Goal: Task Accomplishment & Management: Manage account settings

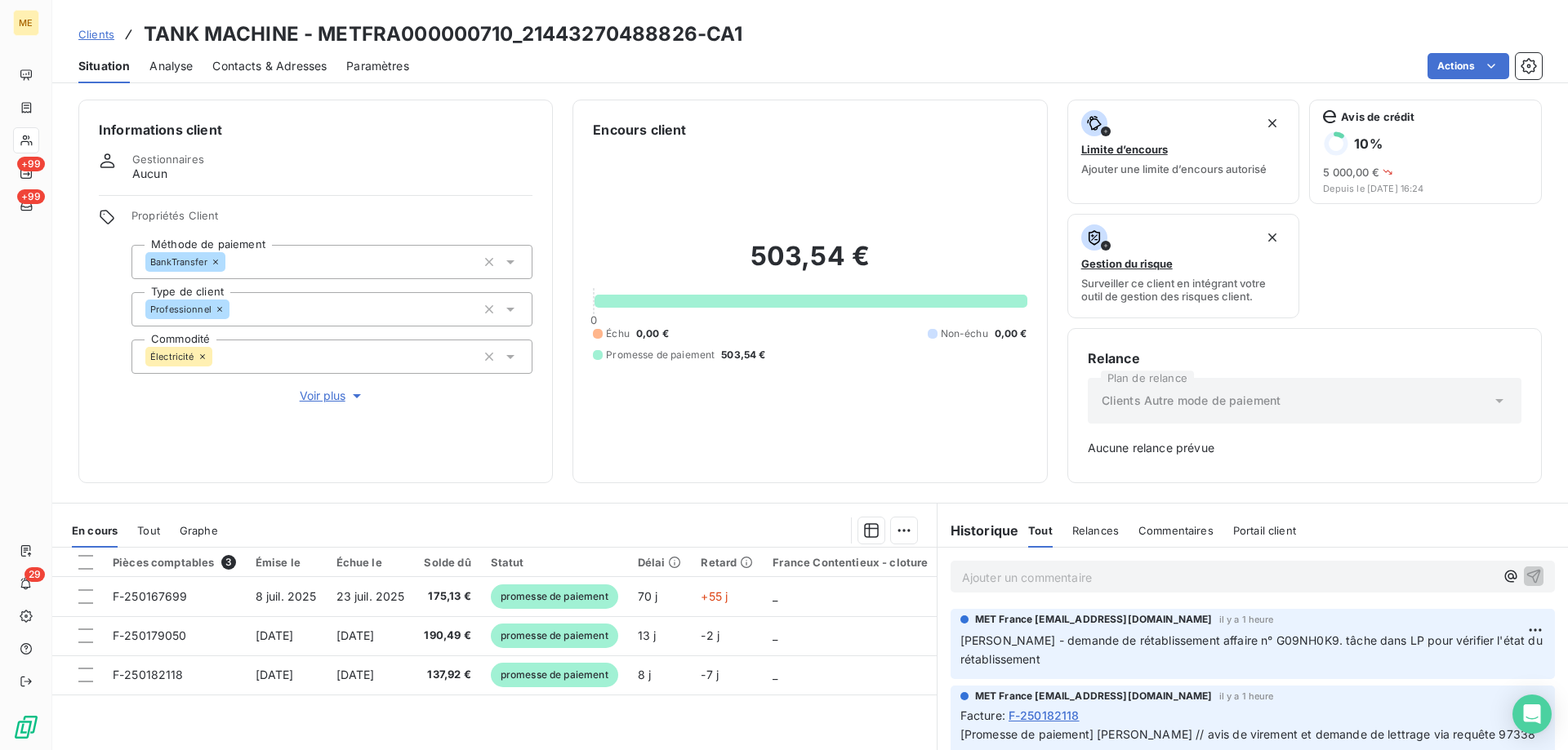
scroll to position [161, 0]
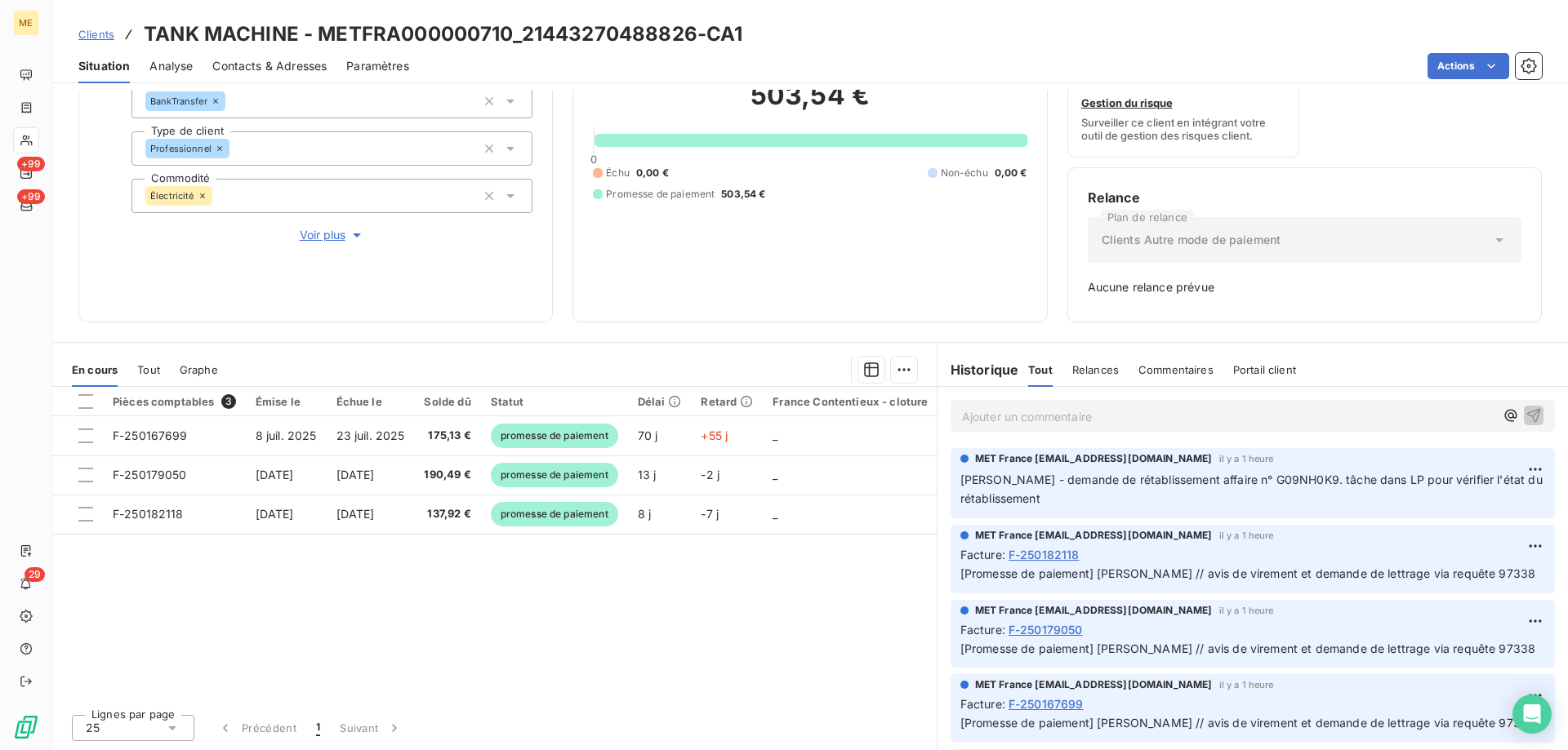
click at [96, 35] on span "Clients" at bounding box center [96, 34] width 36 height 13
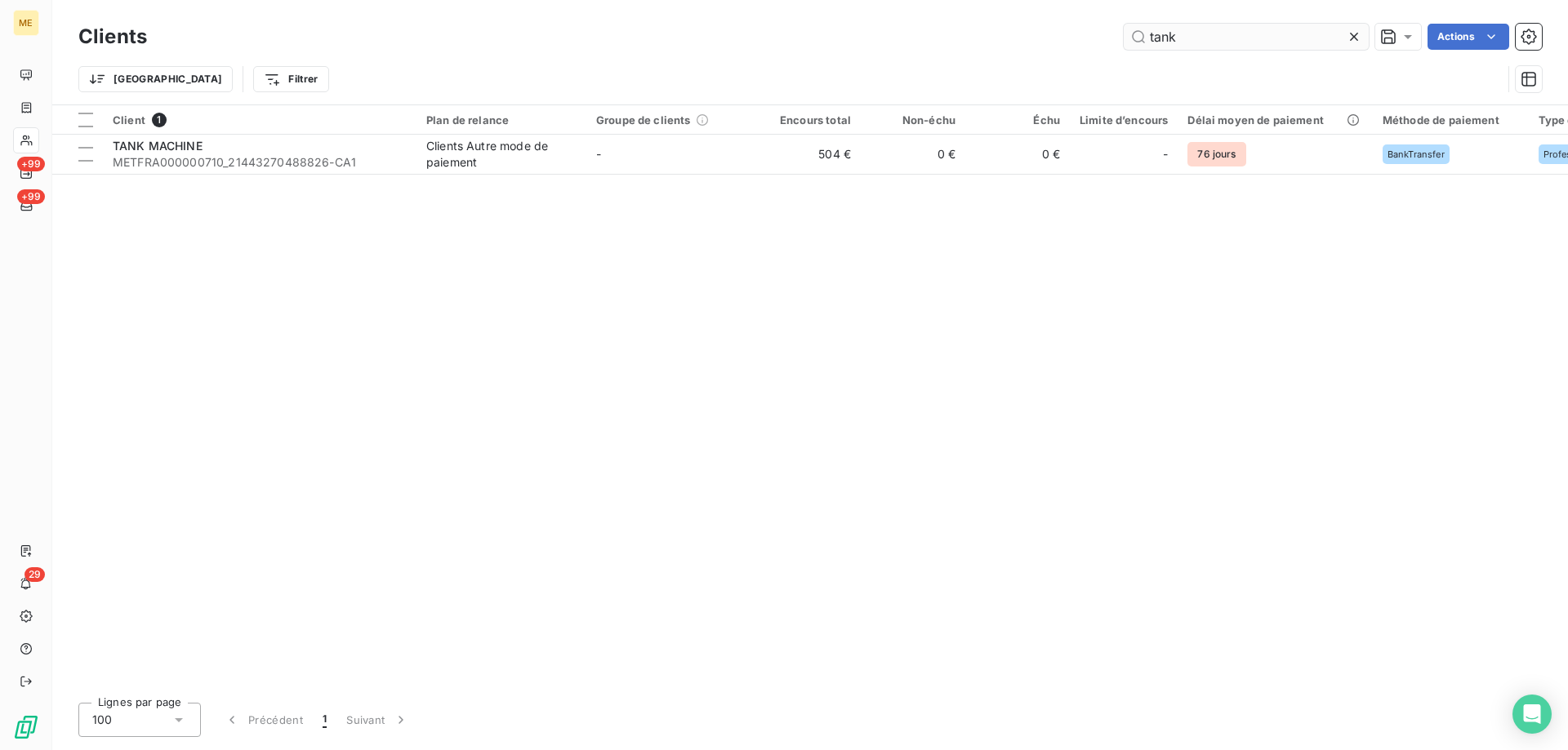
click at [1218, 35] on input "tank" at bounding box center [1246, 37] width 245 height 26
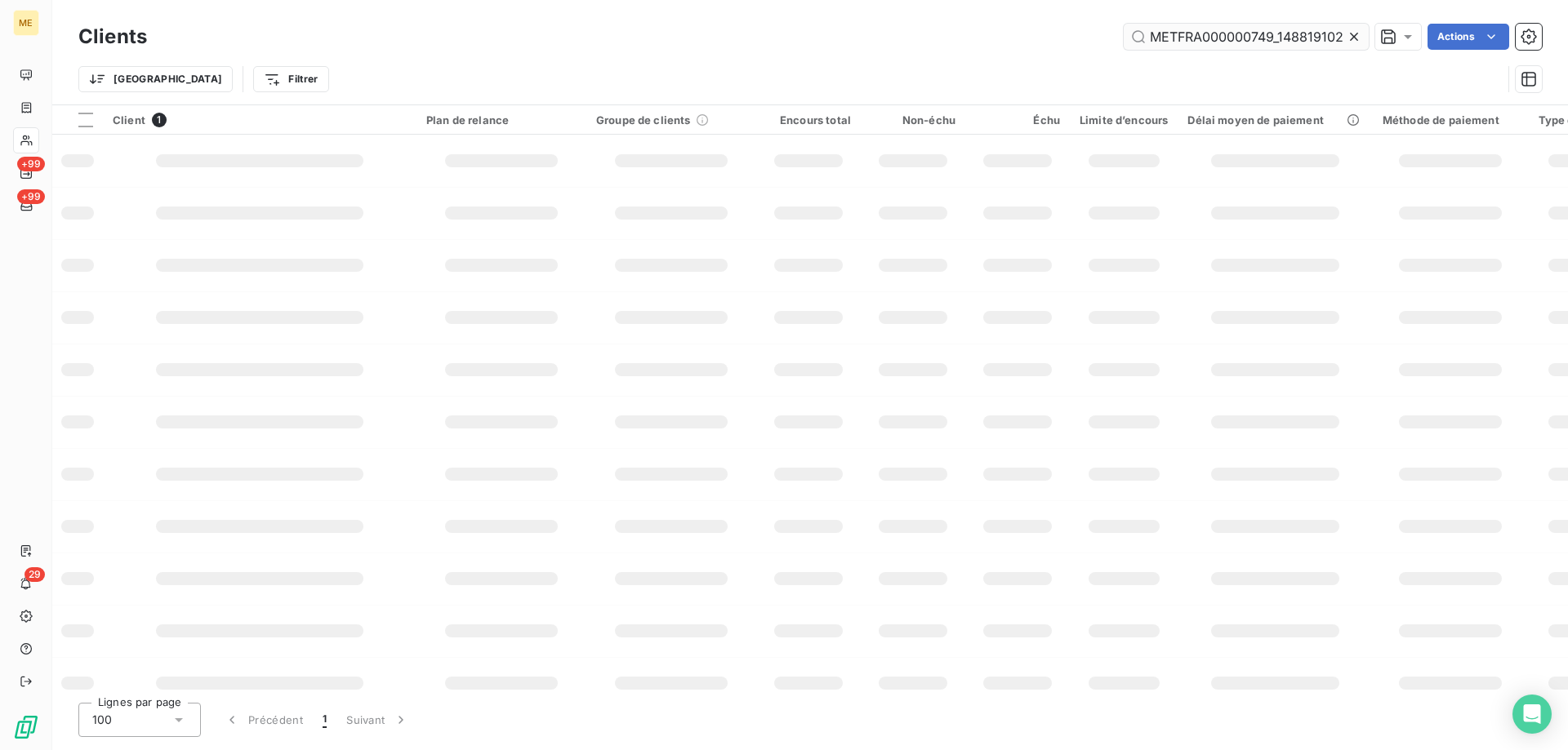
scroll to position [0, 42]
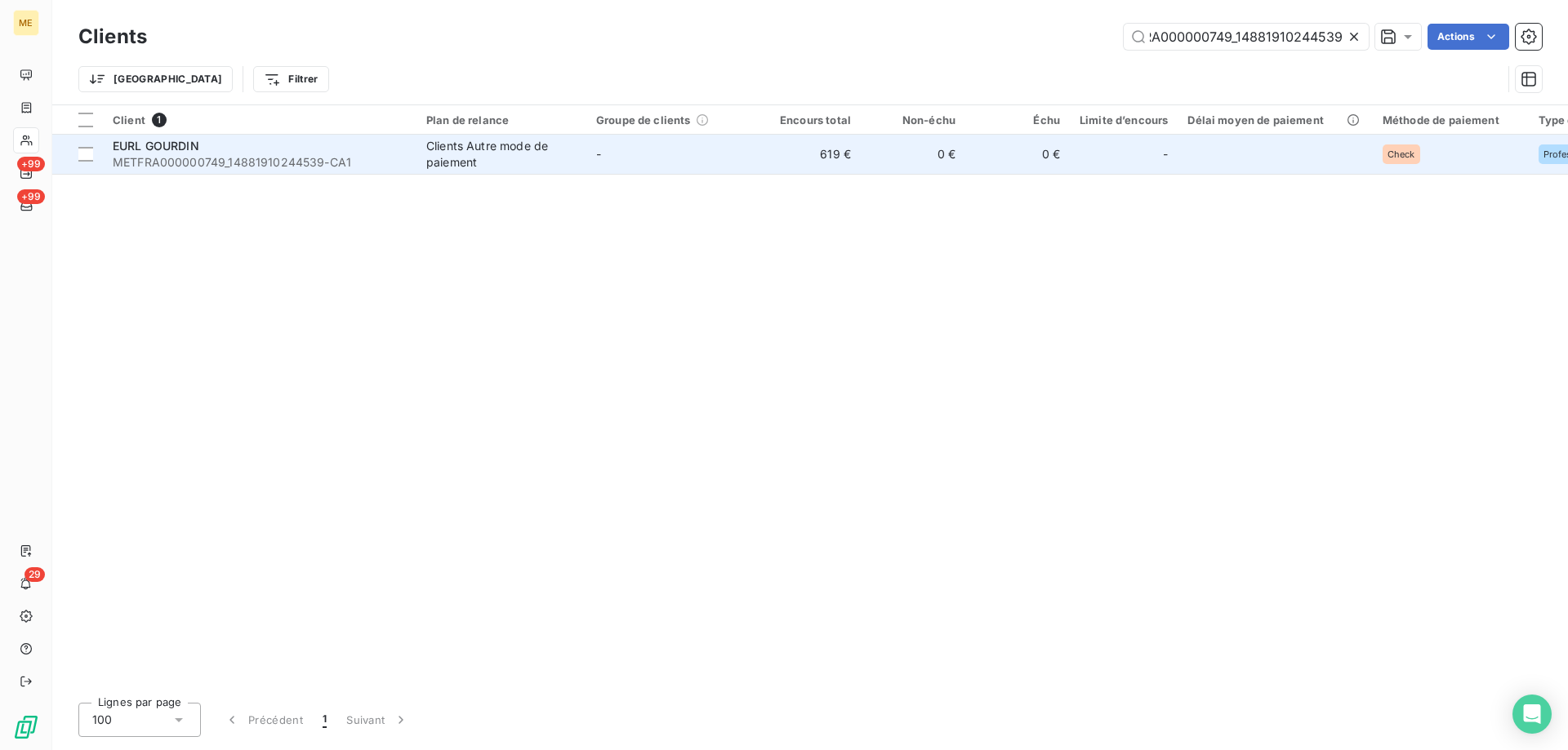
type input "METFRA000000749_14881910244539"
click at [238, 149] on div "EURL GOURDIN" at bounding box center [259, 146] width 294 height 16
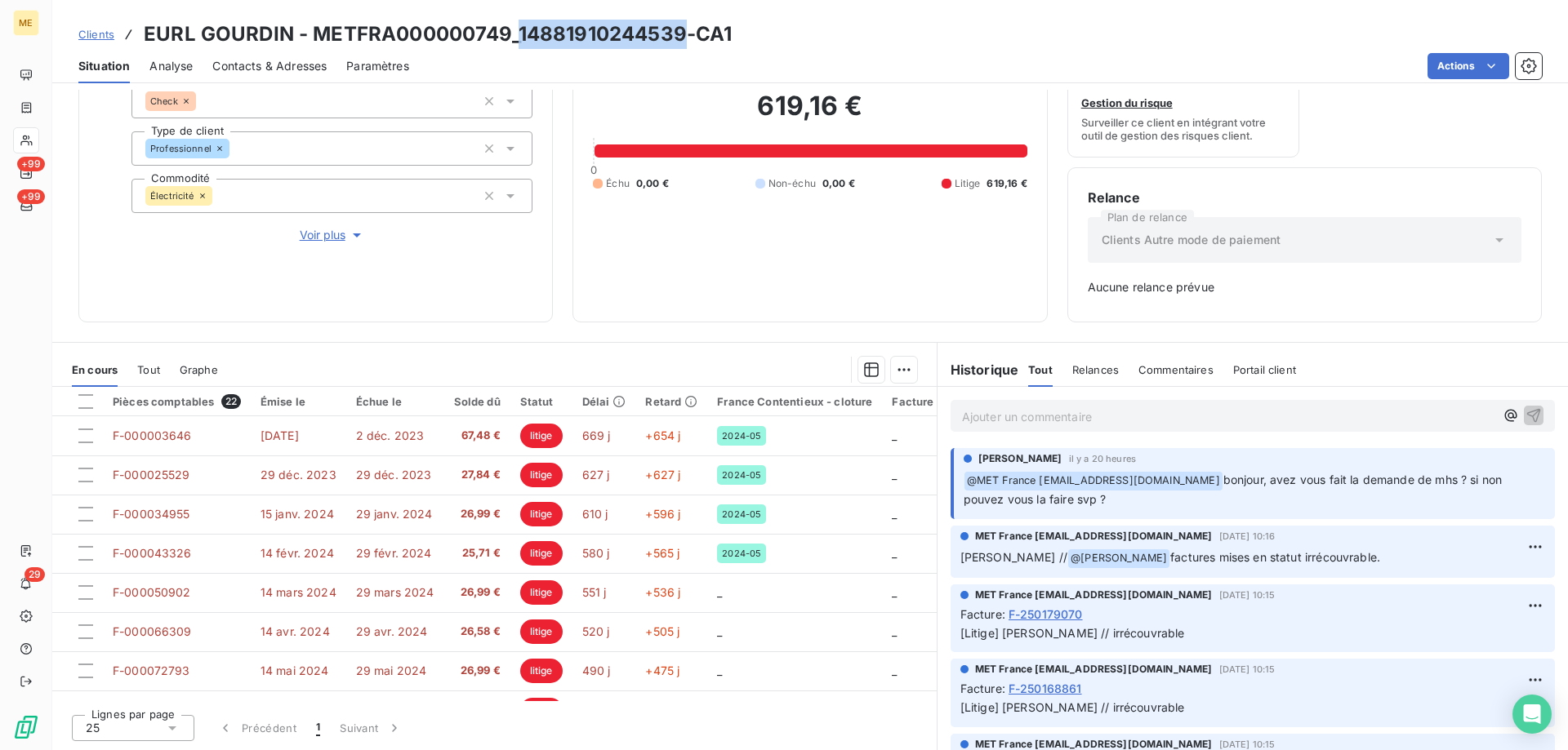
drag, startPoint x: 516, startPoint y: 37, endPoint x: 677, endPoint y: 48, distance: 161.4
click at [677, 48] on h3 "EURL GOURDIN - METFRA000000749_14881910244539-CA1" at bounding box center [438, 35] width 588 height 30
copy h3 "14881910244539"
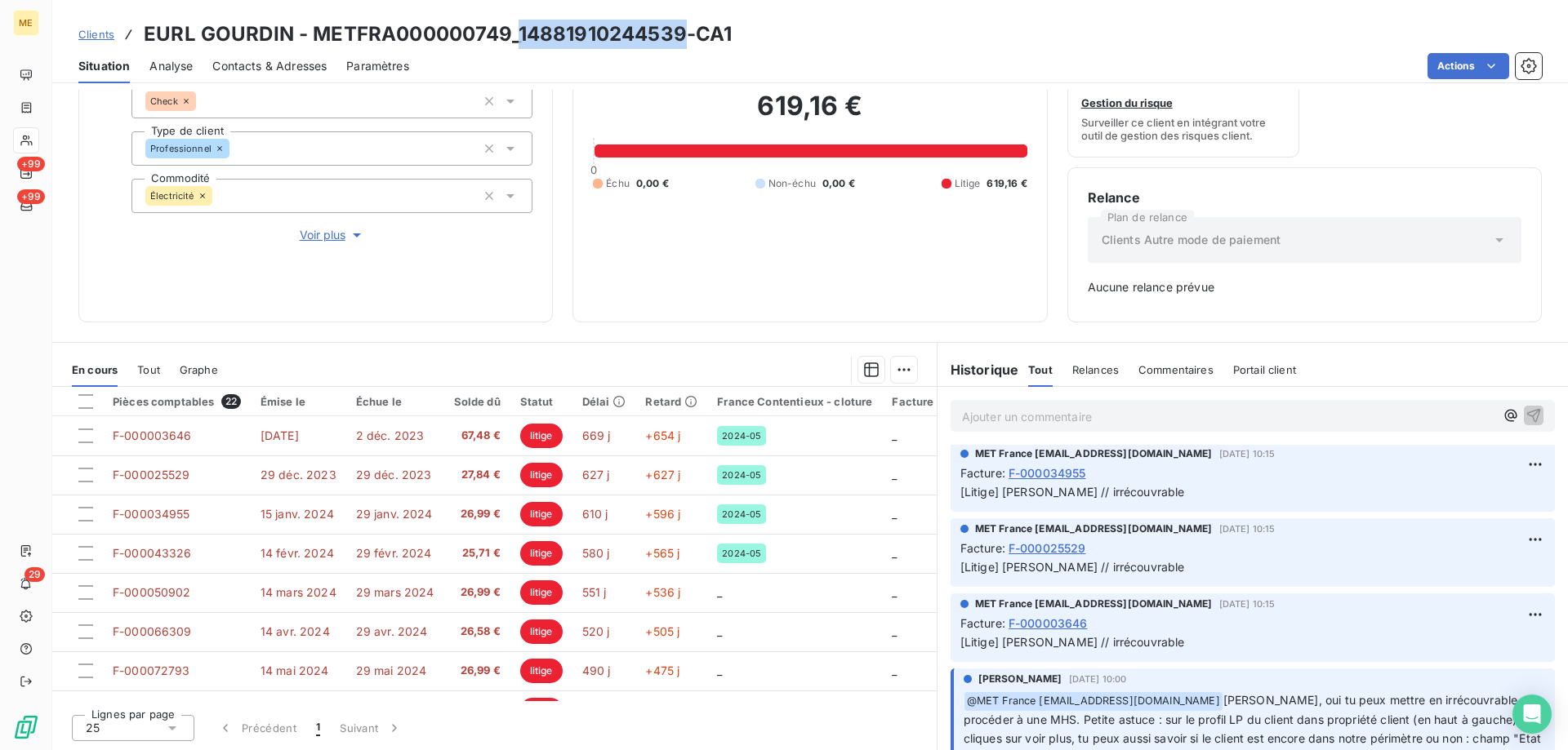
scroll to position [1915, 0]
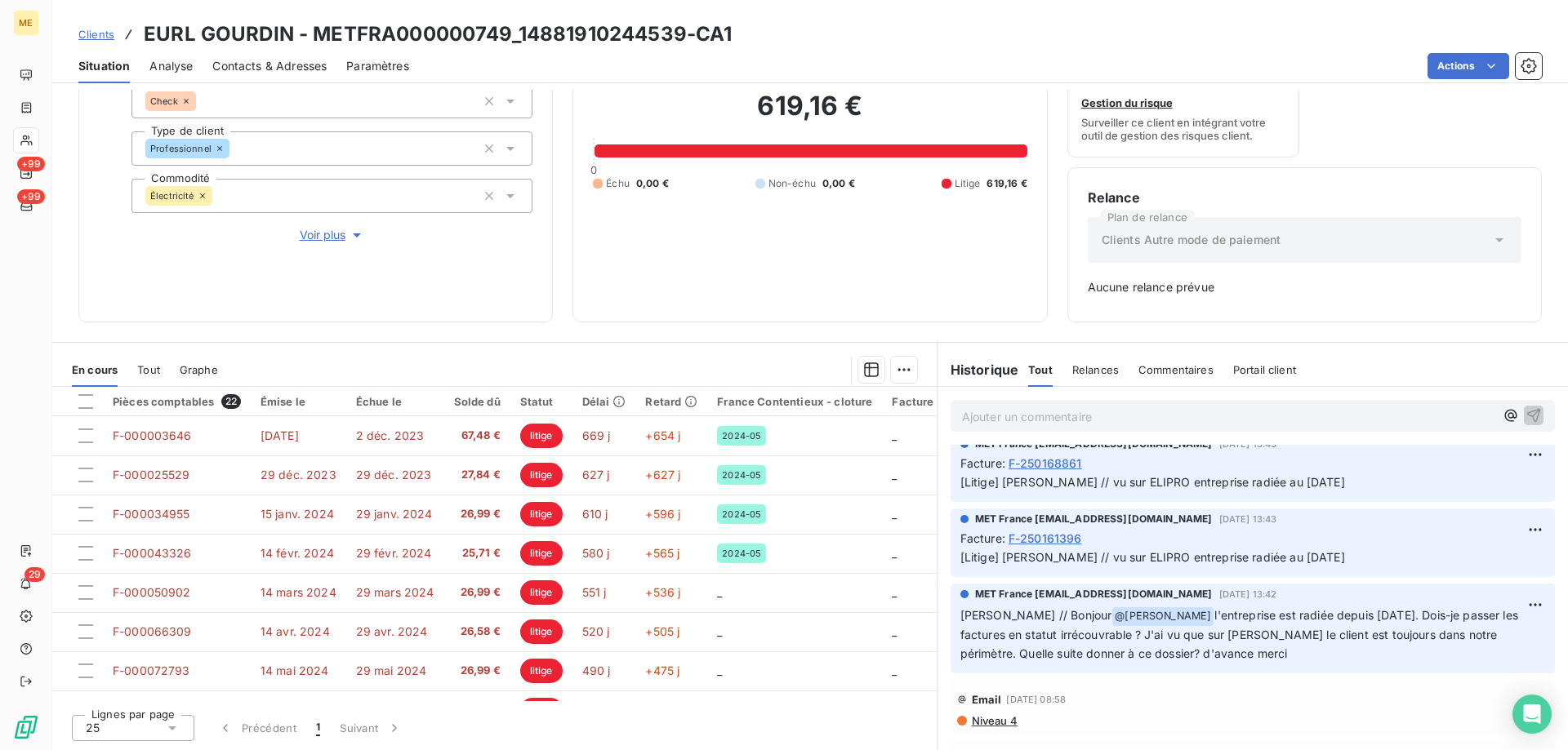
click at [1054, 401] on div "Ajouter un commentaire ﻿" at bounding box center [1253, 416] width 604 height 32
click at [1021, 411] on p "Ajouter un commentaire ﻿" at bounding box center [1228, 416] width 533 height 21
click at [1525, 416] on icon "button" at bounding box center [1533, 414] width 16 height 16
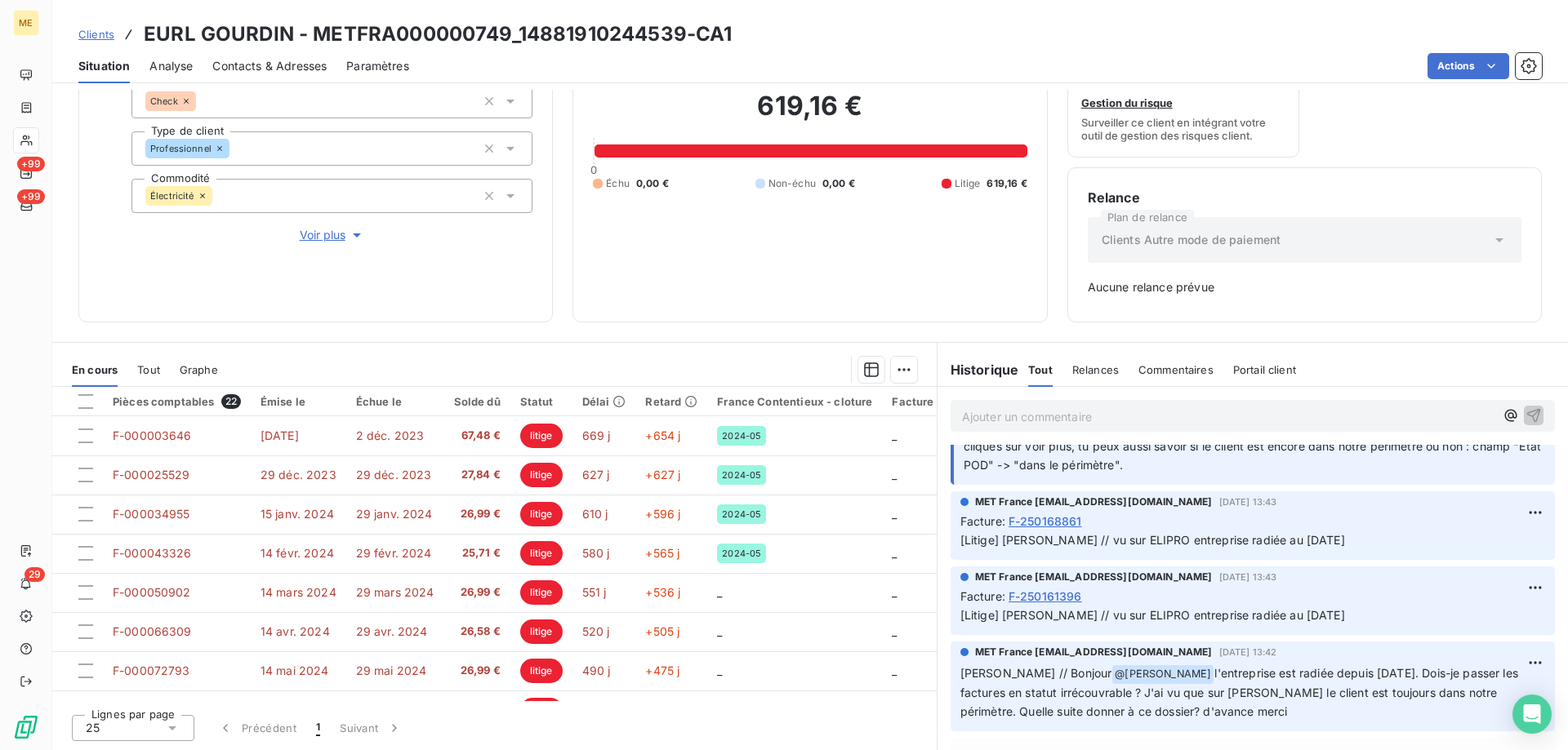
scroll to position [1974, 0]
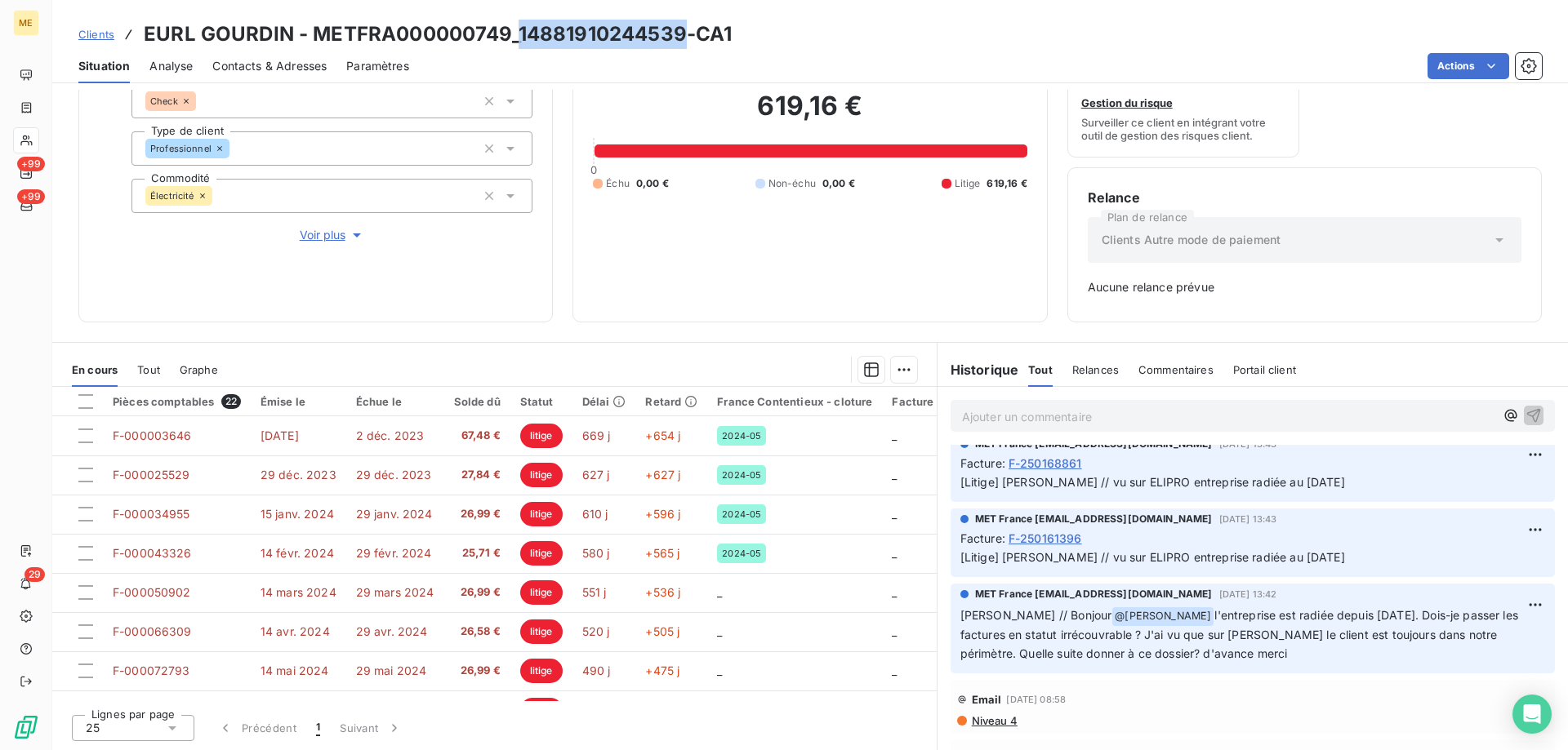
drag, startPoint x: 519, startPoint y: 33, endPoint x: 679, endPoint y: 30, distance: 160.0
click at [679, 30] on h3 "EURL GOURDIN - METFRA000000749_14881910244539-CA1" at bounding box center [438, 35] width 588 height 30
copy h3 "14881910244539"
drag, startPoint x: 309, startPoint y: 37, endPoint x: 682, endPoint y: 46, distance: 373.1
click at [682, 46] on h3 "EURL GOURDIN - METFRA000000749_14881910244539-CA1" at bounding box center [438, 35] width 588 height 30
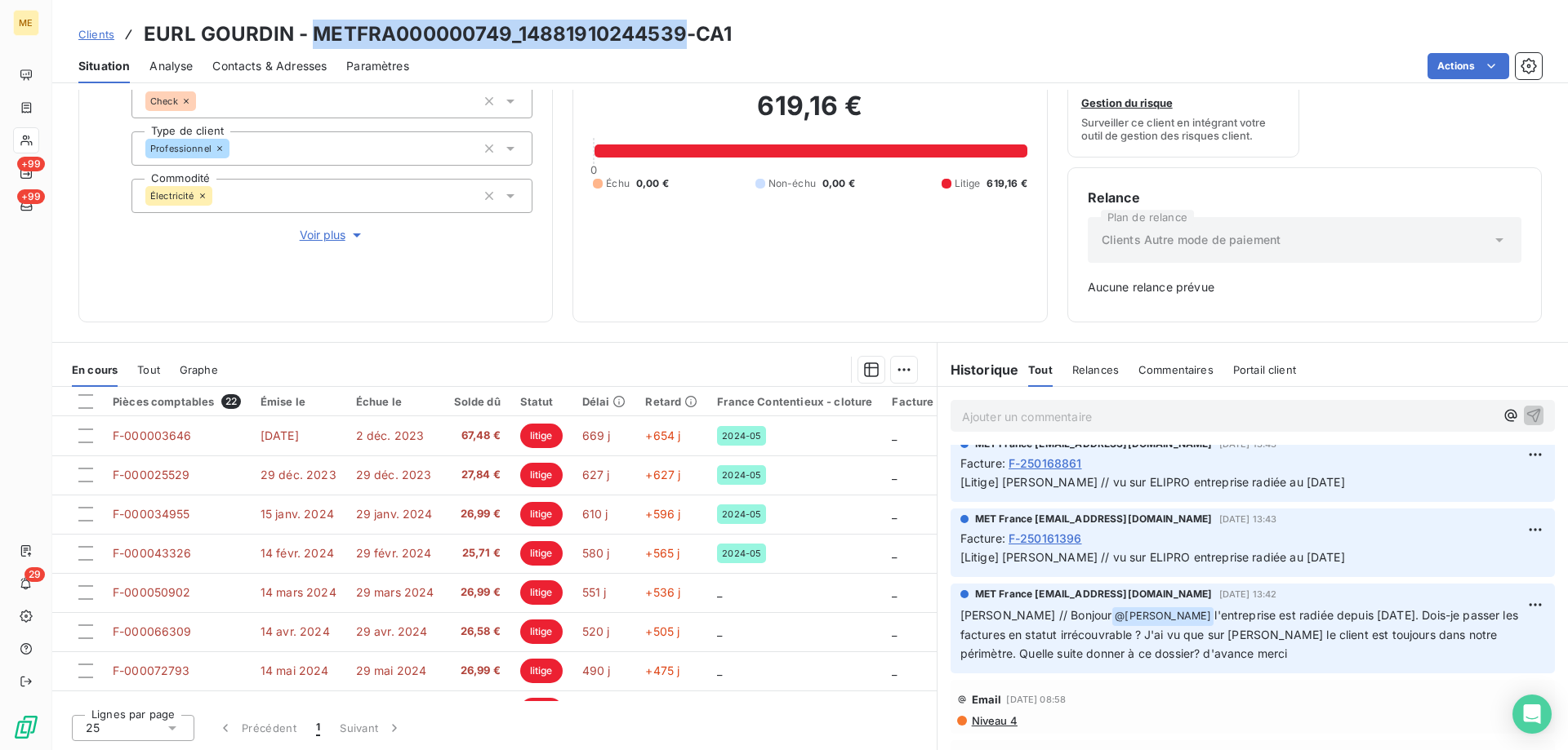
copy h3 "METFRA000000749_14881910244539"
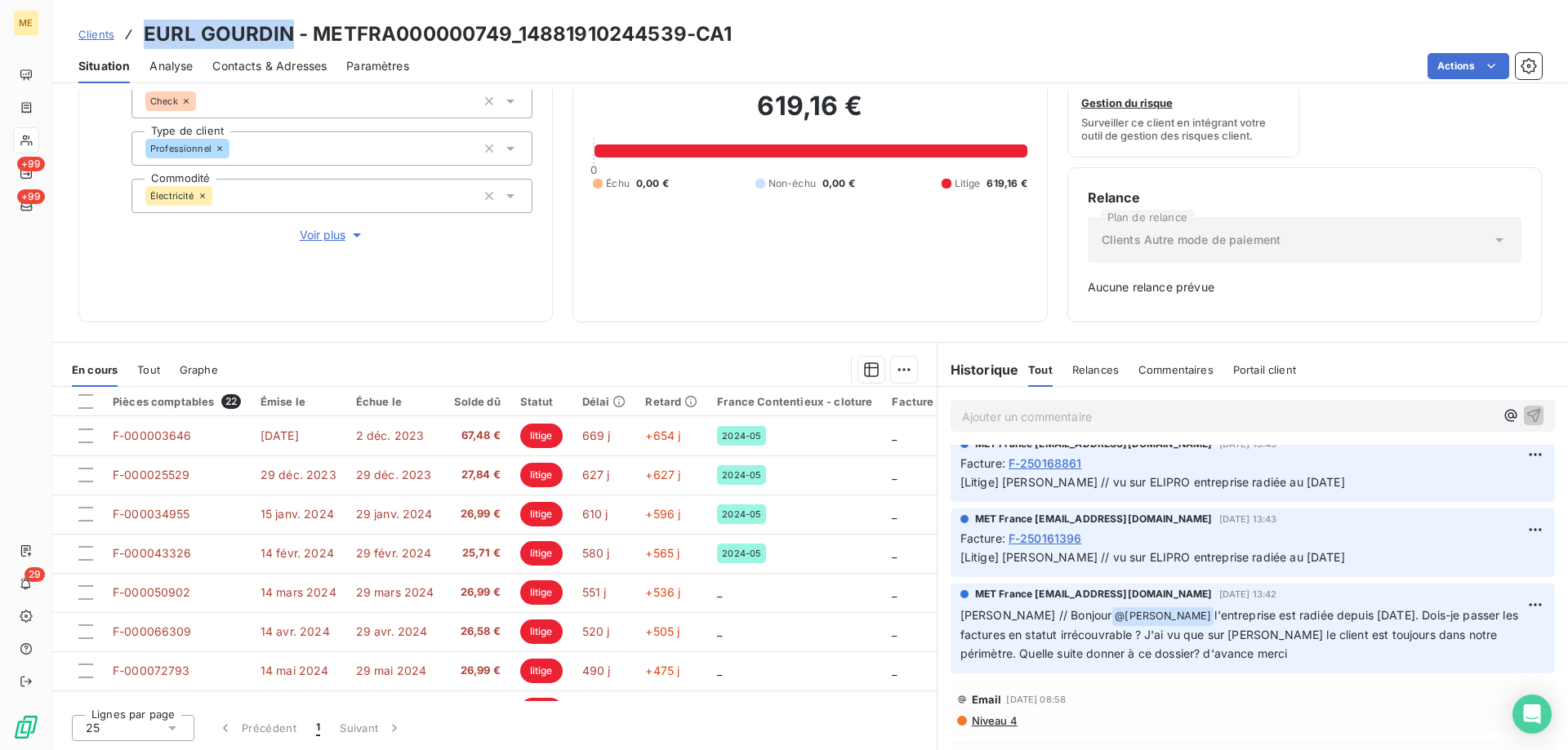
drag, startPoint x: 147, startPoint y: 30, endPoint x: 287, endPoint y: 30, distance: 140.0
click at [287, 30] on h3 "EURL GOURDIN - METFRA000000749_14881910244539-CA1" at bounding box center [438, 35] width 588 height 30
copy h3 "EURL GOURDIN"
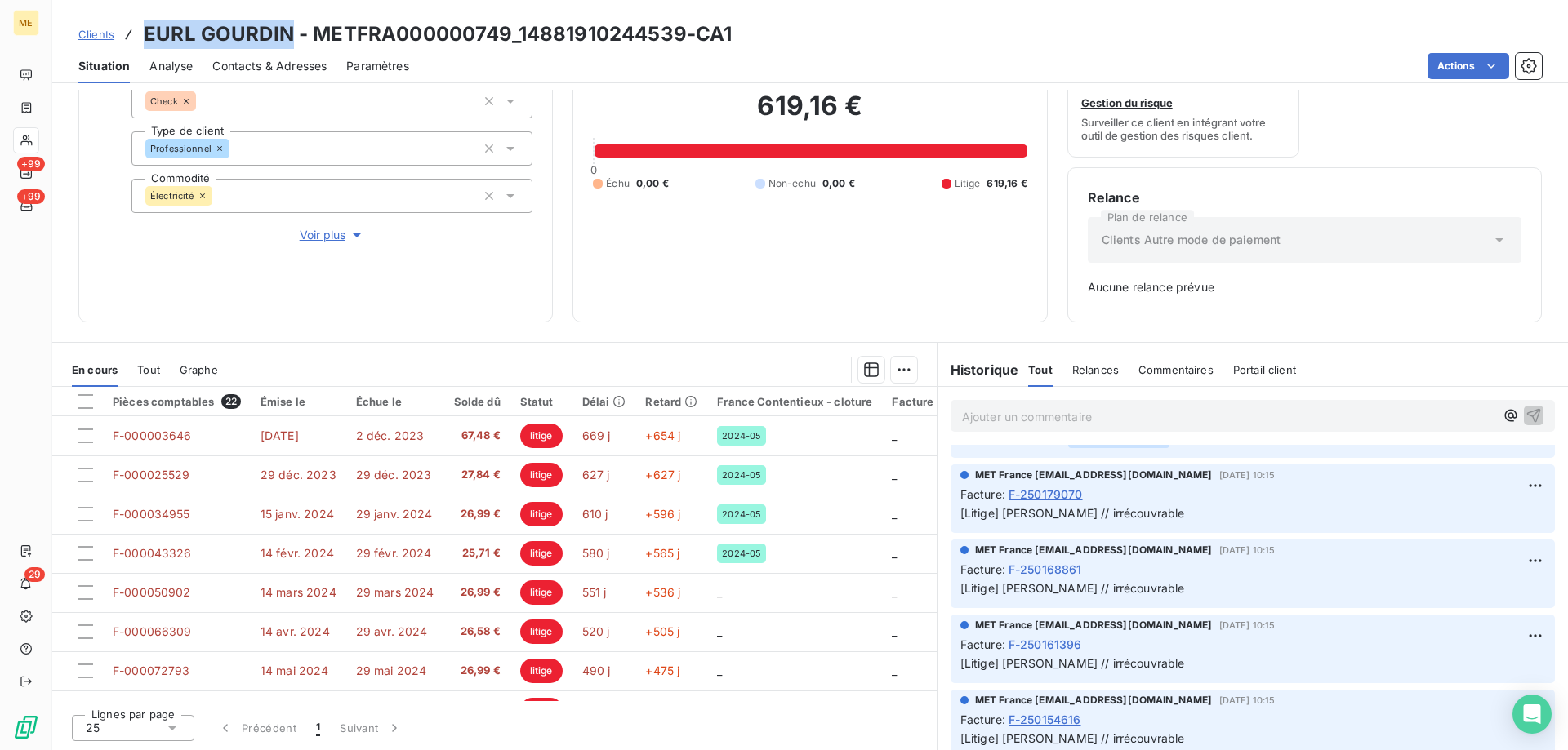
scroll to position [0, 0]
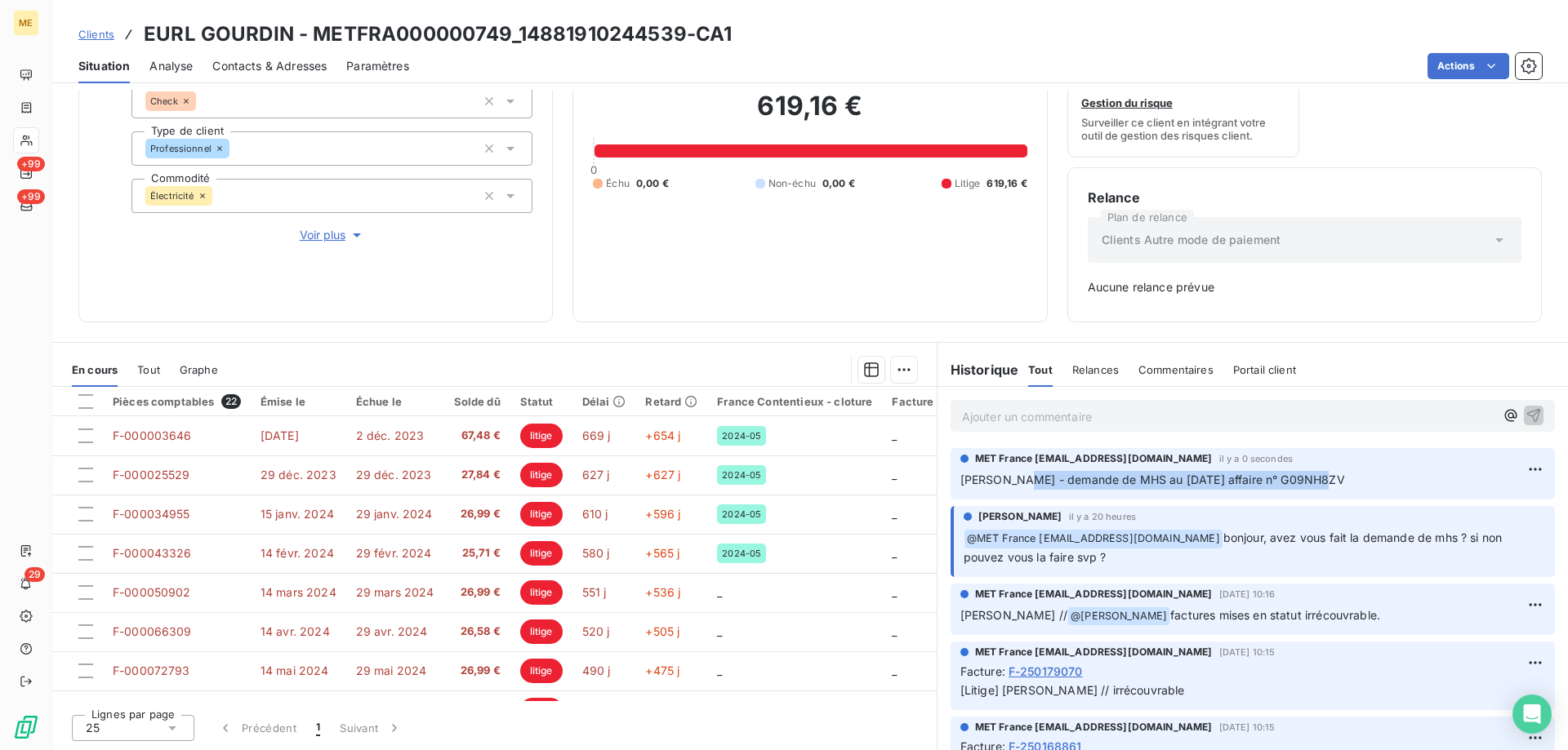
drag, startPoint x: 1006, startPoint y: 477, endPoint x: 1318, endPoint y: 481, distance: 312.0
click at [1318, 481] on p "Sylvain - demande de MHS au 17/09/2025 affaire n° G09NH8ZV" at bounding box center [1253, 480] width 585 height 19
copy span "demande de MHS au 17/09/2025 affaire n° G09NH8ZV"
click at [1516, 465] on html "ME +99 +99 29 Clients EURL GOURDIN - METFRA000000749_14881910244539-CA1 Situati…" at bounding box center [784, 457] width 1568 height 914
click at [1483, 503] on div "Editer" at bounding box center [1472, 506] width 91 height 26
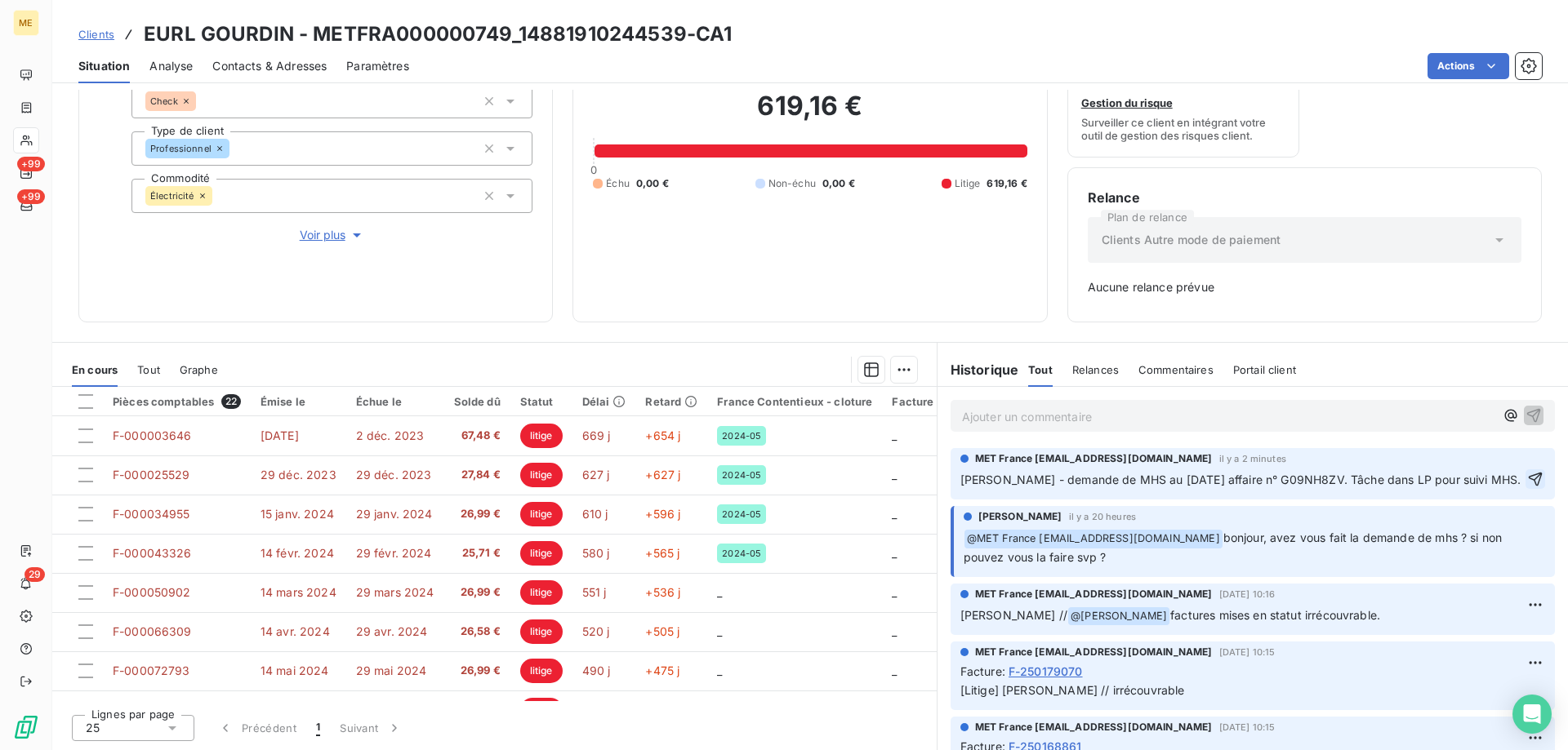
click at [1525, 479] on button "button" at bounding box center [1535, 480] width 20 height 20
click at [1444, 68] on html "ME +99 +99 29 Clients EURL GOURDIN - METFRA000000749_14881910244539-CA1 Situati…" at bounding box center [784, 457] width 1568 height 914
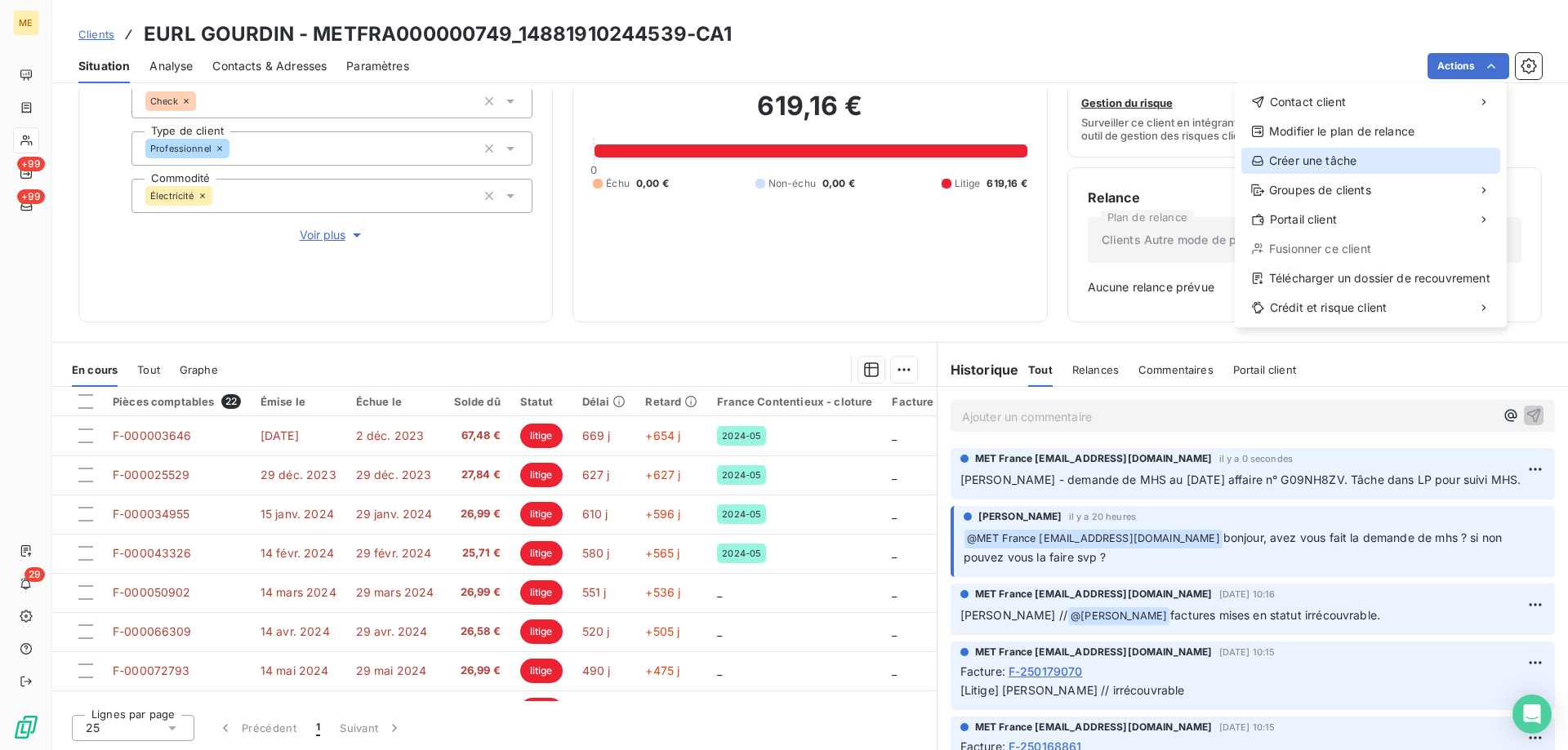
click at [1337, 167] on div "Créer une tâche" at bounding box center [1370, 161] width 259 height 26
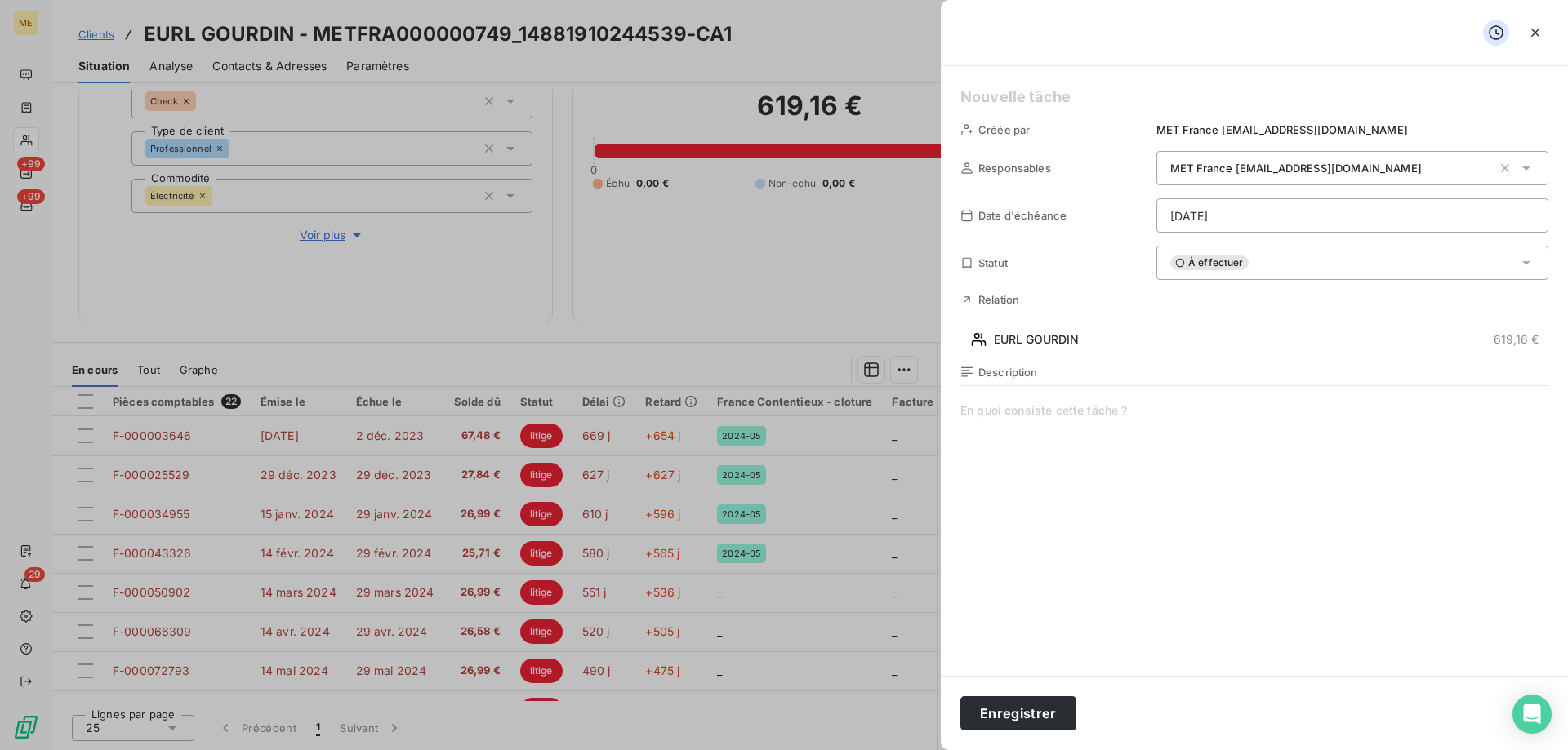
click at [1209, 196] on div "Créée par MET France met-france@recouvrement.met.com Responsables MET France me…" at bounding box center [1254, 372] width 627 height 610
click at [1209, 215] on html "ME +99 +99 29 Clients EURL GOURDIN - METFRA000000749_14881910244539-CA1 Situati…" at bounding box center [784, 457] width 1568 height 914
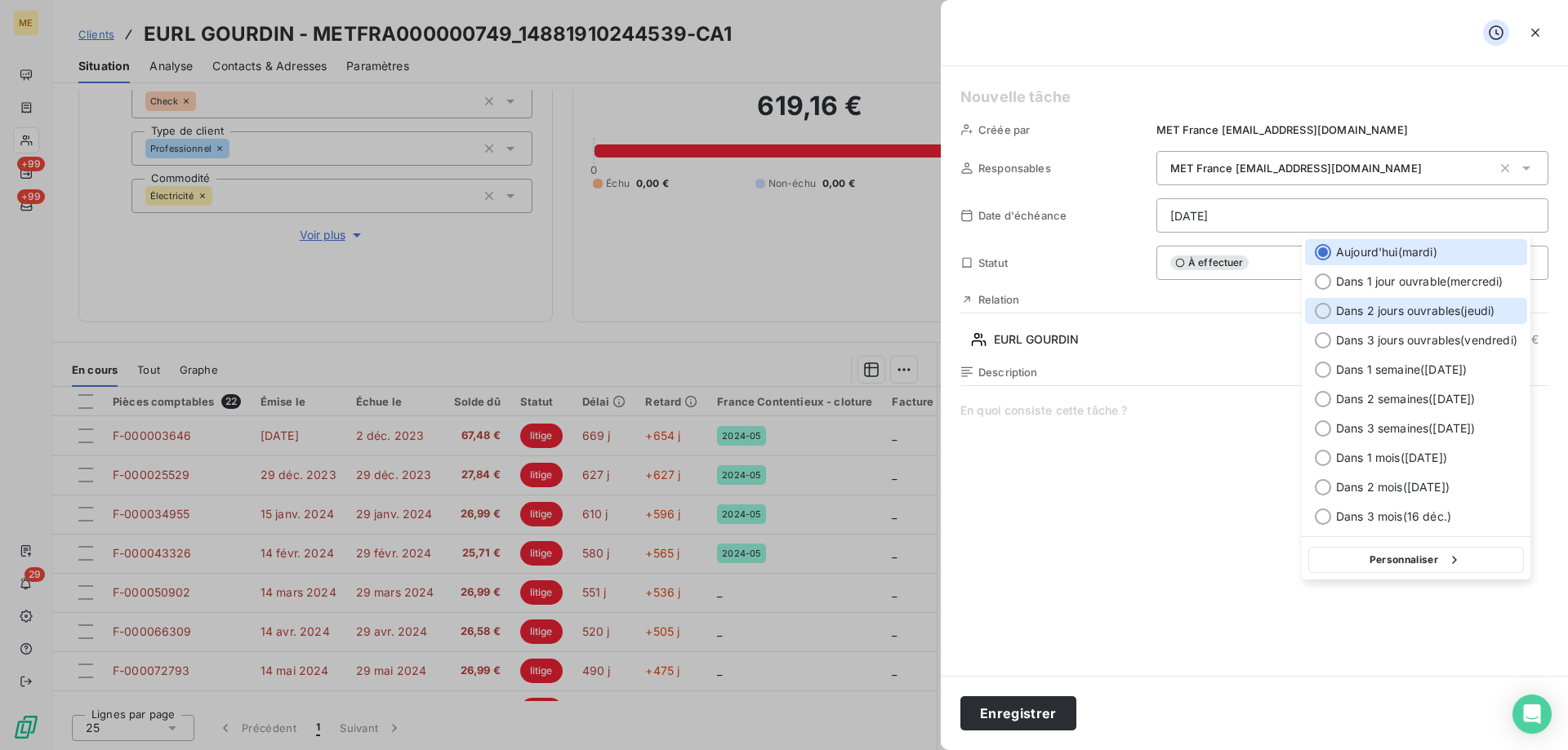
click at [1342, 314] on span "Dans 2 jours ouvrables ( jeudi )" at bounding box center [1415, 311] width 158 height 16
type input "18/09/2025"
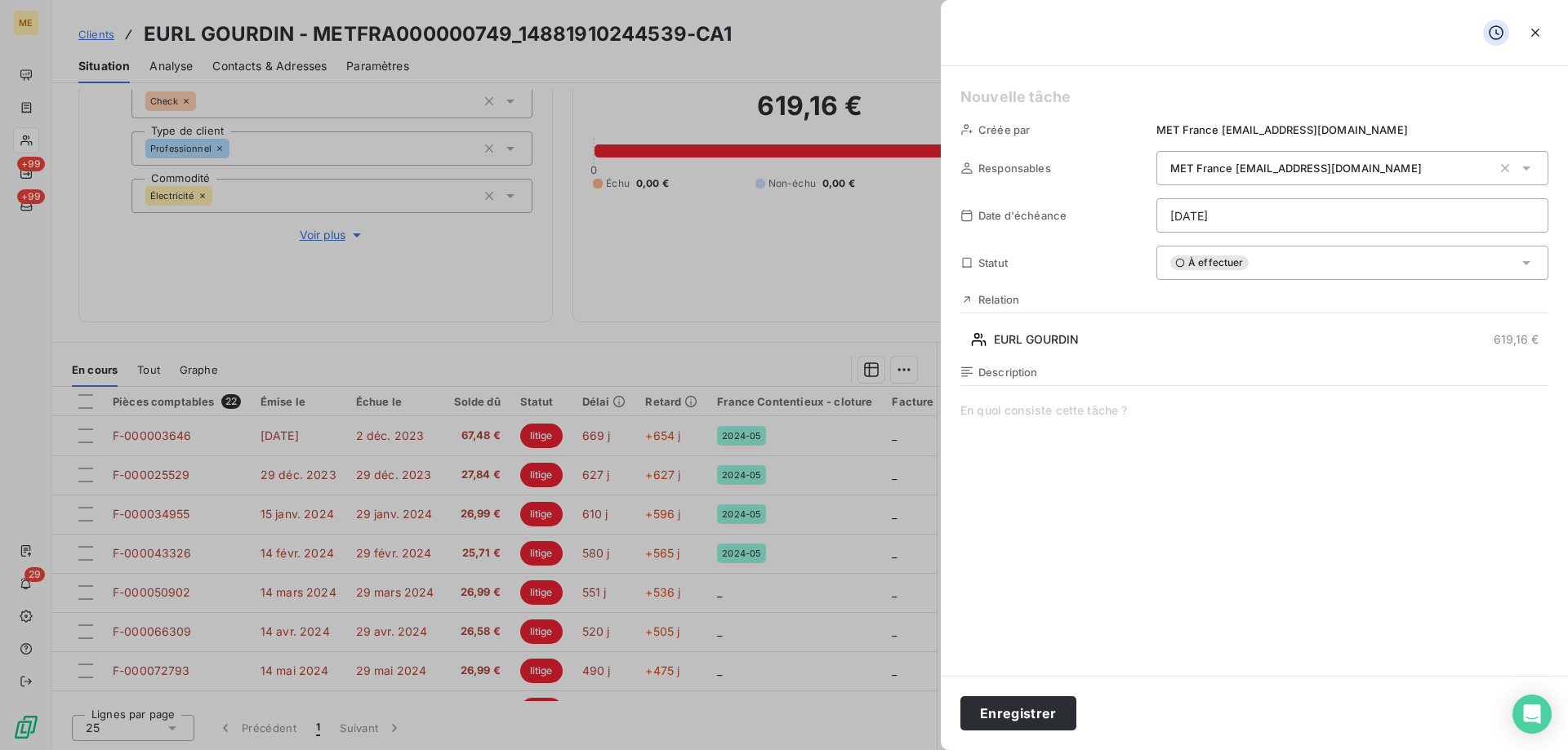
click at [1052, 102] on h5 at bounding box center [1255, 96] width 588 height 23
click at [1016, 719] on button "Enregistrer" at bounding box center [1019, 713] width 116 height 35
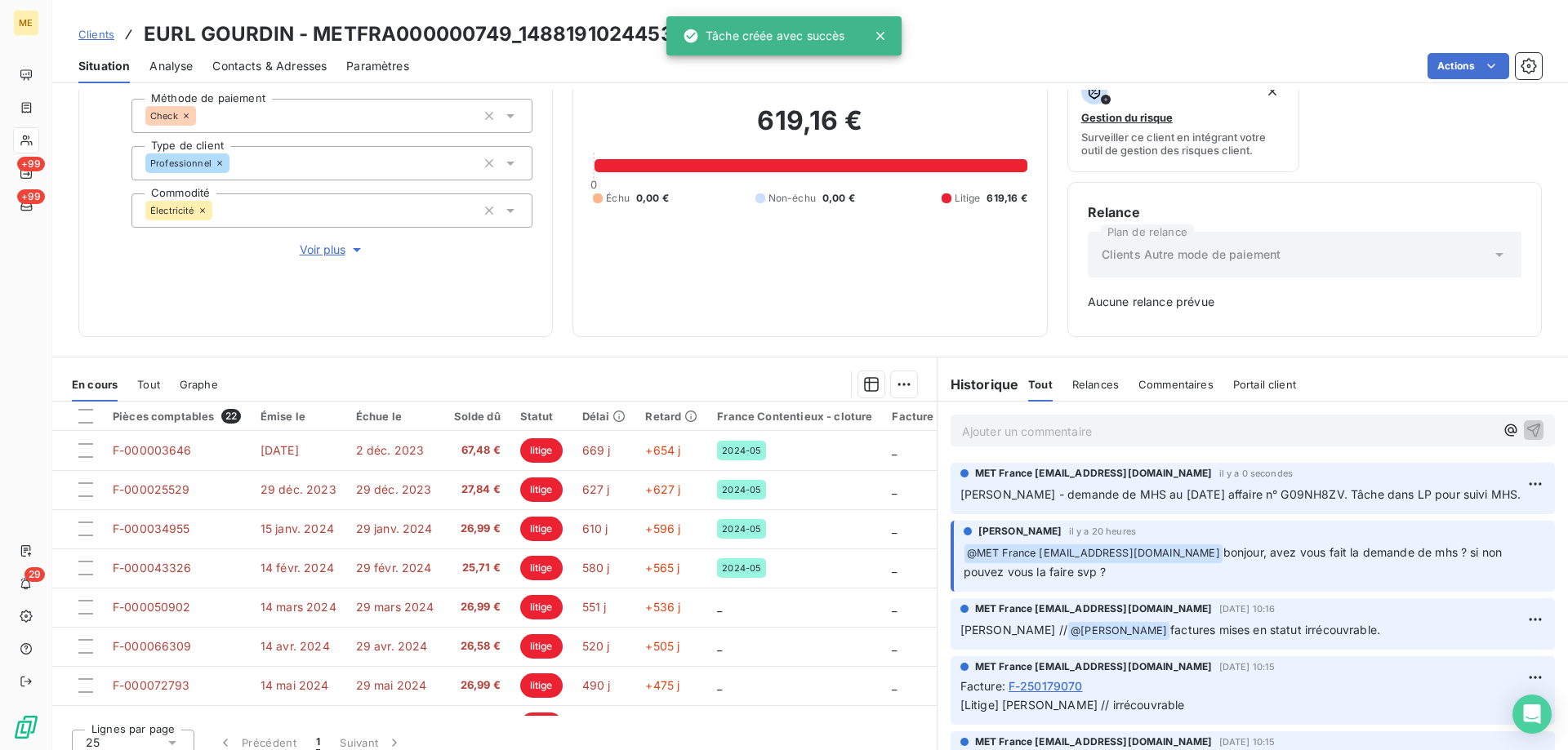
scroll to position [161, 0]
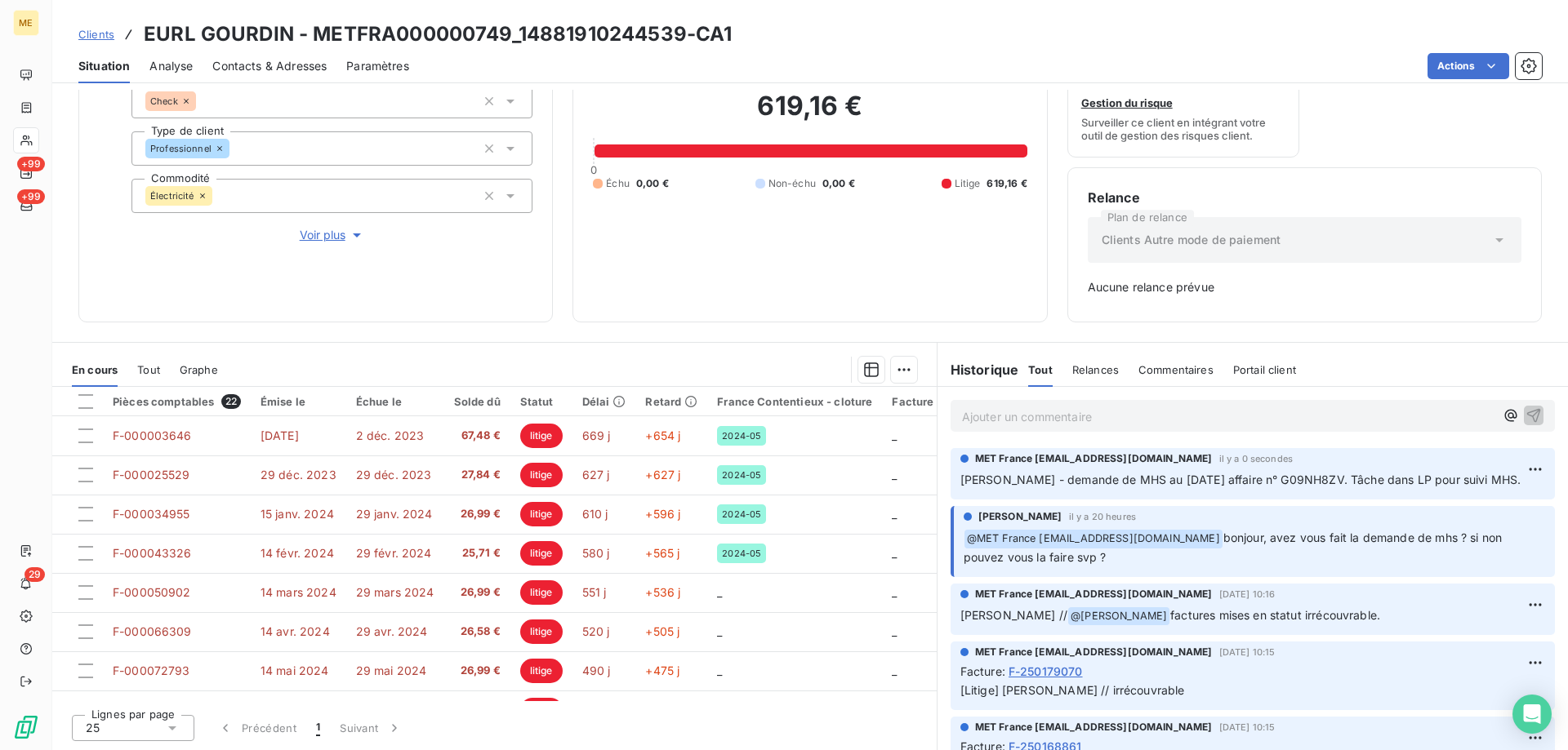
click at [992, 423] on p "Ajouter un commentaire ﻿" at bounding box center [1228, 416] width 533 height 21
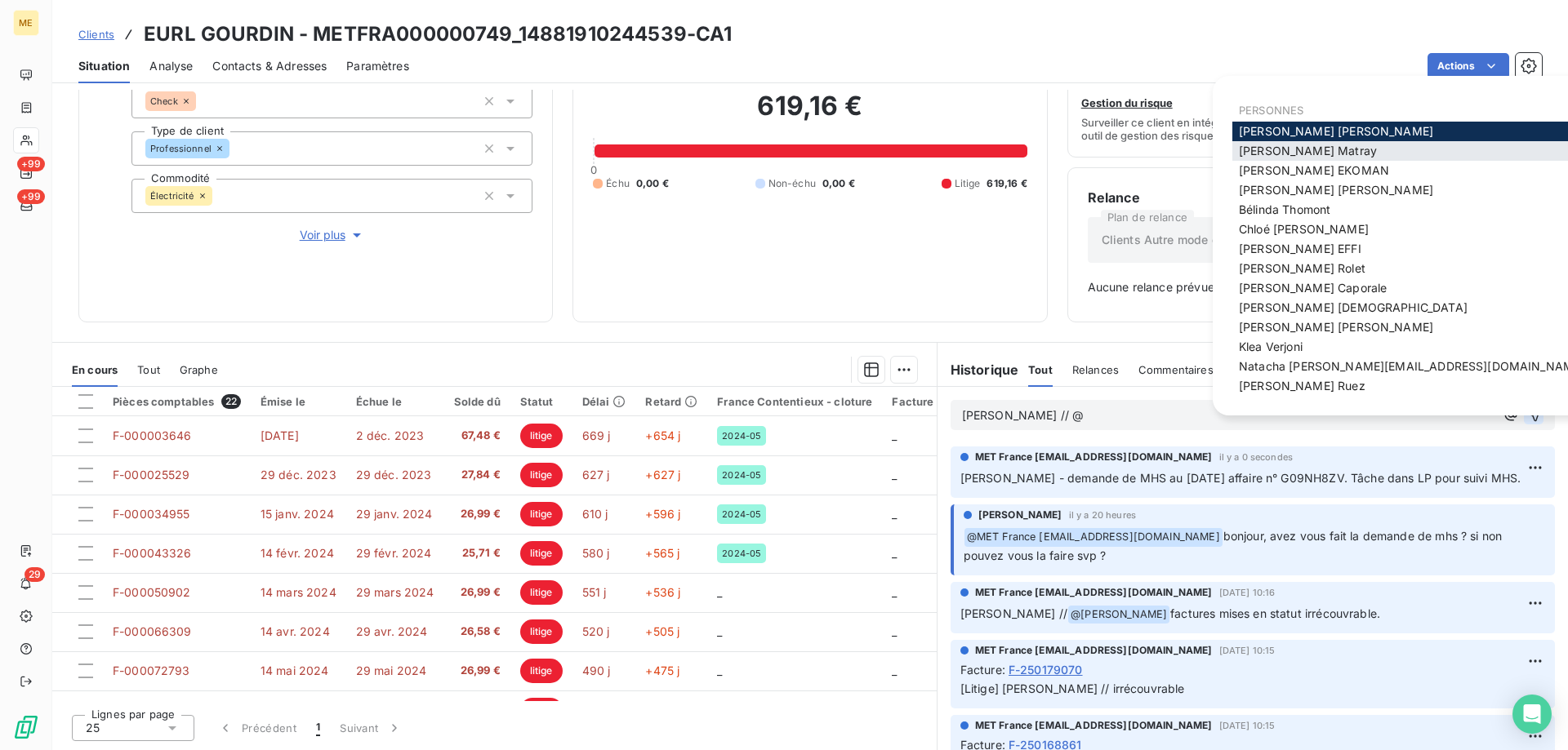
click at [1282, 158] on span "Amélie Matray" at bounding box center [1308, 151] width 138 height 14
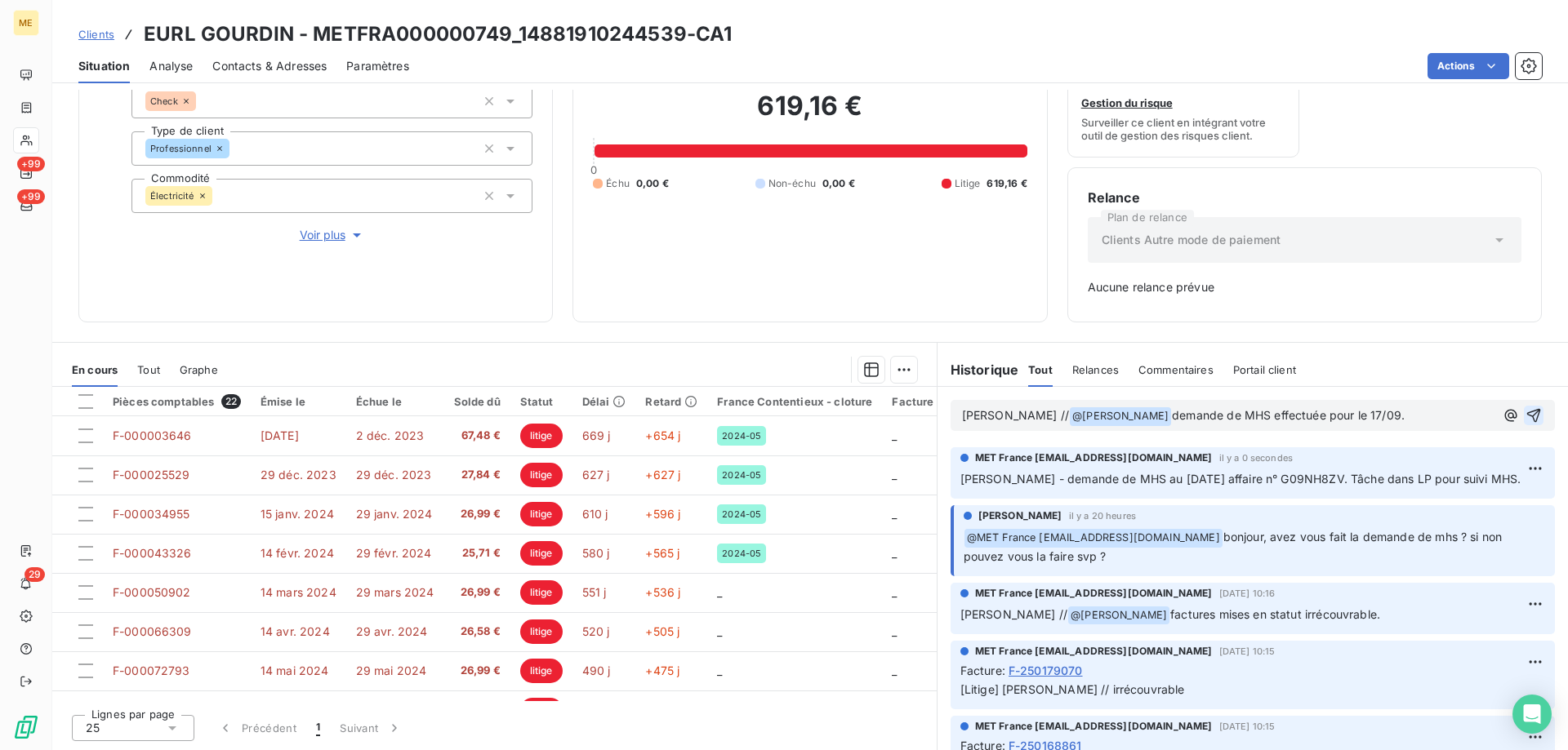
click at [1525, 419] on icon "button" at bounding box center [1533, 415] width 16 height 16
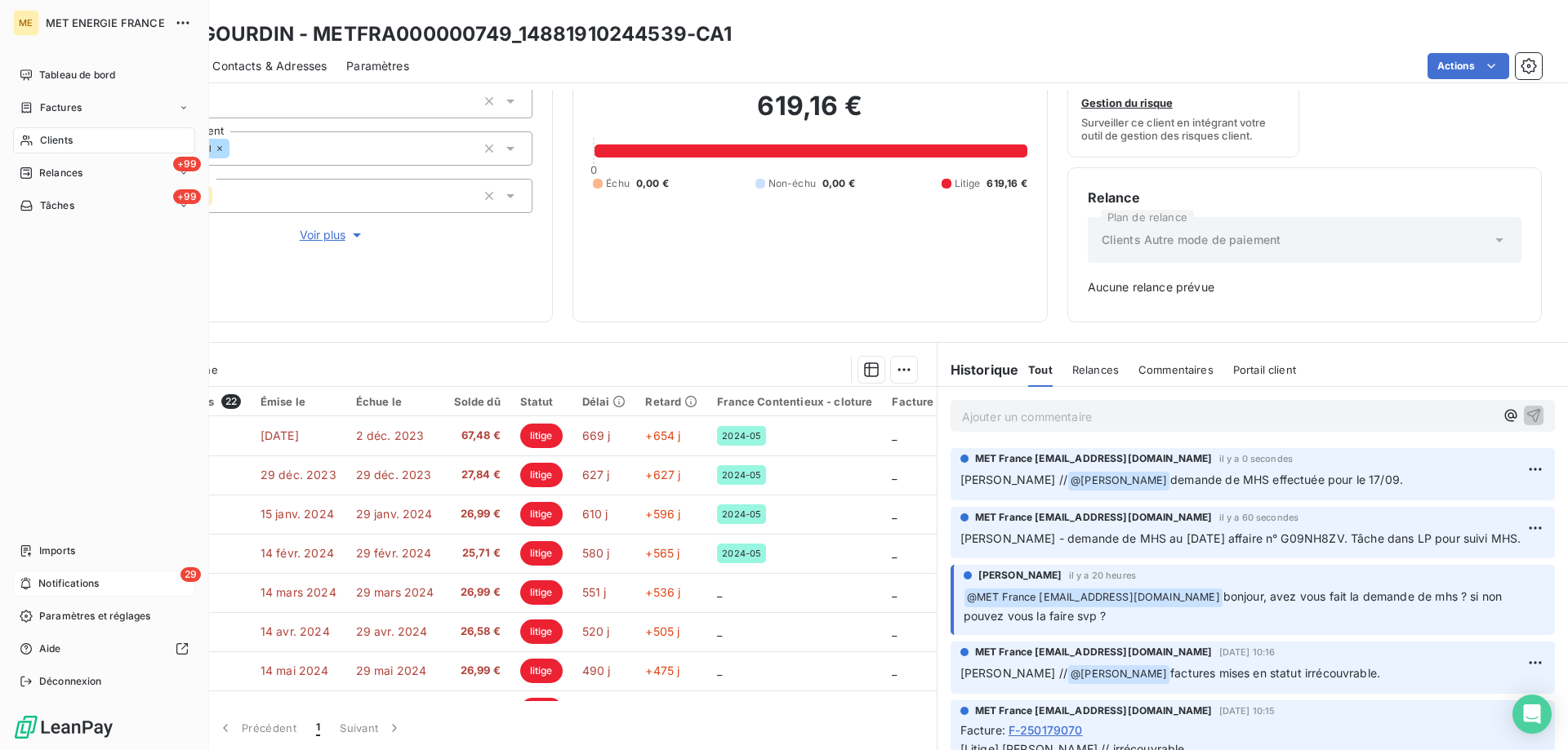
click at [50, 580] on span "Notifications" at bounding box center [69, 583] width 61 height 15
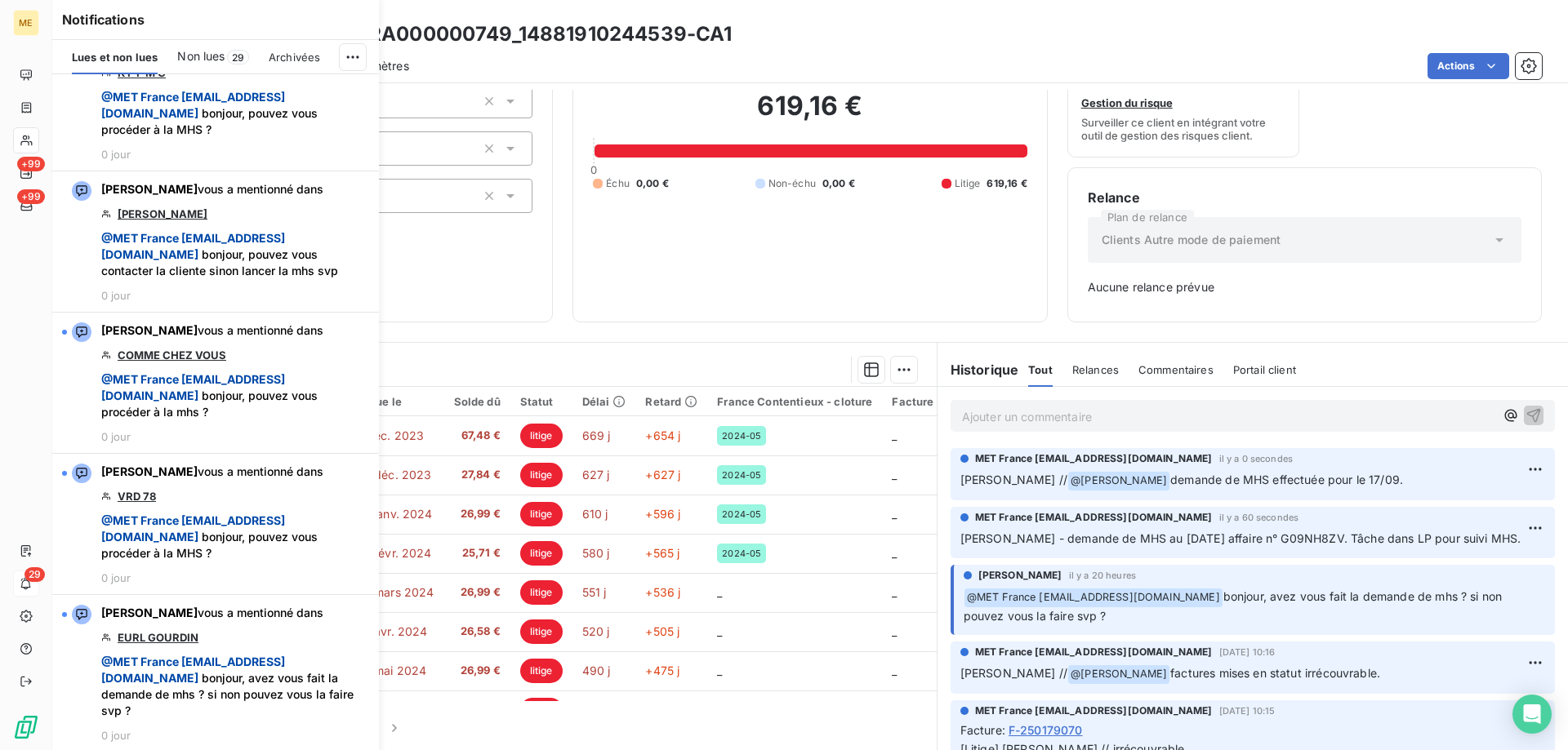
scroll to position [4328, 0]
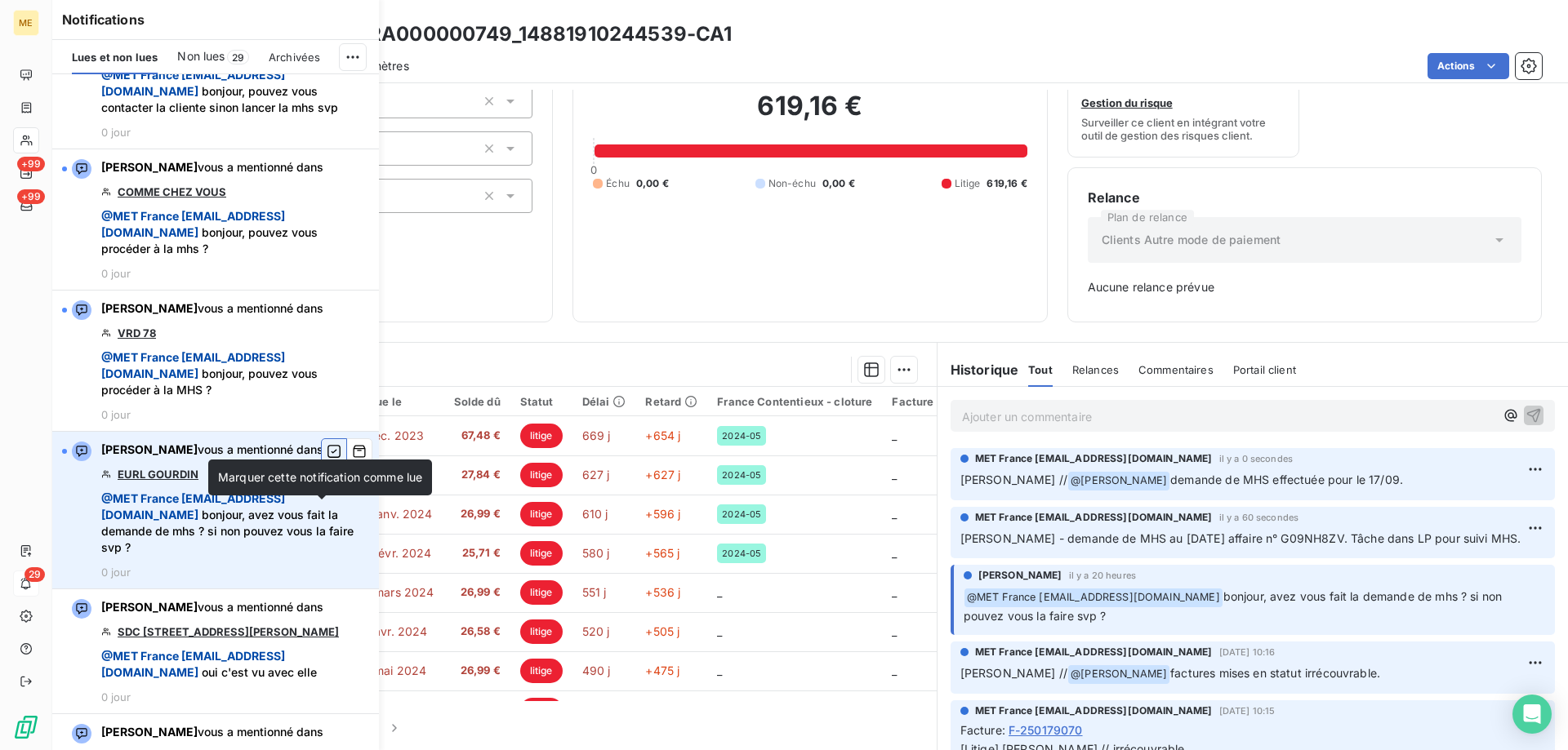
click at [327, 460] on icon "button" at bounding box center [334, 451] width 15 height 16
click at [727, 324] on div "Informations client Gestionnaires Aucun Propriétés Client Méthode de paiement C…" at bounding box center [811, 419] width 1516 height 661
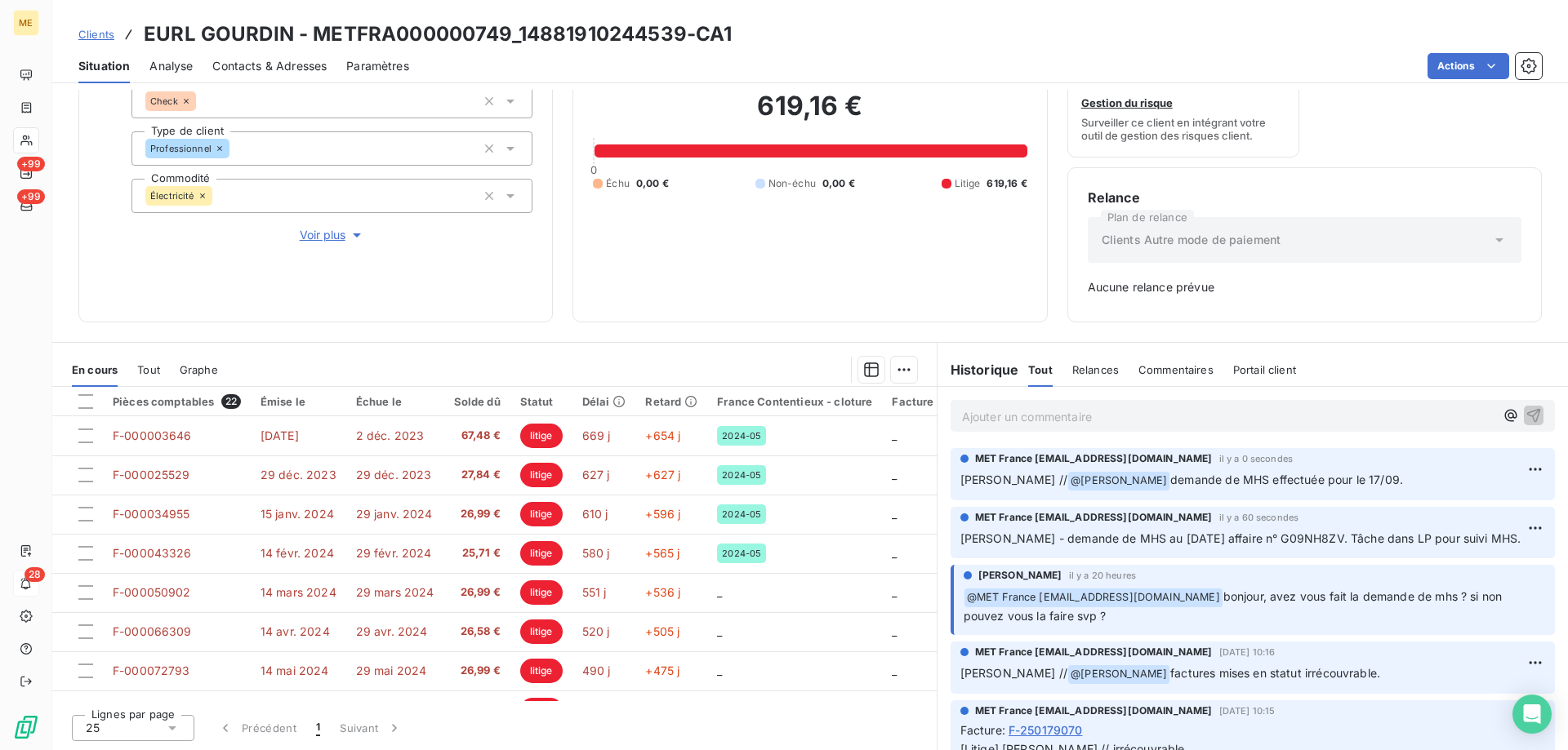
click at [97, 36] on span "Clients" at bounding box center [96, 34] width 36 height 13
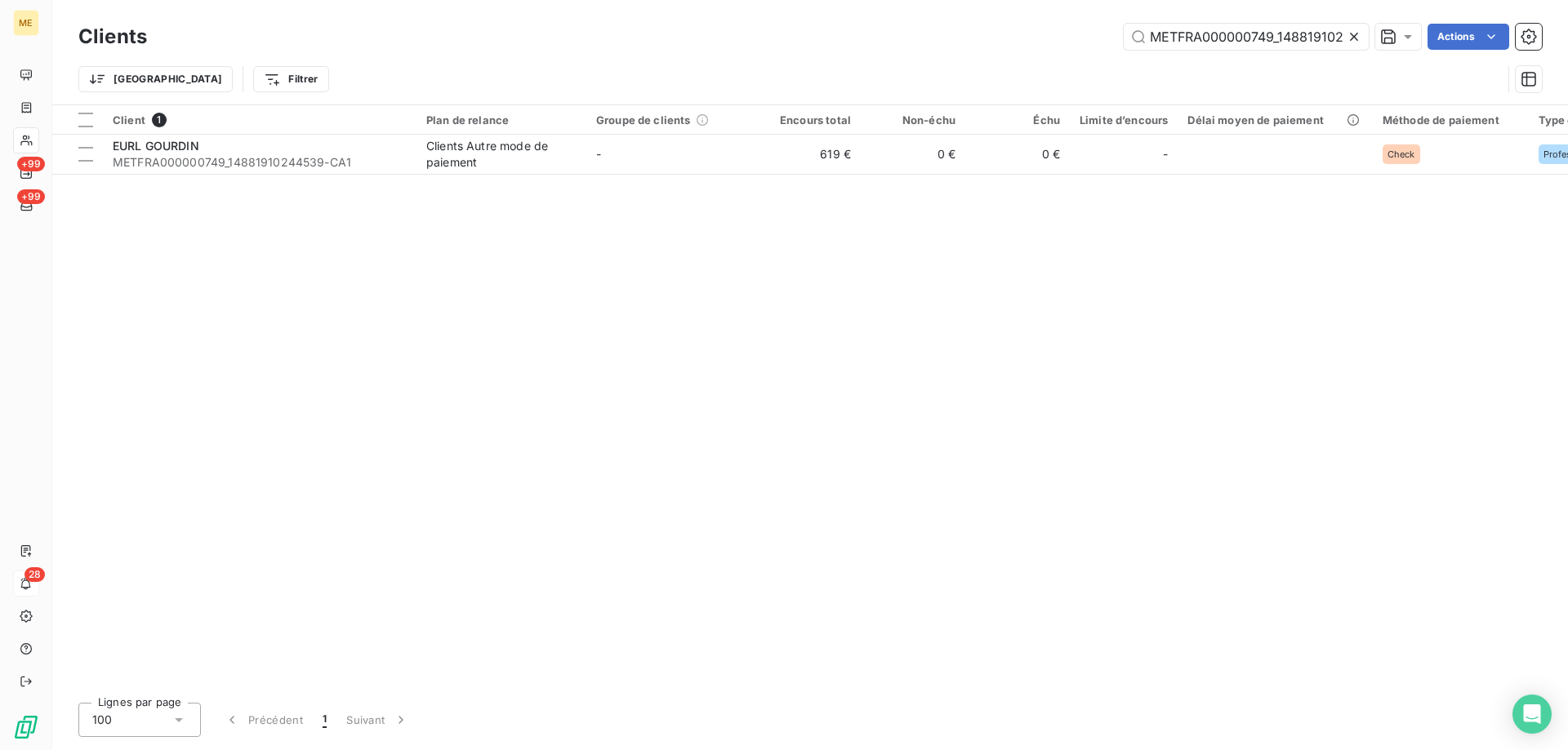
scroll to position [0, 43]
click at [1186, 32] on input "METFRA000000749_14881910244539" at bounding box center [1246, 37] width 245 height 26
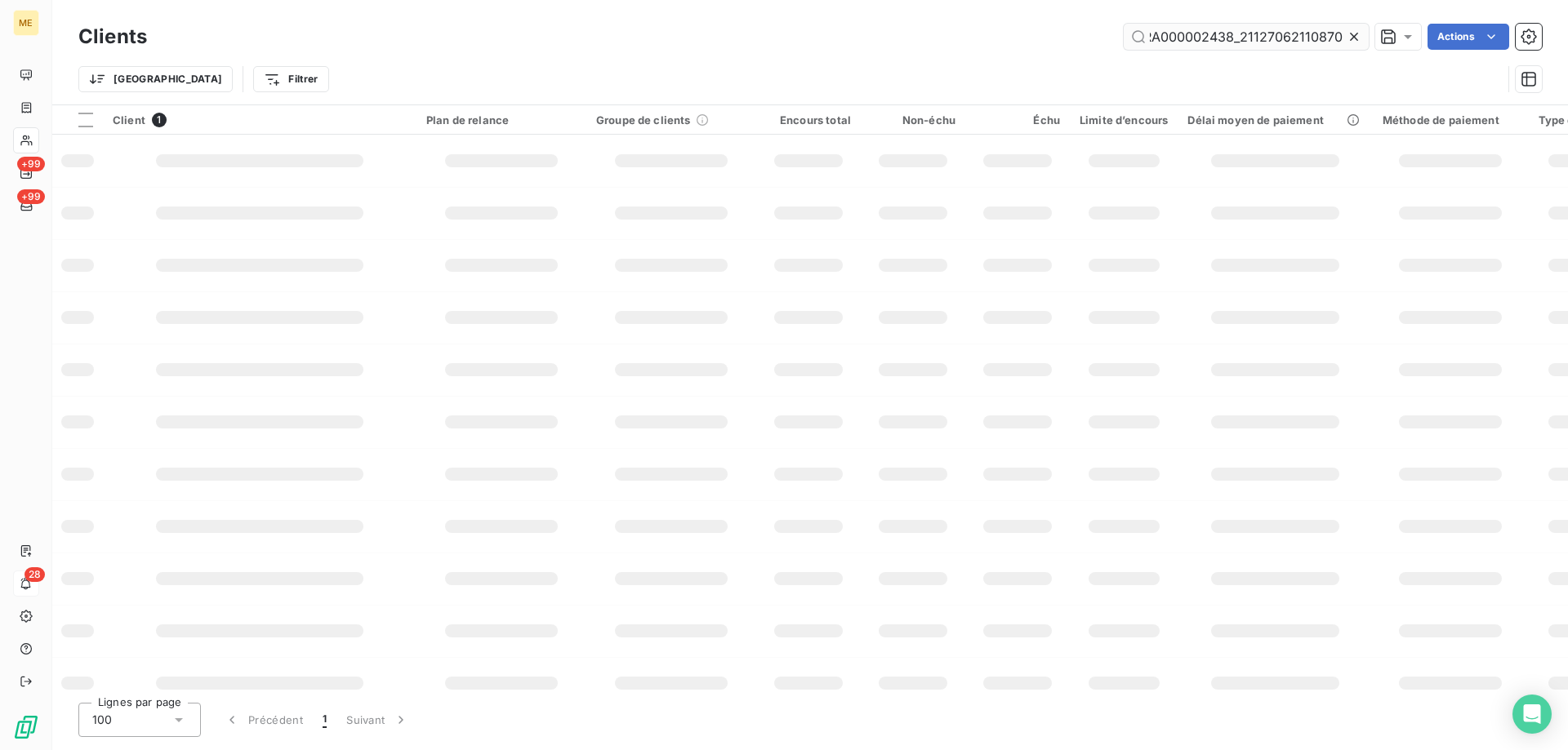
scroll to position [0, 41]
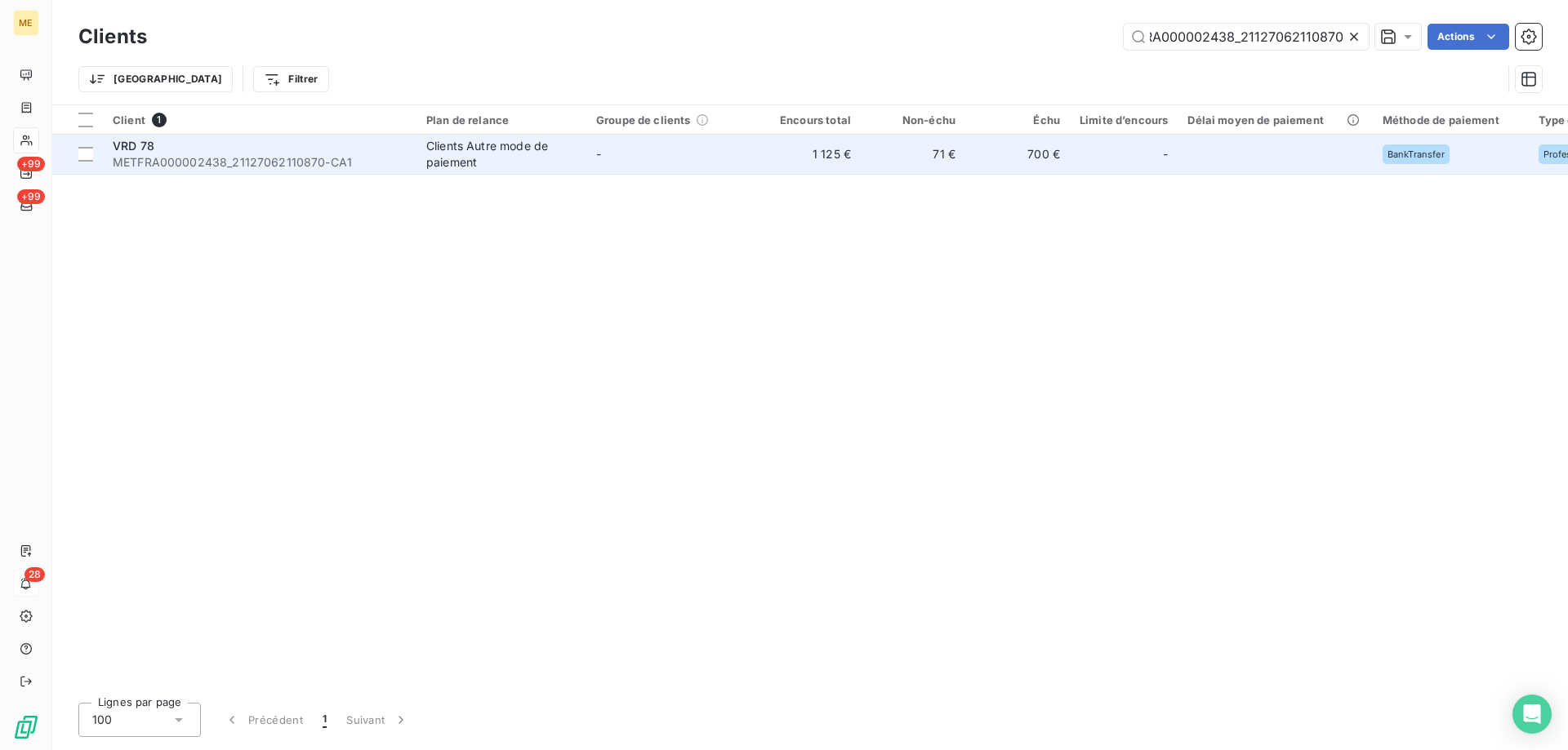
type input "METFRA000002438_21127062110870"
click at [122, 160] on span "METFRA000002438_21127062110870-CA1" at bounding box center [259, 162] width 294 height 16
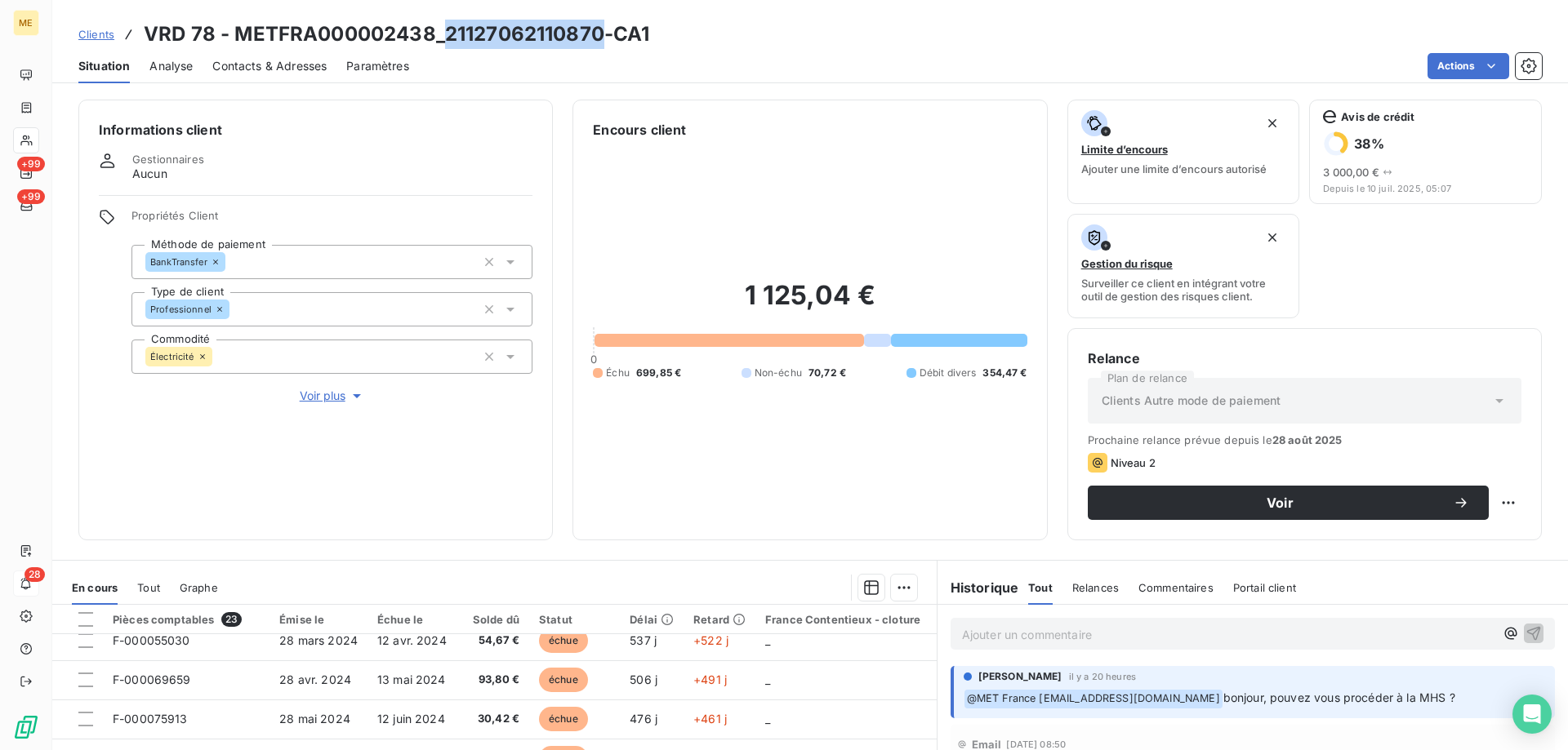
drag, startPoint x: 445, startPoint y: 38, endPoint x: 597, endPoint y: 39, distance: 152.0
click at [597, 39] on h3 "VRD 78 - METFRA000002438_21127062110870-CA1" at bounding box center [396, 35] width 506 height 30
copy h3 "21127062110870"
click at [979, 622] on div "Ajouter un commentaire ﻿" at bounding box center [1253, 634] width 604 height 32
click at [982, 624] on div "Ajouter un commentaire ﻿" at bounding box center [1228, 634] width 533 height 22
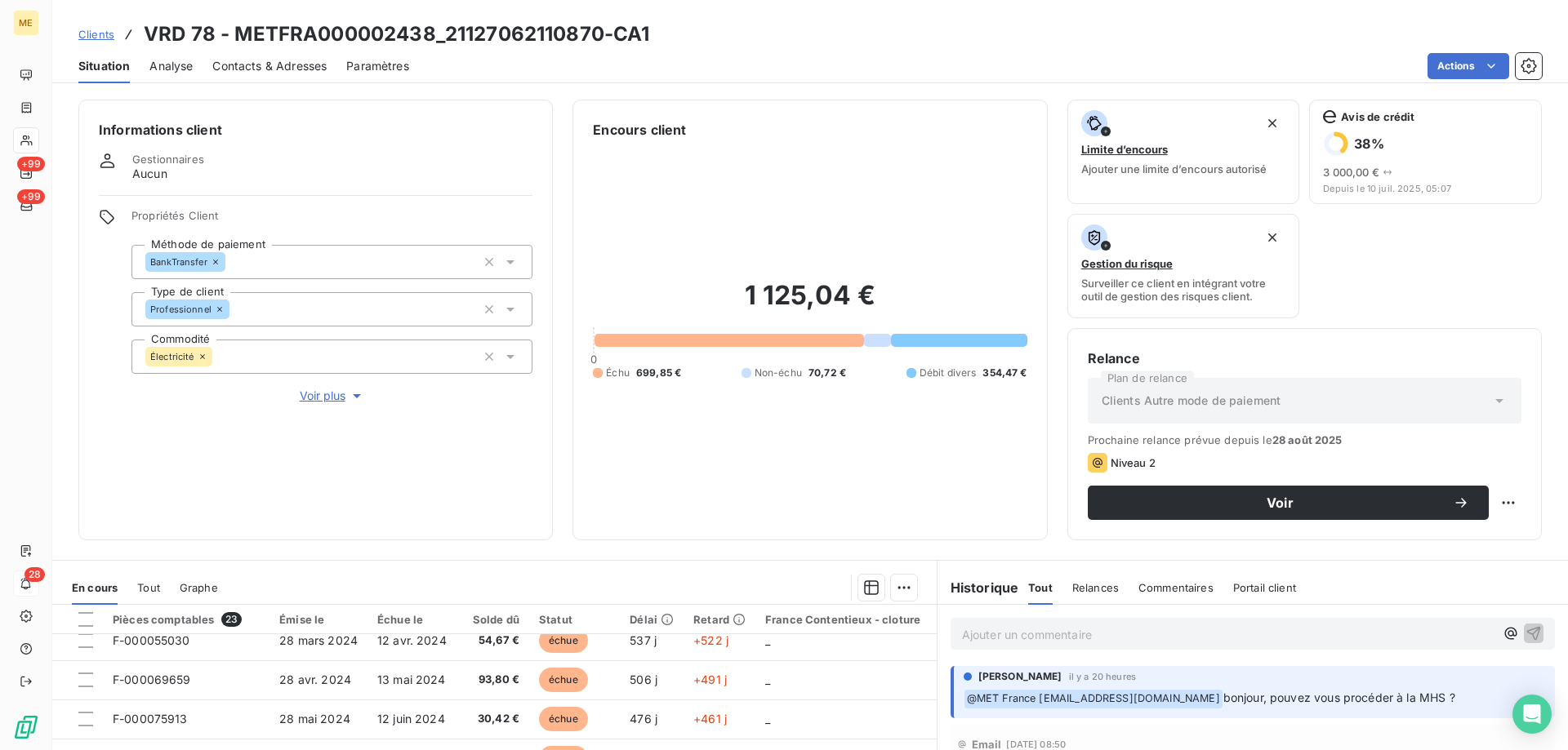
click at [985, 635] on p "Ajouter un commentaire ﻿" at bounding box center [1228, 635] width 533 height 21
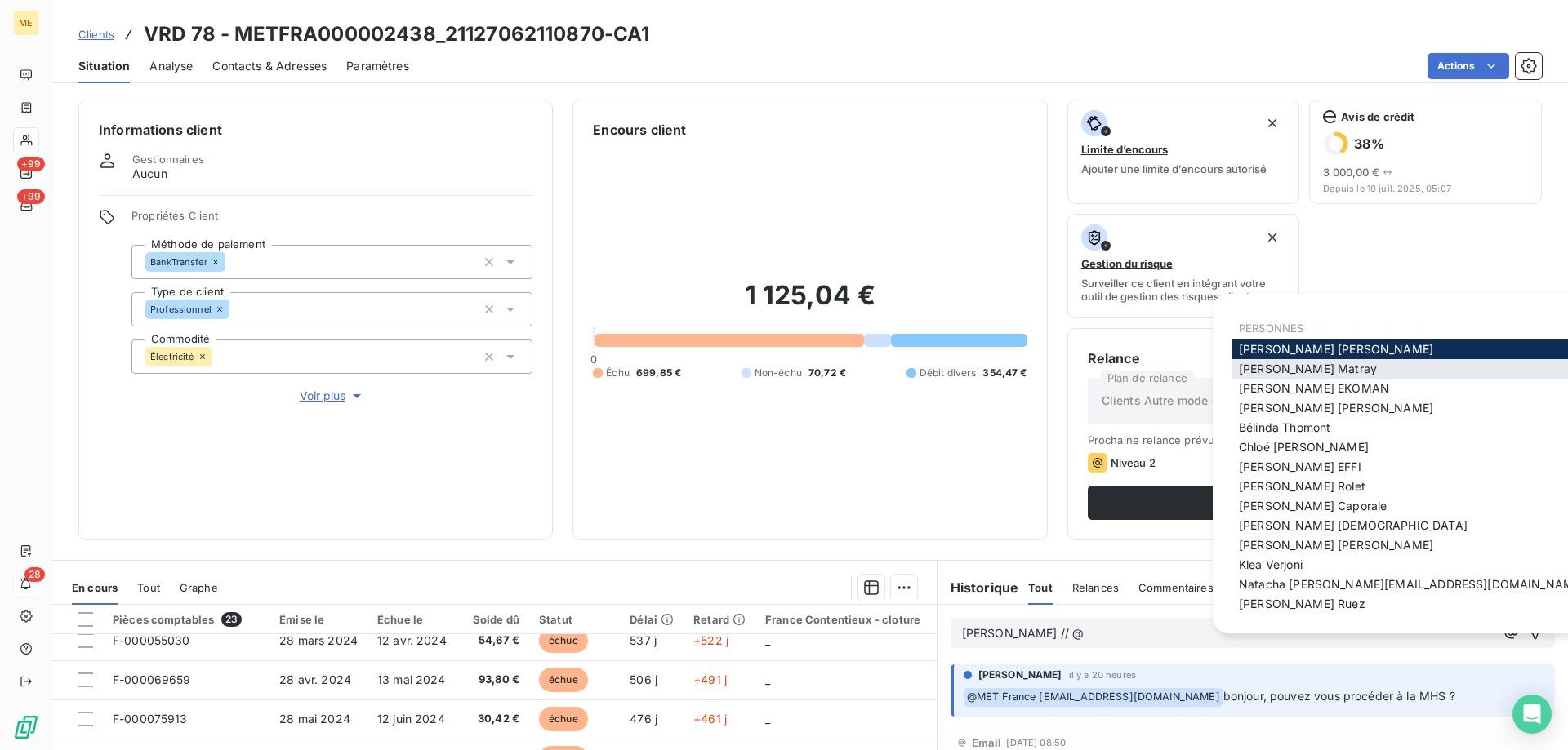
click at [1342, 370] on div "Amélie Matray" at bounding box center [1411, 370] width 359 height 20
click at [1030, 643] on p "Sylvain // @" at bounding box center [1228, 634] width 533 height 19
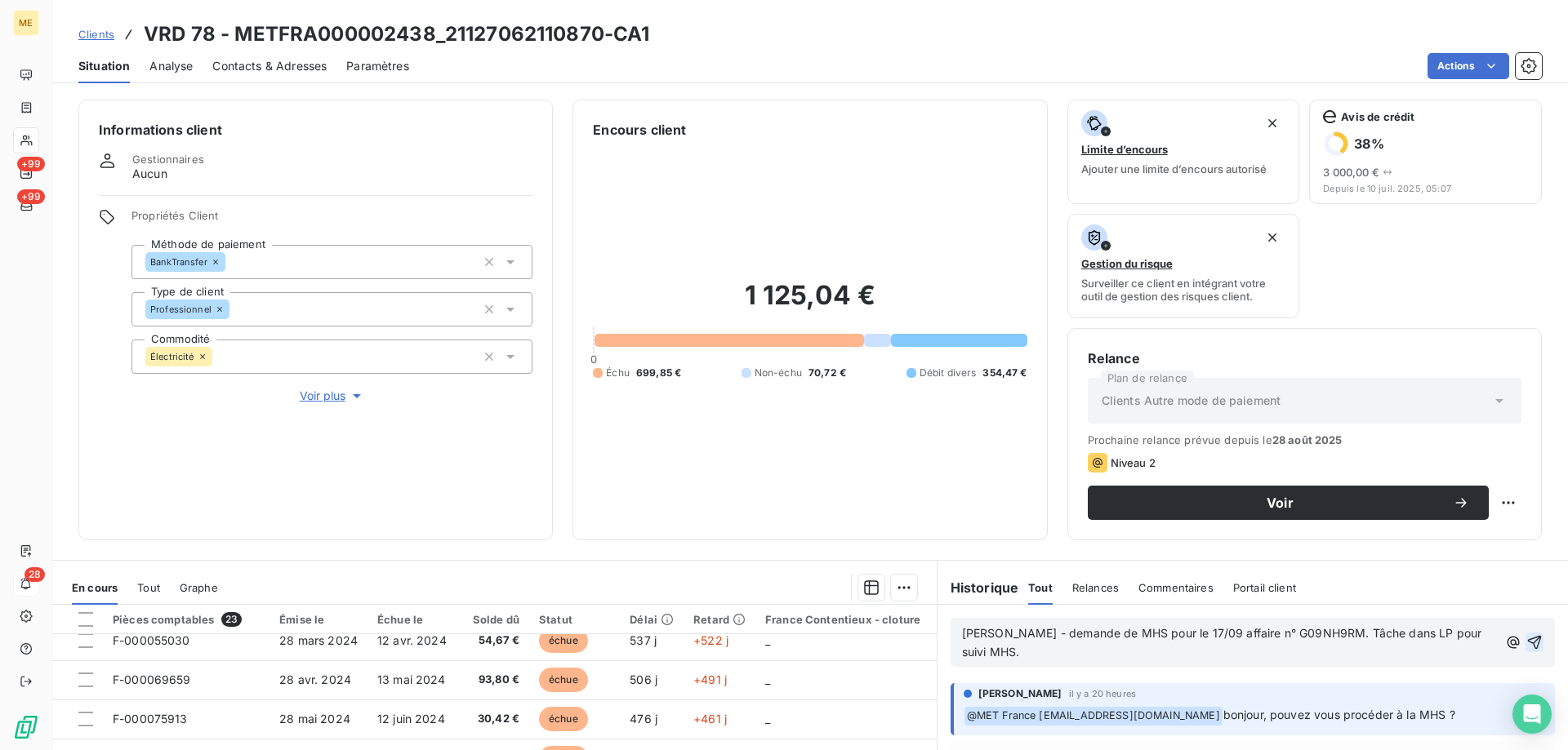
click at [1528, 638] on icon "button" at bounding box center [1535, 643] width 14 height 14
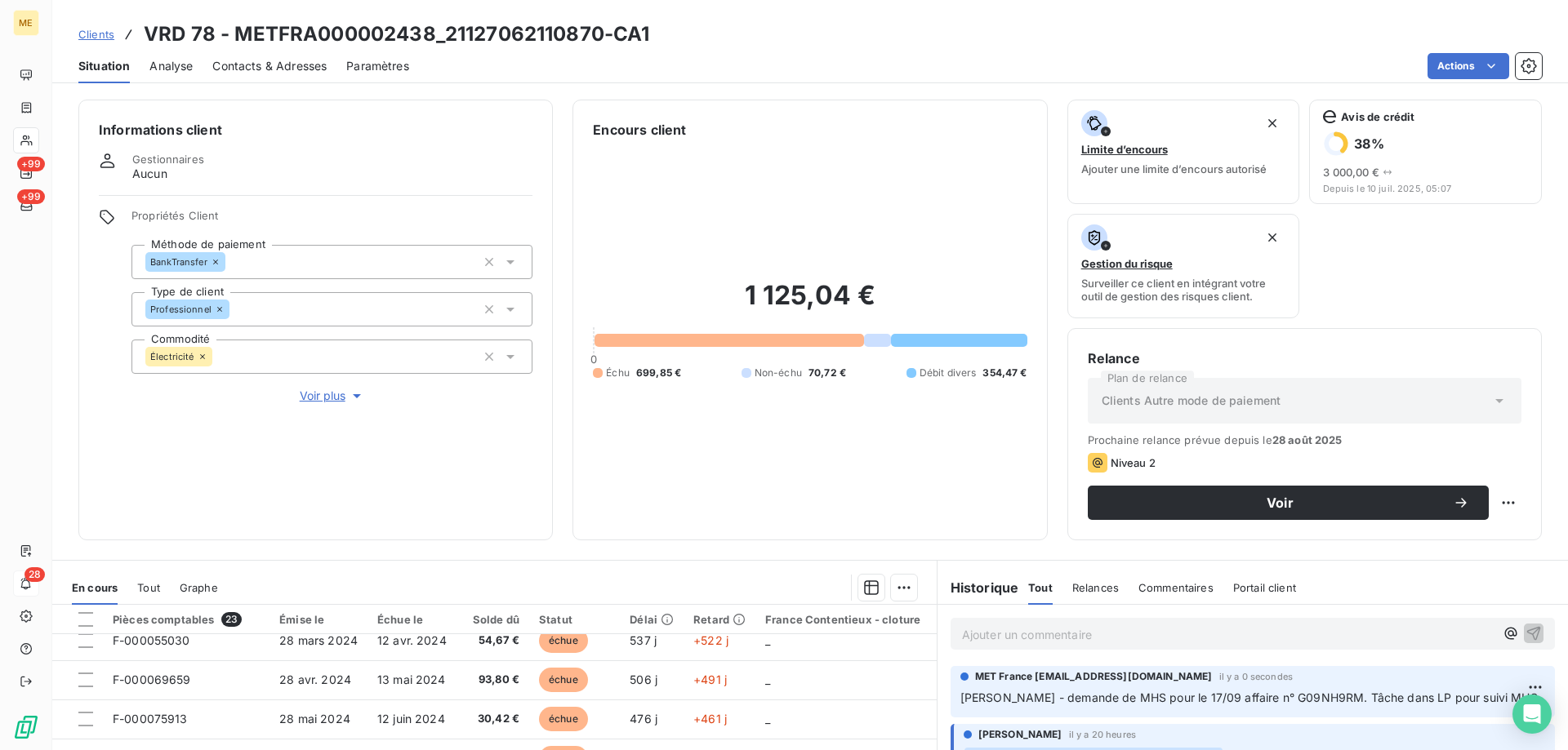
click at [1002, 617] on div "Ajouter un commentaire ﻿" at bounding box center [1253, 634] width 631 height 58
click at [1443, 72] on html "ME +99 +99 28 Clients VRD 78 - METFRA000002438_21127062110870-CA1 Situation Ana…" at bounding box center [784, 457] width 1568 height 914
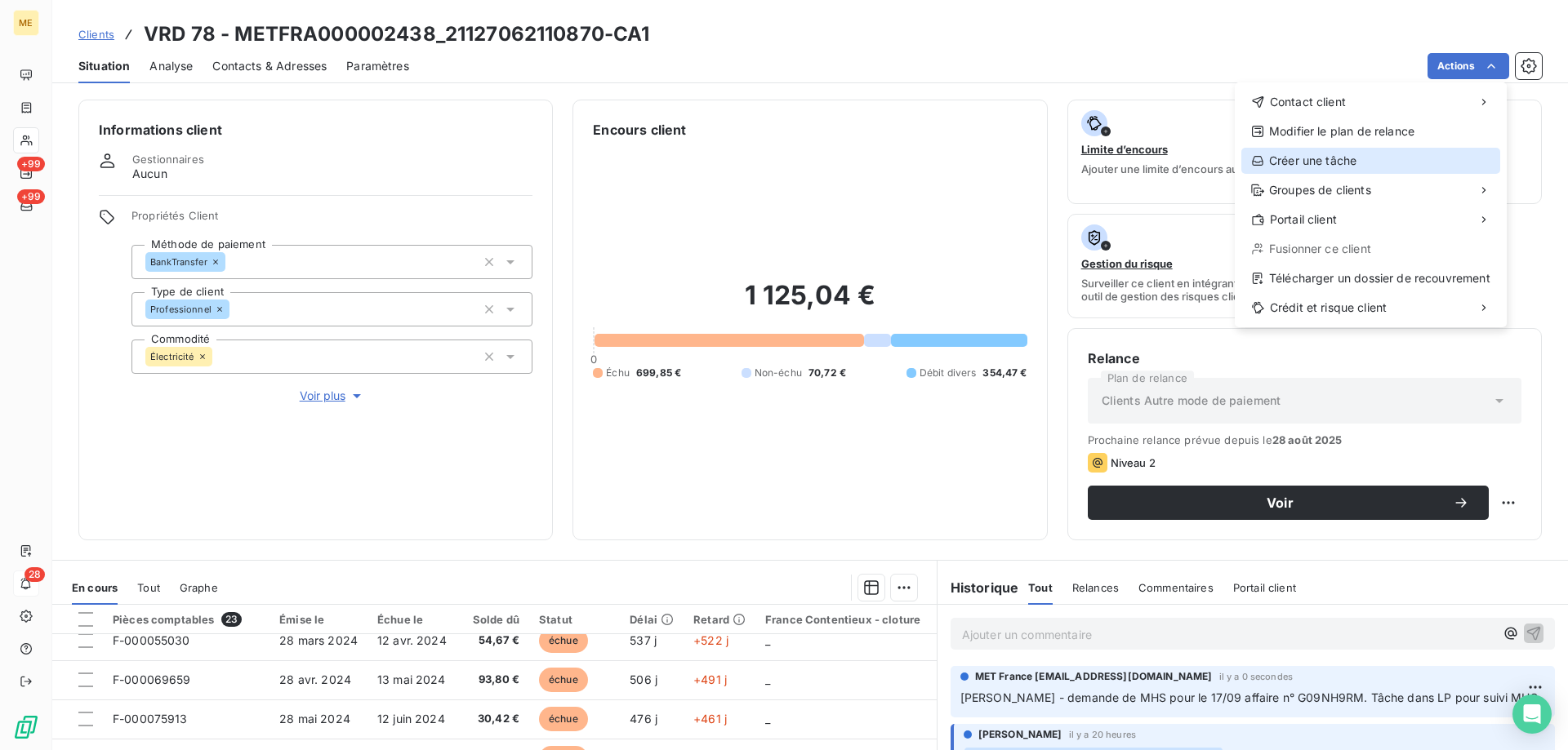
click at [1356, 162] on div "Créer une tâche" at bounding box center [1370, 161] width 259 height 26
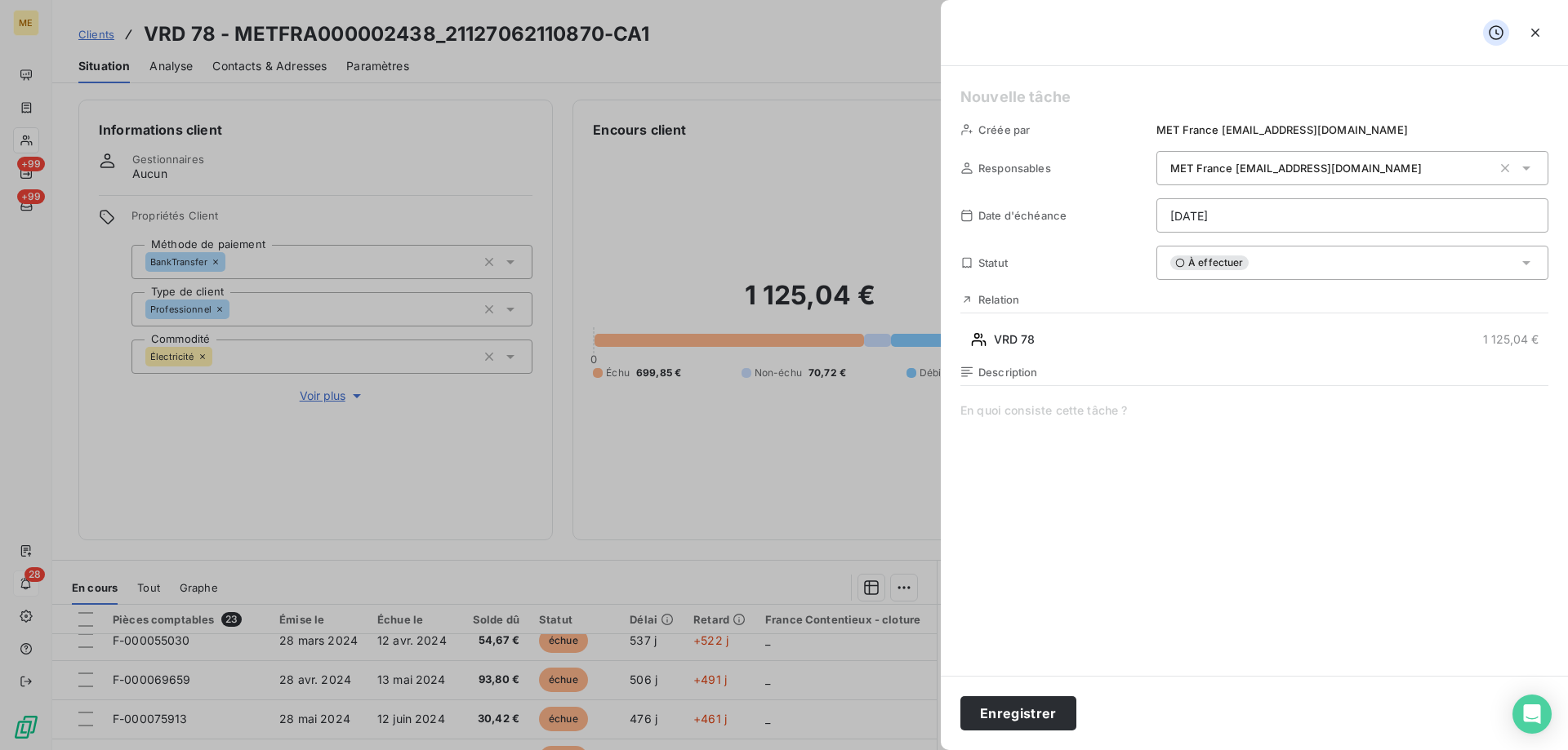
click at [1201, 218] on html "ME +99 +99 28 Clients VRD 78 - METFRA000002438_21127062110870-CA1 Situation Ana…" at bounding box center [784, 457] width 1568 height 914
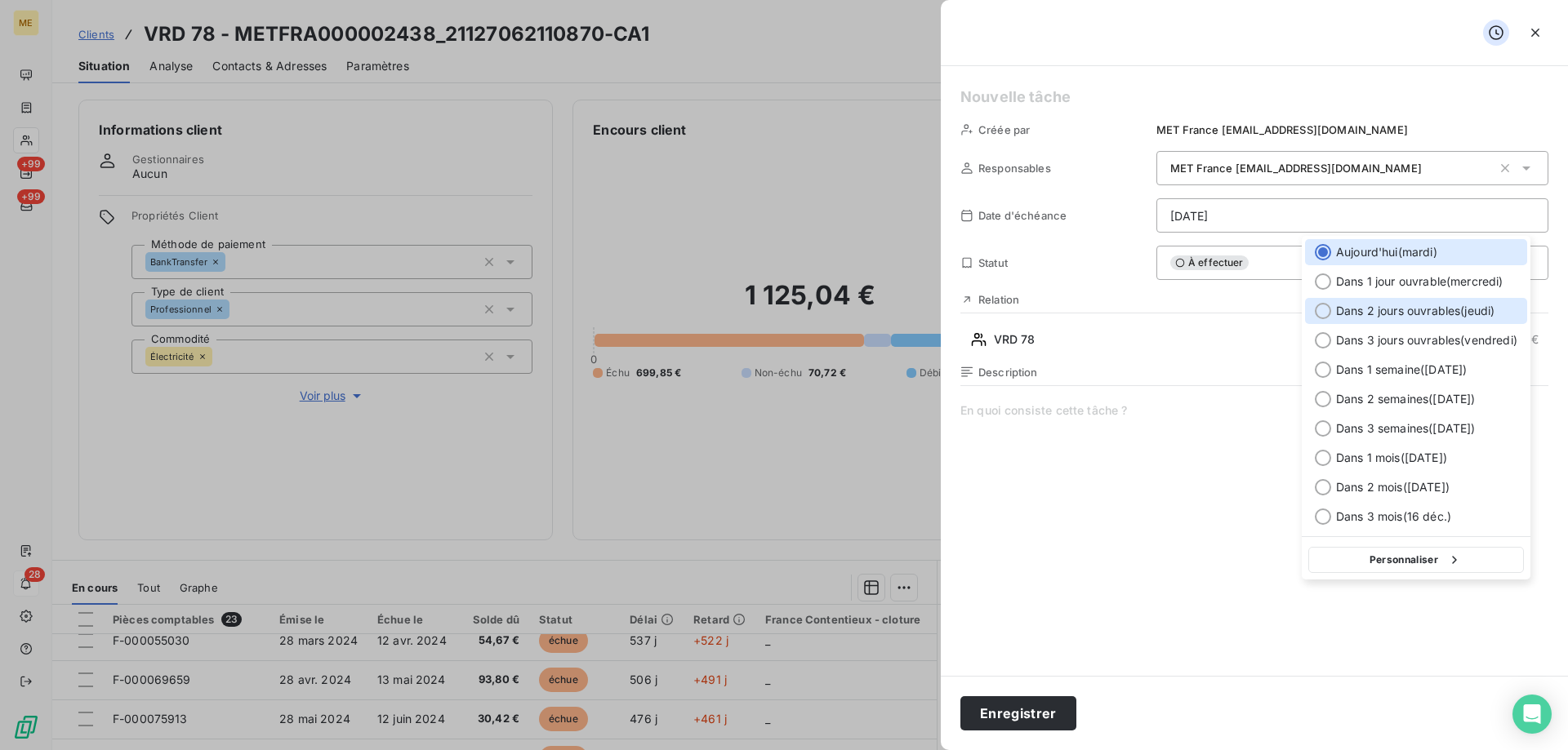
click at [1319, 311] on div at bounding box center [1323, 311] width 16 height 16
type input "18/09/2025"
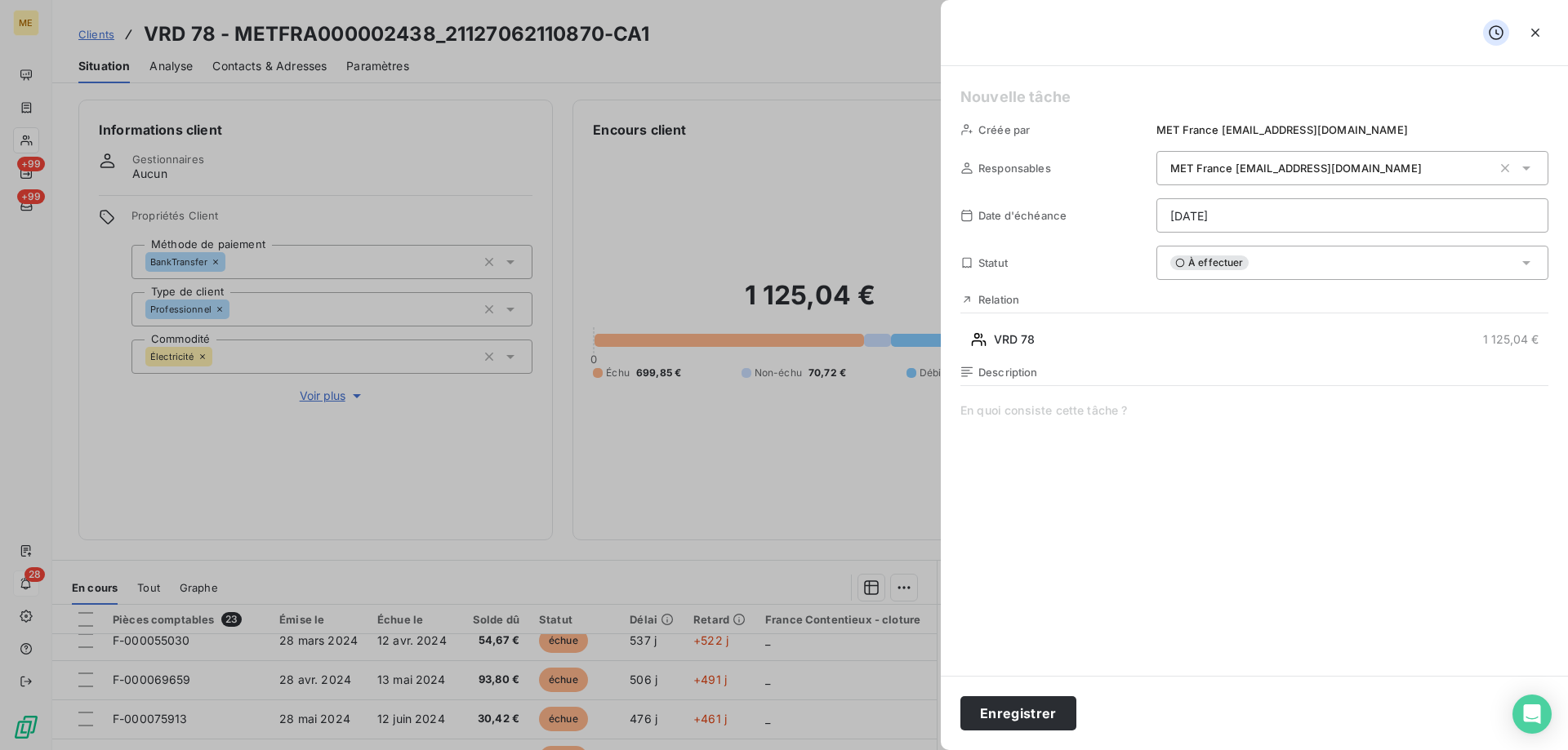
click at [987, 96] on h5 at bounding box center [1255, 96] width 588 height 23
click at [1005, 709] on button "Enregistrer" at bounding box center [1019, 713] width 116 height 35
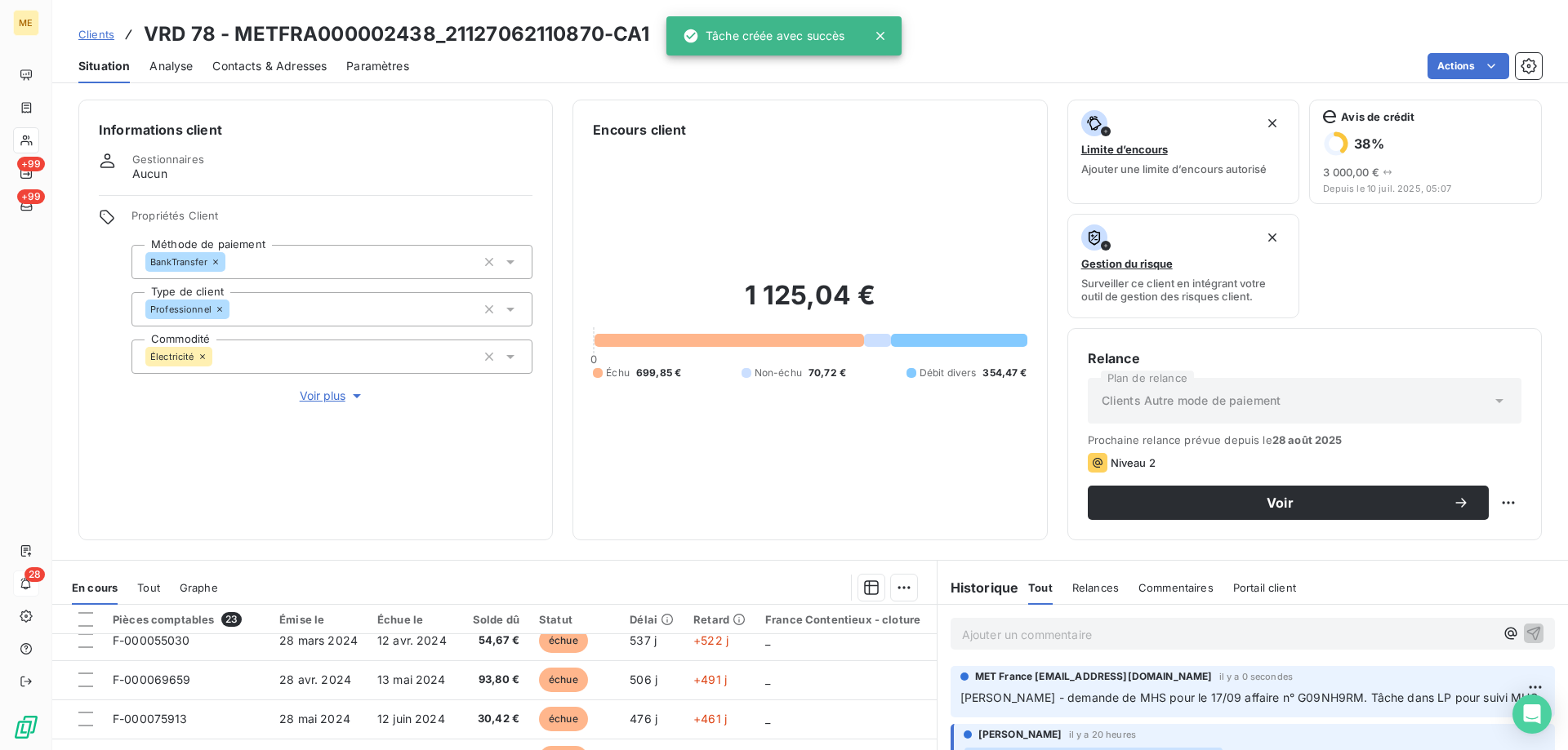
click at [977, 641] on p "Ajouter un commentaire ﻿" at bounding box center [1228, 635] width 533 height 21
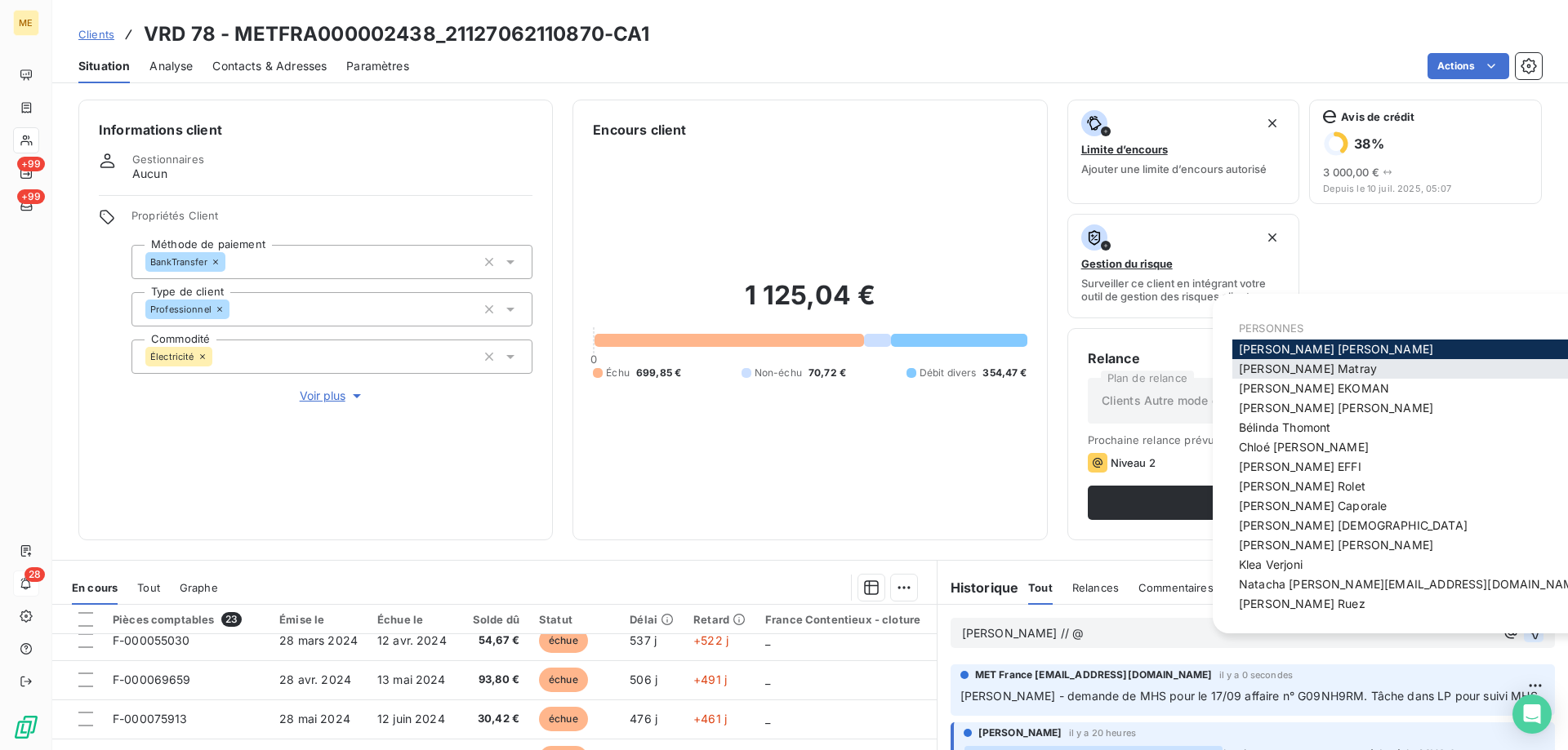
click at [1329, 360] on div "Amélie Matray" at bounding box center [1411, 370] width 359 height 20
click at [1301, 378] on div "Anaëlle Emie EKOMAN" at bounding box center [1411, 388] width 359 height 20
click at [1291, 366] on span "Amélie Matray" at bounding box center [1308, 369] width 138 height 14
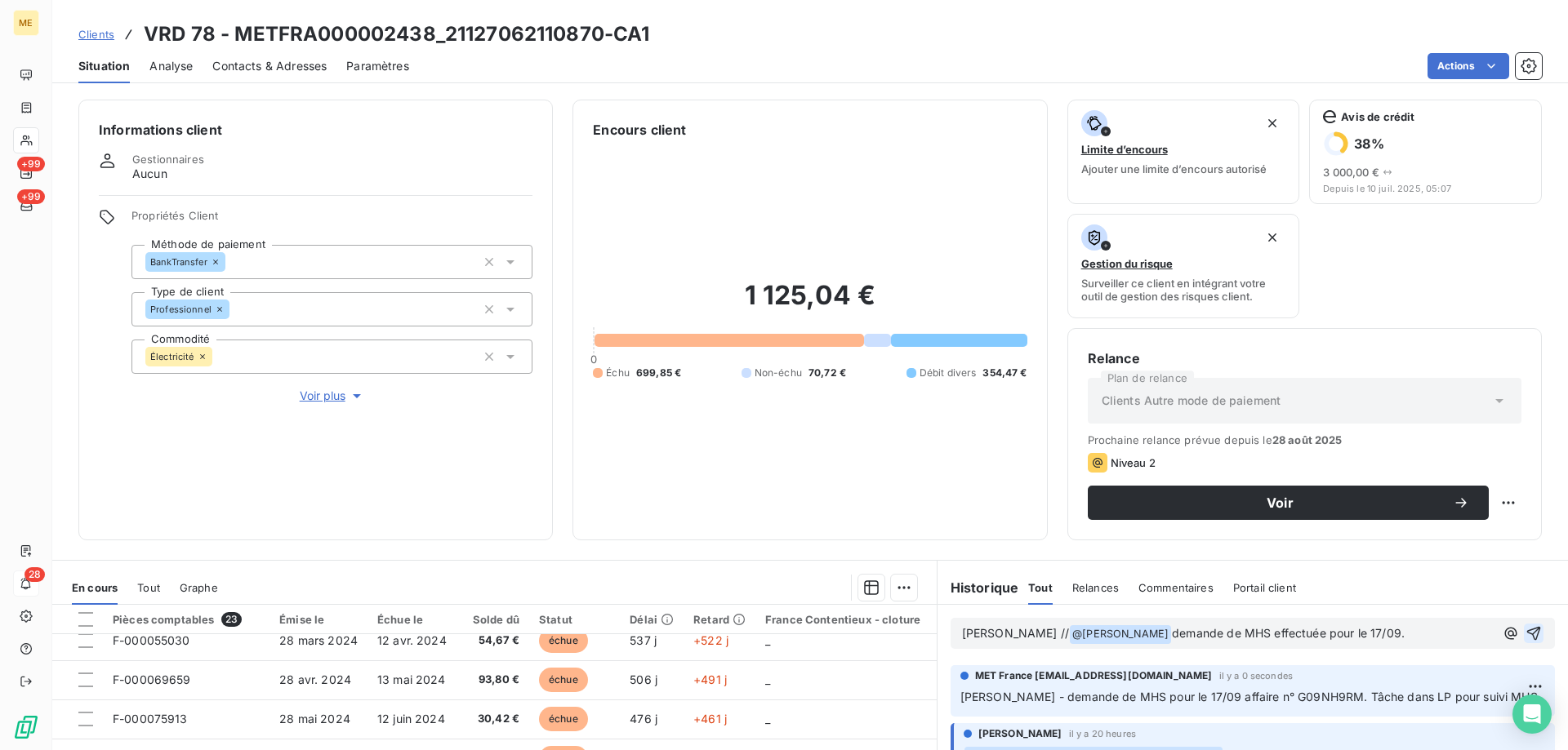
click at [1527, 633] on icon "button" at bounding box center [1534, 634] width 14 height 14
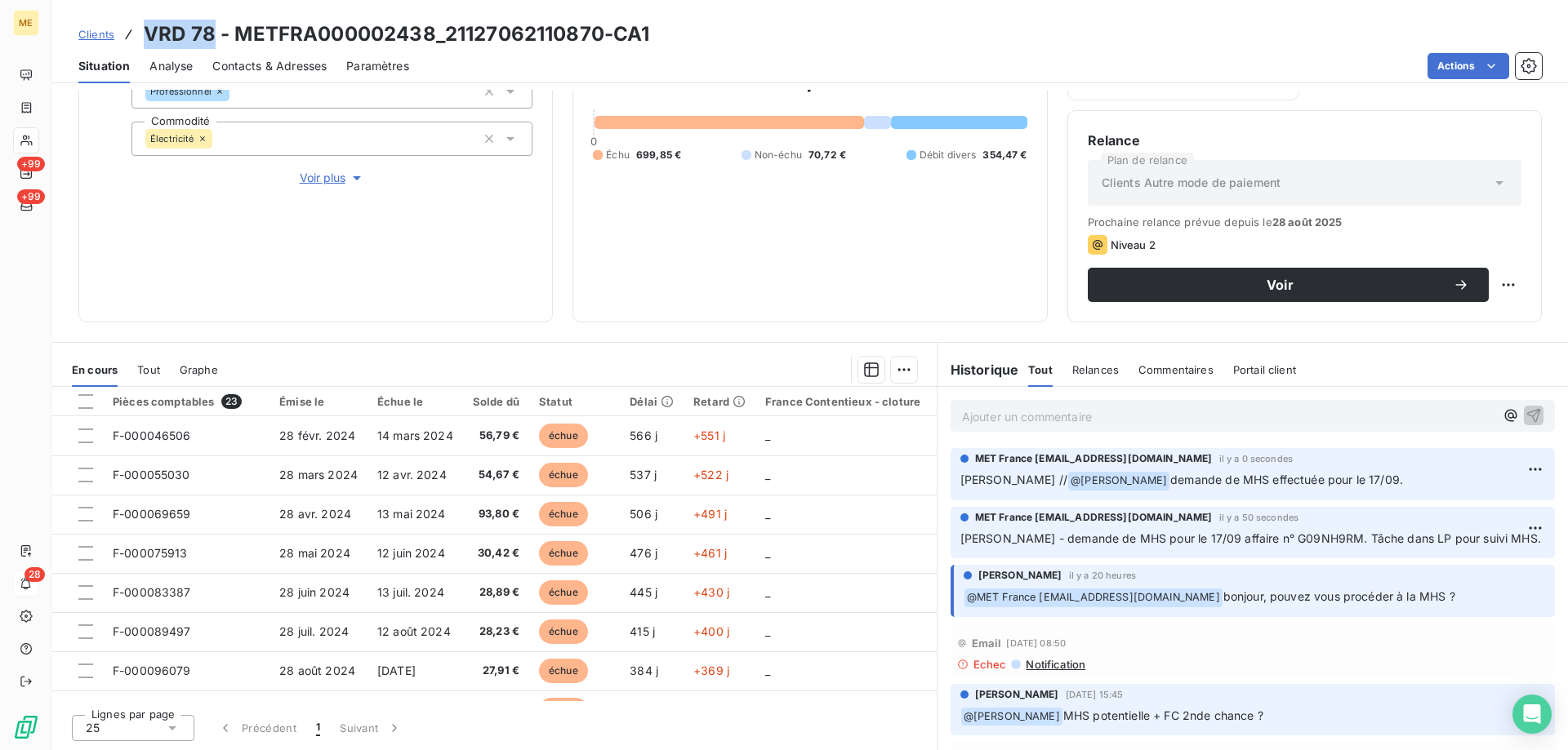
drag, startPoint x: 144, startPoint y: 31, endPoint x: 209, endPoint y: 35, distance: 65.1
click at [209, 35] on h3 "VRD 78 - METFRA000002438_21127062110870-CA1" at bounding box center [396, 35] width 506 height 30
copy h3 "VRD 78"
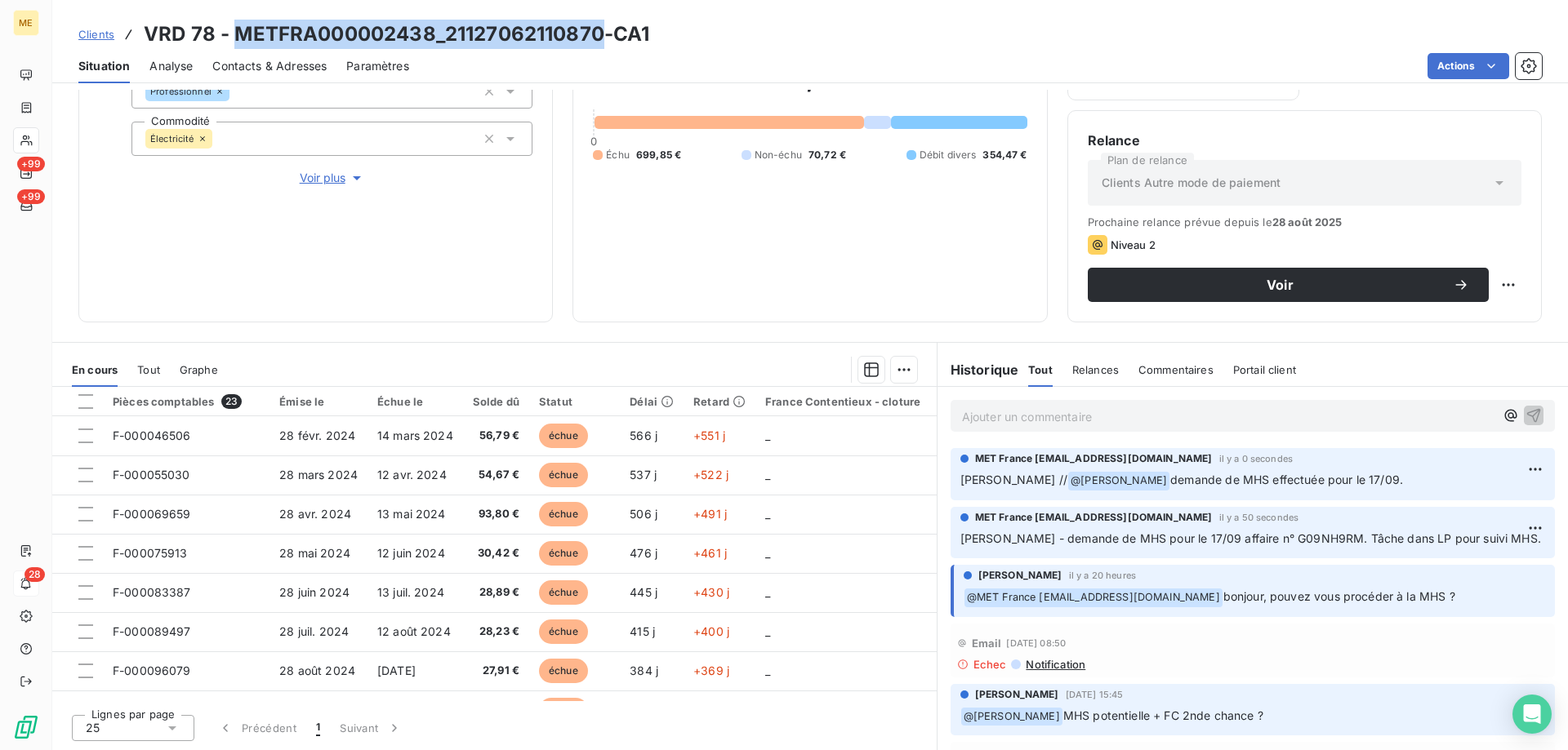
drag, startPoint x: 235, startPoint y: 30, endPoint x: 597, endPoint y: 30, distance: 362.0
click at [597, 30] on h3 "VRD 78 - METFRA000002438_21127062110870-CA1" at bounding box center [396, 35] width 506 height 30
copy h3 "METFRA000002438_21127062110870"
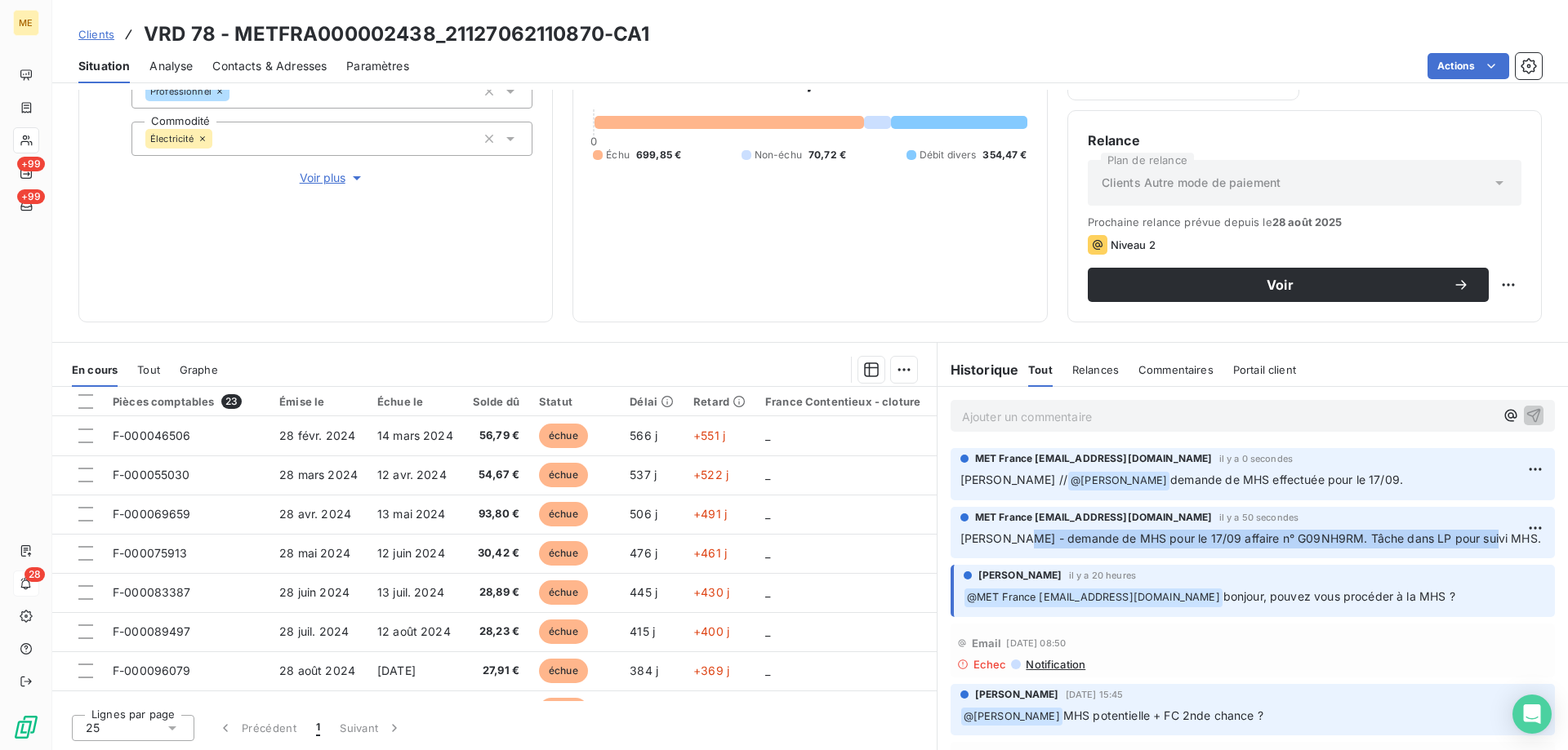
drag, startPoint x: 1005, startPoint y: 542, endPoint x: 1479, endPoint y: 546, distance: 474.0
click at [1479, 546] on p "Sylvain - demande de MHS pour le 17/09 affaire n° G09NH9RM. Tâche dans LP pour …" at bounding box center [1253, 538] width 585 height 19
copy span "demande de MHS pour le 17/09 affaire n° G09NH9RM. Tâche dans LP pour suivi MHS"
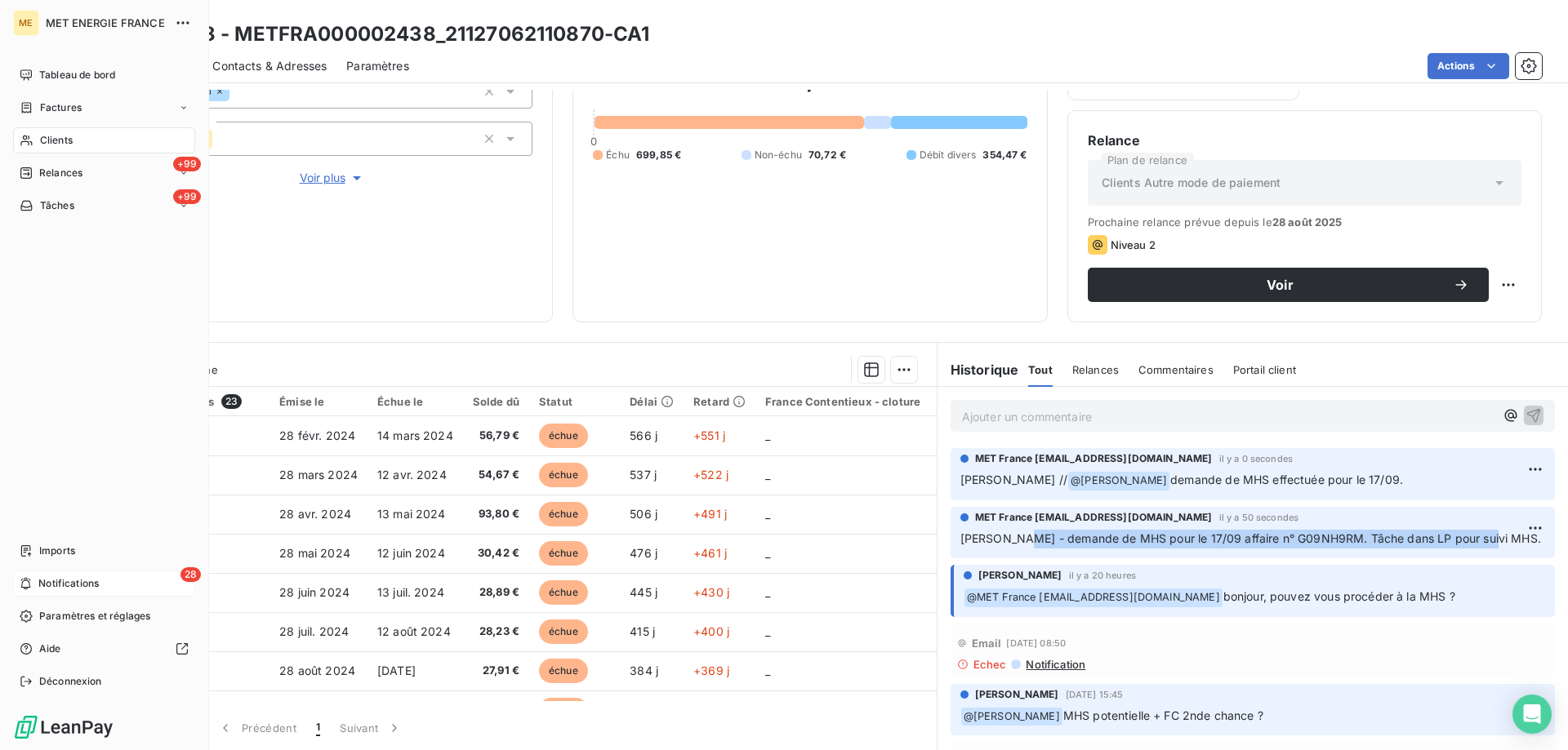
click at [54, 581] on span "Notifications" at bounding box center [69, 583] width 61 height 15
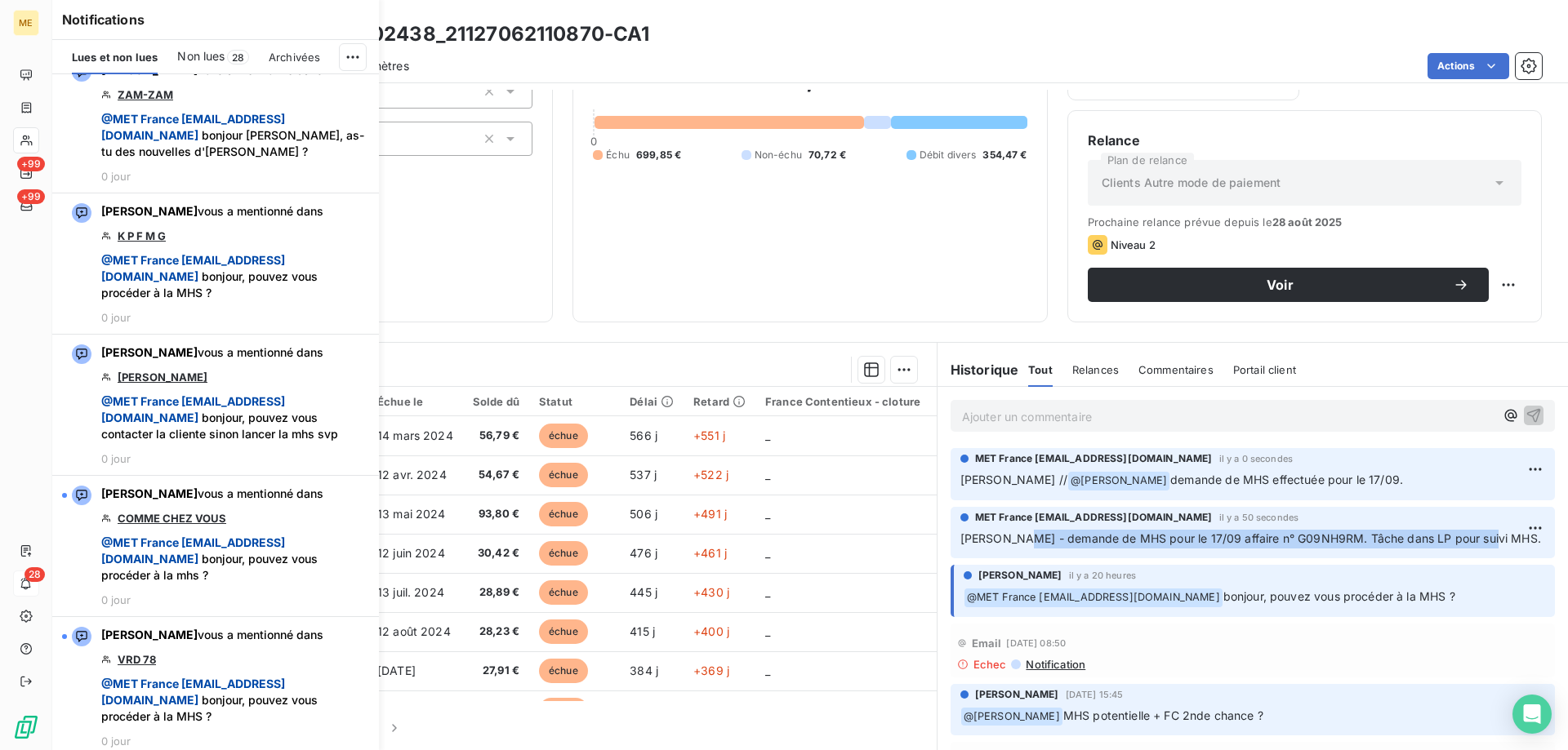
scroll to position [4083, 0]
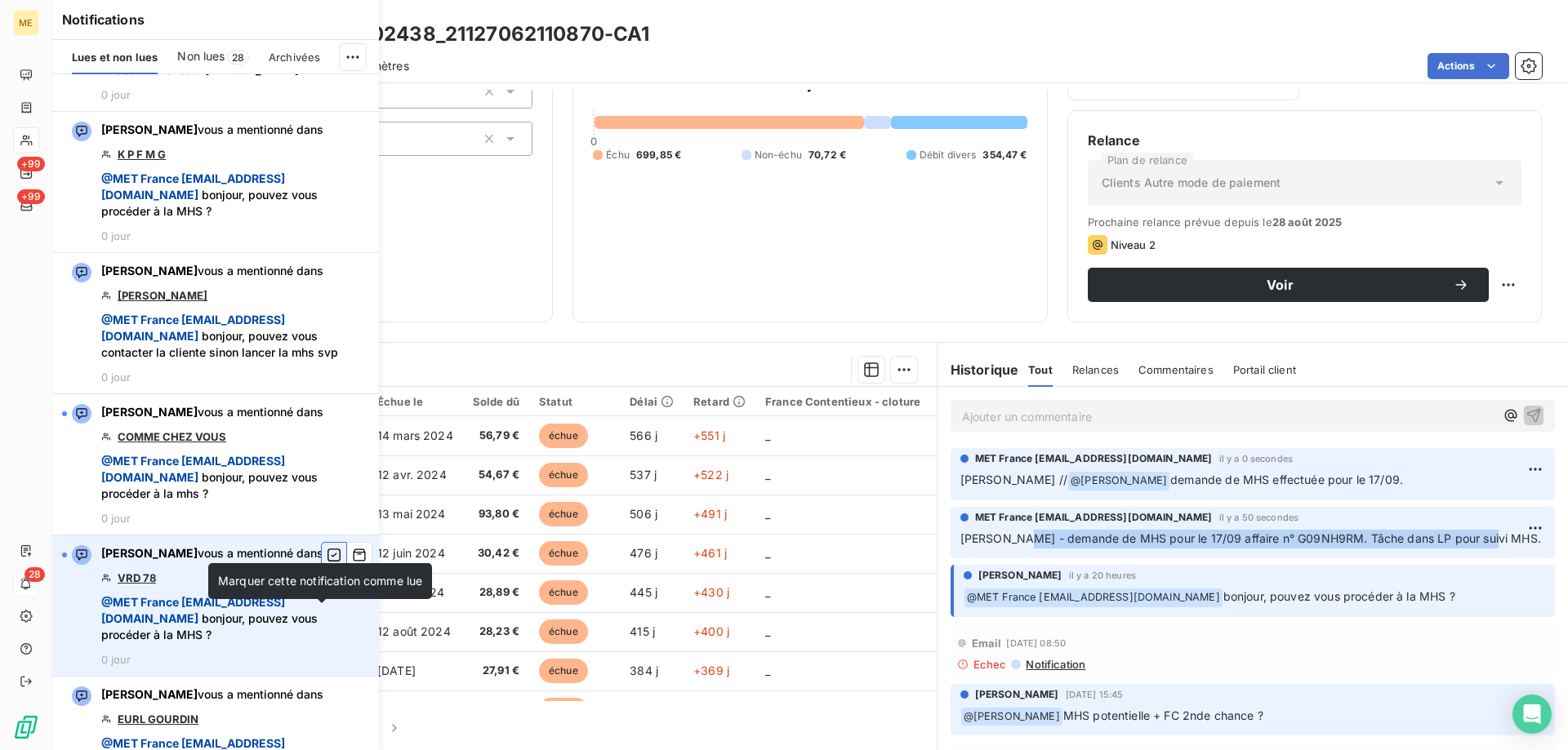
click at [327, 563] on icon "button" at bounding box center [334, 555] width 15 height 16
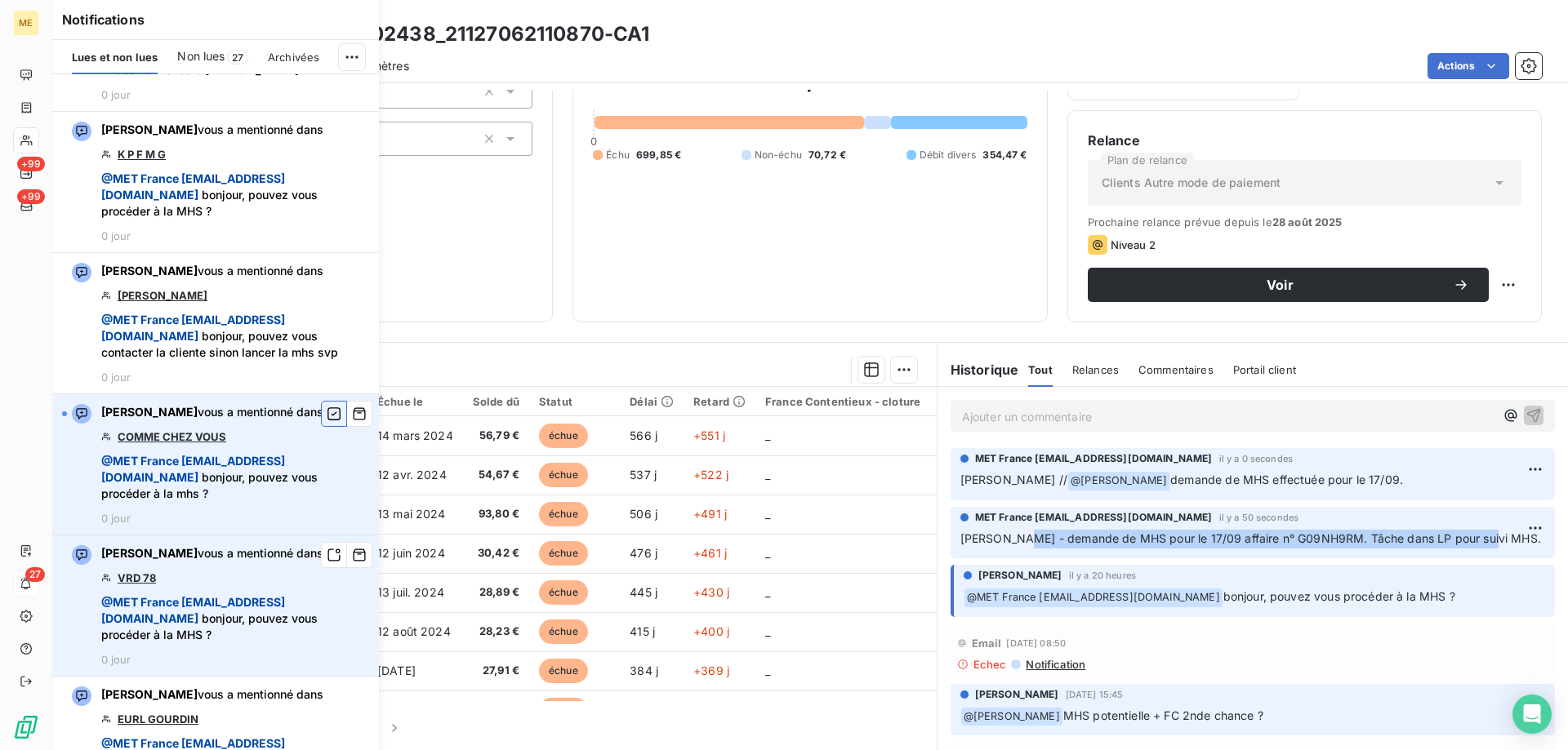
click at [327, 422] on icon "button" at bounding box center [334, 414] width 15 height 16
click at [734, 212] on div "1 125,04 € 0 Échu 699,85 € Non-échu 70,72 € Débit divers 354,47 €" at bounding box center [810, 111] width 433 height 380
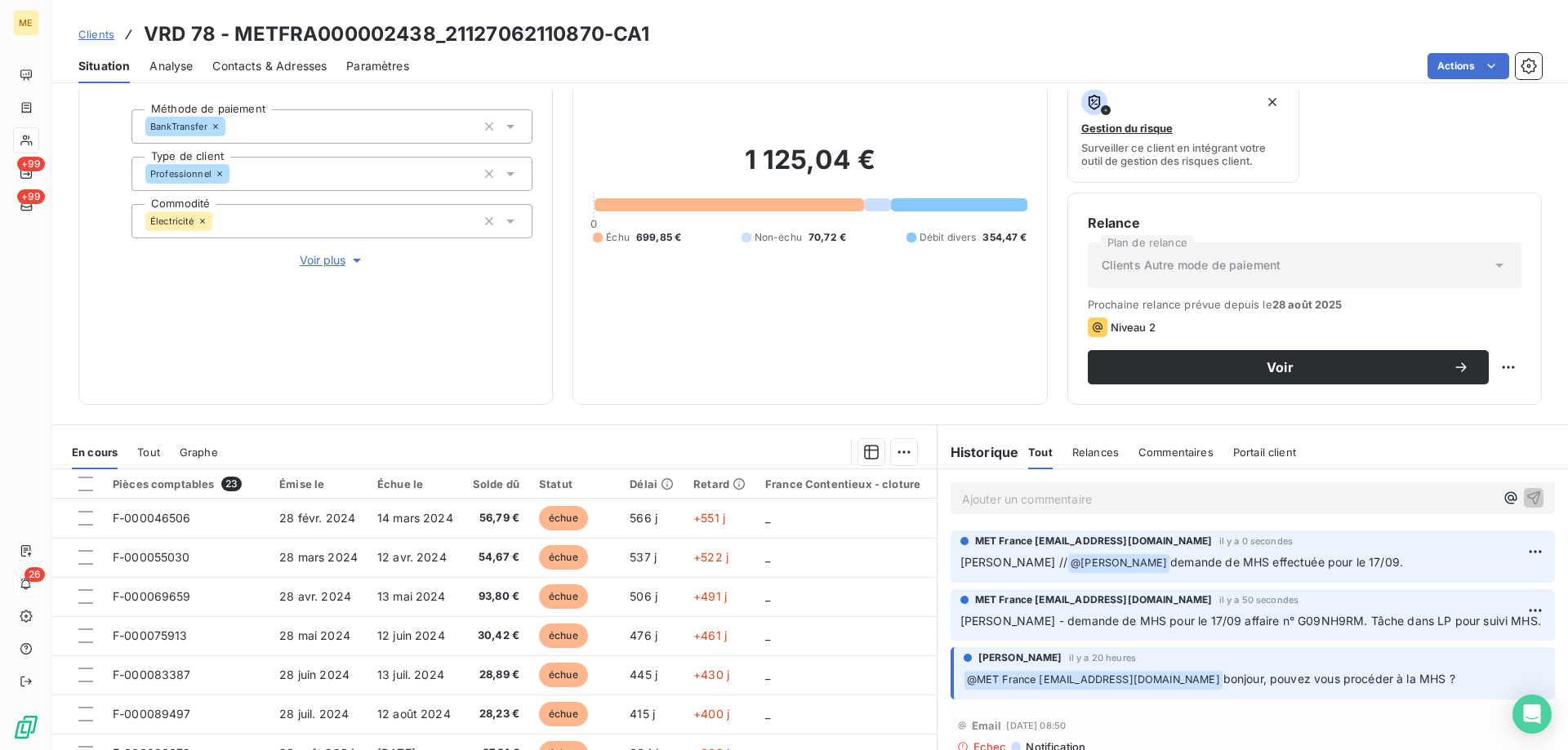
scroll to position [0, 0]
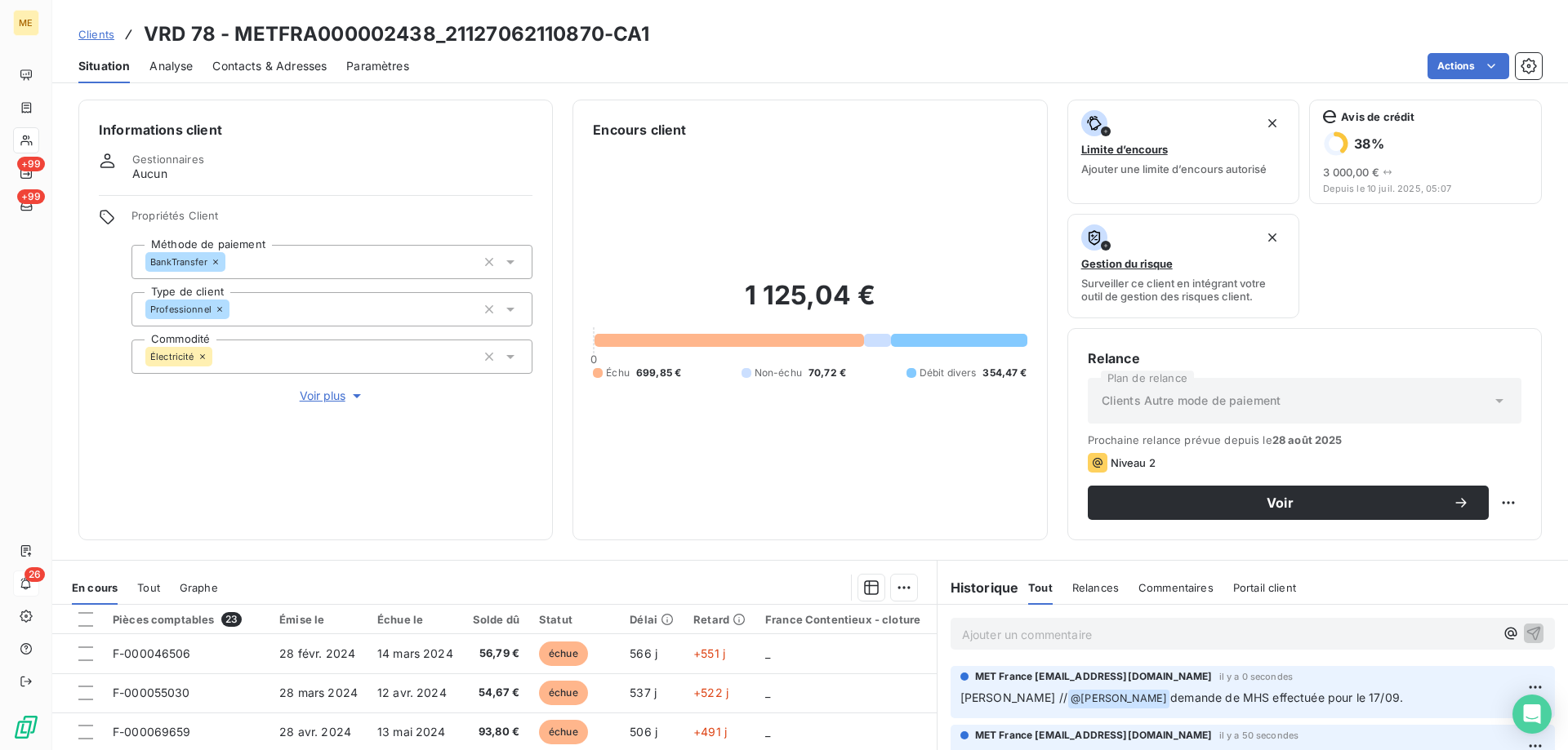
click at [515, 144] on div "Informations client Gestionnaires Aucun Propriétés Client Méthode de paiement B…" at bounding box center [316, 320] width 475 height 441
click at [94, 37] on span "Clients" at bounding box center [96, 34] width 36 height 13
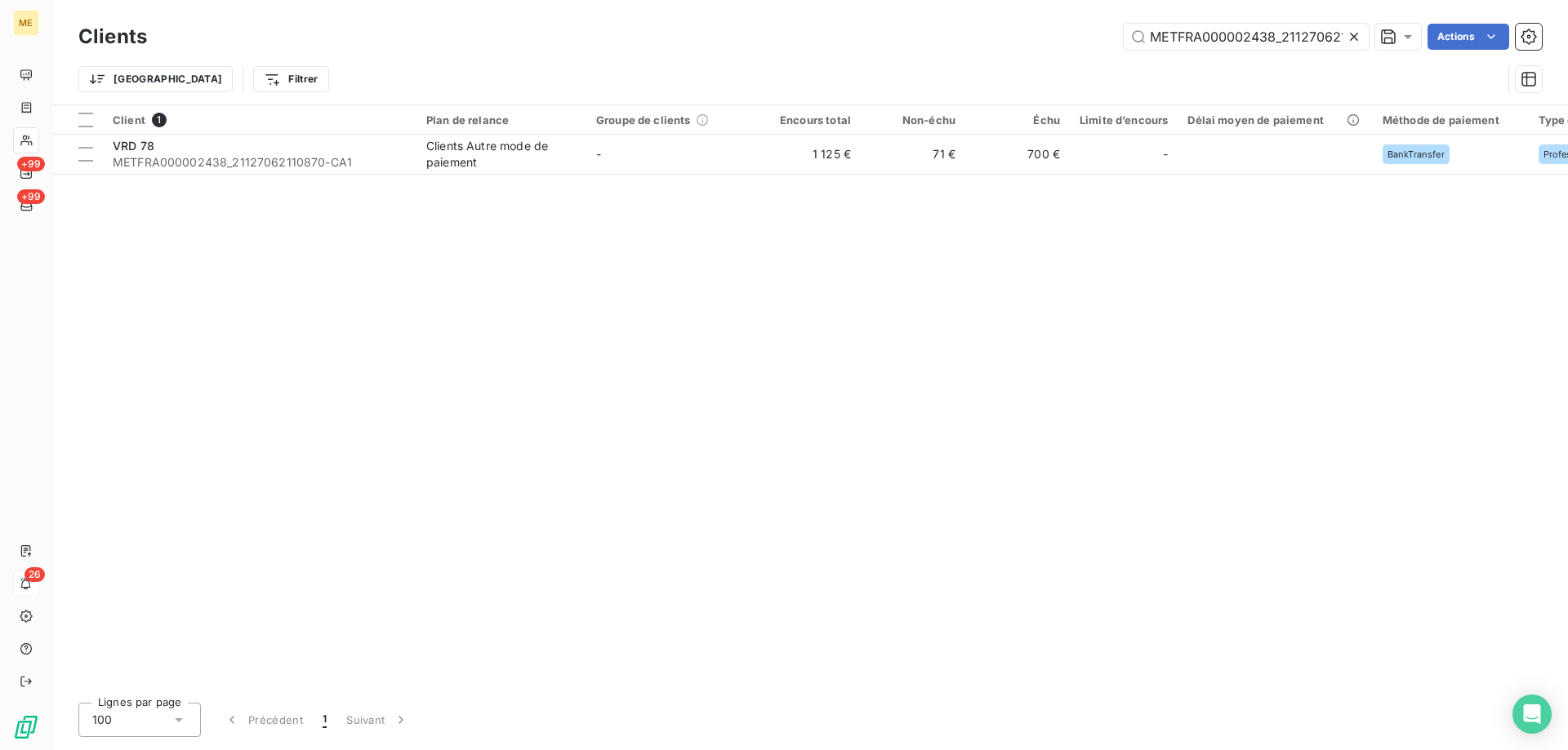
scroll to position [0, 41]
click at [1185, 44] on input "METFRA000002438_21127062110870" at bounding box center [1246, 37] width 245 height 26
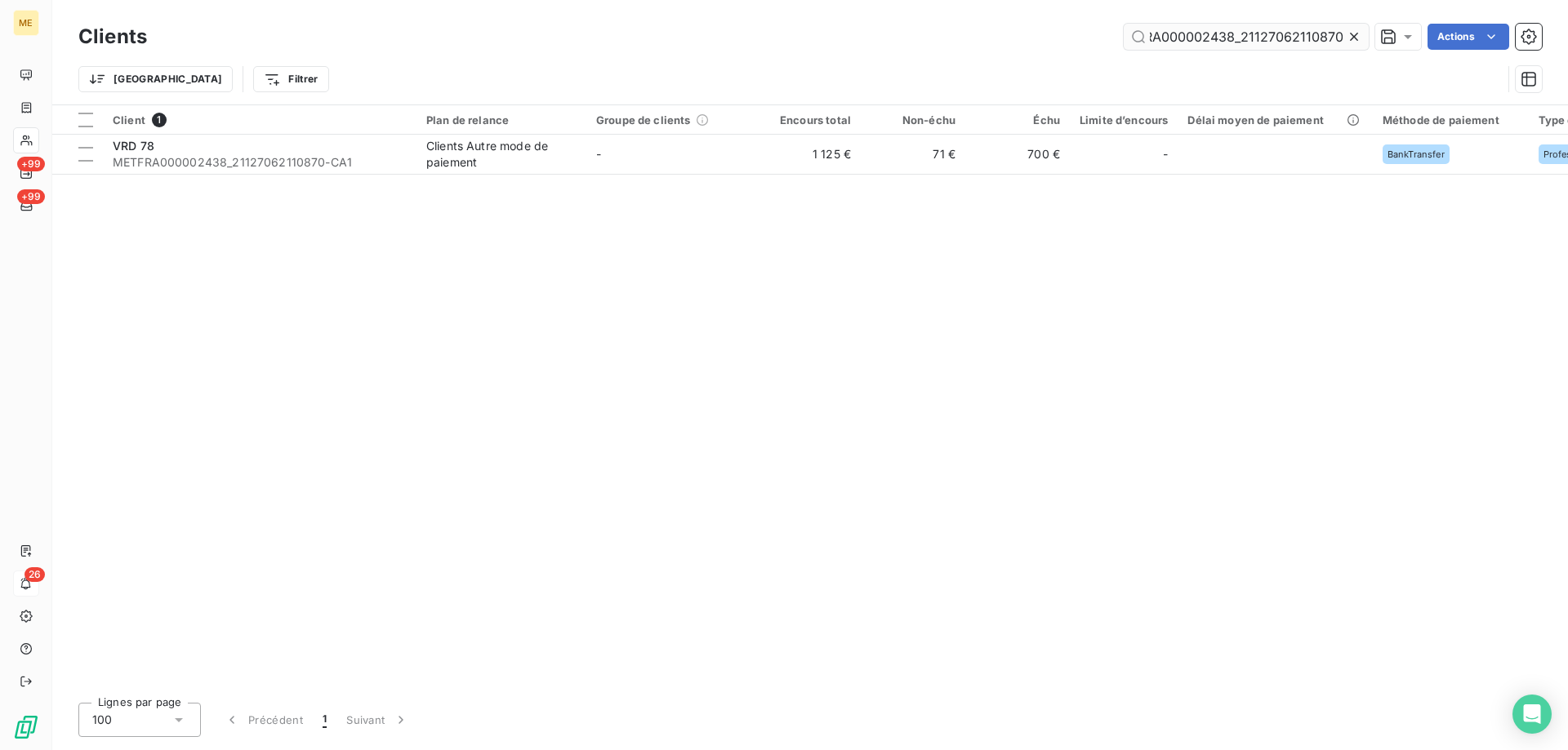
click at [1185, 44] on input "METFRA000002438_21127062110870" at bounding box center [1246, 37] width 245 height 26
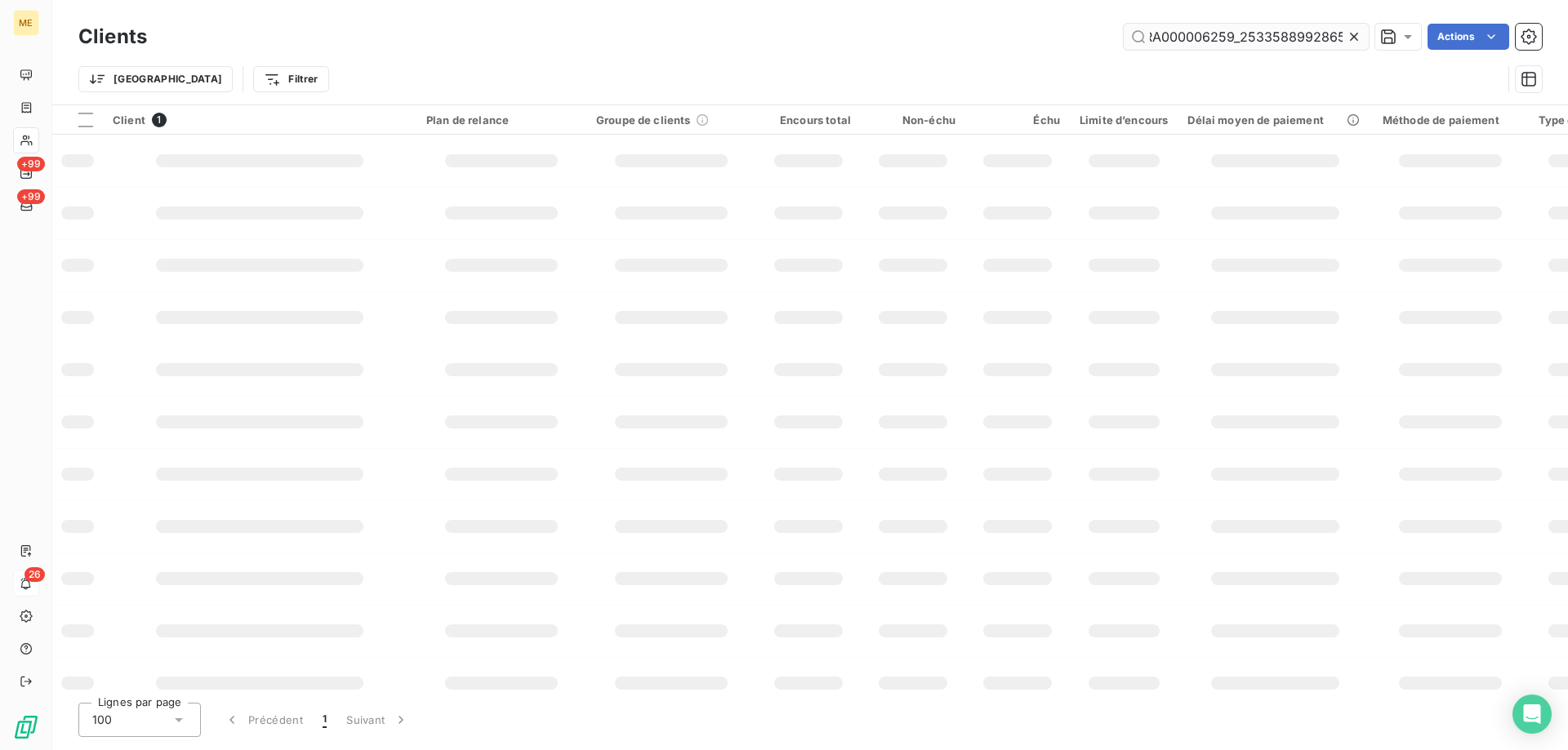
scroll to position [0, 51]
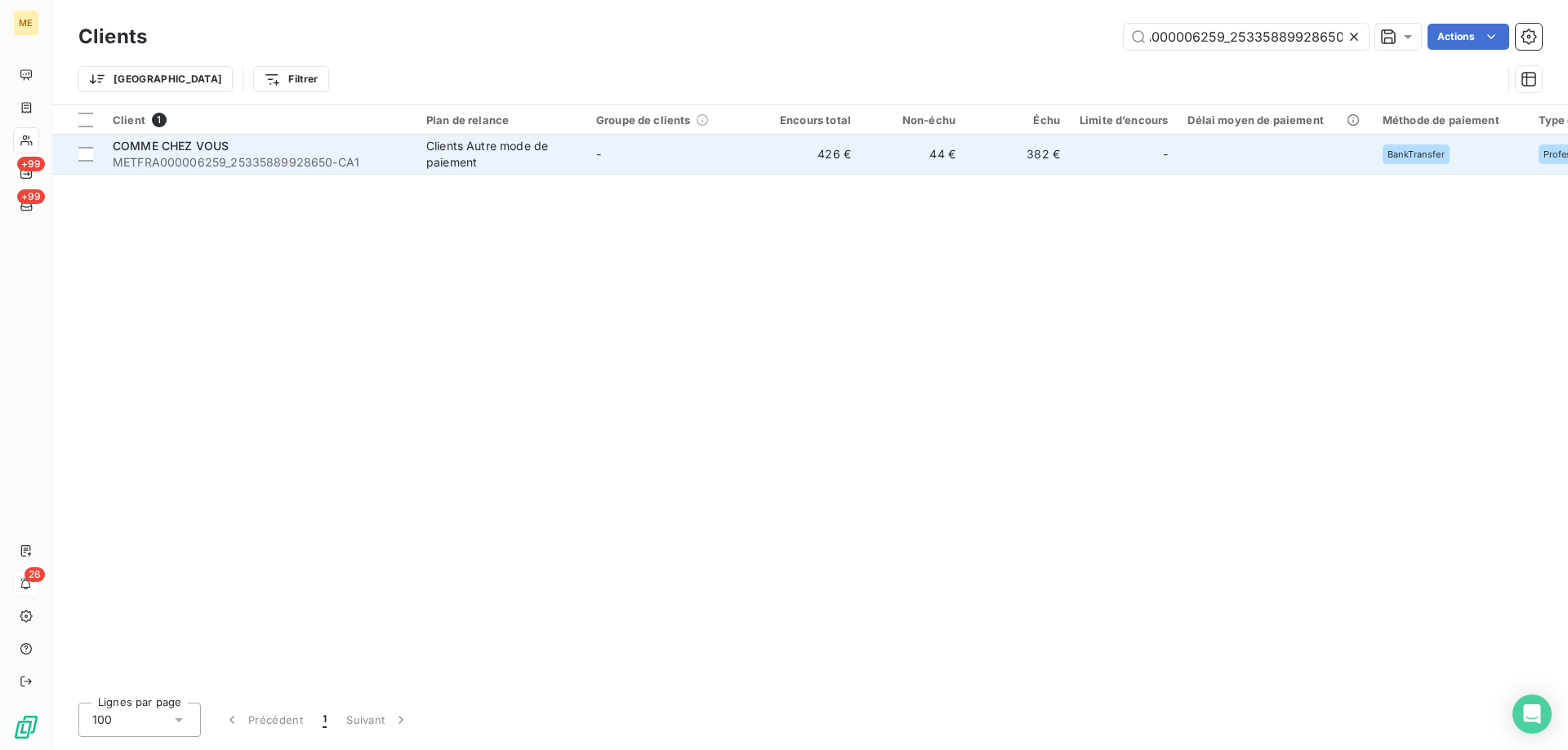
type input "METFRA000006259_25335889928650"
click at [165, 166] on span "METFRA000006259_25335889928650-CA1" at bounding box center [259, 162] width 294 height 16
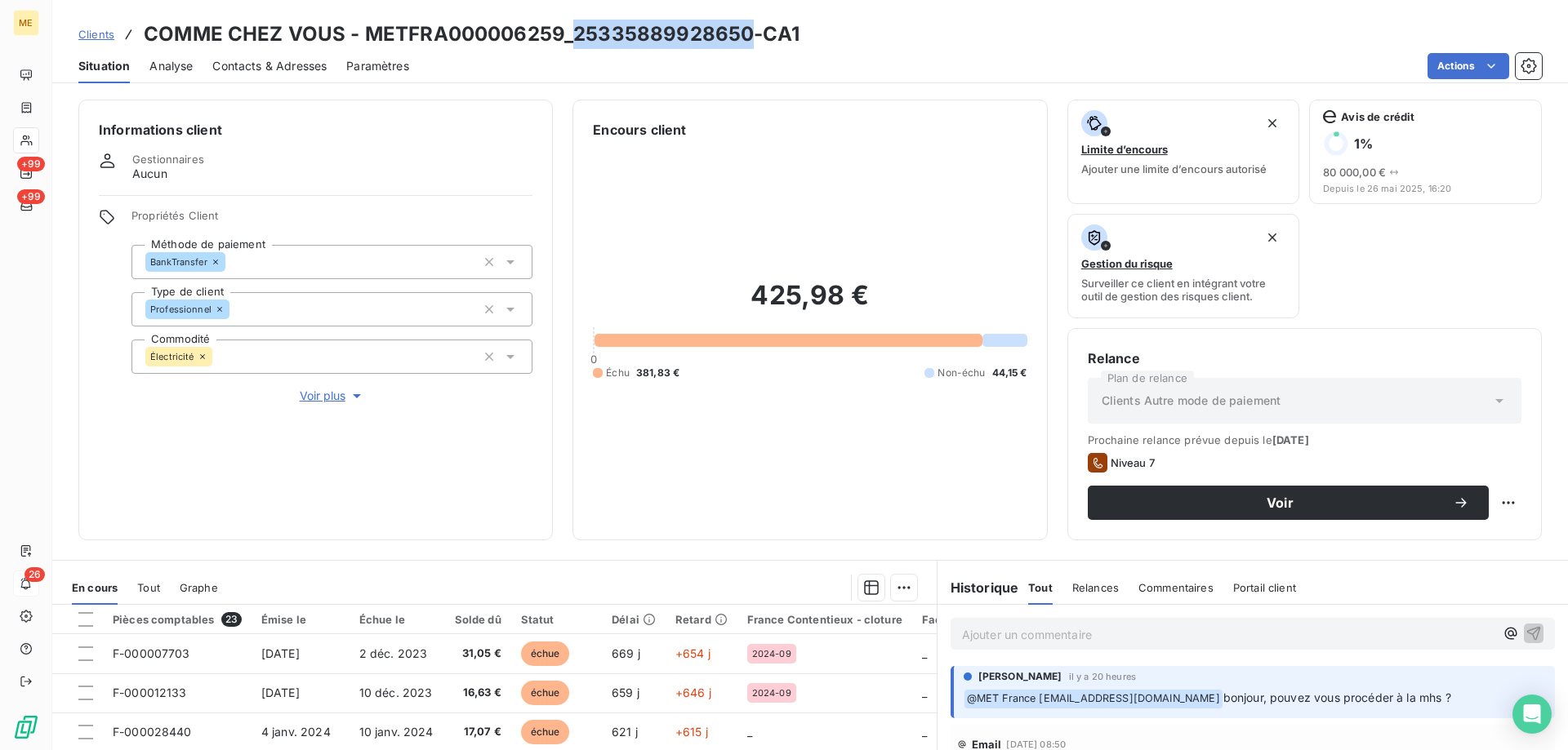
drag, startPoint x: 575, startPoint y: 30, endPoint x: 741, endPoint y: 44, distance: 166.6
click at [741, 44] on h3 "COMME CHEZ VOUS - METFRA000006259_25335889928650-CA1" at bounding box center [472, 35] width 656 height 30
copy h3 "25335889928650"
click at [1012, 640] on p "Ajouter un commentaire ﻿" at bounding box center [1228, 635] width 533 height 21
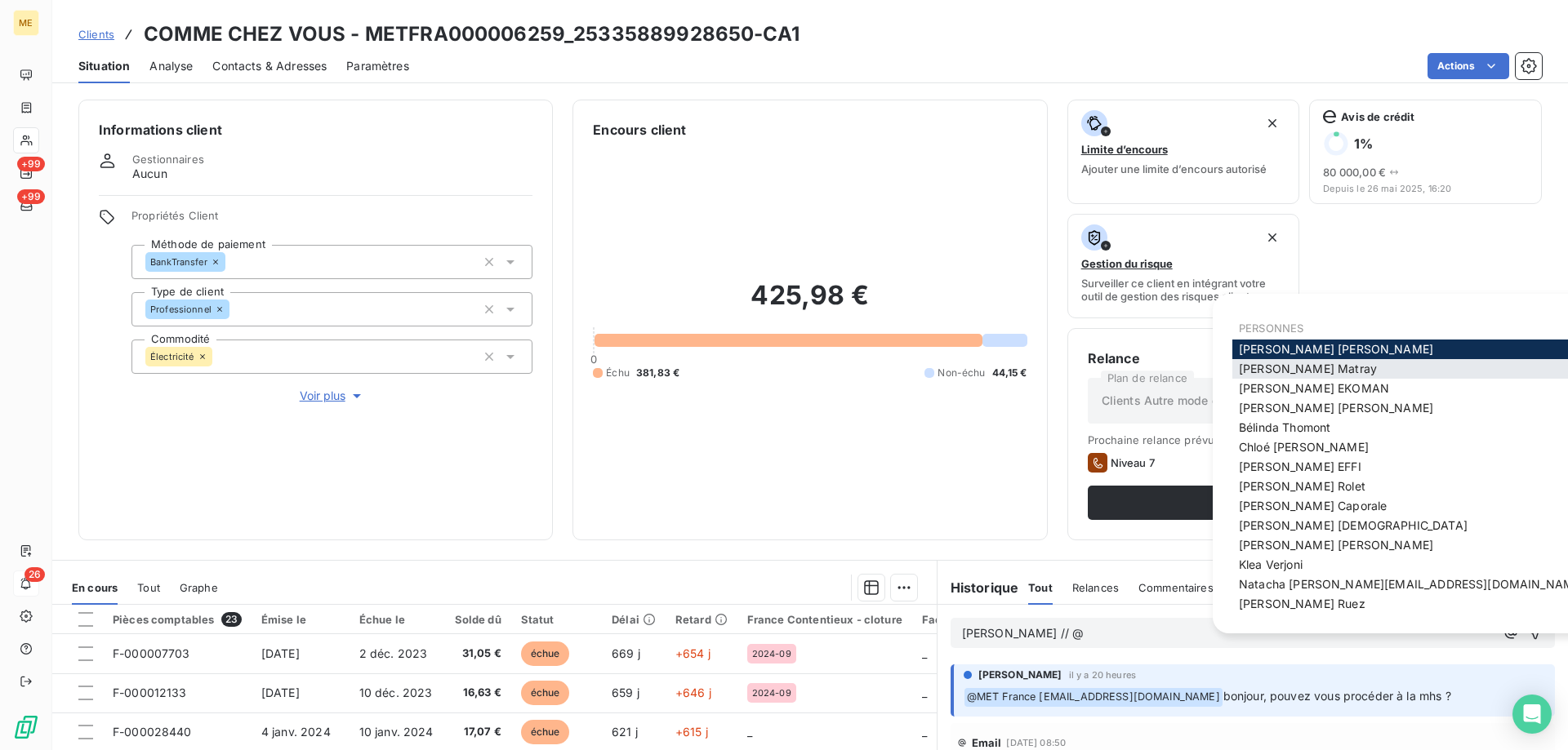
click at [1282, 365] on span "[PERSON_NAME]" at bounding box center [1308, 369] width 138 height 14
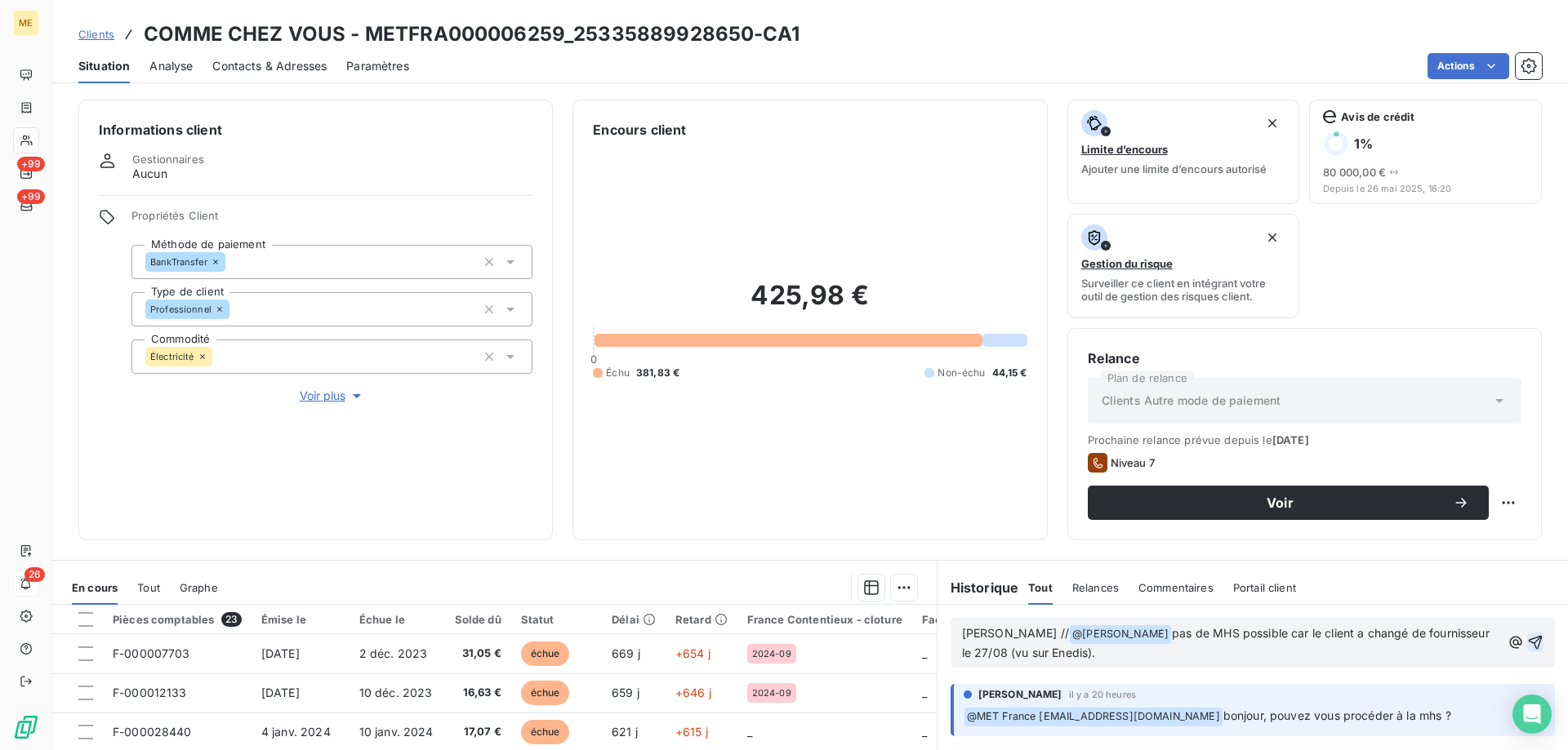
click at [1527, 641] on icon "button" at bounding box center [1535, 643] width 16 height 16
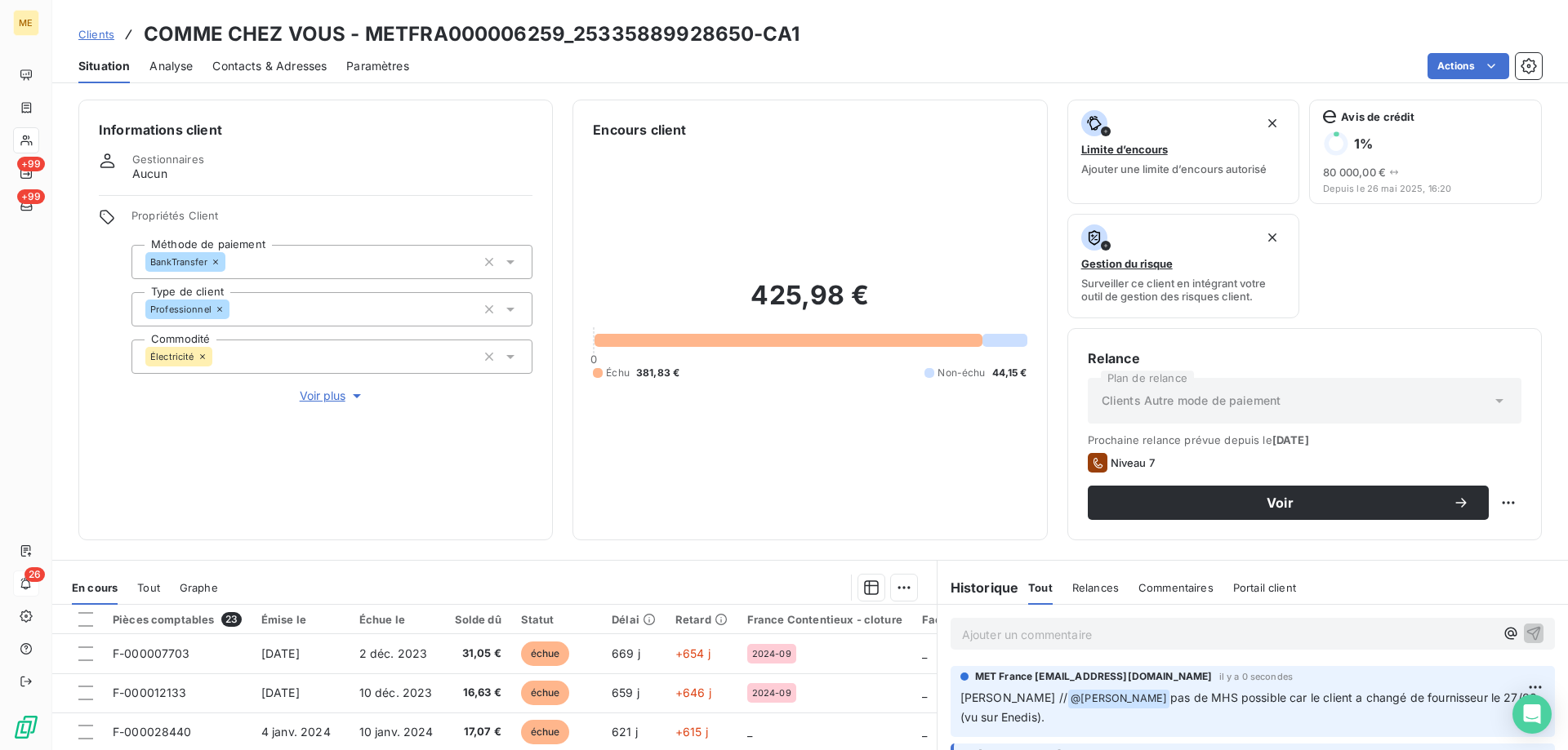
click at [96, 39] on span "Clients" at bounding box center [96, 34] width 36 height 13
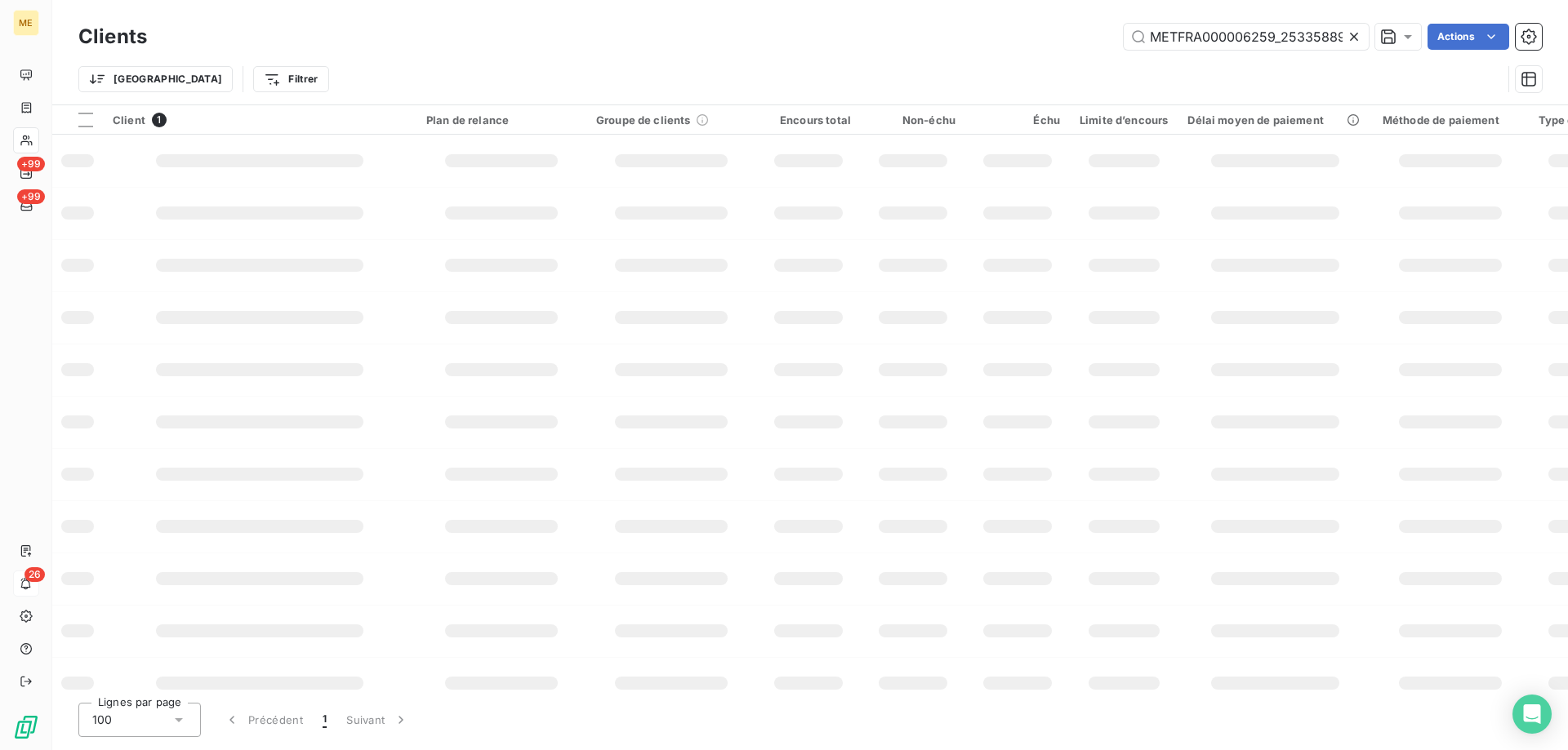
scroll to position [0, 52]
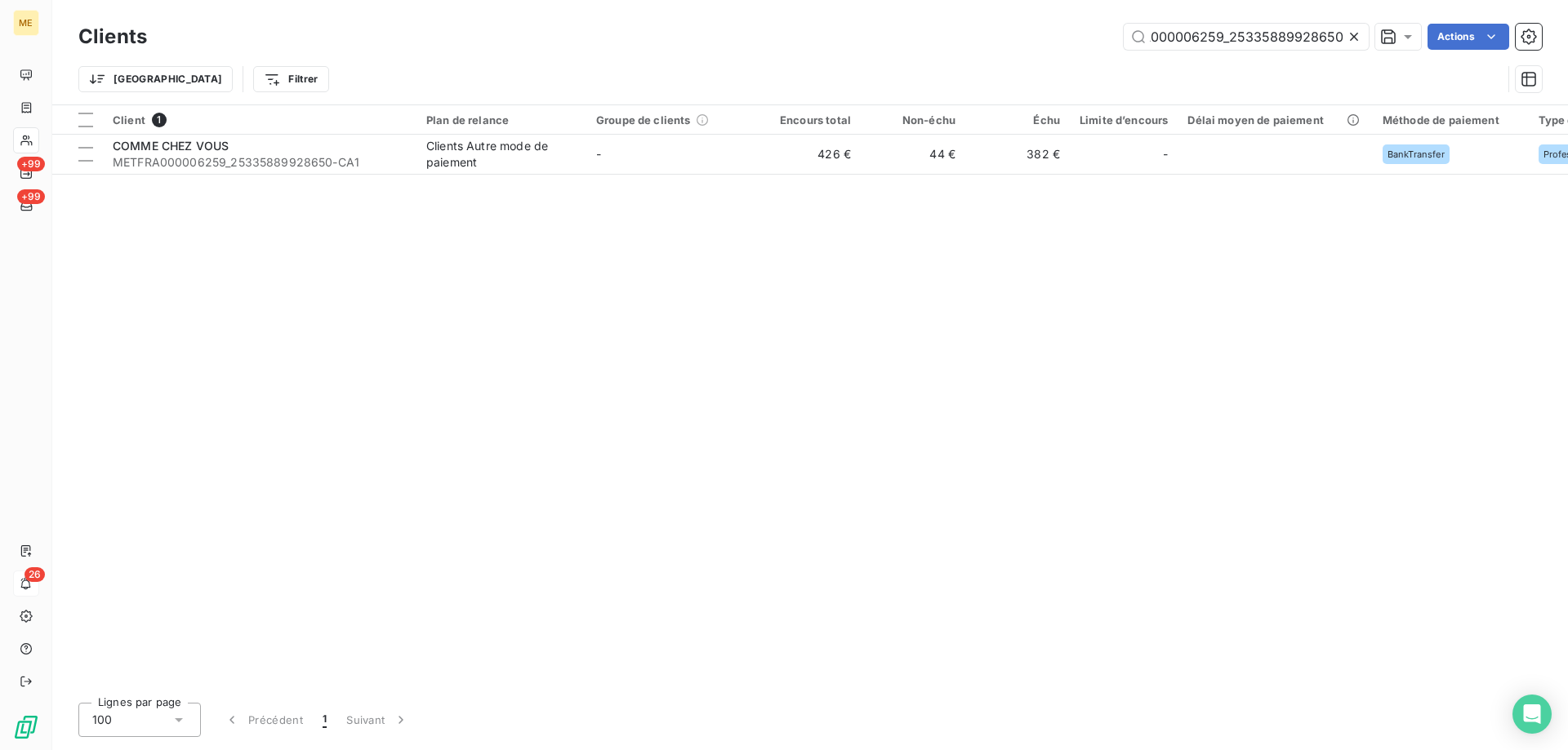
click at [1215, 52] on div "Clients METFRA000006259_25335889928650 Actions" at bounding box center [810, 37] width 1464 height 35
click at [1204, 42] on input "METFRA000006259_25335889928650" at bounding box center [1246, 37] width 245 height 26
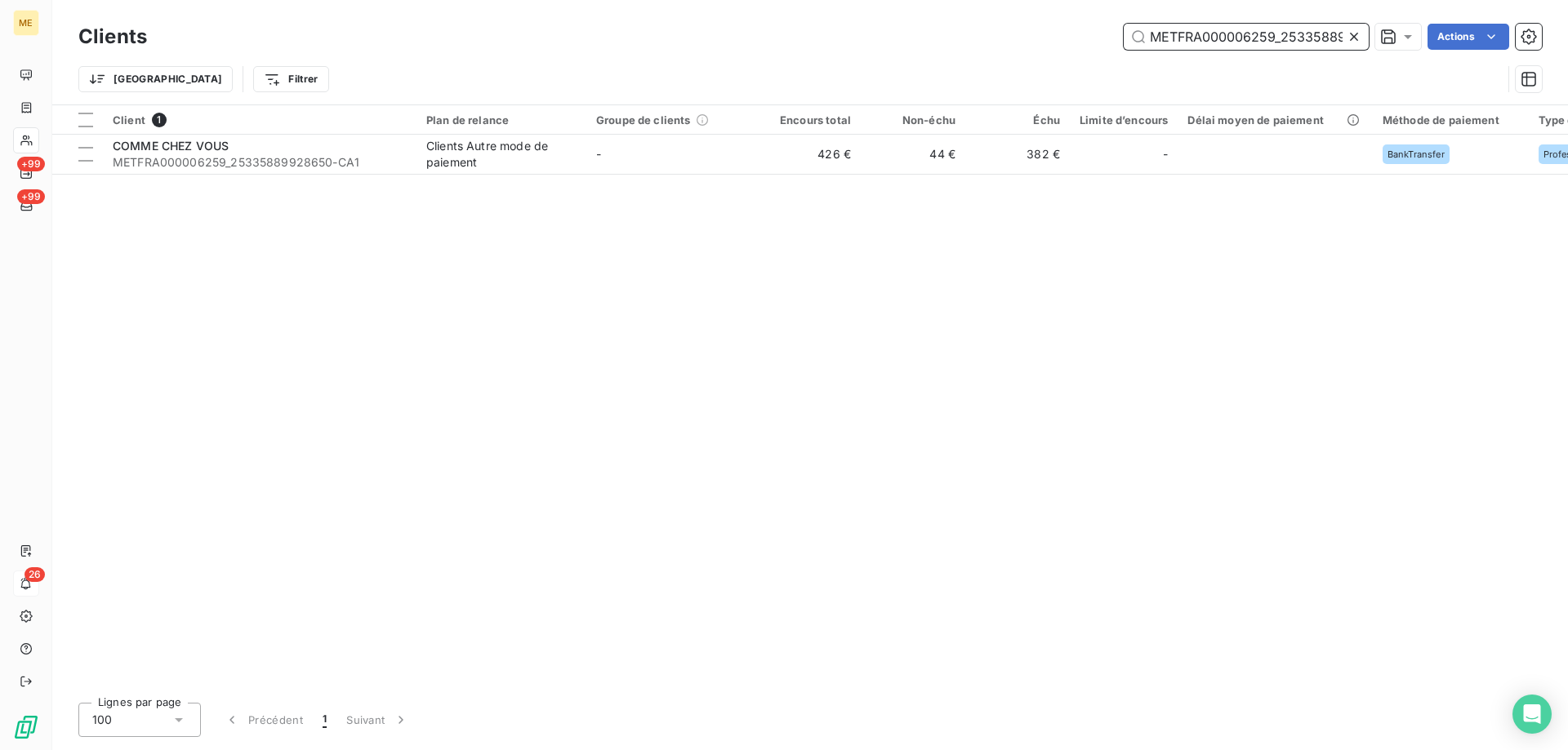
click at [1204, 42] on input "METFRA000006259_25335889928650" at bounding box center [1246, 37] width 245 height 26
paste input "0374_19157163332546"
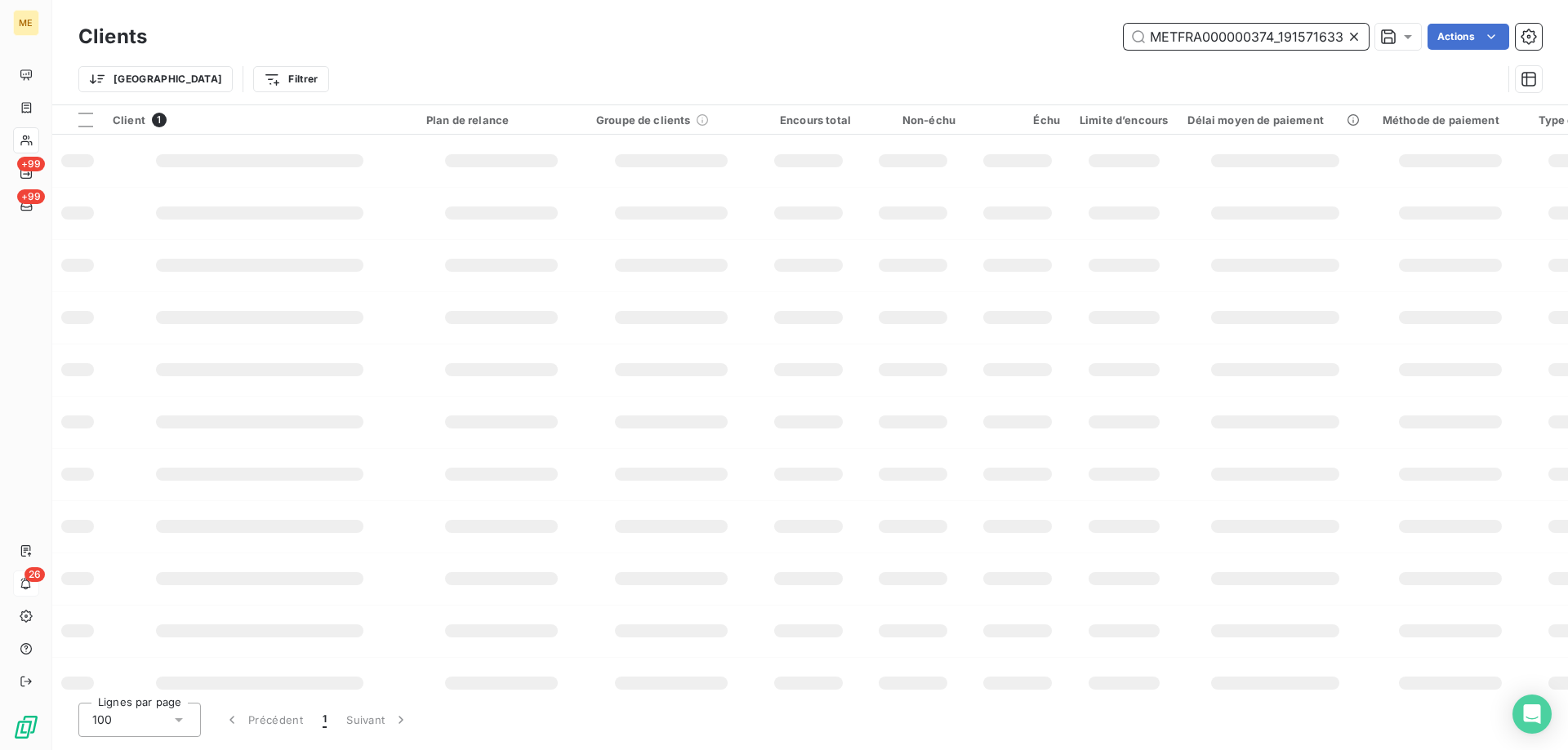
scroll to position [0, 41]
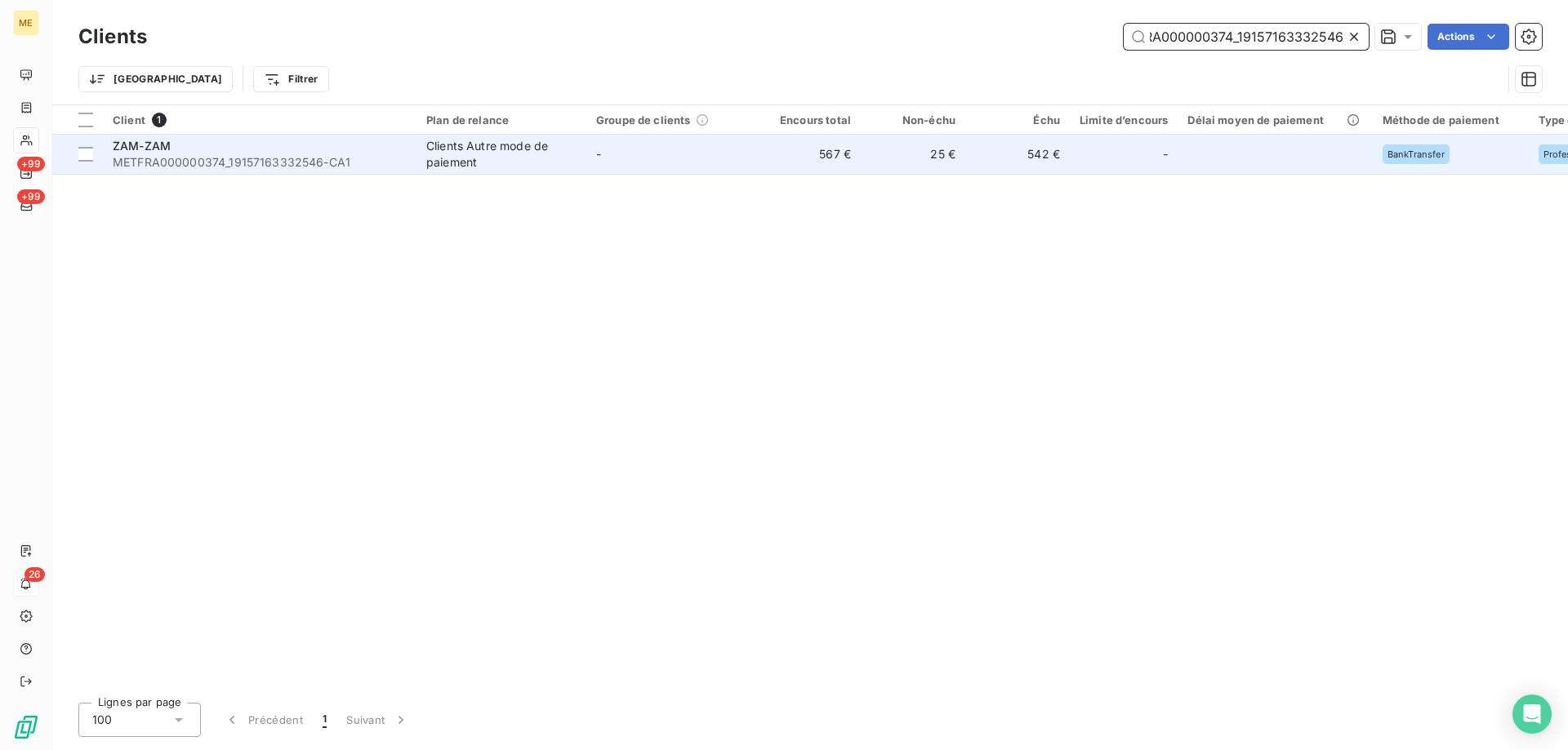
type input "METFRA000000374_19157163332546"
click at [165, 154] on span "METFRA000000374_19157163332546-CA1" at bounding box center [259, 162] width 294 height 16
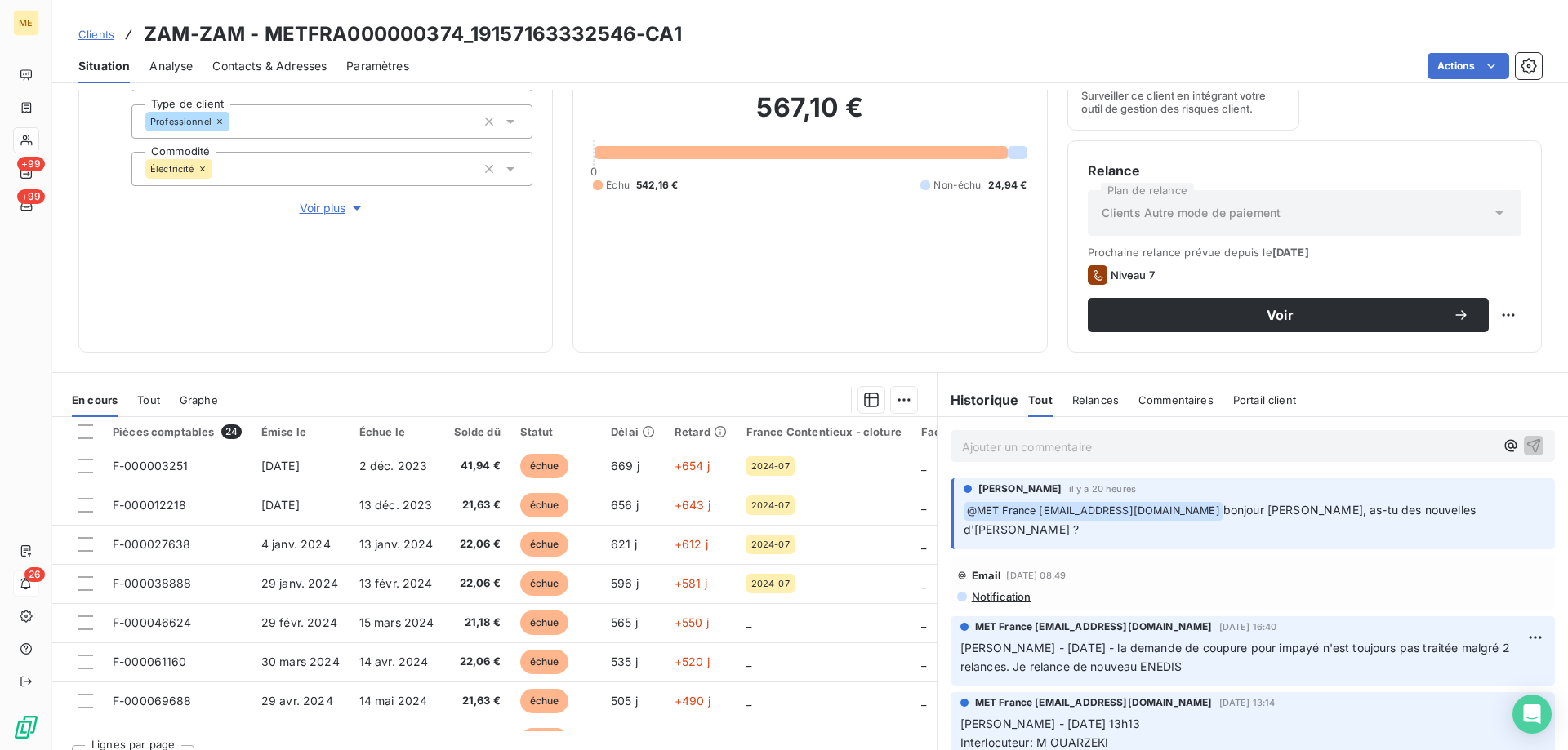
scroll to position [218, 0]
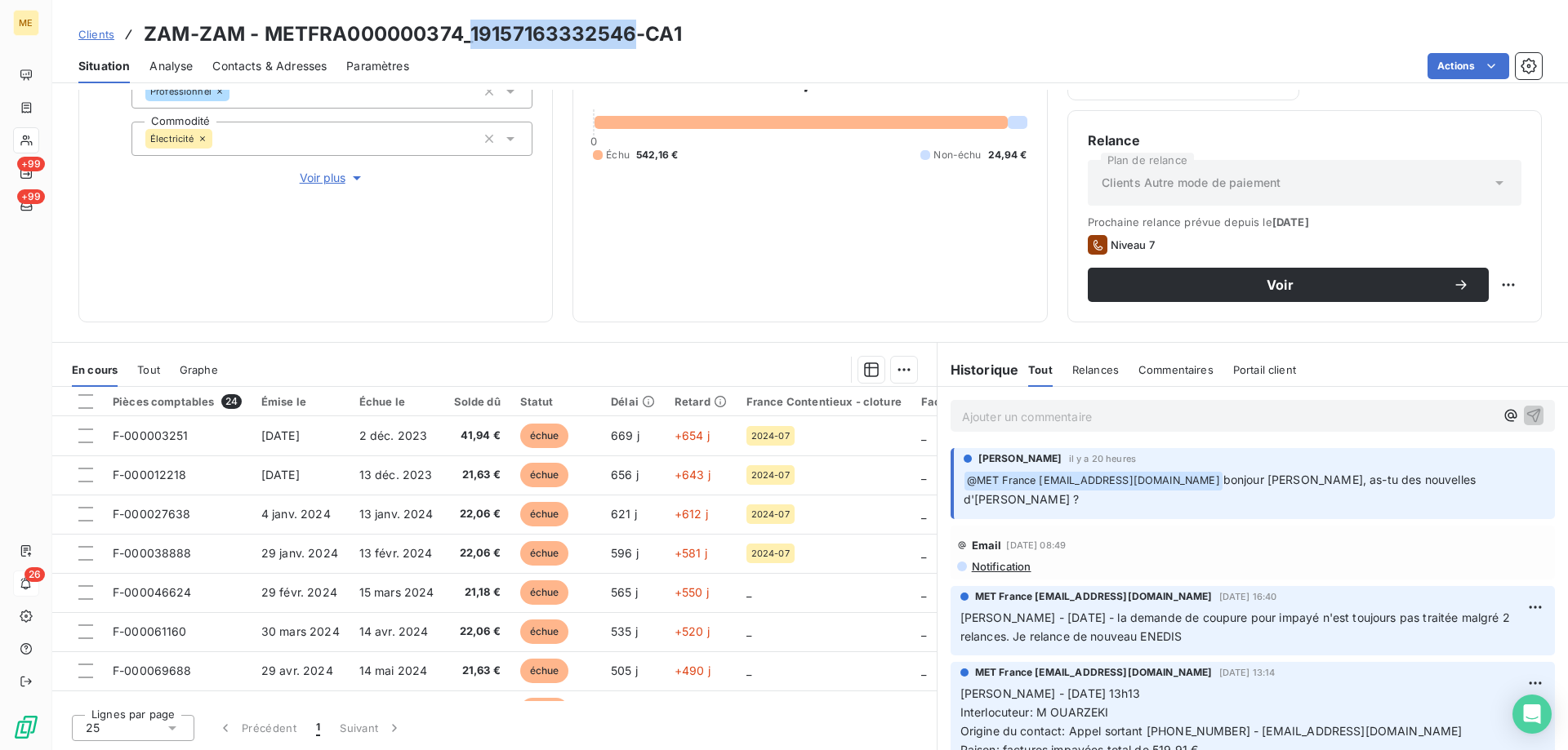
drag, startPoint x: 474, startPoint y: 37, endPoint x: 630, endPoint y: 38, distance: 156.0
click at [630, 38] on h3 "ZAM-ZAM - METFRA000000374_19157163332546-CA1" at bounding box center [413, 35] width 539 height 30
click at [971, 415] on p "Ajouter un commentaire ﻿" at bounding box center [1228, 416] width 533 height 21
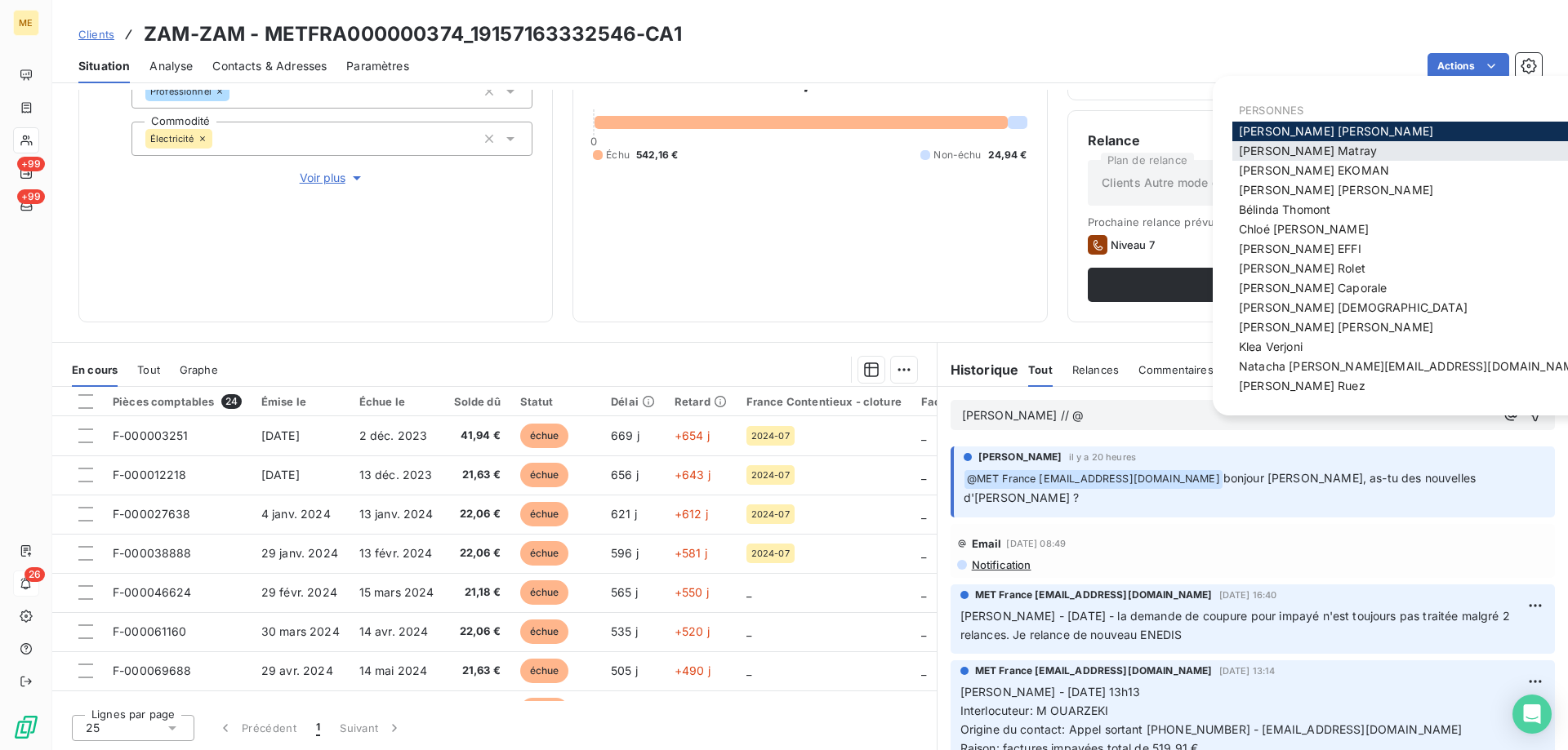
click at [1251, 154] on span "Amélie Matray" at bounding box center [1308, 151] width 138 height 14
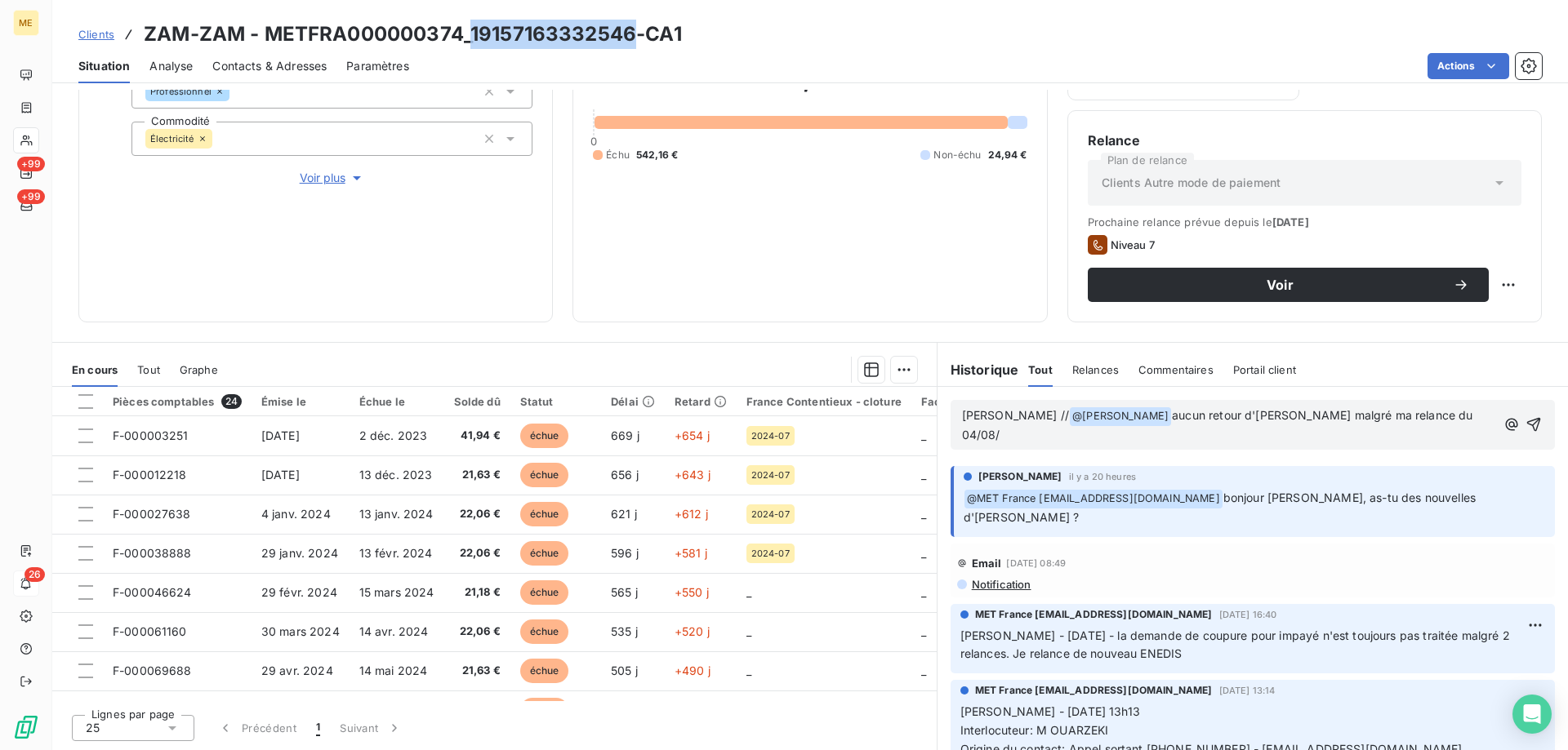
drag, startPoint x: 471, startPoint y: 32, endPoint x: 631, endPoint y: 36, distance: 160.0
click at [631, 36] on h3 "ZAM-ZAM - METFRA000000374_19157163332546-CA1" at bounding box center [413, 35] width 539 height 30
click at [1423, 419] on p "Sylvain // @ Amélie Matray ﻿ aucun retour d'enedis malgré ma relance du 04/08/" at bounding box center [1229, 425] width 535 height 39
click at [1527, 418] on icon "button" at bounding box center [1534, 425] width 14 height 14
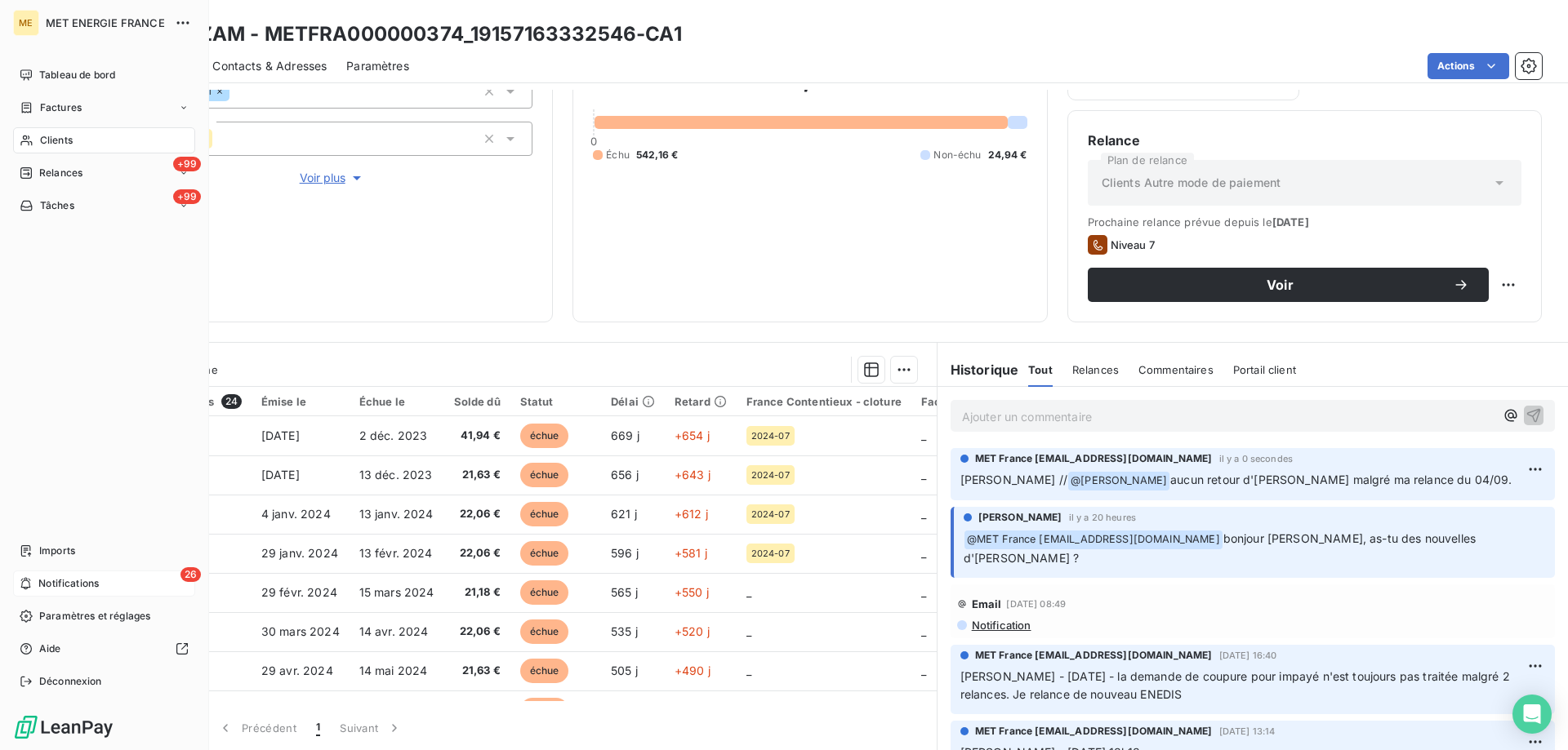
click at [70, 589] on span "Notifications" at bounding box center [69, 583] width 61 height 15
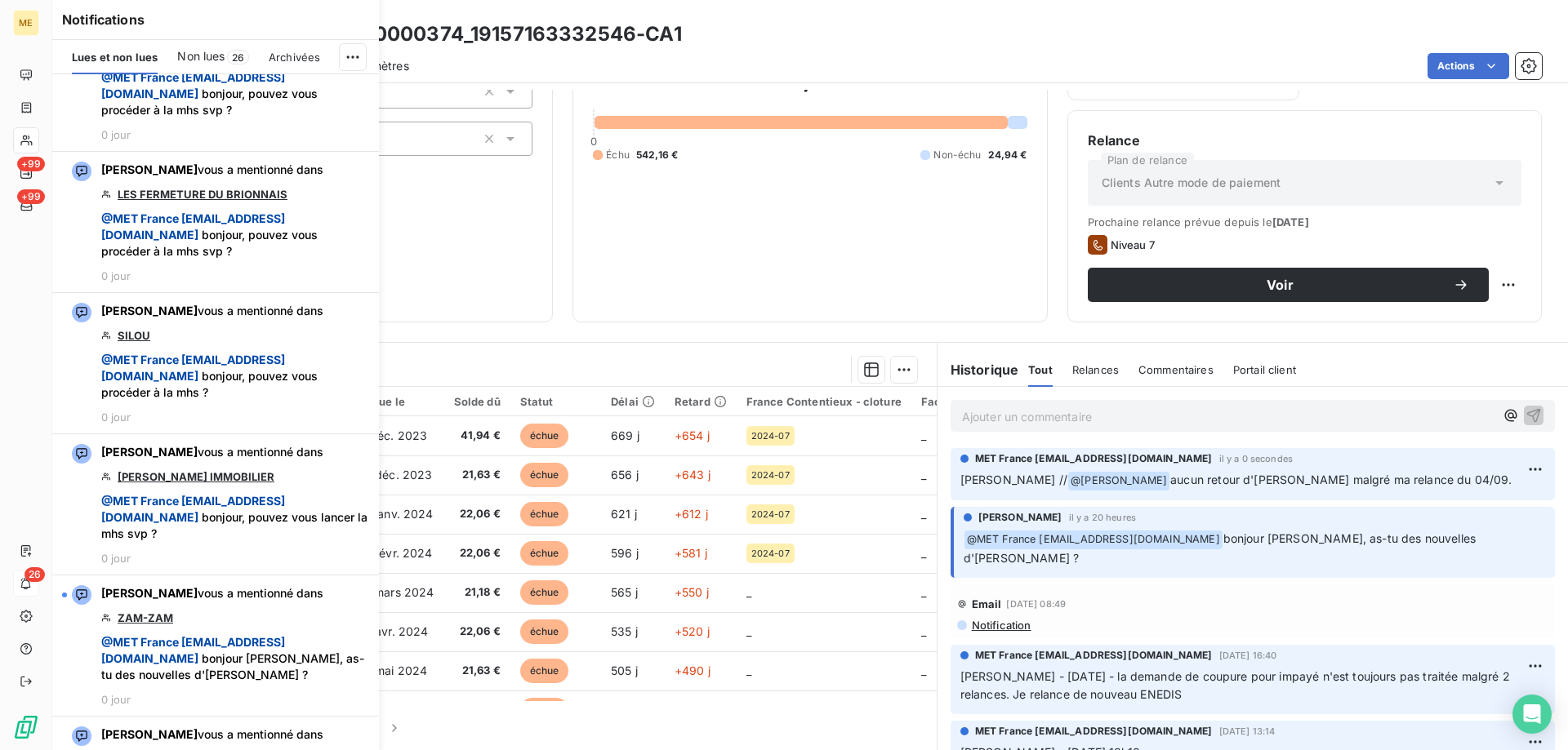
scroll to position [3512, 0]
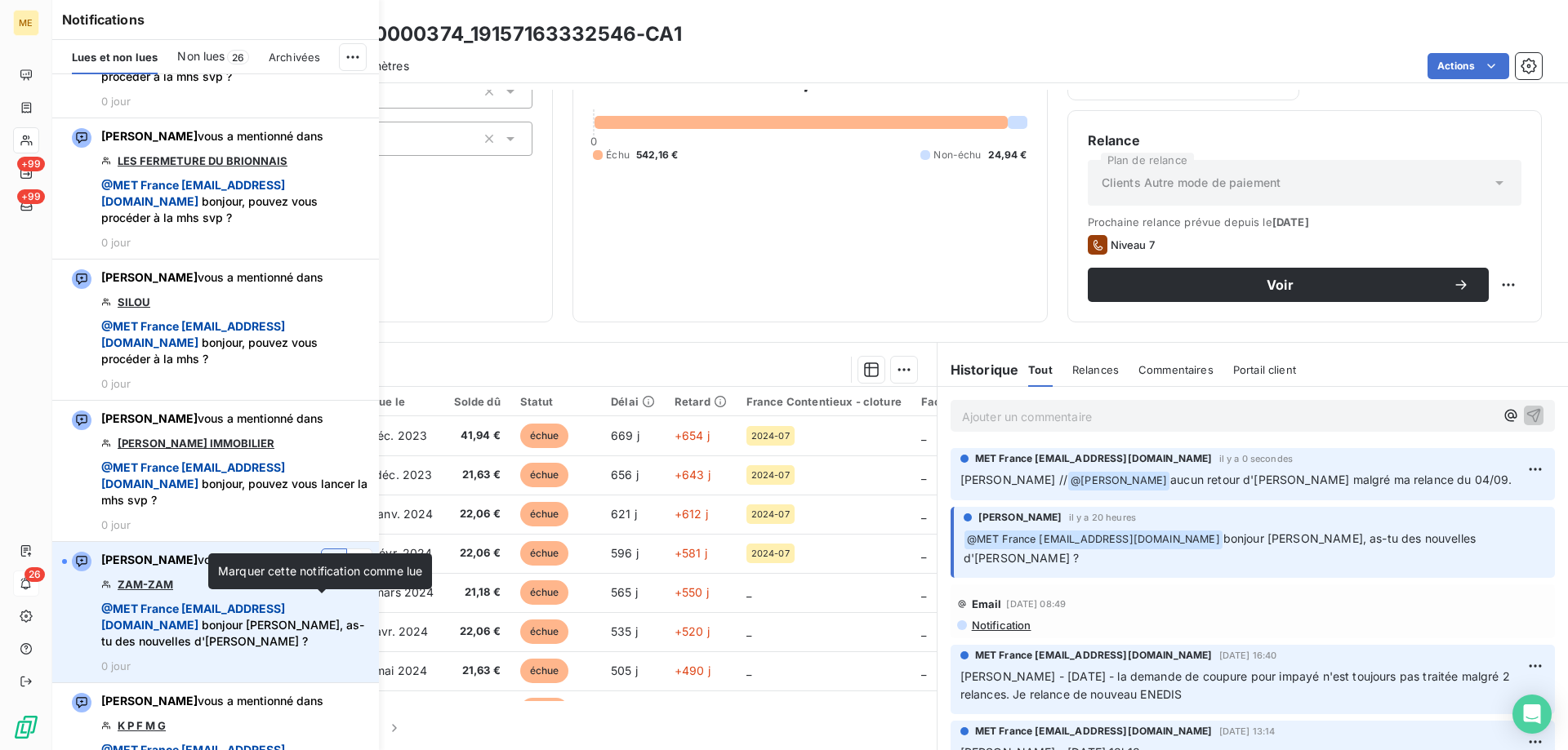
click at [327, 570] on icon "button" at bounding box center [334, 561] width 15 height 16
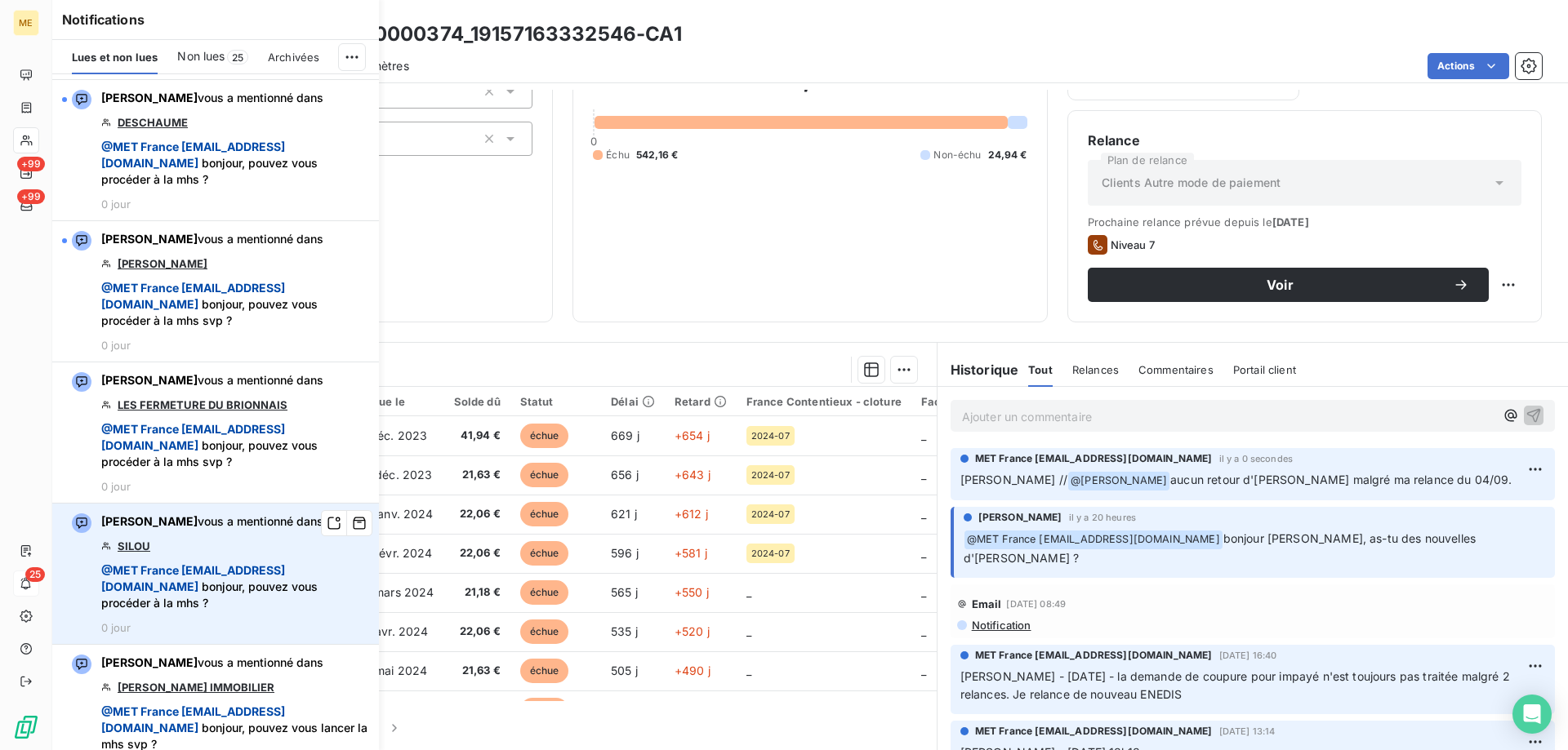
scroll to position [3266, 0]
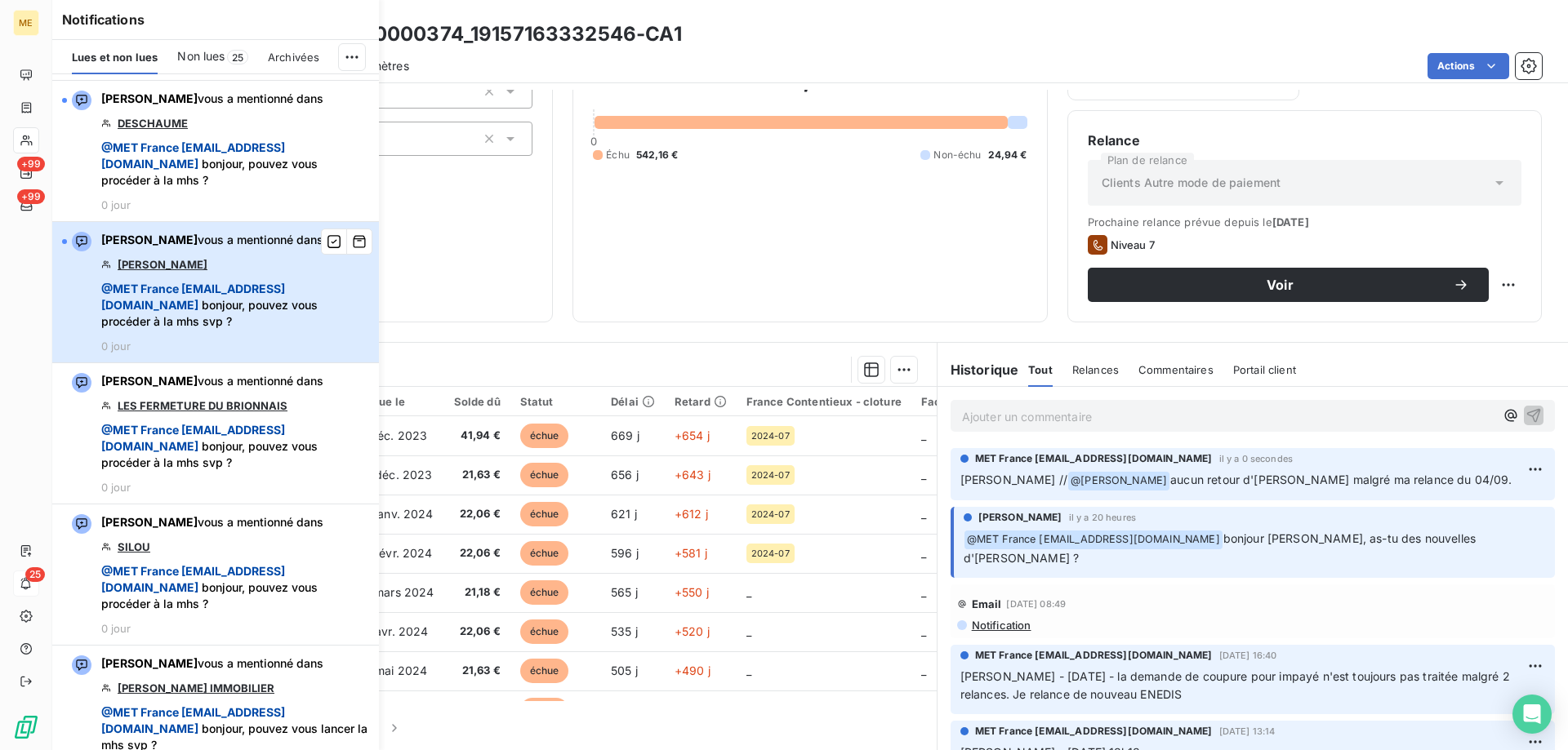
click at [214, 319] on div "Amélie Matray vous a mentionné dans ENZO PIZZA @ MET France met-france@recouvre…" at bounding box center [235, 292] width 268 height 121
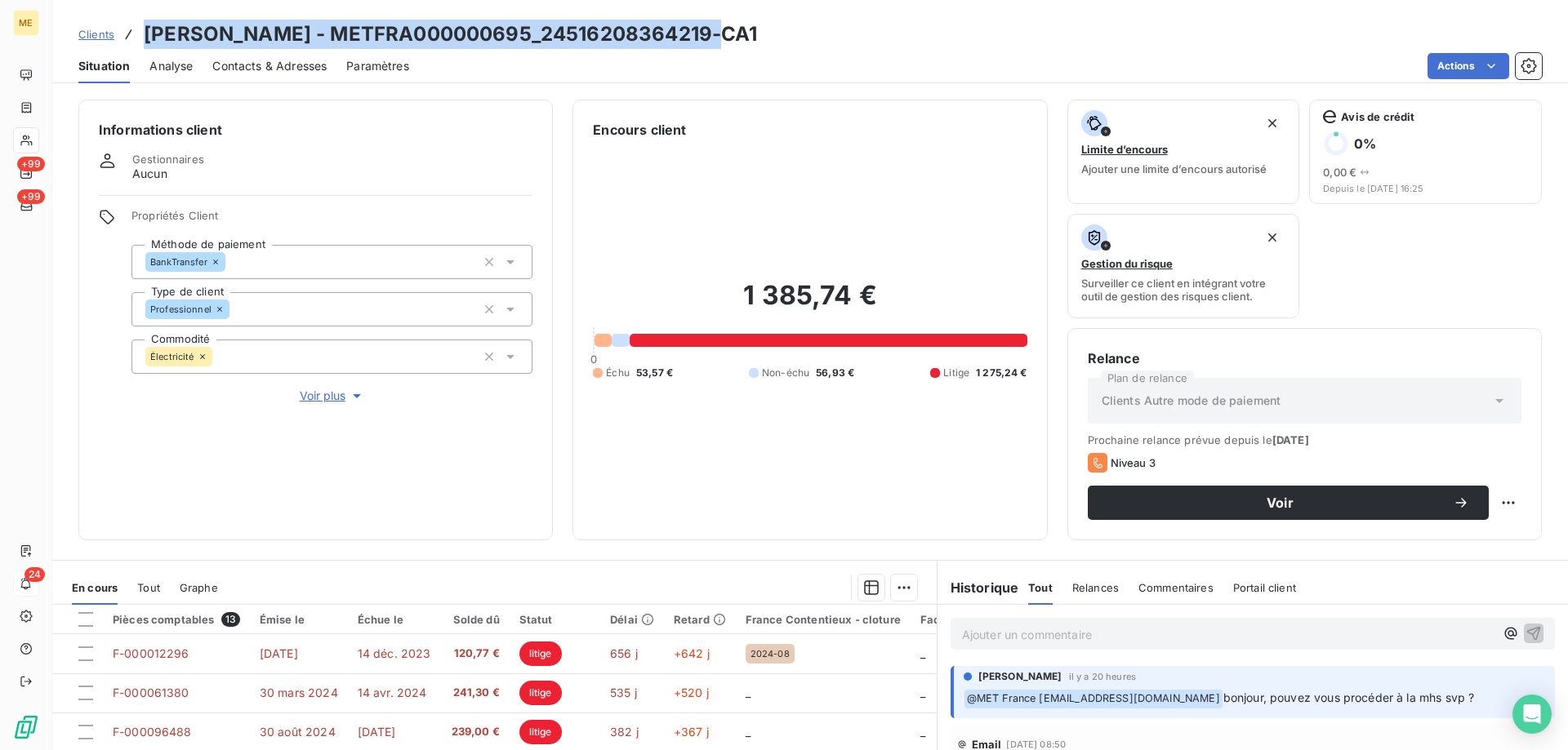
drag, startPoint x: 144, startPoint y: 34, endPoint x: 713, endPoint y: 43, distance: 569.1
click at [713, 43] on div "Clients ENZO PIZZA - METFRA000000695_24516208364219-CA1" at bounding box center [811, 35] width 1516 height 30
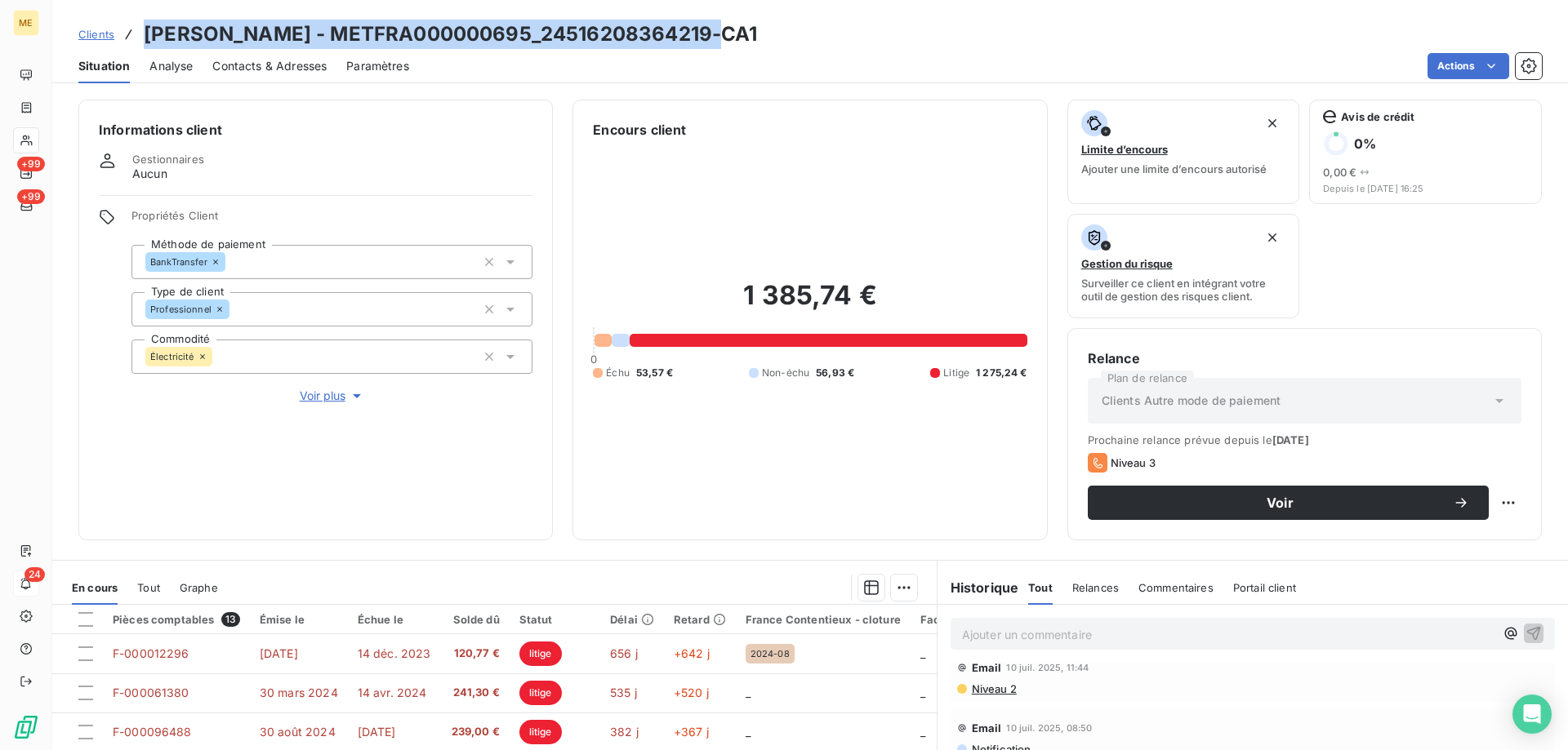
scroll to position [735, 0]
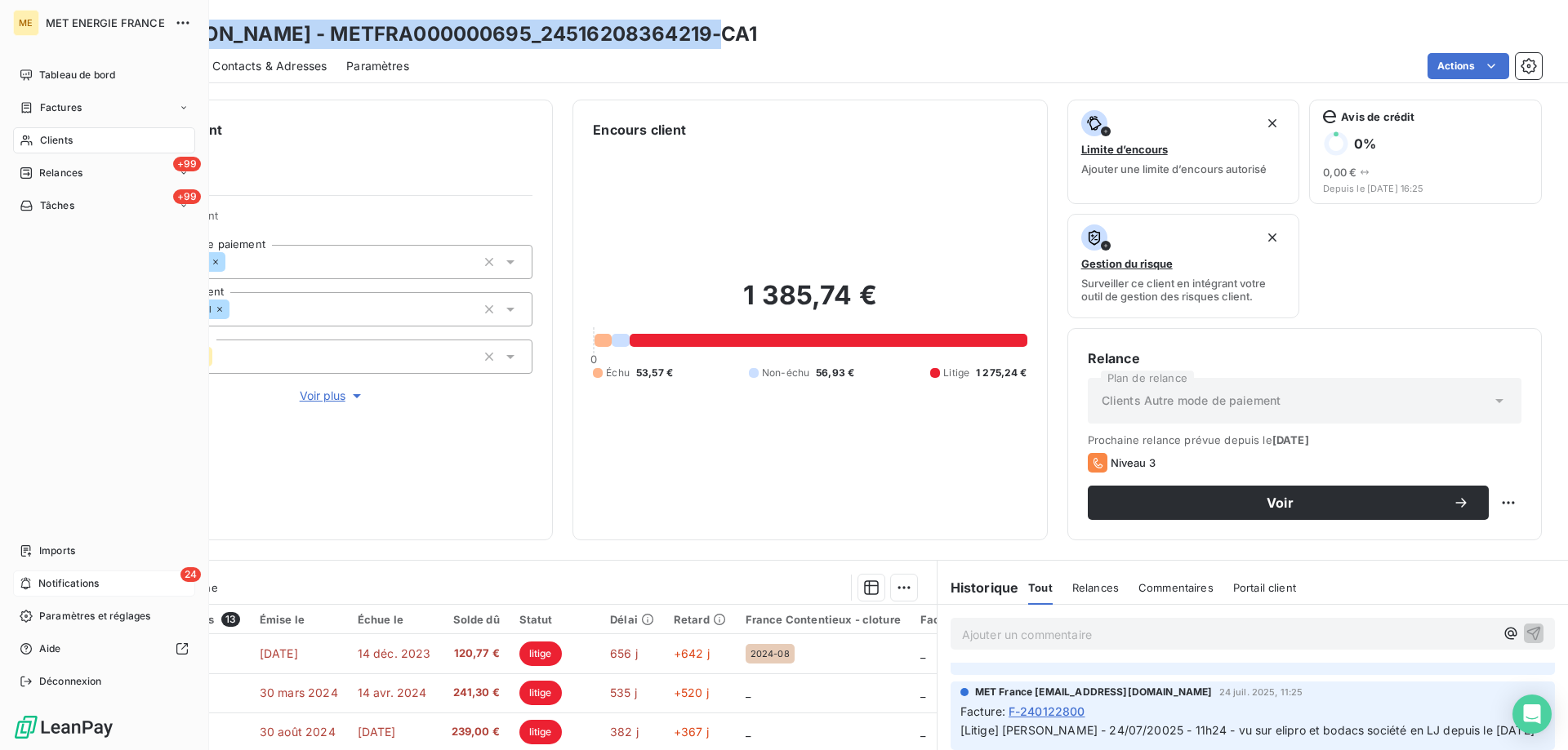
click at [22, 580] on icon at bounding box center [26, 584] width 10 height 12
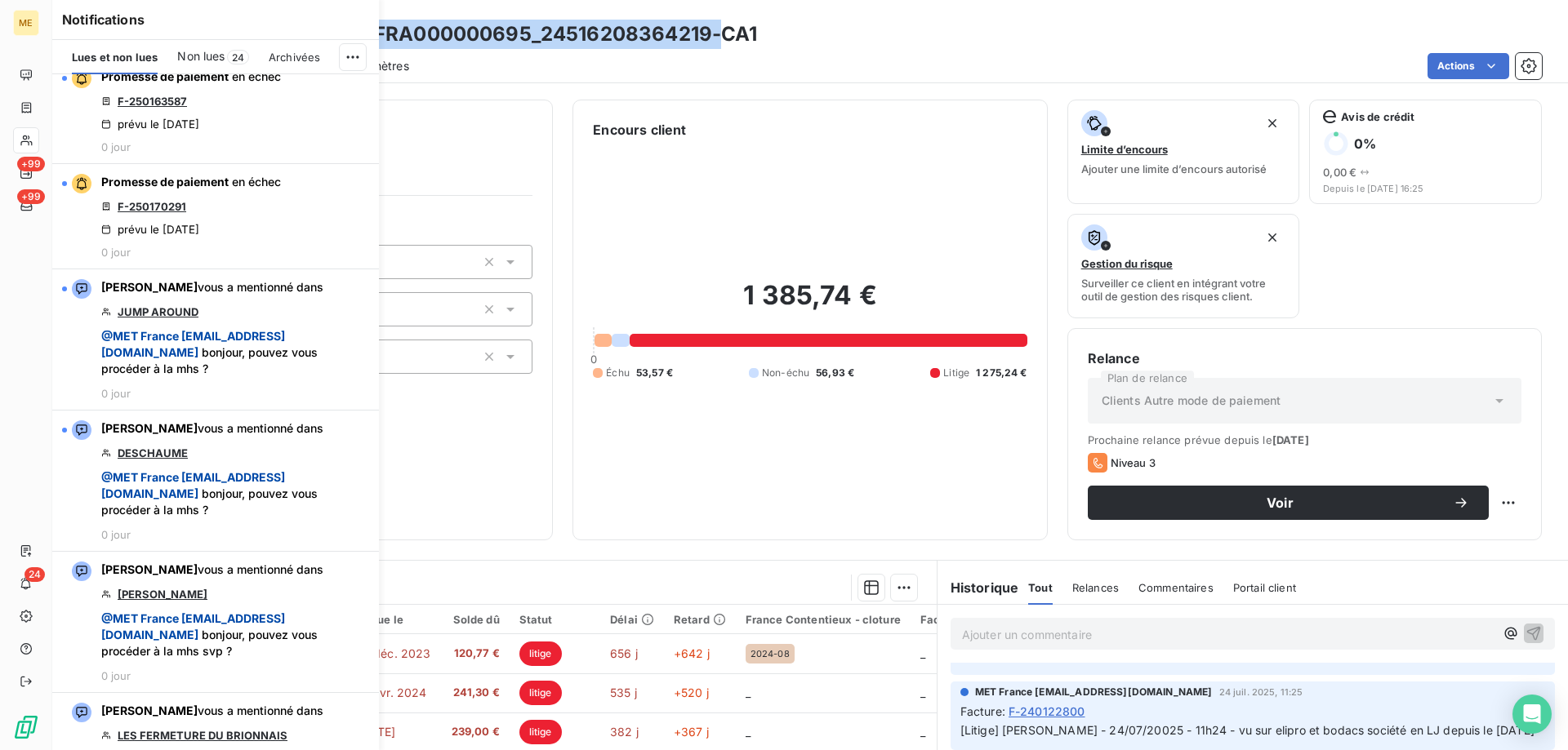
scroll to position [2939, 0]
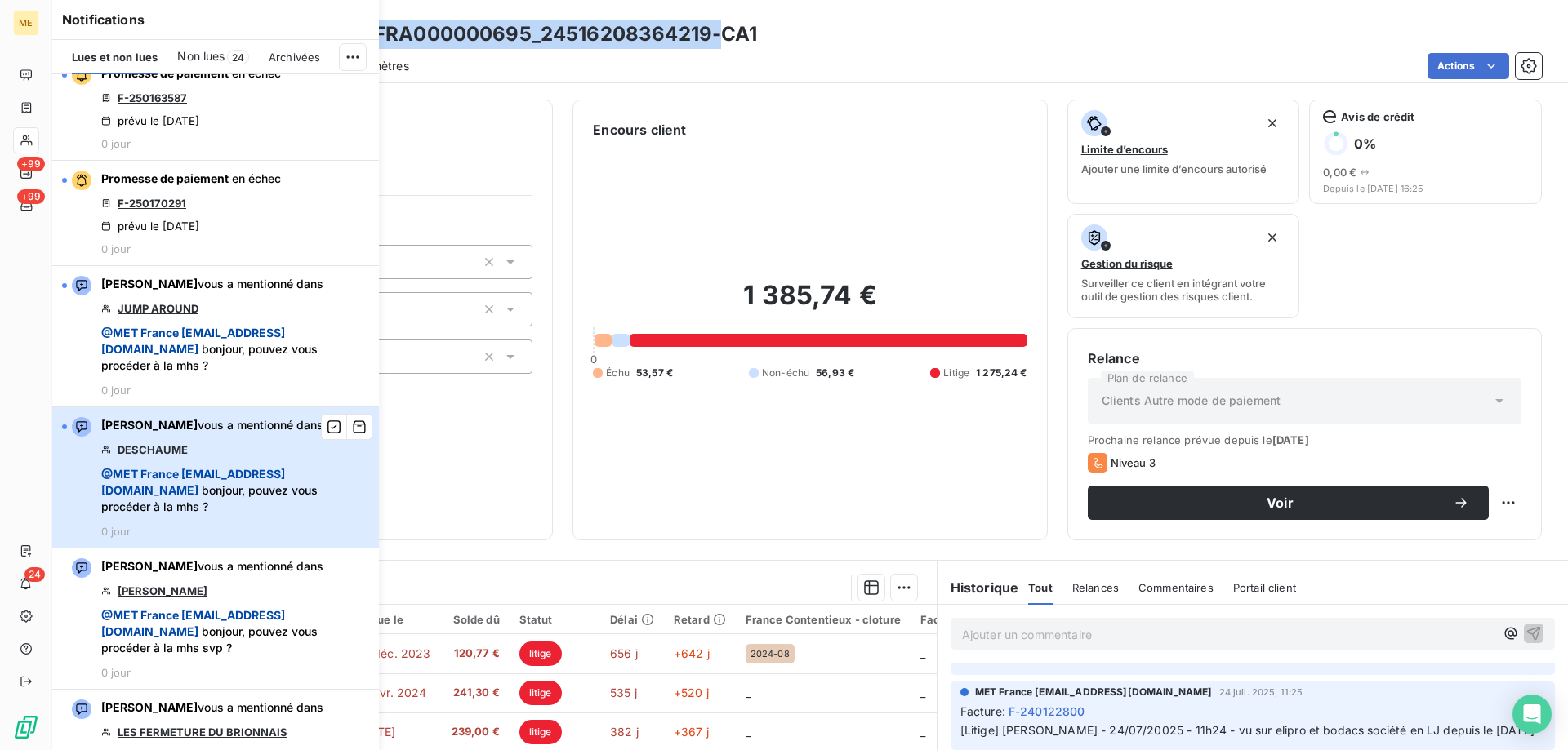
click at [251, 509] on div "Amélie Matray vous a mentionné dans DESCHAUME @ MET France met-france@recouvrem…" at bounding box center [235, 478] width 268 height 121
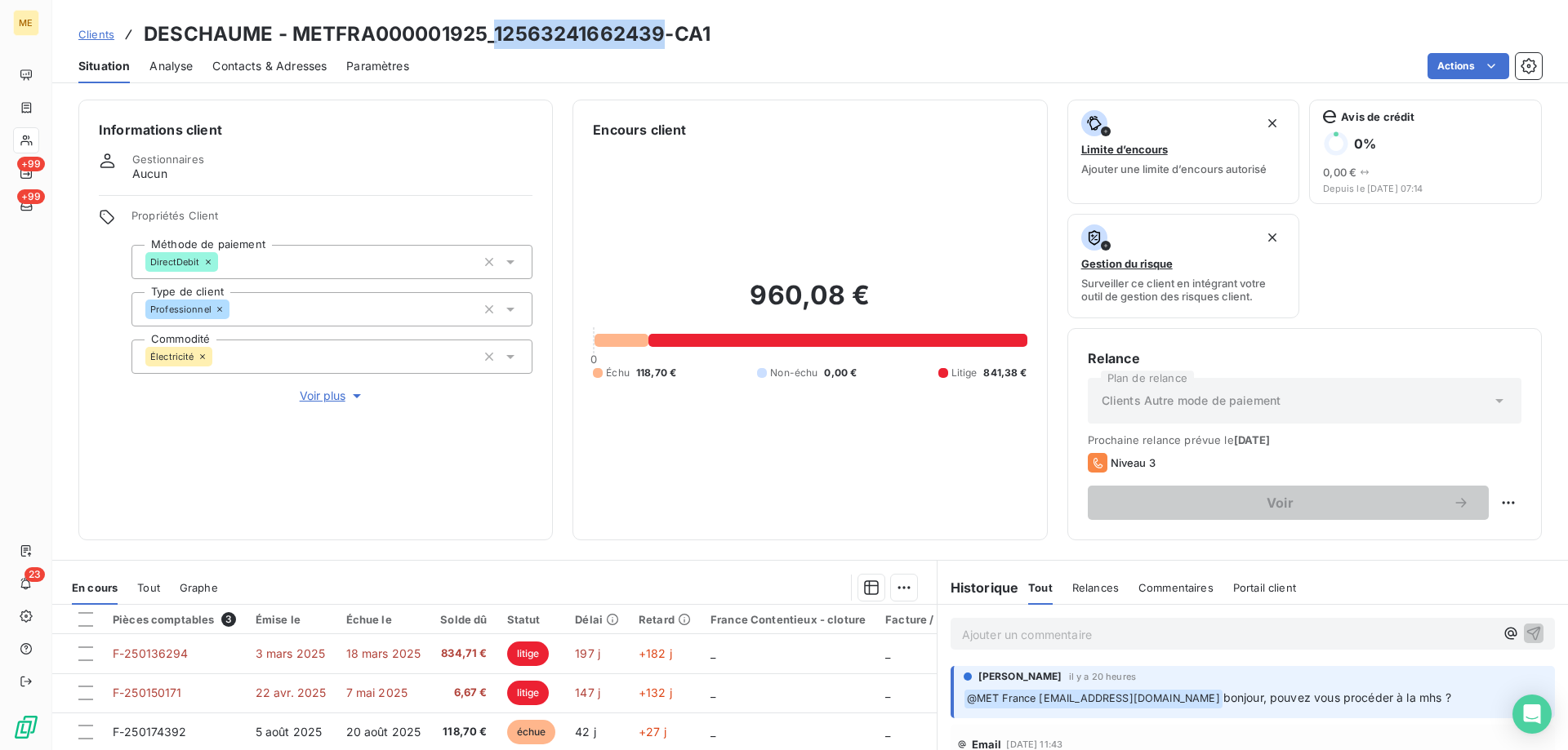
drag, startPoint x: 494, startPoint y: 36, endPoint x: 660, endPoint y: 36, distance: 166.0
click at [660, 36] on h3 "DESCHAUME - METFRA000001925_12563241662439-CA1" at bounding box center [427, 35] width 566 height 30
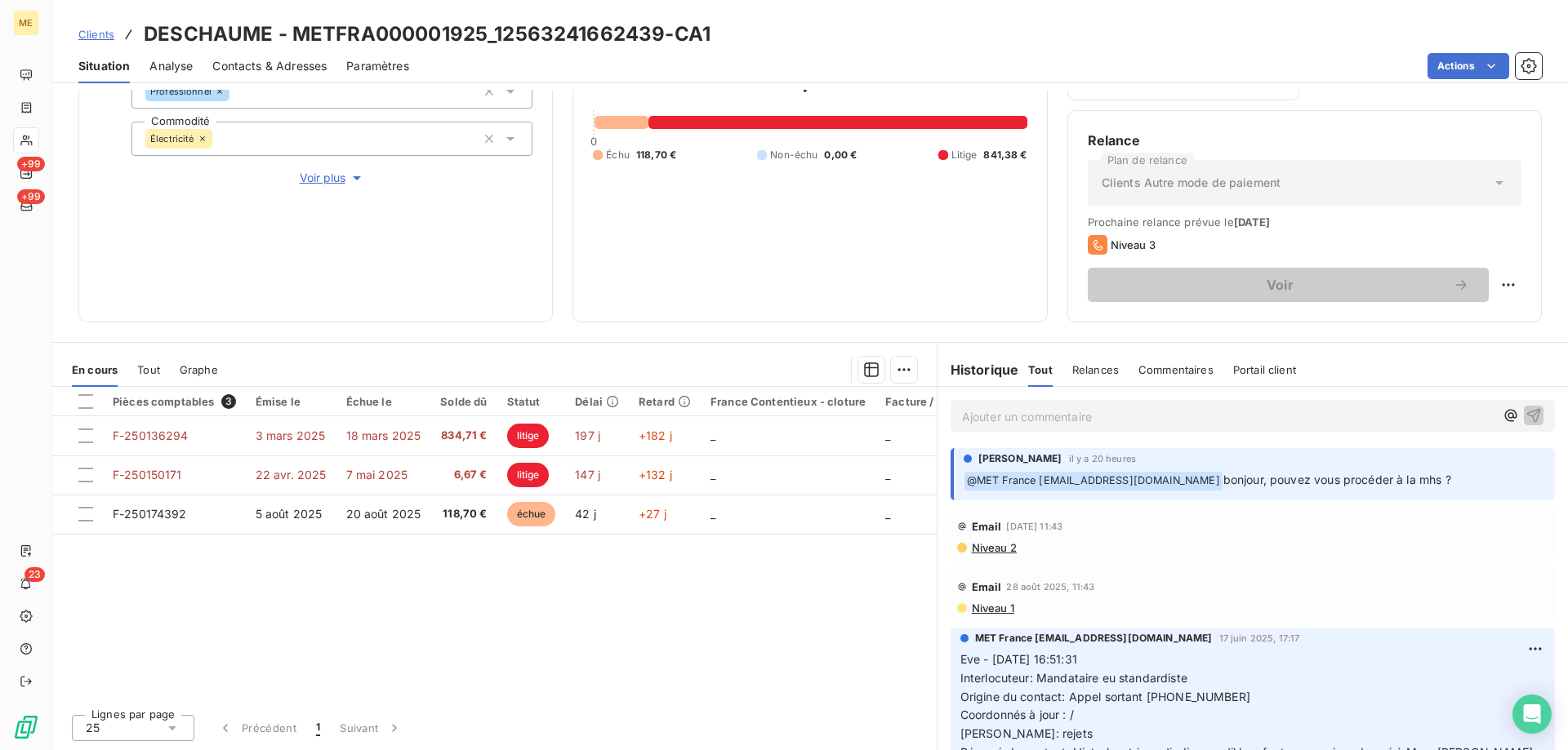
click at [999, 412] on p "Ajouter un commentaire ﻿" at bounding box center [1228, 416] width 533 height 21
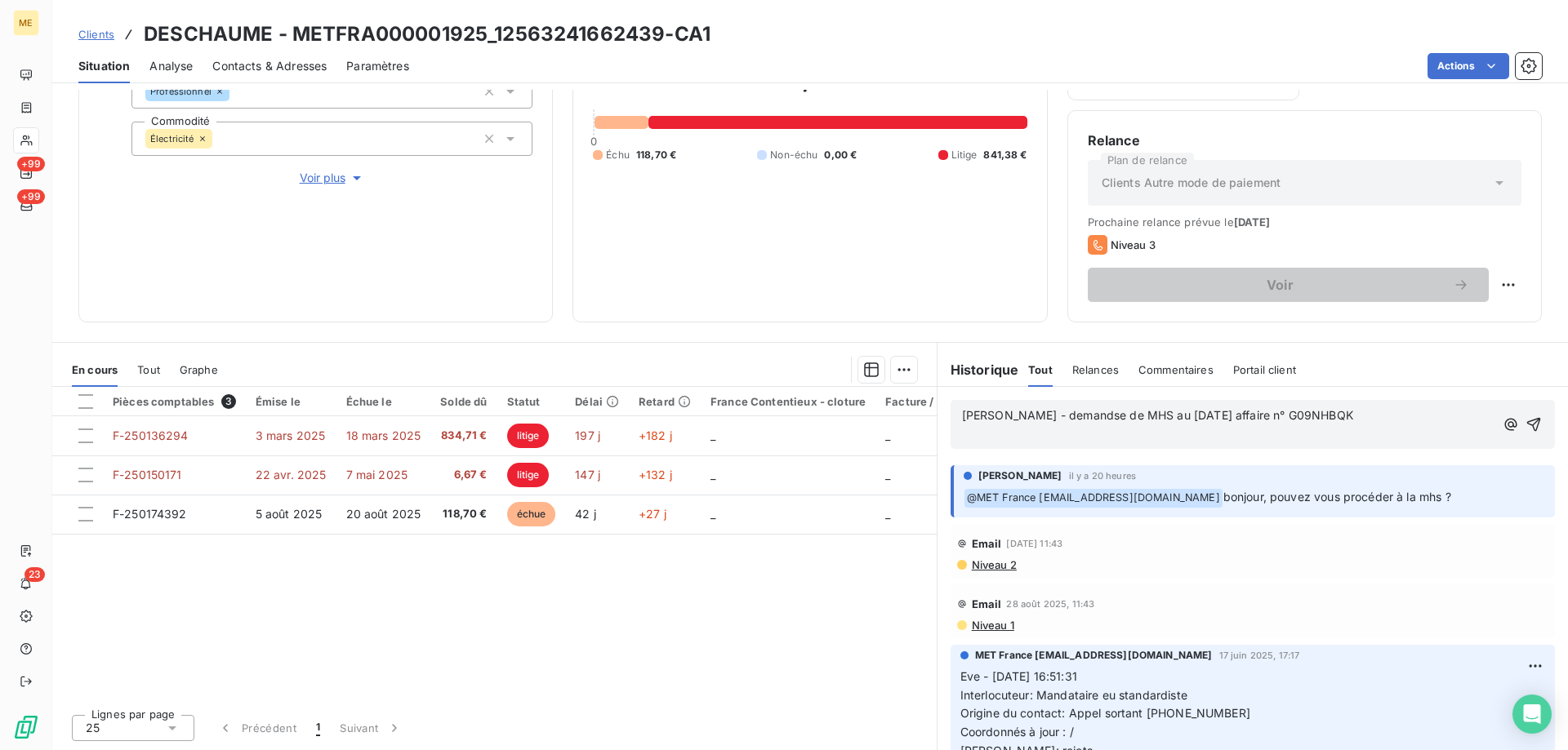
click at [1053, 415] on span "Sylvain - demandse de MHS au 17/09/2025 affaire n° G09NHBQK" at bounding box center [1158, 415] width 392 height 14
click at [1324, 418] on p "Sylvain - demande de MHS au 17/09/2025 affaire n° G09NHBQK" at bounding box center [1228, 415] width 533 height 19
click at [1527, 424] on icon "button" at bounding box center [1534, 425] width 14 height 14
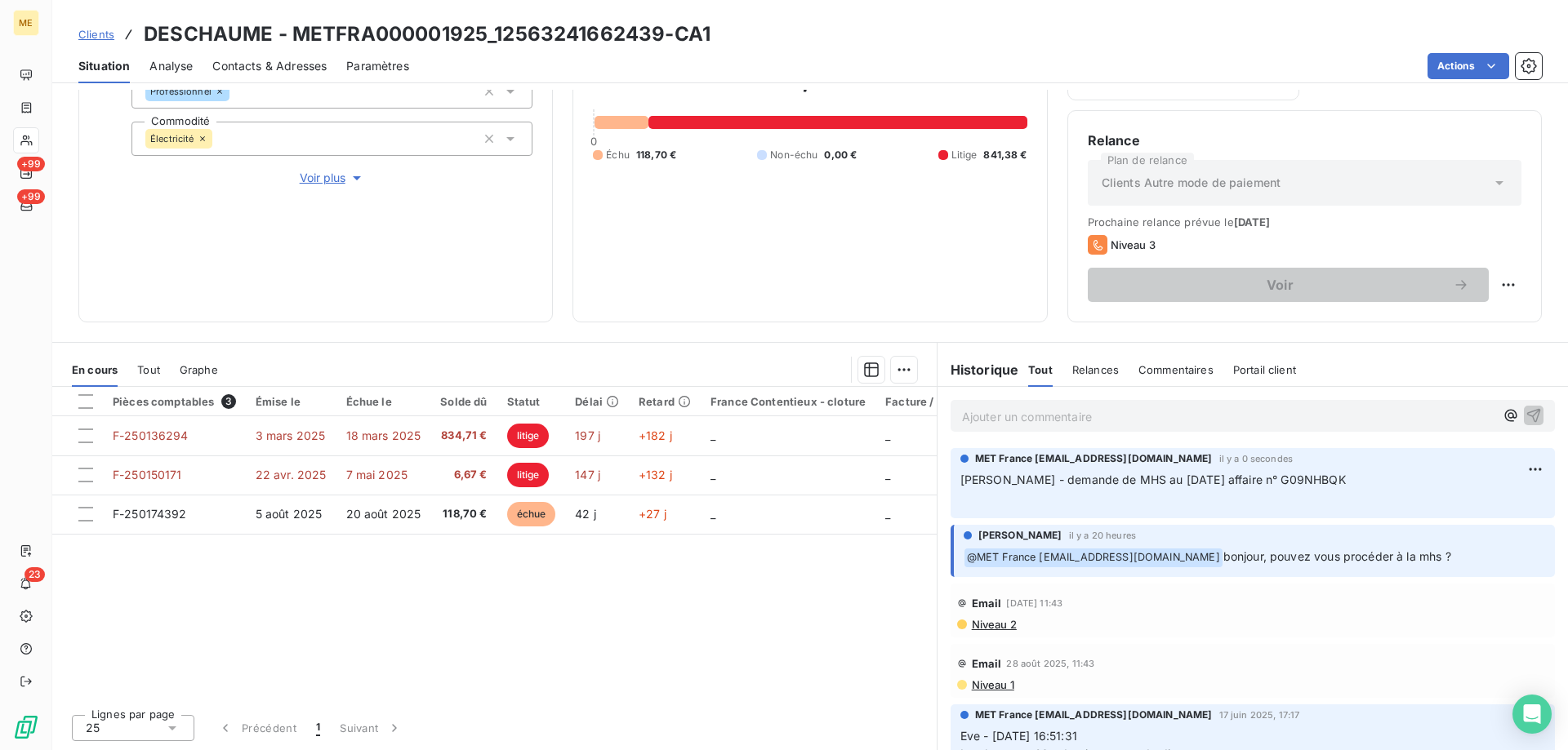
click at [1076, 415] on p "Ajouter un commentaire ﻿" at bounding box center [1228, 416] width 533 height 21
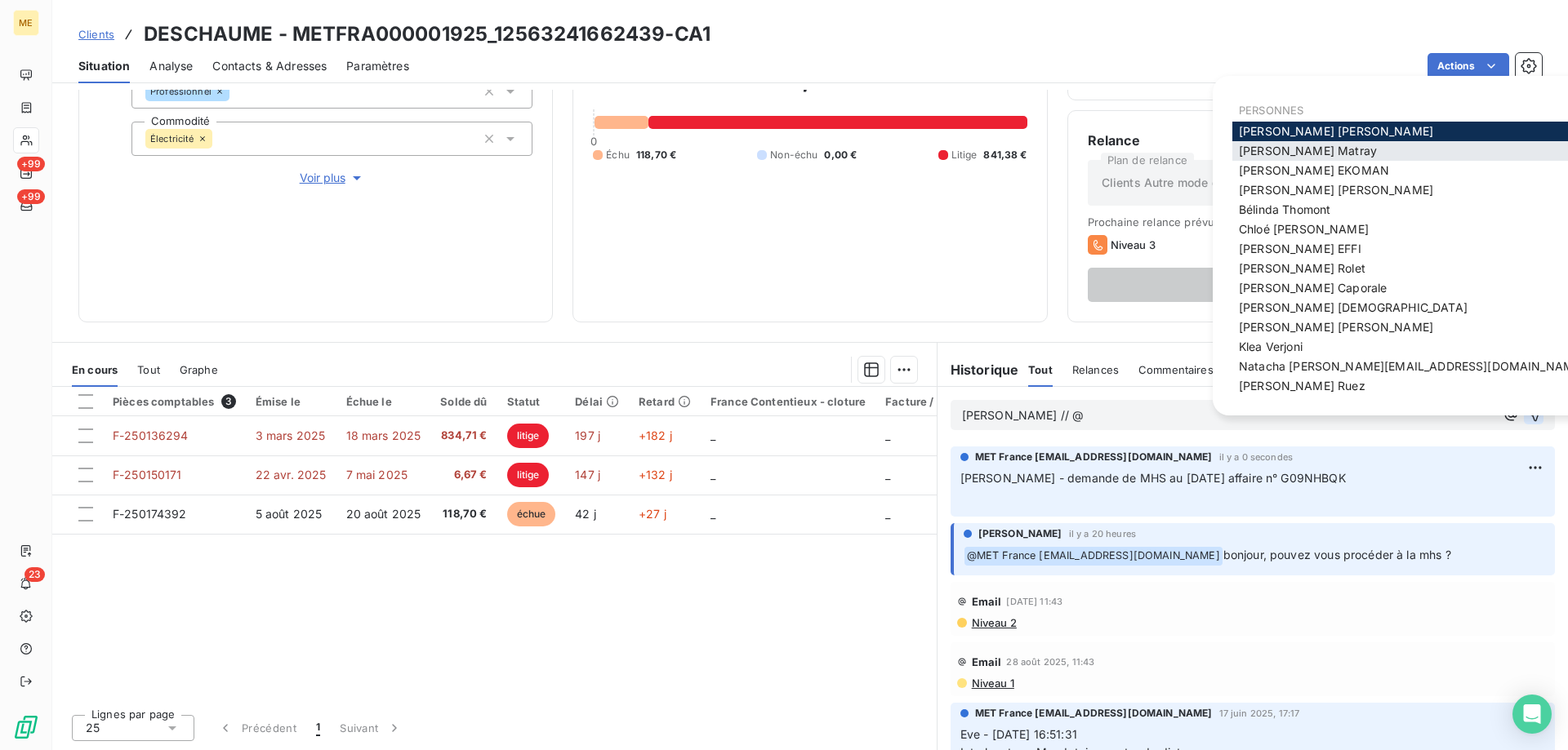
click at [1315, 154] on span "Amélie Matray" at bounding box center [1308, 151] width 138 height 14
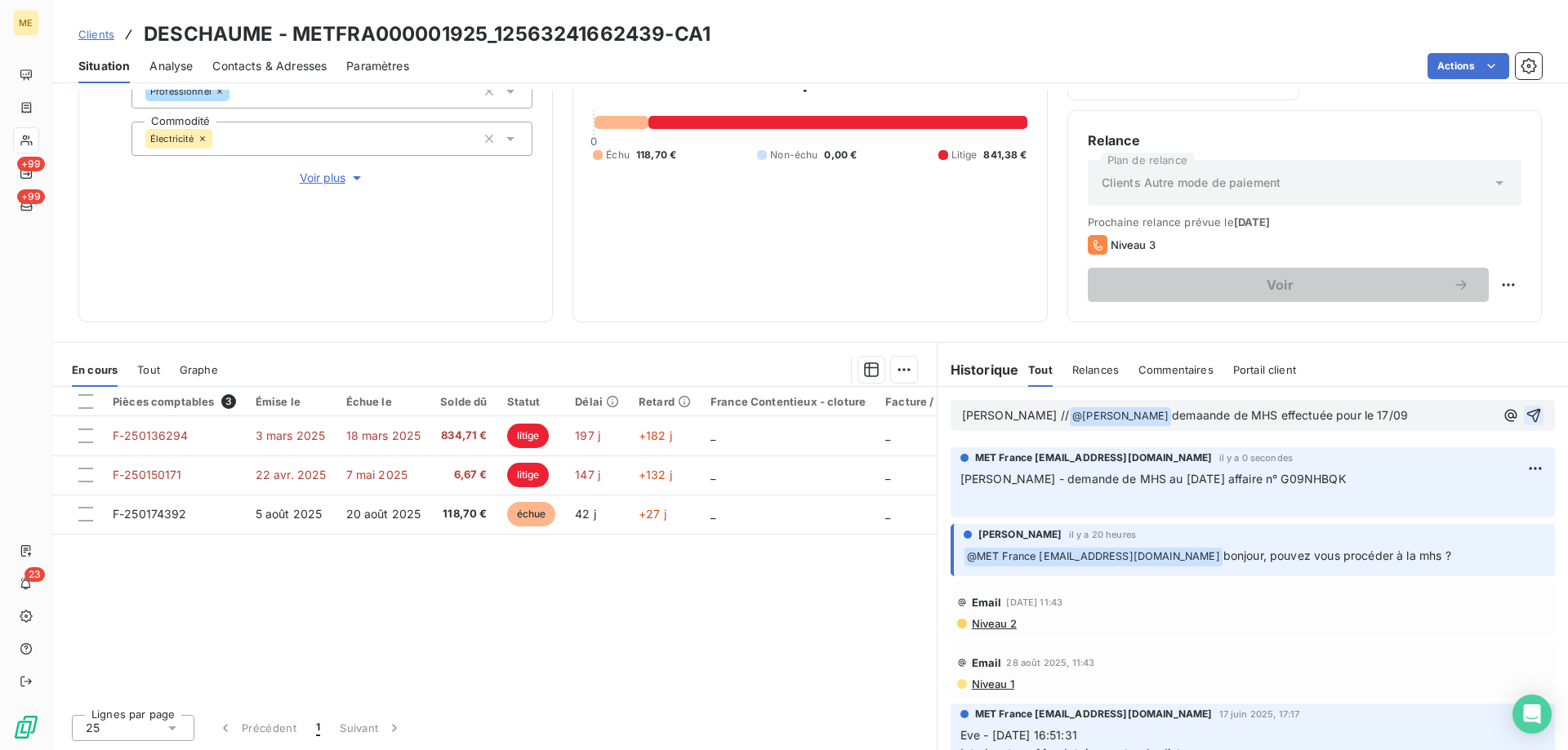
click at [1173, 415] on span "demaande de MHS effectuée pour le 17/09" at bounding box center [1291, 415] width 236 height 14
click at [1525, 409] on icon "button" at bounding box center [1533, 415] width 16 height 16
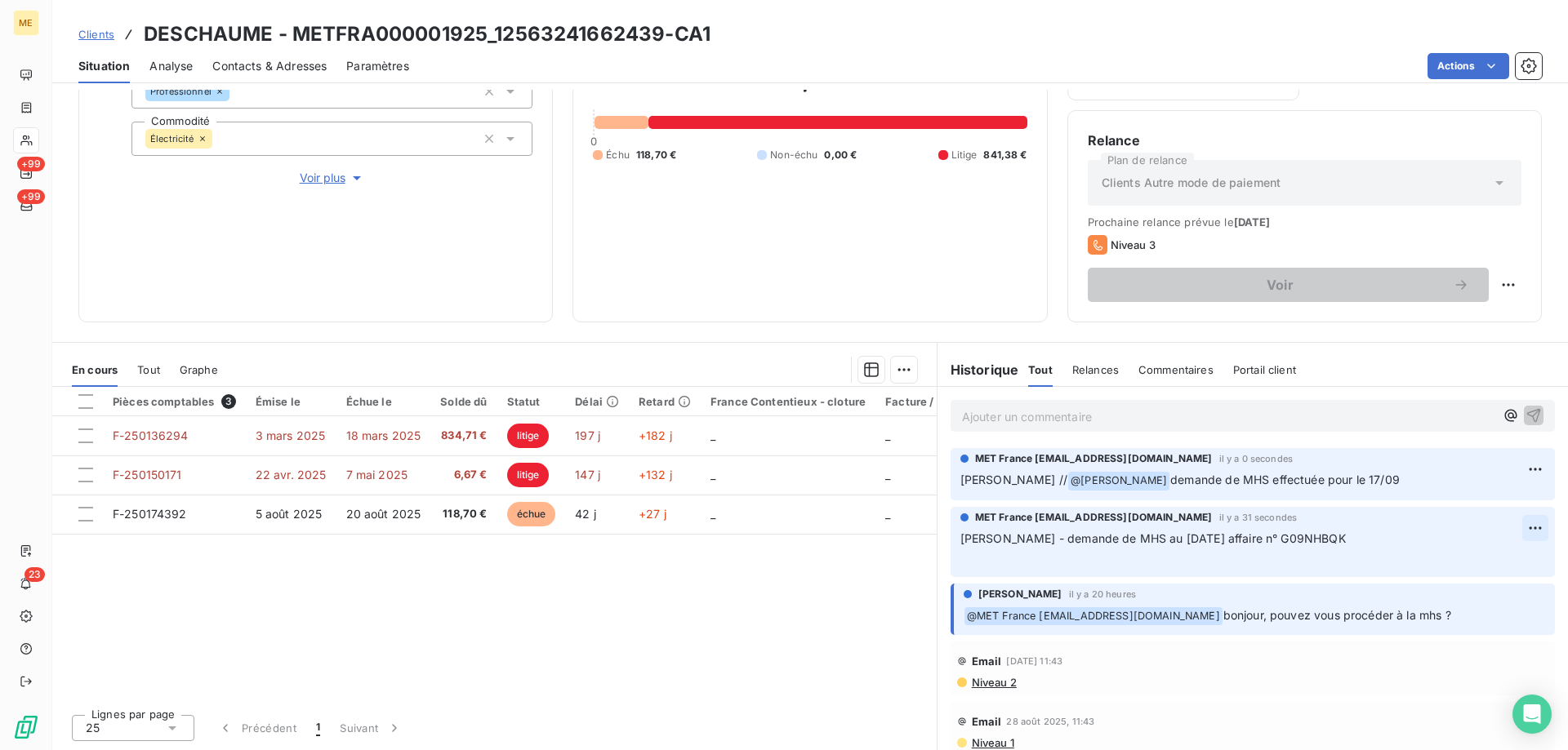
click at [1516, 525] on html "ME +99 +99 23 Clients DESCHAUME - METFRA000001925_12563241662439-CA1 Situation …" at bounding box center [784, 457] width 1568 height 914
click at [1475, 559] on div "Editer" at bounding box center [1472, 564] width 91 height 26
click at [1327, 535] on p "Sylvain - demande de MHS au 17/09/2025 affaire n° G09NHBQK ﻿" at bounding box center [1242, 548] width 562 height 38
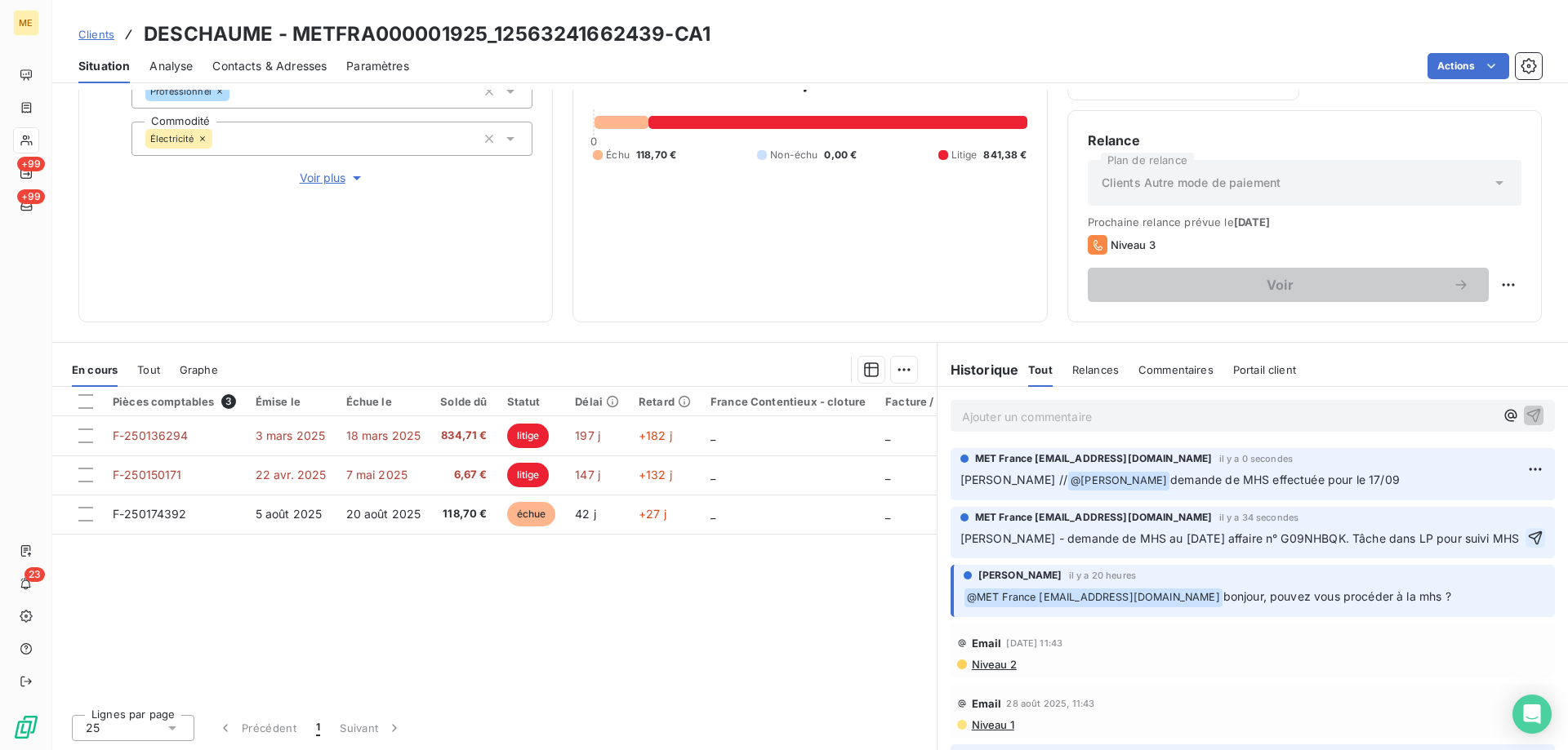
click at [1529, 542] on icon "button" at bounding box center [1536, 538] width 14 height 14
click at [1447, 71] on html "ME +99 +99 23 Clients DESCHAUME - METFRA000001925_12563241662439-CA1 Situation …" at bounding box center [784, 457] width 1568 height 914
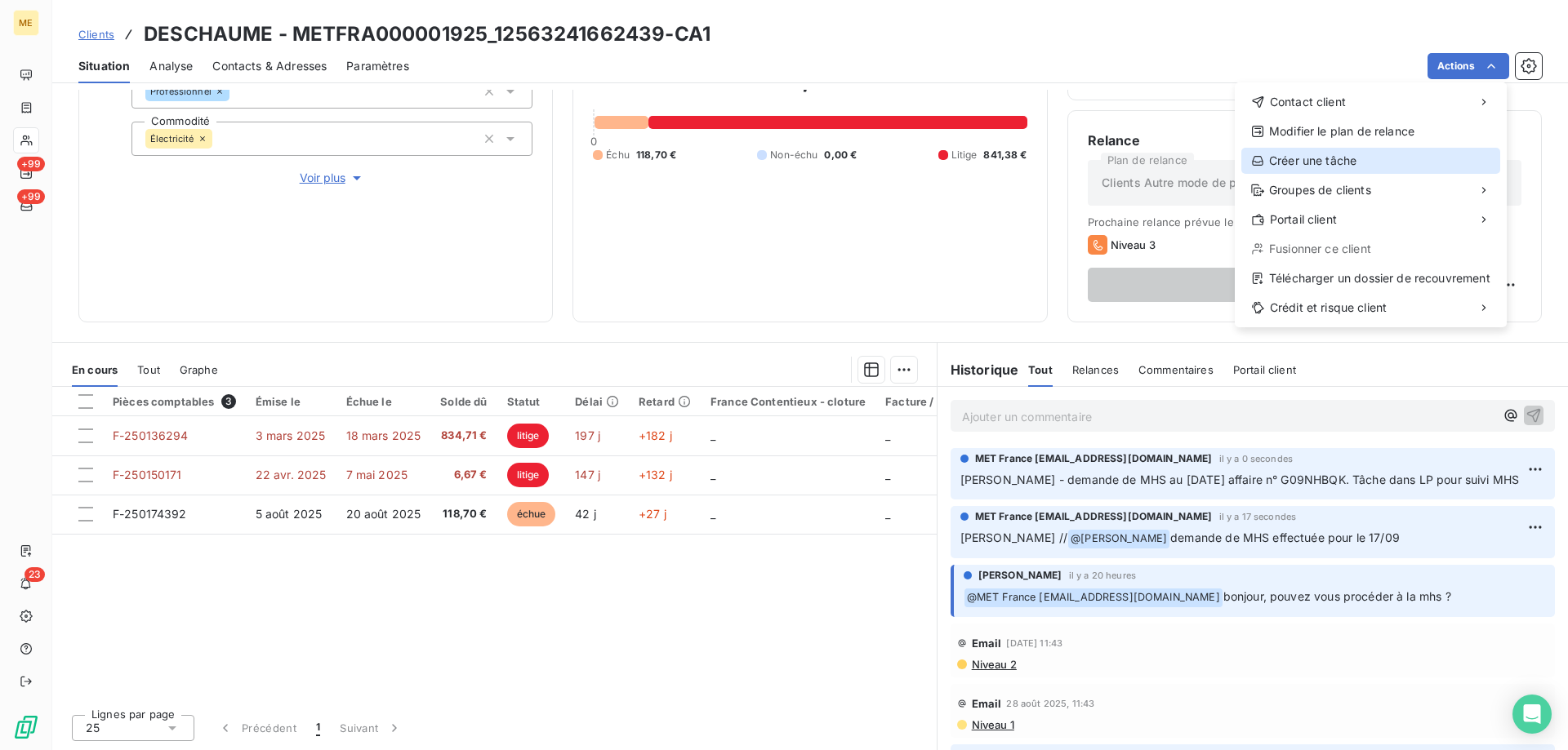
click at [1304, 167] on div "Créer une tâche" at bounding box center [1370, 161] width 259 height 26
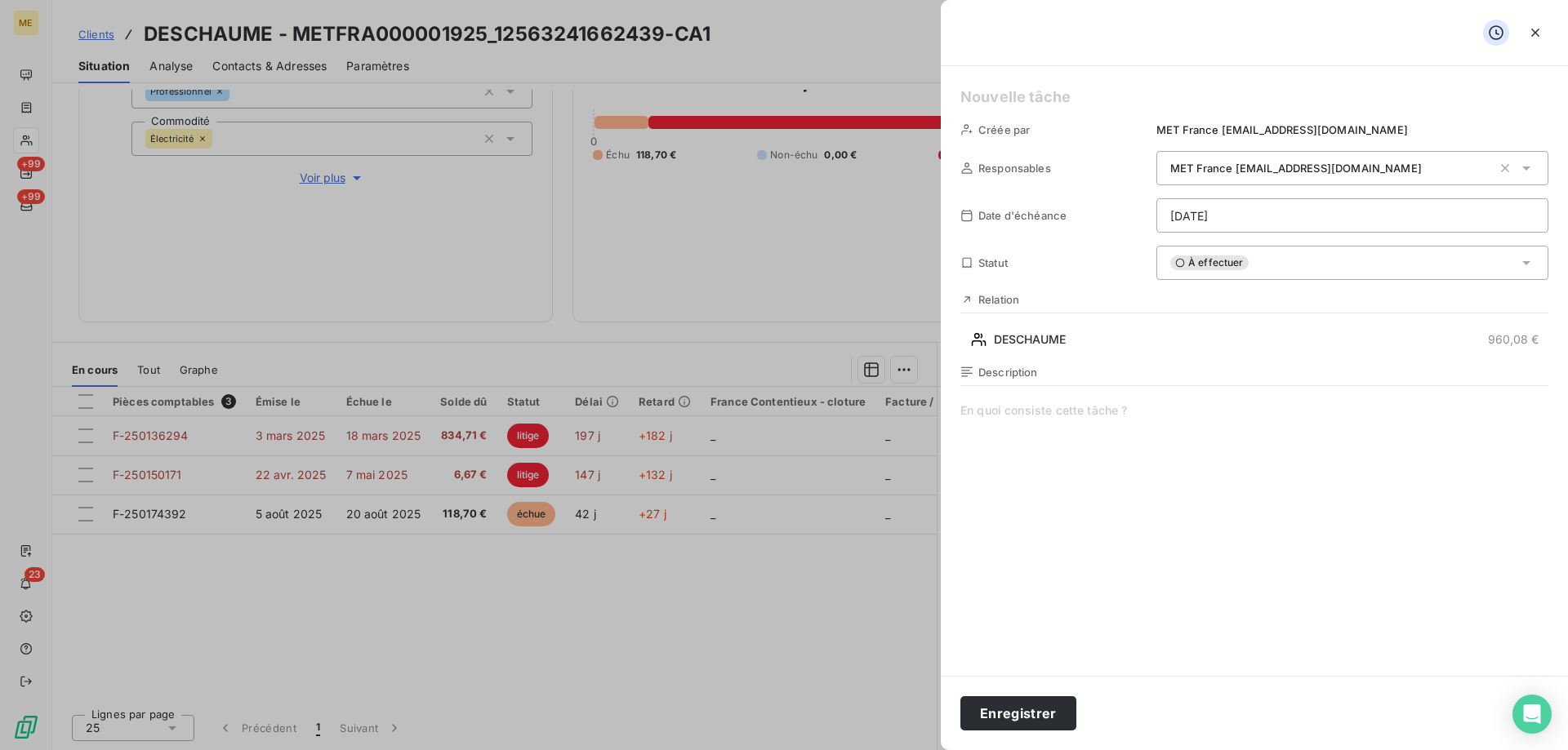
click at [1206, 205] on html "ME +99 +99 23 Clients DESCHAUME - METFRA000001925_12563241662439-CA1 Situation …" at bounding box center [784, 457] width 1568 height 914
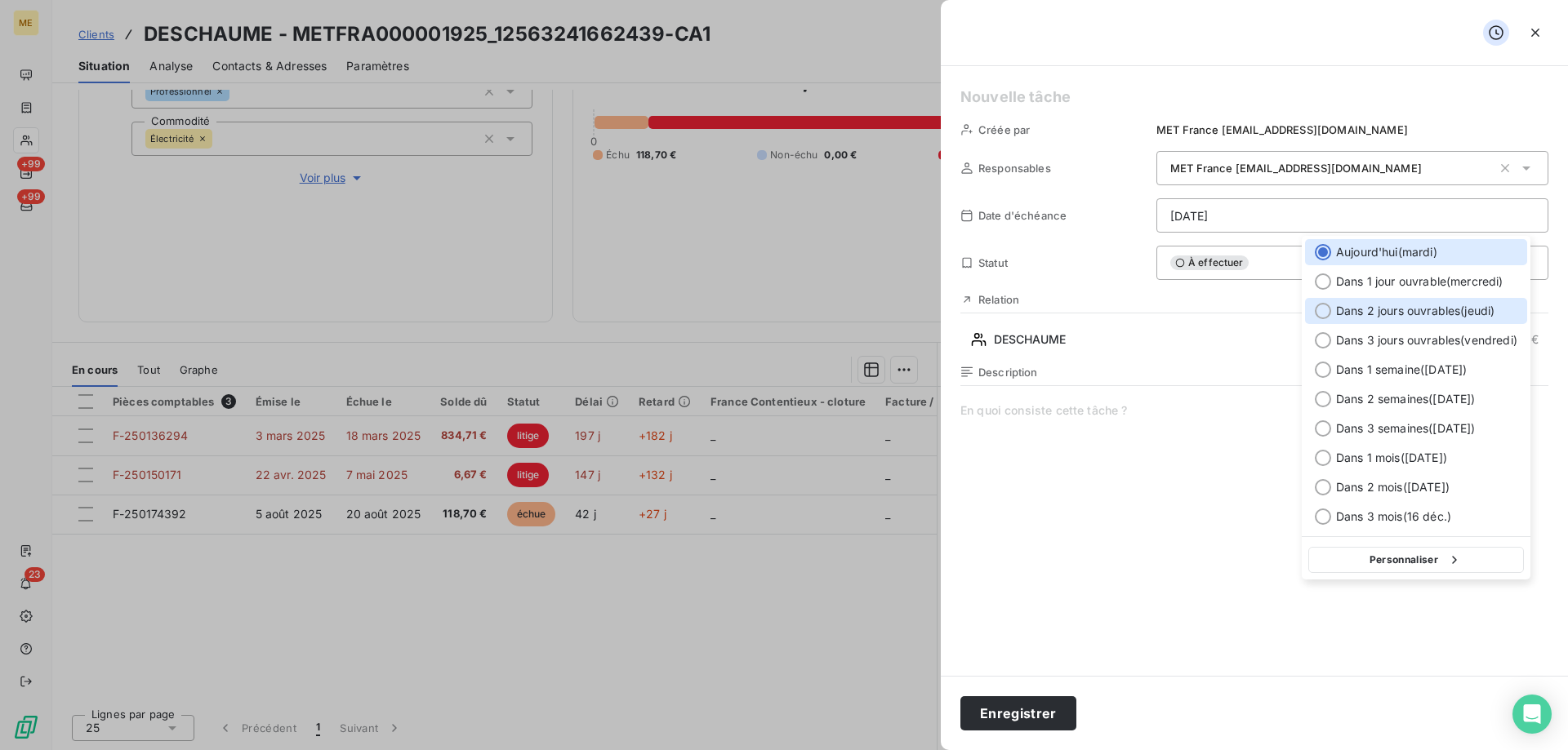
click at [1324, 309] on div at bounding box center [1323, 311] width 16 height 16
type input "18/09/2025"
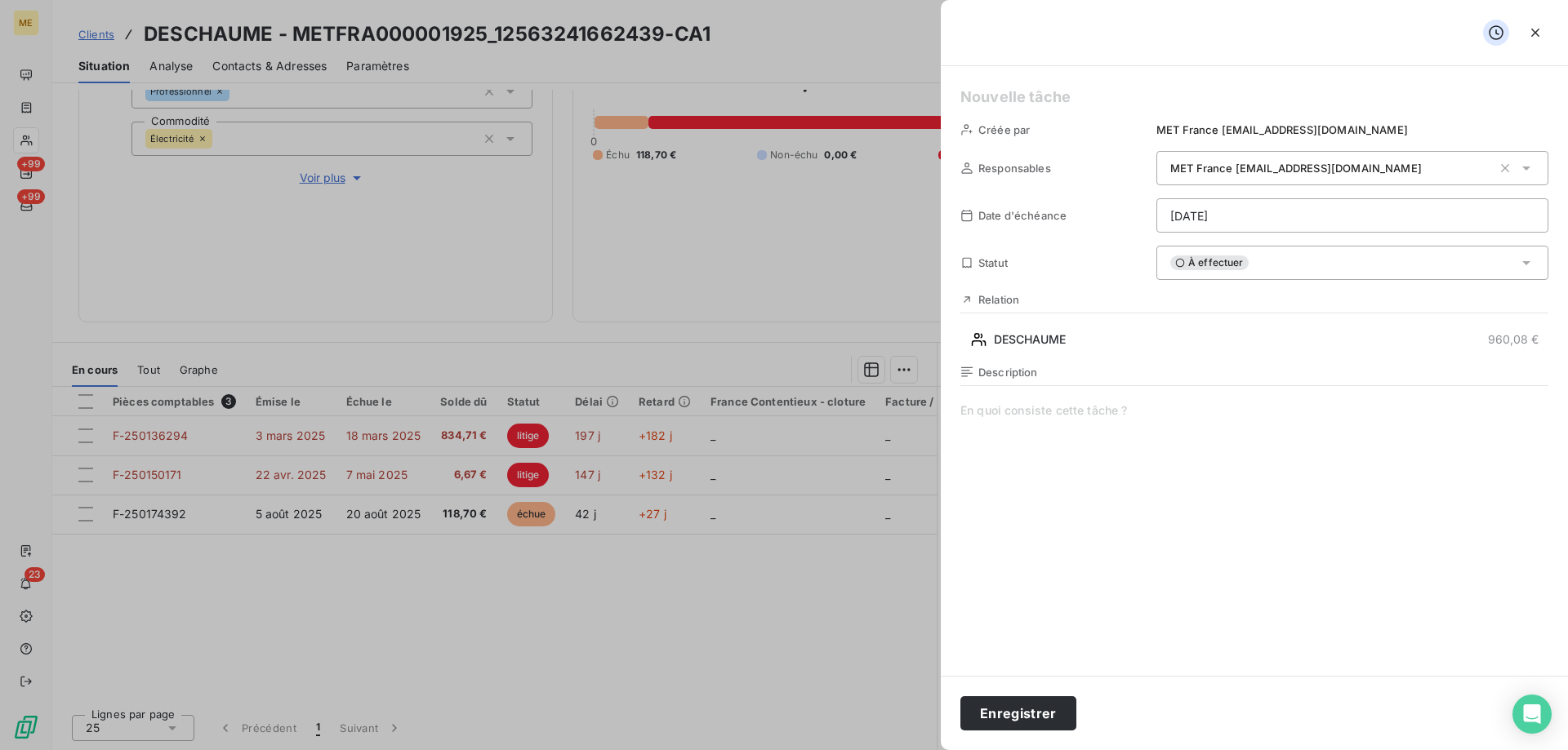
click at [977, 98] on h5 at bounding box center [1255, 96] width 588 height 23
click at [1011, 709] on button "Enregistrer" at bounding box center [1019, 713] width 116 height 35
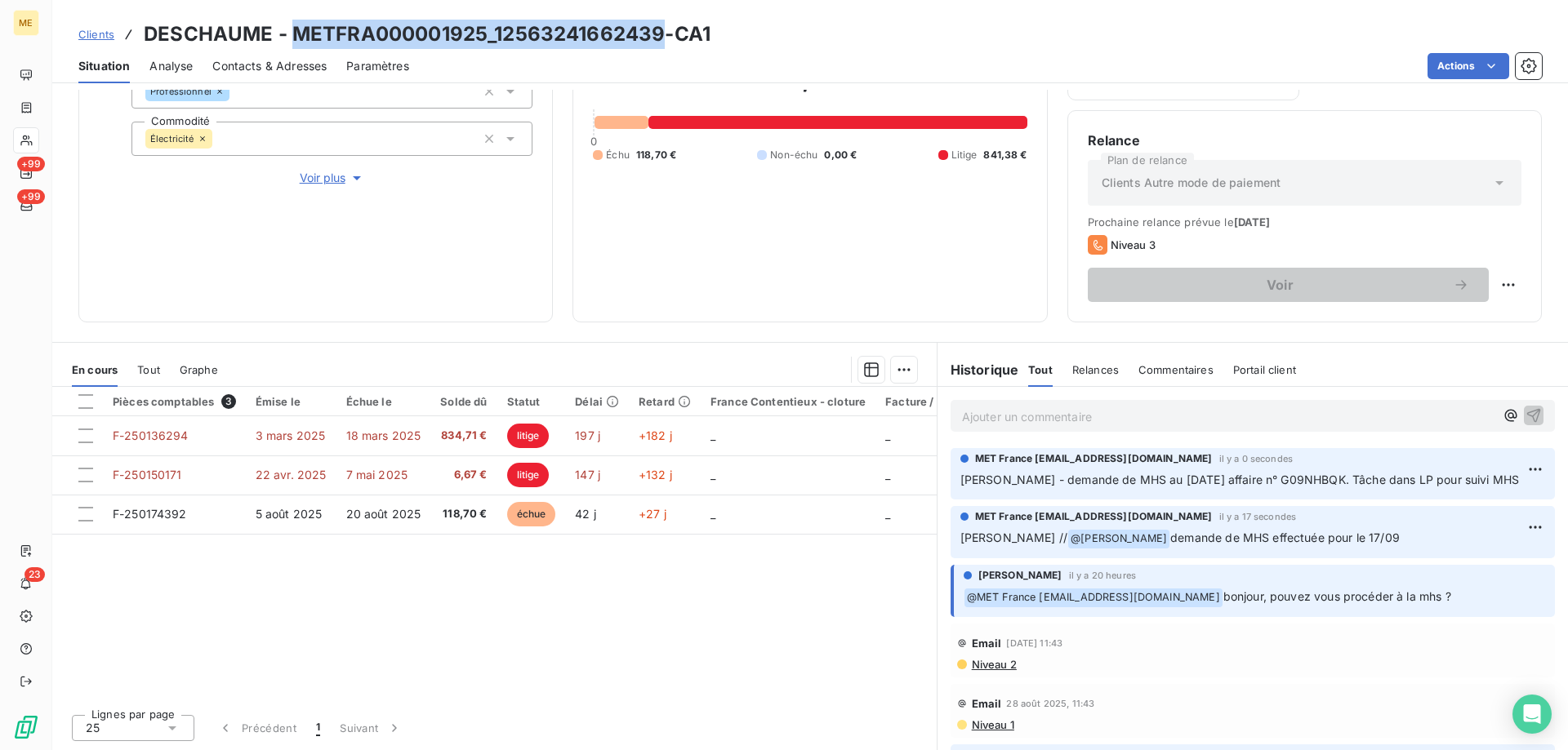
drag, startPoint x: 291, startPoint y: 37, endPoint x: 661, endPoint y: 35, distance: 370.0
click at [661, 35] on h3 "DESCHAUME - METFRA000001925_12563241662439-CA1" at bounding box center [427, 35] width 566 height 30
click at [618, 59] on div "Actions" at bounding box center [986, 66] width 1113 height 26
drag, startPoint x: 492, startPoint y: 36, endPoint x: 658, endPoint y: 36, distance: 166.0
click at [658, 36] on h3 "DESCHAUME - METFRA000001925_12563241662439-CA1" at bounding box center [427, 35] width 566 height 30
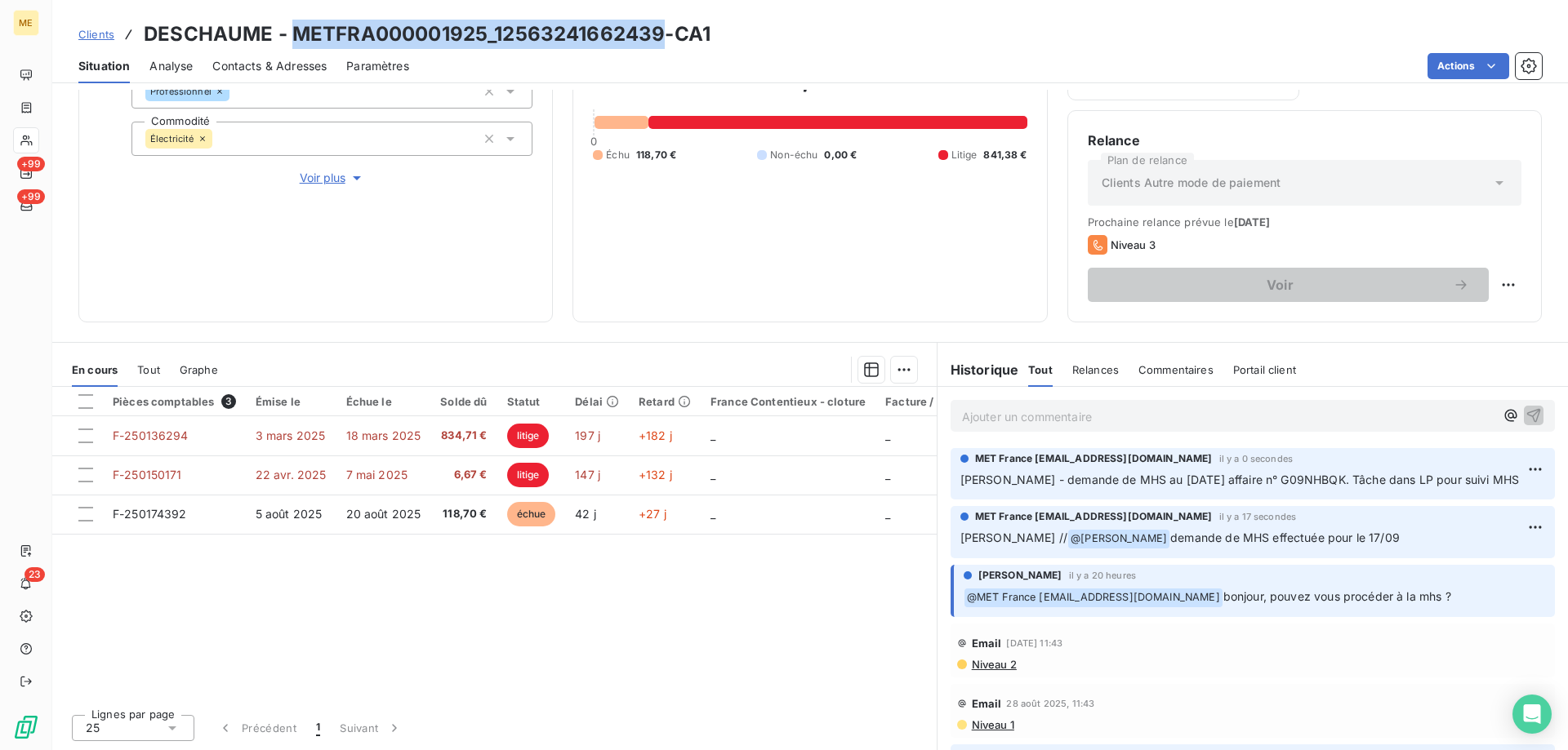
drag, startPoint x: 291, startPoint y: 35, endPoint x: 663, endPoint y: 39, distance: 372.0
click at [663, 39] on h3 "DESCHAUME - METFRA000001925_12563241662439-CA1" at bounding box center [427, 35] width 566 height 30
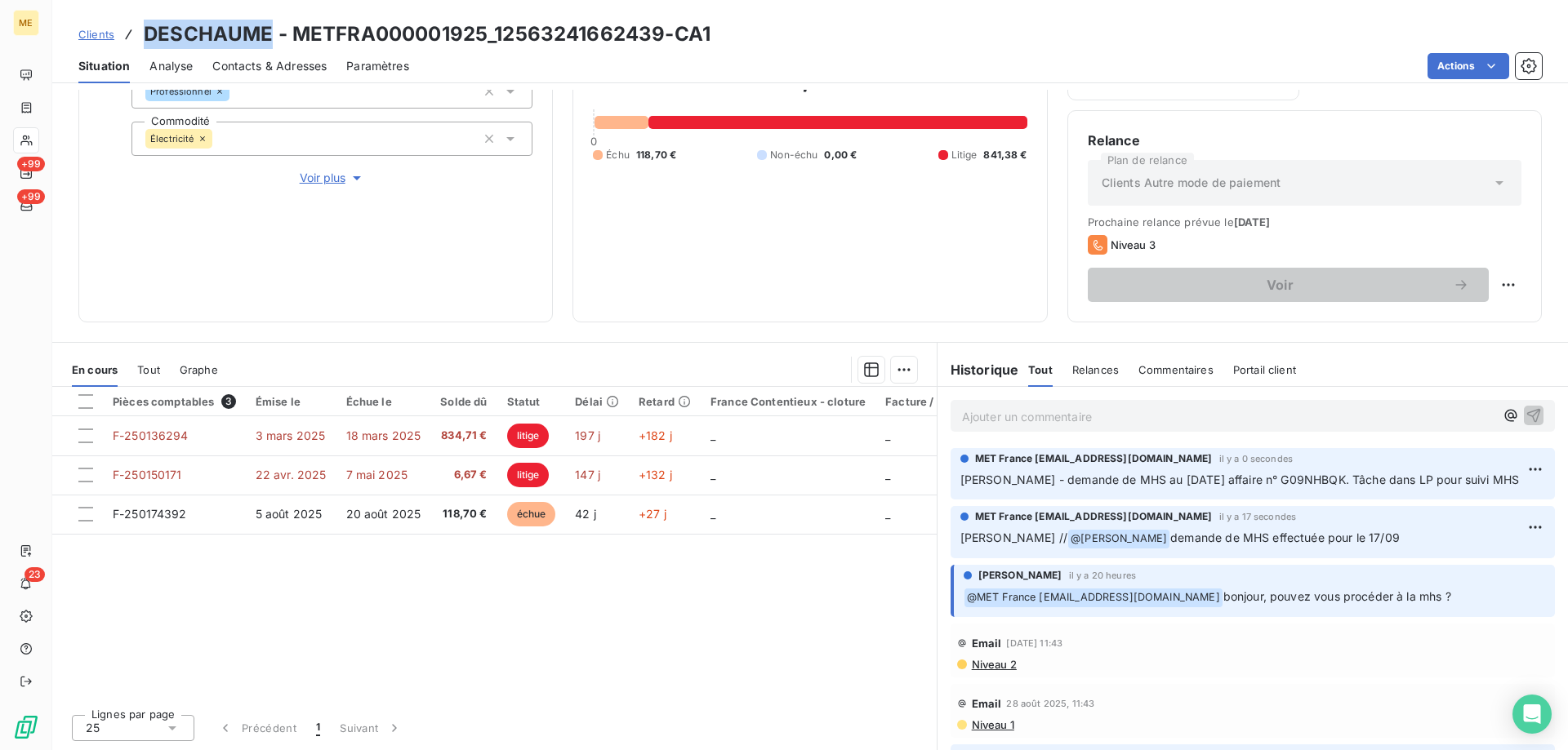
drag, startPoint x: 144, startPoint y: 33, endPoint x: 272, endPoint y: 32, distance: 128.0
click at [272, 32] on h3 "DESCHAUME - METFRA000001925_12563241662439-CA1" at bounding box center [427, 35] width 566 height 30
drag, startPoint x: 1008, startPoint y: 481, endPoint x: 1485, endPoint y: 486, distance: 477.0
click at [1485, 486] on p "Sylvain - demande de MHS au 17/09/2025 affaire n° G09NHBQK. Tâche dans LP pour …" at bounding box center [1253, 480] width 585 height 19
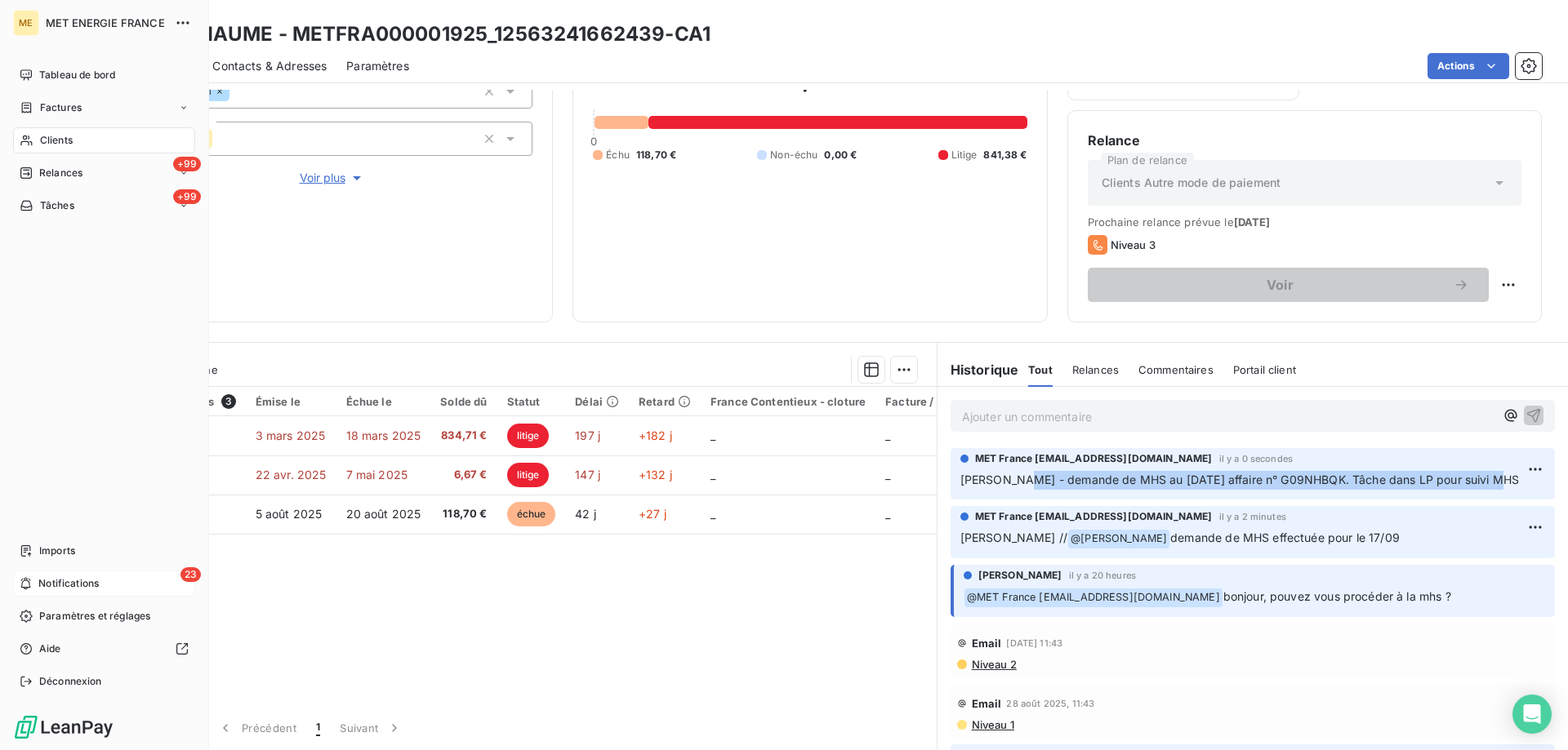
click at [74, 574] on div "23 Notifications" at bounding box center [103, 584] width 182 height 26
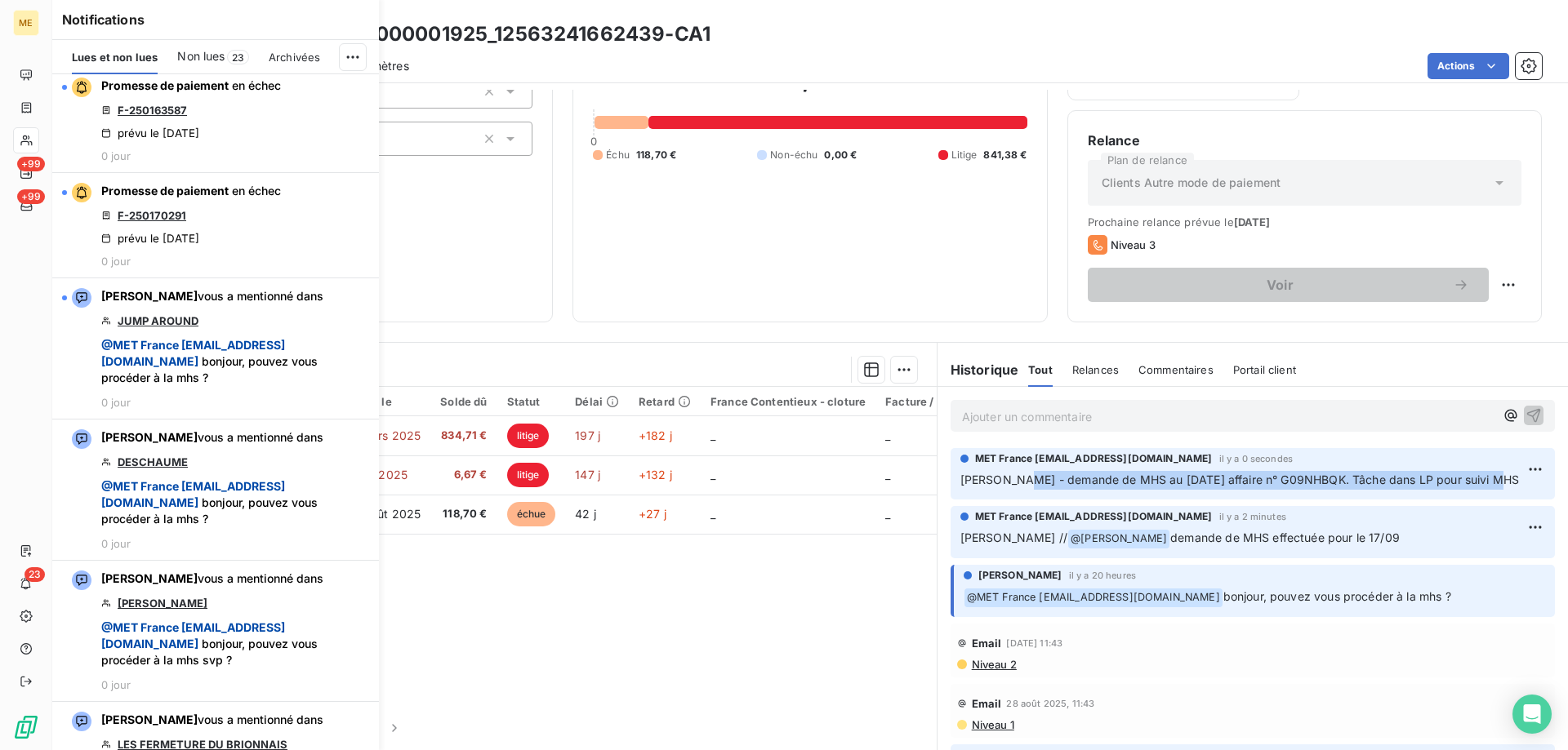
scroll to position [2939, 0]
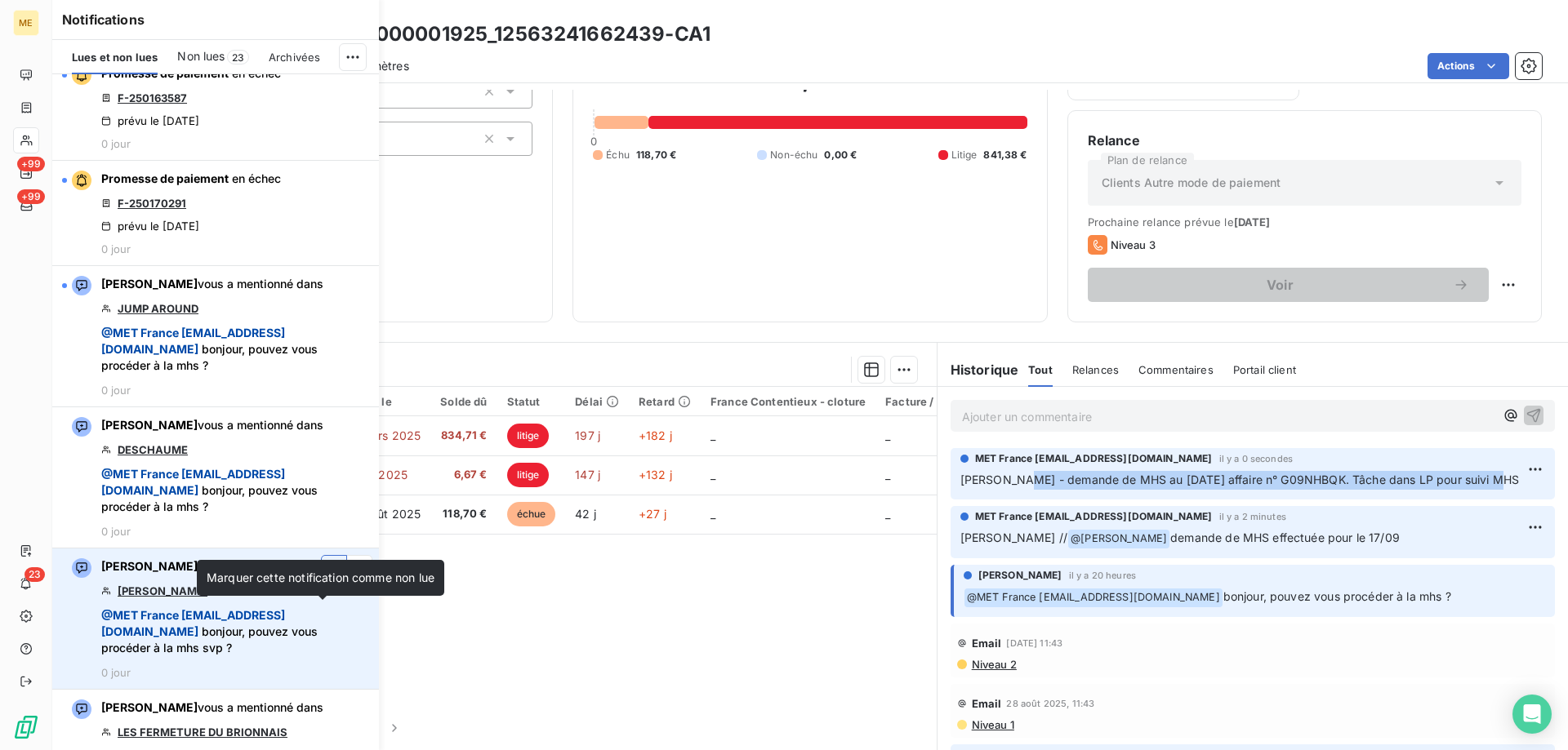
click at [327, 576] on icon "button" at bounding box center [334, 568] width 15 height 16
click at [622, 622] on div "Pièces comptables 3 Émise le Échue le Solde dû Statut Délai Retard France Conte…" at bounding box center [495, 544] width 884 height 314
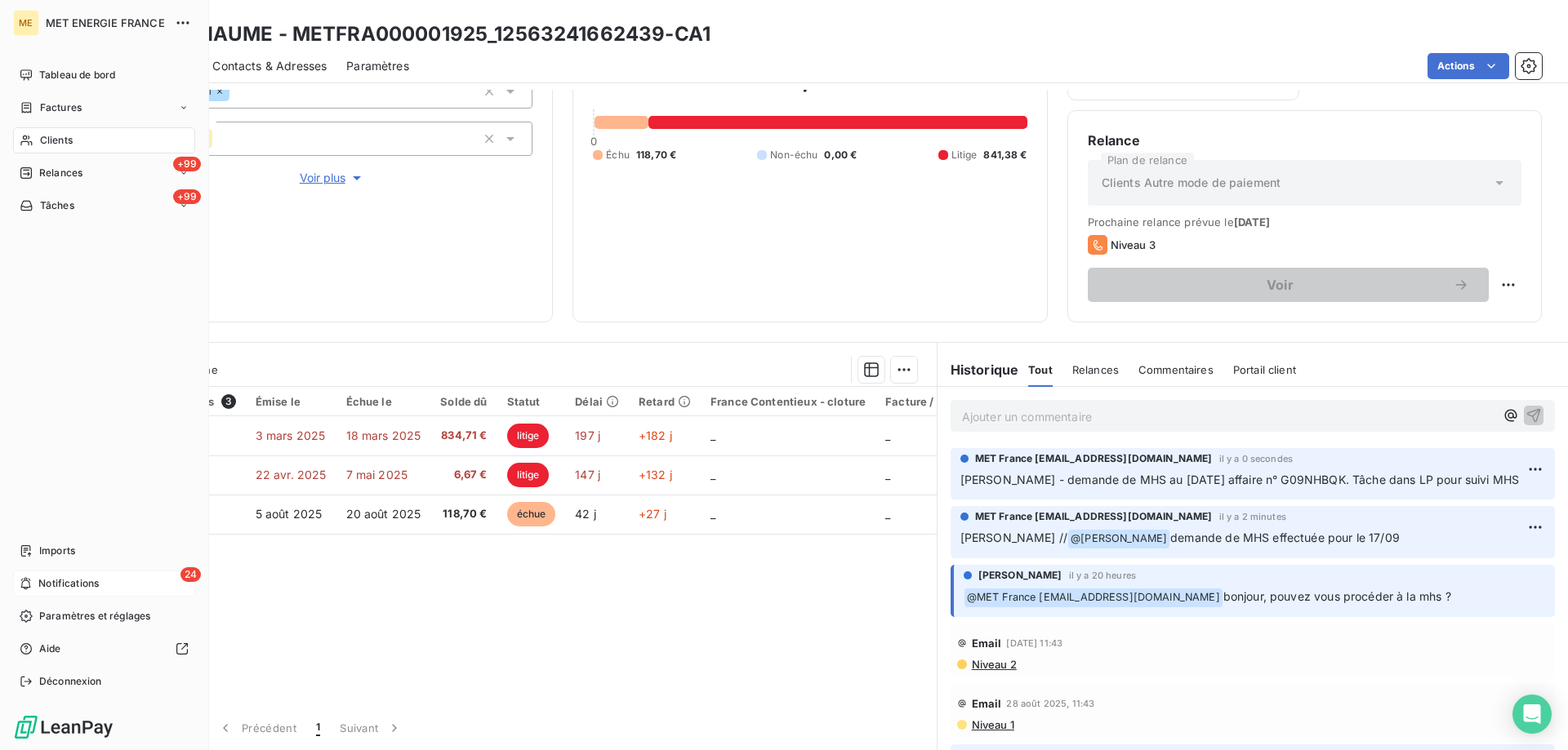
click at [76, 575] on div "24 Notifications" at bounding box center [103, 584] width 182 height 26
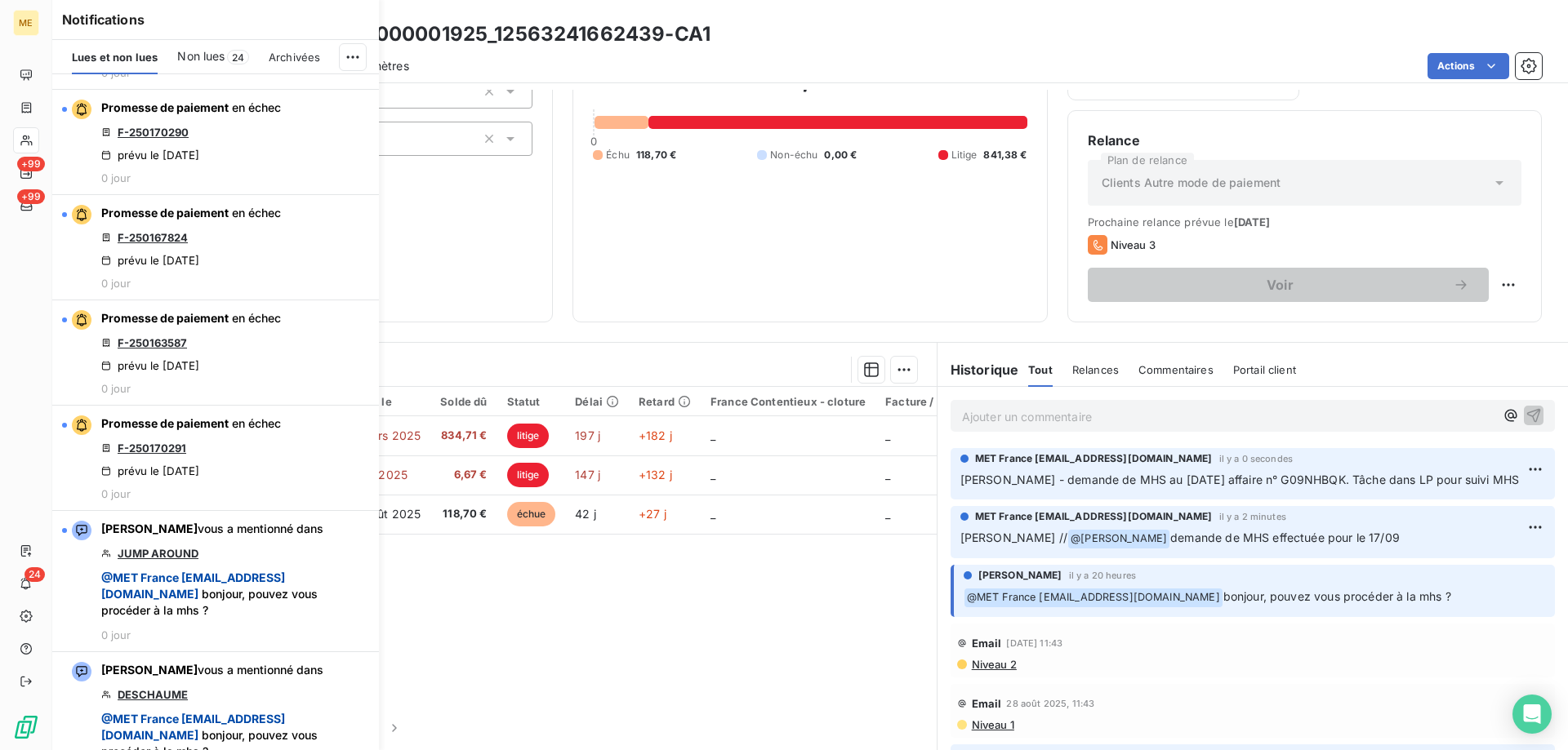
scroll to position [2858, 0]
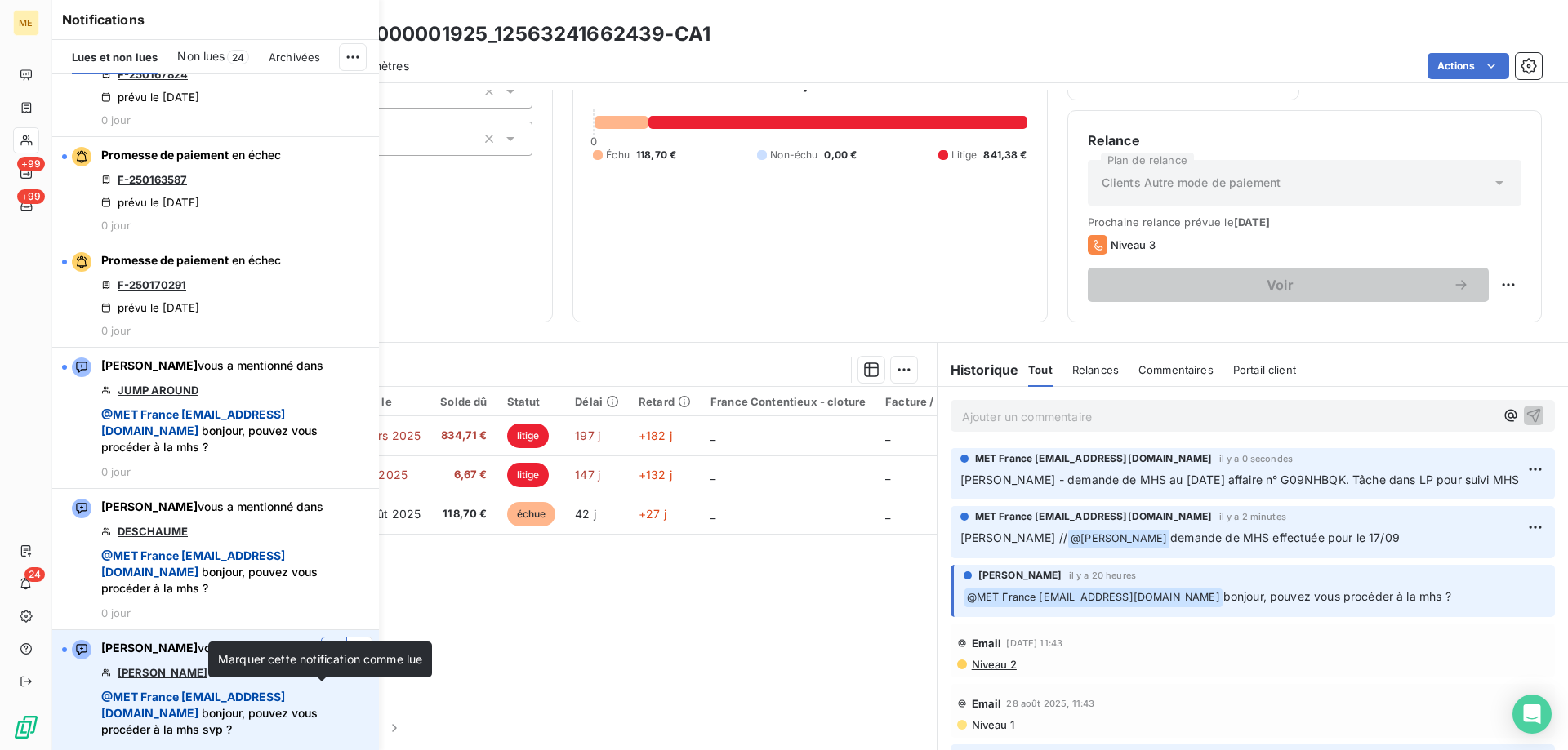
click at [327, 659] on icon "button" at bounding box center [334, 650] width 15 height 16
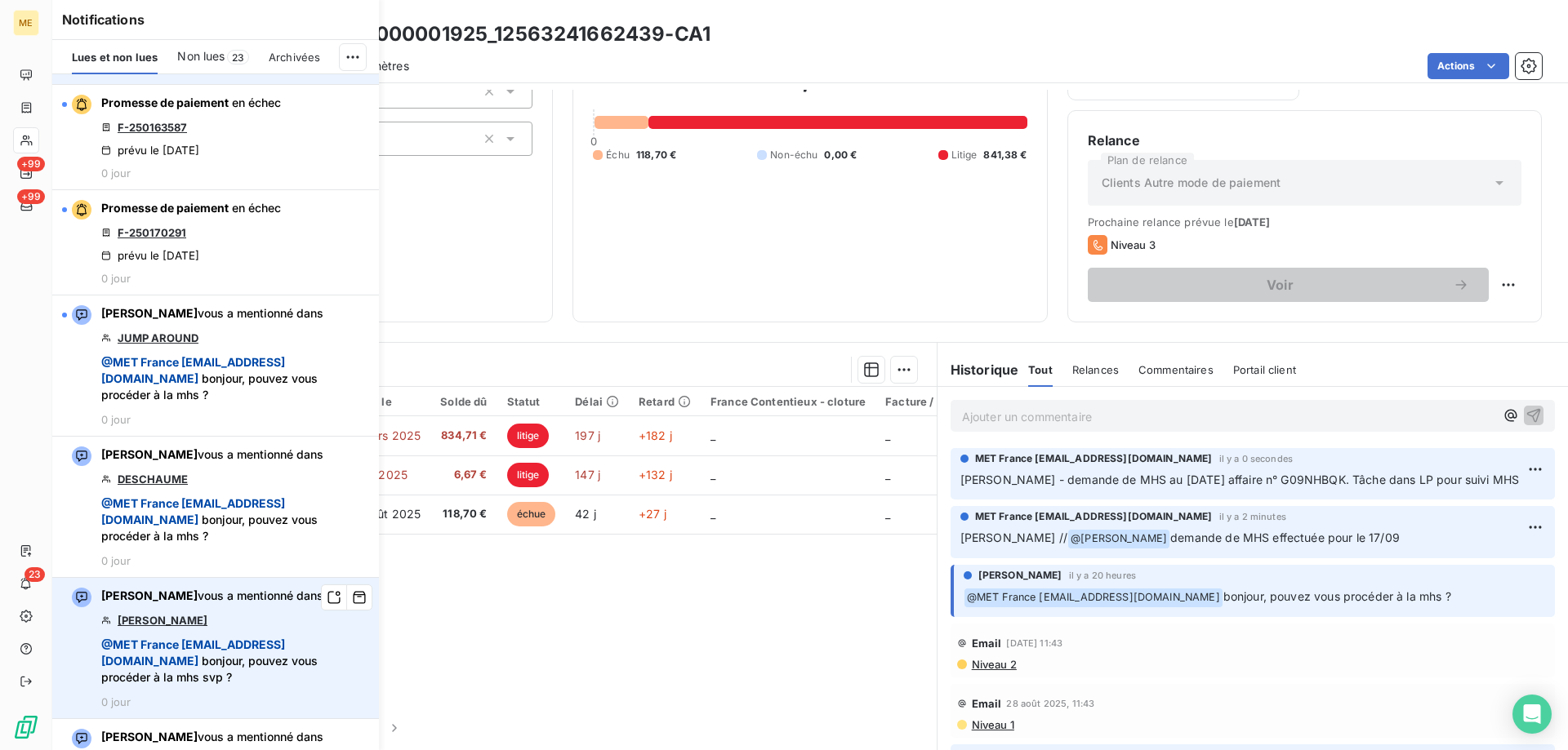
scroll to position [2939, 0]
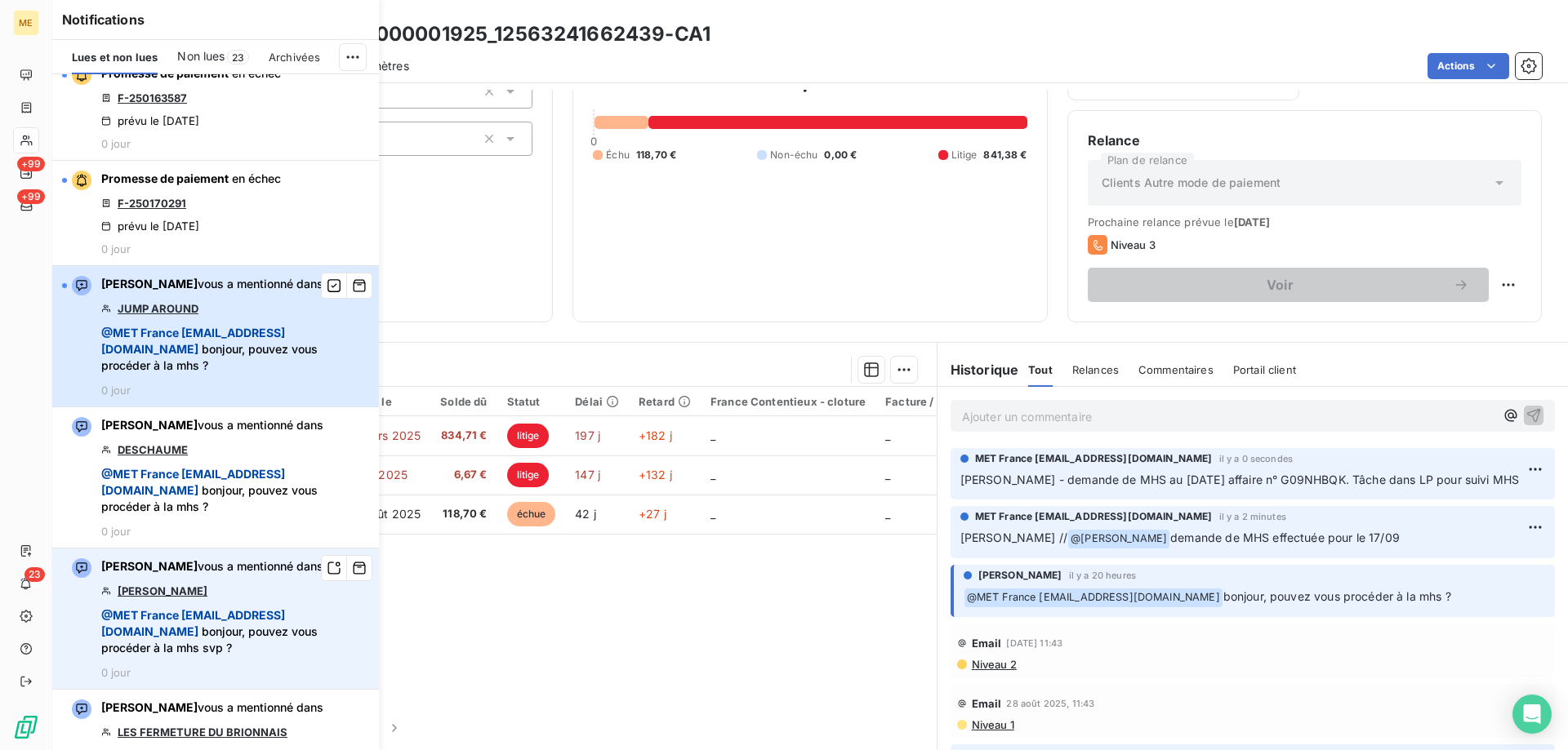
click at [231, 374] on span "@ MET France met-france@recouvrement.met.com bonjour, pouvez vous procéder à la…" at bounding box center [235, 349] width 268 height 49
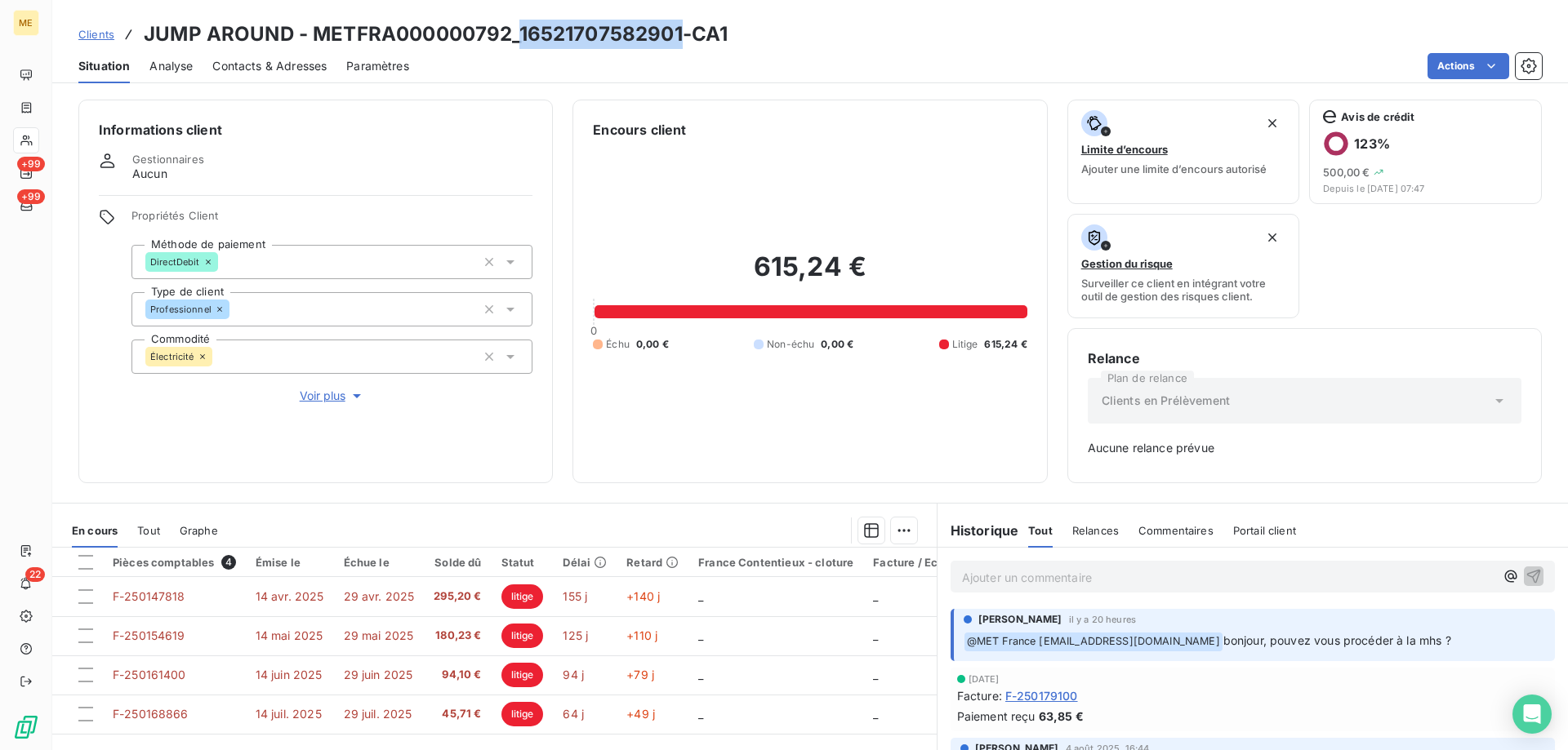
drag, startPoint x: 518, startPoint y: 35, endPoint x: 682, endPoint y: 35, distance: 164.0
click at [682, 35] on h3 "JUMP AROUND - METFRA000000792_16521707582901-CA1" at bounding box center [436, 35] width 584 height 30
click at [984, 575] on p "Ajouter un commentaire ﻿" at bounding box center [1228, 577] width 533 height 21
drag, startPoint x: 1029, startPoint y: 579, endPoint x: 943, endPoint y: 579, distance: 86.0
click at [951, 579] on div "G09NHD1C" at bounding box center [1253, 576] width 604 height 30
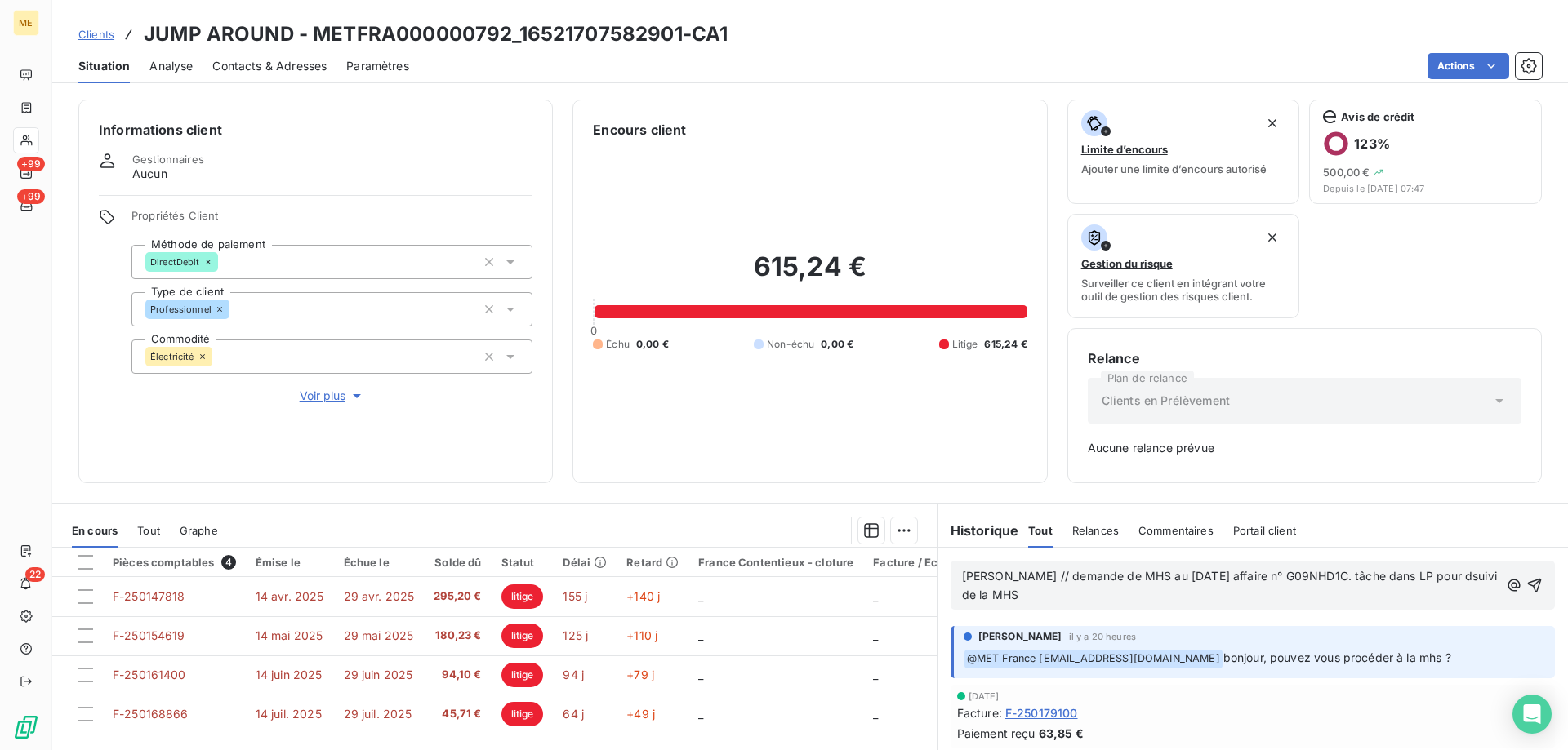
click at [1437, 576] on span "Sylvain // demande de MHS au 17/09/2025 affaire n° G09NHD1C. tâche dans LP pour…" at bounding box center [1231, 585] width 539 height 33
click at [1526, 588] on icon "button" at bounding box center [1534, 585] width 16 height 16
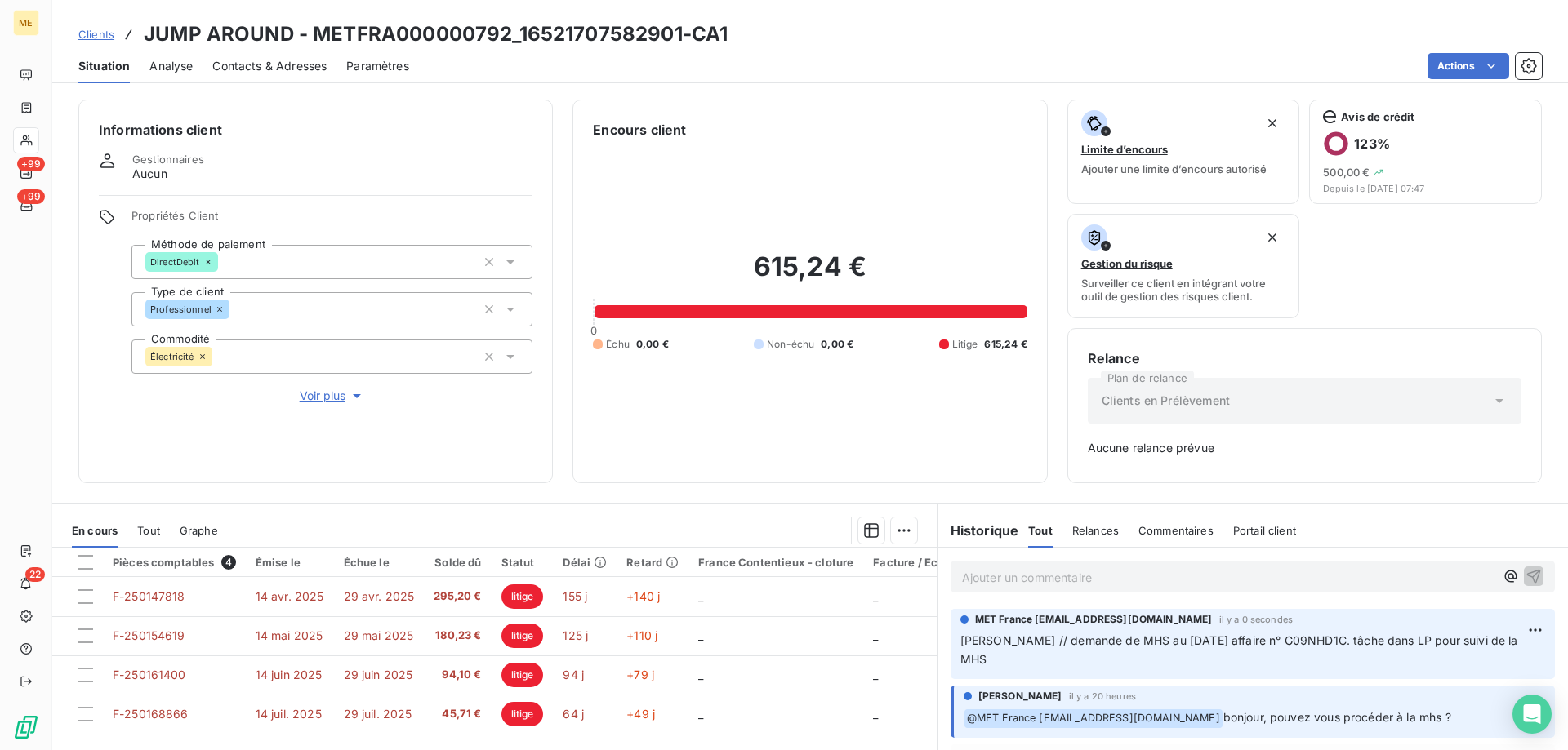
click at [966, 575] on p "Ajouter un commentaire ﻿" at bounding box center [1228, 577] width 533 height 21
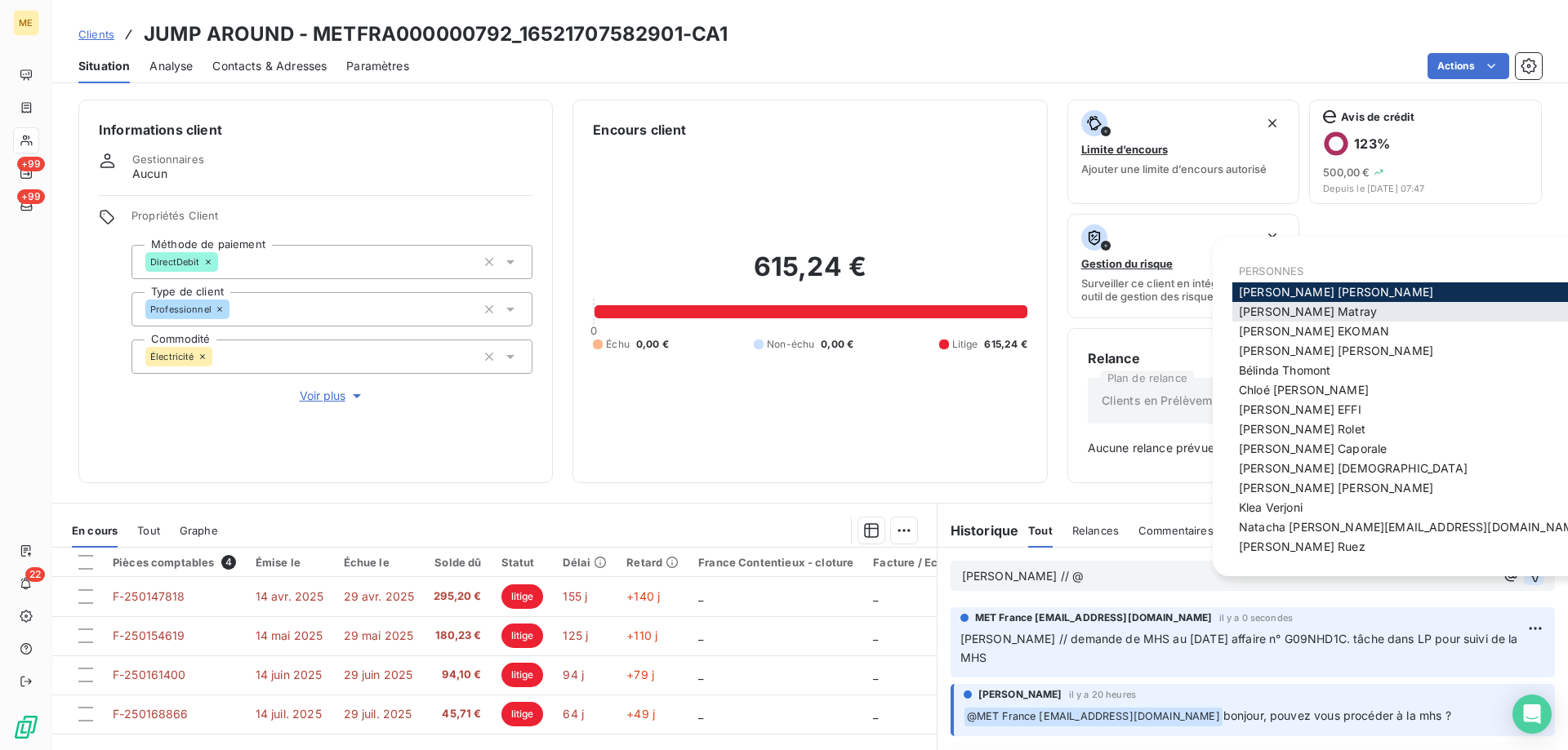
click at [1267, 312] on span "Amélie Matray" at bounding box center [1308, 312] width 138 height 14
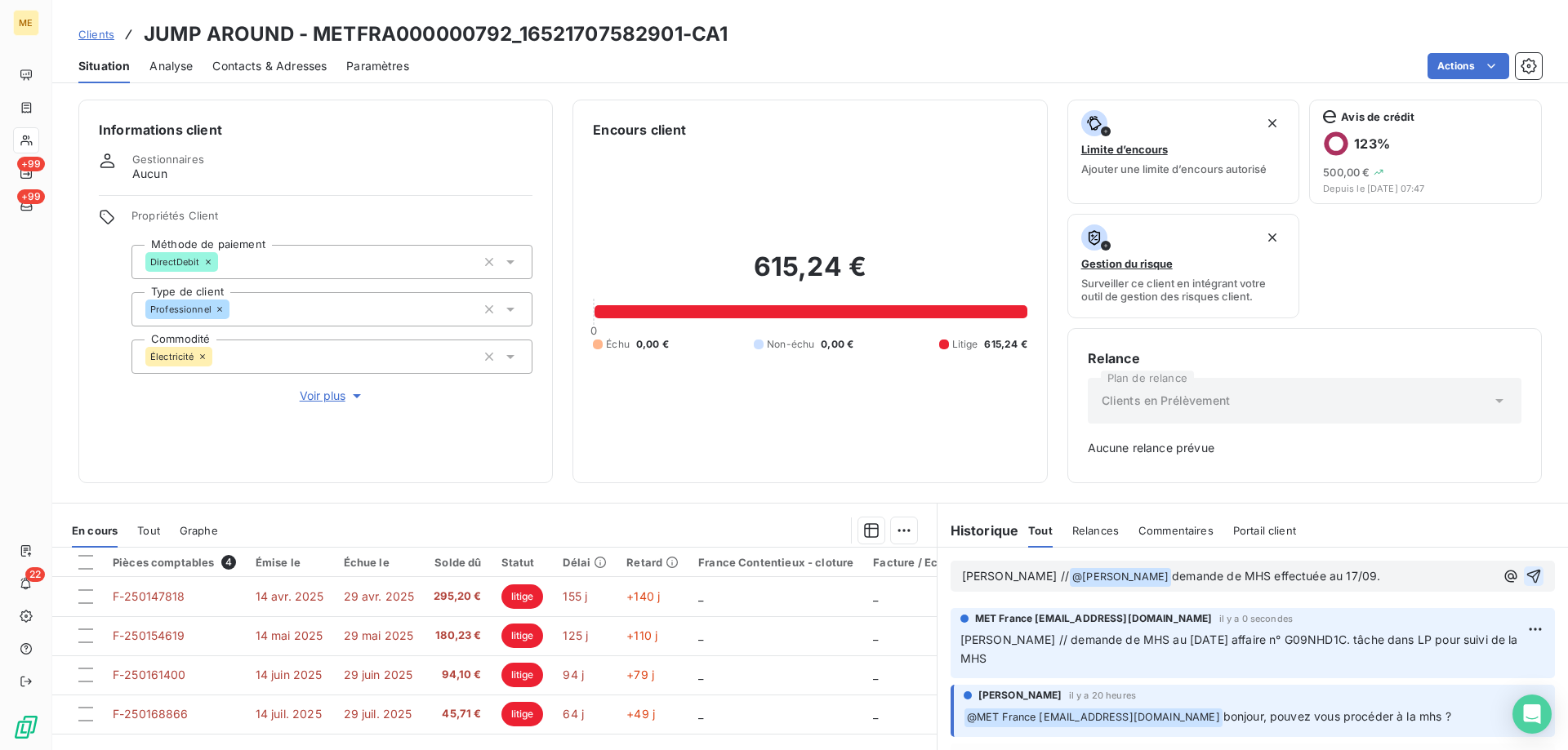
click at [1527, 571] on icon "button" at bounding box center [1534, 577] width 14 height 14
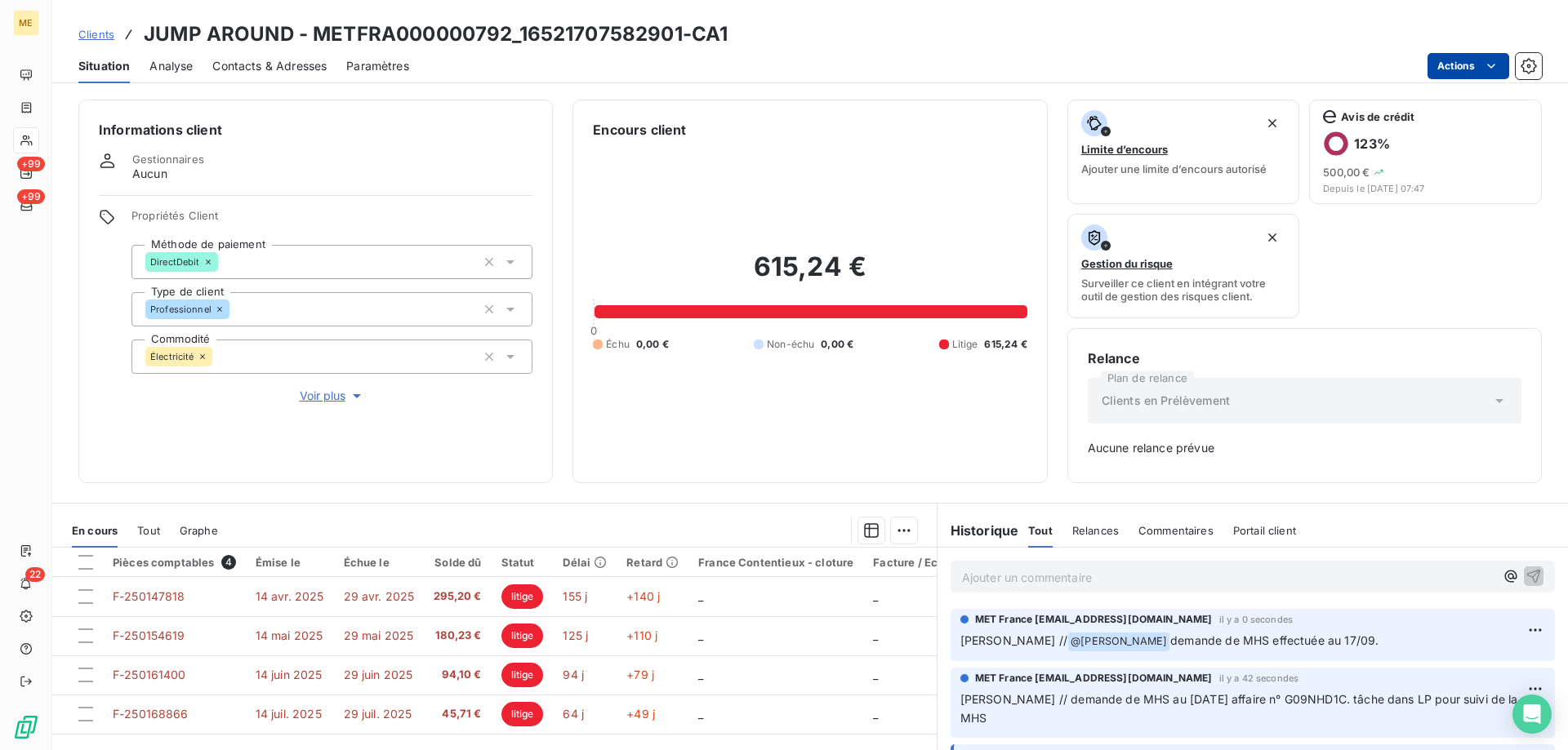
click at [1444, 64] on html "ME +99 +99 22 Clients JUMP AROUND - METFRA000000792_16521707582901-CA1 Situatio…" at bounding box center [784, 457] width 1568 height 914
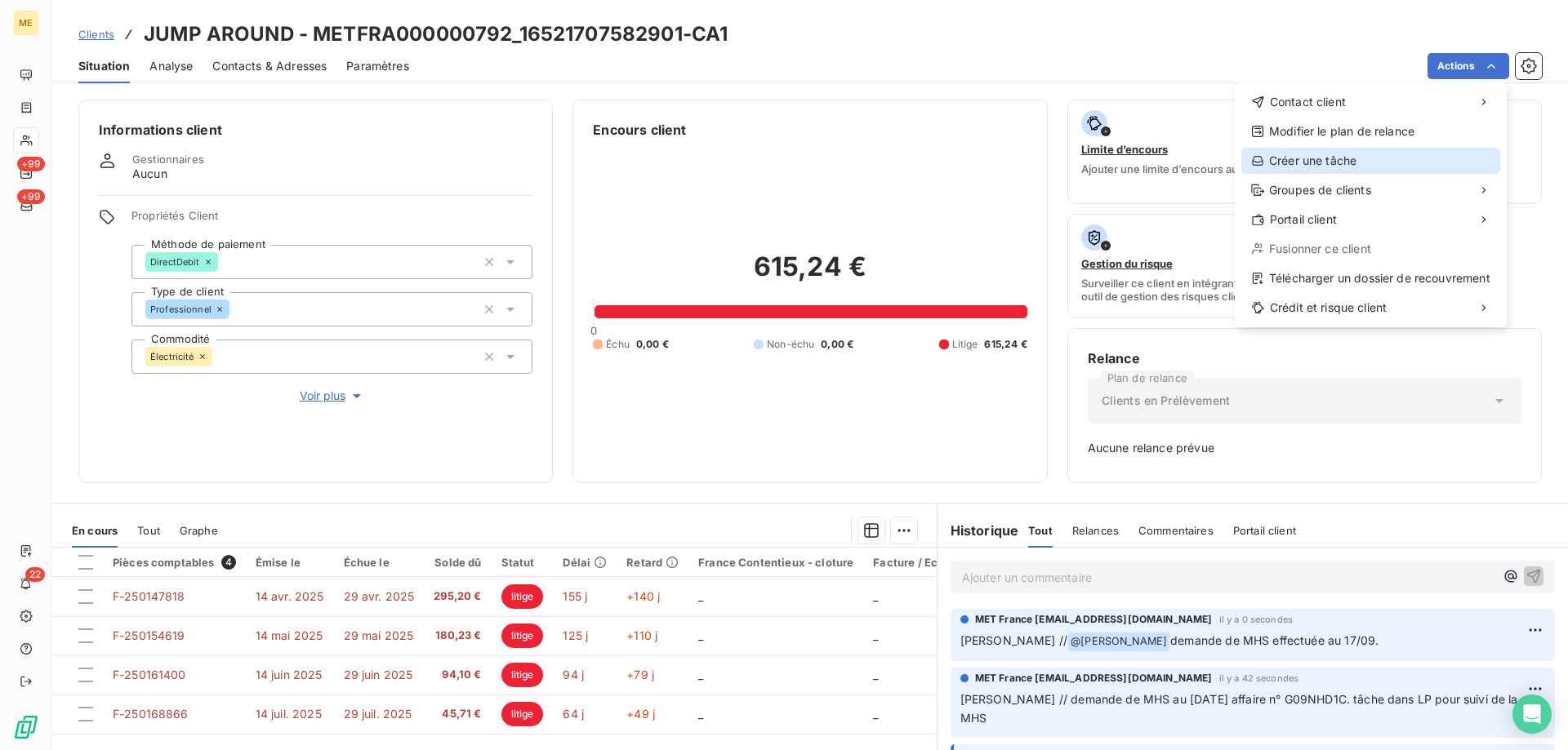
click at [1315, 158] on div "Créer une tâche" at bounding box center [1370, 161] width 259 height 26
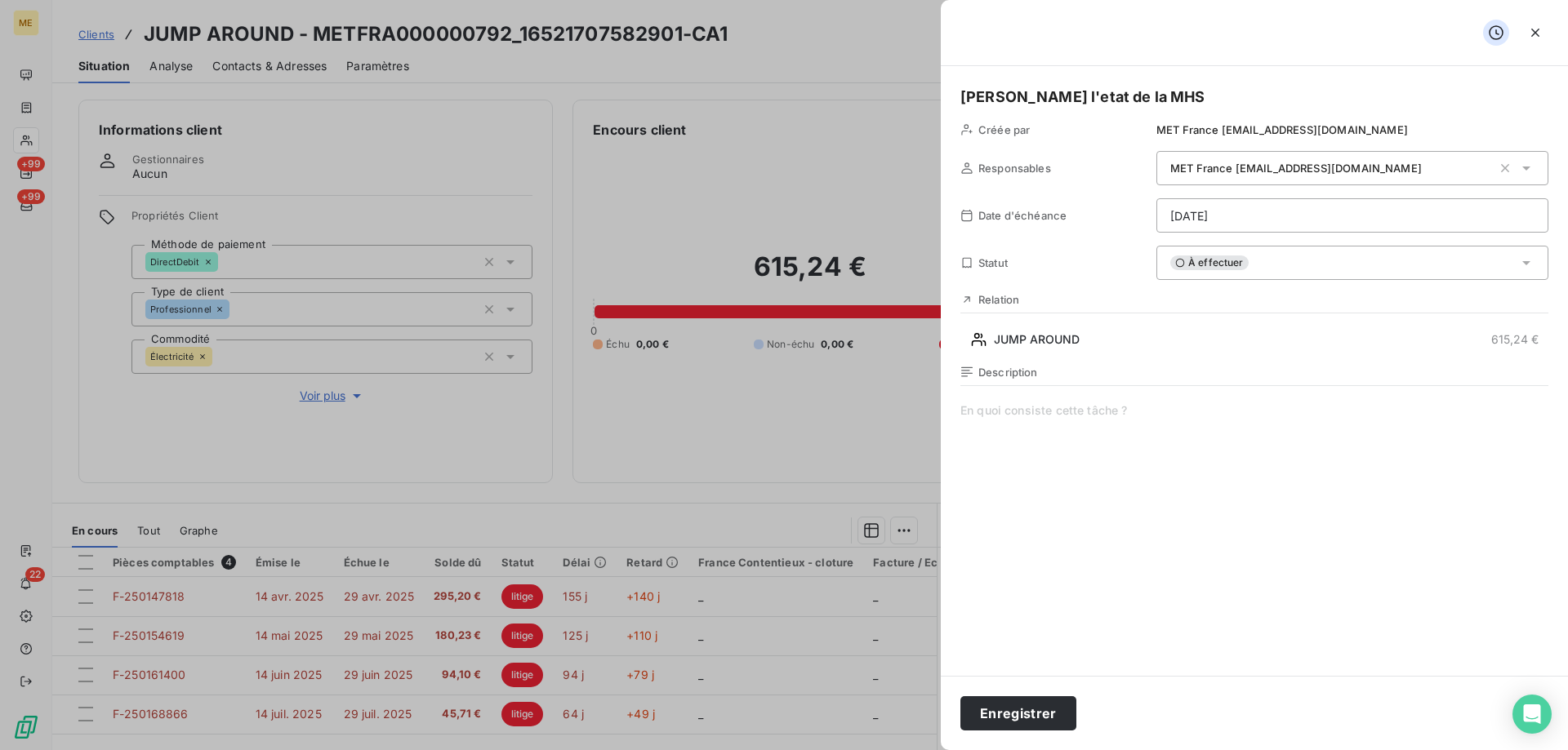
click at [1261, 210] on html "ME +99 +99 22 Clients JUMP AROUND - METFRA000000792_16521707582901-CA1 Situatio…" at bounding box center [784, 457] width 1568 height 914
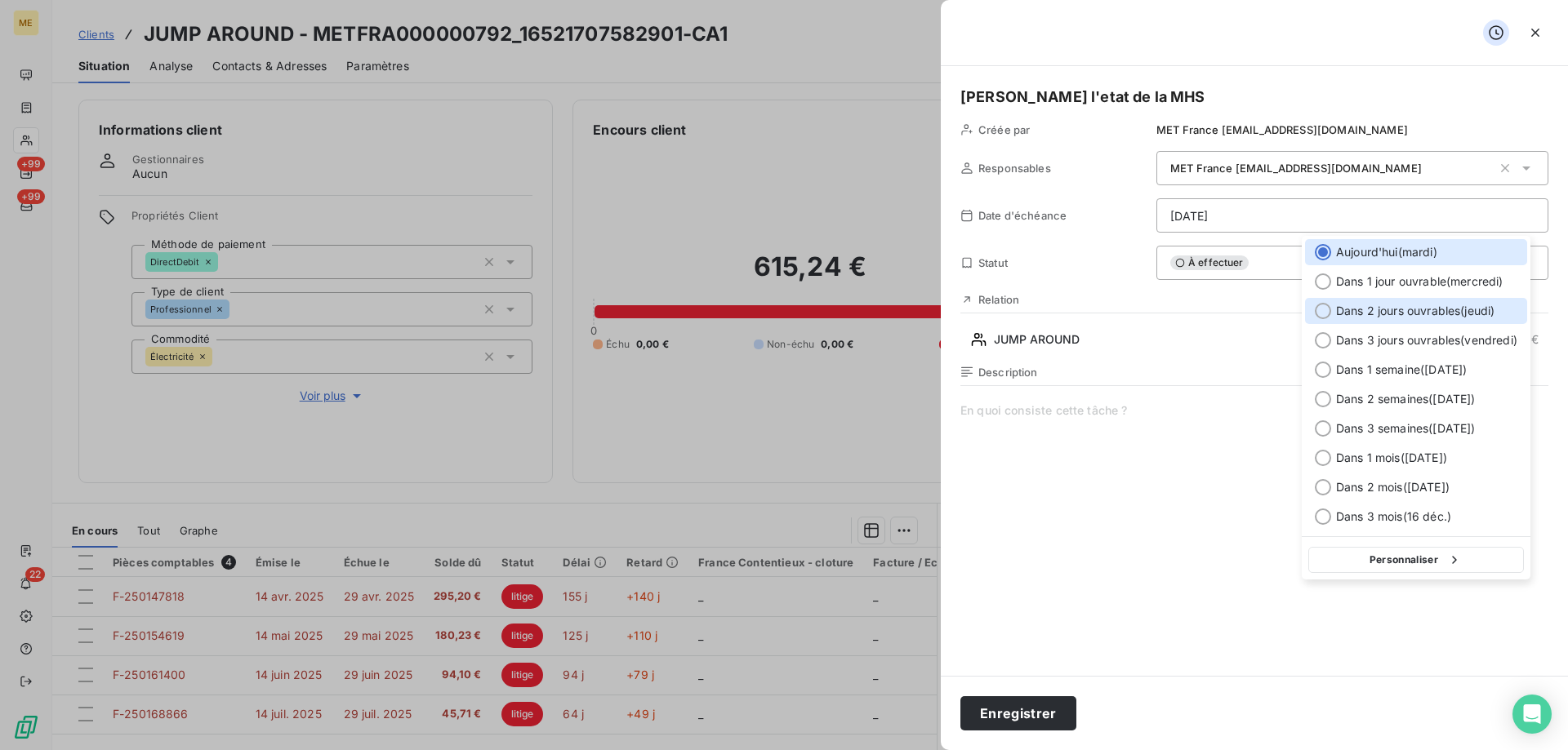
click at [1317, 313] on div at bounding box center [1323, 311] width 16 height 16
type input "18/09/2025"
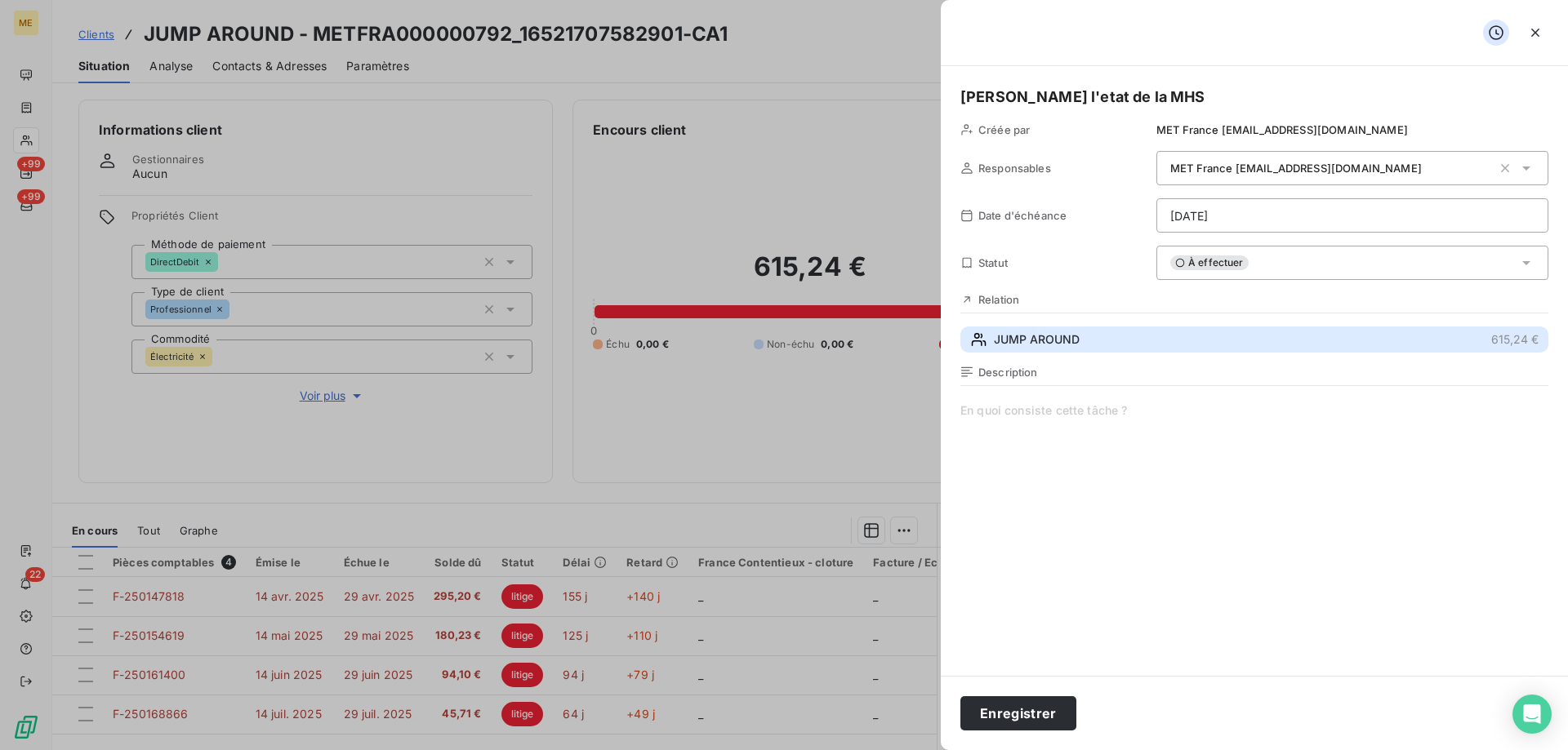
click at [1247, 332] on button "JUMP AROUND 615,24 €" at bounding box center [1255, 340] width 588 height 26
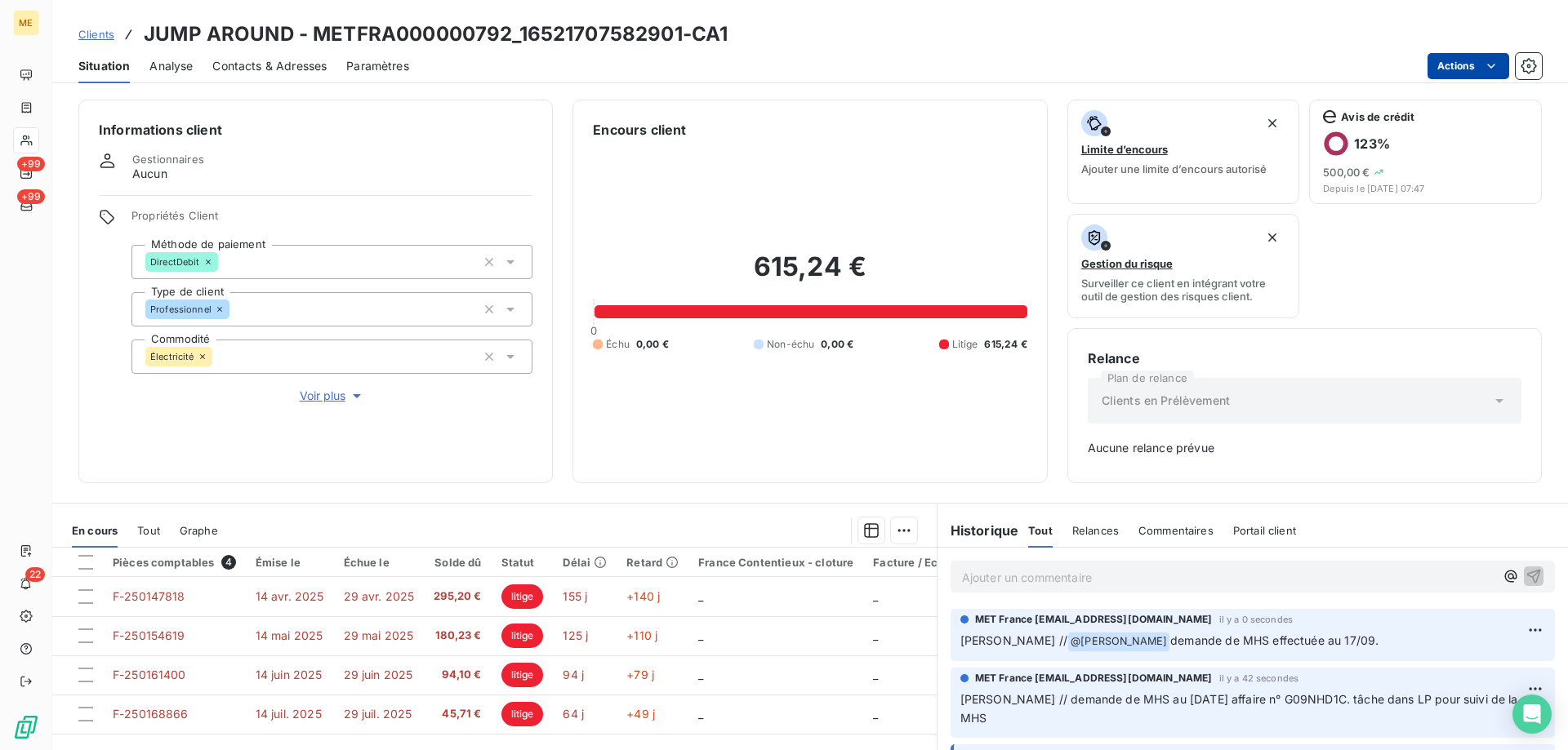
click at [1444, 65] on html "ME +99 +99 22 Clients JUMP AROUND - METFRA000000792_16521707582901-CA1 Situatio…" at bounding box center [784, 457] width 1568 height 914
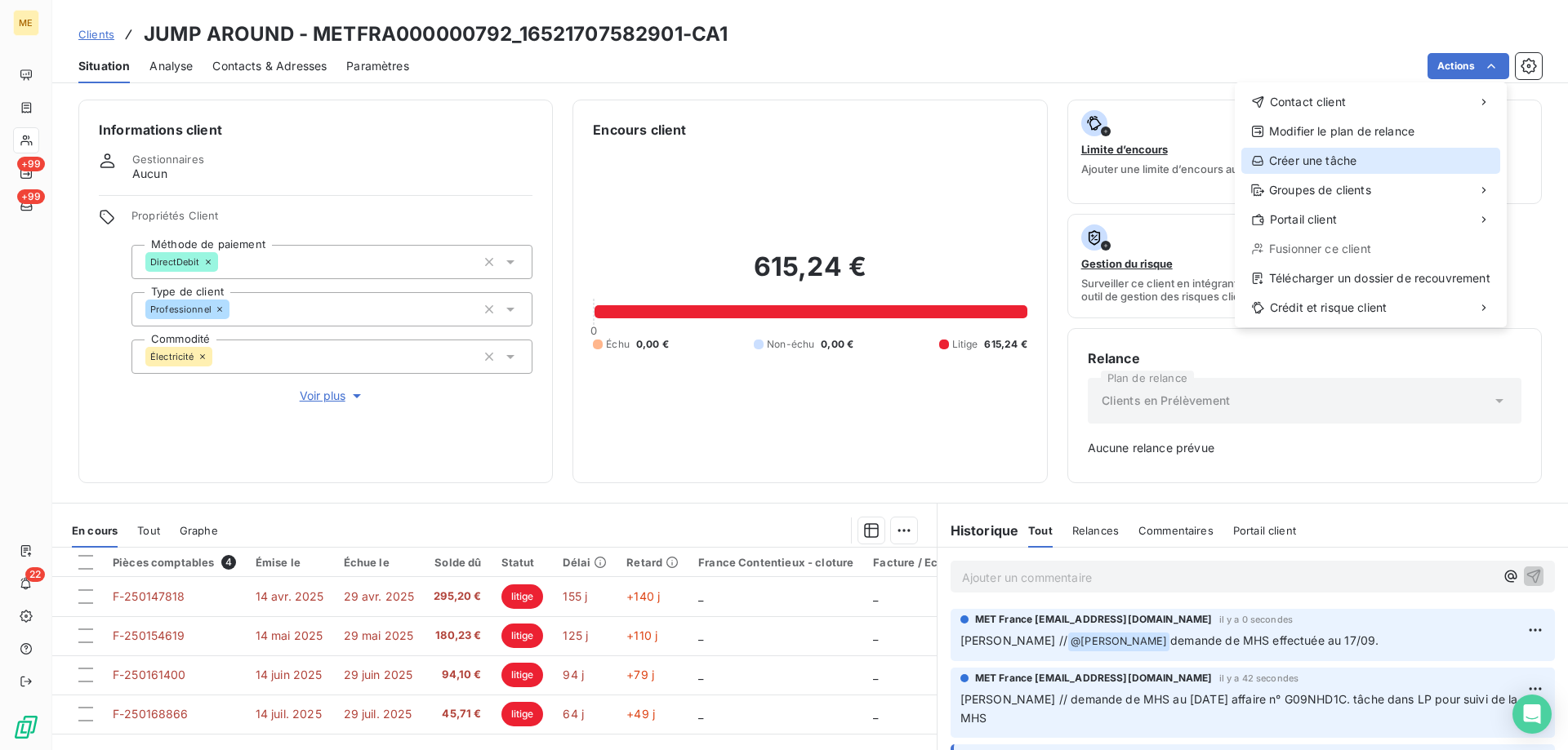
click at [1308, 157] on div "Créer une tâche" at bounding box center [1370, 161] width 259 height 26
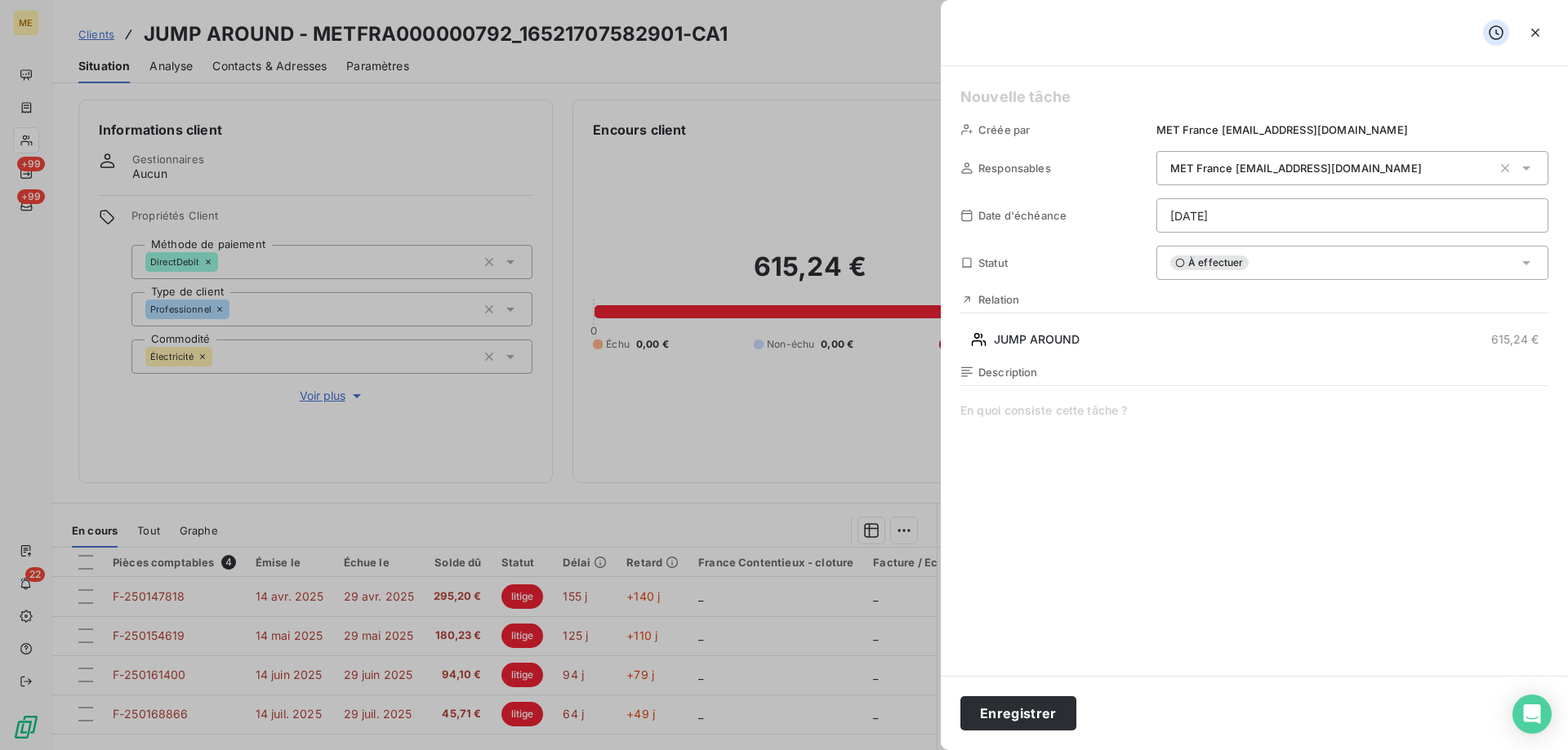
click at [1056, 98] on h5 at bounding box center [1255, 96] width 588 height 23
click at [1228, 209] on html "ME +99 +99 22 Clients JUMP AROUND - METFRA000000792_16521707582901-CA1 Situatio…" at bounding box center [784, 457] width 1568 height 914
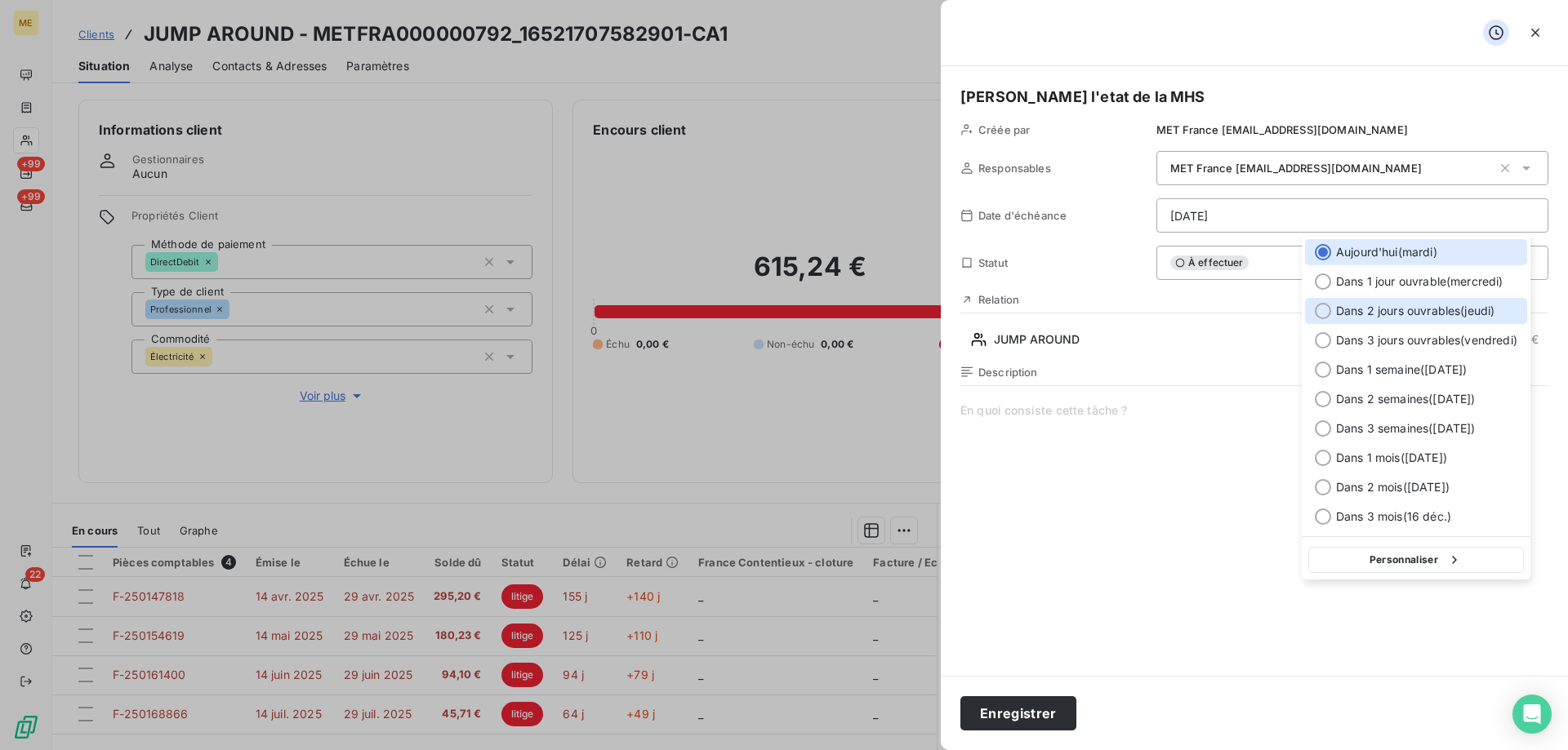
click at [1330, 310] on div at bounding box center [1323, 311] width 16 height 16
type input "18/09/2025"
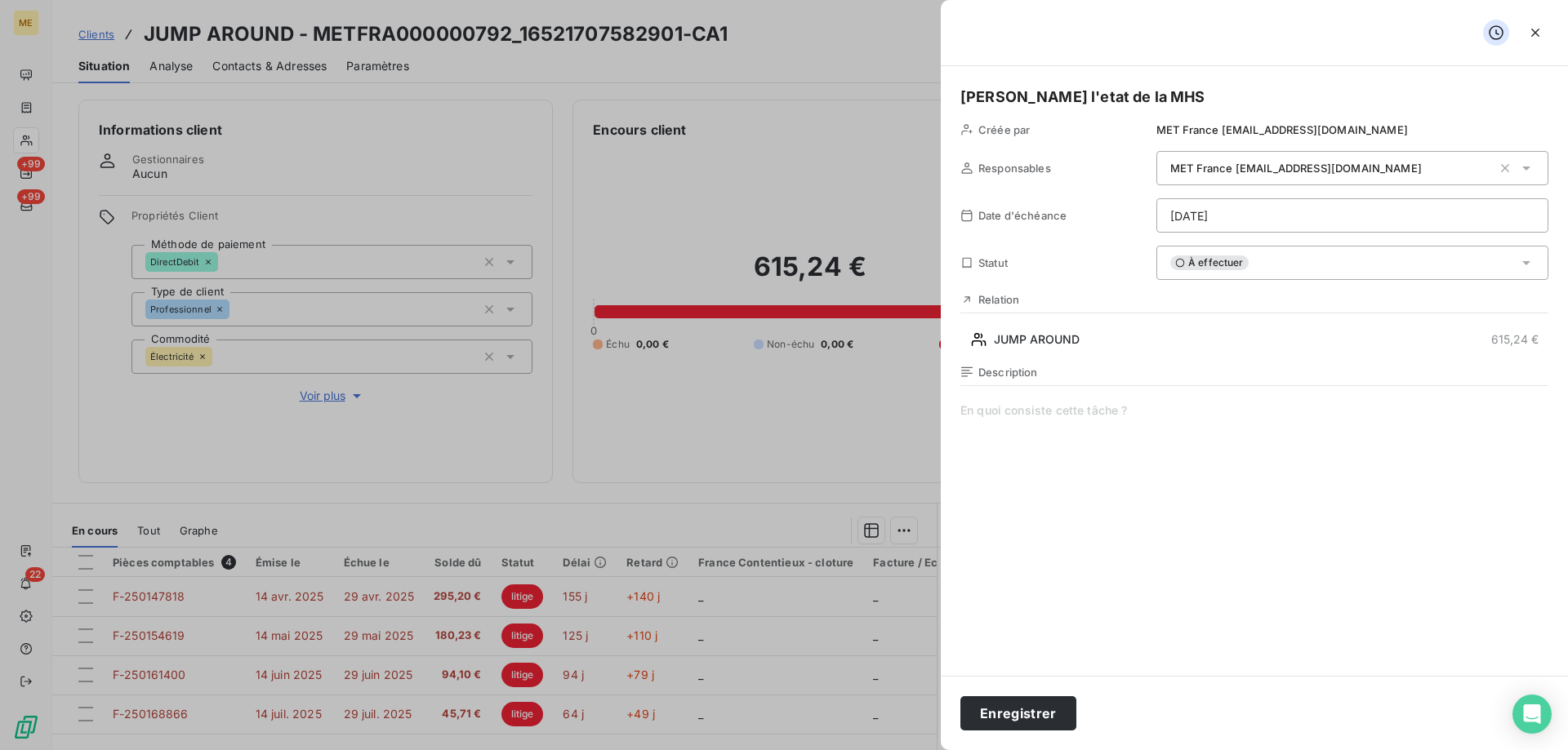
click at [1077, 410] on span at bounding box center [1255, 559] width 588 height 314
click at [1007, 711] on button "Enregistrer" at bounding box center [1019, 713] width 116 height 35
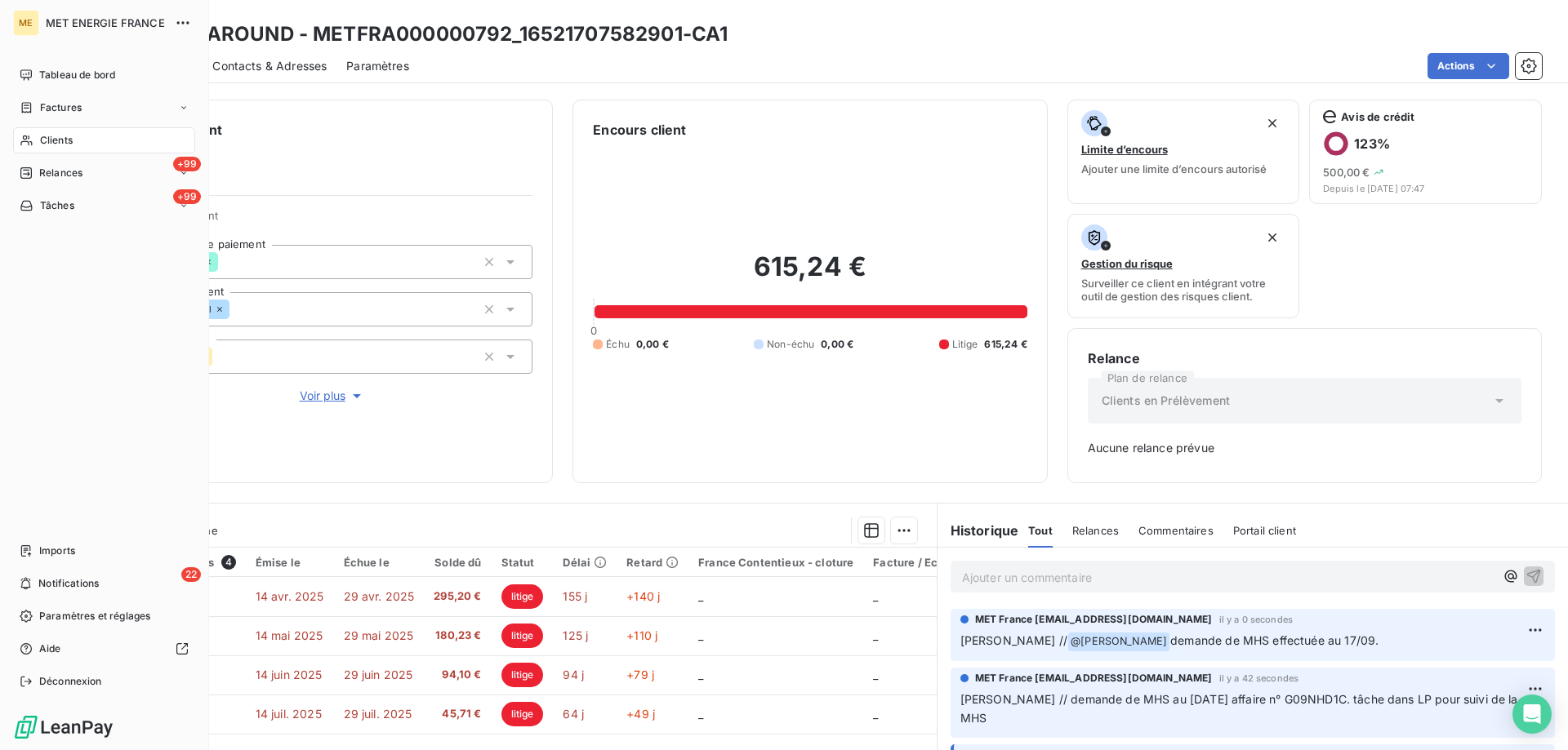
click at [62, 564] on nav "Imports 22 Notifications Paramètres et réglages Aide Déconnexion" at bounding box center [103, 617] width 182 height 157
click at [58, 579] on span "Notifications" at bounding box center [69, 583] width 61 height 15
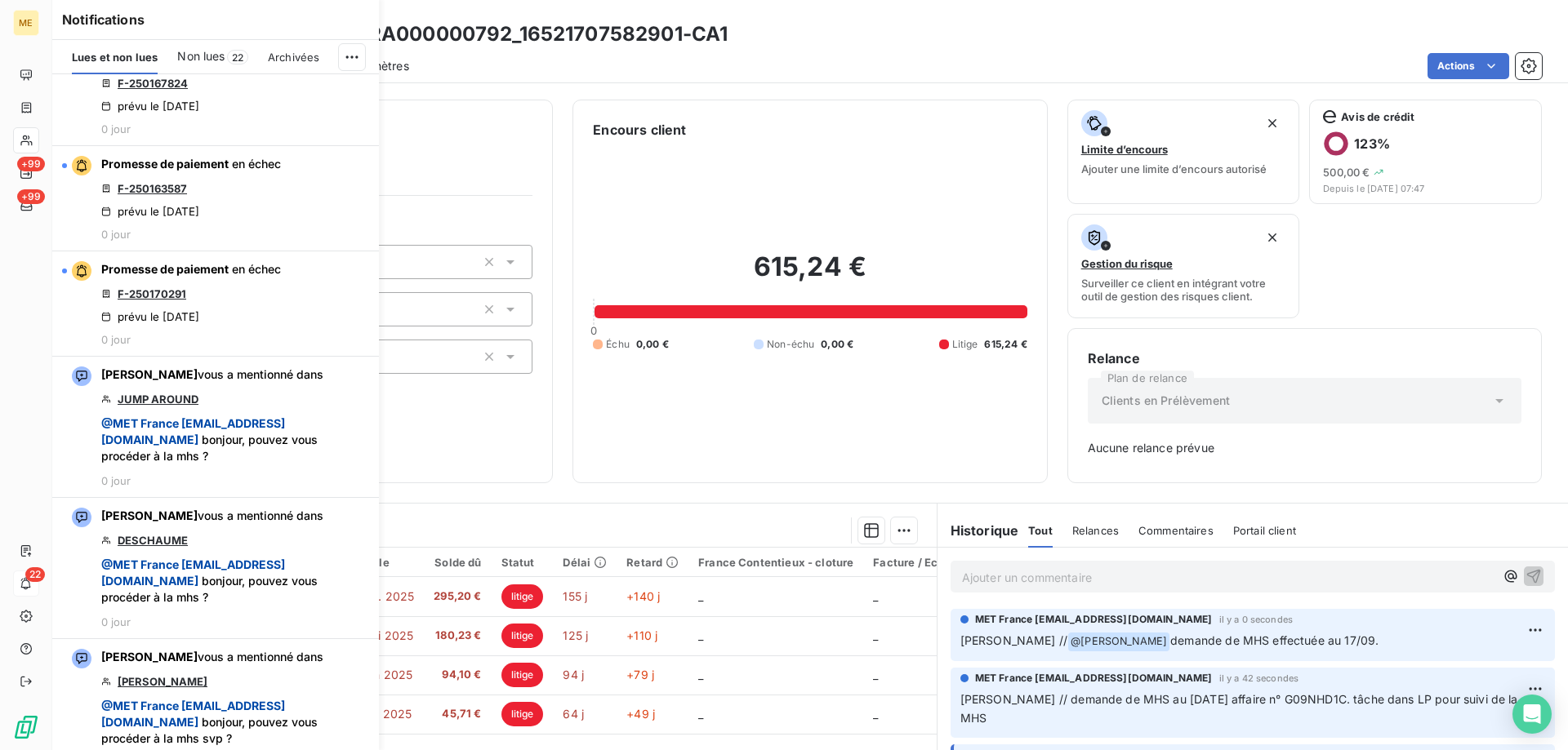
scroll to position [2858, 0]
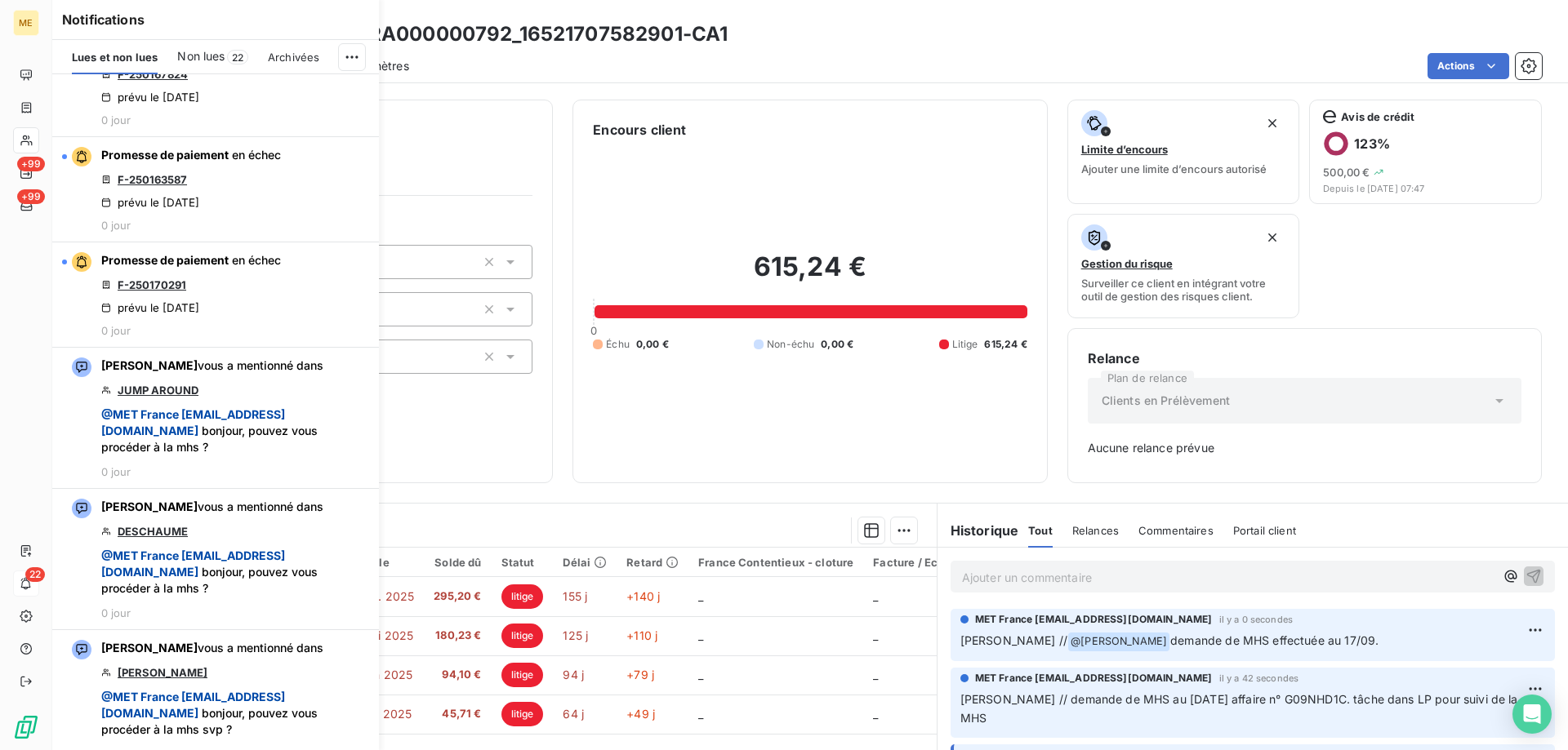
click at [872, 484] on div "Informations client Gestionnaires Aucun Propriétés Client Méthode de paiement D…" at bounding box center [811, 419] width 1516 height 661
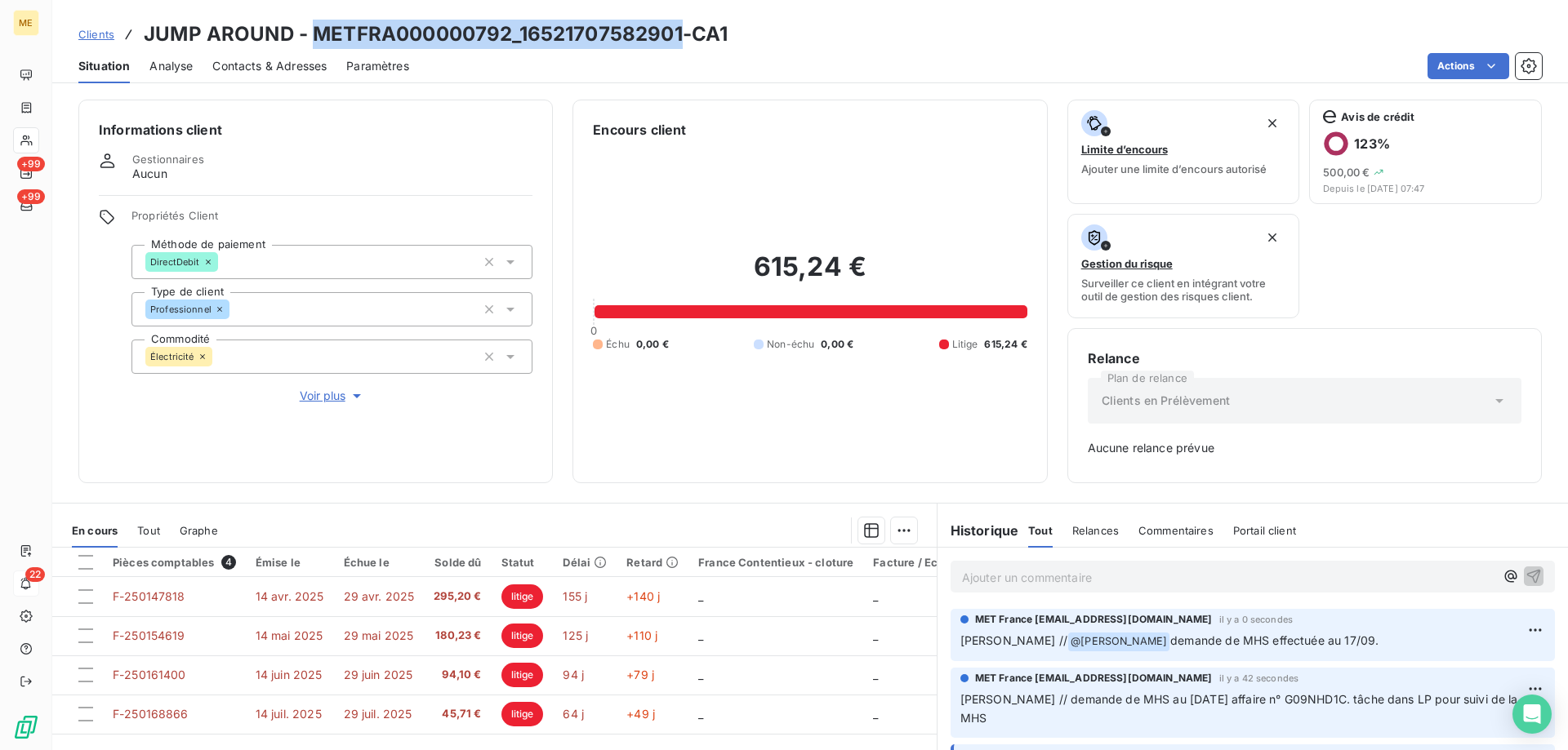
drag, startPoint x: 314, startPoint y: 34, endPoint x: 681, endPoint y: 33, distance: 367.0
click at [681, 33] on h3 "JUMP AROUND - METFRA000000792_16521707582901-CA1" at bounding box center [436, 35] width 584 height 30
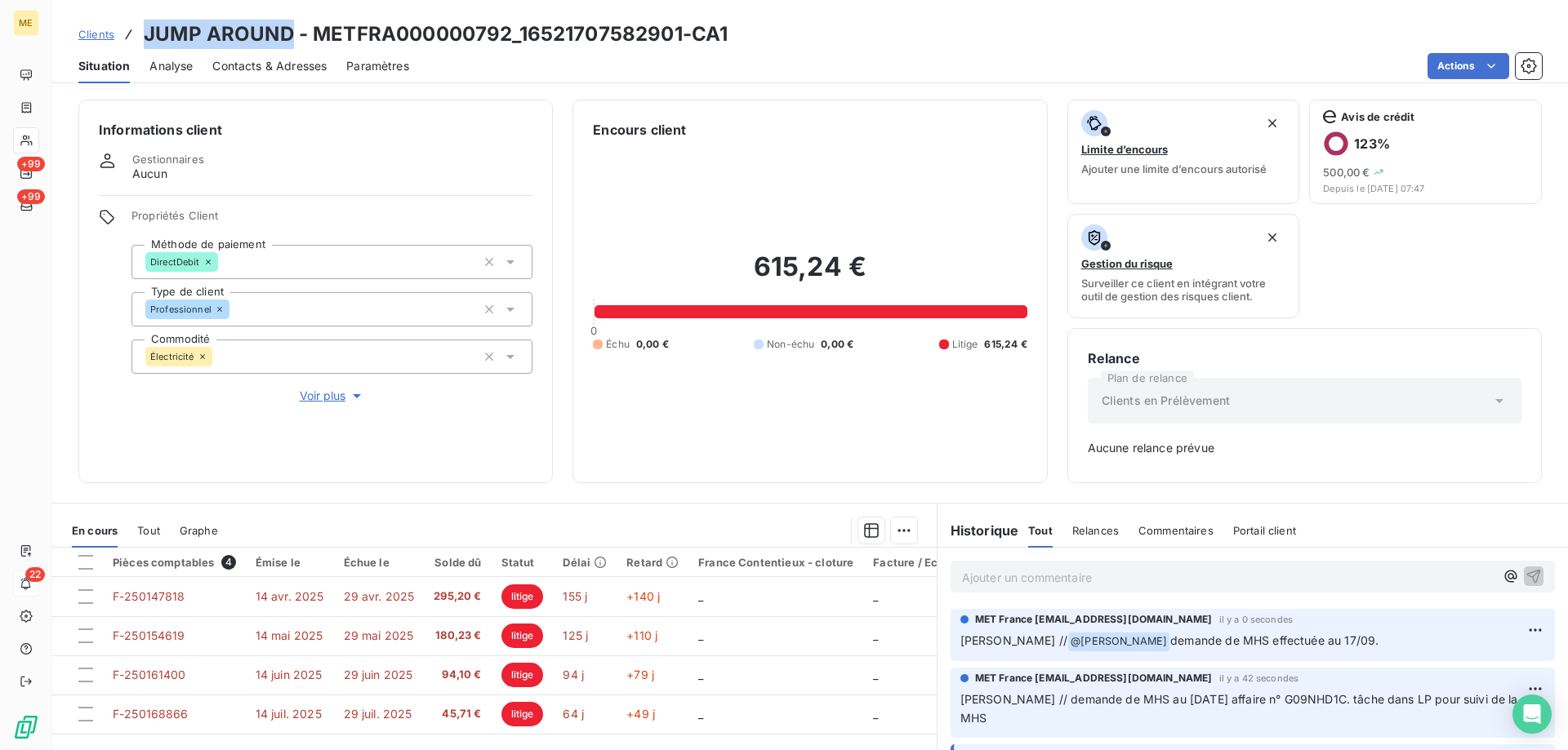
drag, startPoint x: 146, startPoint y: 35, endPoint x: 291, endPoint y: 44, distance: 145.3
click at [291, 44] on h3 "JUMP AROUND - METFRA000000792_16521707582901-CA1" at bounding box center [436, 35] width 584 height 30
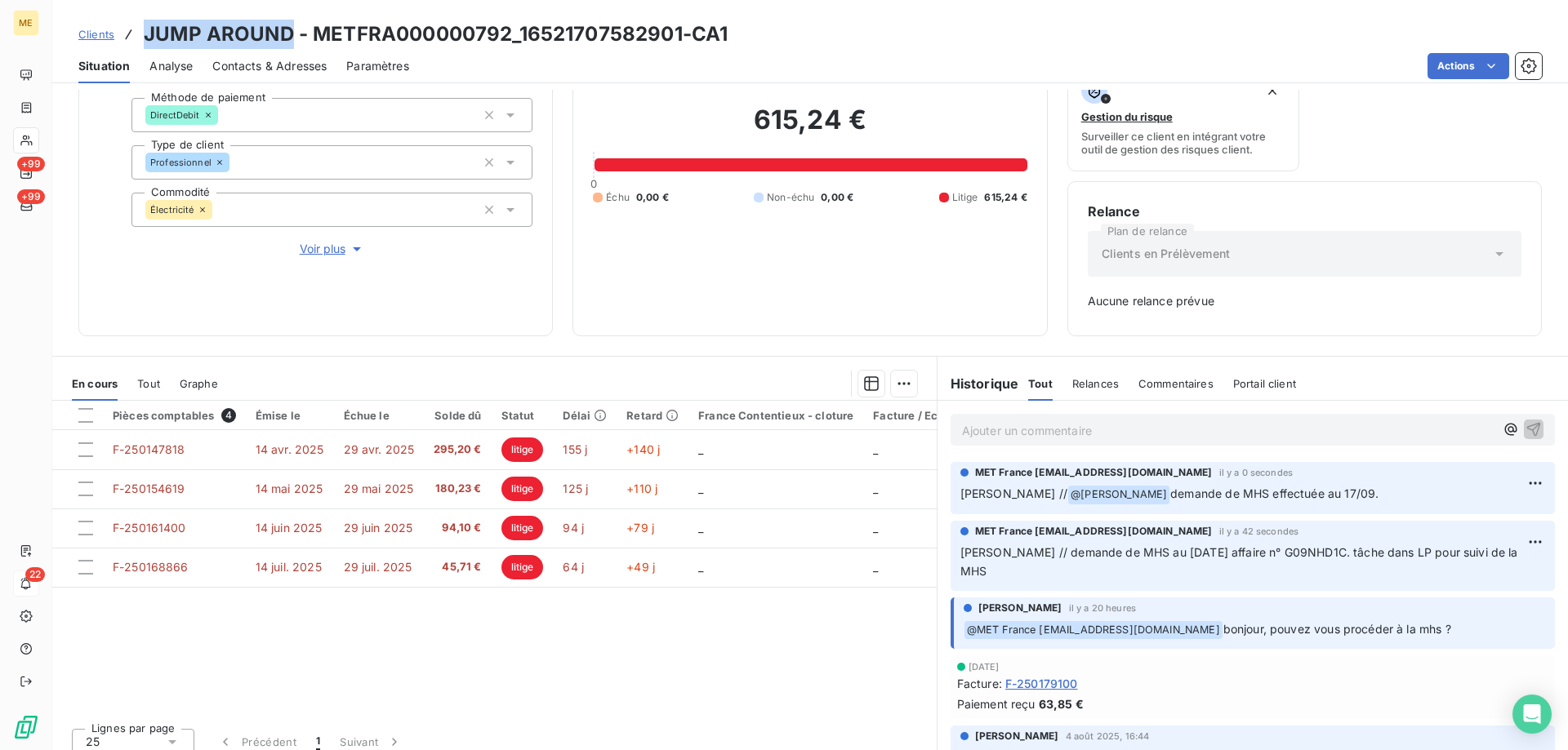
scroll to position [161, 0]
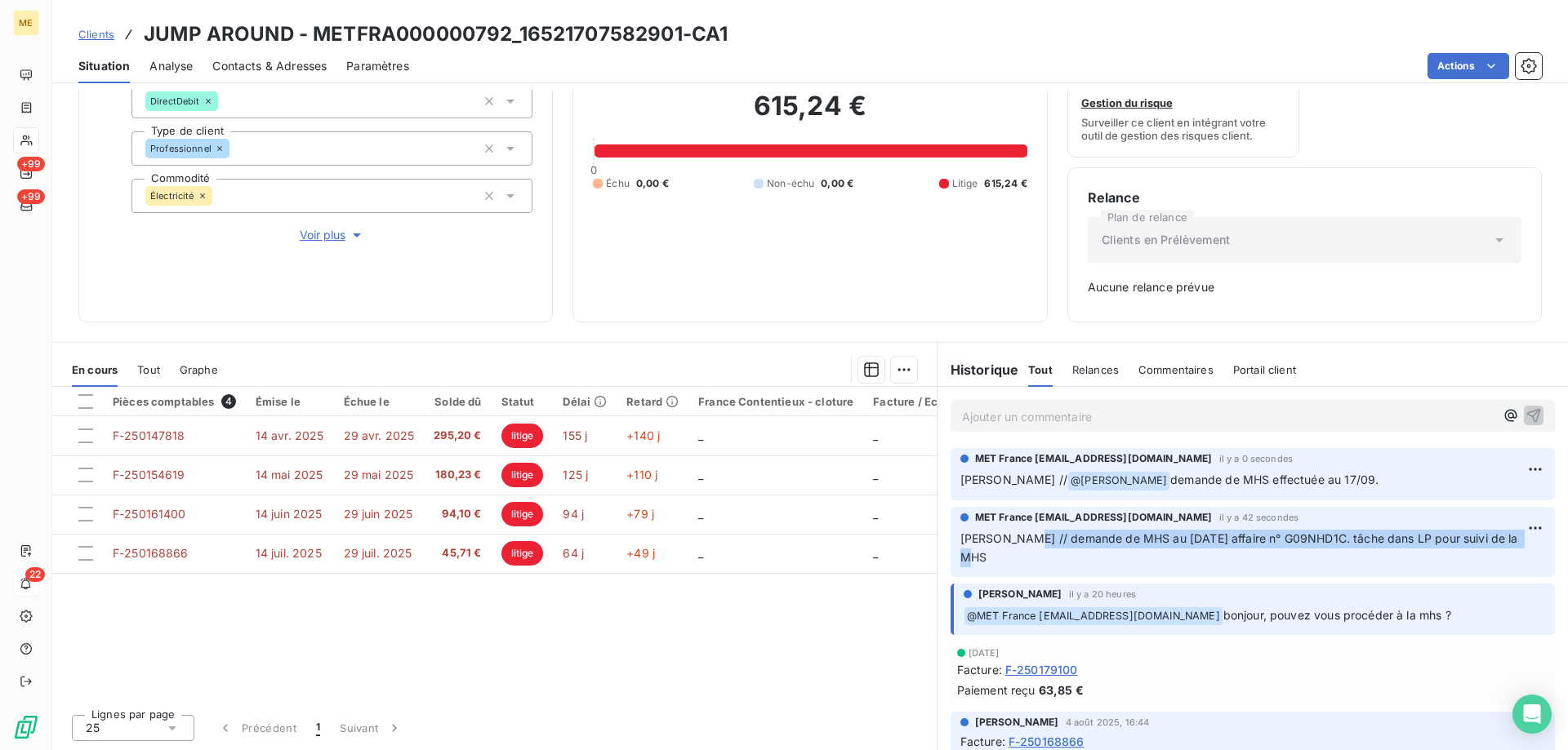
drag, startPoint x: 1011, startPoint y: 539, endPoint x: 1512, endPoint y: 547, distance: 501.1
click at [1512, 547] on p "Sylvain // demande de MHS au 17/09/2025 affaire n° G09NHD1C. tâche dans LP pour…" at bounding box center [1253, 548] width 585 height 38
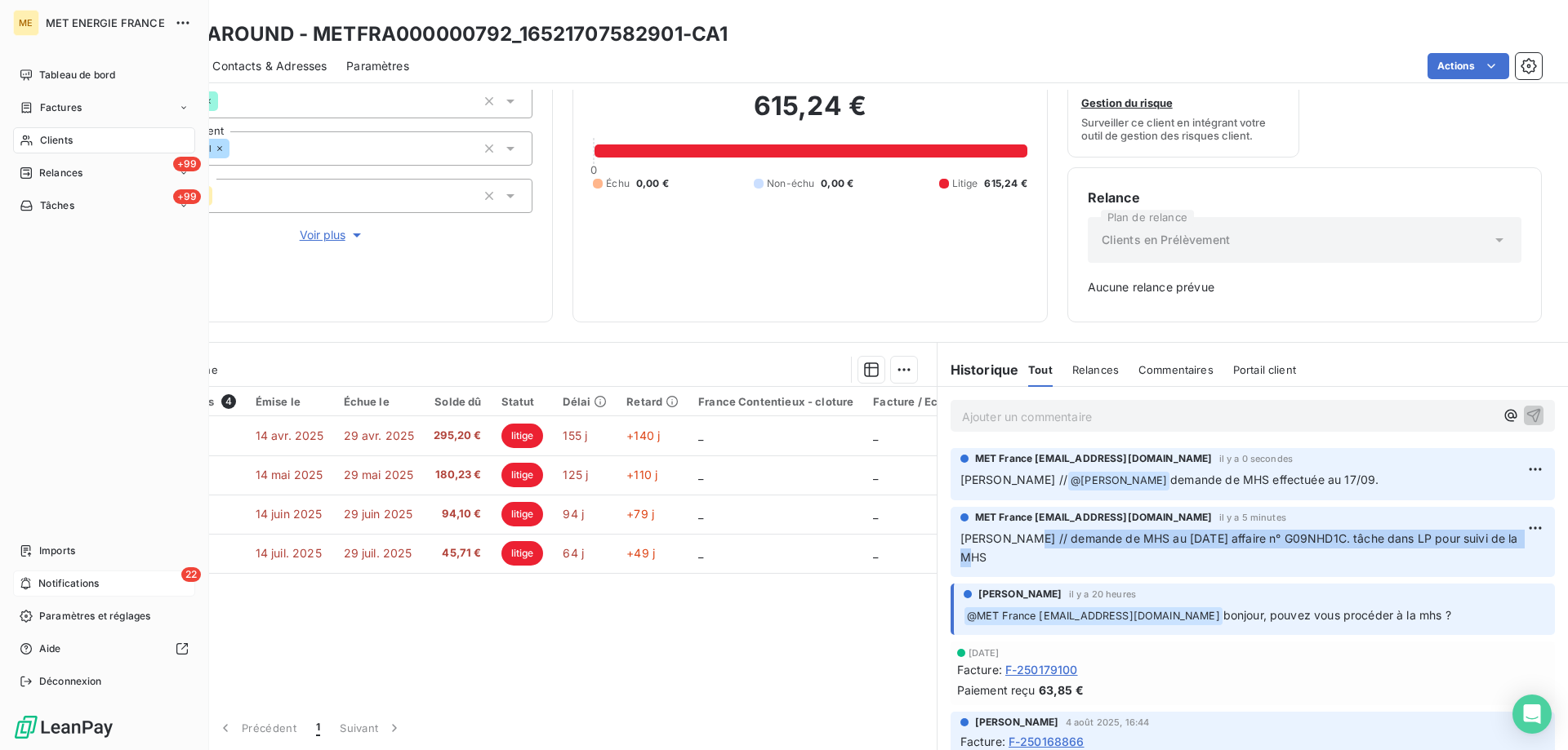
click at [30, 581] on icon at bounding box center [26, 583] width 12 height 13
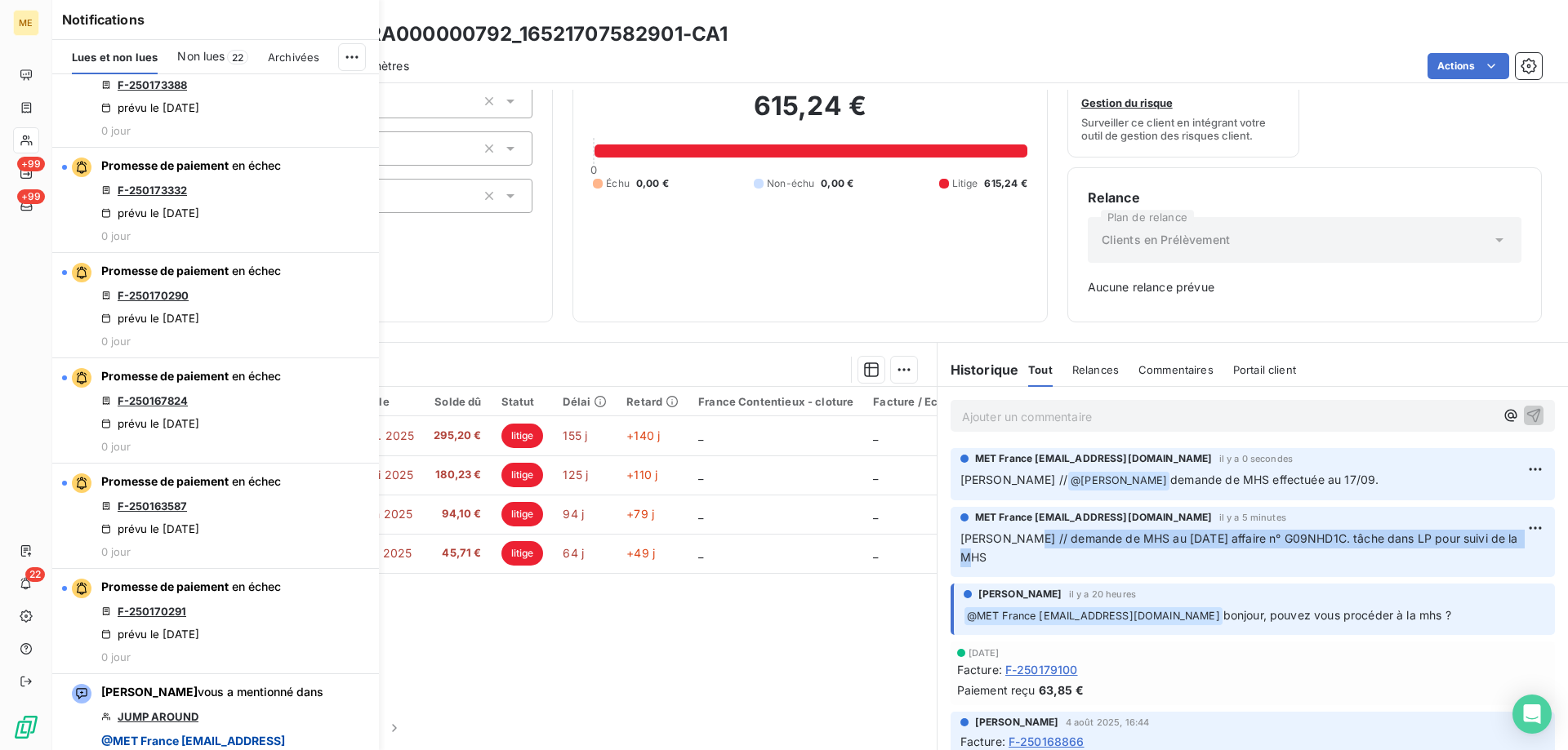
scroll to position [2776, 0]
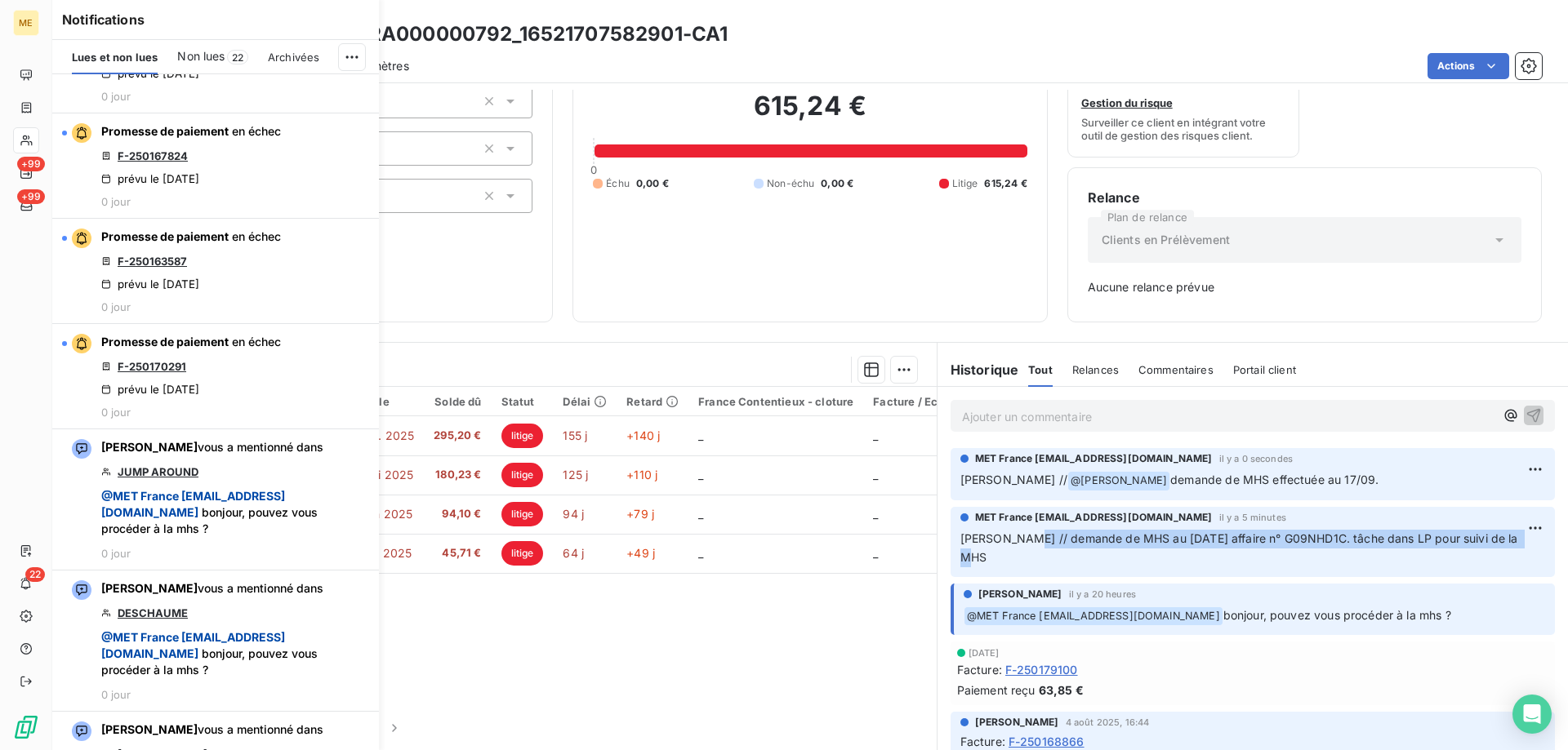
click at [563, 648] on div "Pièces comptables 4 Émise le Échue le Solde dû Statut Délai Retard France Conte…" at bounding box center [495, 544] width 884 height 314
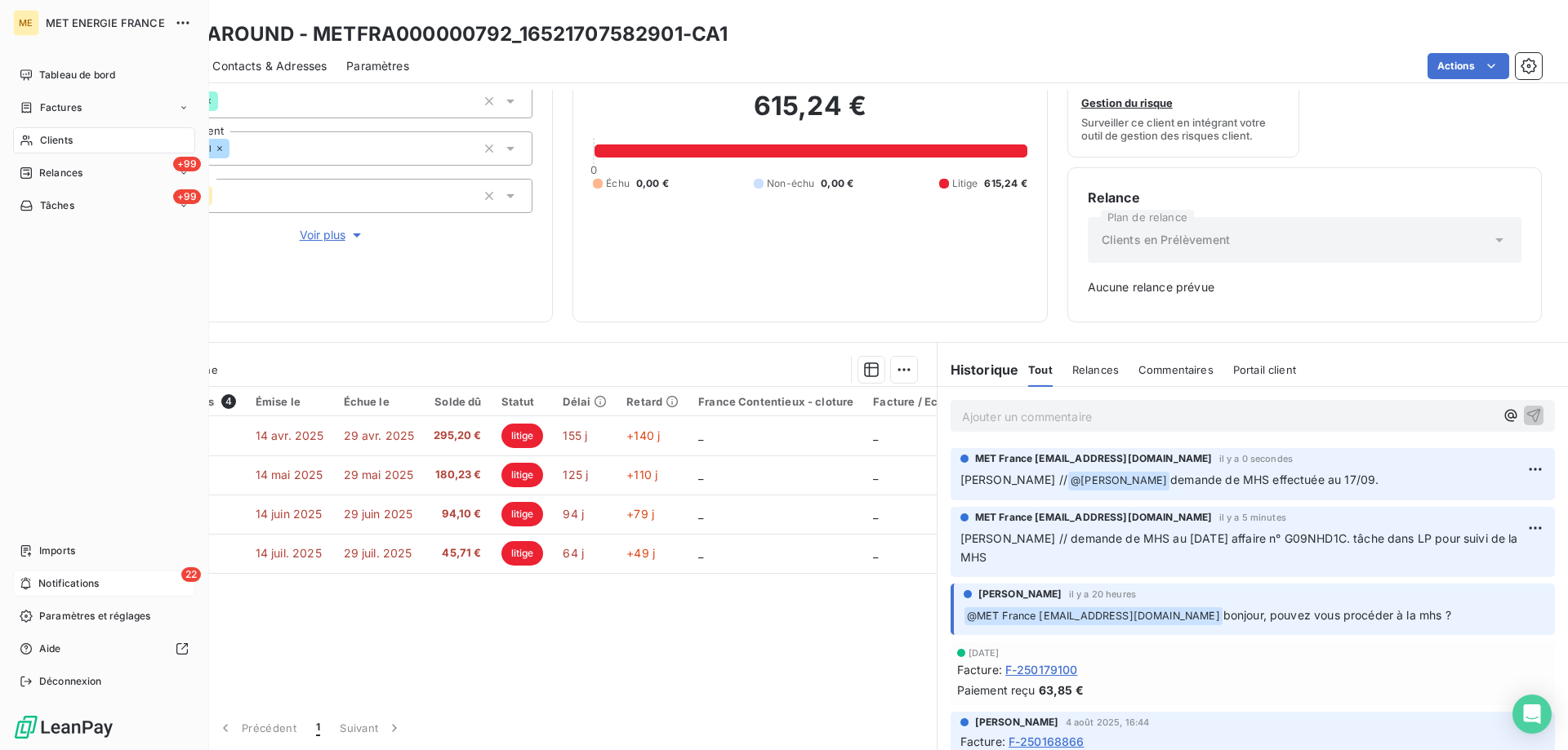
click at [34, 571] on div "22 Notifications" at bounding box center [103, 584] width 182 height 26
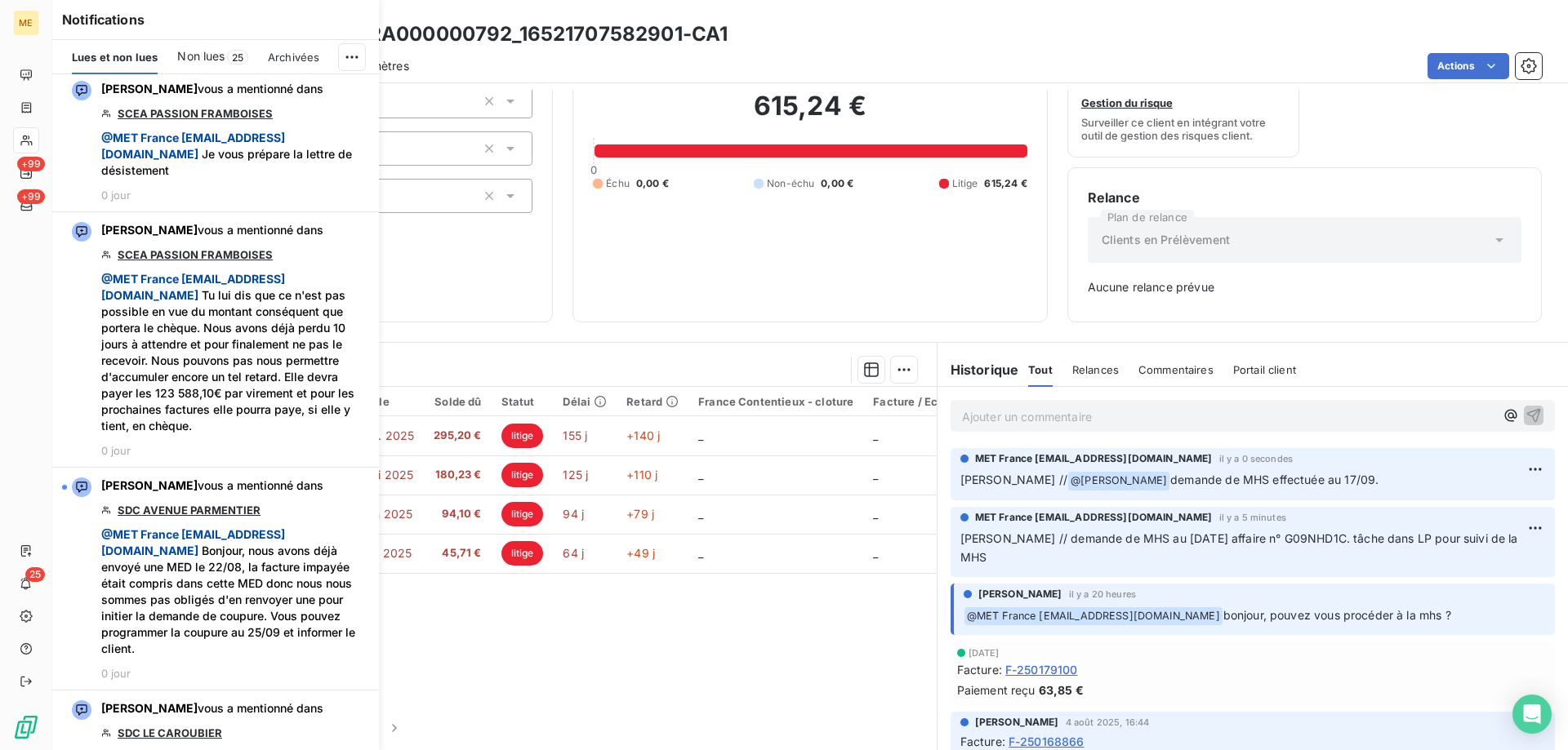
scroll to position [5634, 0]
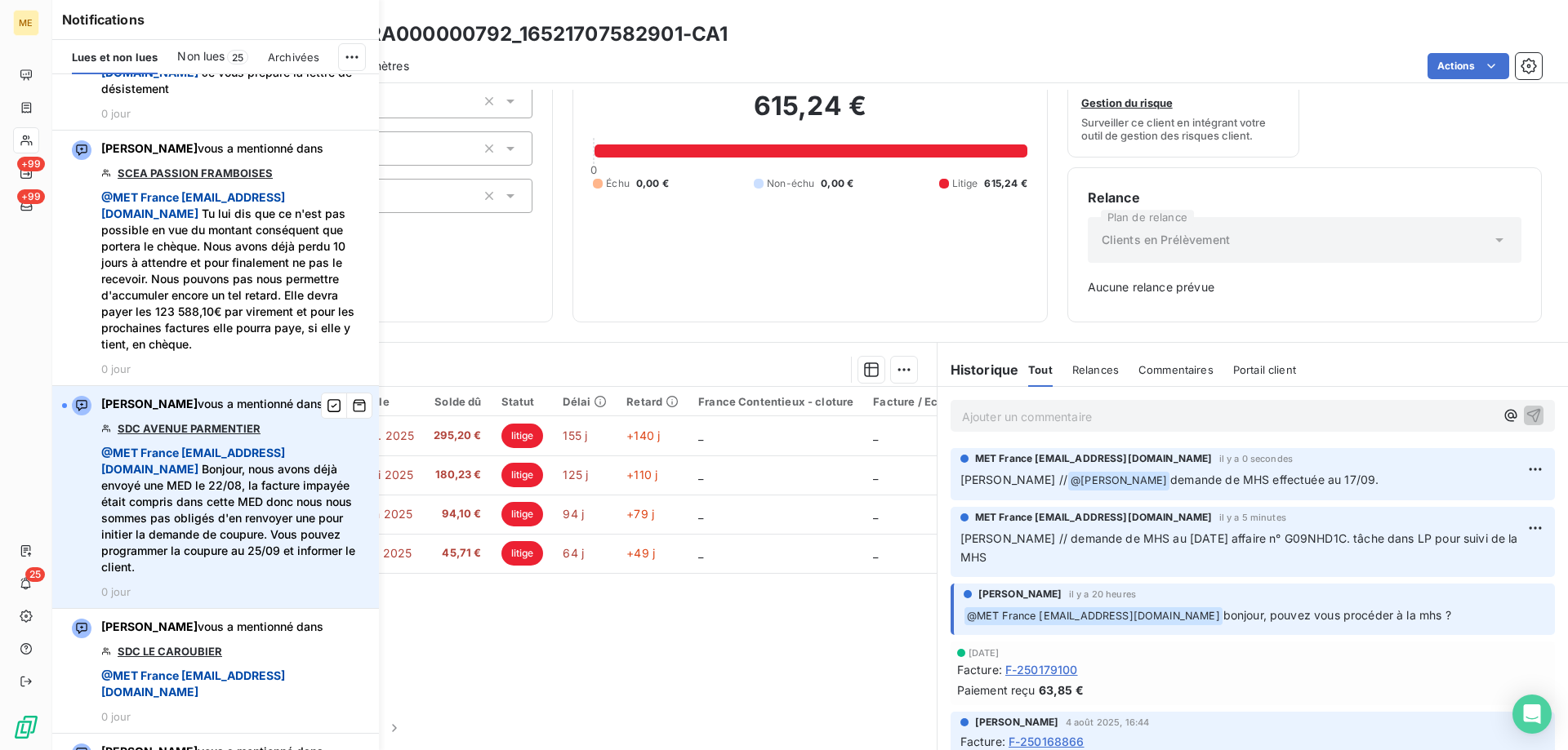
click at [154, 435] on link "SDC AVENUE PARMENTIER" at bounding box center [189, 428] width 143 height 13
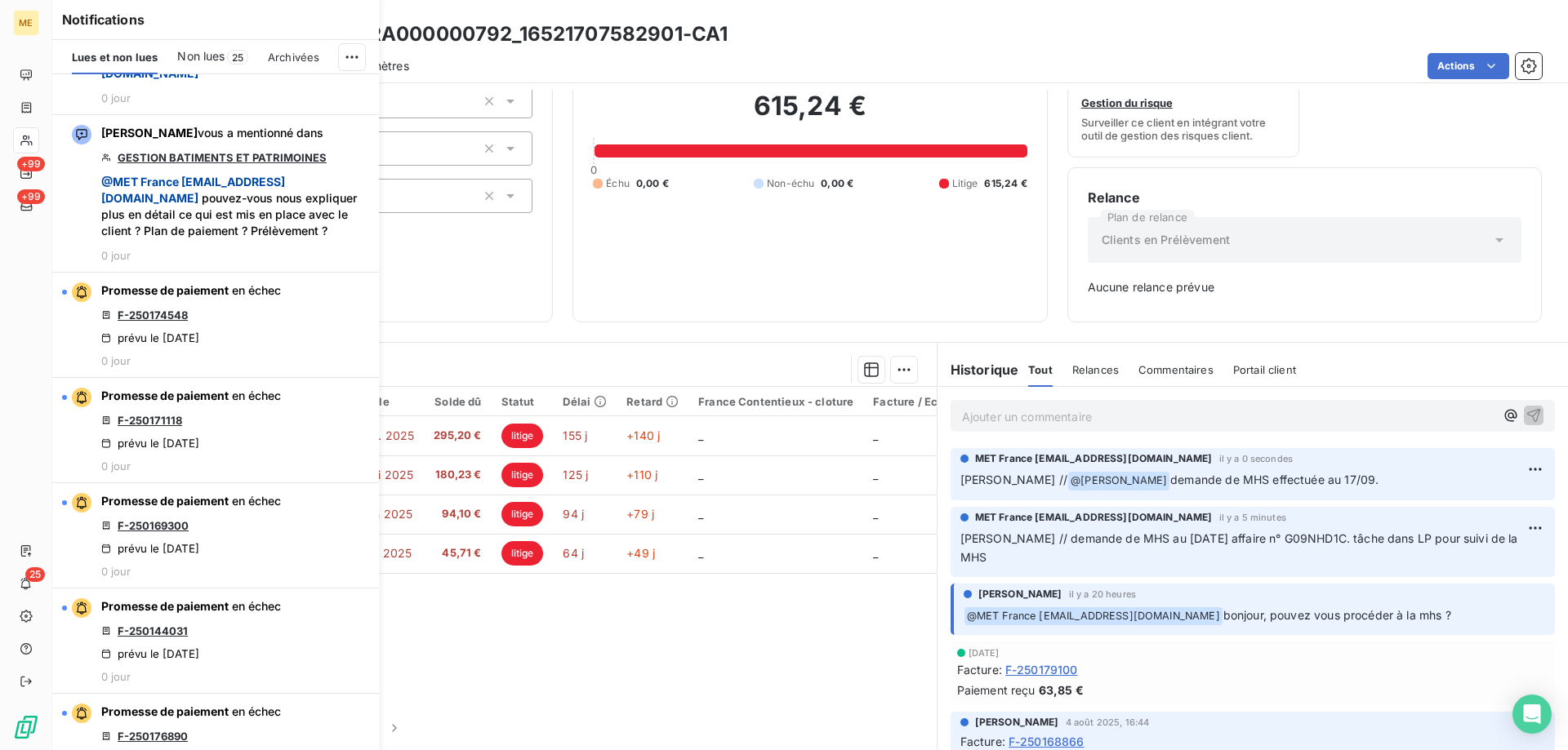
scroll to position [2204, 0]
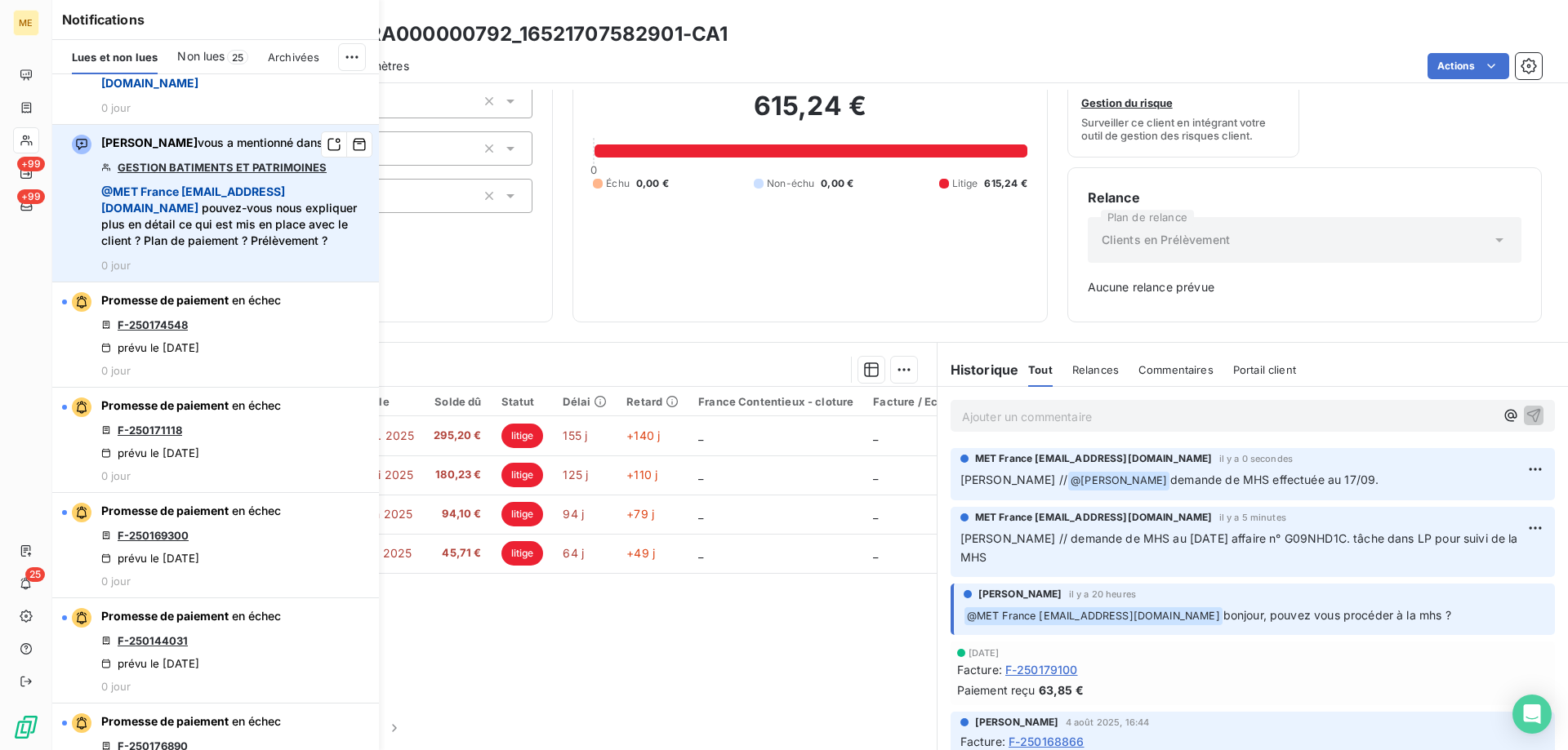
click at [270, 174] on link "GESTION BATIMENTS ET PATRIMOINES" at bounding box center [222, 167] width 209 height 13
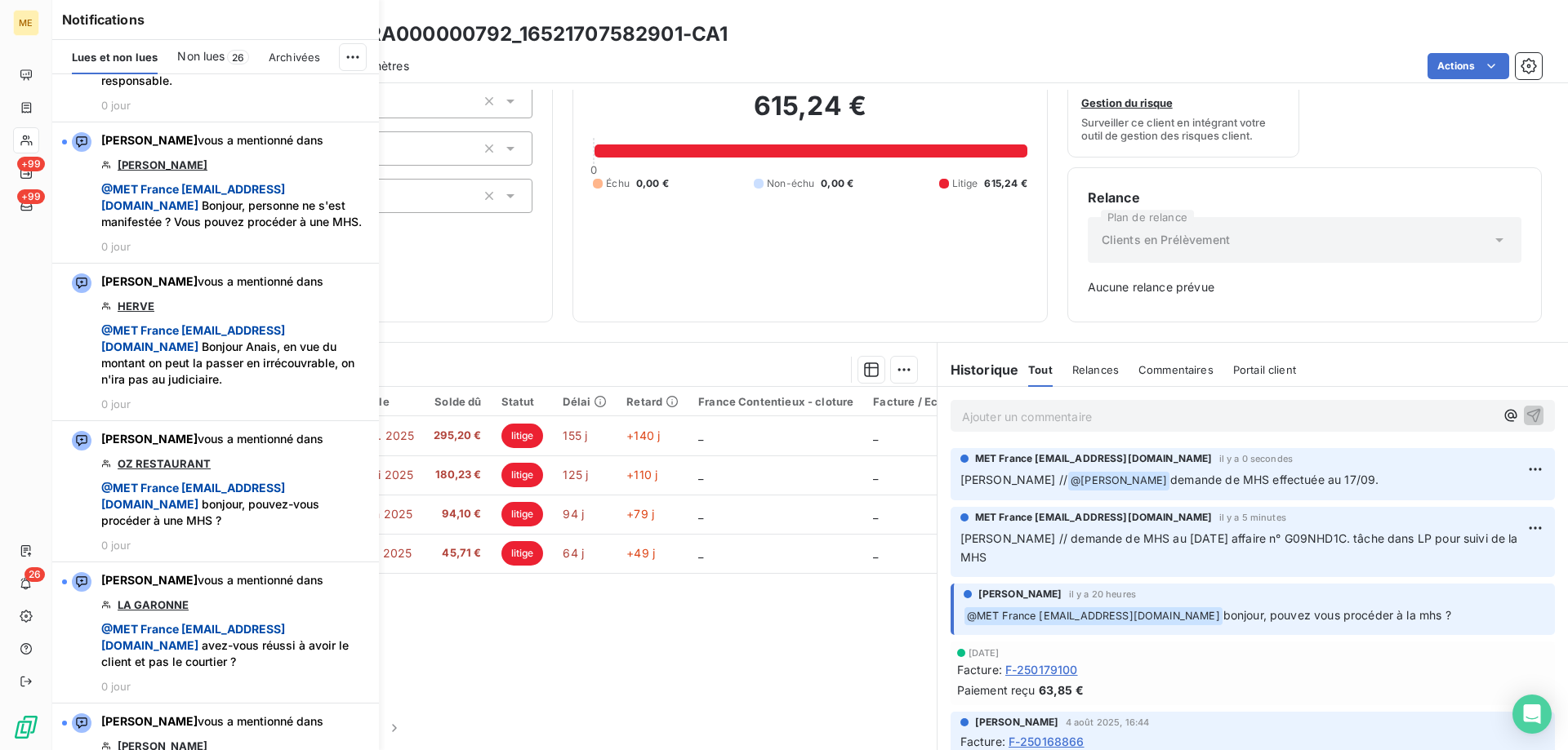
scroll to position [1203, 0]
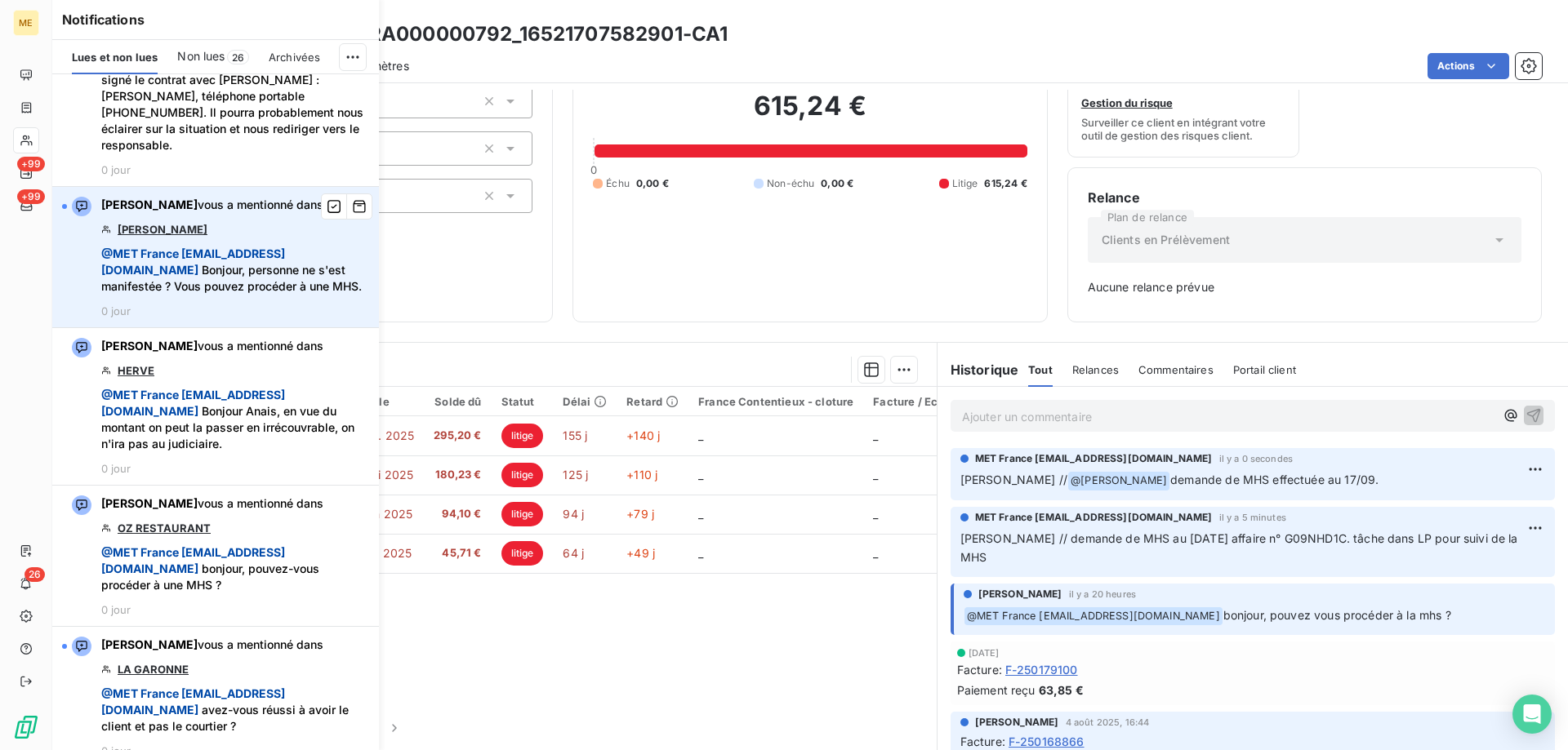
click at [135, 236] on link "GOMEZ" at bounding box center [162, 228] width 89 height 13
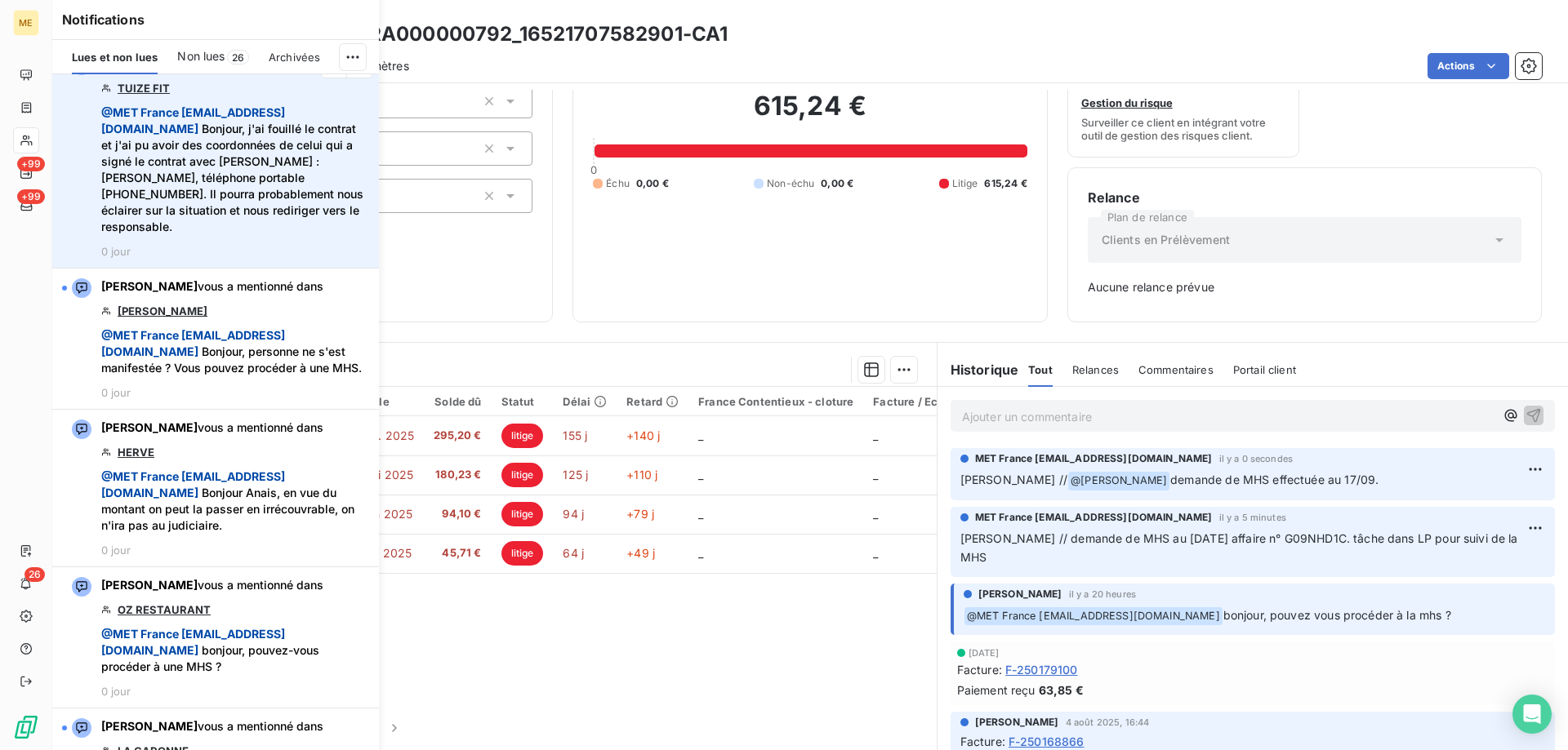
click at [146, 94] on link "TUIZE FIT" at bounding box center [143, 87] width 53 height 13
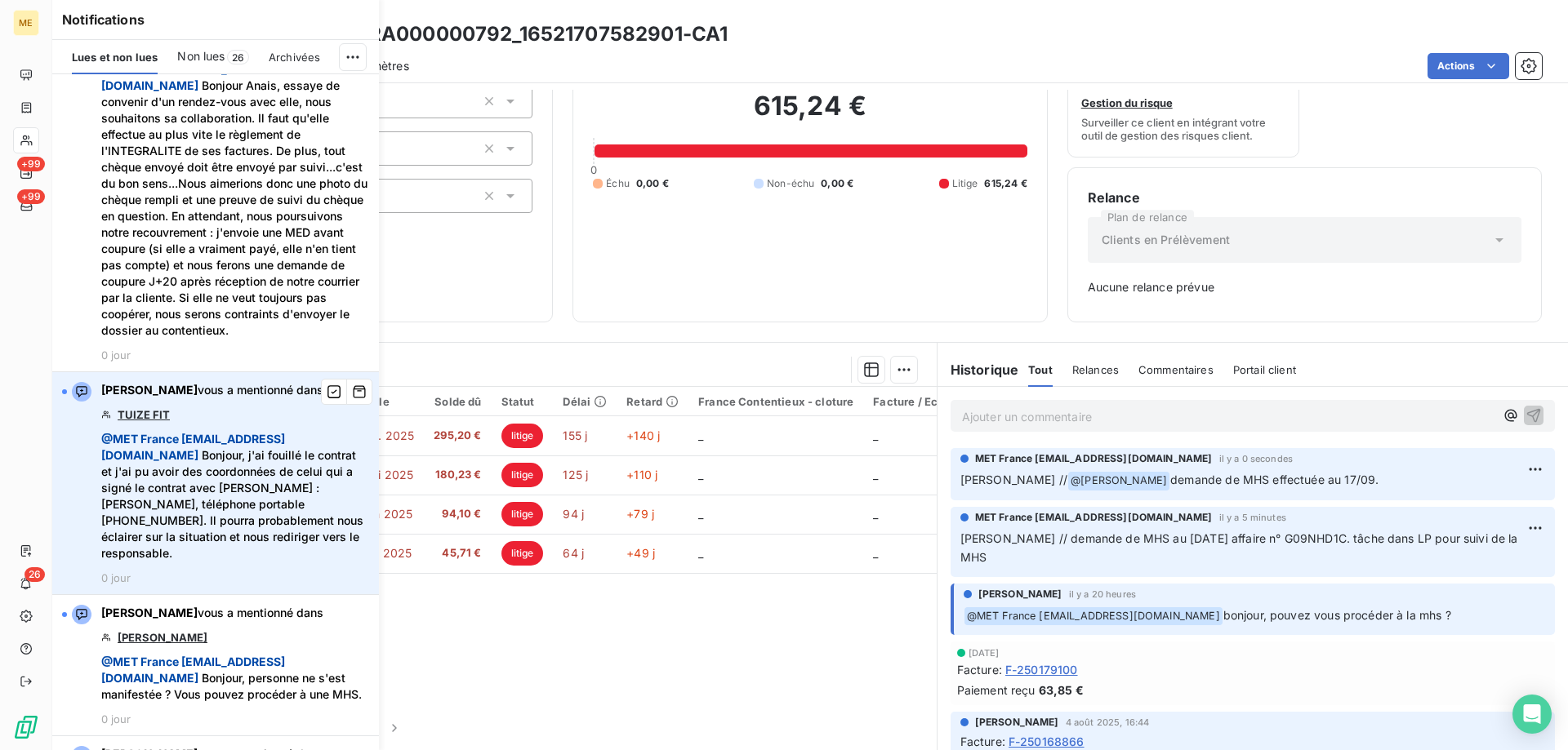
scroll to position [631, 0]
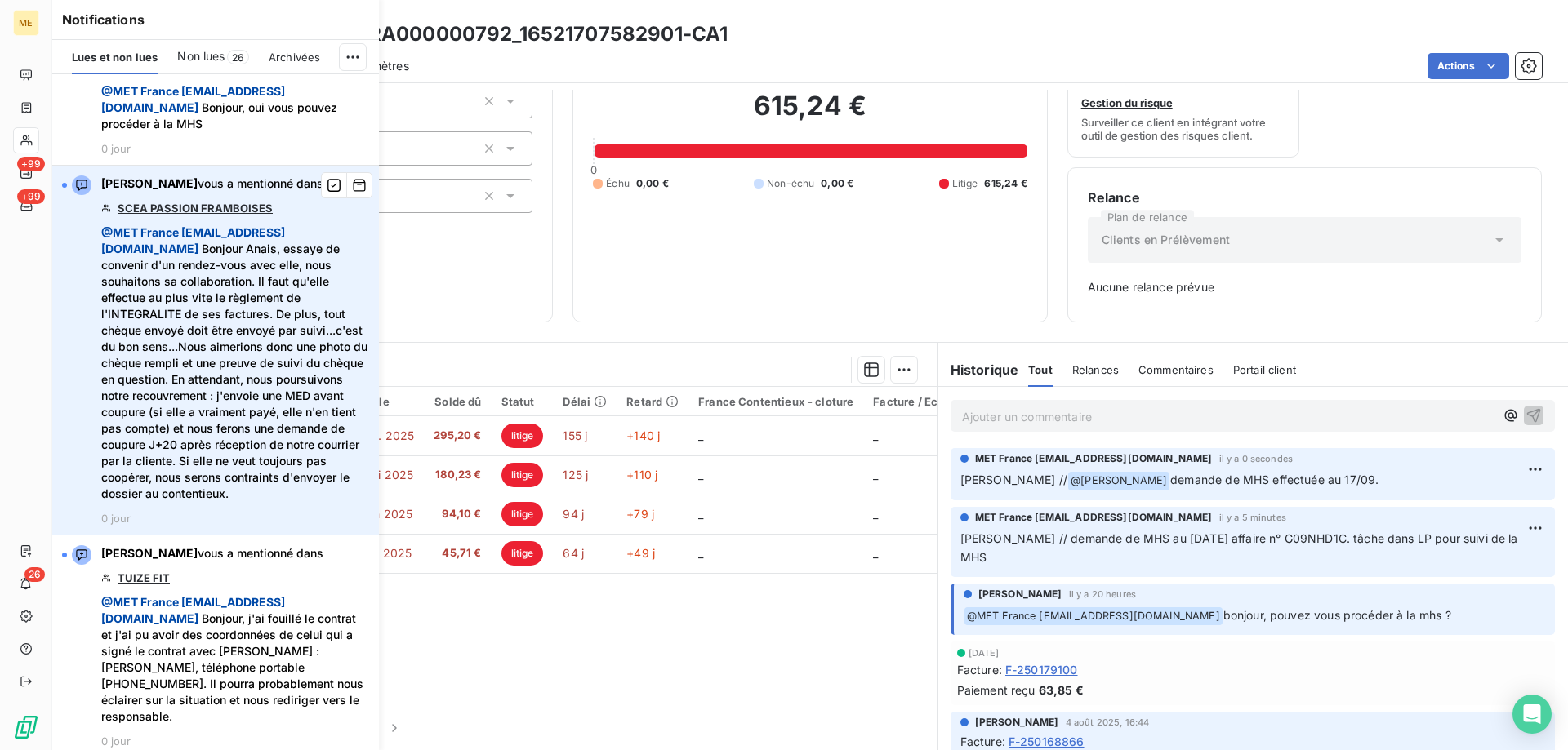
click at [132, 215] on link "SCEA PASSION FRAMBOISES" at bounding box center [195, 208] width 155 height 13
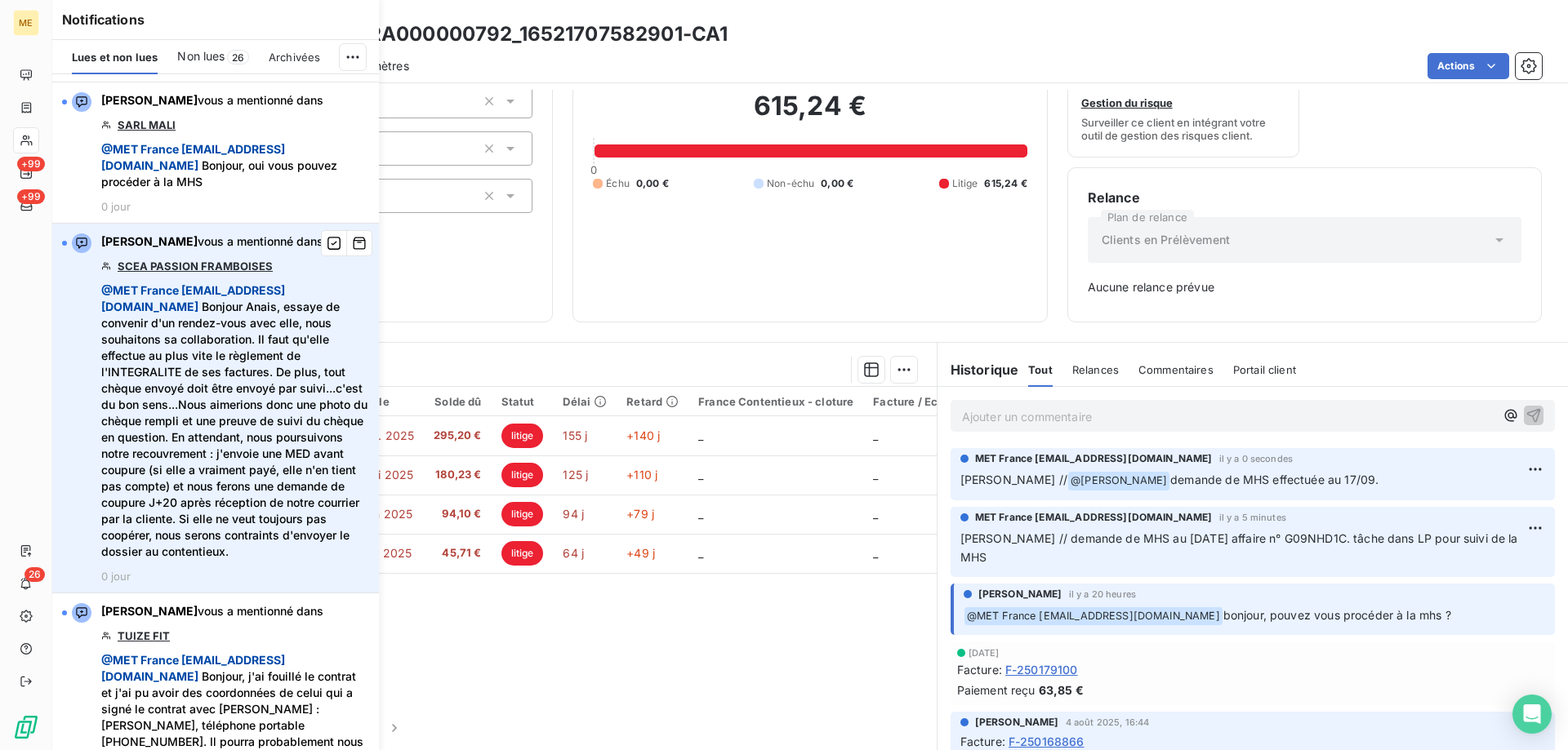
scroll to position [549, 0]
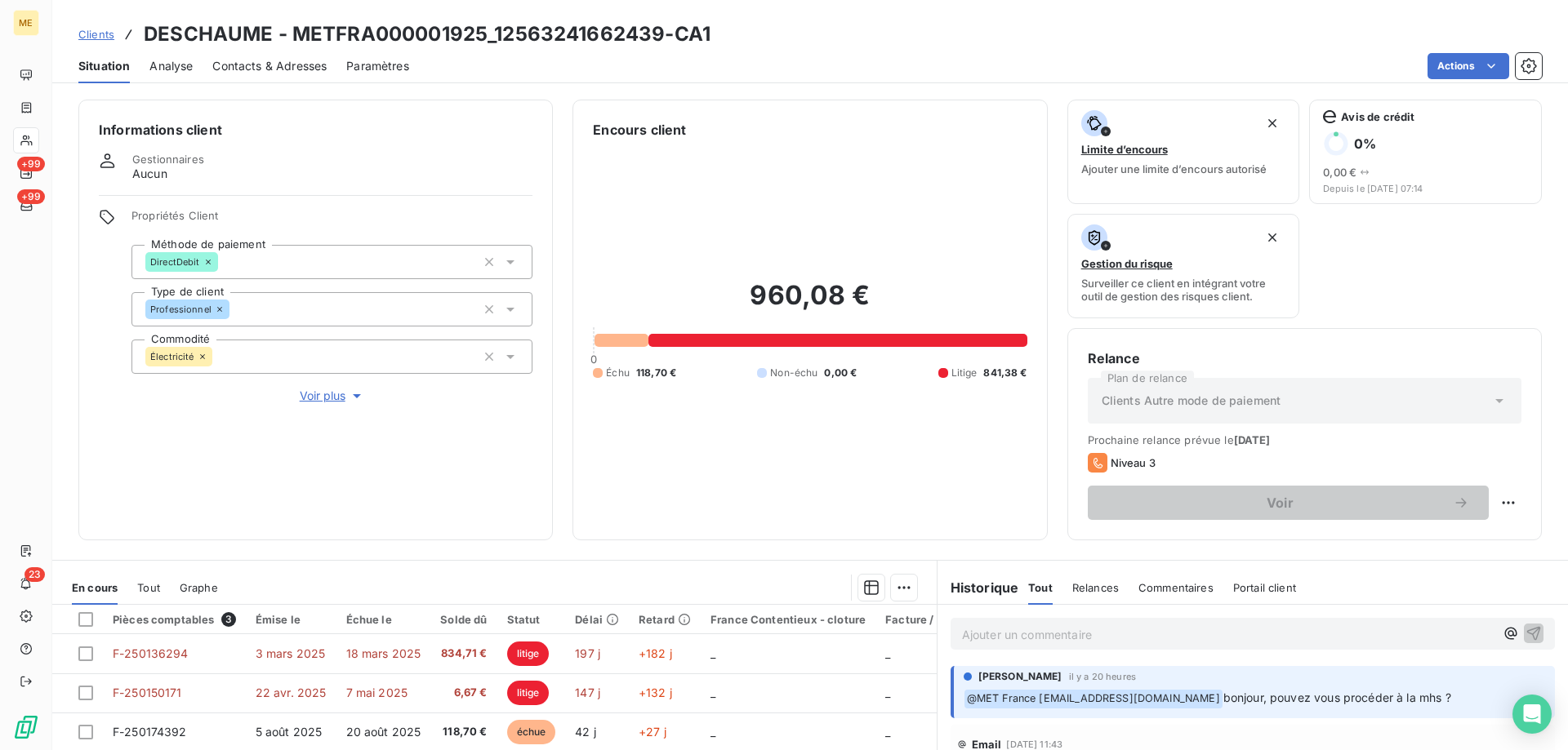
click at [100, 37] on span "Clients" at bounding box center [96, 34] width 36 height 13
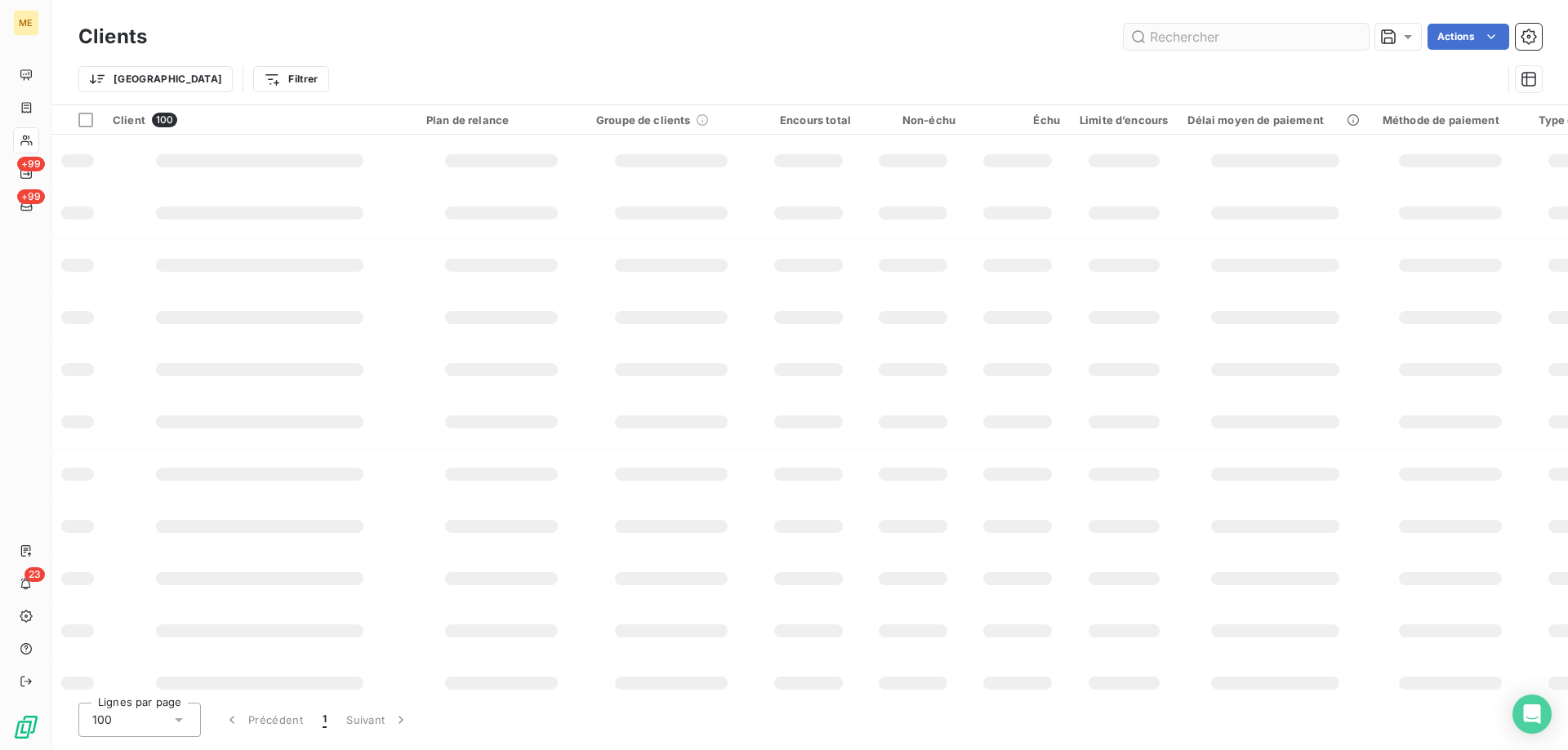
click at [1188, 30] on input "text" at bounding box center [1246, 37] width 245 height 26
type input "ojsm"
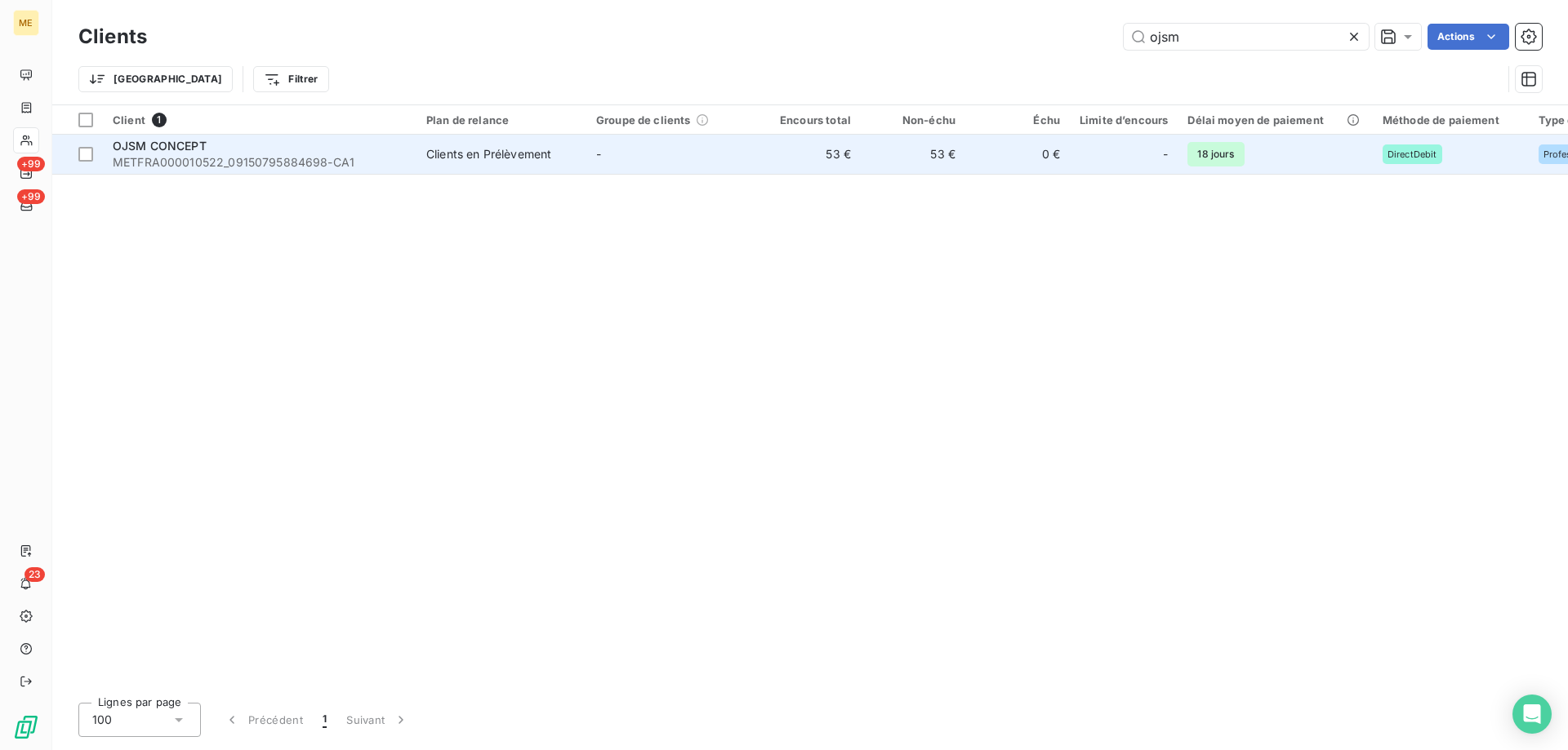
click at [155, 135] on td "OJSM CONCEPT METFRA000010522_09150795884698-CA1" at bounding box center [260, 154] width 314 height 39
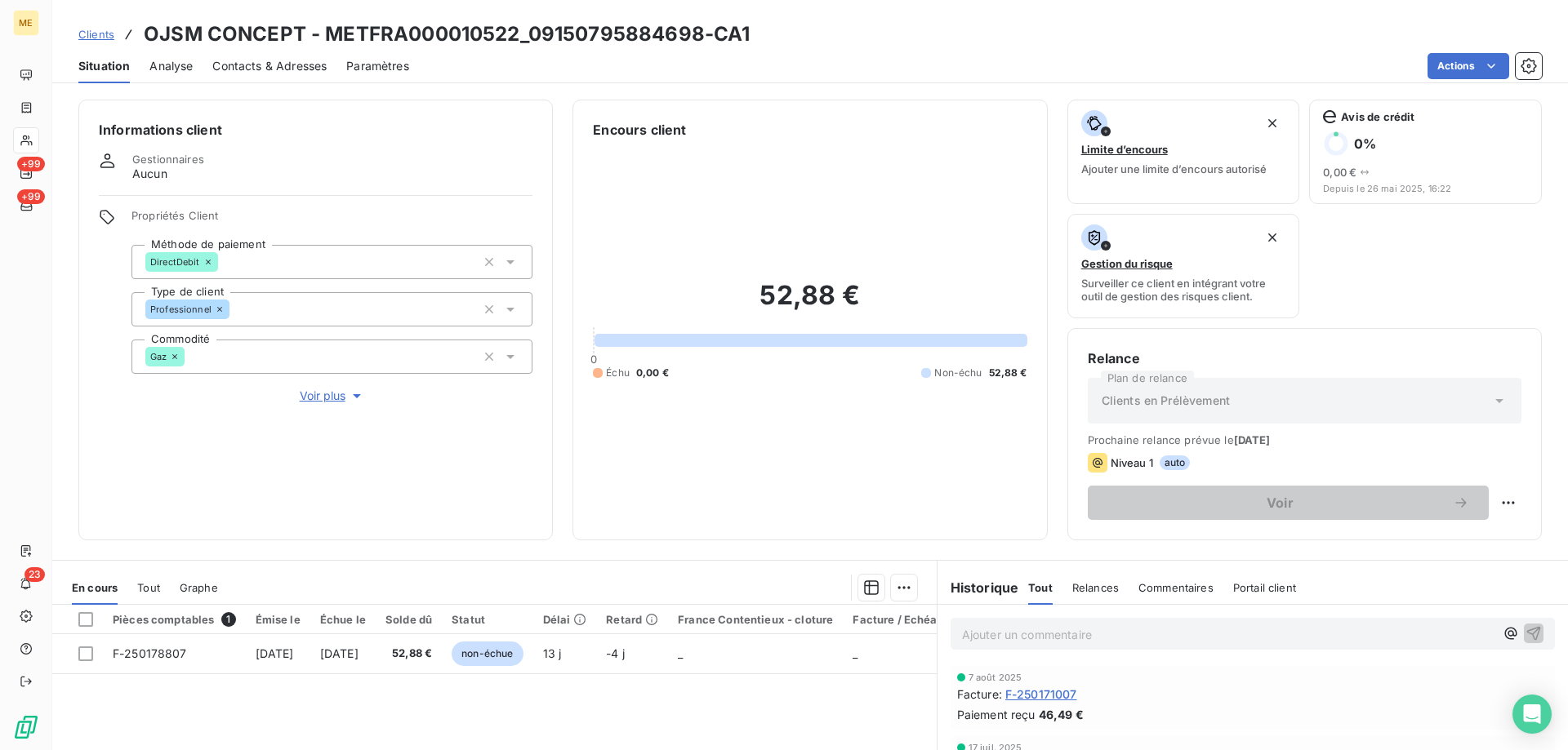
click at [150, 584] on span "Tout" at bounding box center [148, 587] width 23 height 13
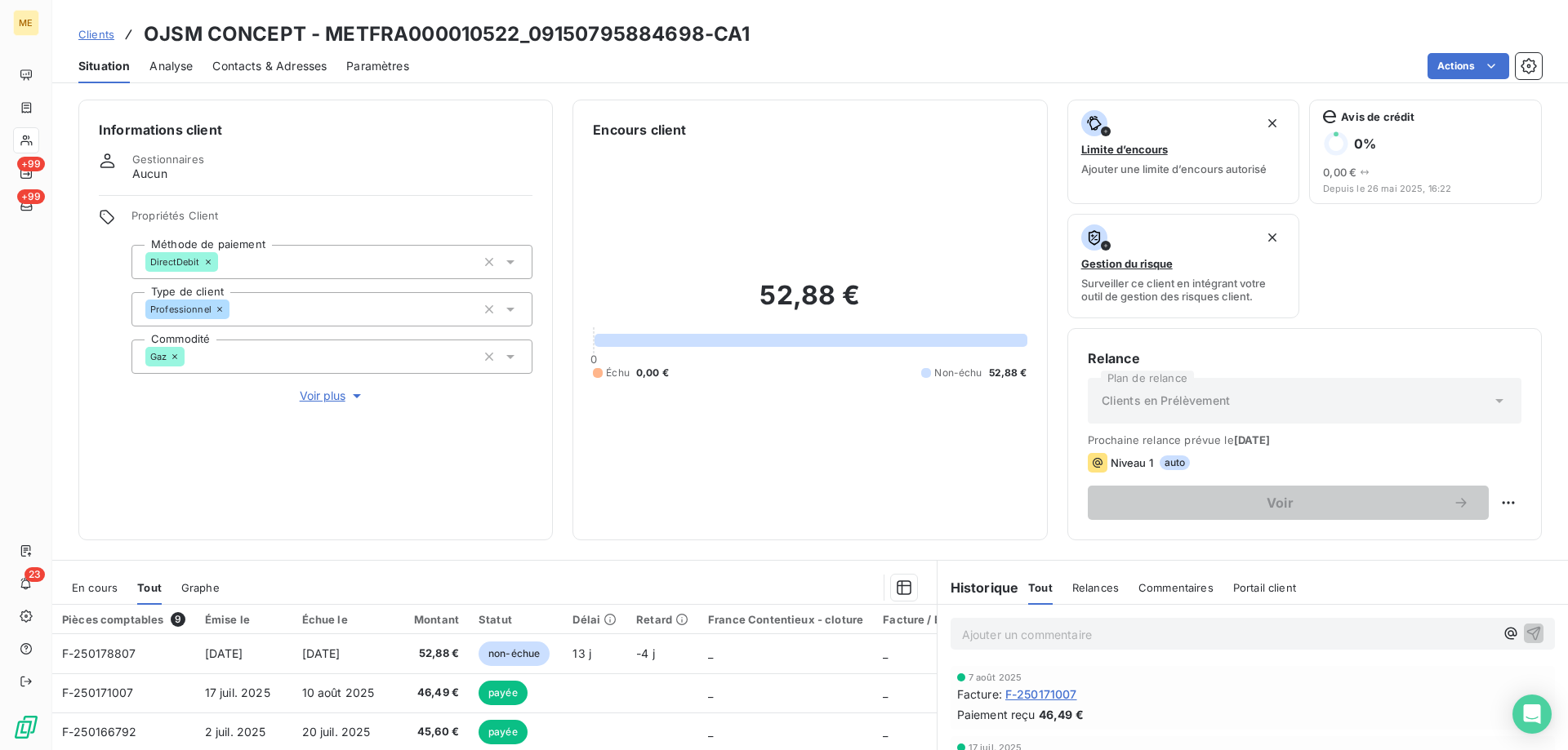
click at [104, 589] on span "En cours" at bounding box center [94, 587] width 46 height 13
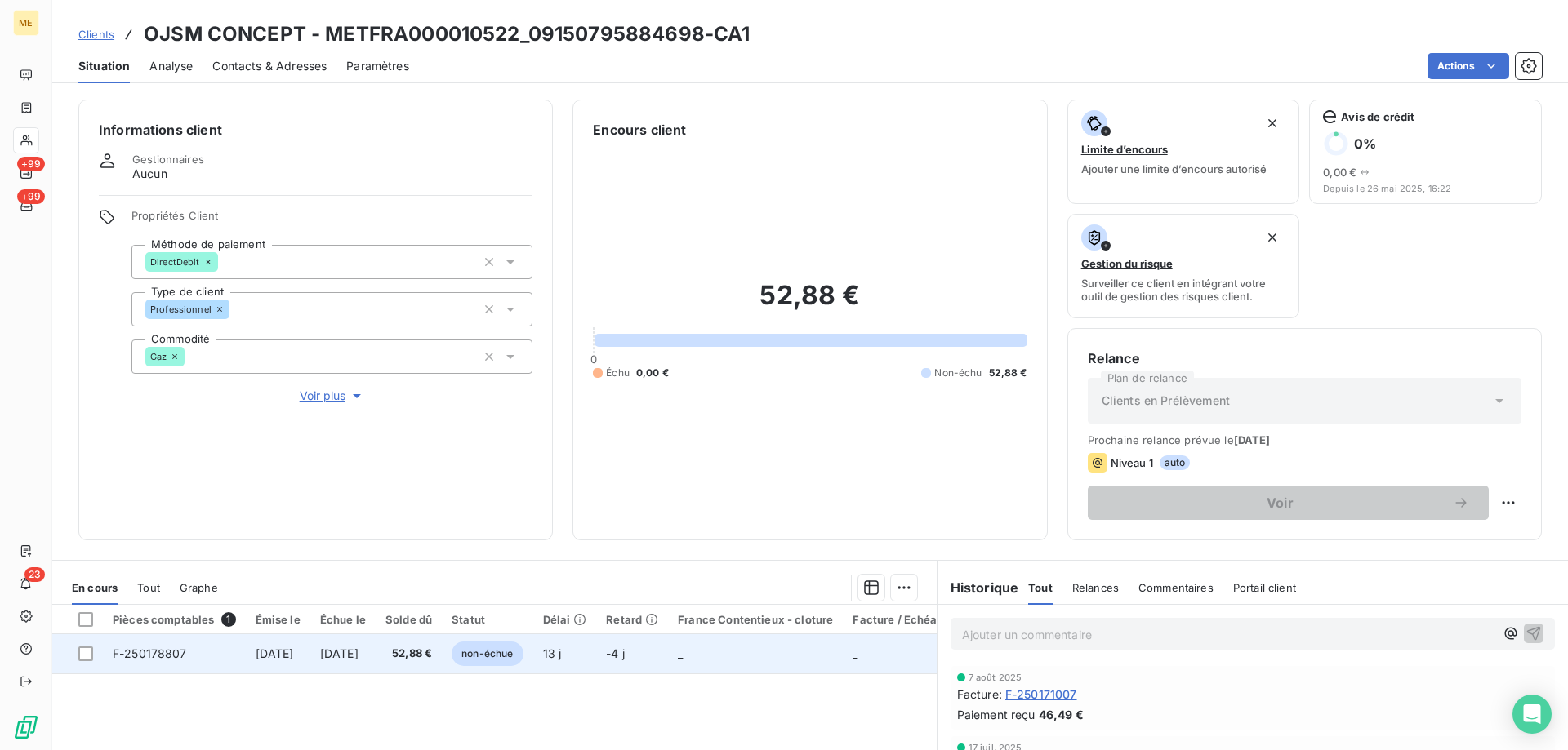
click at [294, 649] on span "3 sept. 2025" at bounding box center [274, 654] width 39 height 14
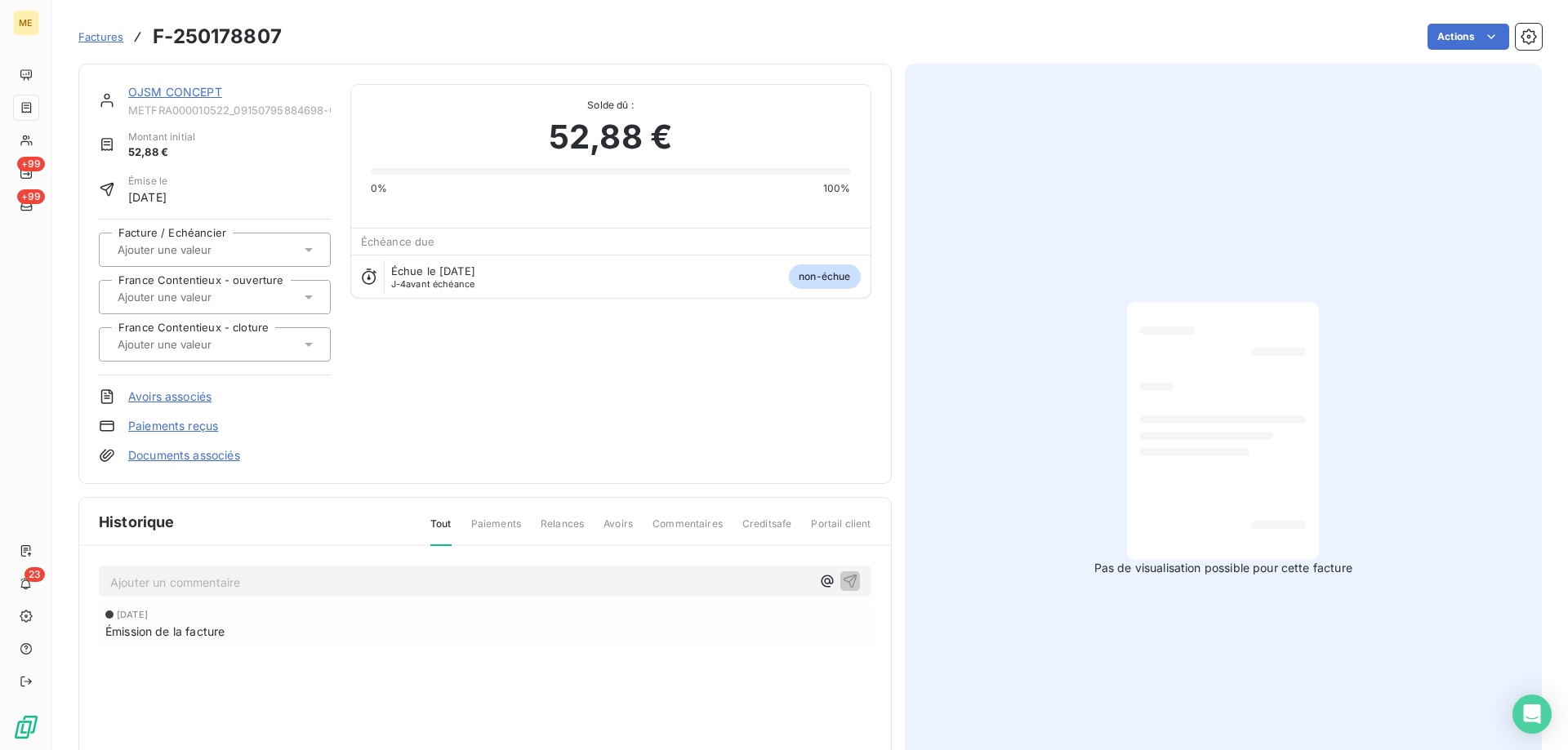
click at [148, 97] on link "OJSM CONCEPT" at bounding box center [175, 91] width 94 height 14
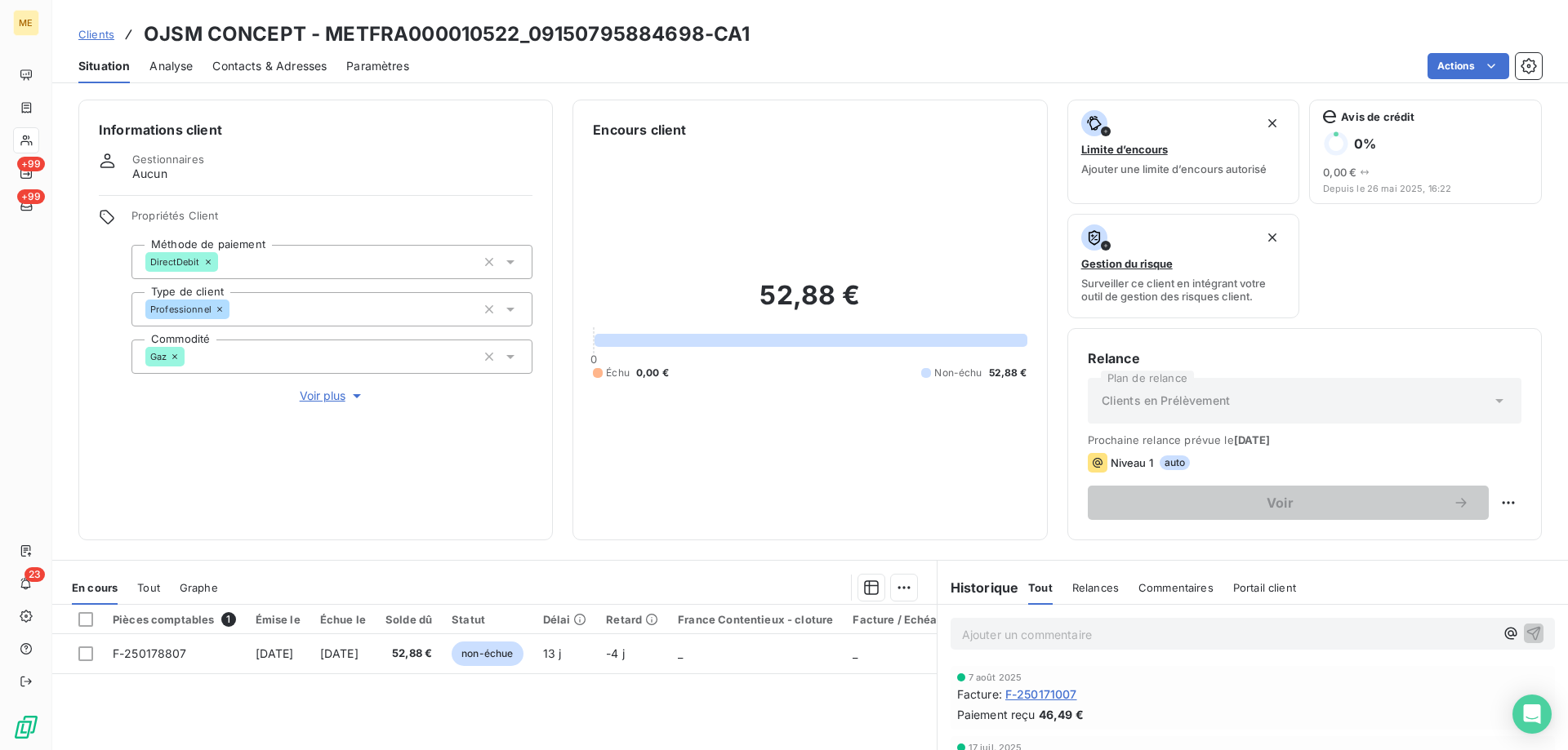
click at [152, 585] on span "Tout" at bounding box center [148, 587] width 23 height 13
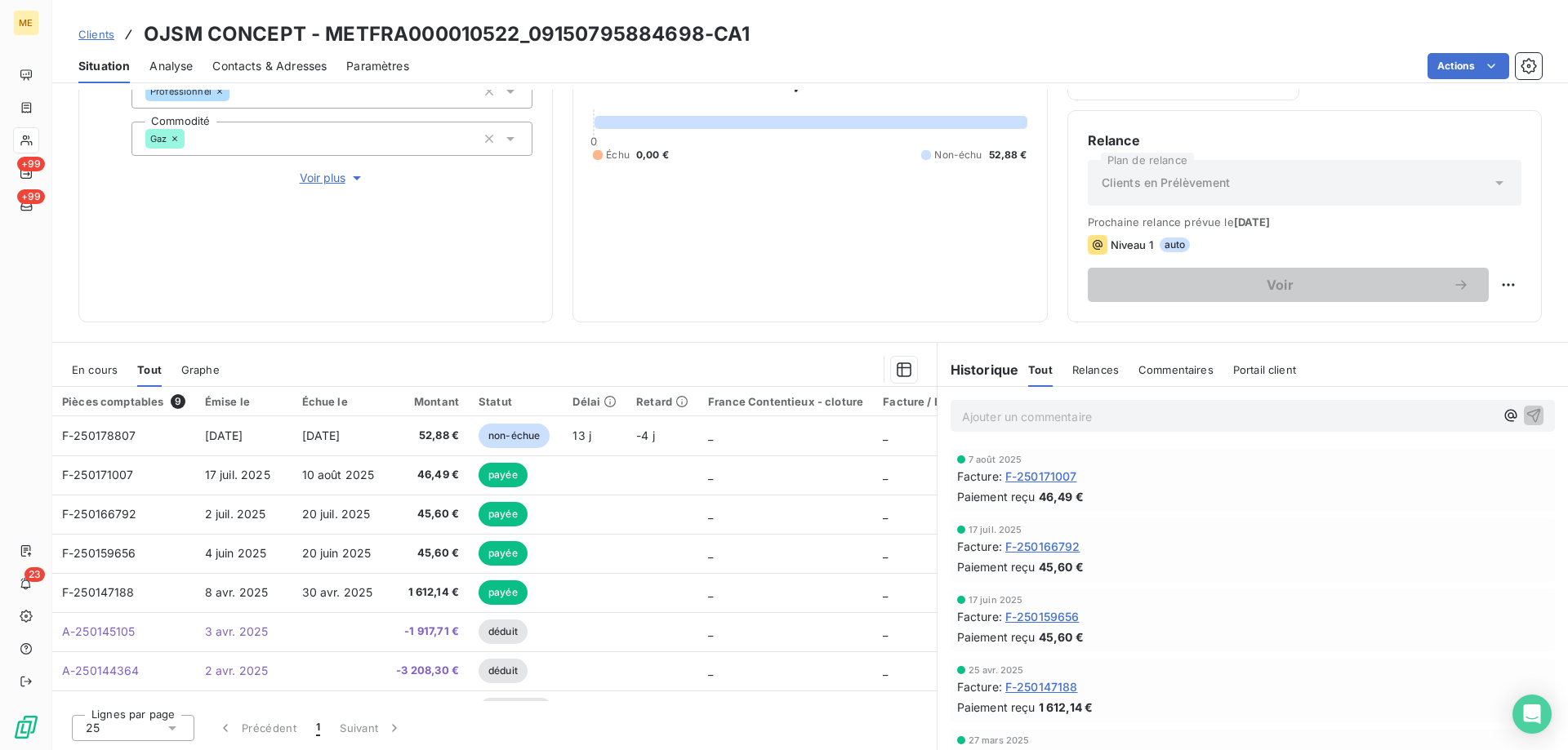
scroll to position [136, 0]
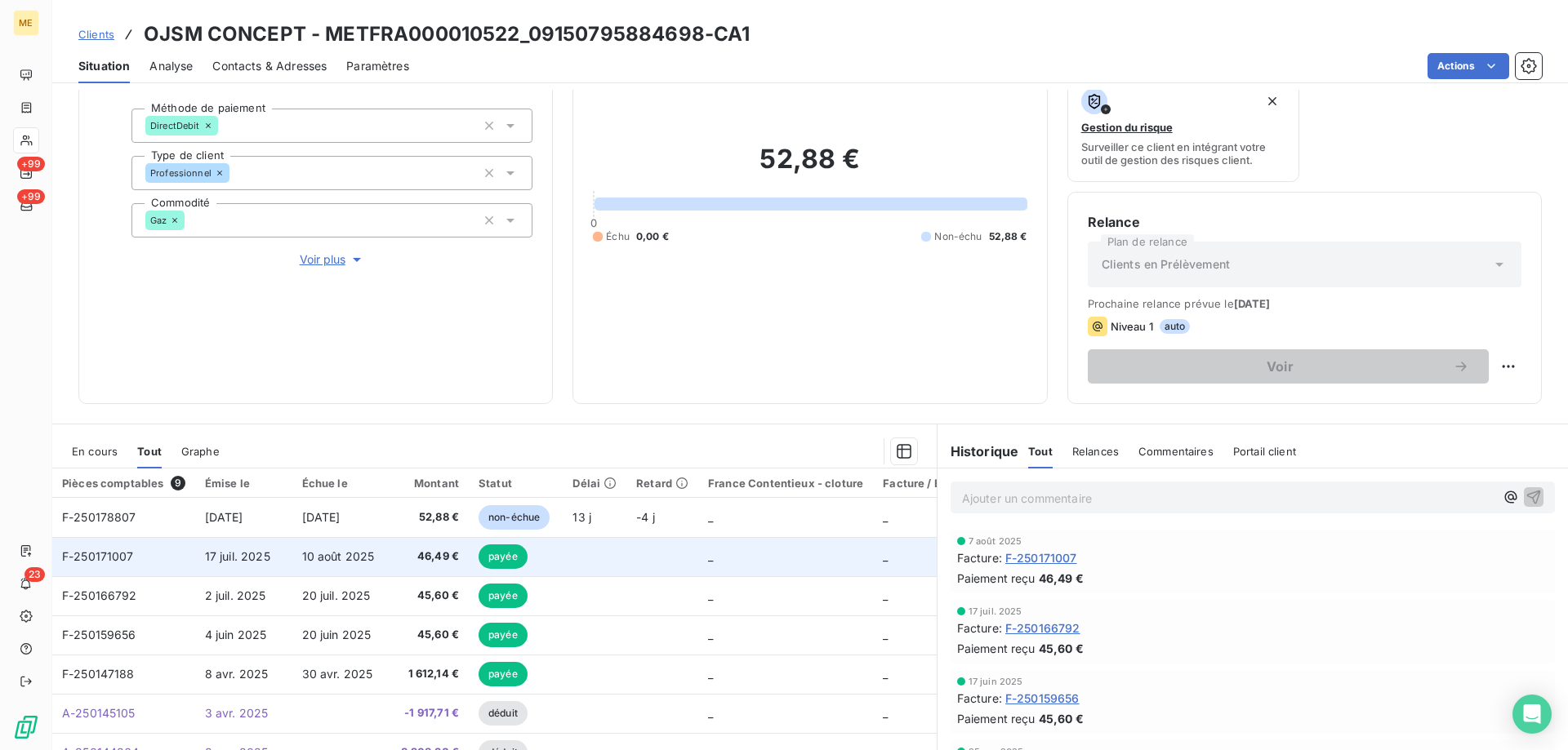
click at [100, 561] on span "F-250171007" at bounding box center [97, 556] width 72 height 14
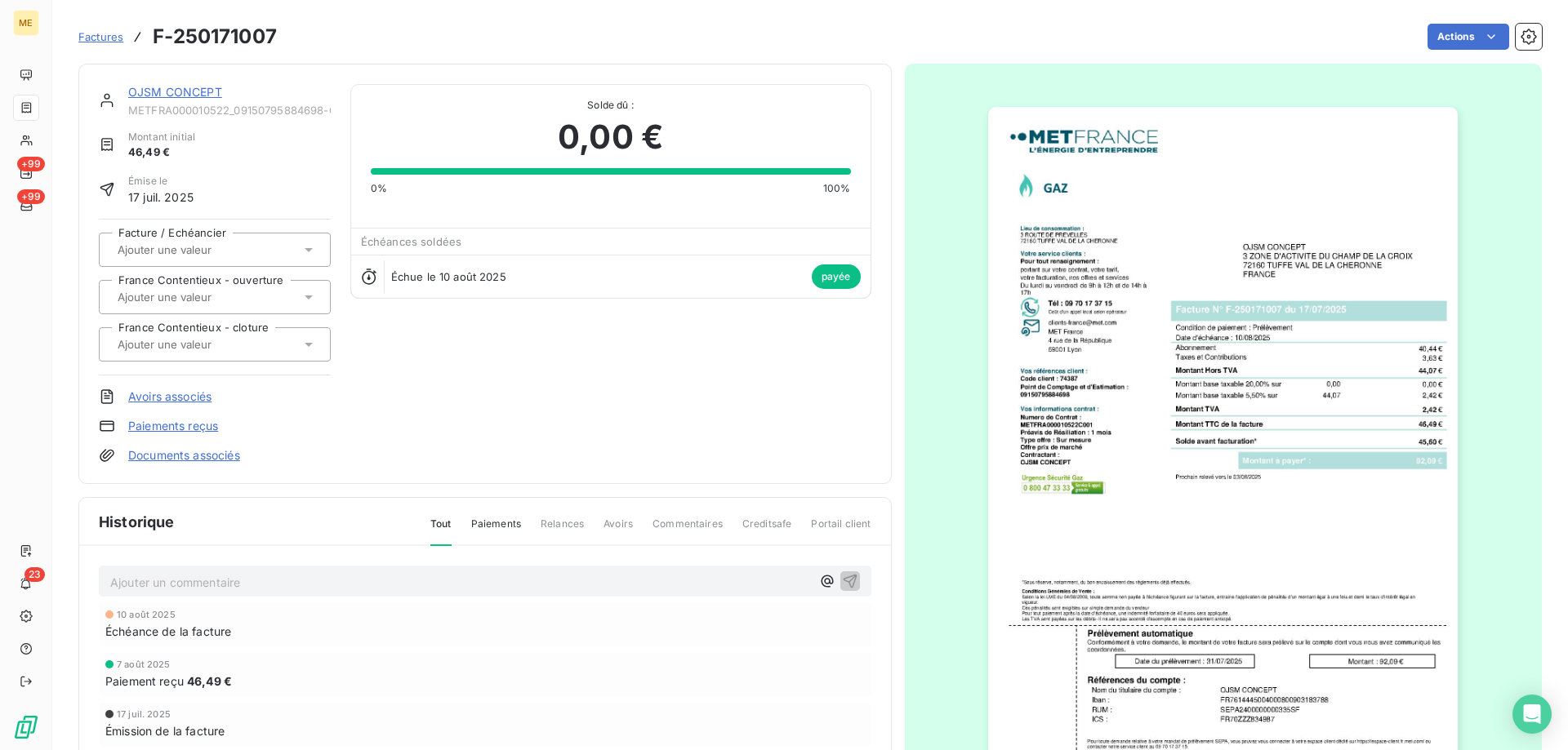
click at [1213, 654] on img "button" at bounding box center [1223, 439] width 470 height 665
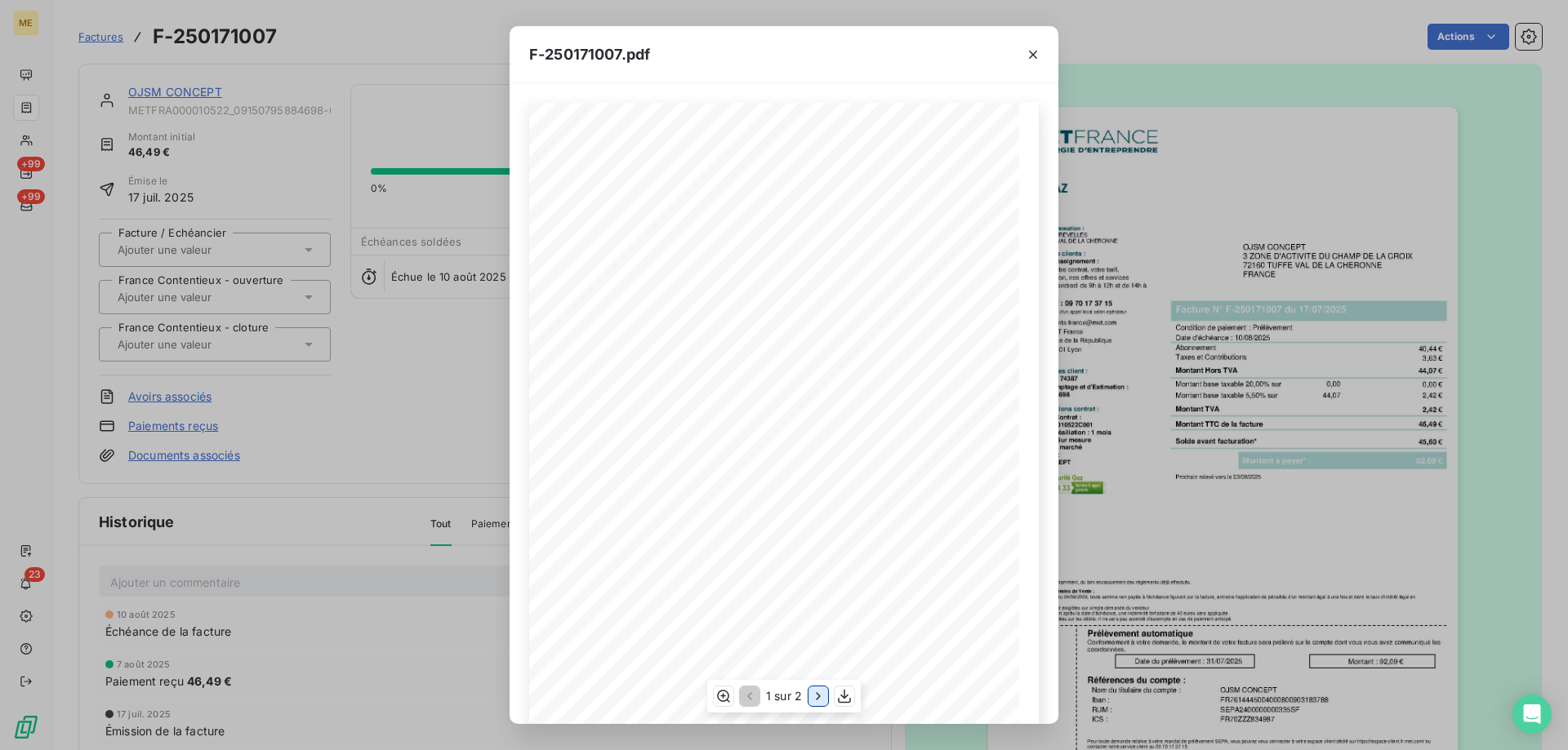
click at [817, 694] on icon "button" at bounding box center [818, 695] width 4 height 7
click at [719, 691] on icon "button" at bounding box center [722, 696] width 13 height 12
click at [1030, 58] on icon "button" at bounding box center [1033, 55] width 16 height 16
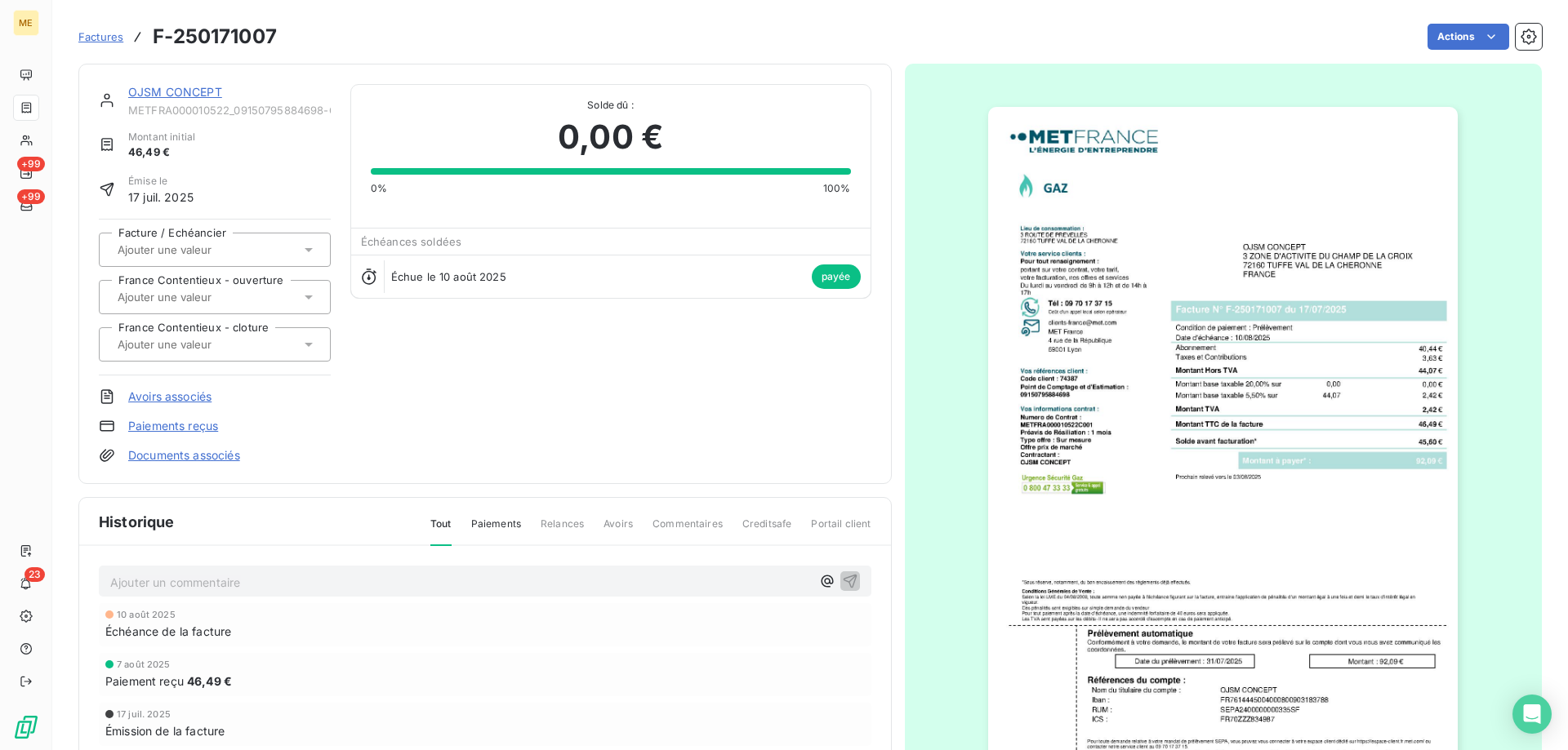
click at [167, 89] on link "OJSM CONCEPT" at bounding box center [175, 91] width 94 height 14
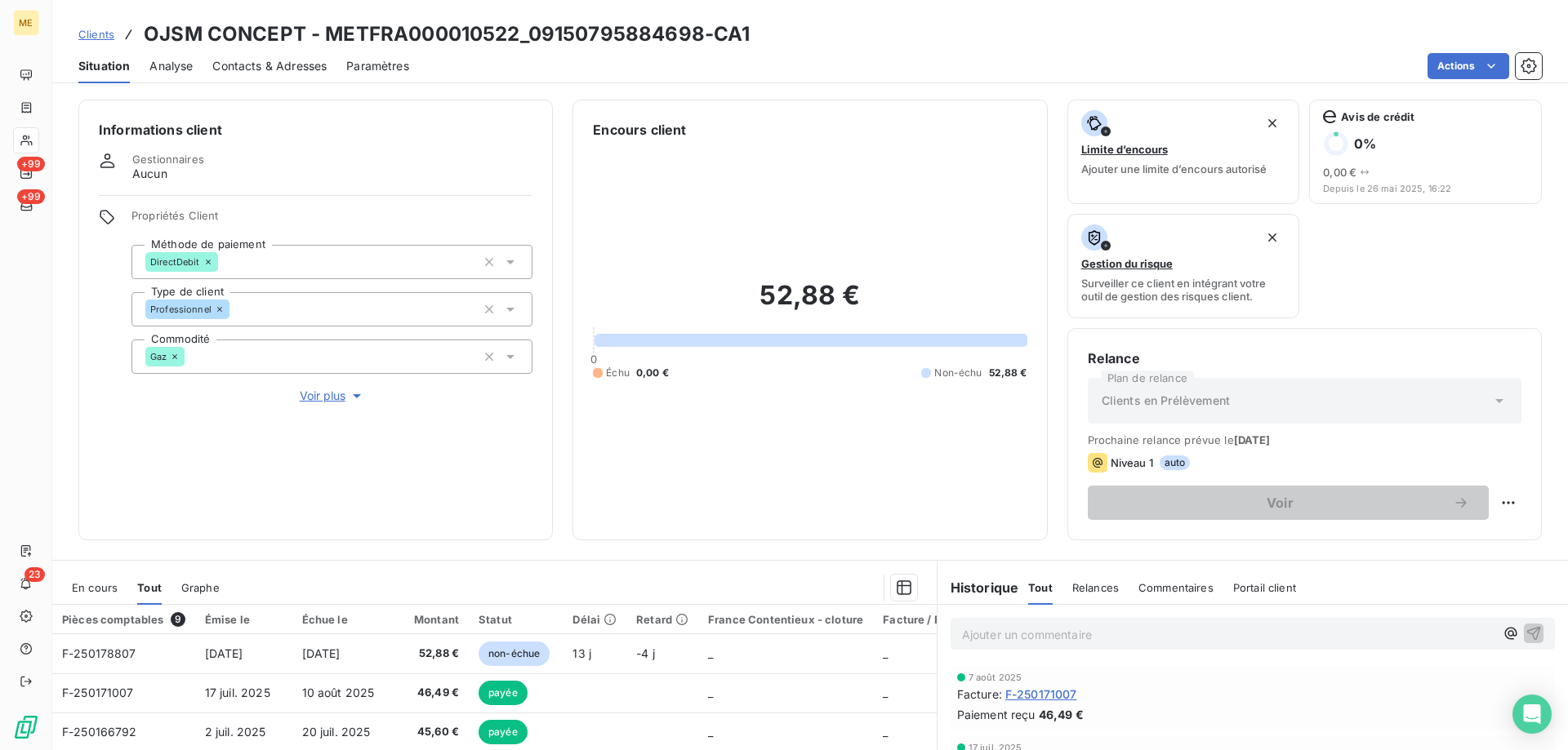
click at [103, 588] on span "En cours" at bounding box center [94, 587] width 46 height 13
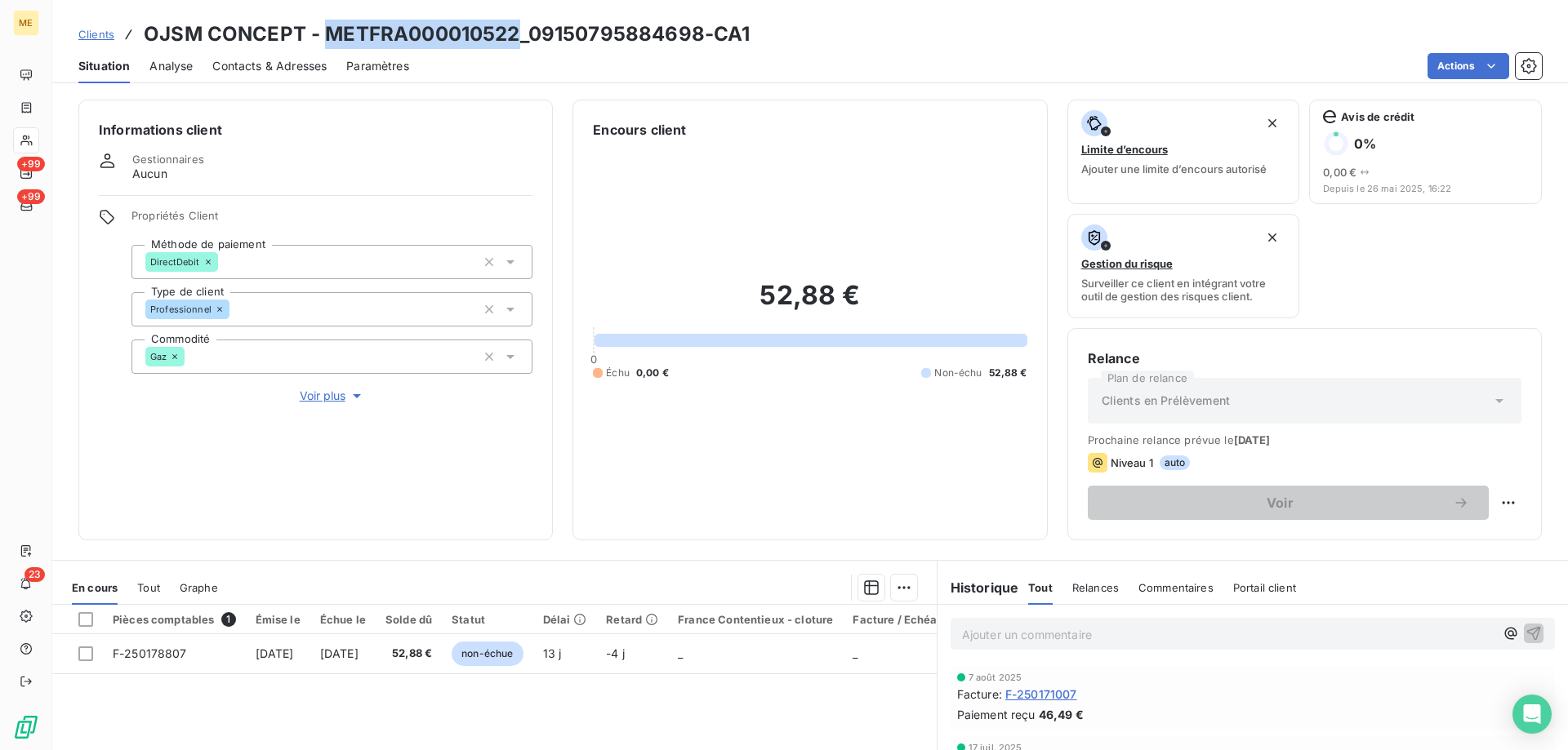
drag, startPoint x: 324, startPoint y: 34, endPoint x: 512, endPoint y: 22, distance: 188.4
click at [512, 22] on h3 "OJSM CONCEPT - METFRA000010522_09150795884698-CA1" at bounding box center [447, 35] width 606 height 30
copy h3 "METFRA000010522"
click at [401, 39] on h3 "OJSM CONCEPT - METFRA000010522_09150795884698-CA1" at bounding box center [447, 35] width 606 height 30
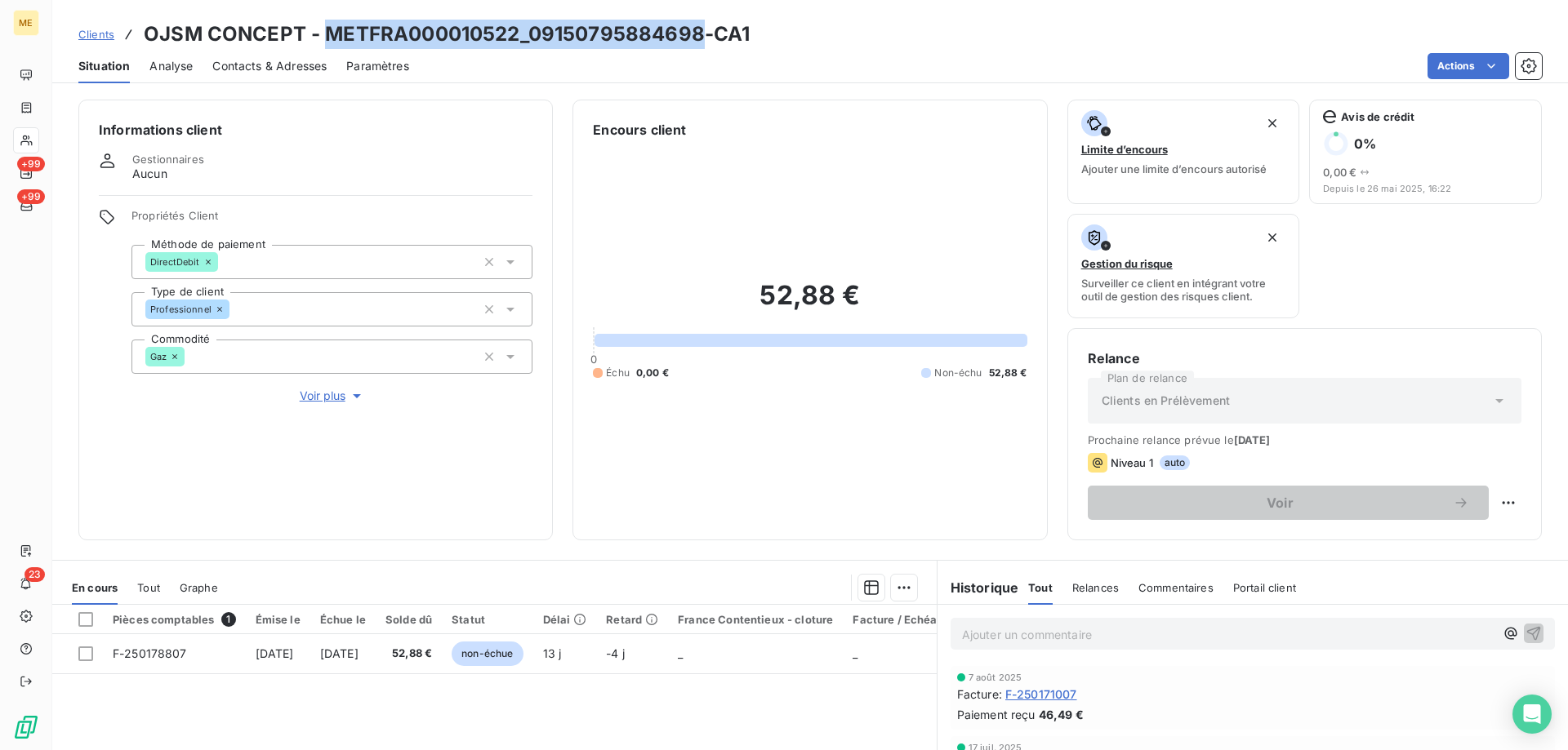
click at [401, 39] on h3 "OJSM CONCEPT - METFRA000010522_09150795884698-CA1" at bounding box center [447, 35] width 606 height 30
drag, startPoint x: 324, startPoint y: 33, endPoint x: 514, endPoint y: 27, distance: 190.1
click at [514, 27] on h3 "OJSM CONCEPT - METFRA000010522_09150795884698-CA1" at bounding box center [447, 35] width 606 height 30
copy h3 "METFRA000010522"
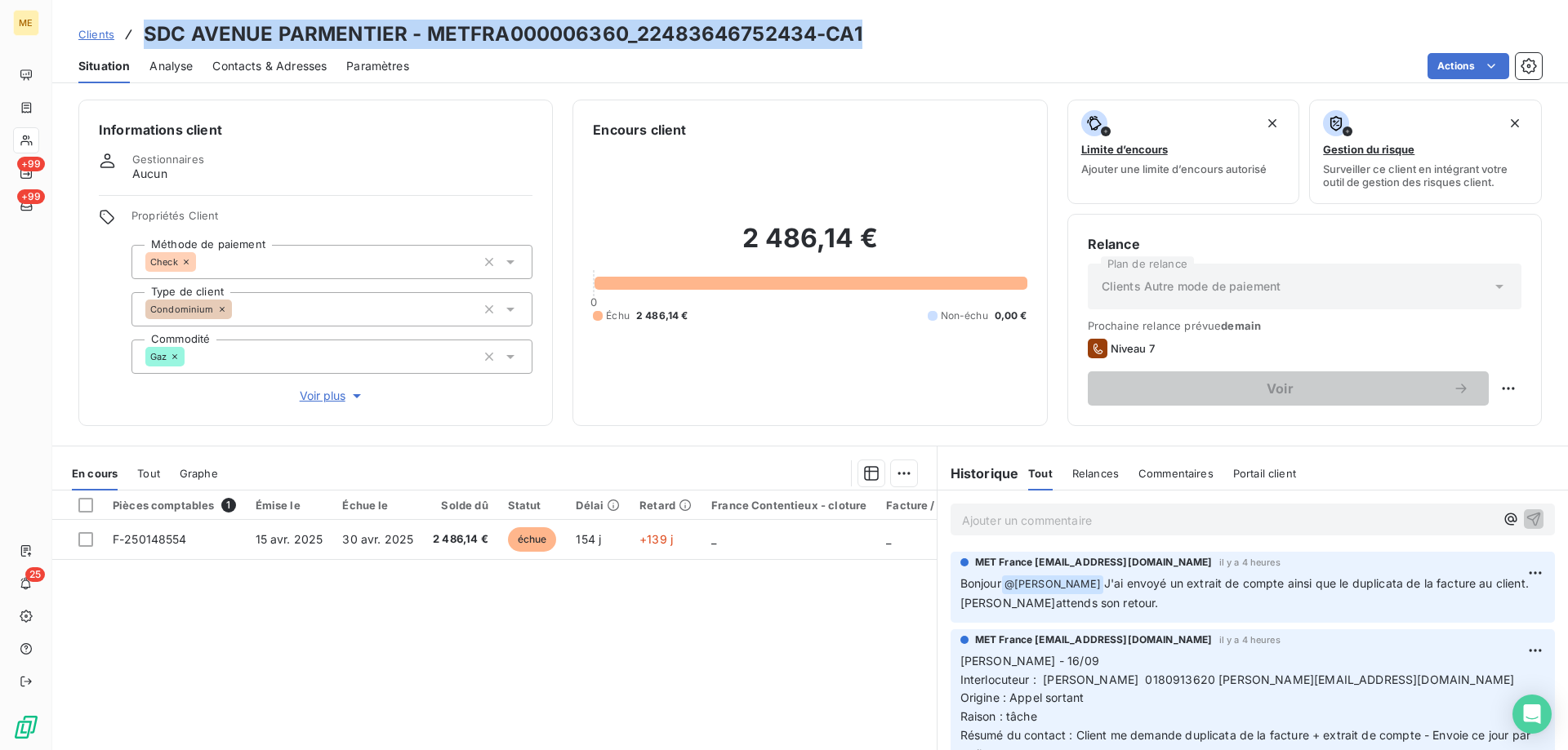
drag, startPoint x: 145, startPoint y: 34, endPoint x: 883, endPoint y: 24, distance: 738.1
click at [883, 24] on div "Clients SDC AVENUE PARMENTIER - METFRA000006360_22483646752434-CA1" at bounding box center [811, 35] width 1516 height 30
copy h3 "SDC AVENUE PARMENTIER - METFRA000006360_22483646752434-CA1"
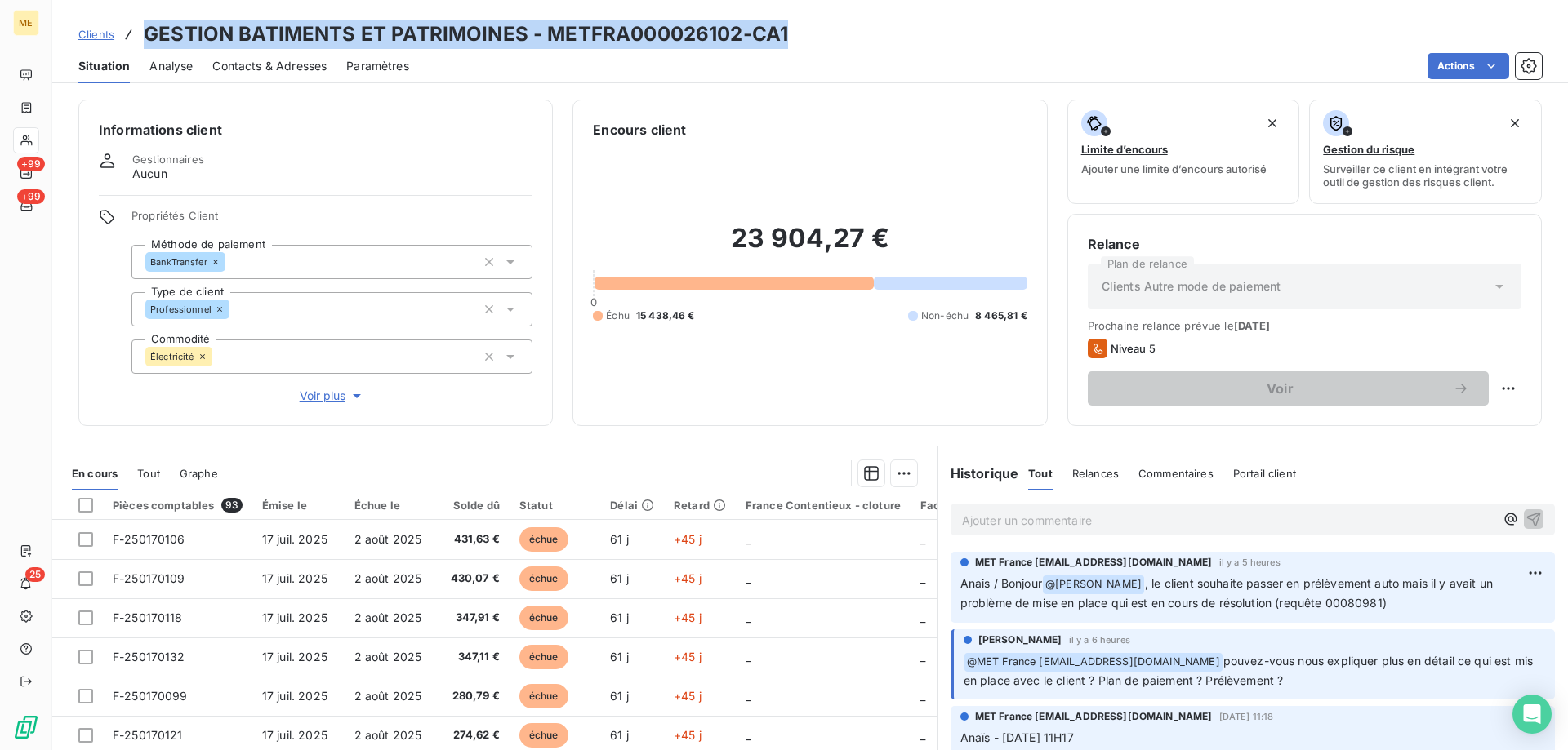
drag, startPoint x: 147, startPoint y: 35, endPoint x: 790, endPoint y: 33, distance: 643.0
click at [790, 33] on div "Clients GESTION BATIMENTS ET PATRIMOINES - METFRA000026102-CA1" at bounding box center [811, 35] width 1516 height 30
copy h3 "GESTION BATIMENTS ET PATRIMOINES - METFRA000026102-CA1"
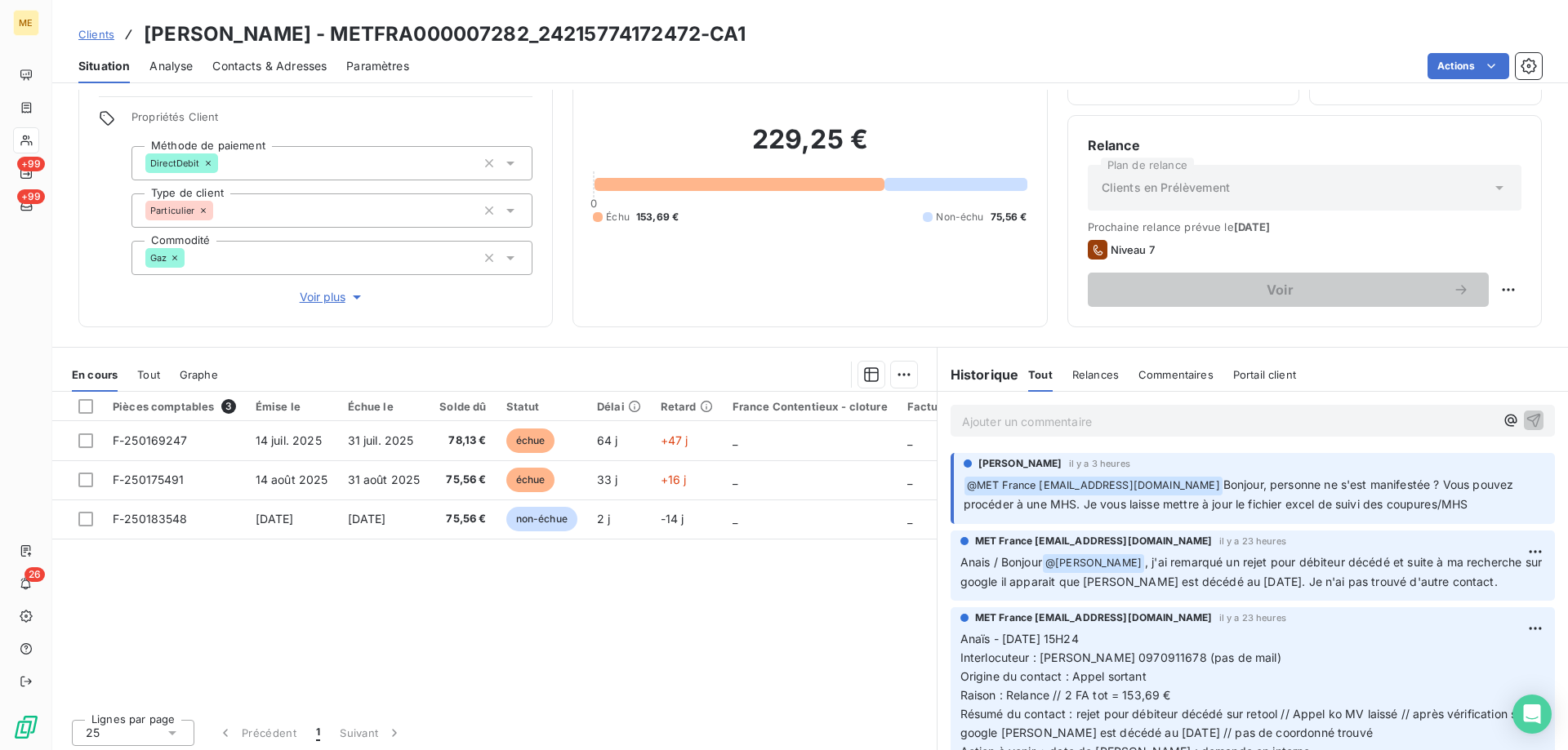
scroll to position [103, 0]
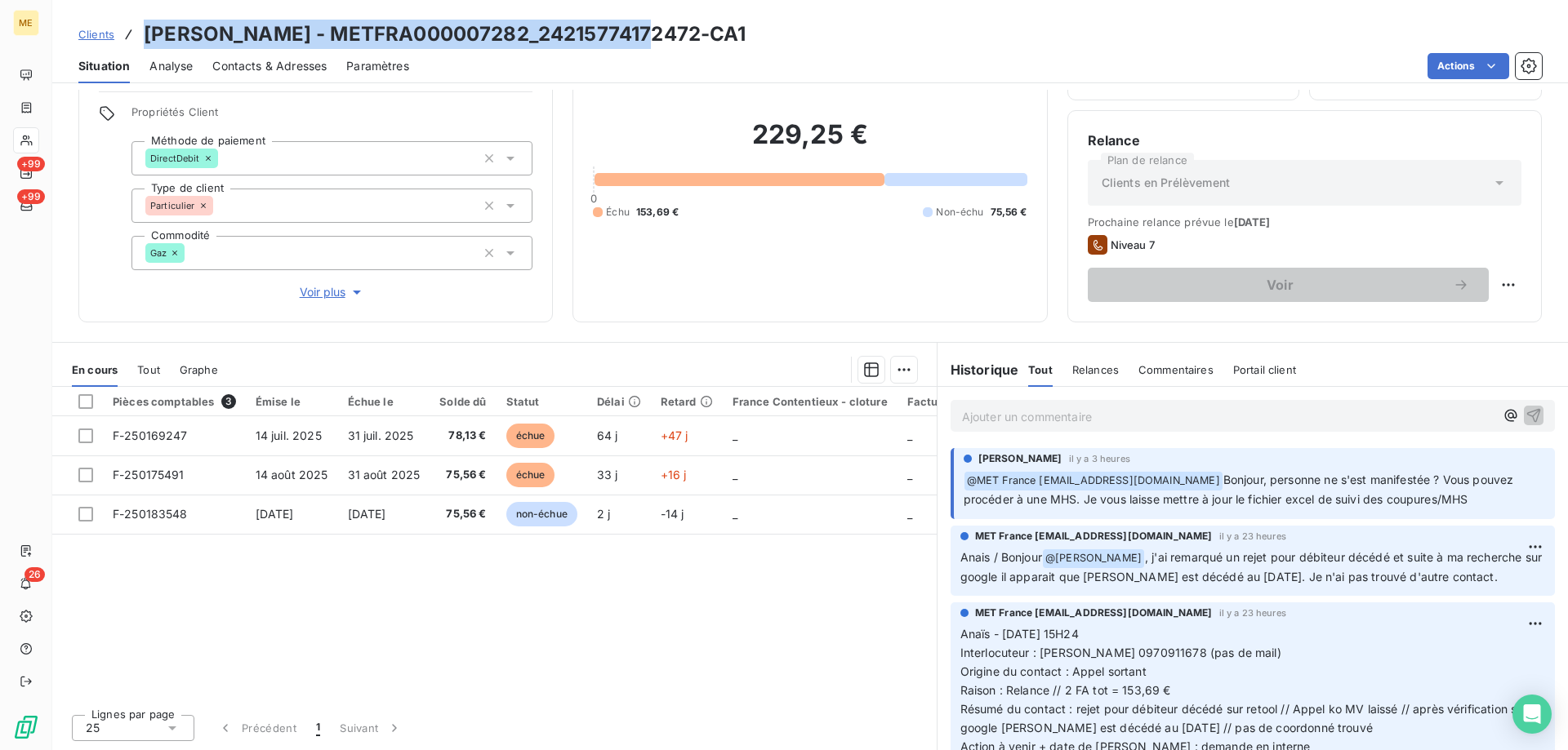
drag, startPoint x: 147, startPoint y: 38, endPoint x: 684, endPoint y: 38, distance: 537.0
click at [684, 38] on div "Clients GOMEZ - METFRA000007282_24215774172472-CA1" at bounding box center [811, 35] width 1516 height 30
copy h3 "GOMEZ - METFRA000007282_24215774172472-CA1"
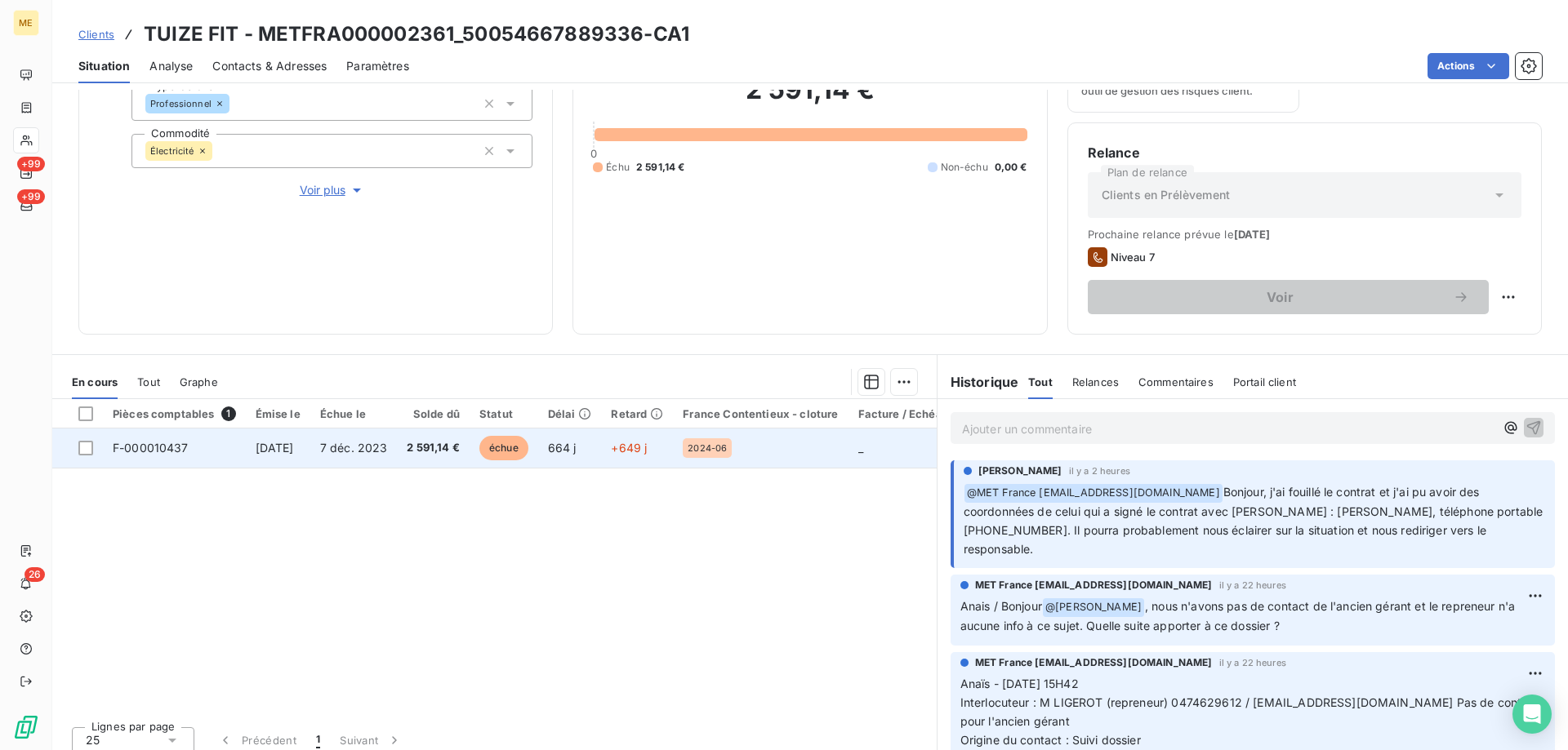
scroll to position [218, 0]
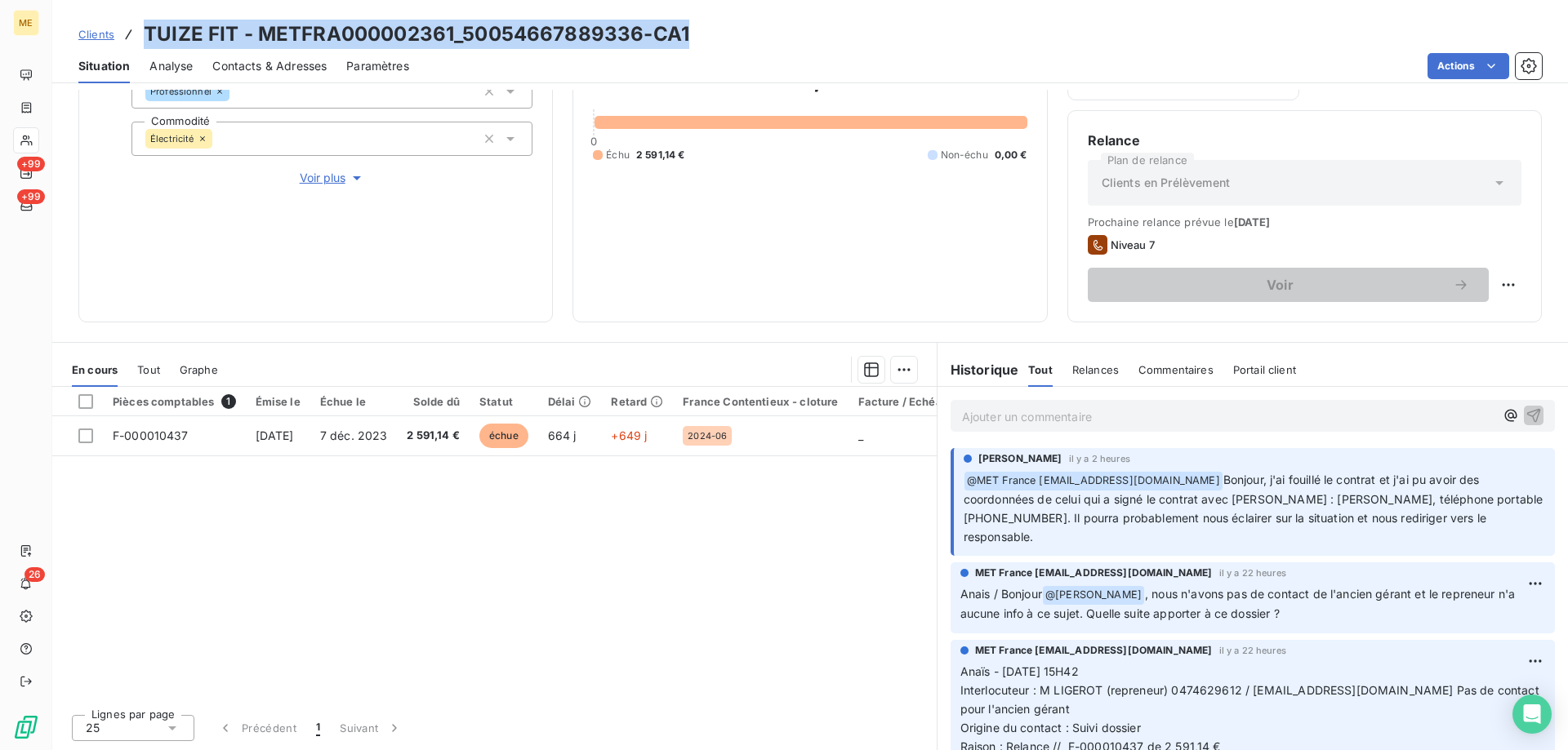
drag, startPoint x: 145, startPoint y: 35, endPoint x: 686, endPoint y: 39, distance: 541.0
click at [686, 39] on div "Clients TUIZE FIT - METFRA000002361_50054667889336-CA1" at bounding box center [811, 35] width 1516 height 30
copy h3 "TUIZE FIT - METFRA000002361_50054667889336-CA1"
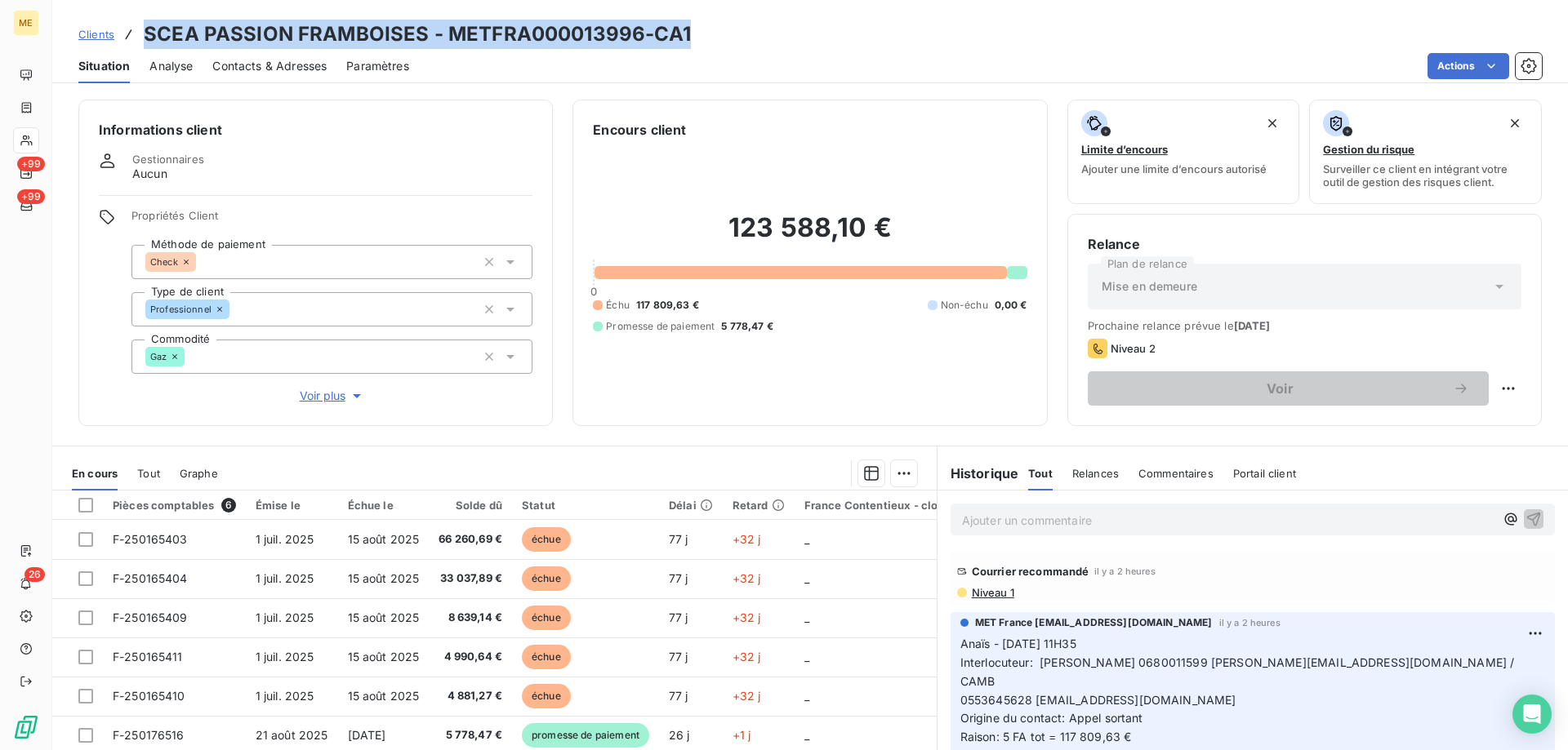
drag, startPoint x: 147, startPoint y: 34, endPoint x: 693, endPoint y: 47, distance: 546.2
click at [693, 47] on div "Clients SCEA PASSION FRAMBOISES - METFRA000013996-CA1" at bounding box center [811, 35] width 1516 height 30
copy h3 "SCEA PASSION FRAMBOISES - METFRA000013996-CA1"
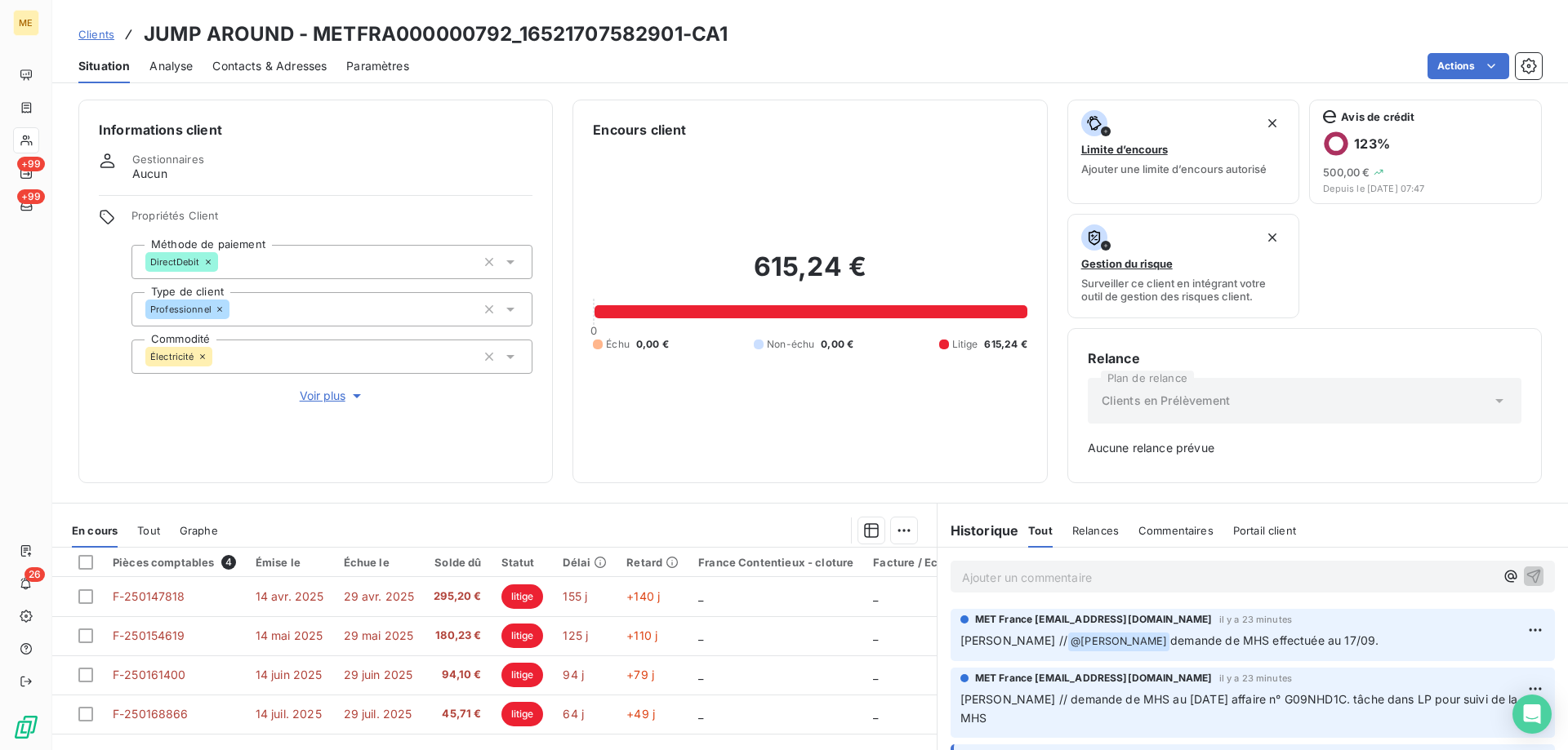
click at [92, 37] on span "Clients" at bounding box center [96, 34] width 36 height 13
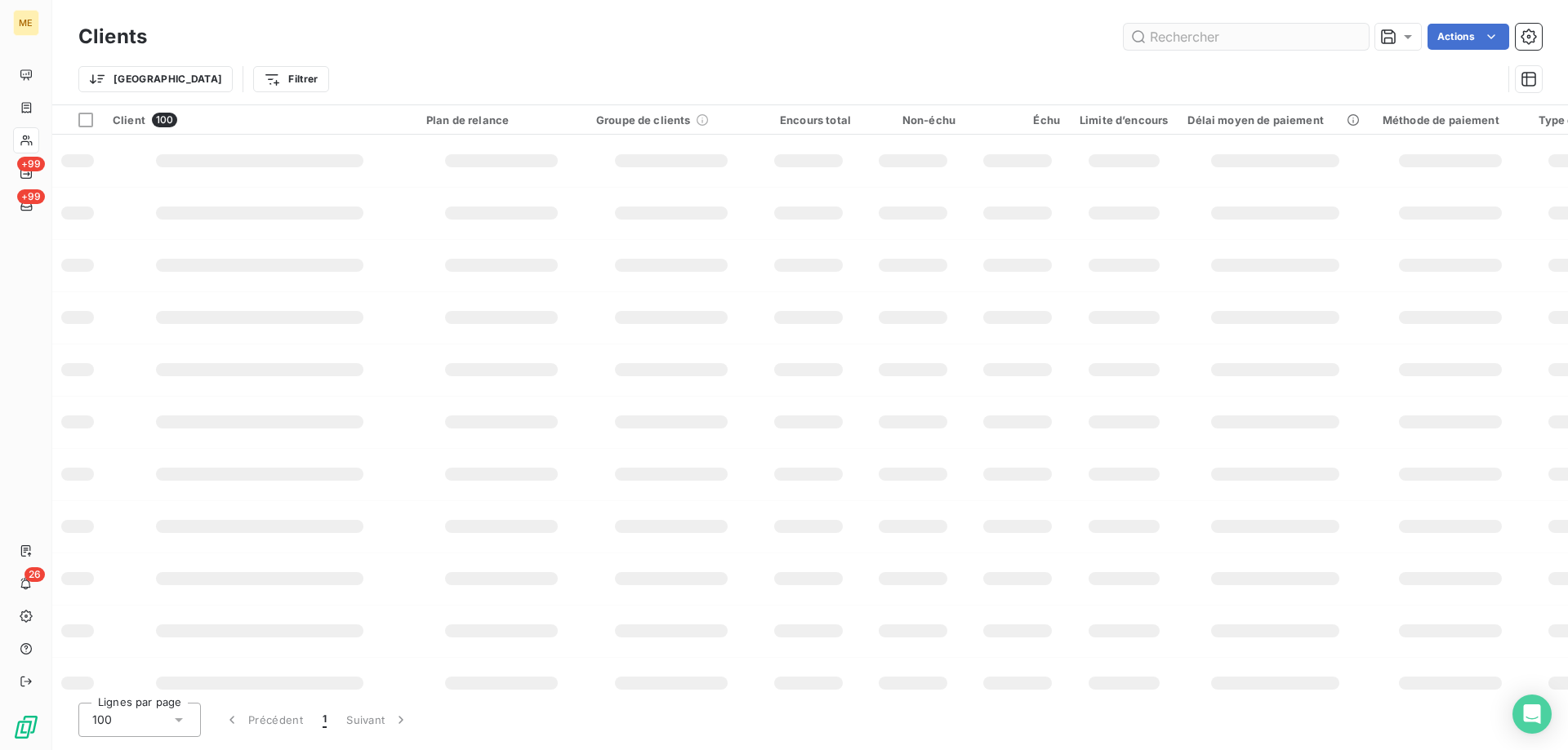
click at [1215, 48] on input "text" at bounding box center [1246, 37] width 245 height 26
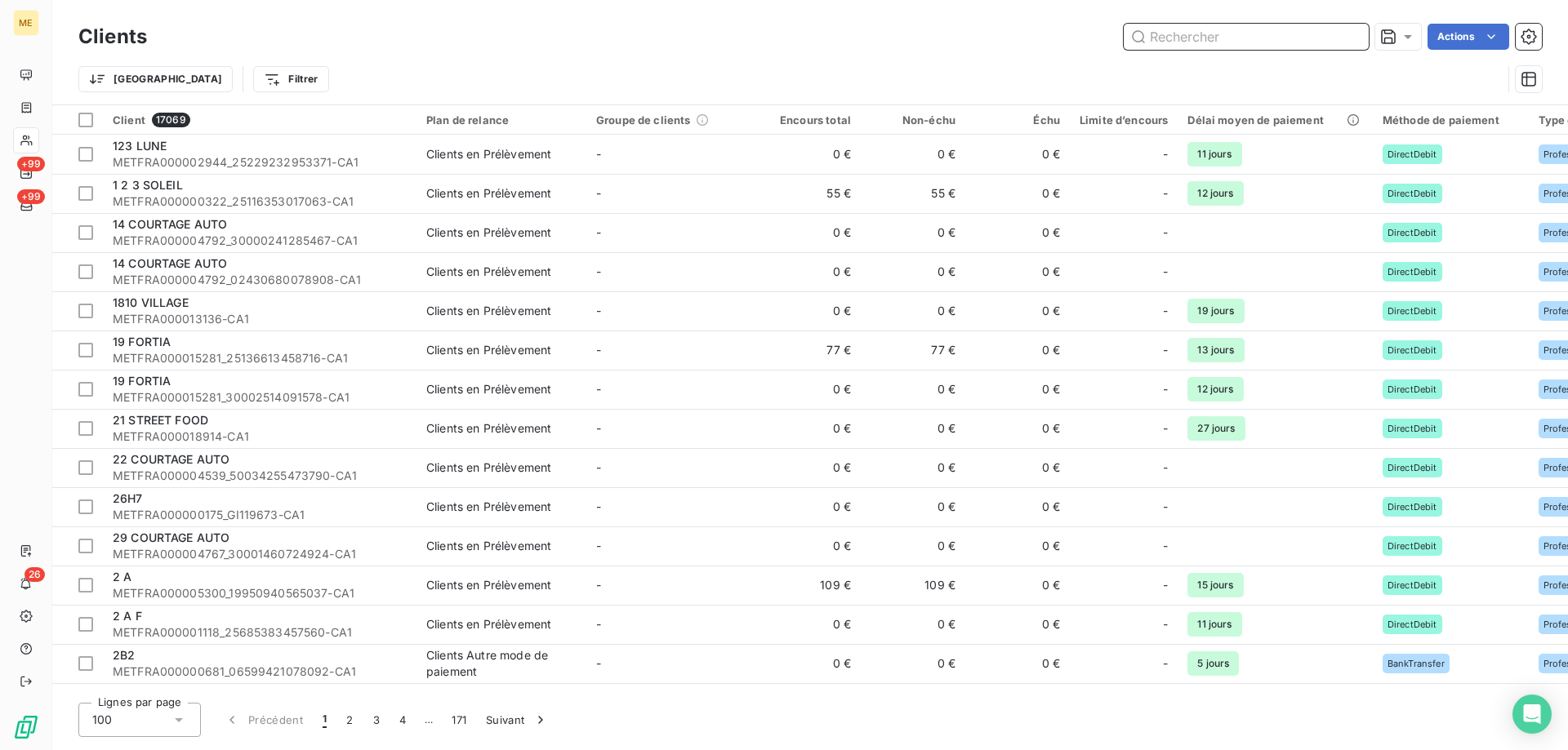
click at [1196, 34] on input "text" at bounding box center [1246, 37] width 245 height 26
click at [1176, 45] on input "text" at bounding box center [1246, 37] width 245 height 26
paste input "48576121562763"
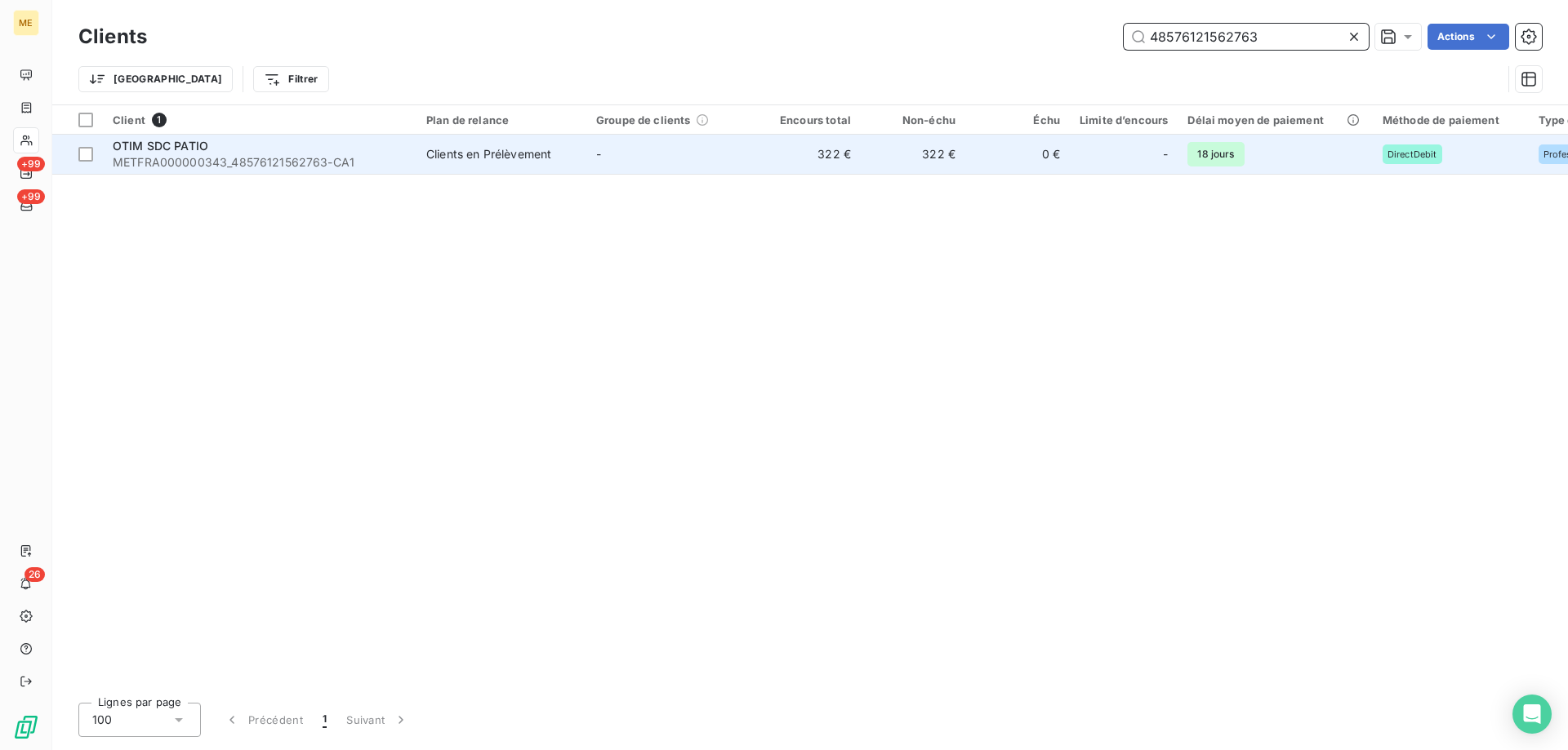
type input "48576121562763"
click at [204, 157] on span "METFRA000000343_48576121562763-CA1" at bounding box center [259, 162] width 294 height 16
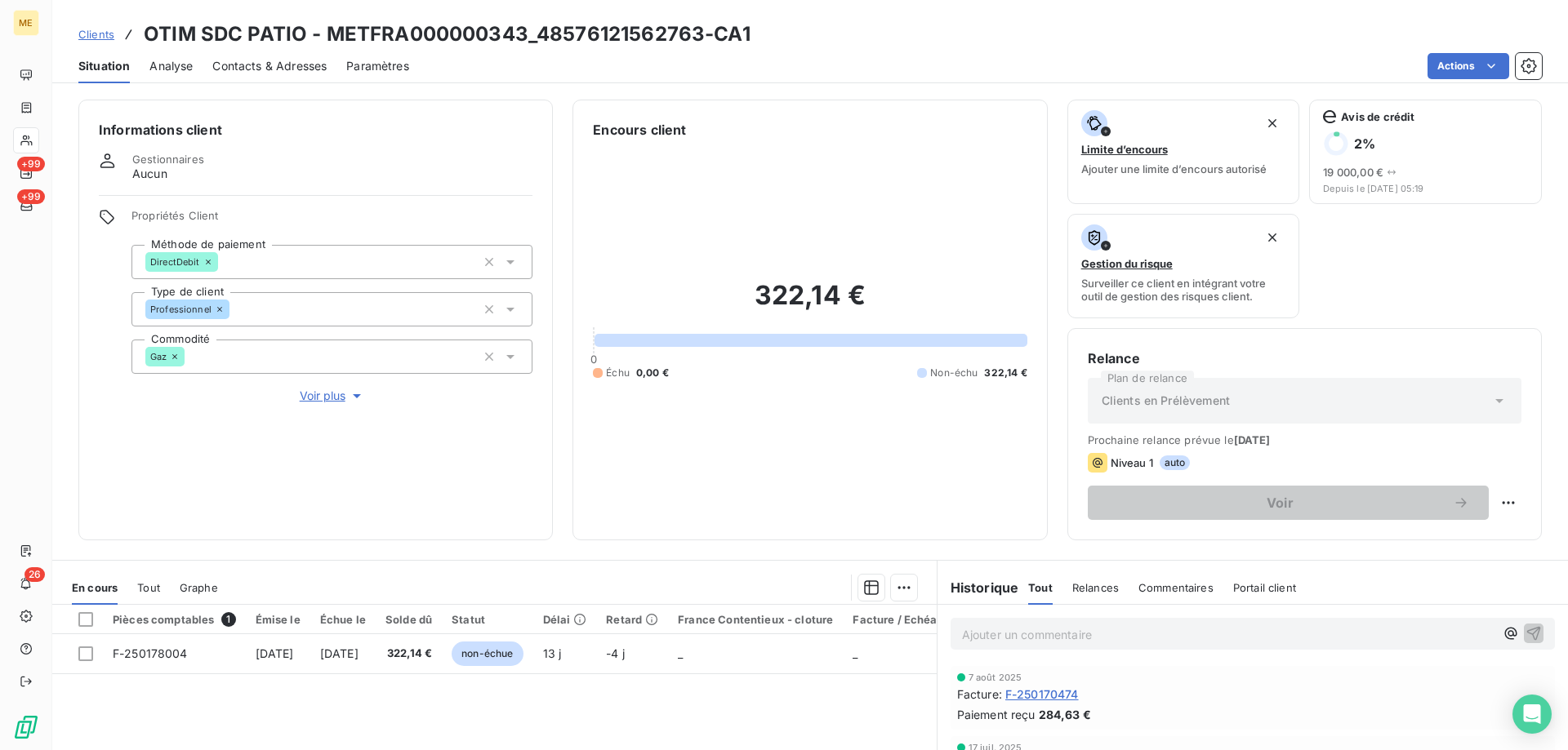
click at [150, 588] on span "Tout" at bounding box center [148, 587] width 23 height 13
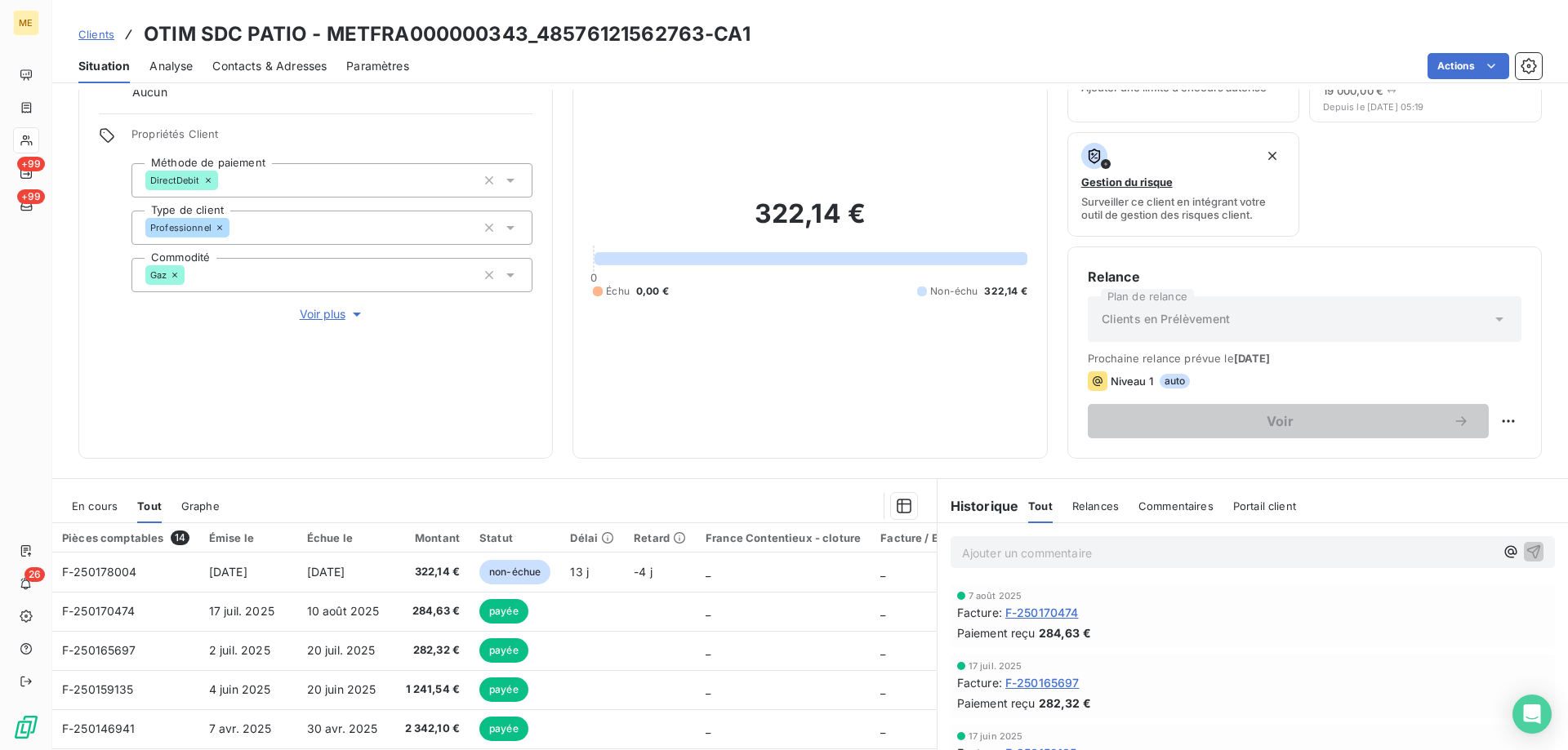
scroll to position [163, 0]
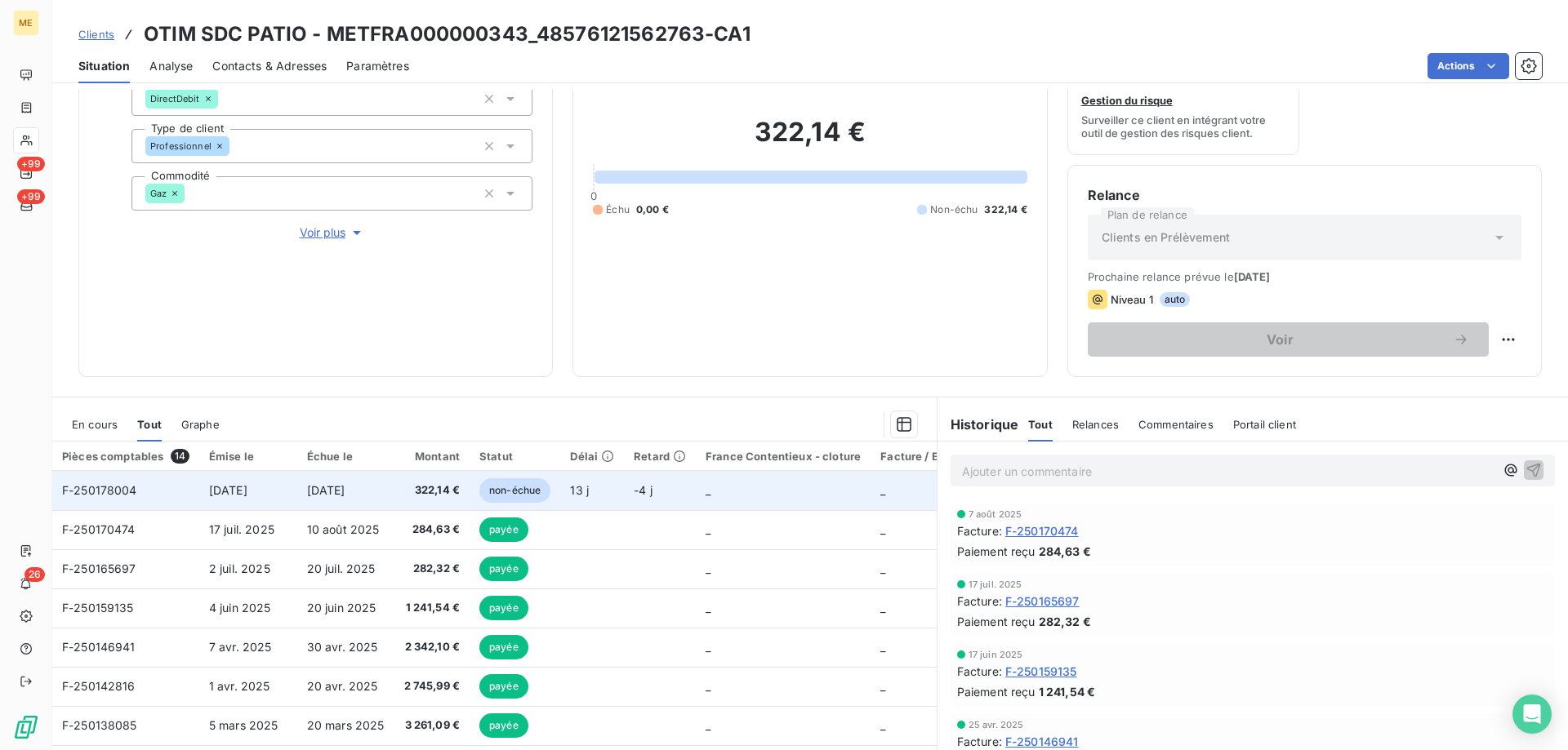
click at [247, 492] on span "[DATE]" at bounding box center [228, 491] width 39 height 14
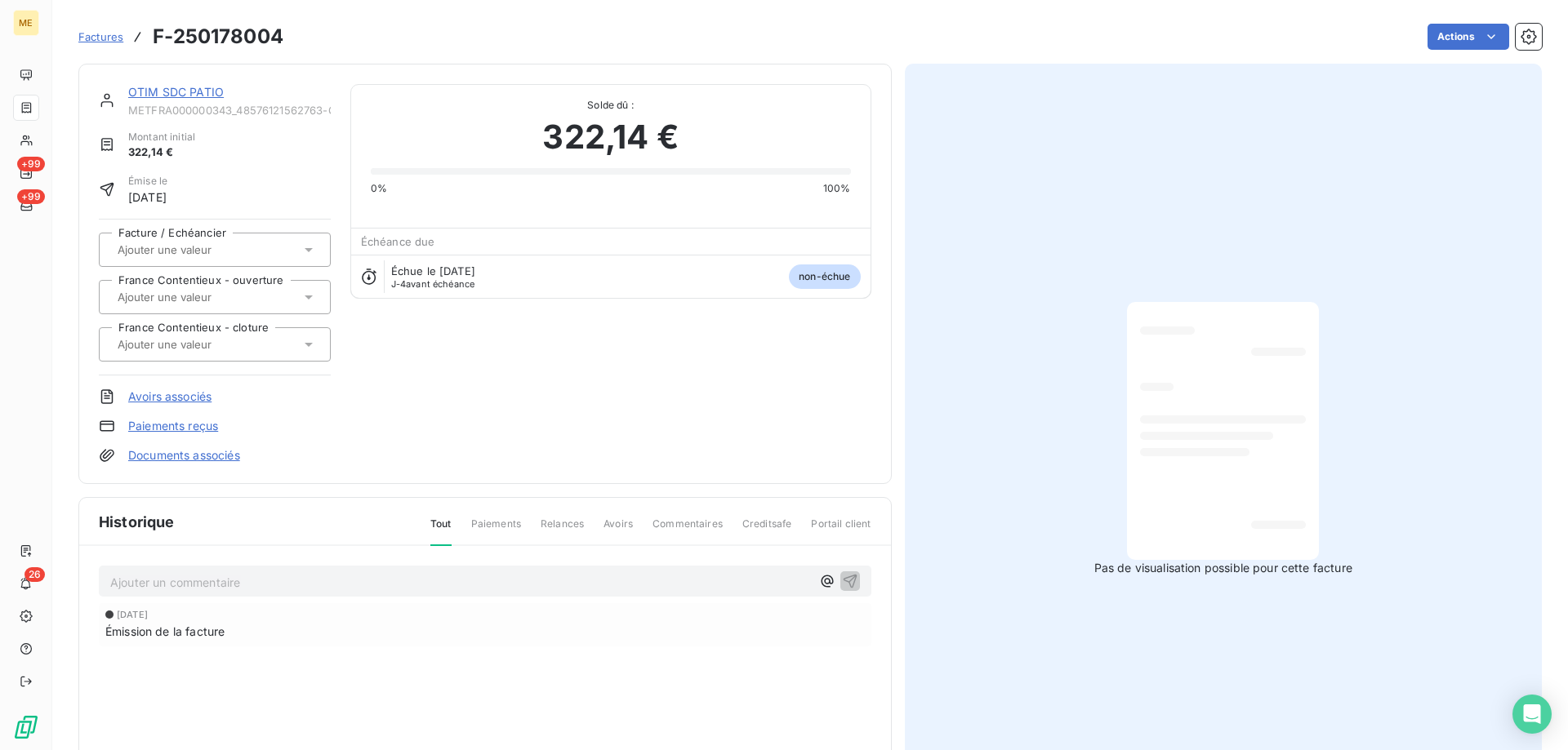
click at [141, 95] on link "OTIM SDC PATIO" at bounding box center [176, 91] width 95 height 14
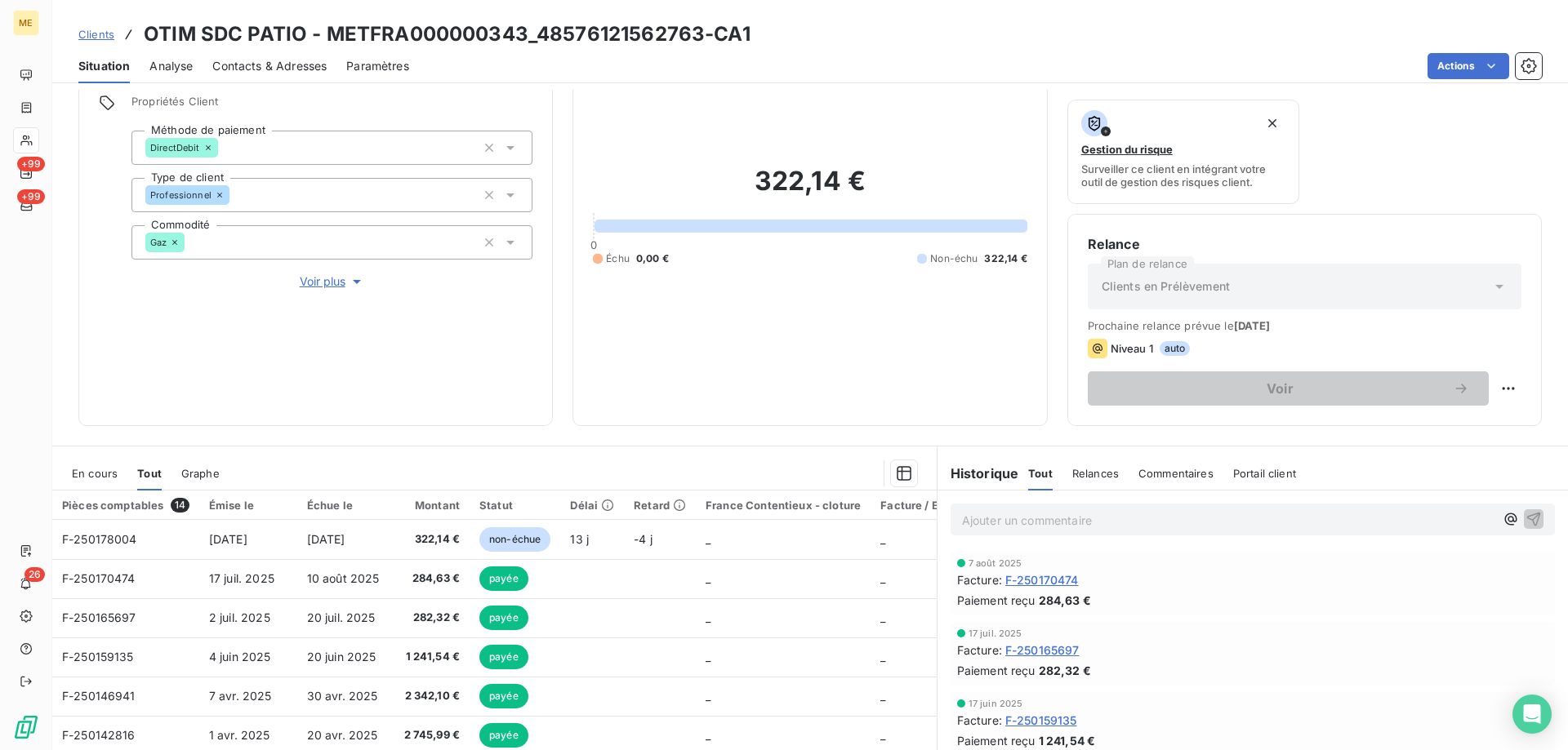
scroll to position [163, 0]
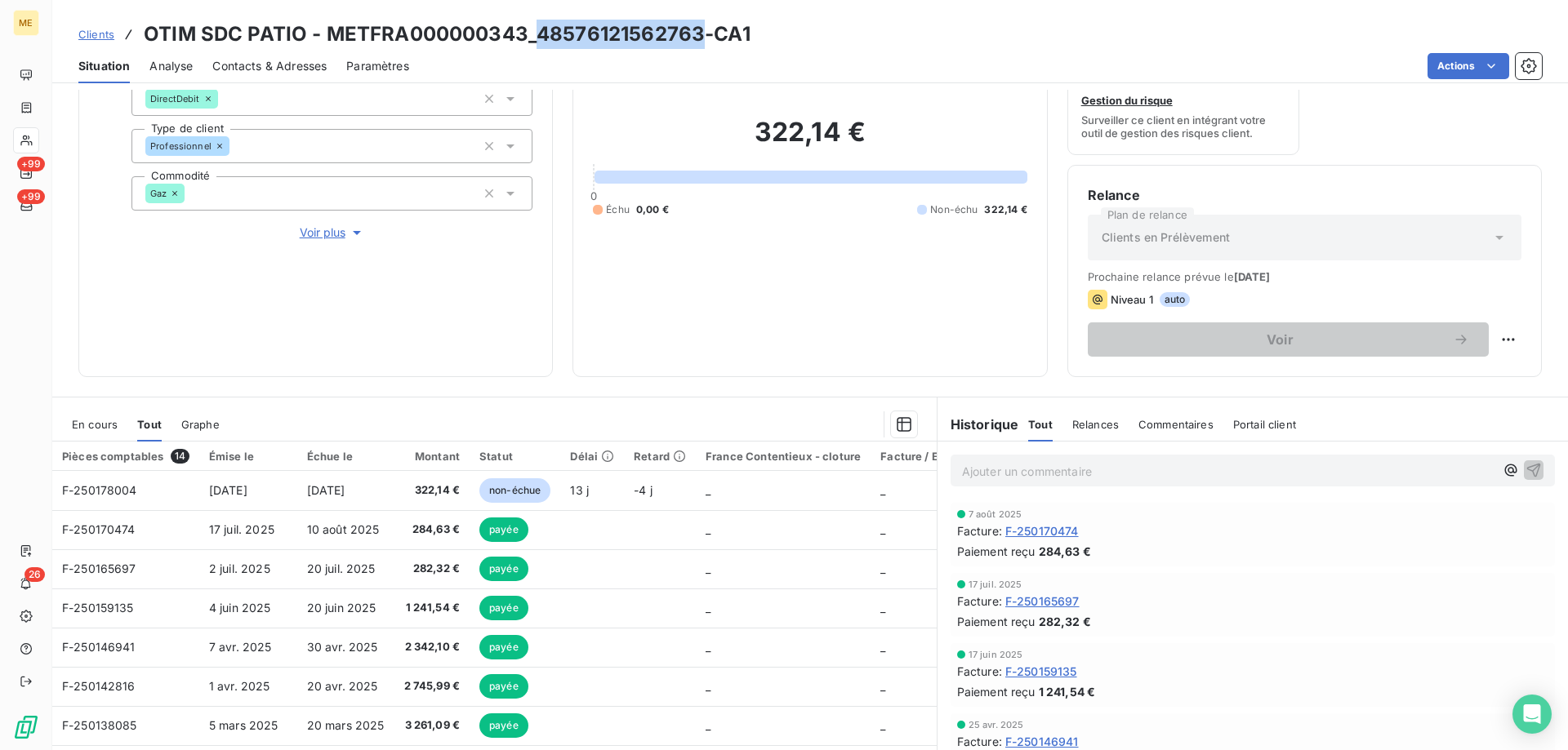
drag, startPoint x: 539, startPoint y: 41, endPoint x: 696, endPoint y: 25, distance: 157.8
click at [696, 25] on h3 "OTIM SDC PATIO - METFRA000000343_48576121562763-CA1" at bounding box center [447, 35] width 607 height 30
copy h3 "48576121562763"
drag, startPoint x: 326, startPoint y: 31, endPoint x: 528, endPoint y: 45, distance: 202.5
click at [528, 45] on h3 "OTIM SDC PATIO - METFRA000000343_48576121562763-CA1" at bounding box center [447, 35] width 607 height 30
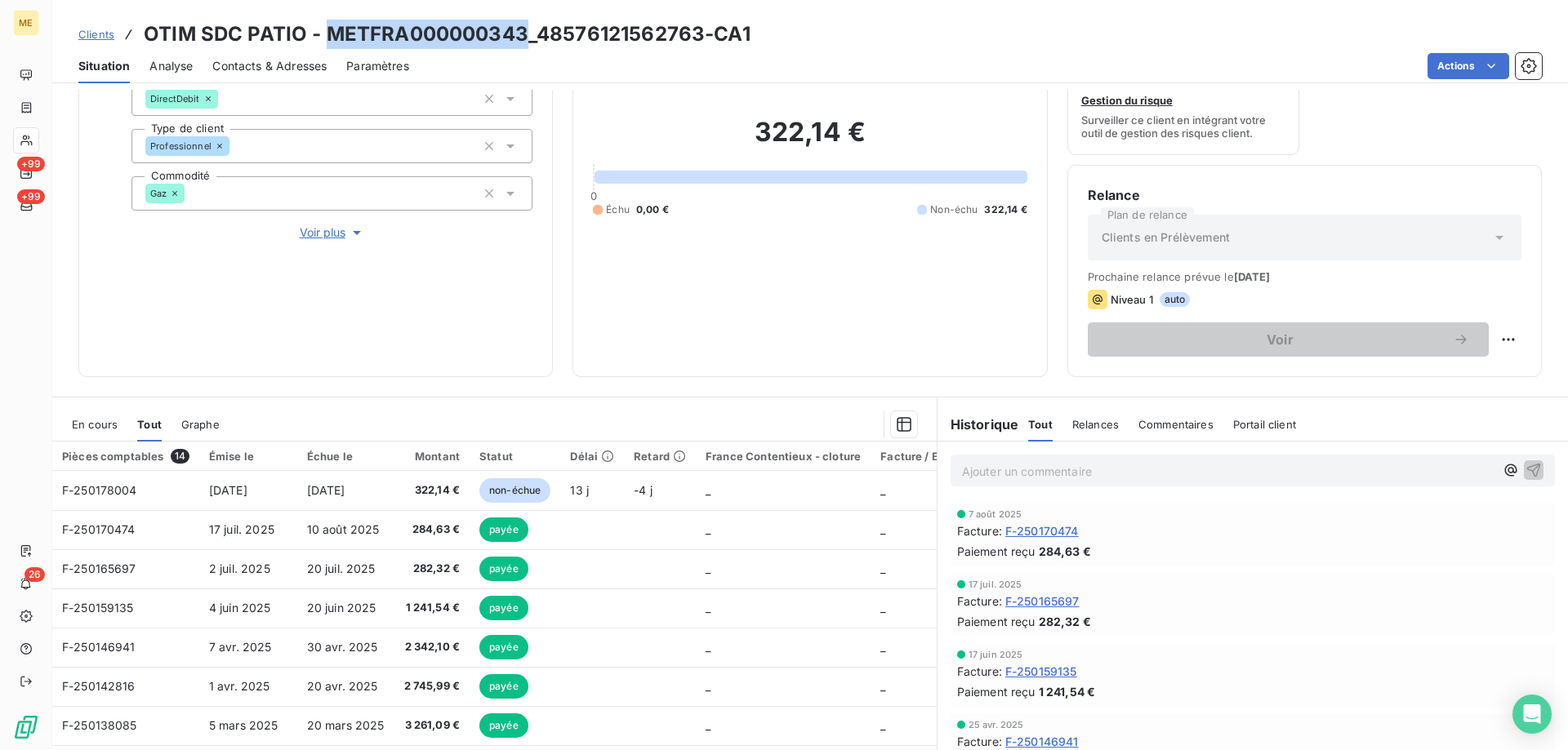
copy h3 "METFRA000000343"
click at [396, 38] on h3 "OTIM SDC PATIO - METFRA000000343_48576121562763-CA1" at bounding box center [447, 35] width 607 height 30
click at [349, 39] on h3 "OTIM SDC PATIO - METFRA000000343_48576121562763-CA1" at bounding box center [447, 35] width 607 height 30
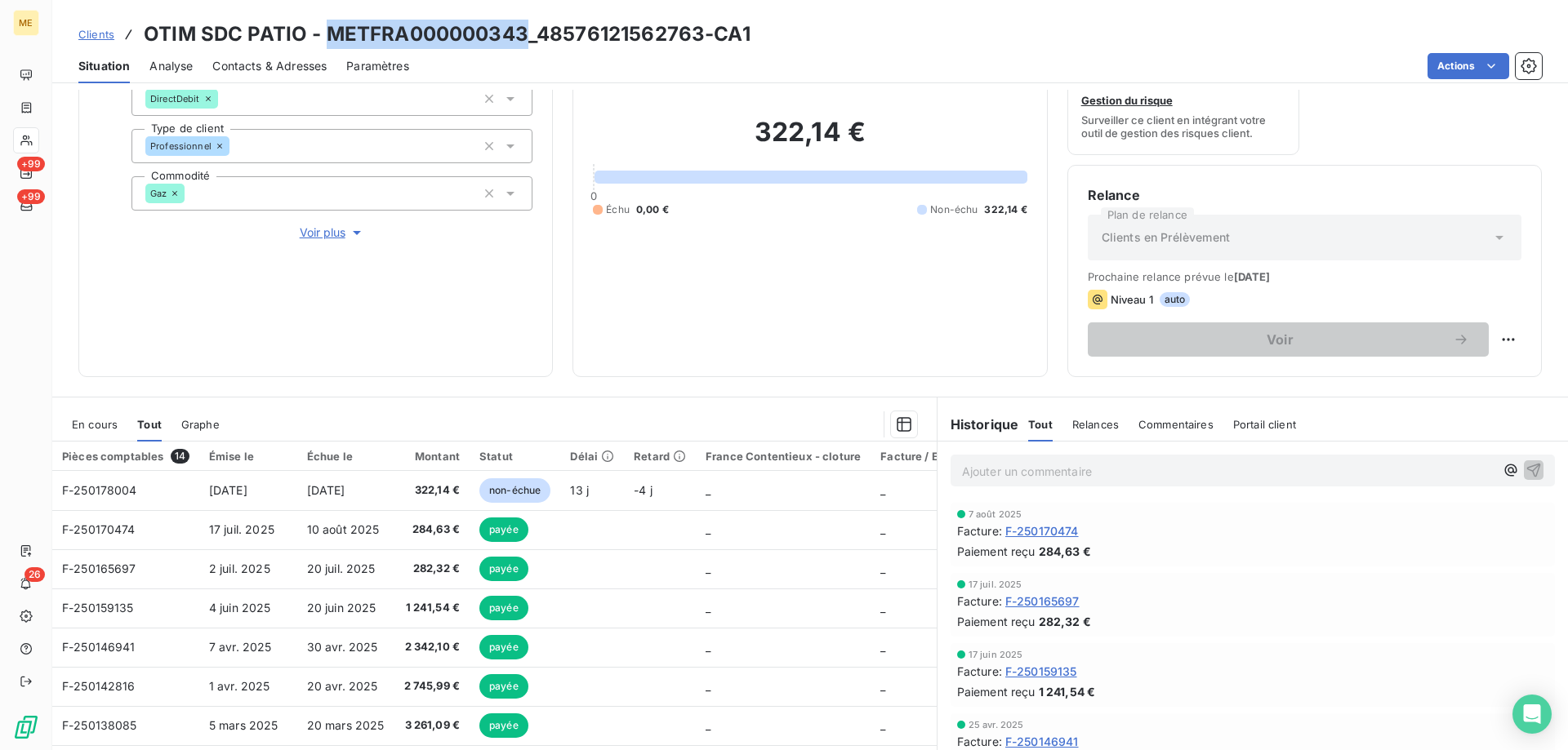
drag, startPoint x: 325, startPoint y: 37, endPoint x: 526, endPoint y: 34, distance: 201.0
click at [526, 34] on h3 "OTIM SDC PATIO - METFRA000000343_48576121562763-CA1" at bounding box center [447, 35] width 607 height 30
copy h3 "METFRA000000343"
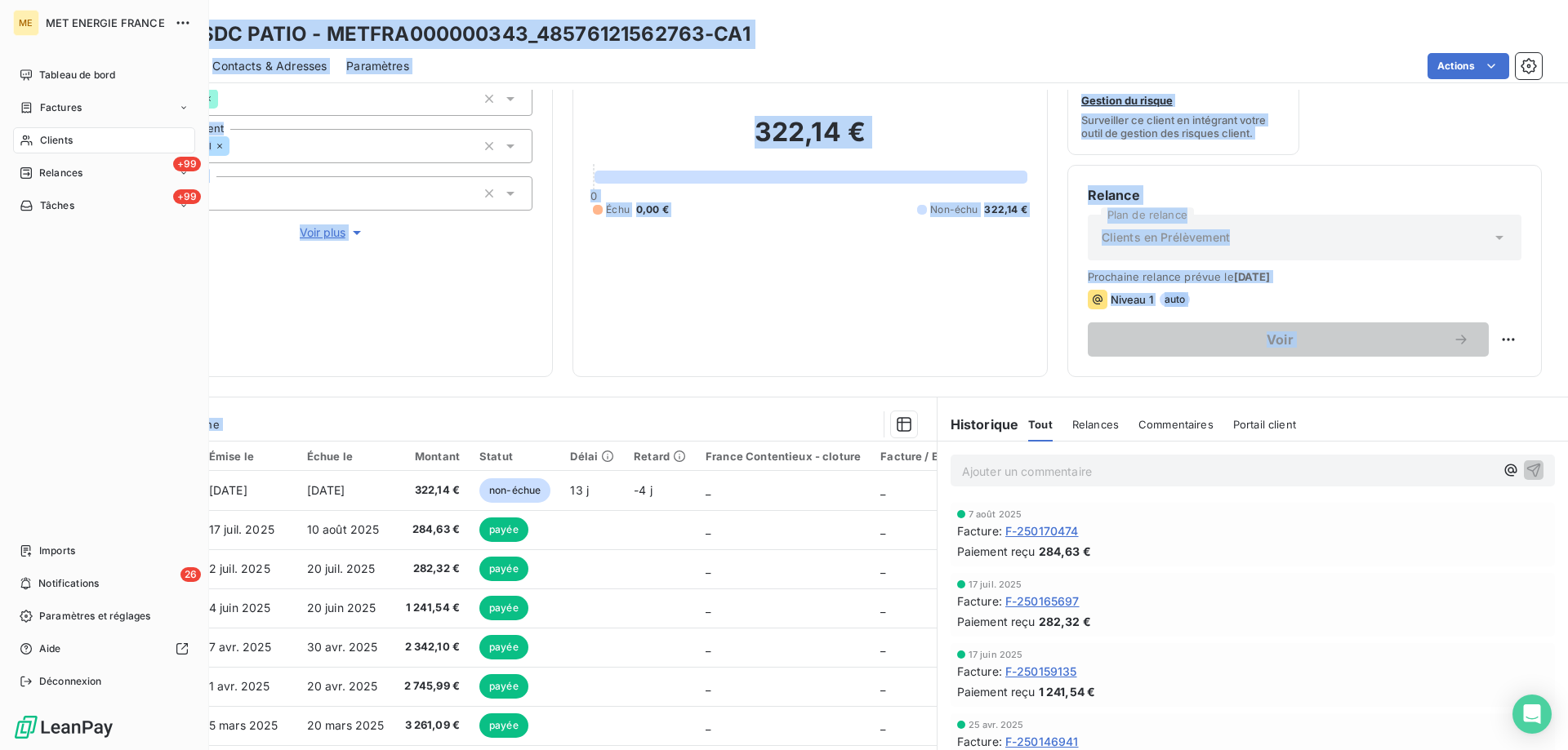
drag, startPoint x: 177, startPoint y: 489, endPoint x: 51, endPoint y: 489, distance: 126.0
click at [51, 489] on div "ME MET ENERGIE FRANCE Tableau de bord Factures Clients +99 Relances +99 Tâches …" at bounding box center [784, 375] width 1568 height 750
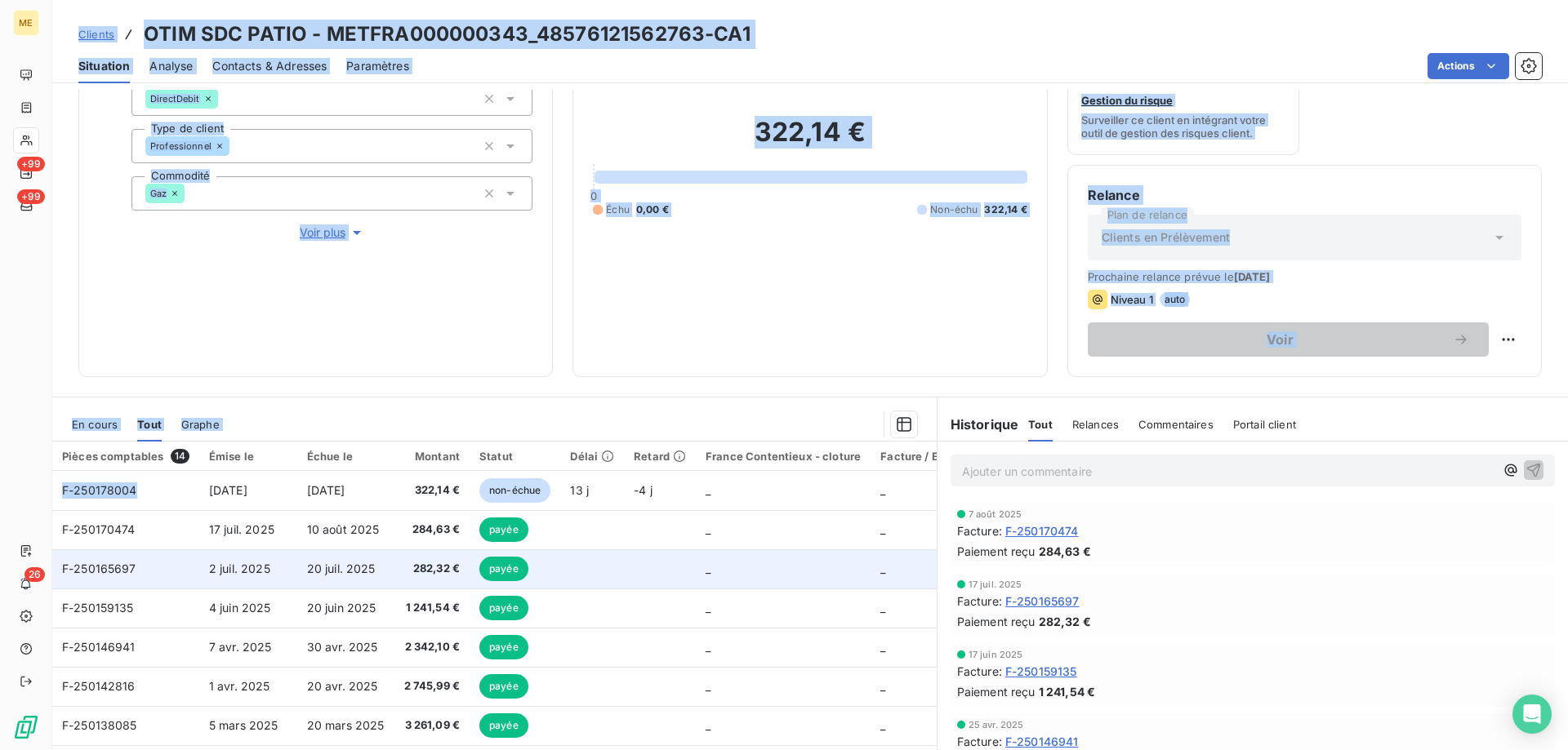
copy div "Clients OTIM SDC PATIO - METFRA000000343_48576121562763-CA1 Situation Analyse C…"
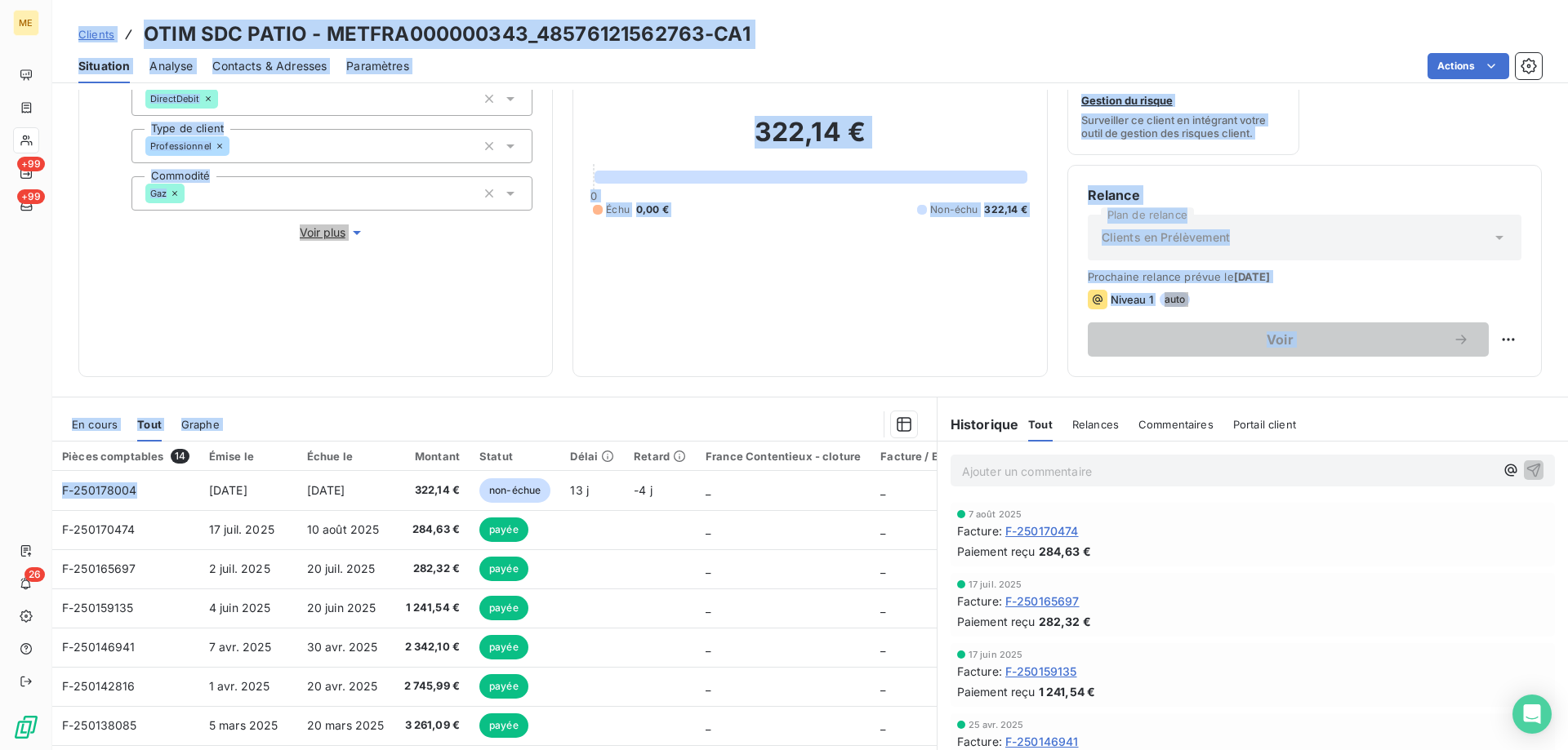
click at [572, 126] on div "Encours client 322,14 € 0 Échu 0,00 € Non-échu 322,14 €" at bounding box center [810, 157] width 475 height 441
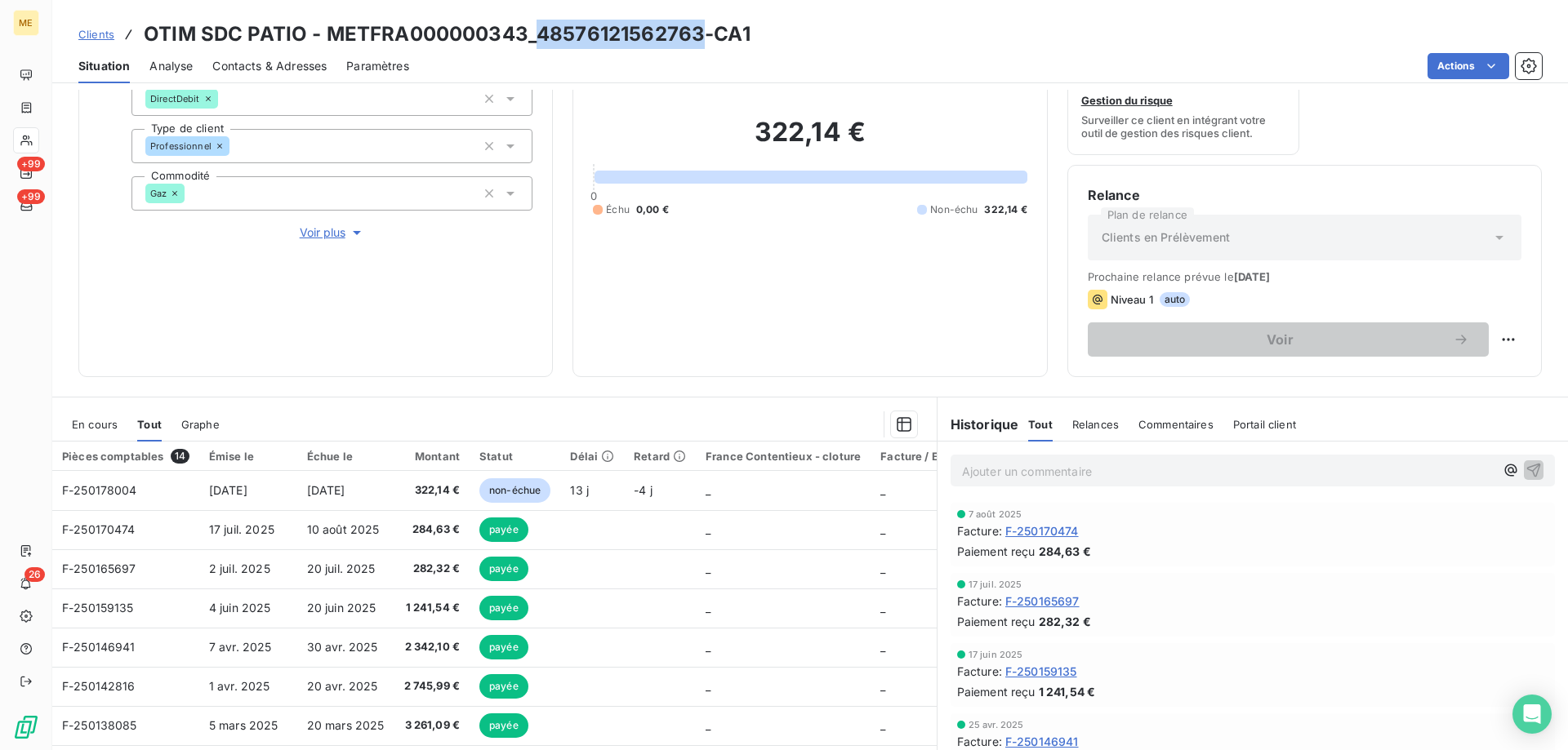
drag, startPoint x: 538, startPoint y: 34, endPoint x: 696, endPoint y: 47, distance: 158.5
click at [696, 47] on h3 "OTIM SDC PATIO - METFRA000000343_48576121562763-CA1" at bounding box center [447, 35] width 607 height 30
copy h3 "48576121562763"
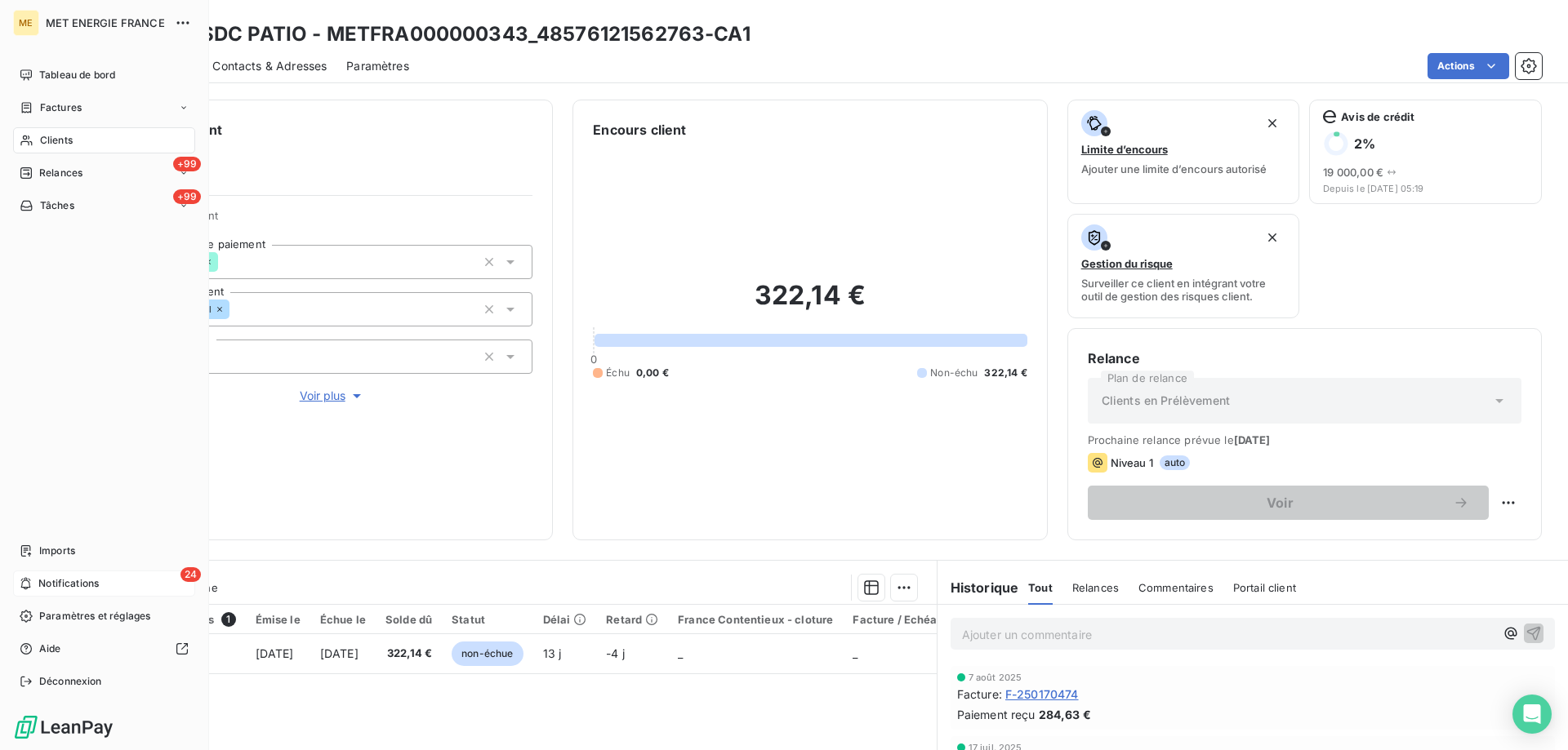
click at [45, 580] on span "Notifications" at bounding box center [69, 583] width 61 height 15
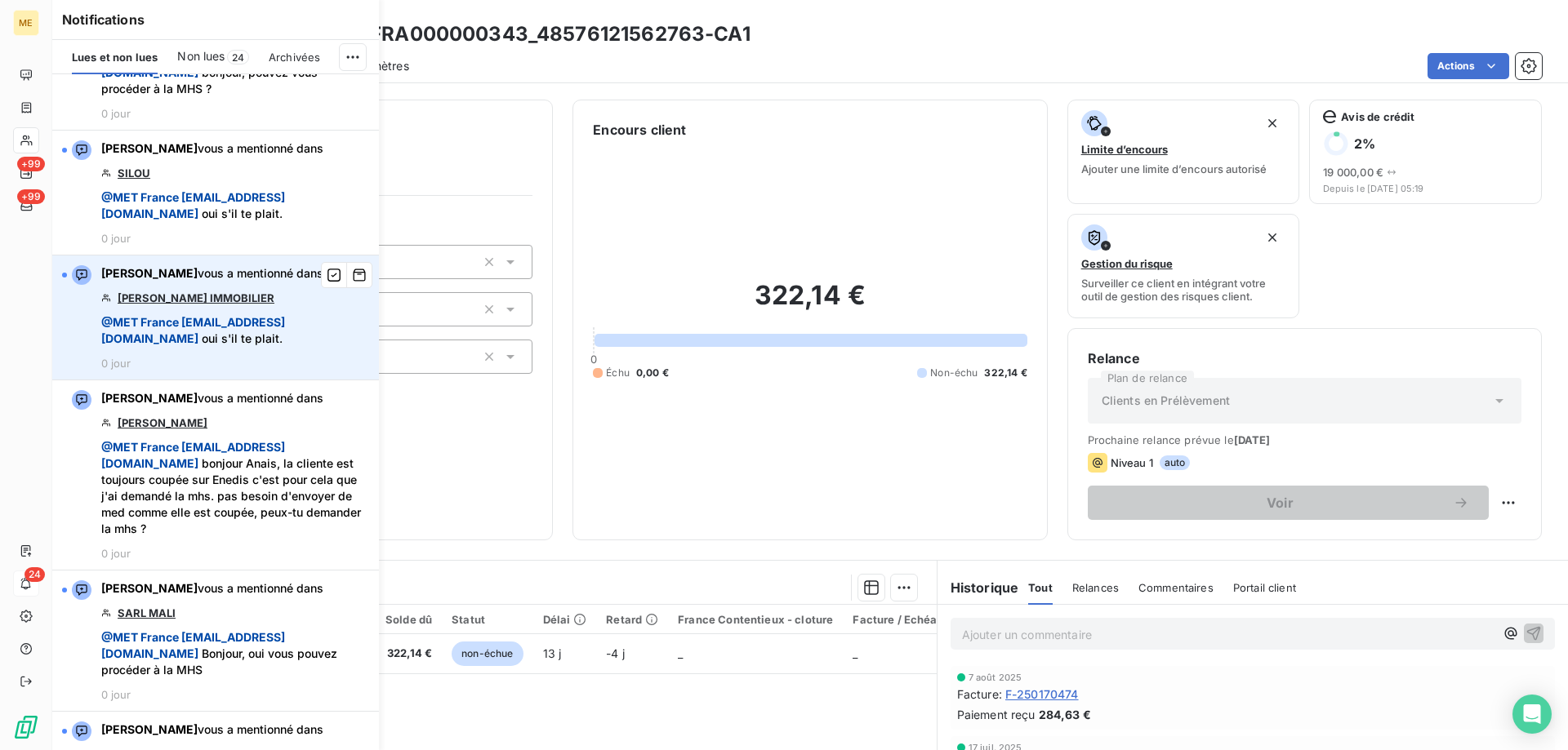
scroll to position [245, 0]
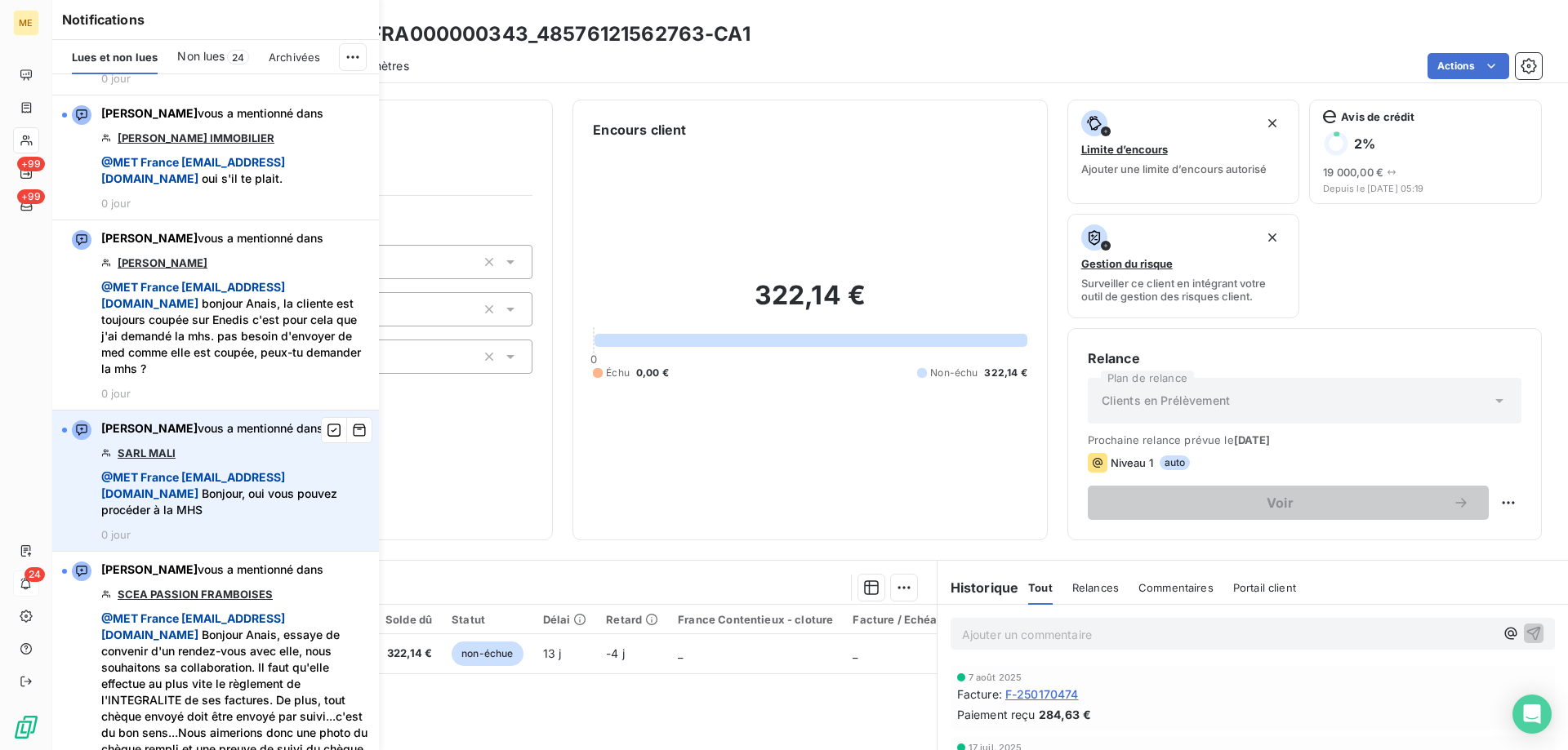
click at [130, 460] on link "SARL MALI" at bounding box center [146, 453] width 58 height 13
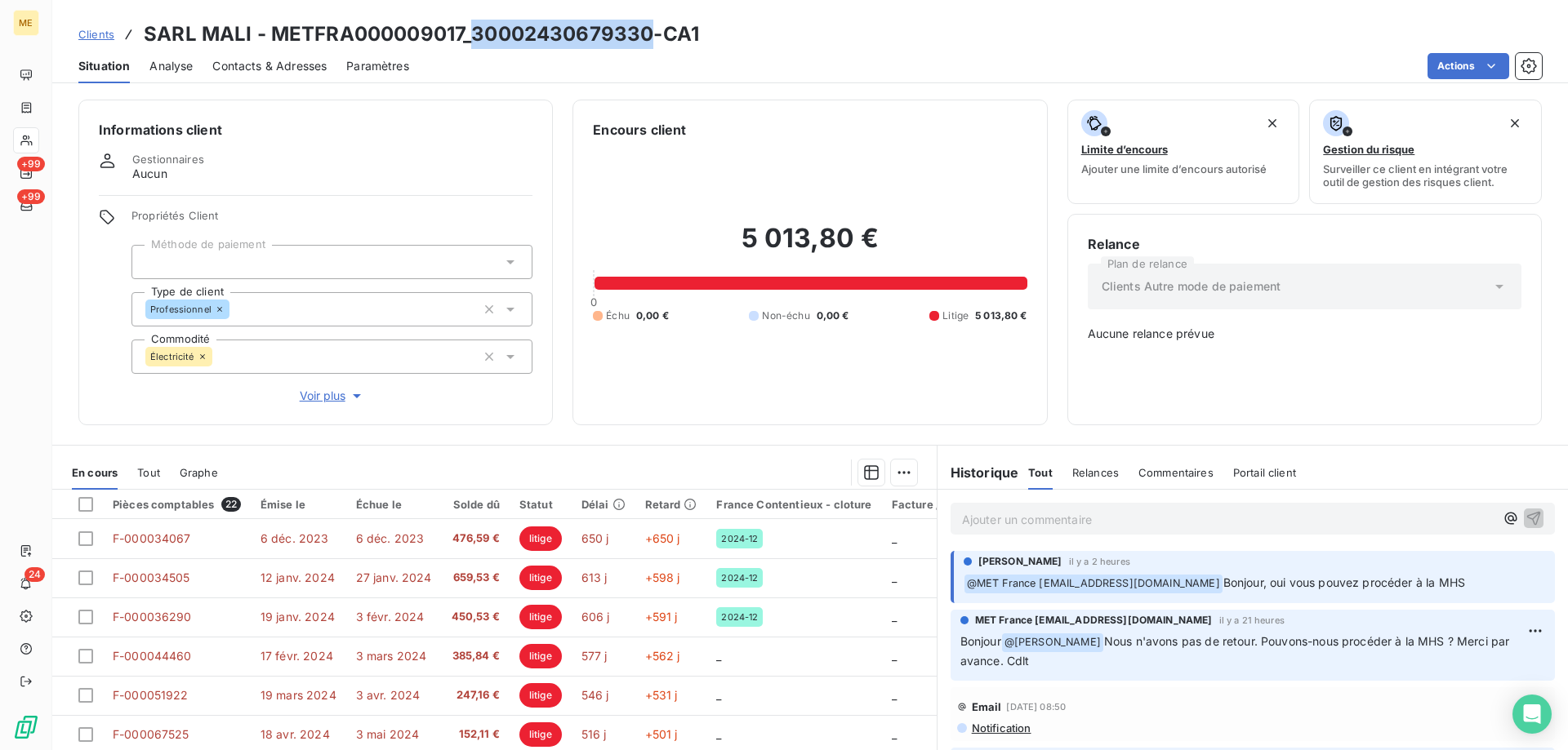
drag, startPoint x: 474, startPoint y: 32, endPoint x: 650, endPoint y: 44, distance: 176.4
click at [650, 44] on h3 "SARL MALI - METFRA000009017_30002430679330-CA1" at bounding box center [421, 35] width 555 height 30
copy h3 "30002430679330"
click at [1033, 510] on p "Ajouter un commentaire ﻿" at bounding box center [1228, 520] width 533 height 21
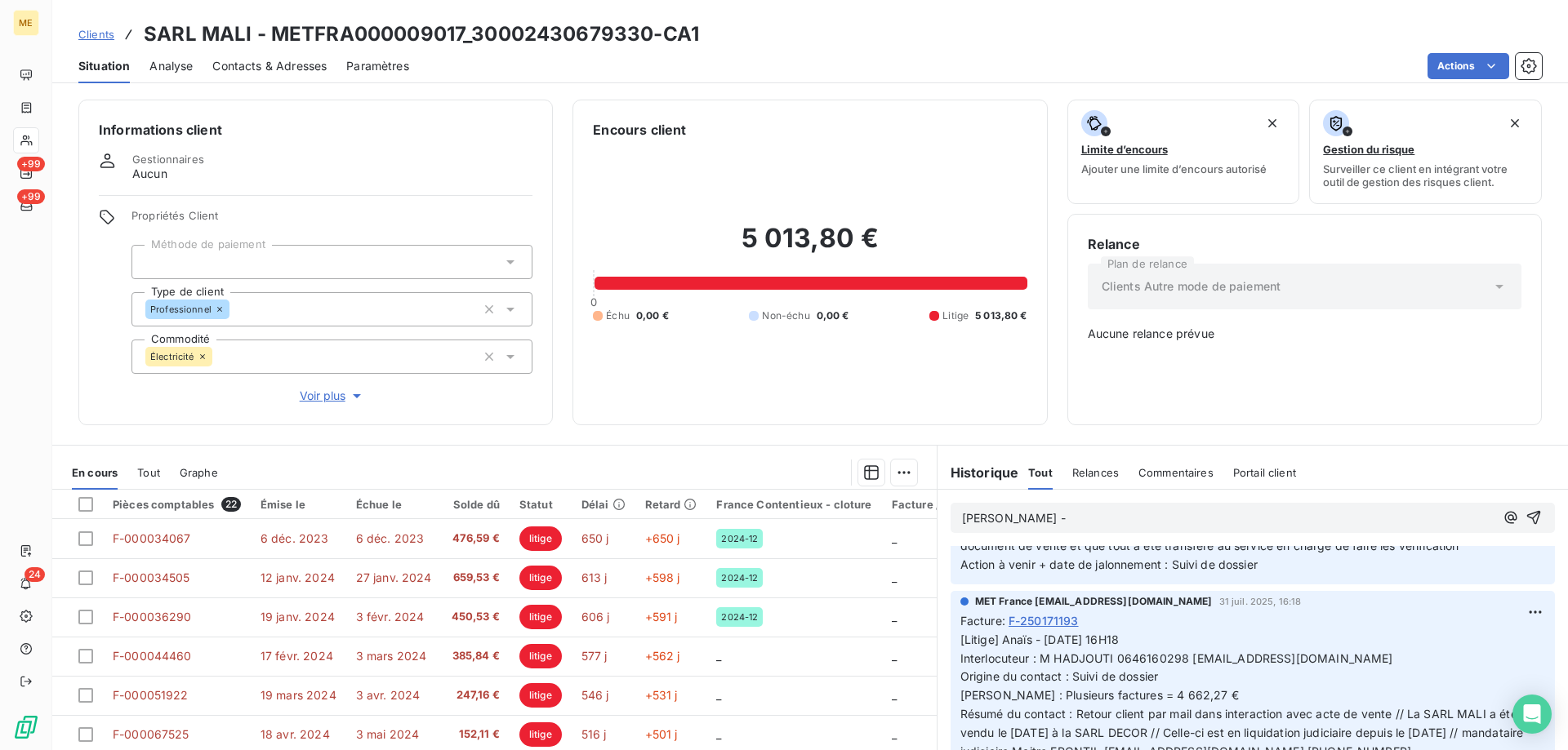
scroll to position [327, 0]
click at [1501, 508] on button "button" at bounding box center [1511, 518] width 20 height 20
click at [1116, 510] on p "Sylvain - demande MHS a" at bounding box center [1228, 519] width 533 height 19
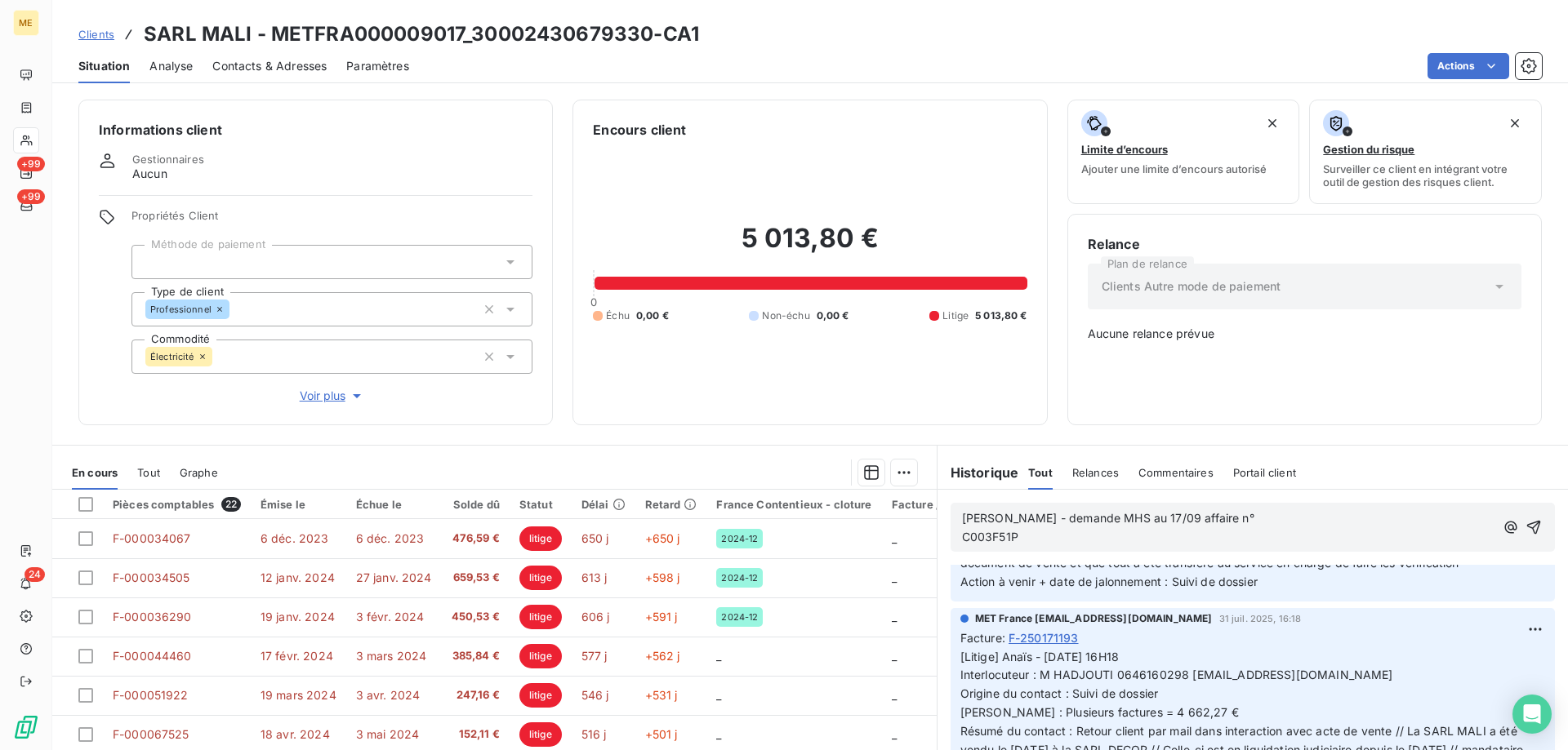
scroll to position [346, 0]
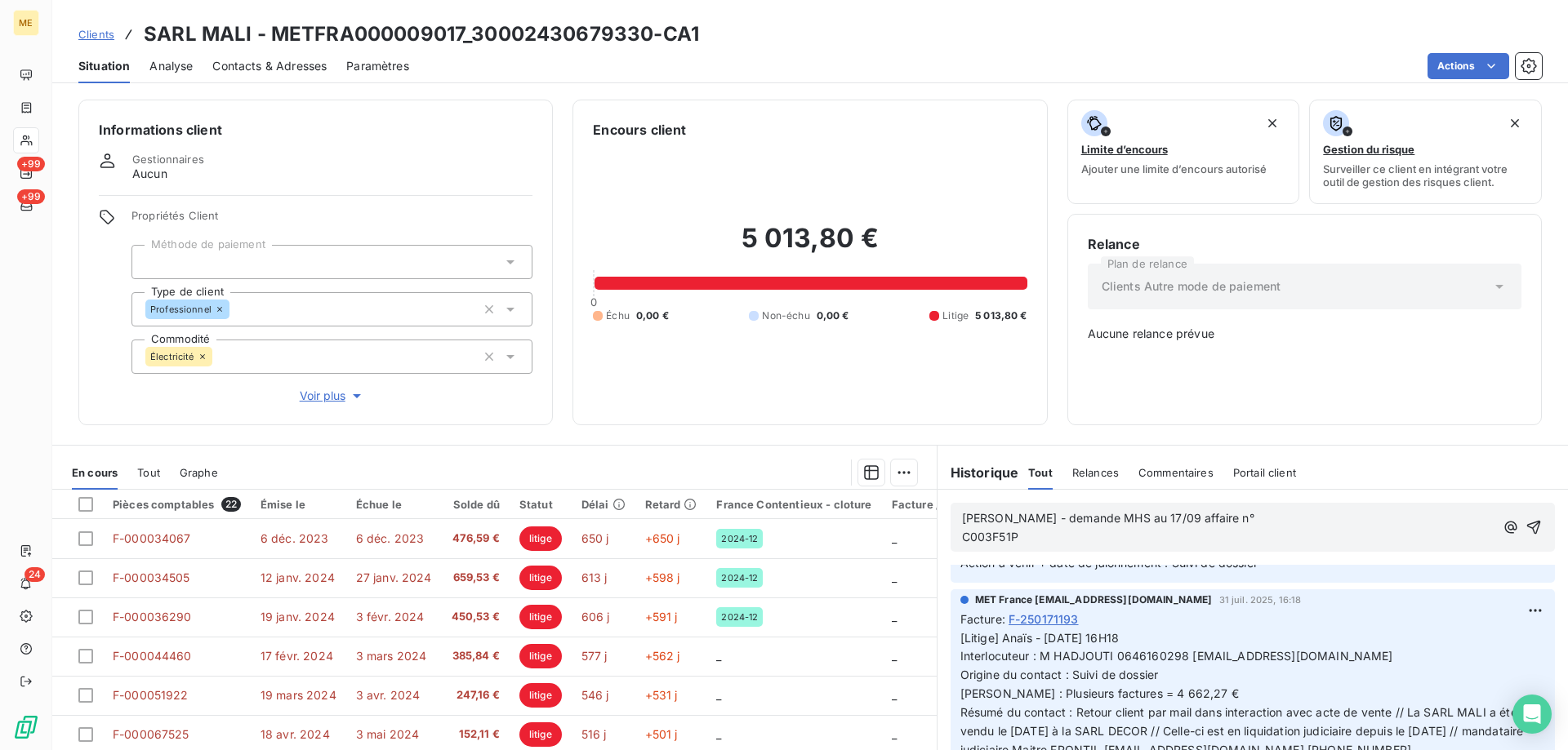
click at [962, 529] on span "C003F51P" at bounding box center [990, 536] width 57 height 14
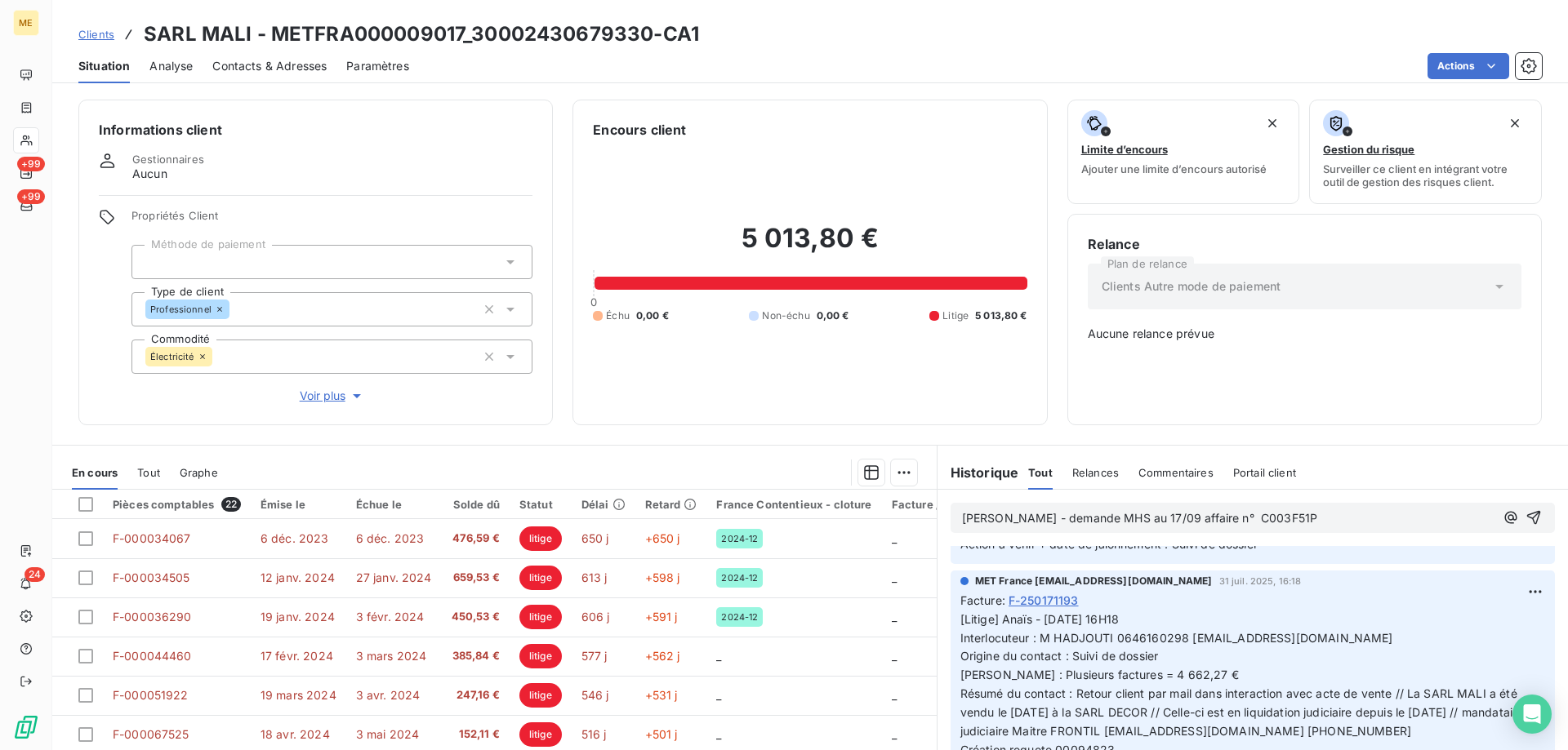
scroll to position [327, 0]
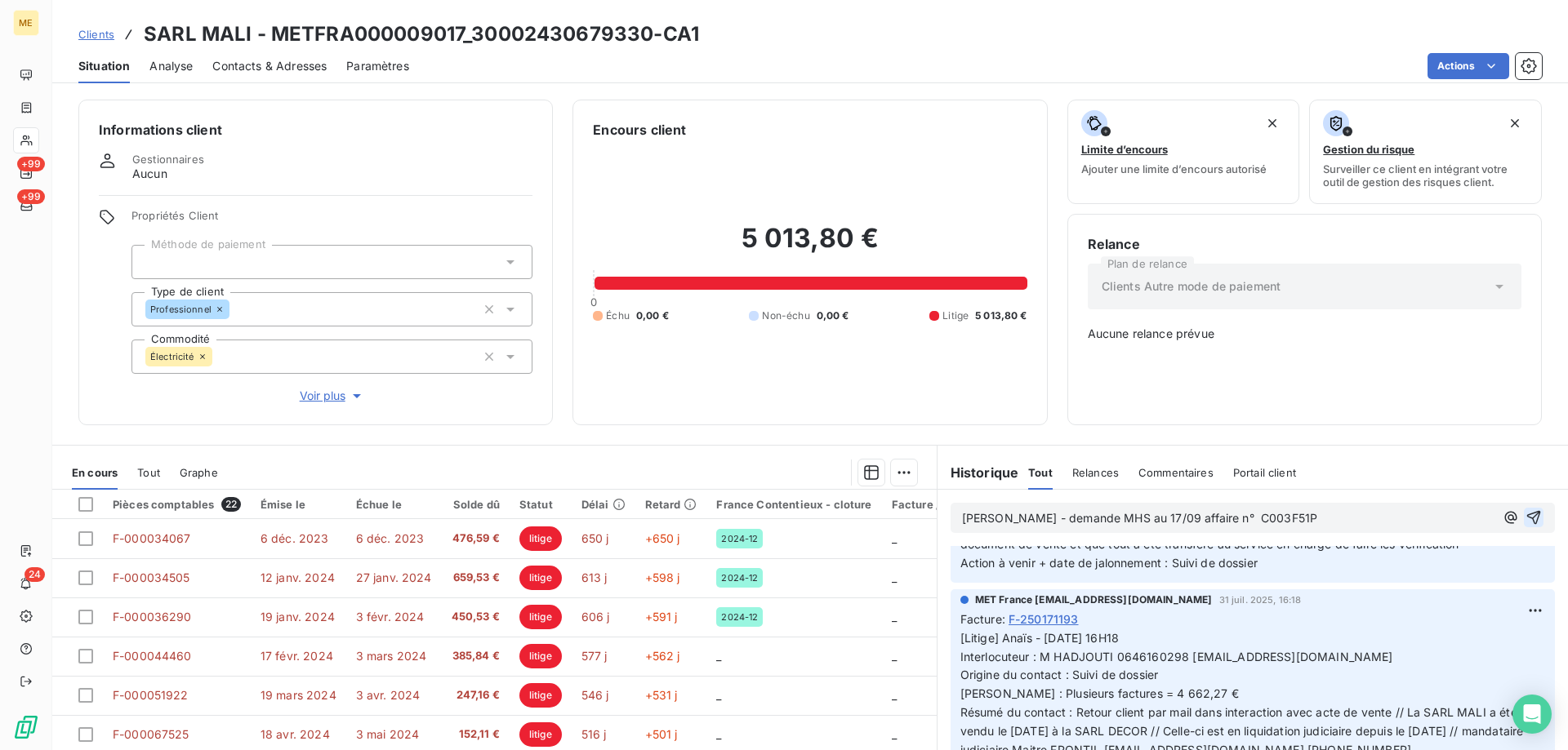
click at [1525, 510] on icon "button" at bounding box center [1533, 518] width 16 height 16
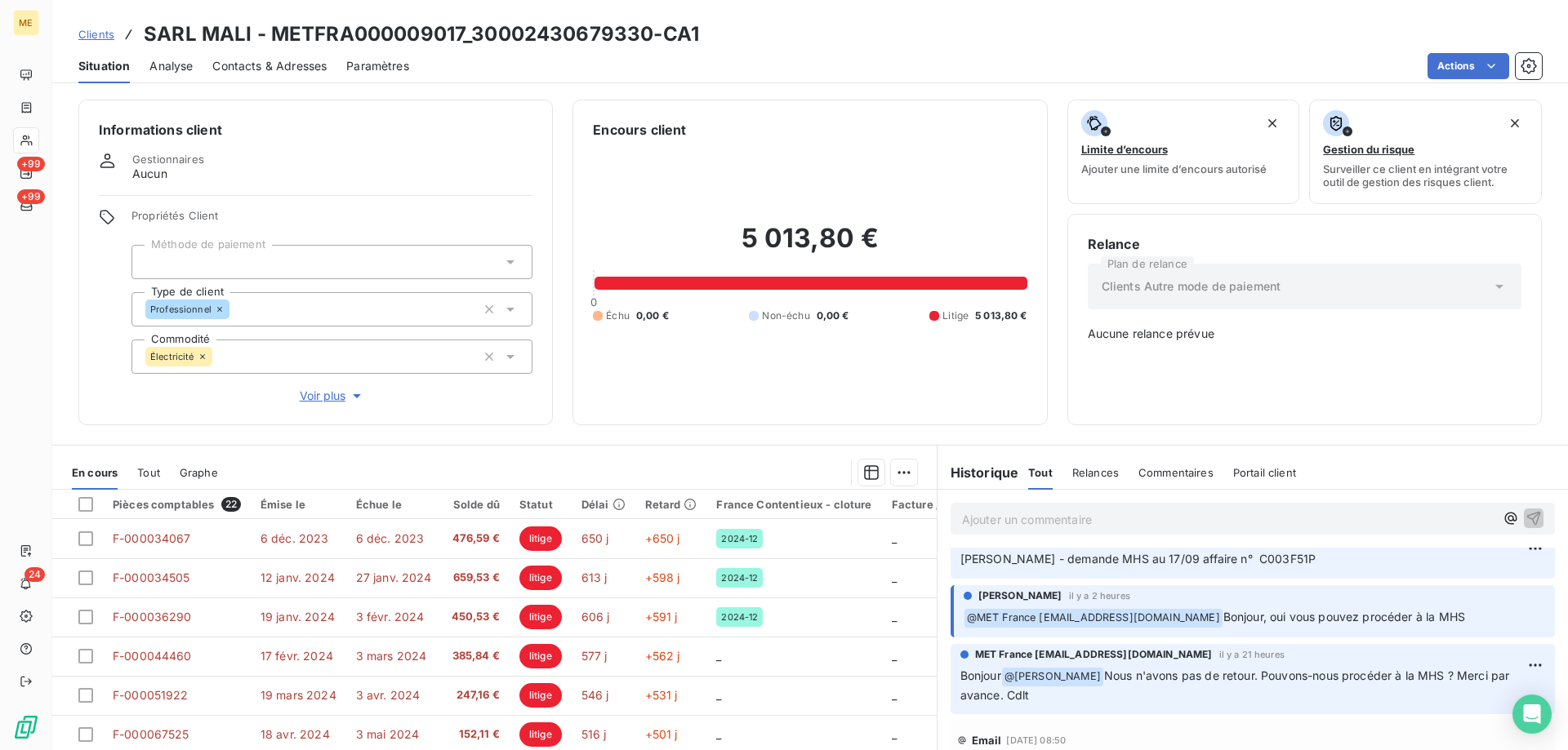
scroll to position [0, 0]
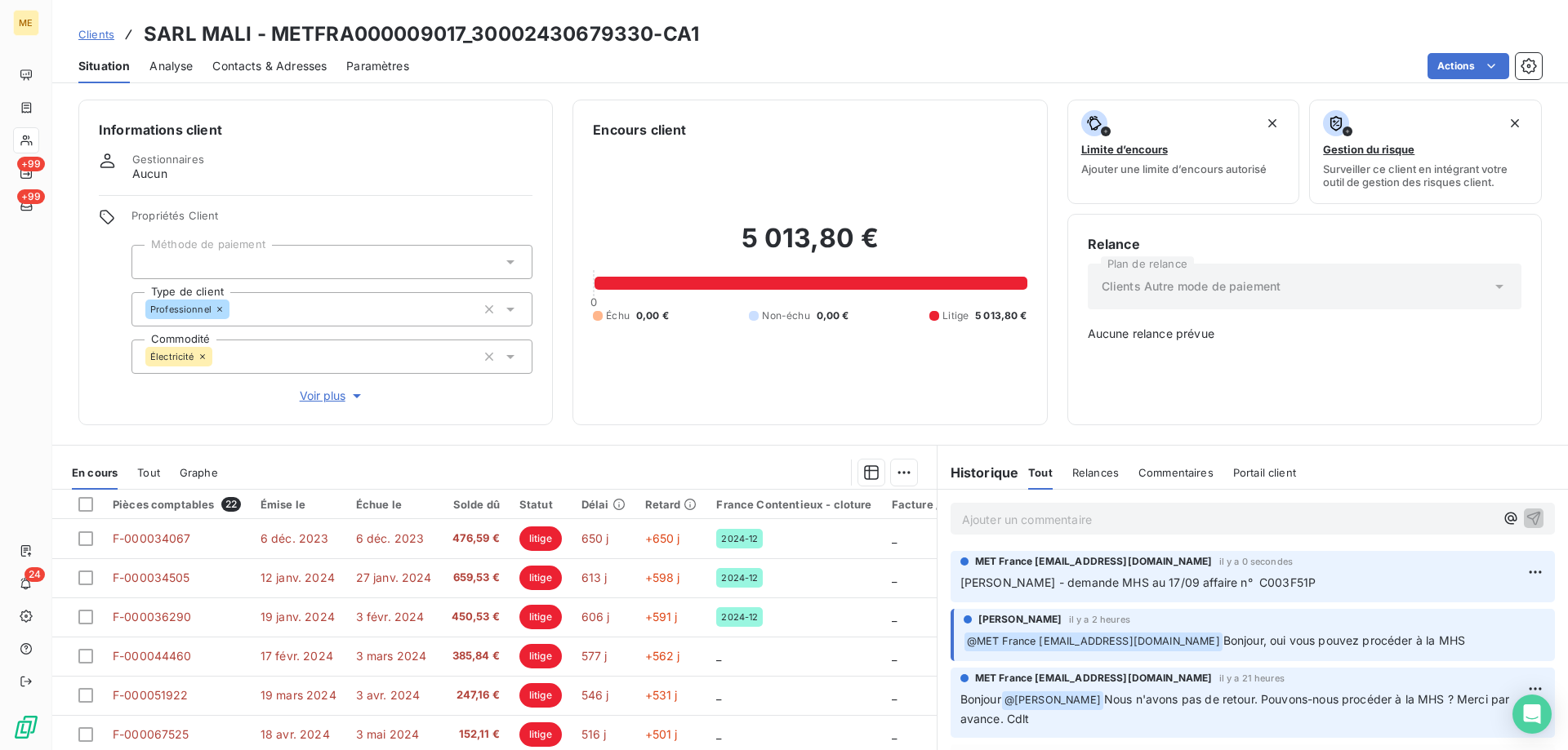
click at [987, 510] on p "Ajouter un commentaire ﻿" at bounding box center [1228, 520] width 533 height 21
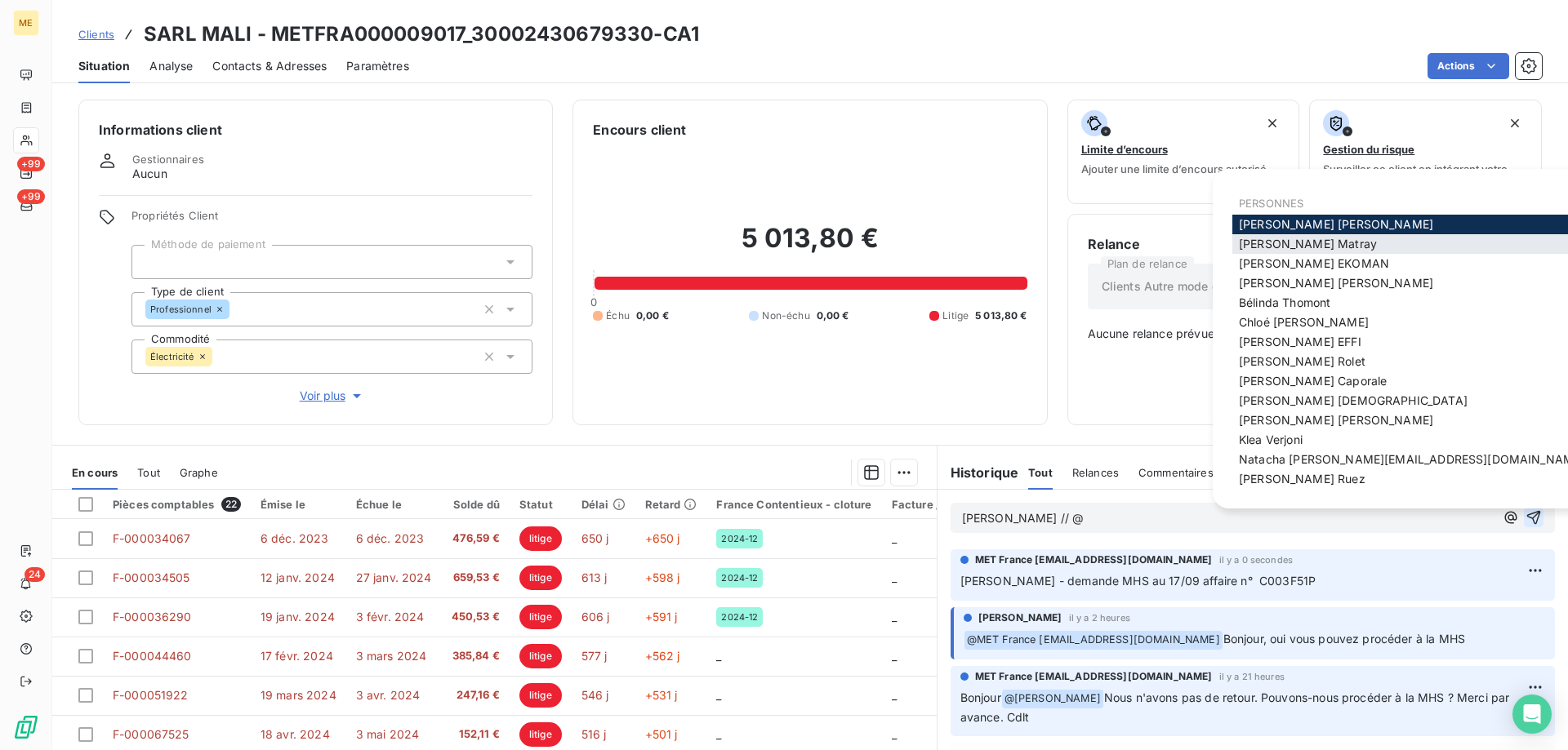
click at [1349, 250] on div "Amélie Matray" at bounding box center [1411, 244] width 359 height 20
click at [1286, 247] on span "Amélie Matray" at bounding box center [1308, 243] width 138 height 14
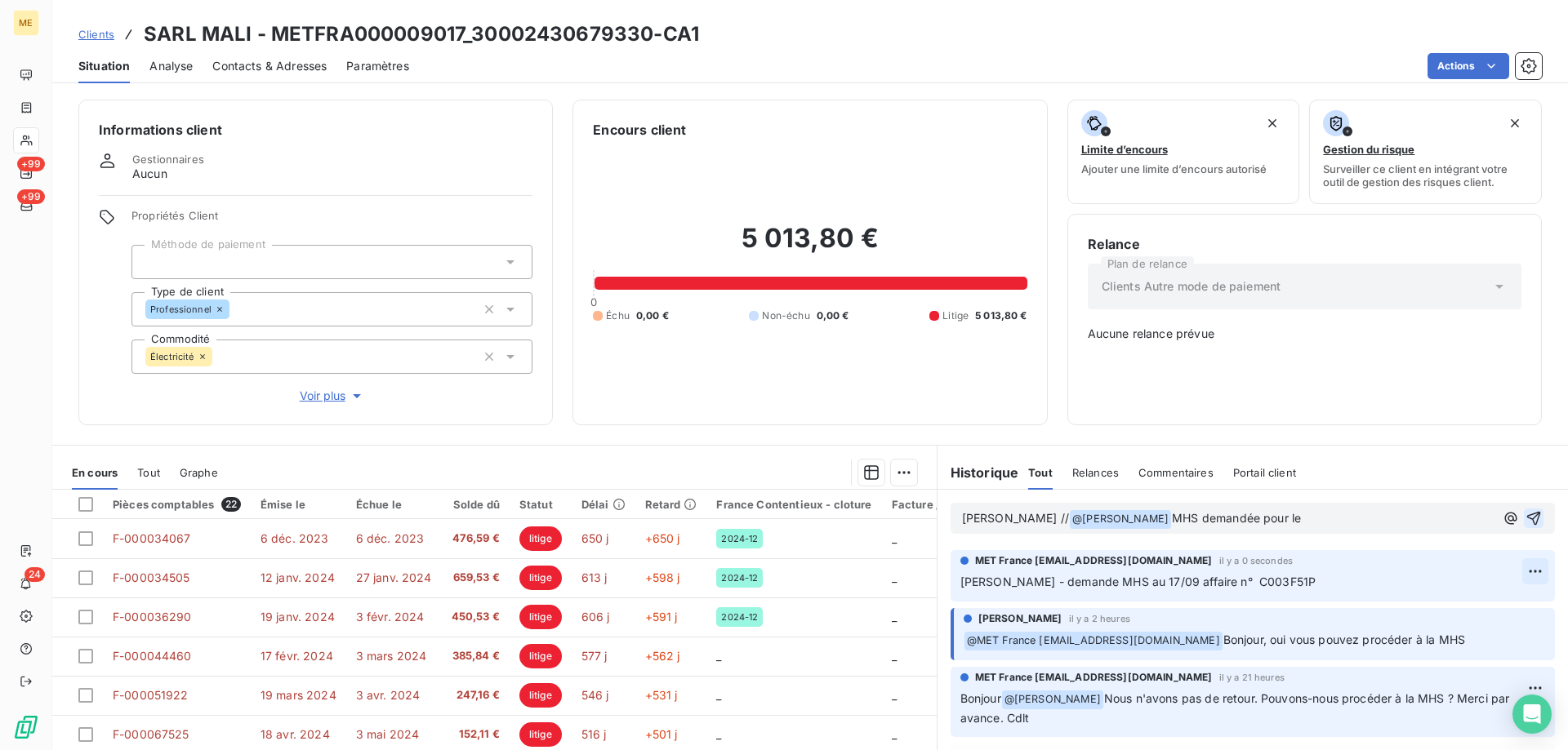
click at [1513, 552] on html "ME +99 +99 24 Clients SARL MALI - METFRA000009017_30002430679330-CA1 Situation …" at bounding box center [784, 457] width 1568 height 914
click at [1446, 614] on div "Supprimer" at bounding box center [1472, 627] width 91 height 26
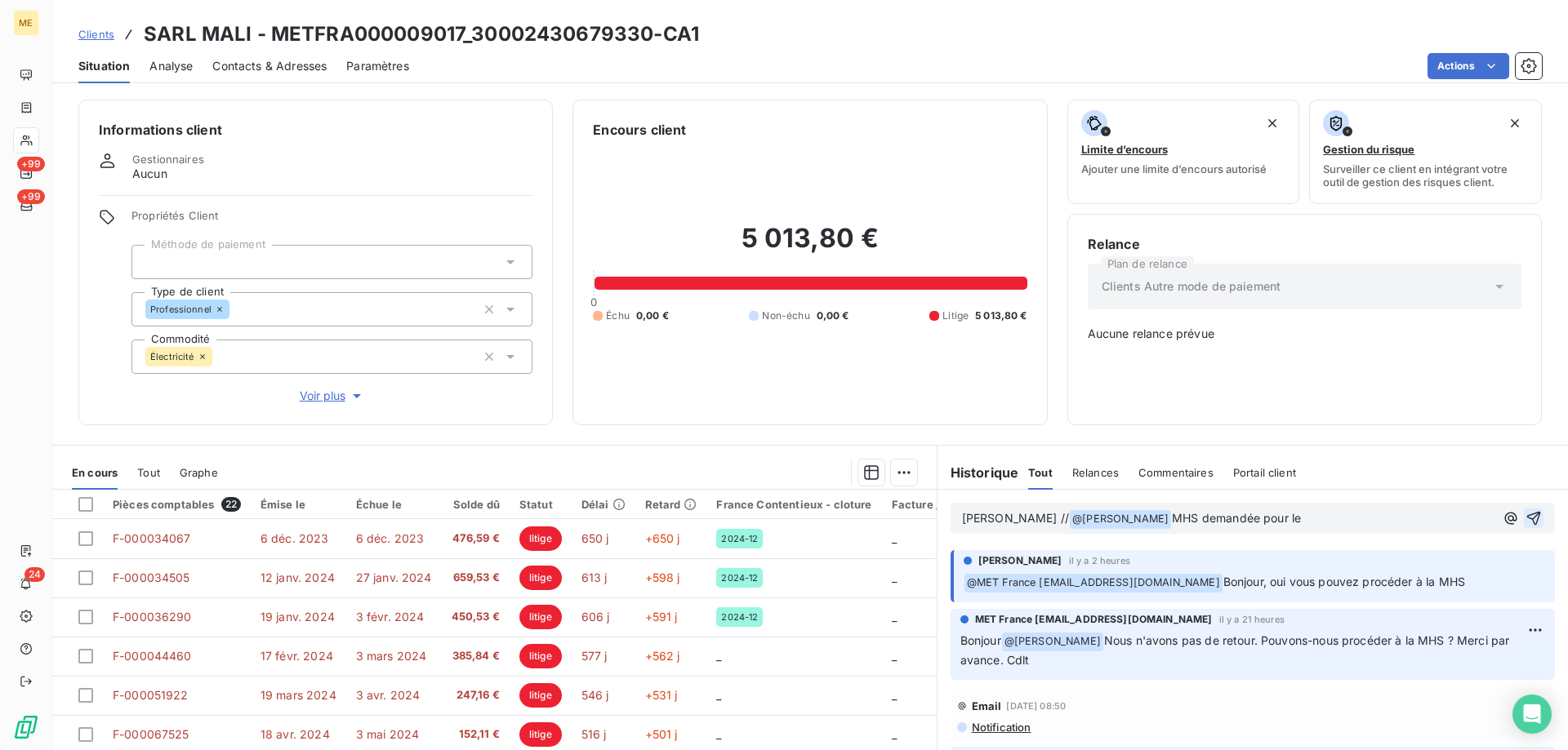
click at [1254, 510] on p "Sylvain // @ Amélie Matray ﻿ MHS demandée pour le" at bounding box center [1228, 520] width 533 height 20
click at [1527, 512] on icon "button" at bounding box center [1534, 519] width 14 height 14
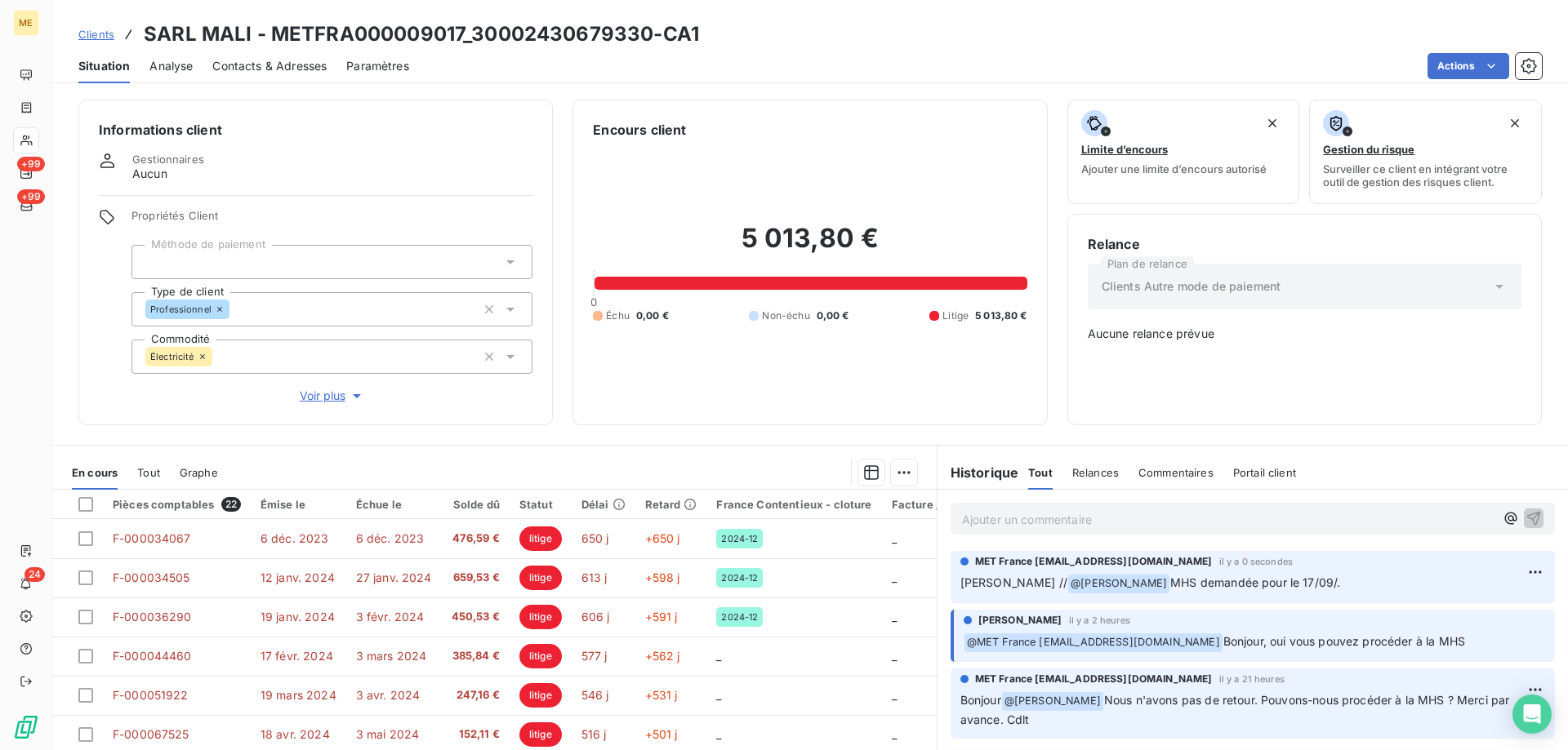
click at [966, 510] on p "Ajouter un commentaire ﻿" at bounding box center [1228, 520] width 533 height 21
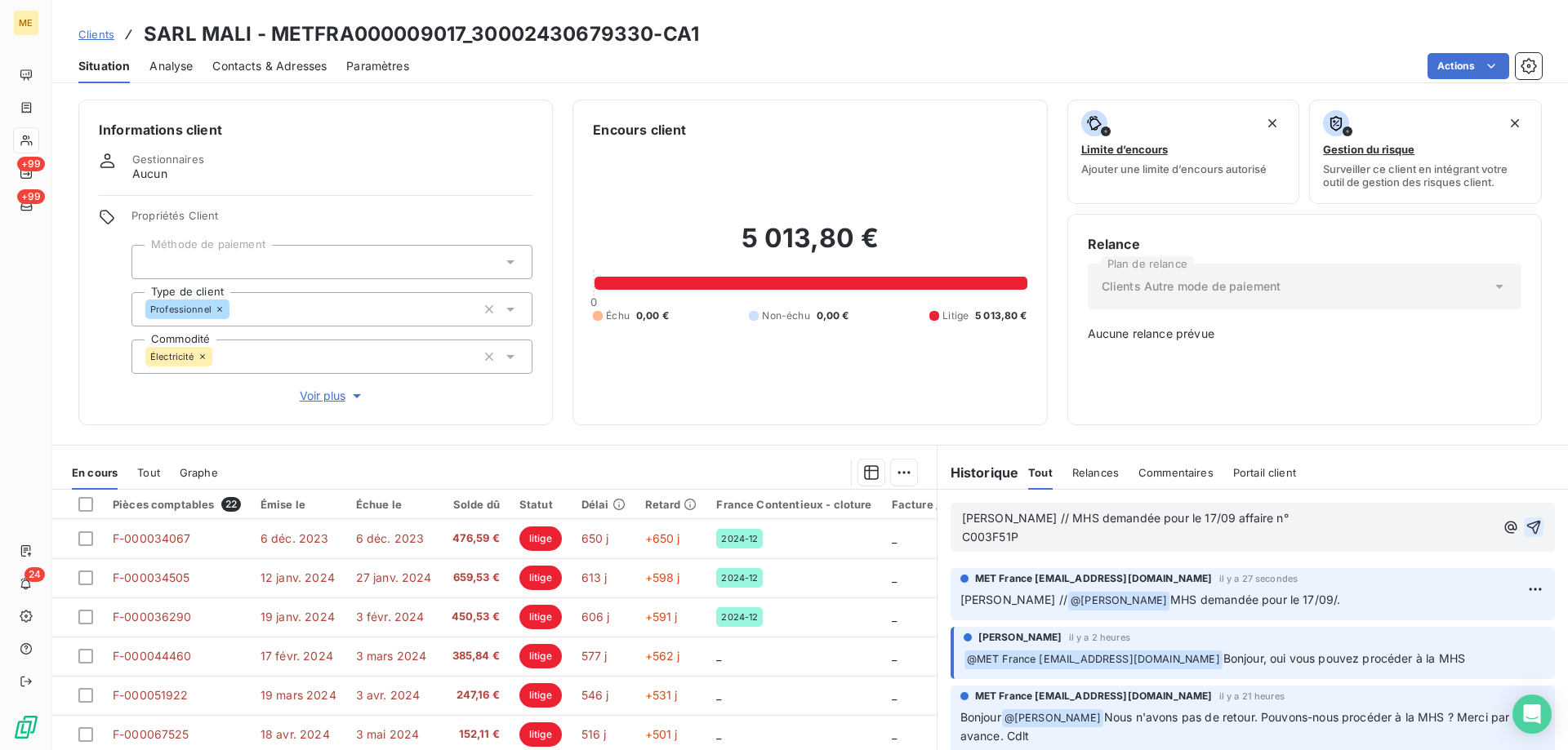
click at [951, 528] on div "Sylvain // MHS demandée pour le 17/09 affaire n° C003F51P" at bounding box center [1253, 526] width 604 height 49
click at [952, 530] on div "Sylvain // MHS demandée pour le 17/09 affaire n° C003F51P" at bounding box center [1253, 526] width 604 height 49
click at [962, 534] on p "C003F51P" at bounding box center [1228, 537] width 533 height 19
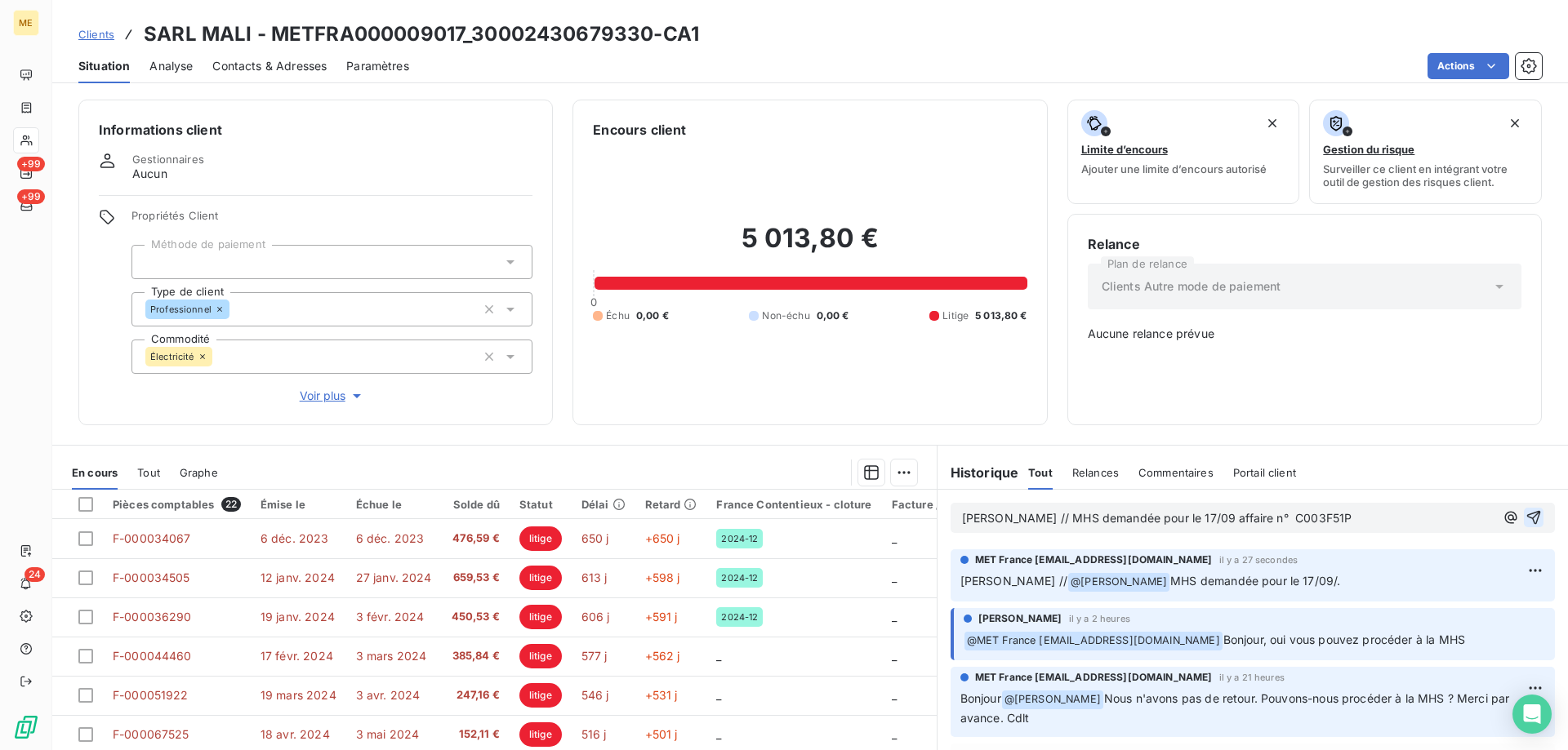
click at [1354, 511] on p "Sylvain // MHS demandée pour le 17/09 affaire n° C003F51P" at bounding box center [1228, 519] width 533 height 19
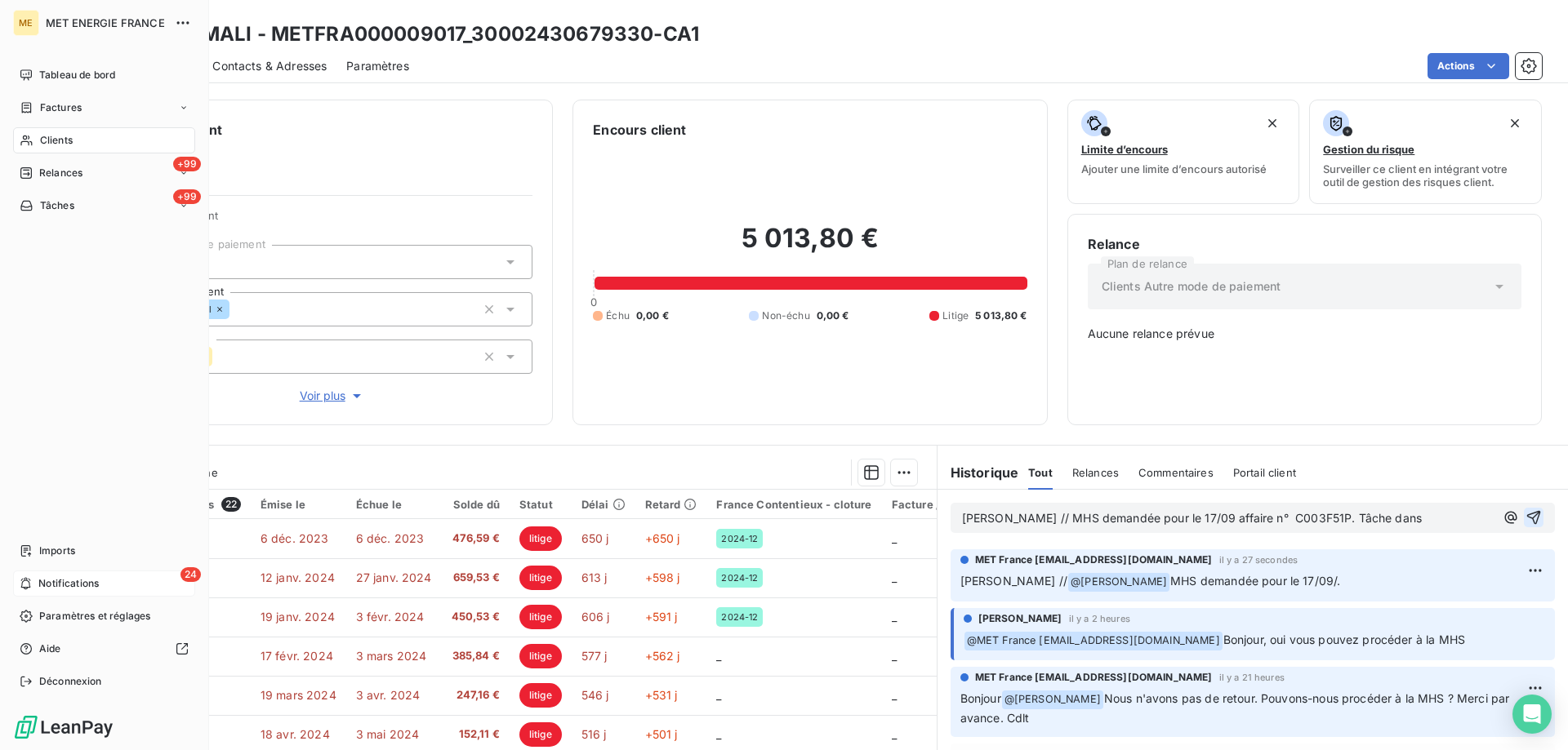
click at [38, 581] on div "24 Notifications" at bounding box center [103, 584] width 182 height 26
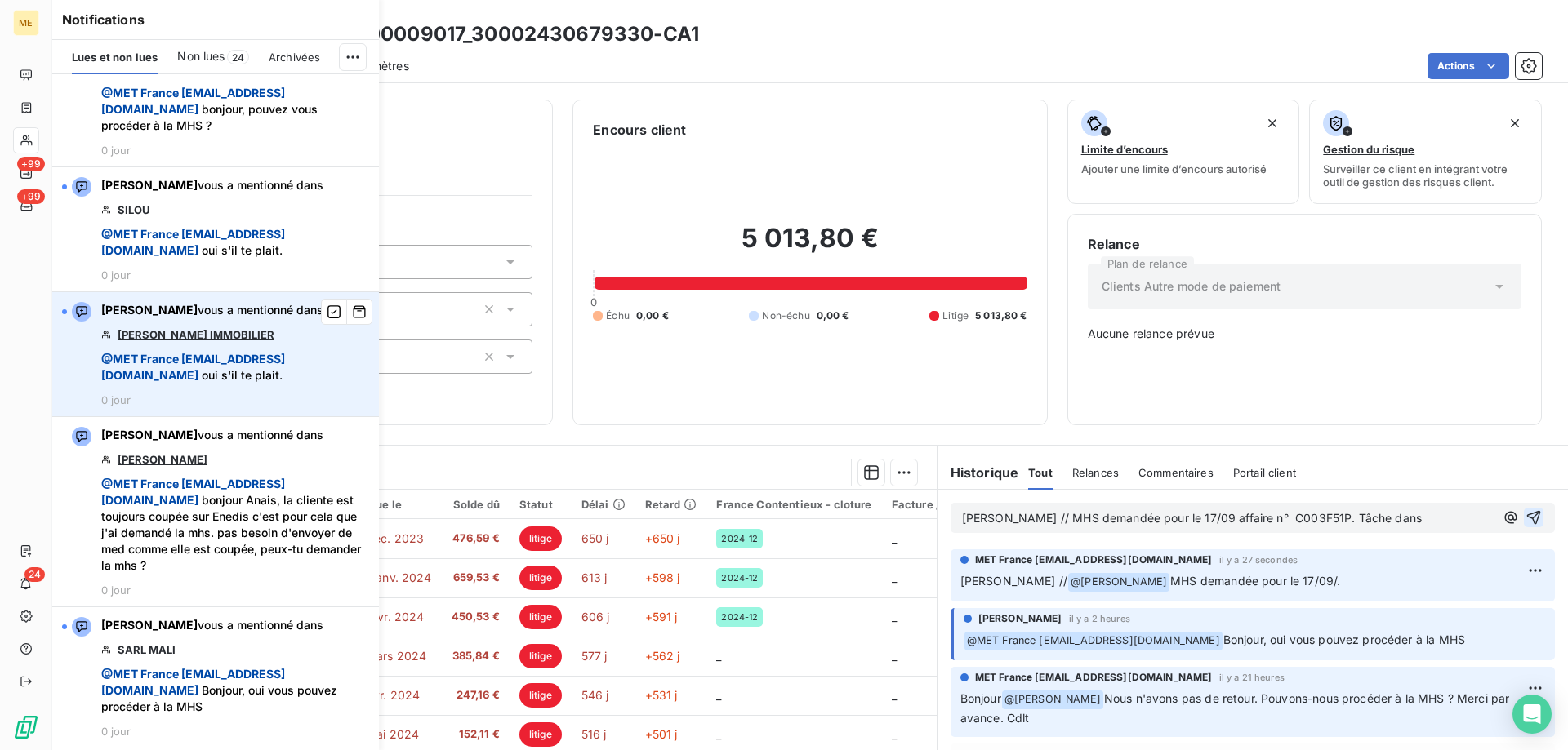
scroll to position [81, 0]
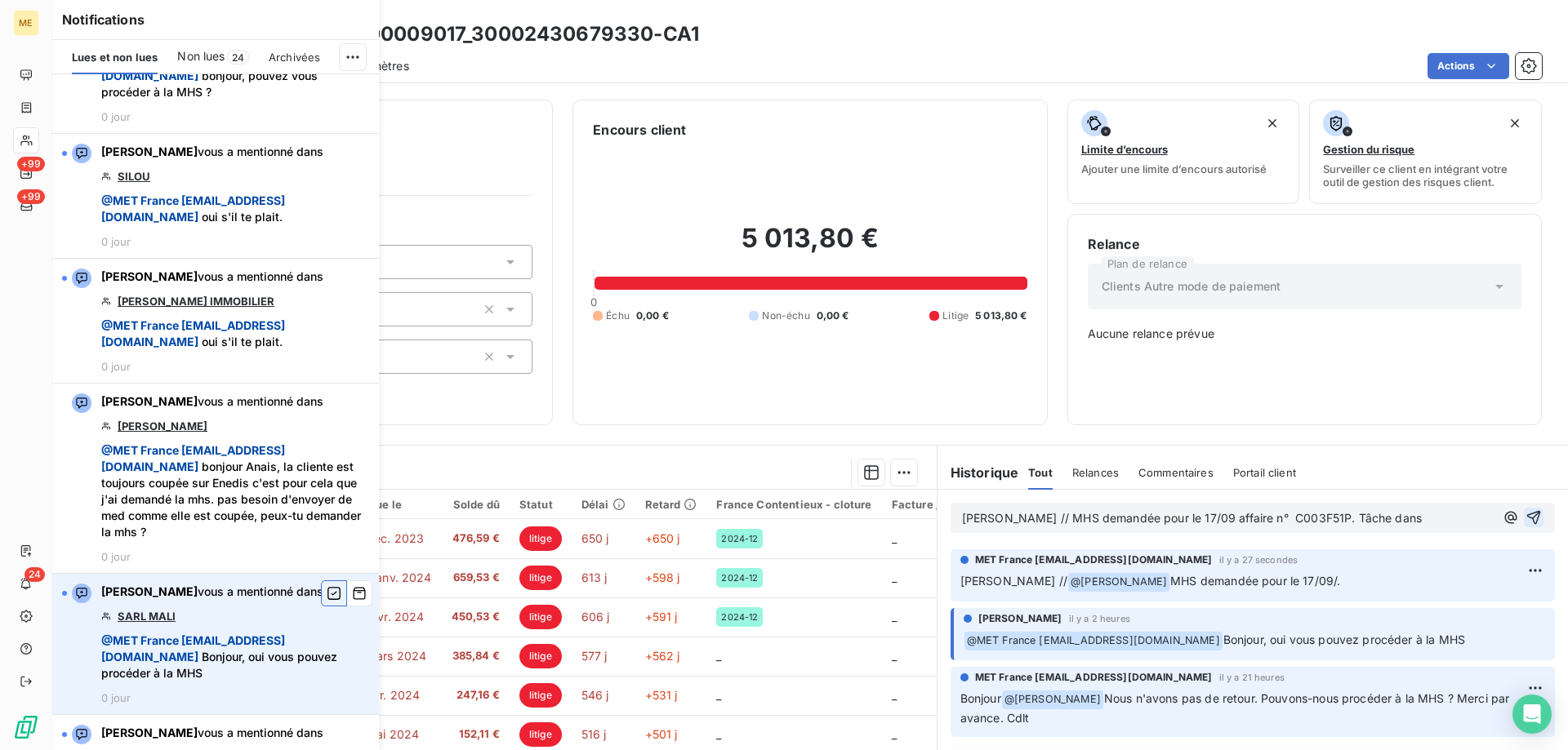
click at [328, 600] on icon "button" at bounding box center [334, 593] width 13 height 13
click at [1301, 572] on p "Sylvain // @ Amélie Matray MHS demandée pour le 17/09/." at bounding box center [1253, 582] width 585 height 20
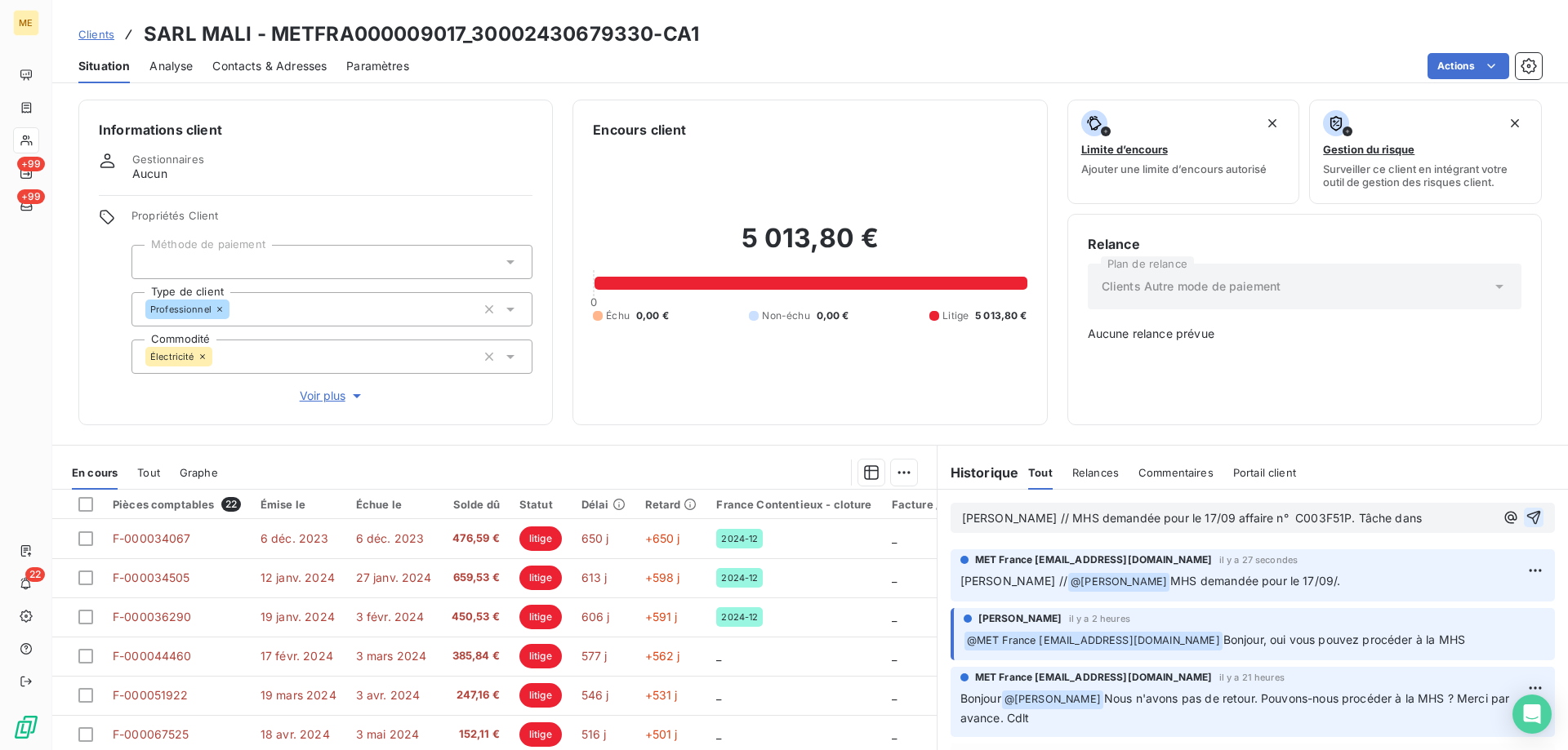
click at [1406, 511] on p "Sylvain // MHS demandée pour le 17/09 affaire n° C003F51P. Tâche dans" at bounding box center [1228, 519] width 533 height 19
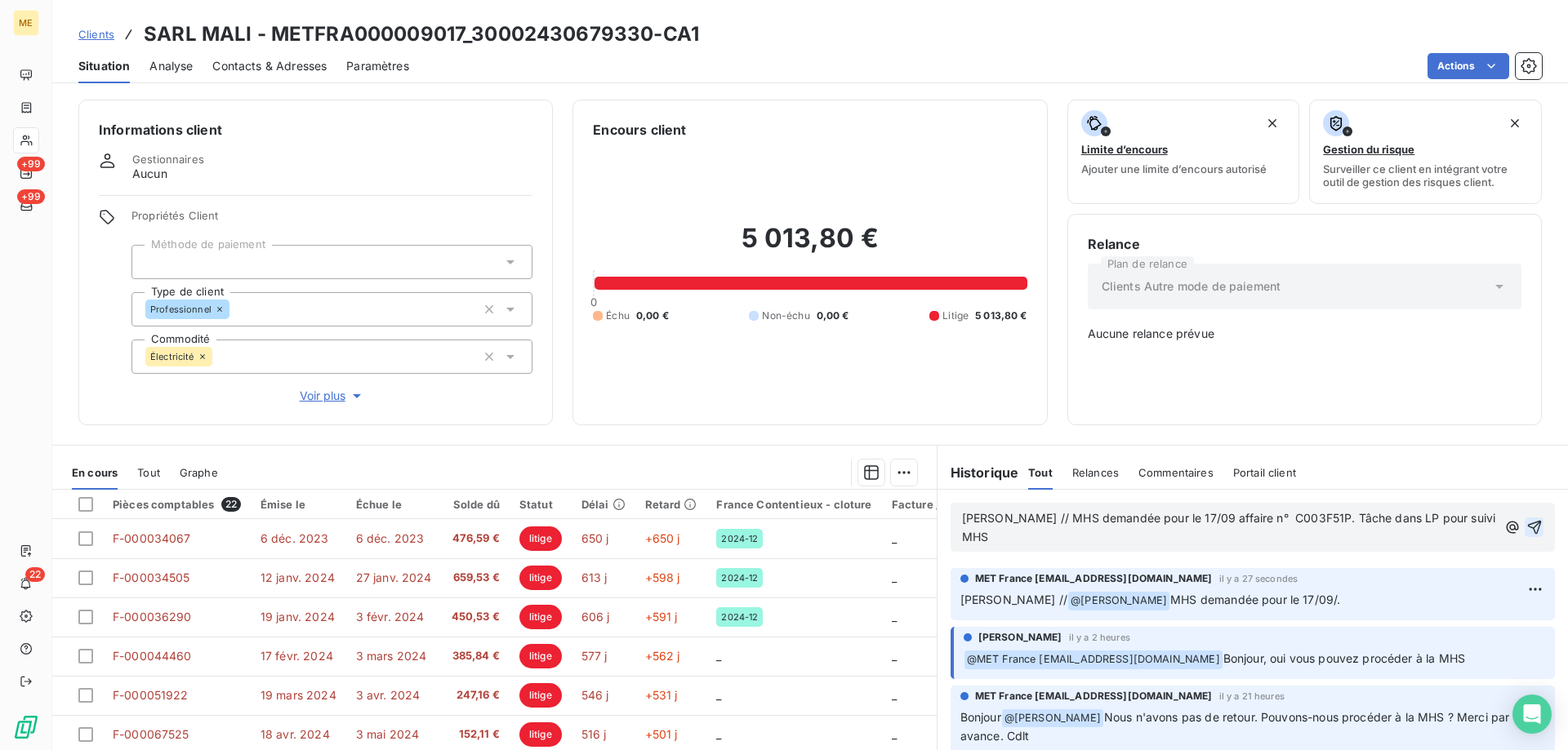
click at [1526, 520] on icon "button" at bounding box center [1534, 527] width 16 height 16
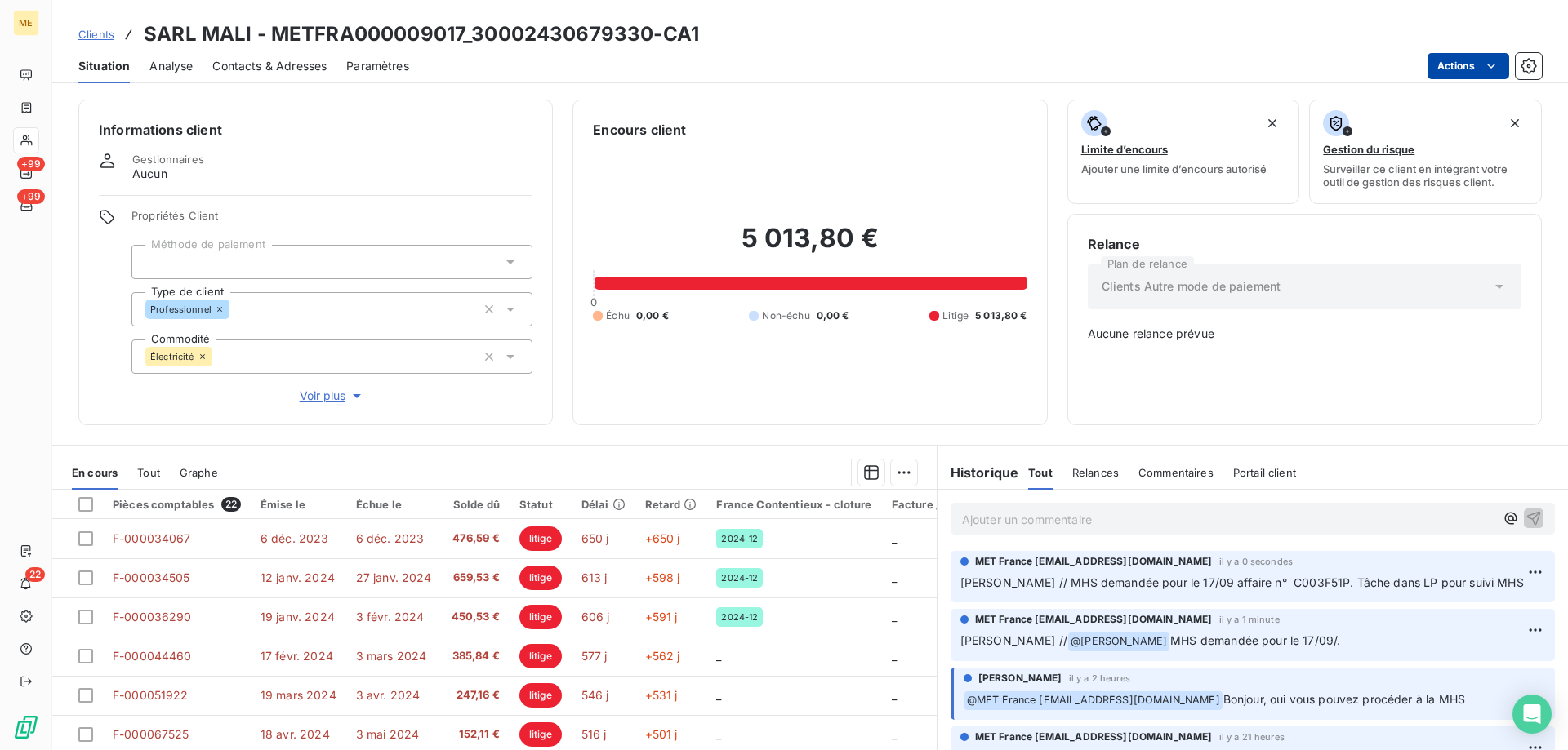
click at [1455, 64] on html "ME +99 +99 22 Clients SARL MALI - METFRA000009017_30002430679330-CA1 Situation …" at bounding box center [784, 457] width 1568 height 914
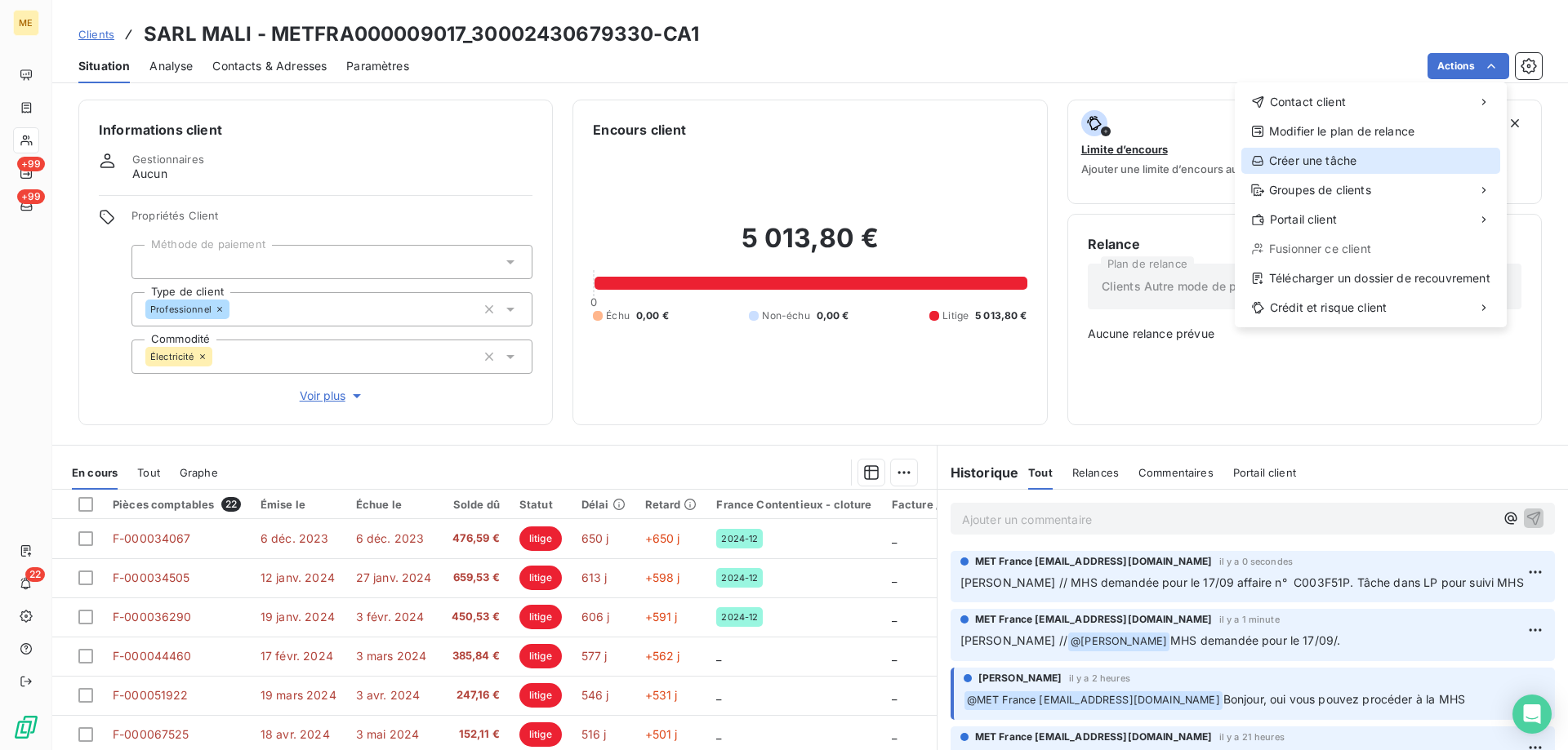
click at [1292, 159] on div "Créer une tâche" at bounding box center [1370, 161] width 259 height 26
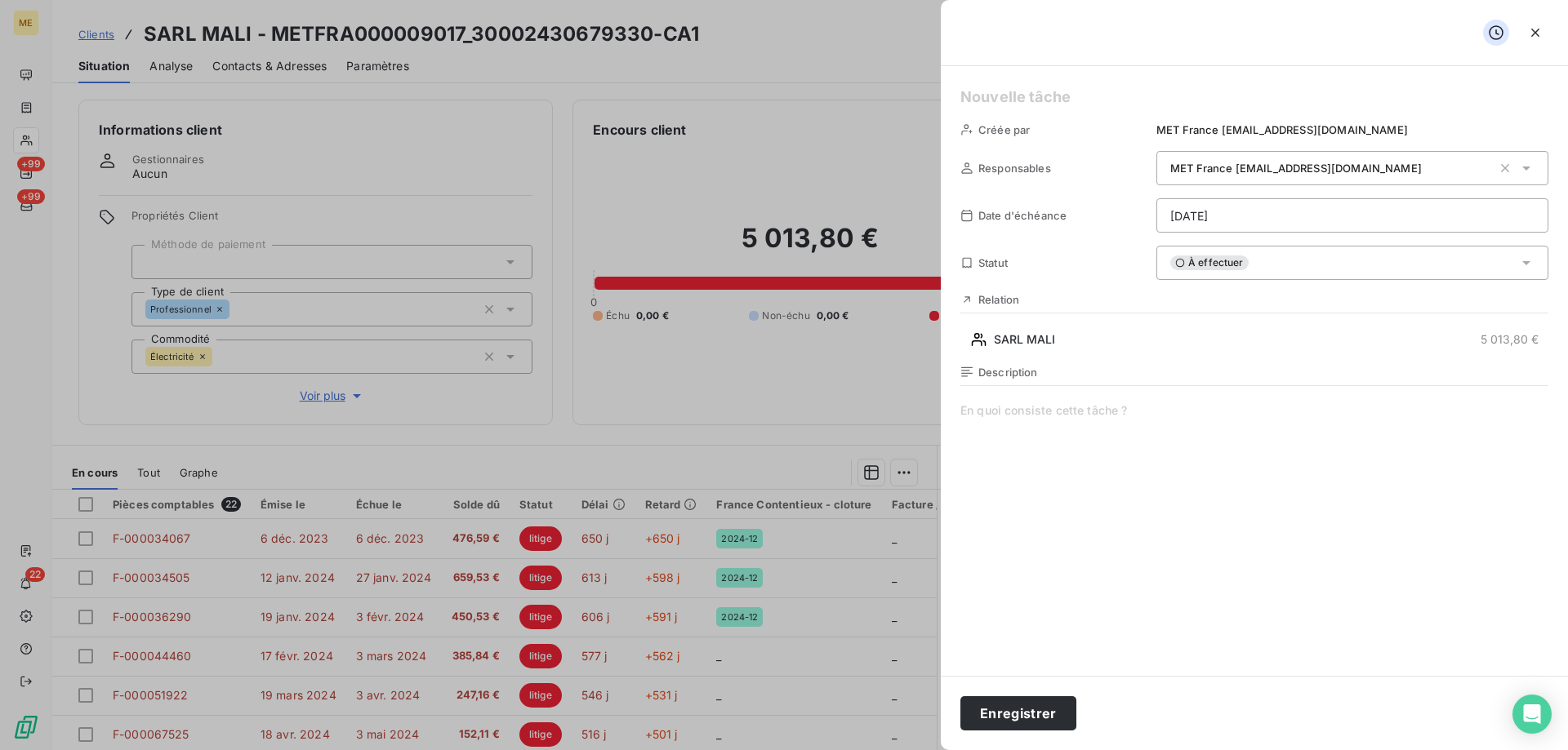
click at [1195, 225] on html "ME +99 +99 22 Clients SARL MALI - METFRA000009017_30002430679330-CA1 Situation …" at bounding box center [784, 457] width 1568 height 914
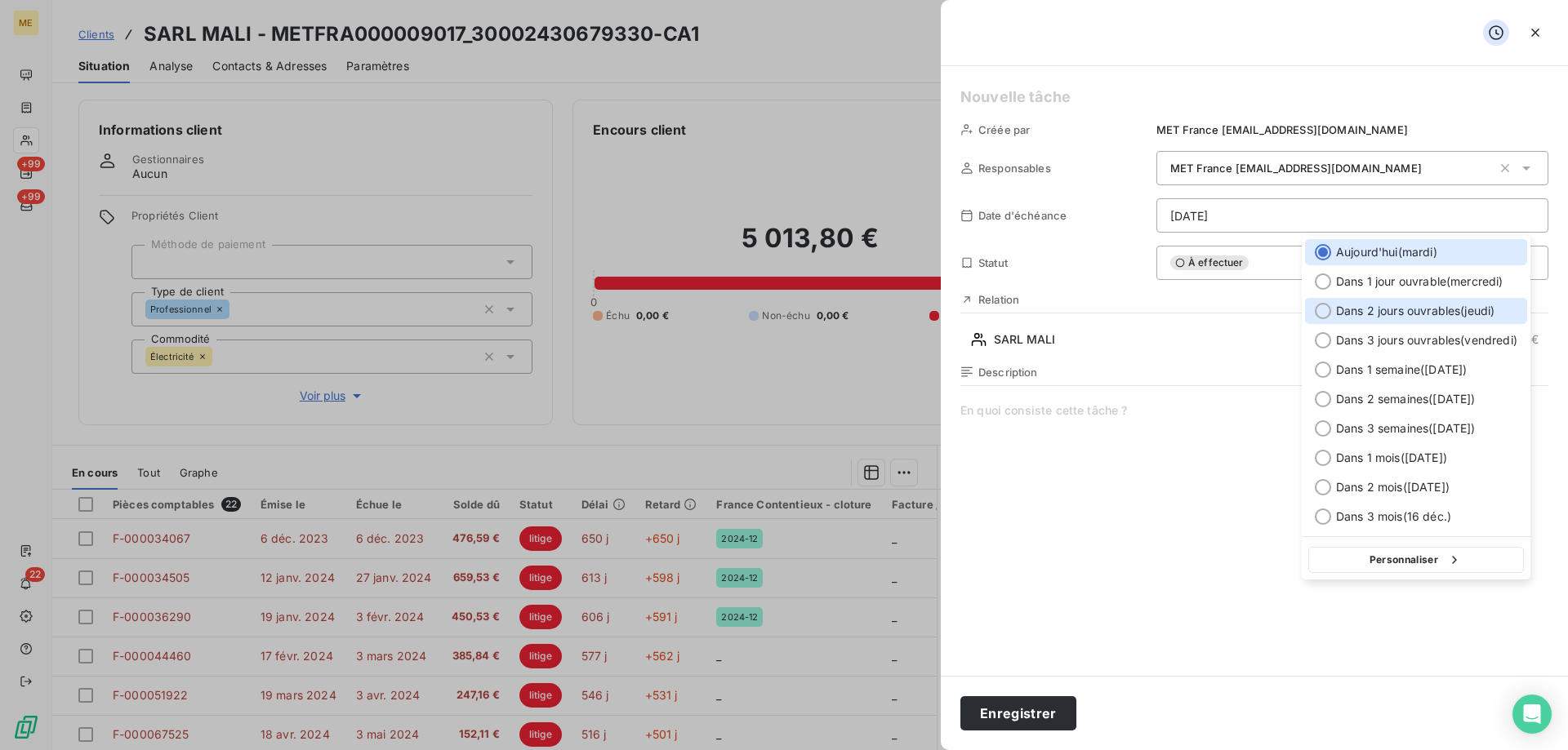
click at [1400, 314] on span "Dans 2 jours ouvrables ( jeudi )" at bounding box center [1415, 311] width 158 height 16
type input "18/09/2025"
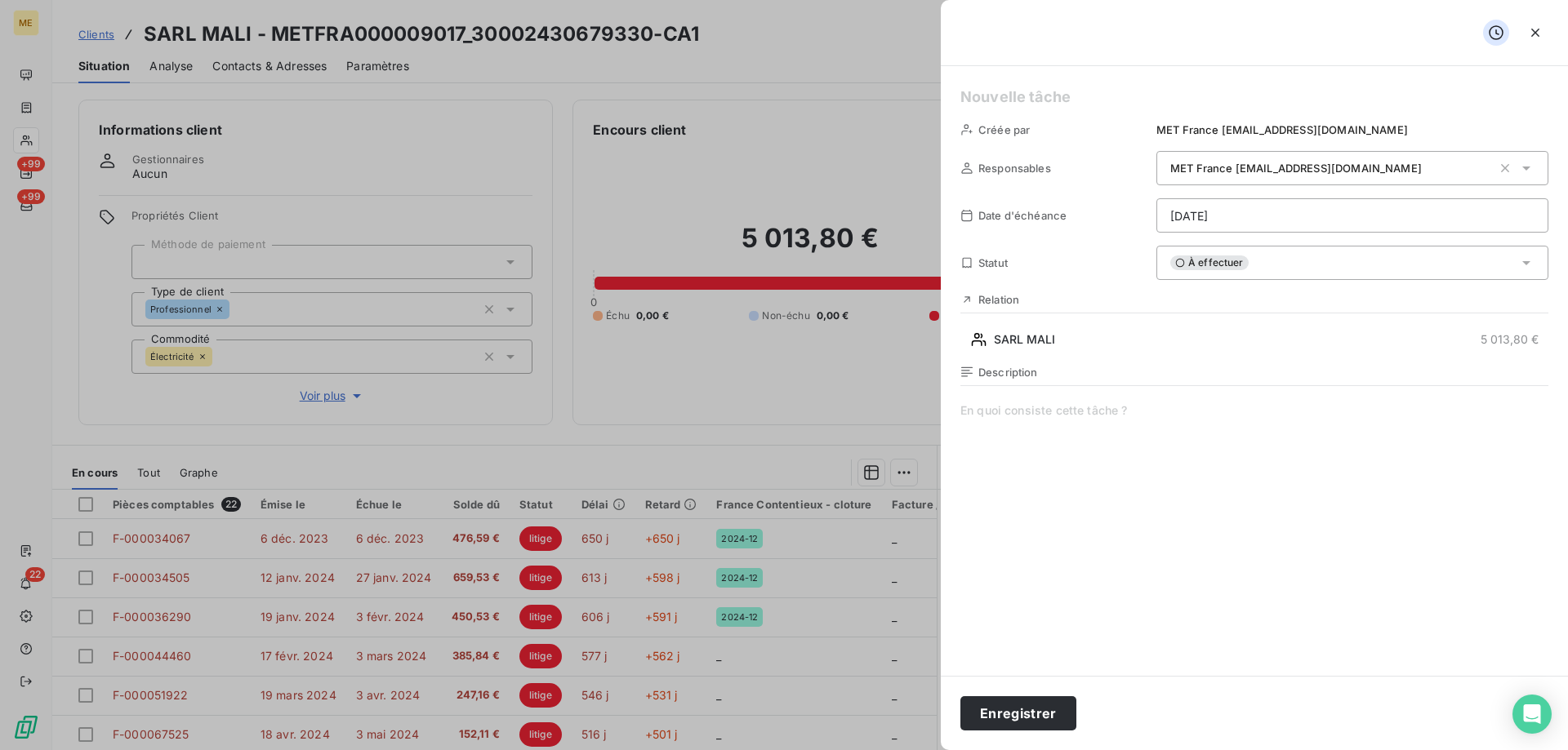
click at [1011, 103] on h5 at bounding box center [1255, 96] width 588 height 23
click at [1032, 709] on button "Enregistrer" at bounding box center [1019, 713] width 116 height 35
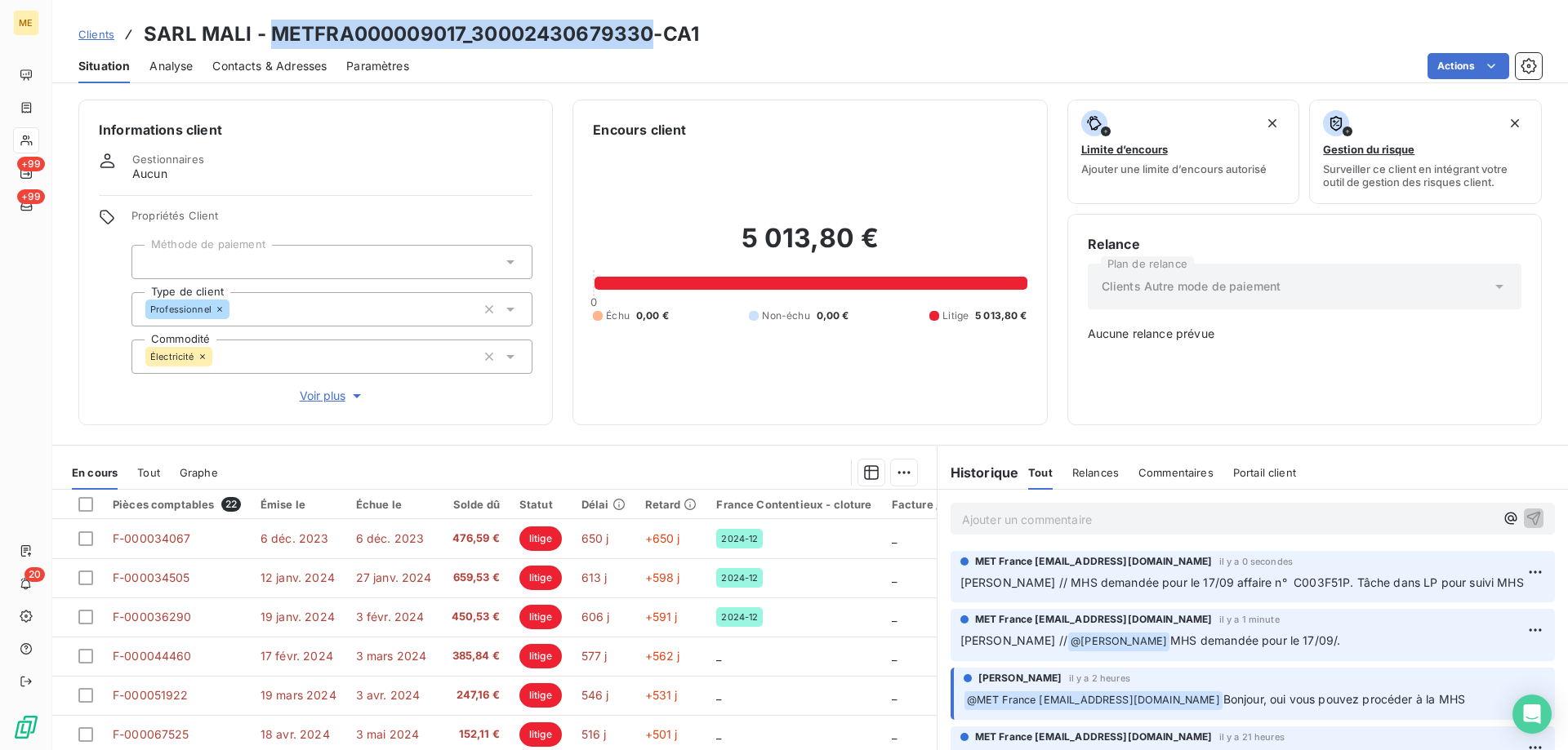
drag, startPoint x: 268, startPoint y: 33, endPoint x: 647, endPoint y: 35, distance: 379.0
click at [647, 35] on h3 "SARL MALI - METFRA000009017_30002430679330-CA1" at bounding box center [421, 35] width 555 height 30
copy h3 "METFRA000009017_30002430679330"
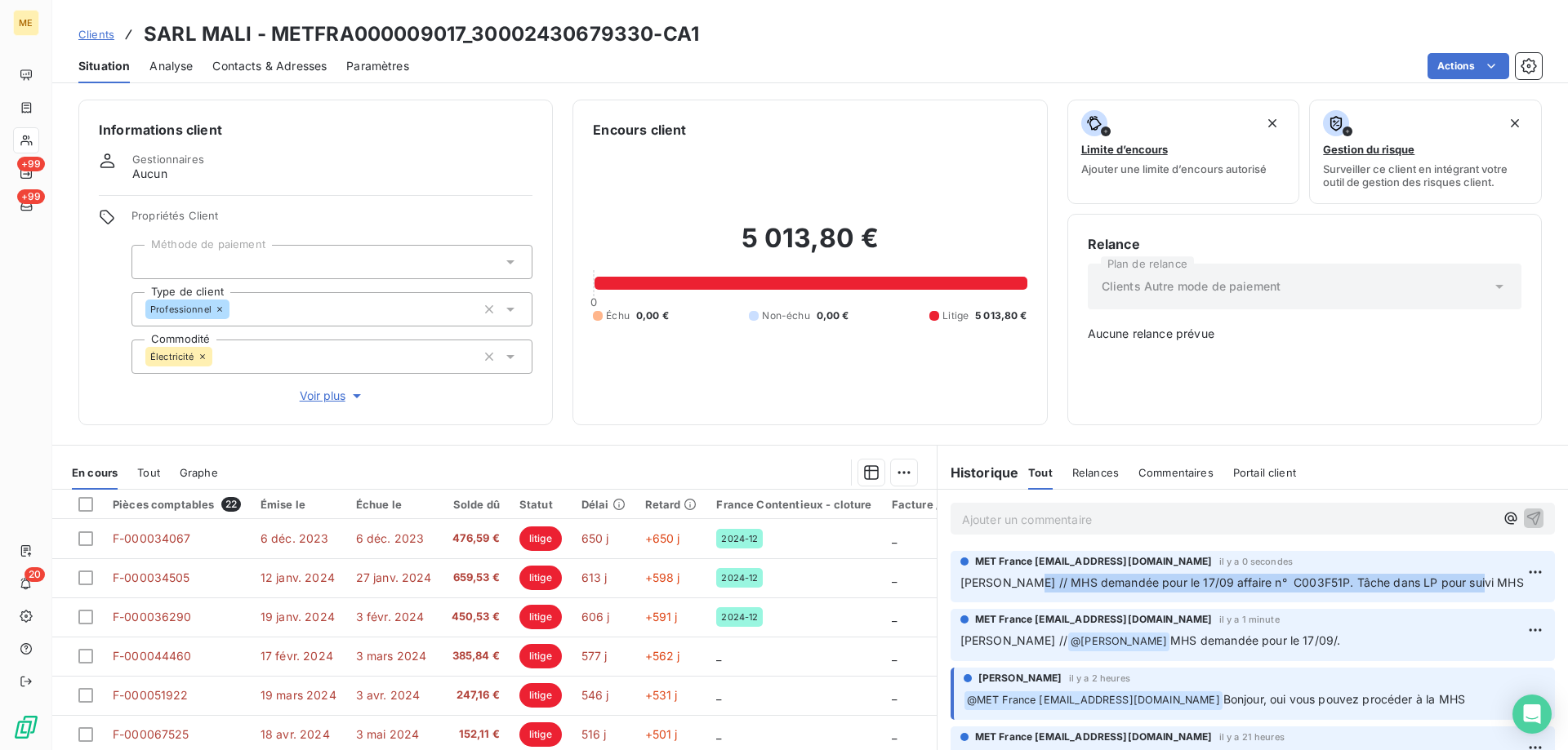
drag, startPoint x: 1012, startPoint y: 571, endPoint x: 1480, endPoint y: 573, distance: 468.0
click at [1480, 574] on p "Sylvain // MHS demandée pour le 17/09 affaire n° C003F51P. Tâche dans LP pour s…" at bounding box center [1253, 583] width 585 height 19
copy span "MHS demandée pour le 17/09 affaire n° C003F51P. Tâche dans LP pour suivi MHS"
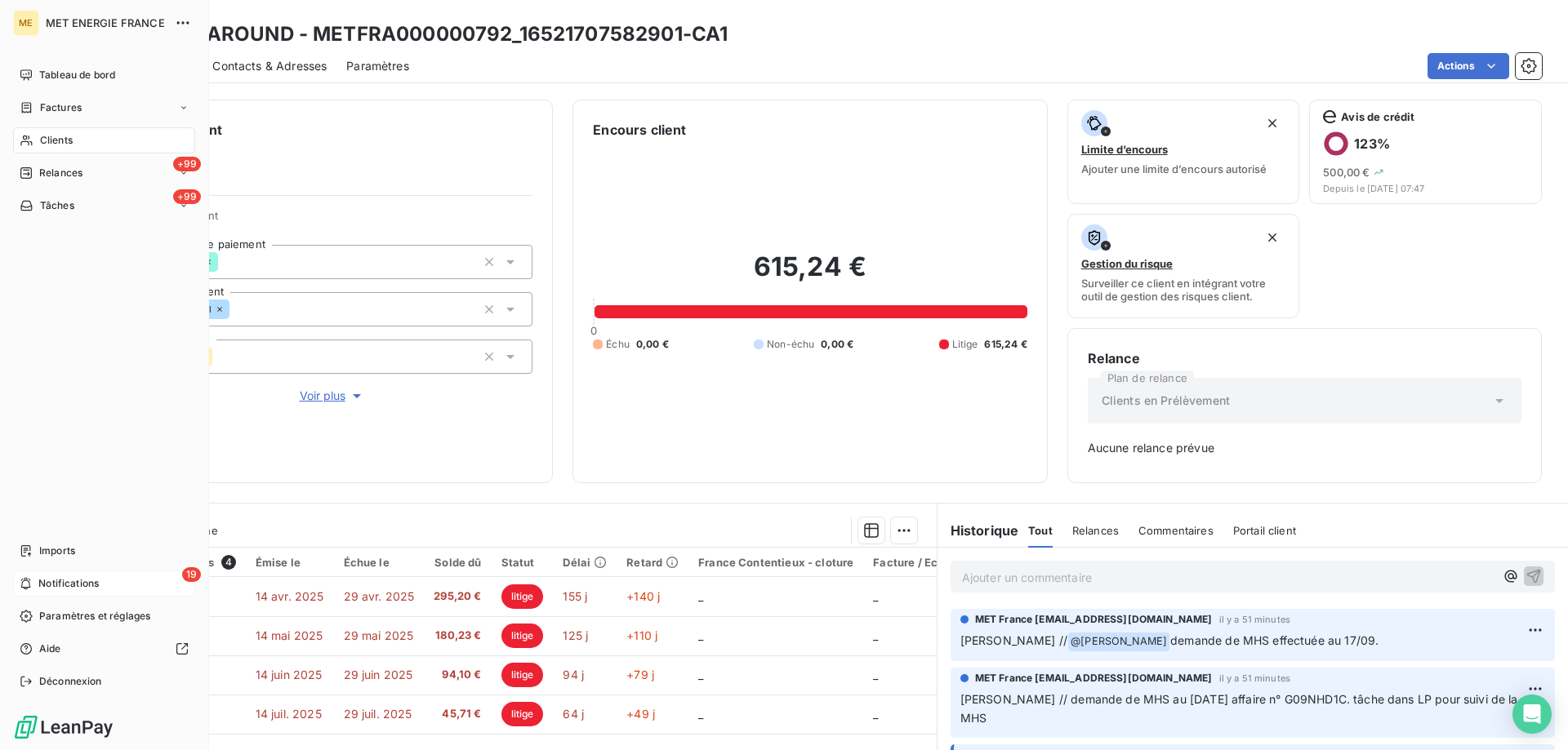
click at [71, 581] on span "Notifications" at bounding box center [69, 583] width 61 height 15
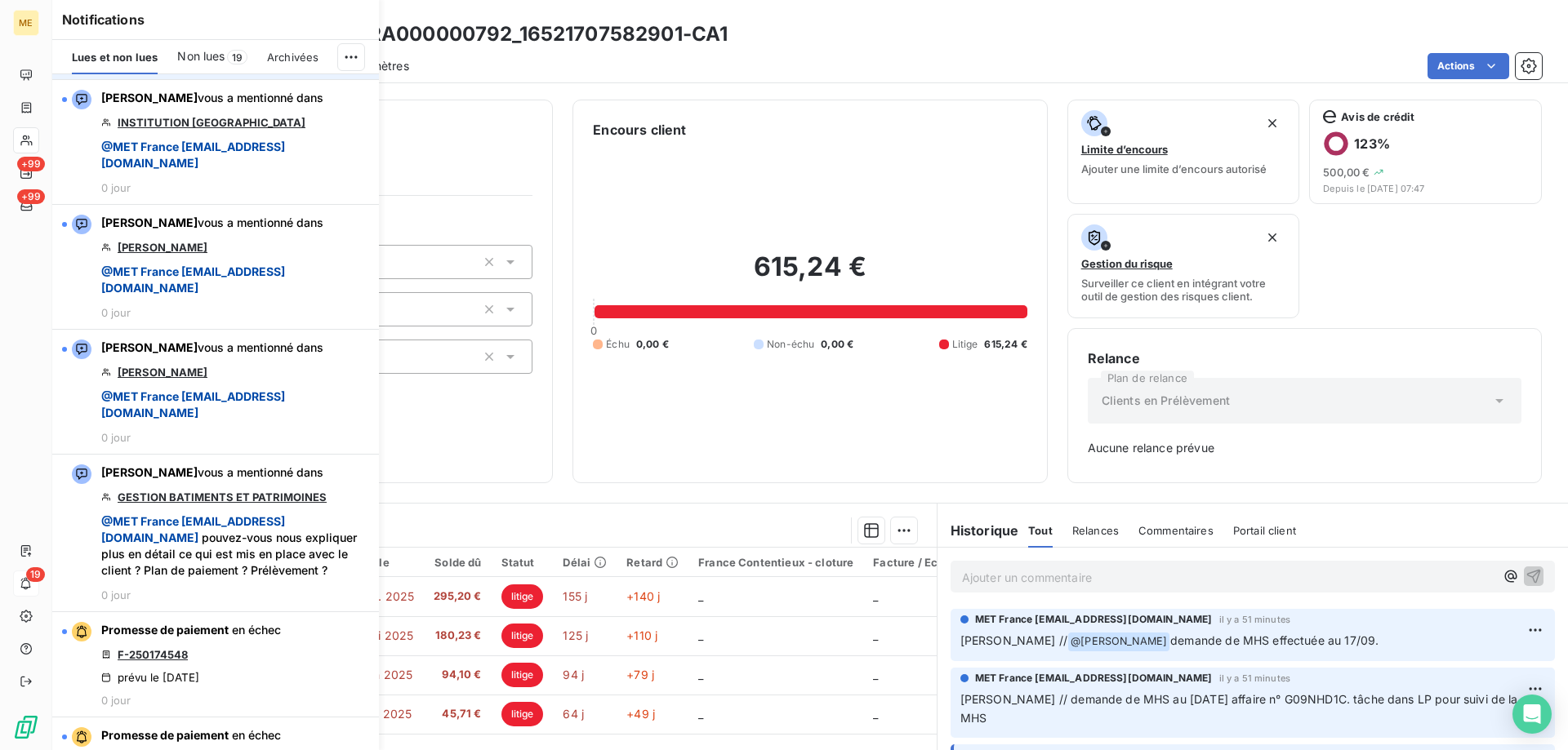
scroll to position [2041, 0]
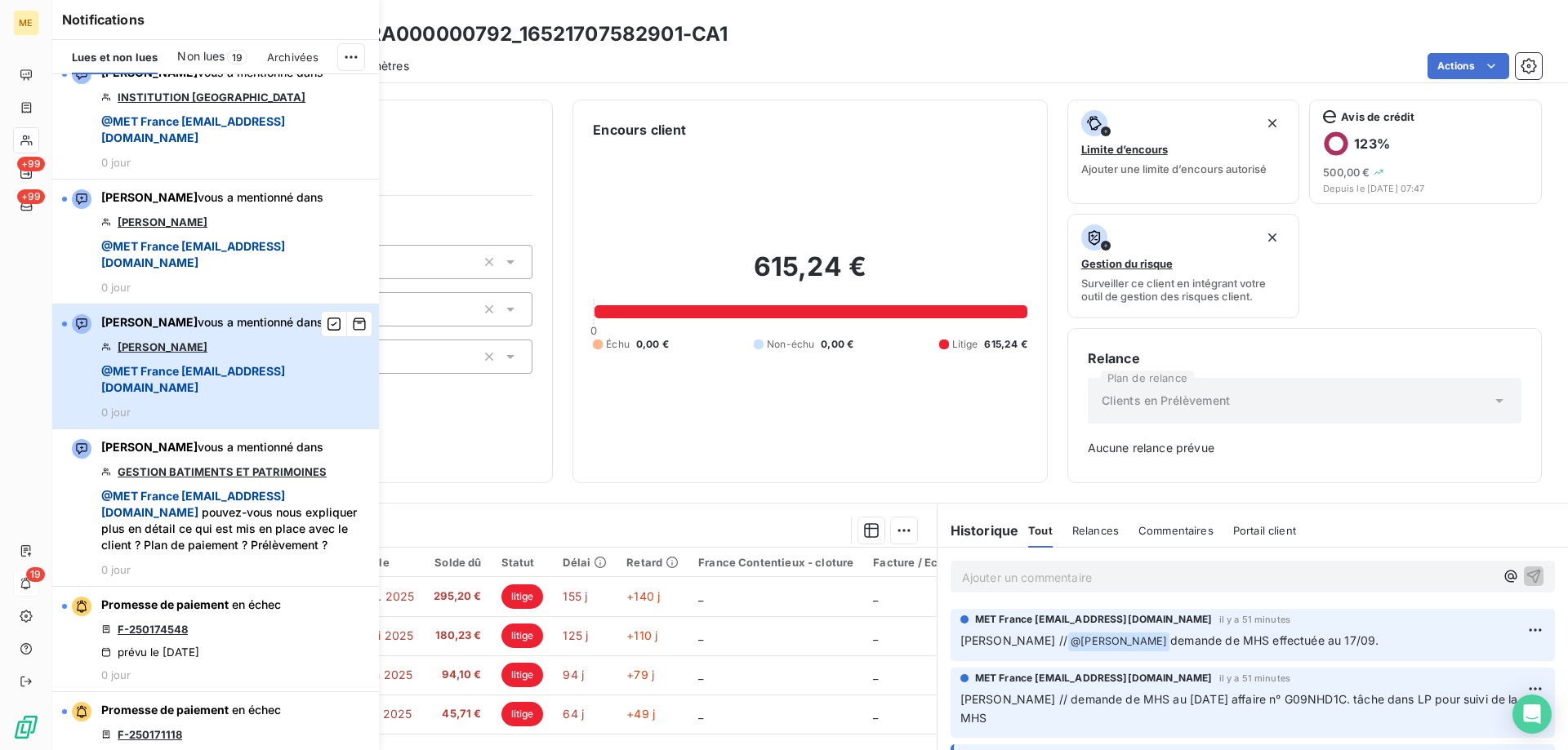
click at [186, 394] on span "@ MET [GEOGRAPHIC_DATA] [EMAIL_ADDRESS][DOMAIN_NAME]" at bounding box center [193, 379] width 184 height 30
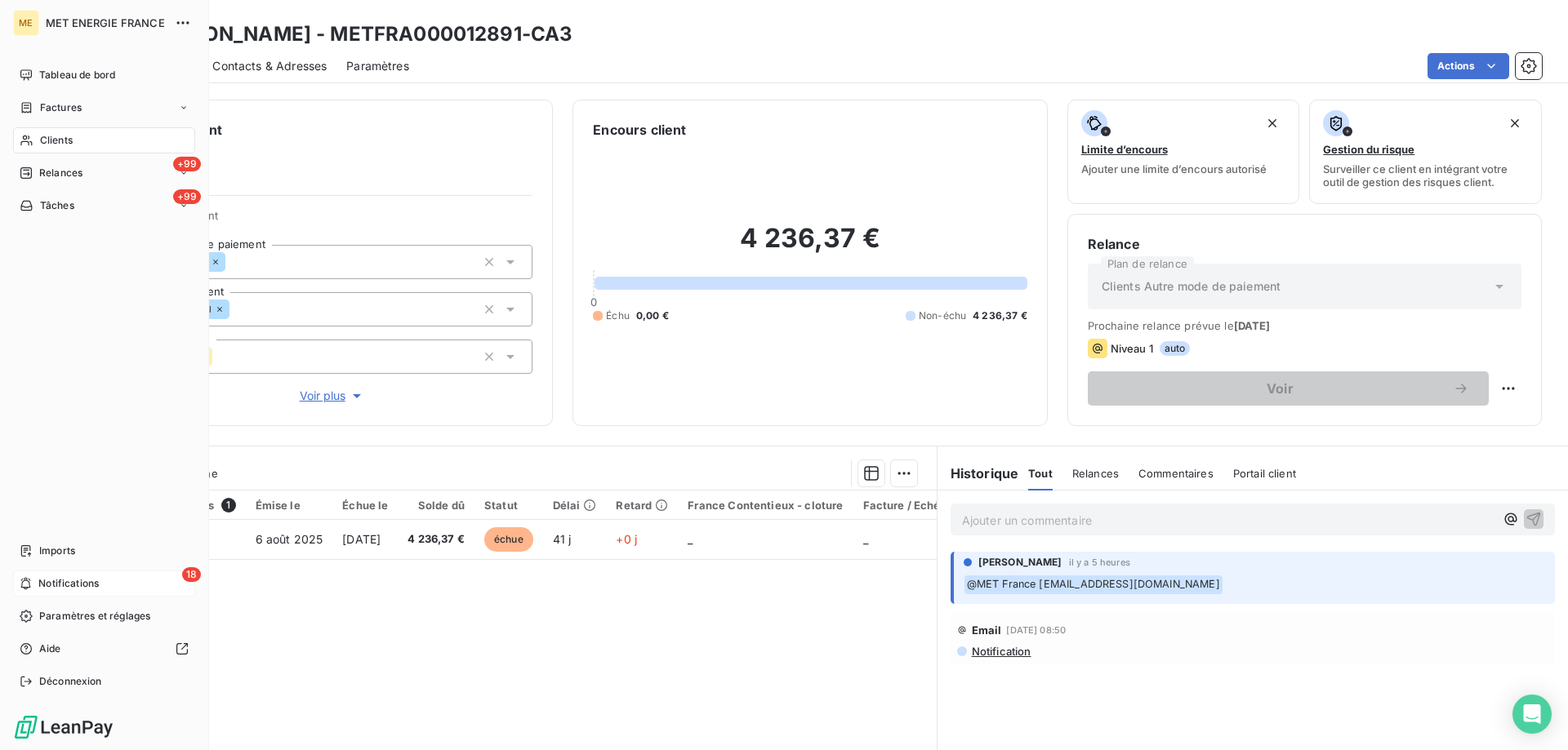
click at [68, 578] on span "Notifications" at bounding box center [69, 583] width 61 height 15
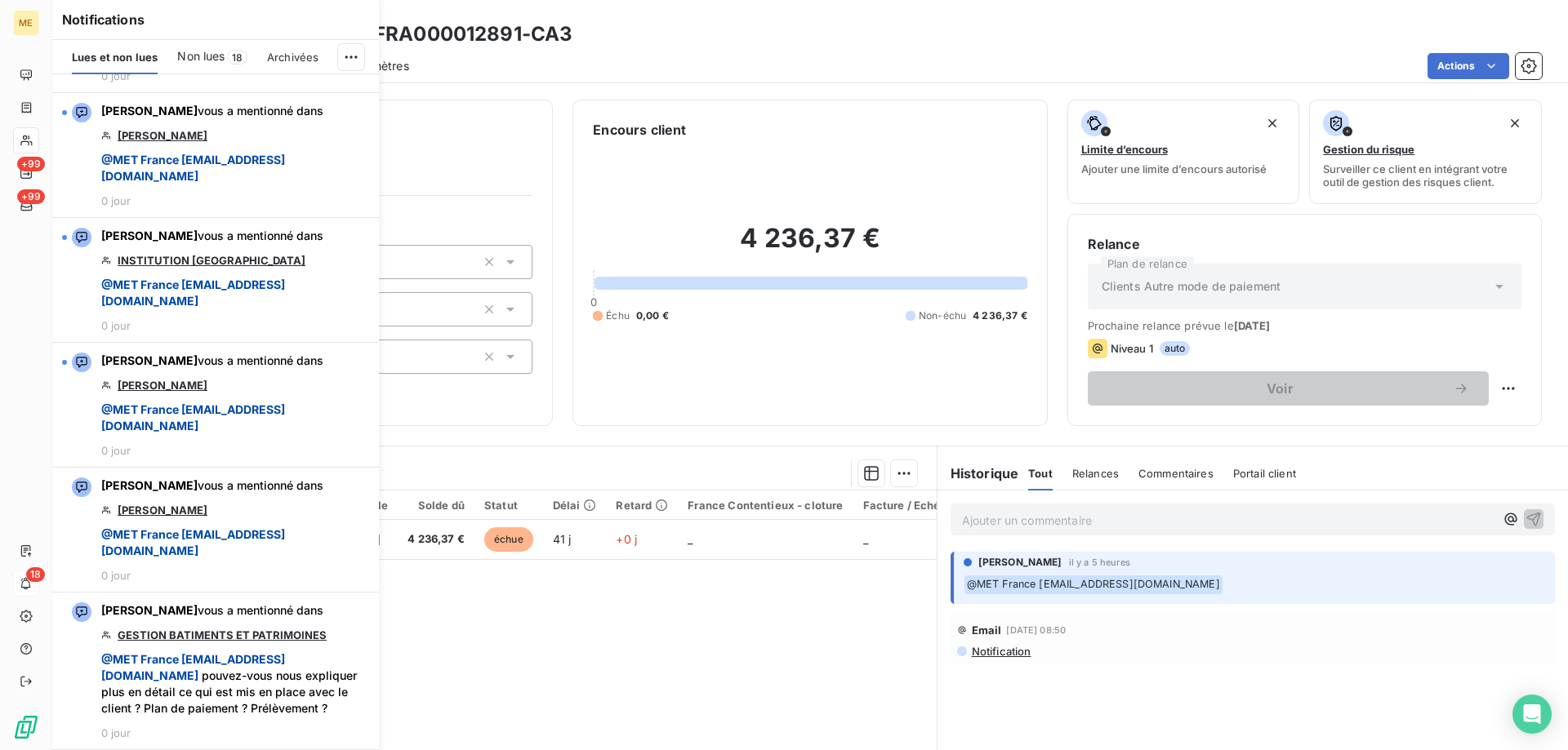
scroll to position [2041, 0]
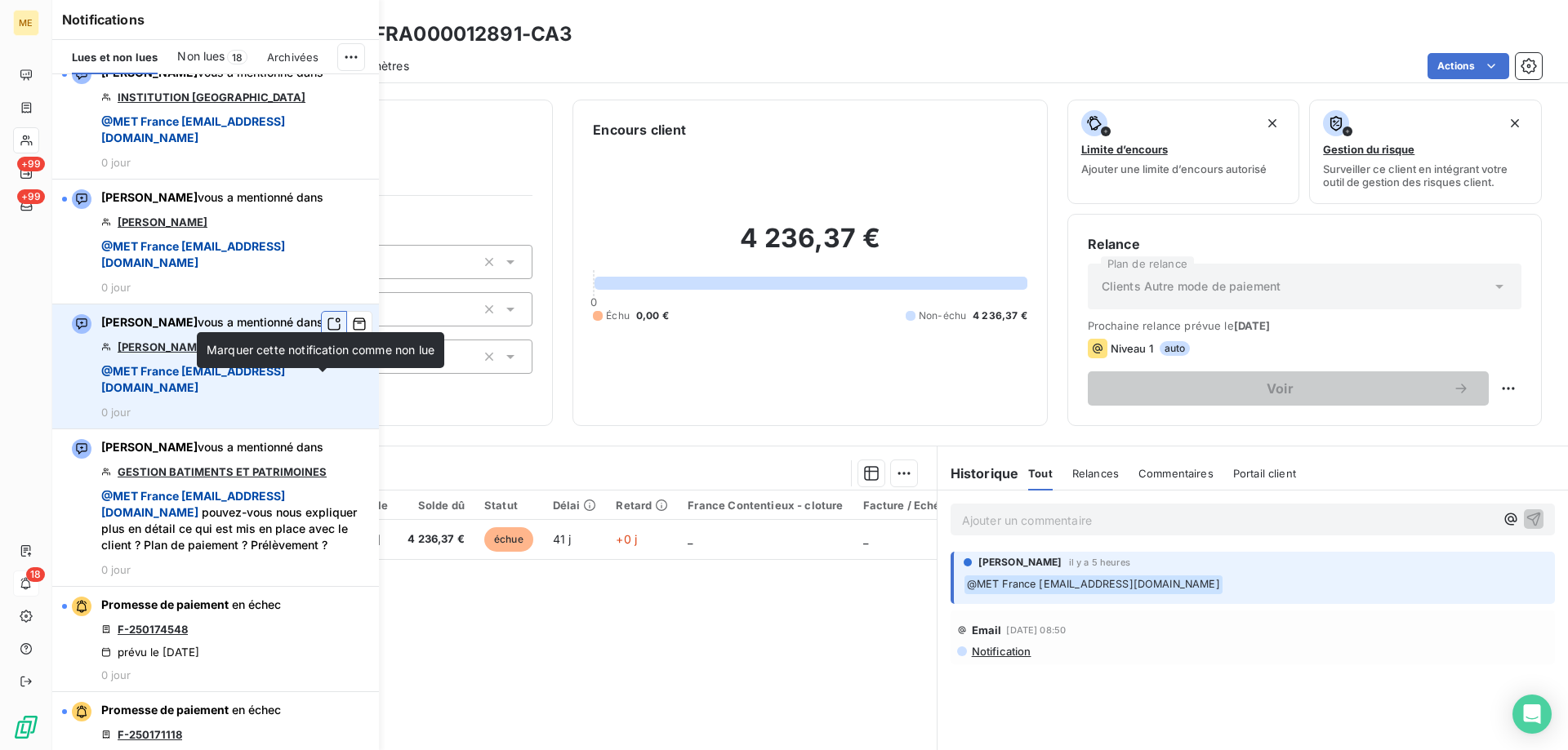
click at [327, 333] on icon "button" at bounding box center [334, 324] width 15 height 16
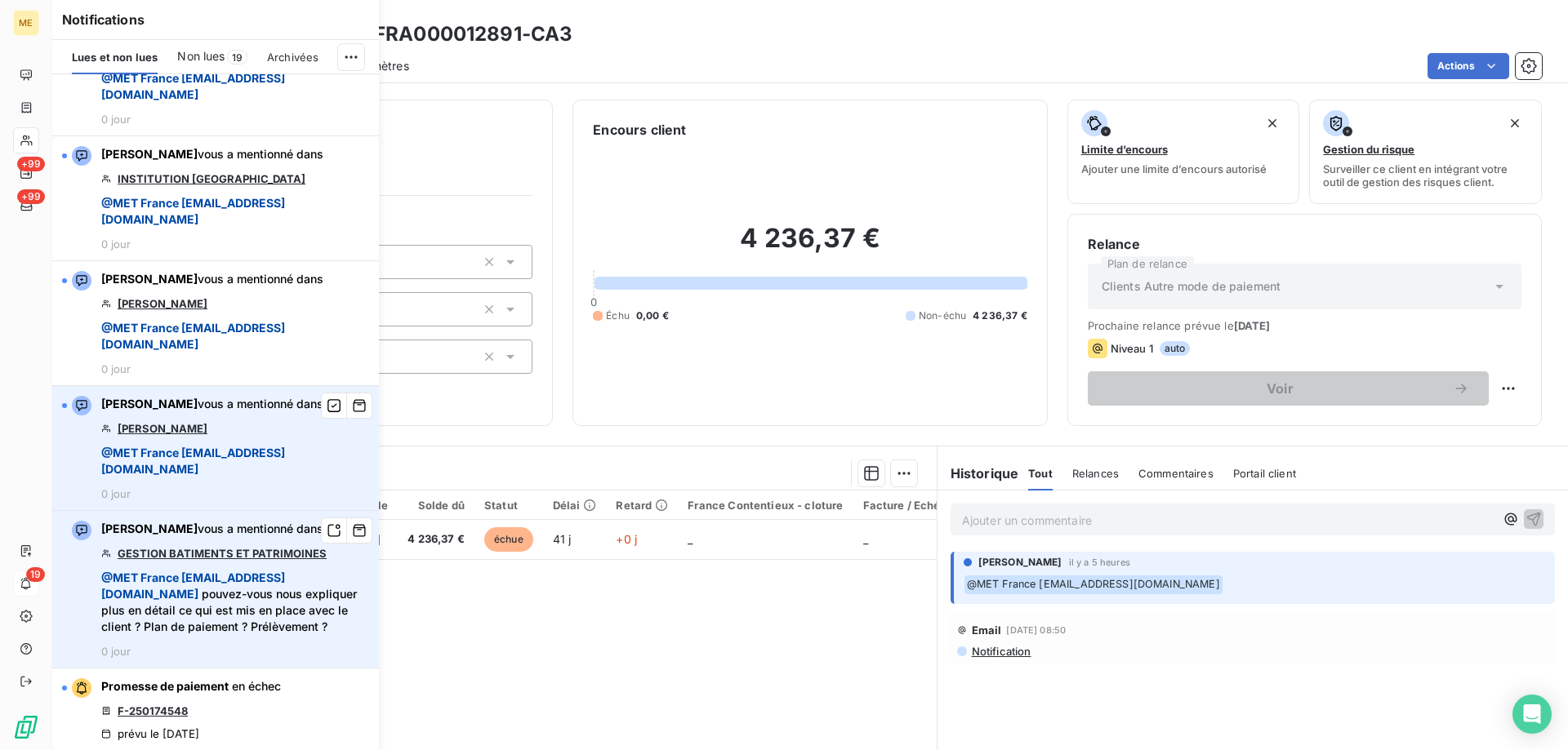
scroll to position [1796, 0]
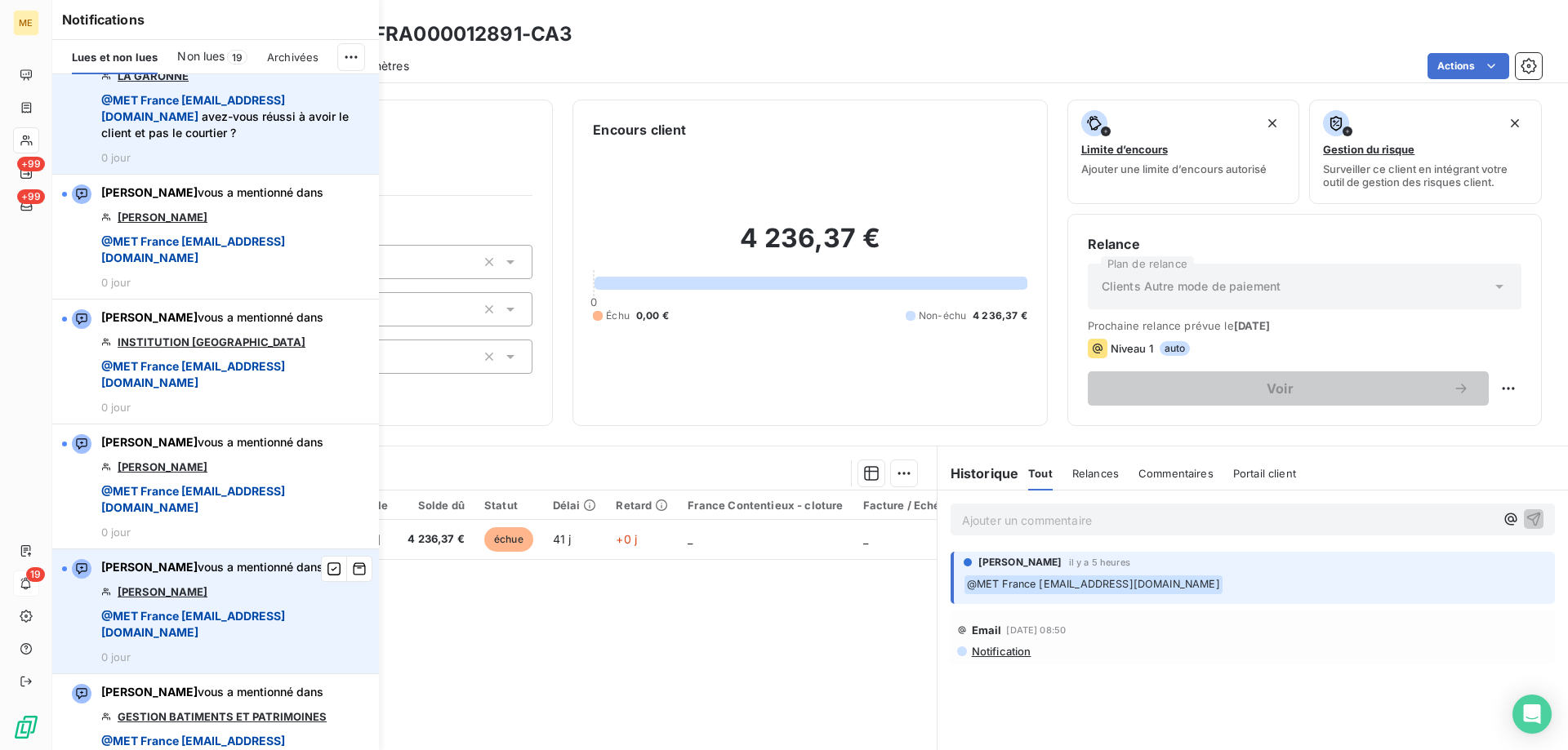
click at [168, 82] on link "LA GARONNE" at bounding box center [153, 75] width 72 height 13
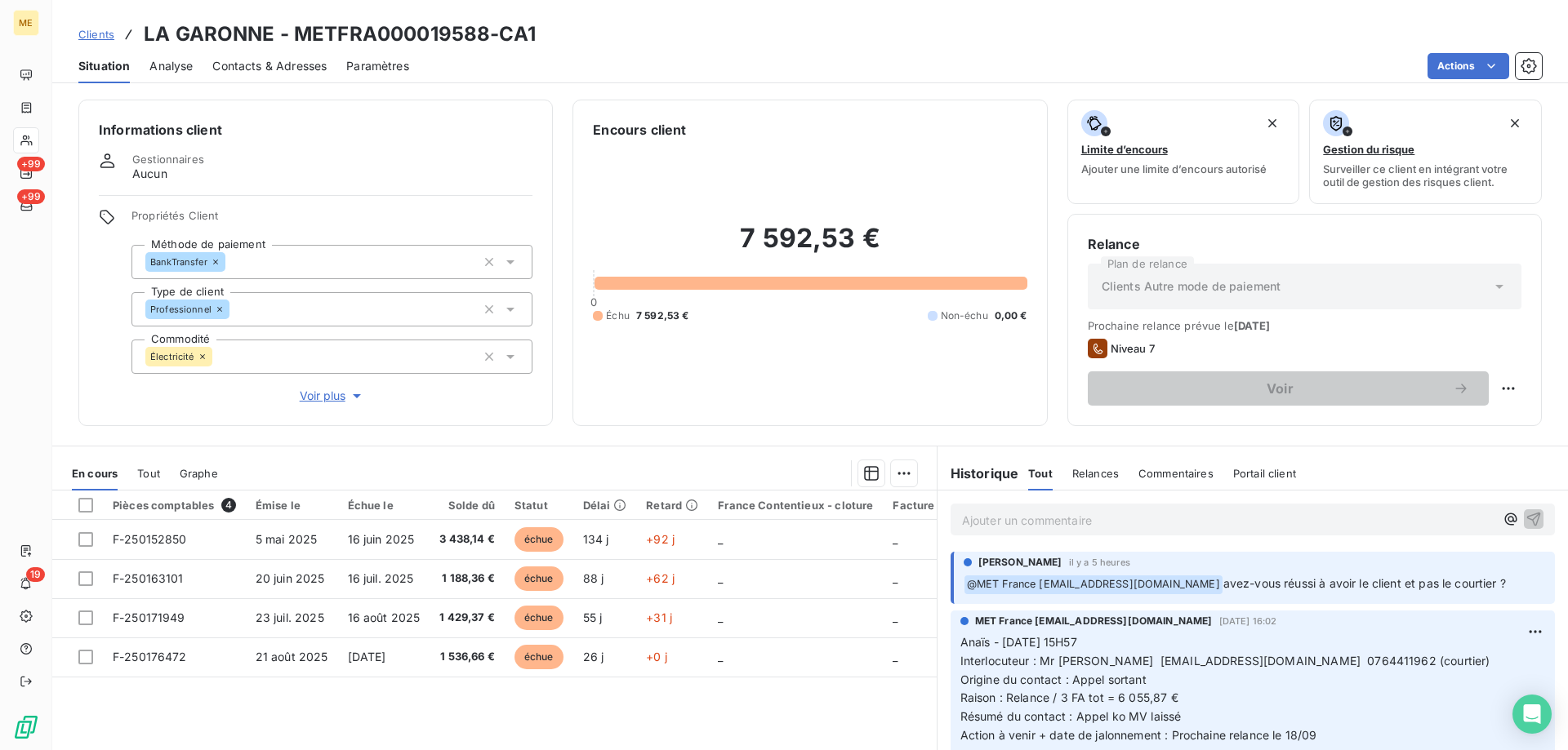
click at [323, 387] on span "Voir plus" at bounding box center [333, 395] width 66 height 16
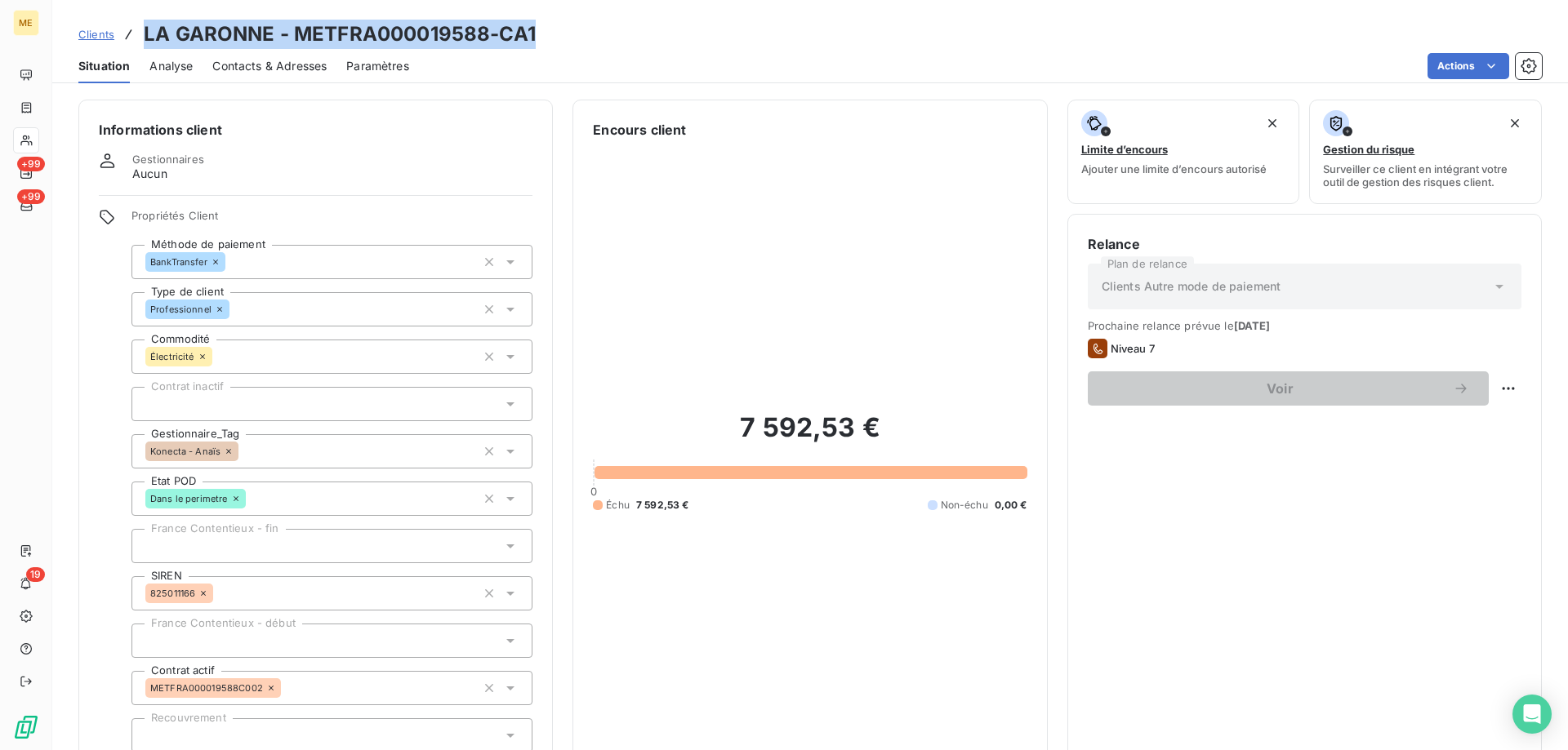
drag, startPoint x: 142, startPoint y: 32, endPoint x: 541, endPoint y: 35, distance: 399.0
click at [541, 35] on div "Clients LA GARONNE - METFRA000019588-CA1" at bounding box center [811, 35] width 1516 height 30
copy h3 "LA GARONNE - METFRA000019588-CA1"
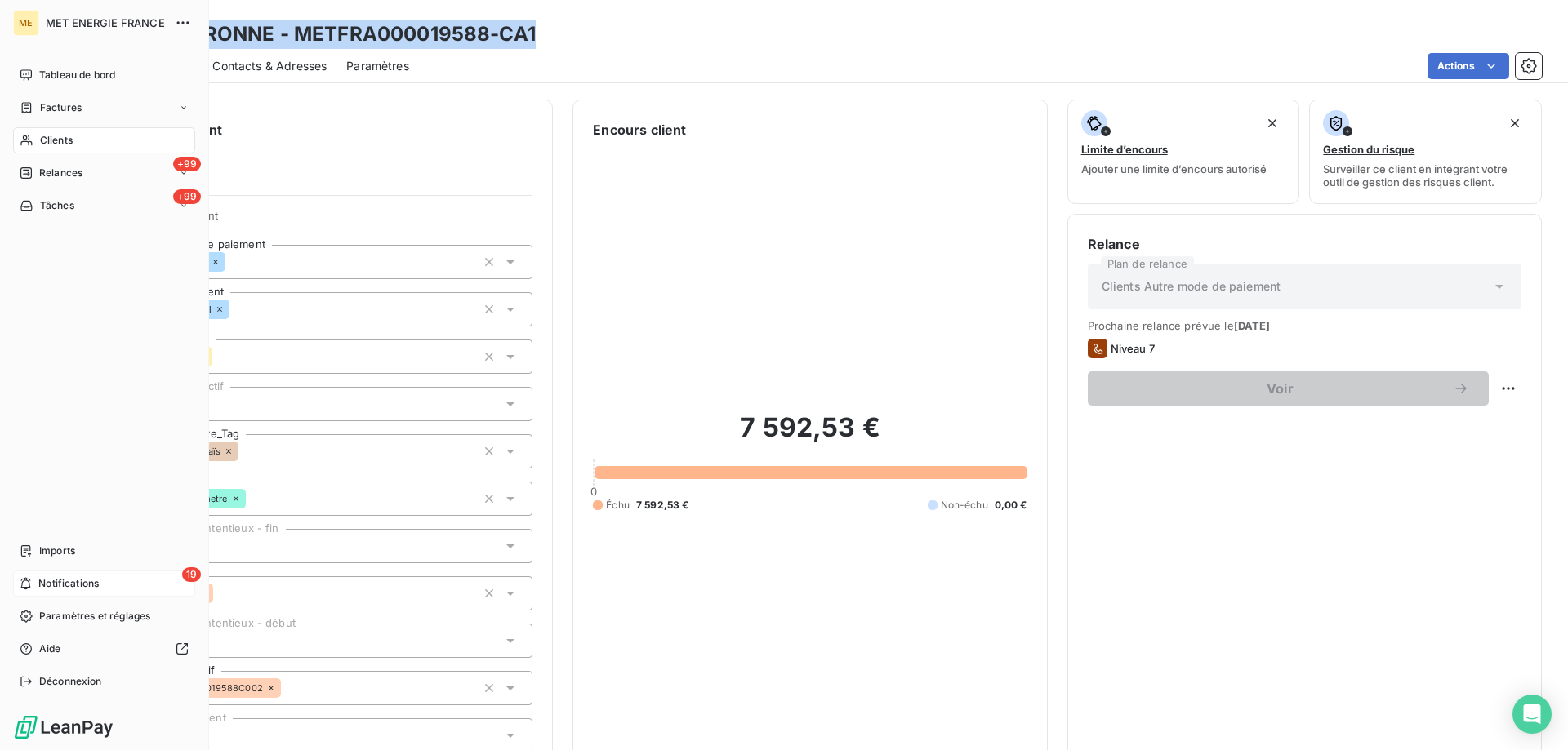
click at [37, 584] on div "19 Notifications" at bounding box center [103, 584] width 182 height 26
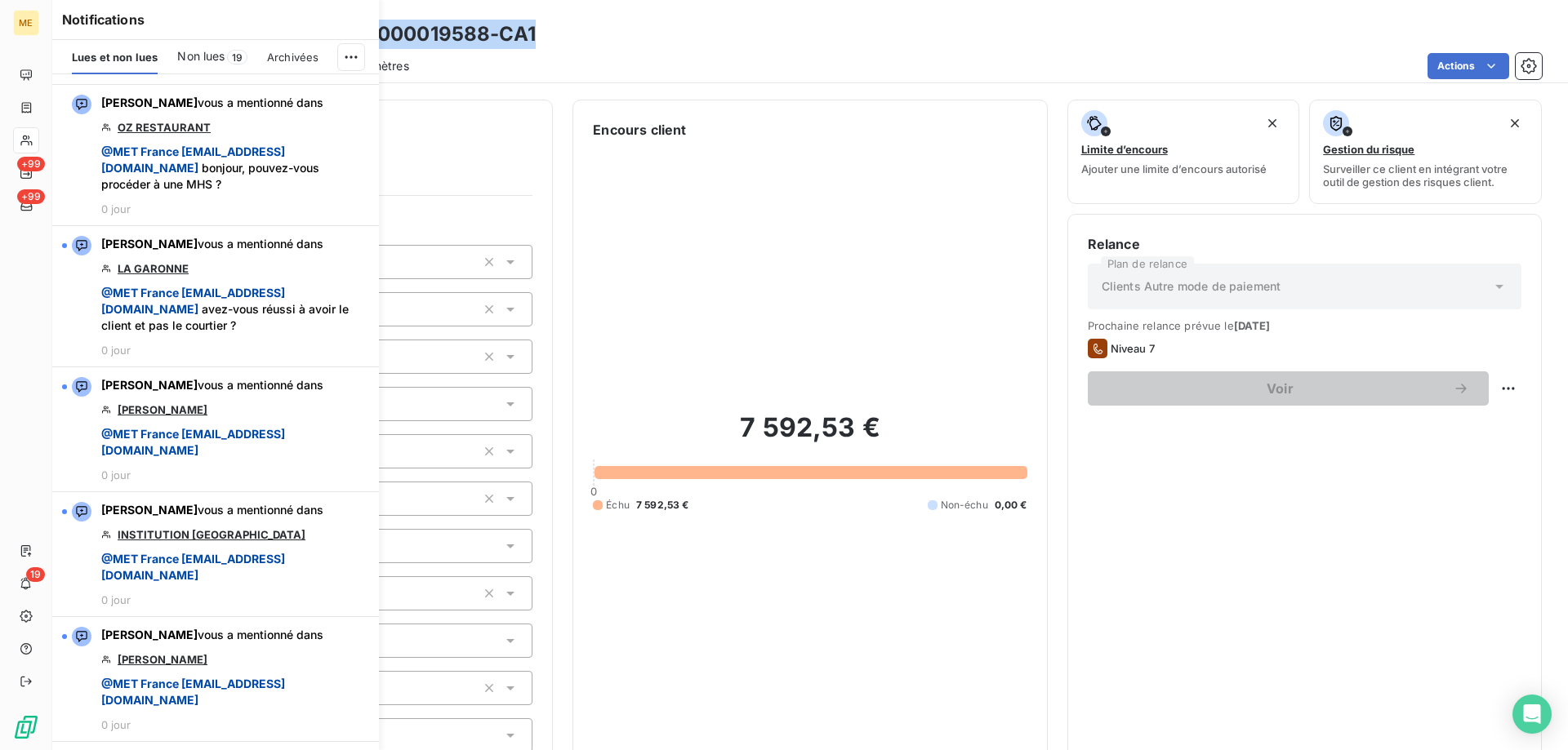
scroll to position [1633, 0]
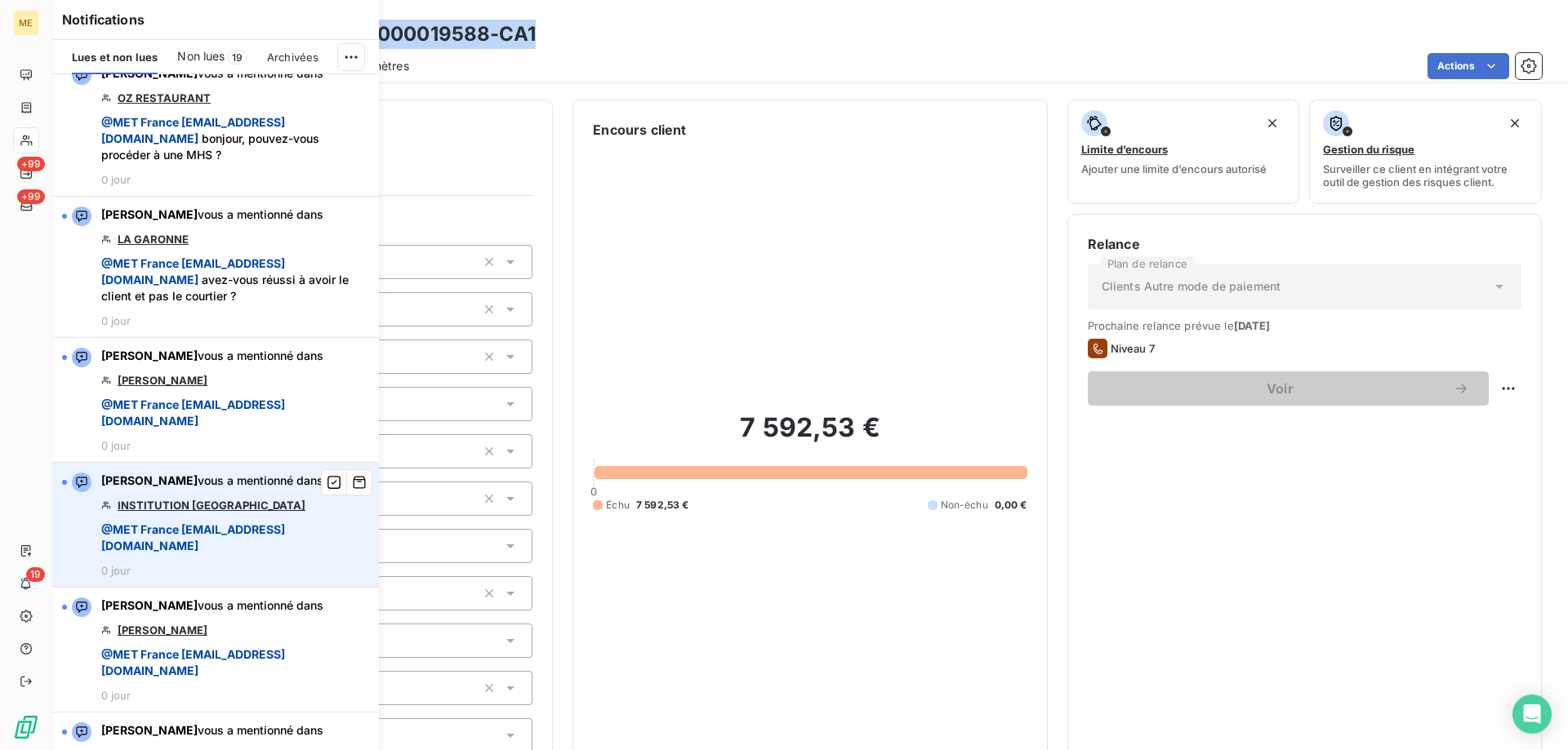
click at [222, 512] on link "INSTITUTION [GEOGRAPHIC_DATA]" at bounding box center [211, 505] width 188 height 13
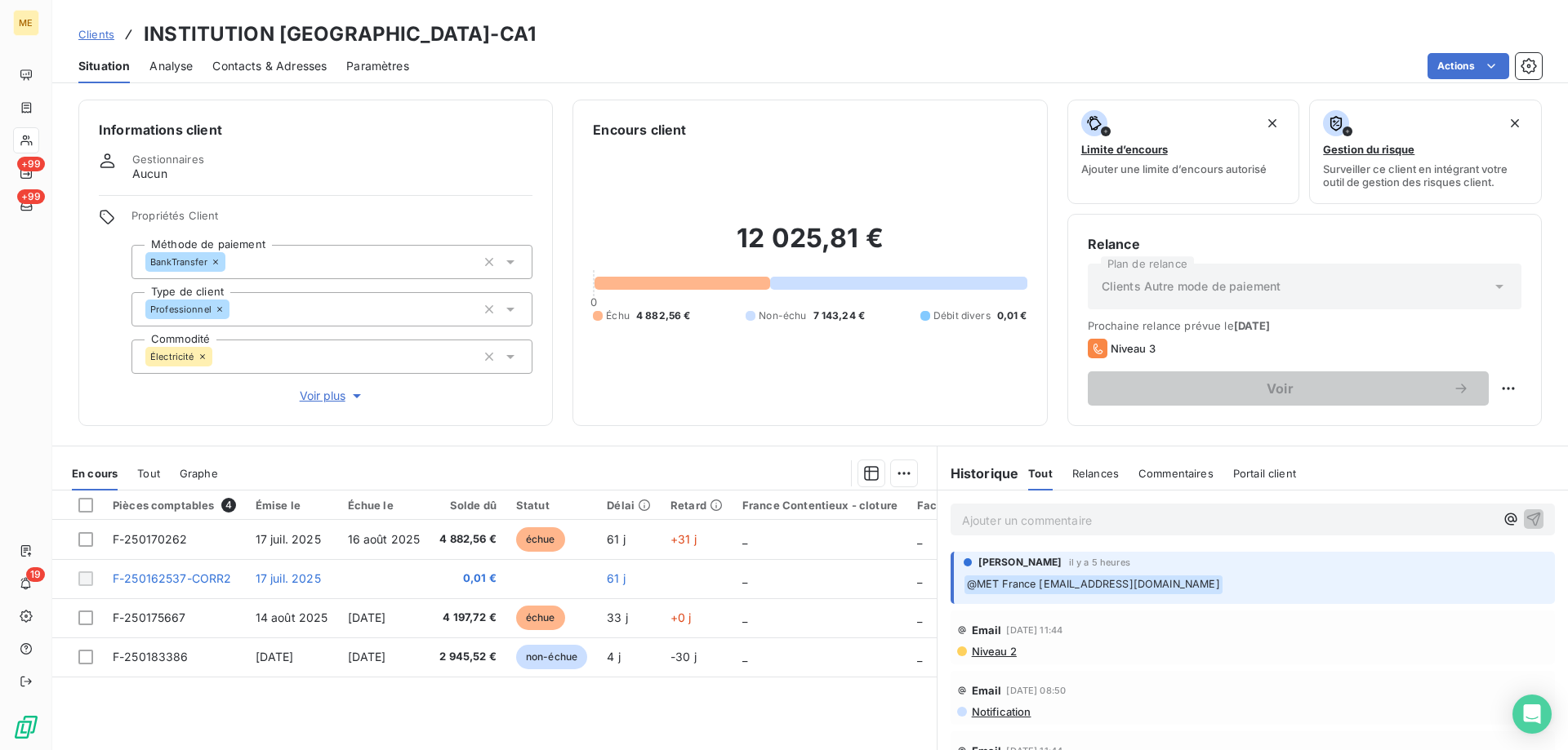
click at [325, 387] on span "Voir plus" at bounding box center [333, 395] width 66 height 16
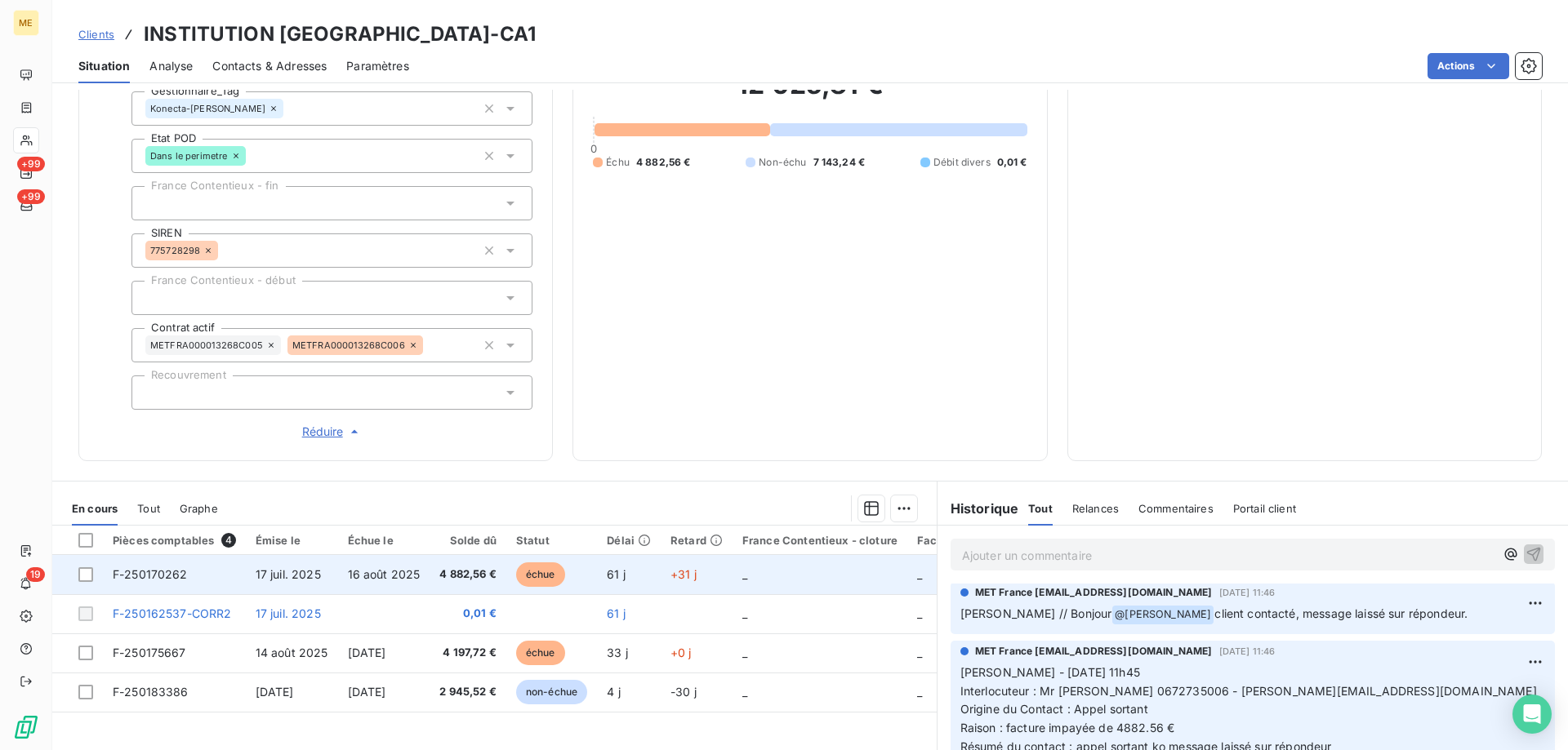
scroll to position [245, 0]
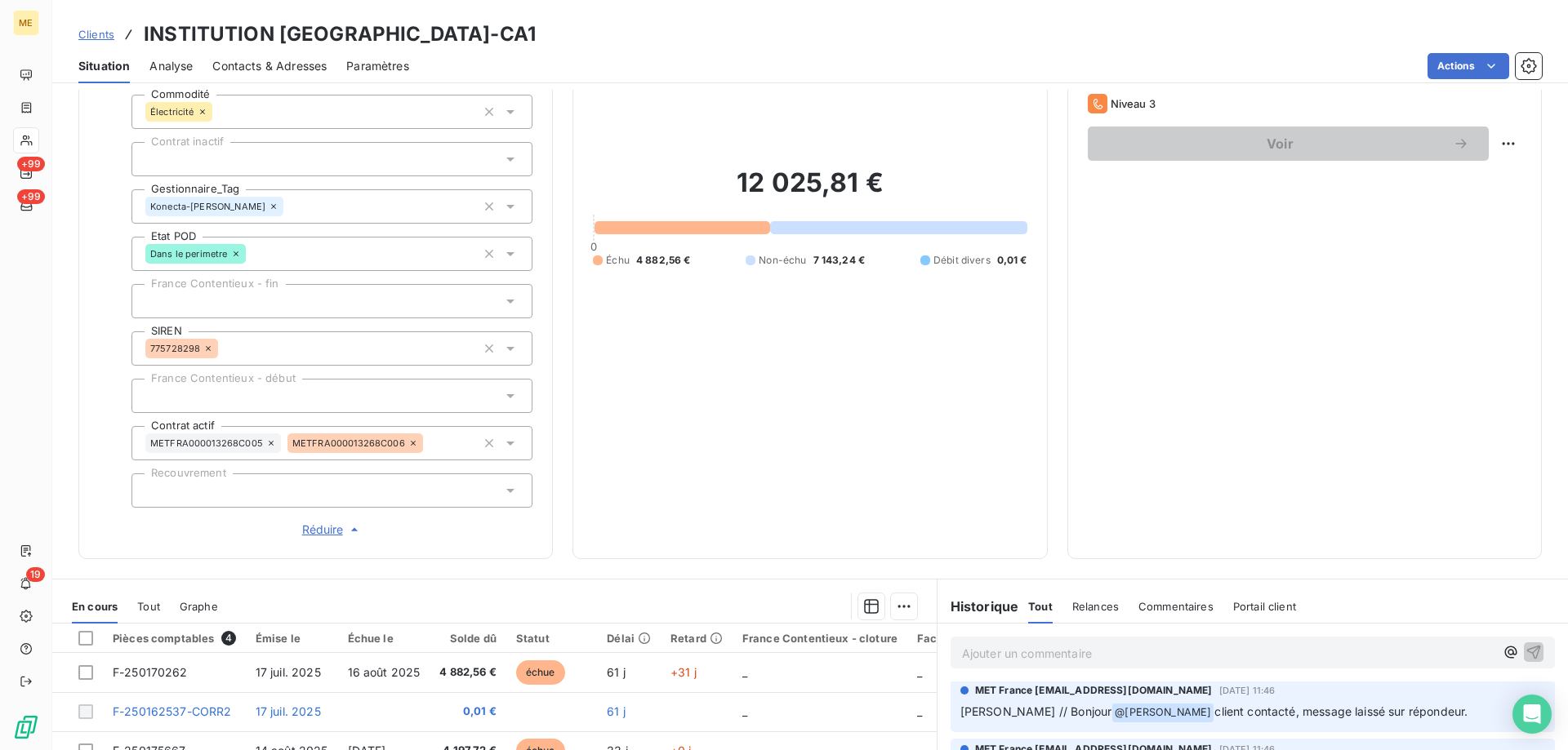
drag, startPoint x: 556, startPoint y: 36, endPoint x: 749, endPoint y: 38, distance: 193.0
click at [536, 38] on h3 "INSTITUTION [GEOGRAPHIC_DATA]-CA1" at bounding box center [340, 35] width 392 height 30
copy h3 "METFRA000013268"
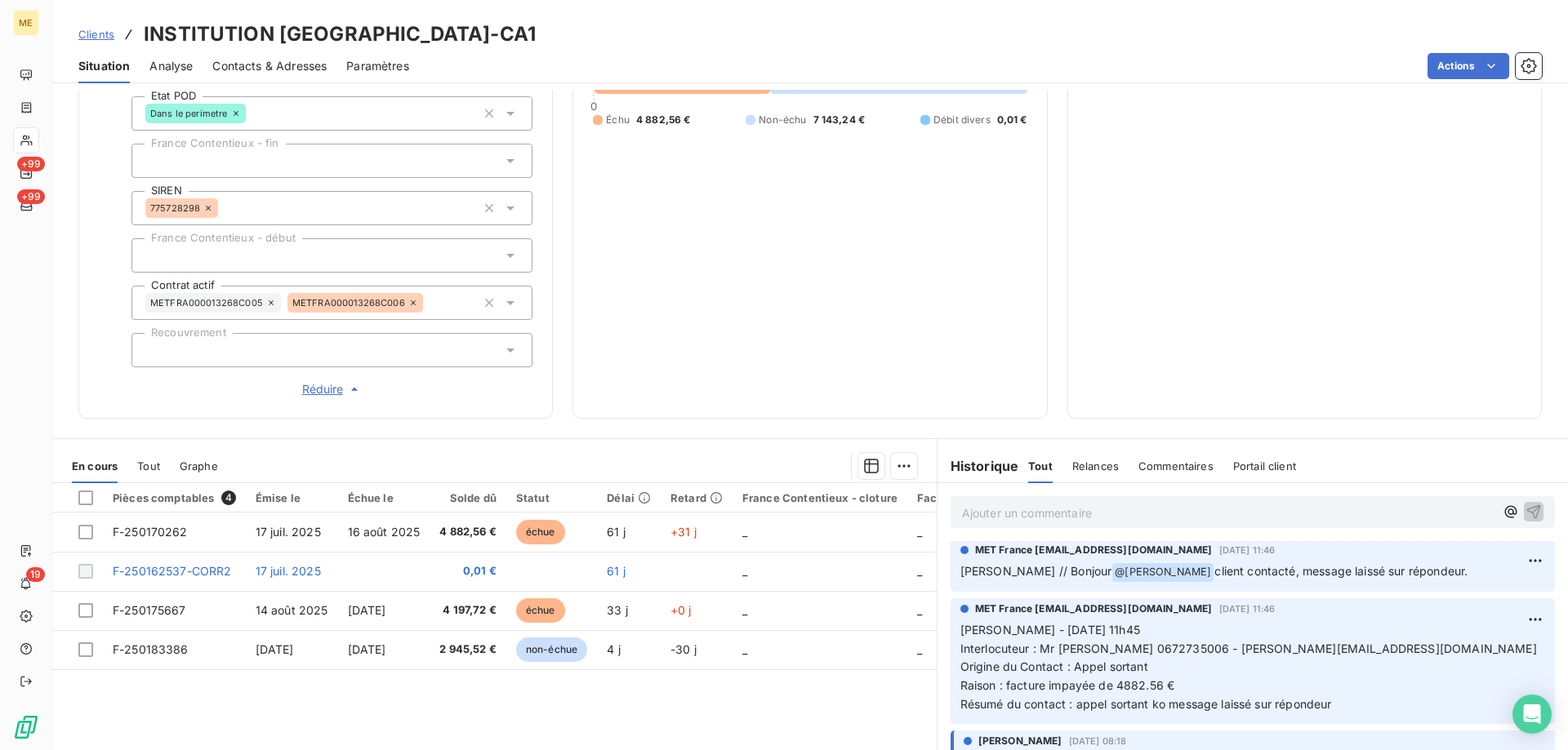
scroll to position [408, 0]
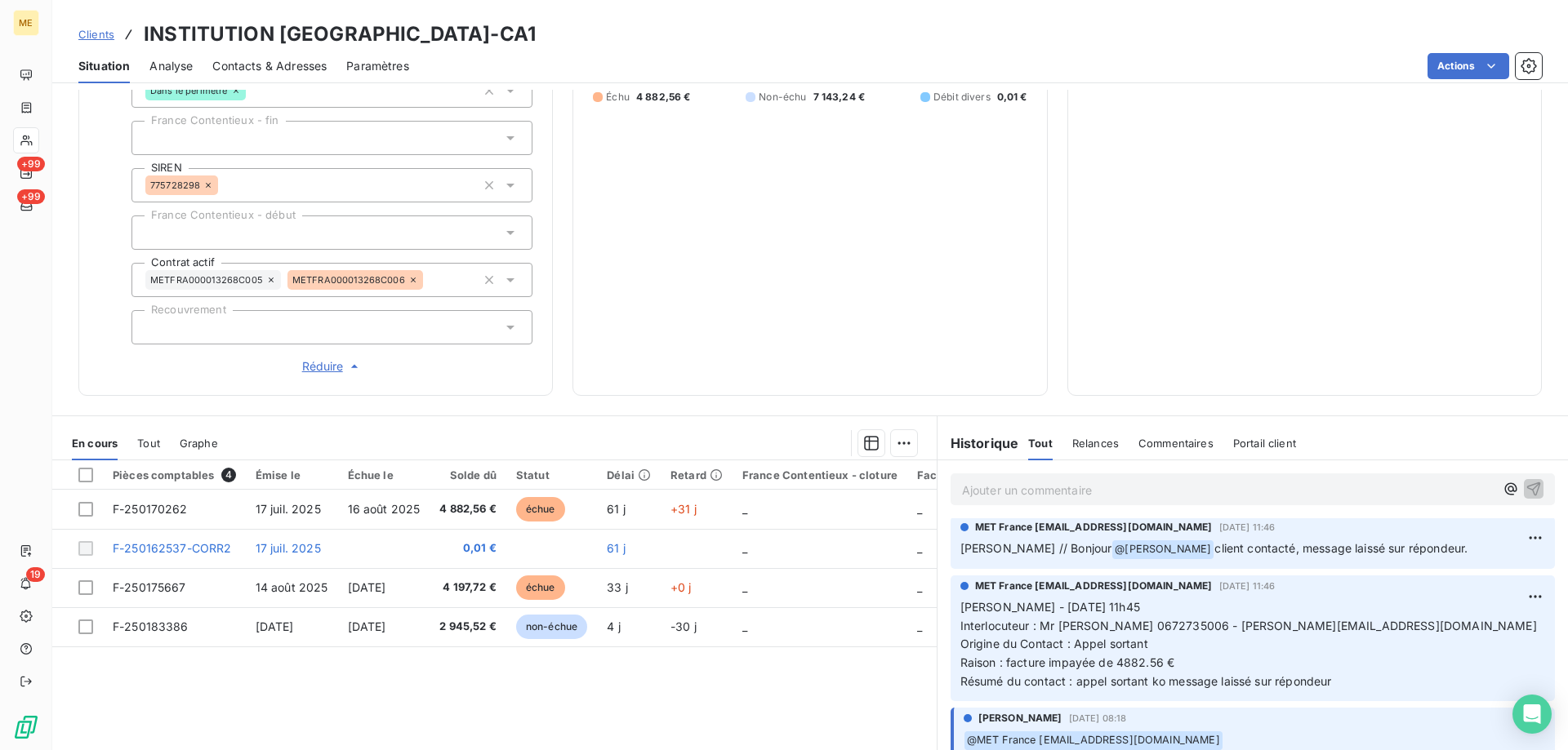
copy h3 "METFRA000013268"
click at [343, 359] on span "Réduire" at bounding box center [332, 367] width 61 height 16
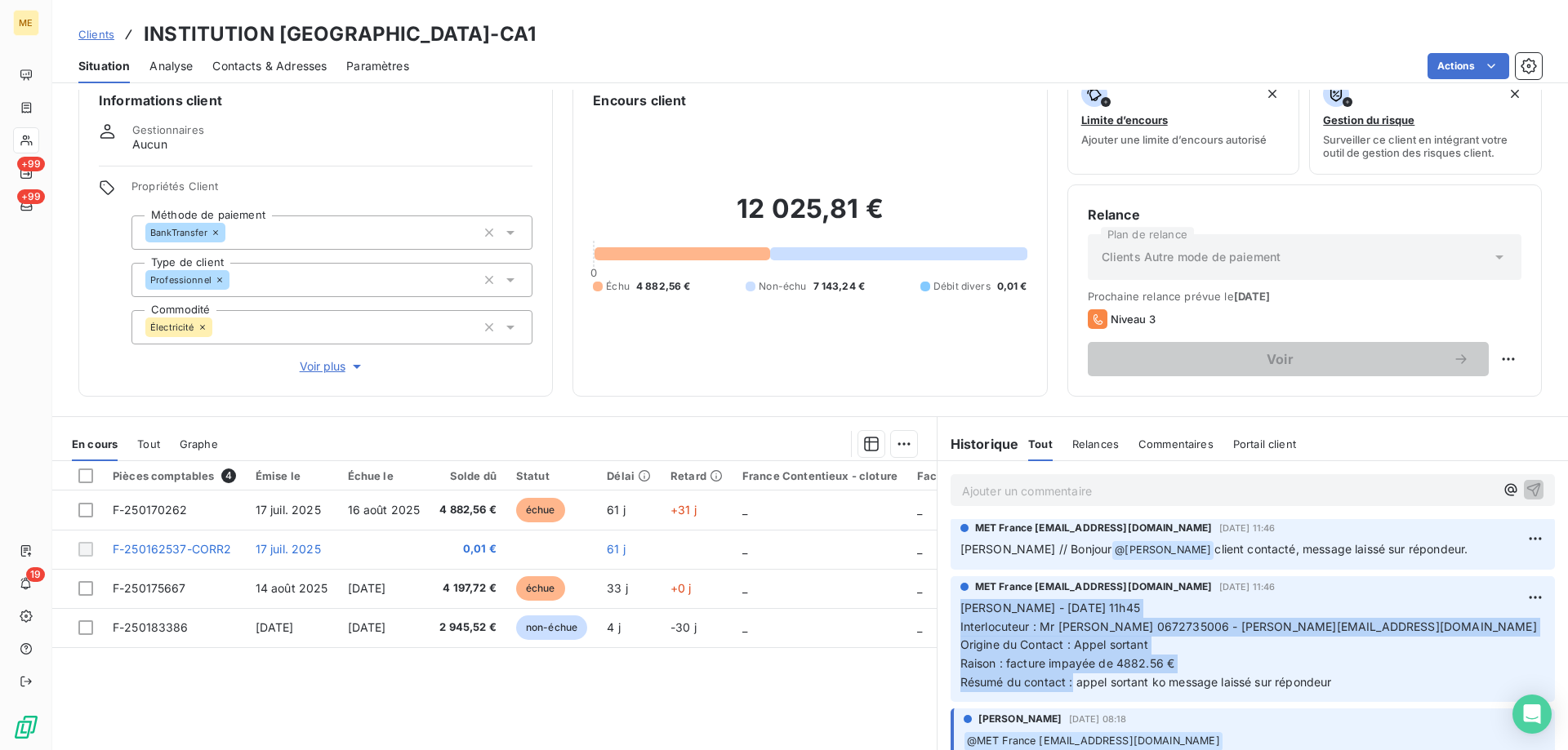
drag, startPoint x: 1066, startPoint y: 685, endPoint x: 938, endPoint y: 599, distance: 154.2
click at [938, 599] on div "MET France met-france@recouvrement.met.com 2 sept. 2025, 11:46 Sylvain - 02/09/…" at bounding box center [1253, 639] width 631 height 132
copy p "Sylvain - 02/09/2025 - 11h45 Interlocuteur : Mr Flurin 0672735006 - marc.flurin…"
click at [1497, 356] on html "ME +99 +99 19 Clients INSTITUTION SAINTE MARIE de NEUILLY - METFRA000013268-CA1…" at bounding box center [784, 457] width 1568 height 914
click at [1389, 399] on div "Replanifier cette action" at bounding box center [1428, 395] width 146 height 26
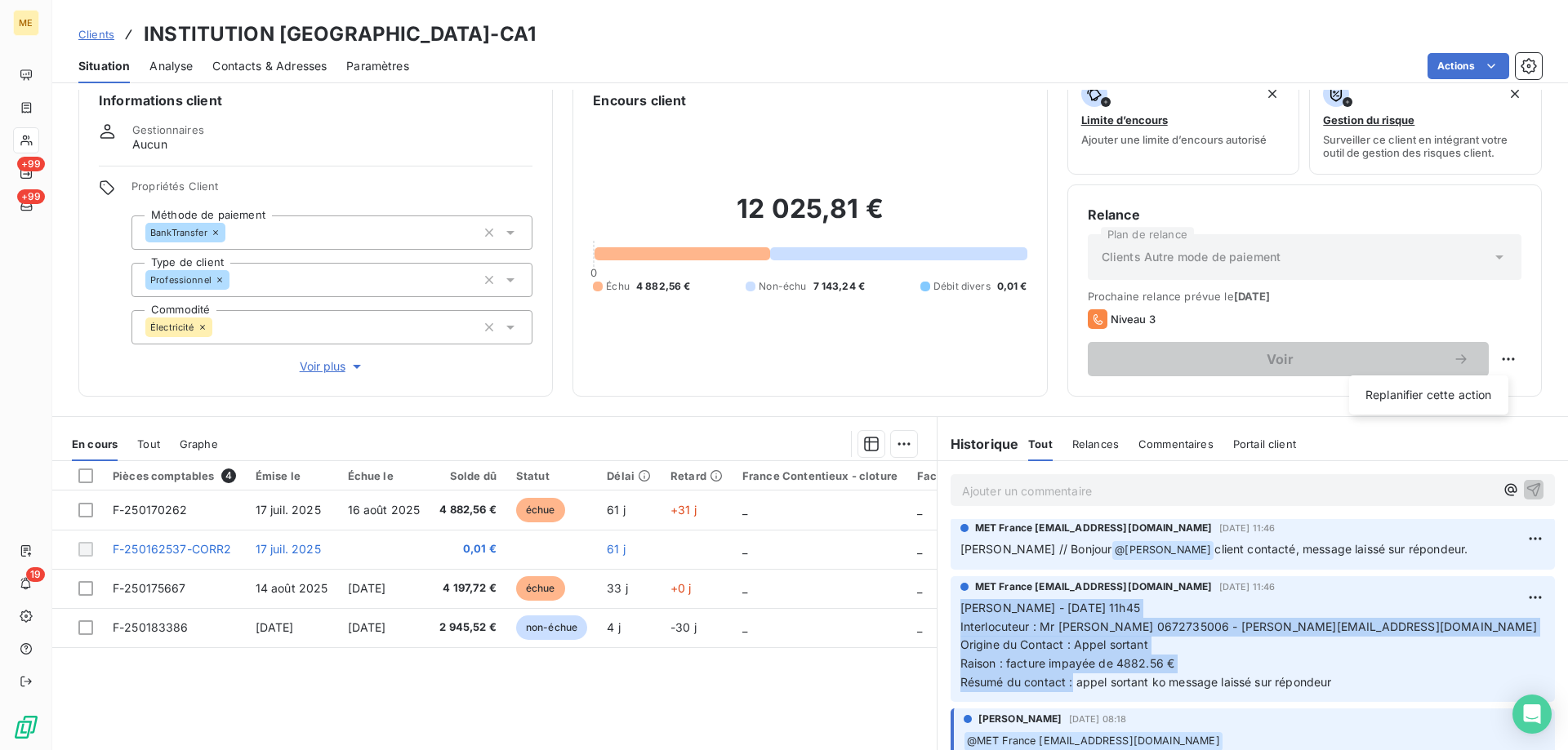
select select "8"
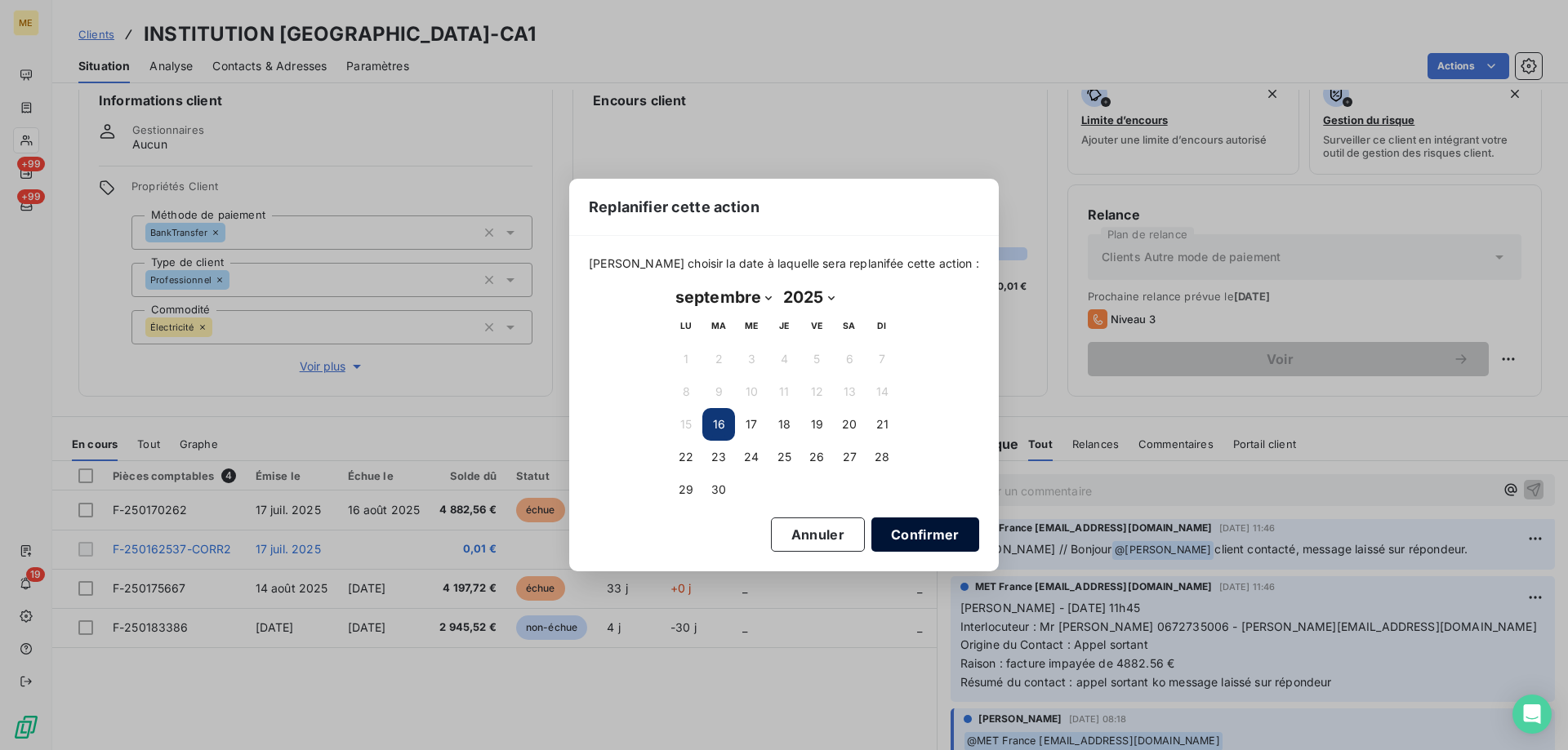
click at [871, 532] on button "Confirmer" at bounding box center [925, 534] width 108 height 35
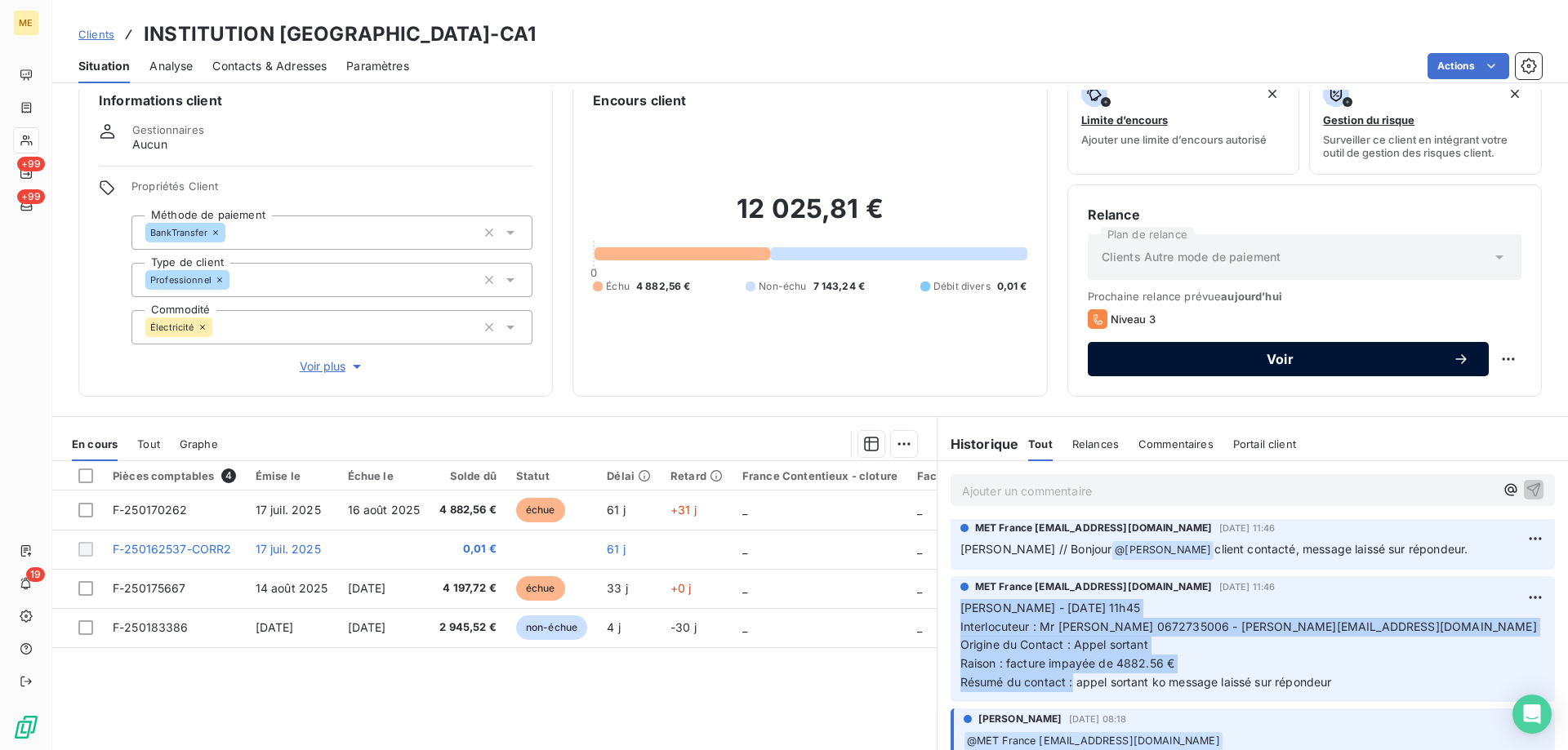
click at [1188, 355] on span "Voir" at bounding box center [1281, 359] width 346 height 13
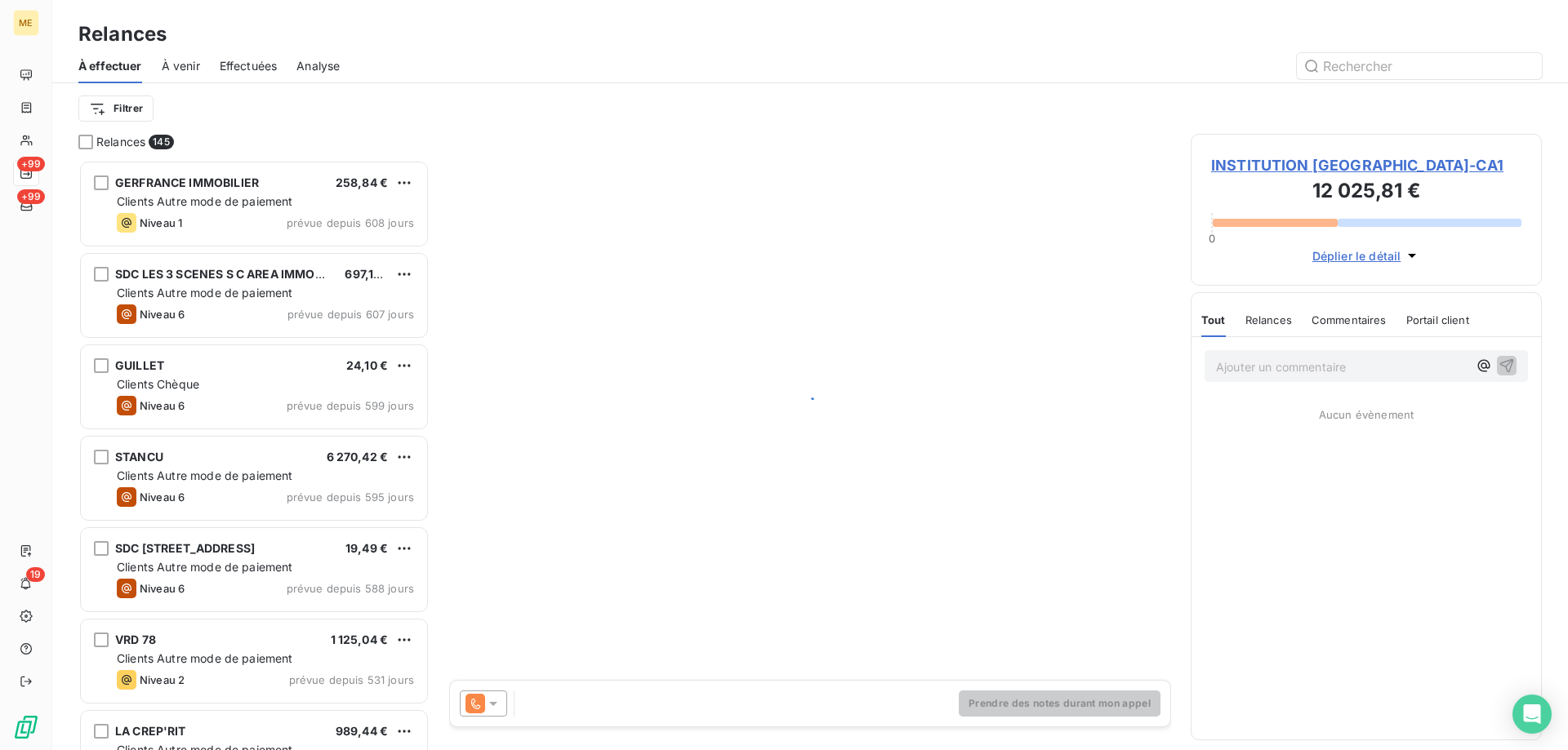
scroll to position [578, 339]
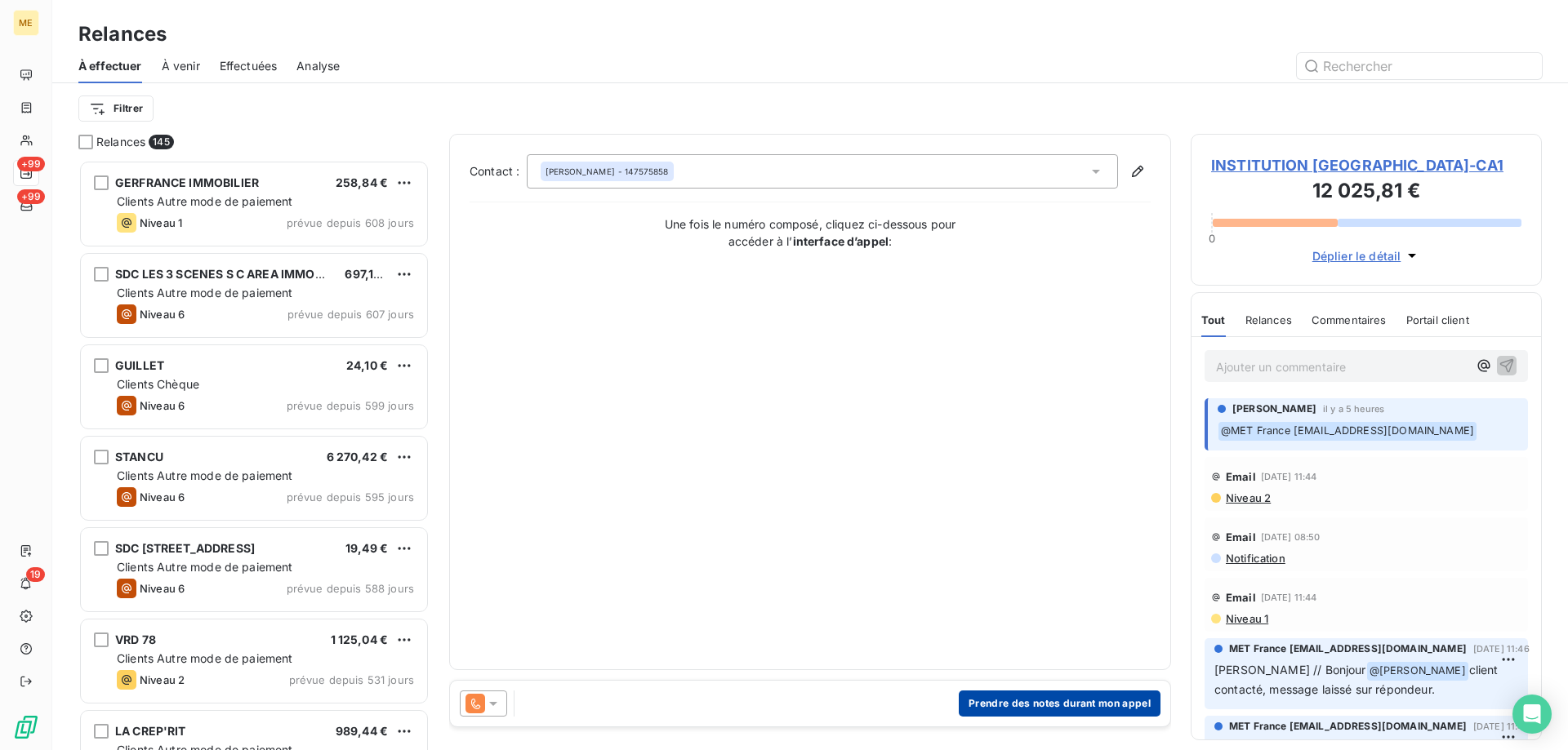
click at [1012, 709] on button "Prendre des notes durant mon appel" at bounding box center [1059, 703] width 202 height 26
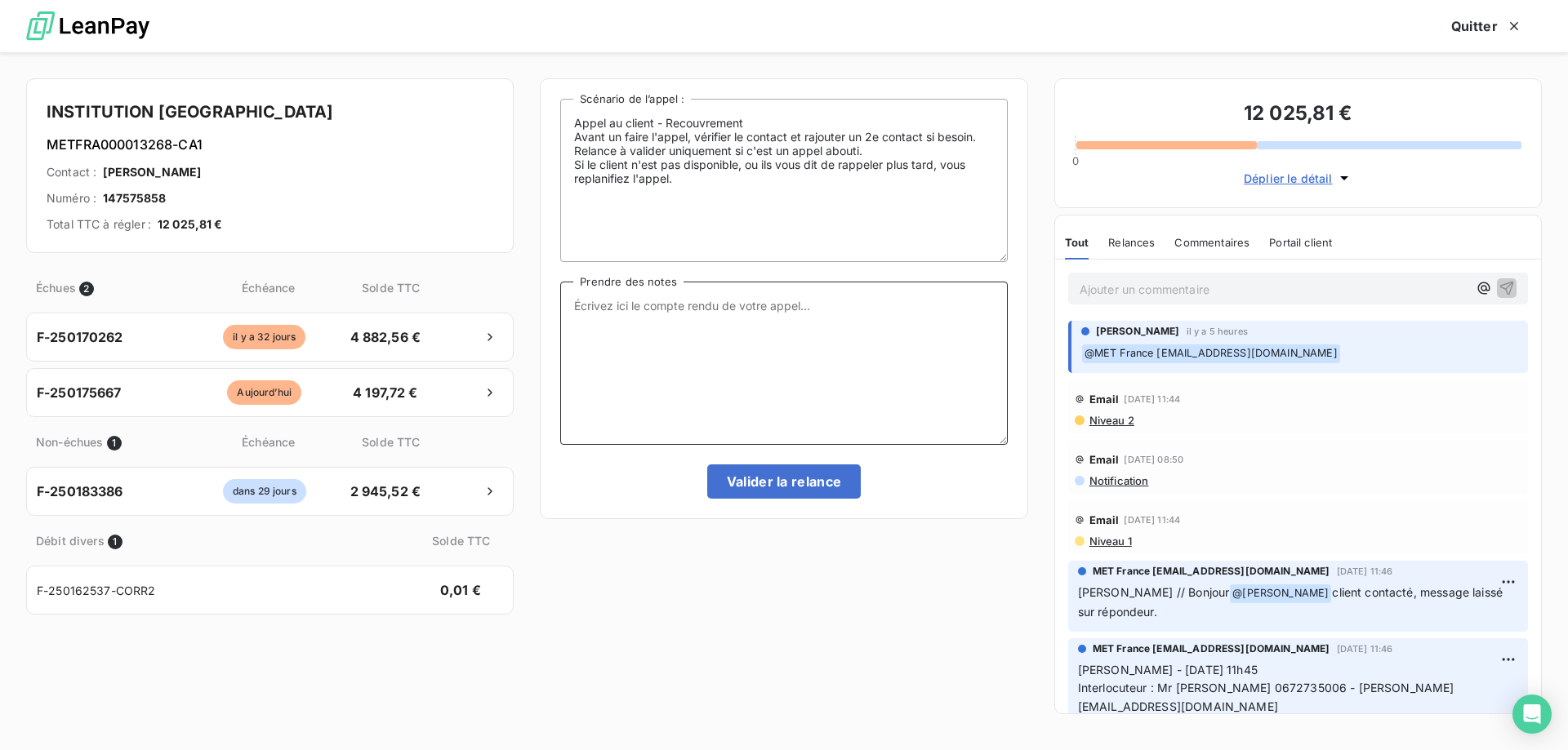
click at [682, 309] on textarea "Prendre des notes" at bounding box center [784, 364] width 447 height 163
paste textarea "Sylvain - 02/09/2025 - 11h45 Interlocuteur : Mr Flurin 0672735006 - marc.flurin…"
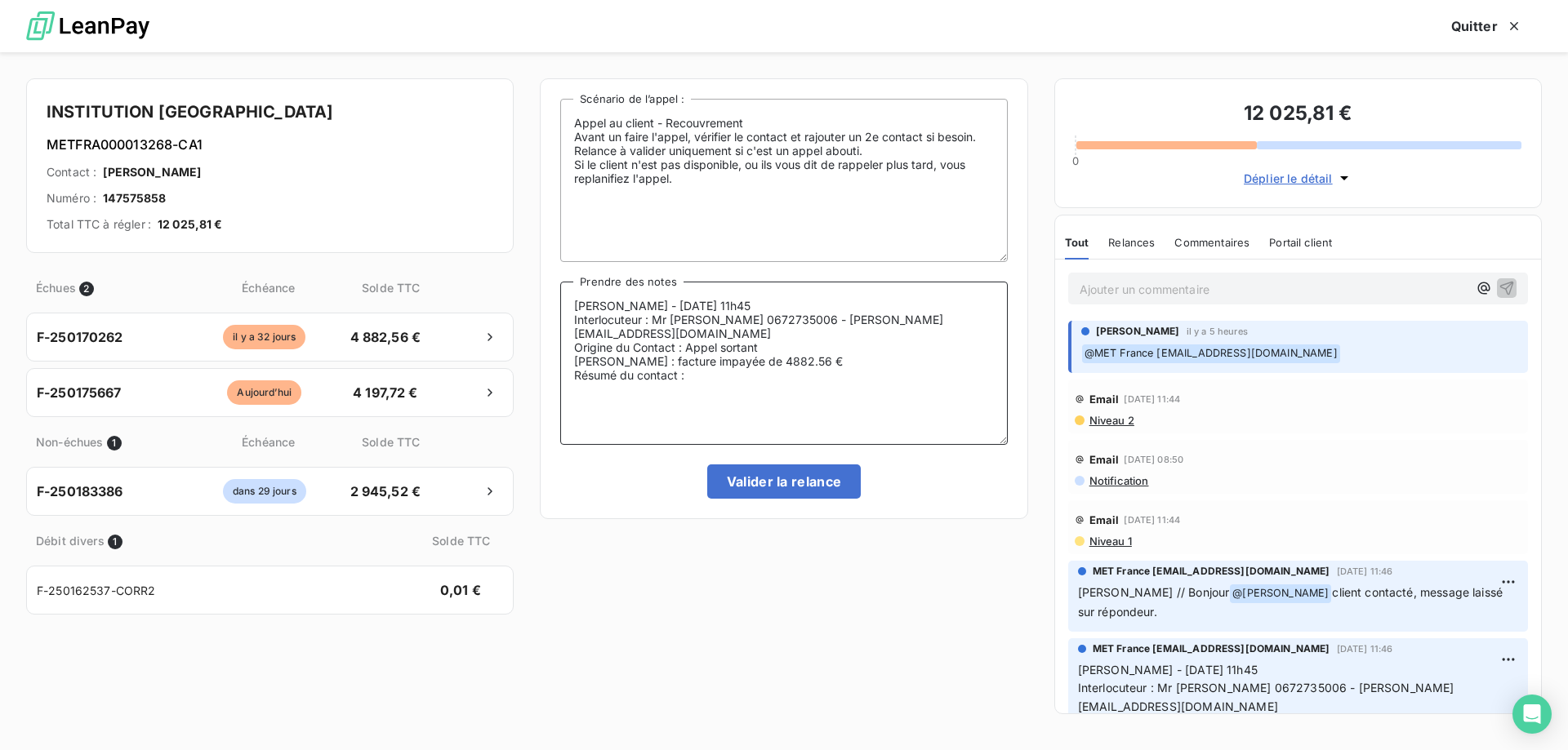
click at [638, 303] on textarea "Sylvain - 02/09/2025 - 11h45 Interlocuteur : Mr Flurin 0672735006 - marc.flurin…" at bounding box center [784, 364] width 447 height 163
click at [750, 295] on textarea "Sylvain - 16/09/2025 - 11h45 Interlocuteur : Mr Flurin 0672735006 - marc.flurin…" at bounding box center [784, 364] width 447 height 163
click at [727, 287] on textarea "Sylvain - 16/09/2025 - 1 Interlocuteur : Mr Flurin 0672735006 - marc.flurin@sai…" at bounding box center [784, 364] width 447 height 163
drag, startPoint x: 842, startPoint y: 322, endPoint x: 665, endPoint y: 317, distance: 177.1
click at [665, 317] on textarea "Sylvain - 16/09/2025 - 14h57 Interlocuteur : Mr Flurin 0672735006 - marc.flurin…" at bounding box center [784, 364] width 447 height 163
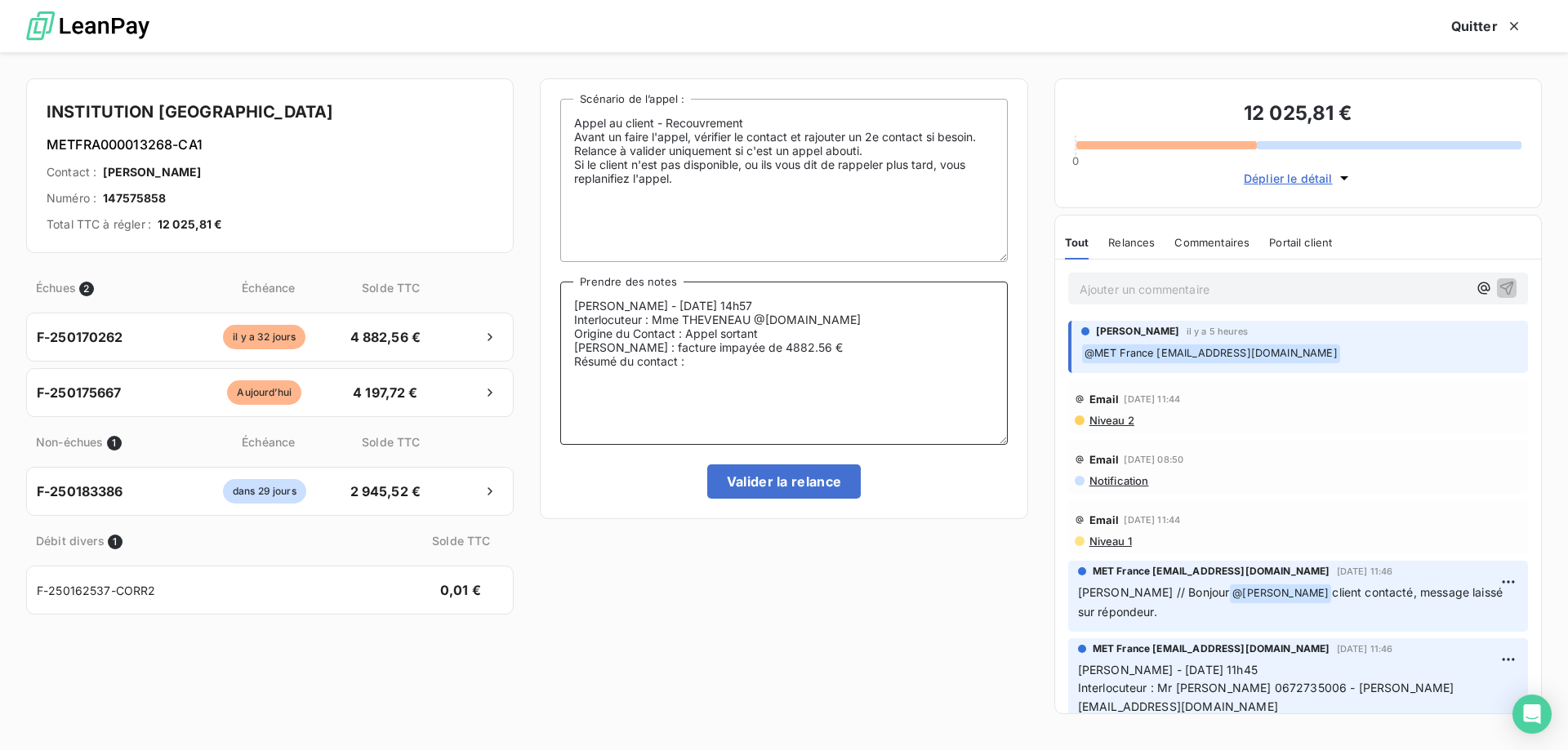
click at [756, 319] on textarea "Sylvain - 16/09/2025 - 14h57 Interlocuteur : Mme THEVENEAU @saintemariedeneuill…" at bounding box center [784, 364] width 447 height 163
paste textarea "147575858"
click at [621, 360] on textarea "Sylvain - 16/09/2025 - 14h57 Interlocuteur : Mme THEVENEAU 0147575858 comptabil…" at bounding box center [784, 364] width 447 height 163
click at [718, 364] on textarea "Sylvain - 16/09/2025 - 14h57 Interlocuteur : Mme THEVENEAU 0147575858 comptabil…" at bounding box center [784, 364] width 447 height 163
click at [844, 358] on textarea "Sylvain - 16/09/2025 - 14h57 Interlocuteur : Mme THEVENEAU 0147575858 comptabil…" at bounding box center [784, 364] width 447 height 163
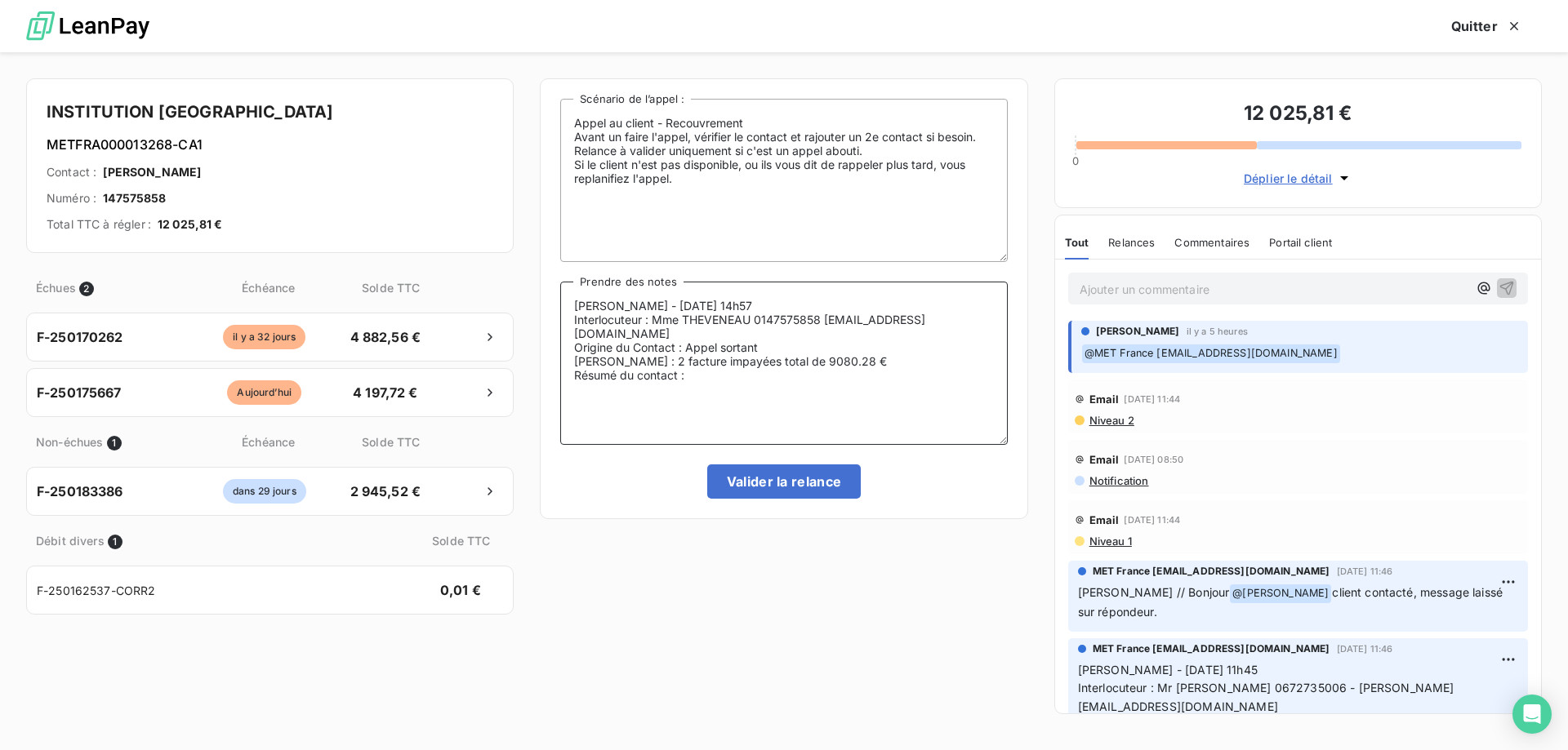
click at [730, 376] on textarea "Sylvain - 16/09/2025 - 14h57 Interlocuteur : Mme THEVENEAU 0147575858 comptabil…" at bounding box center [784, 364] width 447 height 163
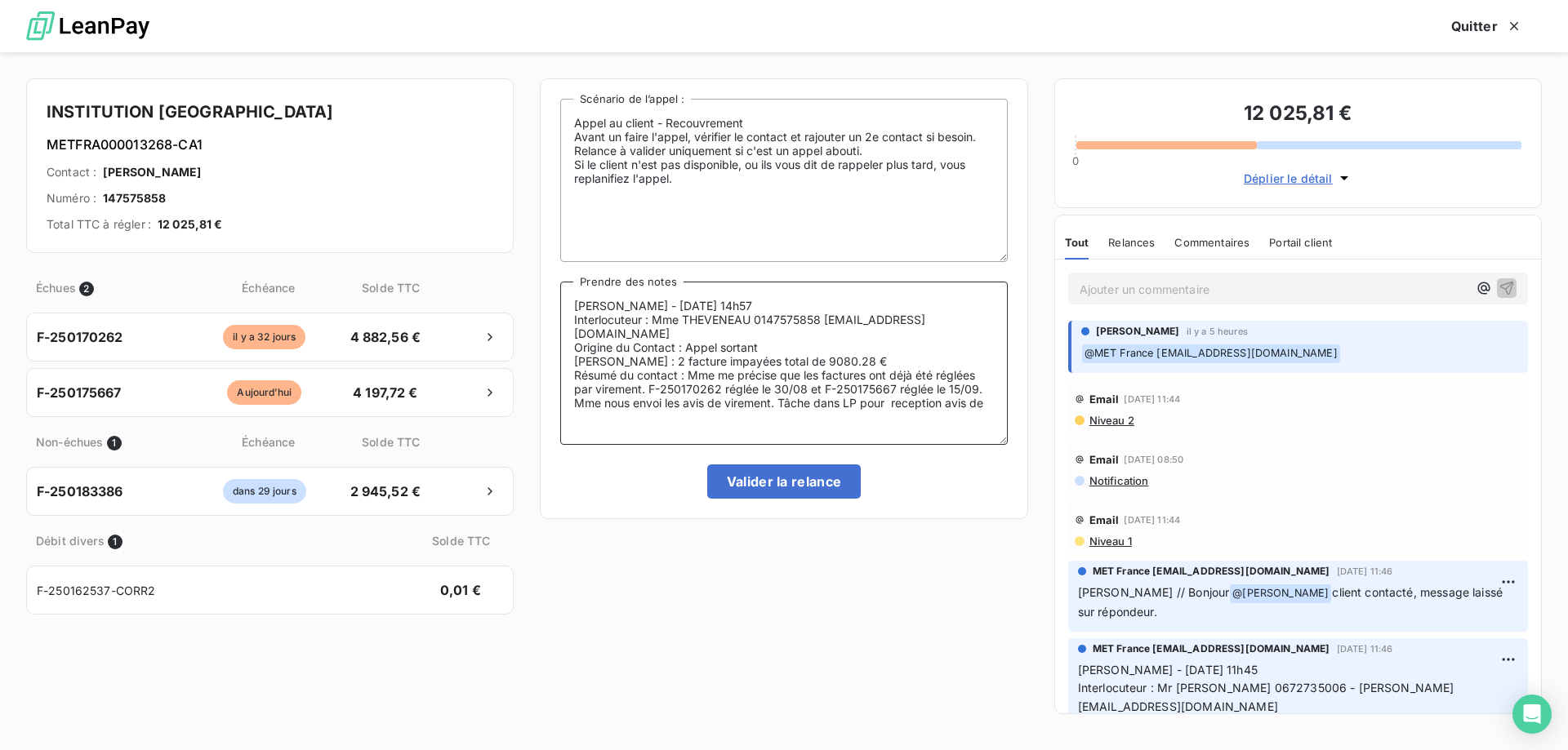
click at [892, 403] on textarea "Sylvain - 16/09/2025 - 14h57 Interlocuteur : Mme THEVENEAU 0147575858 comptabil…" at bounding box center [784, 364] width 447 height 163
click at [894, 403] on textarea "Sylvain - 16/09/2025 - 14h57 Interlocuteur : Mme THEVENEAU 0147575858 comptabil…" at bounding box center [784, 364] width 447 height 163
click at [898, 399] on textarea "Sylvain - 16/09/2025 - 14h57 Interlocuteur : Mme THEVENEAU 0147575858 comptabil…" at bounding box center [784, 364] width 447 height 163
click at [992, 401] on textarea "Sylvain - 16/09/2025 - 14h57 Interlocuteur : Mme THEVENEAU 0147575858 comptabil…" at bounding box center [784, 364] width 447 height 163
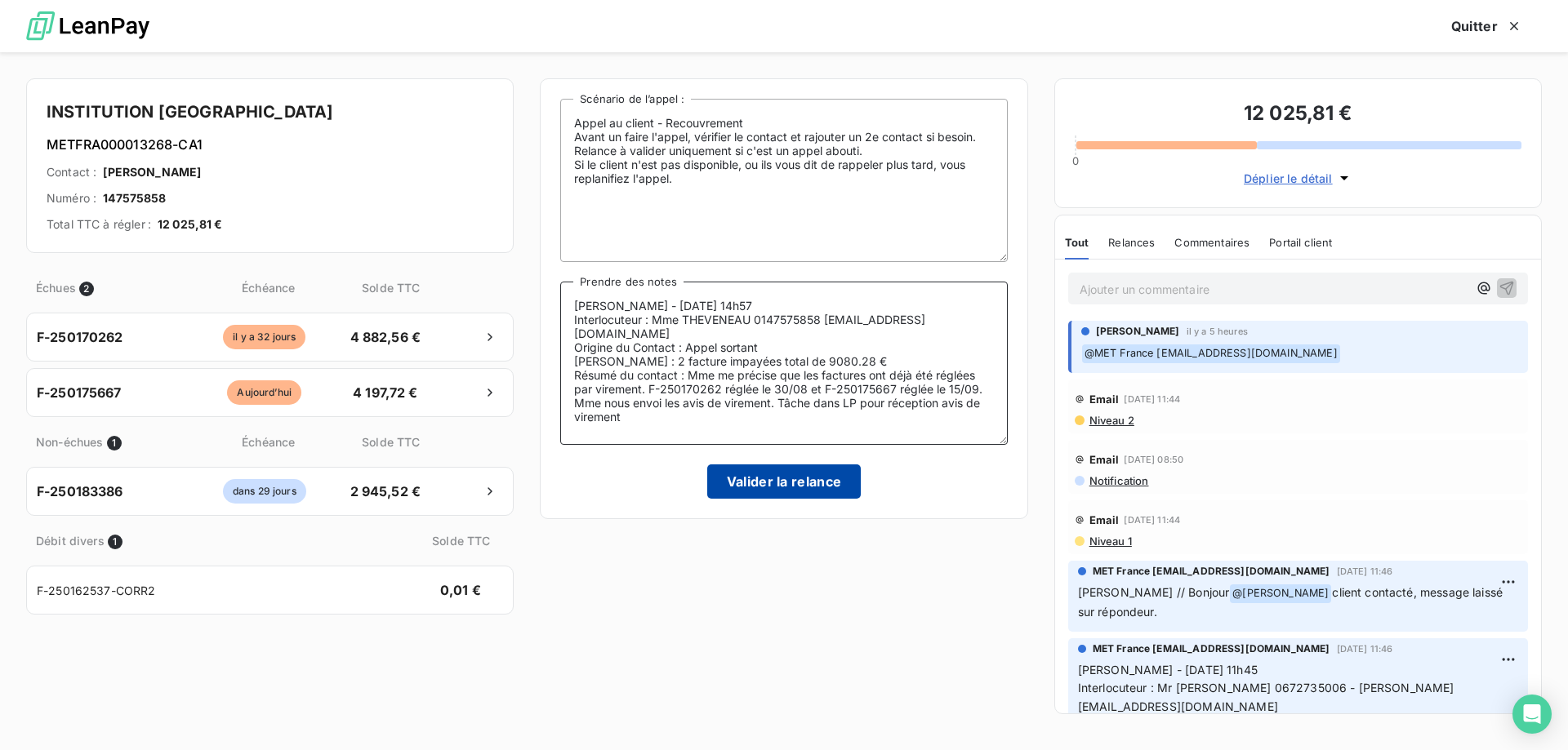
type textarea "Sylvain - 16/09/2025 - 14h57 Interlocuteur : Mme THEVENEAU 0147575858 comptabil…"
click at [828, 484] on button "Valider la relance" at bounding box center [784, 482] width 154 height 35
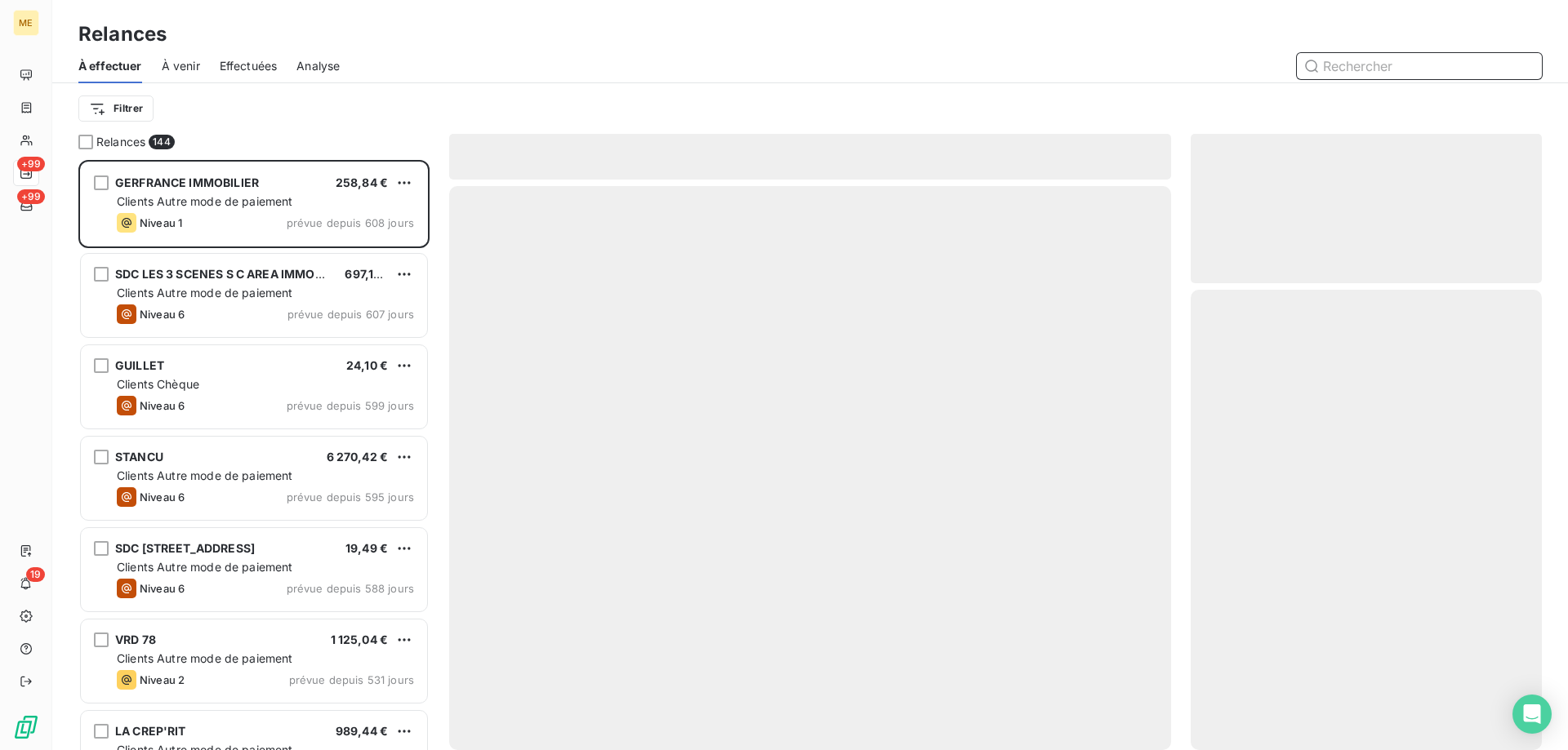
click at [232, 71] on span "Effectuées" at bounding box center [248, 66] width 58 height 16
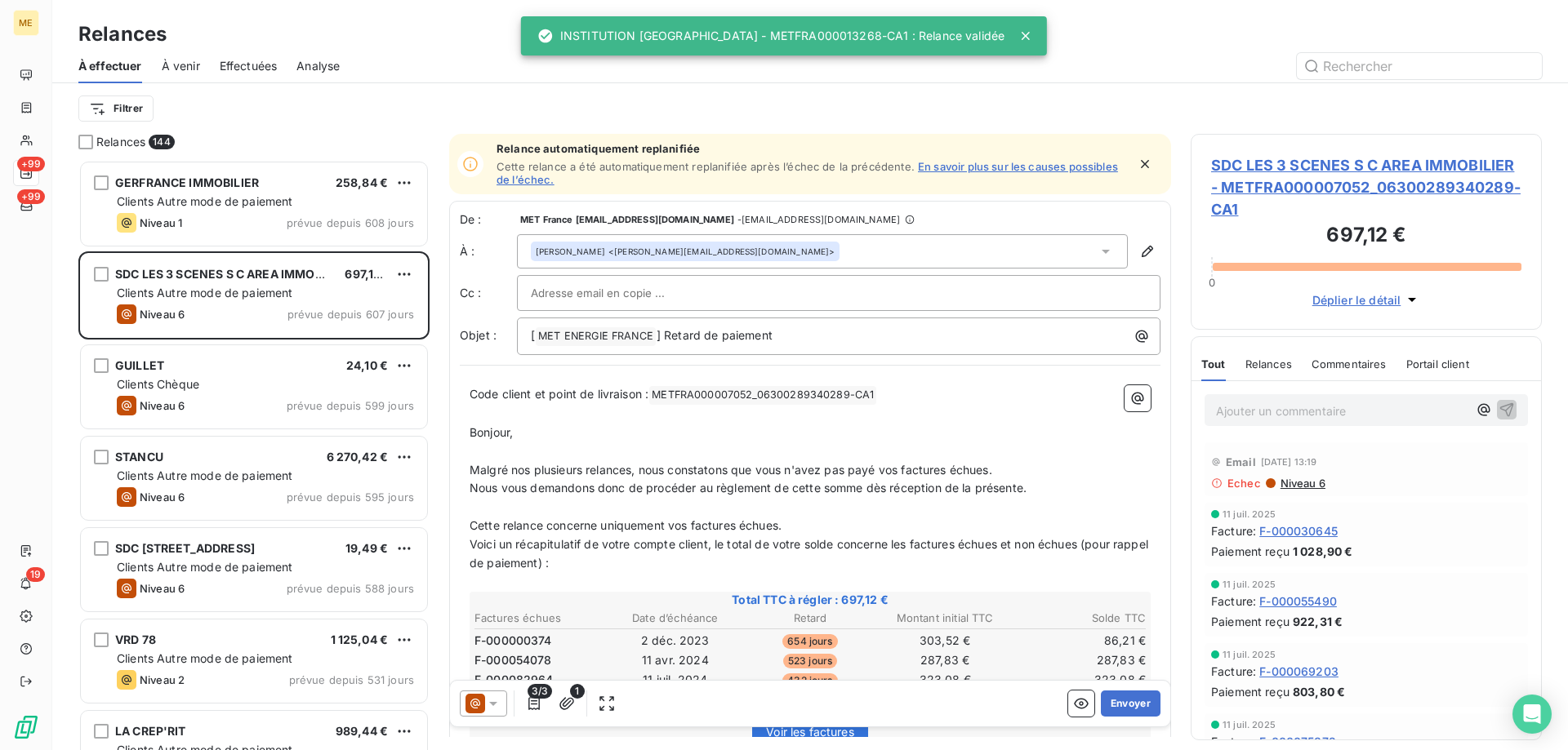
click at [240, 65] on span "Effectuées" at bounding box center [248, 66] width 58 height 16
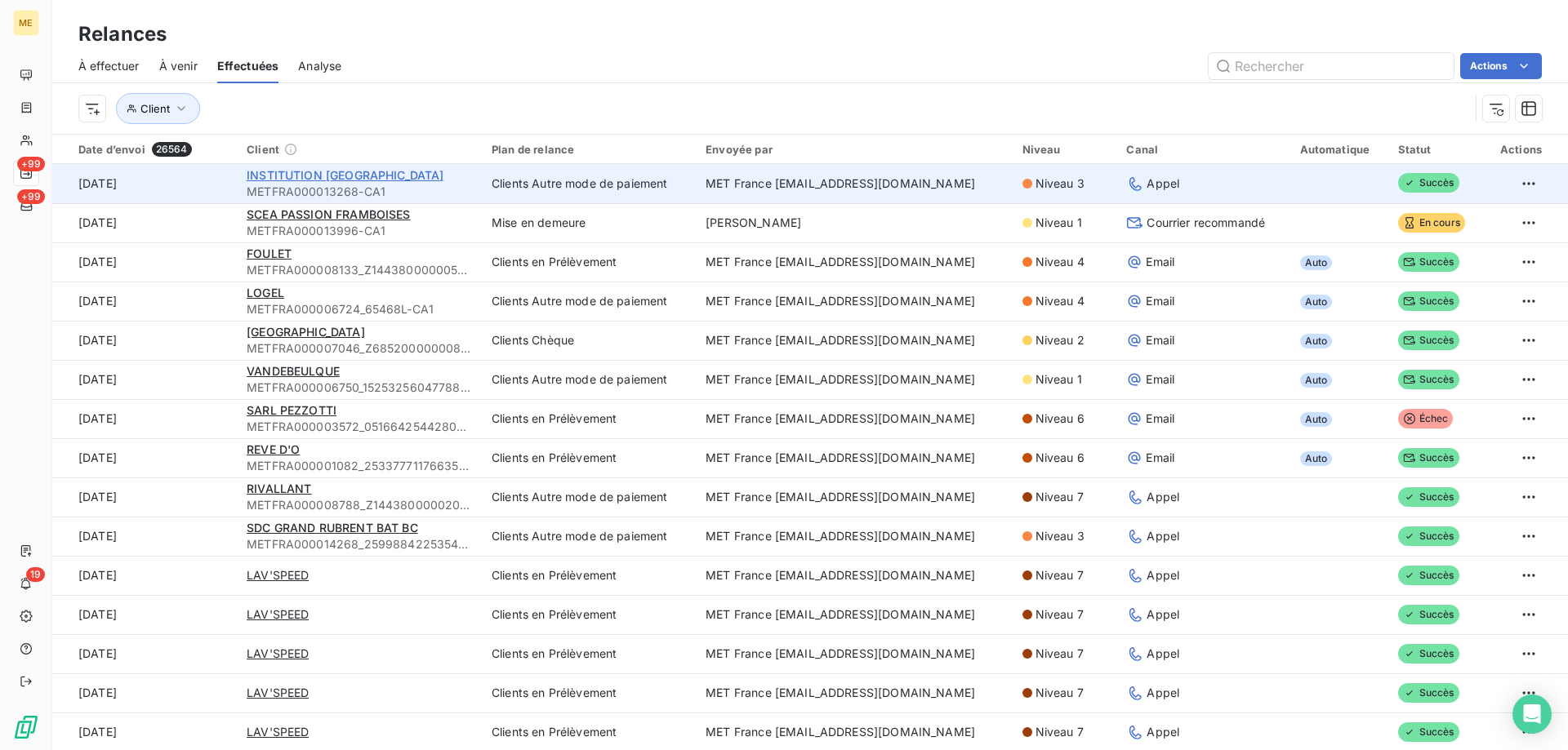
click at [351, 176] on span "INSTITUTION [GEOGRAPHIC_DATA]" at bounding box center [345, 175] width 197 height 14
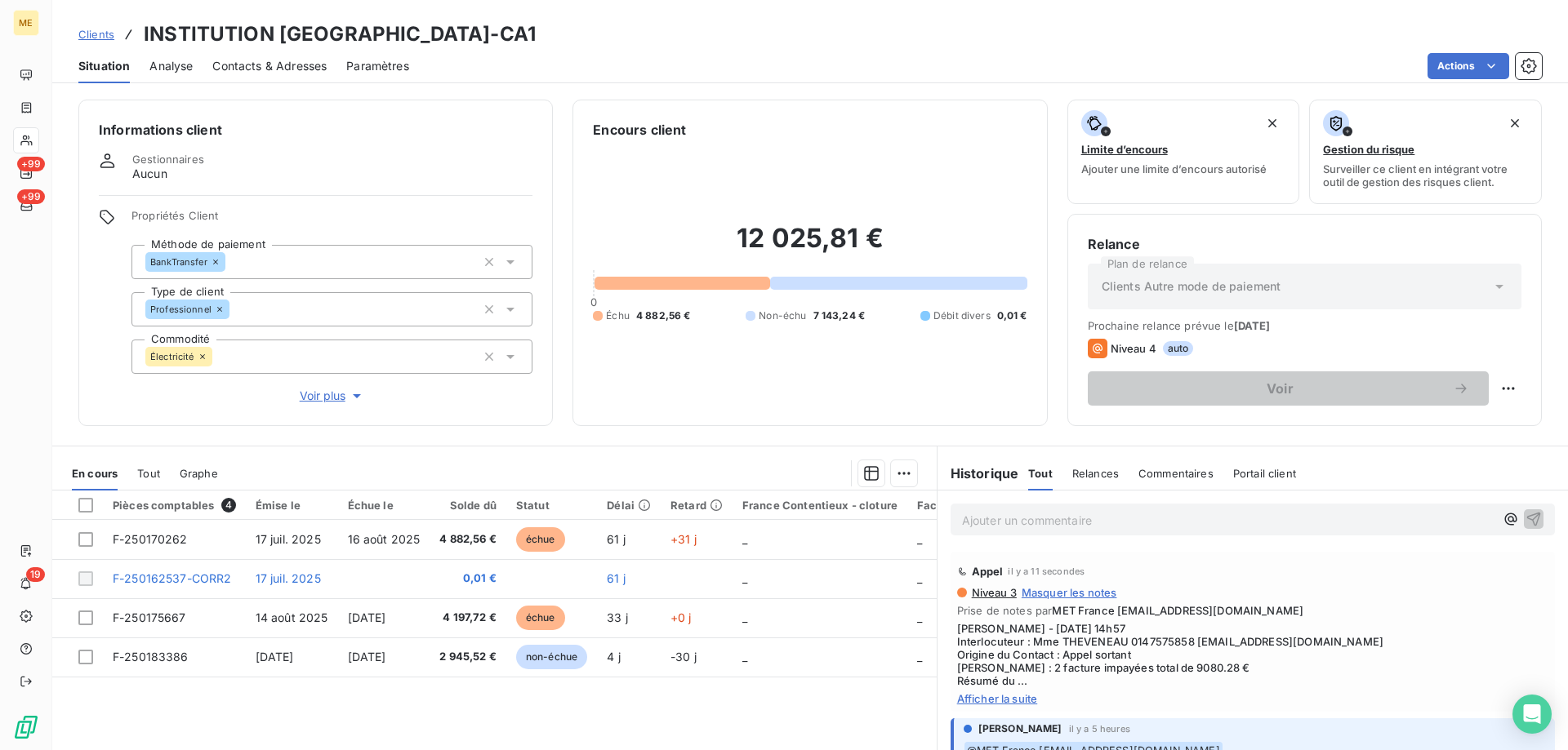
click at [999, 523] on p "Ajouter un commentaire ﻿" at bounding box center [1228, 521] width 533 height 21
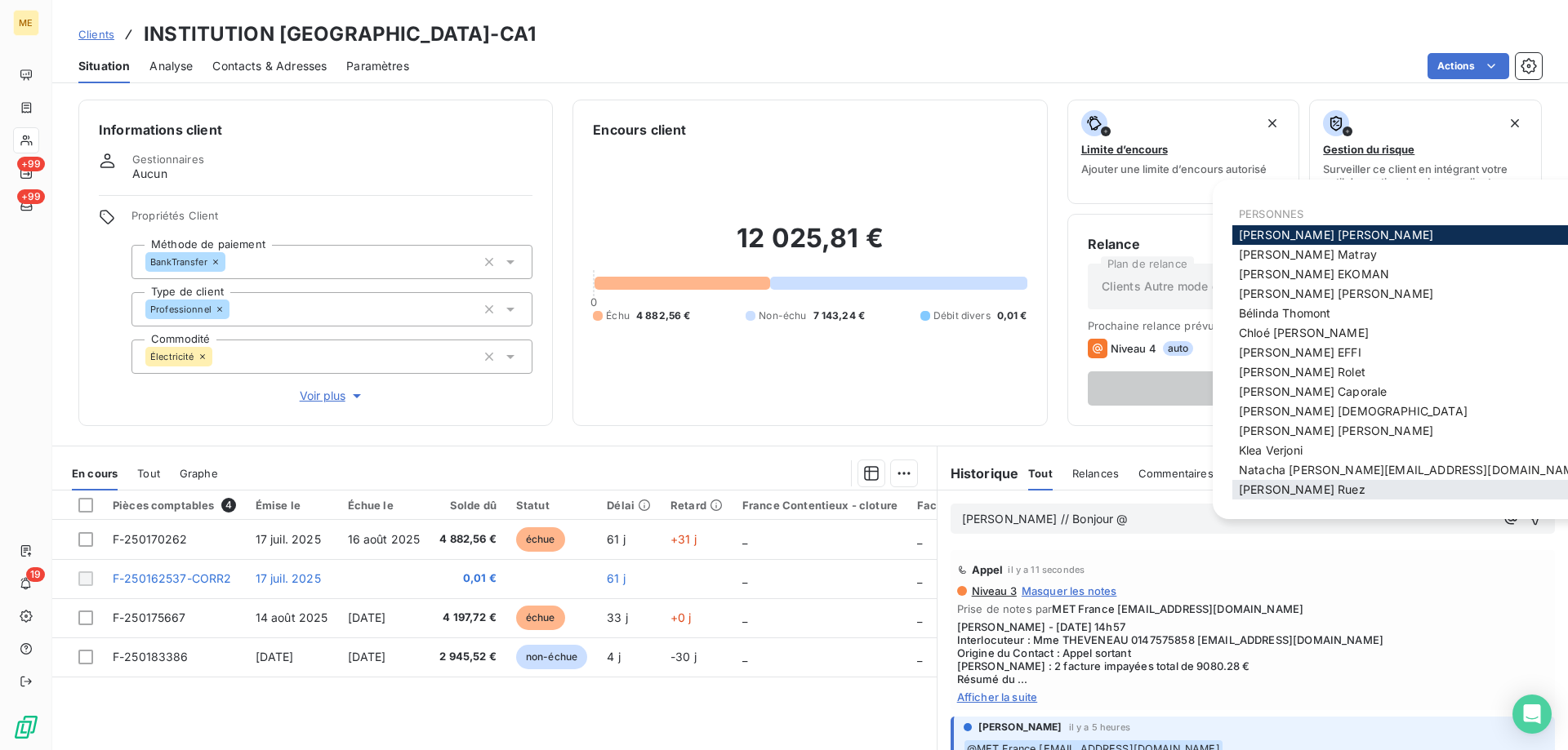
click at [1261, 485] on span "Xavier Ruez" at bounding box center [1302, 490] width 126 height 14
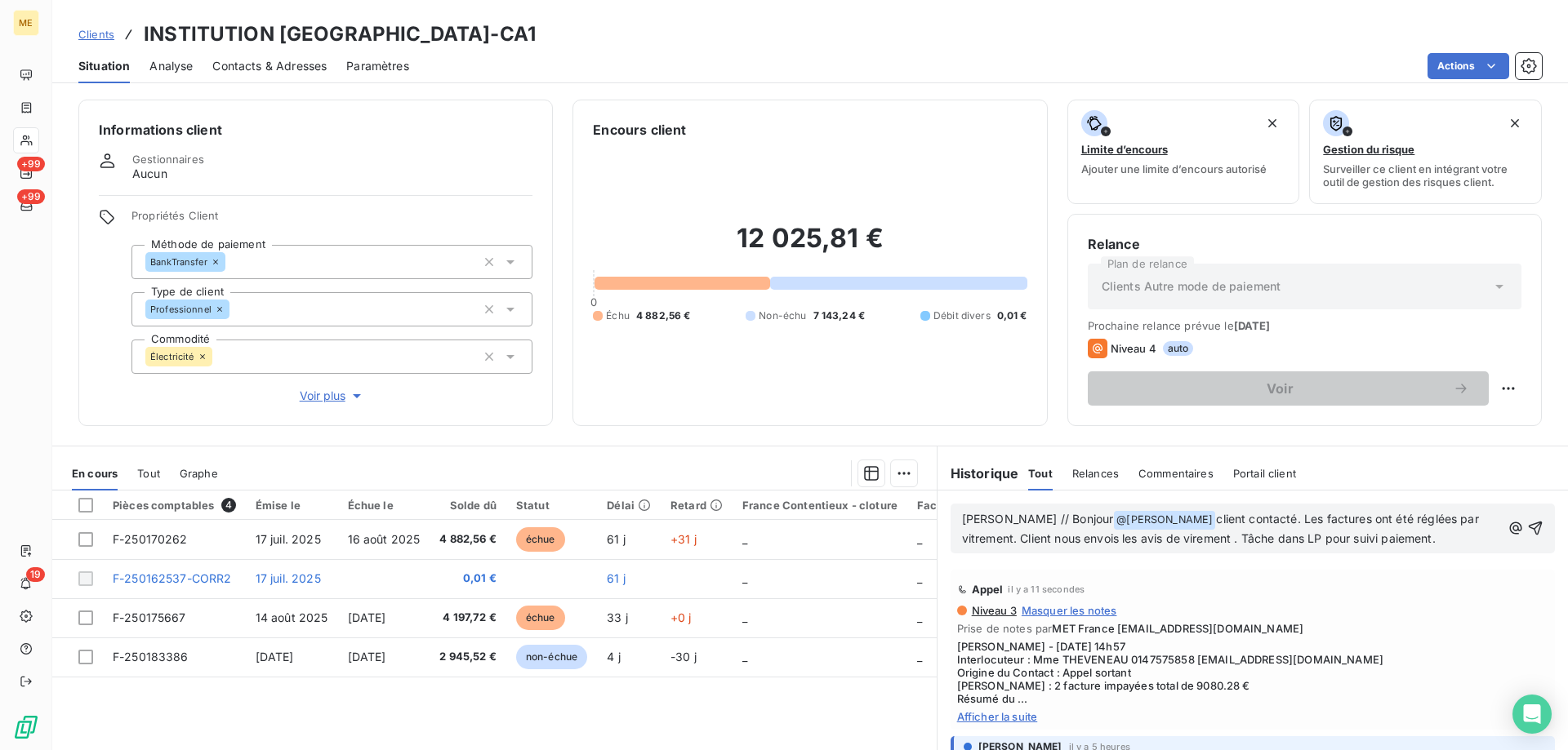
click at [1420, 521] on span "client contacté. Les factures ont été réglées par vitrement. Client nous envois…" at bounding box center [1222, 528] width 521 height 34
click at [0, 0] on lt-span "virement" at bounding box center [0, 0] width 0 height 0
click at [1388, 460] on div "Historique Tout Relances Commentaires Portail client Tout Relances Commentaires…" at bounding box center [1253, 473] width 631 height 35
click at [1527, 530] on icon "button" at bounding box center [1535, 528] width 16 height 16
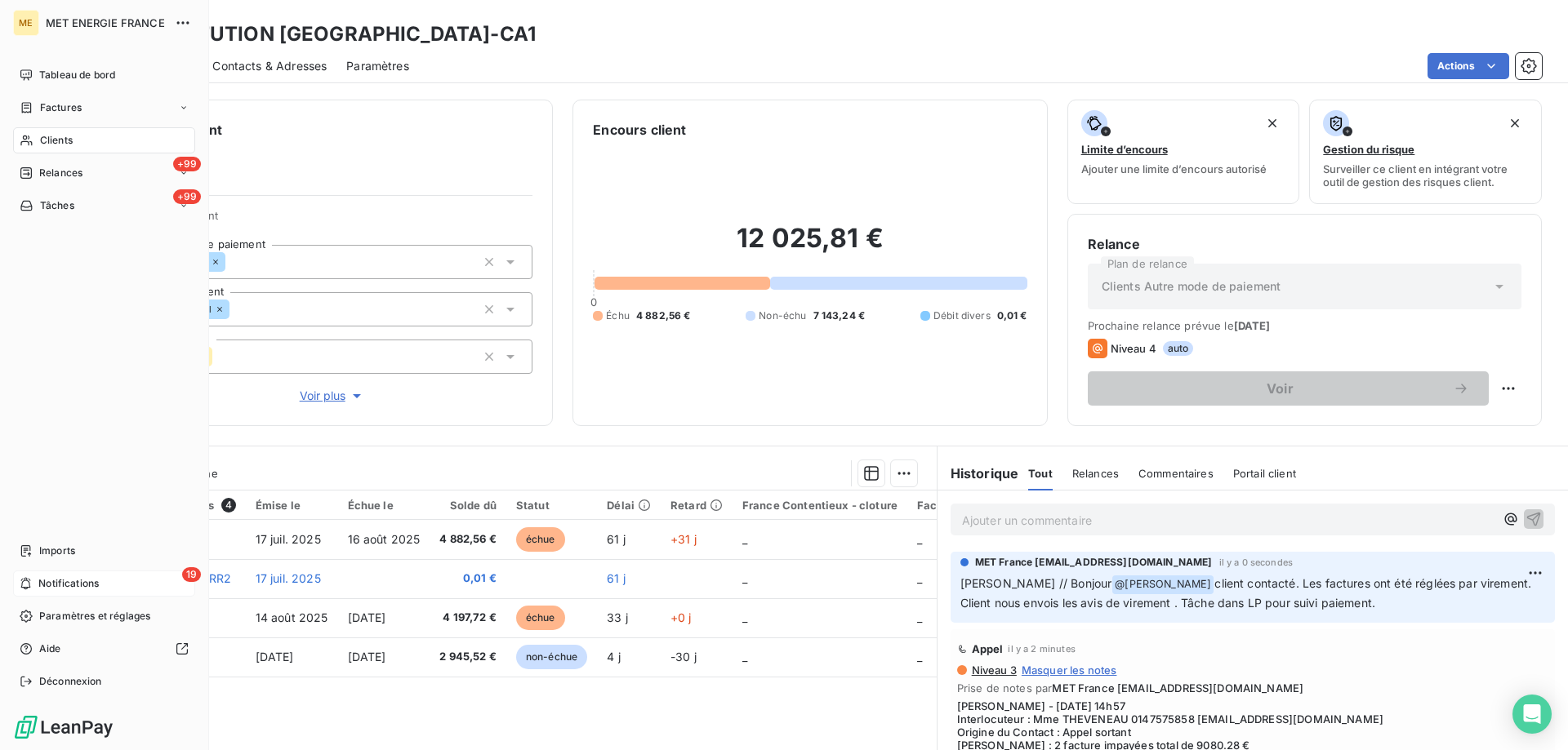
click at [41, 588] on span "Notifications" at bounding box center [69, 583] width 61 height 15
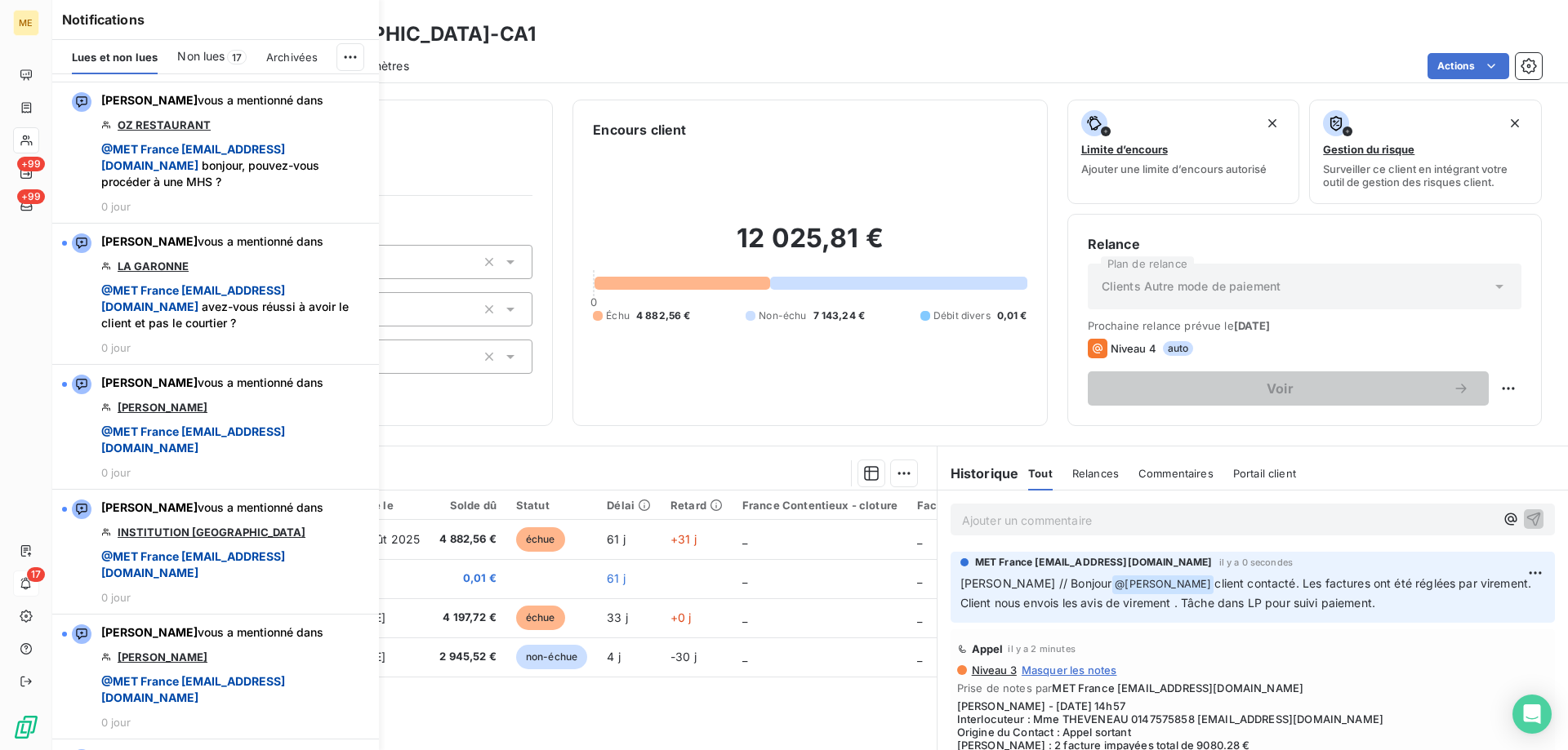
scroll to position [1796, 0]
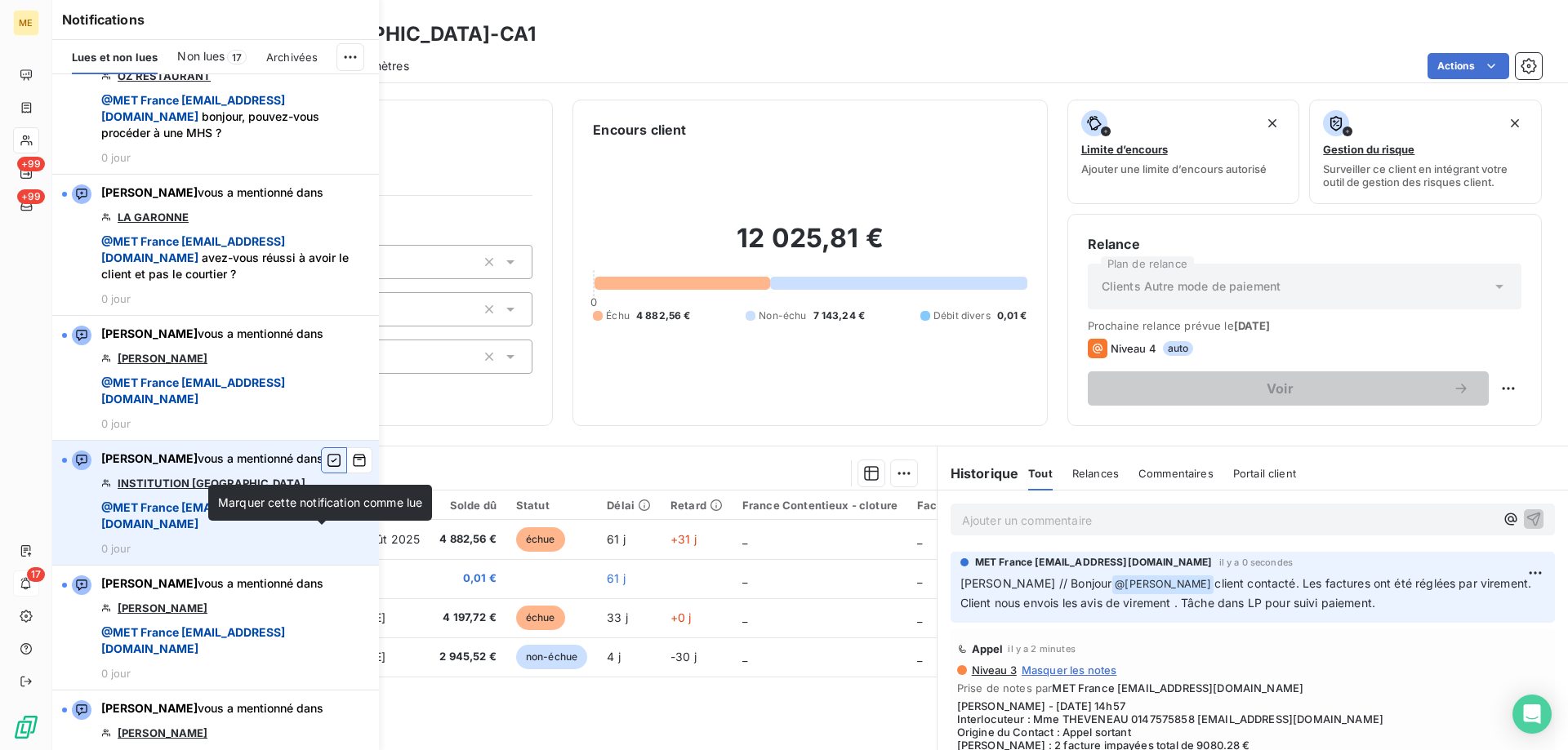
click at [327, 469] on icon "button" at bounding box center [334, 460] width 15 height 16
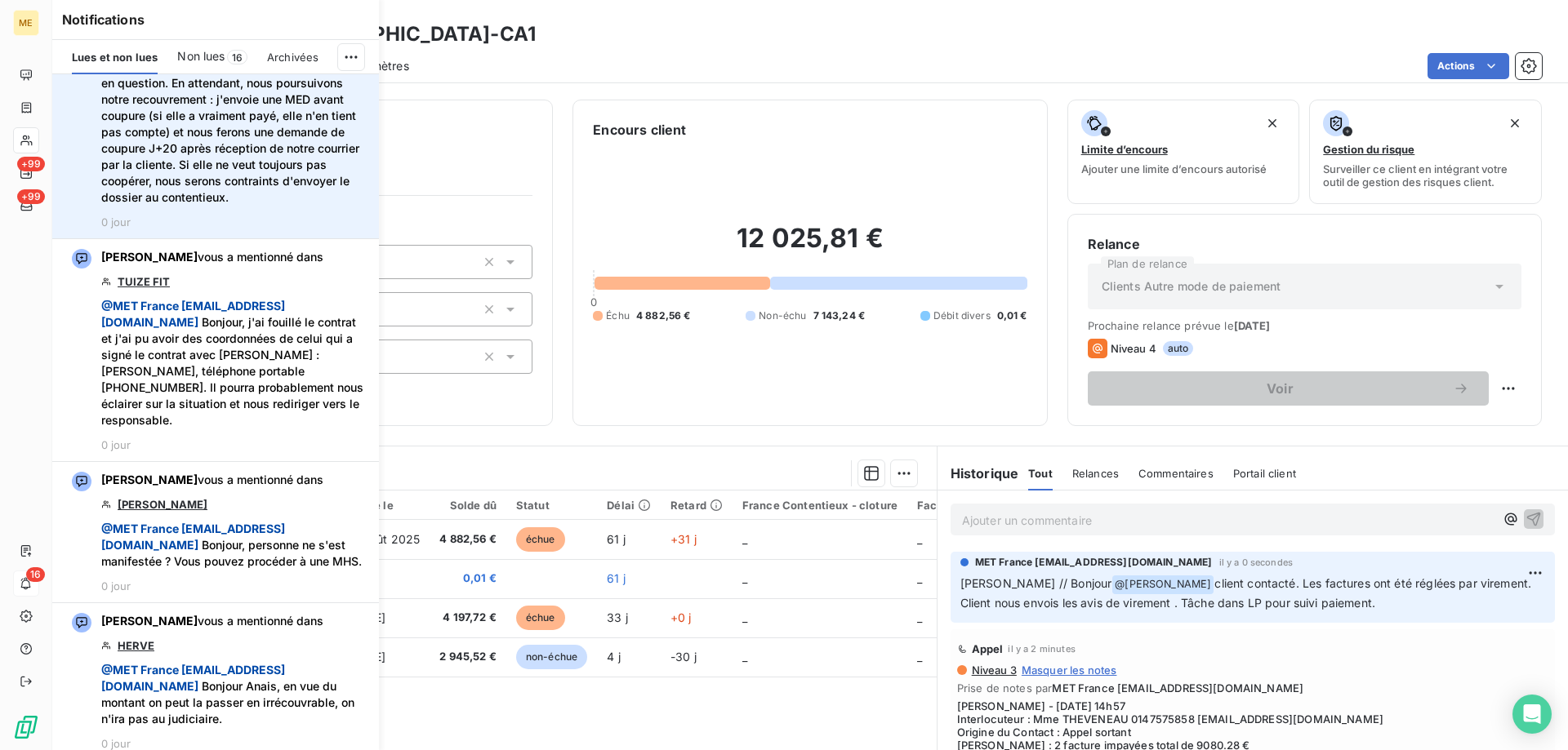
scroll to position [898, 0]
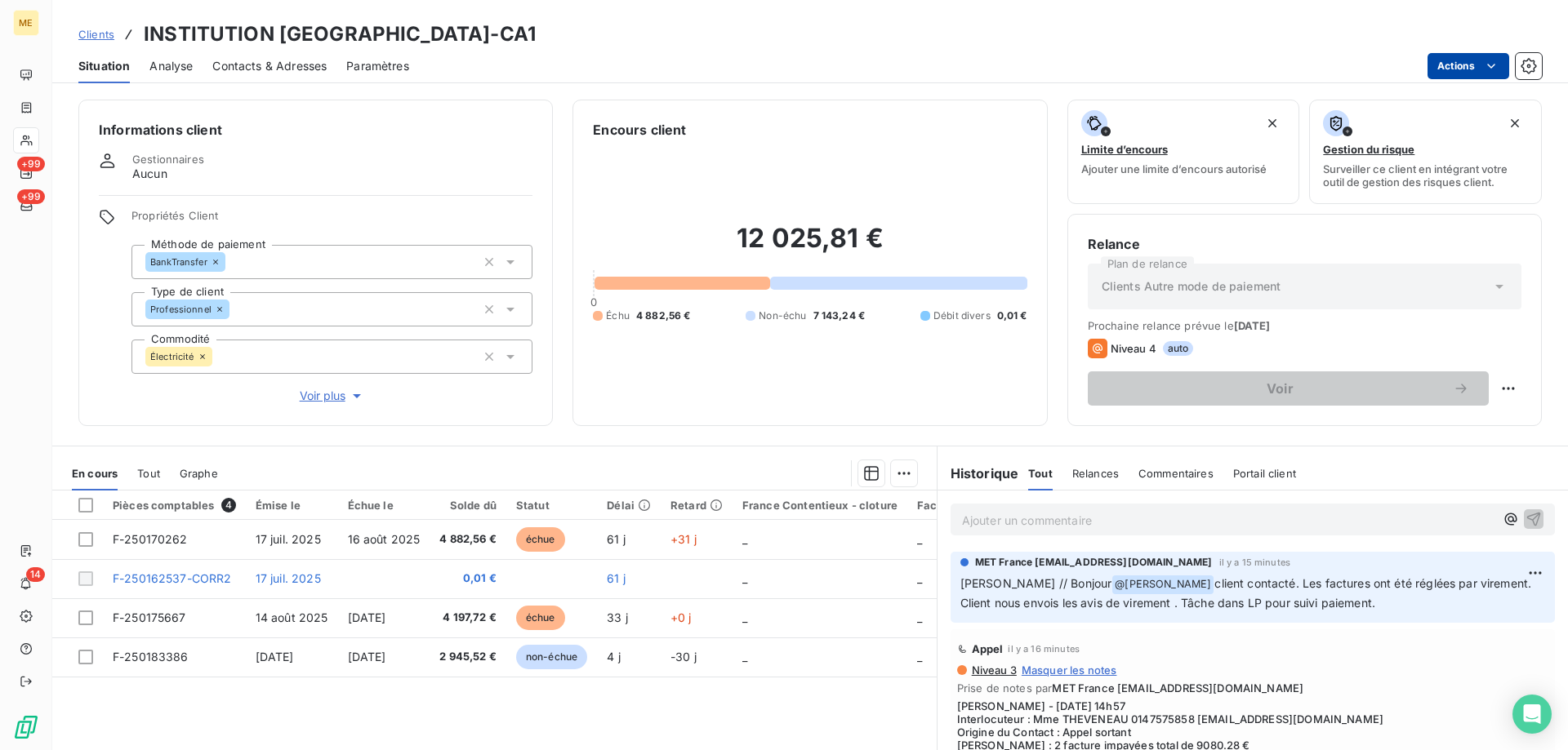
click at [1457, 72] on html "ME +99 +99 14 Clients INSTITUTION SAINTE MARIE de NEUILLY - METFRA000013268-CA1…" at bounding box center [784, 457] width 1568 height 914
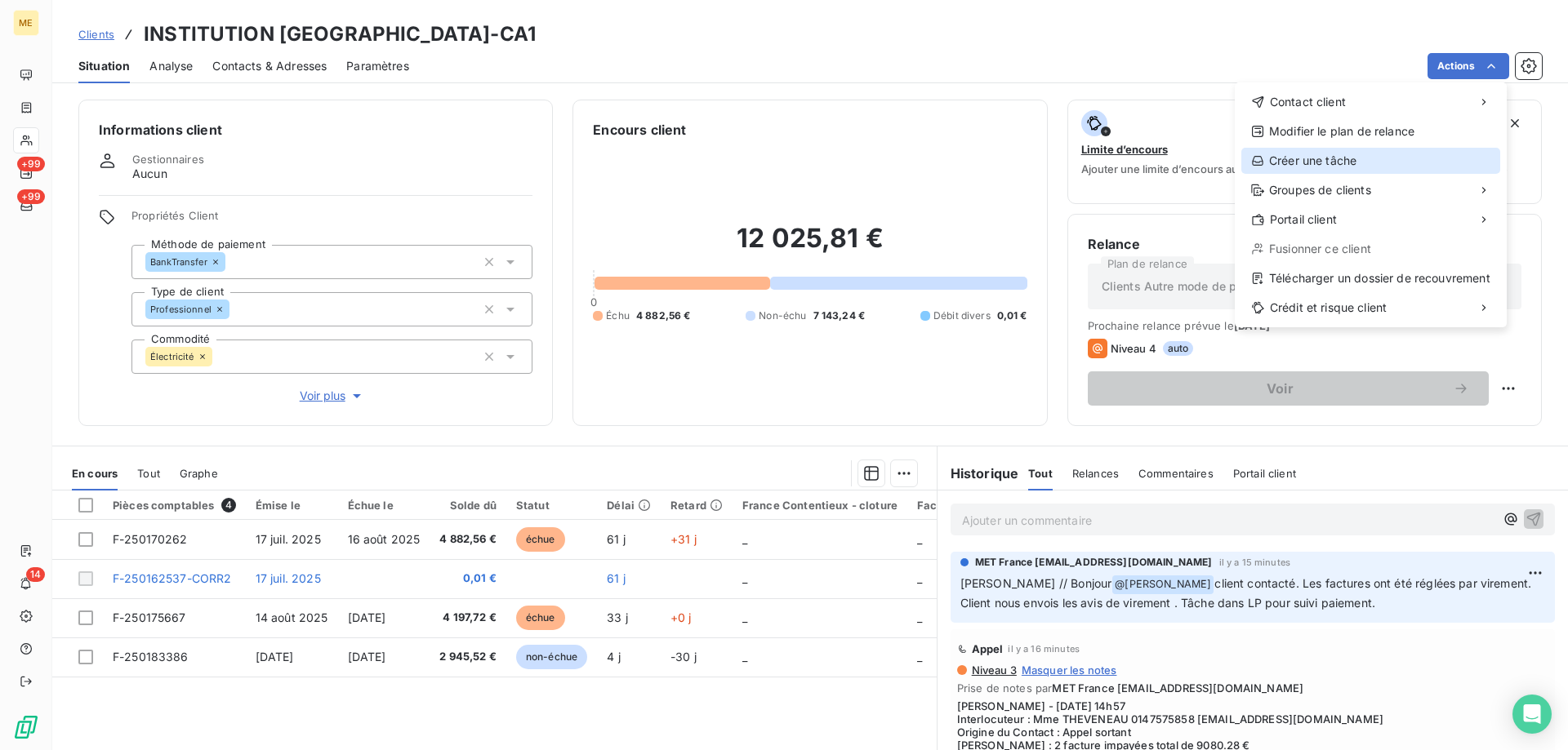
click at [1311, 163] on div "Créer une tâche" at bounding box center [1370, 161] width 259 height 26
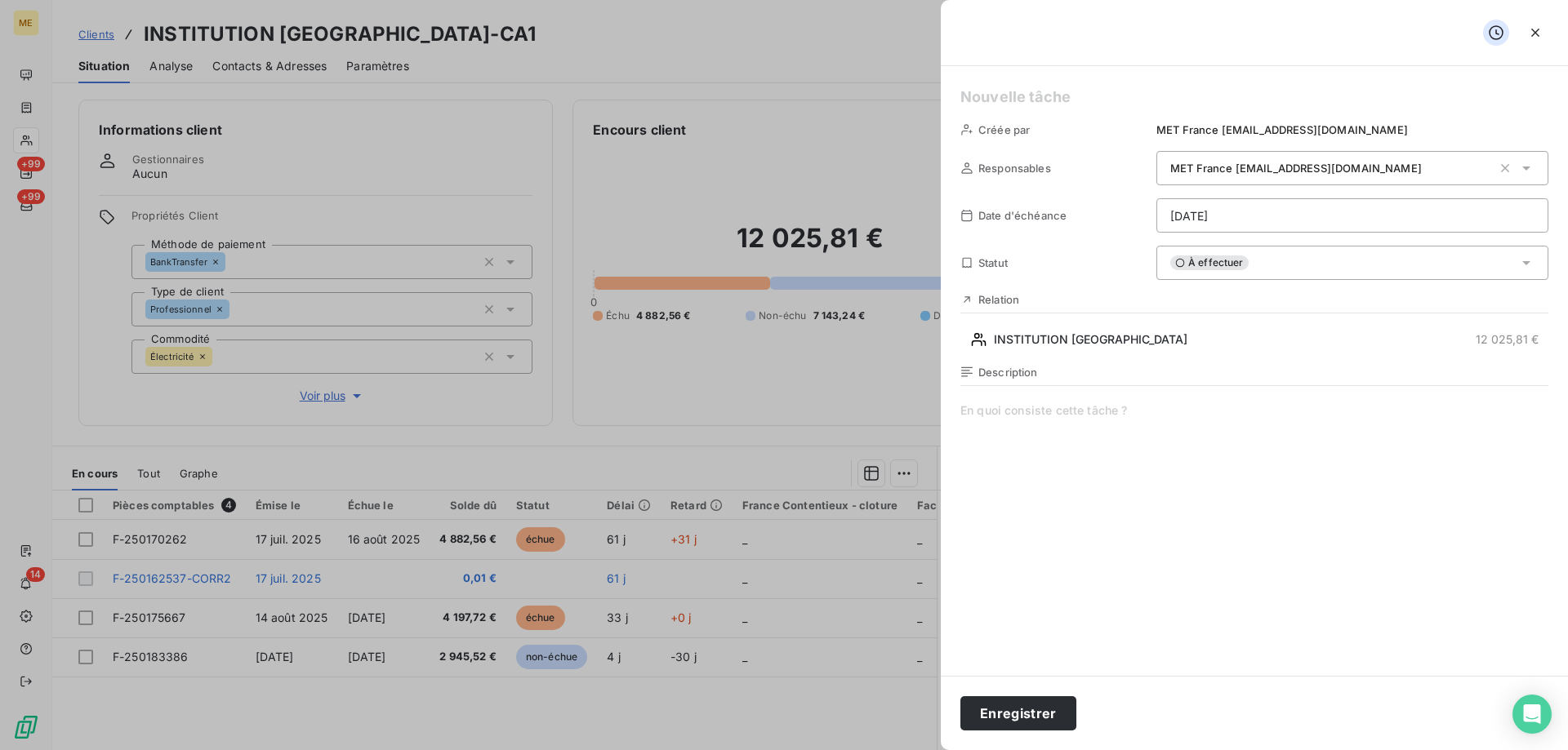
click at [1057, 103] on h5 at bounding box center [1255, 96] width 588 height 23
click at [970, 419] on span at bounding box center [1255, 559] width 588 height 314
click at [1266, 216] on html "ME +99 +99 14 Clients INSTITUTION SAINTE MARIE de NEUILLY - METFRA000013268-CA1…" at bounding box center [784, 457] width 1568 height 914
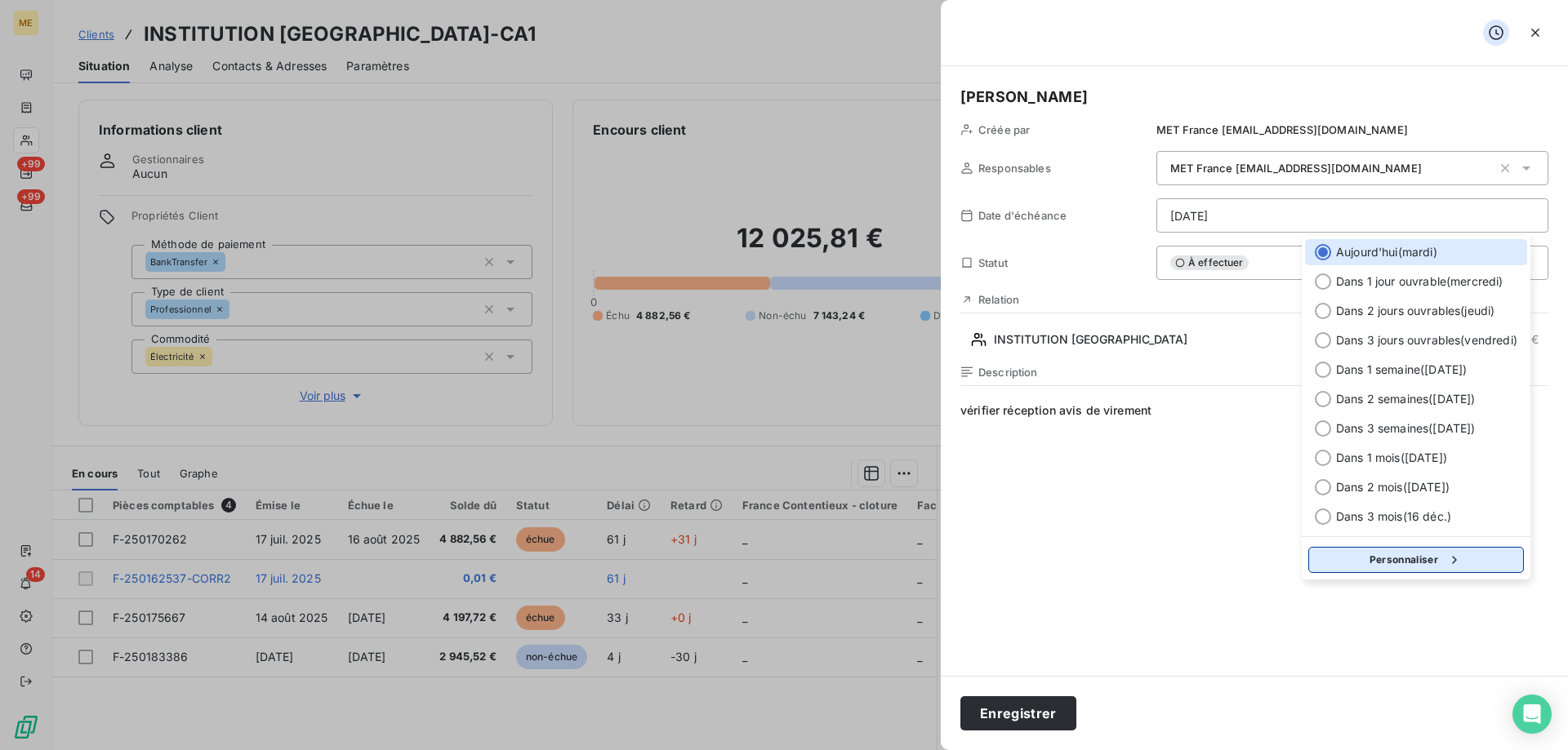
click at [1355, 568] on button "Personnaliser" at bounding box center [1416, 560] width 216 height 26
select select "8"
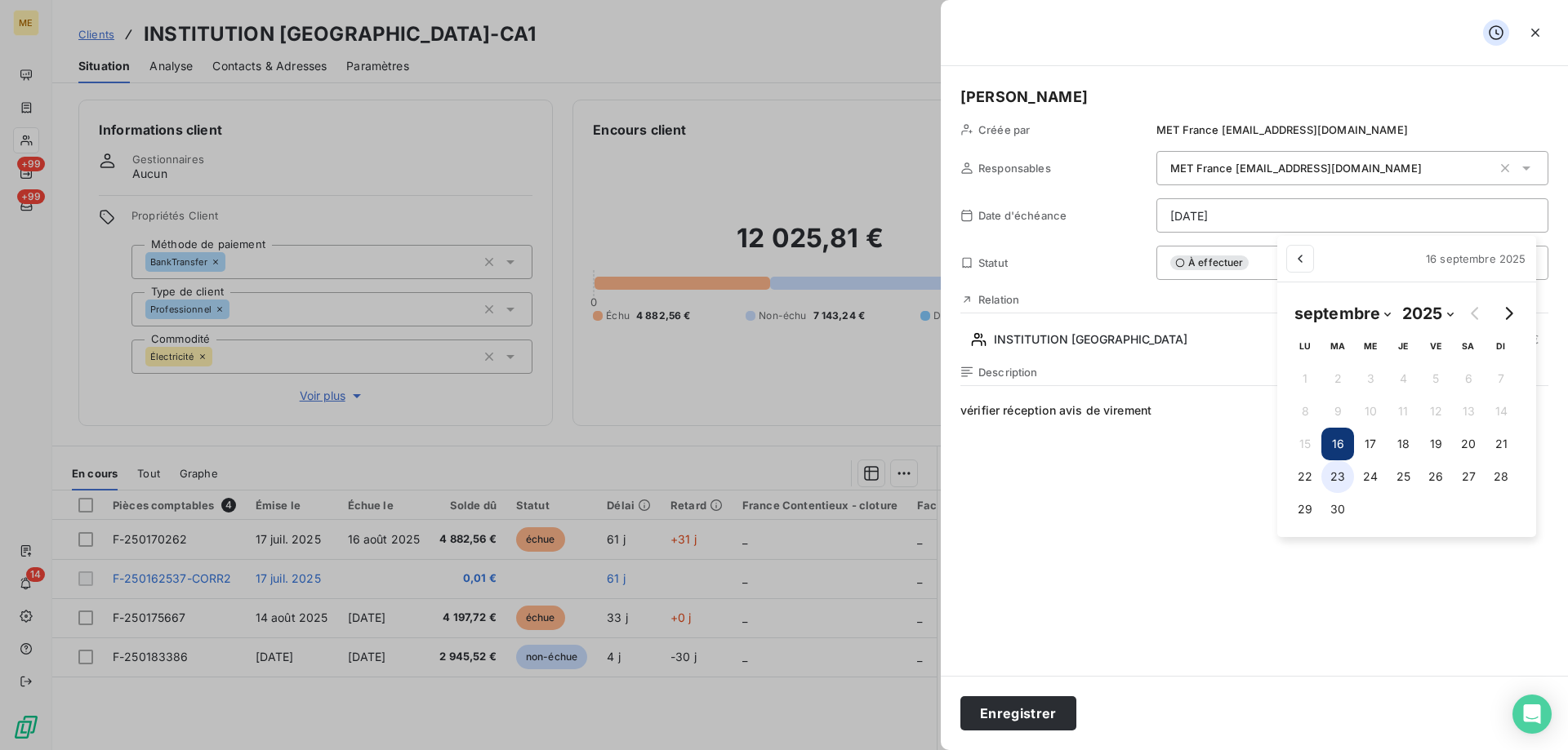
click at [1338, 475] on button "23" at bounding box center [1337, 477] width 33 height 33
type input "[DATE]"
click at [1019, 527] on html "ME +99 +99 14 Clients INSTITUTION SAINTE MARIE de NEUILLY - METFRA000013268-CA1…" at bounding box center [784, 457] width 1568 height 914
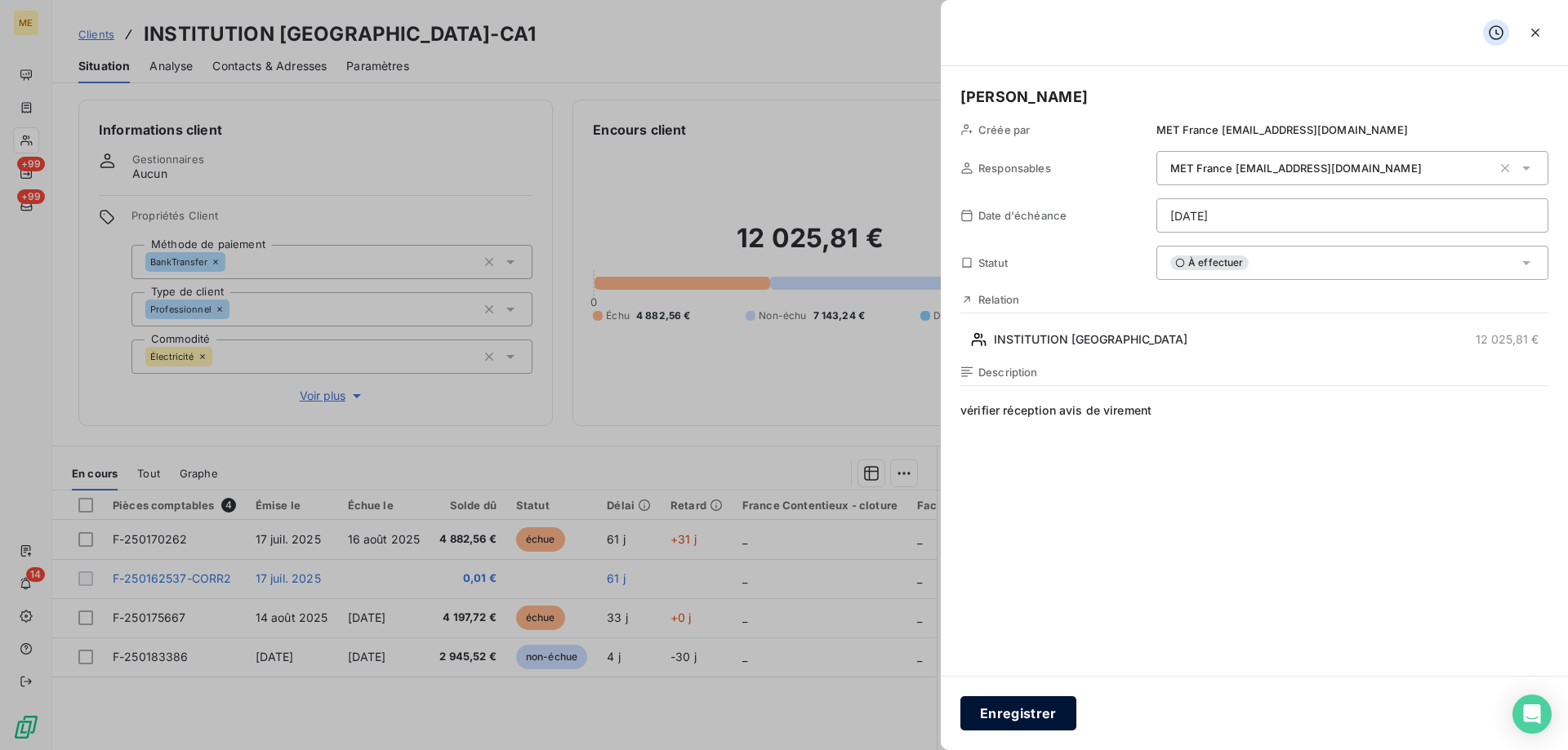
click at [998, 708] on button "Enregistrer" at bounding box center [1019, 713] width 116 height 35
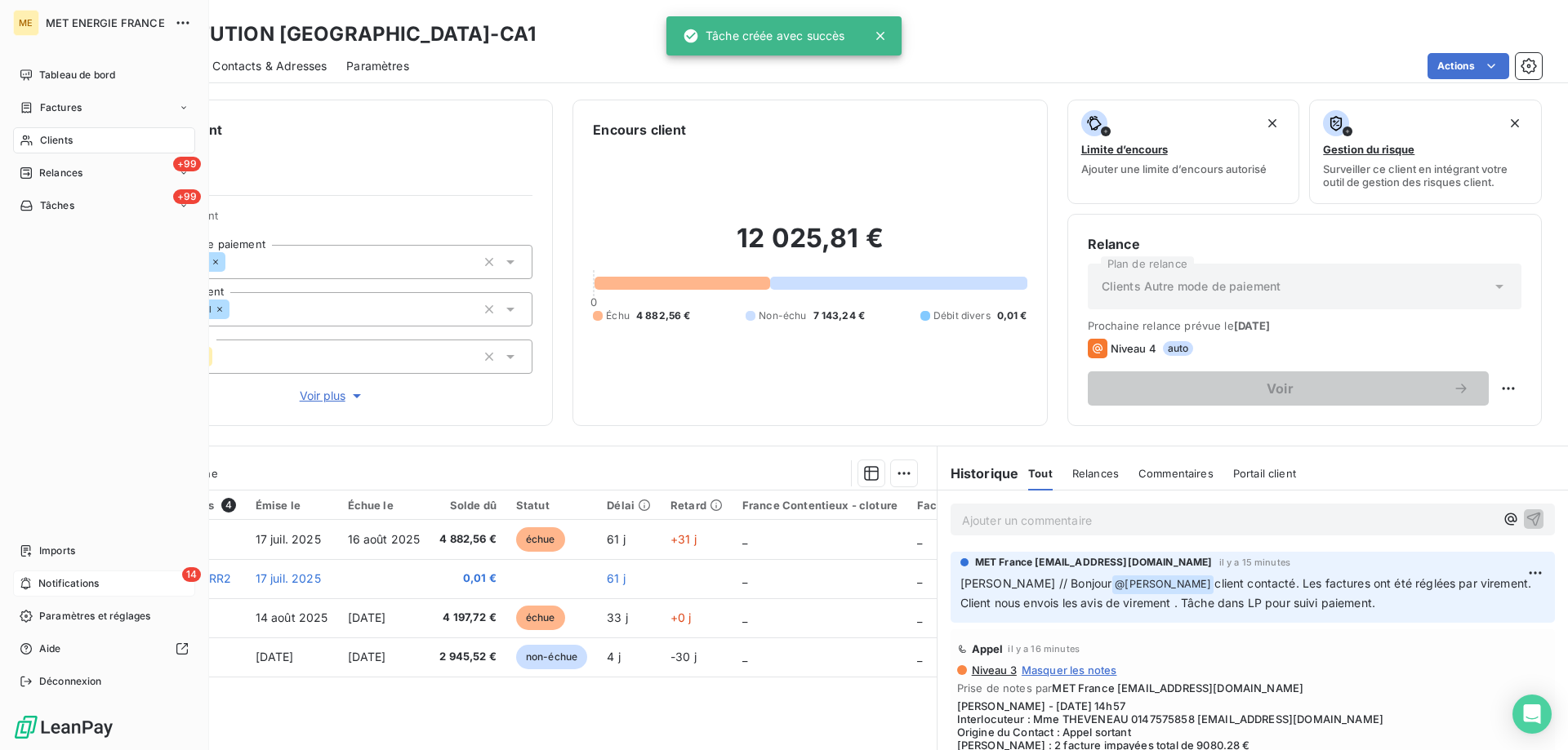
click at [38, 590] on div "14 Notifications" at bounding box center [103, 584] width 182 height 26
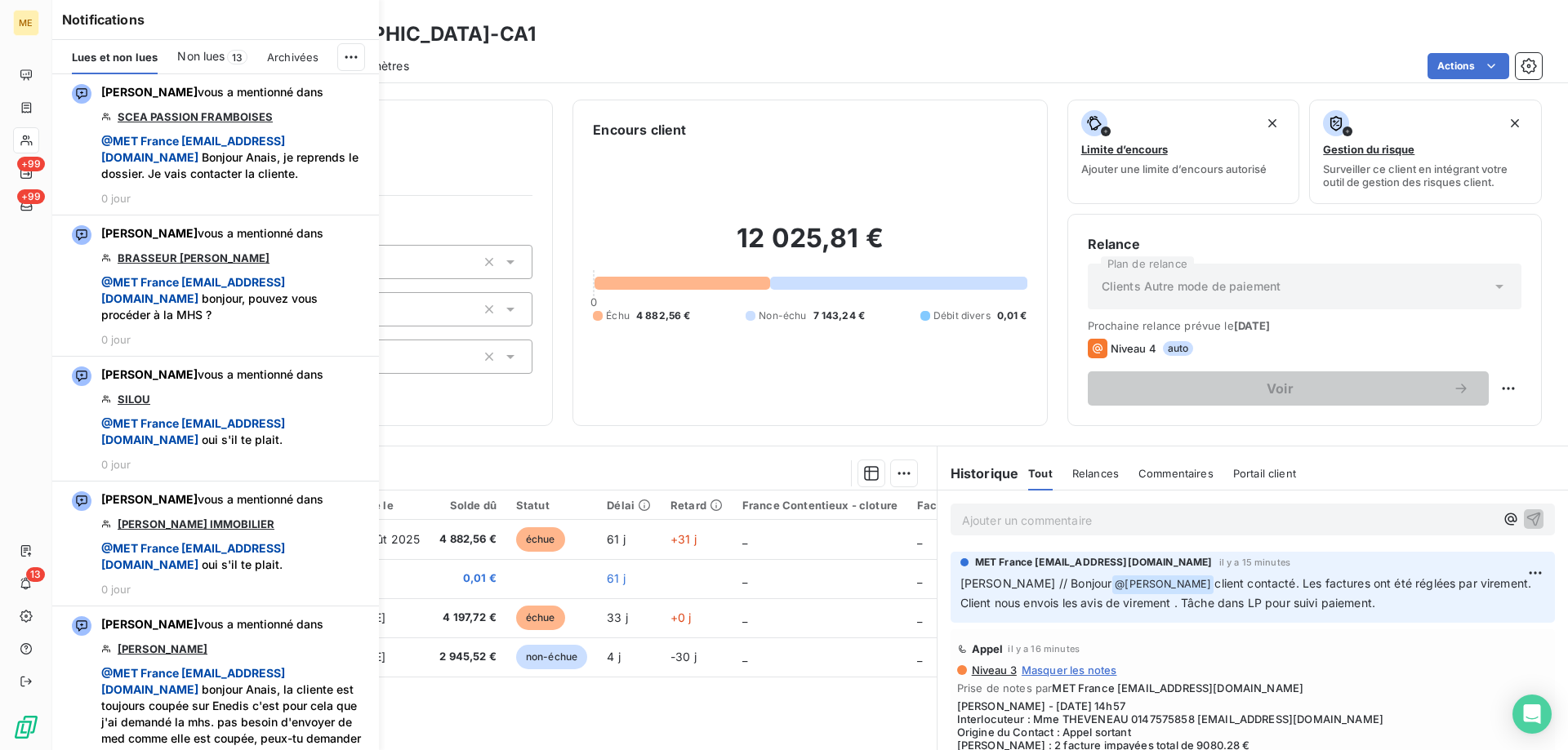
click at [214, 61] on span "Non lues" at bounding box center [201, 56] width 48 height 16
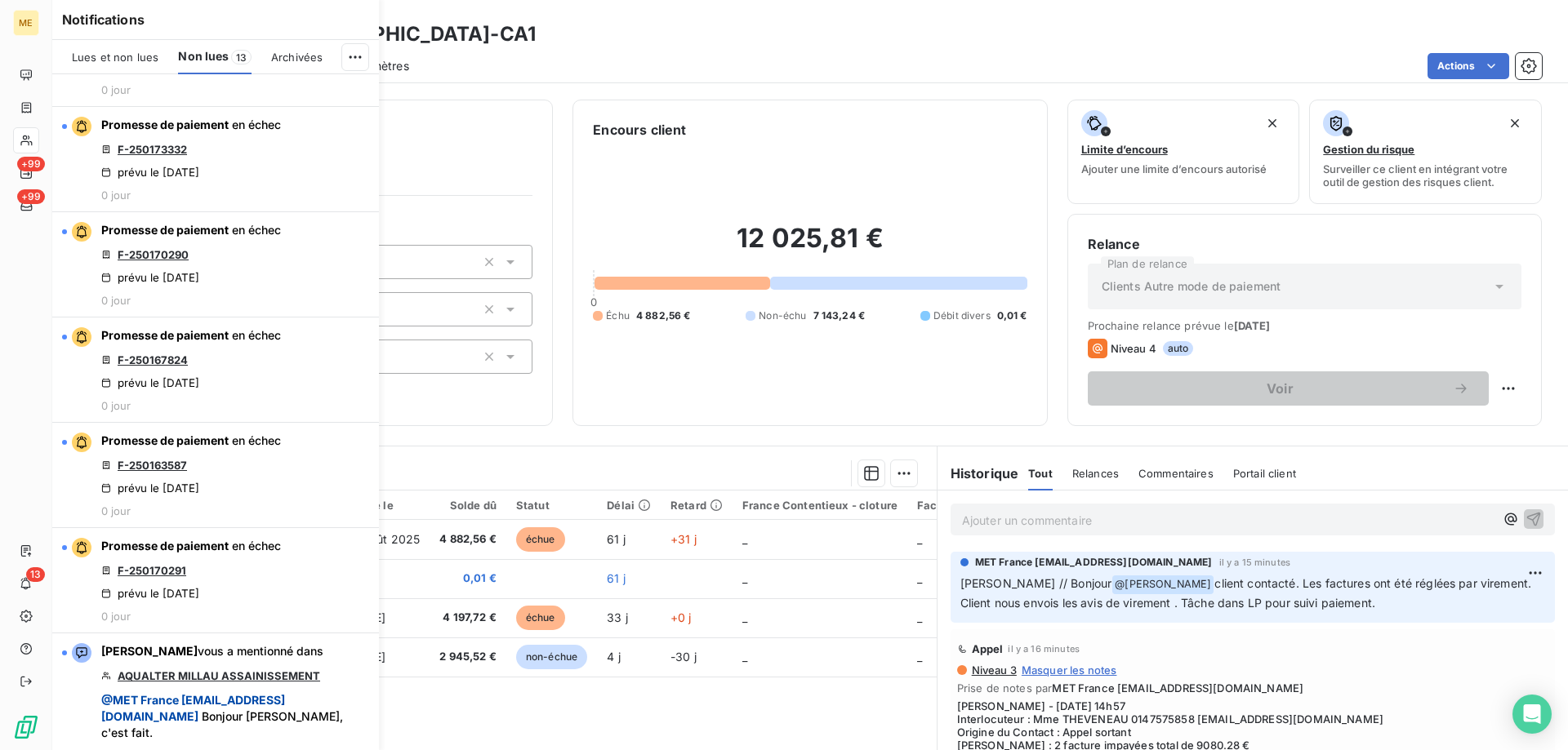
scroll to position [764, 0]
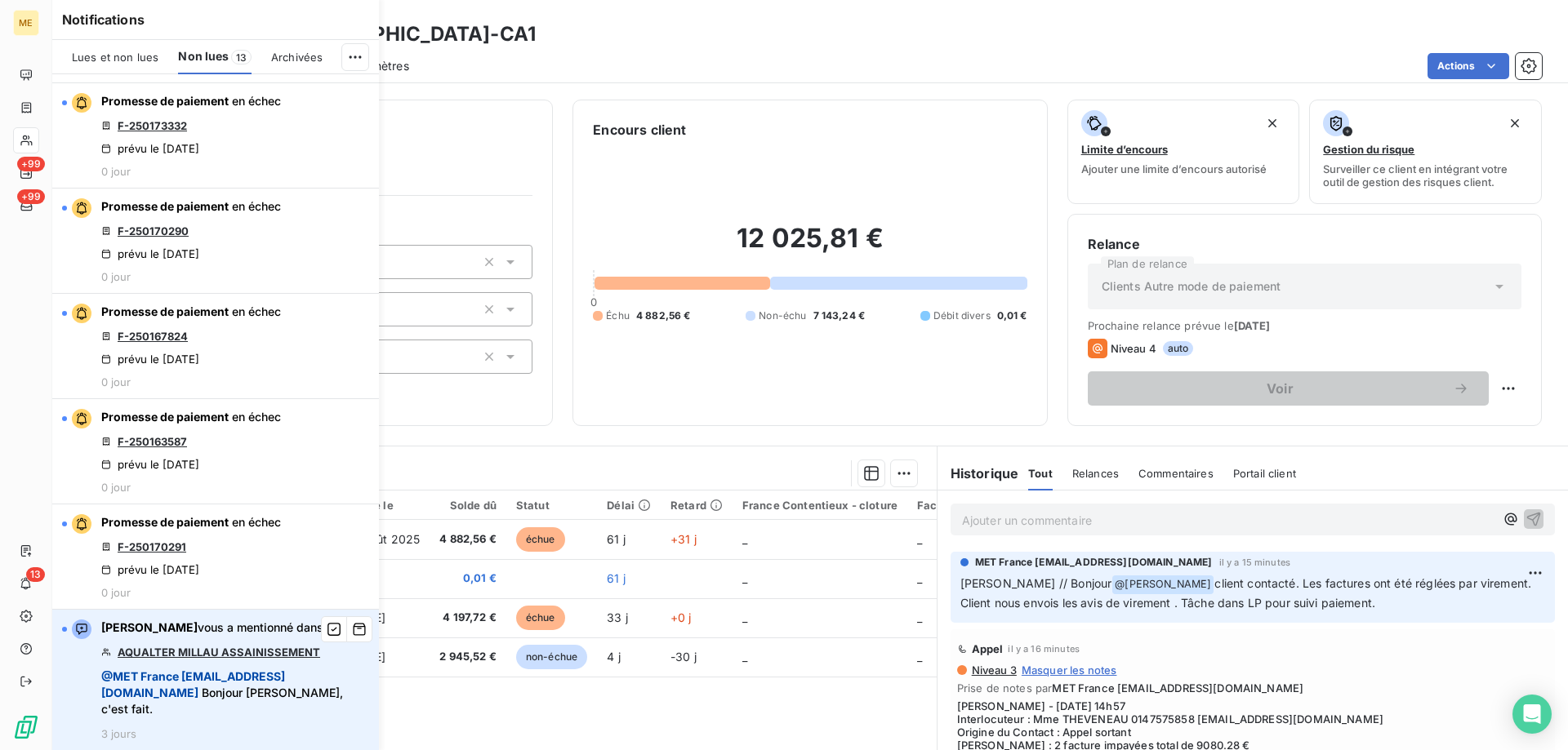
click at [213, 651] on link "AQUALTER MILLAU ASSAINISSEMENT" at bounding box center [219, 652] width 203 height 13
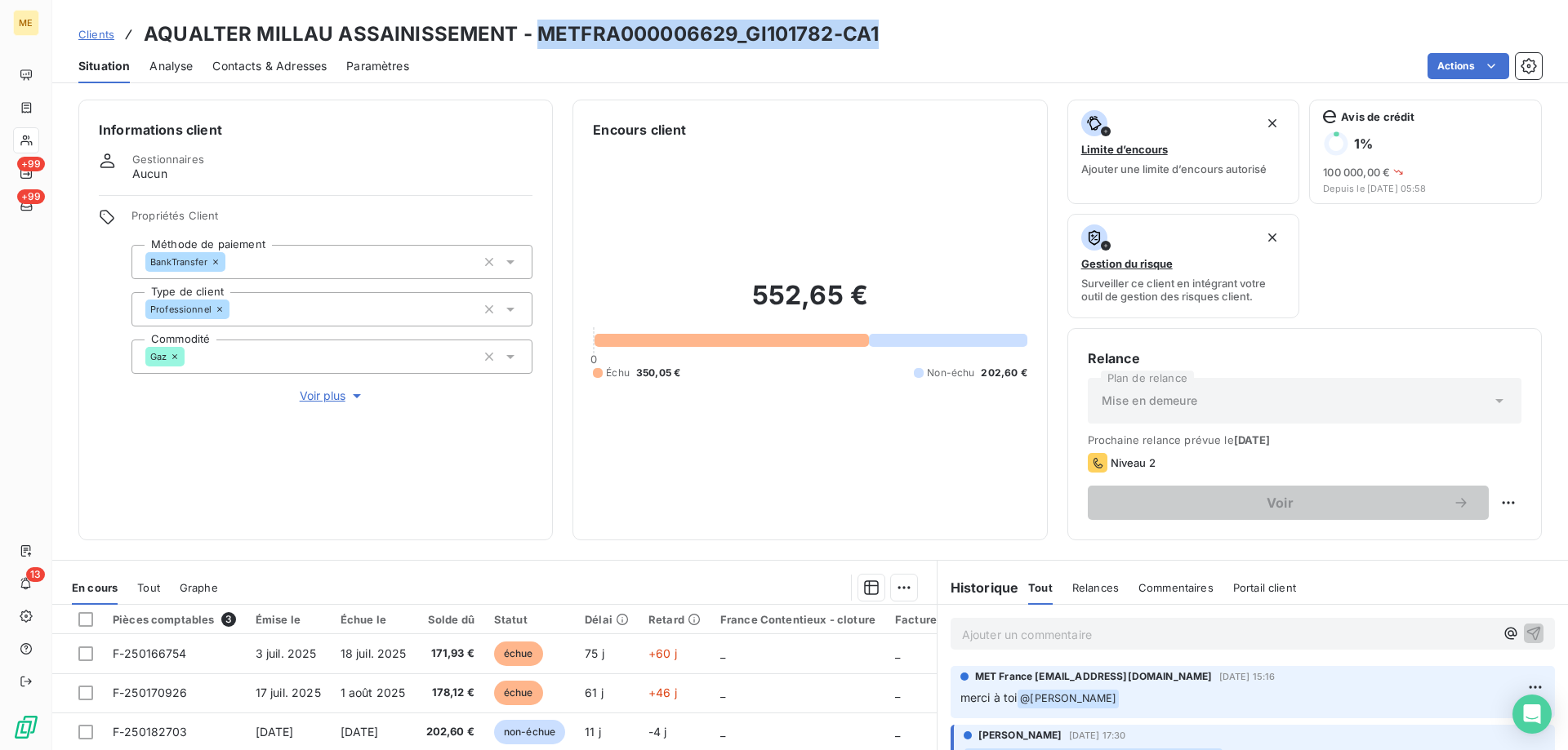
drag, startPoint x: 532, startPoint y: 38, endPoint x: 890, endPoint y: 46, distance: 358.1
click at [890, 46] on div "Clients AQUALTER MILLAU ASSAINISSEMENT - METFRA000006629_GI101782-CA1" at bounding box center [811, 35] width 1516 height 30
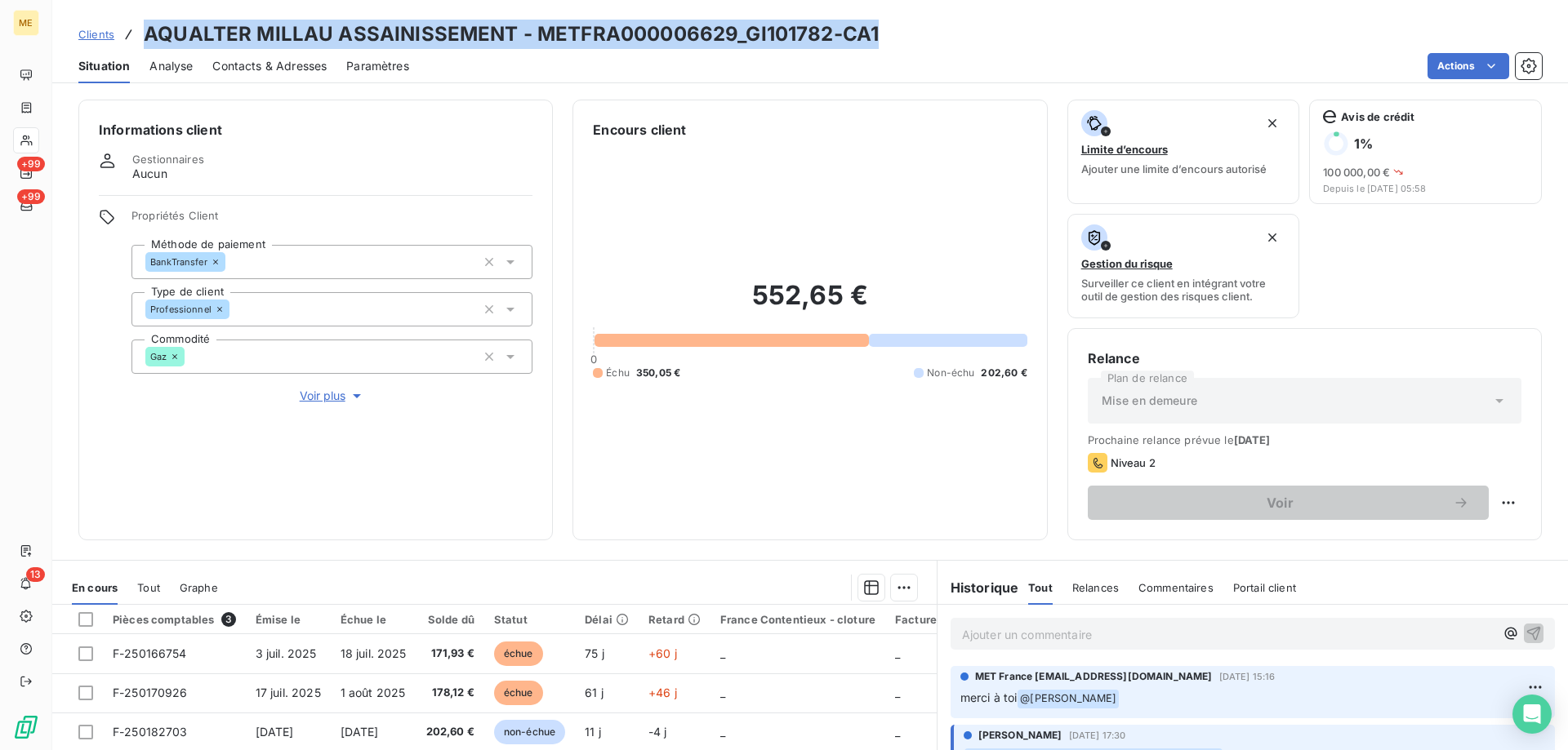
drag, startPoint x: 145, startPoint y: 33, endPoint x: 972, endPoint y: 33, distance: 827.0
click at [972, 33] on div "Clients AQUALTER MILLAU ASSAINISSEMENT - METFRA000006629_GI101782-CA1" at bounding box center [811, 35] width 1516 height 30
copy h3 "AQUALTER MILLAU ASSAINISSEMENT - METFRA000006629_GI101782-CA1"
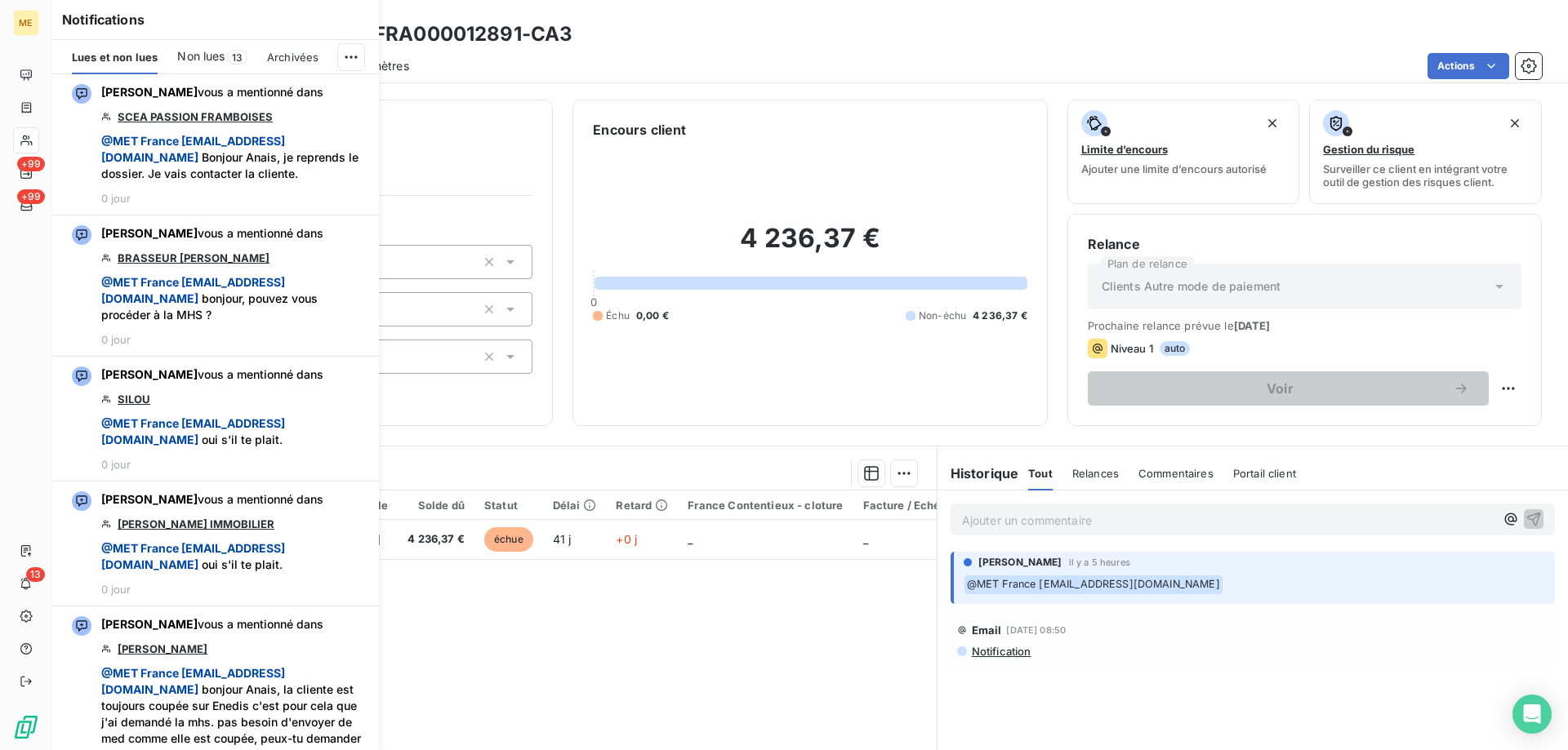
scroll to position [1954, 0]
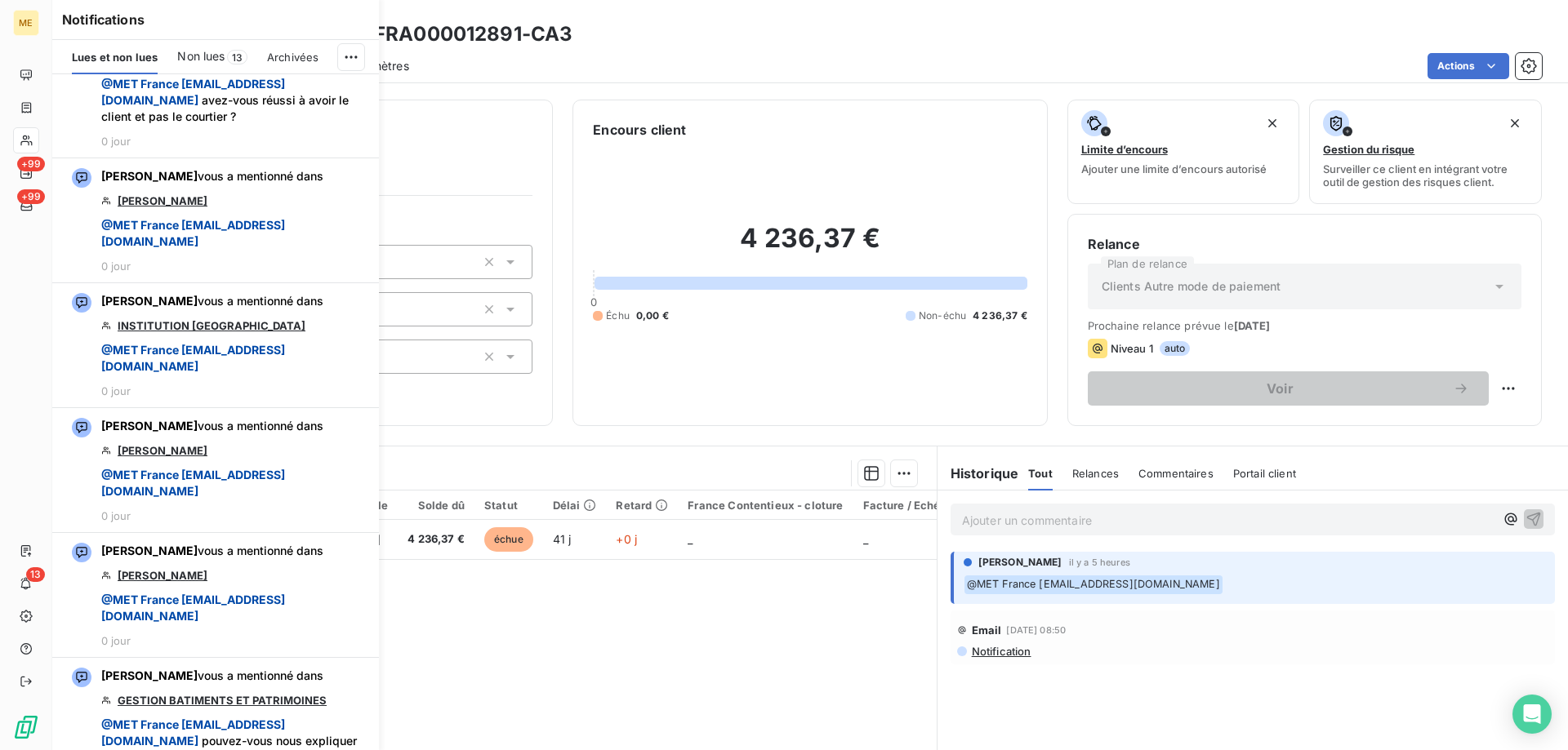
click at [200, 53] on span "Non lues" at bounding box center [201, 56] width 48 height 16
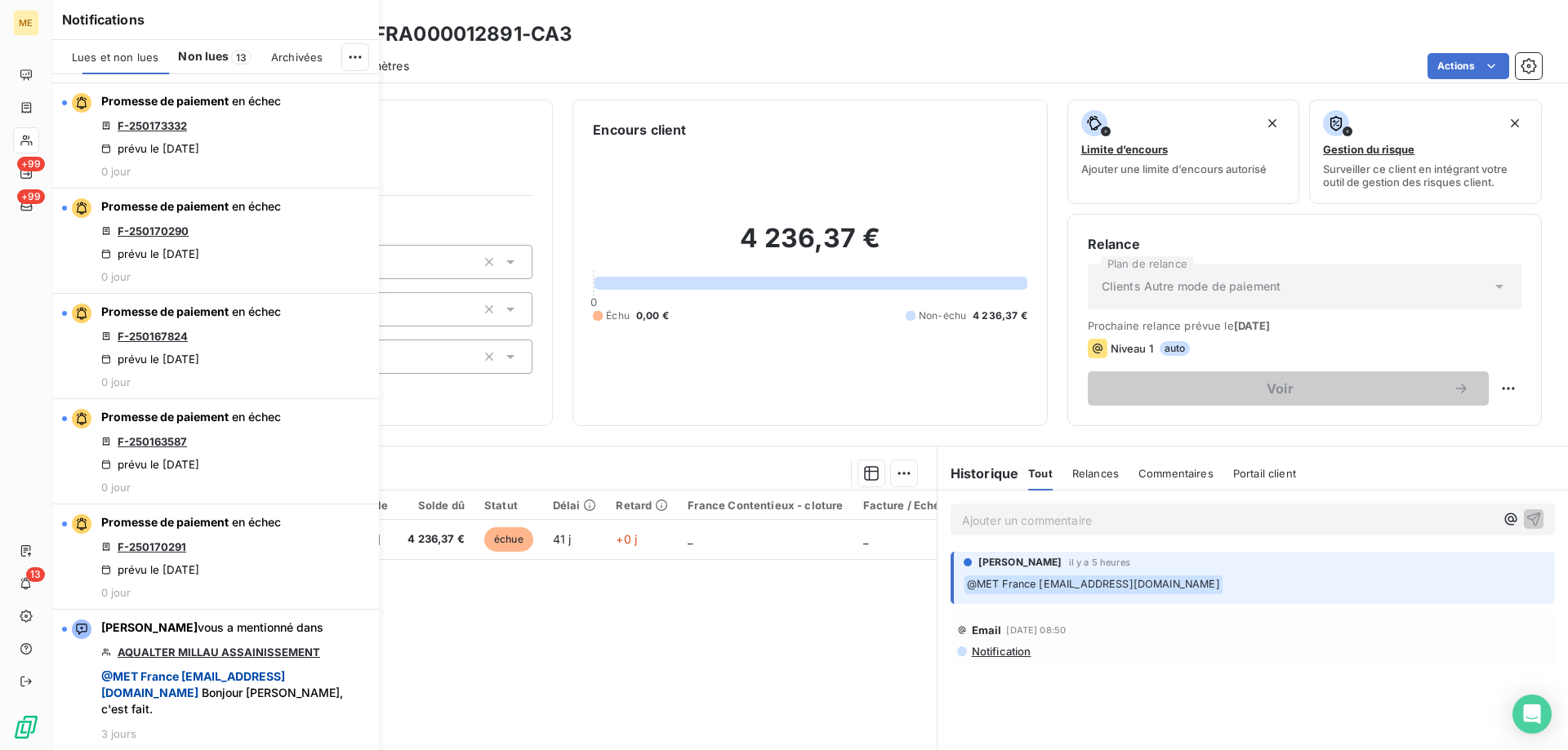
scroll to position [0, 0]
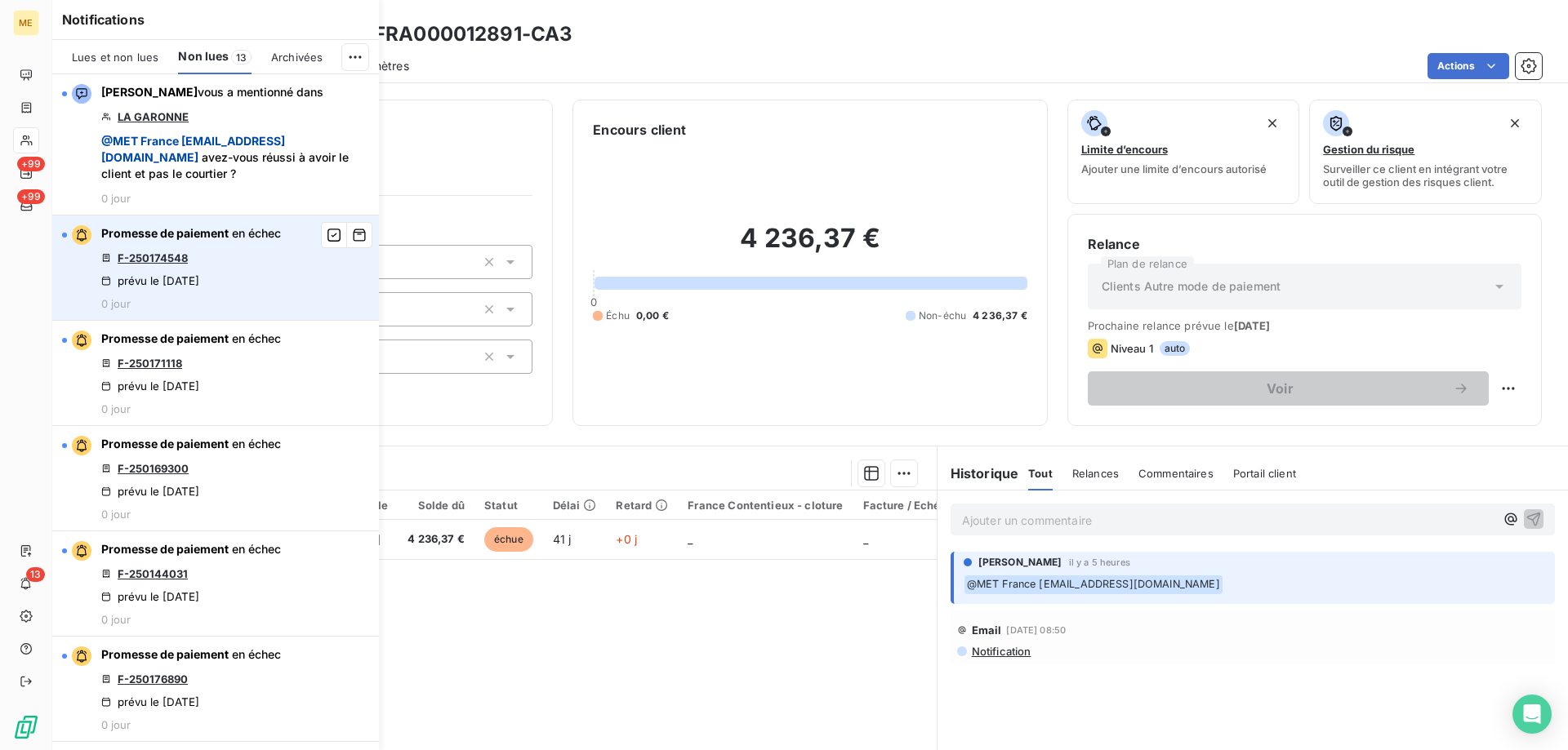
click at [153, 254] on link "F-250174548" at bounding box center [152, 257] width 71 height 13
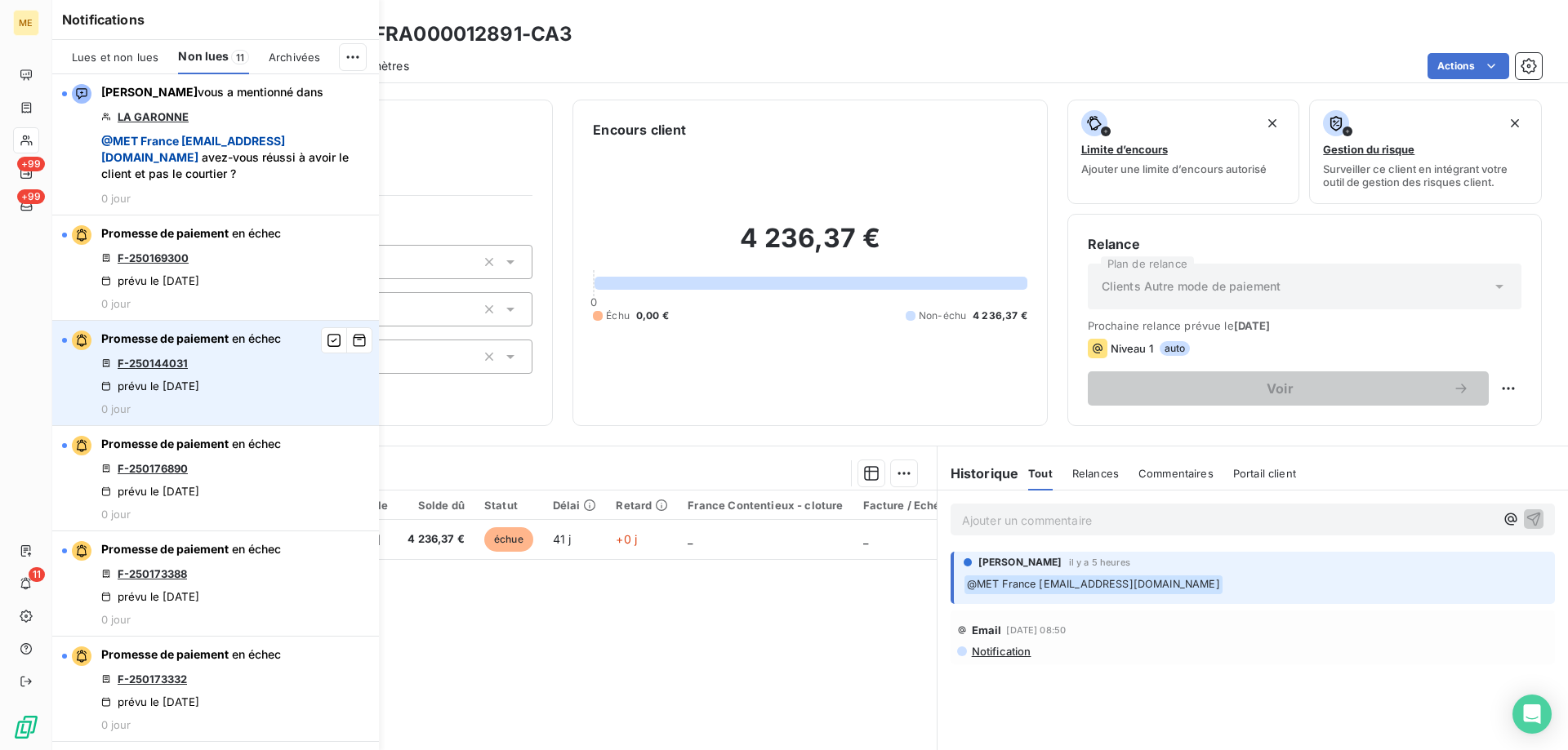
click at [158, 360] on link "F-250144031" at bounding box center [152, 363] width 71 height 13
click at [328, 341] on icon "button" at bounding box center [334, 340] width 13 height 13
click at [178, 361] on link "F-250176890" at bounding box center [152, 363] width 71 height 13
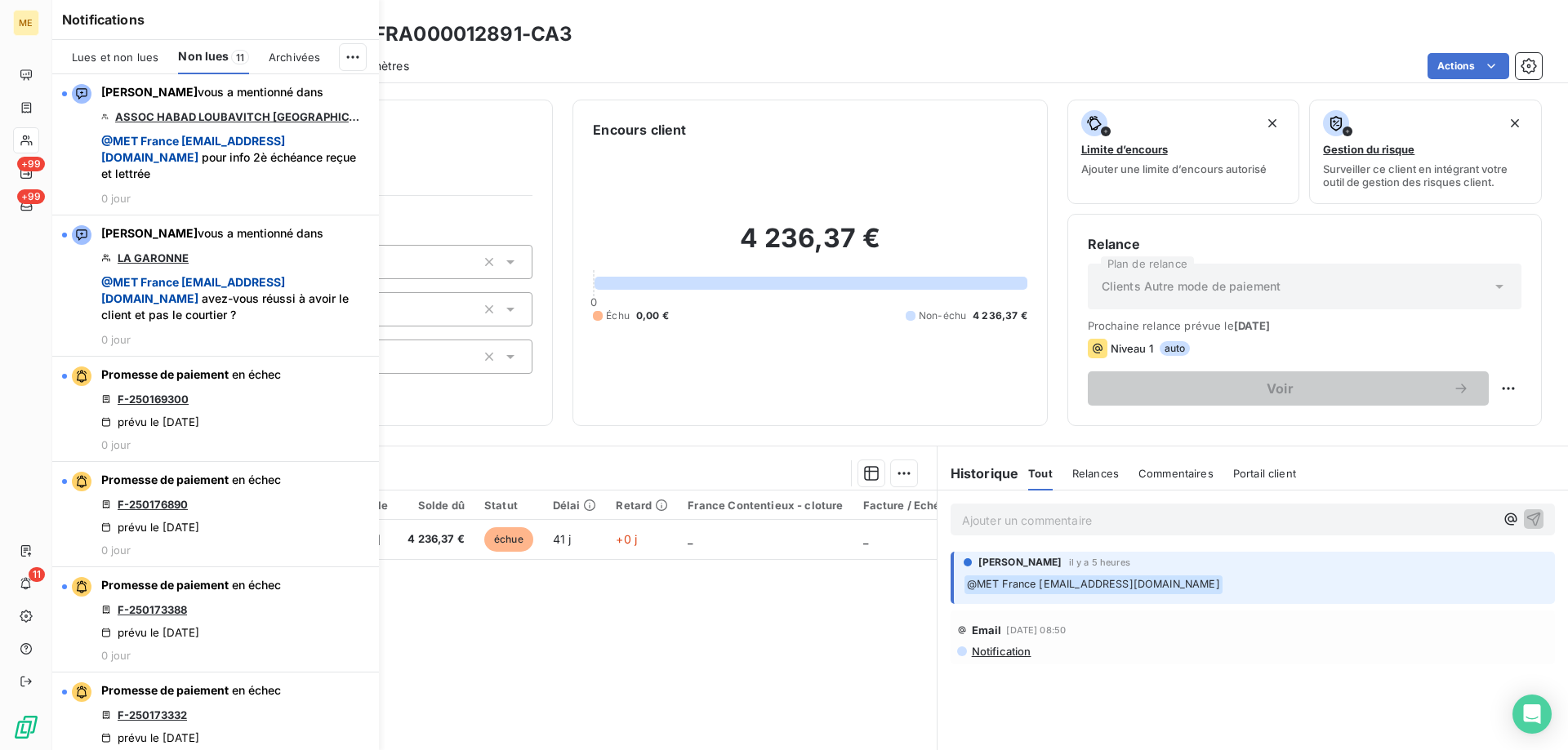
click at [514, 645] on div "Pièces comptables 1 Émise le Échue le Solde dû Statut Délai Retard France Conte…" at bounding box center [495, 648] width 884 height 314
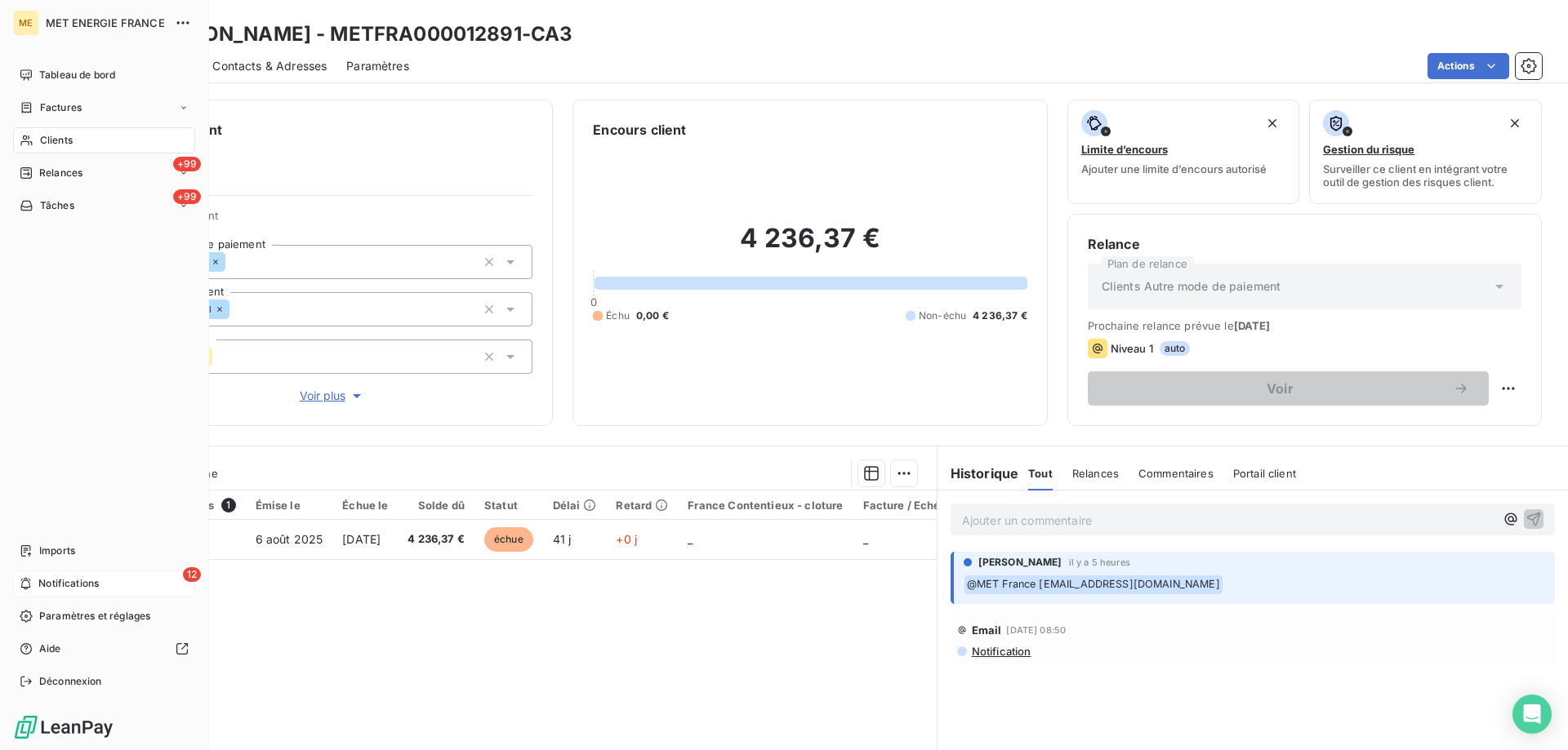
click at [55, 578] on span "Notifications" at bounding box center [69, 583] width 61 height 15
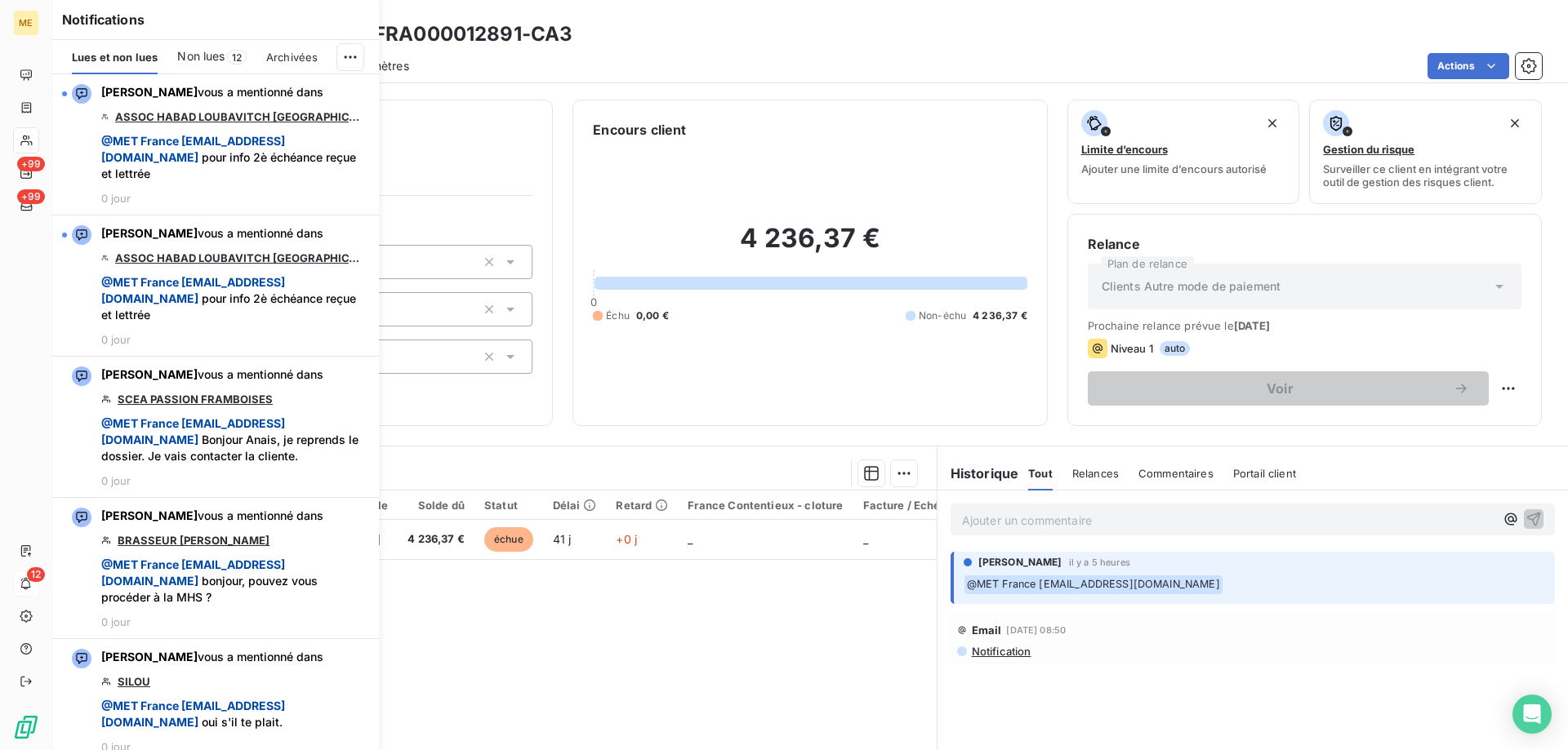
click at [215, 54] on span "Non lues" at bounding box center [201, 56] width 48 height 16
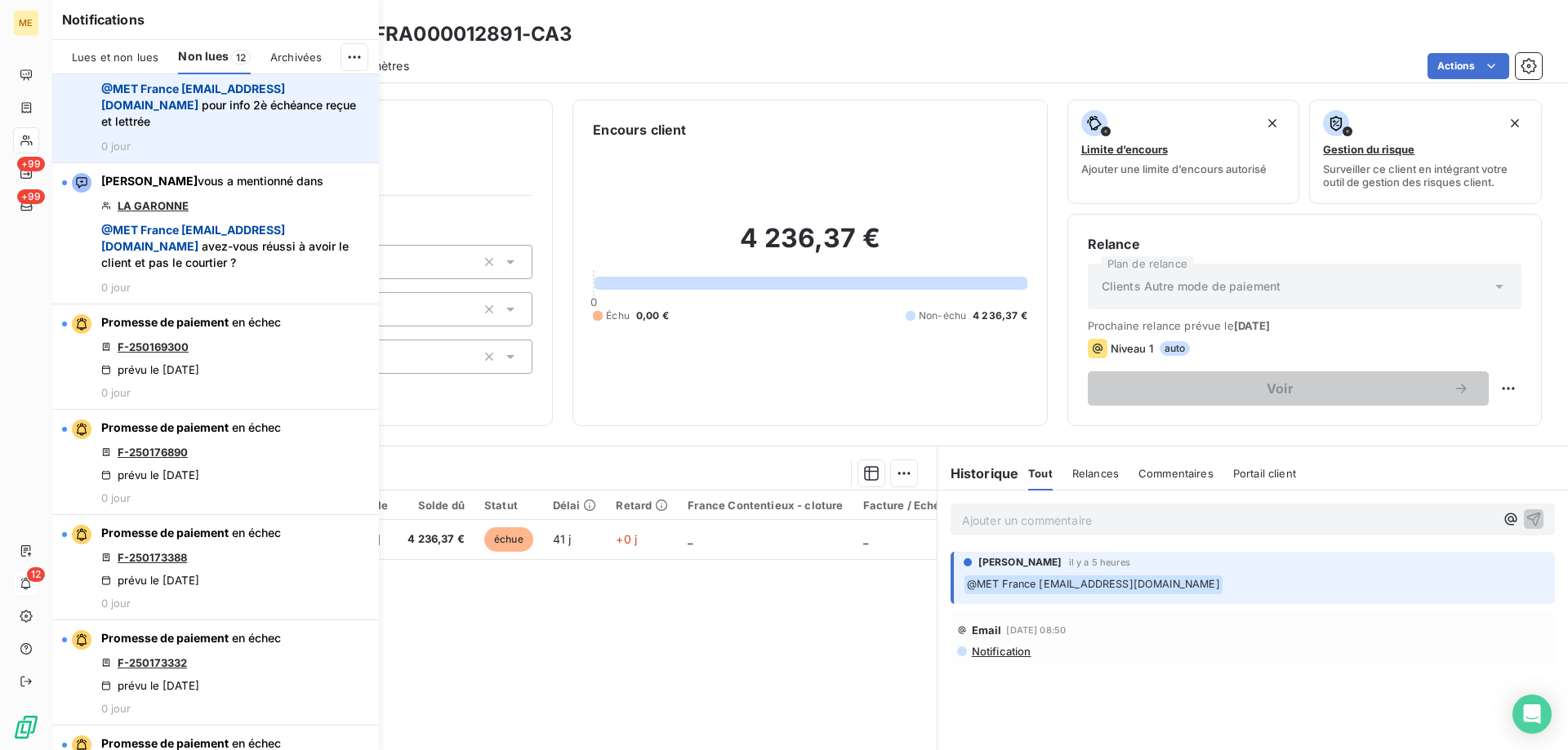
scroll to position [245, 0]
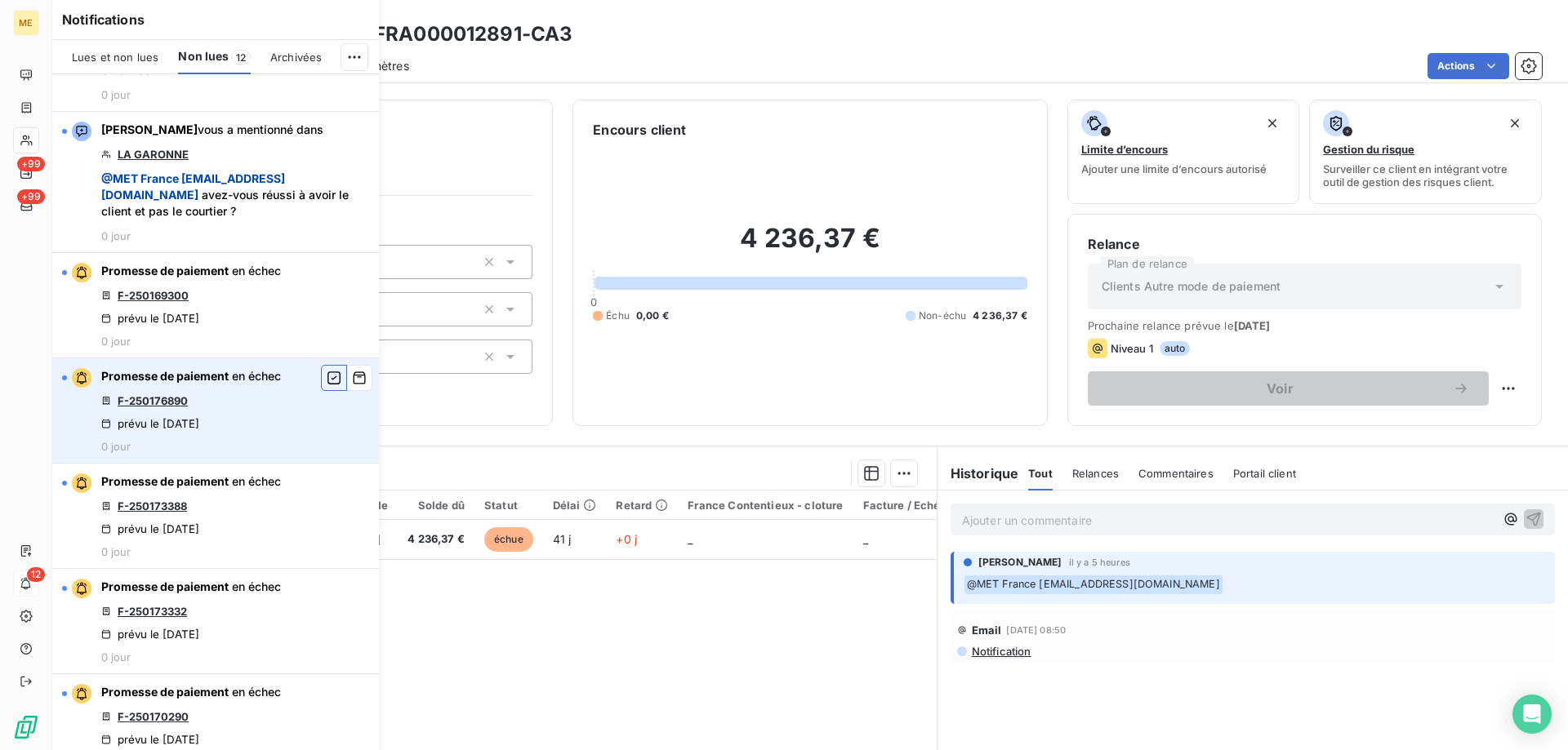
click at [327, 377] on icon "button" at bounding box center [334, 377] width 15 height 16
click at [142, 401] on link "F-250173388" at bounding box center [152, 400] width 70 height 13
click at [327, 377] on icon "button" at bounding box center [334, 377] width 15 height 16
click at [157, 404] on link "F-250173332" at bounding box center [152, 400] width 70 height 13
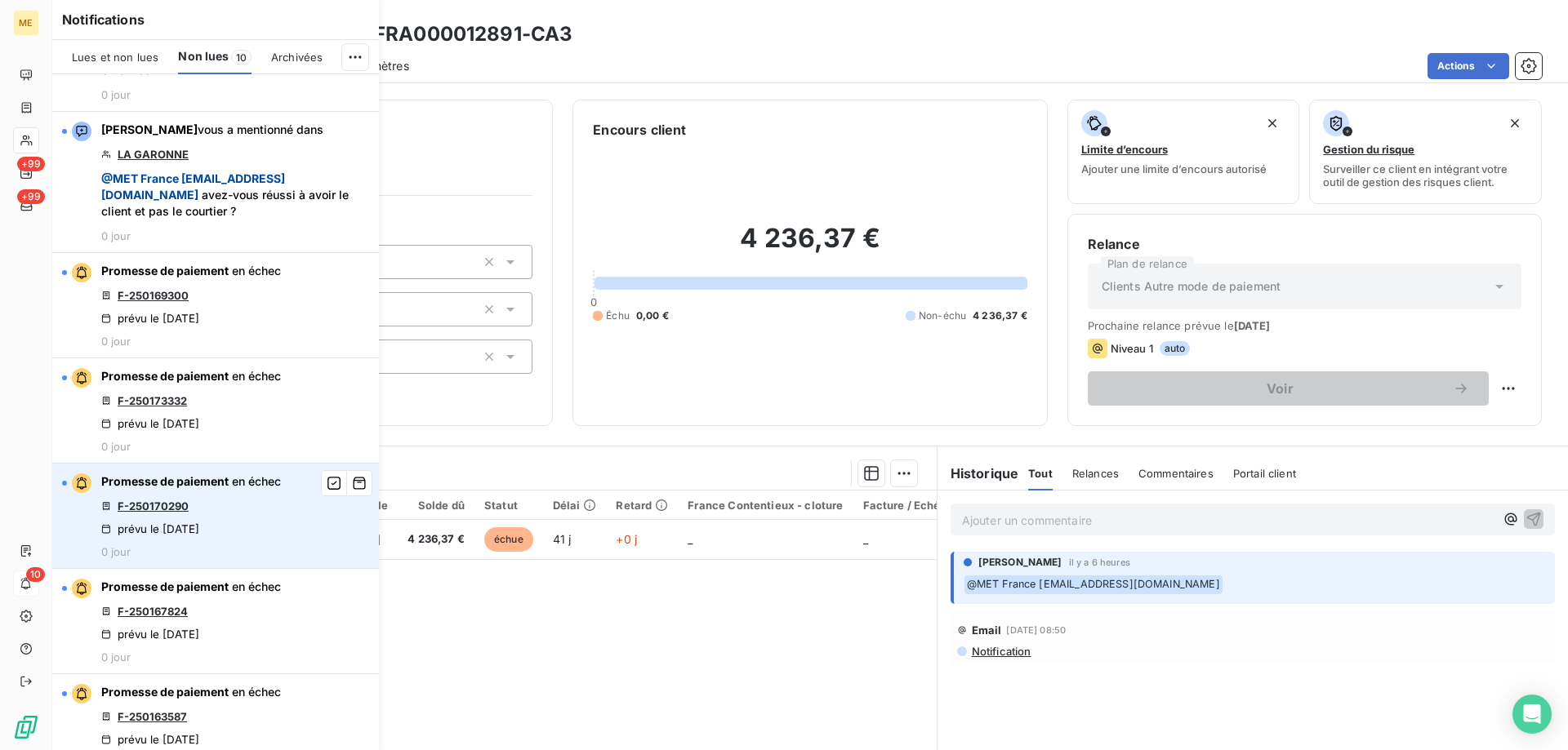
click at [147, 504] on link "F-250170290" at bounding box center [153, 506] width 72 height 13
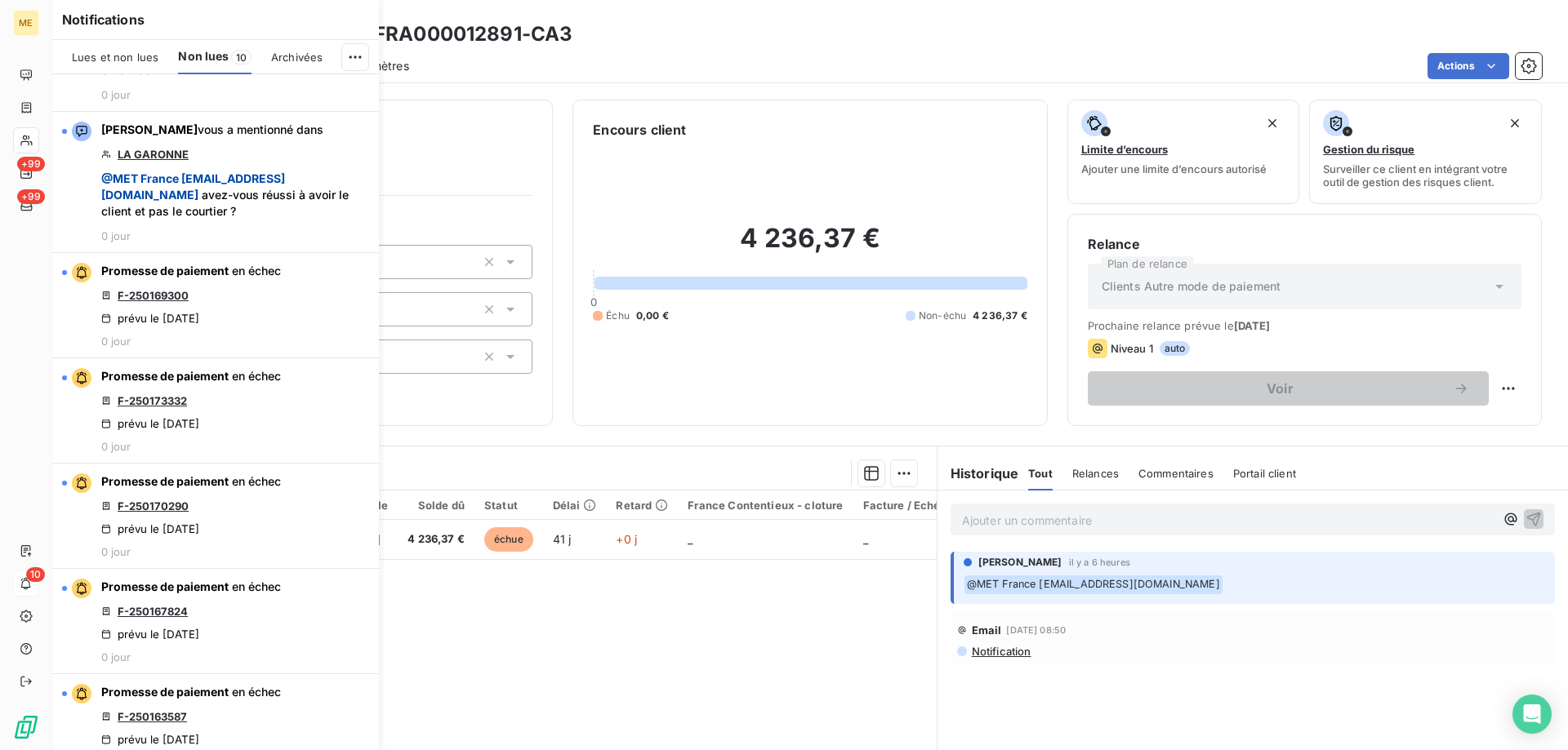
click at [773, 654] on div "Pièces comptables 1 Émise le Échue le Solde dû Statut Délai Retard France Conte…" at bounding box center [495, 648] width 884 height 314
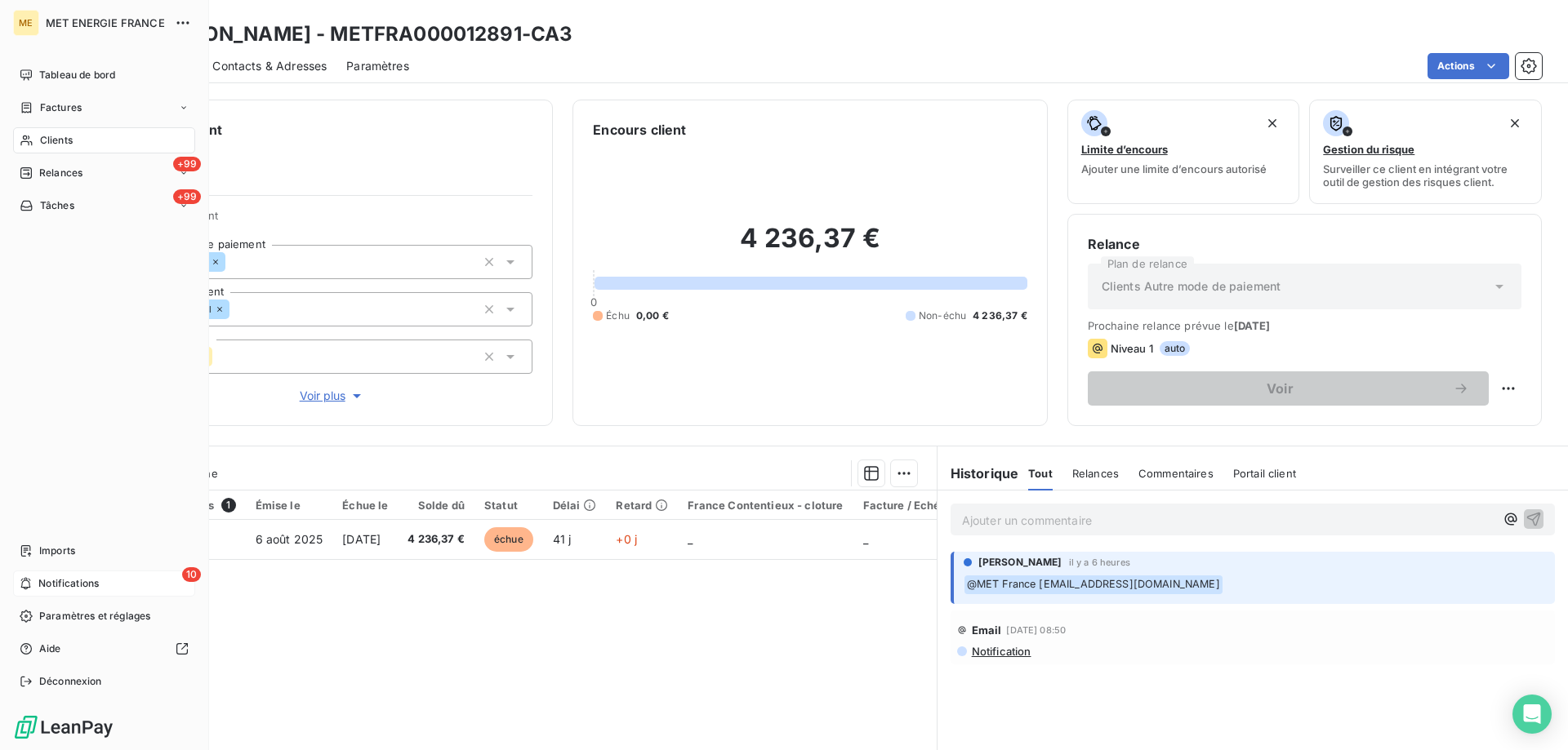
click at [28, 576] on div "10 Notifications" at bounding box center [103, 584] width 182 height 26
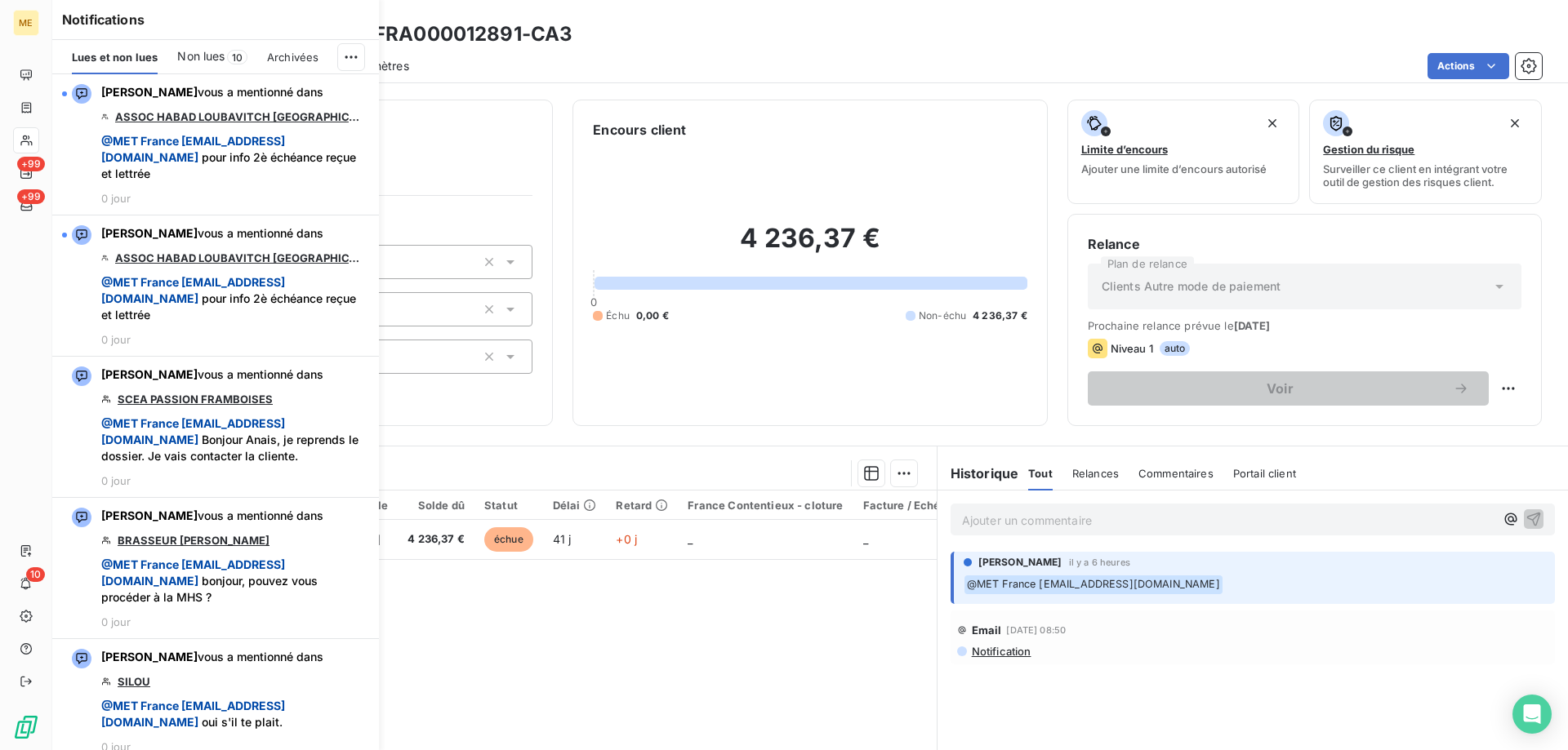
click at [201, 50] on span "Non lues" at bounding box center [201, 56] width 48 height 16
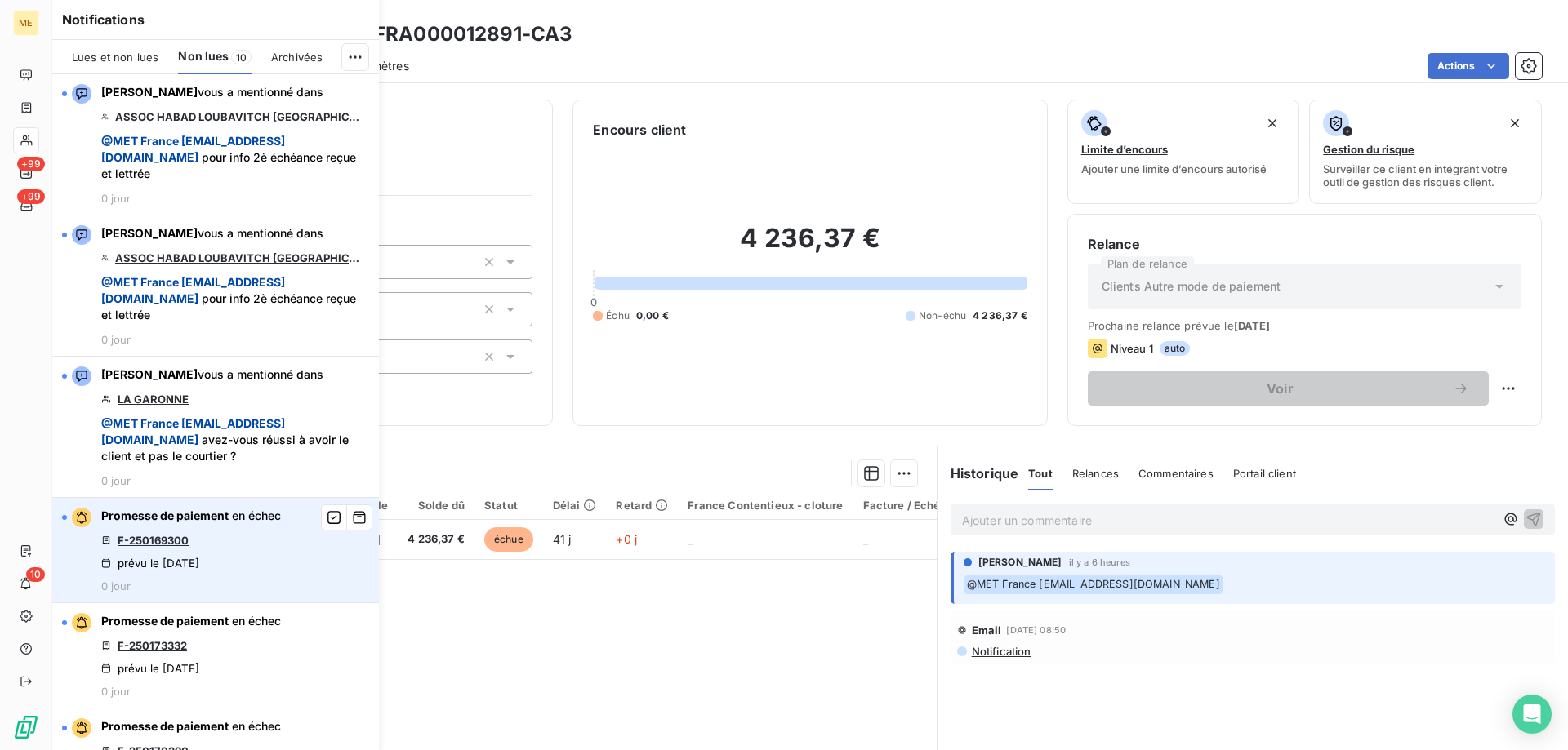
scroll to position [163, 0]
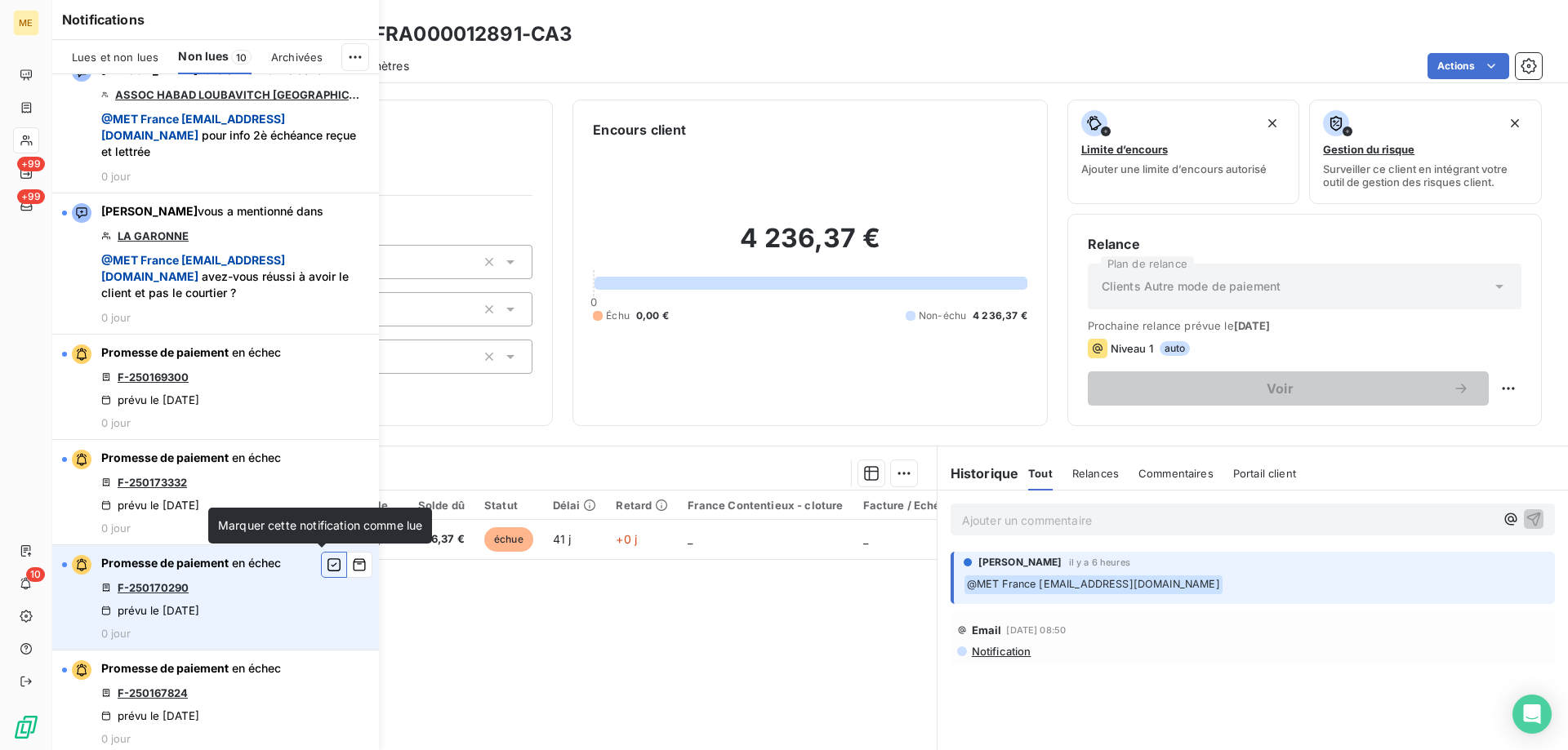
click at [327, 562] on icon "button" at bounding box center [334, 565] width 15 height 16
click at [172, 589] on link "F-250167824" at bounding box center [152, 587] width 71 height 13
click at [327, 566] on icon "button" at bounding box center [334, 565] width 15 height 16
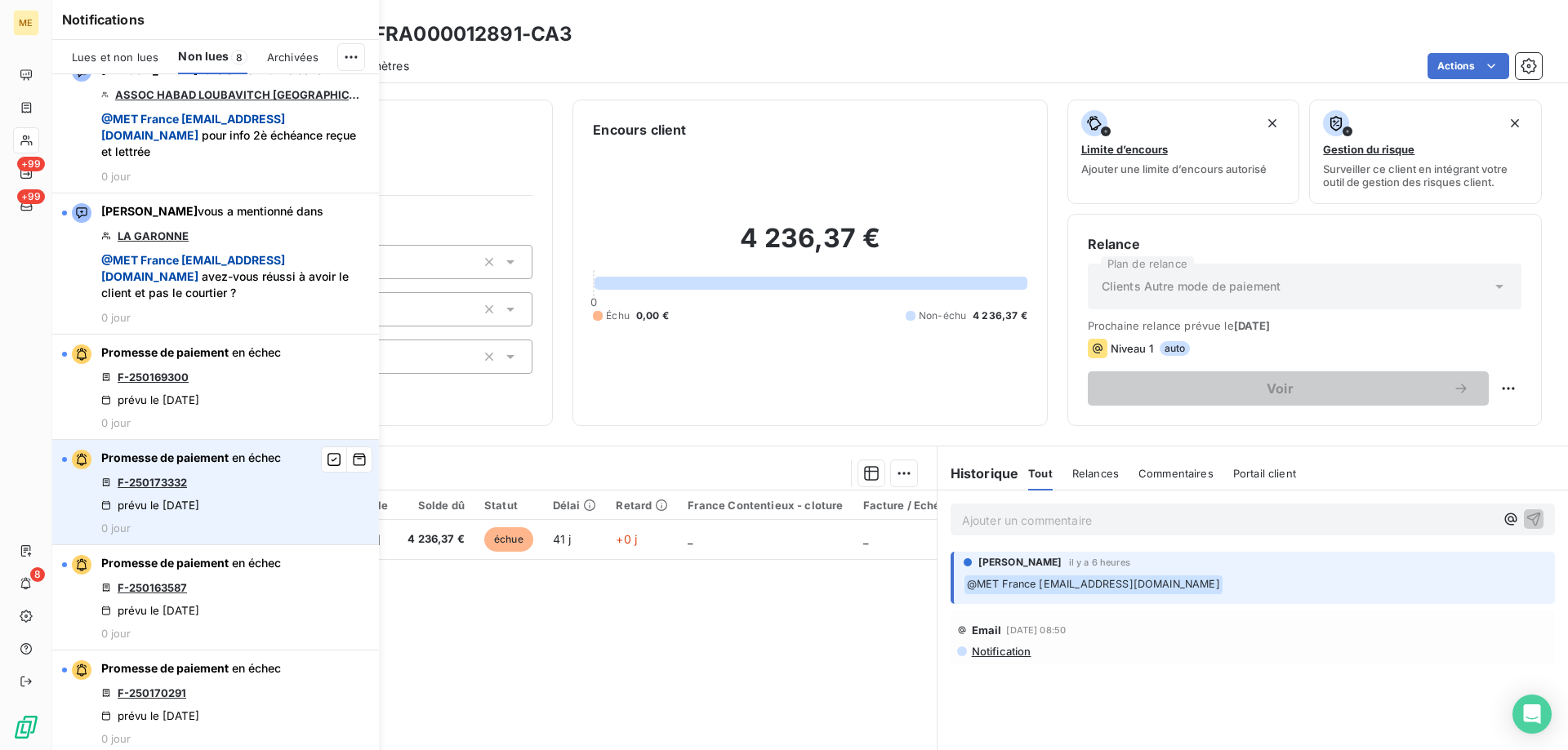
scroll to position [245, 0]
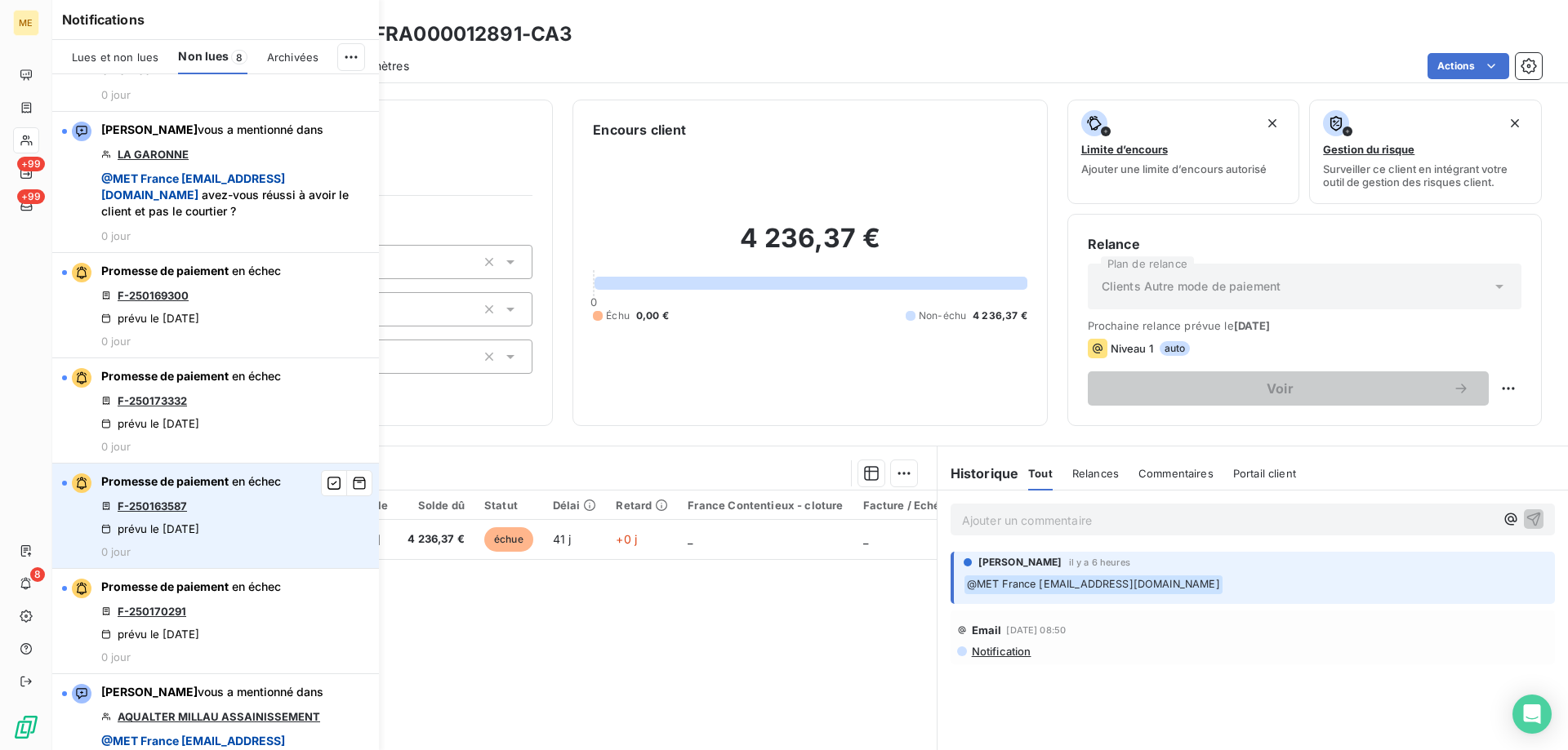
click at [172, 507] on link "F-250163587" at bounding box center [152, 506] width 70 height 13
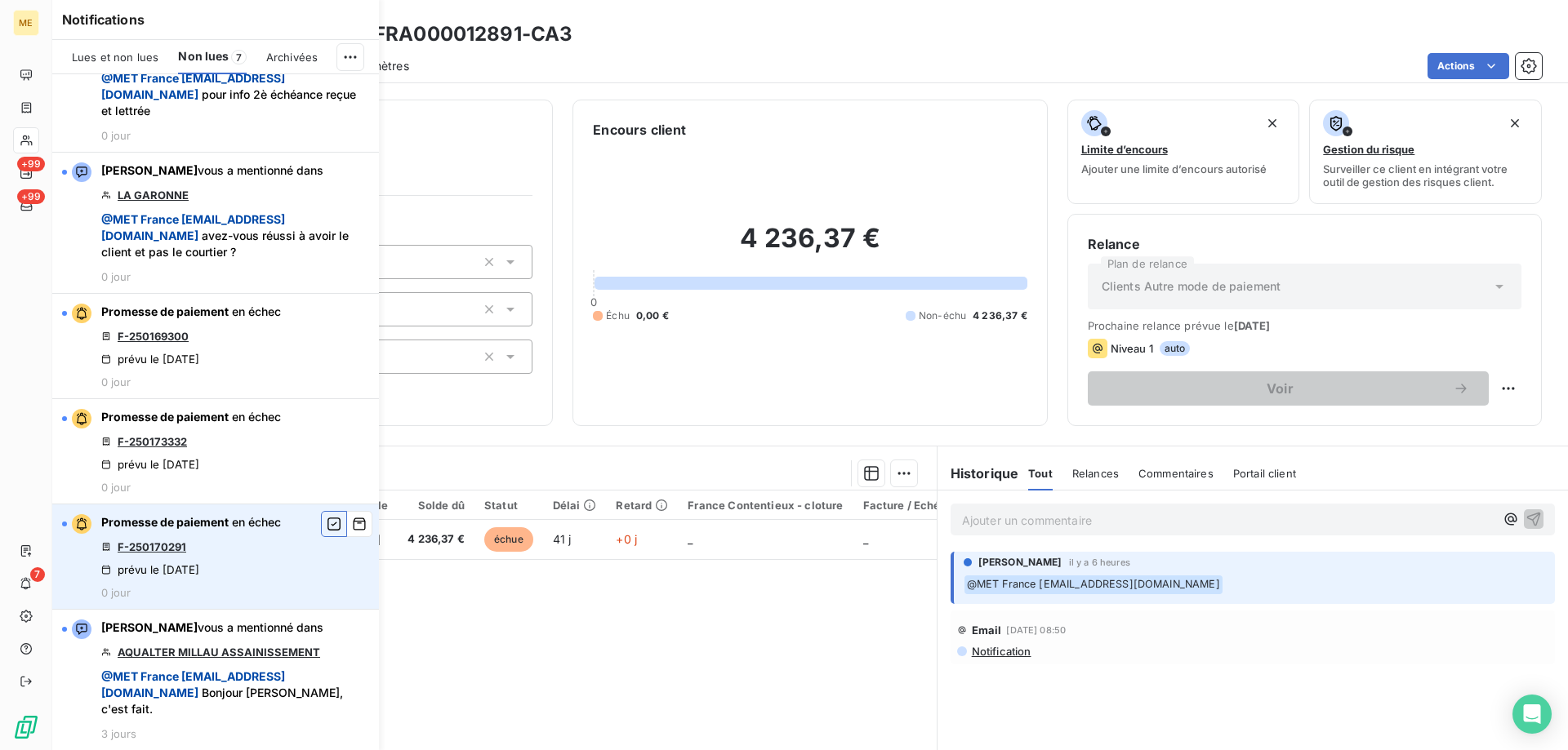
click at [327, 523] on icon "button" at bounding box center [334, 524] width 15 height 16
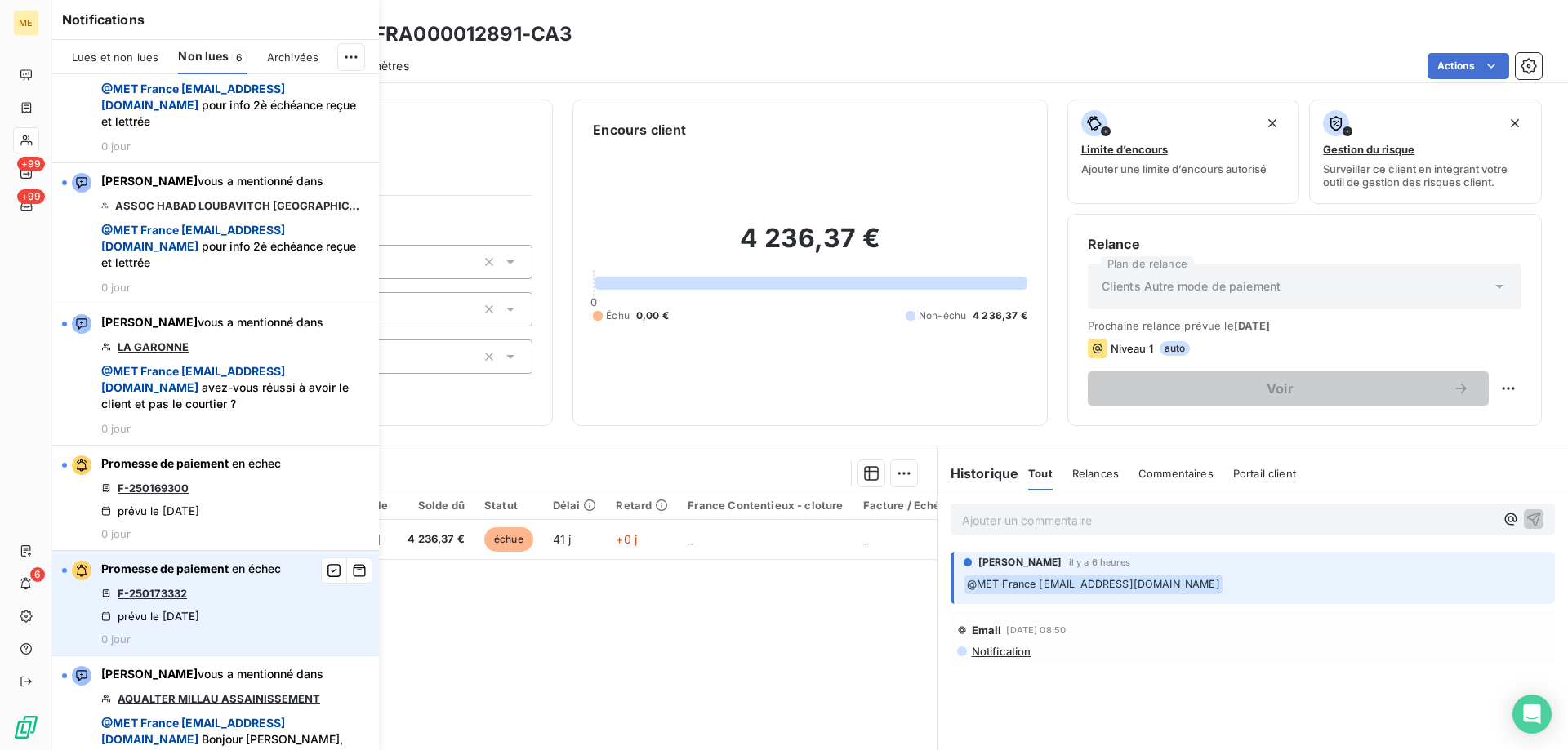
scroll to position [0, 0]
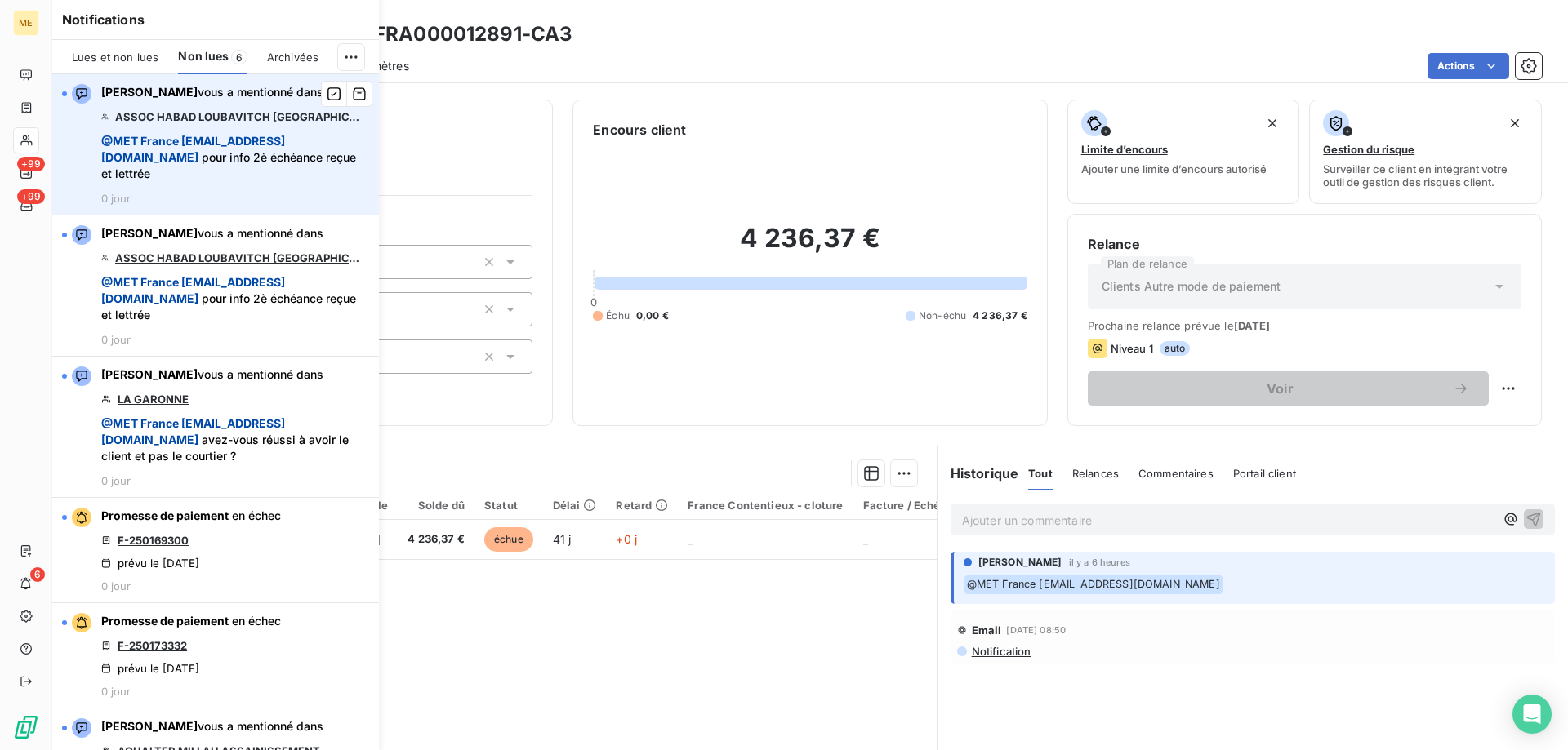
click at [186, 117] on link "ASSOC HABAD LOUBAVITCH NICE ET REGION" at bounding box center [238, 116] width 247 height 13
click at [328, 90] on icon "button" at bounding box center [334, 93] width 13 height 13
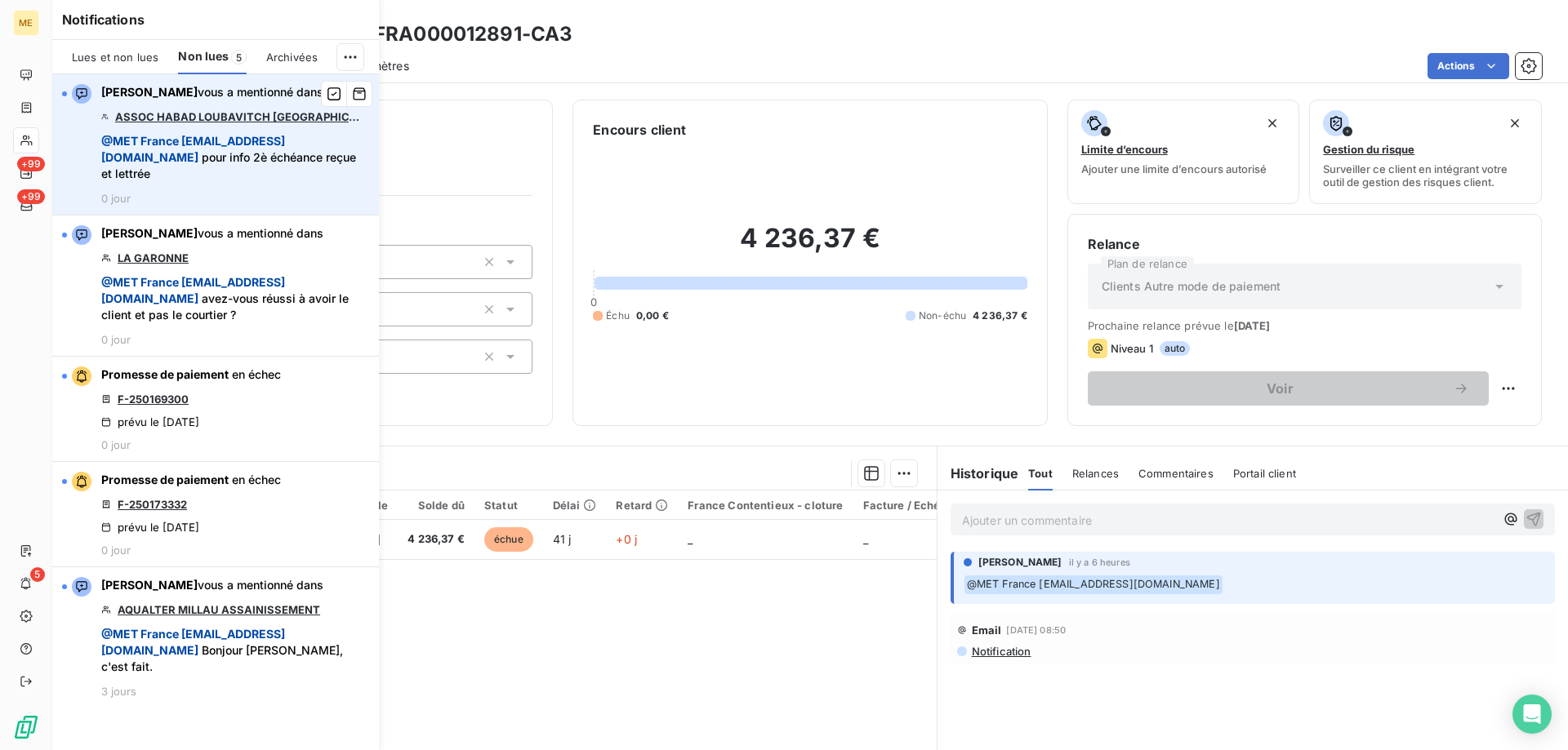
click at [208, 114] on link "ASSOC HABAD LOUBAVITCH NICE ET REGION" at bounding box center [238, 116] width 247 height 13
click at [328, 94] on icon "button" at bounding box center [334, 93] width 13 height 13
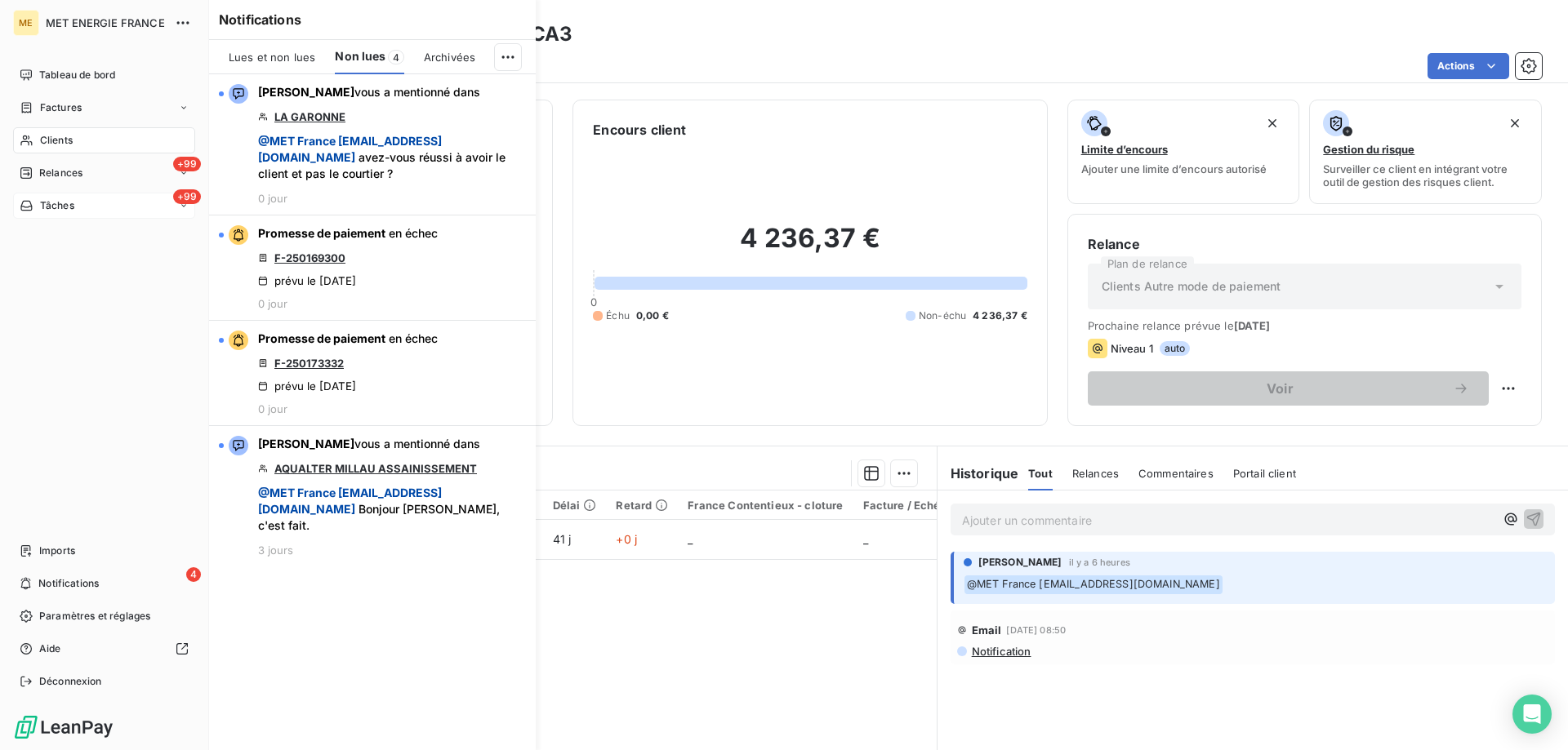
click at [49, 200] on span "Tâches" at bounding box center [57, 206] width 35 height 15
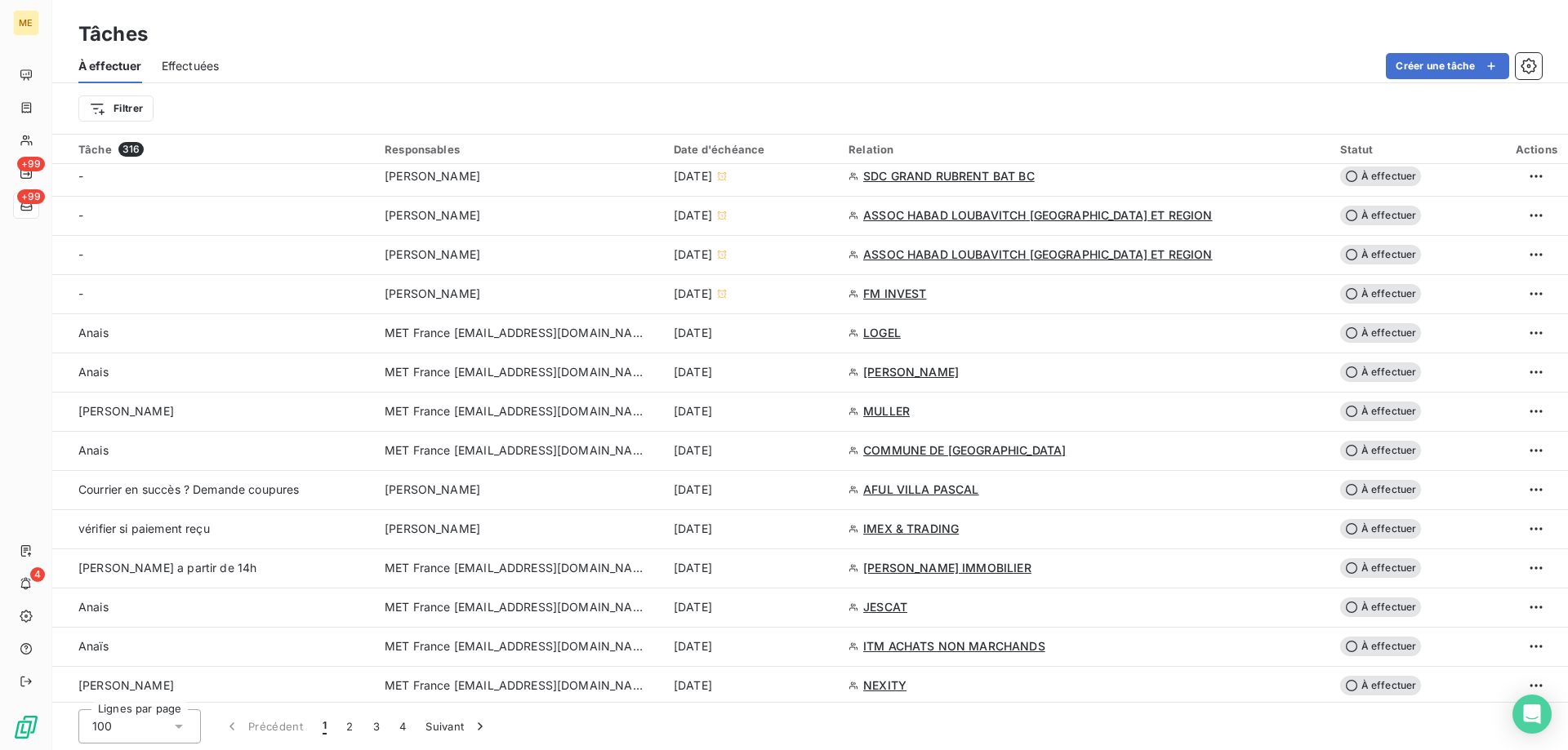
scroll to position [735, 0]
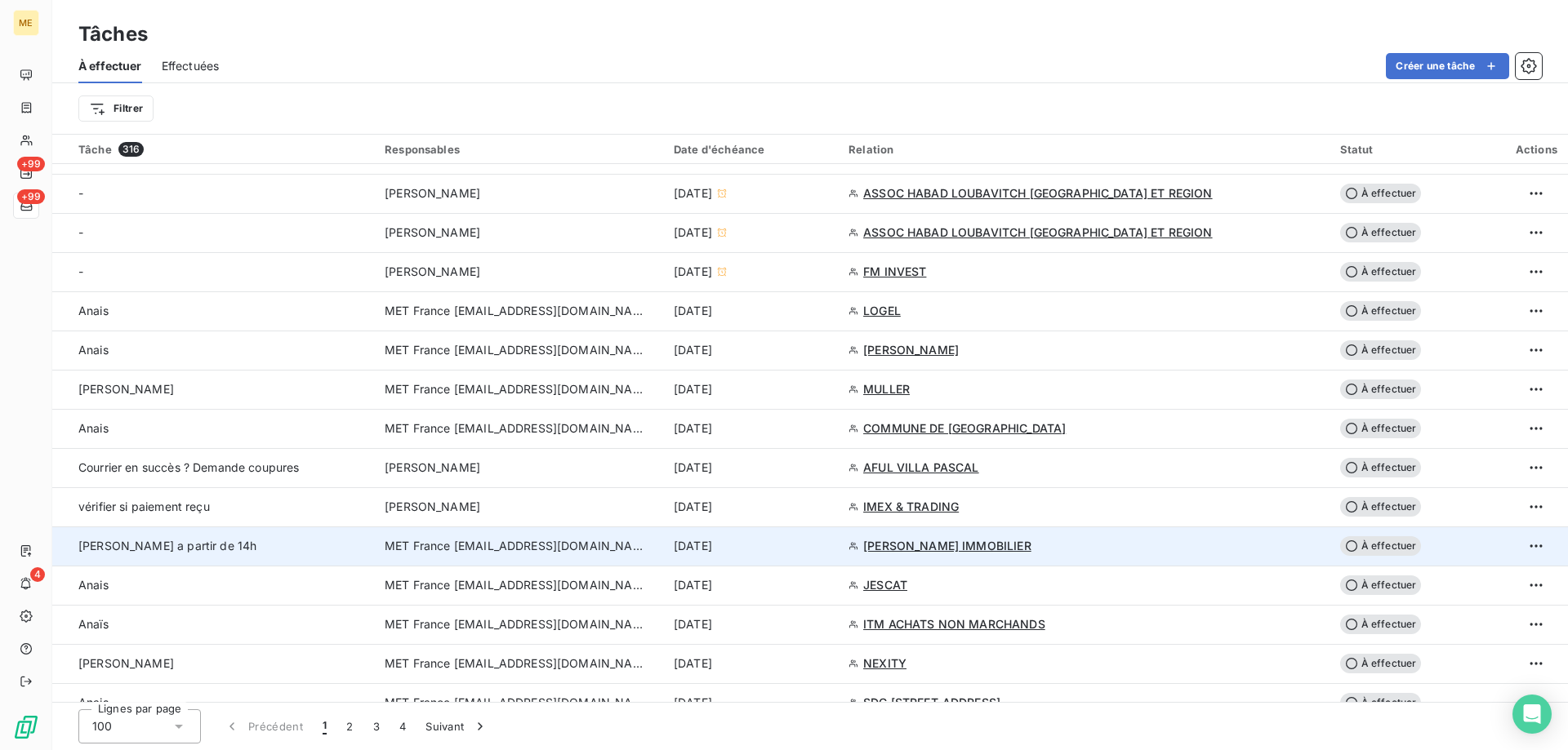
click at [503, 553] on span "MET France [EMAIL_ADDRESS][DOMAIN_NAME]" at bounding box center [515, 546] width 261 height 16
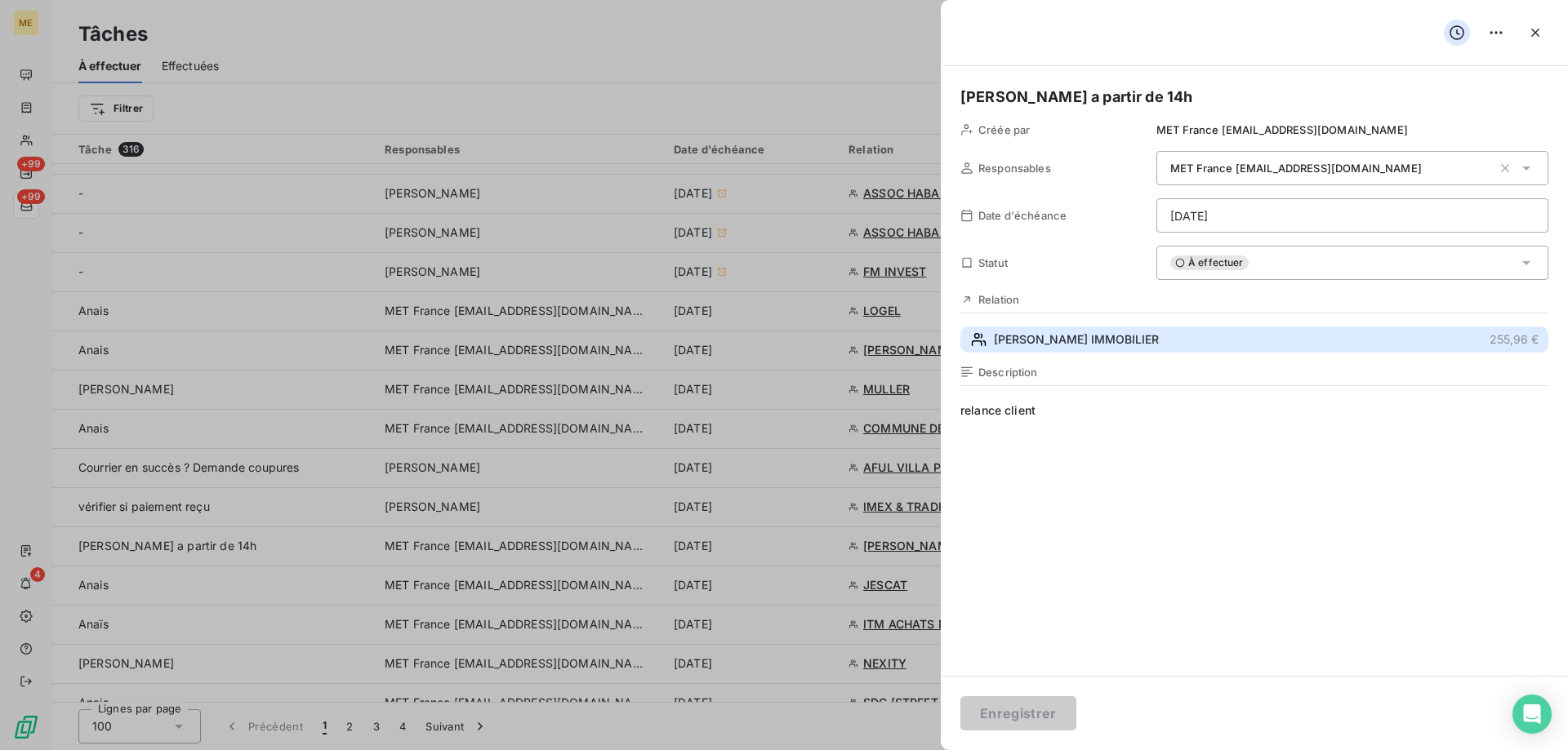
click at [1009, 347] on span "JACQUES KLEIN IMMOBILIER" at bounding box center [1076, 340] width 165 height 16
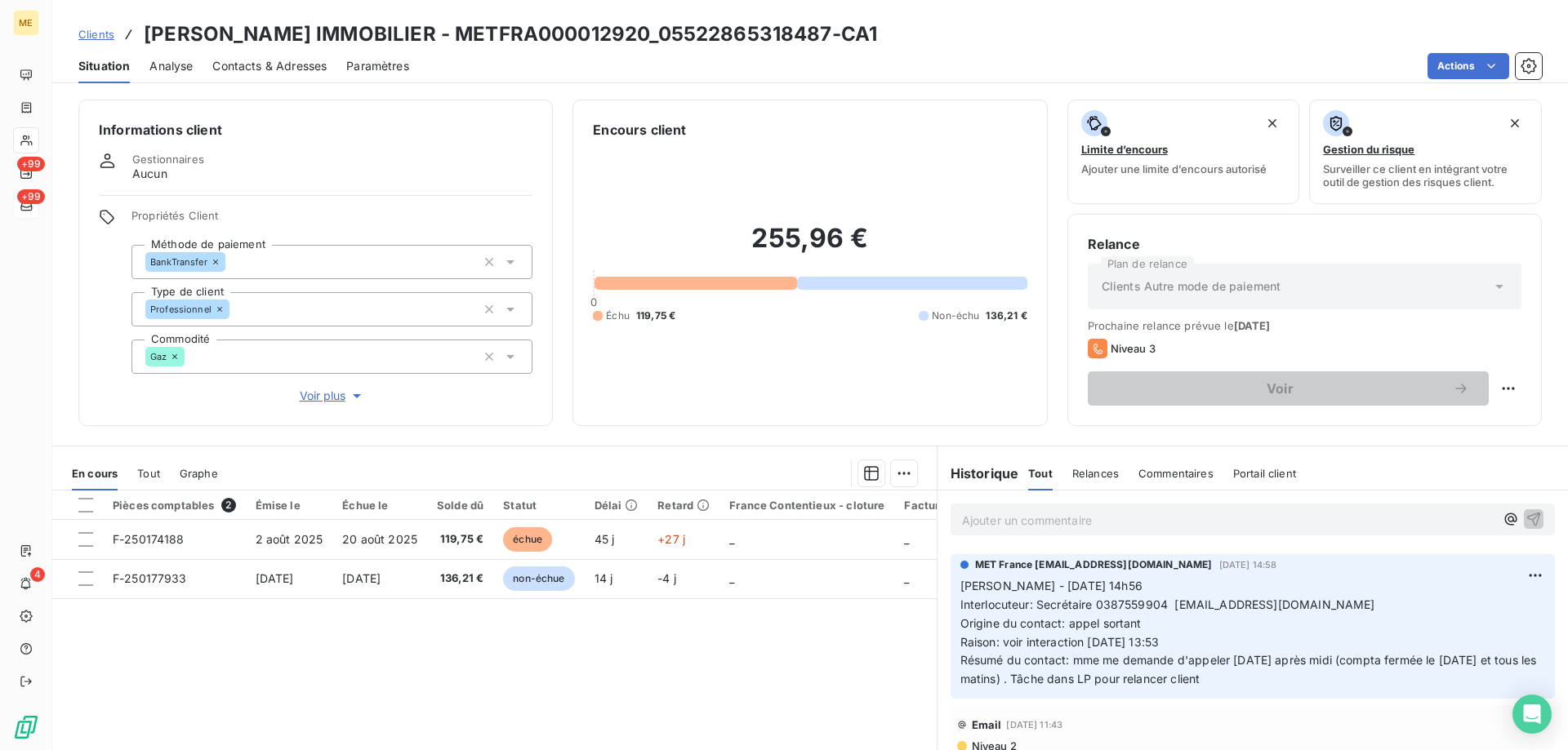
scroll to position [81, 0]
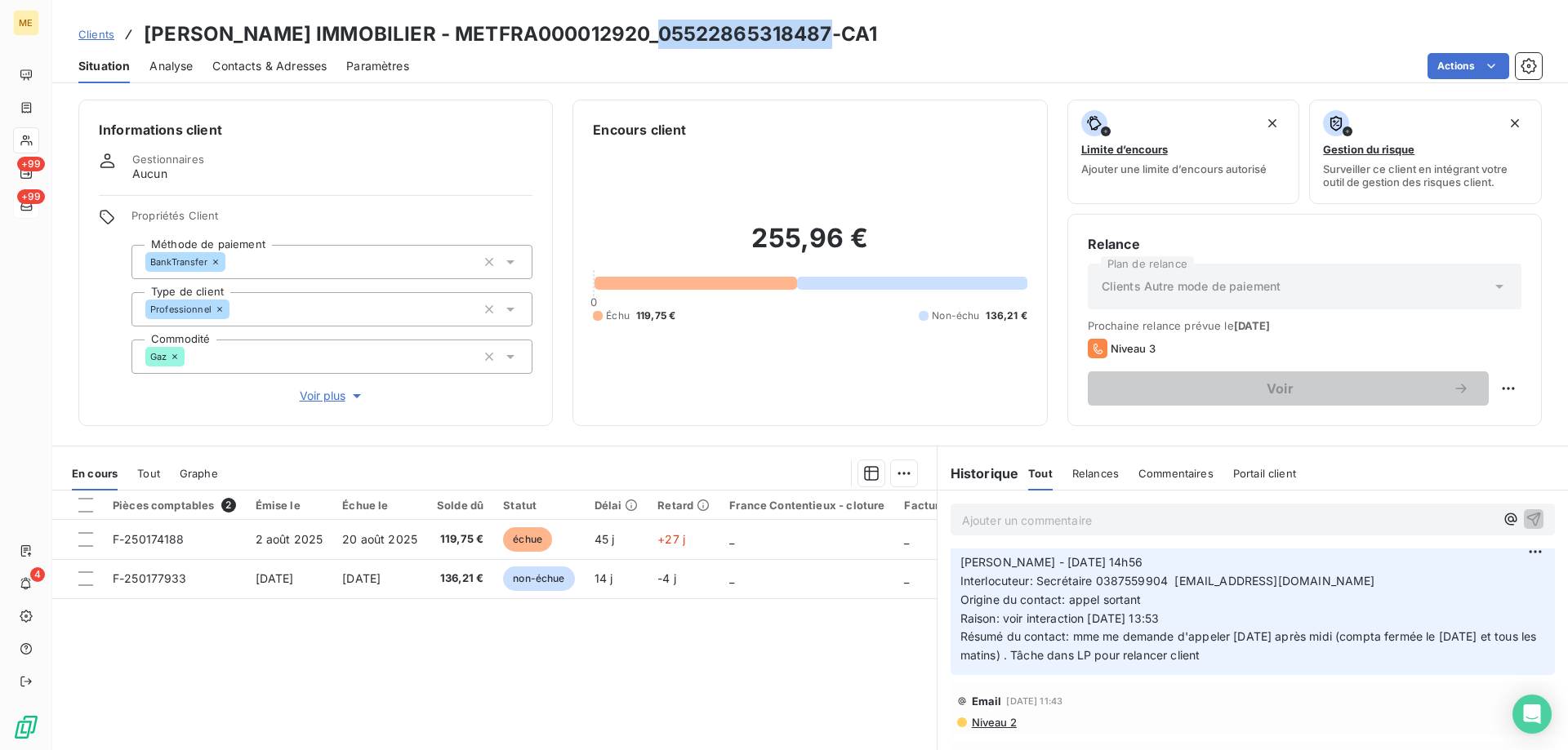
drag, startPoint x: 649, startPoint y: 35, endPoint x: 815, endPoint y: 38, distance: 166.0
click at [815, 38] on h3 "JACQUES KLEIN IMMOBILIER - METFRA000012920_05522865318487-CA1" at bounding box center [511, 35] width 733 height 30
copy h3 "05522865318487"
drag, startPoint x: 1089, startPoint y: 584, endPoint x: 1160, endPoint y: 585, distance: 71.0
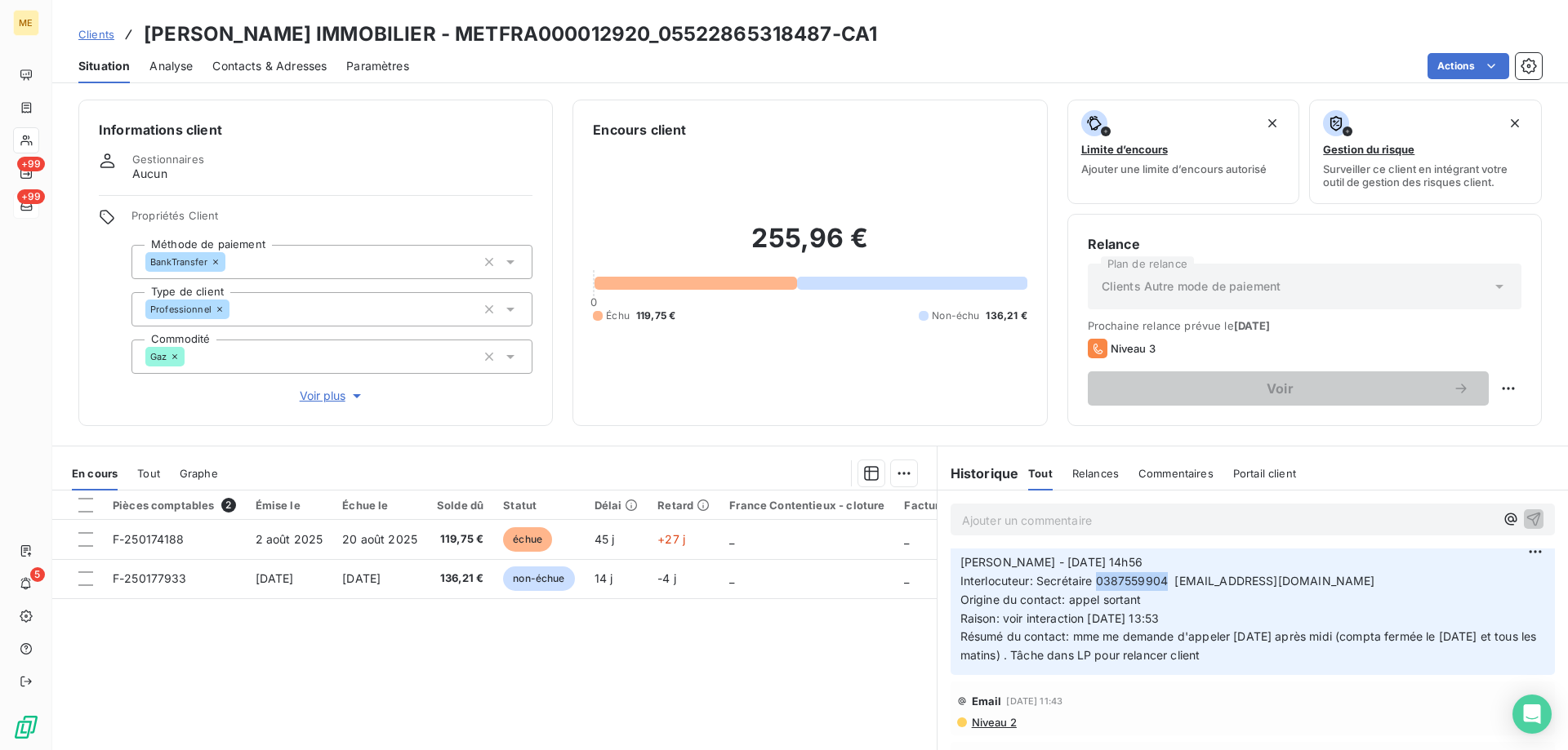
click at [1160, 585] on span "Interlocuteur: Secrétaire 0387559904 compta3@le-h-herbeth.com" at bounding box center [1169, 581] width 415 height 14
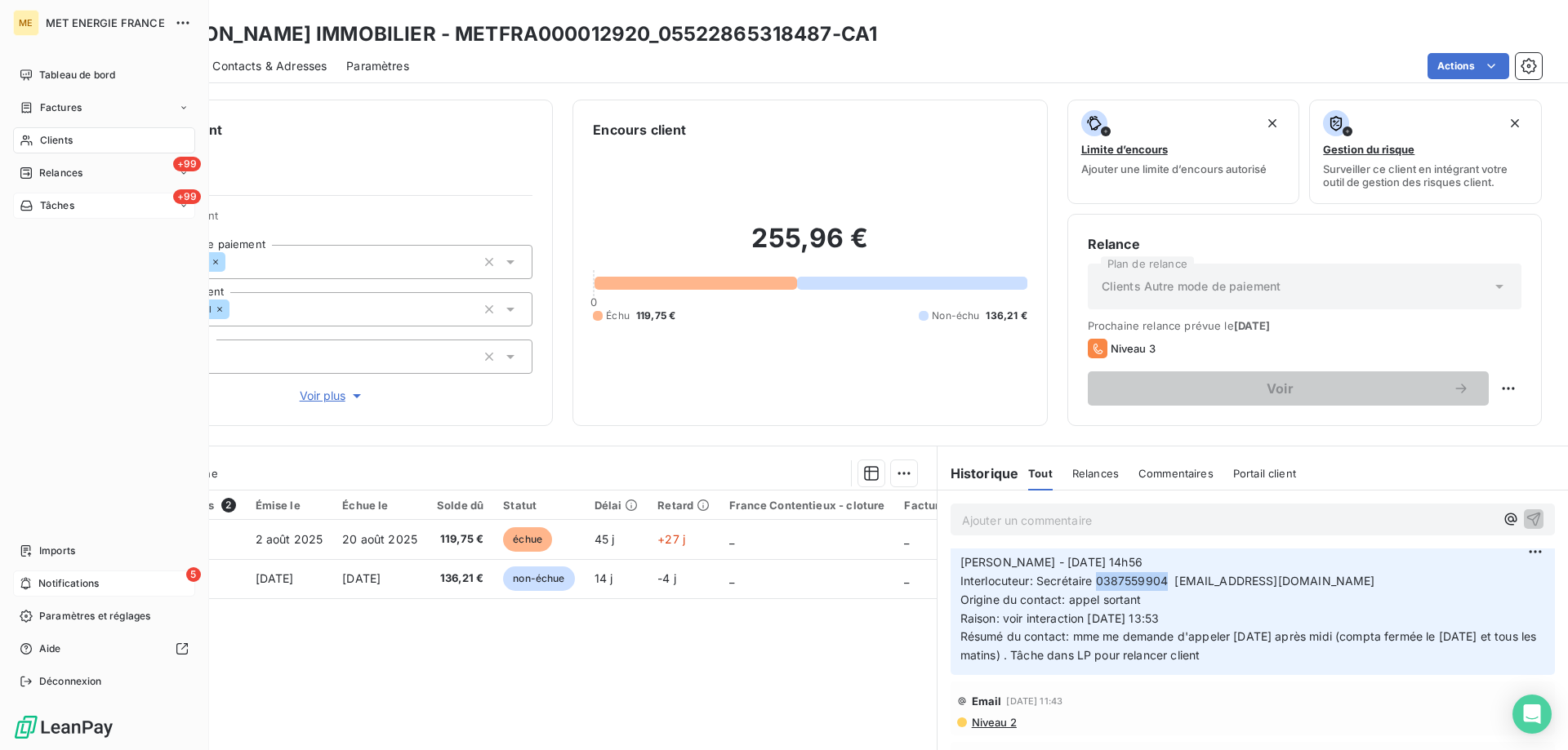
click at [33, 585] on div "5 Notifications" at bounding box center [103, 584] width 182 height 26
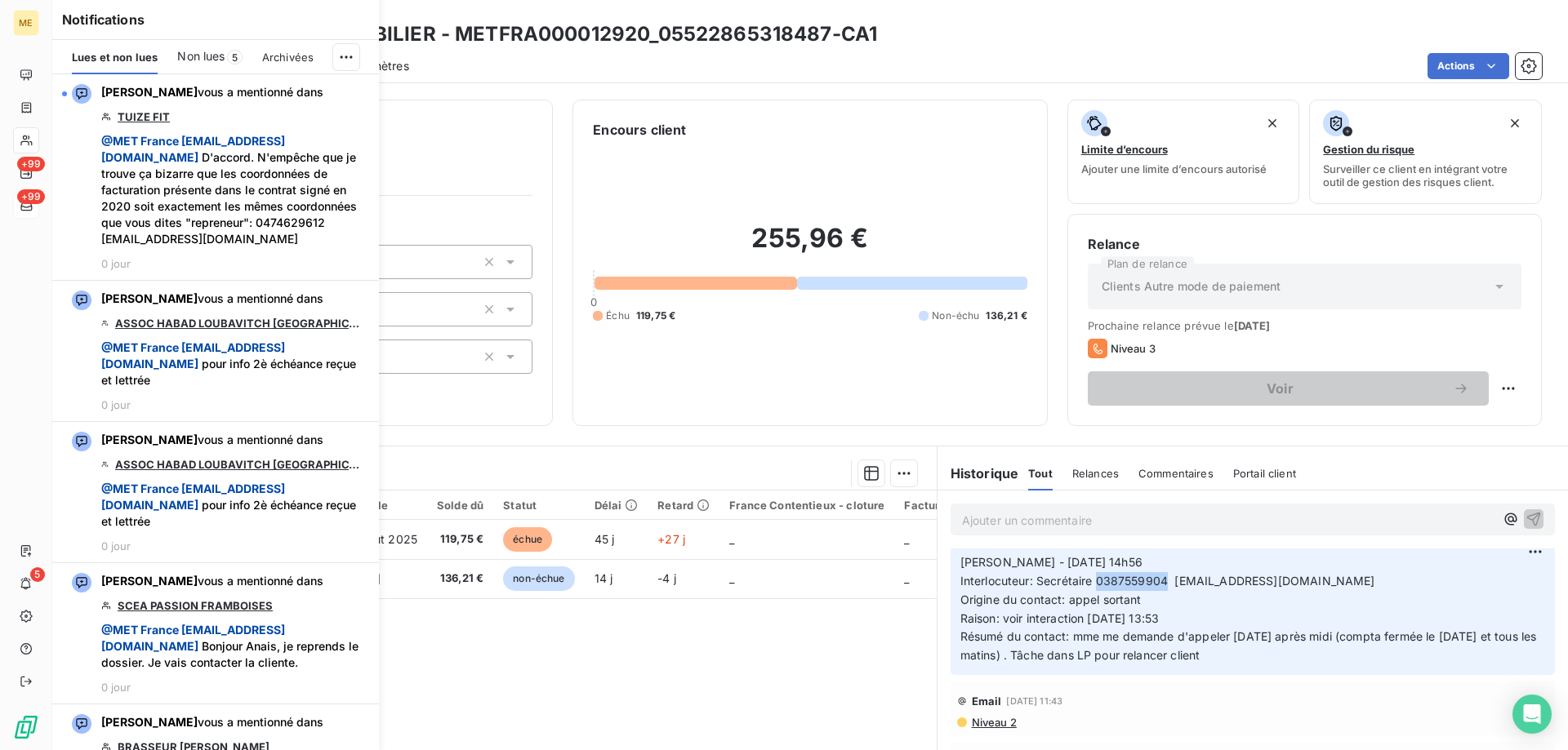
click at [207, 56] on span "Non lues" at bounding box center [201, 56] width 48 height 16
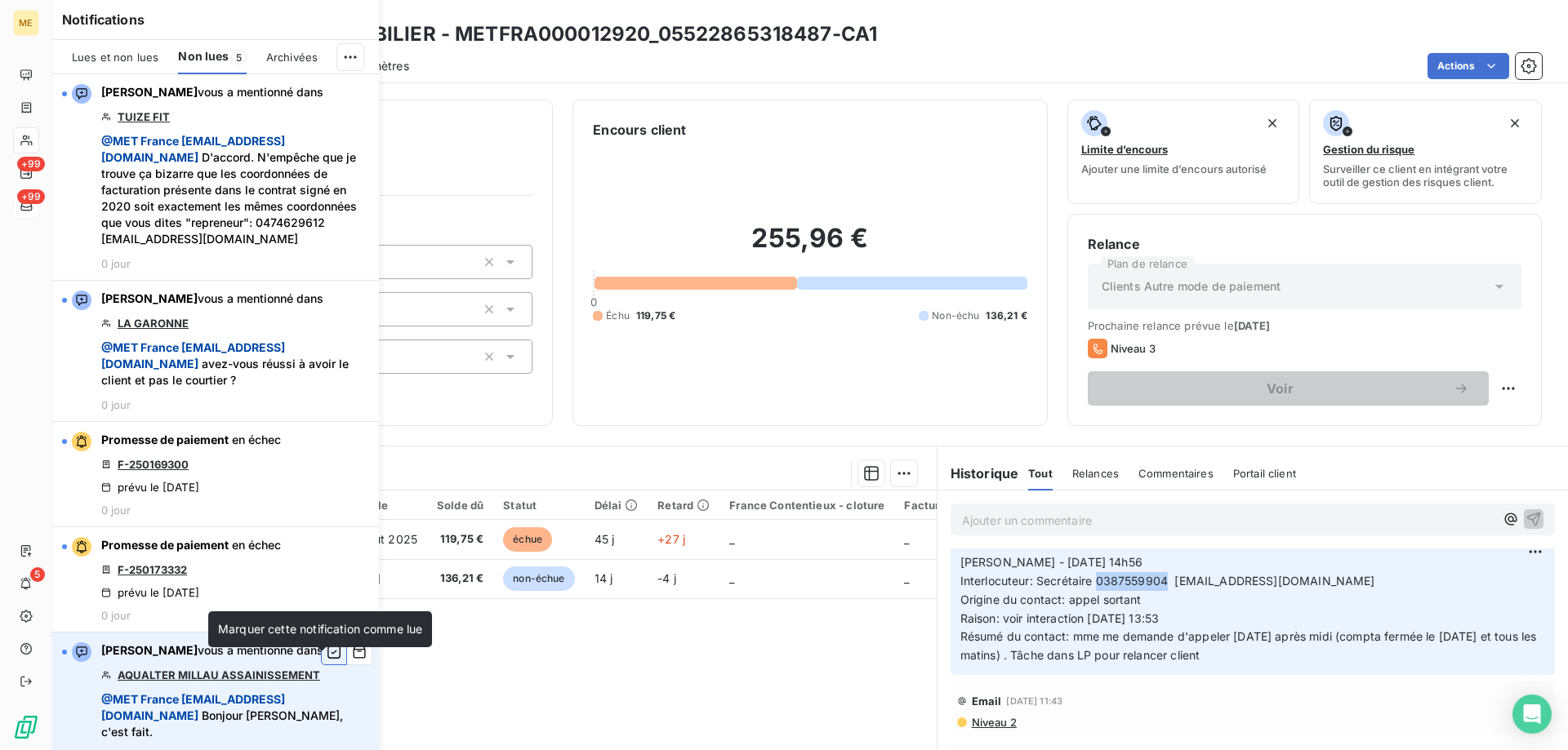
click at [327, 661] on icon "button" at bounding box center [334, 653] width 15 height 16
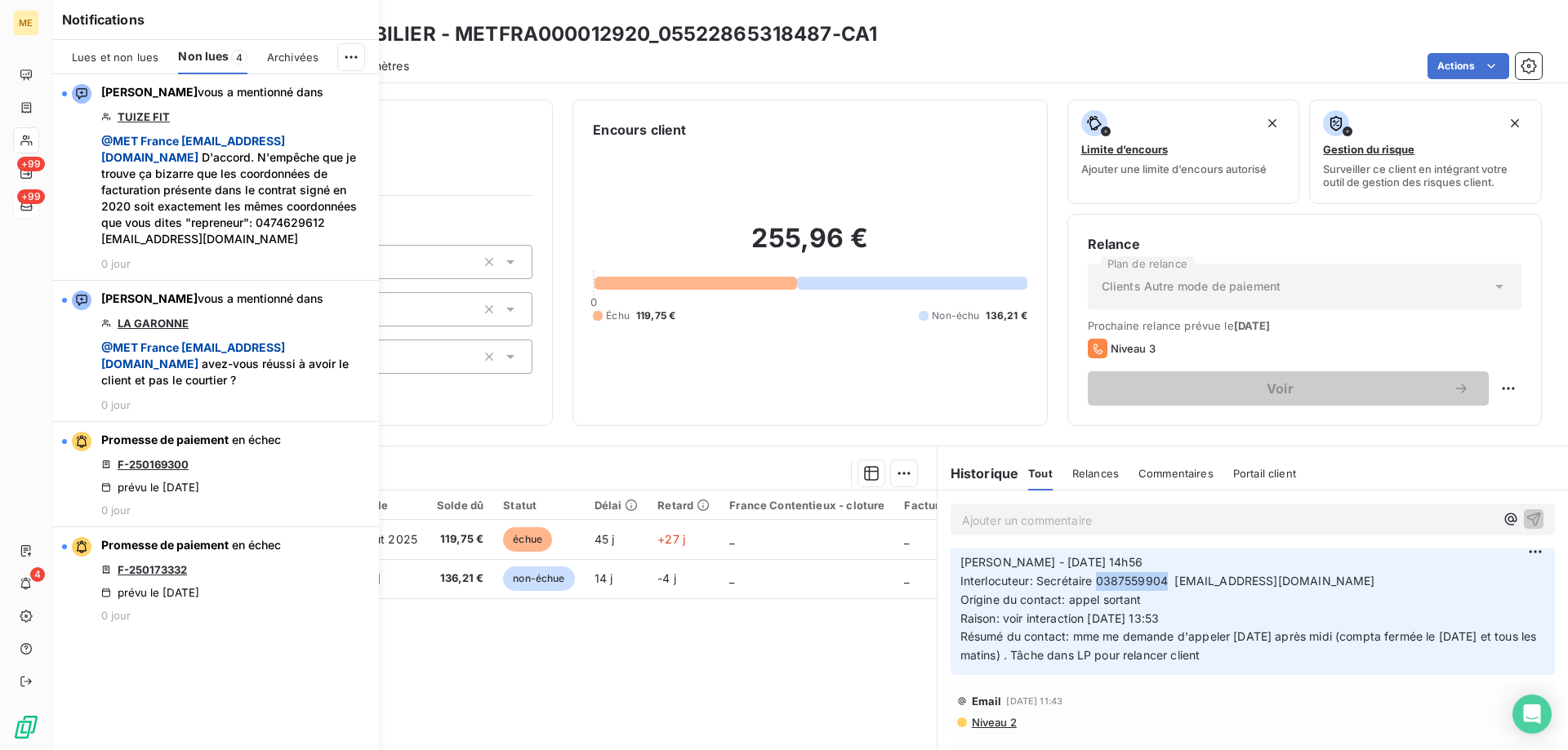
copy span "0387559904"
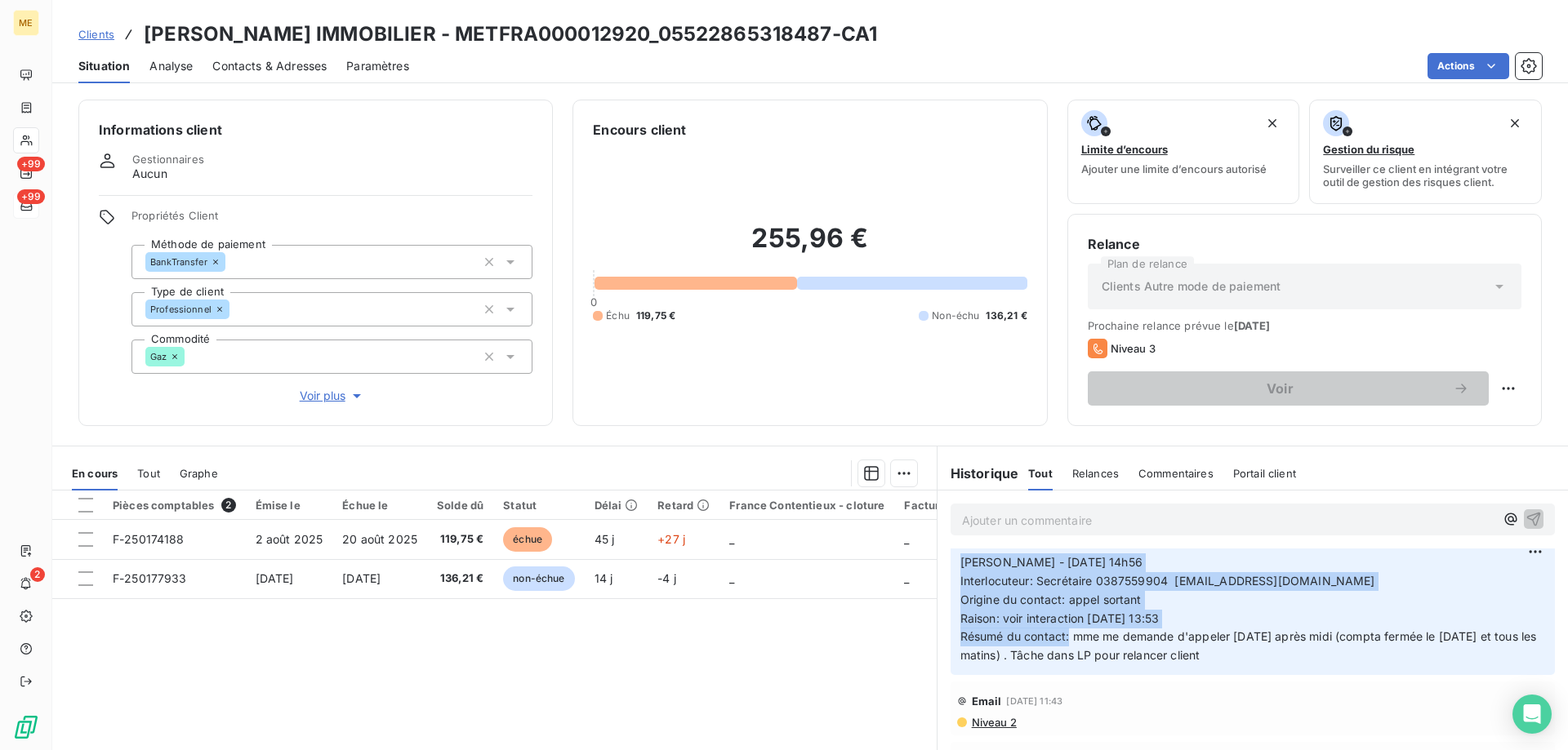
drag, startPoint x: 1063, startPoint y: 636, endPoint x: 943, endPoint y: 552, distance: 146.5
click at [951, 552] on div "MET France met-france@recouvrement.met.com 10 sept. 2025, 14:58 Sylvain - 10/09…" at bounding box center [1253, 602] width 604 height 144
copy p "Sylvain - 10/09/2025 - 14h56 Interlocuteur: Secrétaire 0387559904 compta3@le-h-…"
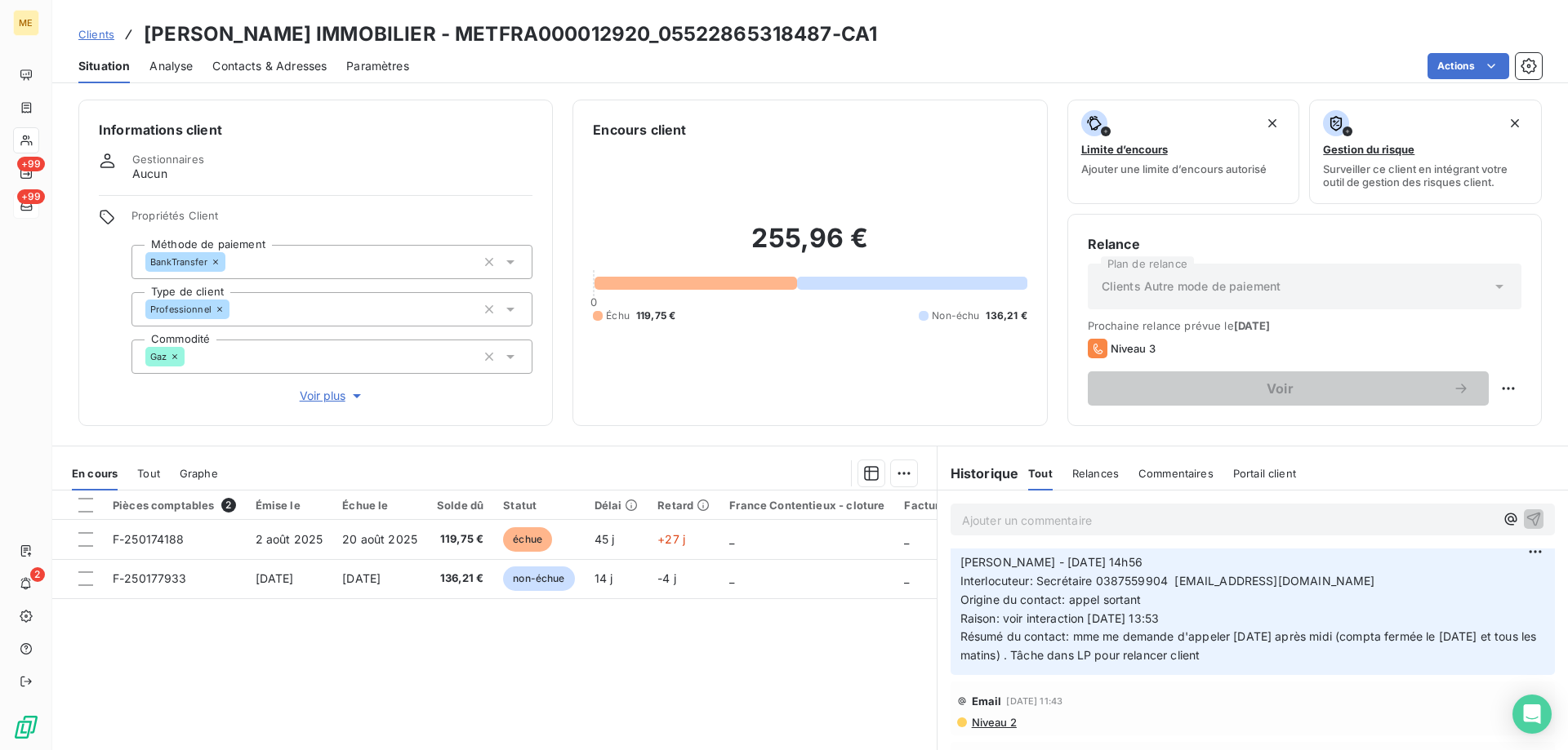
click at [980, 519] on p "Ajouter un commentaire ﻿" at bounding box center [1228, 521] width 533 height 21
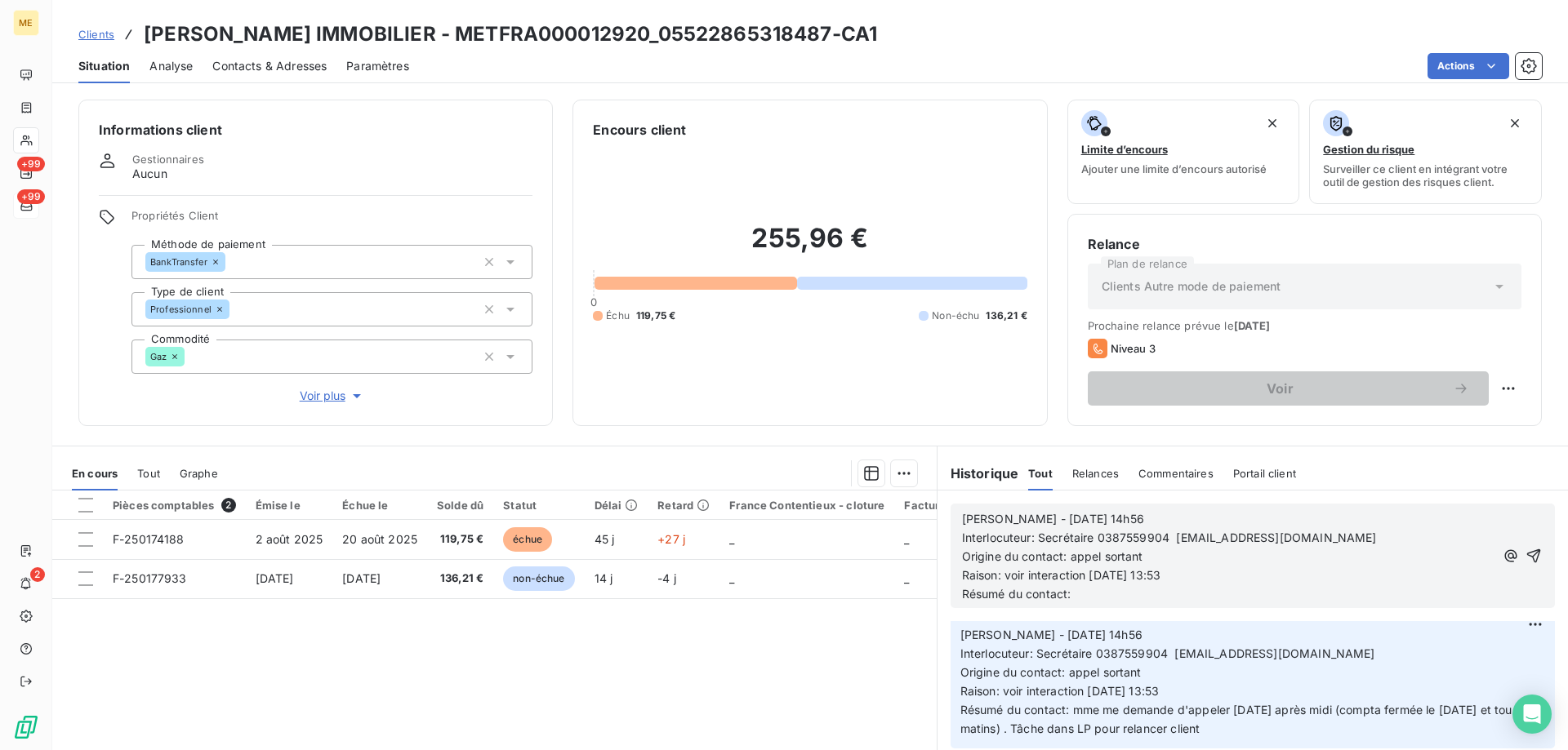
scroll to position [154, 0]
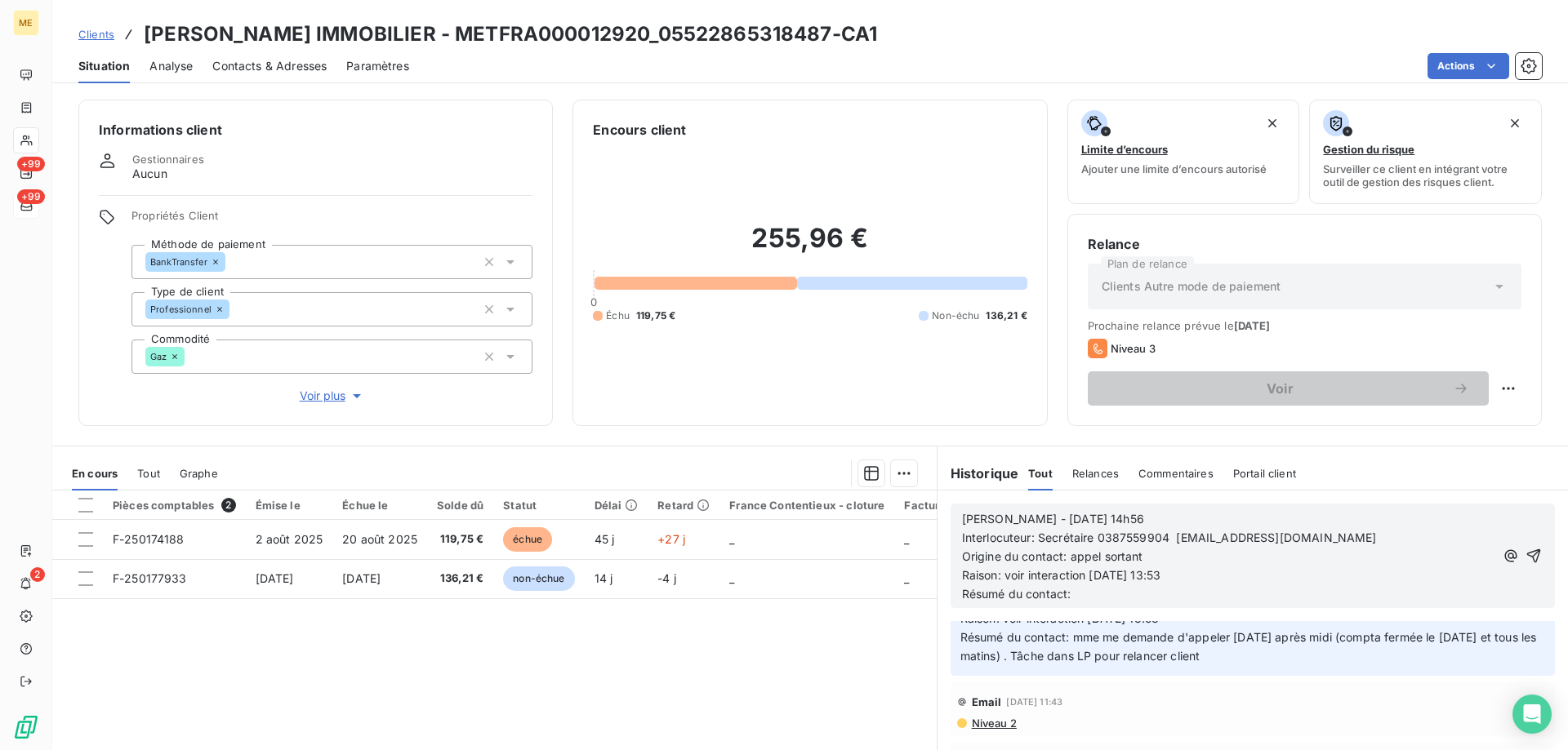
click at [1020, 515] on span "Sylvain - 10/09/2025 - 14h56" at bounding box center [1052, 519] width 182 height 14
click at [1161, 514] on p "Sylvain - 16/09/2025 - 14h56" at bounding box center [1228, 520] width 533 height 19
click at [1166, 557] on p "Origine du contact: appel sortant" at bounding box center [1228, 557] width 533 height 19
drag, startPoint x: 1199, startPoint y: 566, endPoint x: 1001, endPoint y: 574, distance: 198.2
click at [1001, 574] on p "Raison: voir interaction 10/09/2025 13:53" at bounding box center [1228, 575] width 533 height 19
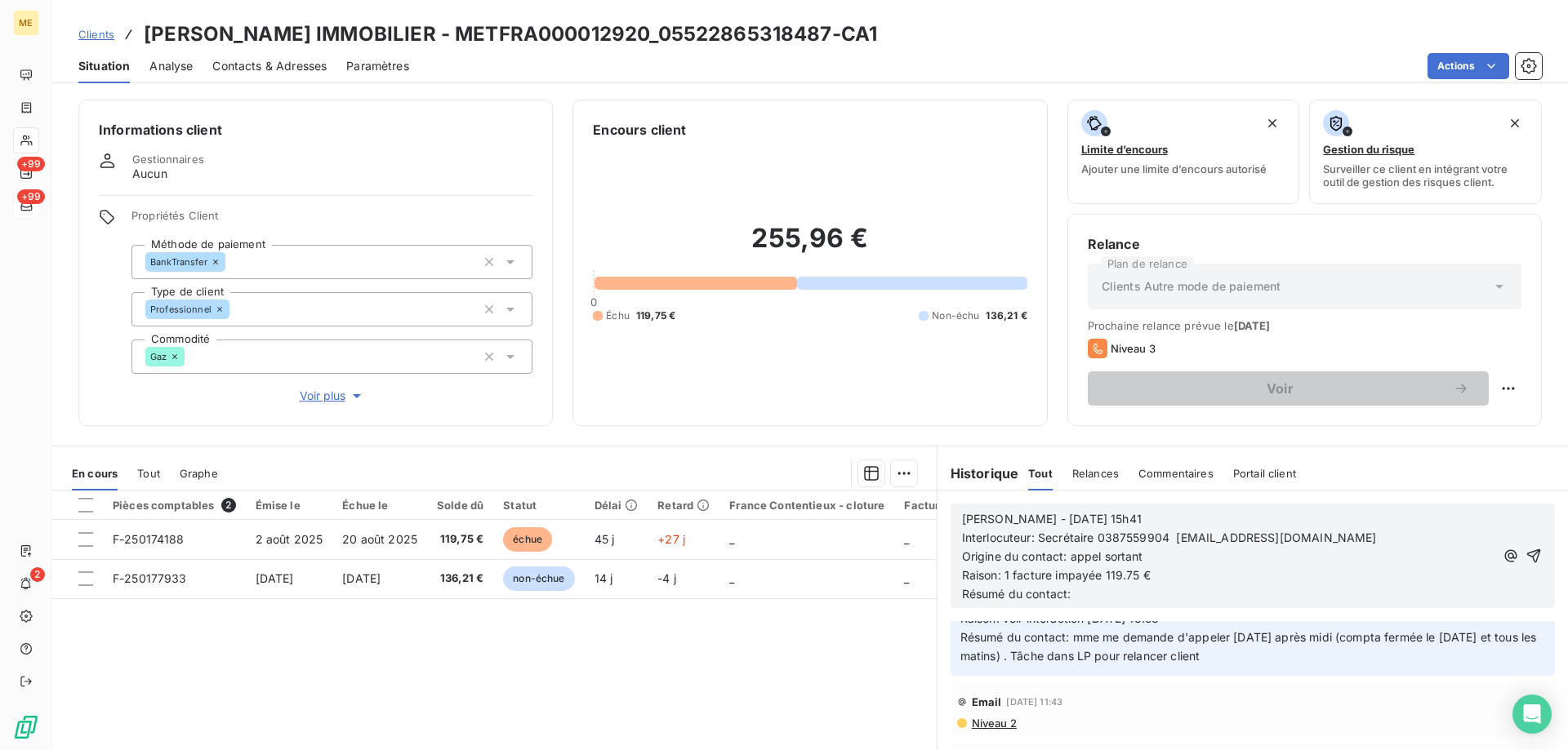
click at [1115, 598] on p "Résumé du contact:" at bounding box center [1228, 594] width 533 height 19
click at [1527, 553] on icon "button" at bounding box center [1534, 556] width 14 height 14
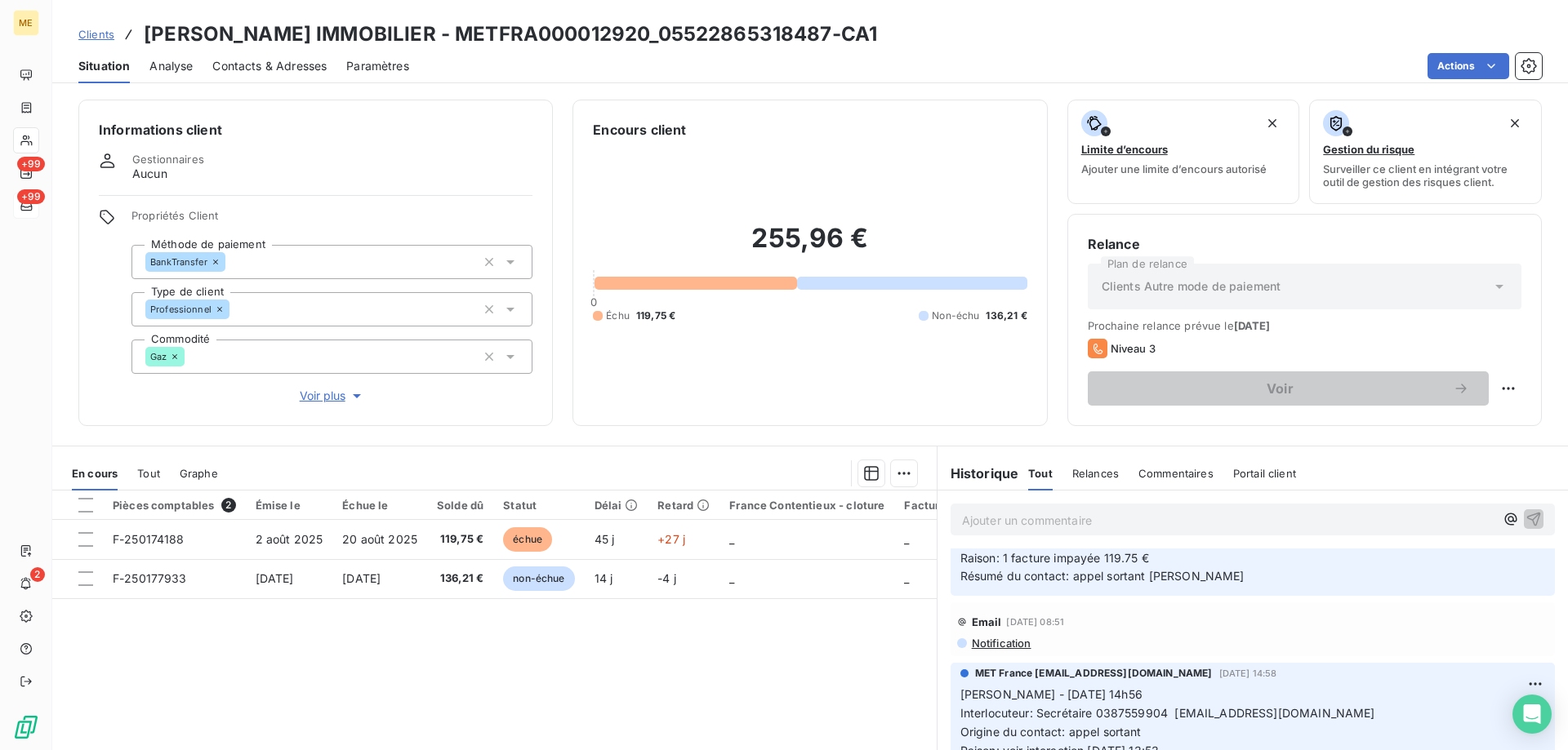
scroll to position [214, 0]
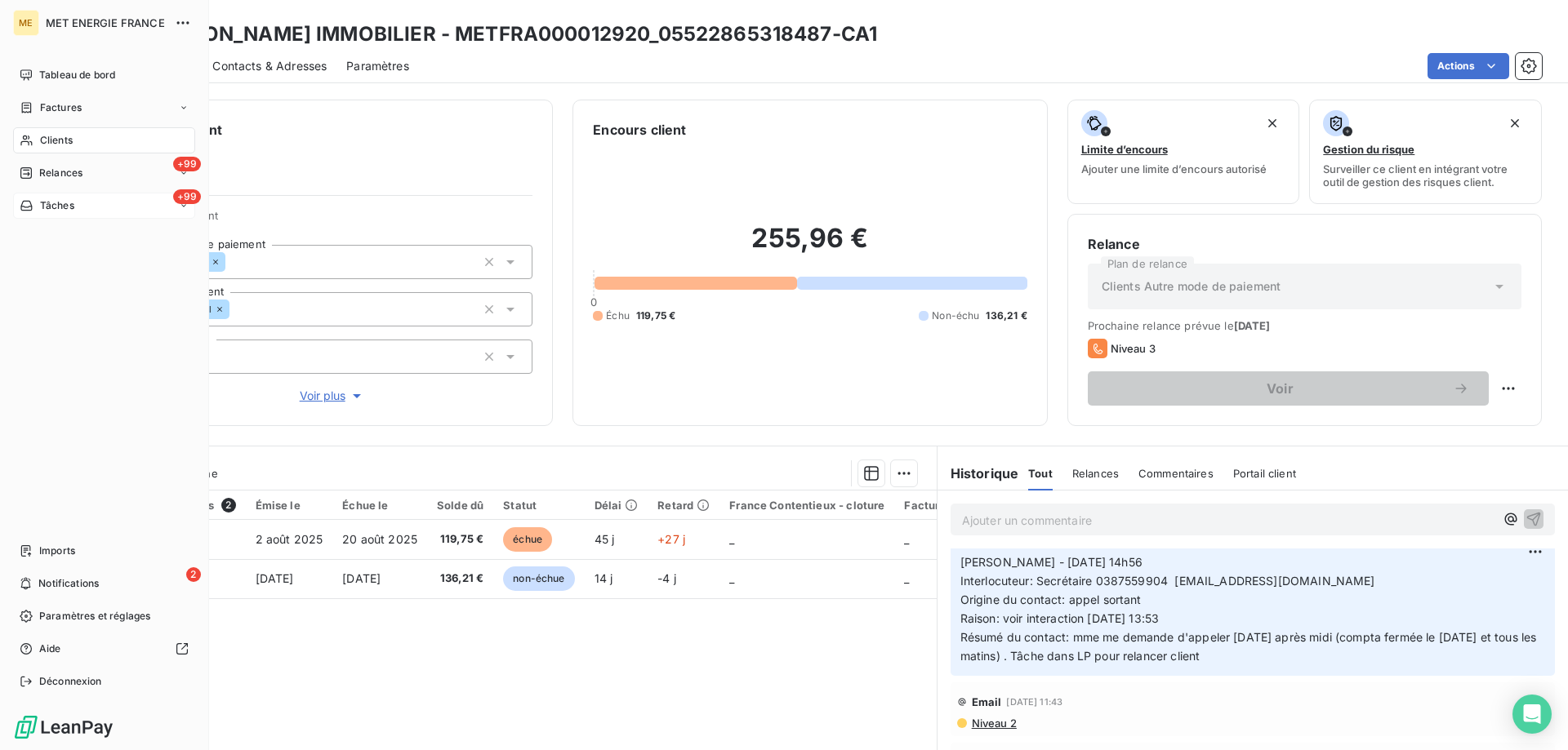
click at [58, 204] on span "Tâches" at bounding box center [57, 206] width 35 height 15
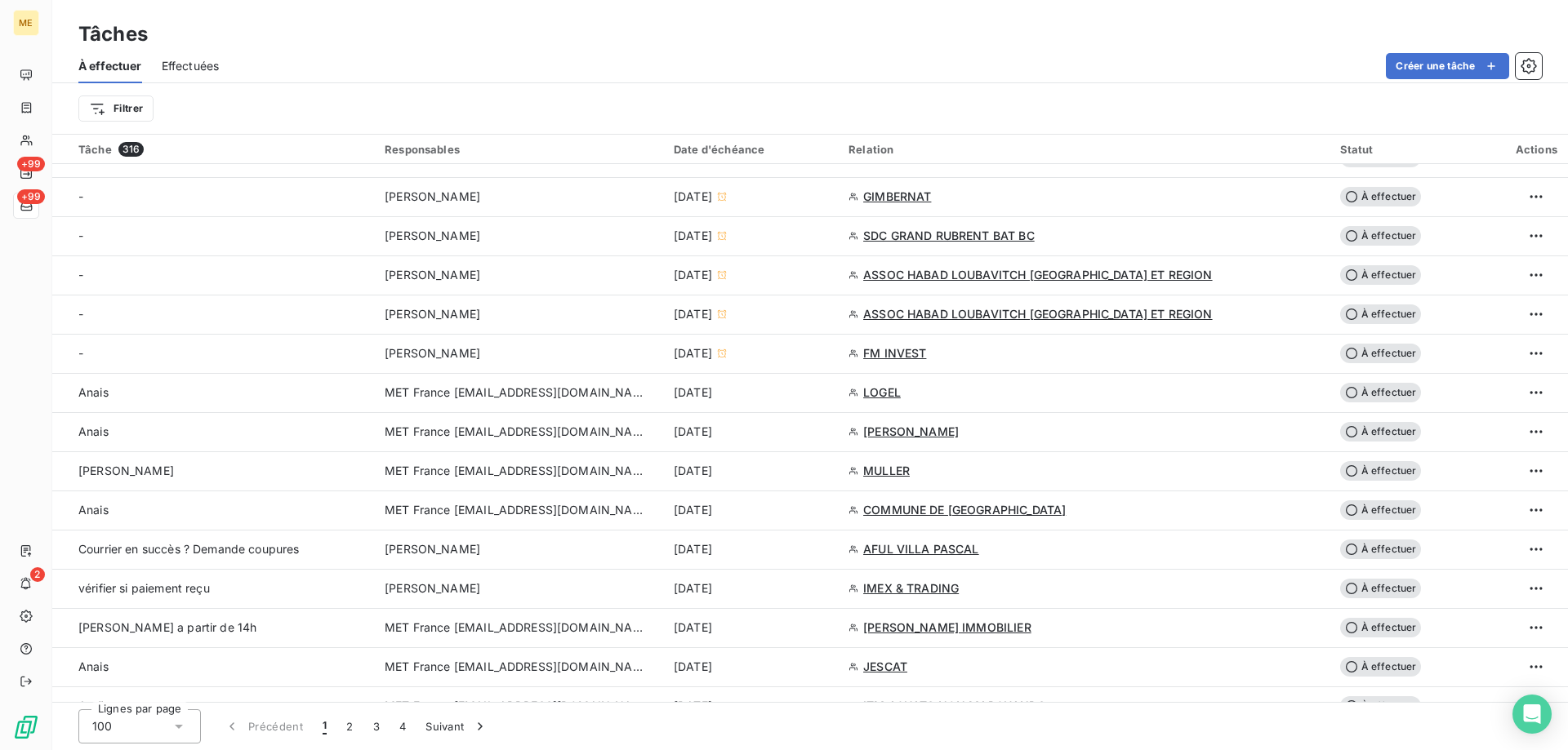
scroll to position [735, 0]
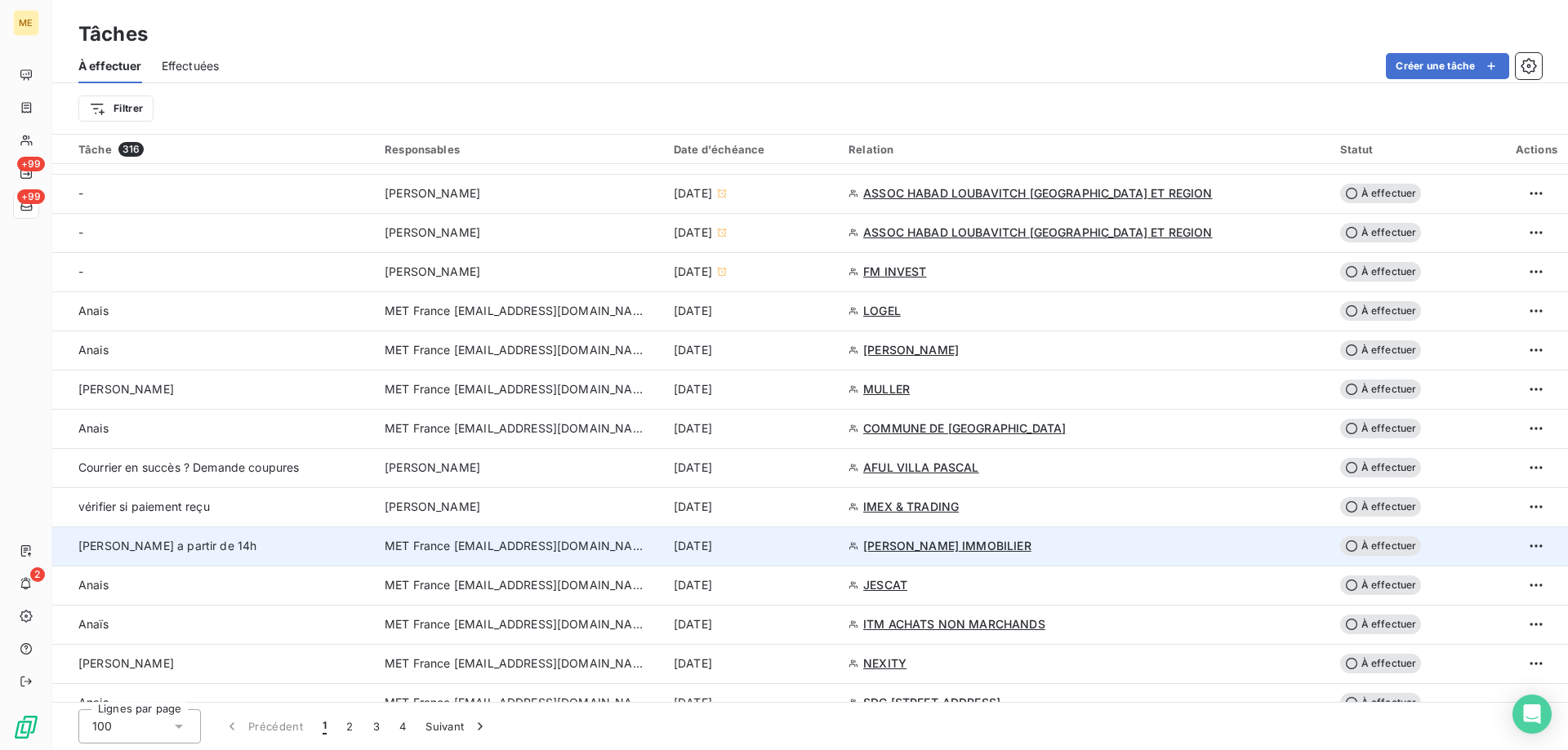
click at [498, 547] on span "MET France [EMAIL_ADDRESS][DOMAIN_NAME]" at bounding box center [515, 546] width 261 height 16
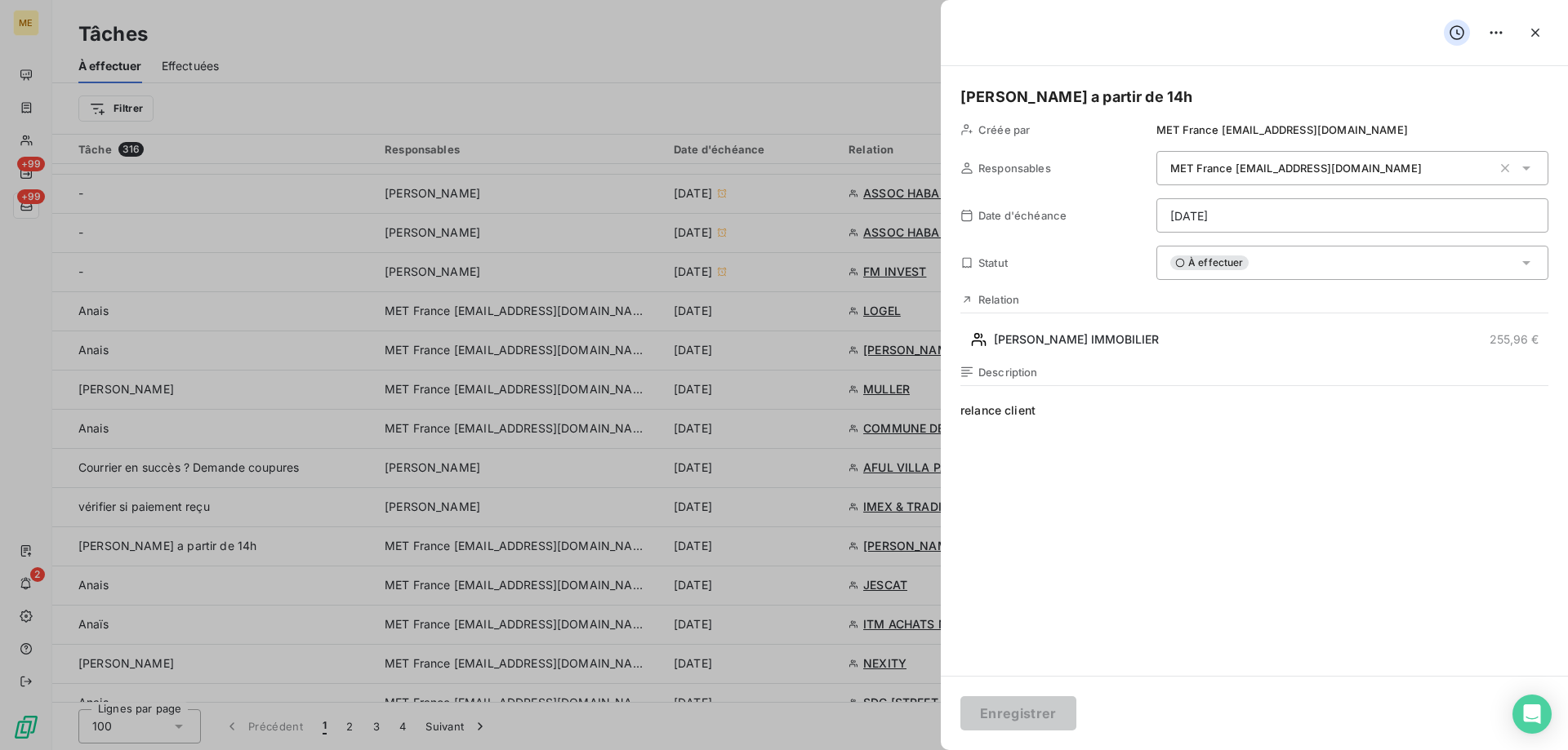
click at [1255, 223] on html "ME +99 +99 2 Tâches À effectuer Effectuées Créer une tâche Filtrer Tâche 316 Re…" at bounding box center [784, 457] width 1568 height 914
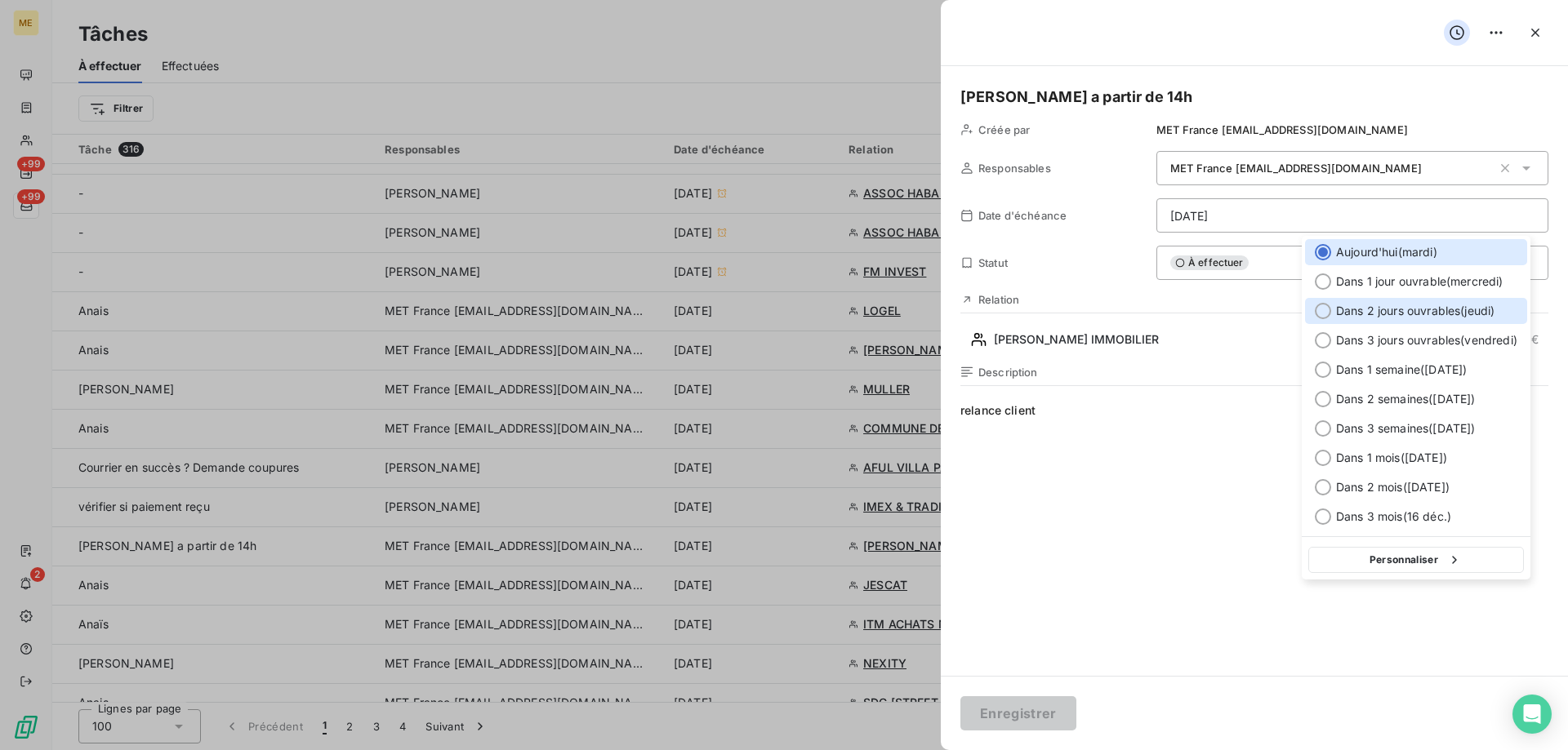
click at [1338, 313] on span "Dans 2 jours ouvrables ( jeudi )" at bounding box center [1415, 311] width 158 height 16
type input "18/09/2025"
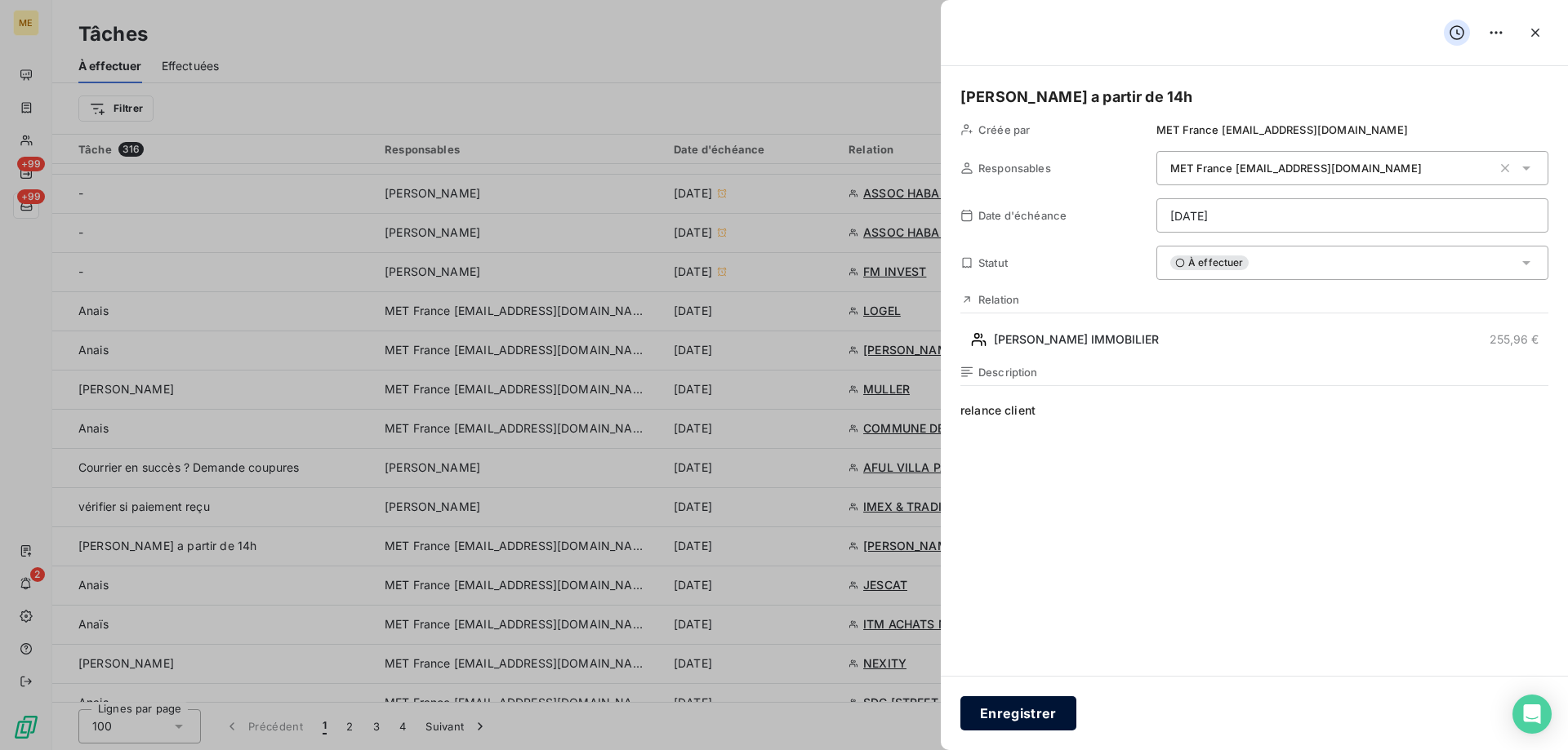
click at [1040, 713] on button "Enregistrer" at bounding box center [1019, 713] width 116 height 35
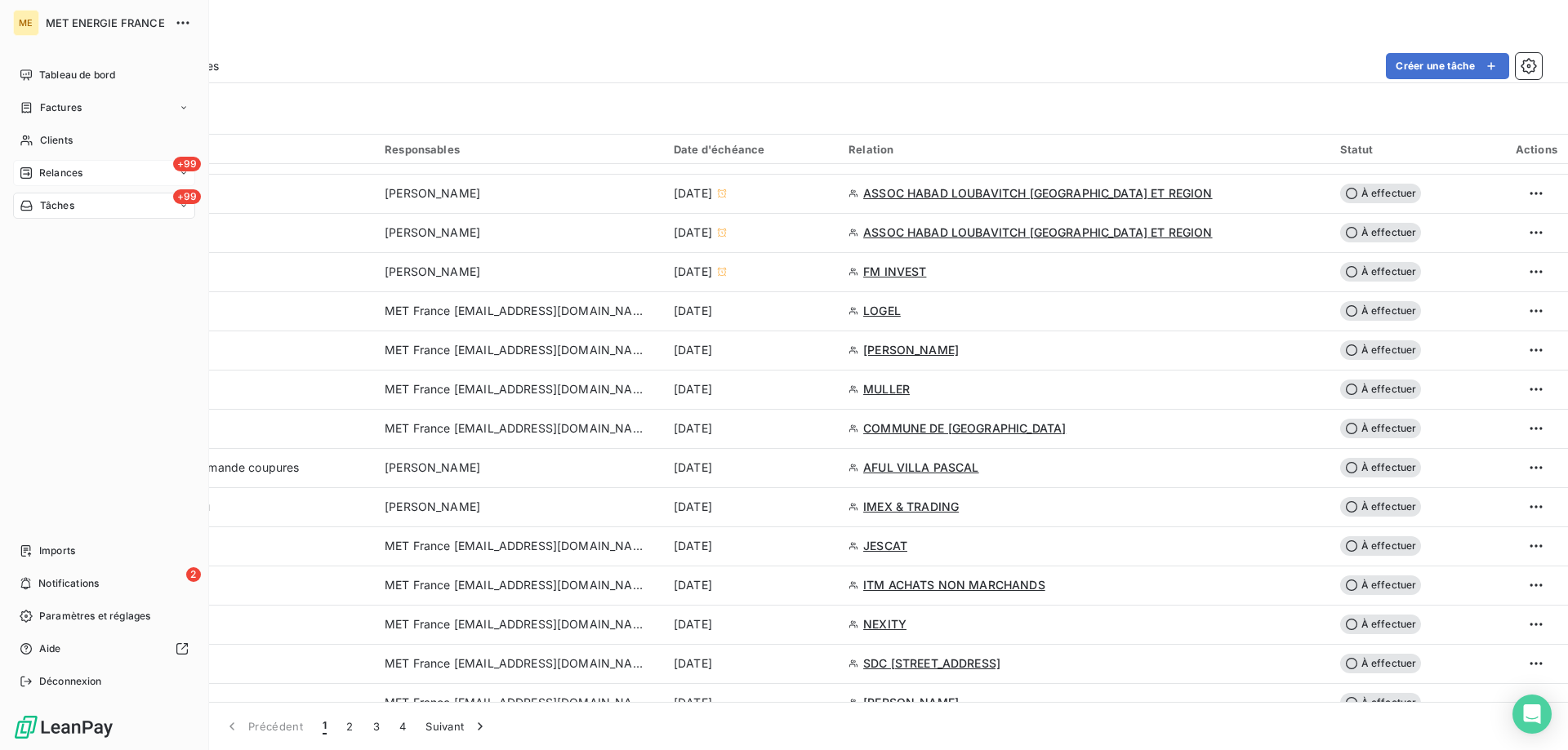
click at [53, 172] on span "Relances" at bounding box center [61, 173] width 44 height 15
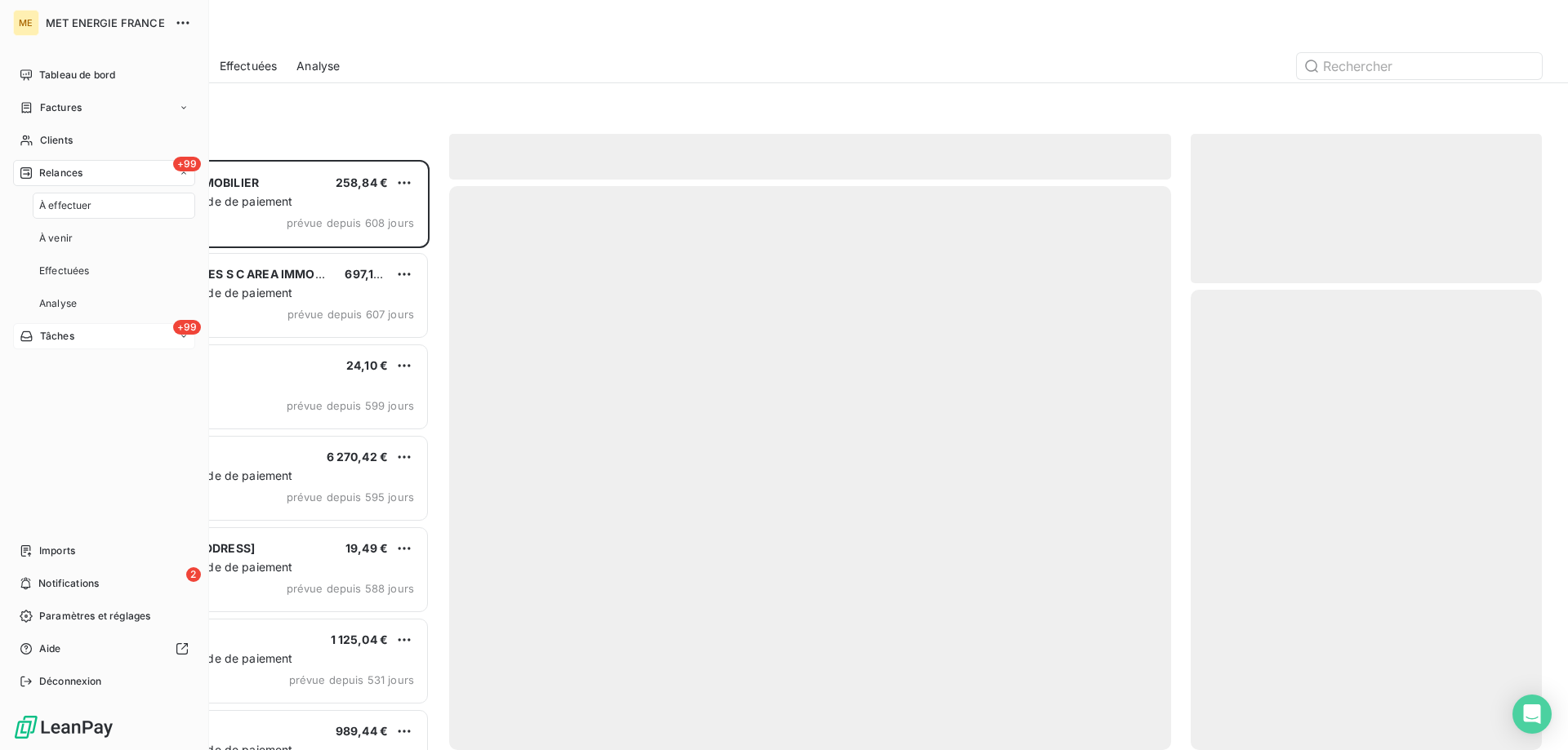
scroll to position [578, 339]
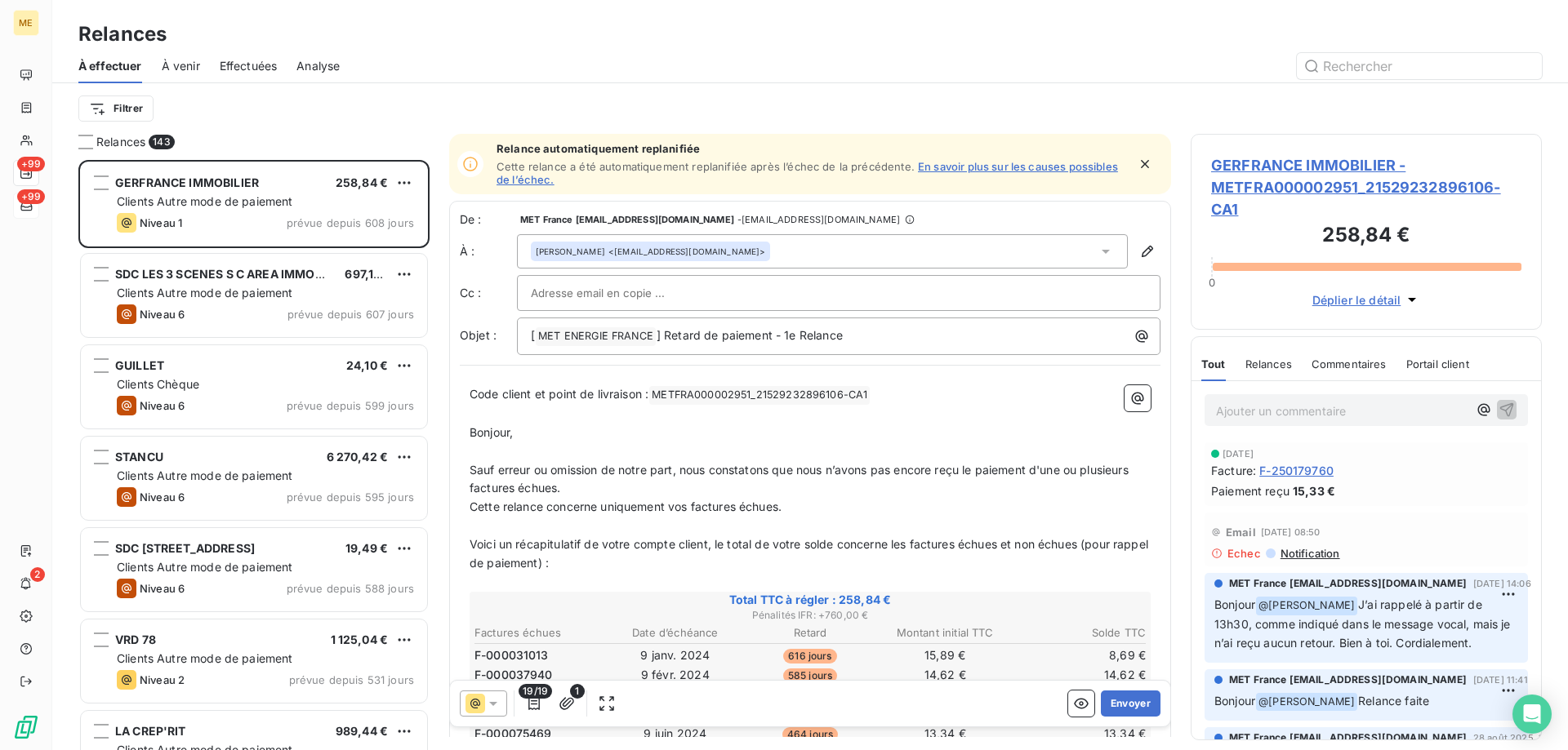
click at [433, 95] on div "Filtrer" at bounding box center [810, 108] width 1464 height 31
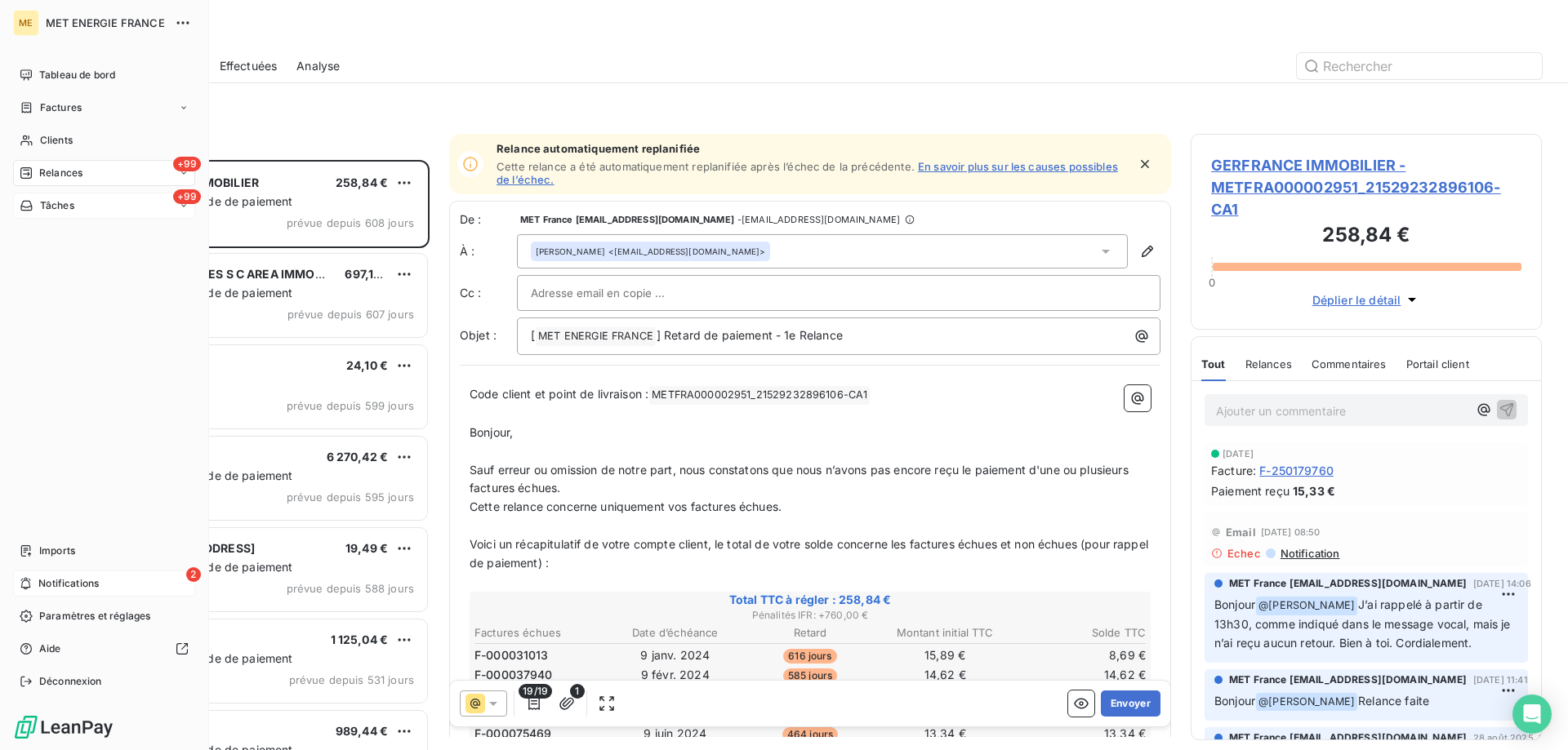
click at [85, 582] on span "Notifications" at bounding box center [69, 583] width 61 height 15
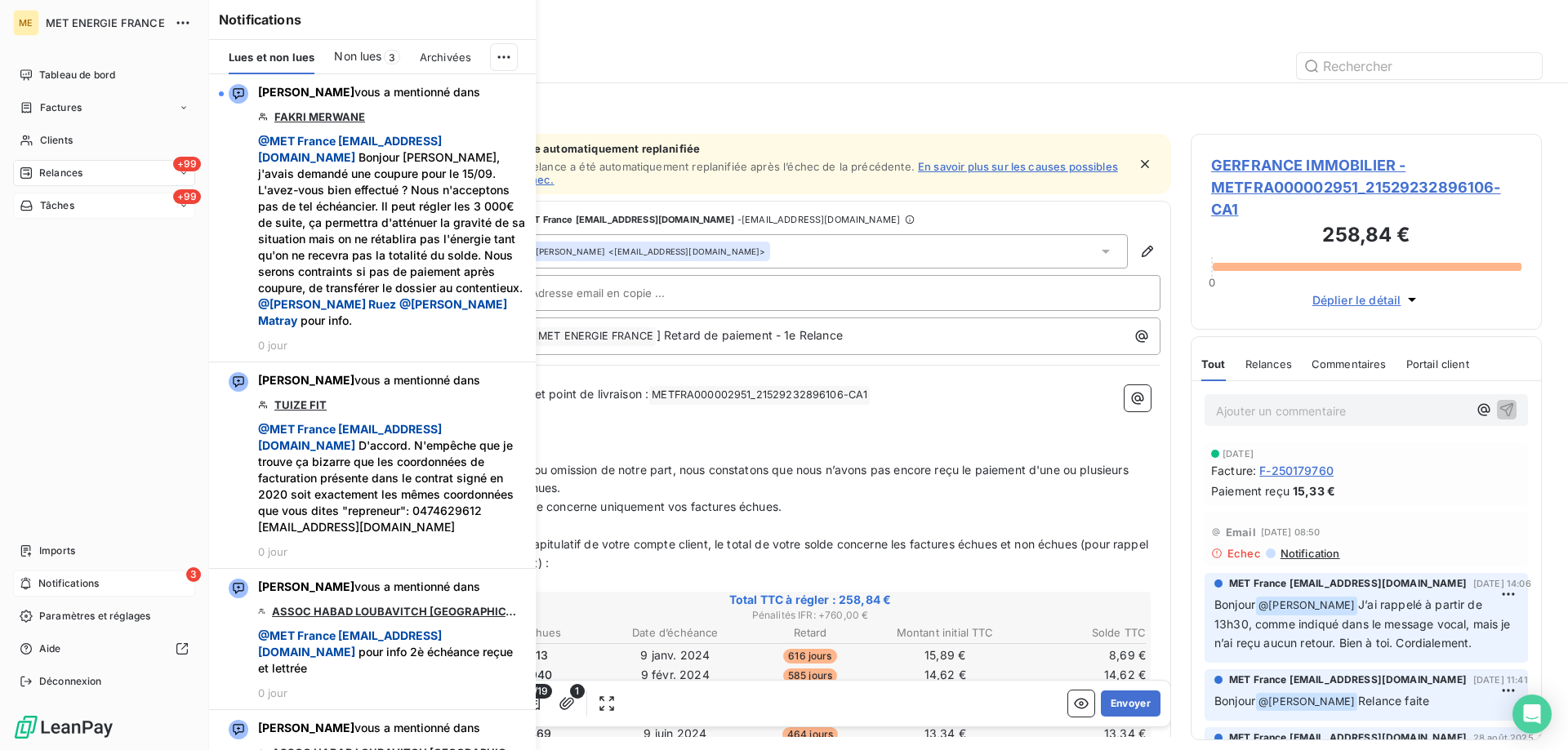
click at [56, 172] on span "Relances" at bounding box center [61, 173] width 44 height 15
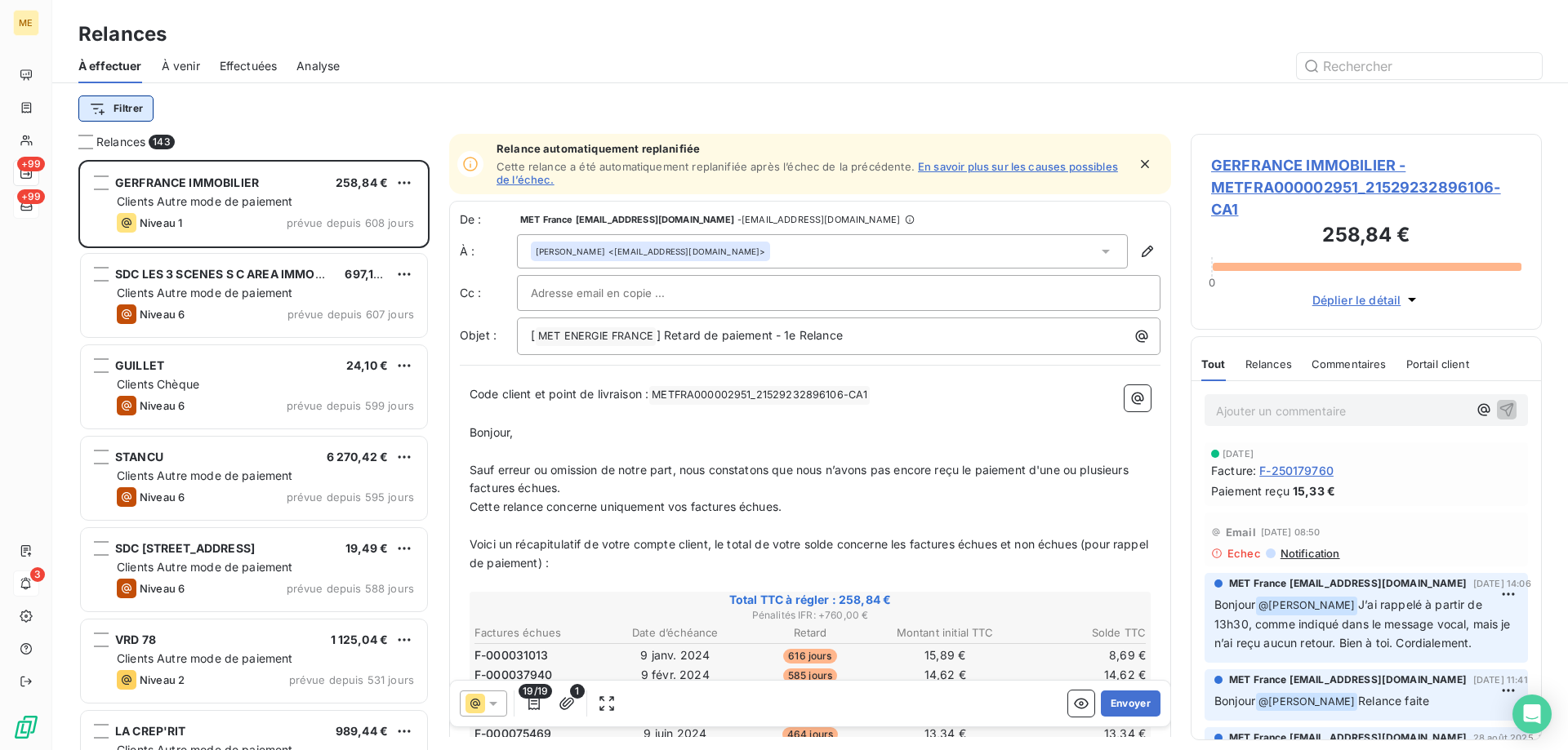
click at [112, 100] on html "ME +99 +99 3 Relances À effectuer À venir Effectuées Analyse Filtrer Relances 1…" at bounding box center [784, 457] width 1568 height 914
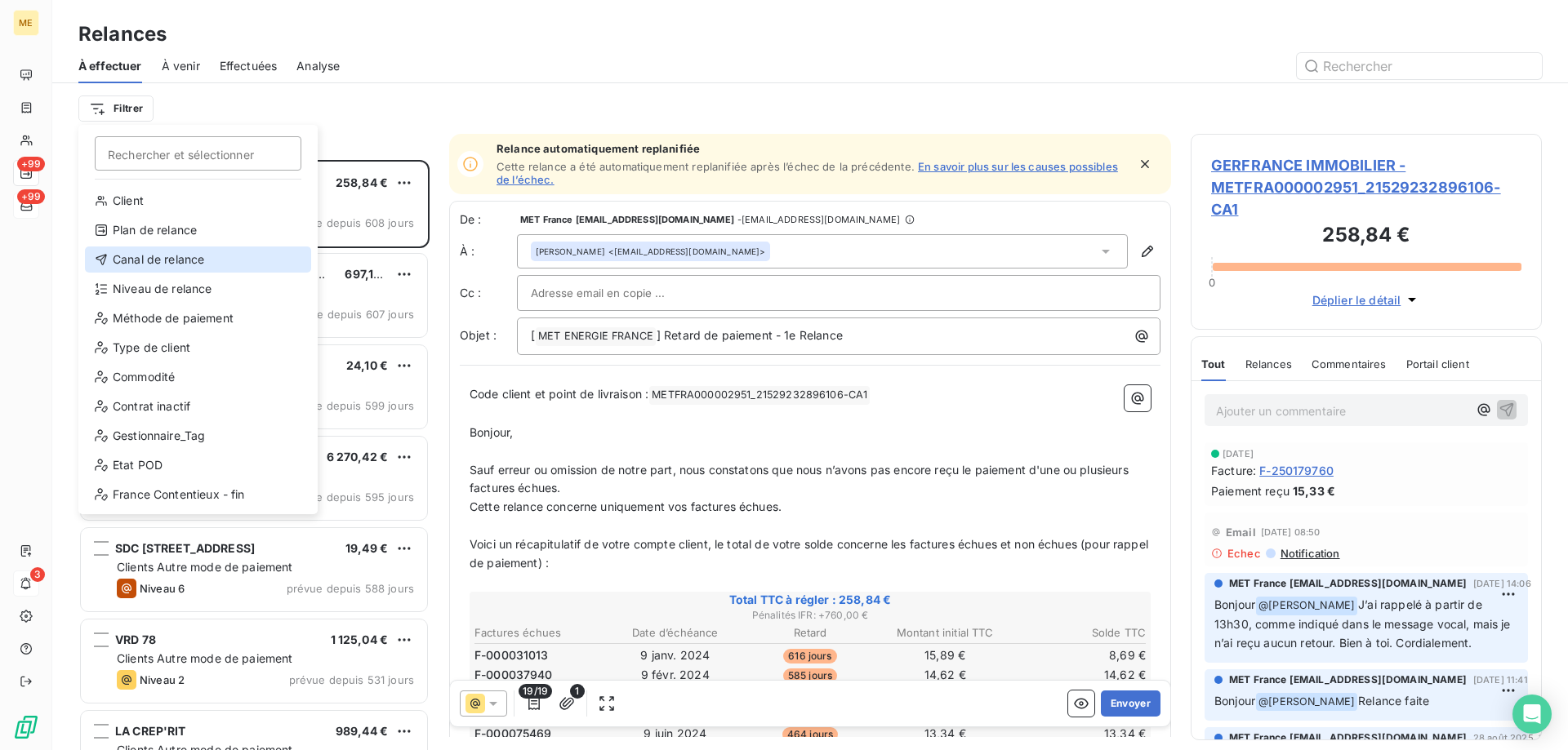
click at [178, 260] on div "Canal de relance" at bounding box center [198, 259] width 227 height 26
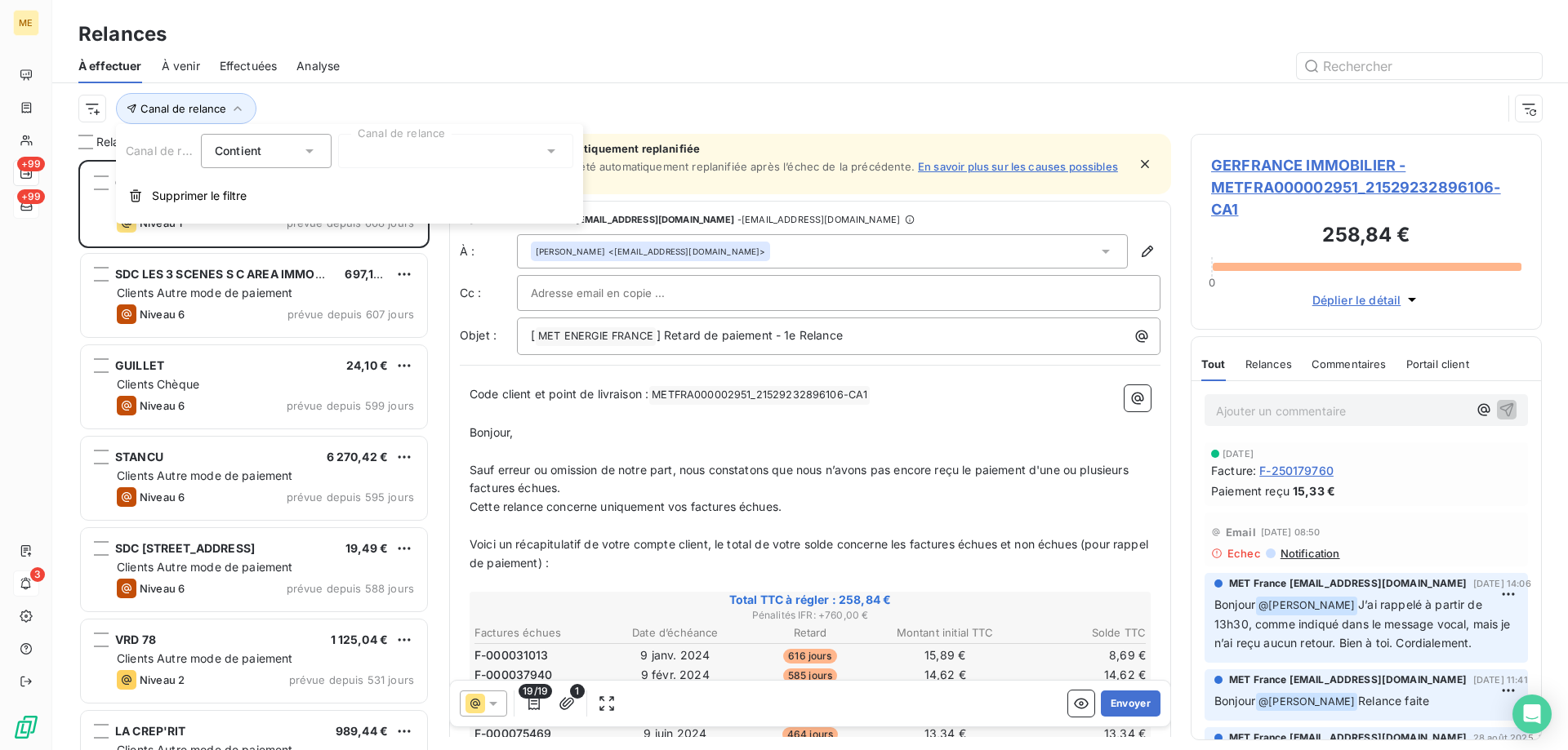
click at [456, 151] on div at bounding box center [455, 151] width 235 height 35
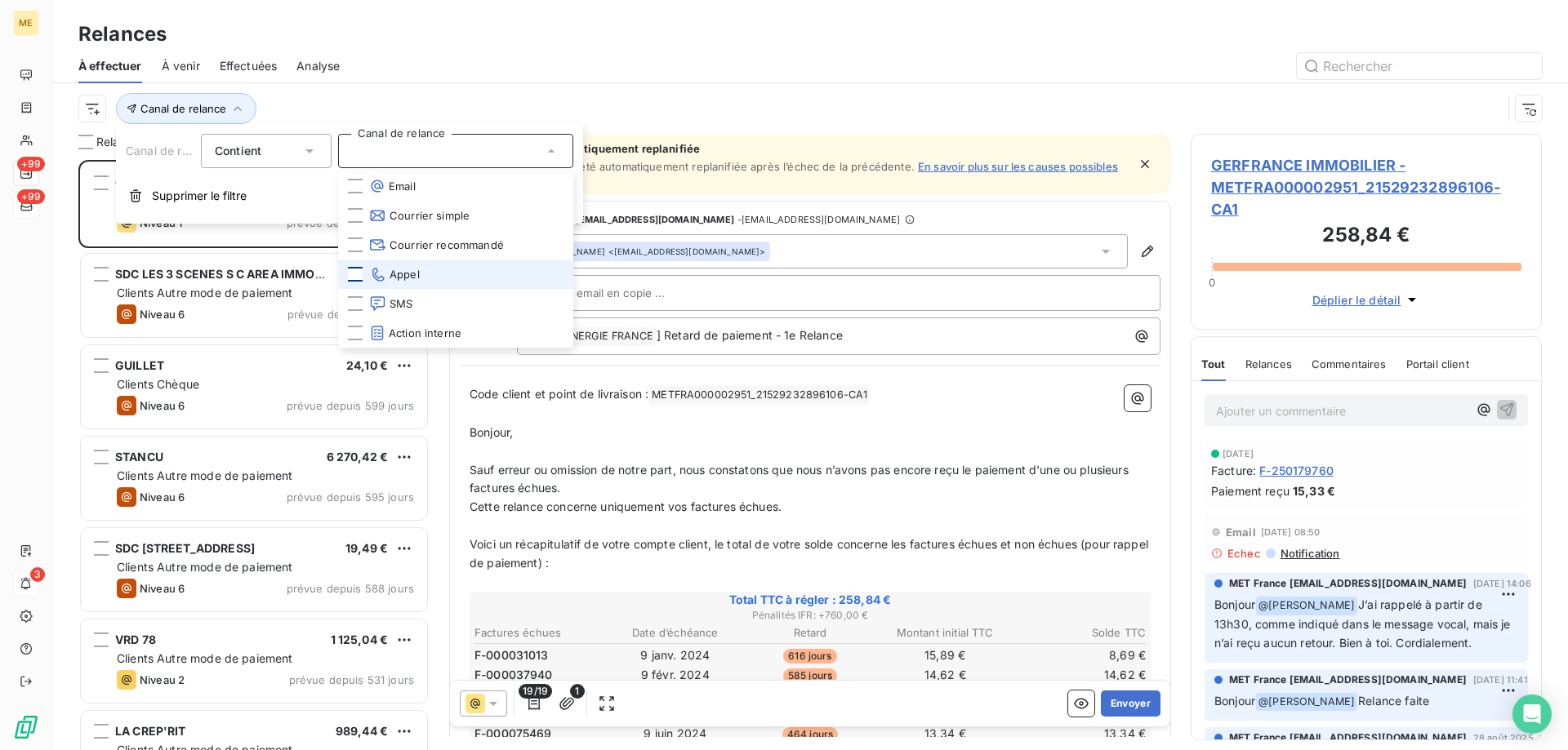
click at [358, 273] on div at bounding box center [355, 274] width 15 height 15
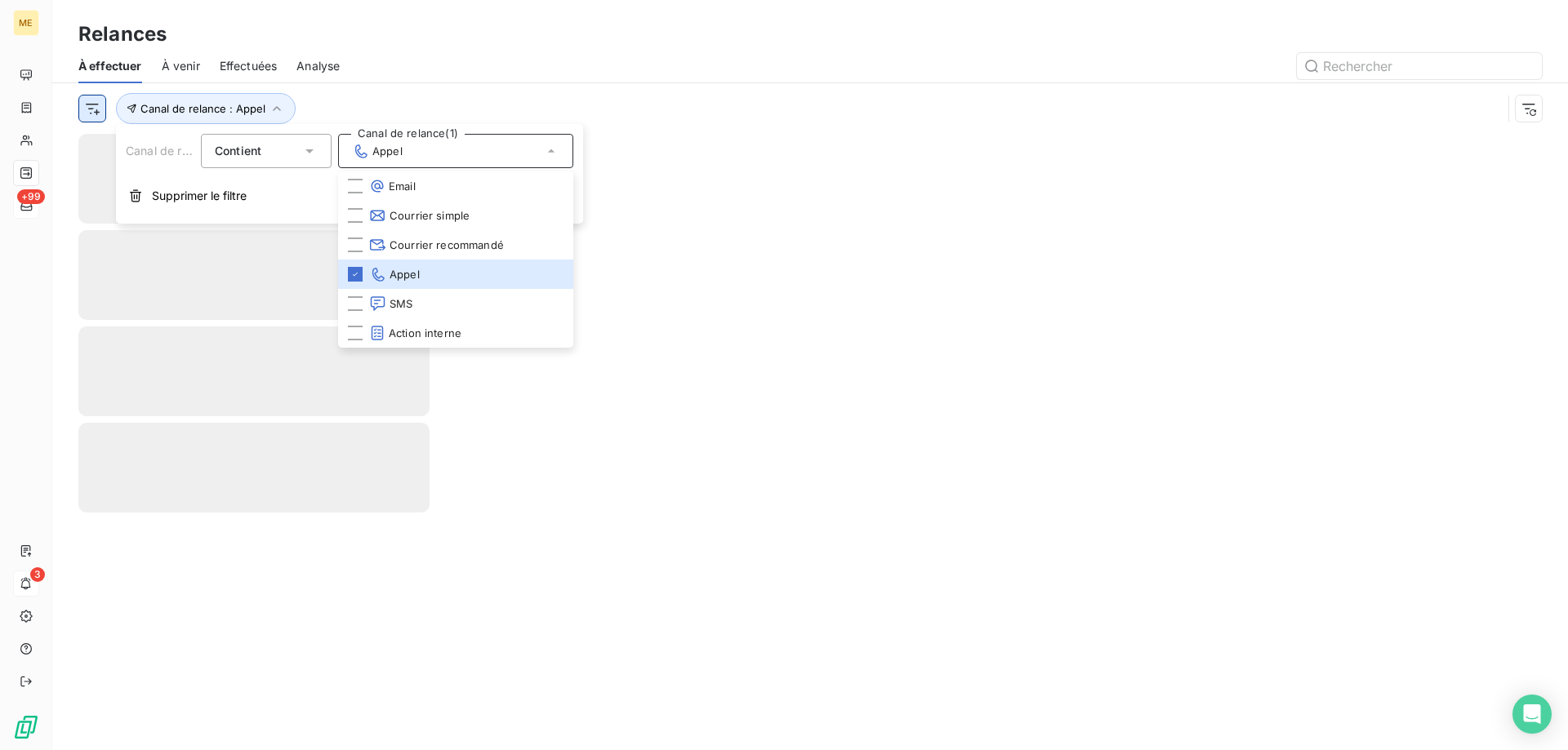
click at [89, 101] on html "ME +99 3 Relances À effectuer À venir Effectuées Analyse Canal de relance : App…" at bounding box center [784, 457] width 1568 height 914
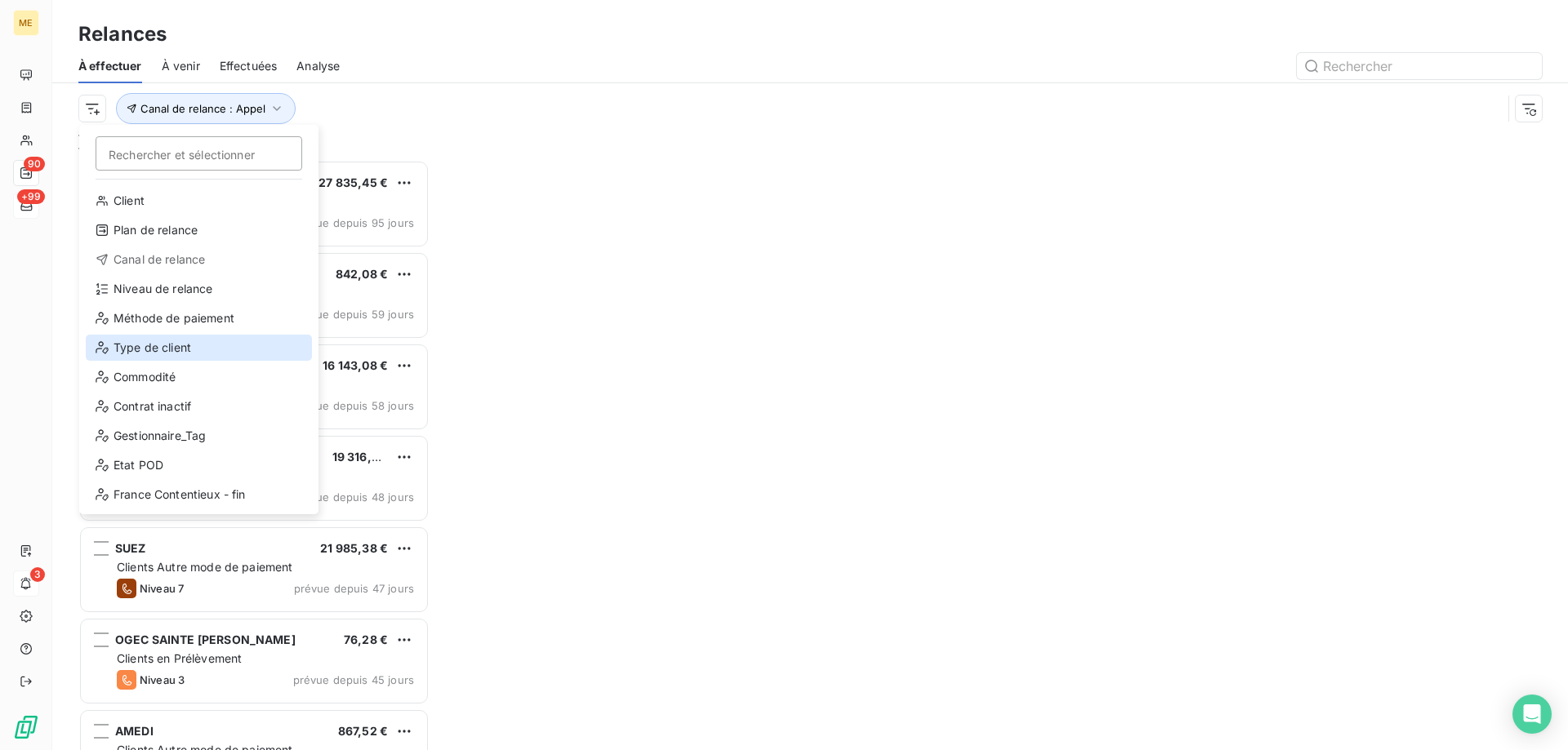
scroll to position [578, 339]
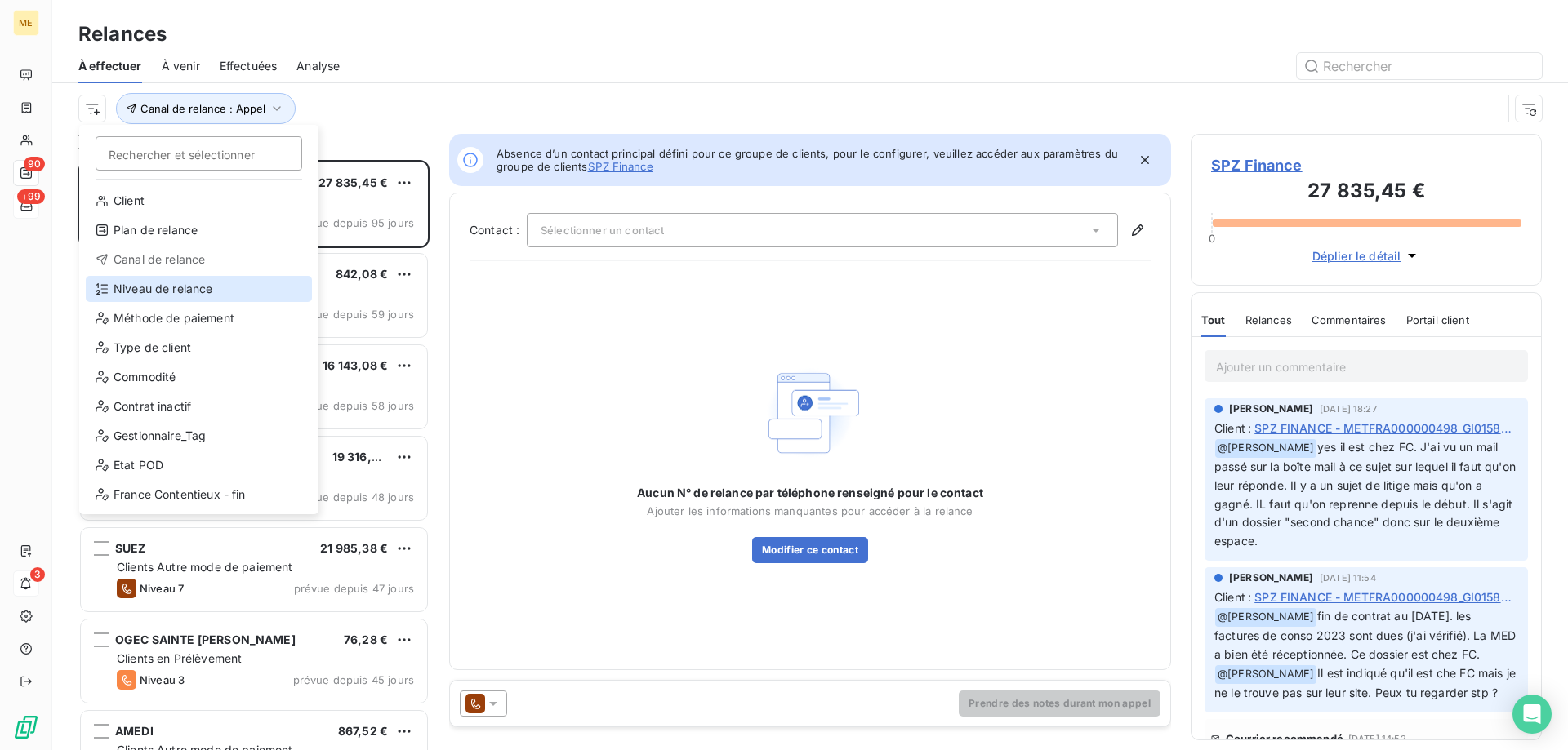
click at [133, 291] on div "Niveau de relance" at bounding box center [199, 289] width 227 height 26
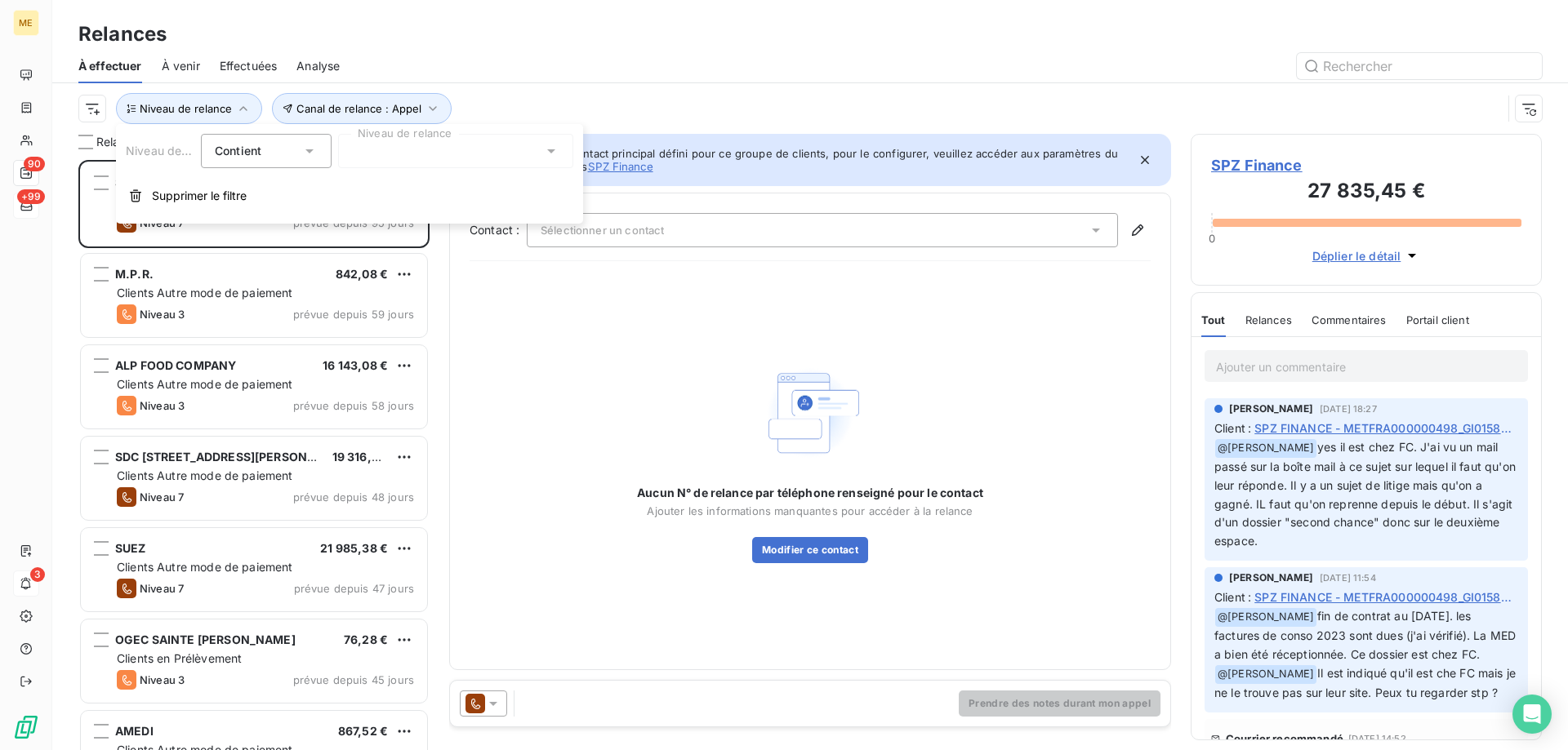
click at [396, 150] on div at bounding box center [455, 151] width 235 height 35
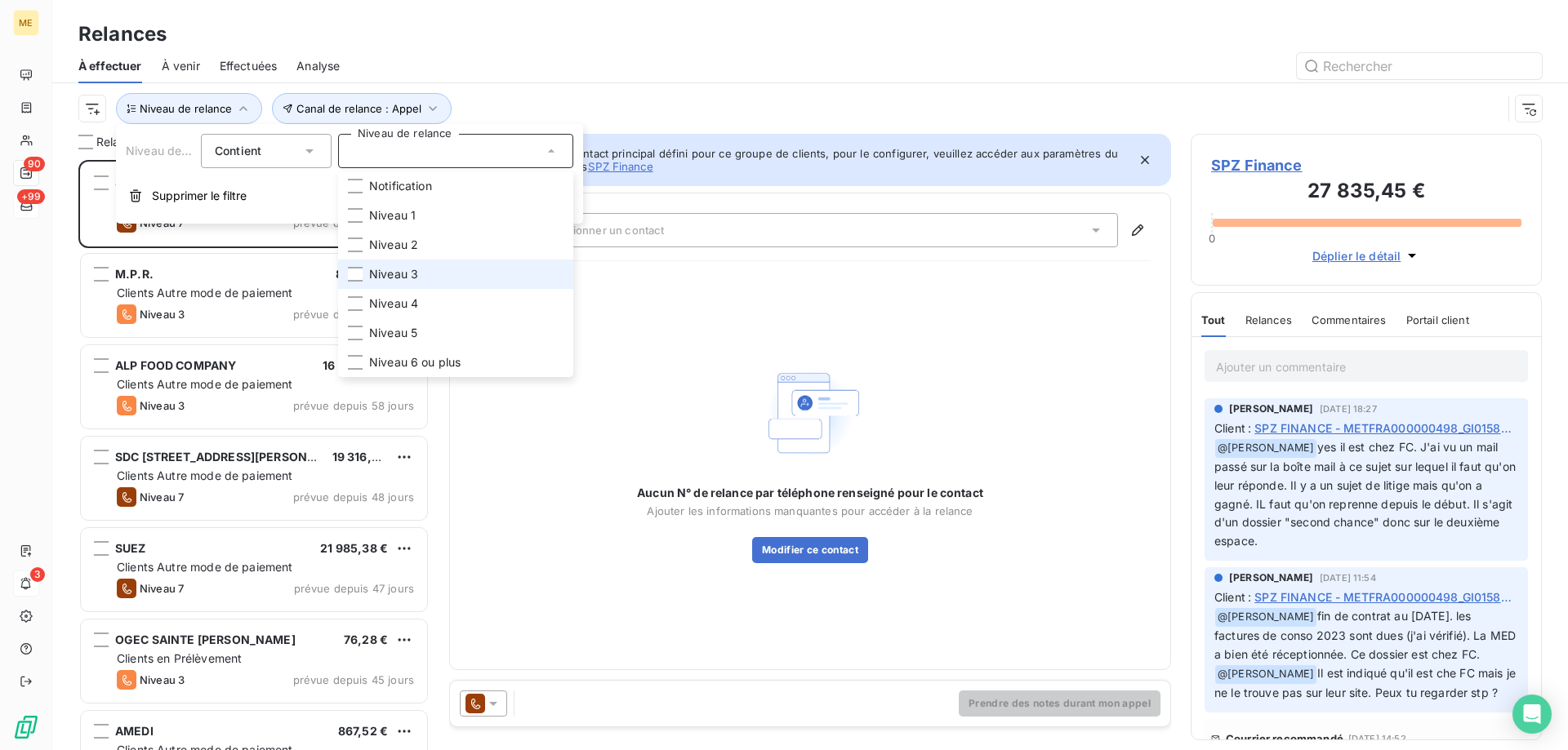
click at [397, 271] on span "Niveau 3" at bounding box center [393, 274] width 49 height 16
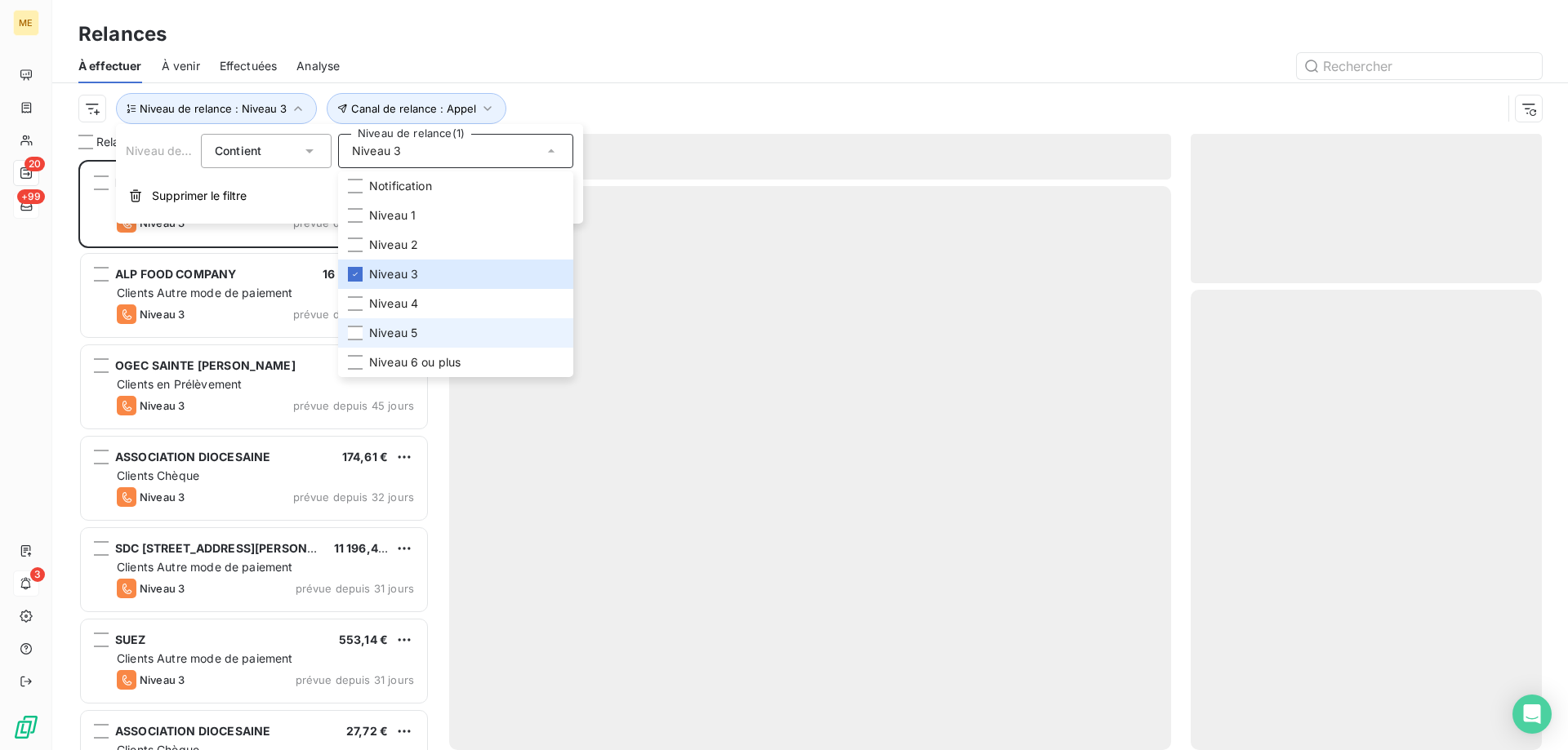
scroll to position [578, 339]
click at [391, 337] on span "Niveau 5" at bounding box center [393, 333] width 48 height 16
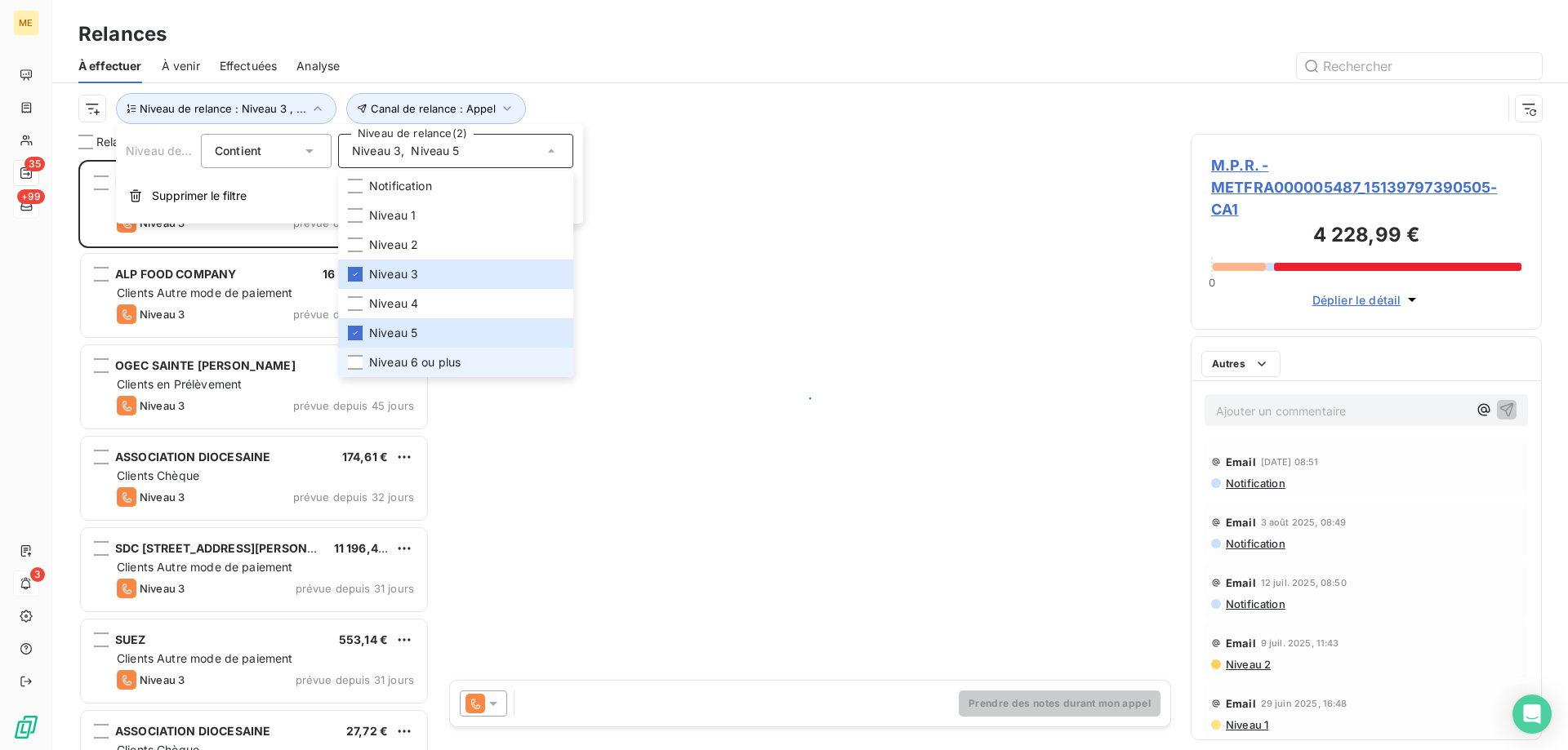
click at [343, 367] on li "Niveau 6 ou plus" at bounding box center [455, 363] width 235 height 30
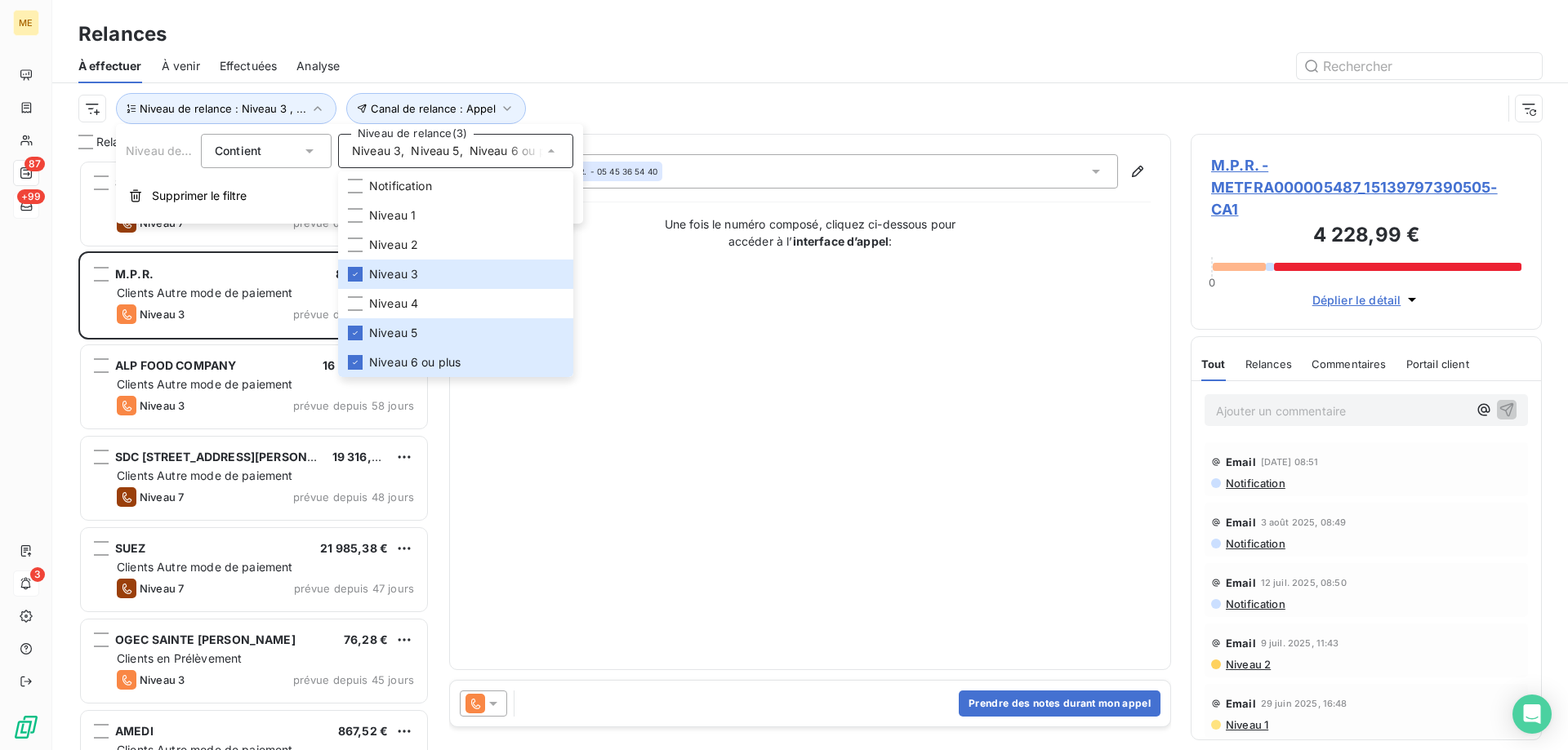
click at [759, 355] on div "Contact : null M.P.R. - 05 45 36 54 40 Une fois le numéro composé, cliquez ci-d…" at bounding box center [811, 401] width 682 height 496
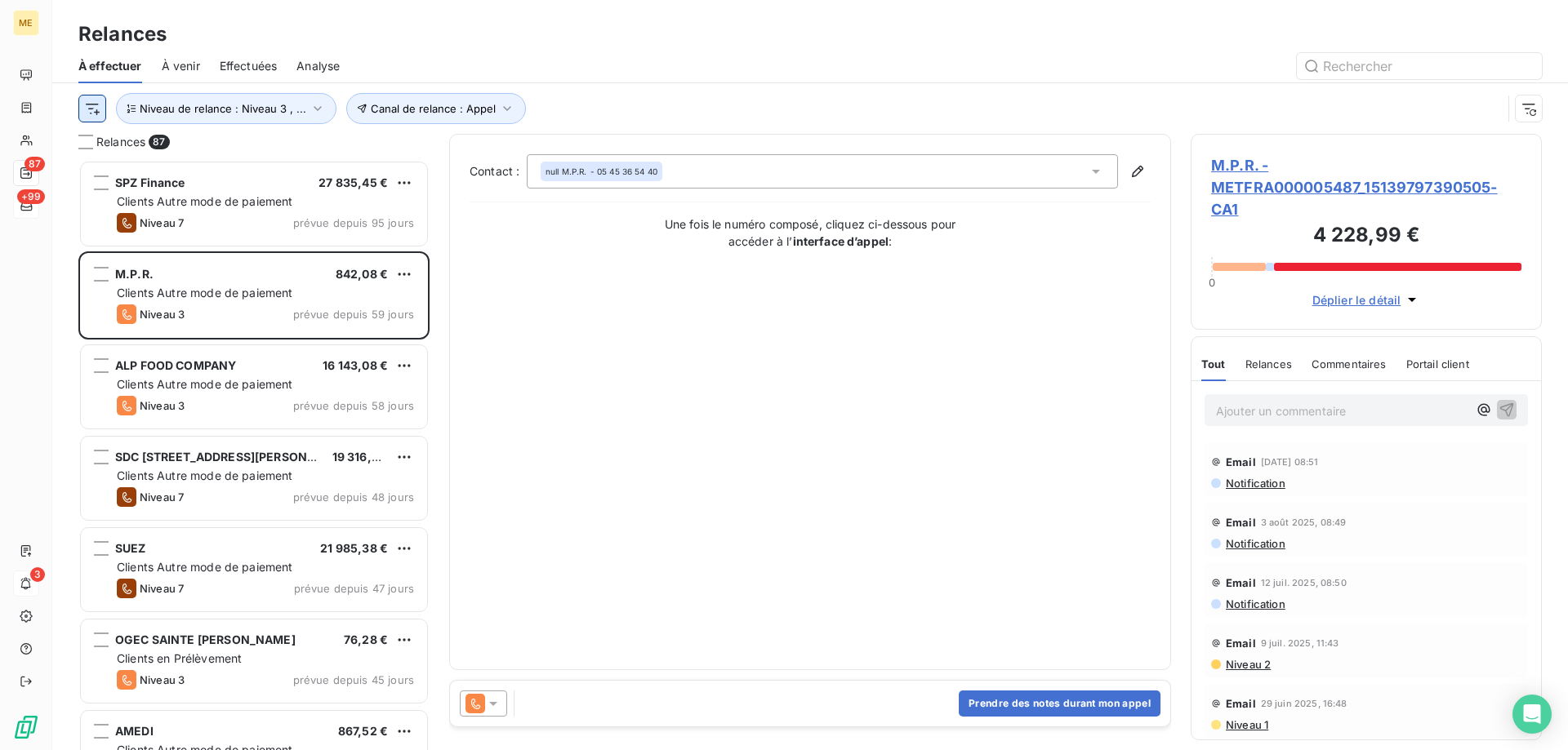
click at [98, 106] on html "ME 87 +99 3 Relances À effectuer À venir Effectuées Analyse Canal de relance : …" at bounding box center [784, 457] width 1568 height 914
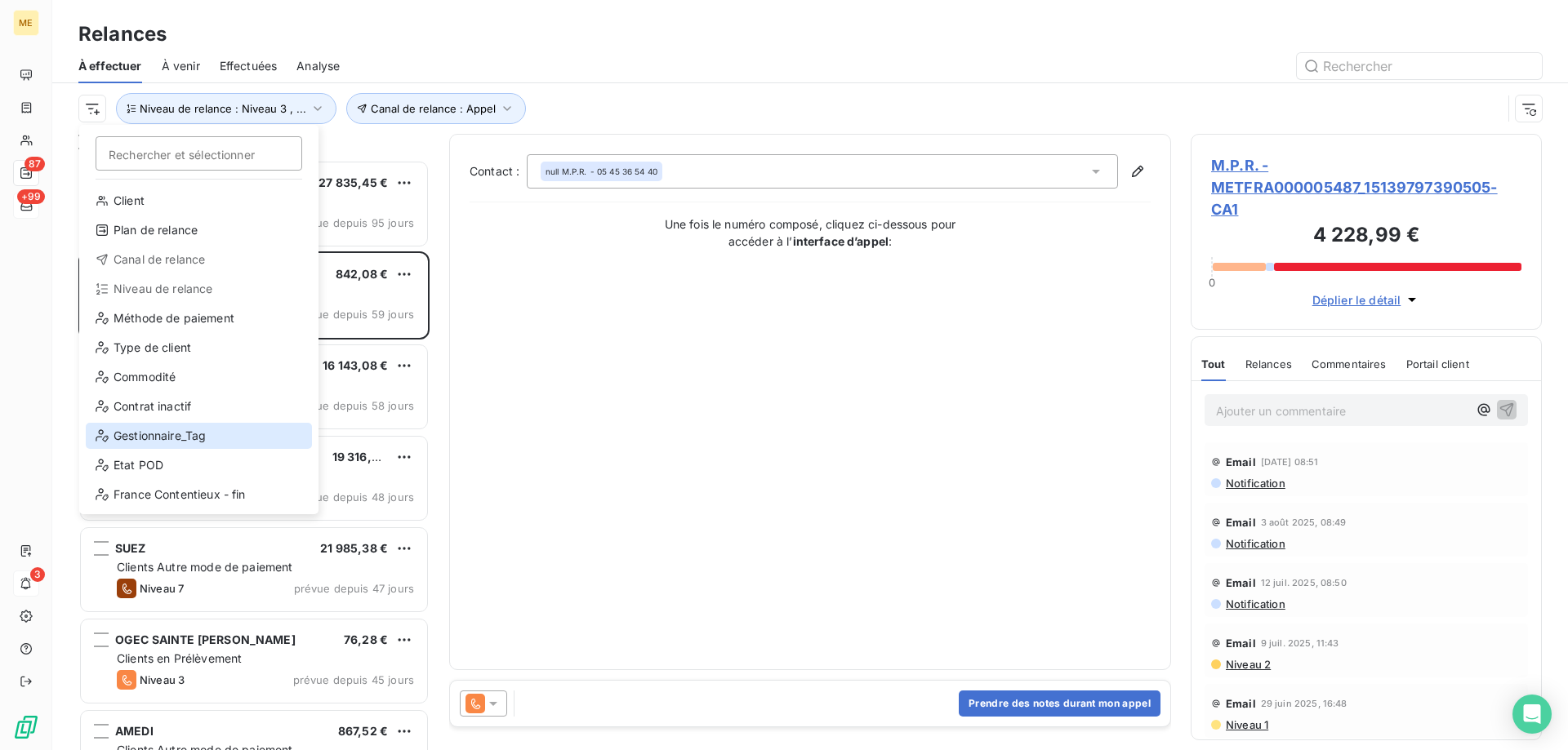
click at [140, 438] on div "Gestionnaire_Tag" at bounding box center [199, 436] width 227 height 26
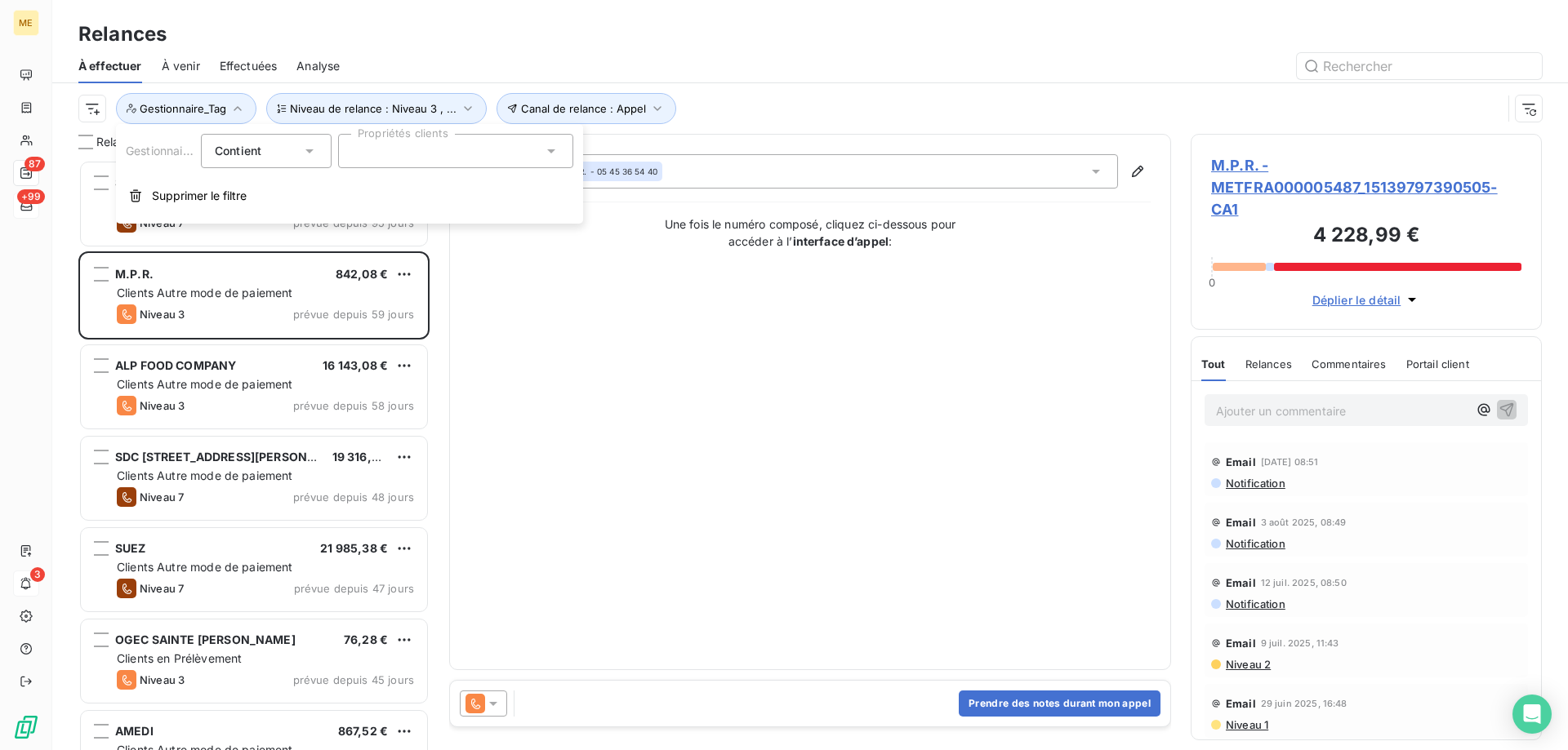
click at [402, 150] on div at bounding box center [455, 151] width 235 height 35
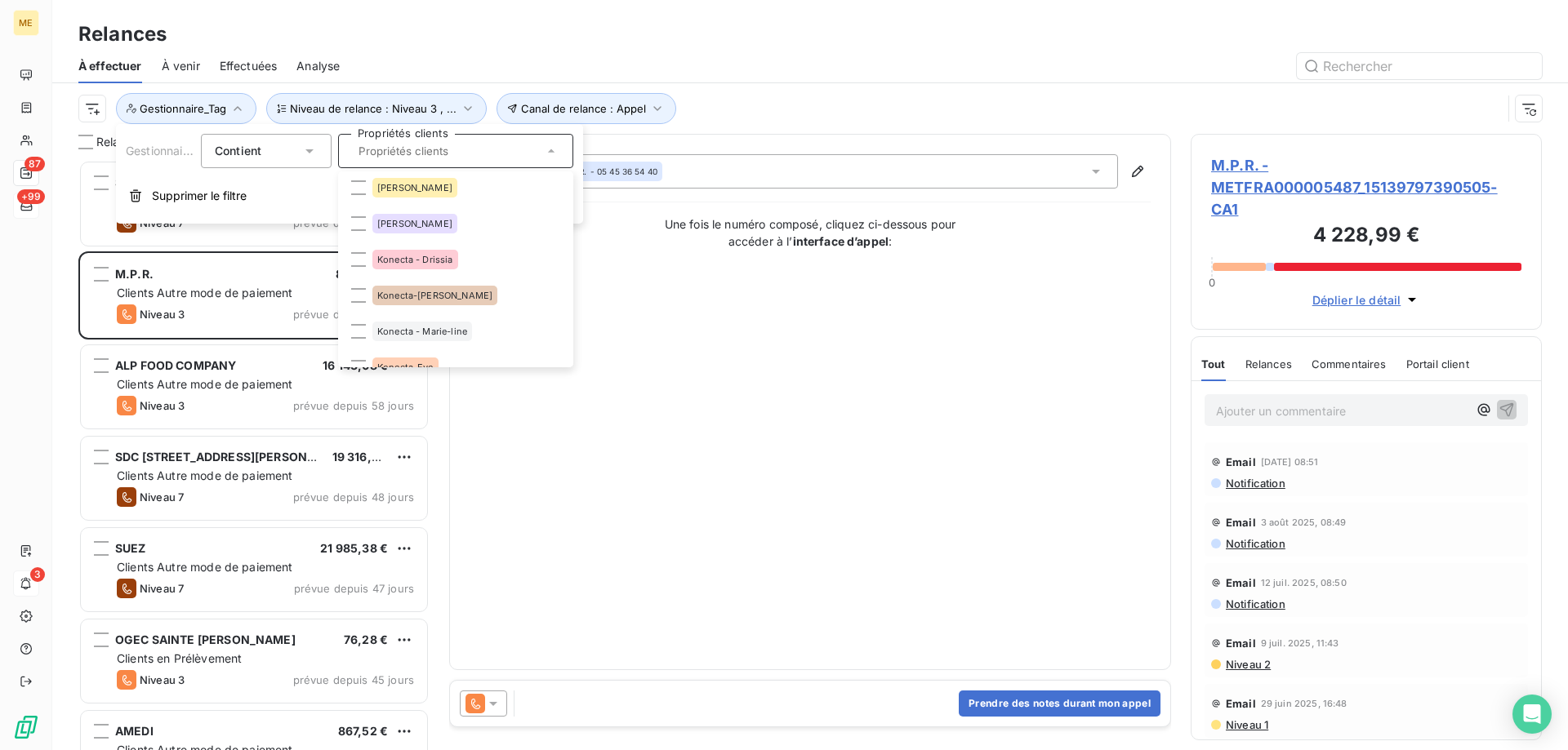
scroll to position [490, 0]
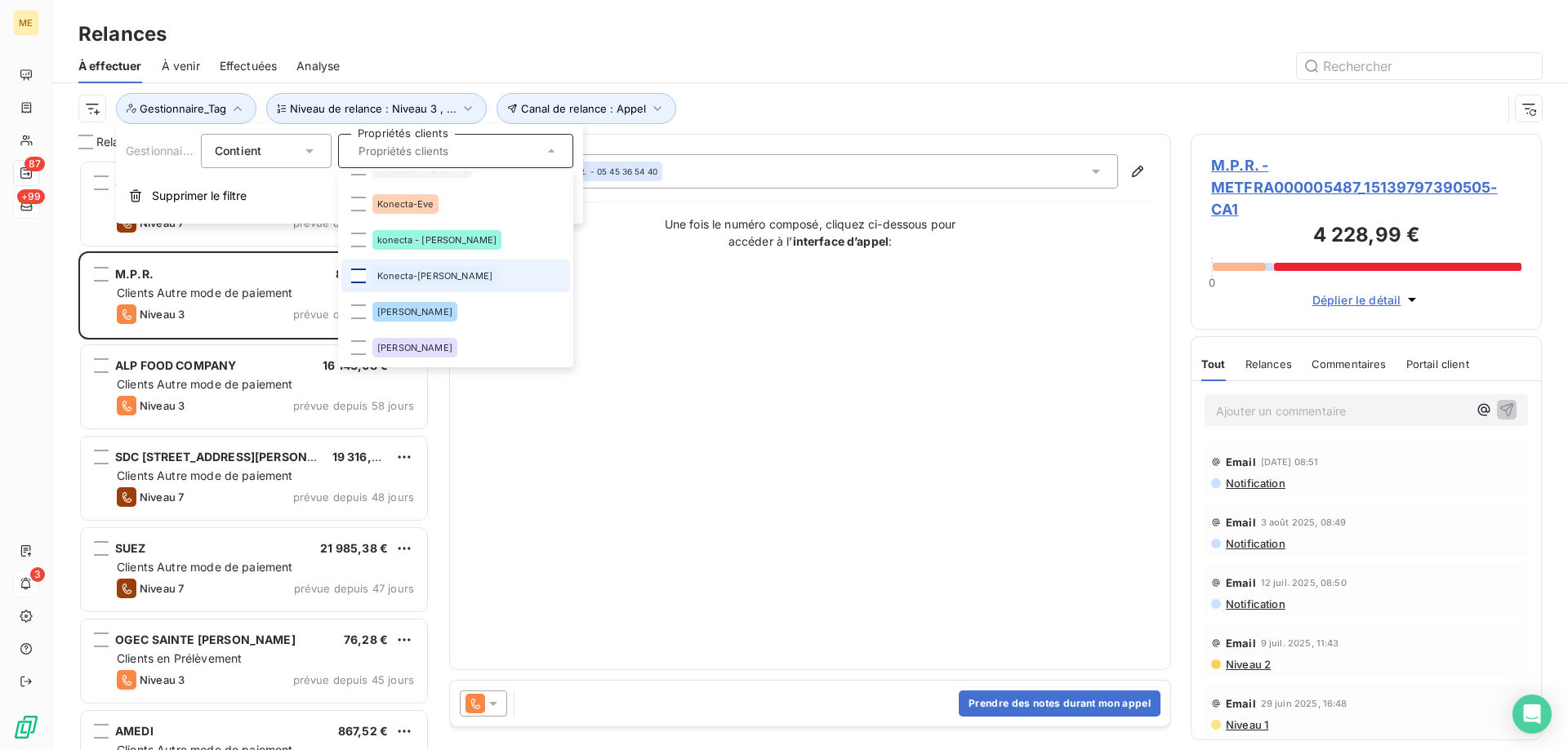
click at [357, 276] on div at bounding box center [358, 275] width 15 height 15
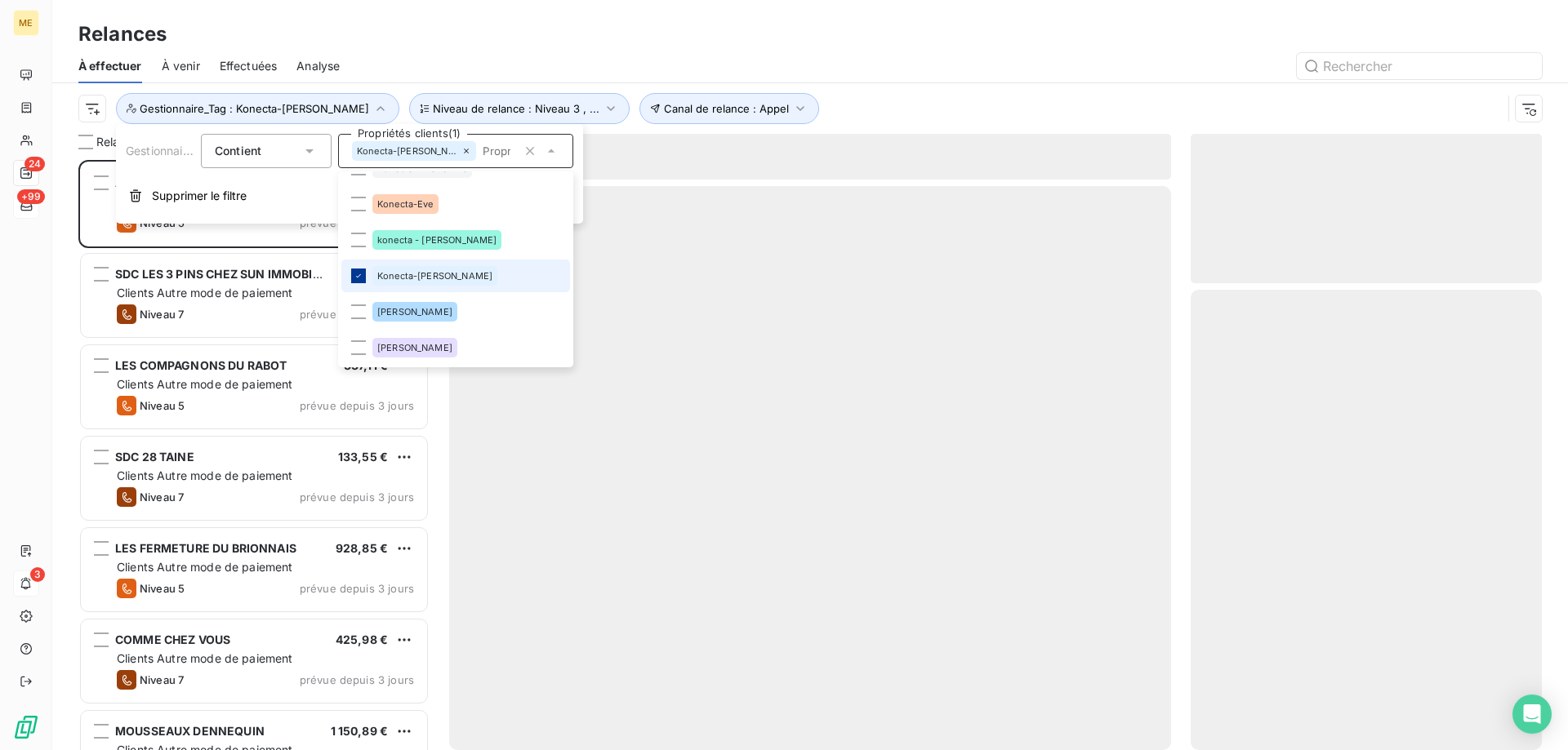
scroll to position [578, 339]
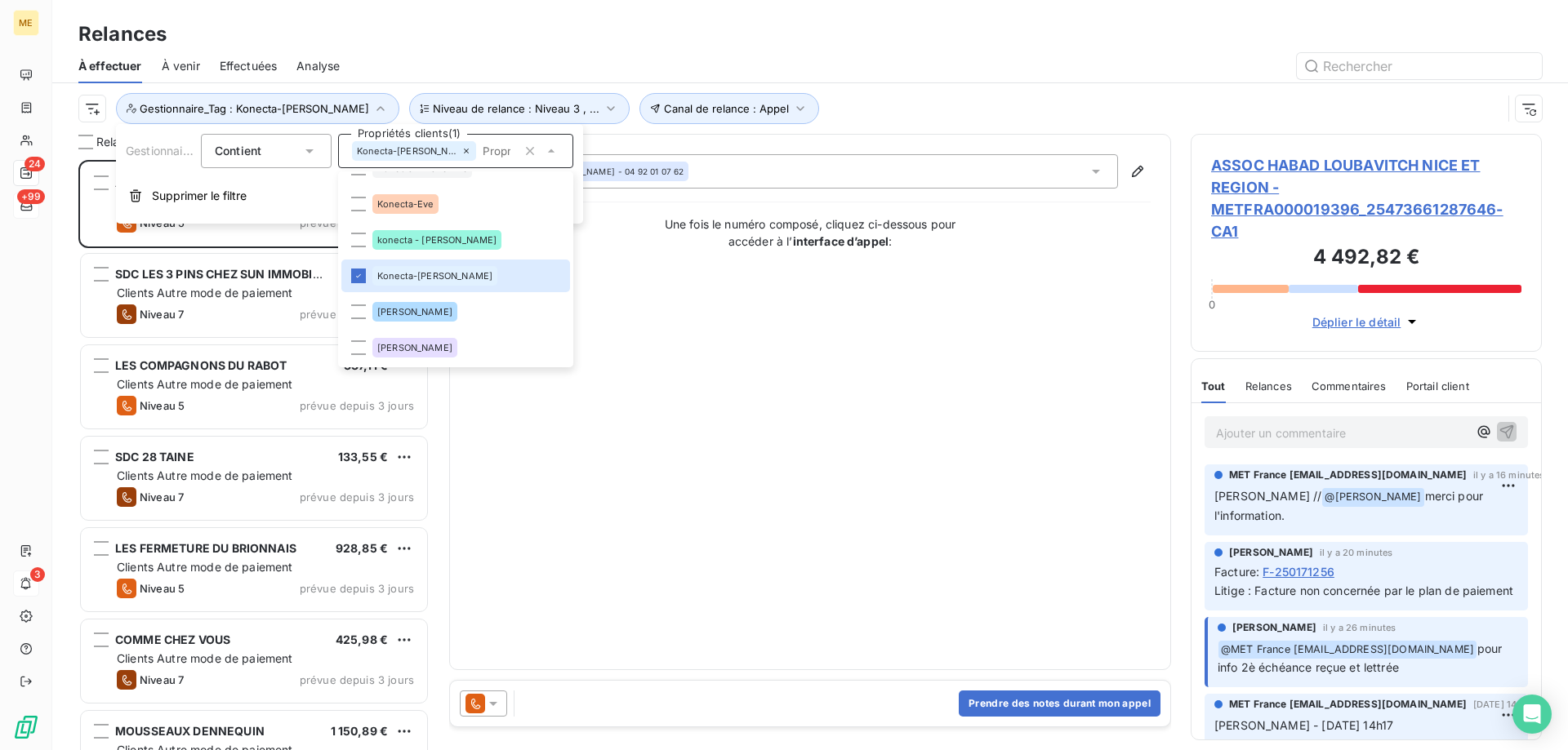
click at [686, 459] on div "Contact : Ruben OUANOUNOU - 04 92 01 07 62 Une fois le numéro composé, cliquez …" at bounding box center [811, 401] width 682 height 496
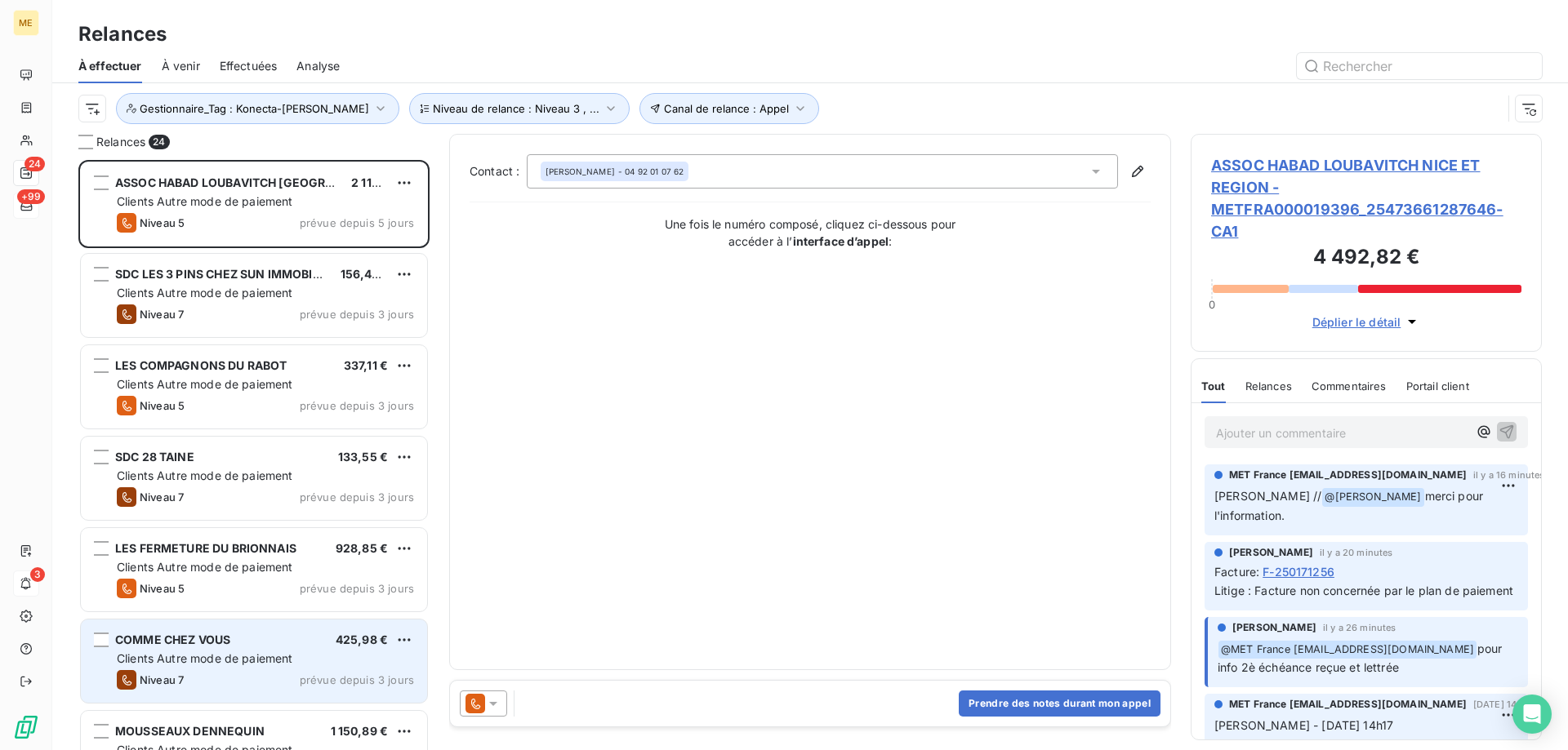
click at [201, 682] on div "Niveau 7 prévue depuis 3 jours" at bounding box center [265, 680] width 297 height 20
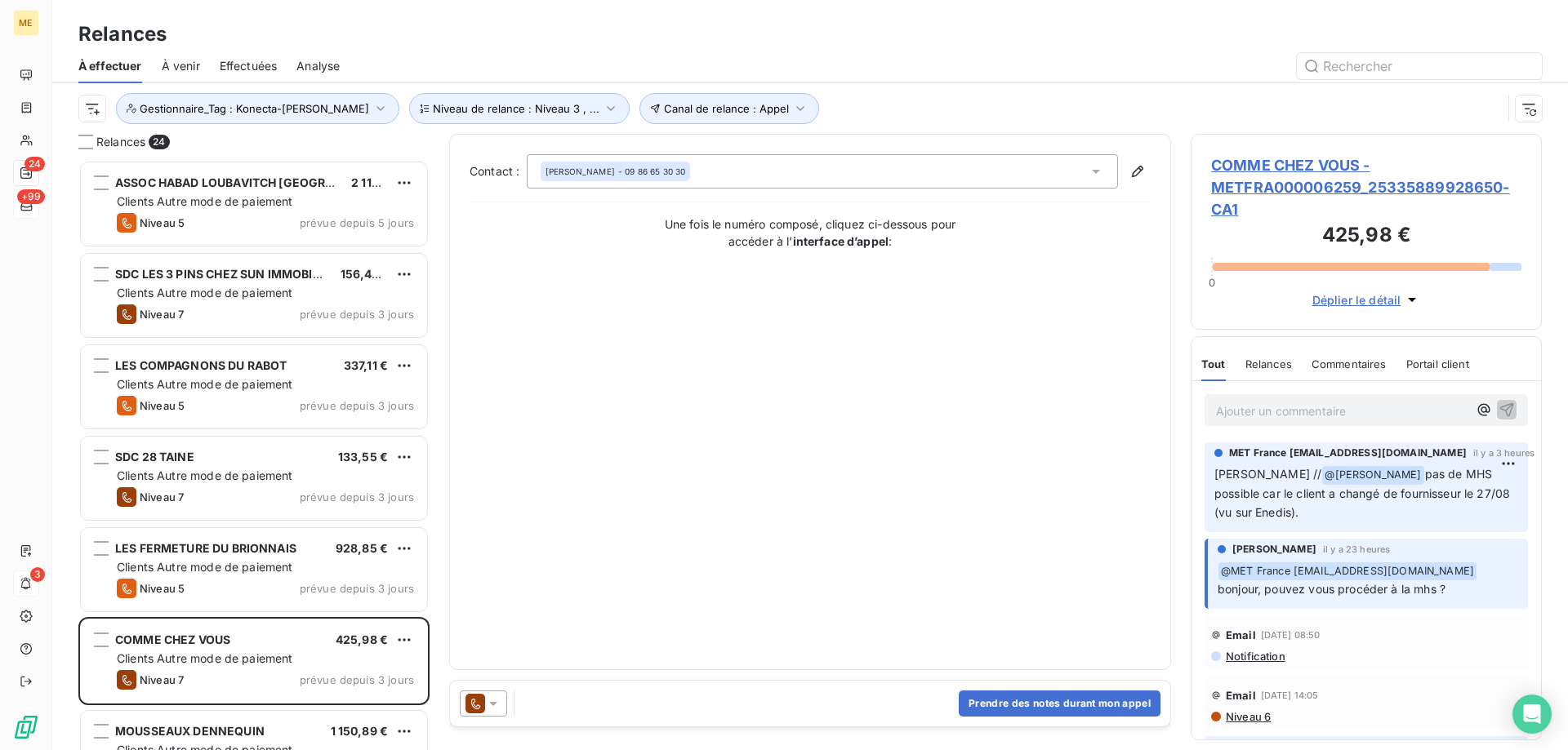
click at [1342, 188] on span "COMME CHEZ VOUS - METFRA000006259_25335889928650-CA1" at bounding box center [1366, 187] width 310 height 67
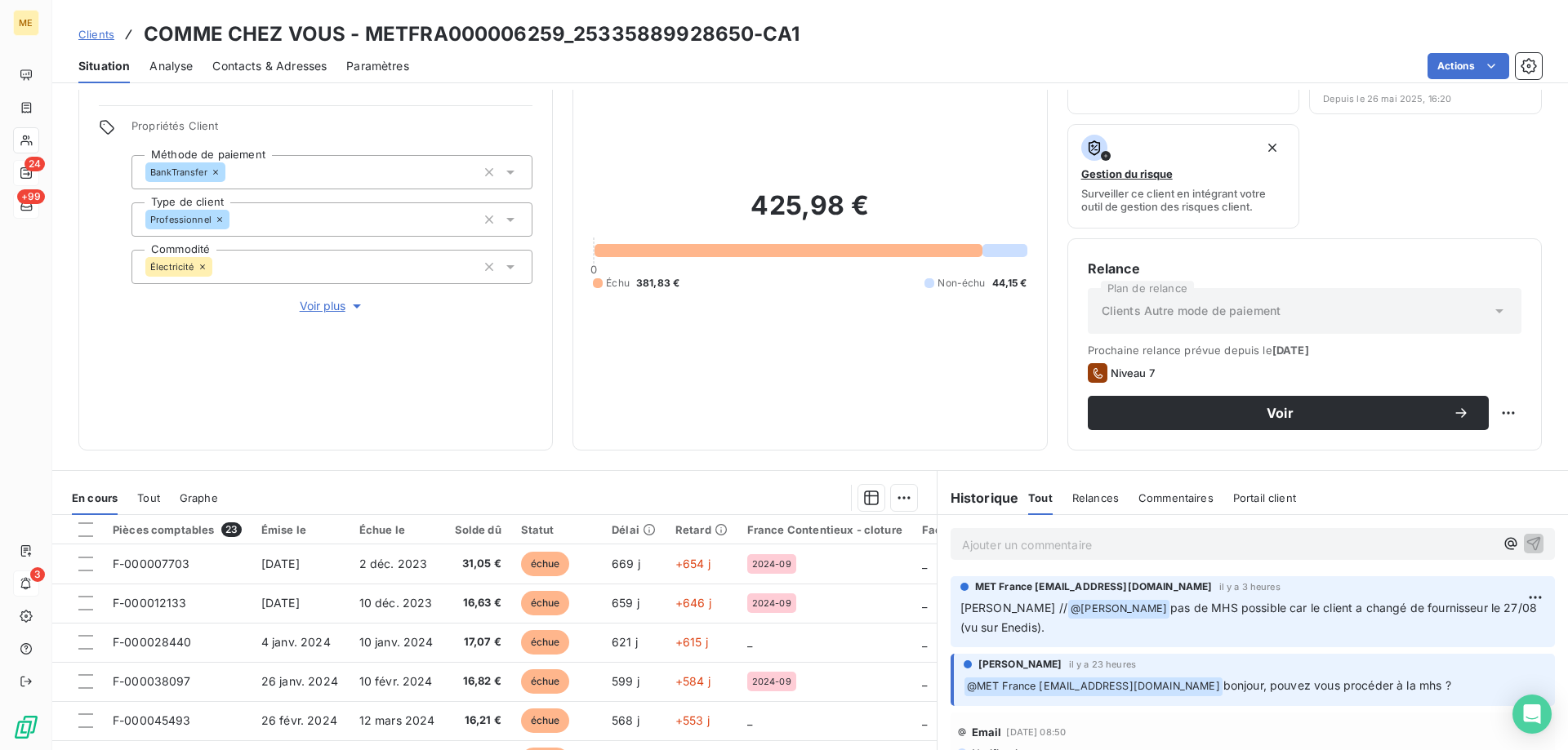
scroll to position [218, 0]
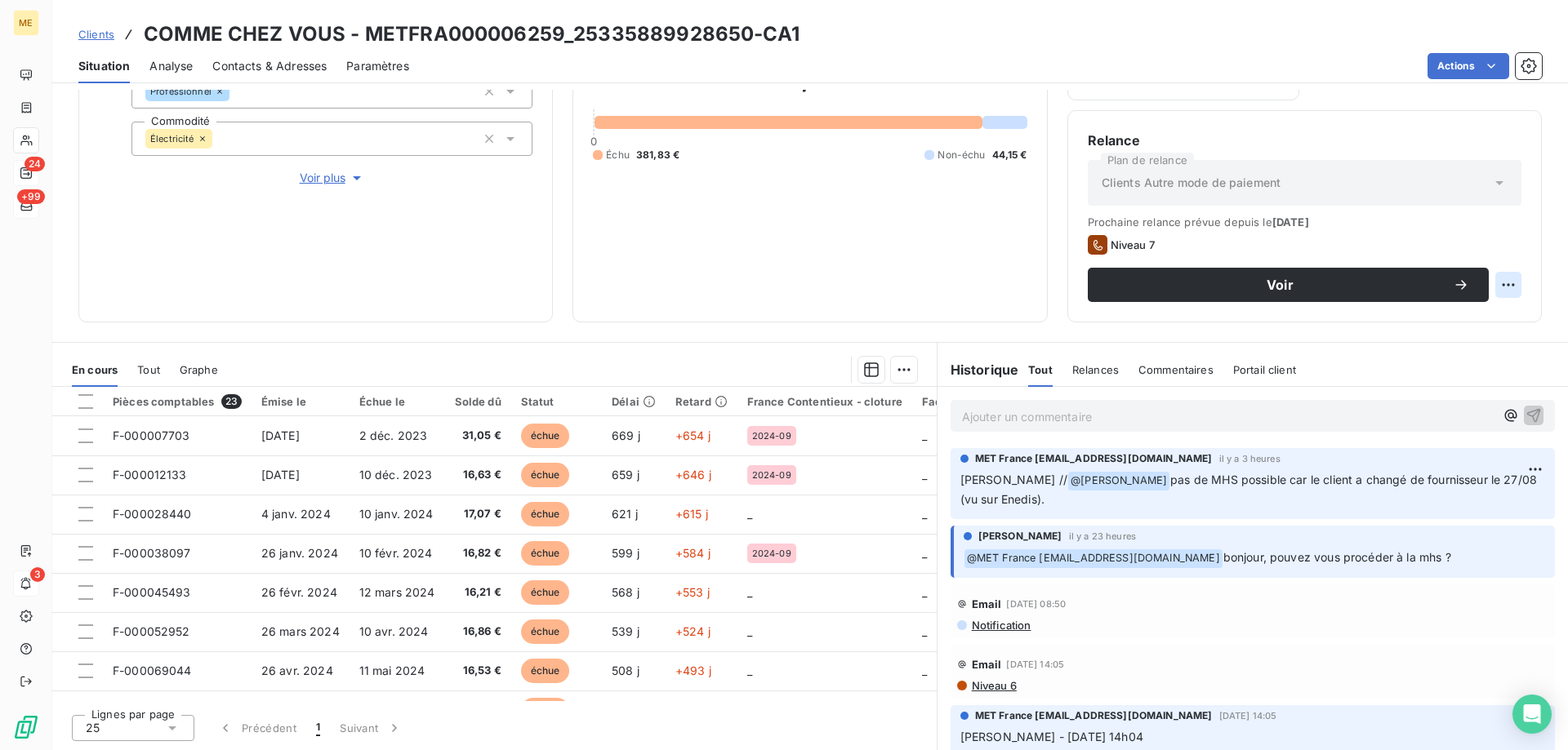
click at [1489, 292] on html "ME 24 +99 3 Clients COMME CHEZ VOUS - METFRA000006259_25335889928650-CA1 Situat…" at bounding box center [784, 457] width 1568 height 914
click at [1393, 319] on div "Replanifier cette action" at bounding box center [1428, 321] width 146 height 26
select select "8"
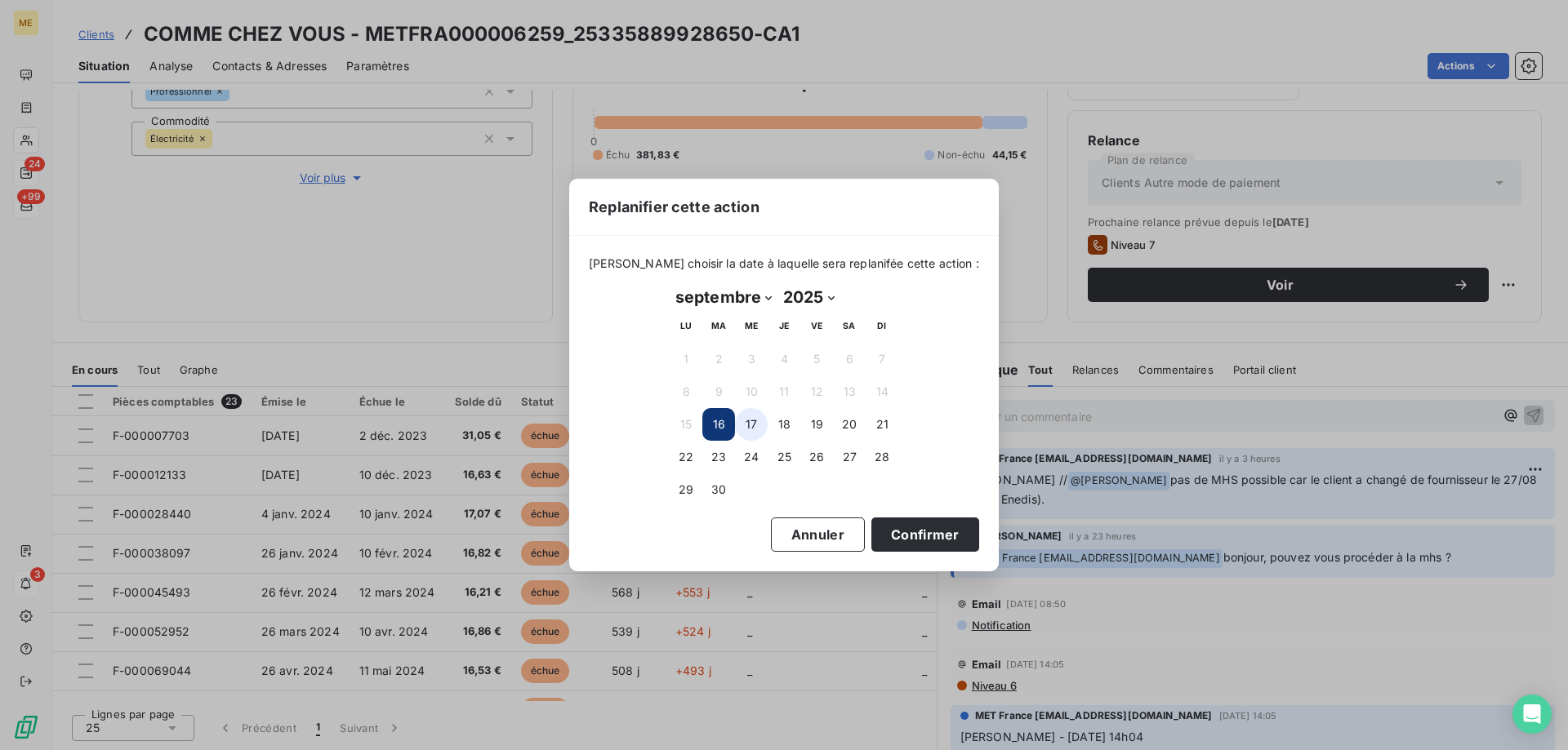
click at [747, 415] on button "17" at bounding box center [751, 424] width 33 height 33
click at [726, 429] on button "16" at bounding box center [718, 424] width 33 height 33
click at [792, 535] on button "Annuler" at bounding box center [818, 534] width 94 height 35
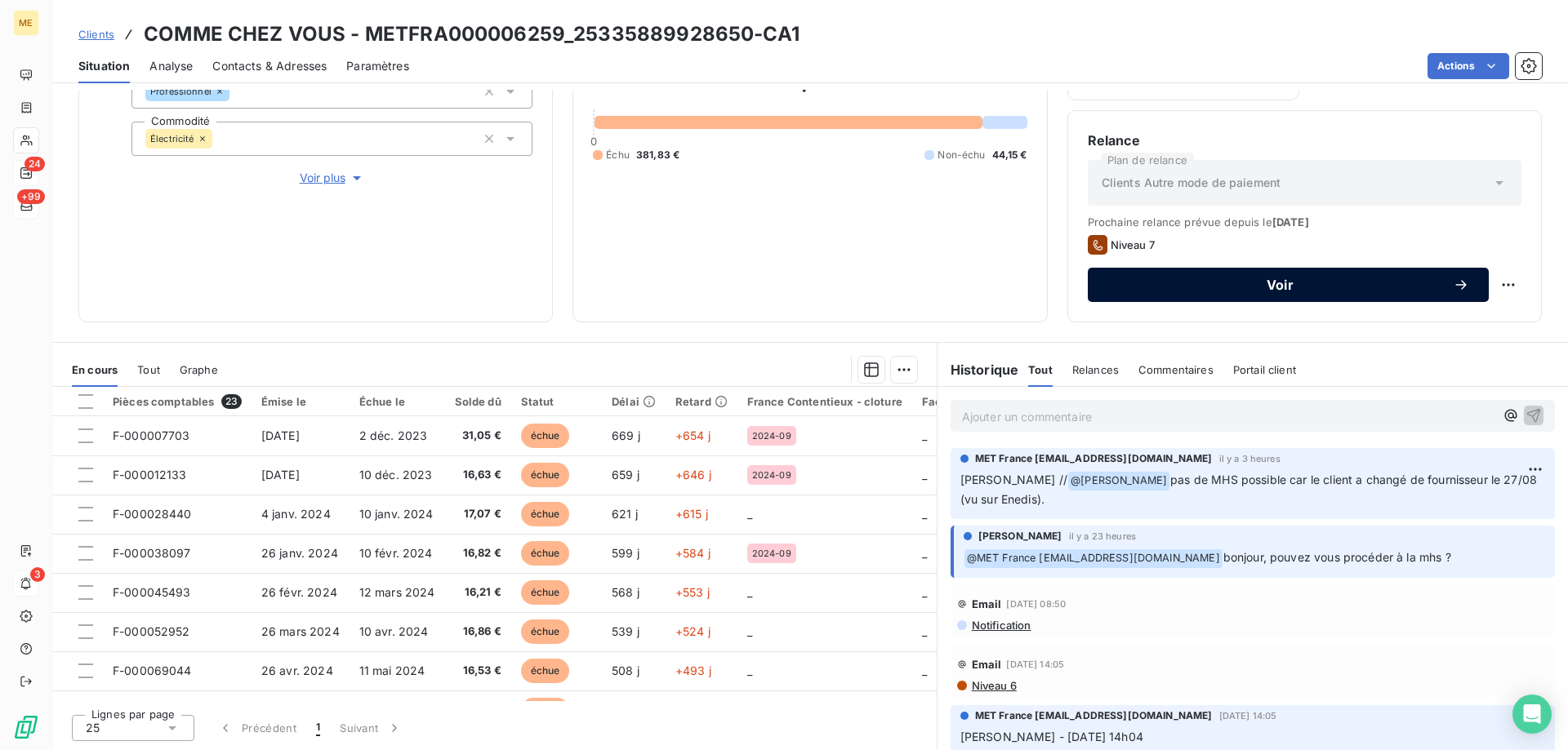
click at [1193, 292] on div "Voir" at bounding box center [1289, 285] width 362 height 16
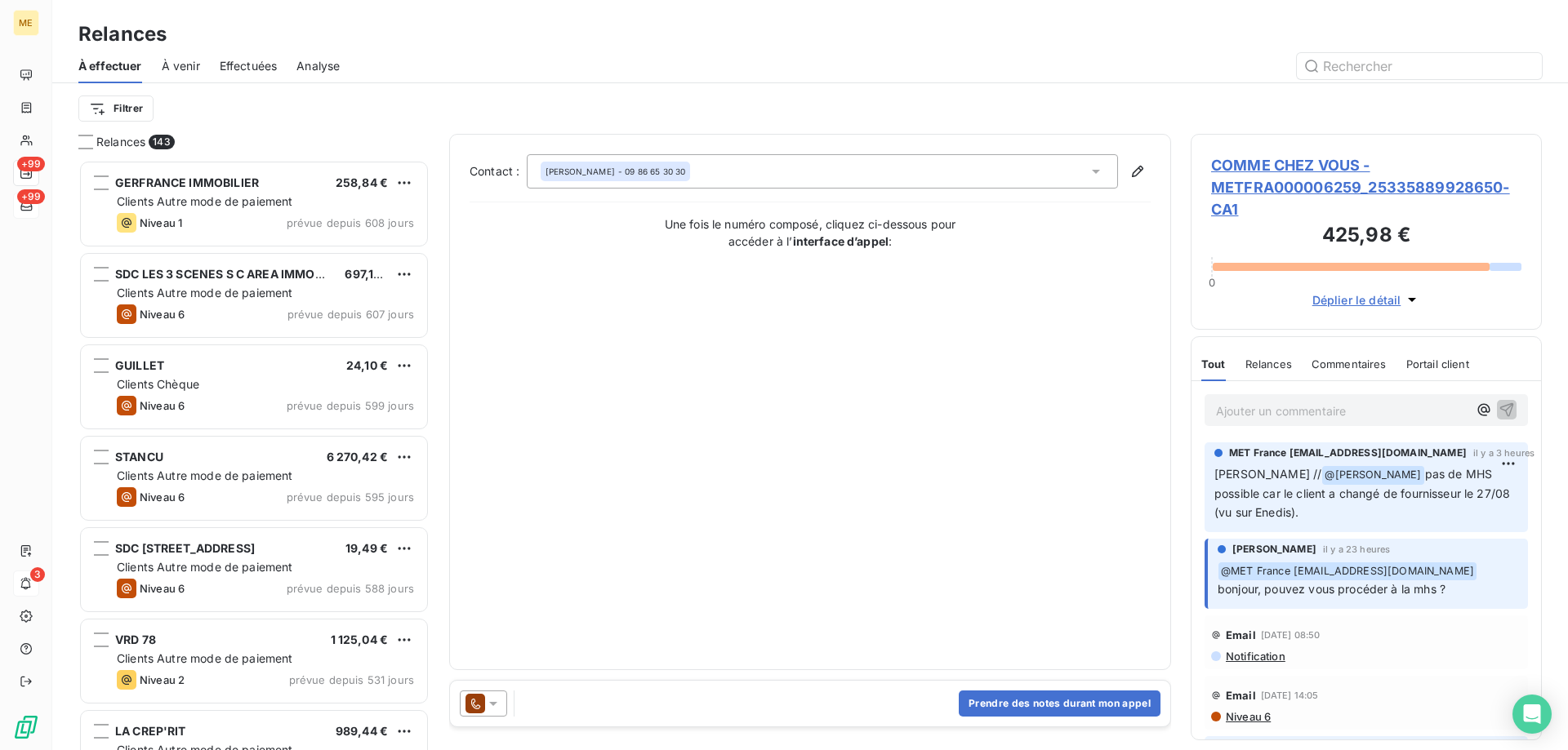
scroll to position [578, 339]
click at [496, 705] on icon at bounding box center [493, 703] width 16 height 16
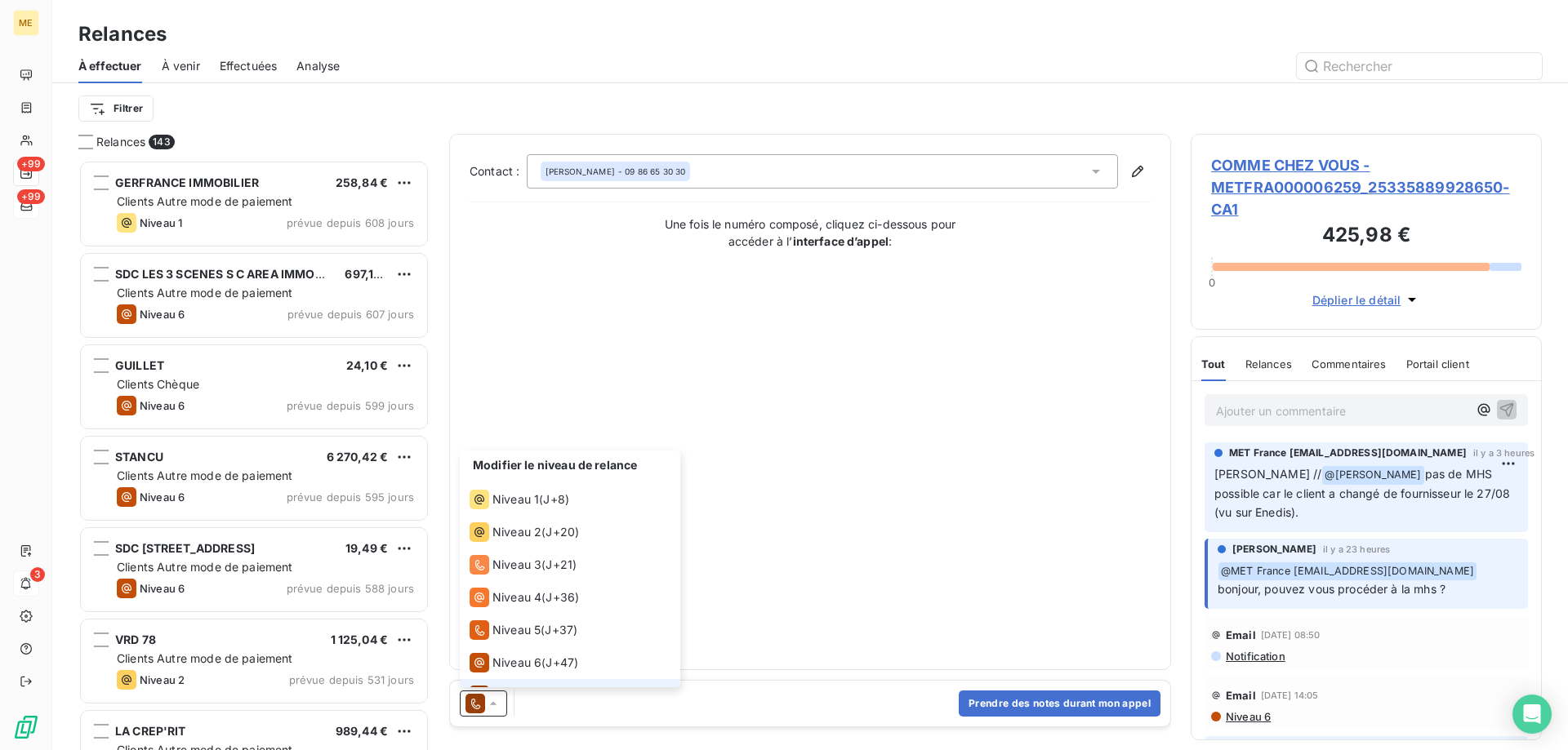
scroll to position [25, 0]
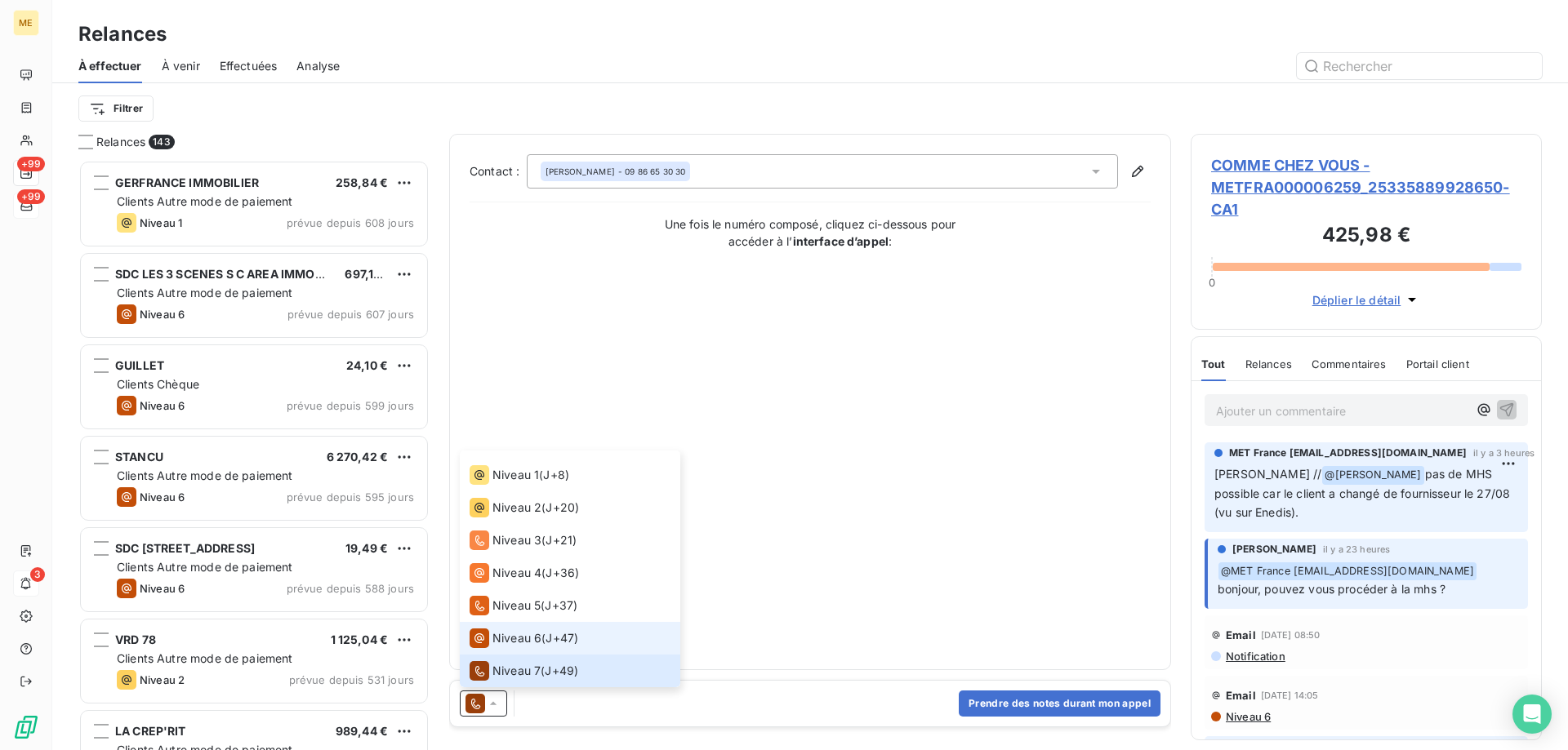
click at [508, 650] on li "Niveau 6 ( J+47 )" at bounding box center [570, 638] width 221 height 33
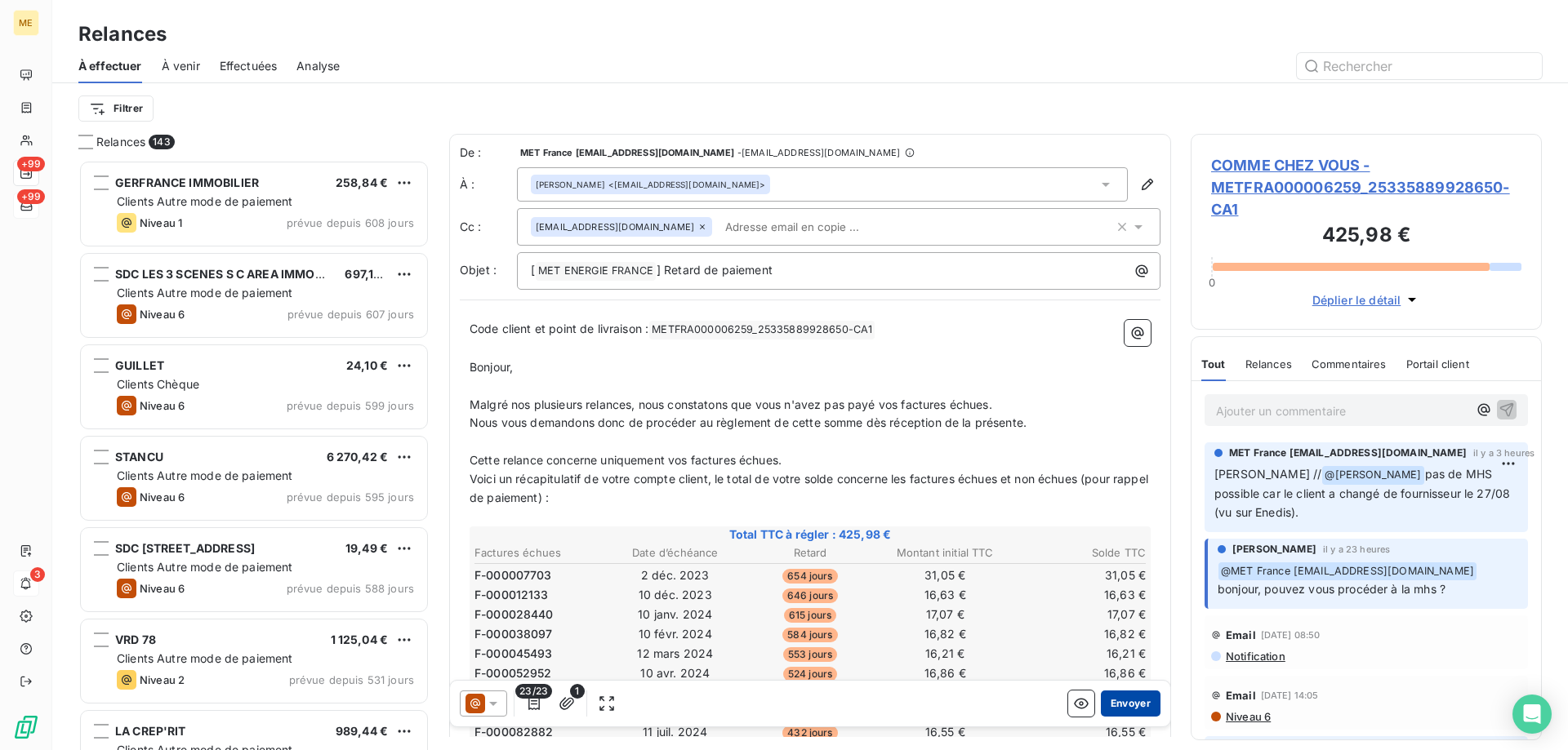
click at [1101, 697] on button "Envoyer" at bounding box center [1131, 703] width 60 height 26
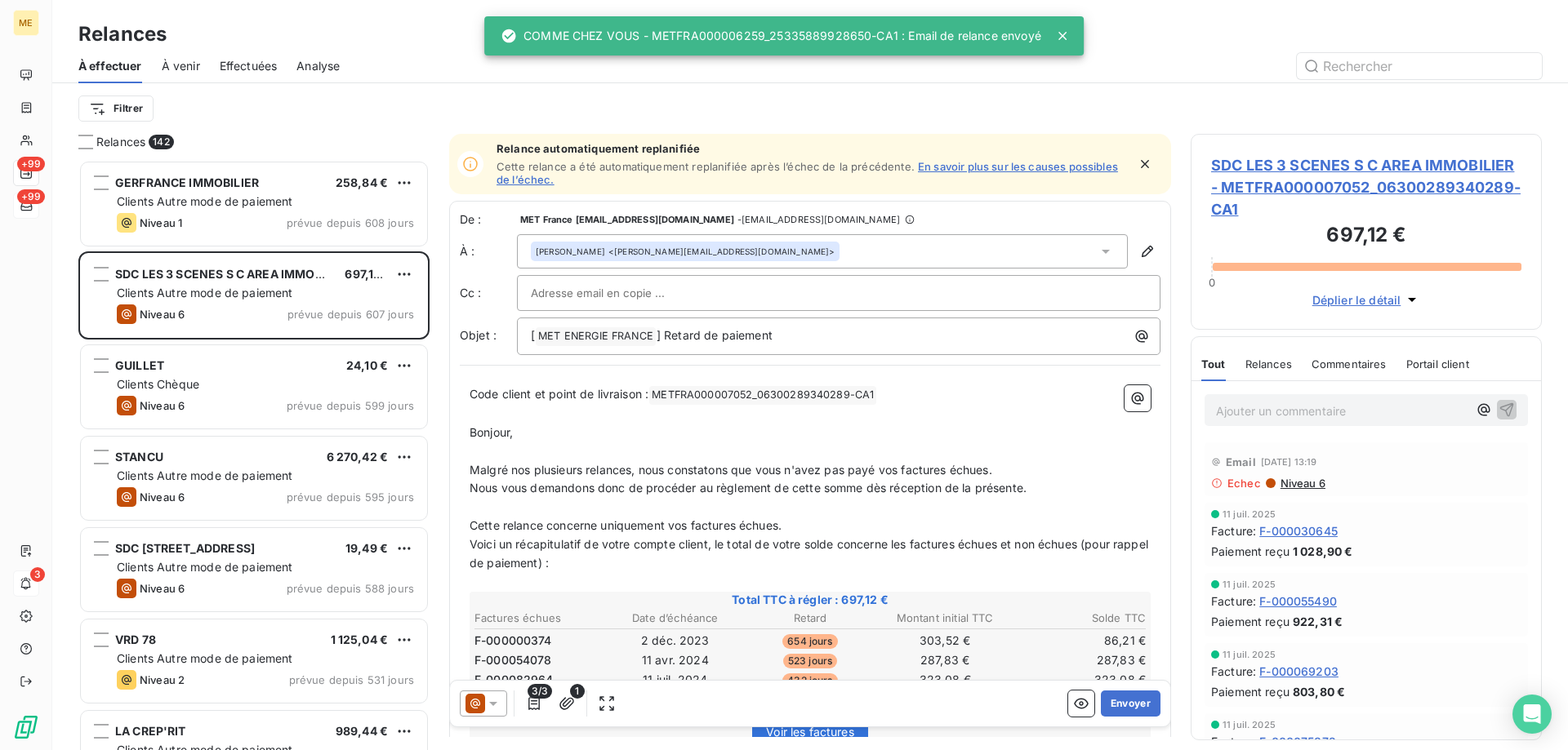
click at [137, 121] on html "ME +99 +99 3 Relances À effectuer À venir Effectuées Analyse Filtrer Relances 1…" at bounding box center [784, 457] width 1568 height 914
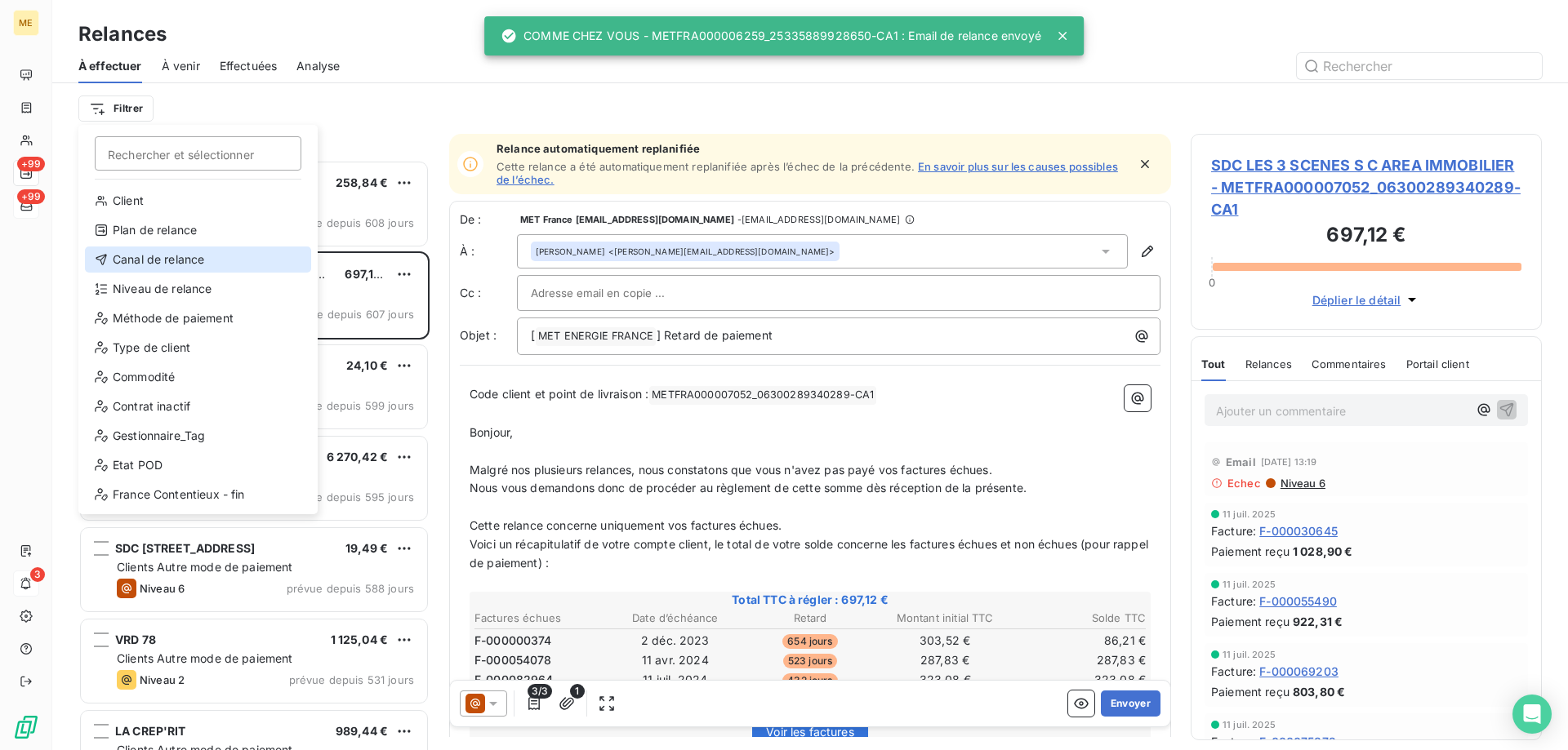
click at [143, 254] on div "Canal de relance" at bounding box center [198, 259] width 227 height 26
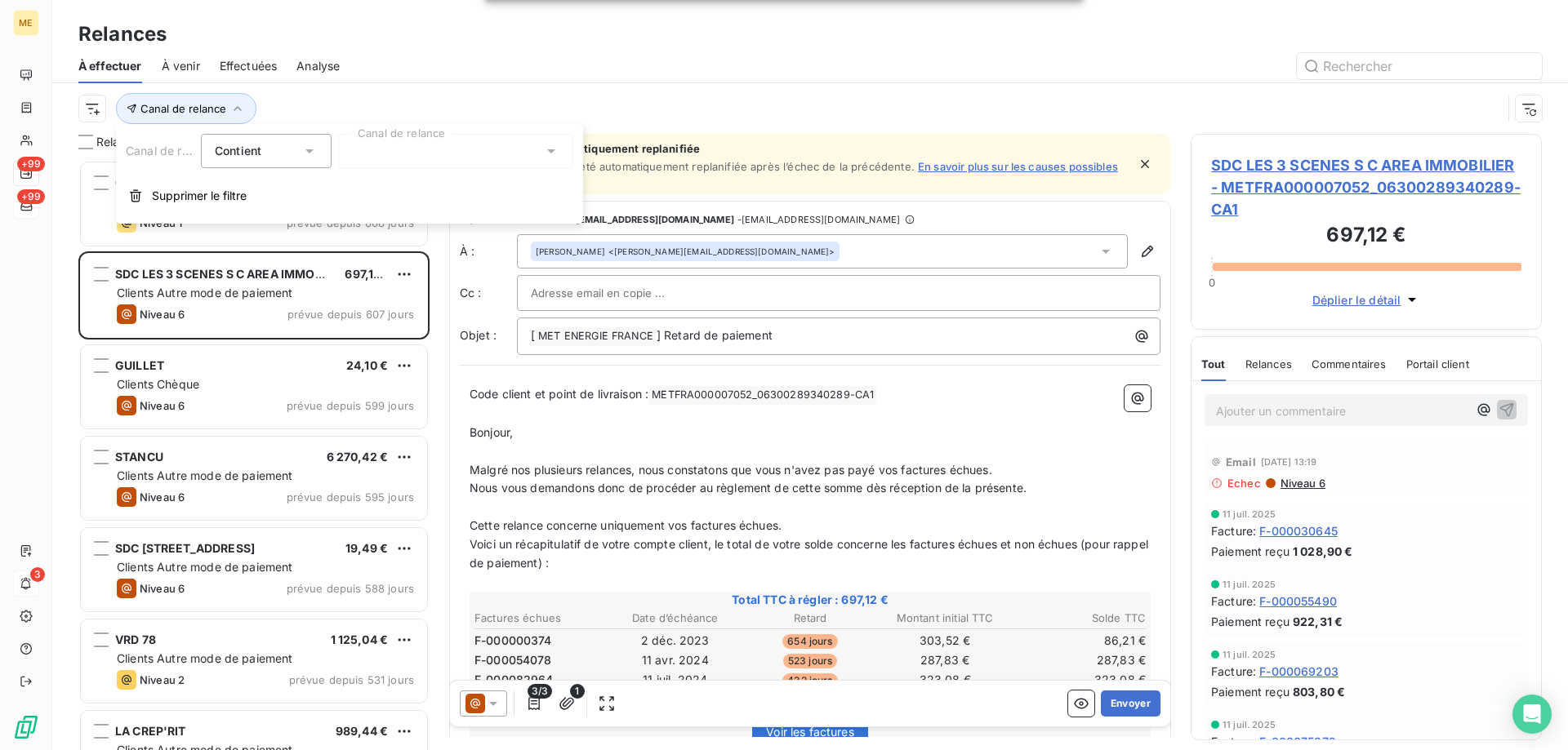
click at [379, 148] on div at bounding box center [455, 151] width 235 height 35
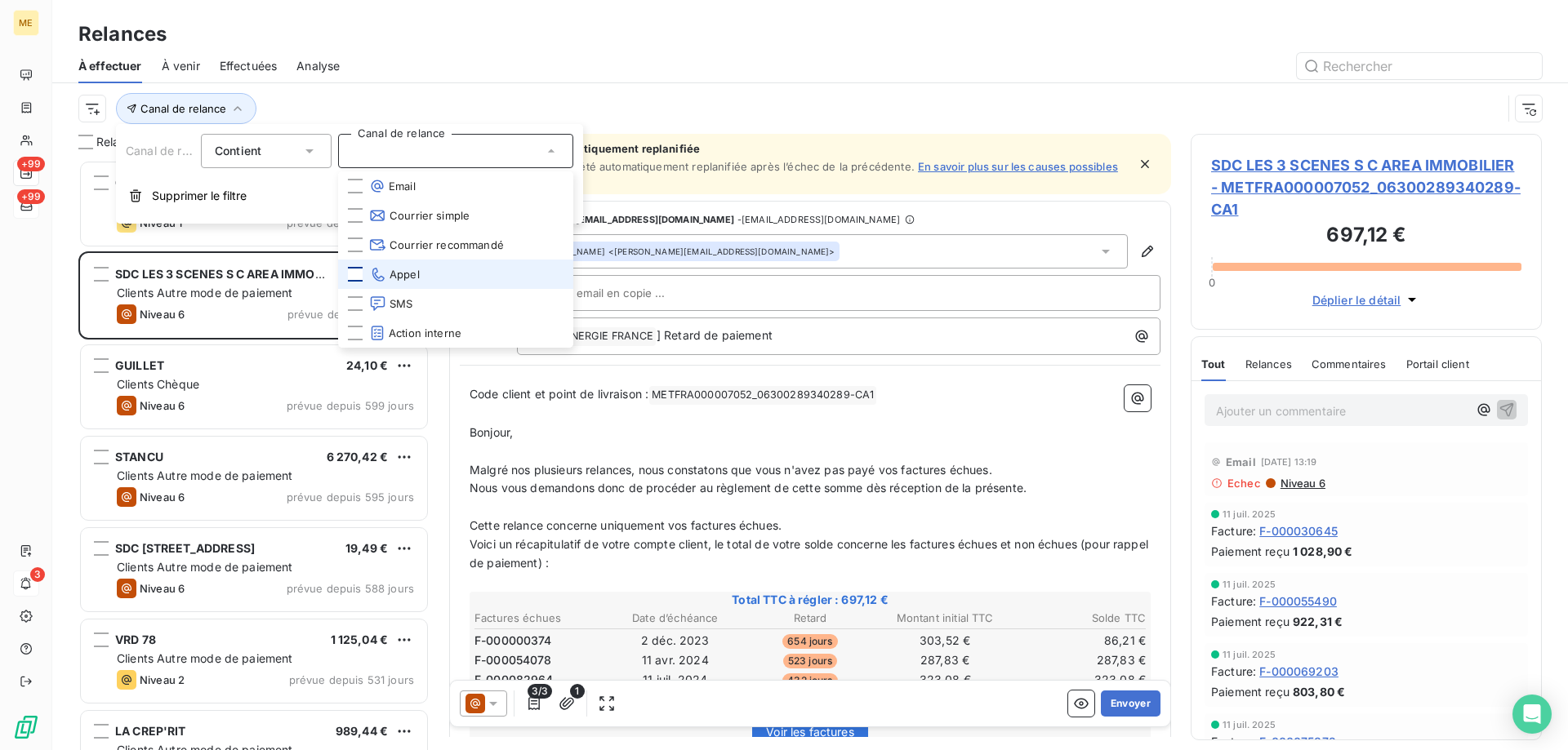
click at [351, 275] on div at bounding box center [355, 274] width 15 height 15
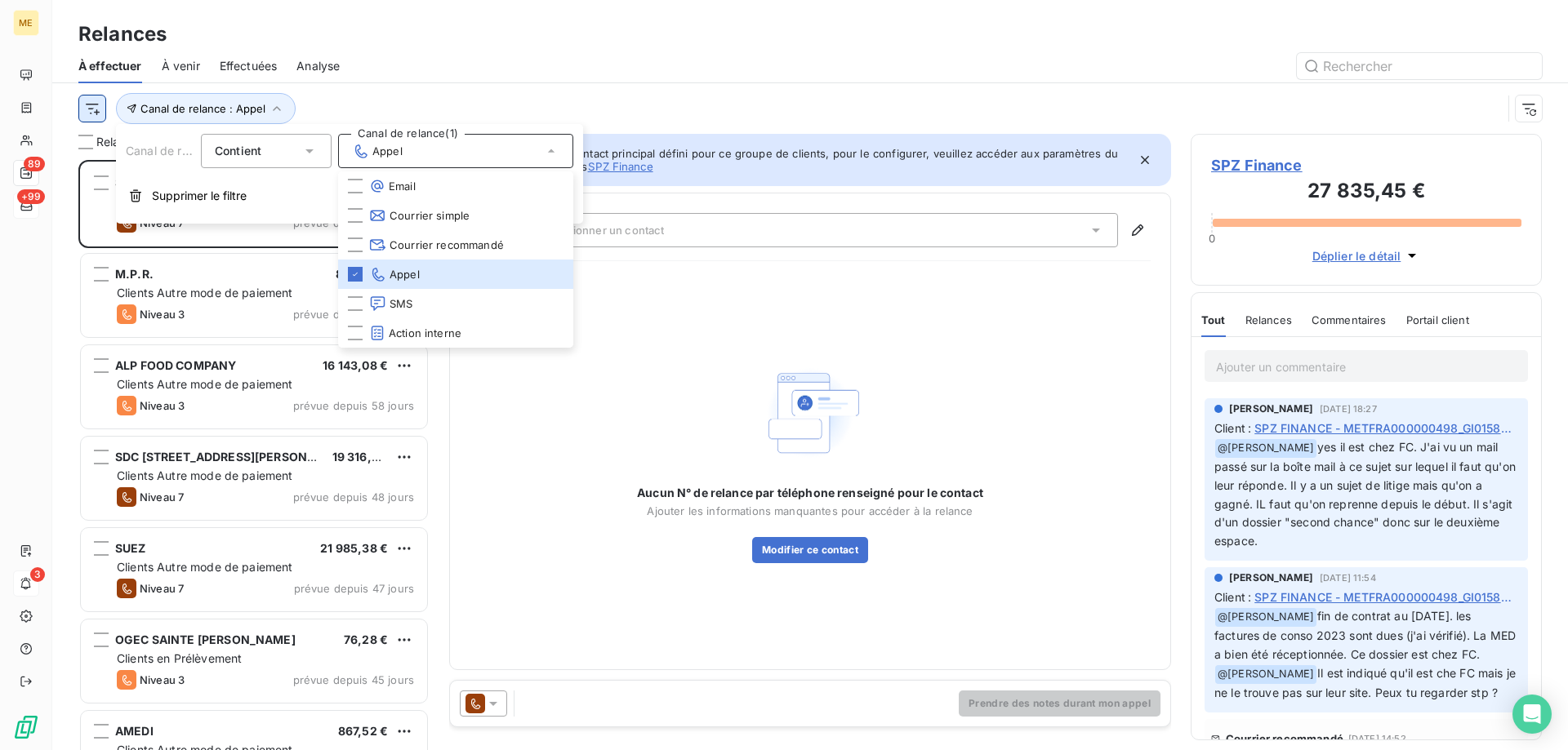
click at [87, 111] on html "ME 89 +99 3 Relances À effectuer À venir Effectuées Analyse Canal de relance : …" at bounding box center [784, 457] width 1568 height 914
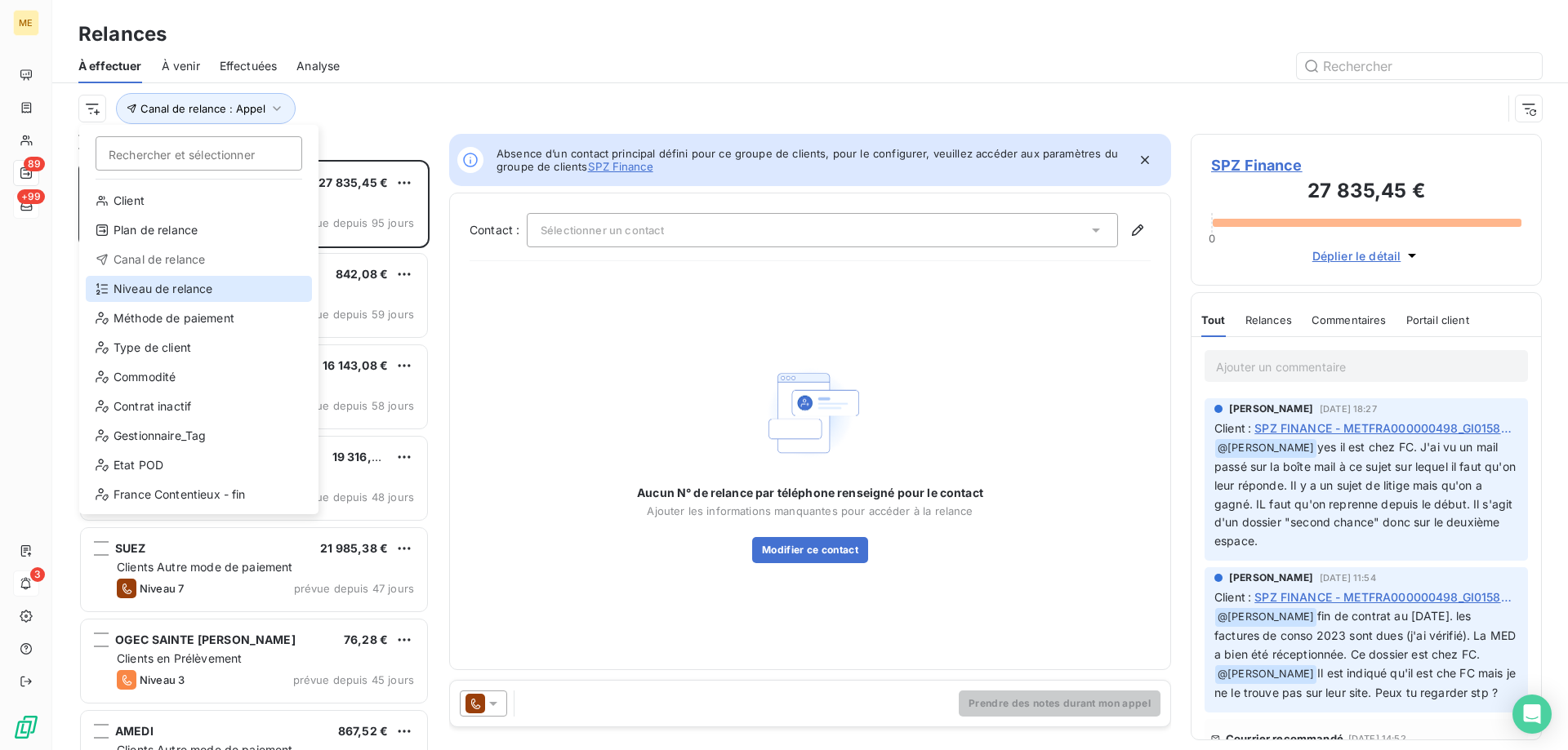
click at [224, 294] on div "Niveau de relance" at bounding box center [199, 289] width 227 height 26
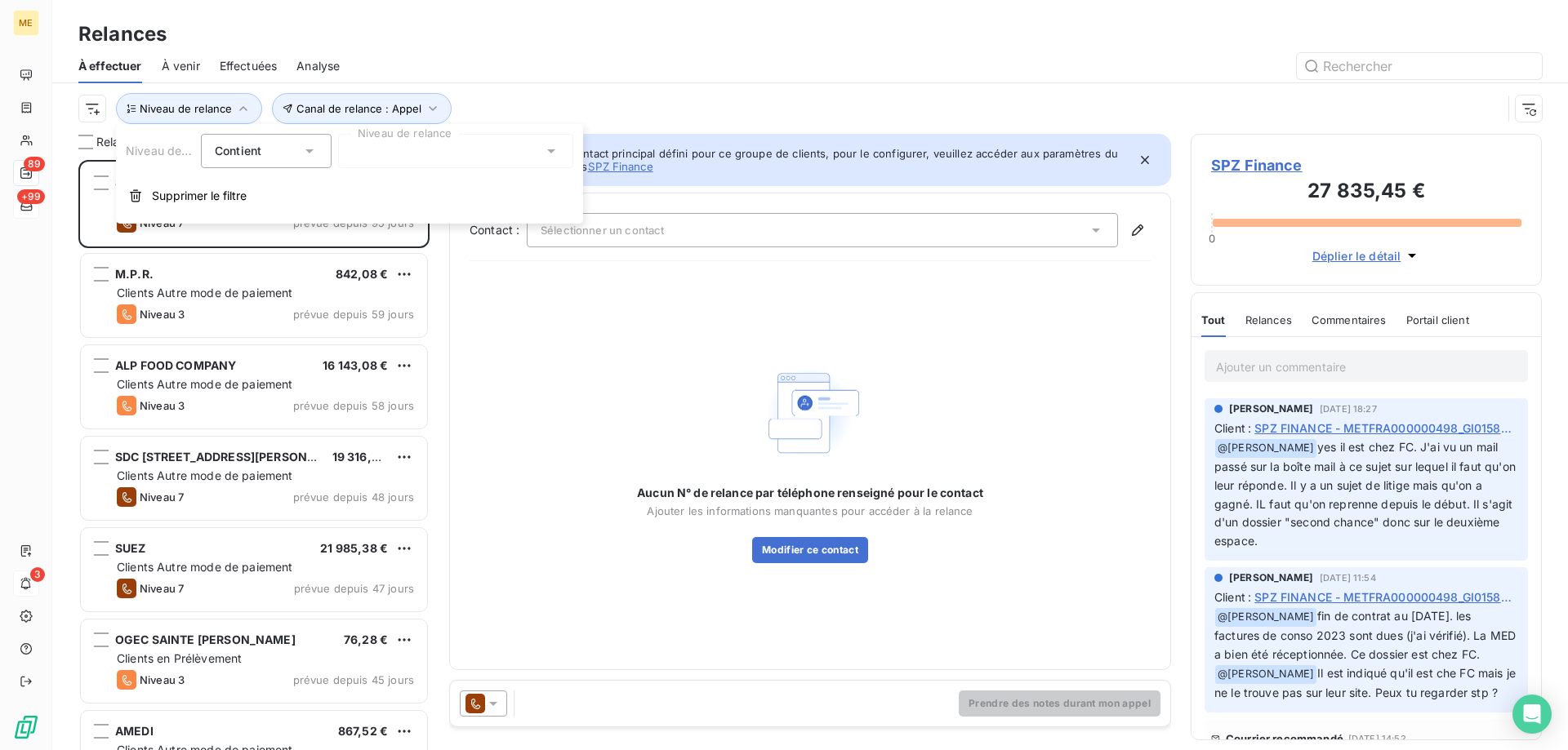
drag, startPoint x: 387, startPoint y: 161, endPoint x: 429, endPoint y: 163, distance: 42.0
click at [386, 159] on div at bounding box center [455, 151] width 235 height 35
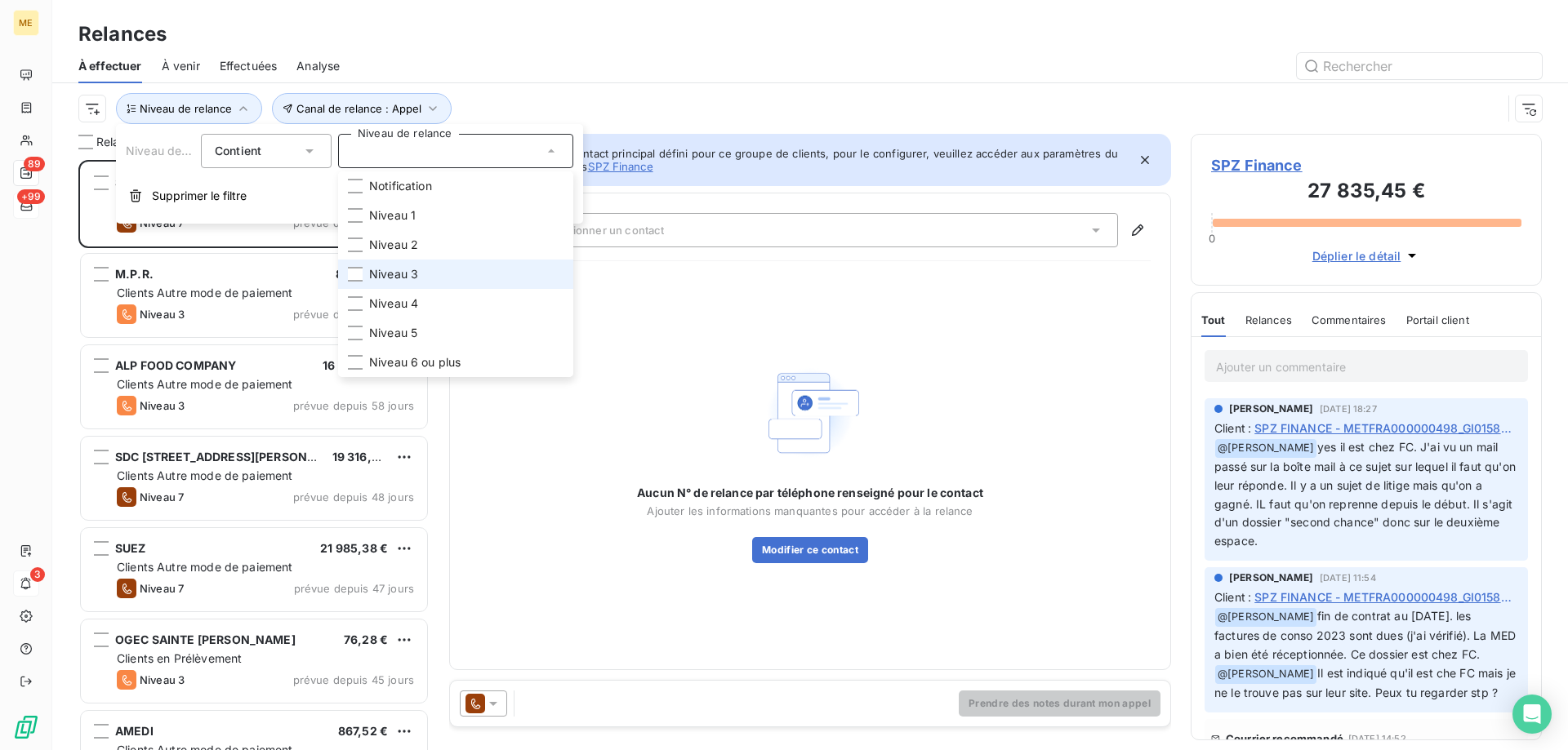
click at [403, 263] on li "Niveau 3" at bounding box center [455, 274] width 235 height 30
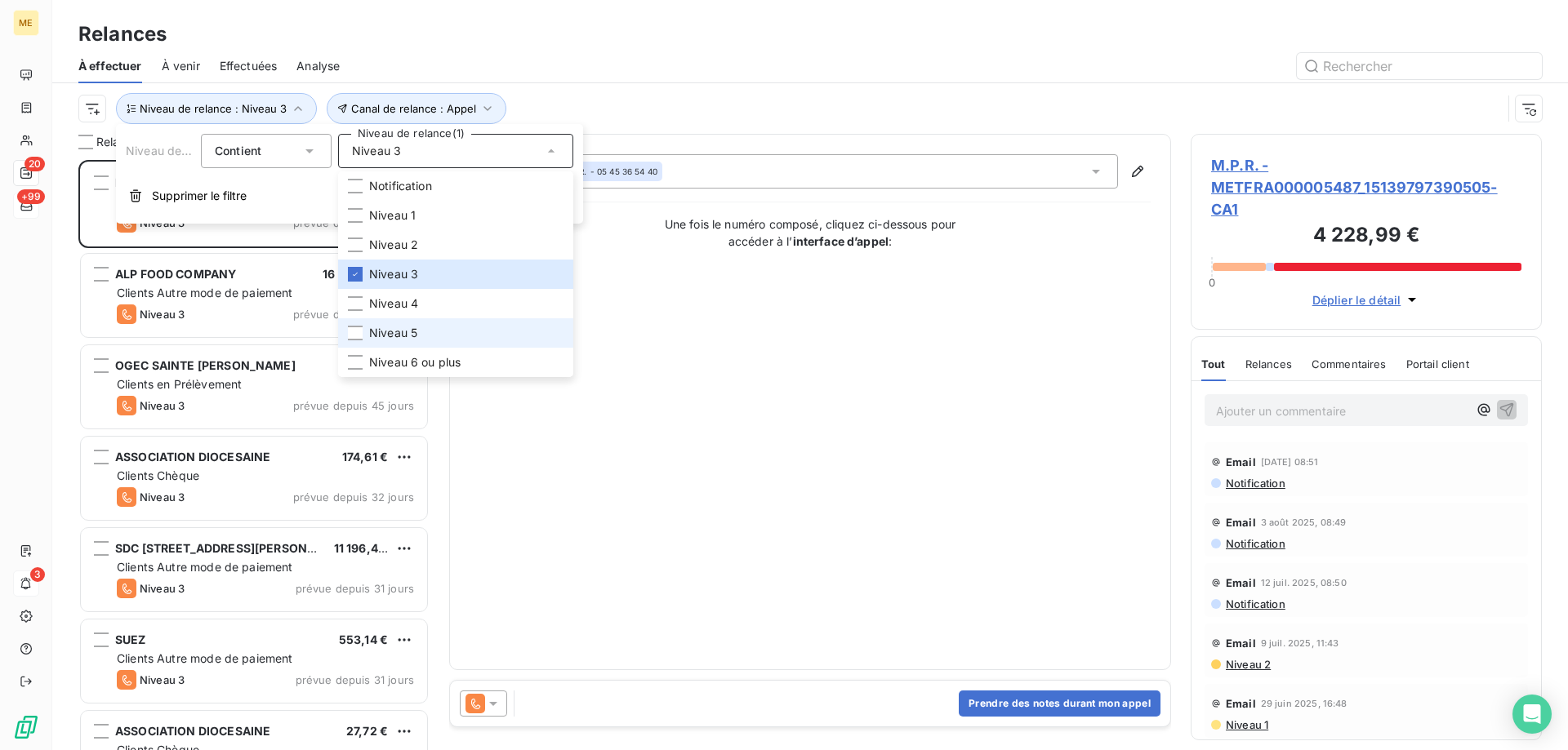
click at [411, 324] on li "Niveau 5" at bounding box center [455, 334] width 235 height 30
click at [416, 360] on span "Niveau 6 ou plus" at bounding box center [415, 363] width 91 height 16
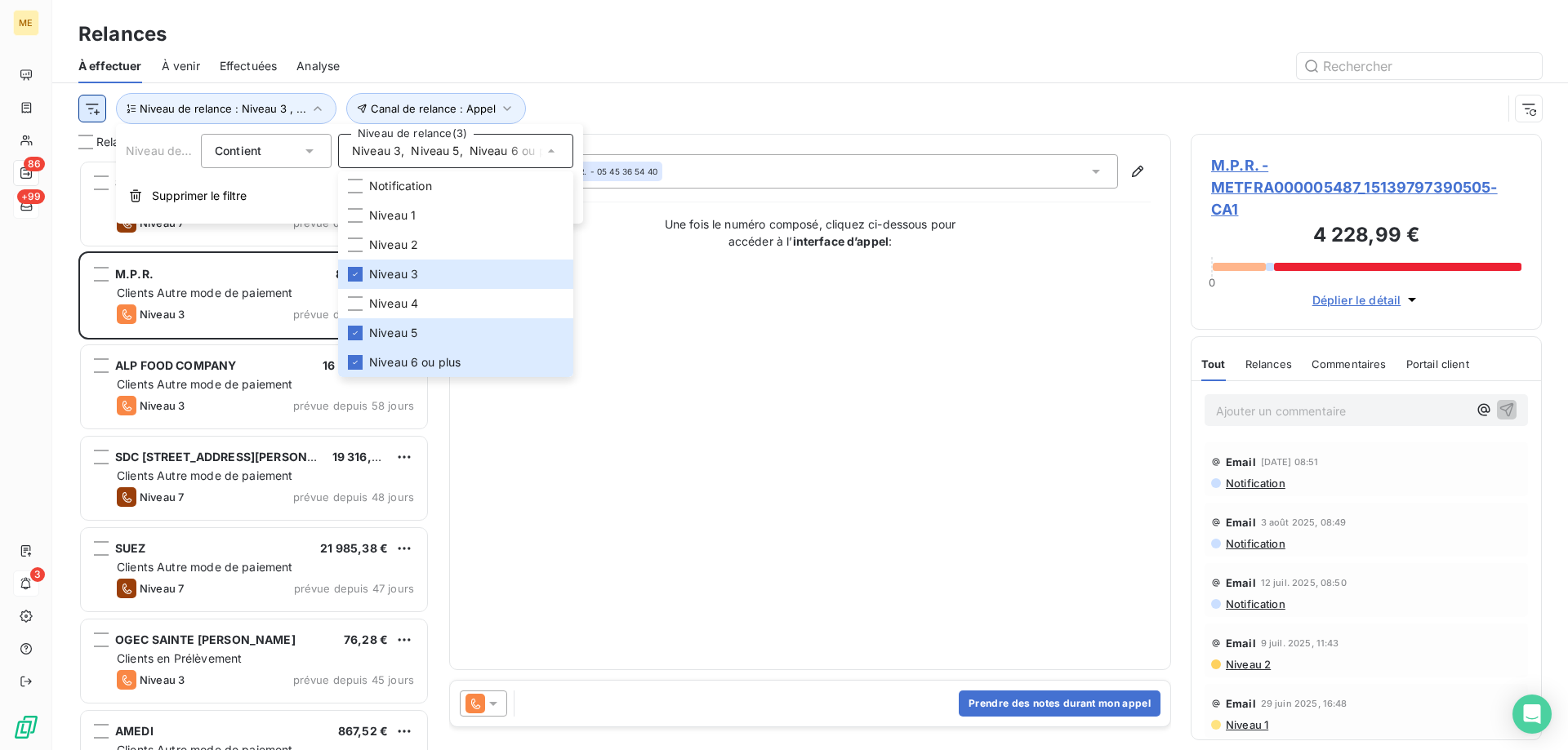
click at [98, 117] on html "ME 86 +99 3 Relances À effectuer À venir Effectuées Analyse Canal de relance : …" at bounding box center [784, 457] width 1568 height 914
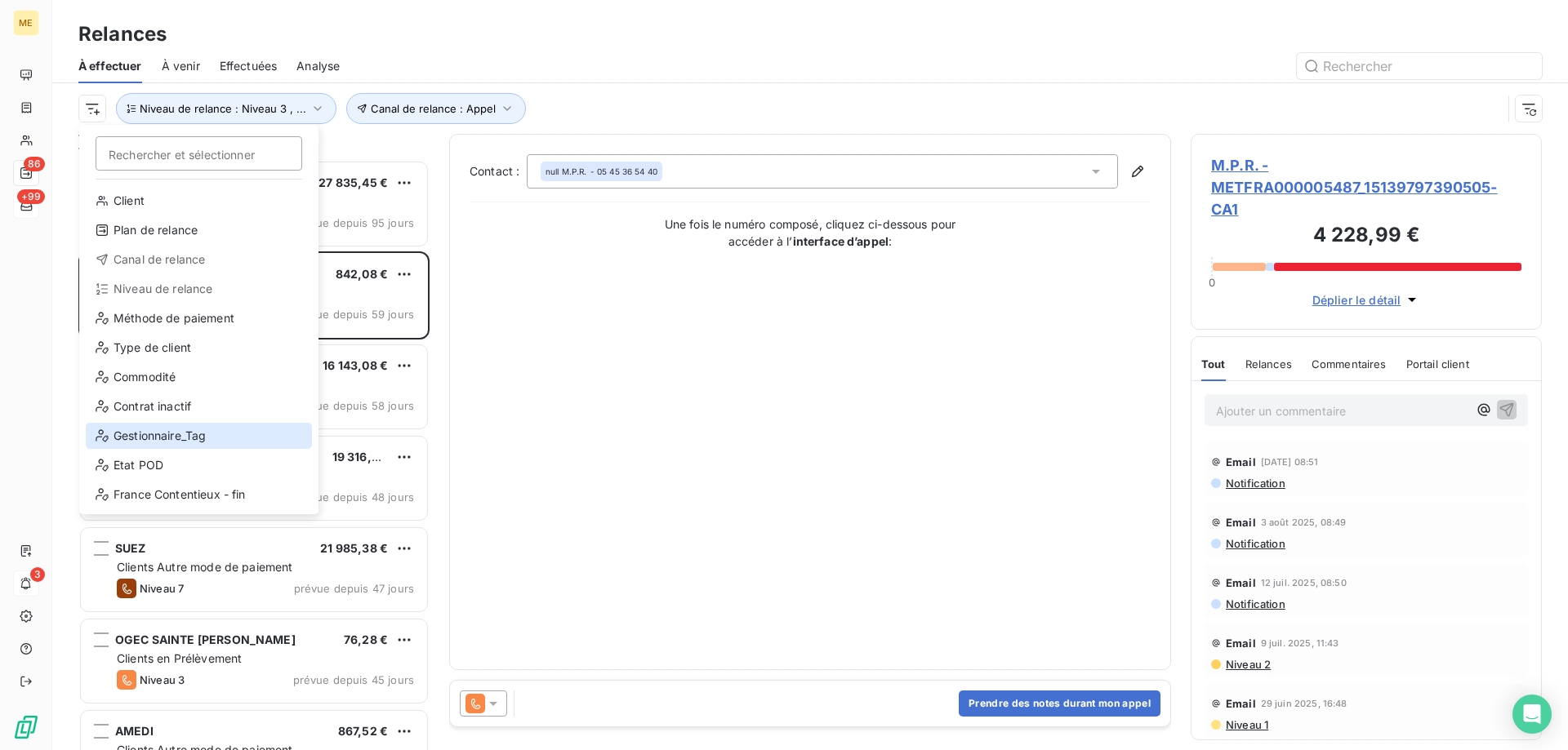
click at [187, 443] on div "Gestionnaire_Tag" at bounding box center [199, 436] width 227 height 26
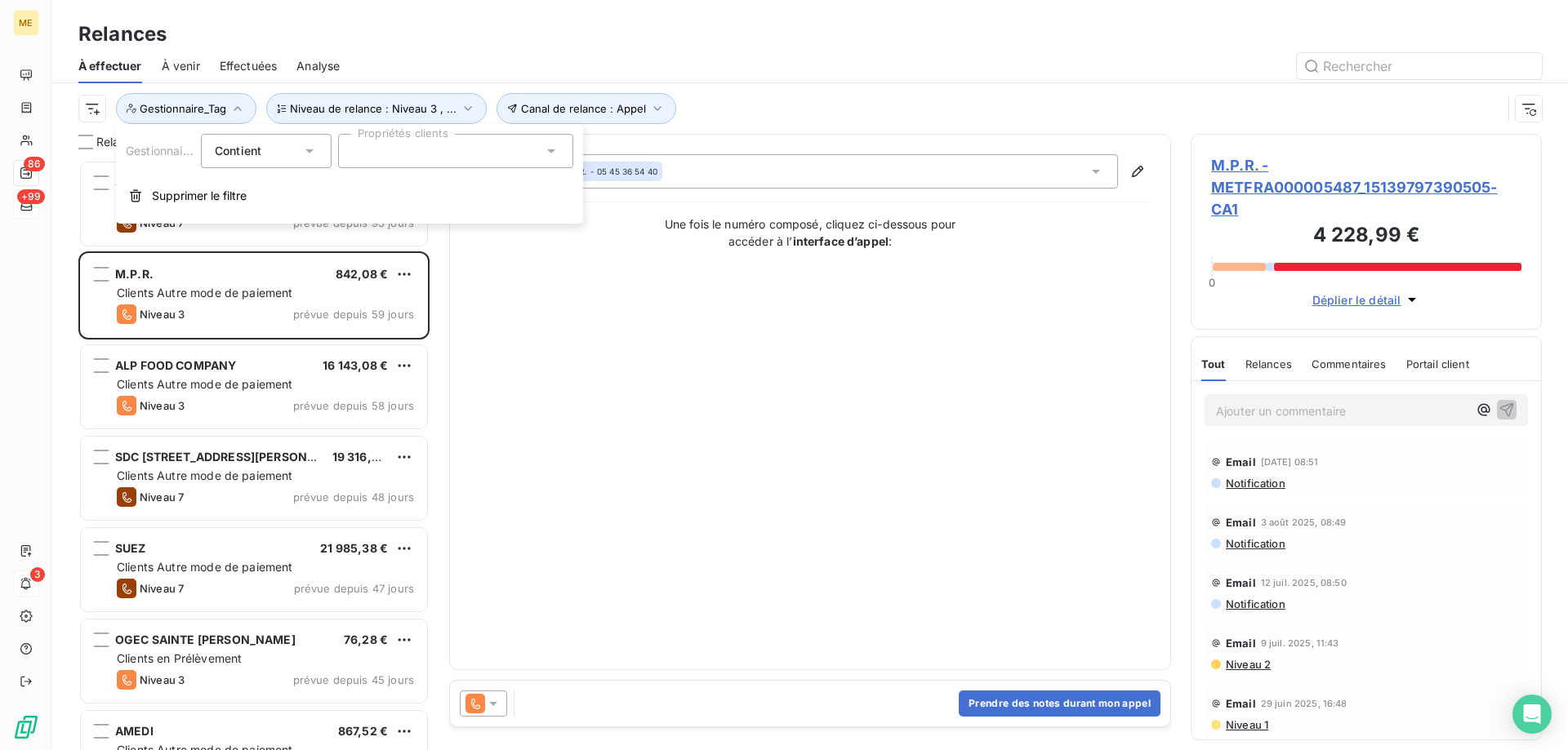
click at [467, 153] on div at bounding box center [455, 151] width 235 height 35
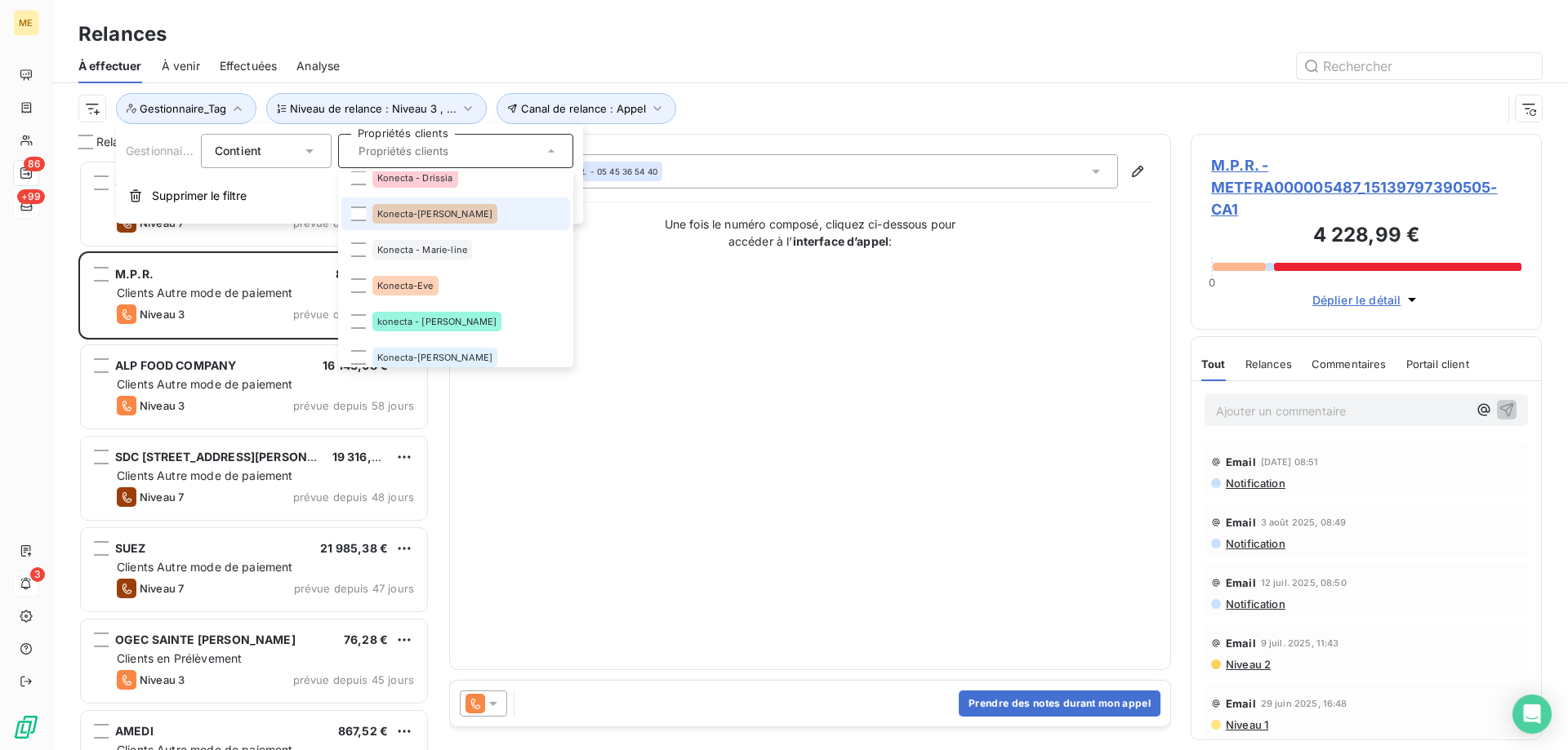
scroll to position [571, 0]
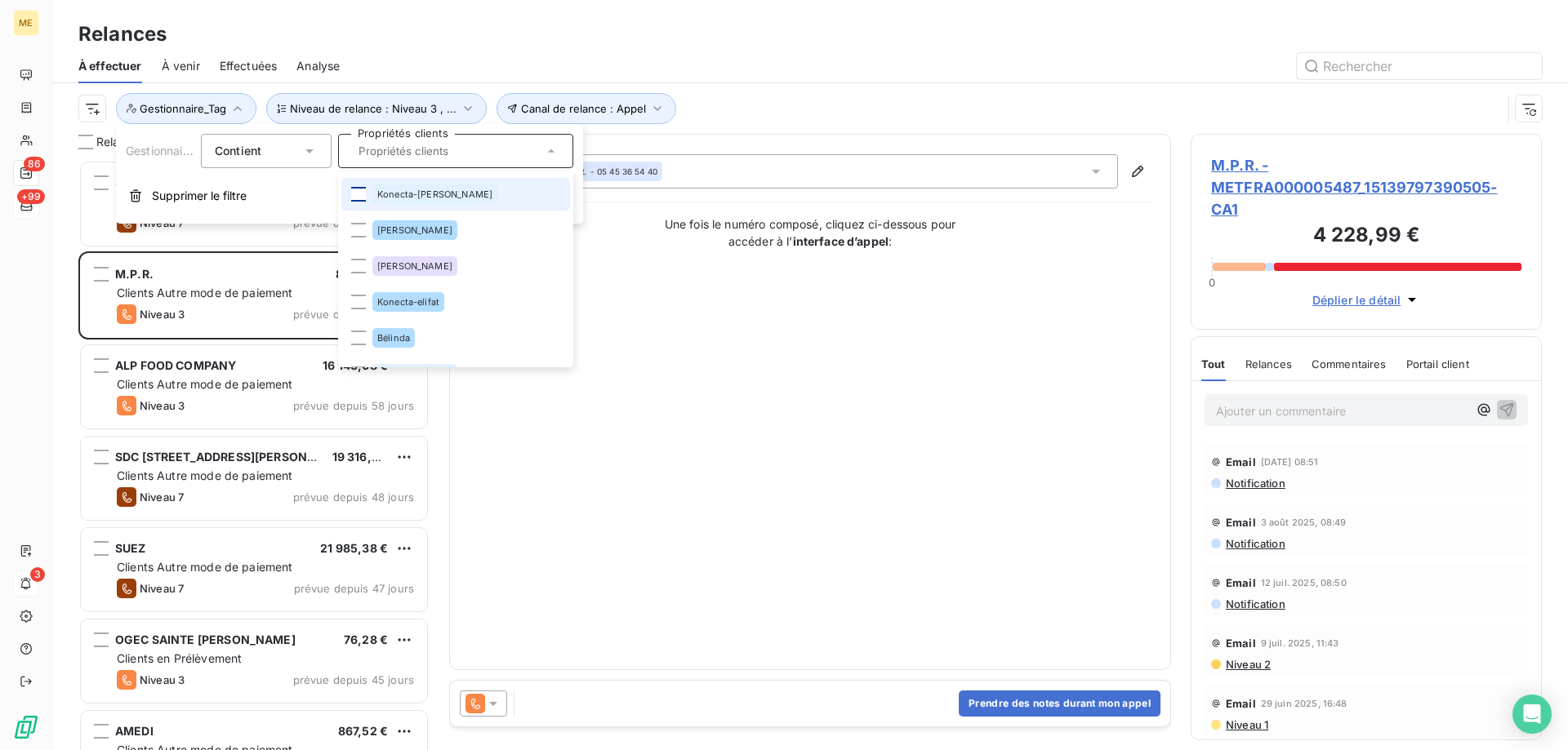
click at [358, 195] on div at bounding box center [358, 194] width 15 height 15
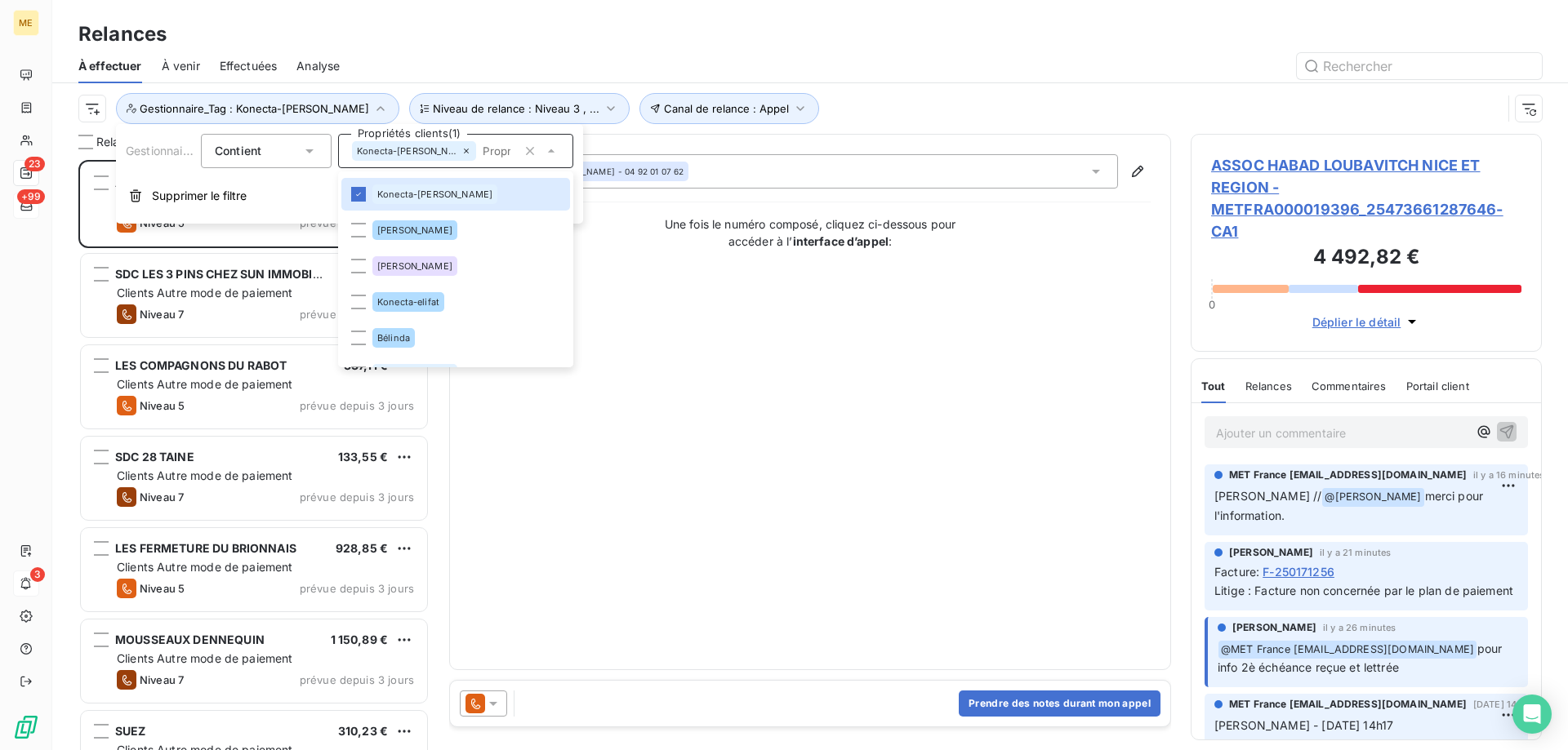
click at [787, 453] on div "Contact : Ruben OUANOUNOU - 04 92 01 07 62 Une fois le numéro composé, cliquez …" at bounding box center [811, 401] width 682 height 496
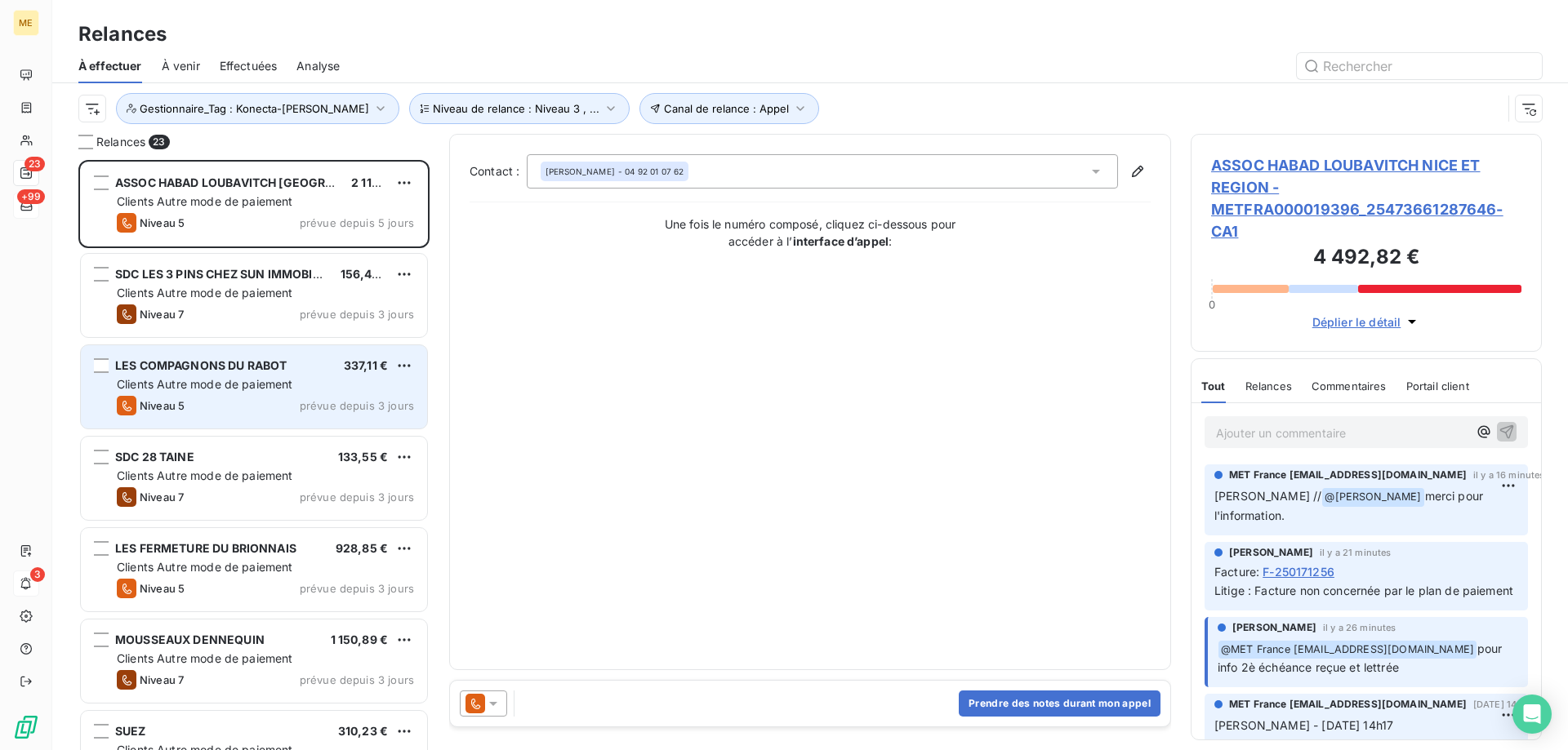
click at [247, 372] on span "LES COMPAGNONS DU RABOT" at bounding box center [201, 366] width 172 height 14
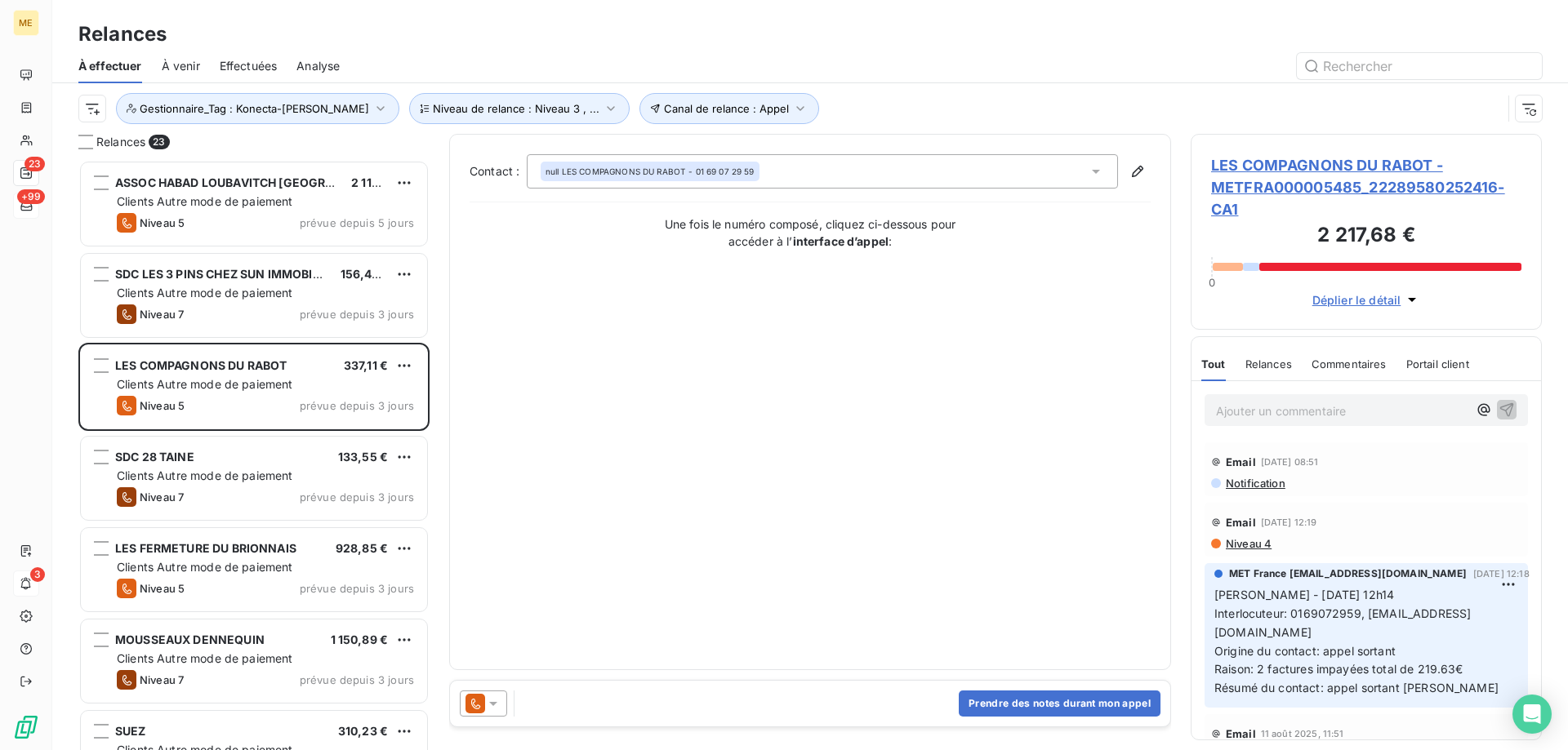
click at [1257, 164] on span "LES COMPAGNONS DU RABOT - METFRA000005485_22289580252416-CA1" at bounding box center [1366, 187] width 310 height 67
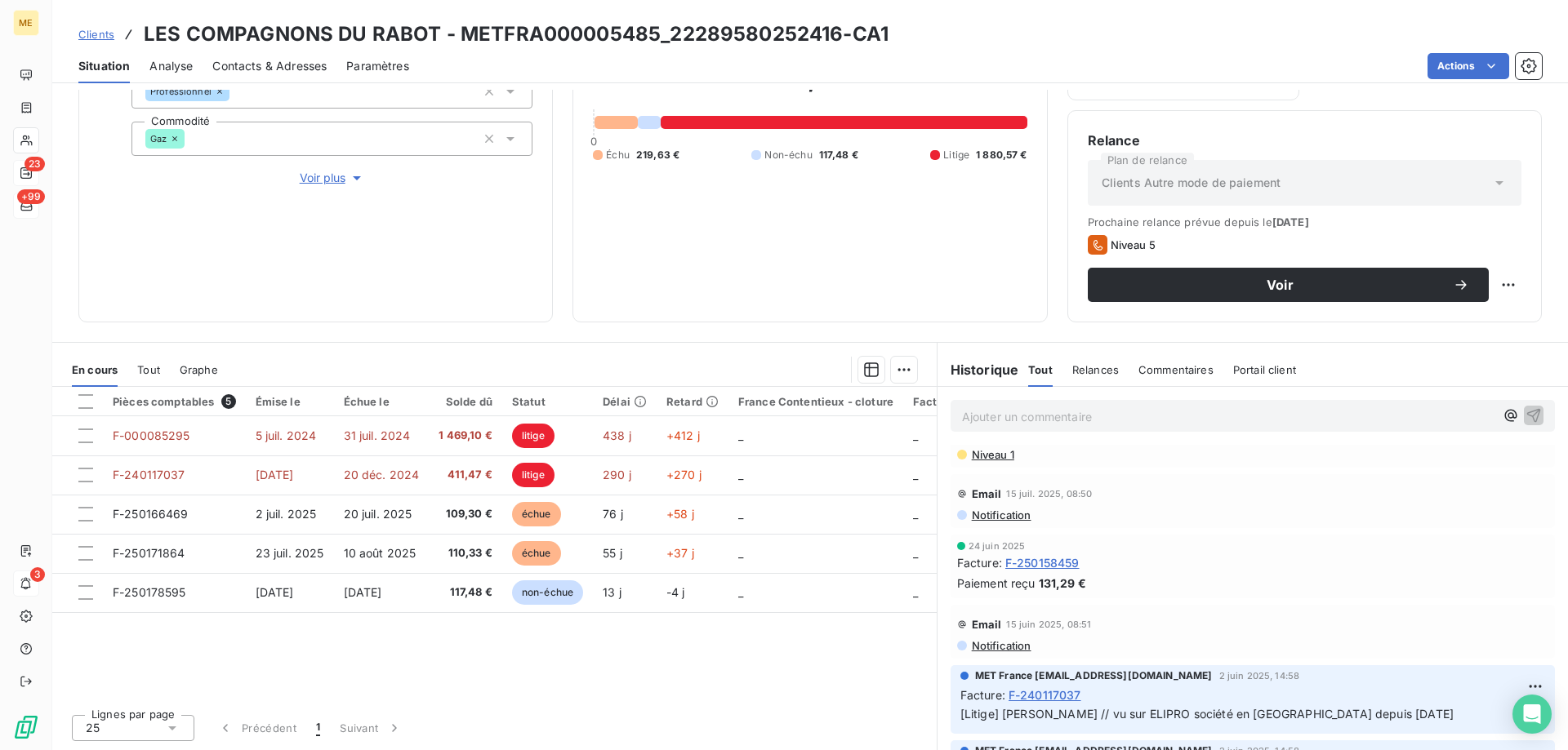
scroll to position [490, 0]
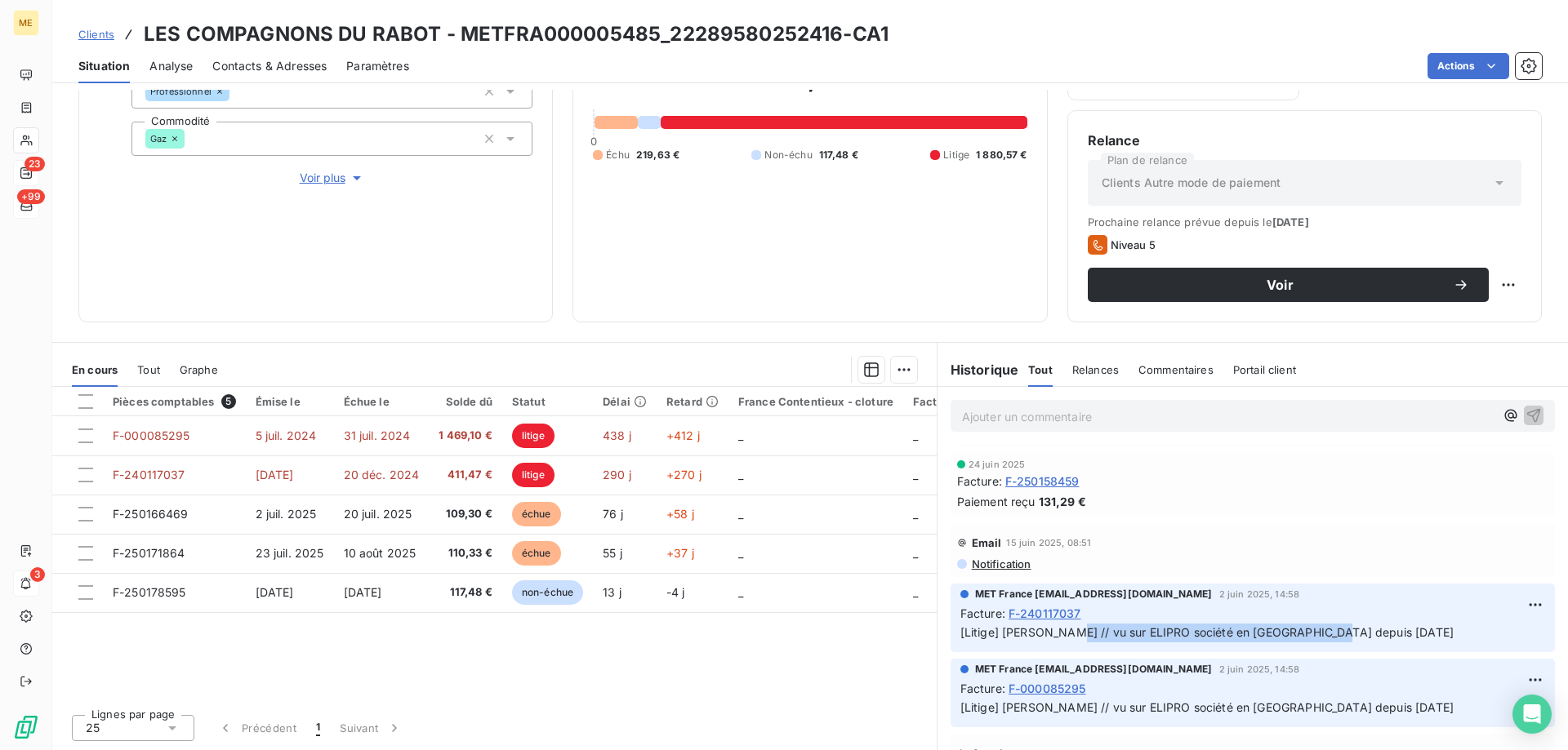
drag, startPoint x: 1053, startPoint y: 631, endPoint x: 1367, endPoint y: 636, distance: 314.0
click at [1367, 636] on p "[Litige] Sylvain // vu sur ELIPRO société en RJ depuis 11/12/2024" at bounding box center [1253, 633] width 585 height 19
copy span "vu sur ELIPRO société en RJ depuis 11/12/2024"
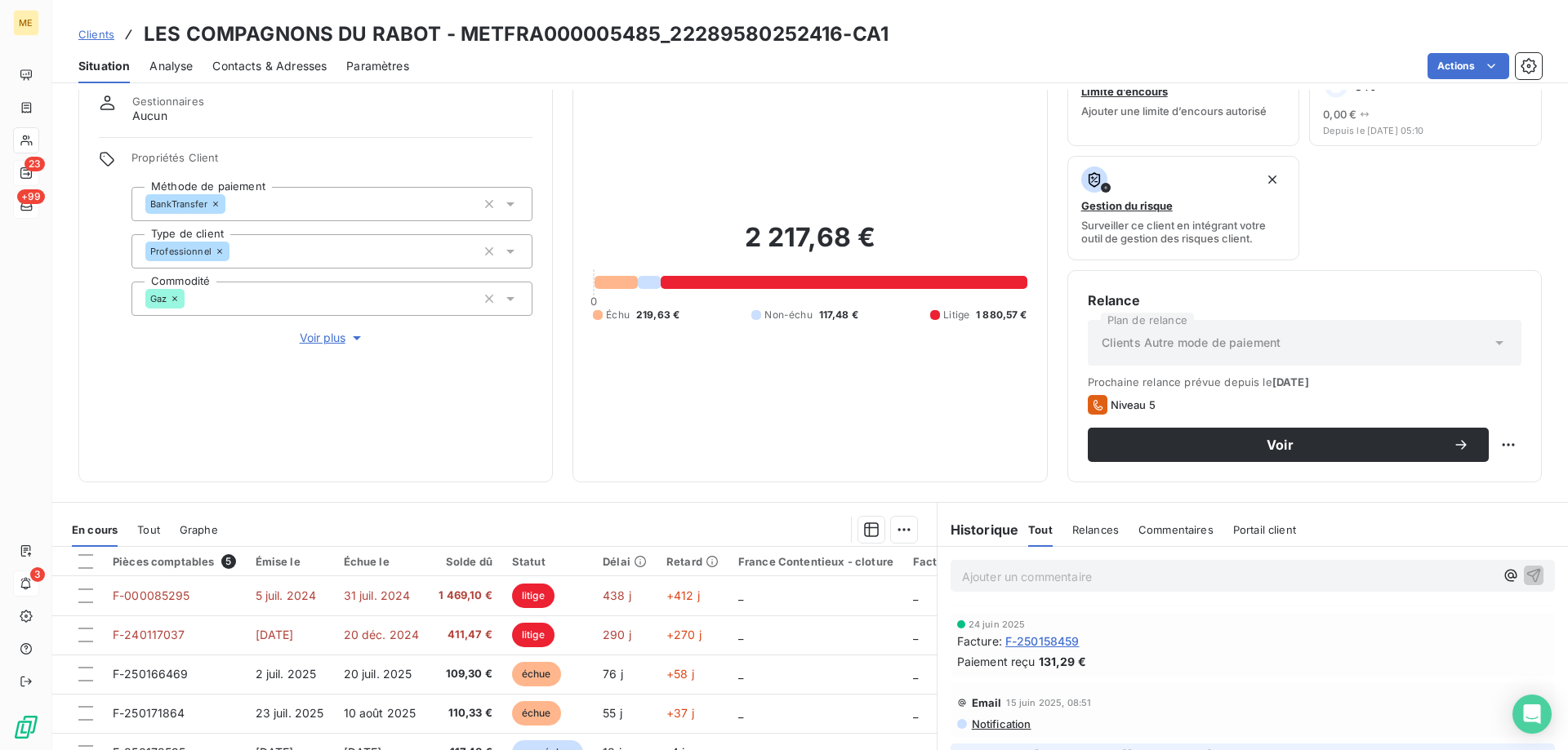
scroll to position [55, 0]
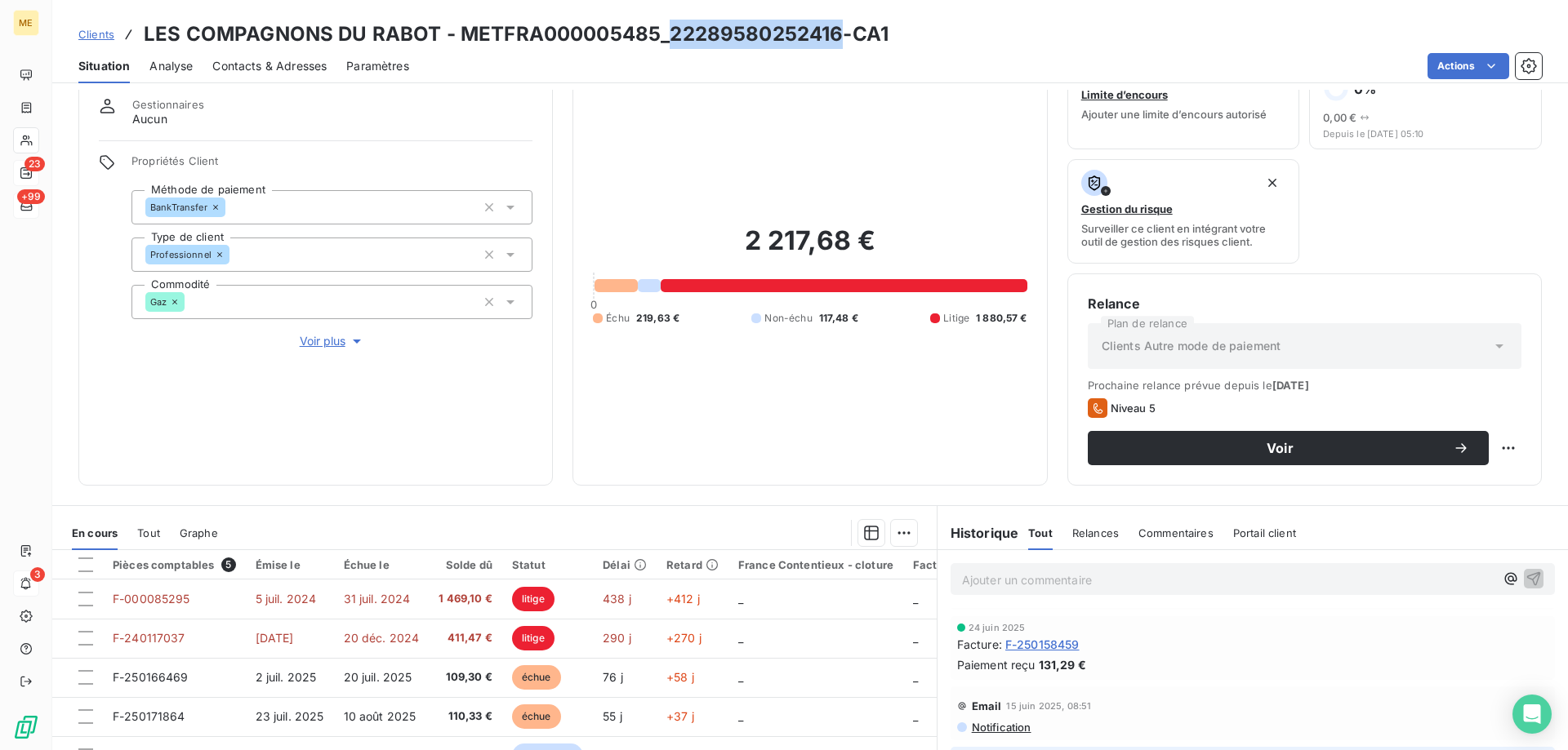
drag, startPoint x: 665, startPoint y: 34, endPoint x: 835, endPoint y: 39, distance: 170.1
click at [835, 39] on h3 "LES COMPAGNONS DU RABOT - METFRA000005485_22289580252416-CA1" at bounding box center [517, 35] width 745 height 30
copy h3 "22289580252416"
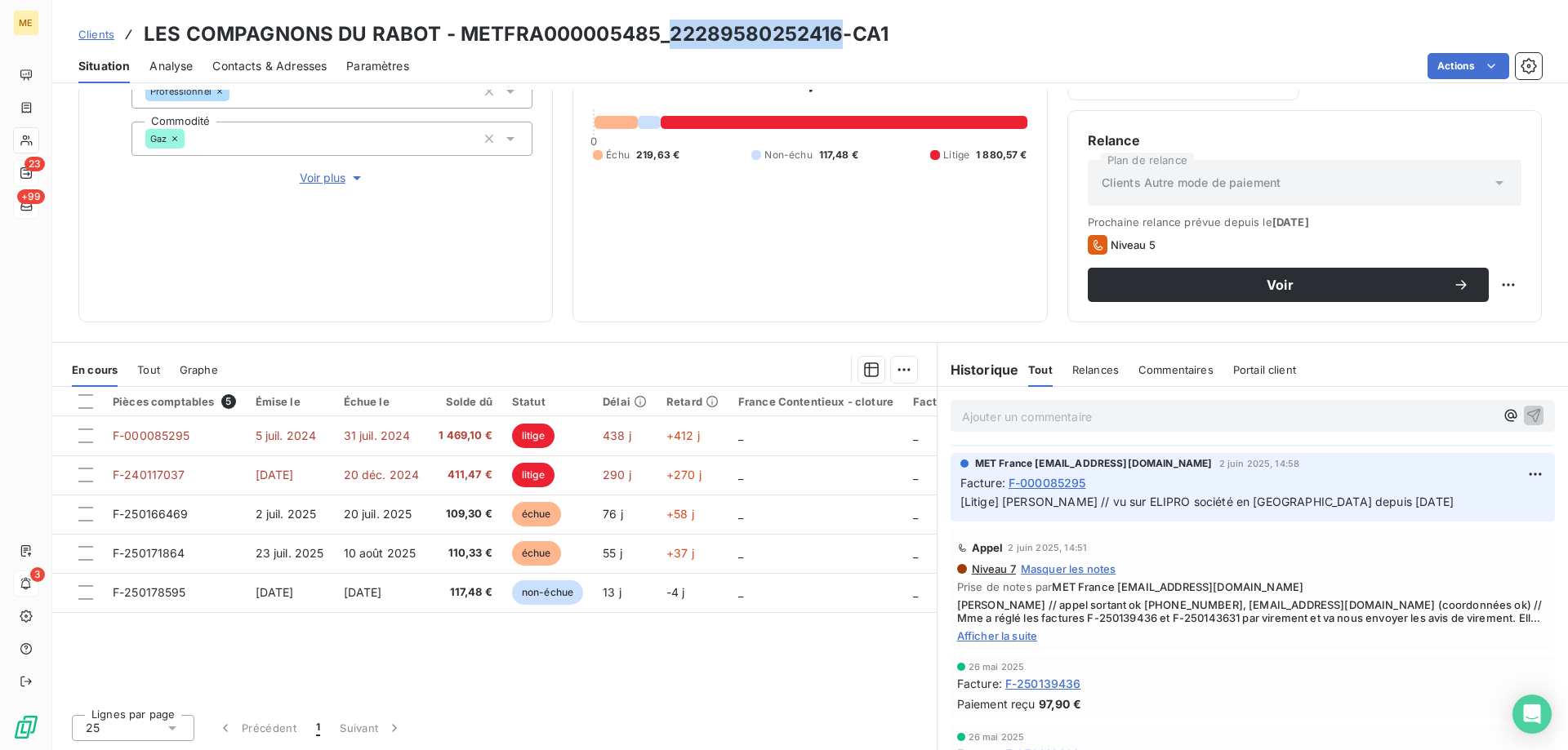
scroll to position [735, 0]
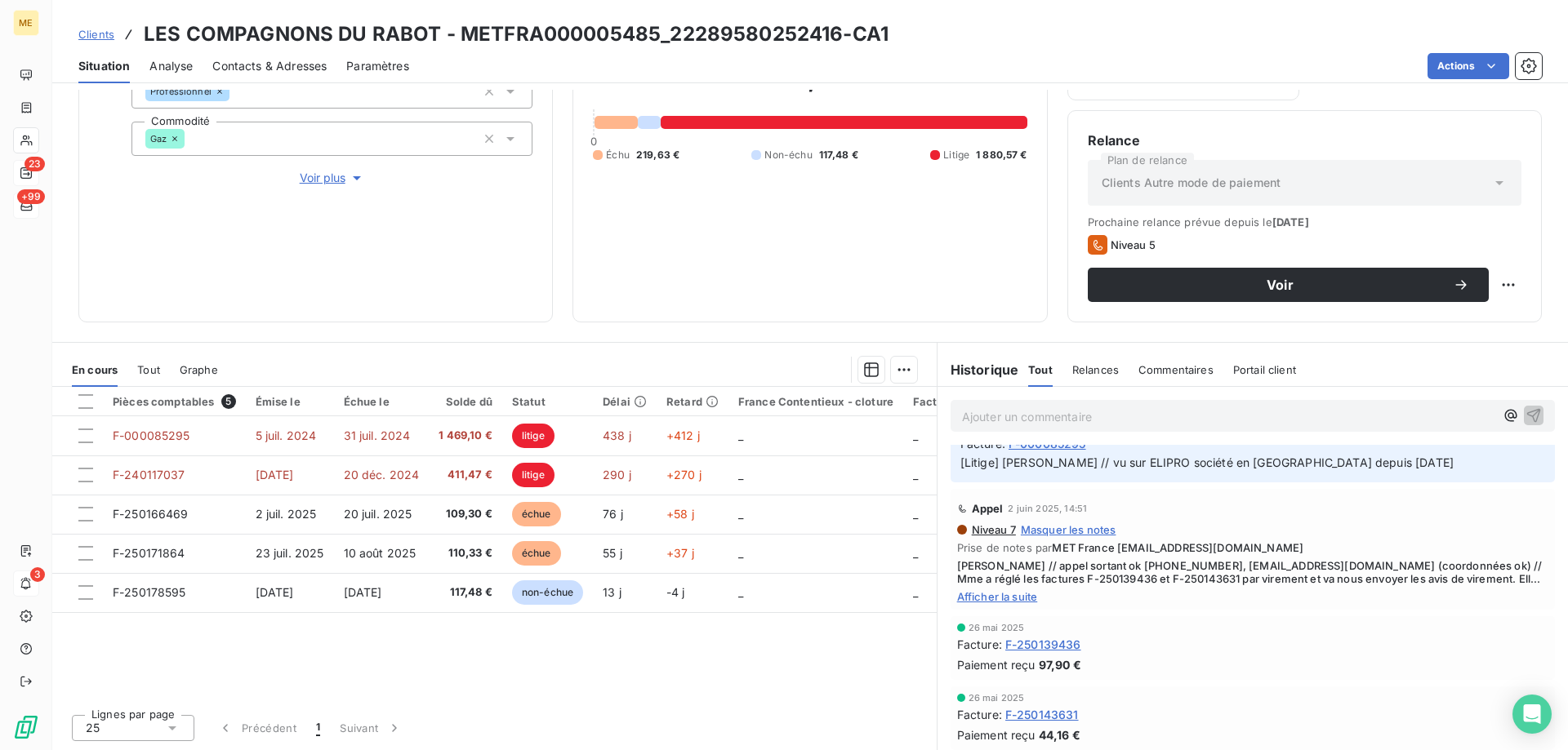
click at [1013, 601] on span "Afficher la suite" at bounding box center [1252, 596] width 591 height 13
drag, startPoint x: 1088, startPoint y: 566, endPoint x: 1154, endPoint y: 567, distance: 66.0
click at [1154, 567] on span "Sylvain // appel sortant ok 0169072959, COMPAGNONS.DU.RABOT@WANADOO.FR (coordon…" at bounding box center [1252, 578] width 591 height 39
copy span "0169072959"
click at [1011, 613] on span "Afficher moins" at bounding box center [1252, 609] width 591 height 13
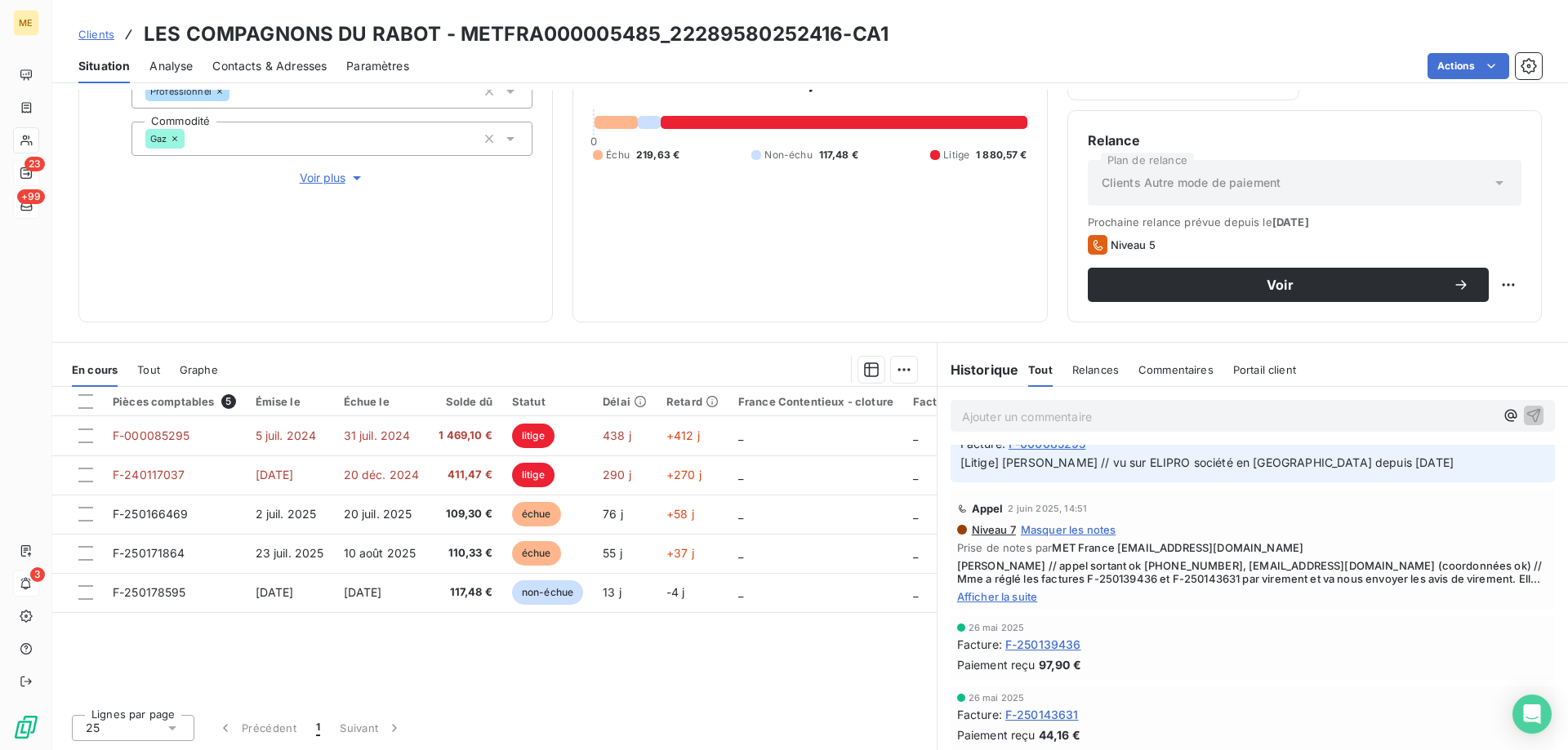
click at [1007, 600] on span "Afficher la suite" at bounding box center [1252, 596] width 591 height 13
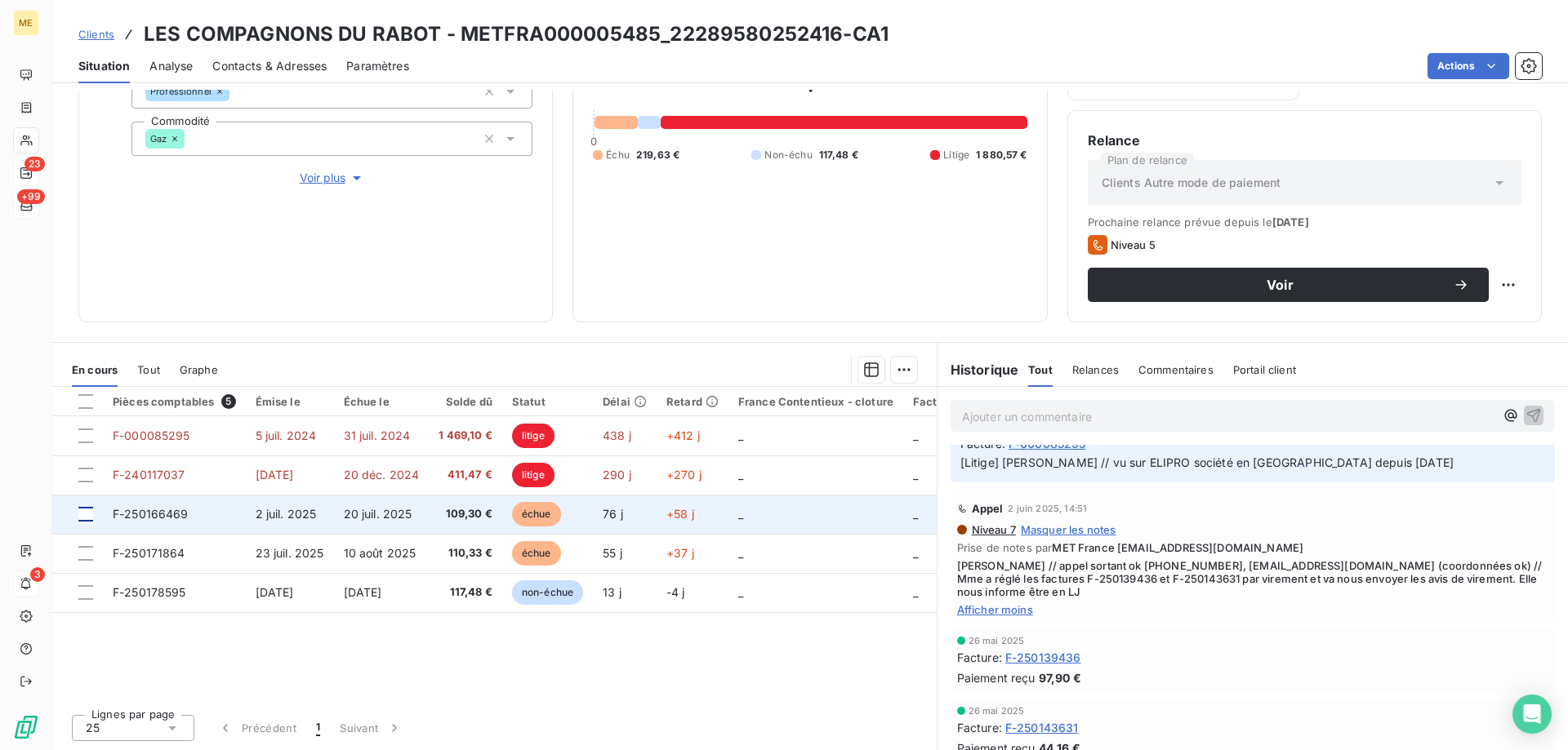
click at [85, 518] on div at bounding box center [85, 514] width 15 height 15
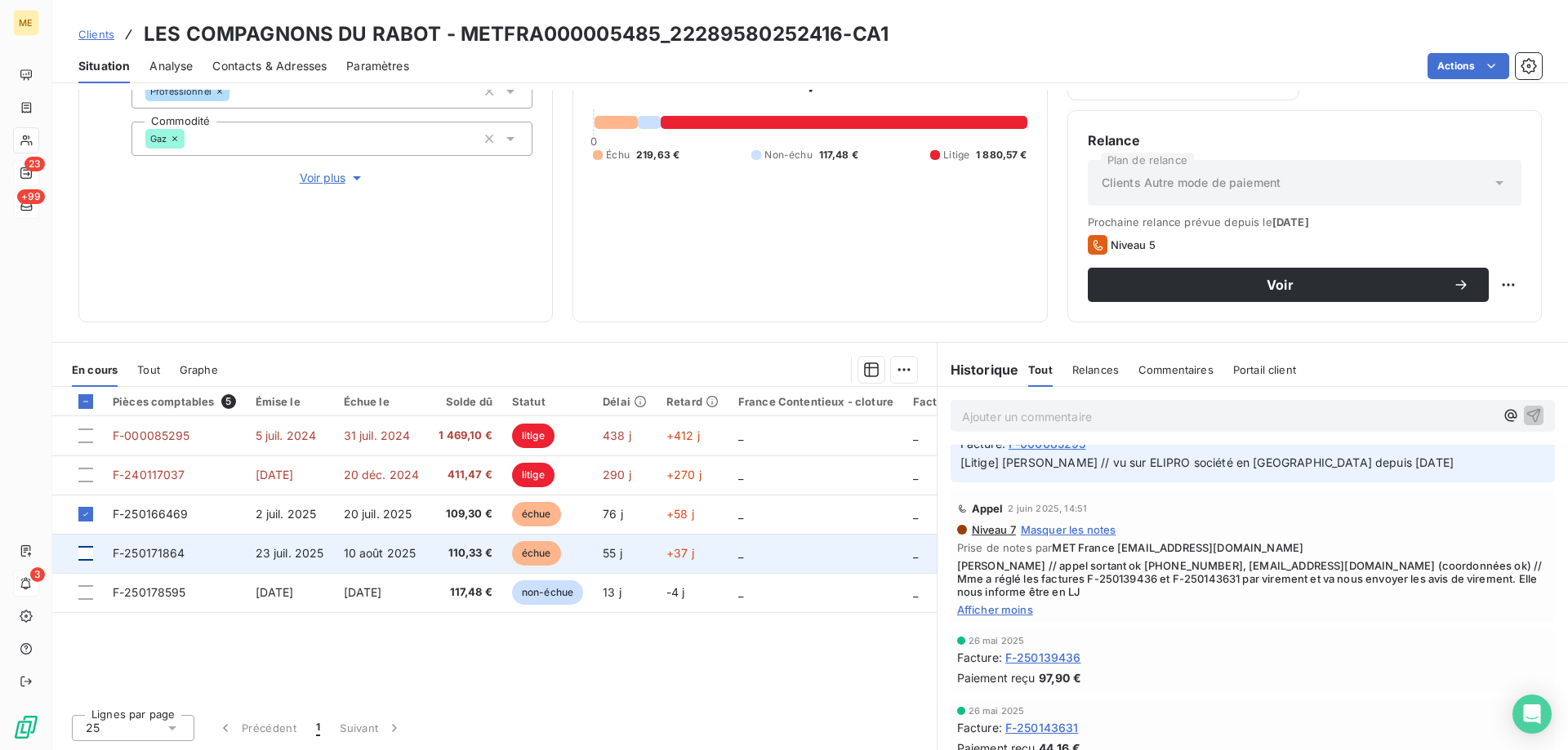
click at [88, 550] on div at bounding box center [85, 553] width 15 height 15
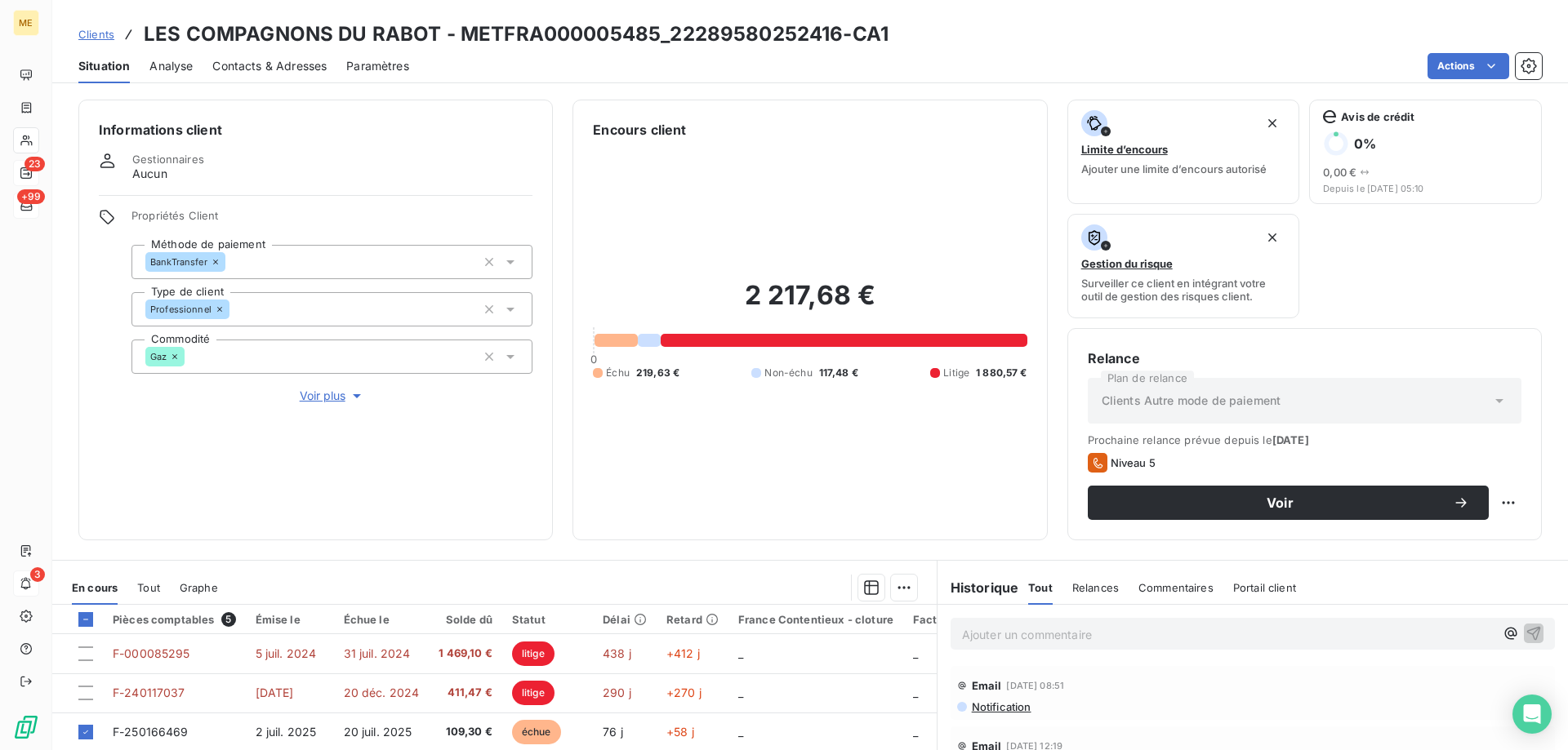
scroll to position [218, 0]
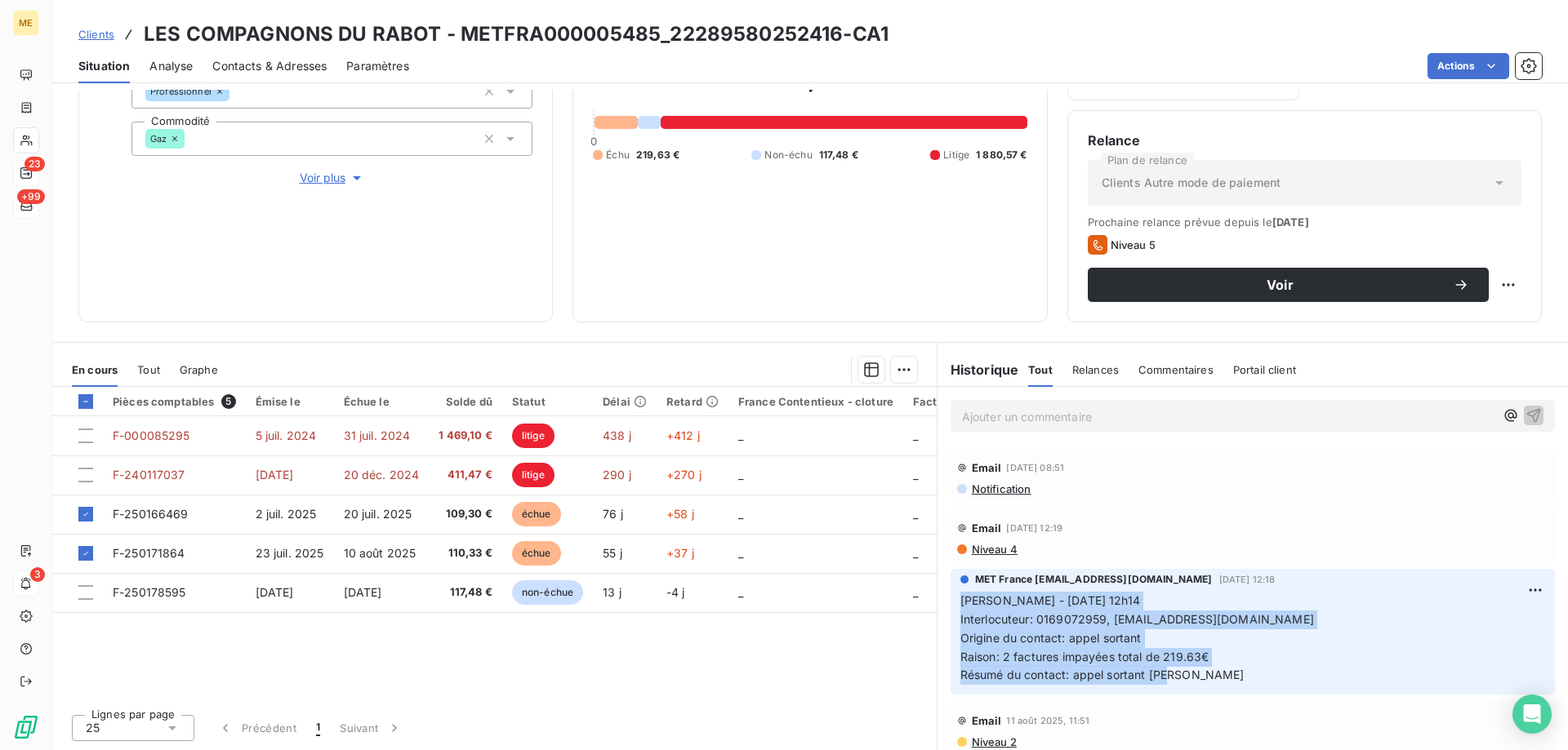
drag, startPoint x: 1184, startPoint y: 672, endPoint x: 944, endPoint y: 598, distance: 251.1
click at [951, 598] on div "MET France met-france@recouvrement.met.com 3 sept. 2025, 12:18 Sylvain - 03/09/…" at bounding box center [1253, 632] width 604 height 126
copy p "Sylvain - 03/09/2025 - 12h14 Interlocuteur: 0169072959, COMPAGNONS.DU.RABOT@WAN…"
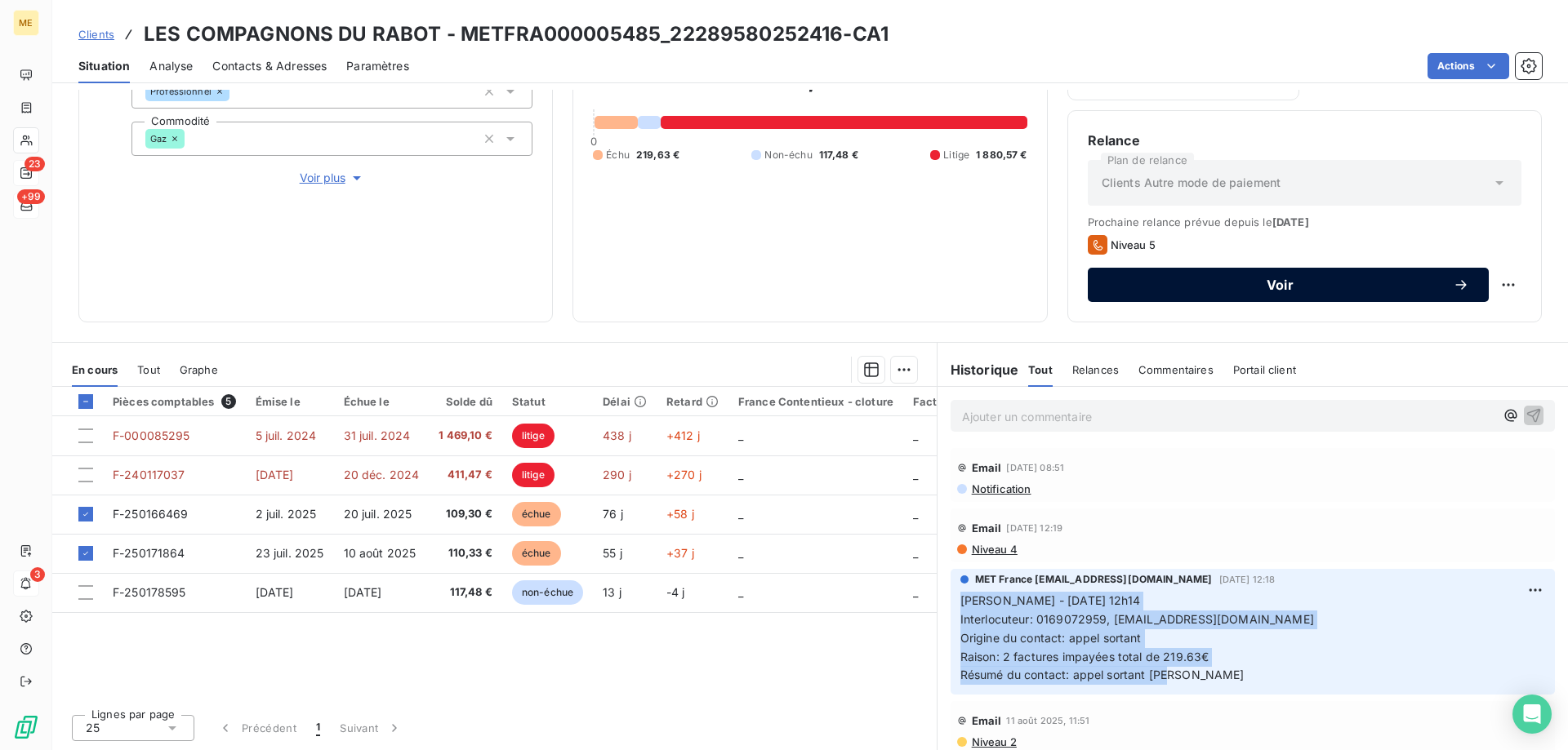
click at [1201, 271] on button "Voir" at bounding box center [1289, 285] width 401 height 35
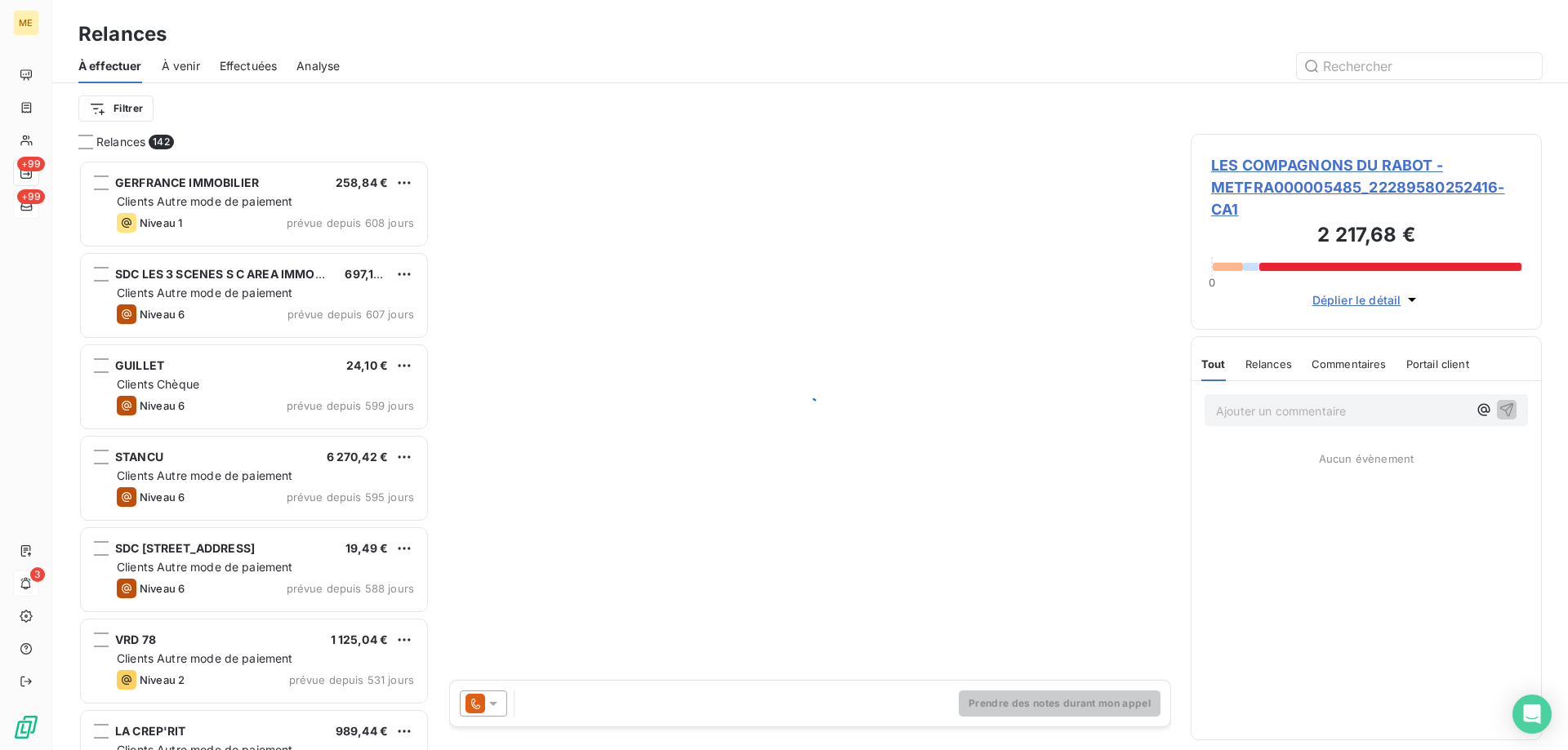
scroll to position [578, 339]
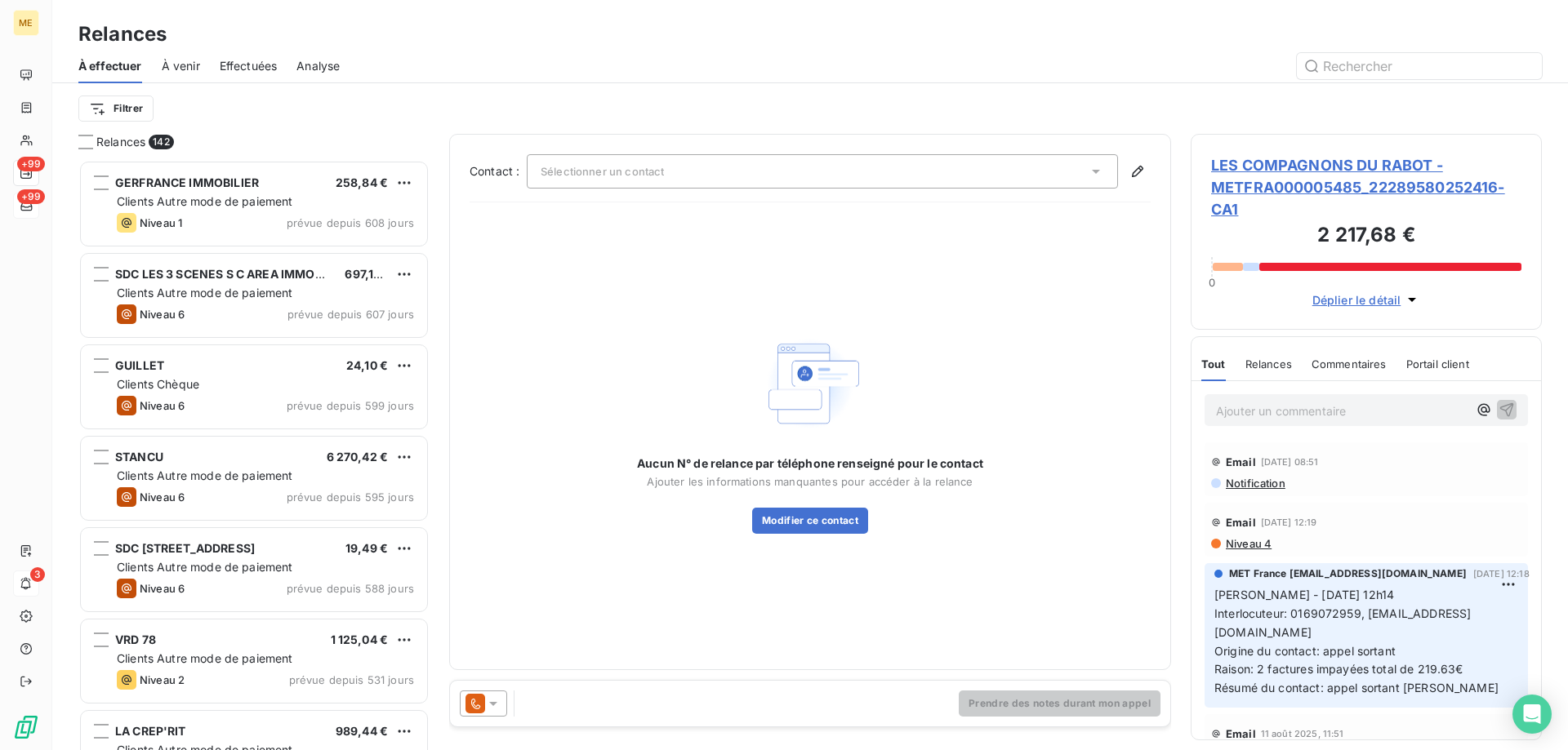
click at [553, 163] on div "Sélectionner un contact" at bounding box center [822, 171] width 591 height 35
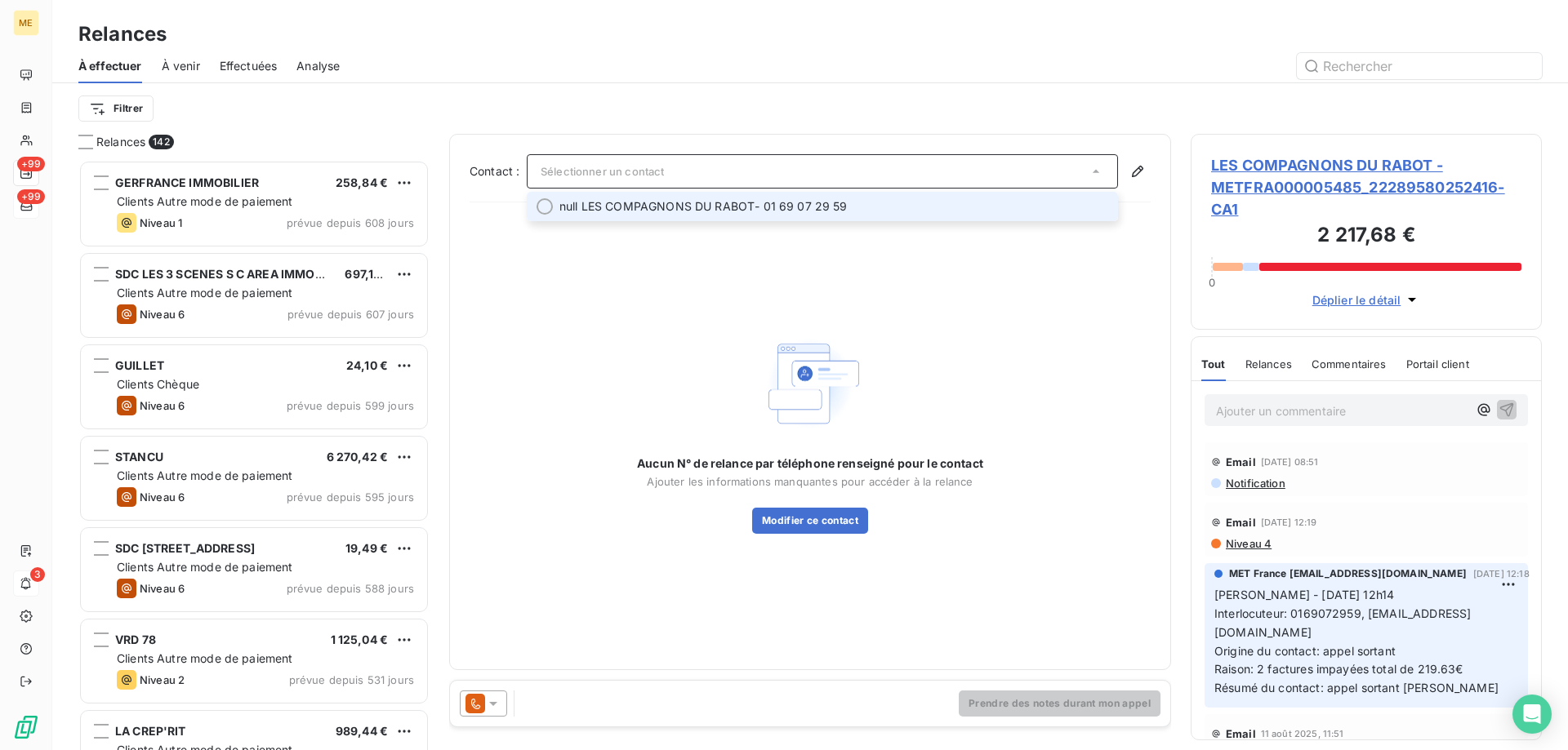
click at [585, 204] on span "null LES COMPAGNONS DU RABOT" at bounding box center [657, 207] width 195 height 16
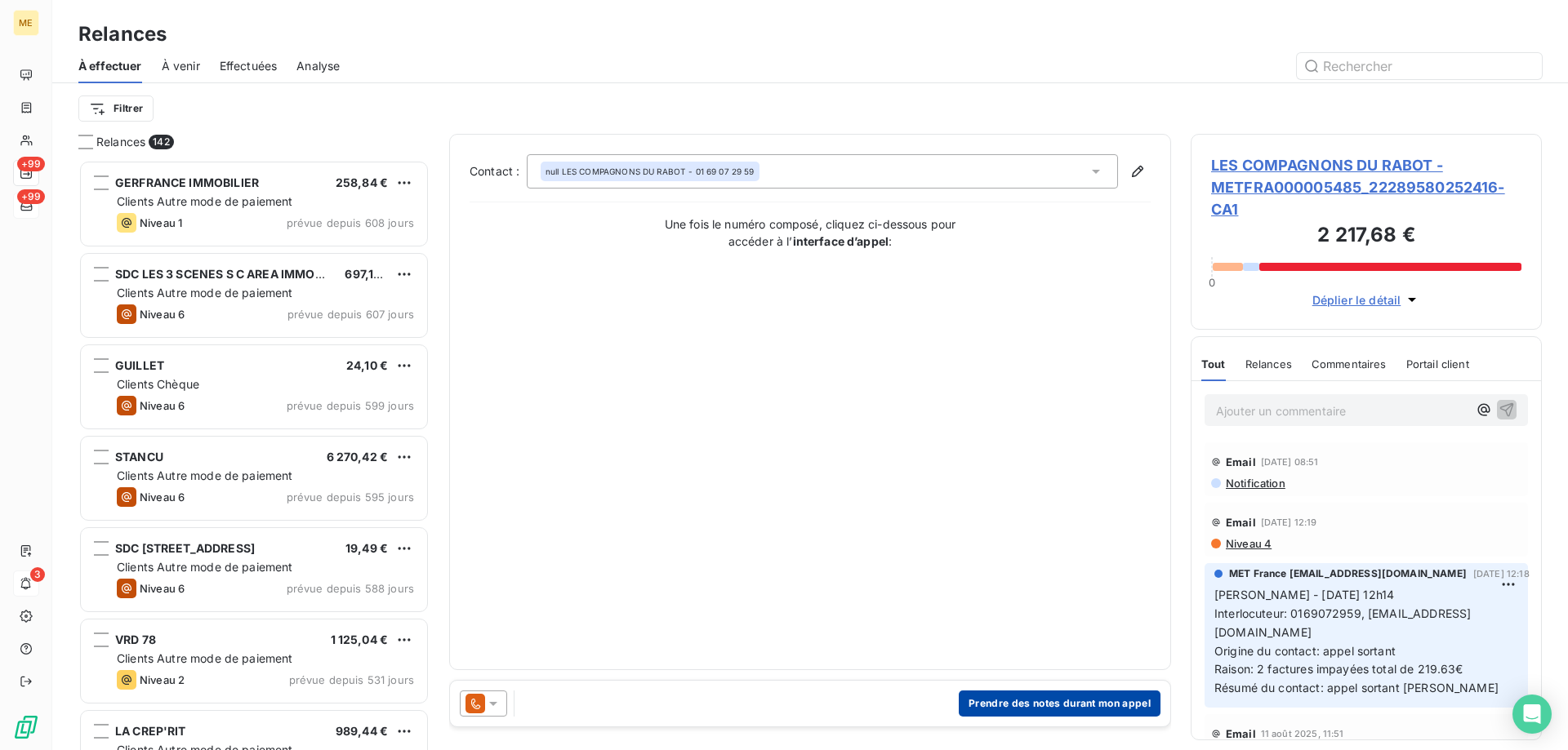
click at [978, 701] on button "Prendre des notes durant mon appel" at bounding box center [1059, 703] width 202 height 26
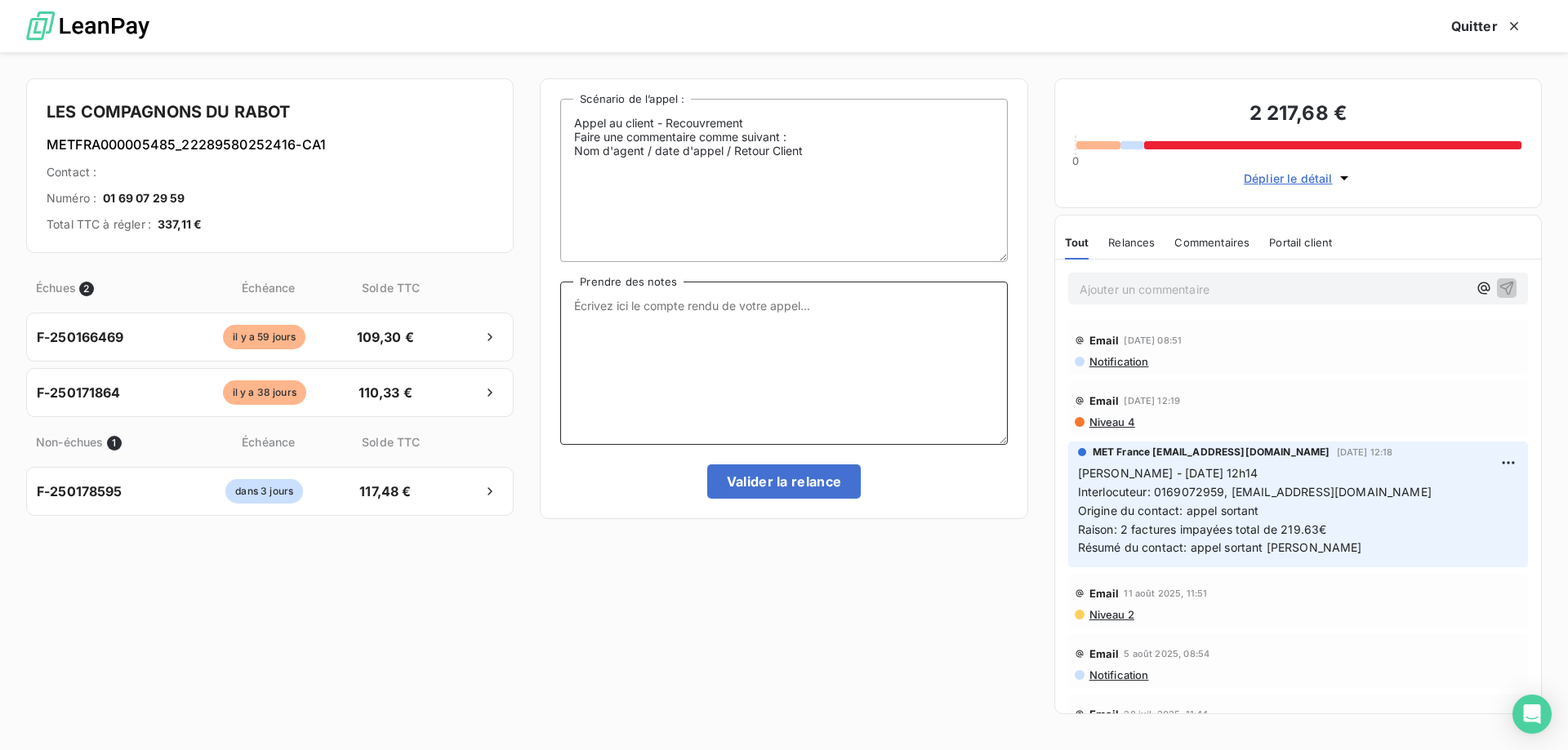
click at [696, 319] on textarea "Prendre des notes" at bounding box center [784, 364] width 447 height 163
paste textarea "Sylvain - 03/09/2025 - 12h14 Interlocuteur: 0169072959, COMPAGNONS.DU.RABOT@WAN…"
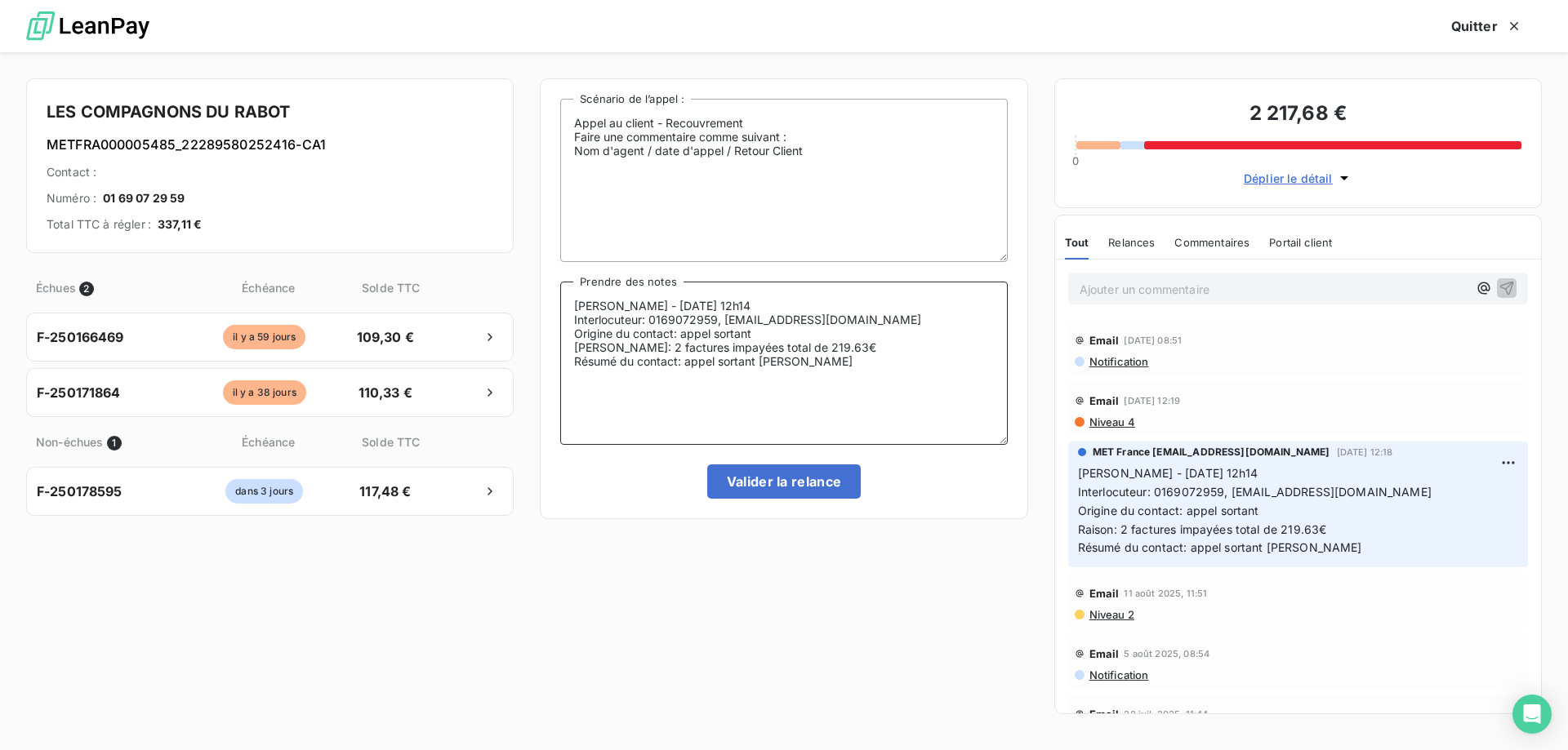
click at [637, 304] on textarea "Sylvain - 03/09/2025 - 12h14 Interlocuteur: 0169072959, COMPAGNONS.DU.RABOT@WAN…" at bounding box center [784, 364] width 447 height 163
click at [750, 303] on textarea "Sylvain - 16/09/2025 - 12h14 Interlocuteur: 0169072959, COMPAGNONS.DU.RABOT@WAN…" at bounding box center [784, 364] width 447 height 163
click at [648, 321] on textarea "Sylvain - 16/09/2025 - 15h59 Interlocuteur: 0169072959, COMPAGNONS.DU.RABOT@WAN…" at bounding box center [784, 364] width 447 height 163
click at [801, 386] on textarea "Sylvain - 16/09/2025 - 15h59 Interlocuteur: Mme NKOUKA 0169072959, COMPAGNONS.D…" at bounding box center [784, 364] width 447 height 163
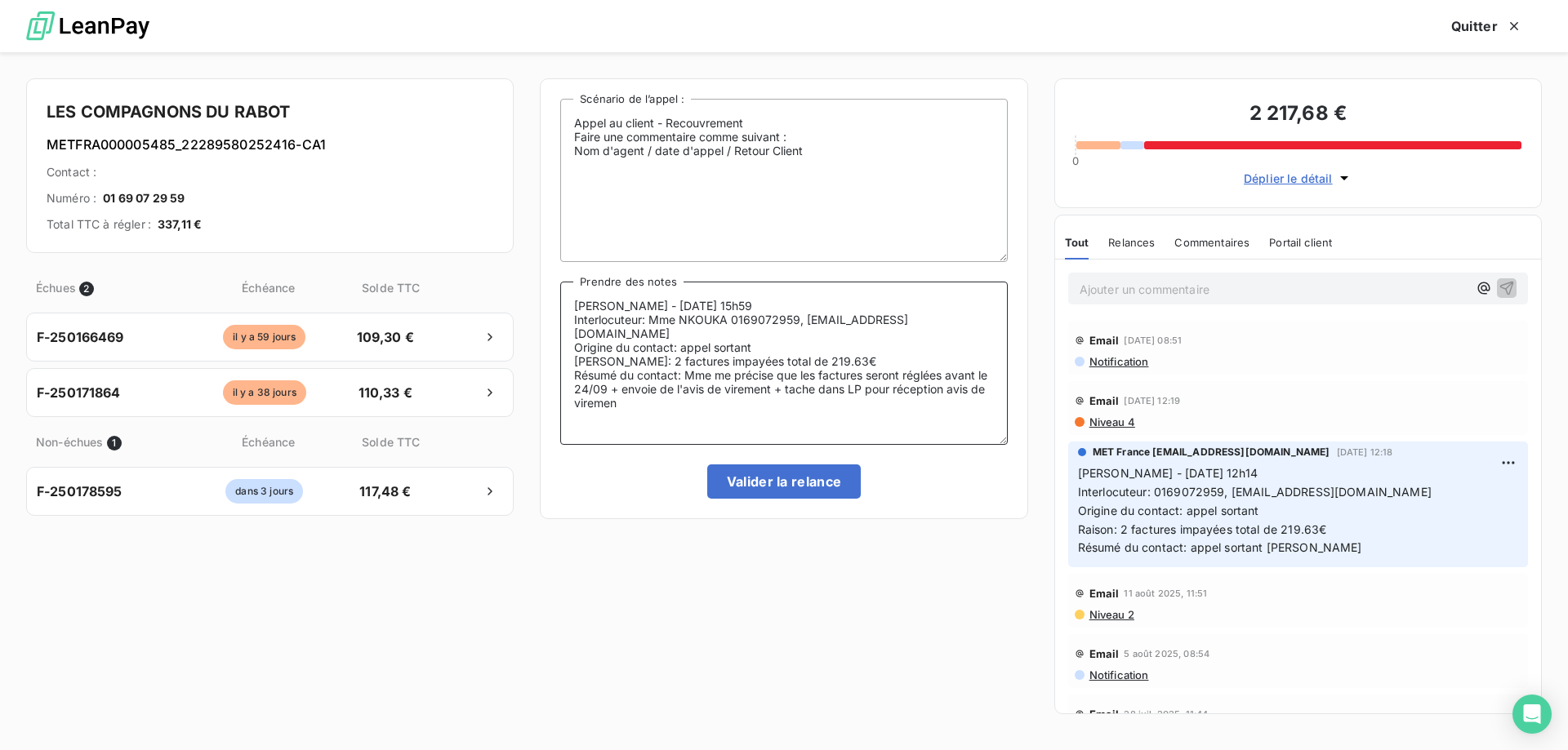
type textarea "Sylvain - 16/09/2025 - 15h59 Interlocuteur: Mme NKOUKA 0169072959, COMPAGNONS.D…"
click at [759, 482] on button "Valider la relance" at bounding box center [784, 482] width 154 height 35
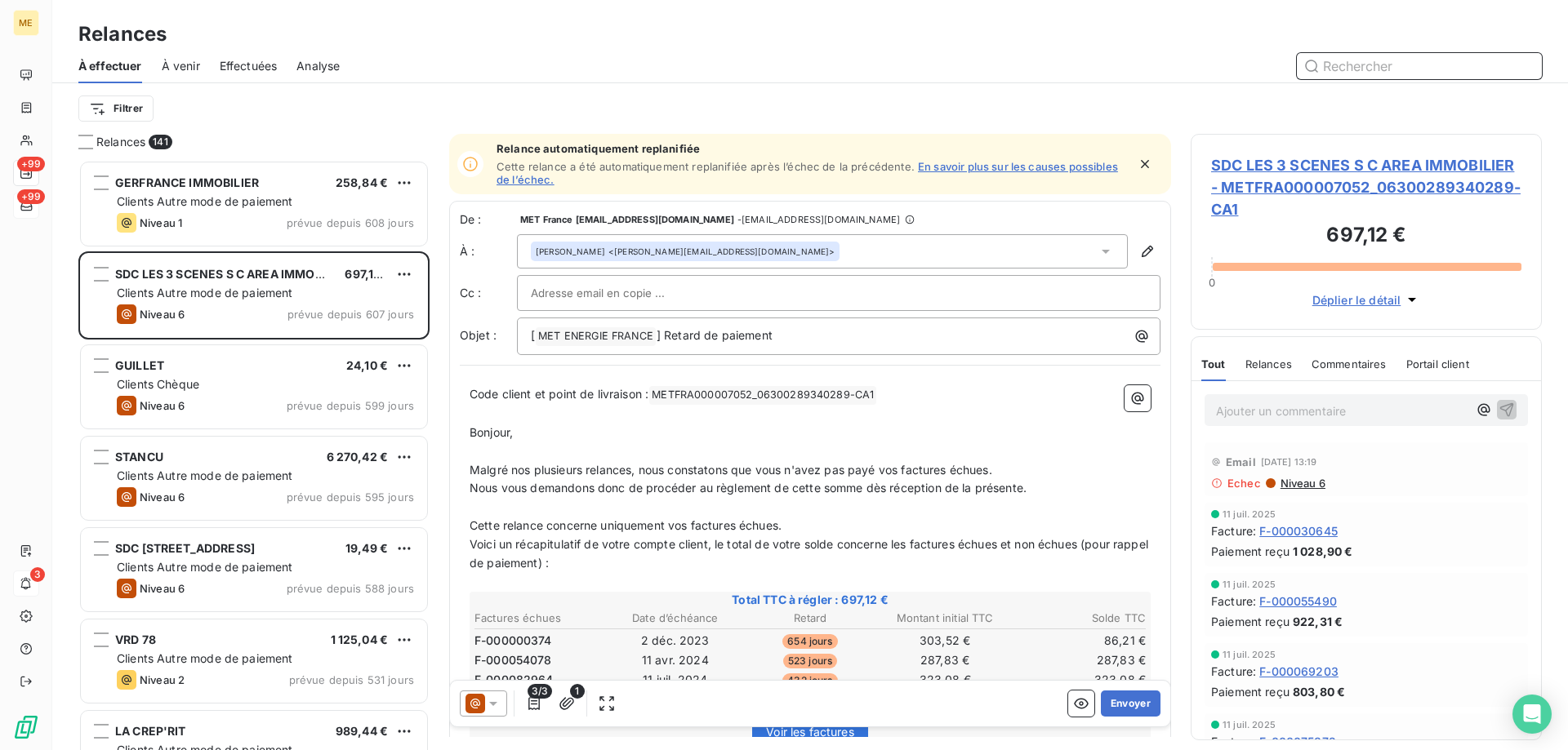
click at [247, 73] on span "Effectuées" at bounding box center [248, 66] width 58 height 16
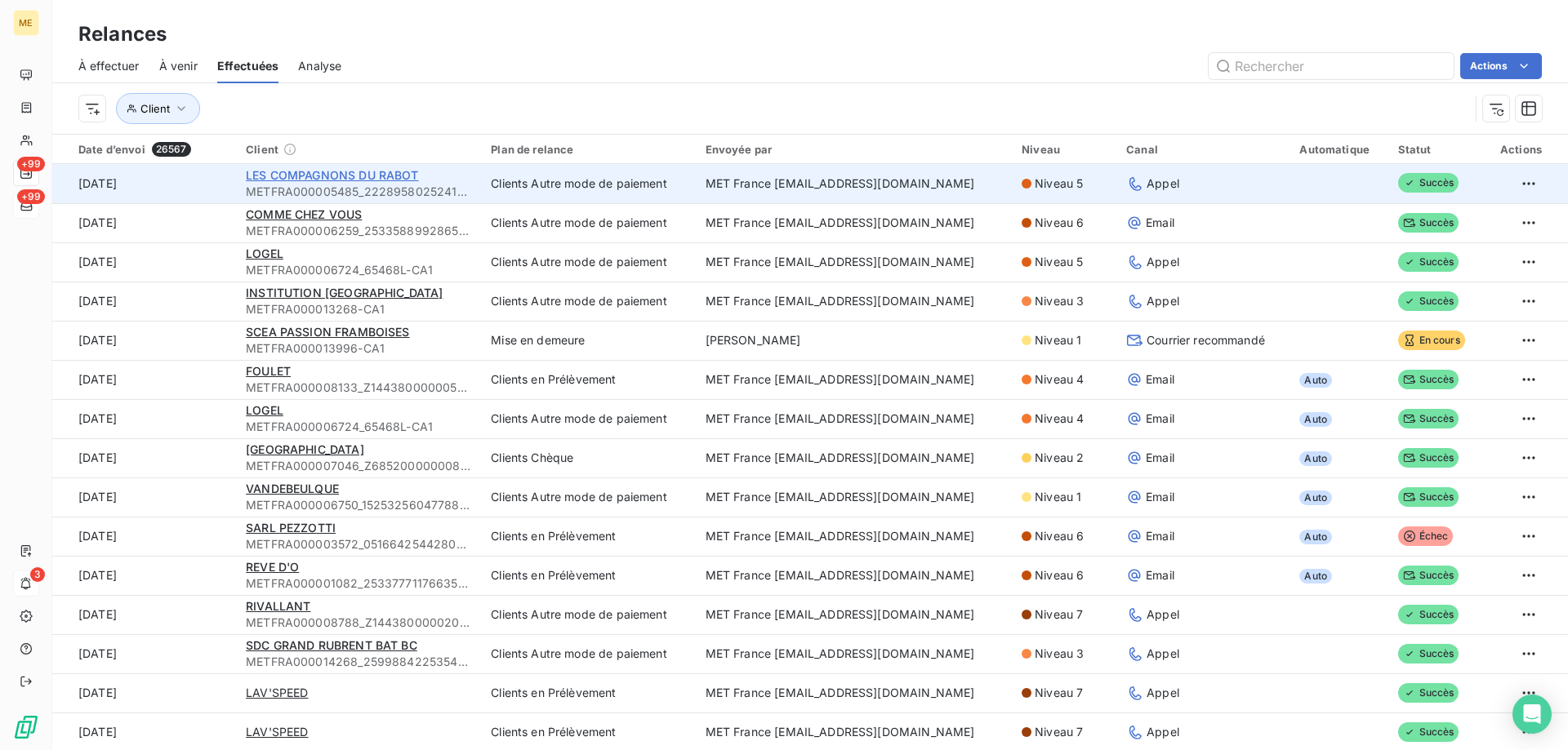
click at [323, 173] on span "LES COMPAGNONS DU RABOT" at bounding box center [331, 175] width 172 height 14
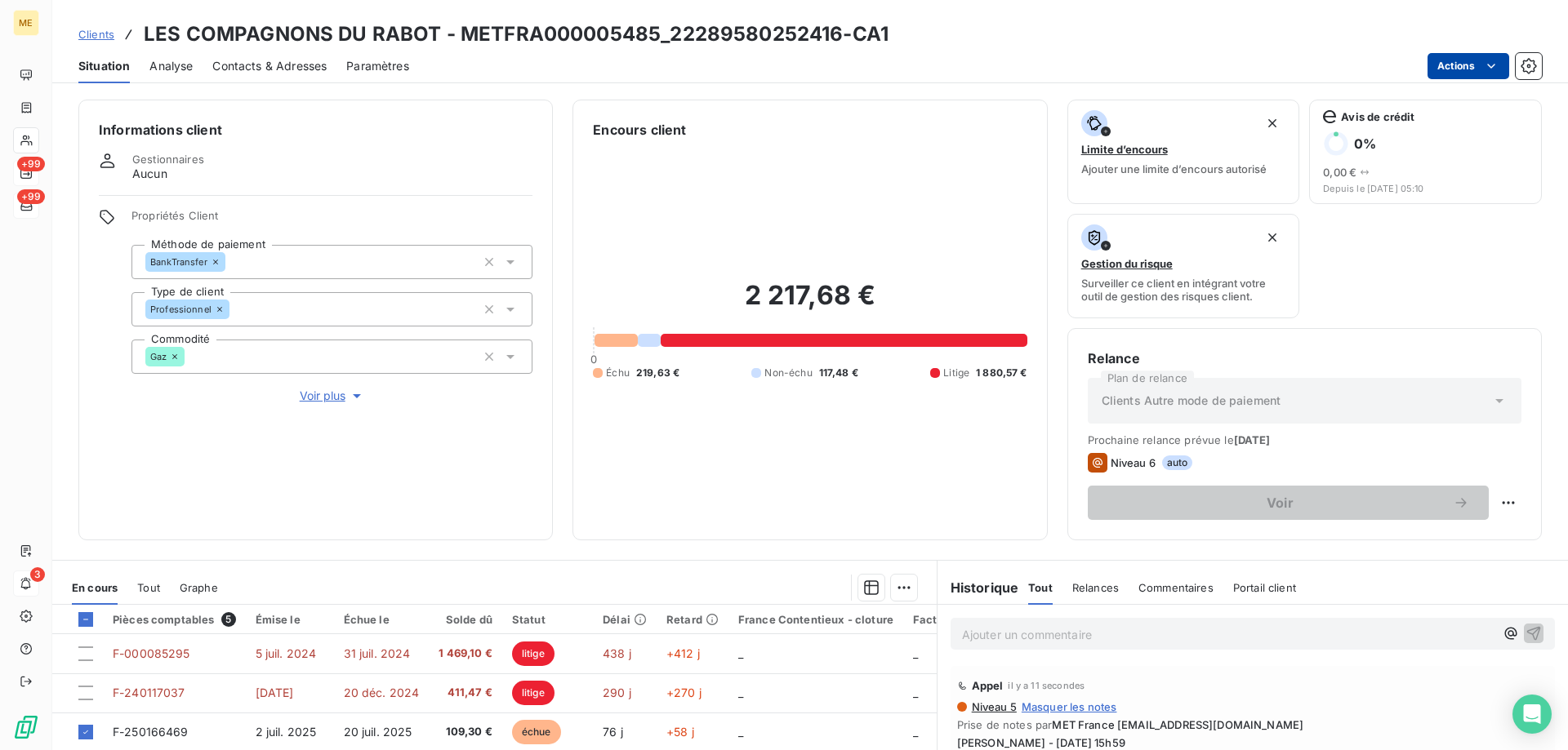
click at [1437, 66] on html "ME +99 +99 3 Clients LES COMPAGNONS DU RABOT - METFRA000005485_22289580252416-C…" at bounding box center [784, 457] width 1568 height 914
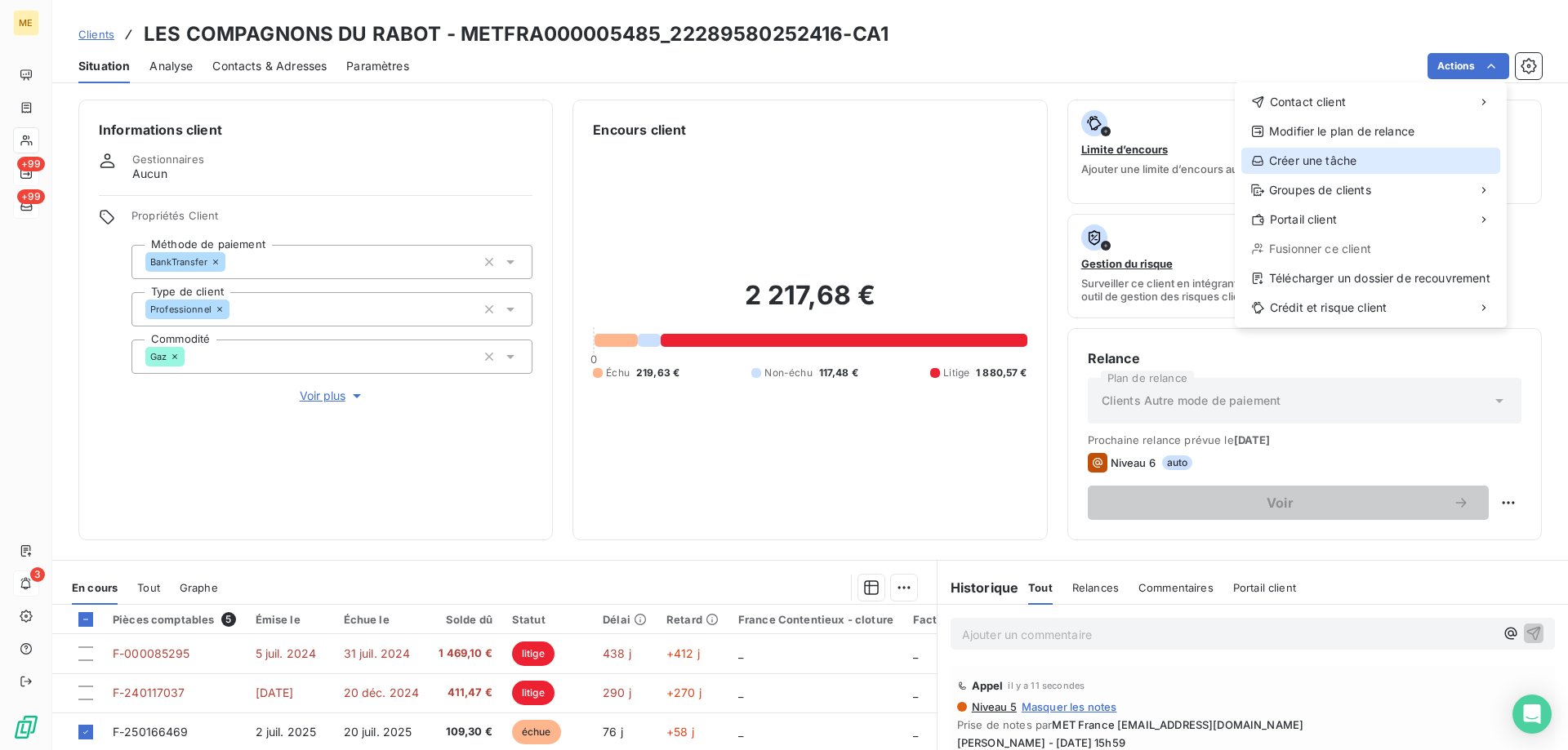
click at [1340, 159] on div "Créer une tâche" at bounding box center [1370, 161] width 259 height 26
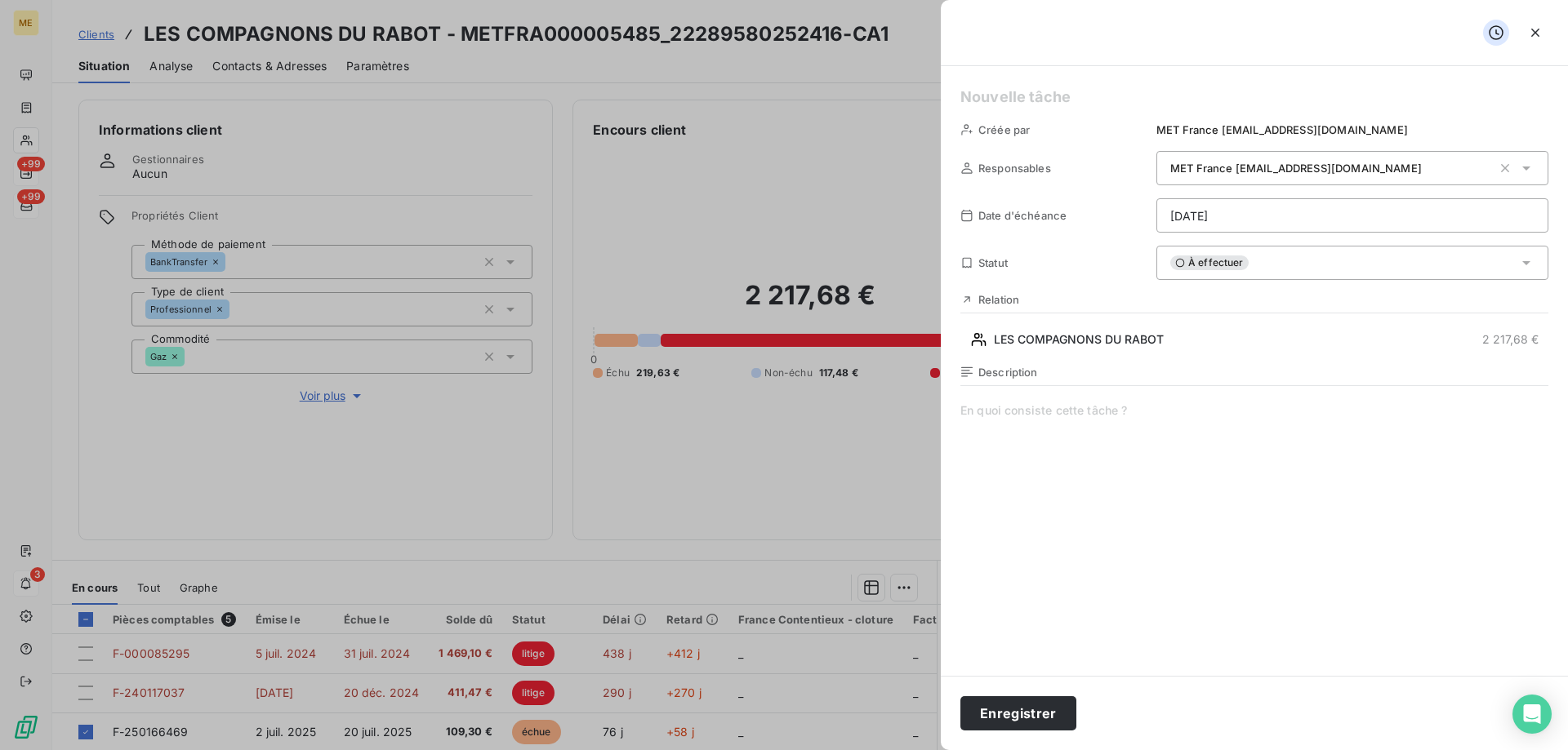
click at [1239, 218] on html "ME +99 +99 3 Clients LES COMPAGNONS DU RABOT - METFRA000005485_22289580252416-C…" at bounding box center [784, 457] width 1568 height 914
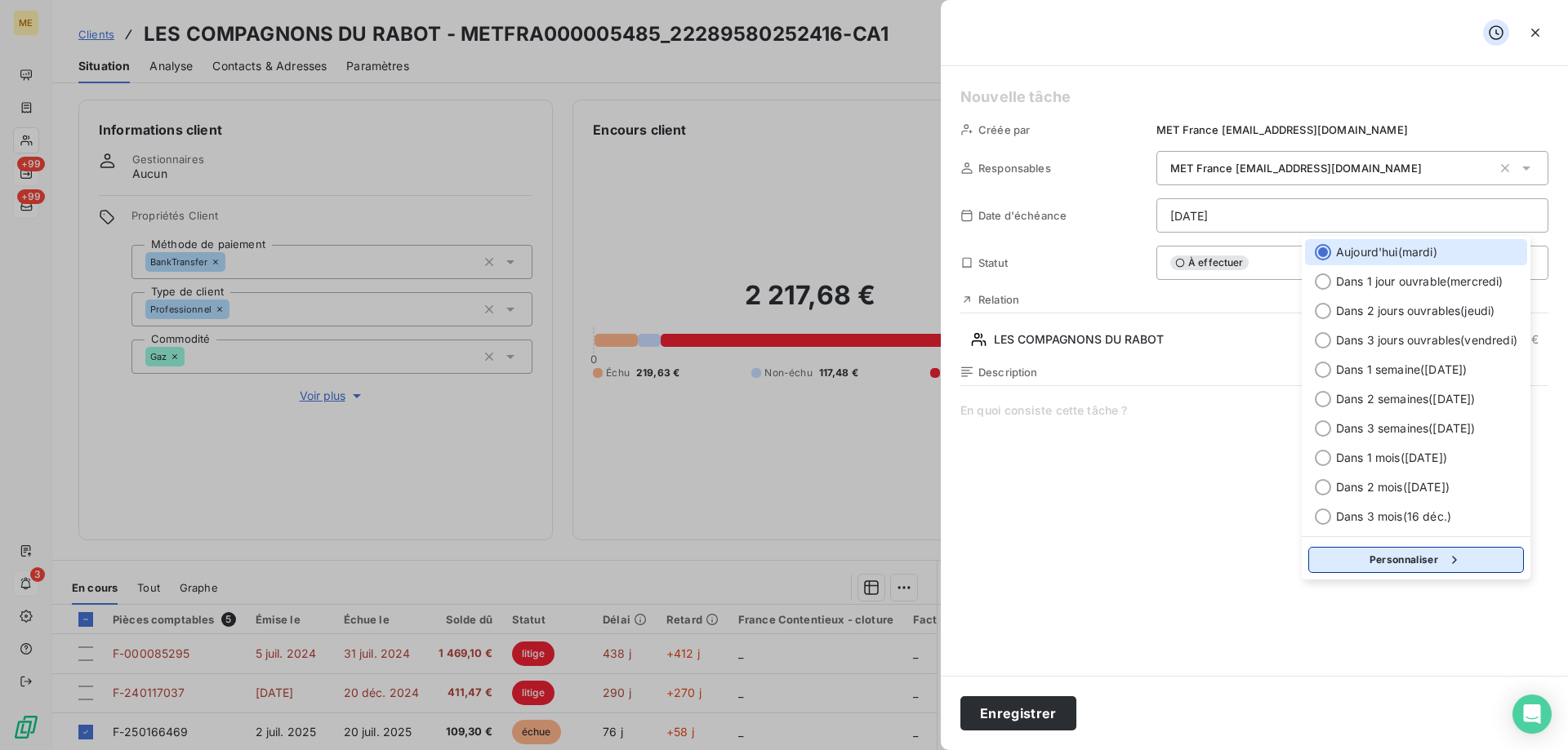
click at [1457, 561] on icon "button" at bounding box center [1455, 560] width 16 height 16
select select "8"
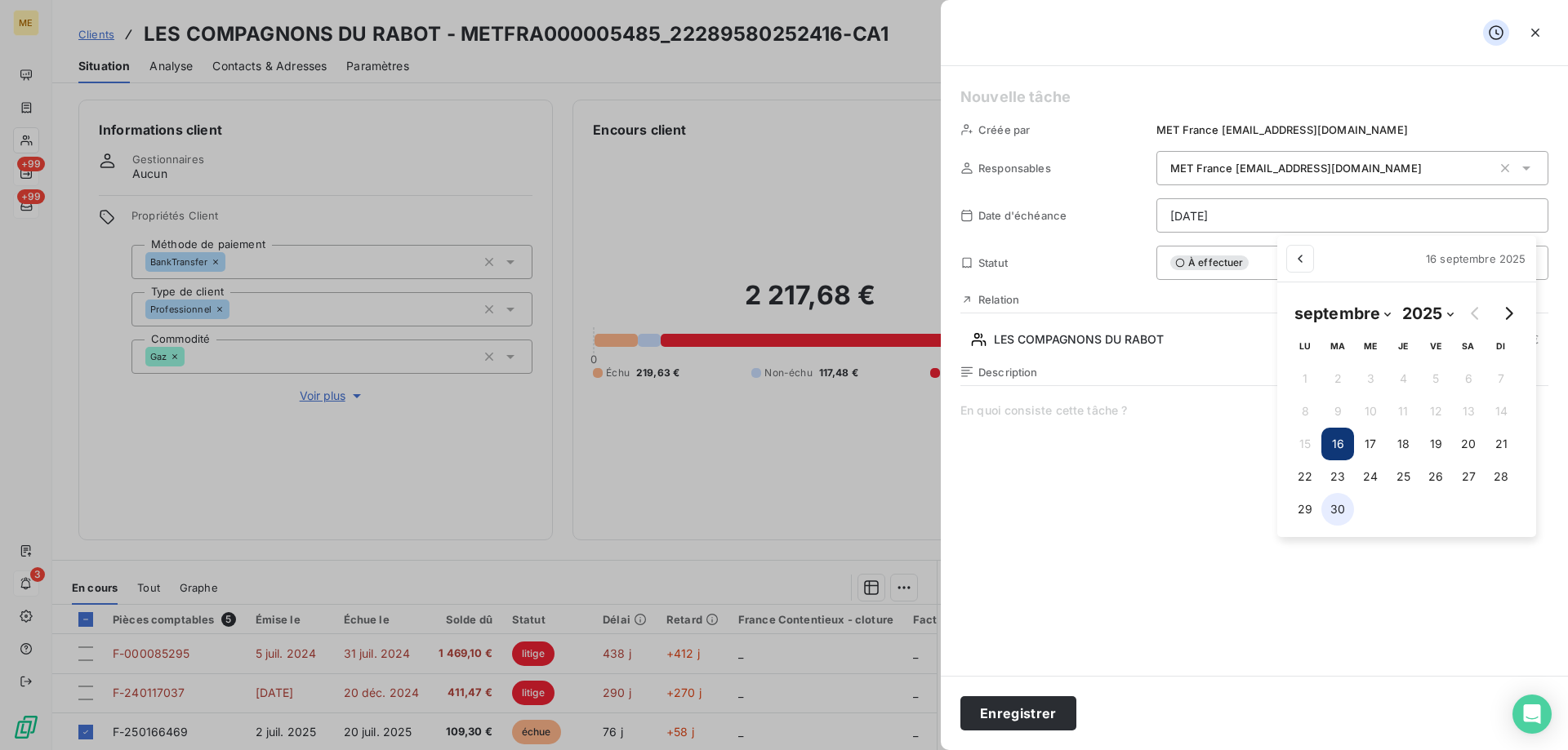
click at [1342, 503] on button "30" at bounding box center [1337, 509] width 33 height 33
type input "30/09/2025"
click at [1198, 475] on html "ME +99 +99 3 Clients LES COMPAGNONS DU RABOT - METFRA000005485_22289580252416-C…" at bounding box center [784, 457] width 1568 height 914
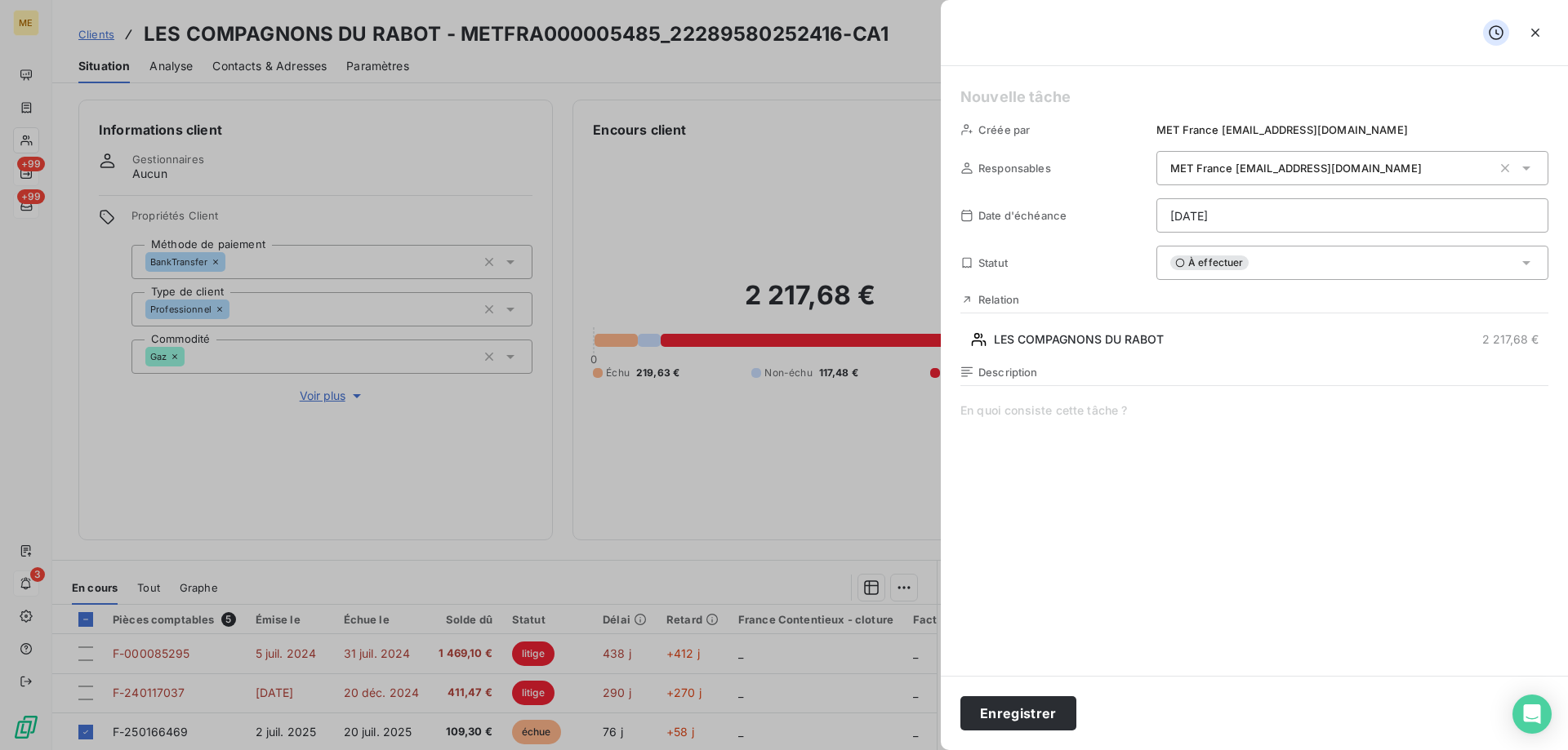
click at [1010, 85] on h5 at bounding box center [1255, 96] width 588 height 23
click at [1017, 405] on span at bounding box center [1255, 559] width 588 height 314
click at [998, 424] on span "Vérifier reception avis de virement" at bounding box center [1255, 559] width 588 height 314
click at [1020, 410] on span "Vérifier reception avis de virement" at bounding box center [1255, 559] width 588 height 314
click at [0, 0] on lt-span "réception" at bounding box center [0, 0] width 0 height 0
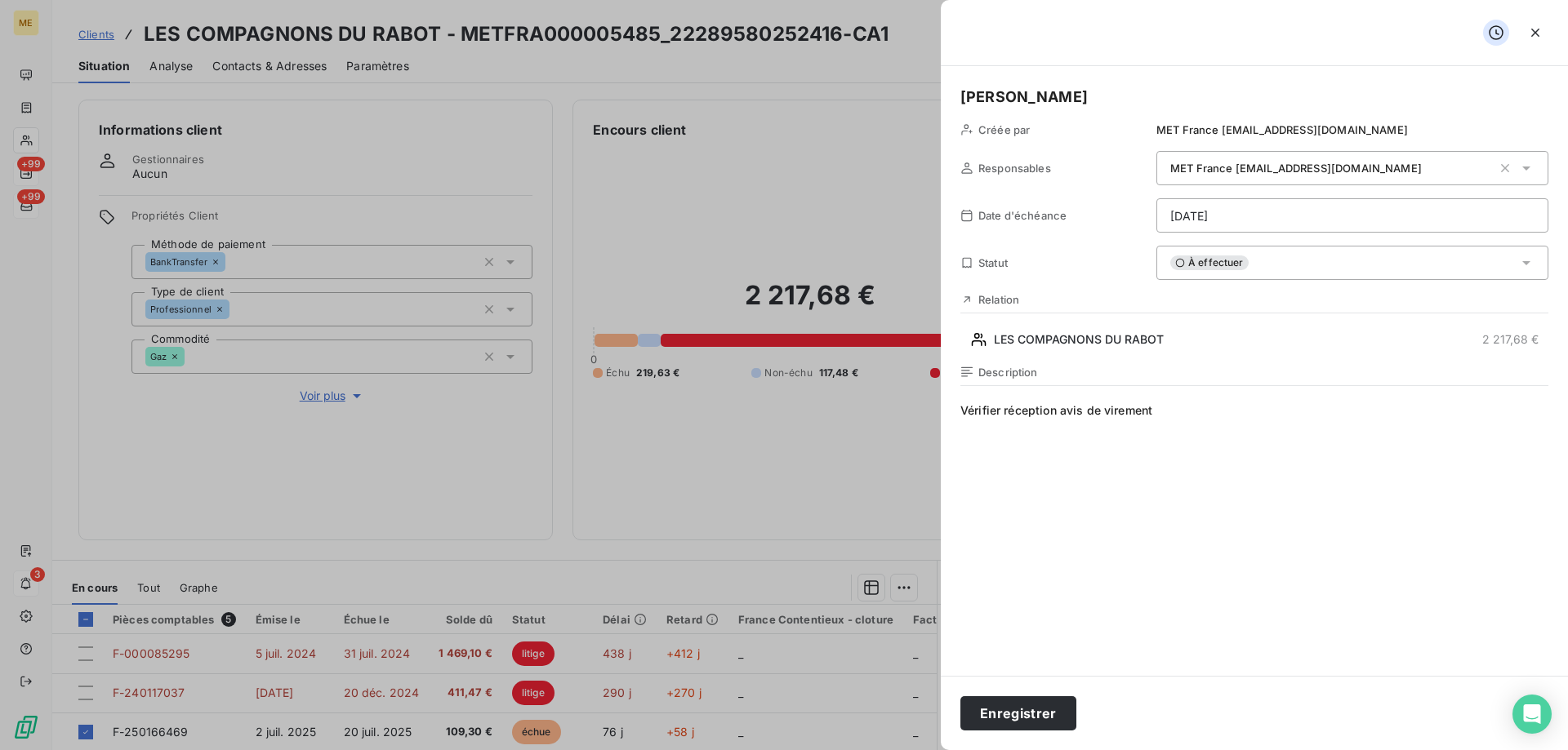
click at [1269, 415] on span "Vérifier réception avis de virement" at bounding box center [1255, 559] width 588 height 314
click at [1008, 714] on button "Enregistrer" at bounding box center [1019, 713] width 116 height 35
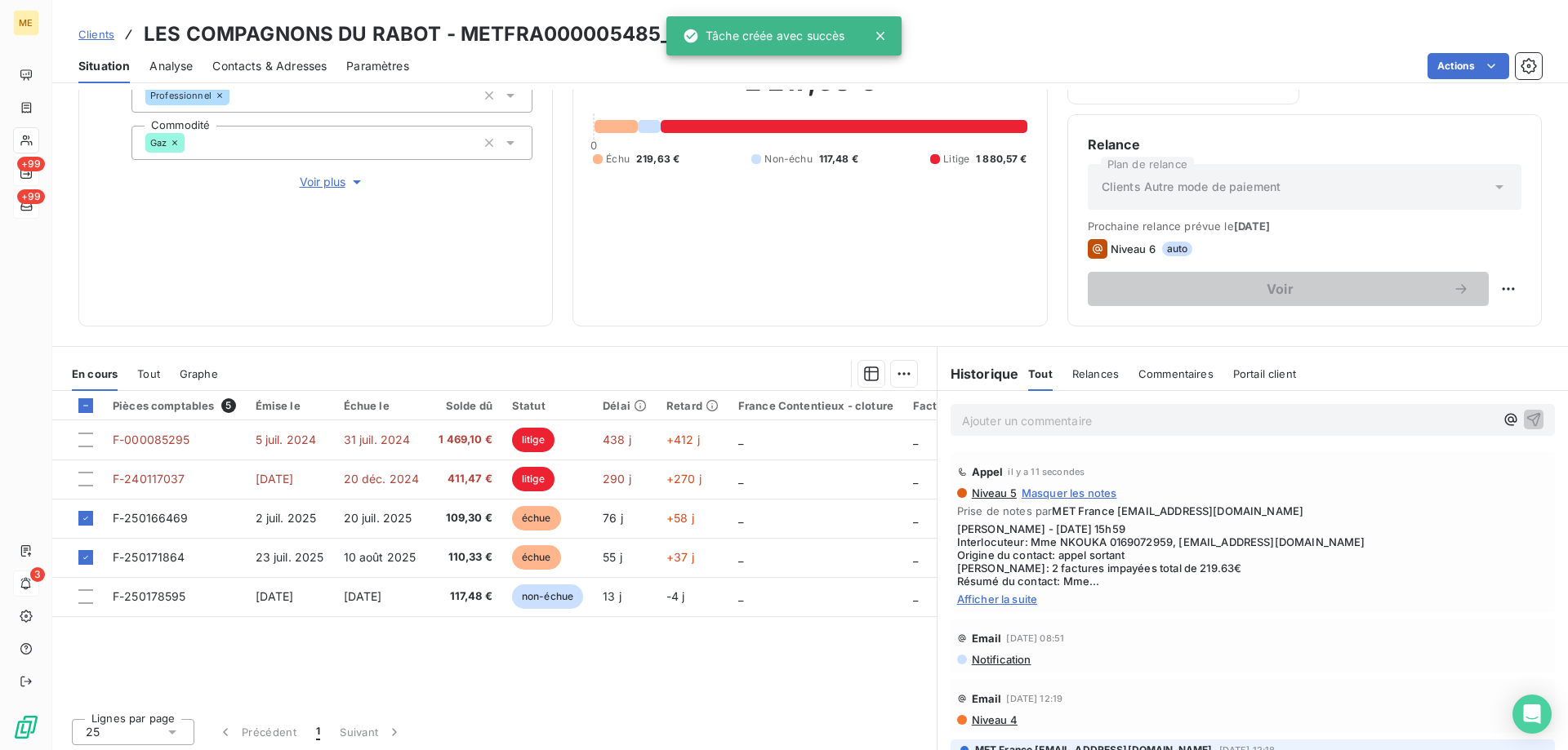
scroll to position [218, 0]
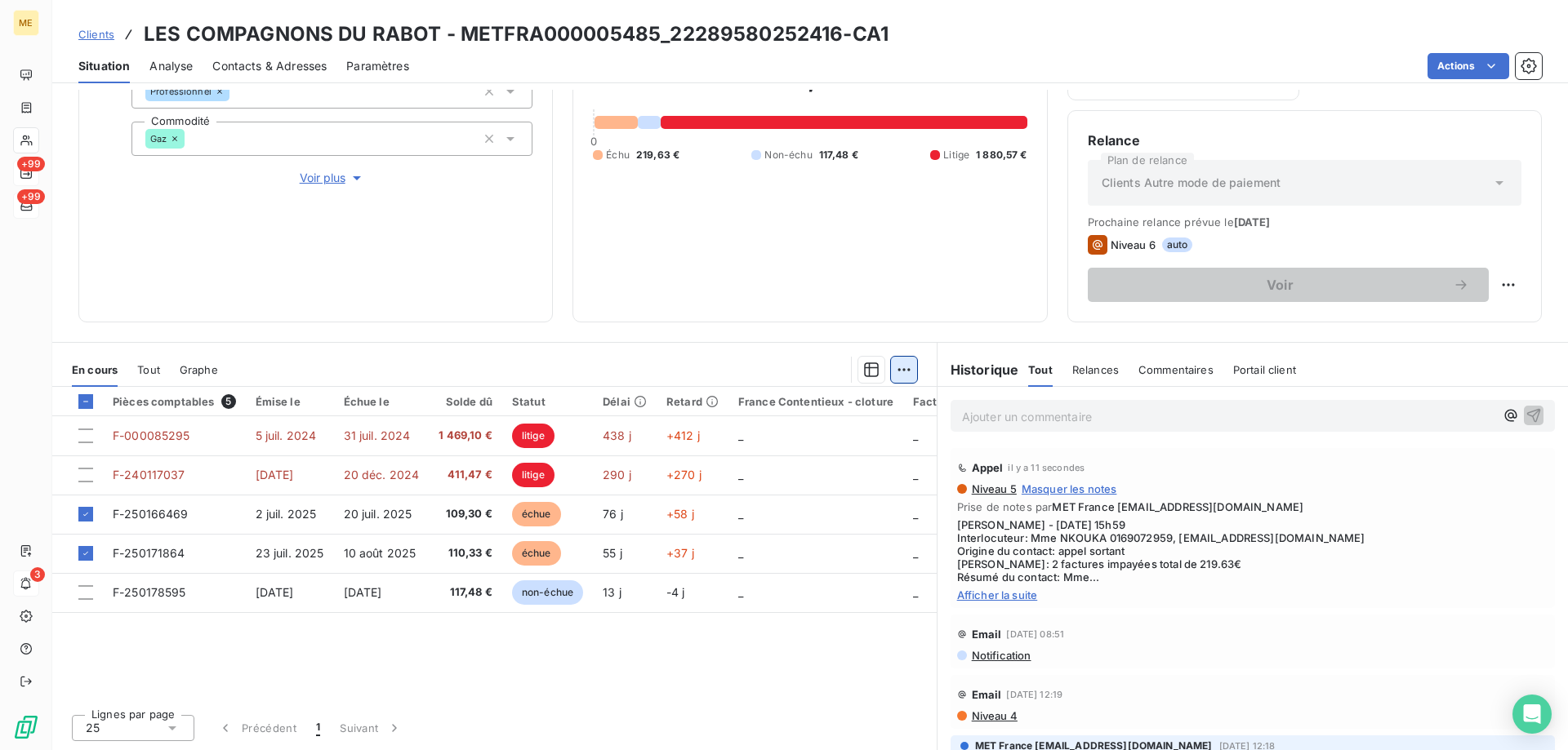
click at [896, 374] on html "ME +99 +99 3 Clients LES COMPAGNONS DU RABOT - METFRA000005485_22289580252416-C…" at bounding box center [784, 457] width 1568 height 914
click at [808, 439] on div "Ajouter une promesse de paiement (2 factures)" at bounding box center [753, 435] width 296 height 26
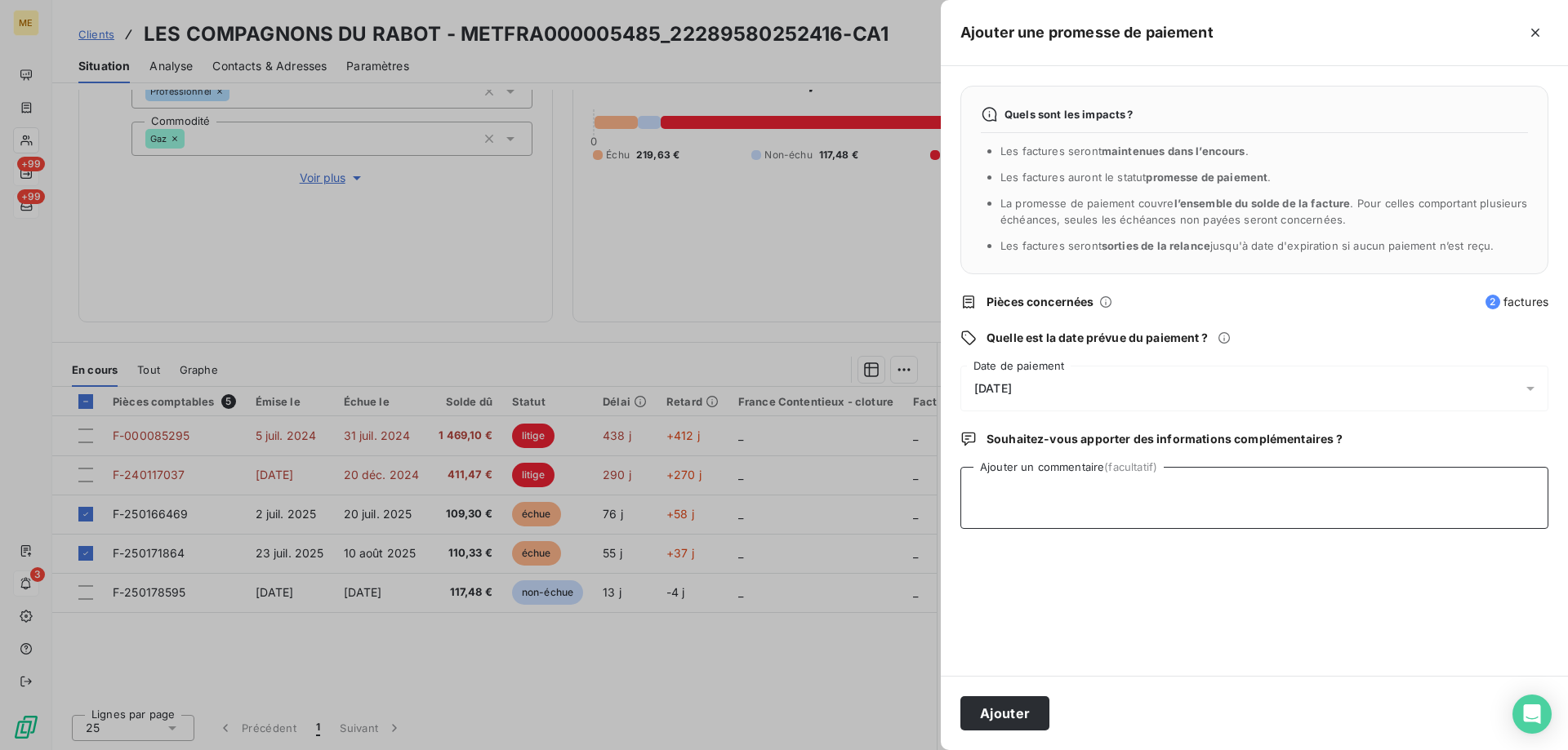
click at [1012, 499] on textarea "Ajouter un commentaire (facultatif)" at bounding box center [1255, 498] width 588 height 62
type textarea "Sylvain // les factures seront réglées au plus tard le 24/9"
click at [1012, 383] on span "17/09/2025" at bounding box center [994, 388] width 38 height 13
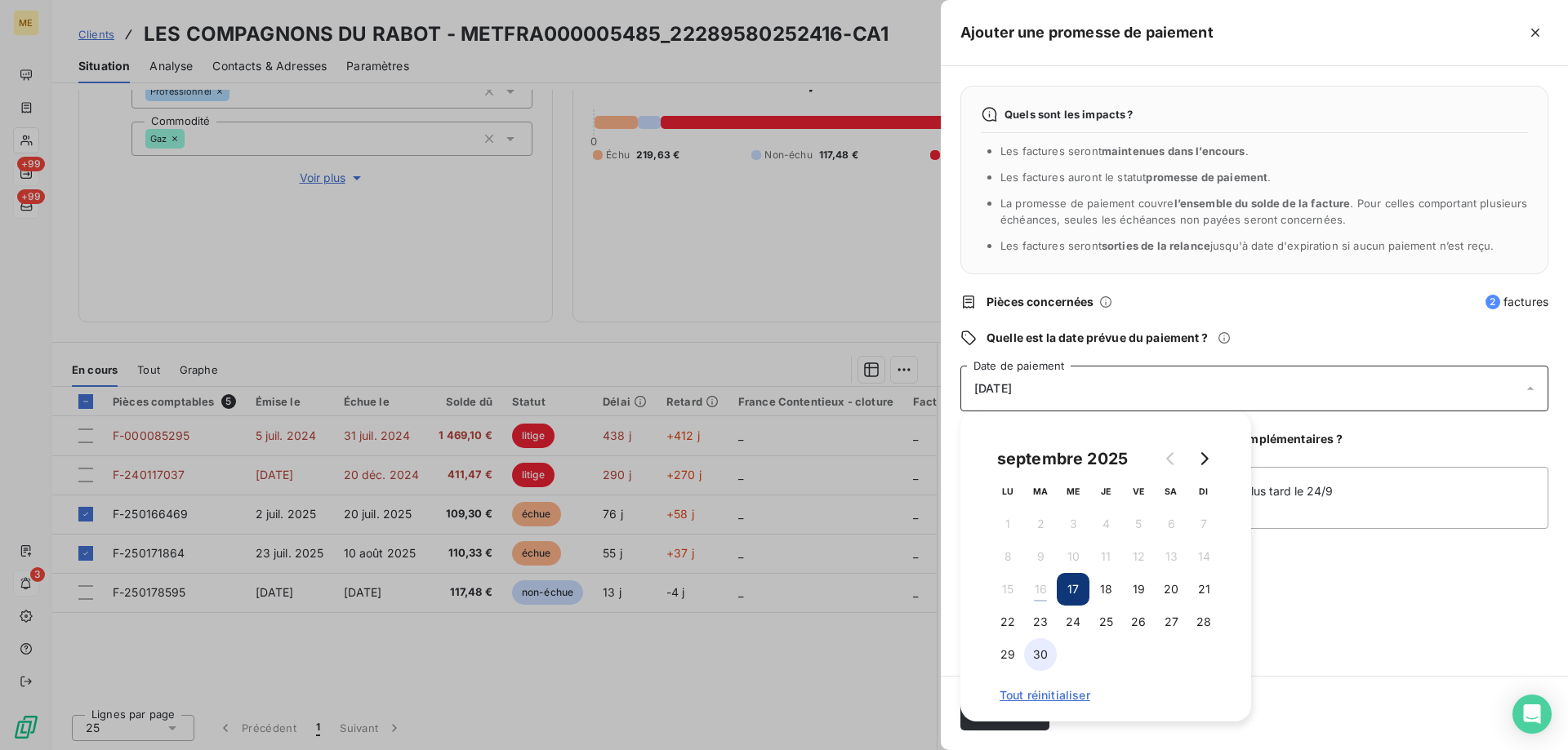
click at [1038, 643] on button "30" at bounding box center [1040, 655] width 33 height 33
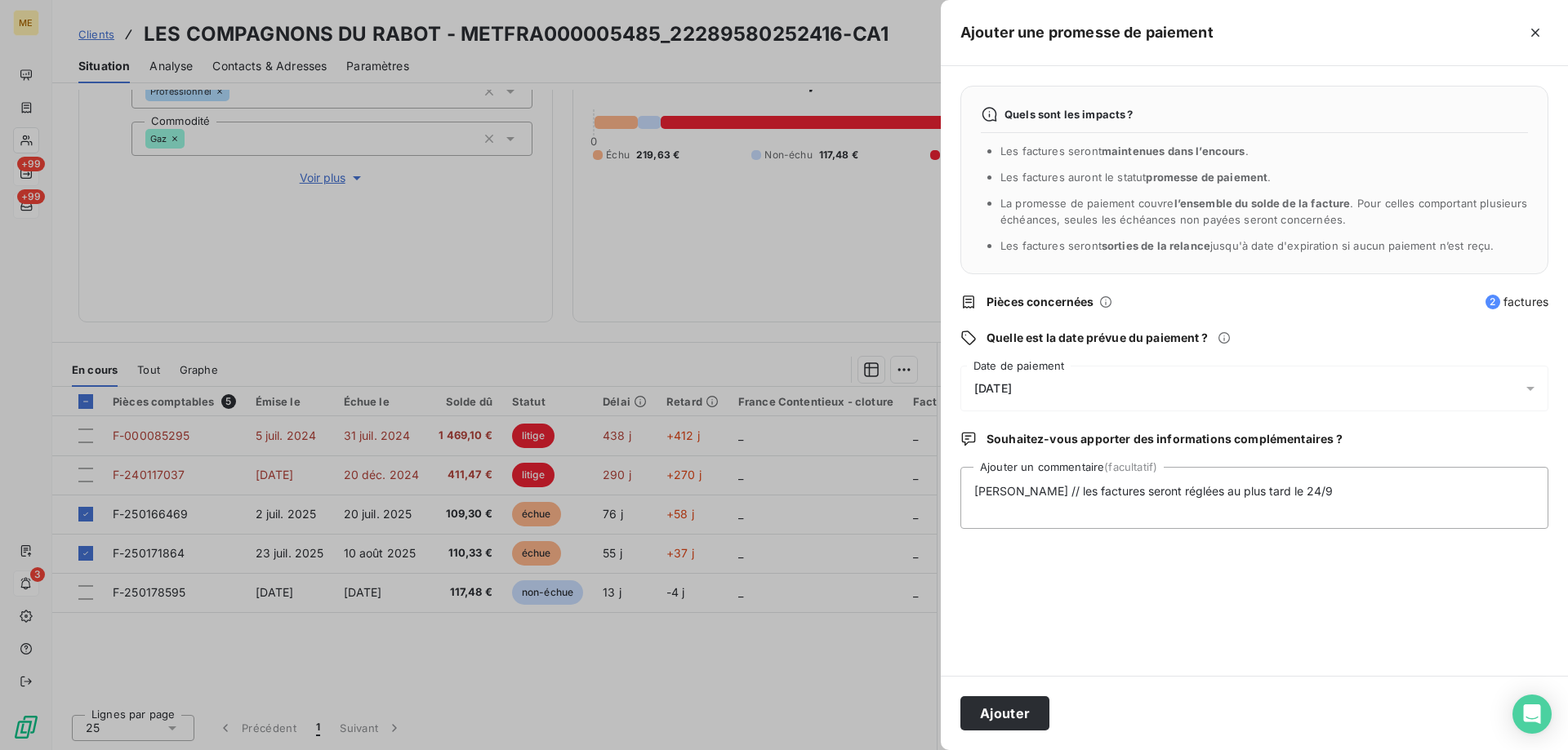
click at [1349, 571] on div "Quels sont les impacts ? Les factures seront maintenues dans l’encours . Les fa…" at bounding box center [1254, 372] width 627 height 610
click at [1005, 714] on button "Ajouter" at bounding box center [1006, 713] width 89 height 35
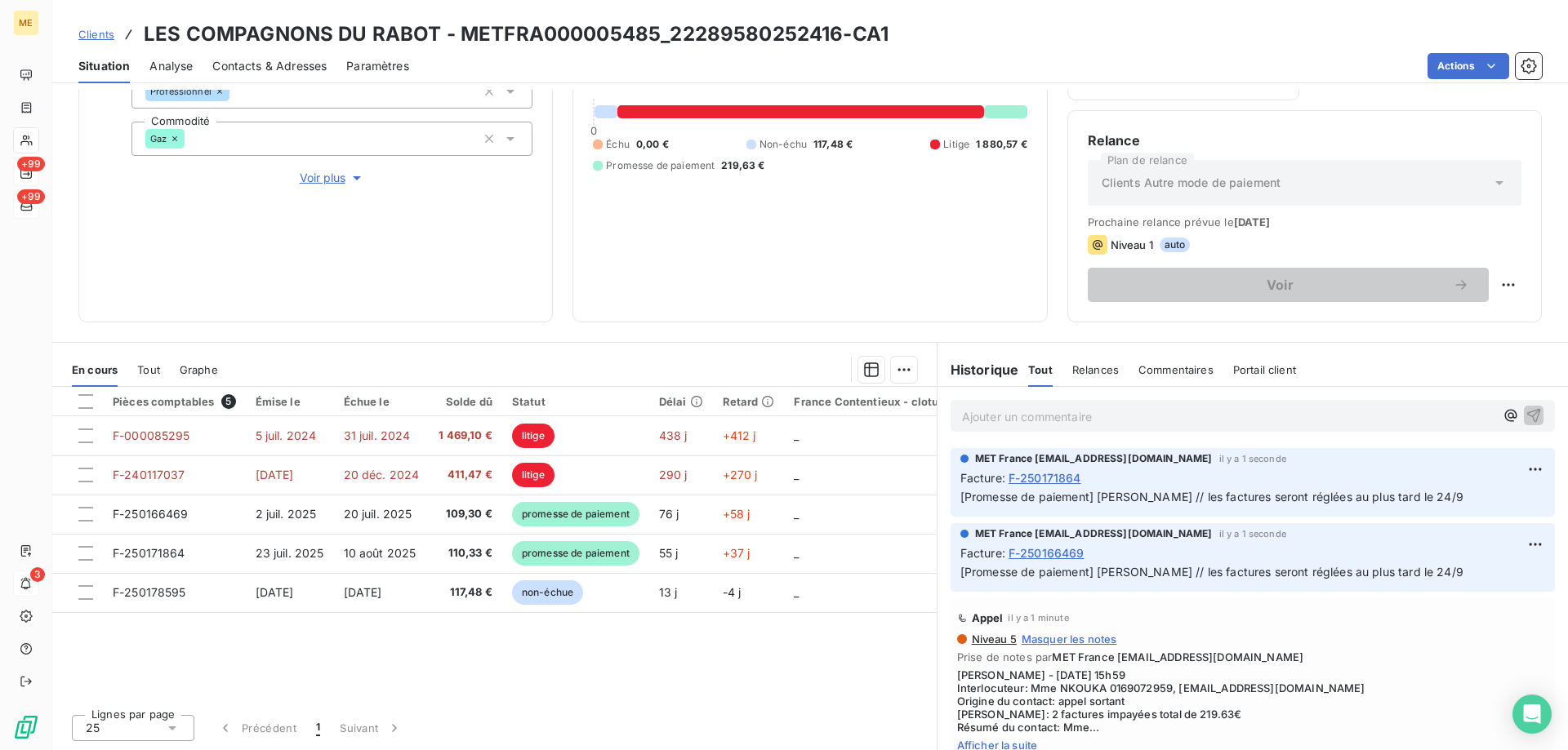
scroll to position [0, 0]
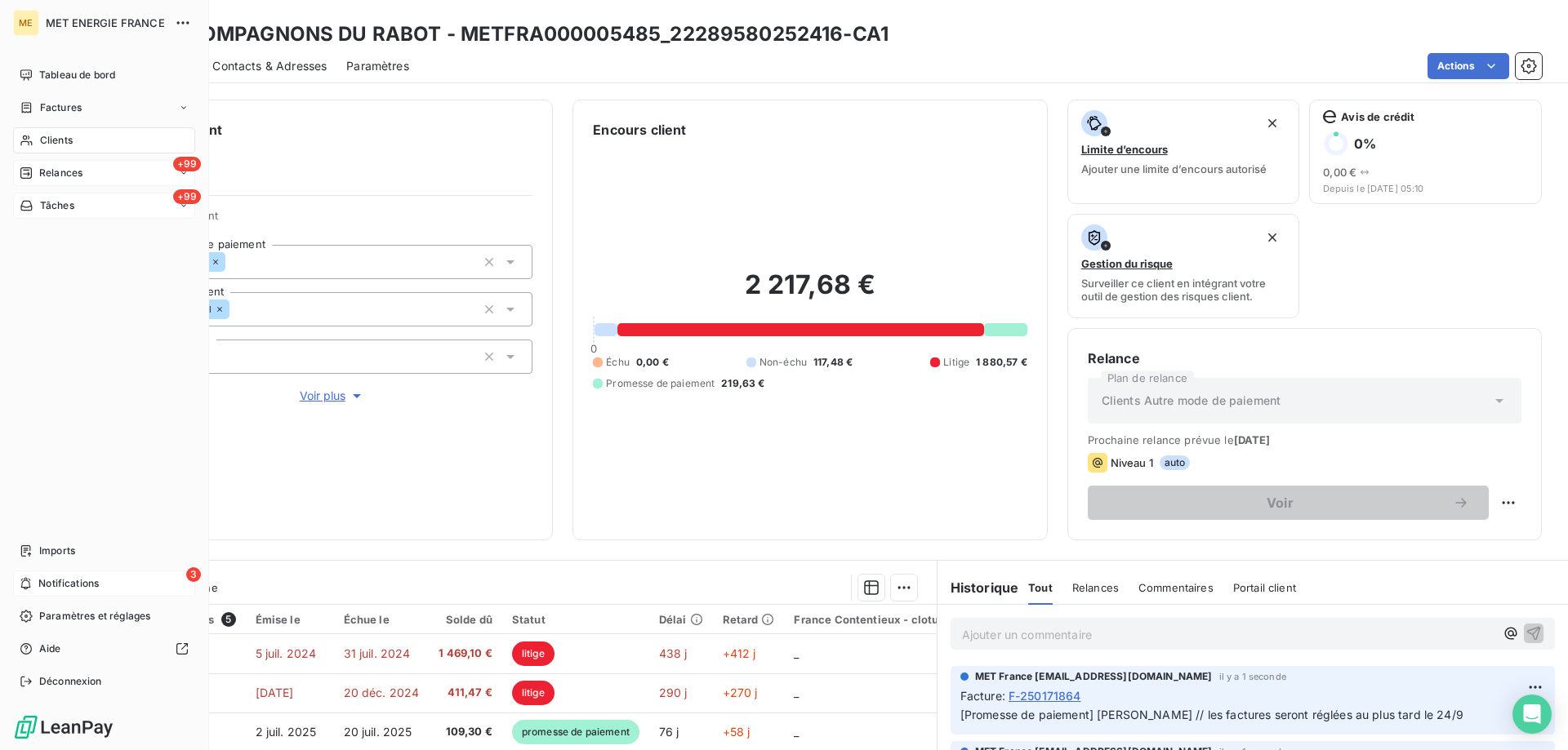
click at [74, 174] on span "Relances" at bounding box center [61, 173] width 44 height 15
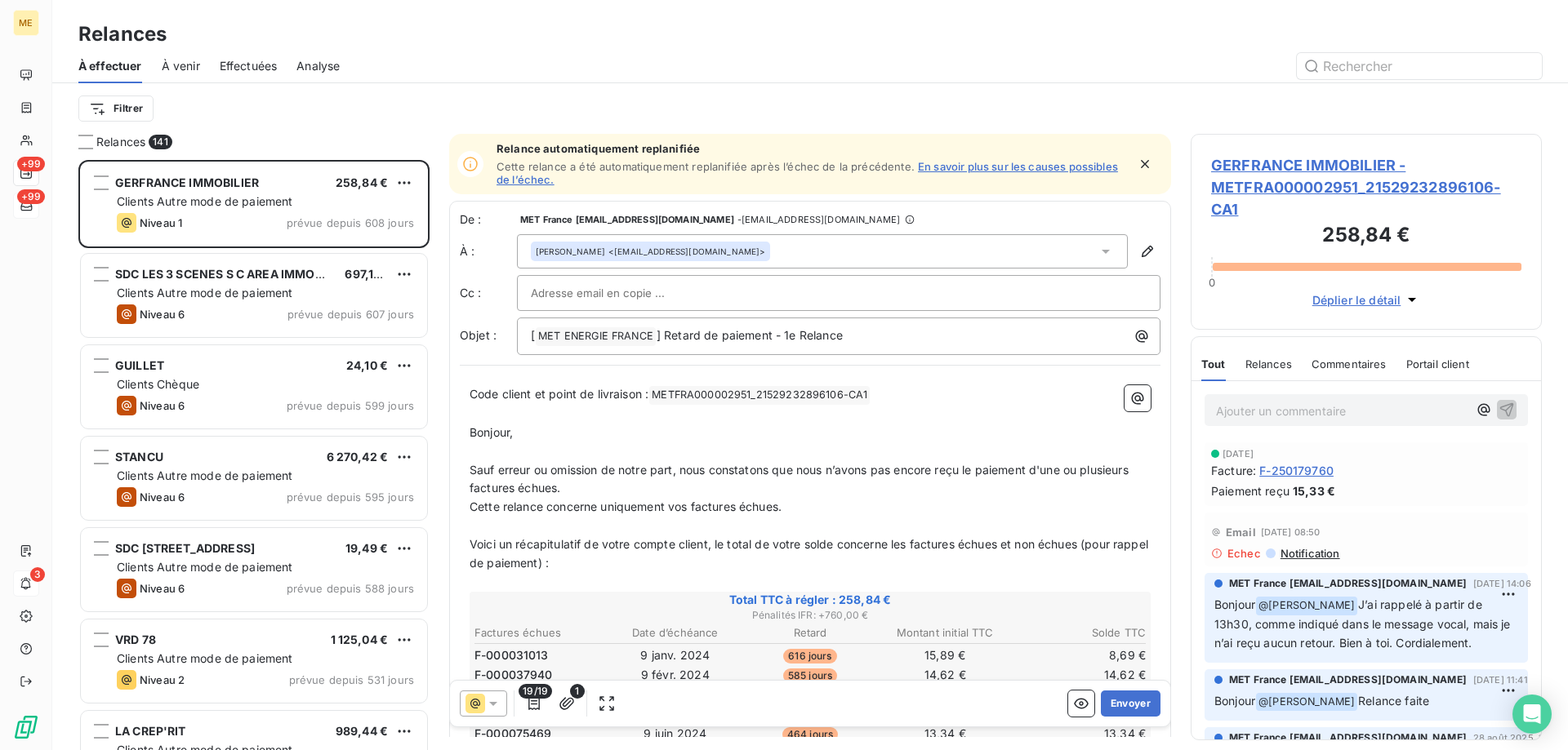
scroll to position [578, 339]
click at [135, 110] on html "ME +99 +99 3 Relances À effectuer À venir Effectuées Analyse Filtrer Relances 1…" at bounding box center [784, 457] width 1568 height 914
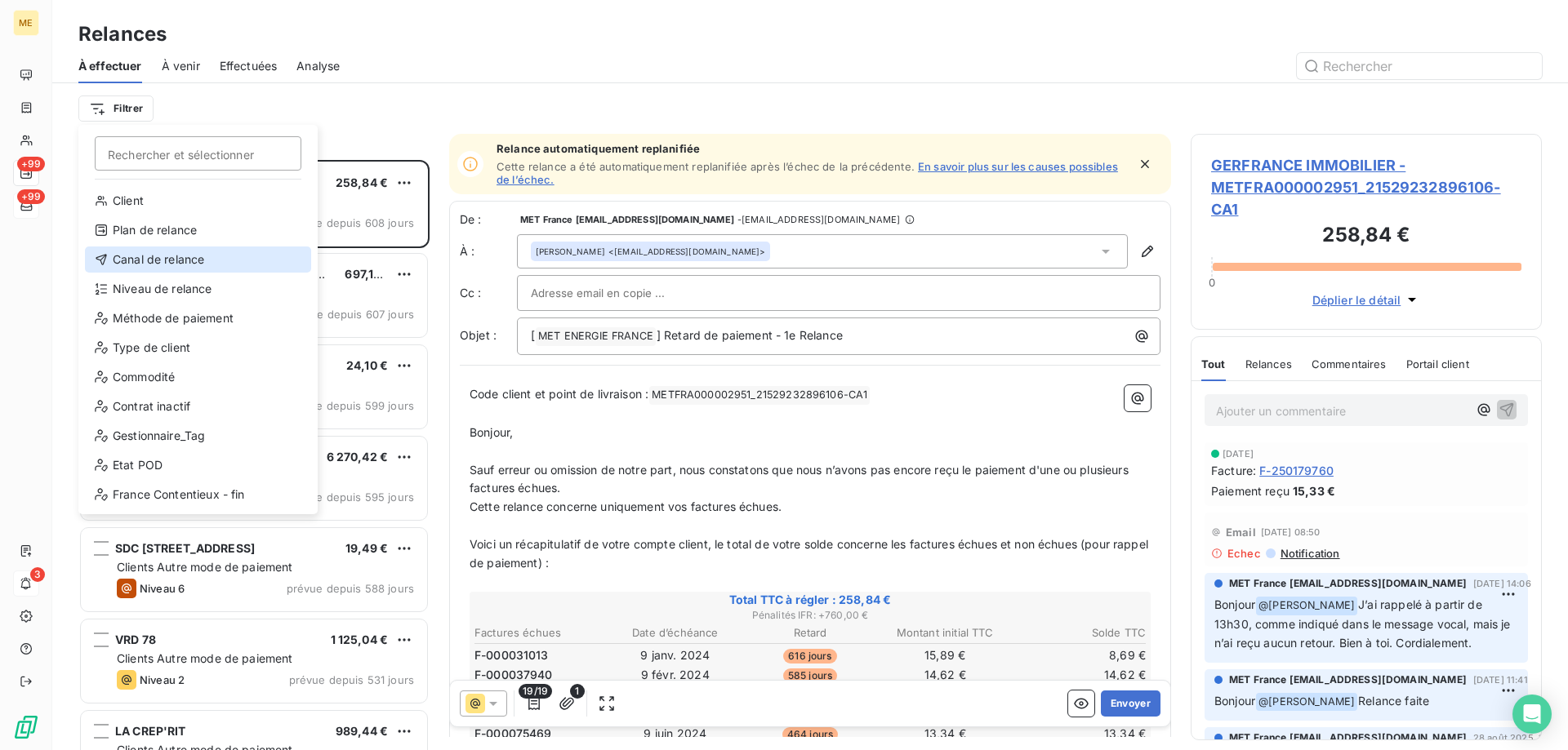
click at [153, 256] on div "Canal de relance" at bounding box center [198, 259] width 227 height 26
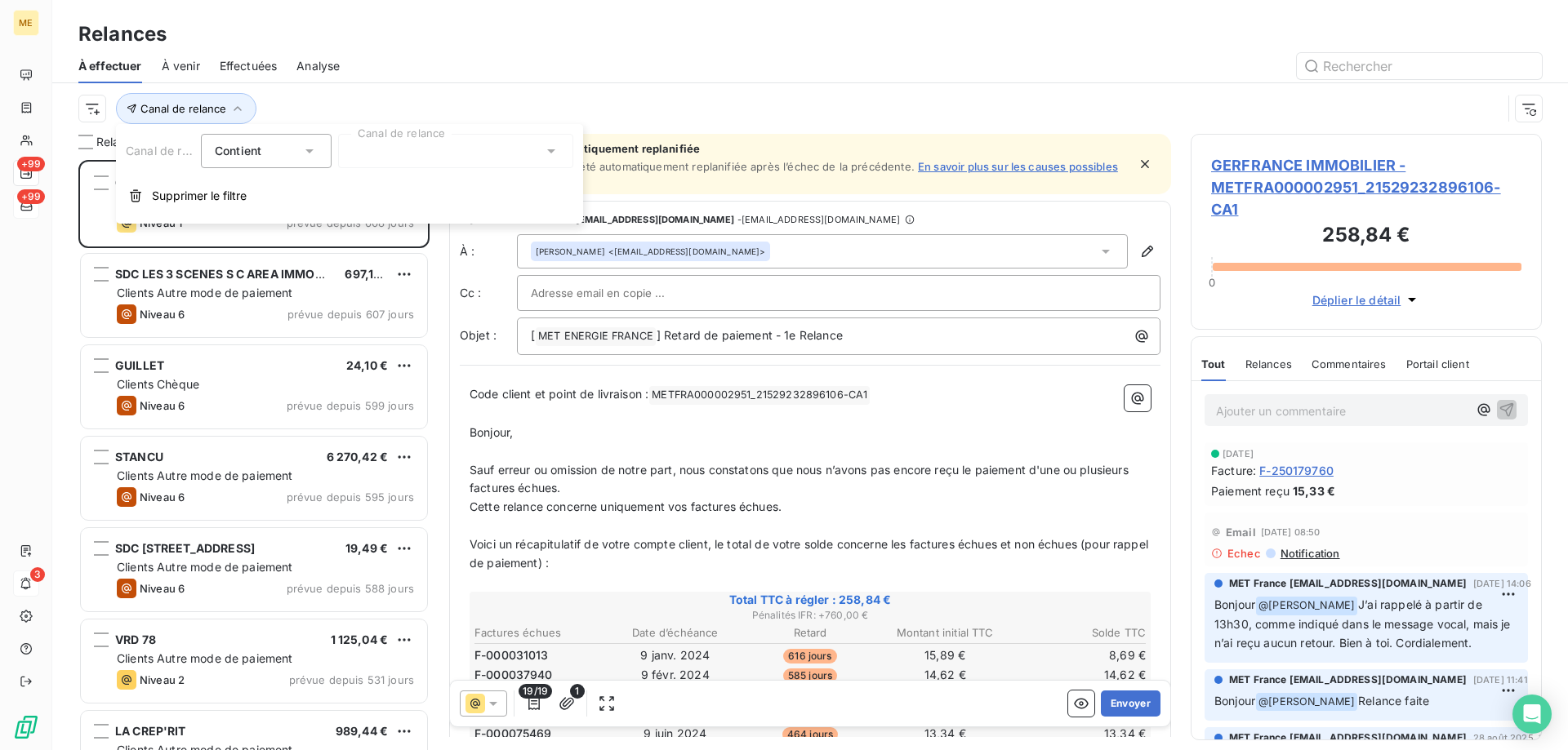
click at [346, 155] on div at bounding box center [455, 151] width 235 height 35
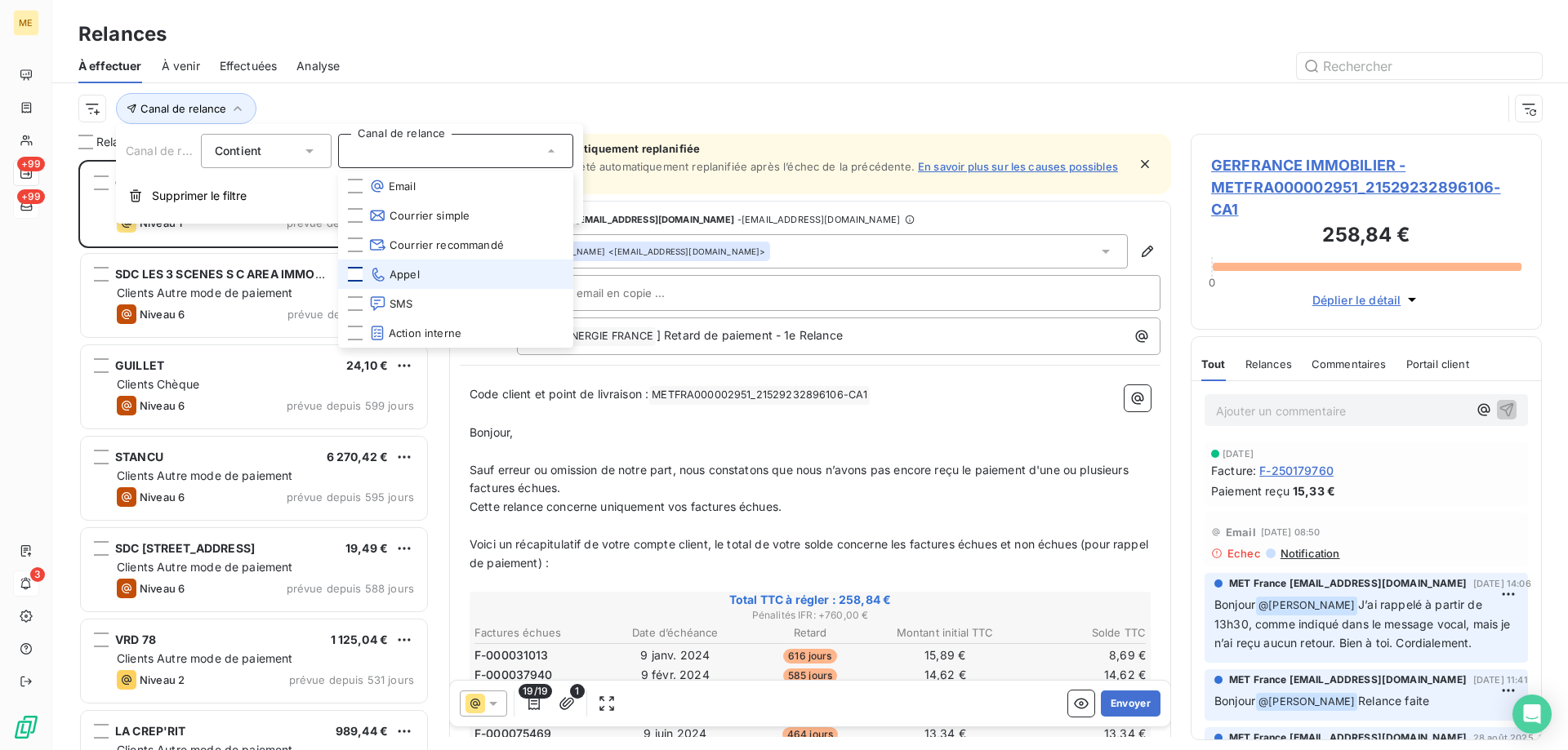
click at [356, 270] on div at bounding box center [355, 274] width 15 height 15
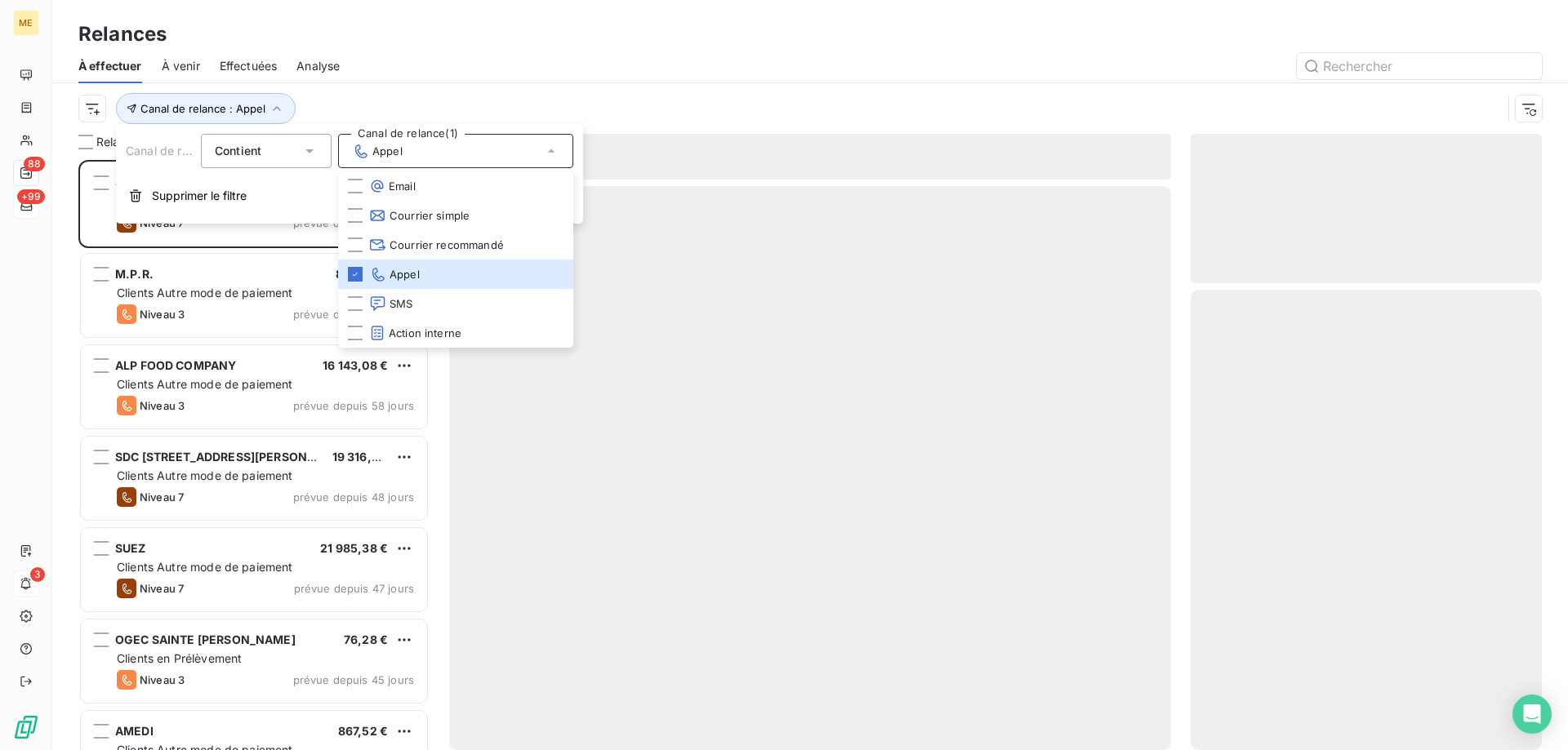
scroll to position [578, 339]
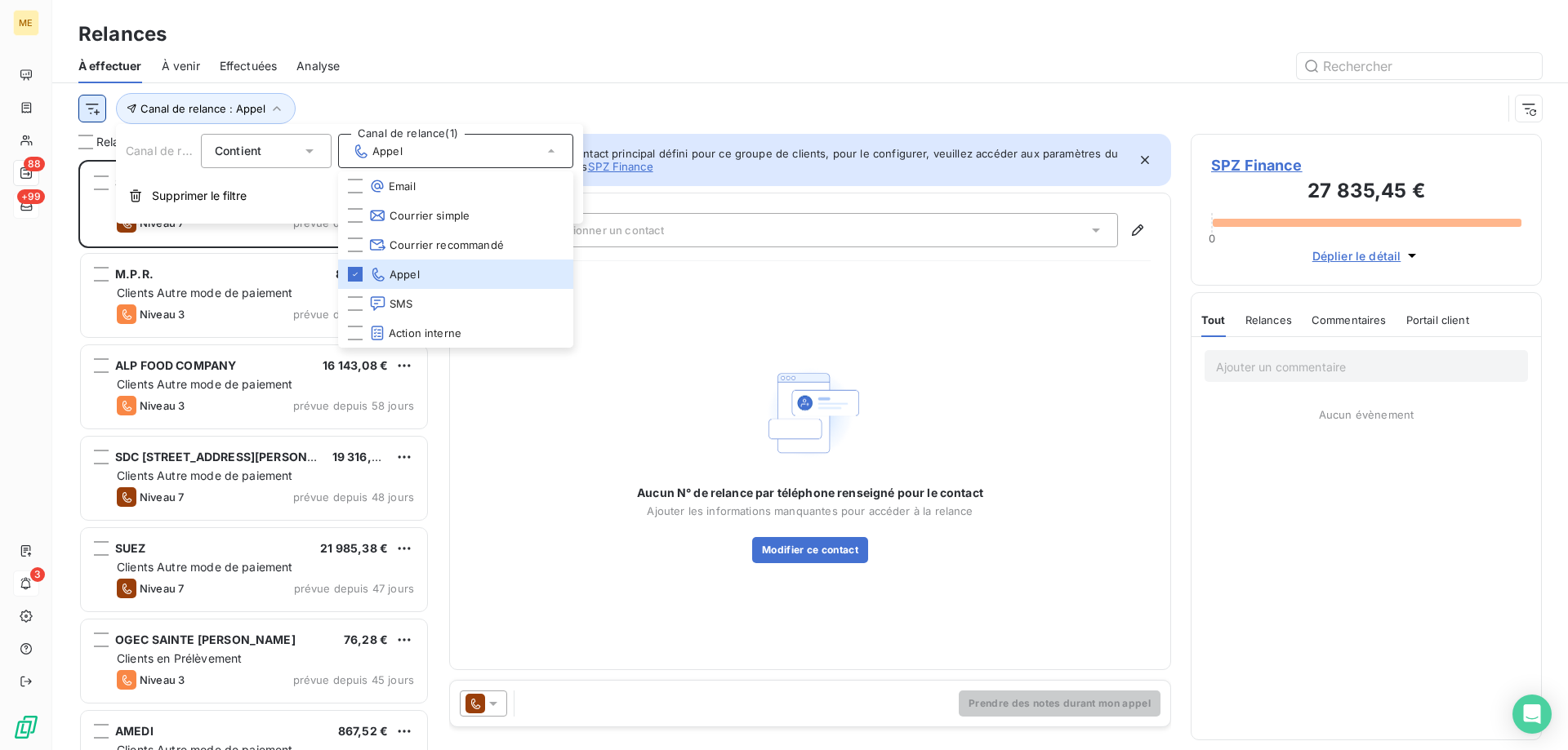
click at [94, 120] on html "ME 88 +99 3 Relances À effectuer À venir Effectuées Analyse Canal de relance : …" at bounding box center [784, 457] width 1568 height 914
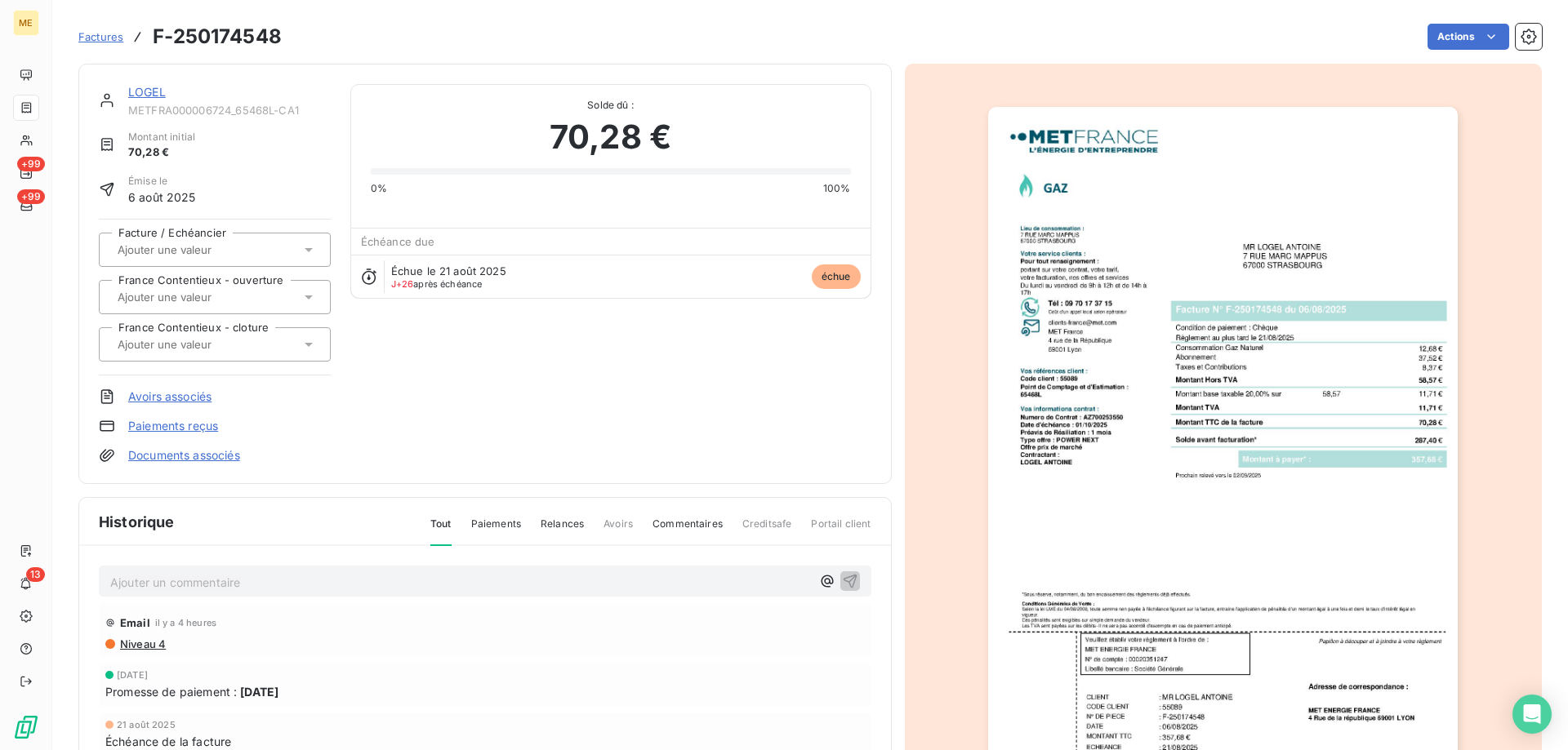
click at [144, 95] on link "LOGEL" at bounding box center [147, 91] width 38 height 14
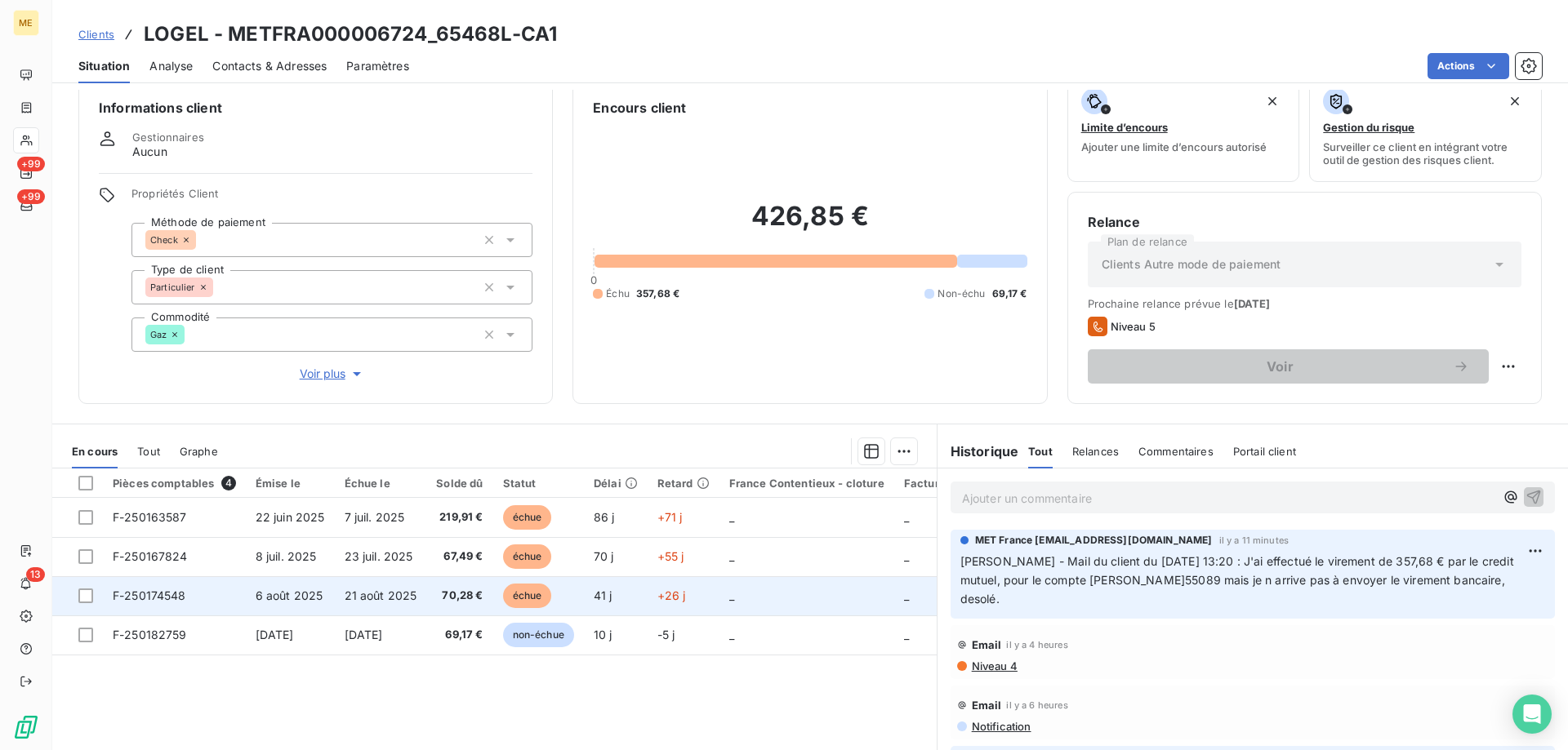
scroll to position [103, 0]
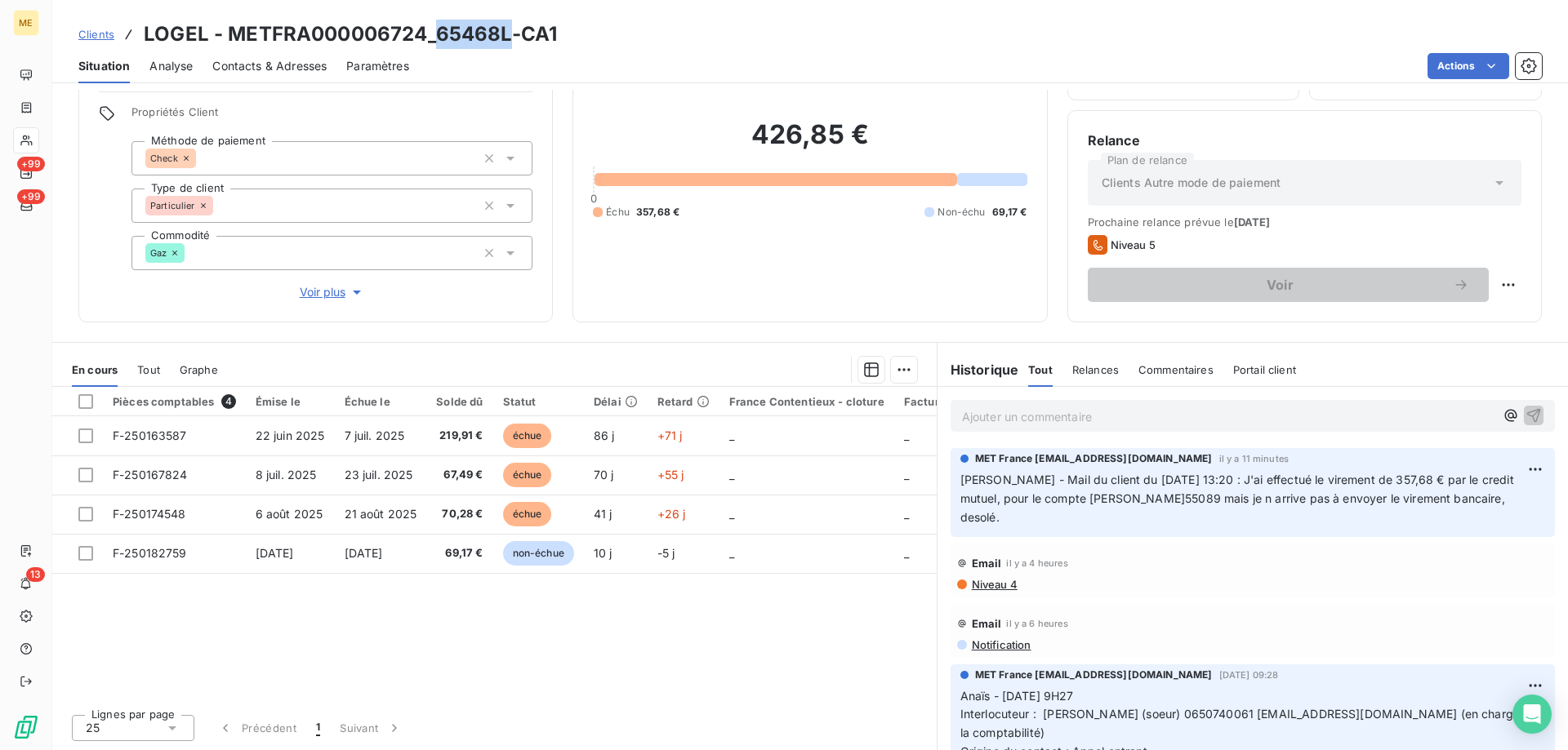
drag, startPoint x: 435, startPoint y: 39, endPoint x: 510, endPoint y: 37, distance: 75.0
click at [510, 37] on h3 "LOGEL - METFRA000006724_65468L-CA1" at bounding box center [351, 35] width 413 height 30
click at [222, 33] on h3 "LOGEL - METFRA000006724_65468L-CA1" at bounding box center [351, 35] width 413 height 30
drag, startPoint x: 226, startPoint y: 36, endPoint x: 421, endPoint y: 40, distance: 195.0
click at [421, 40] on h3 "LOGEL - METFRA000006724_65468L-CA1" at bounding box center [351, 35] width 413 height 30
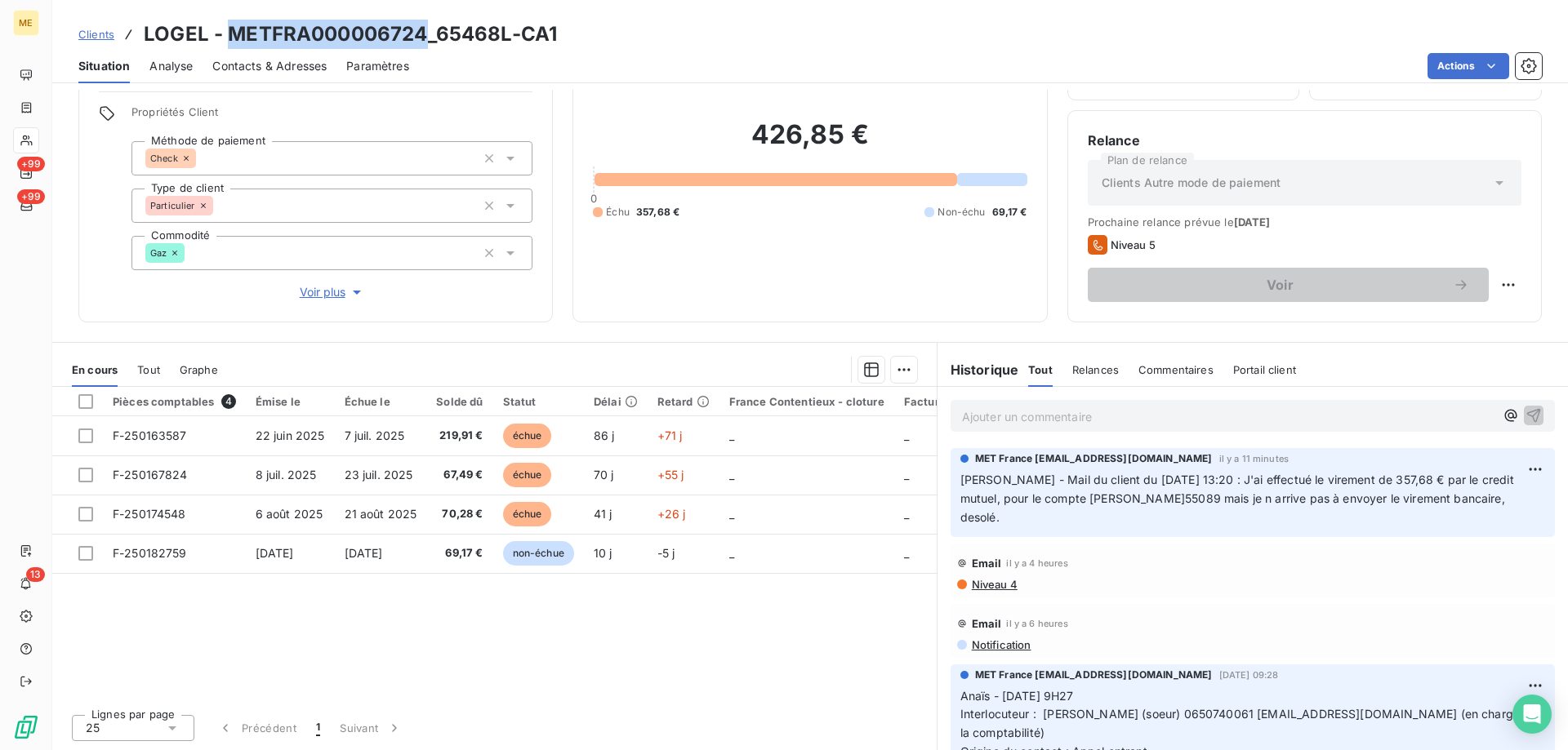
copy h3 "METFRA000006724"
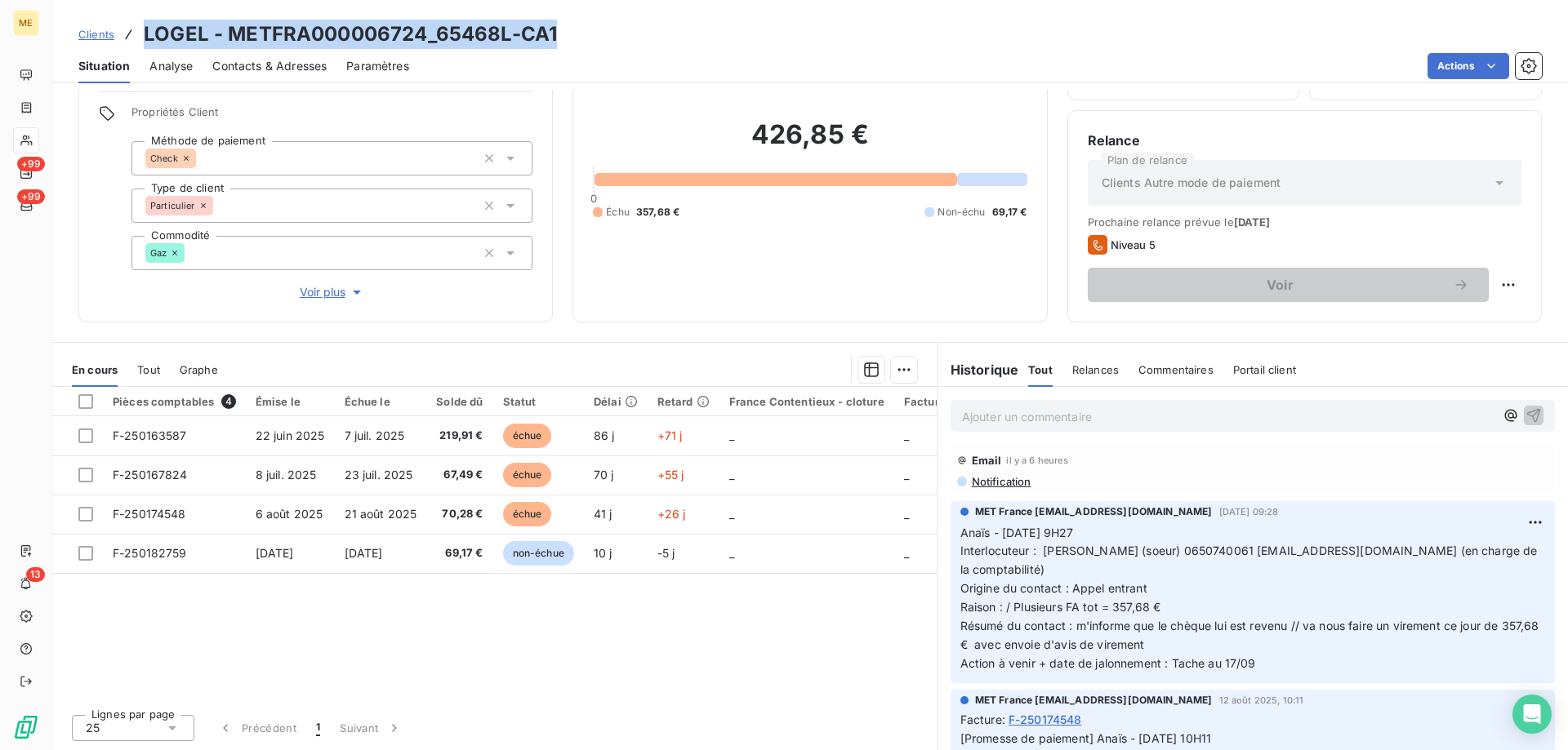
drag, startPoint x: 144, startPoint y: 36, endPoint x: 687, endPoint y: 45, distance: 543.1
click at [687, 45] on div "Clients LOGEL - METFRA000006724_65468L-CA1" at bounding box center [811, 35] width 1516 height 30
copy h3 "LOGEL - METFRA000006724_65468L-CA1"
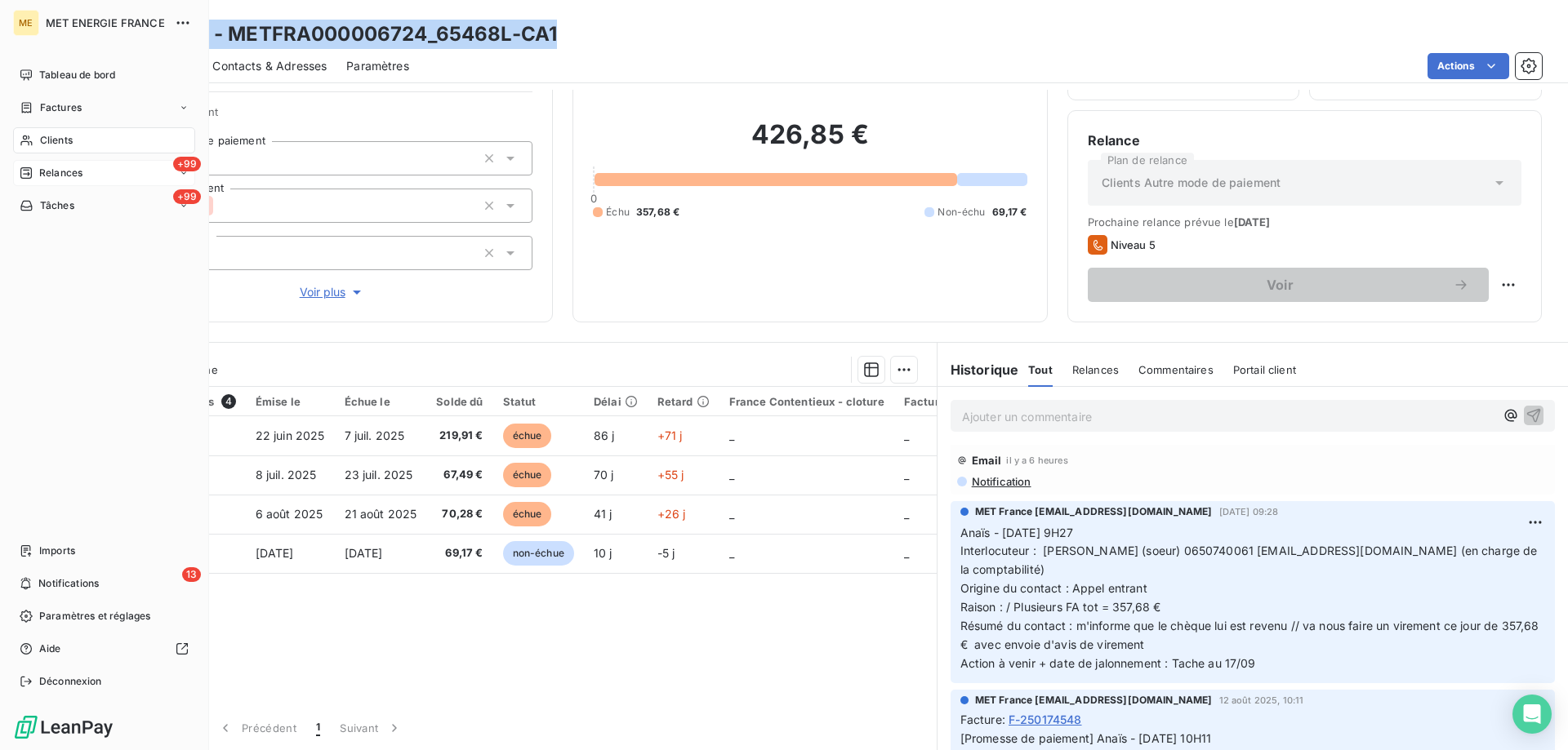
click at [62, 173] on span "Relances" at bounding box center [61, 173] width 44 height 15
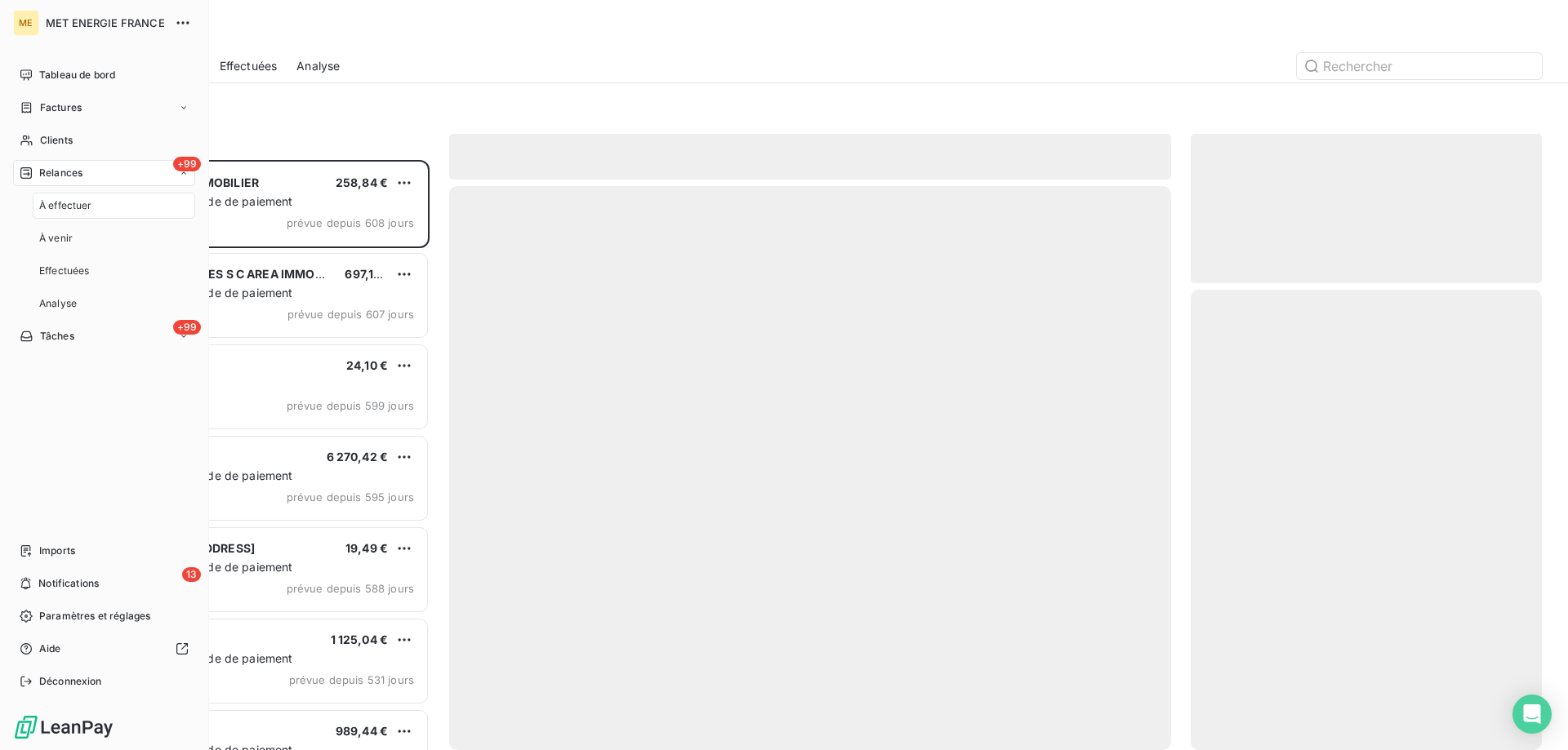
scroll to position [578, 339]
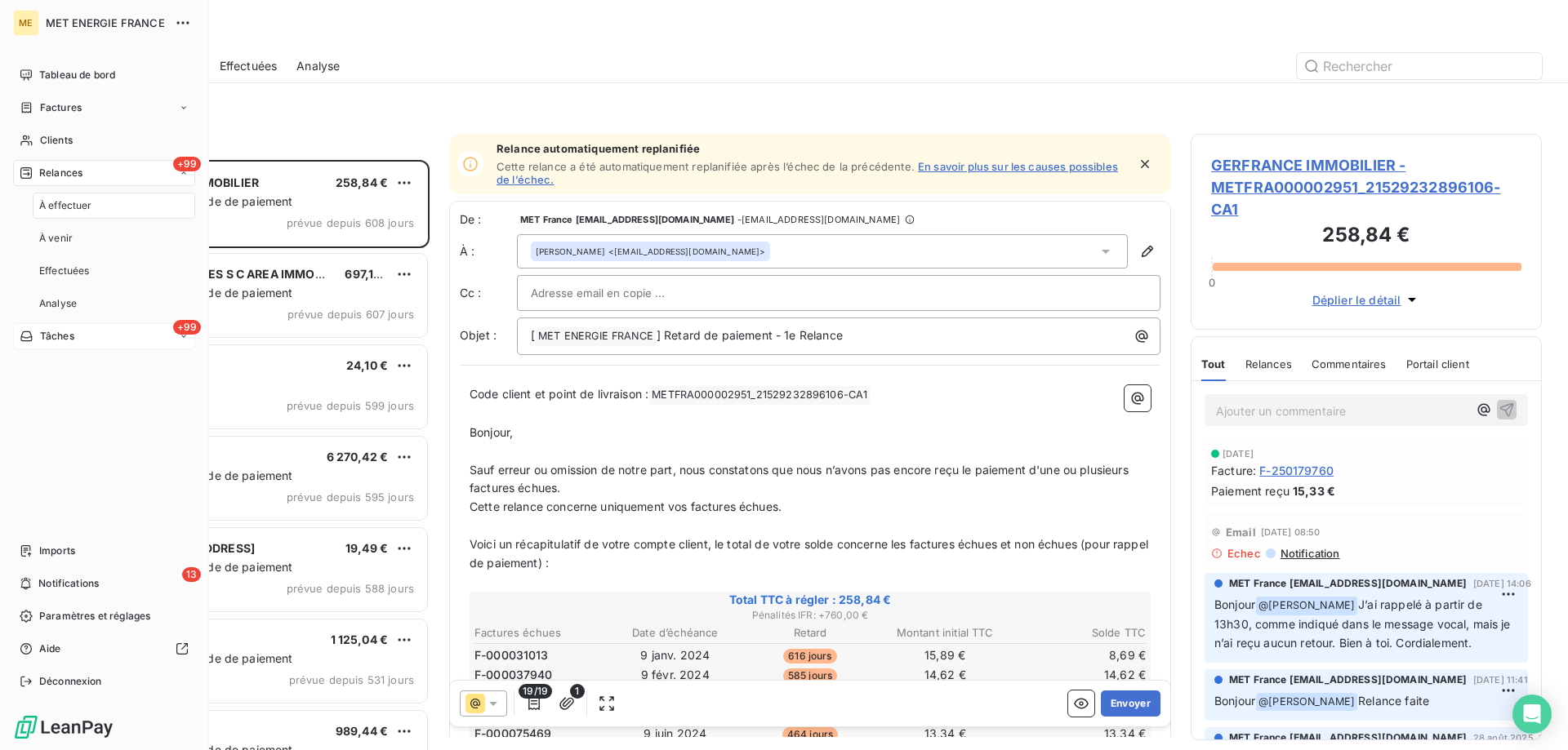
click at [66, 340] on span "Tâches" at bounding box center [57, 336] width 35 height 15
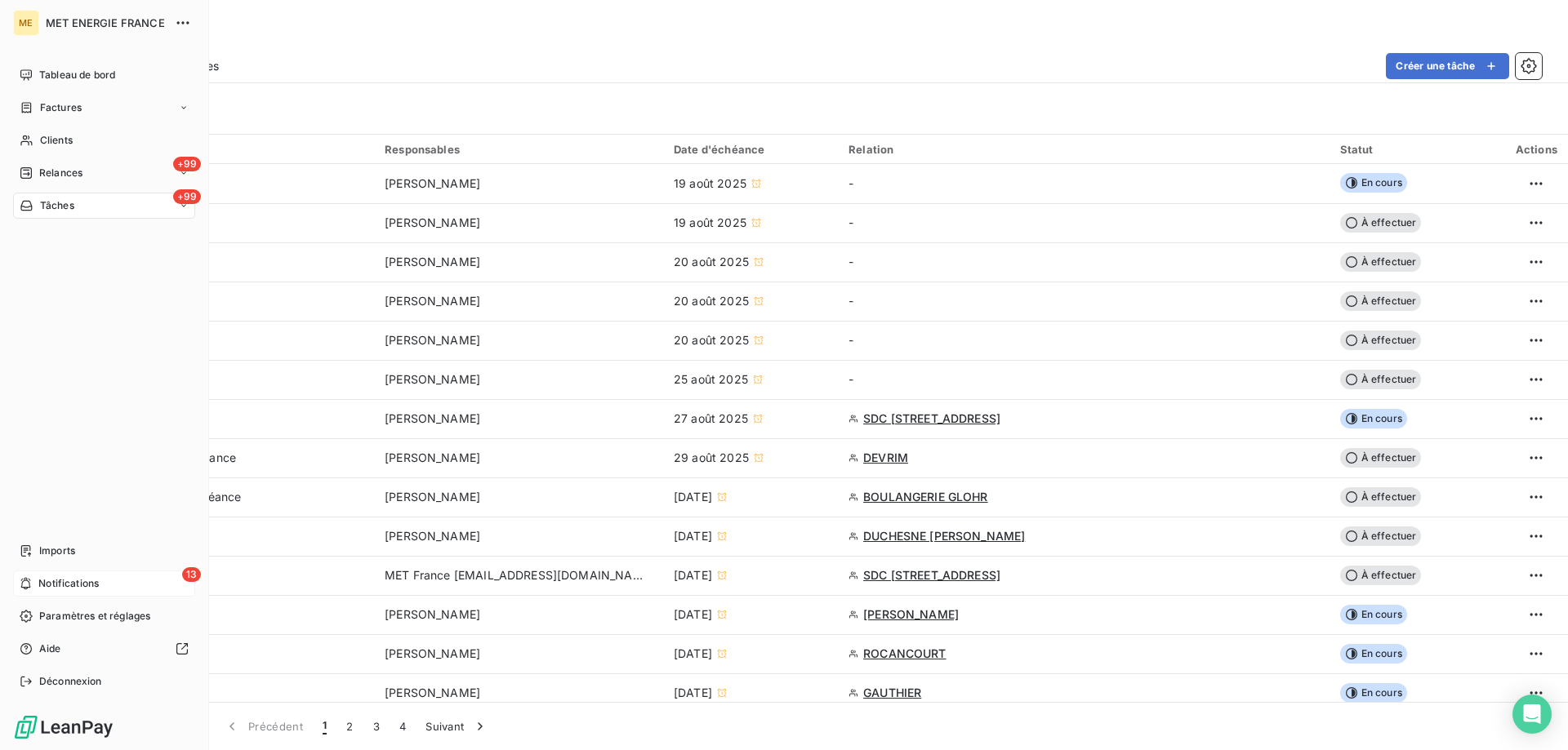
click at [42, 587] on span "Notifications" at bounding box center [69, 583] width 61 height 15
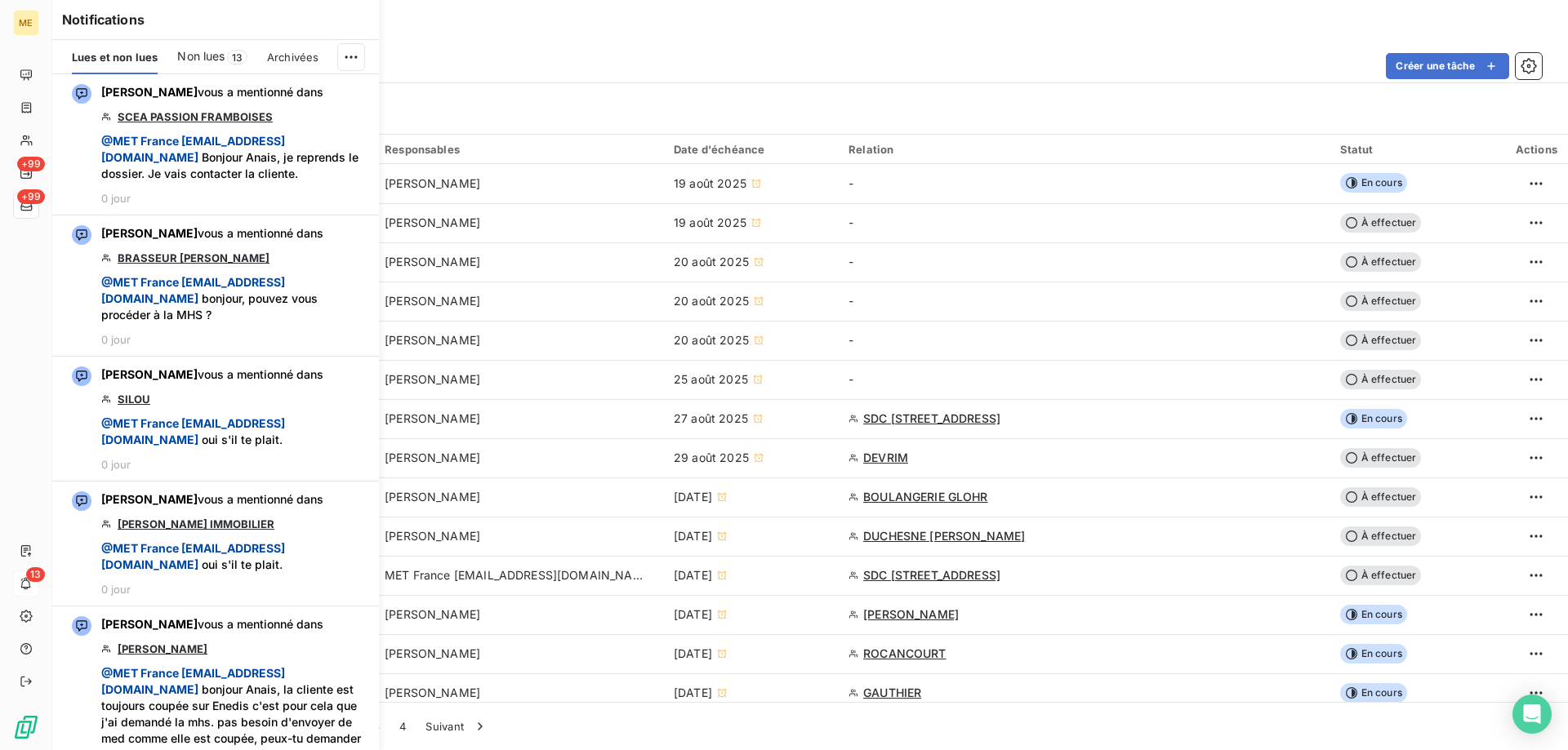
click at [221, 58] on span "Non lues" at bounding box center [201, 56] width 48 height 16
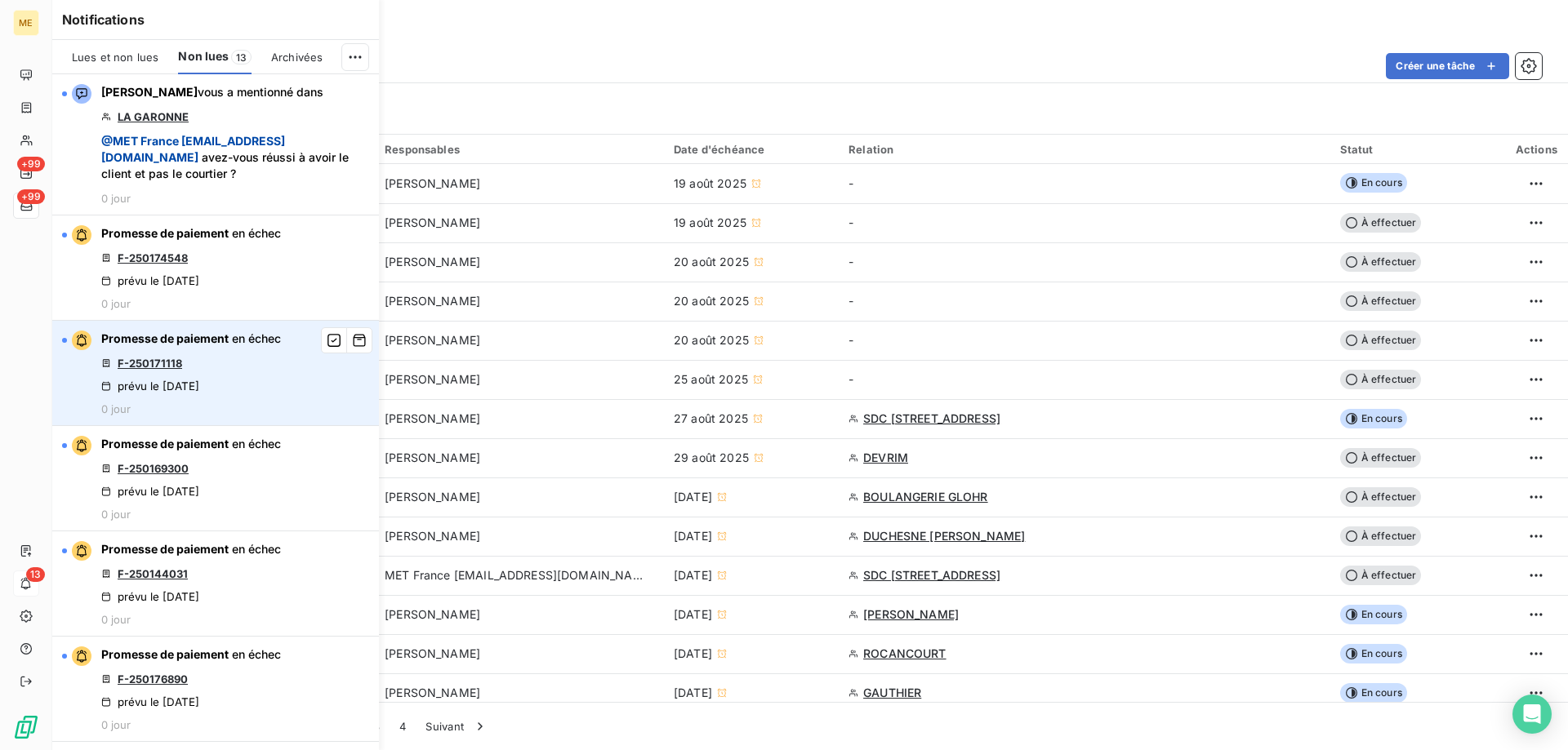
click at [153, 364] on link "F-250171118" at bounding box center [149, 363] width 65 height 13
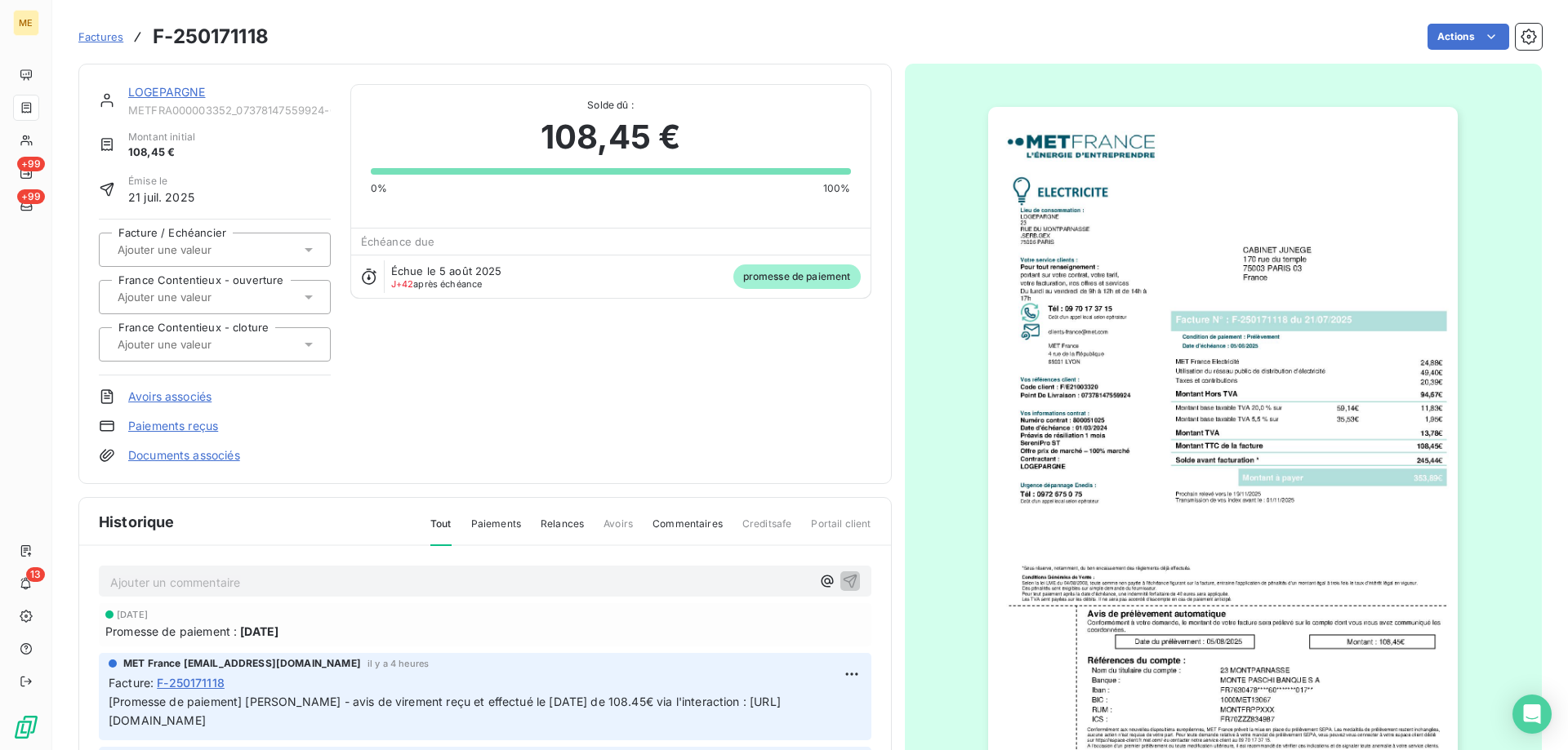
click at [177, 94] on link "LOGEPARGNE" at bounding box center [167, 91] width 78 height 14
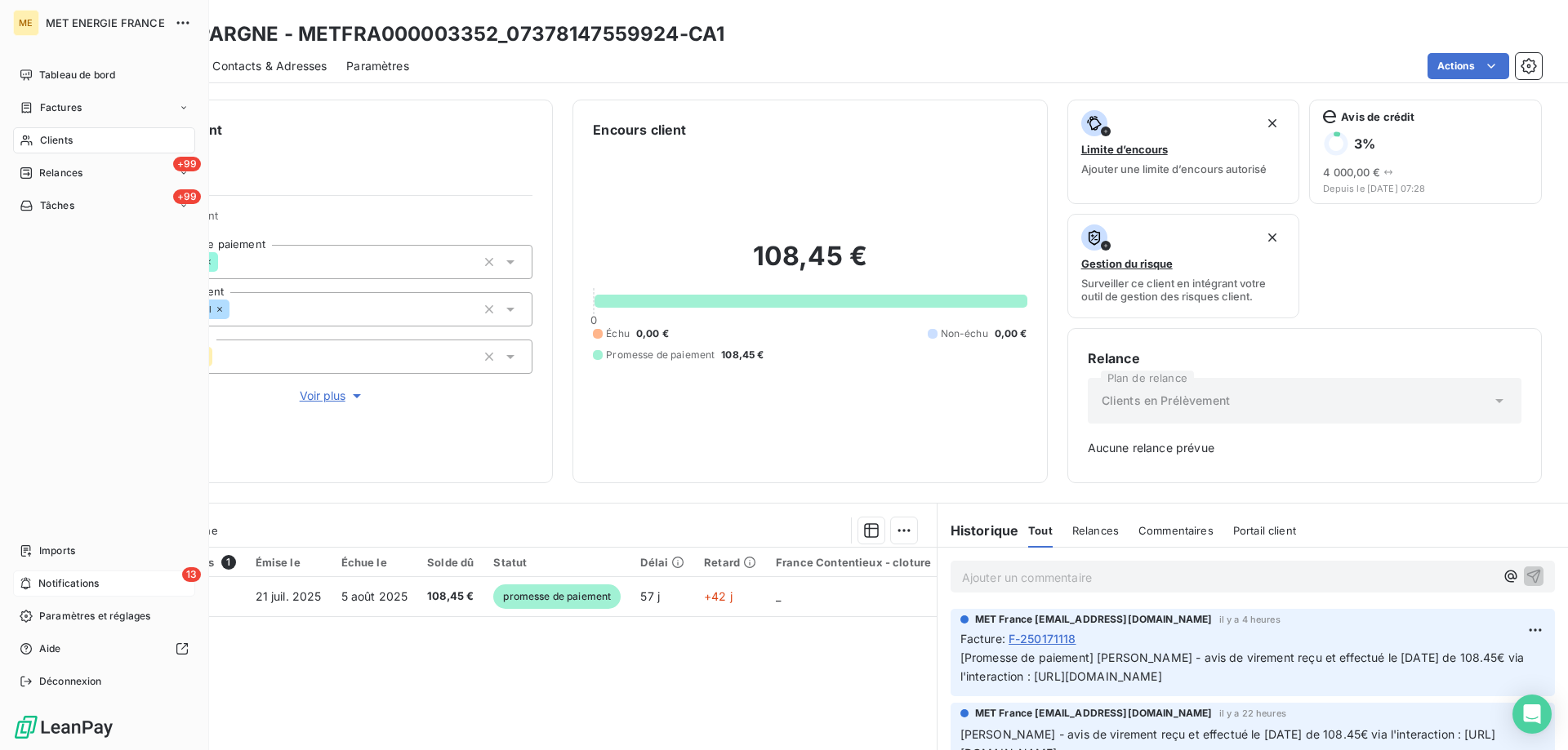
click at [68, 585] on span "Notifications" at bounding box center [69, 583] width 61 height 15
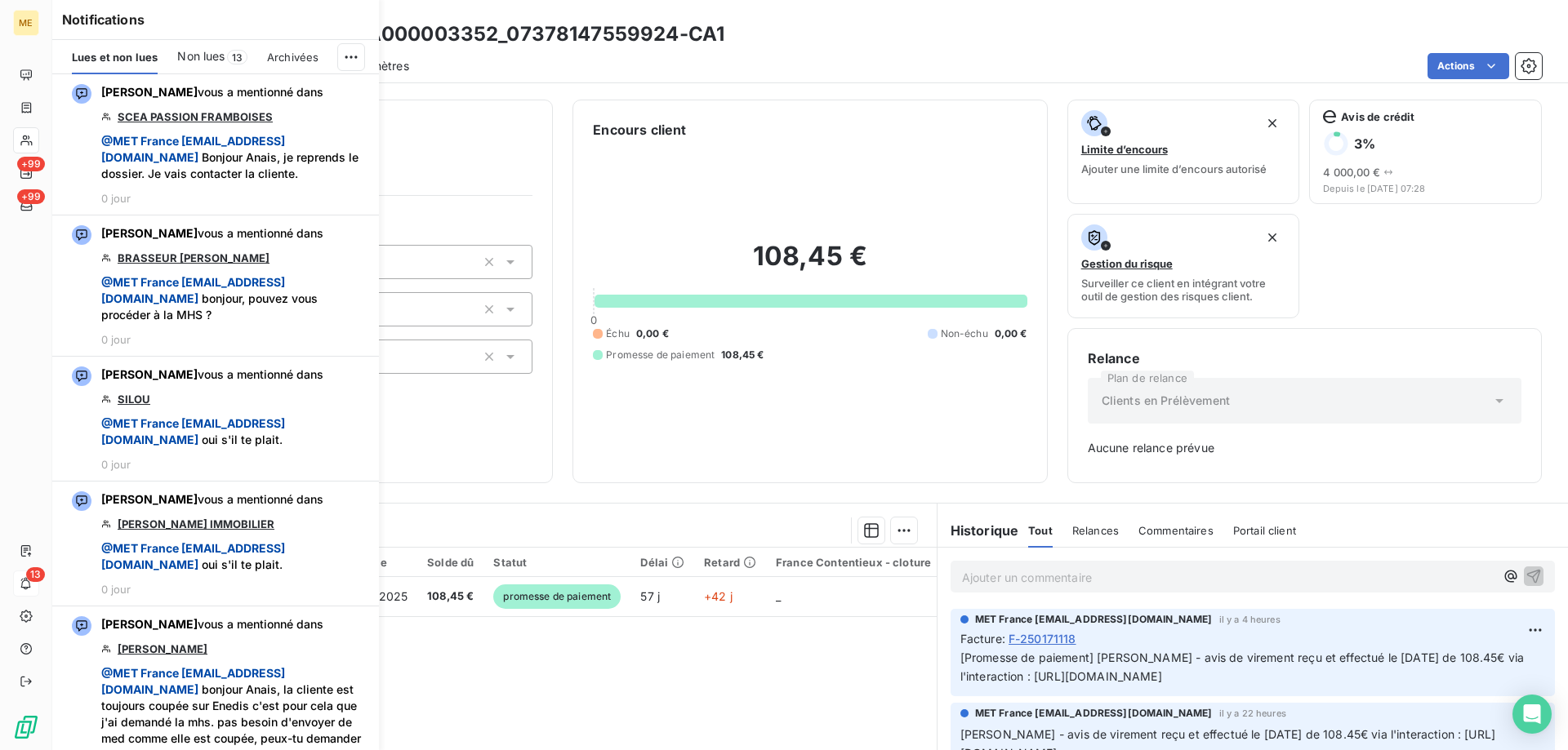
click at [200, 60] on span "Non lues" at bounding box center [201, 56] width 48 height 16
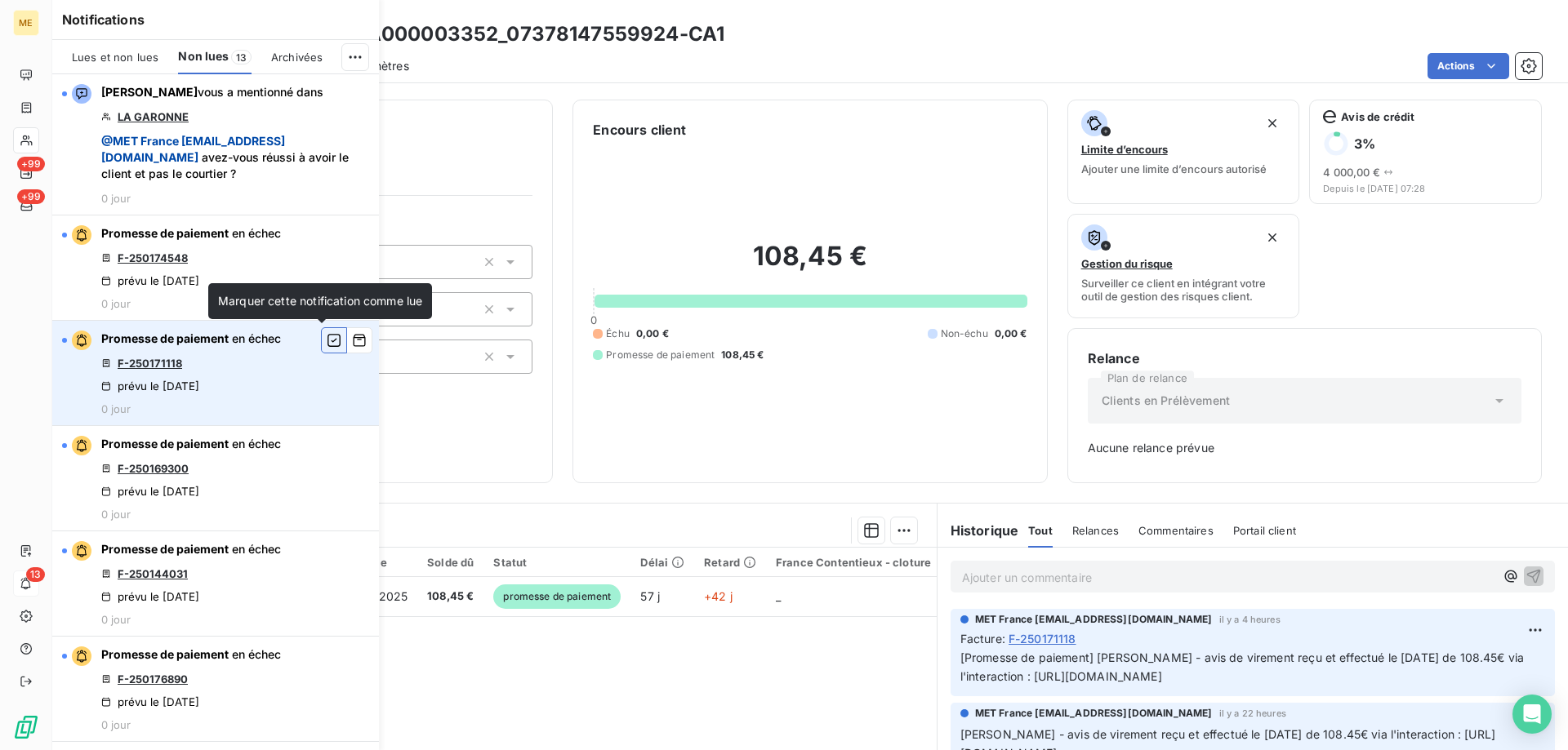
click at [327, 342] on icon "button" at bounding box center [334, 341] width 15 height 16
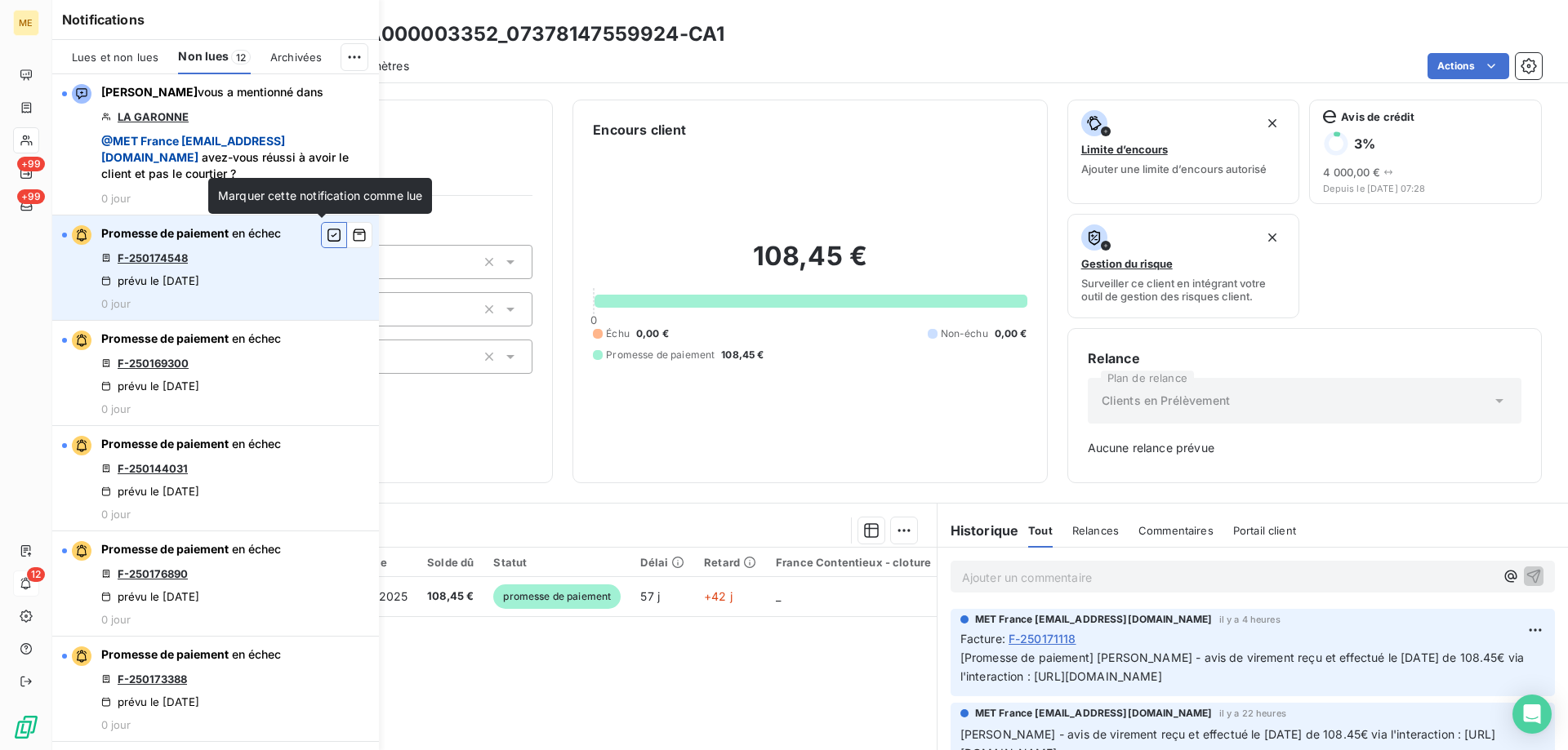
click at [327, 236] on icon "button" at bounding box center [334, 235] width 15 height 16
click at [156, 254] on link "F-250169300" at bounding box center [153, 257] width 72 height 13
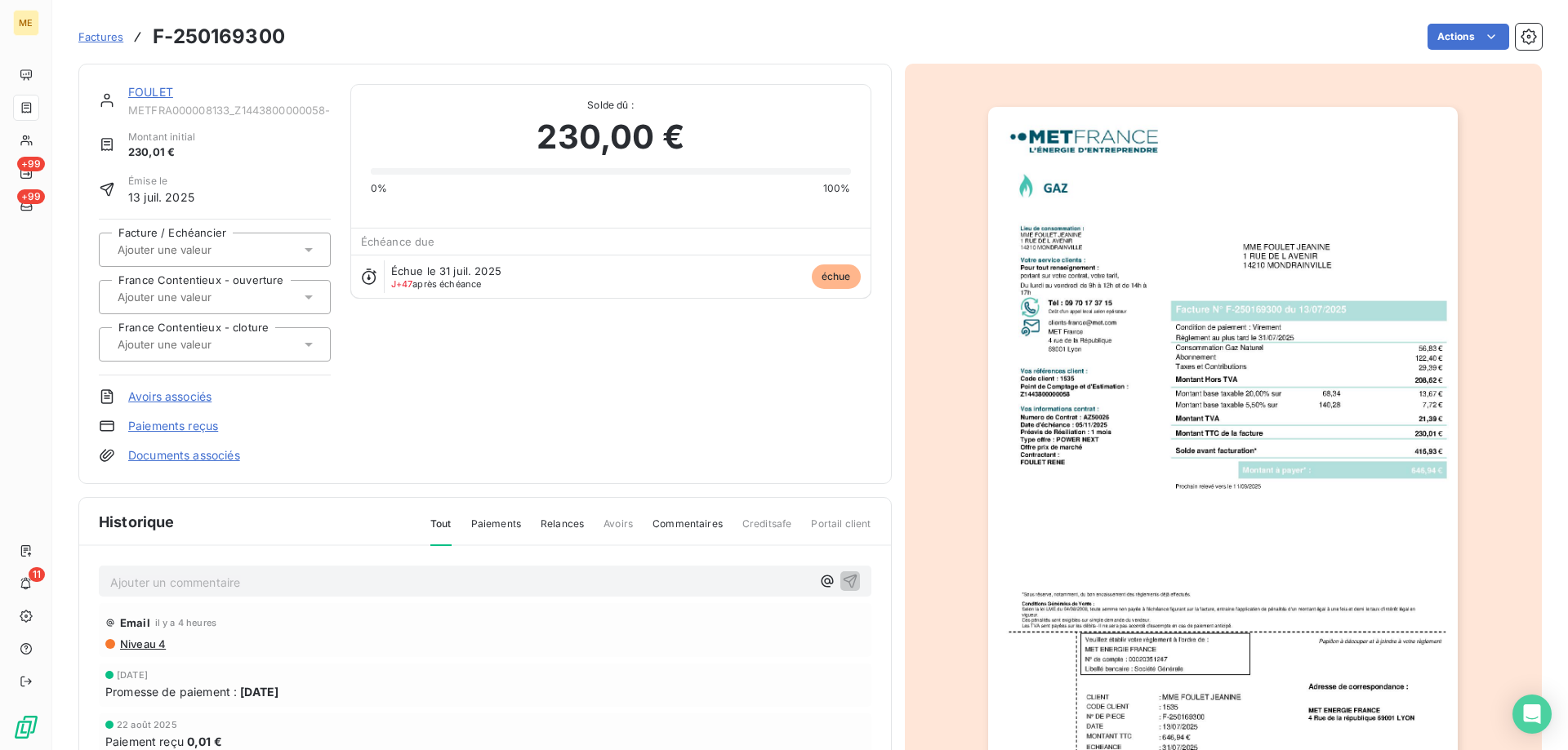
click at [154, 92] on link "FOULET" at bounding box center [150, 91] width 45 height 14
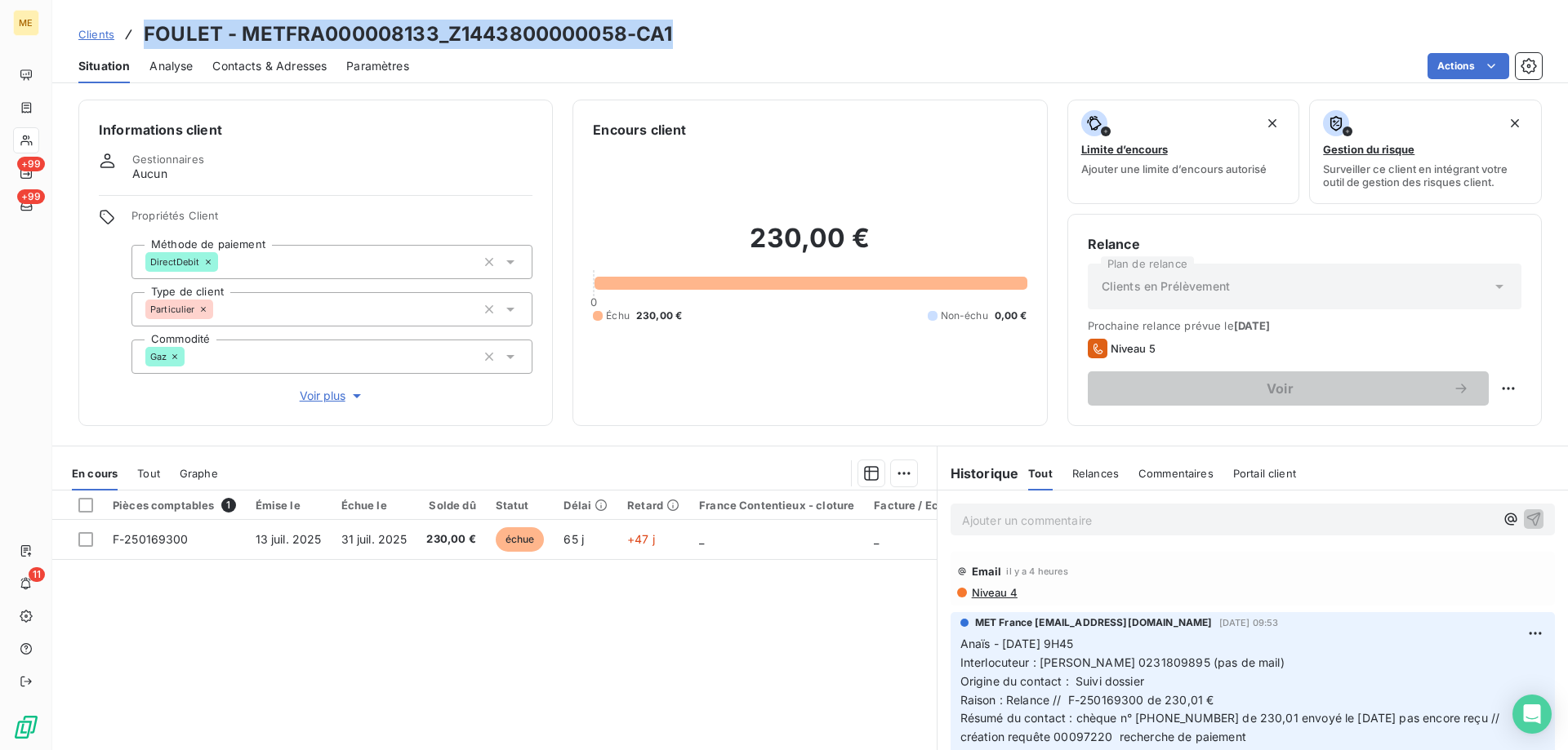
drag, startPoint x: 143, startPoint y: 29, endPoint x: 672, endPoint y: 34, distance: 529.0
click at [672, 34] on div "Clients FOULET - METFRA000008133_Z1443800000058-CA1" at bounding box center [811, 35] width 1516 height 30
copy h3 "FOULET - METFRA000008133_Z1443800000058-CA1"
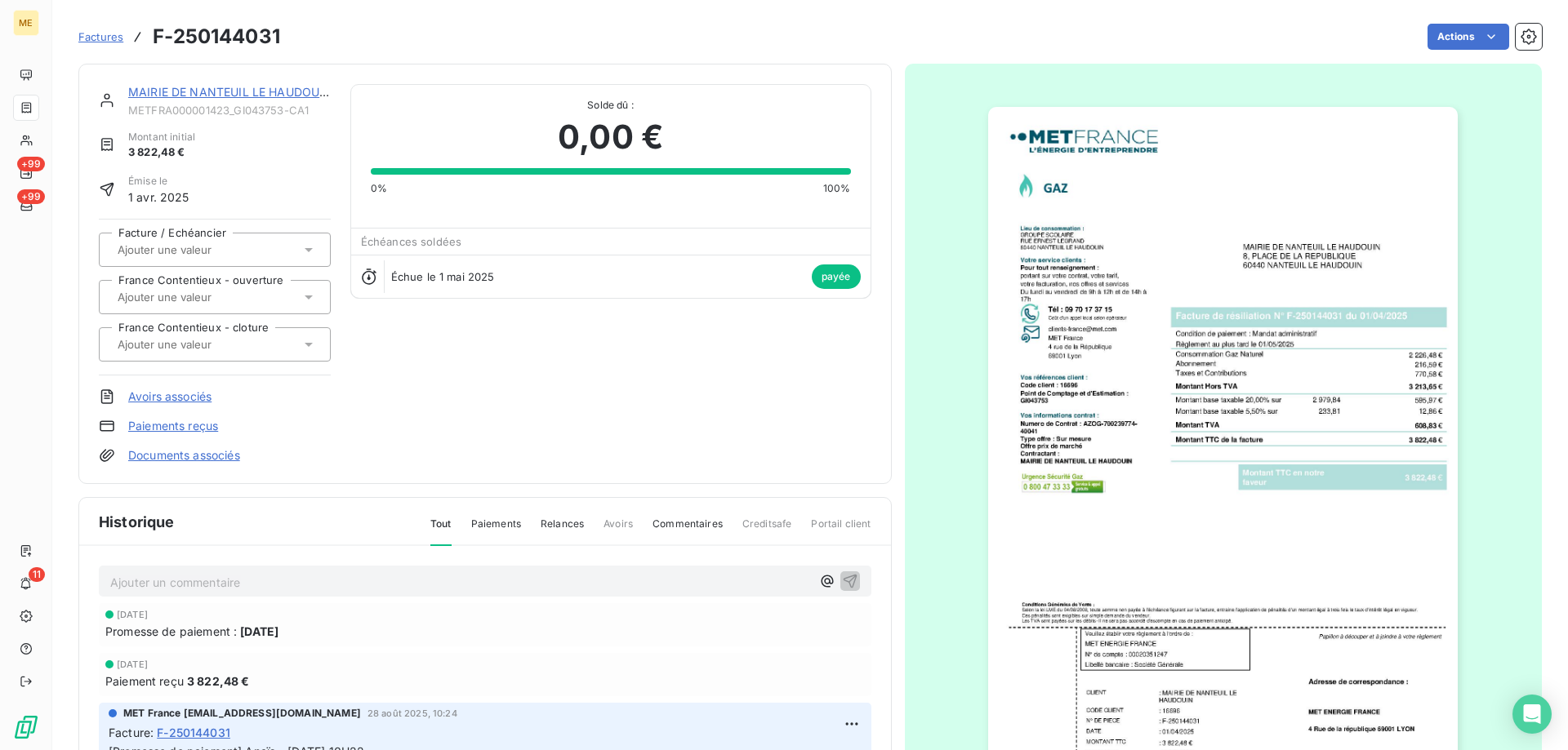
click at [156, 97] on link "MAIRIE DE NANTEUIL LE HAUDOUIN" at bounding box center [230, 91] width 204 height 14
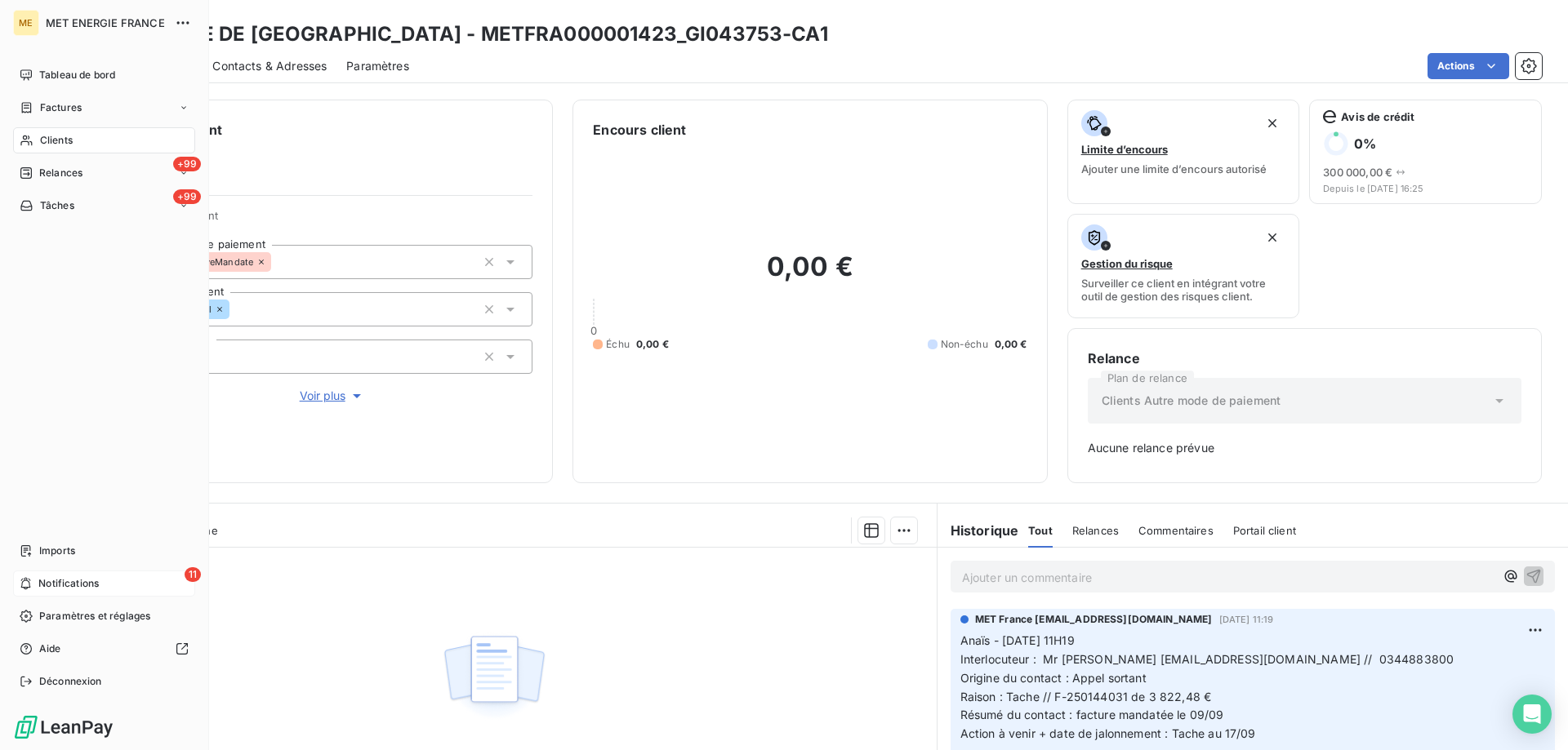
click at [32, 589] on icon at bounding box center [26, 583] width 12 height 13
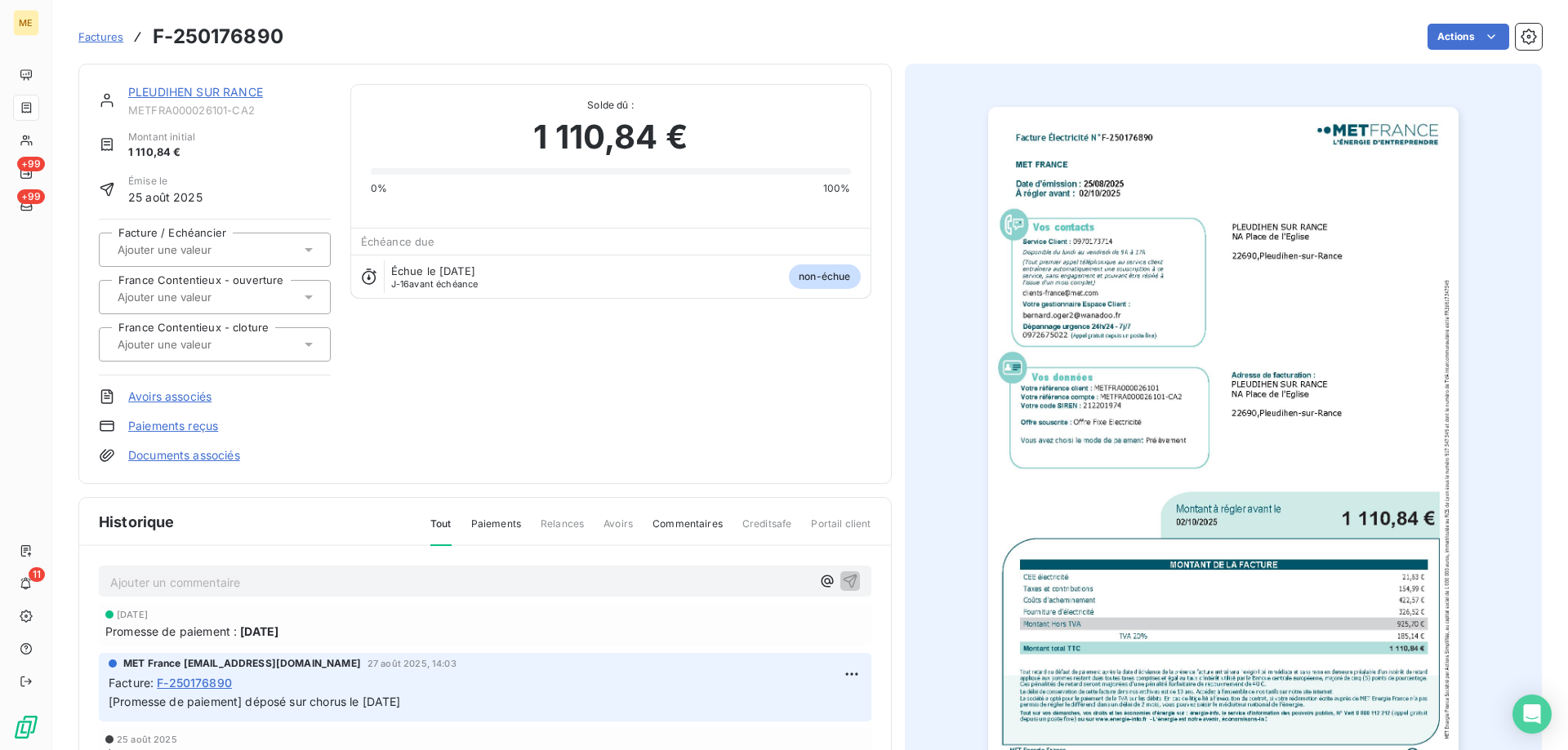
click at [163, 96] on link "PLEUDIHEN SUR RANCE" at bounding box center [196, 91] width 135 height 14
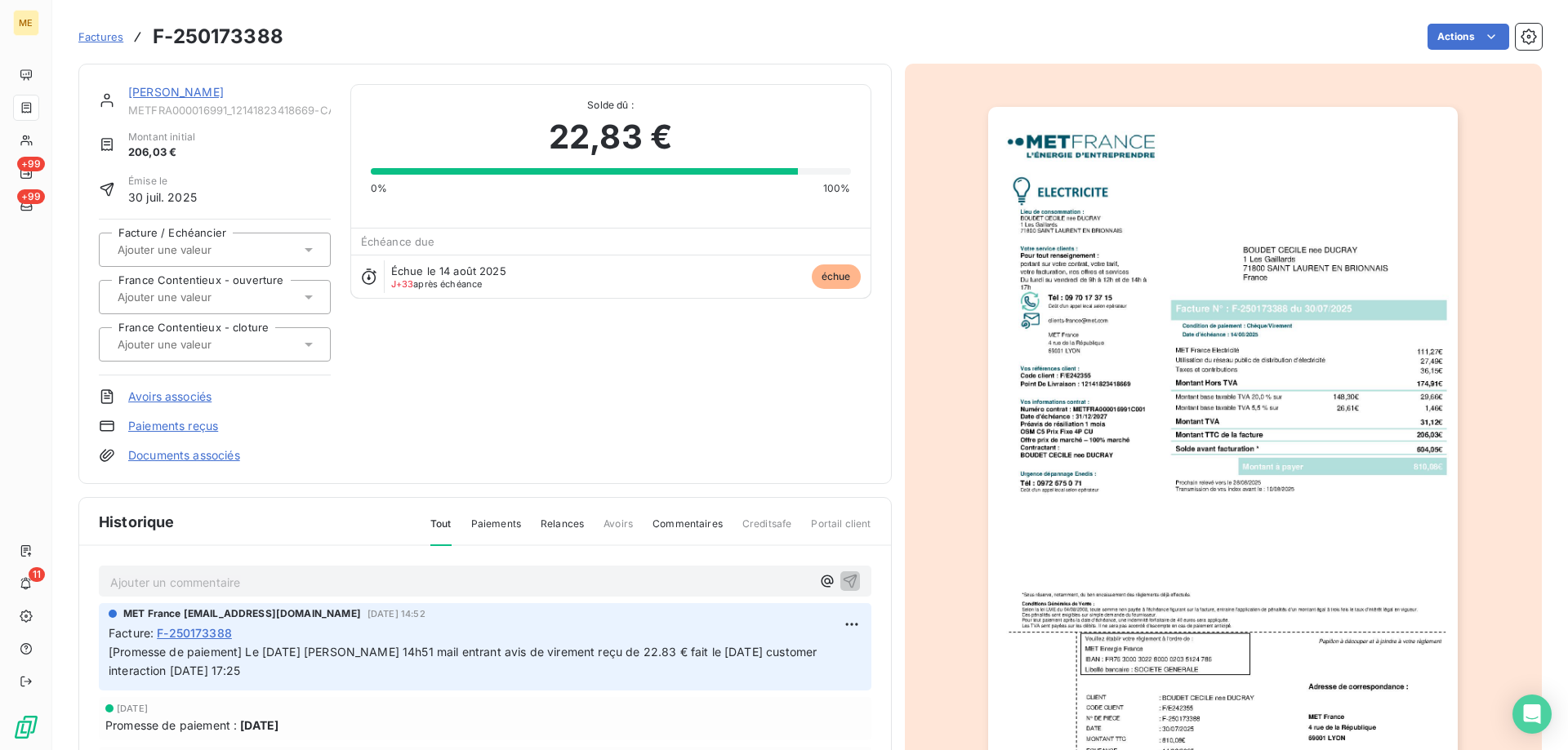
click at [151, 90] on link "[PERSON_NAME]" at bounding box center [176, 91] width 95 height 14
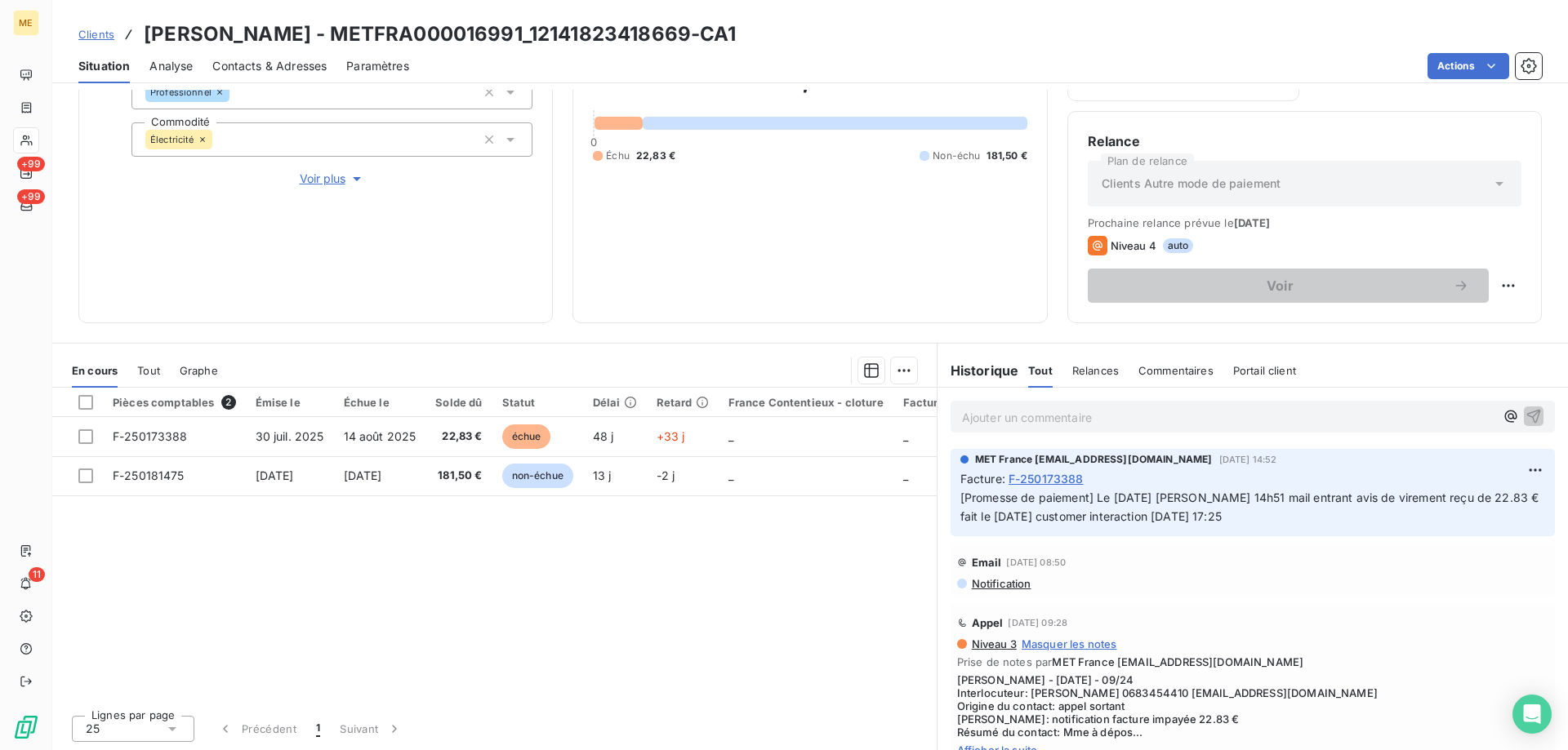
scroll to position [218, 0]
drag, startPoint x: 1090, startPoint y: 503, endPoint x: 1288, endPoint y: 521, distance: 198.8
click at [1288, 521] on p "[Promesse de paiement] Le [DATE] [PERSON_NAME] 14h51 mail entrant avis de virem…" at bounding box center [1253, 508] width 585 height 38
copy span "Le [DATE] [PERSON_NAME] 14h51 mail entrant avis de virement reçu de 22.83 € fai…"
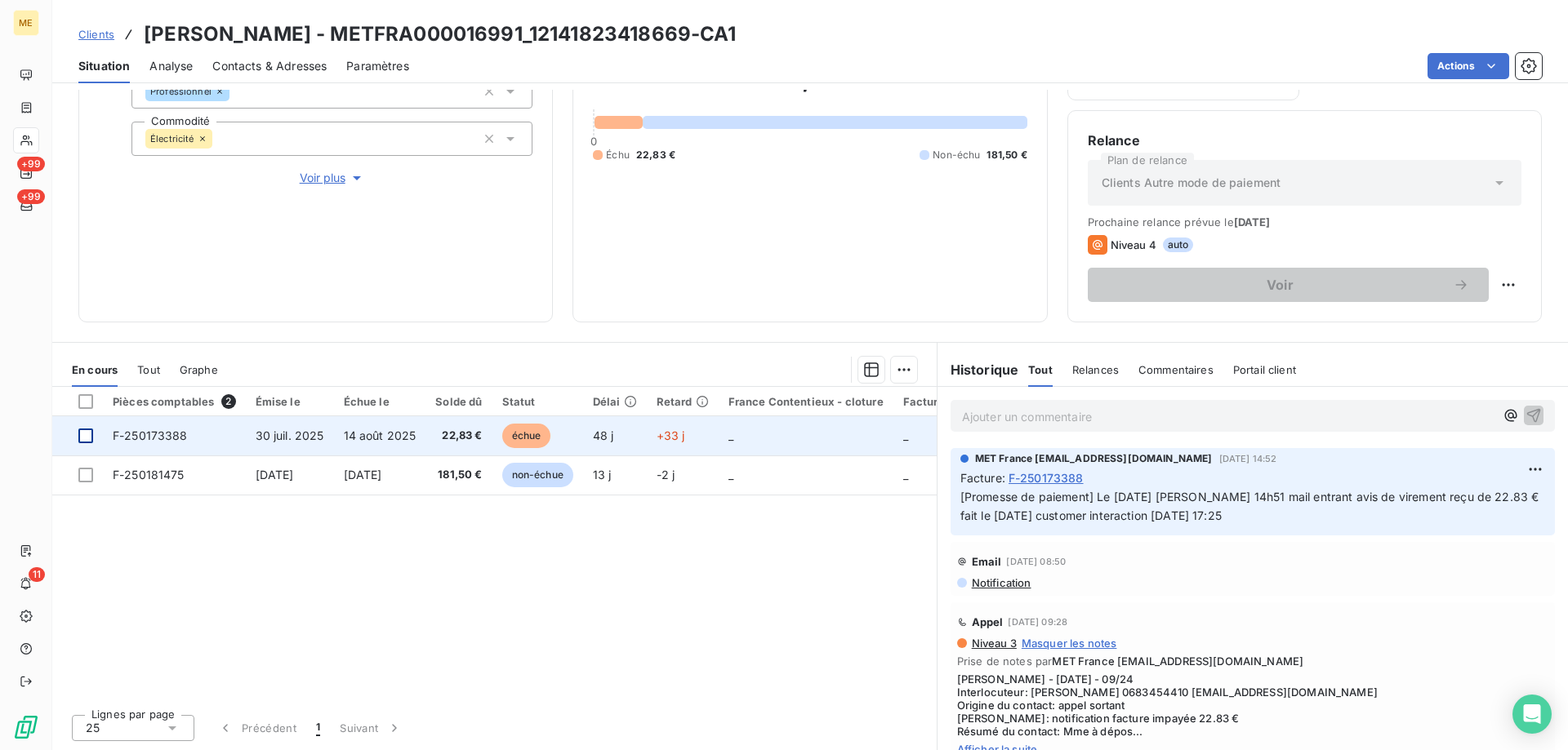
click at [81, 432] on div at bounding box center [85, 436] width 15 height 15
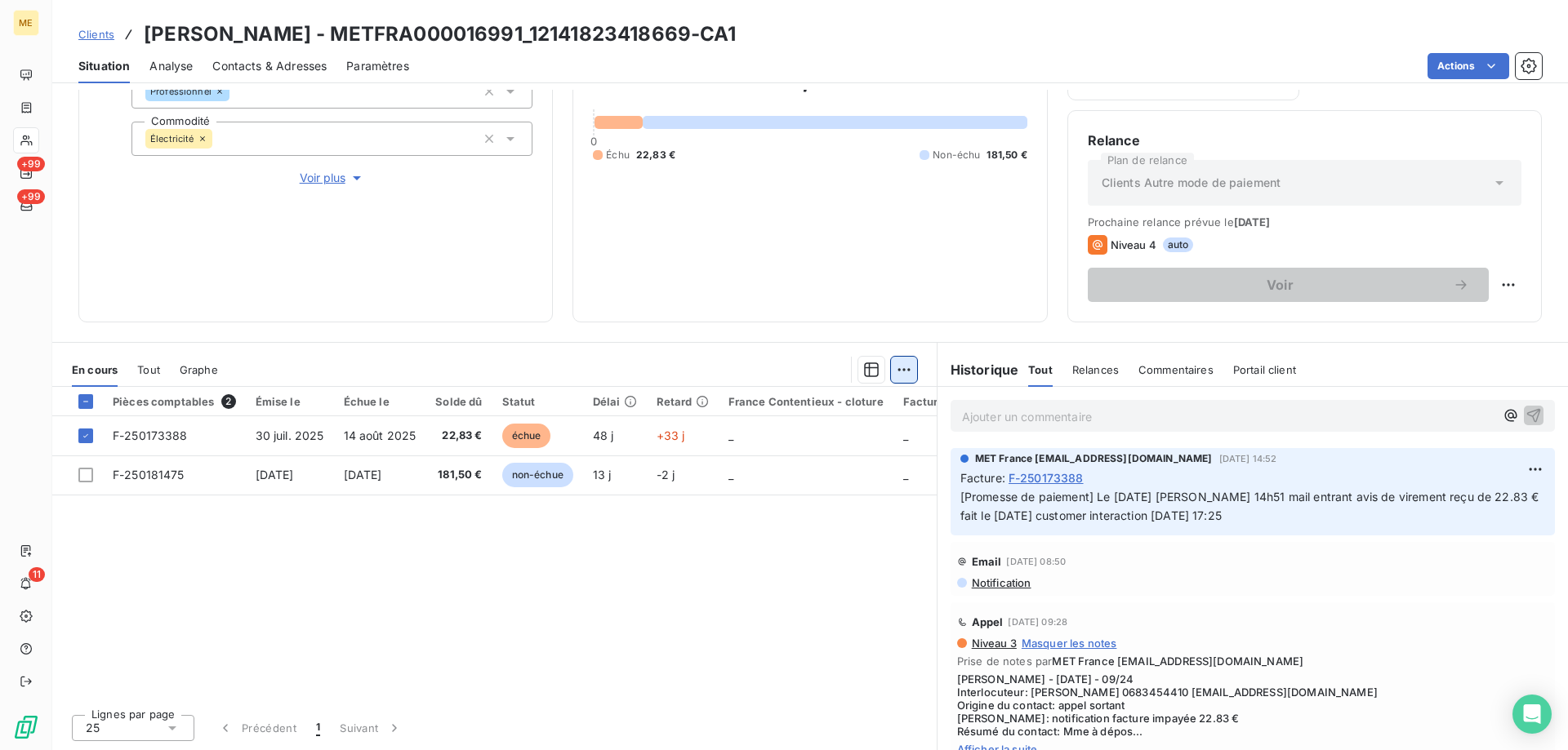
click at [900, 370] on html "ME +99 +99 11 Clients [PERSON_NAME] - METFRA000016991_12141823418669-CA1 Situat…" at bounding box center [784, 457] width 1568 height 914
click at [725, 437] on div "Ajouter une promesse de paiement (1 facture)" at bounding box center [757, 435] width 288 height 26
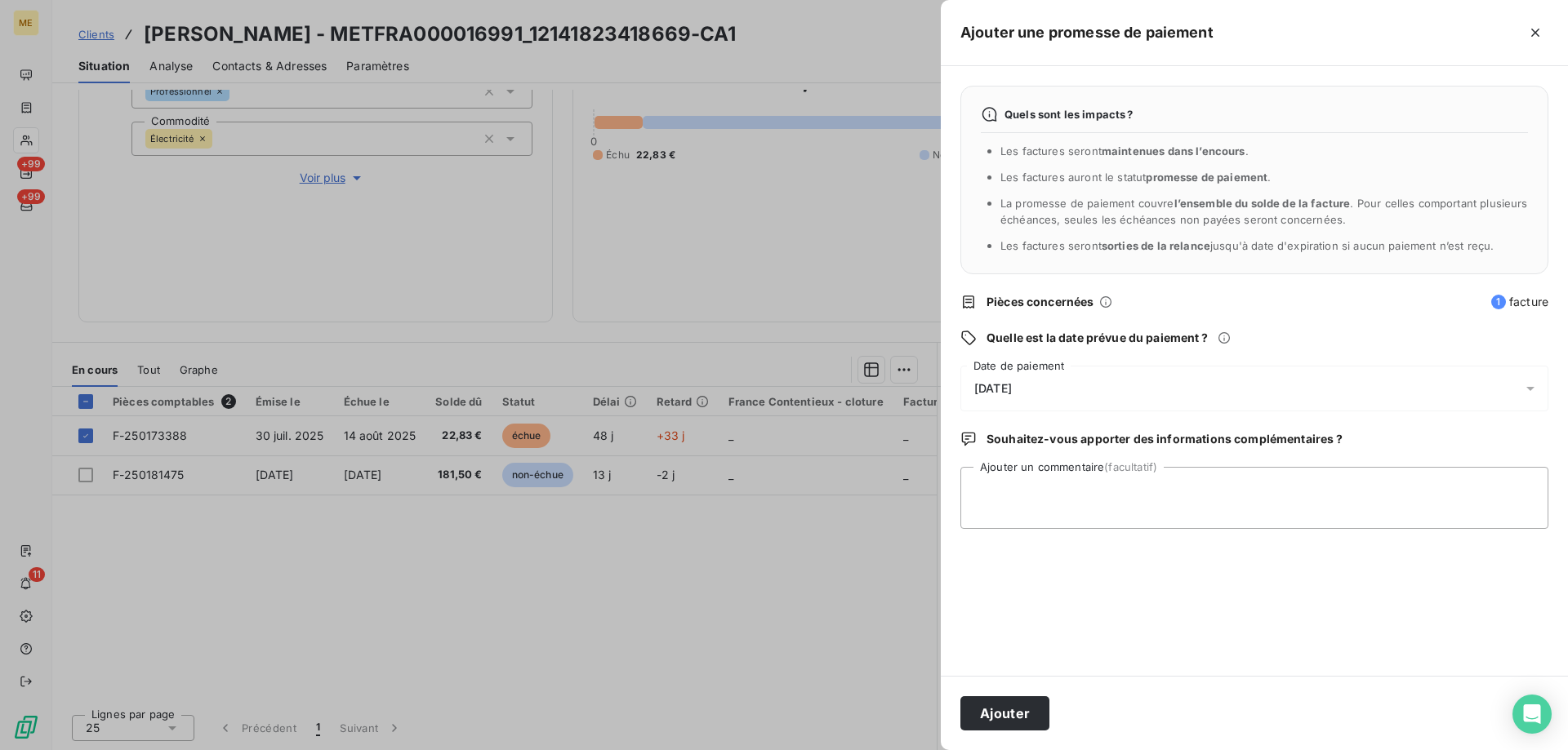
click at [1030, 396] on div "17/09/2025" at bounding box center [1255, 388] width 588 height 46
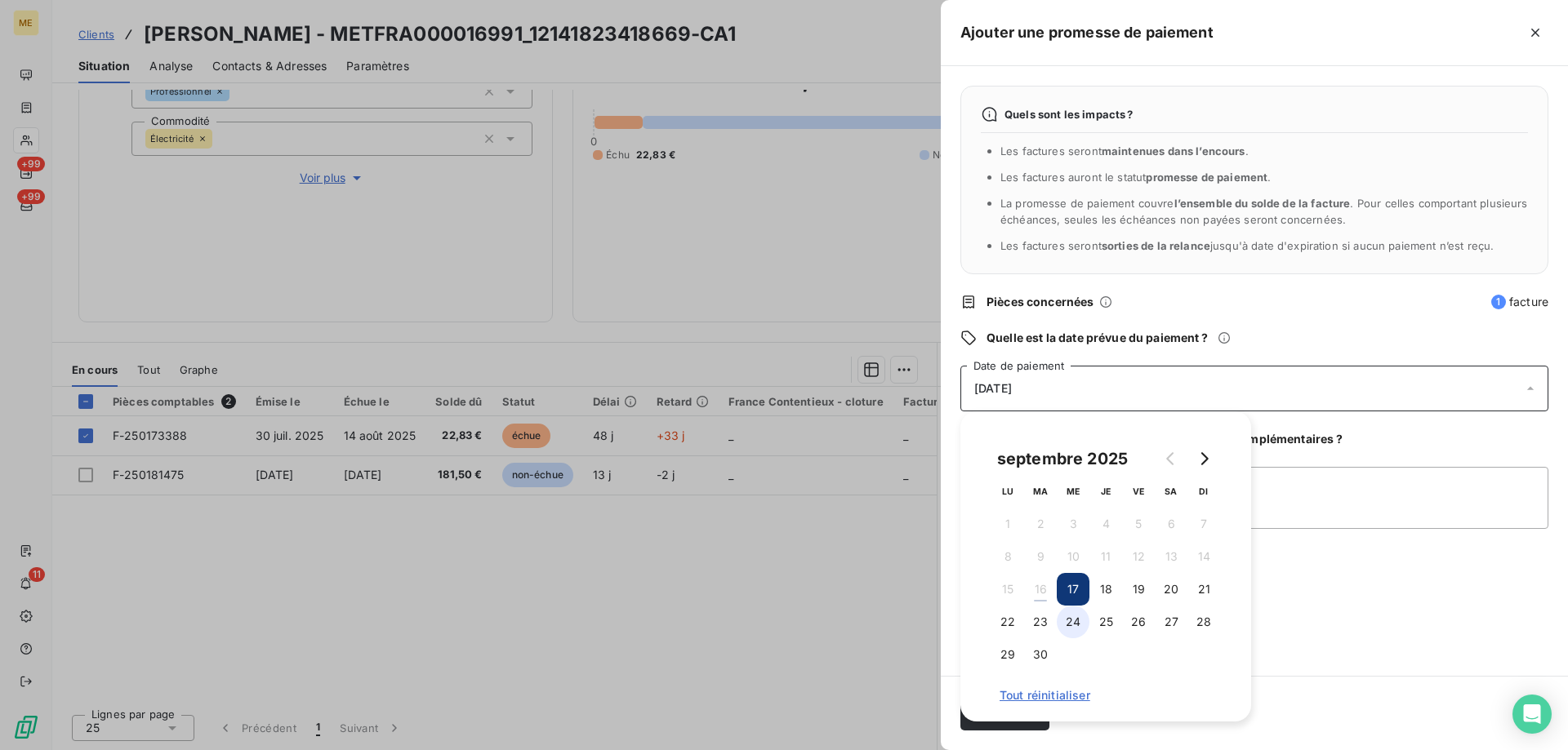
click at [1071, 619] on button "24" at bounding box center [1073, 622] width 33 height 33
click at [1315, 507] on textarea "Ajouter un commentaire (facultatif)" at bounding box center [1255, 498] width 588 height 62
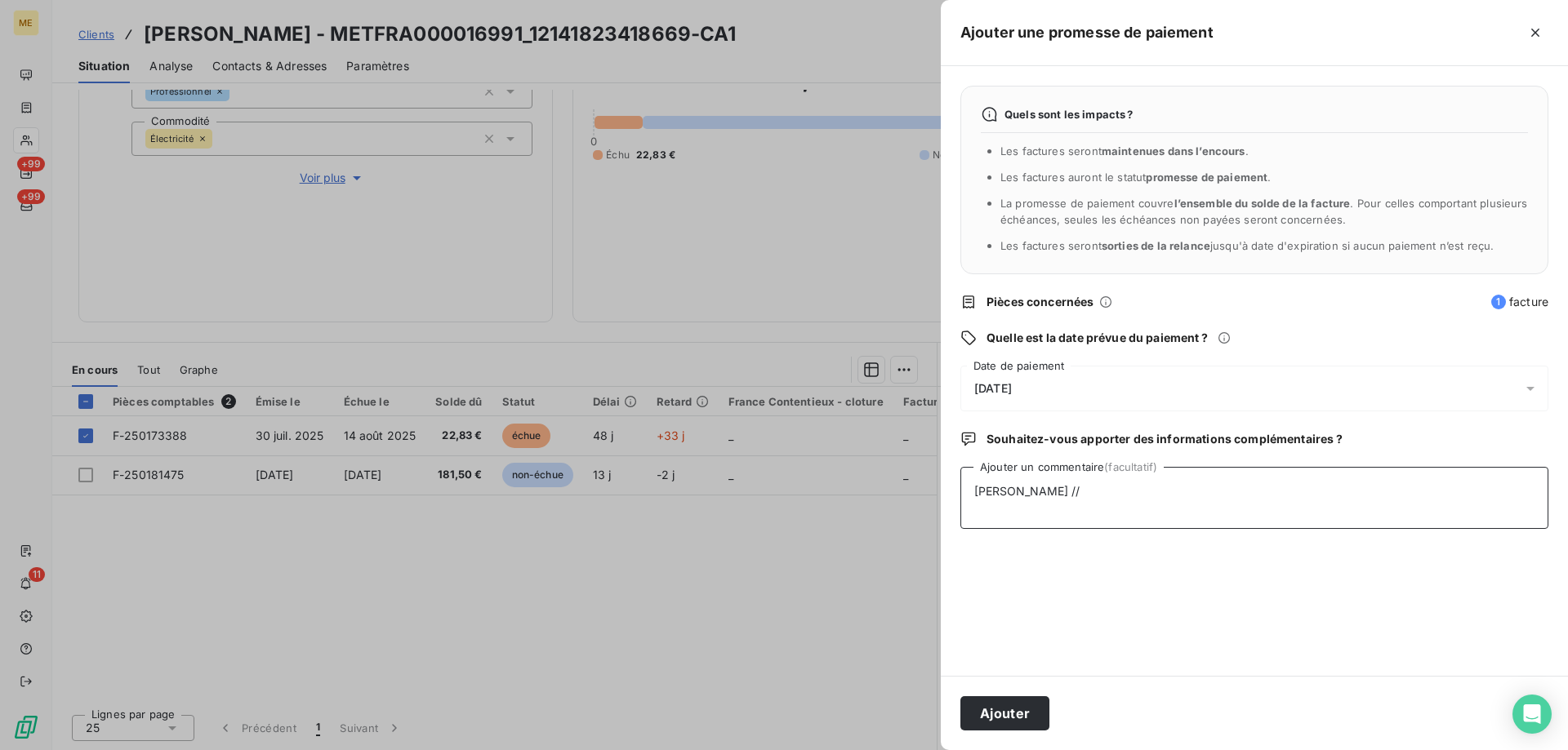
paste textarea "Le 15/09/2025 Elodie 14h51 mail entrant avis de virement reçu de 22.83 € fait l…"
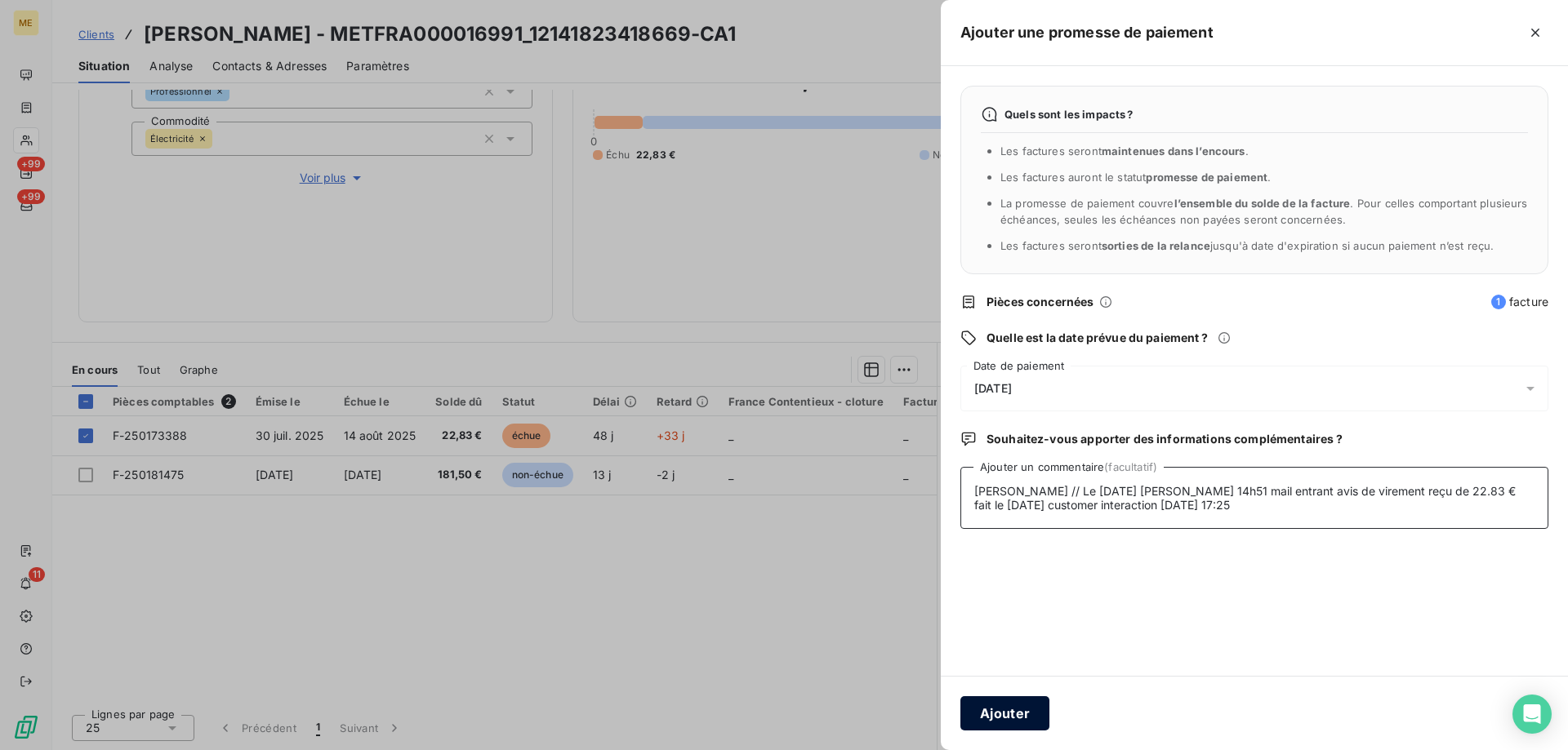
type textarea "Sylvain // Le 15/09/2025 Elodie 14h51 mail entrant avis de virement reçu de 22.…"
click at [989, 730] on button "Ajouter" at bounding box center [1006, 713] width 89 height 35
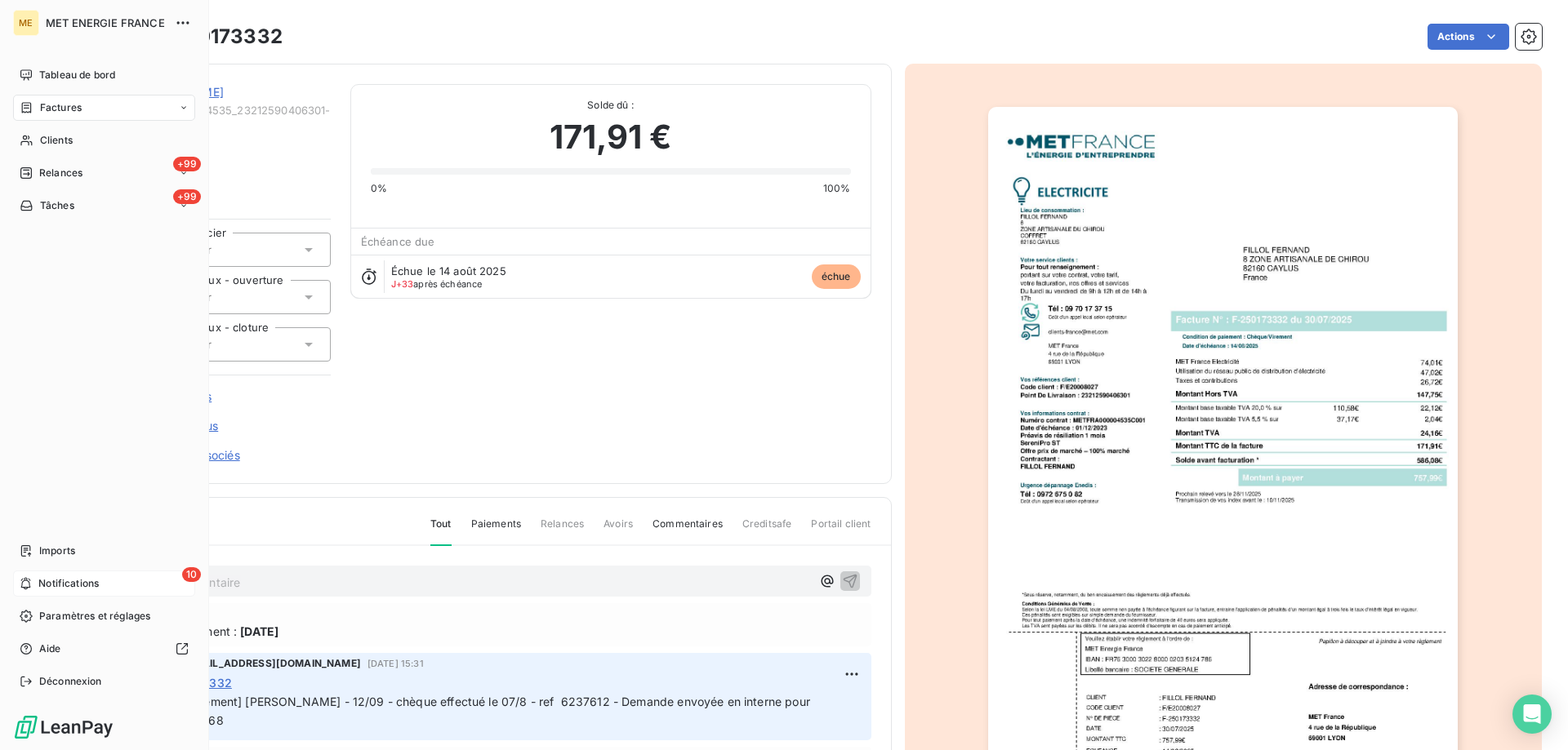
click at [70, 583] on span "Notifications" at bounding box center [69, 583] width 61 height 15
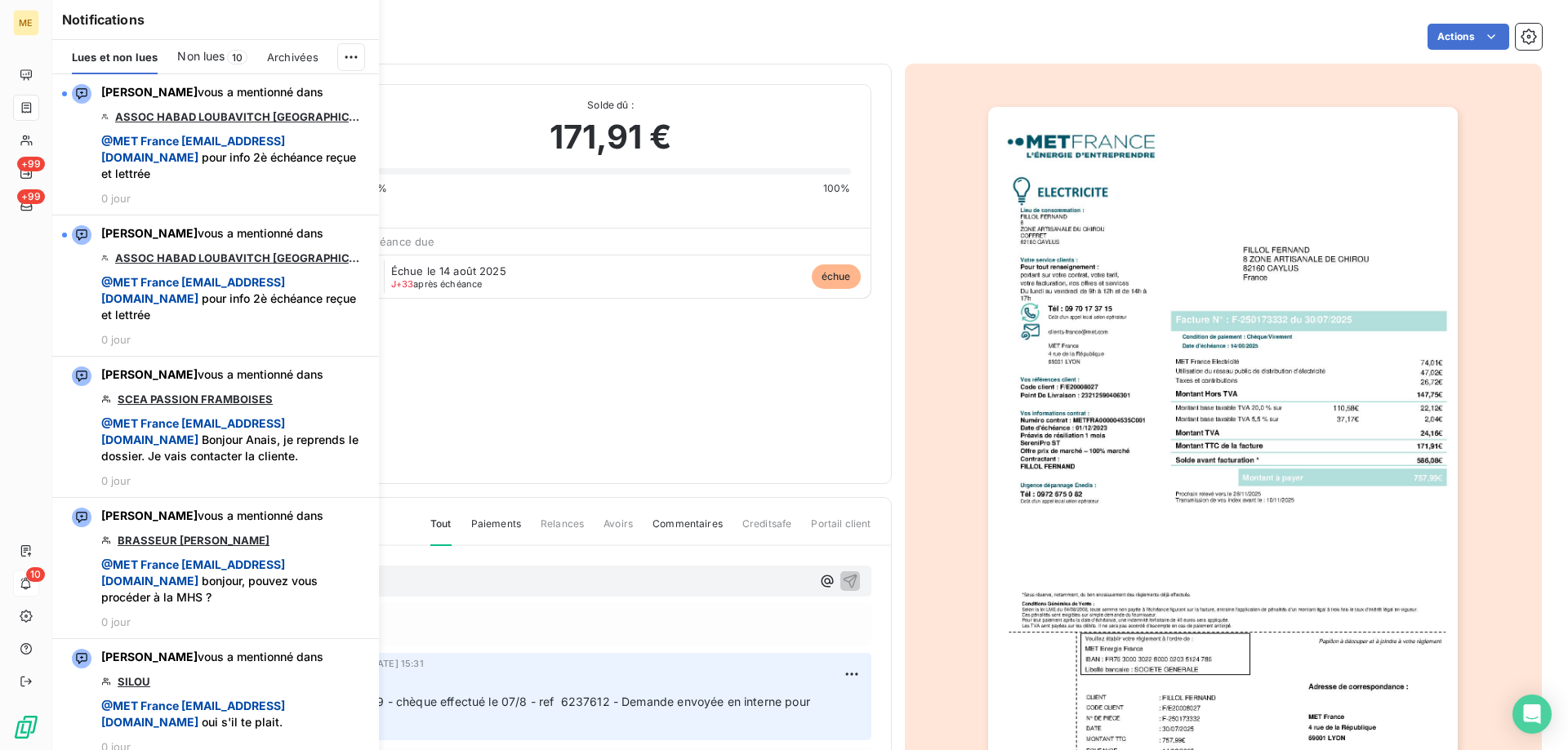
click at [204, 59] on span "Non lues" at bounding box center [201, 56] width 48 height 16
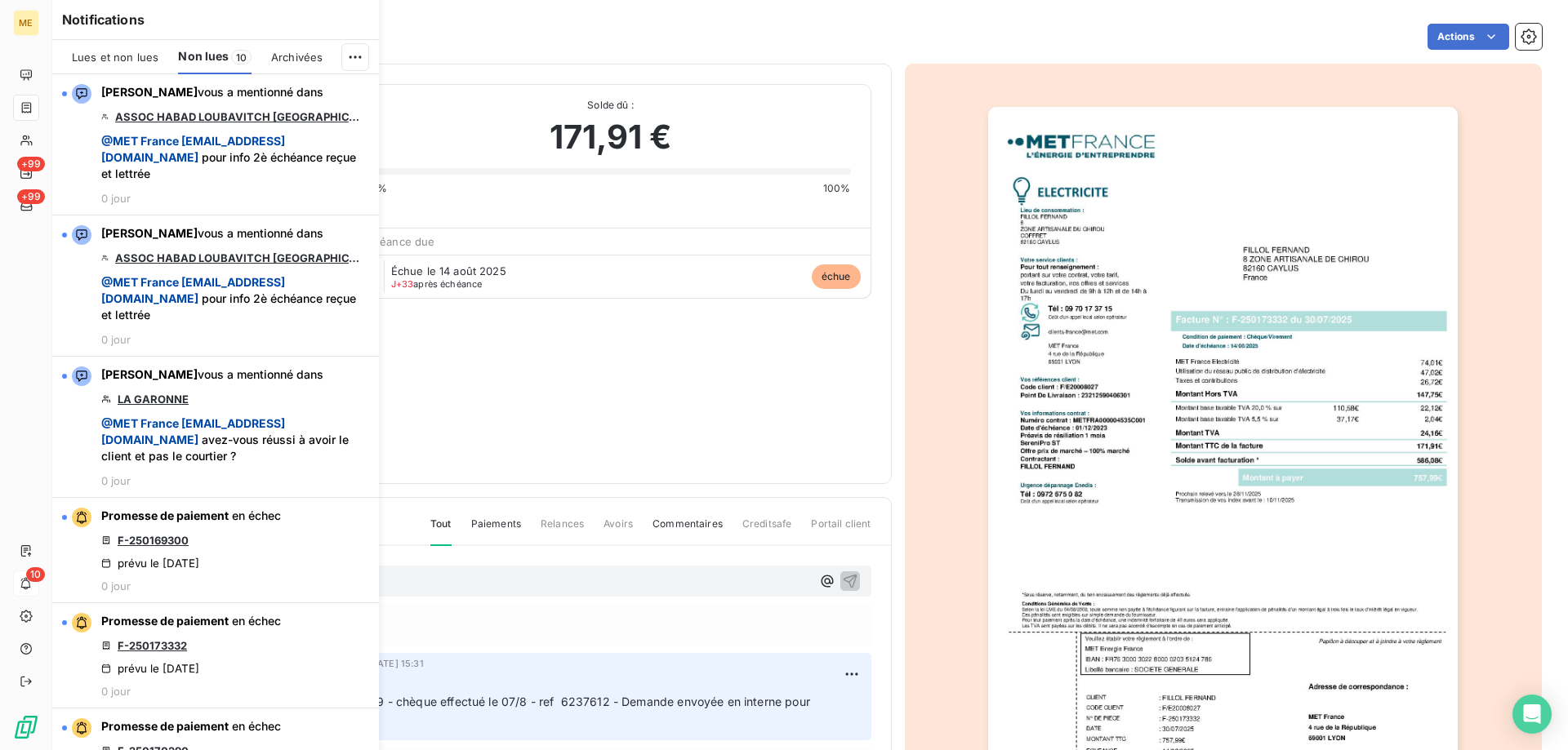
click at [714, 396] on div "FILLOL FERNAND METFRA000004535_23212590406301-CA1 Montant initial 171,91 € Émis…" at bounding box center [485, 274] width 773 height 379
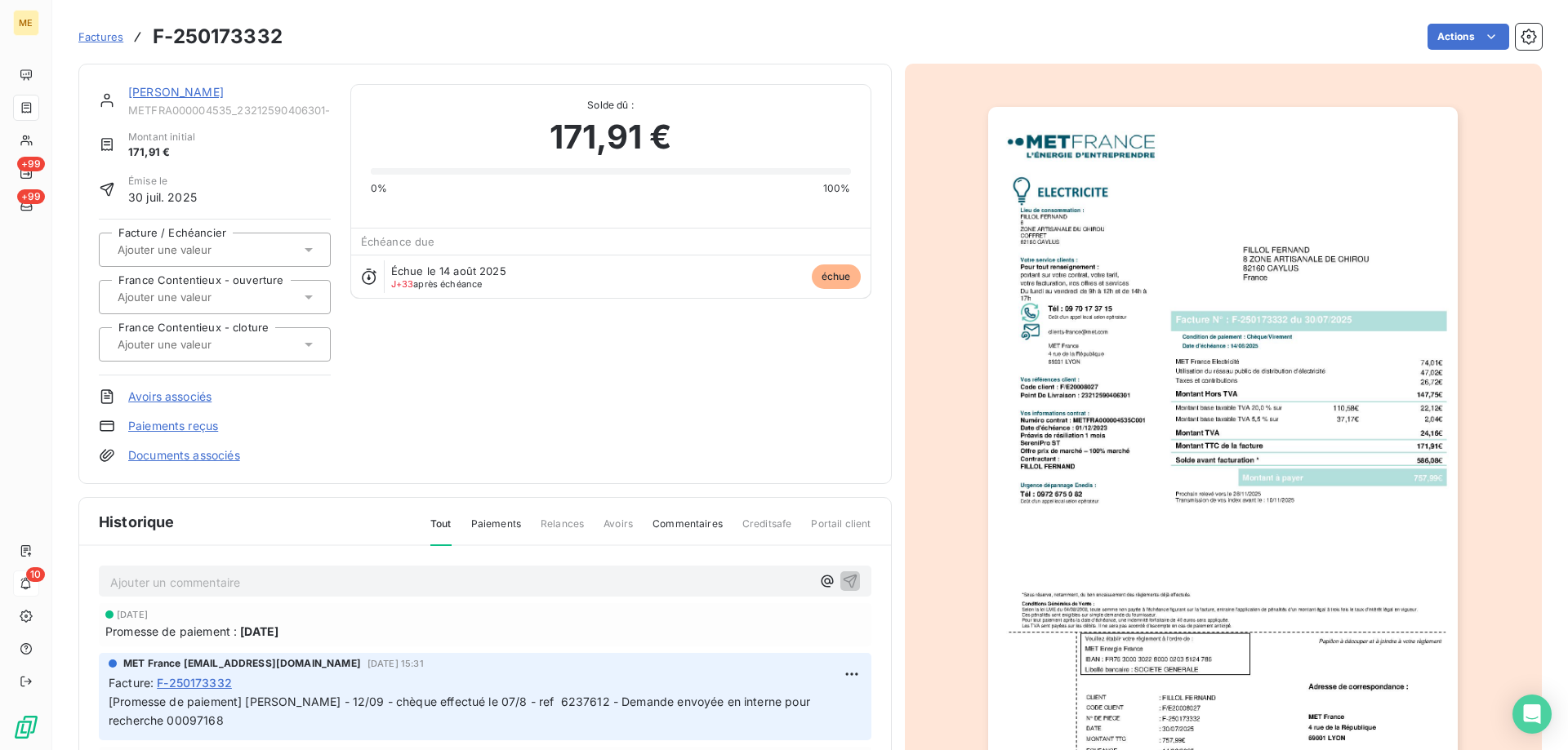
click at [158, 91] on link "[PERSON_NAME]" at bounding box center [176, 91] width 95 height 14
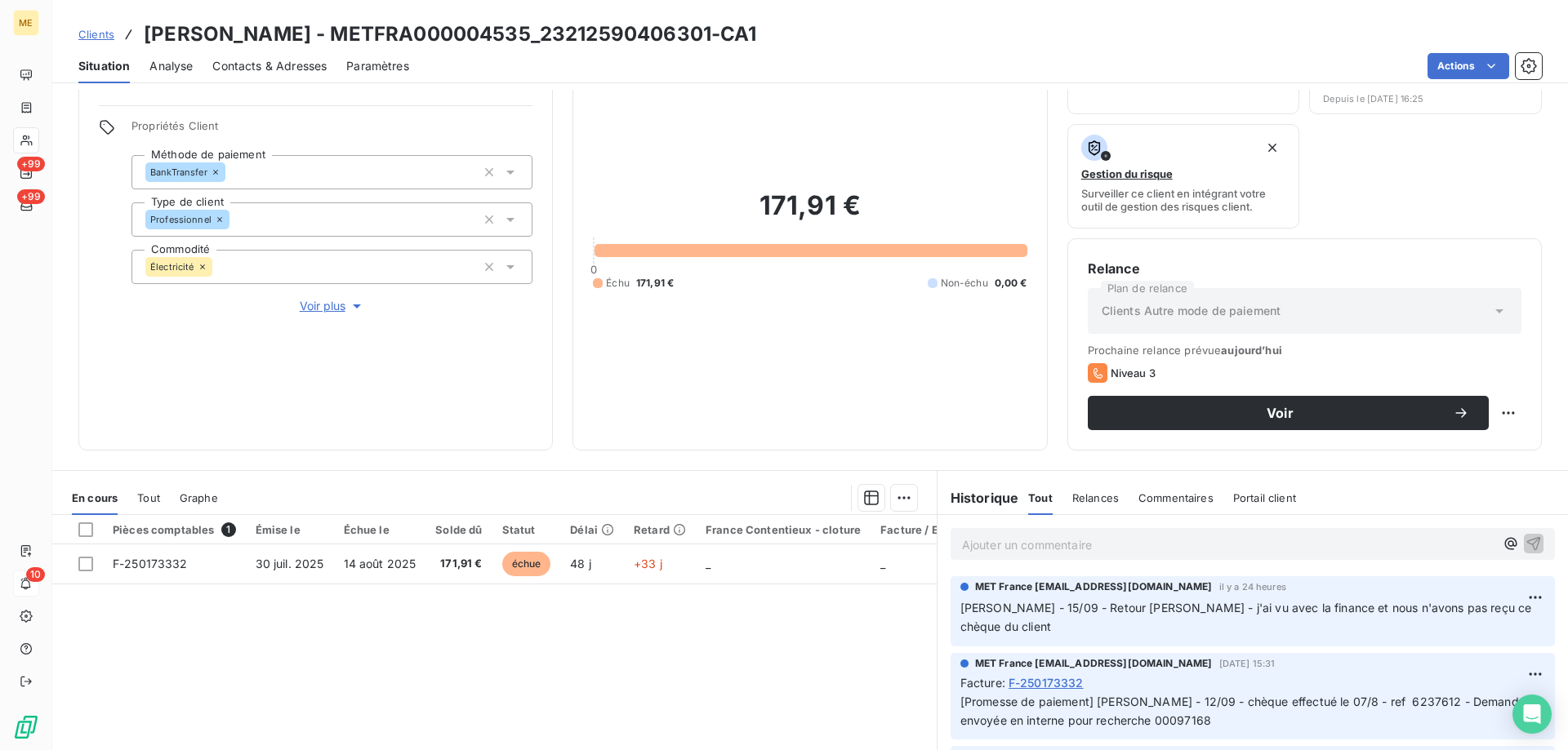
scroll to position [163, 0]
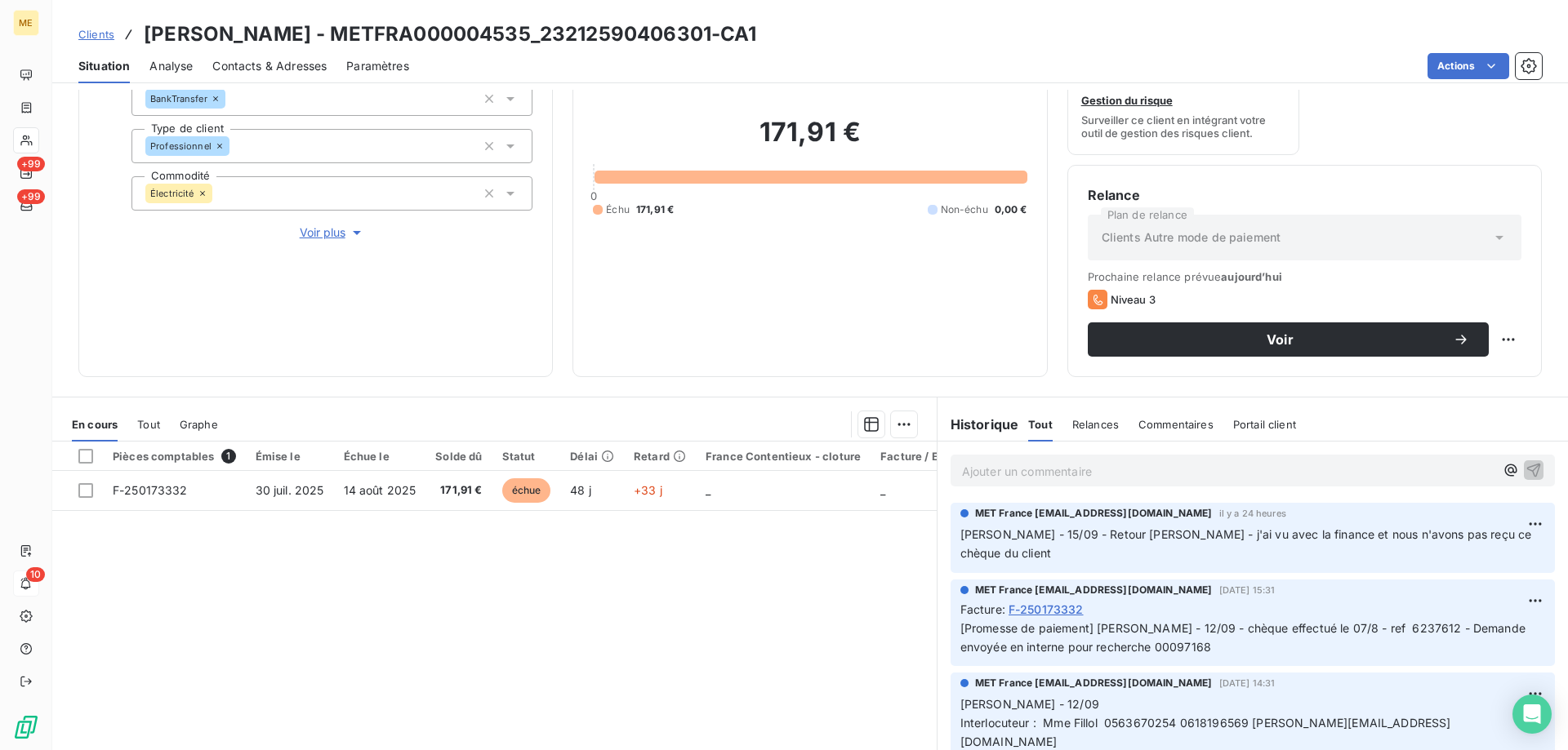
drag, startPoint x: 144, startPoint y: 39, endPoint x: 765, endPoint y: 32, distance: 621.0
click at [765, 32] on div "Clients FILLOL FERNAND - METFRA000004535_23212590406301-CA1" at bounding box center [811, 35] width 1516 height 30
copy h3 "[PERSON_NAME] - METFRA000004535_23212590406301-CA1"
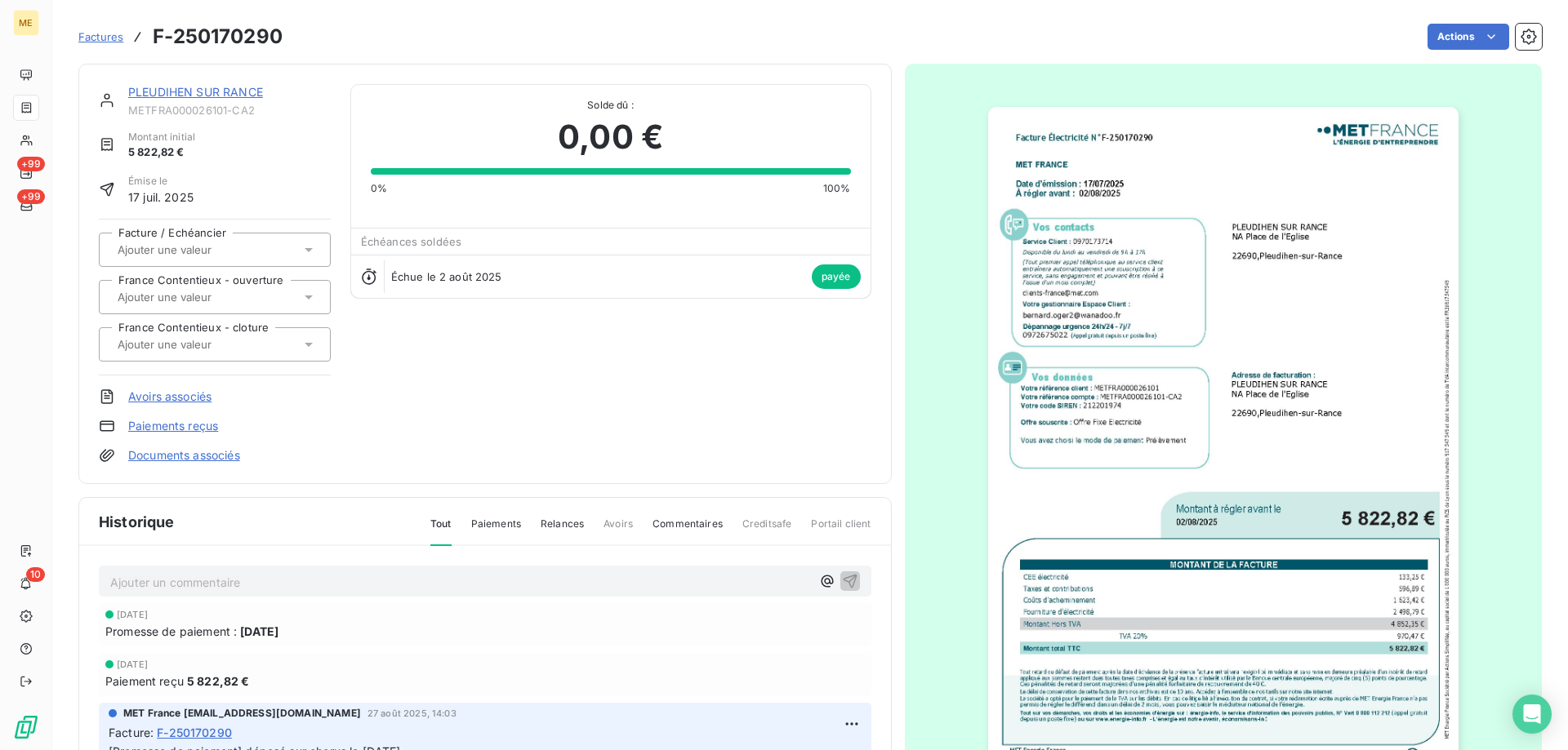
click at [223, 93] on link "PLEUDIHEN SUR RANCE" at bounding box center [196, 91] width 135 height 14
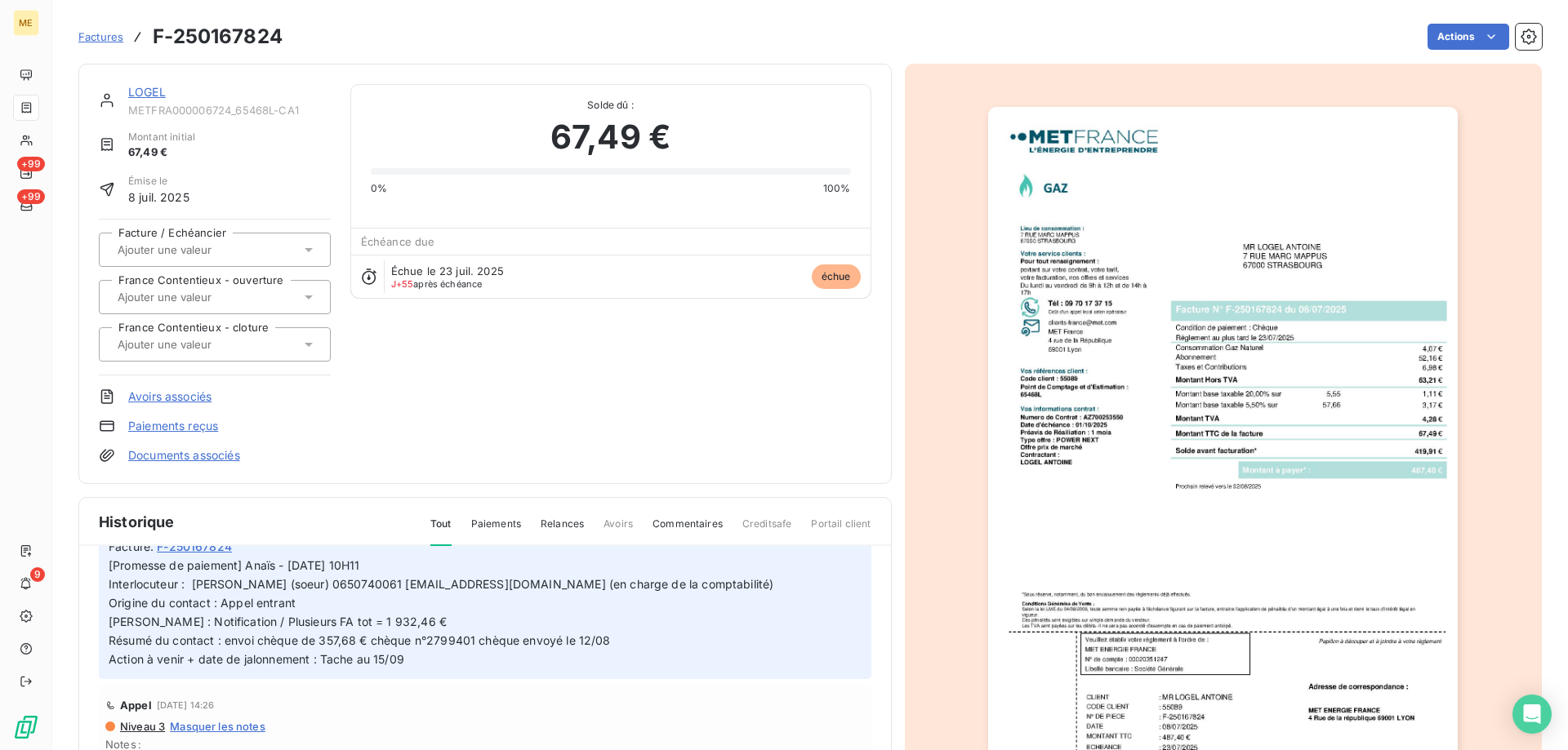
scroll to position [163, 0]
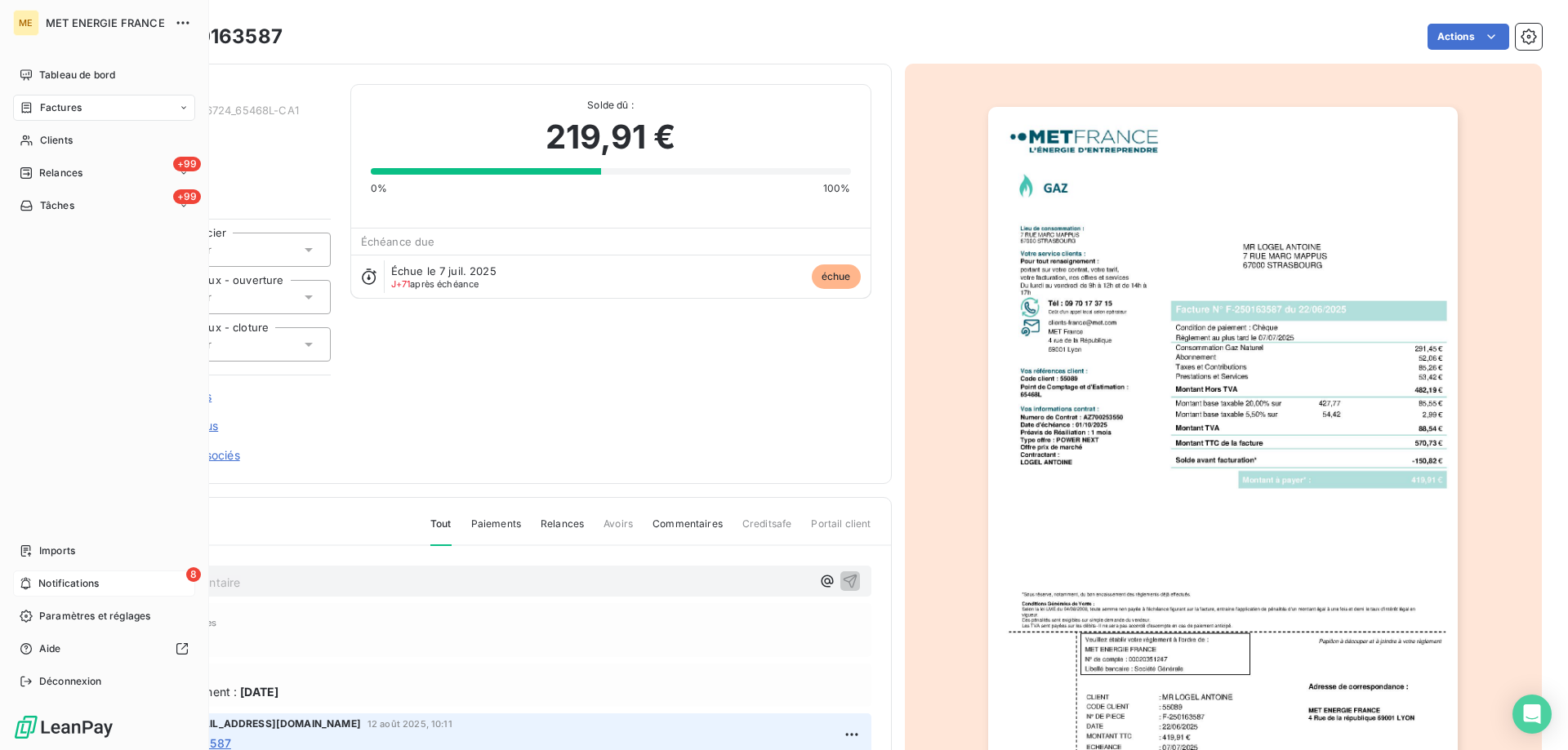
click at [61, 581] on span "Notifications" at bounding box center [69, 583] width 61 height 15
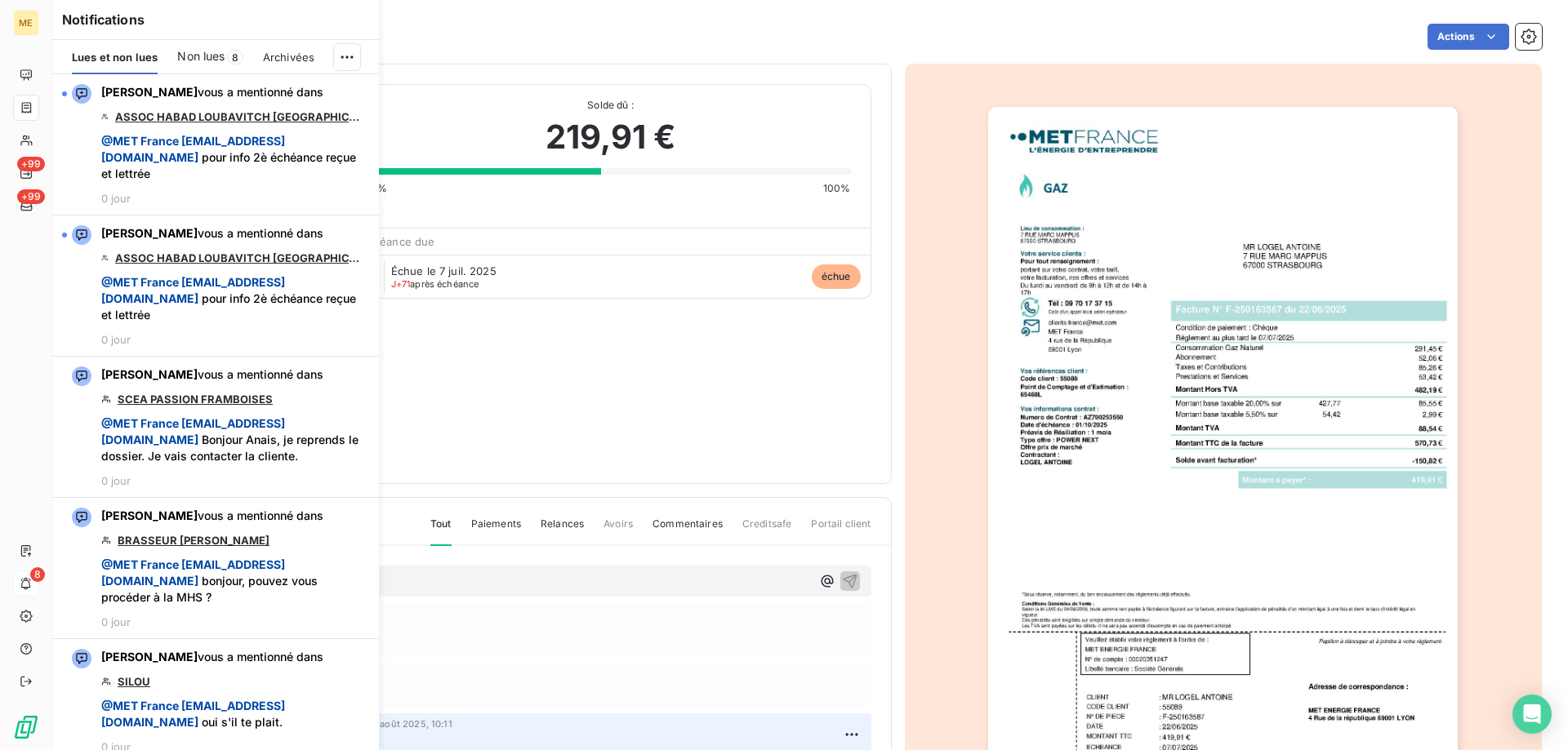
click at [192, 48] on div "Non lues 8" at bounding box center [210, 57] width 66 height 35
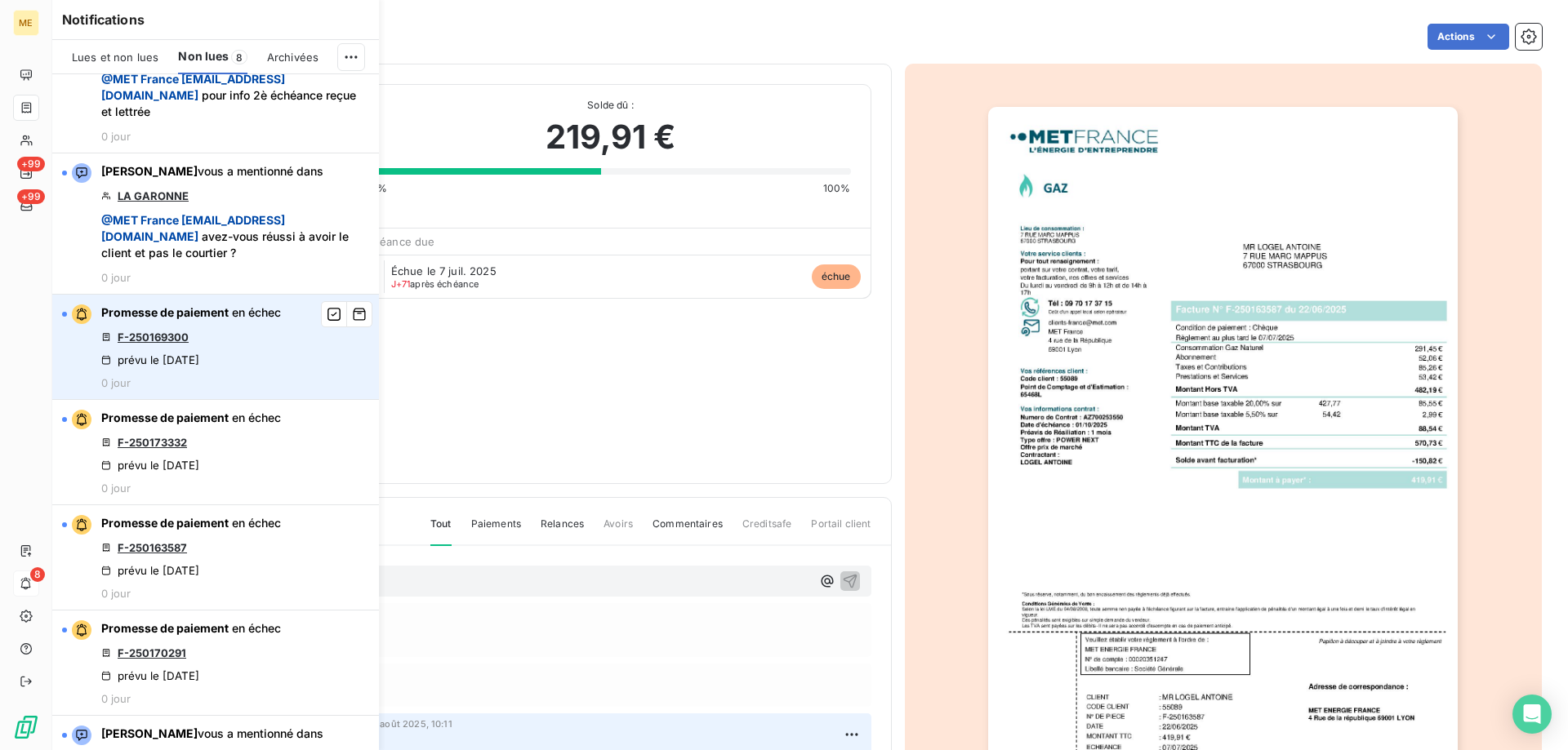
scroll to position [245, 0]
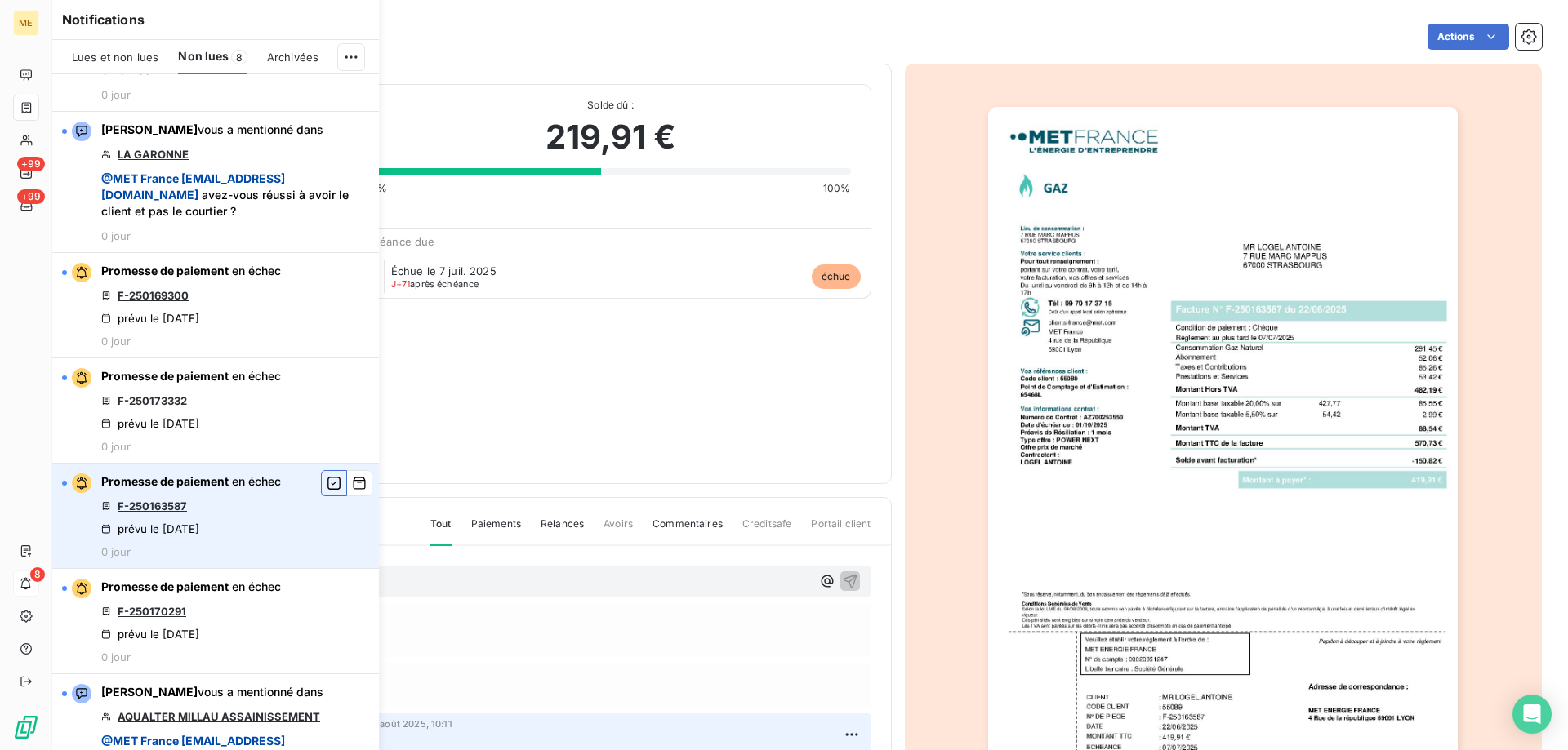
click at [327, 480] on icon "button" at bounding box center [334, 483] width 15 height 16
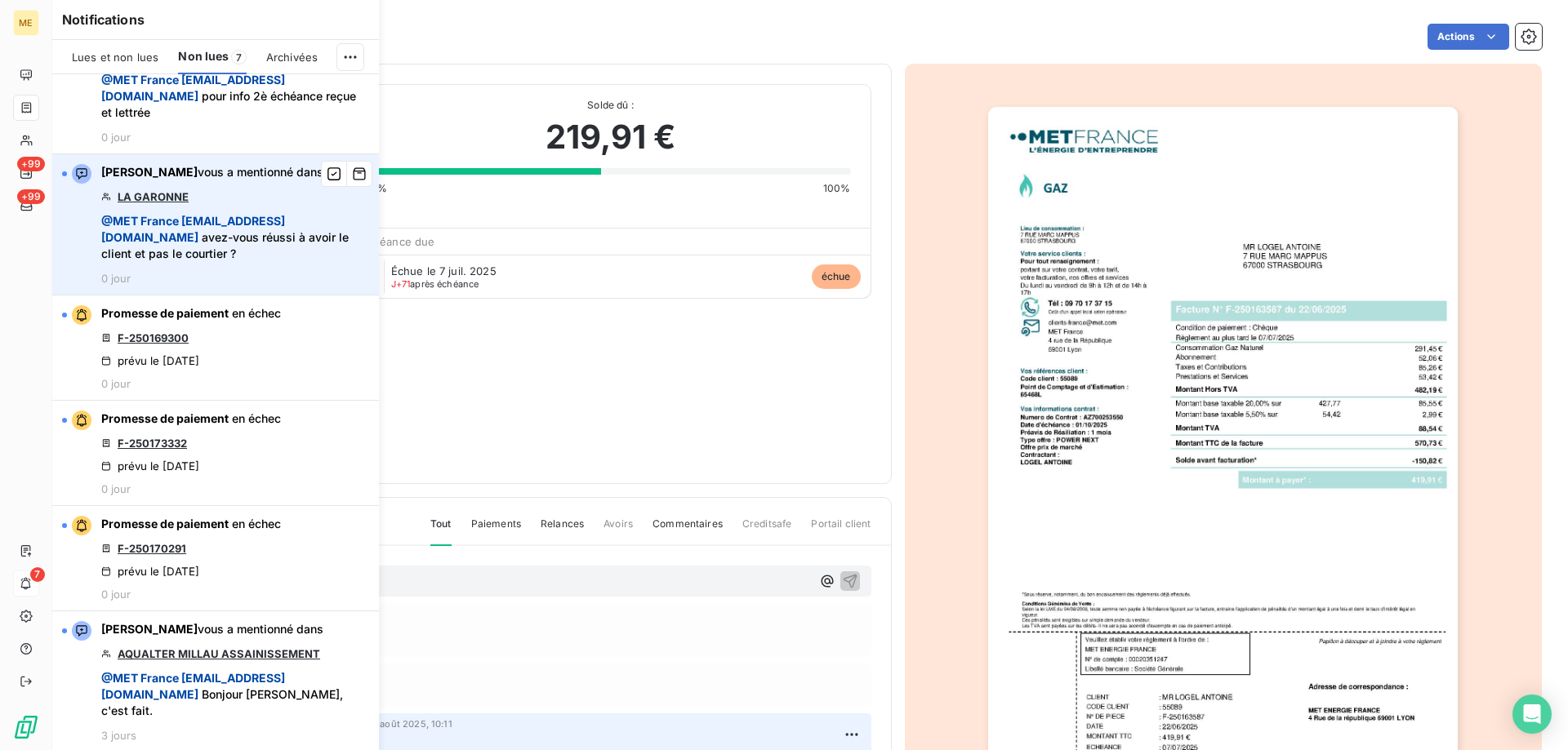
scroll to position [204, 0]
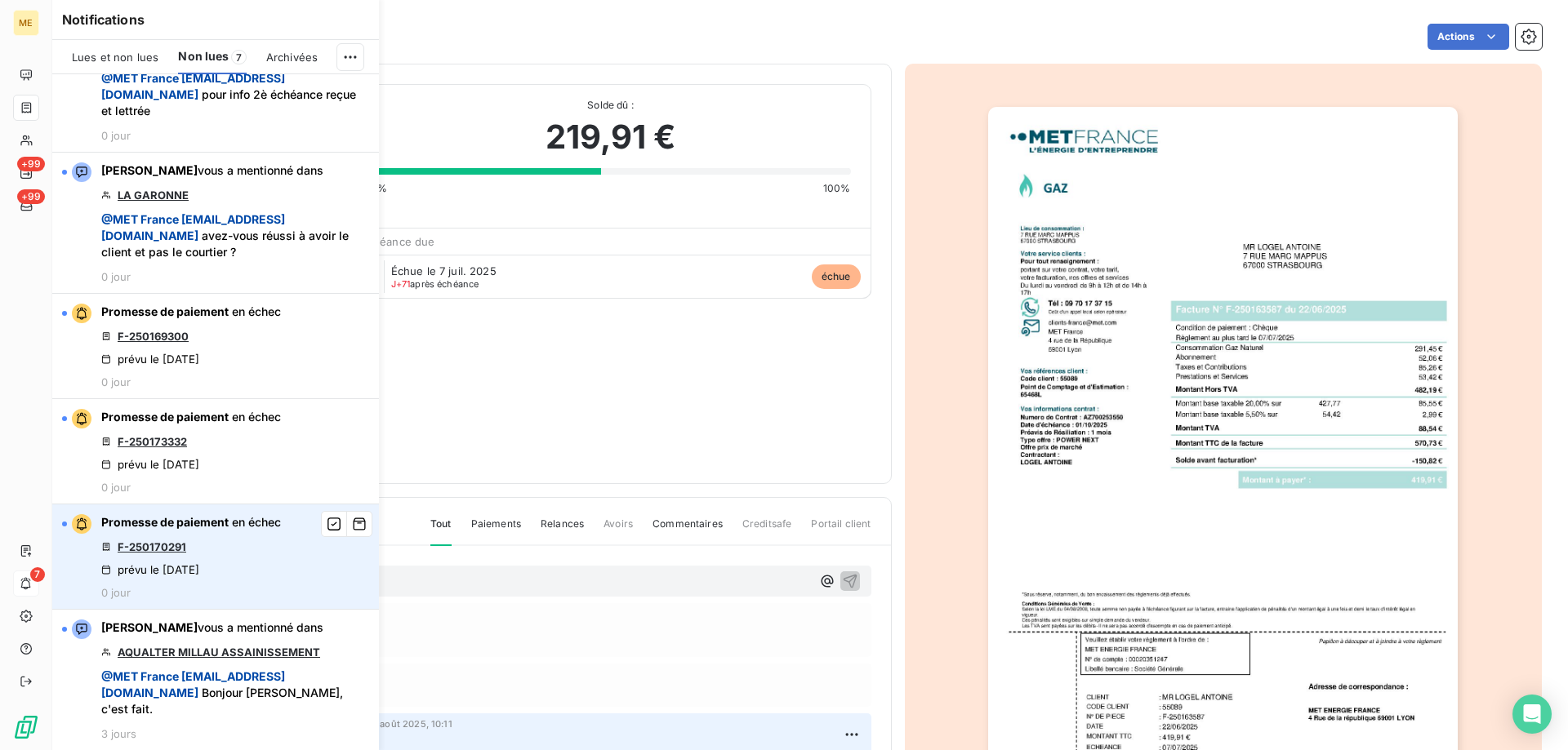
click at [153, 540] on link "F-250170291" at bounding box center [151, 546] width 69 height 13
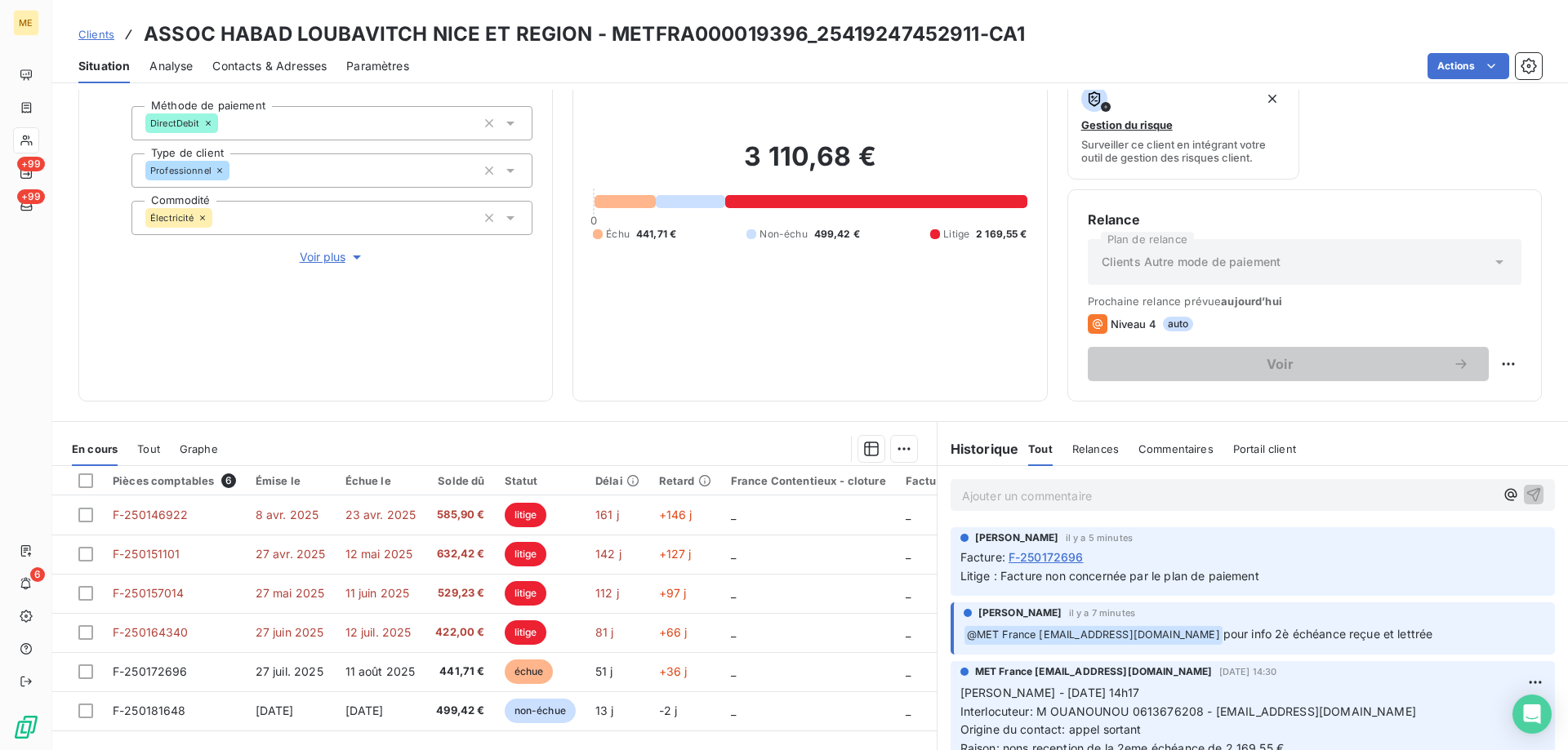
scroll to position [218, 0]
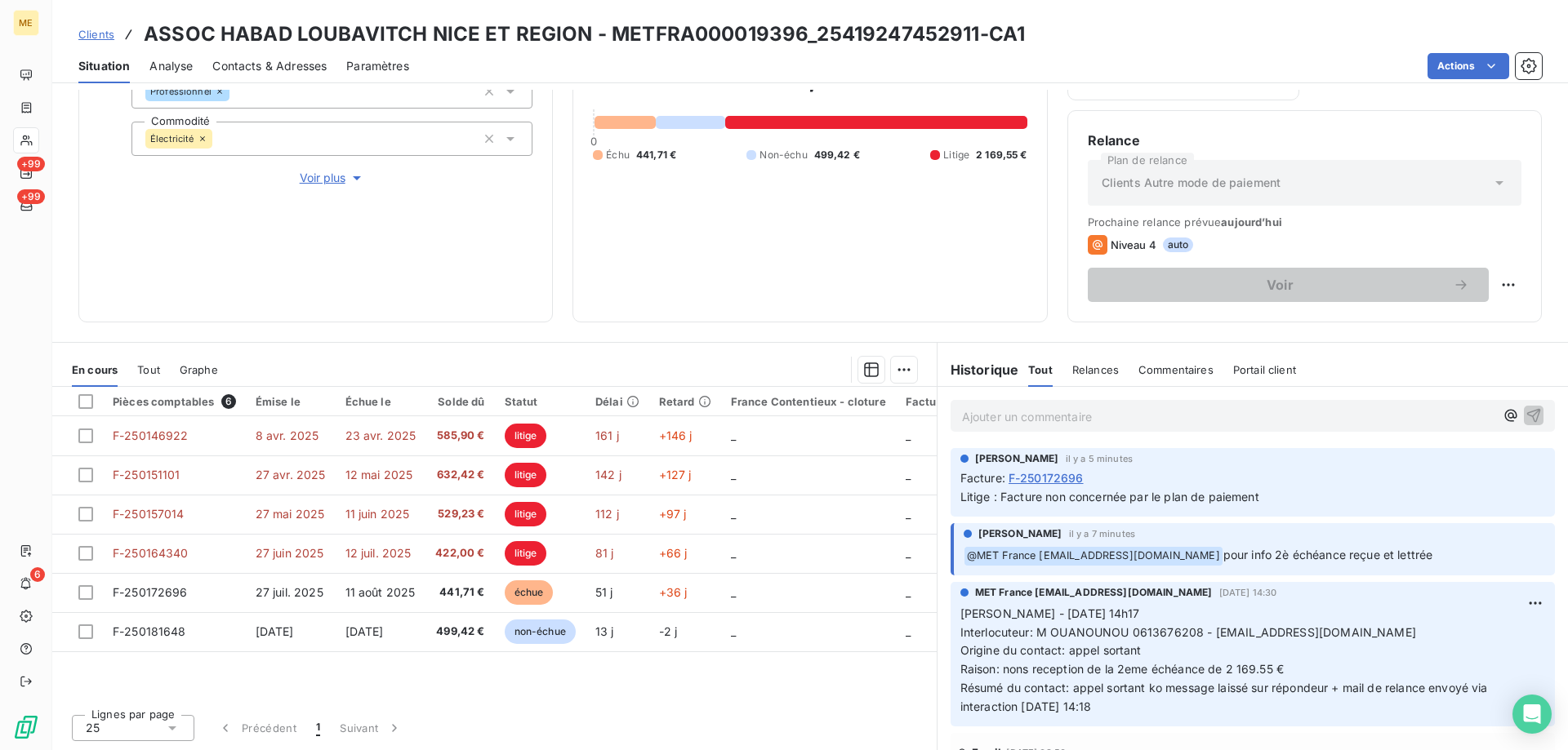
click at [994, 413] on p "Ajouter un commentaire ﻿" at bounding box center [1228, 416] width 533 height 21
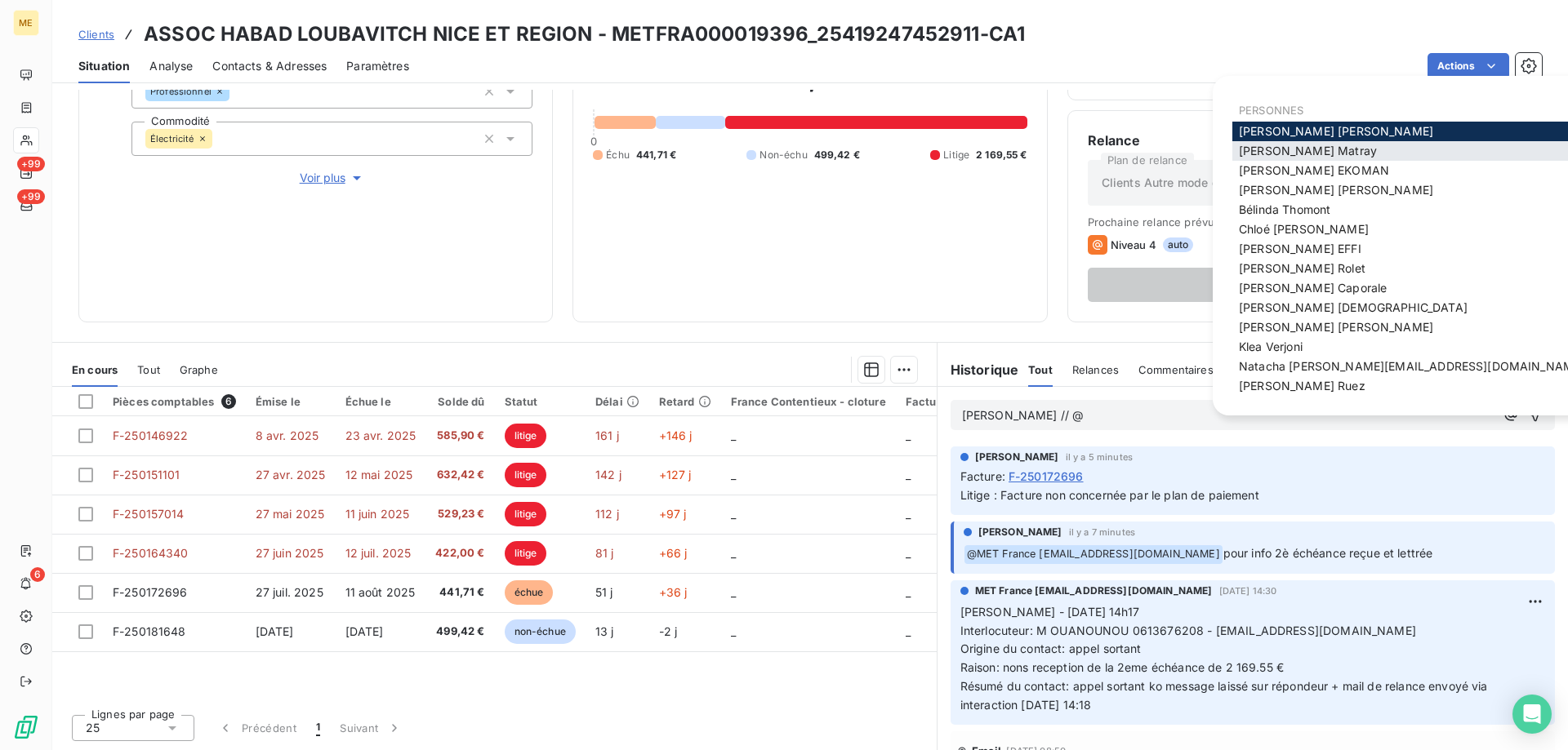
click at [1310, 154] on span "[PERSON_NAME]" at bounding box center [1308, 151] width 138 height 14
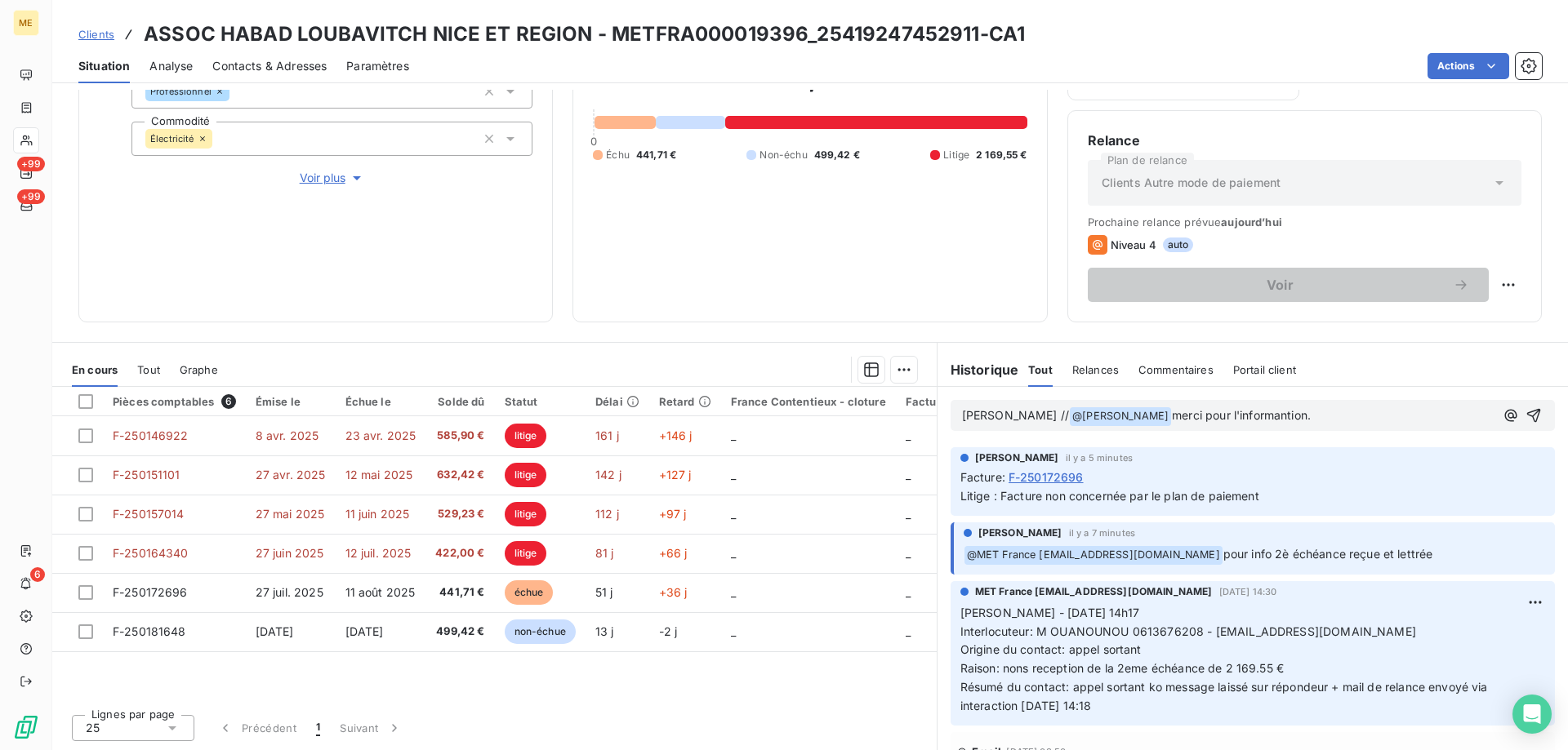
click at [1207, 415] on span "merci pour l'informantion." at bounding box center [1242, 415] width 139 height 14
click at [1525, 408] on icon "button" at bounding box center [1533, 415] width 16 height 16
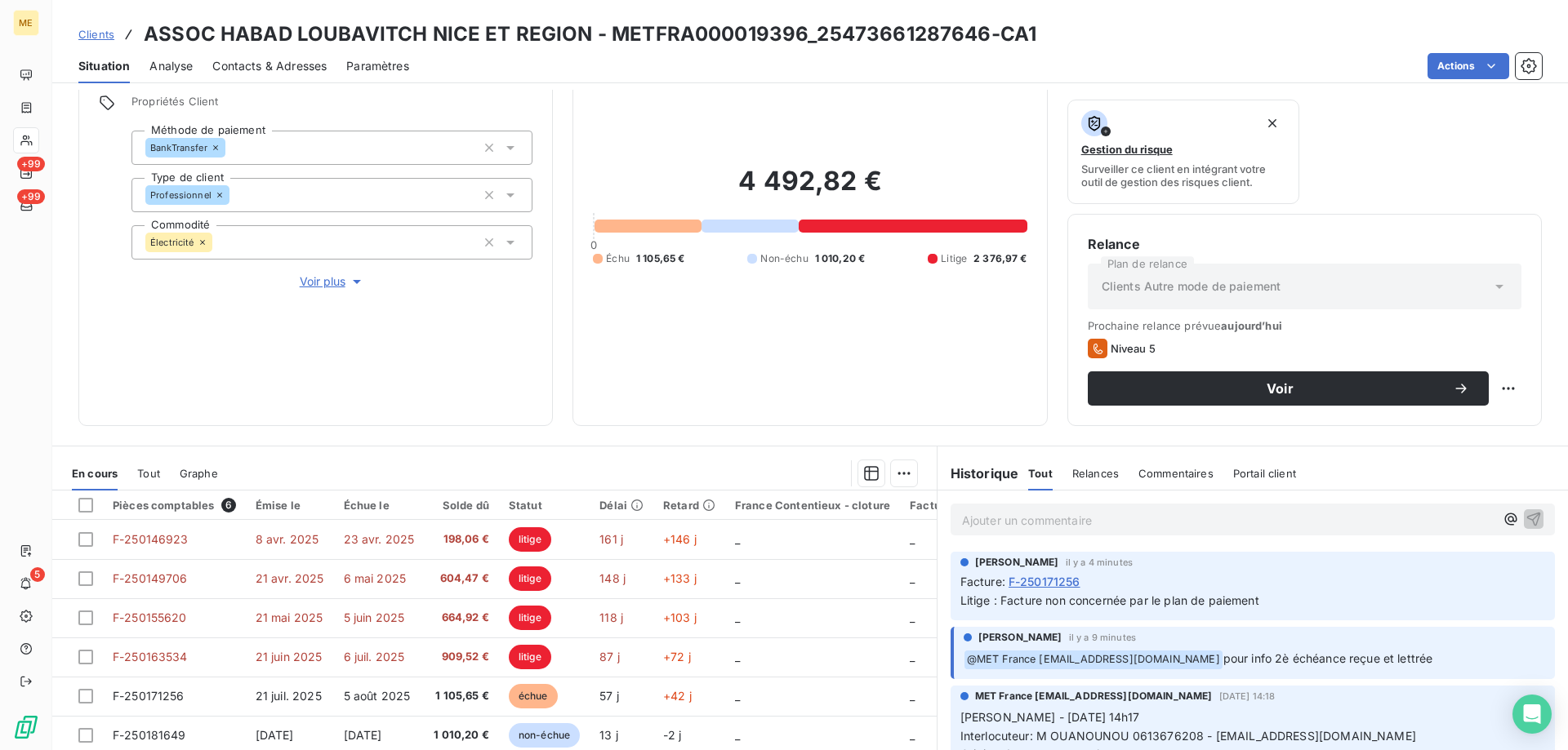
scroll to position [163, 0]
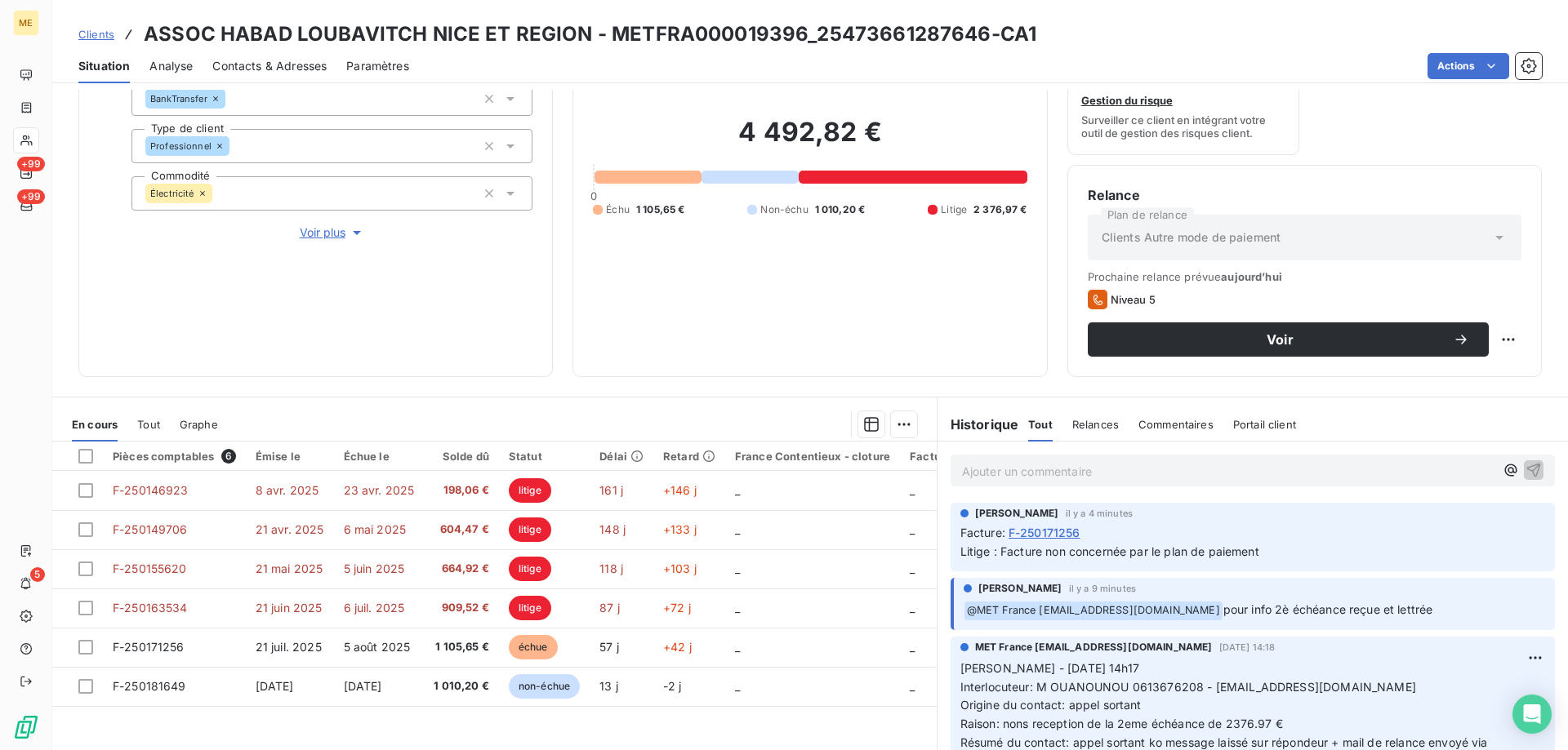
click at [992, 471] on p "Ajouter un commentaire ﻿" at bounding box center [1228, 471] width 533 height 21
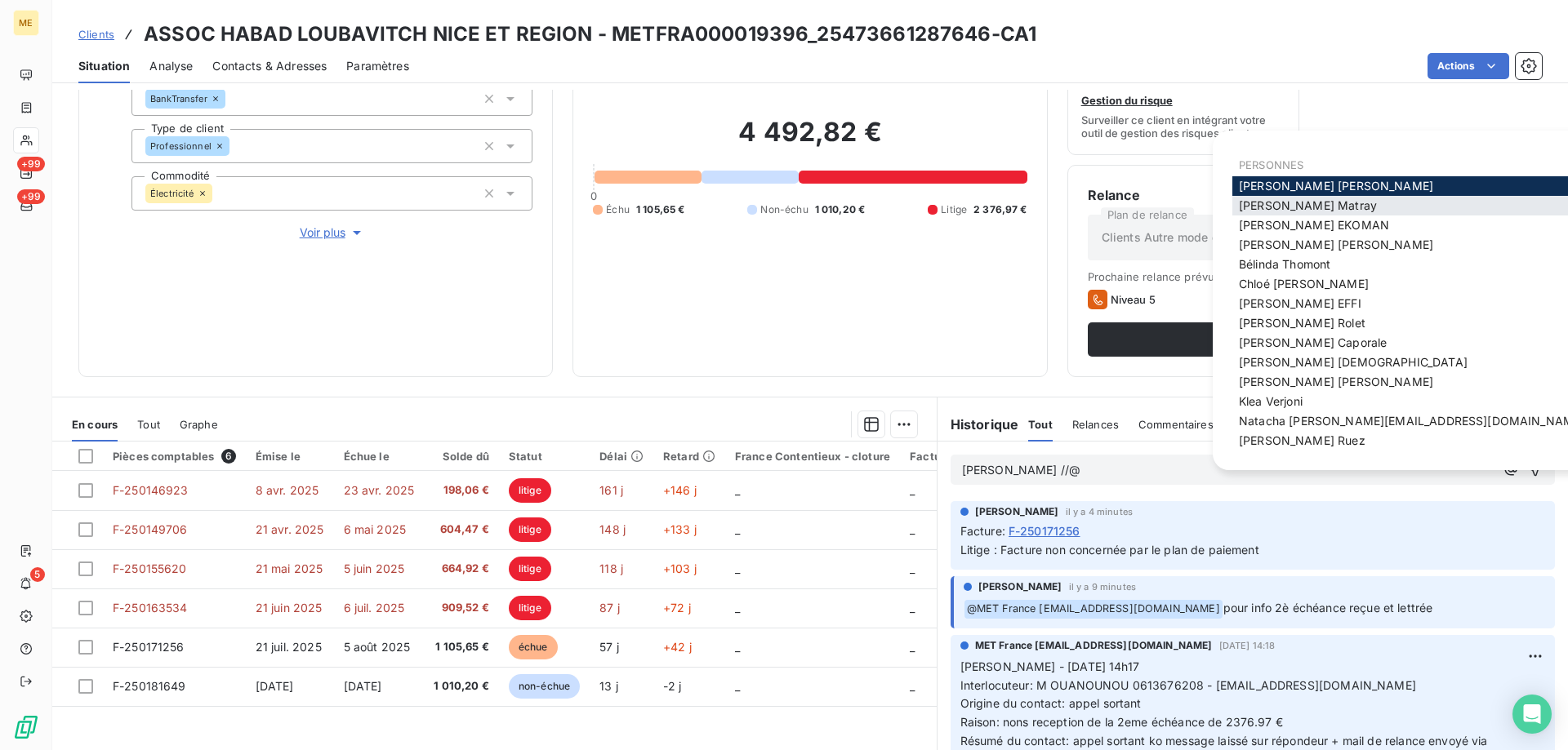
click at [1278, 203] on span "[PERSON_NAME]" at bounding box center [1308, 206] width 138 height 14
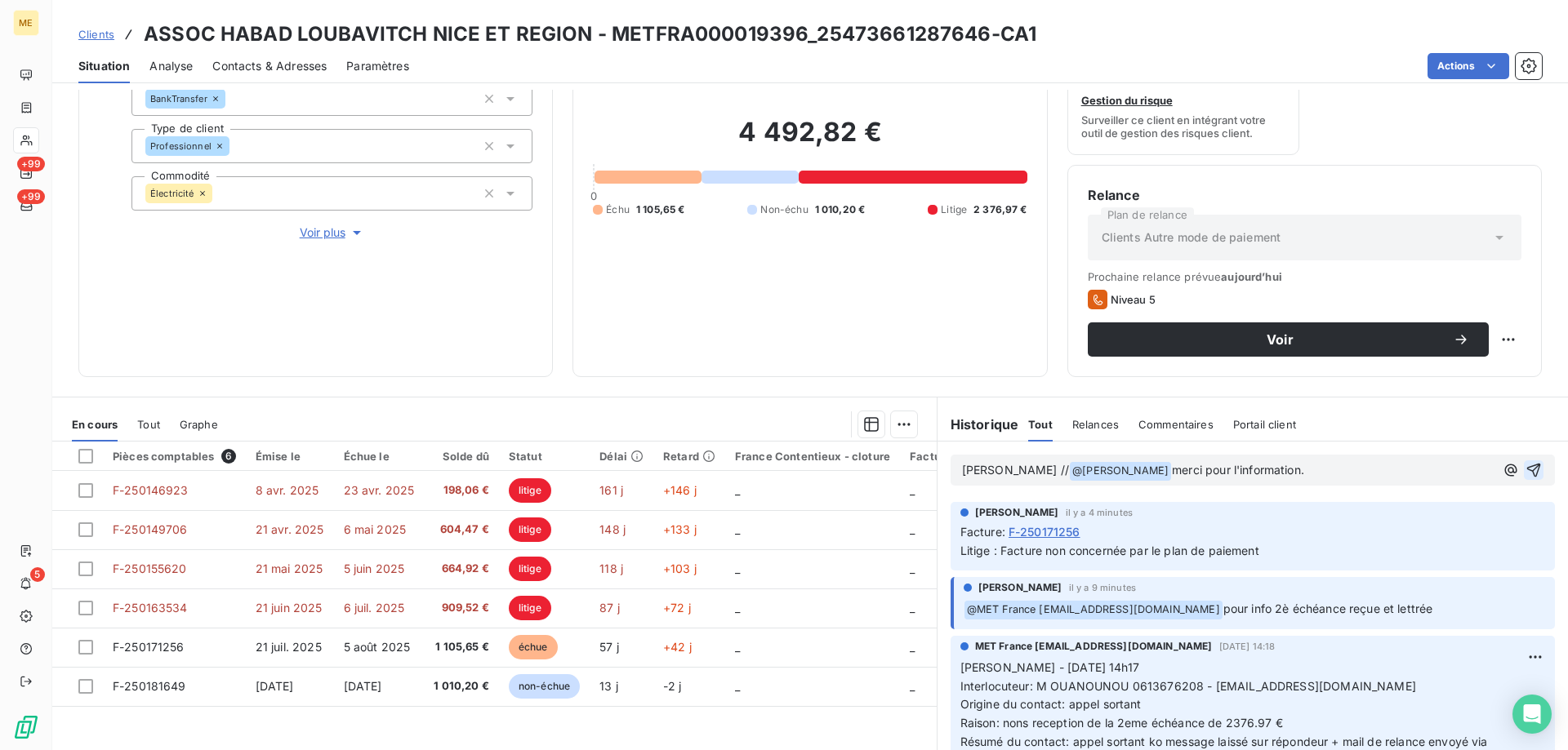
click at [1527, 475] on icon "button" at bounding box center [1534, 471] width 14 height 14
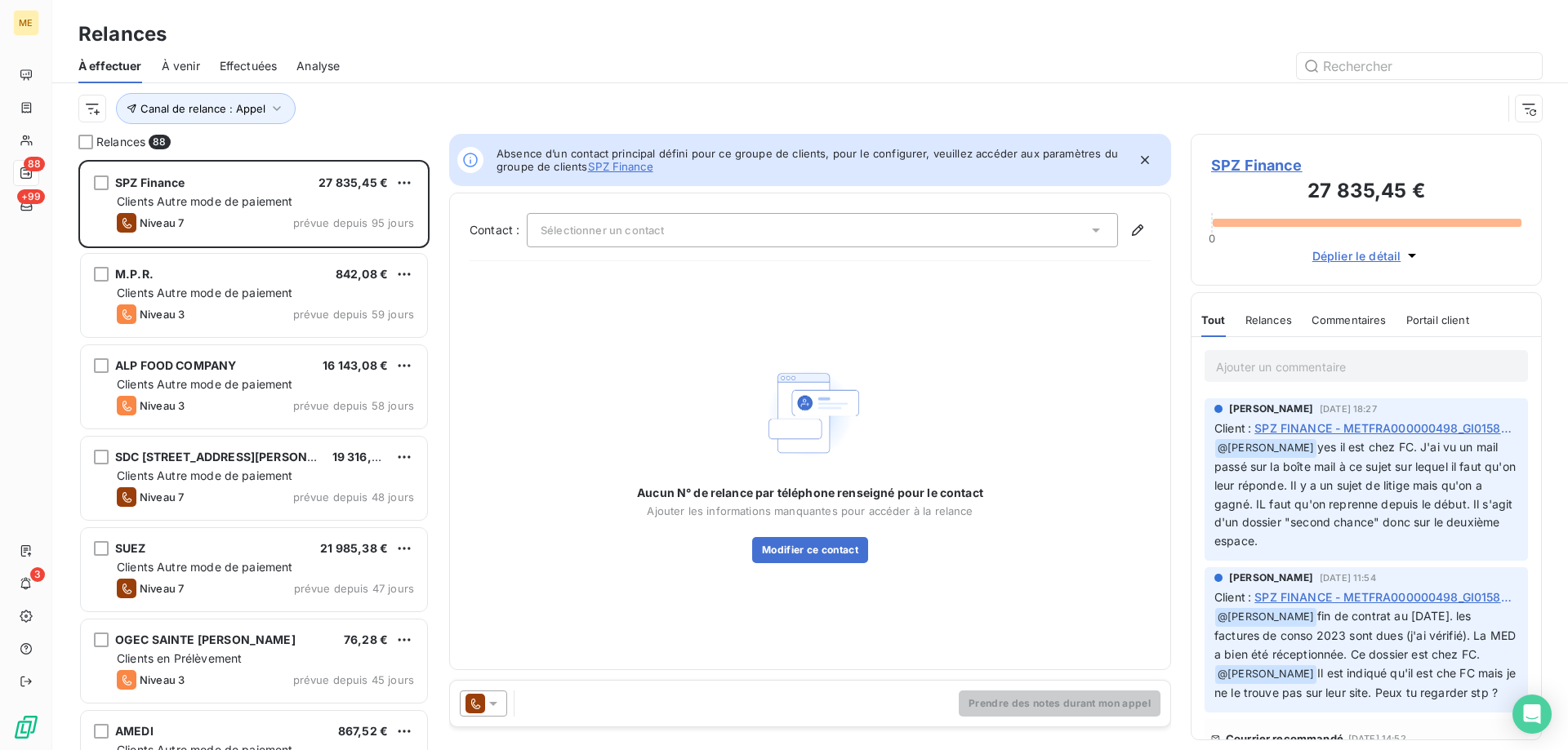
scroll to position [578, 339]
click at [85, 116] on html "ME 88 +99 3 Relances À effectuer À venir Effectuées Analyse Canal de relance : …" at bounding box center [784, 457] width 1568 height 914
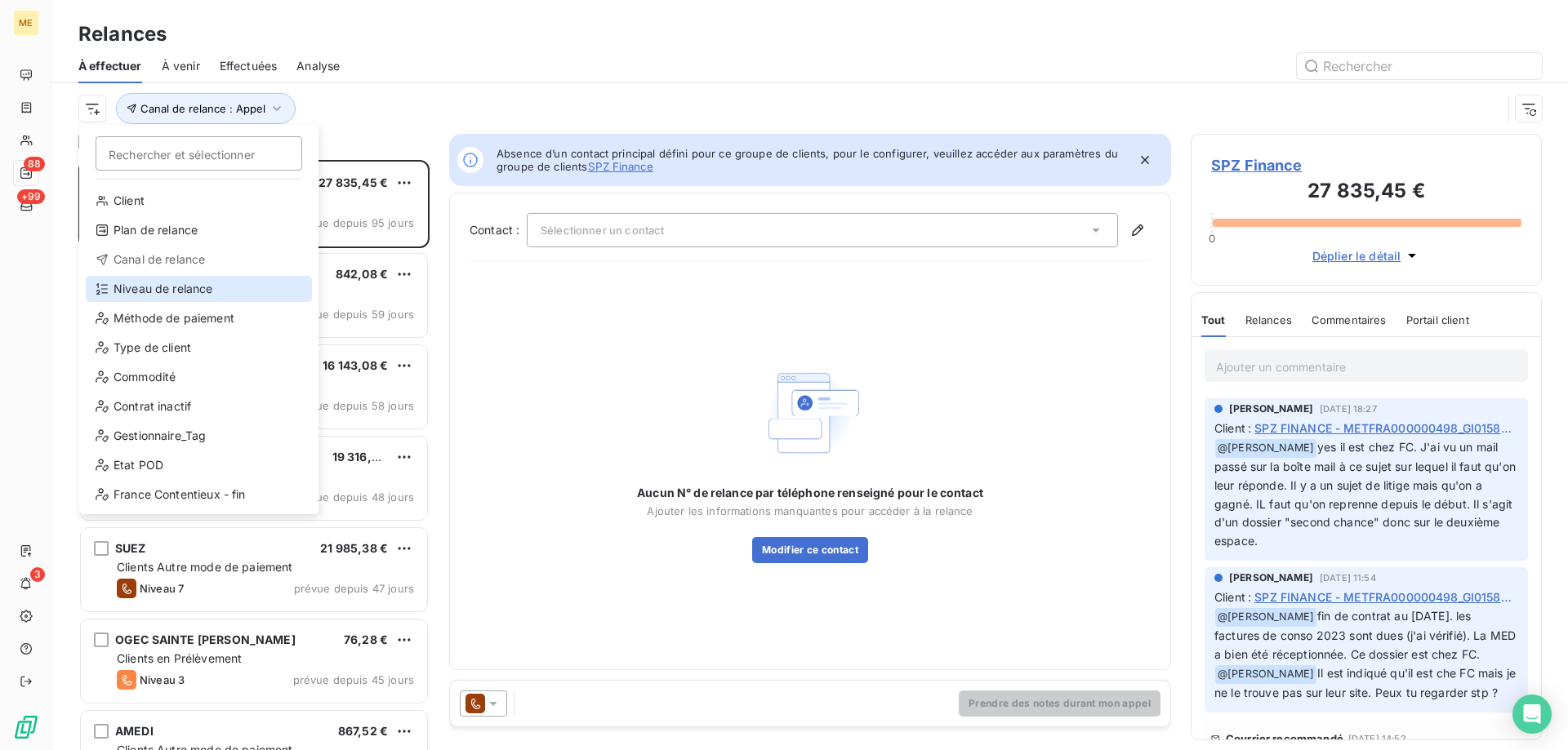
click at [185, 290] on div "Niveau de relance" at bounding box center [199, 289] width 227 height 26
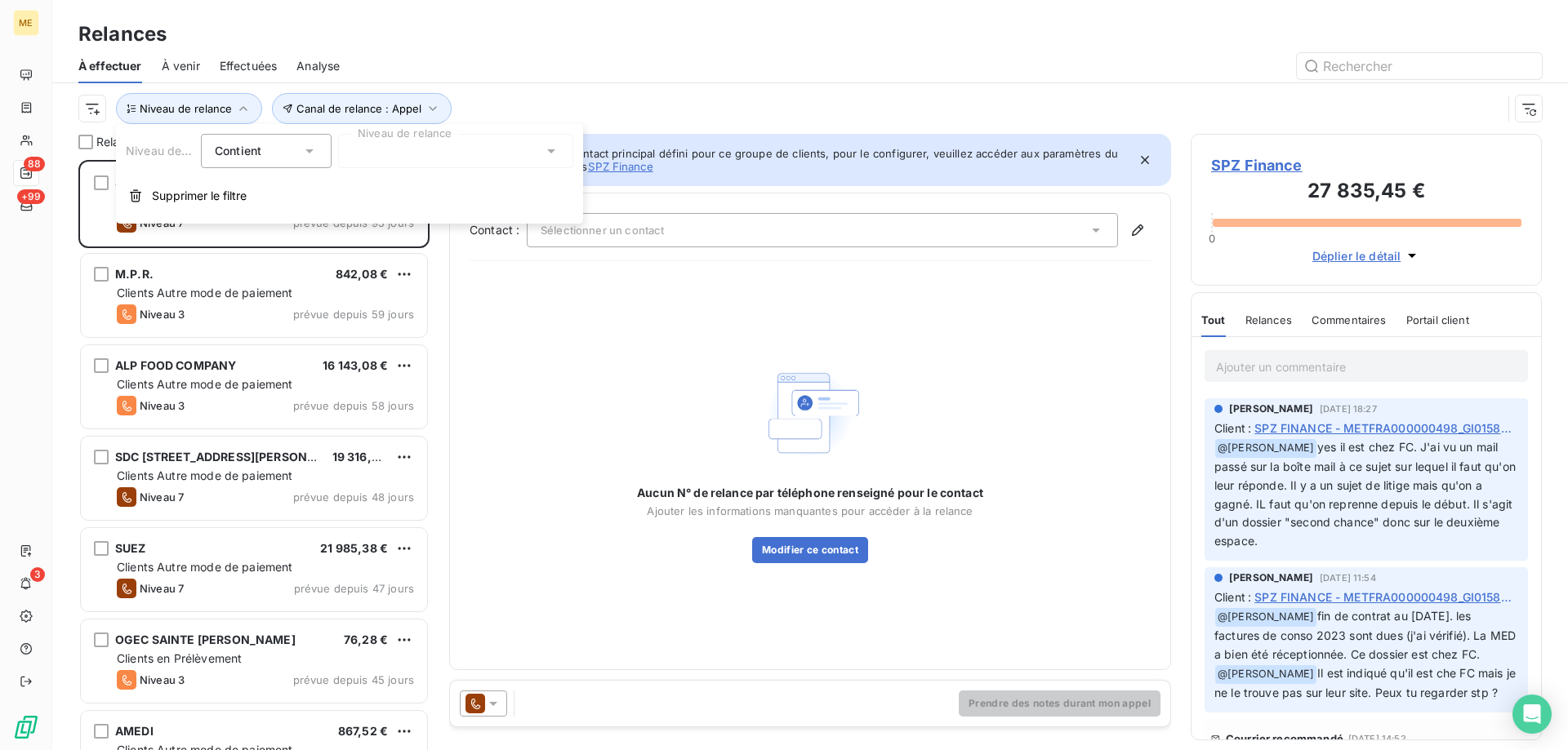
click at [362, 167] on div at bounding box center [455, 151] width 235 height 35
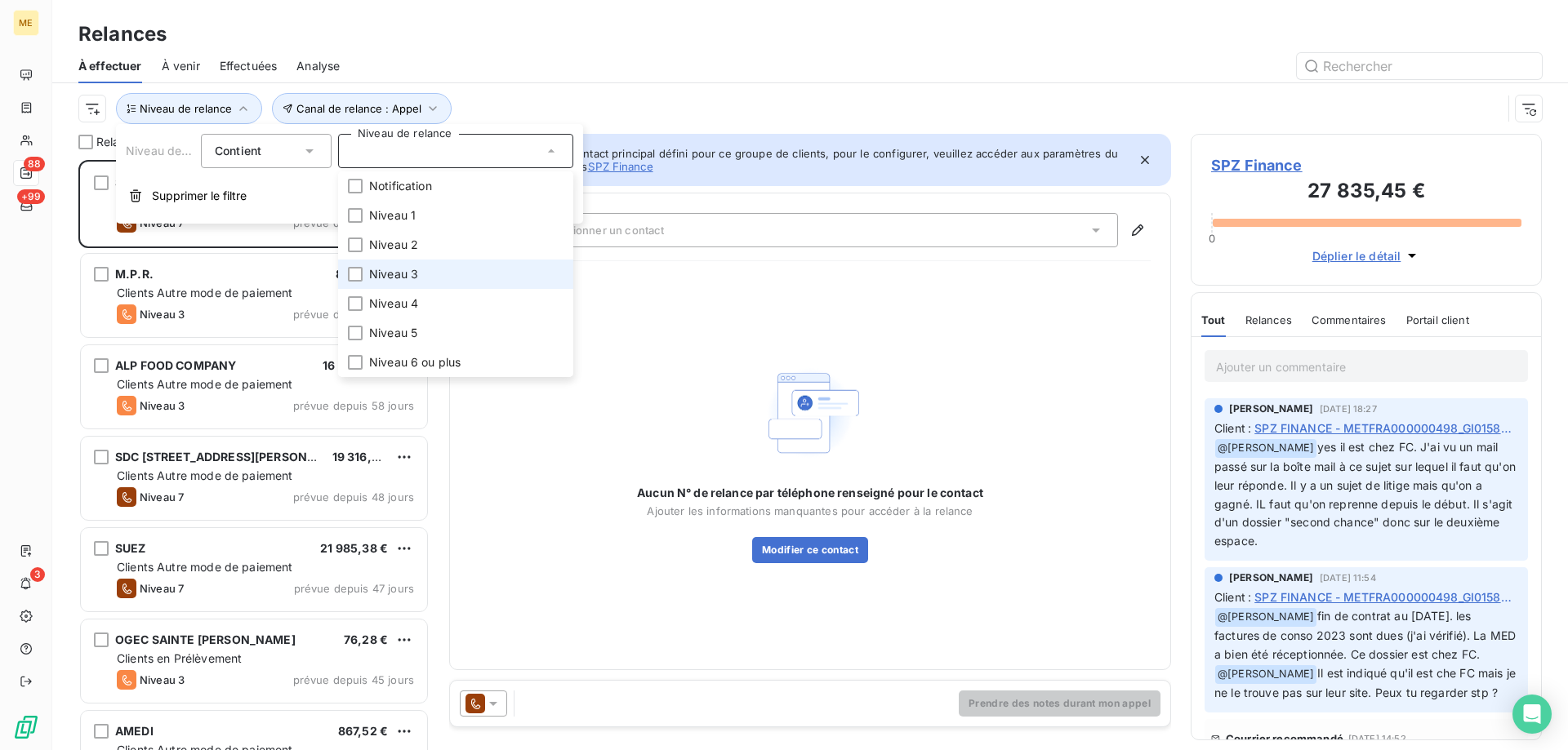
click at [379, 261] on li "Niveau 3" at bounding box center [455, 274] width 235 height 30
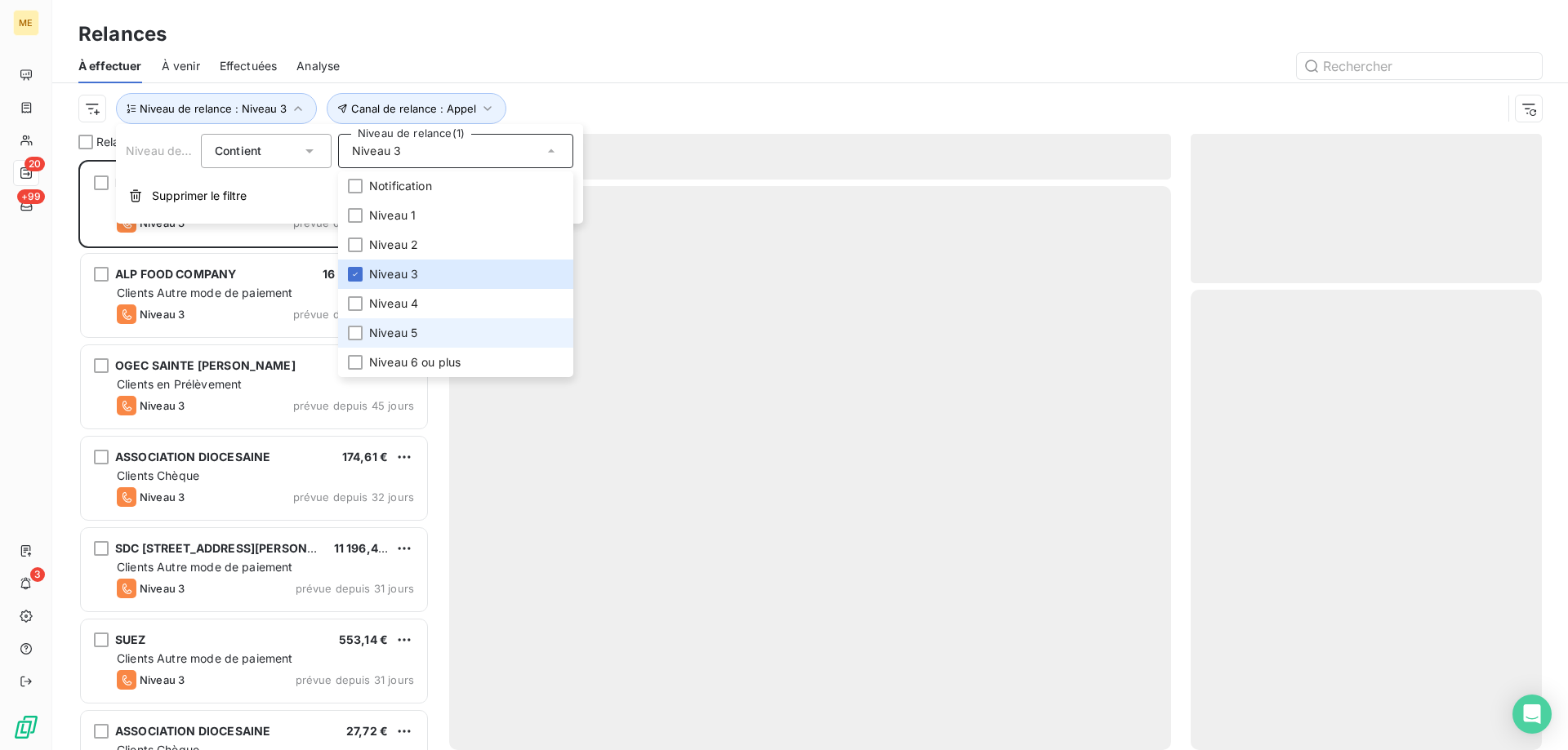
scroll to position [578, 339]
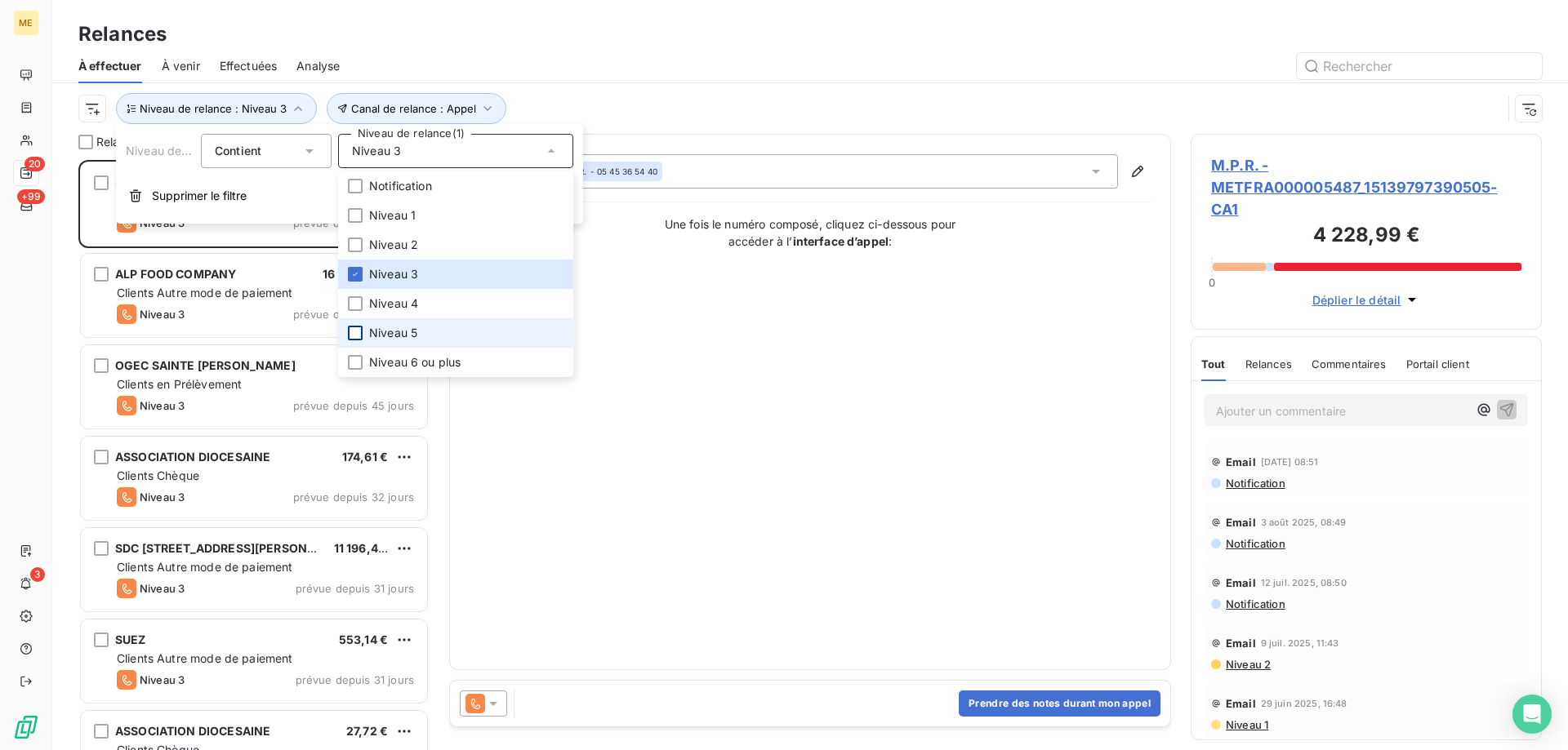
click at [351, 335] on div at bounding box center [355, 333] width 15 height 15
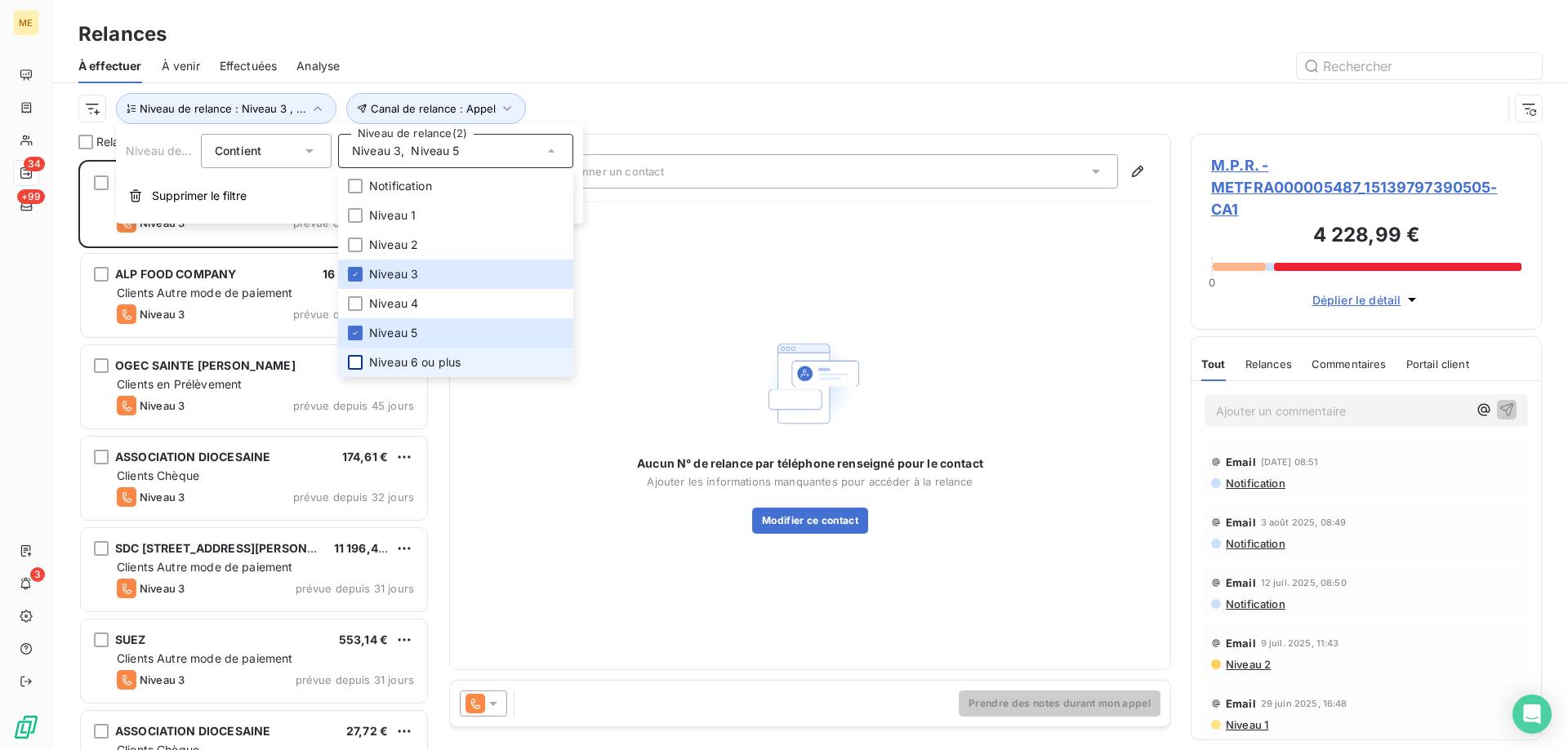
click at [355, 360] on div at bounding box center [355, 363] width 15 height 15
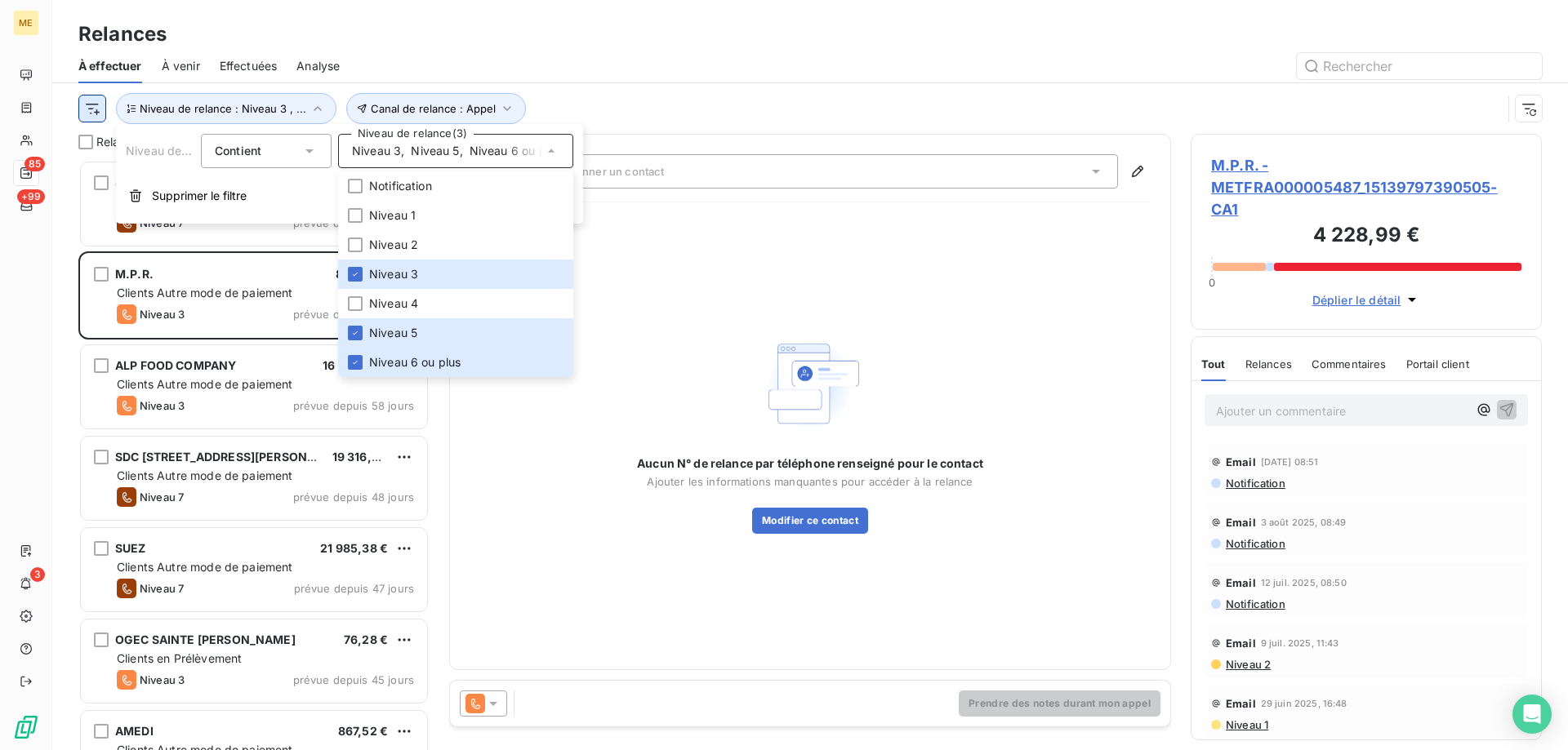
click at [85, 108] on html "ME 85 +99 3 Relances À effectuer À venir Effectuées Analyse Canal de relance : …" at bounding box center [784, 457] width 1568 height 914
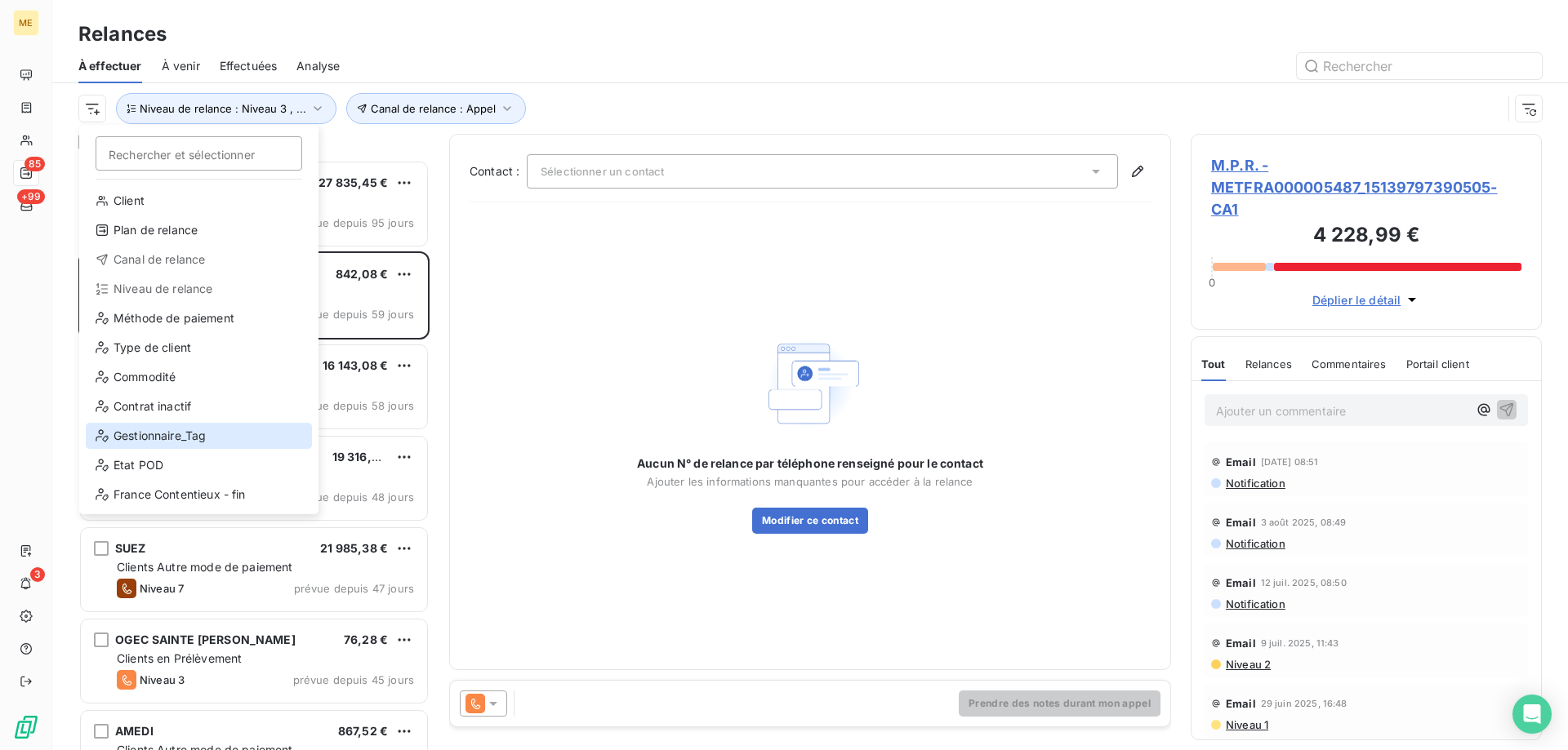
click at [163, 429] on div "Gestionnaire_Tag" at bounding box center [199, 436] width 227 height 26
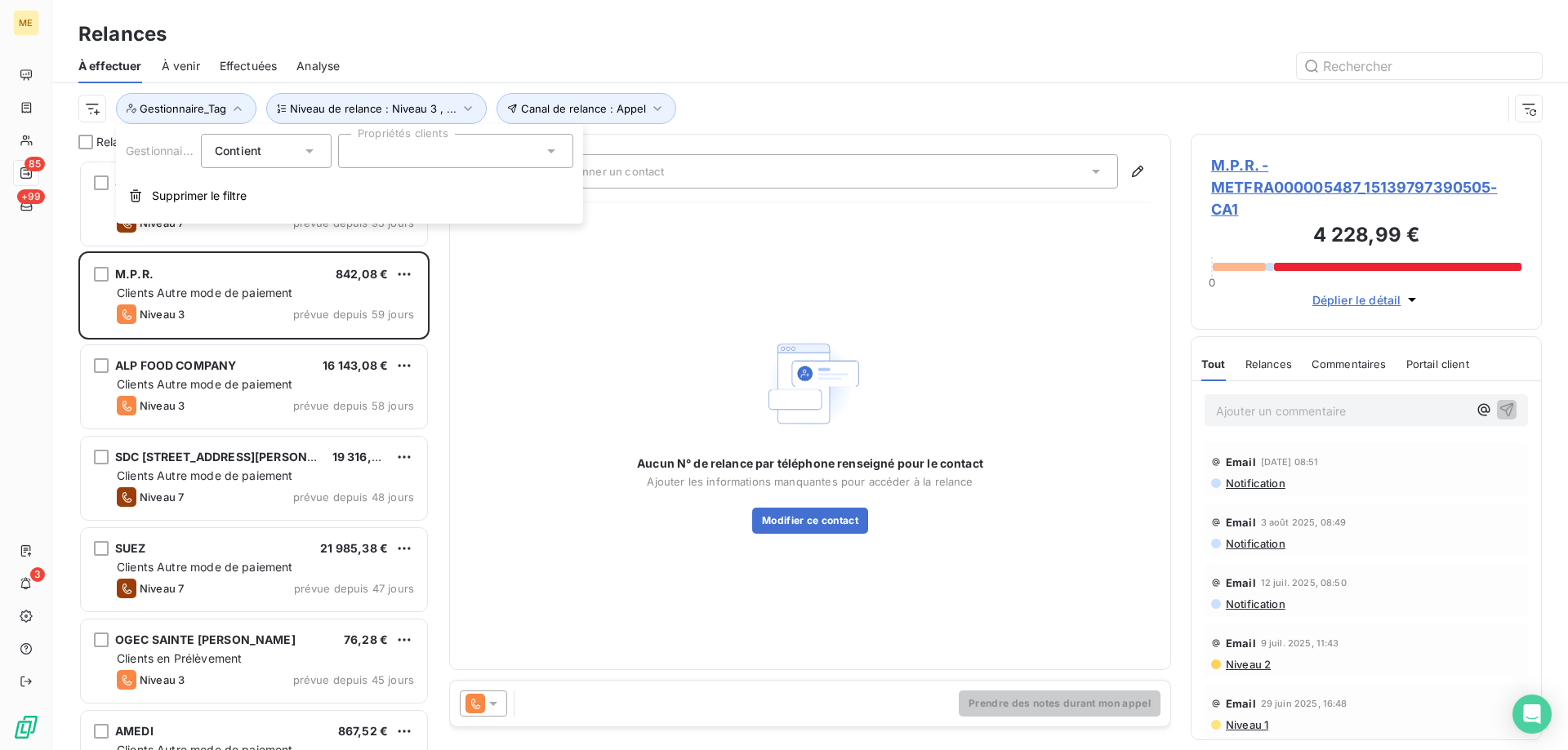
click at [471, 145] on div at bounding box center [455, 151] width 235 height 35
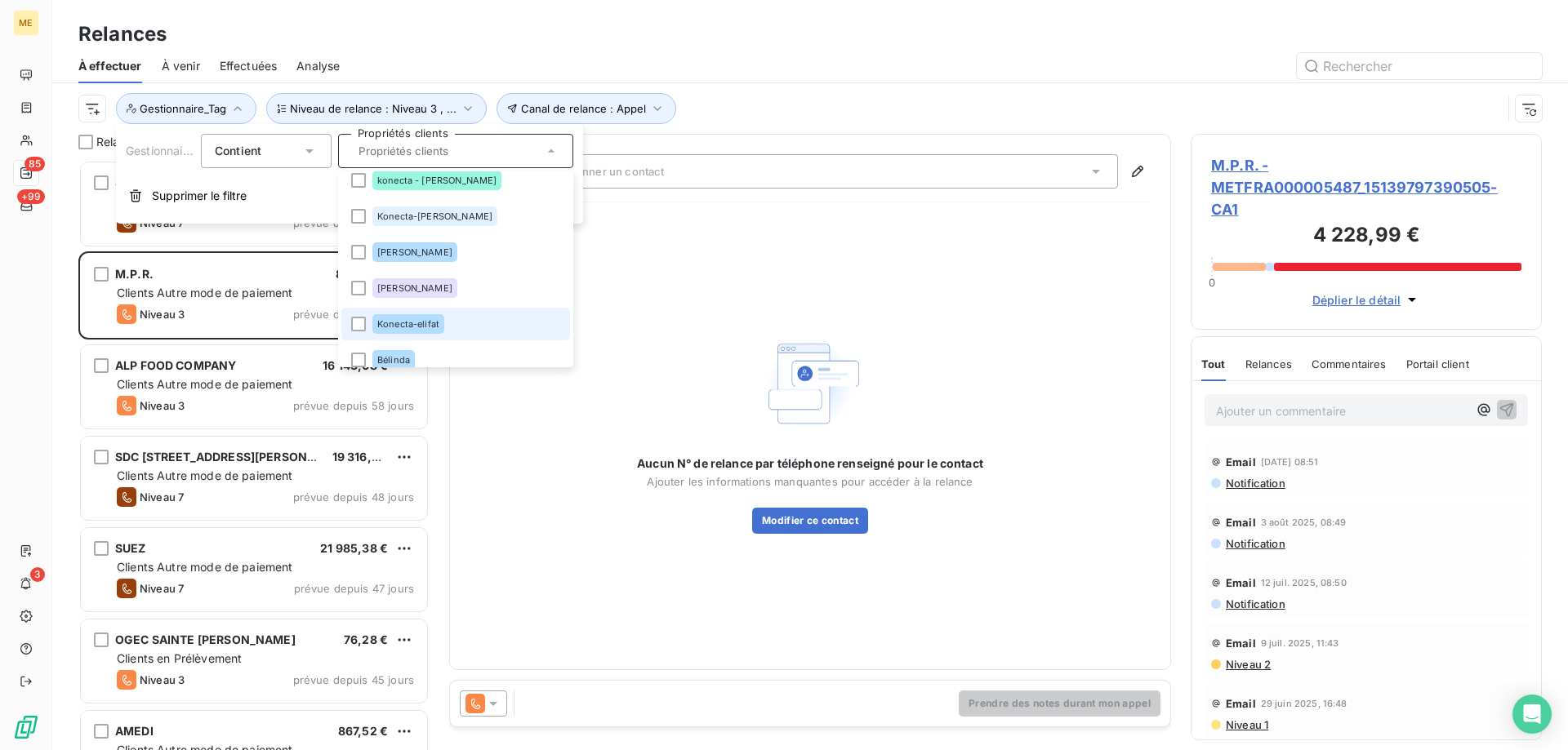
scroll to position [516, 0]
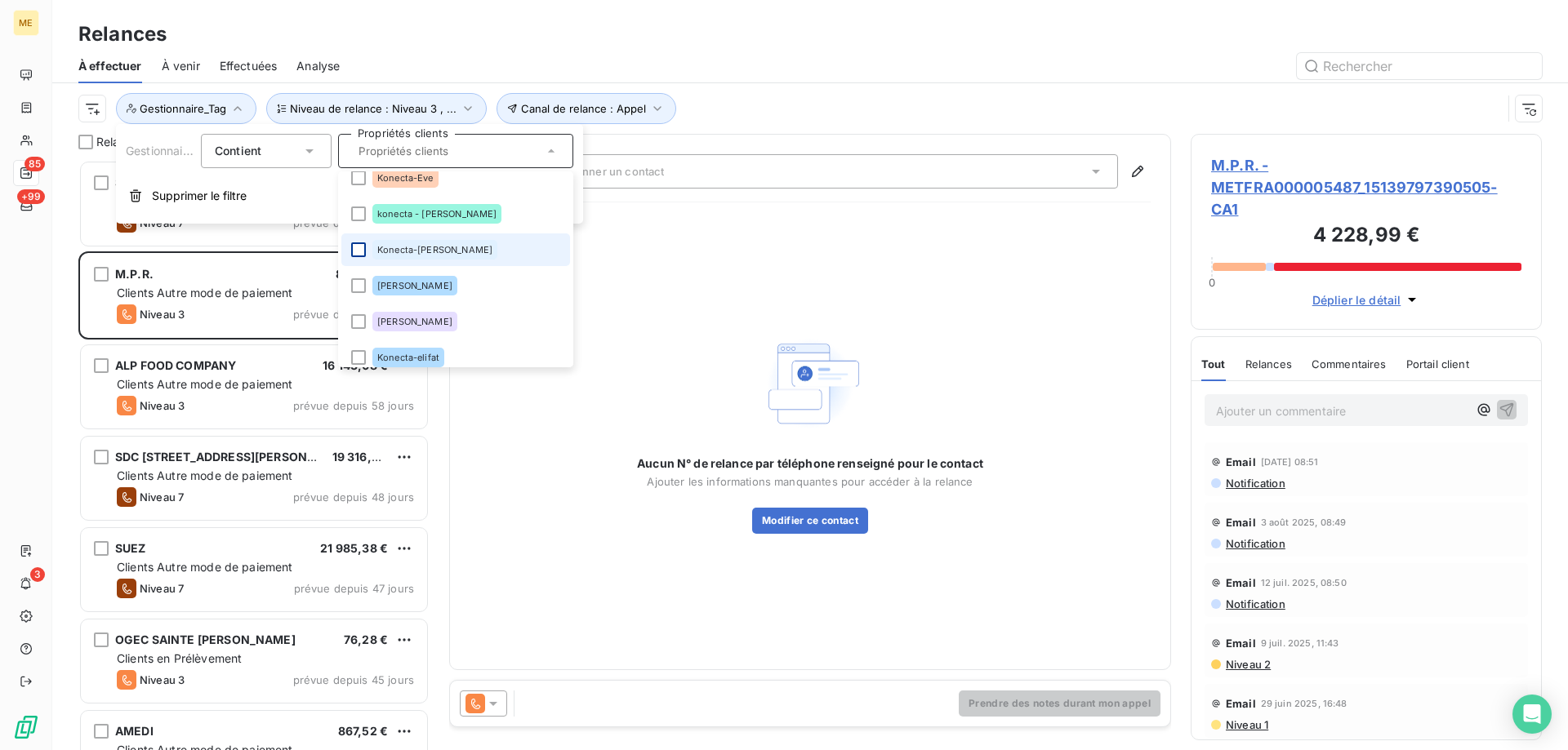
click at [360, 255] on div at bounding box center [358, 249] width 15 height 15
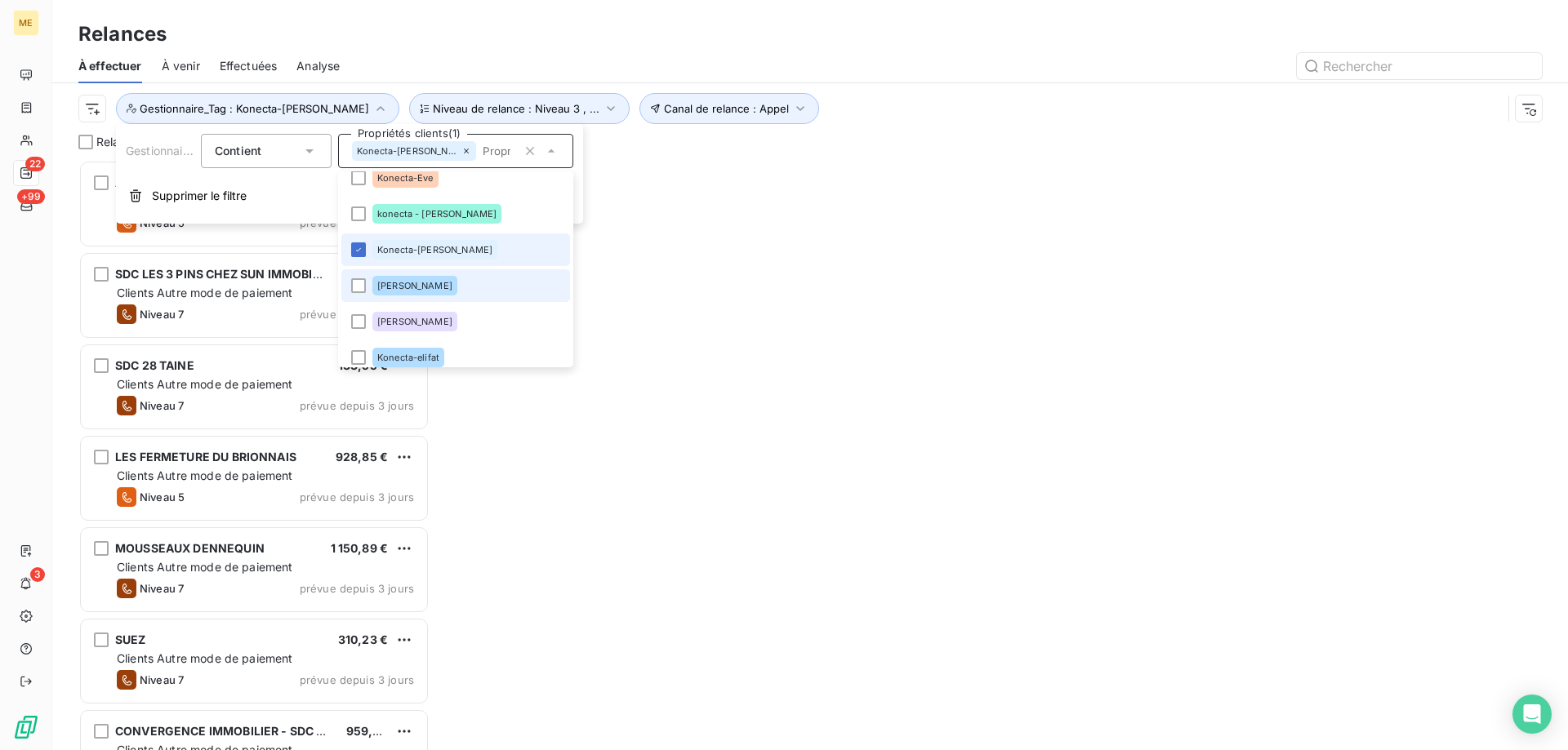
scroll to position [578, 339]
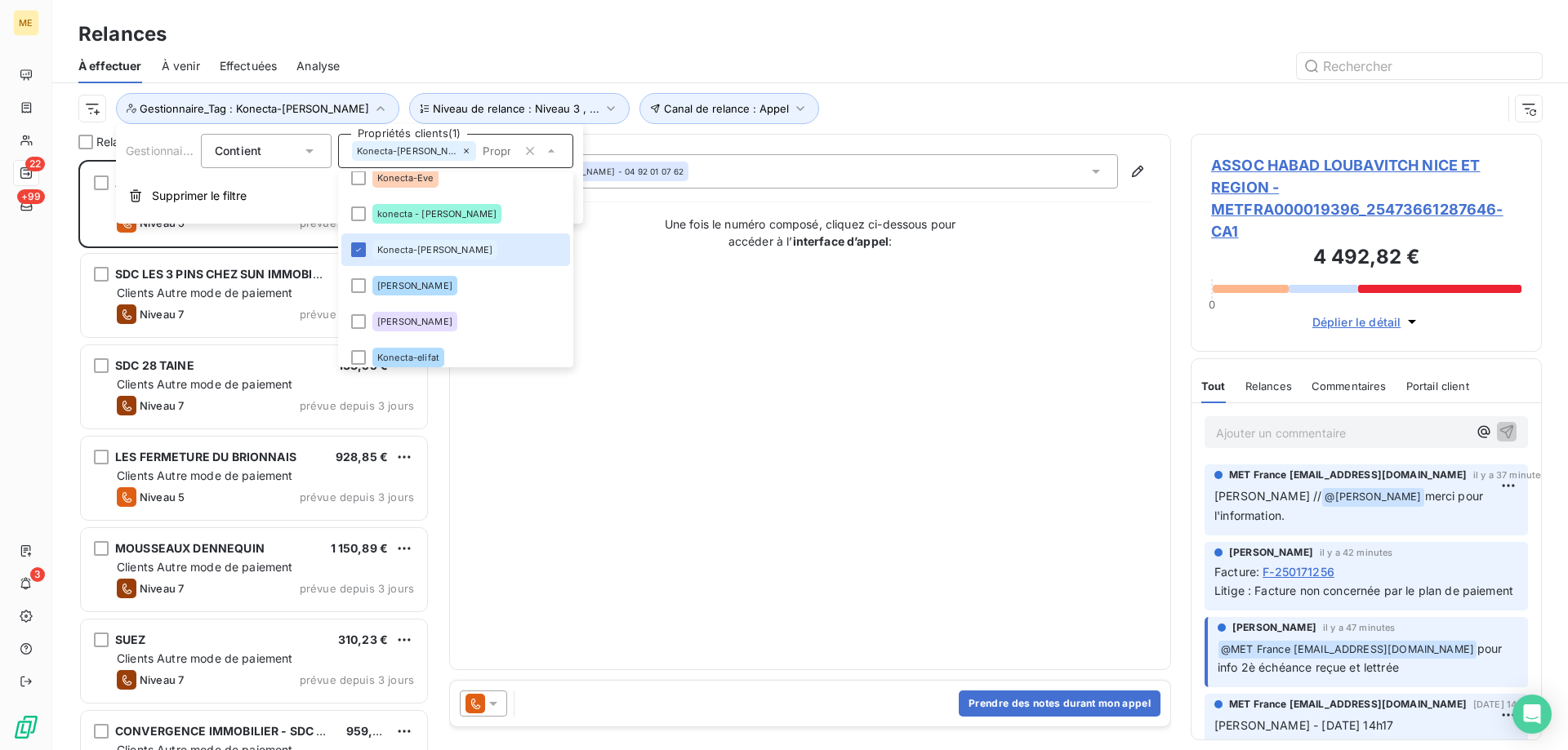
click at [832, 281] on div "Contact : Ruben OUANOUNOU - 04 92 01 07 62 Une fois le numéro composé, cliquez …" at bounding box center [811, 401] width 682 height 496
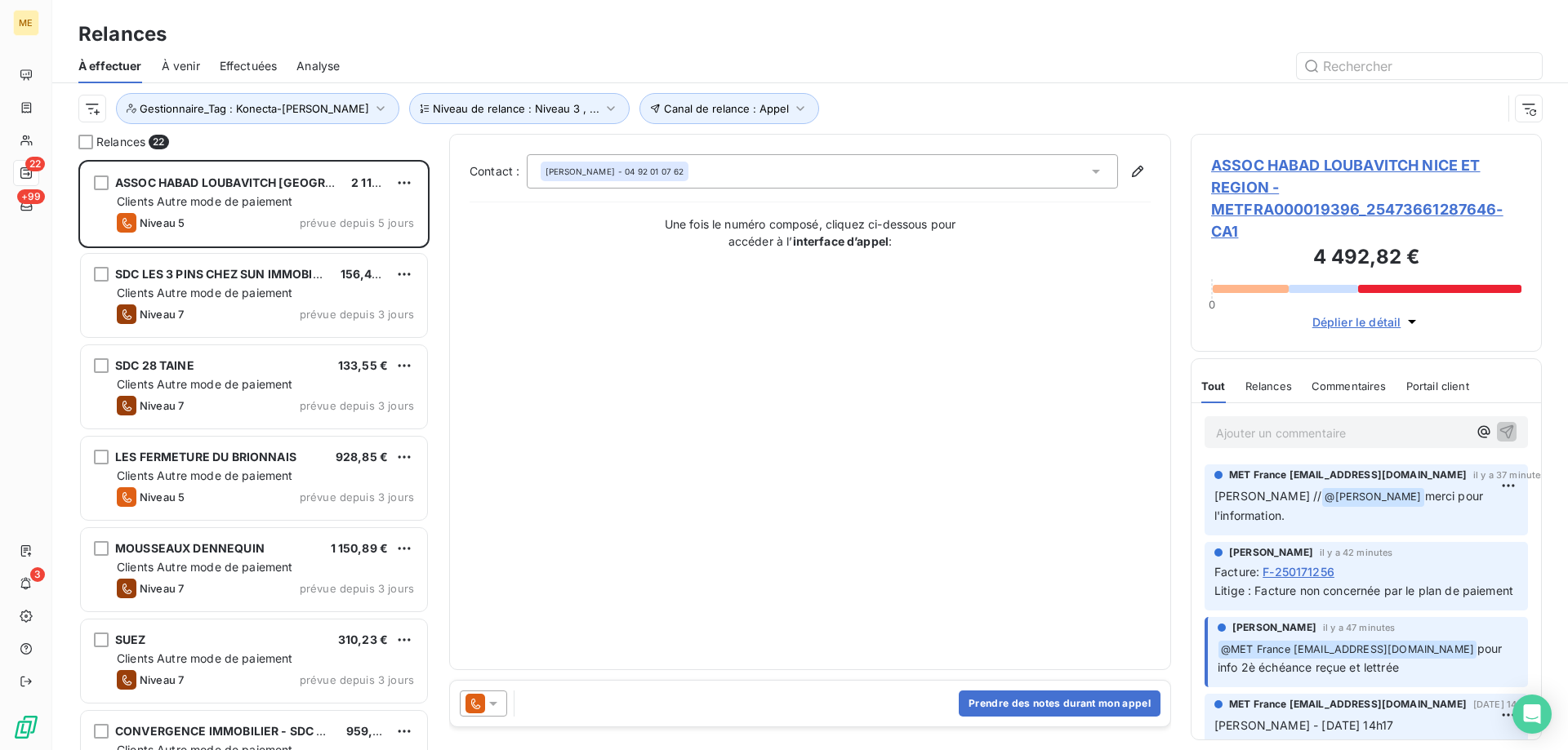
click at [1253, 166] on span "ASSOC HABAD LOUBAVITCH NICE ET REGION - METFRA000019396_25473661287646-CA1" at bounding box center [1366, 198] width 310 height 88
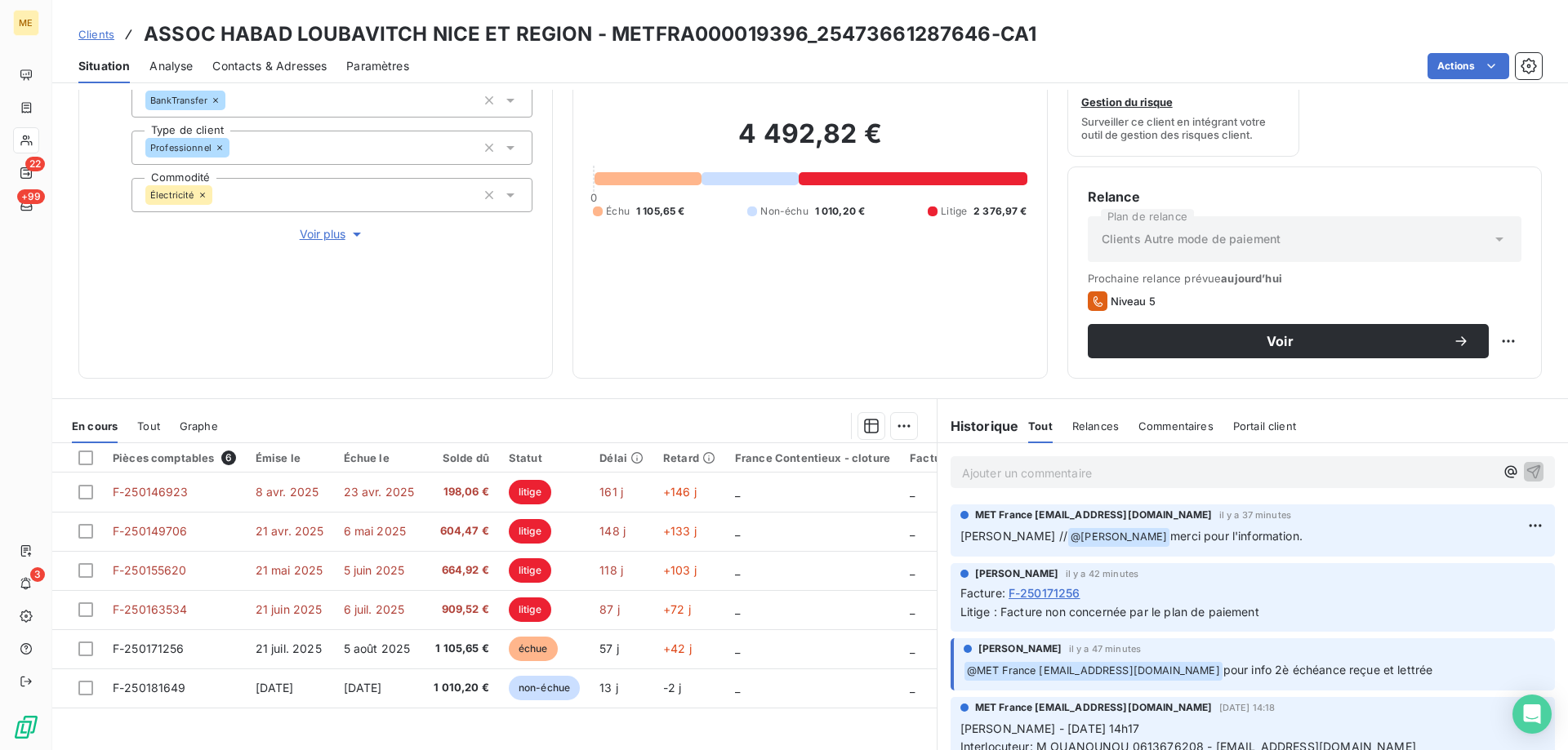
scroll to position [163, 0]
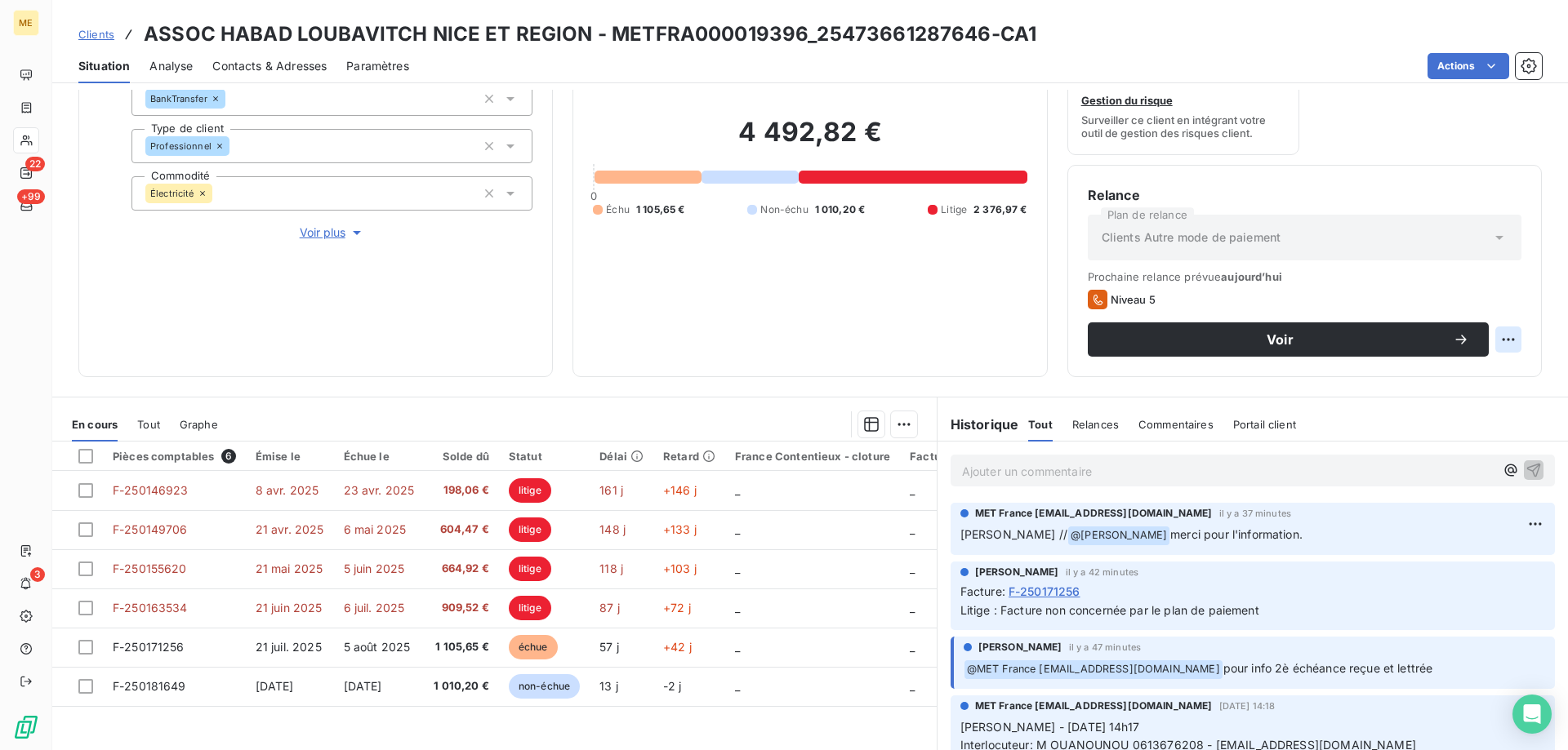
click at [1483, 337] on html "ME 22 +99 3 Clients ASSOC HABAD LOUBAVITCH NICE ET REGION - METFRA000019396_254…" at bounding box center [784, 457] width 1568 height 914
click at [1462, 370] on div "Replanifier cette action" at bounding box center [1428, 375] width 146 height 26
select select "8"
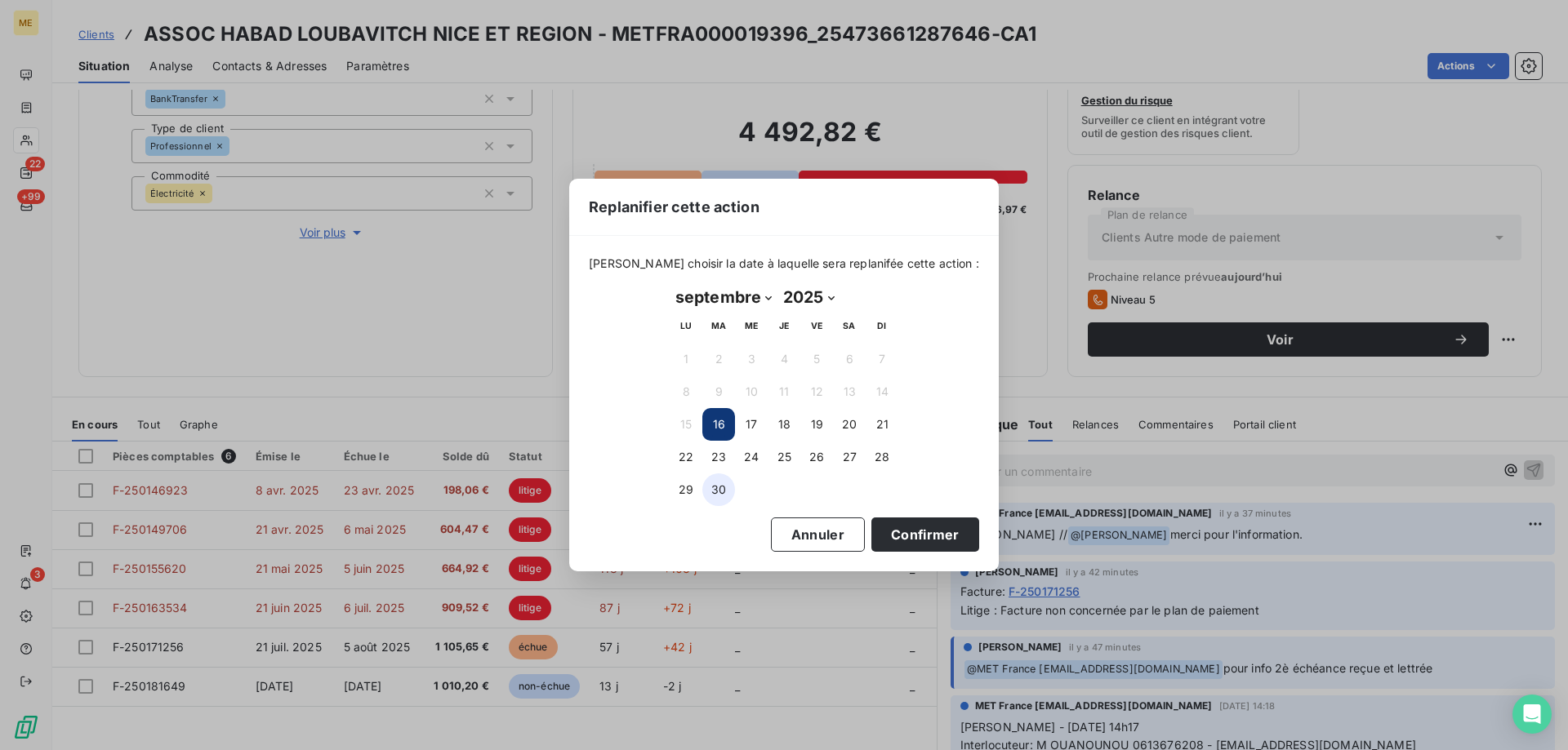
click at [725, 478] on button "30" at bounding box center [718, 490] width 33 height 33
click at [902, 525] on button "Confirmer" at bounding box center [925, 534] width 108 height 35
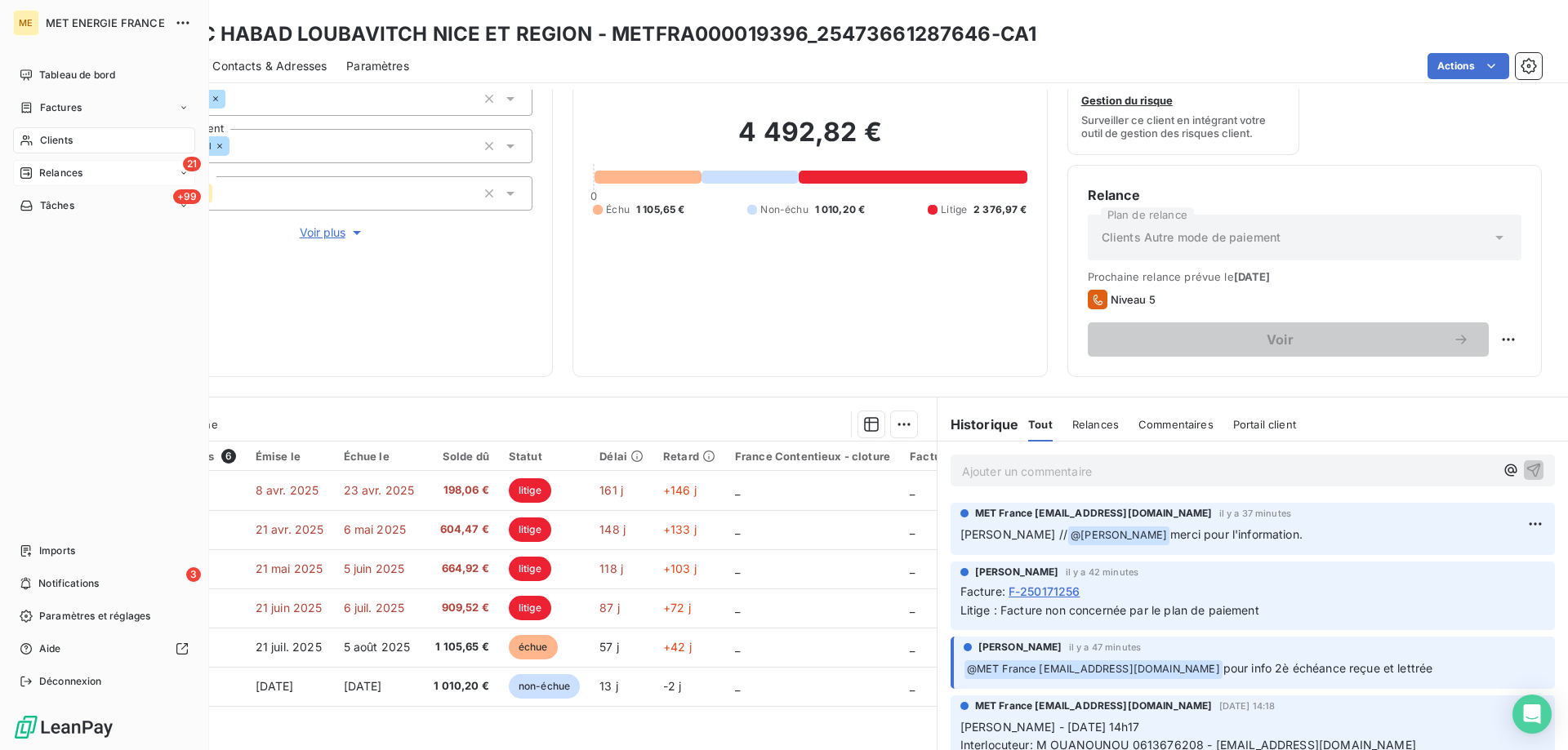
click at [39, 172] on span "Relances" at bounding box center [61, 173] width 44 height 15
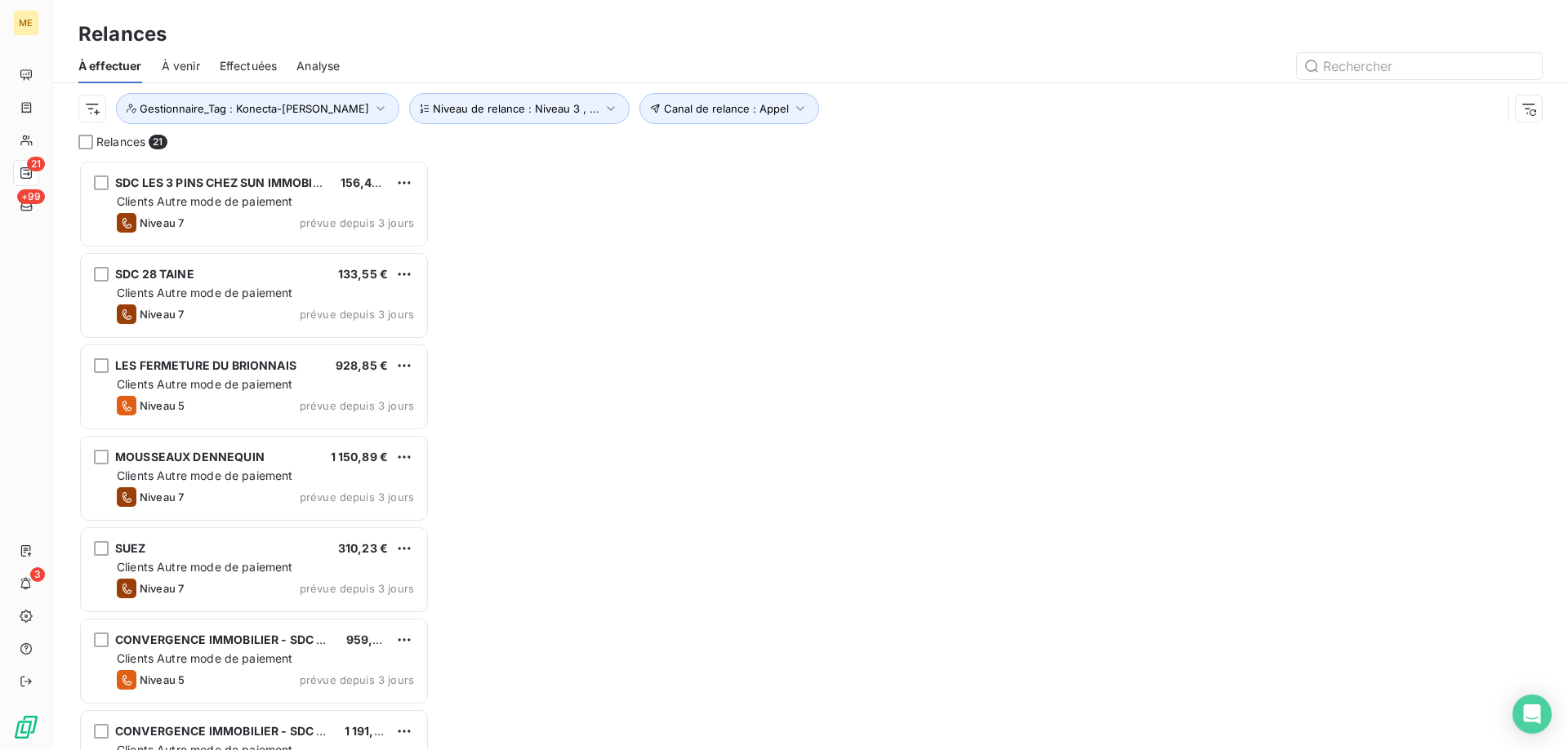
scroll to position [578, 339]
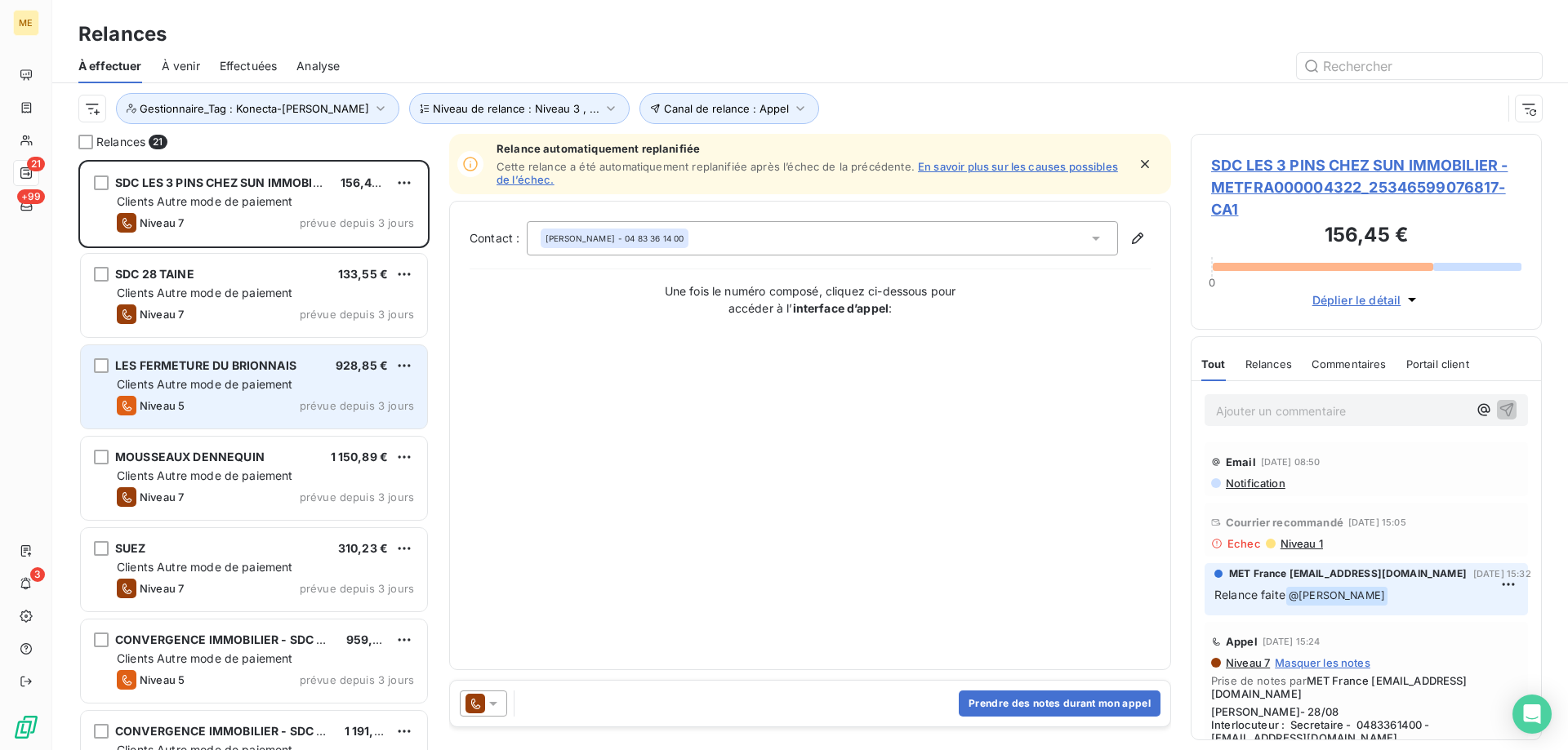
click at [171, 384] on span "Clients Autre mode de paiement" at bounding box center [206, 384] width 177 height 14
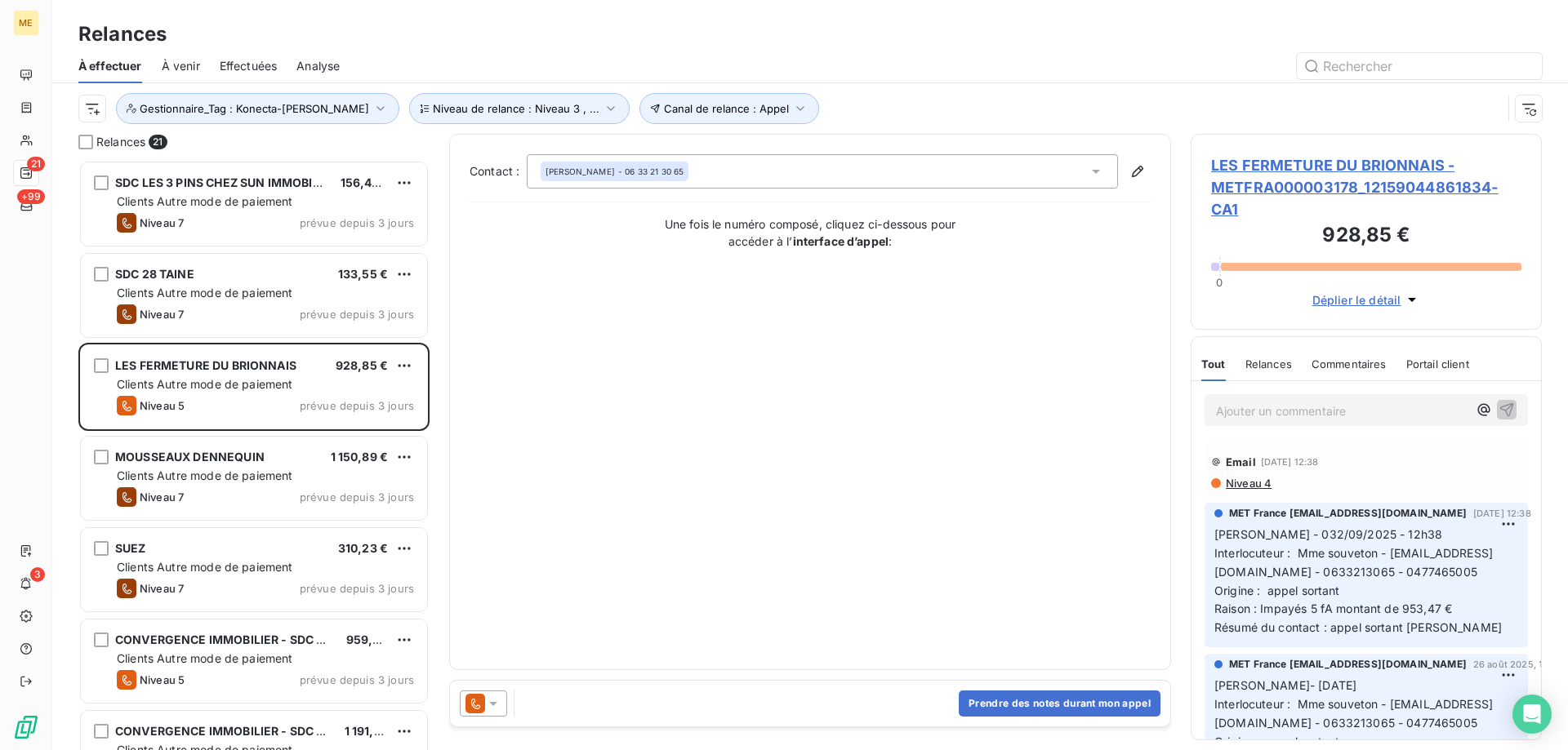
click at [1278, 168] on span "LES FERMETURE DU BRIONNAIS - METFRA000003178_12159044861834-CA1" at bounding box center [1366, 187] width 310 height 67
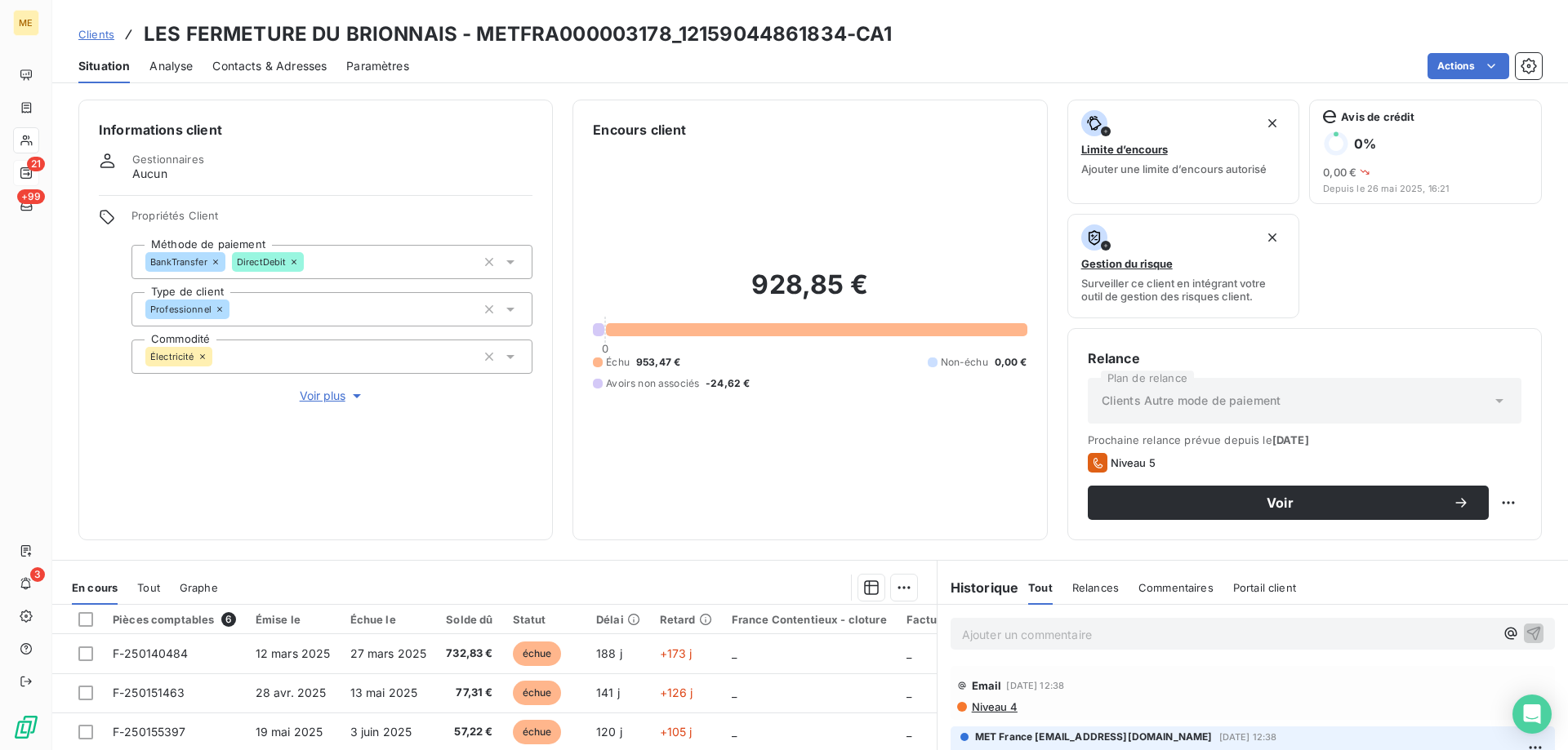
click at [335, 387] on span "Voir plus" at bounding box center [333, 395] width 66 height 16
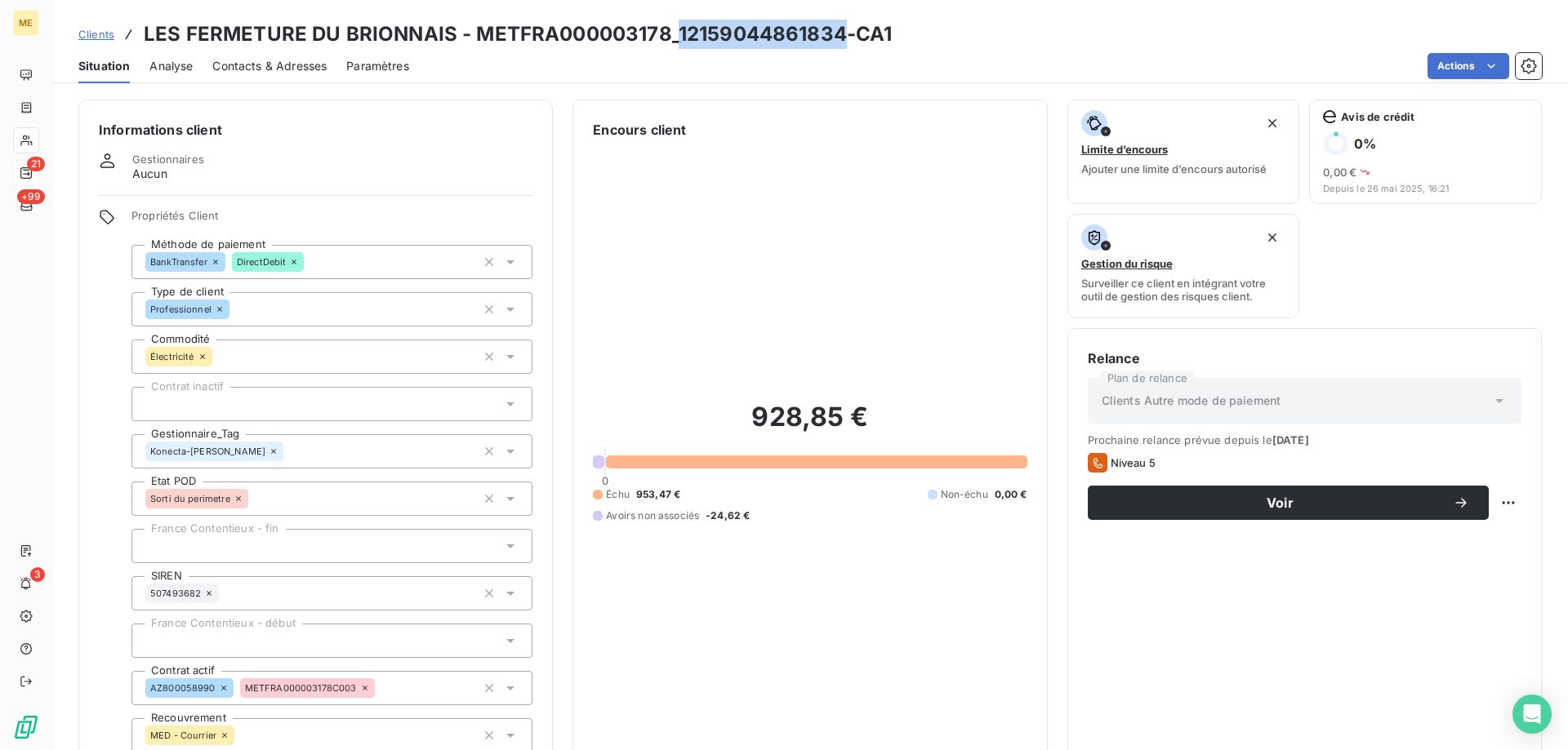
drag, startPoint x: 677, startPoint y: 27, endPoint x: 842, endPoint y: 25, distance: 165.0
click at [842, 25] on h3 "LES FERMETURE DU BRIONNAIS - METFRA000003178_12159044861834-CA1" at bounding box center [518, 35] width 748 height 30
copy h3 "12159044861834"
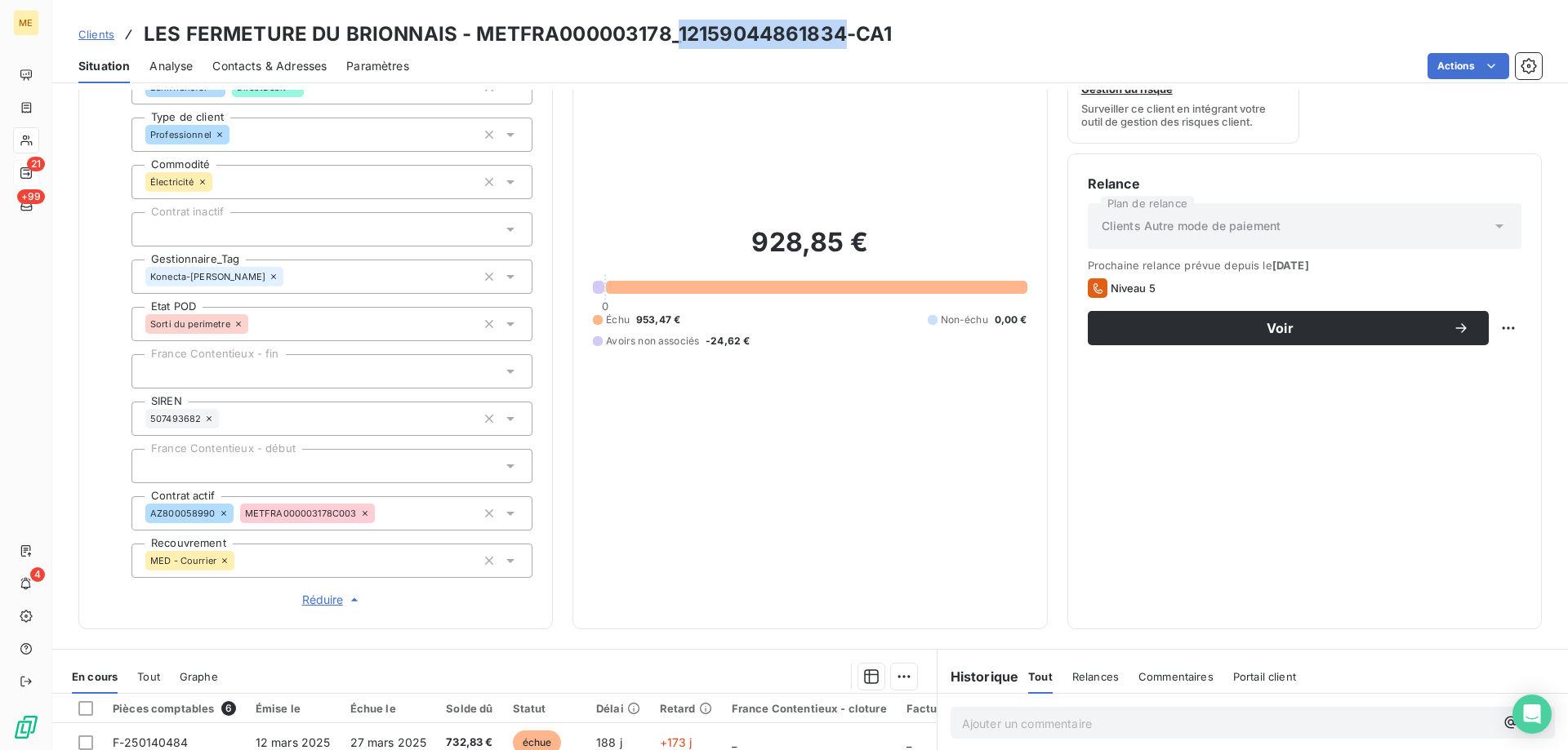
scroll to position [145, 0]
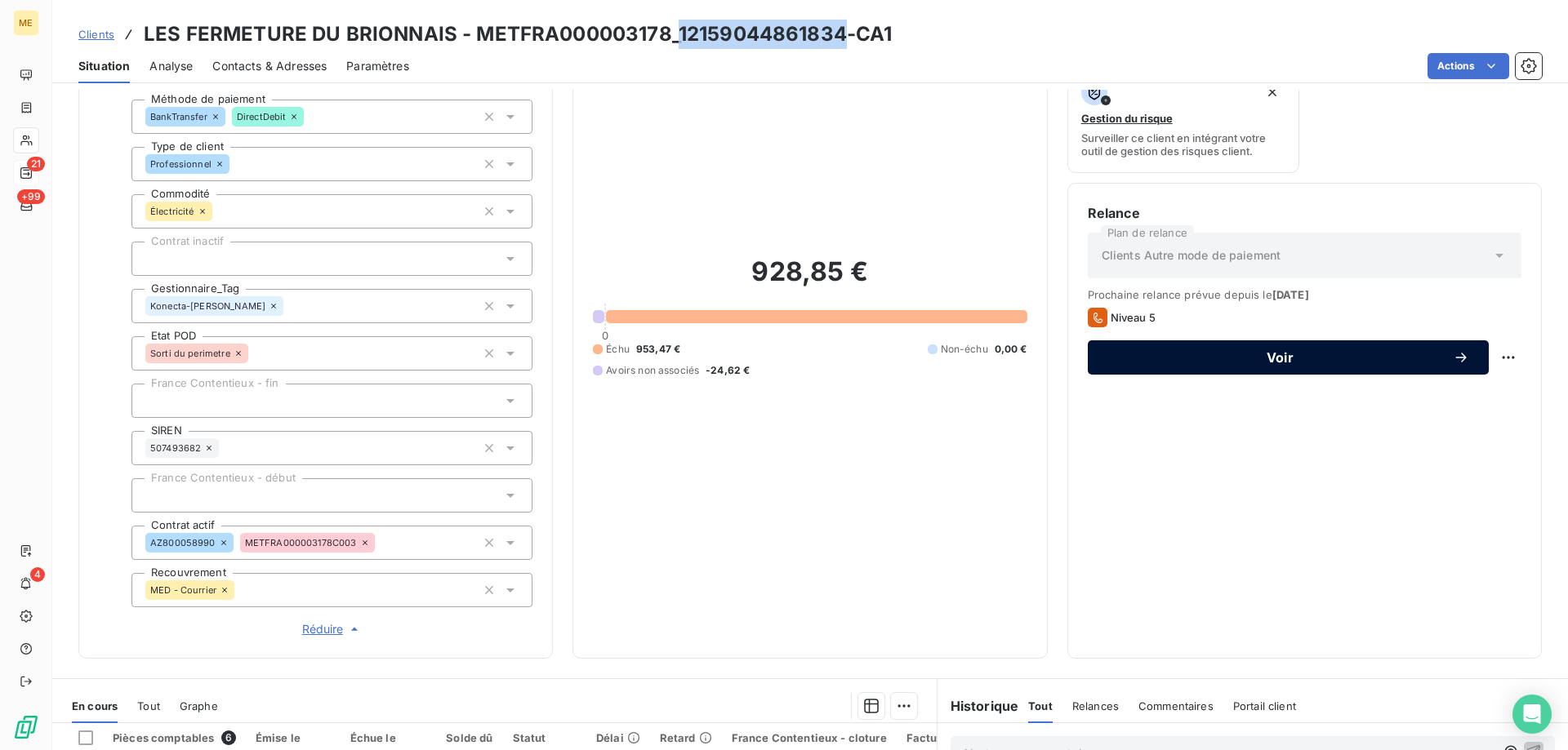
click at [1260, 365] on span "Voir" at bounding box center [1281, 357] width 346 height 13
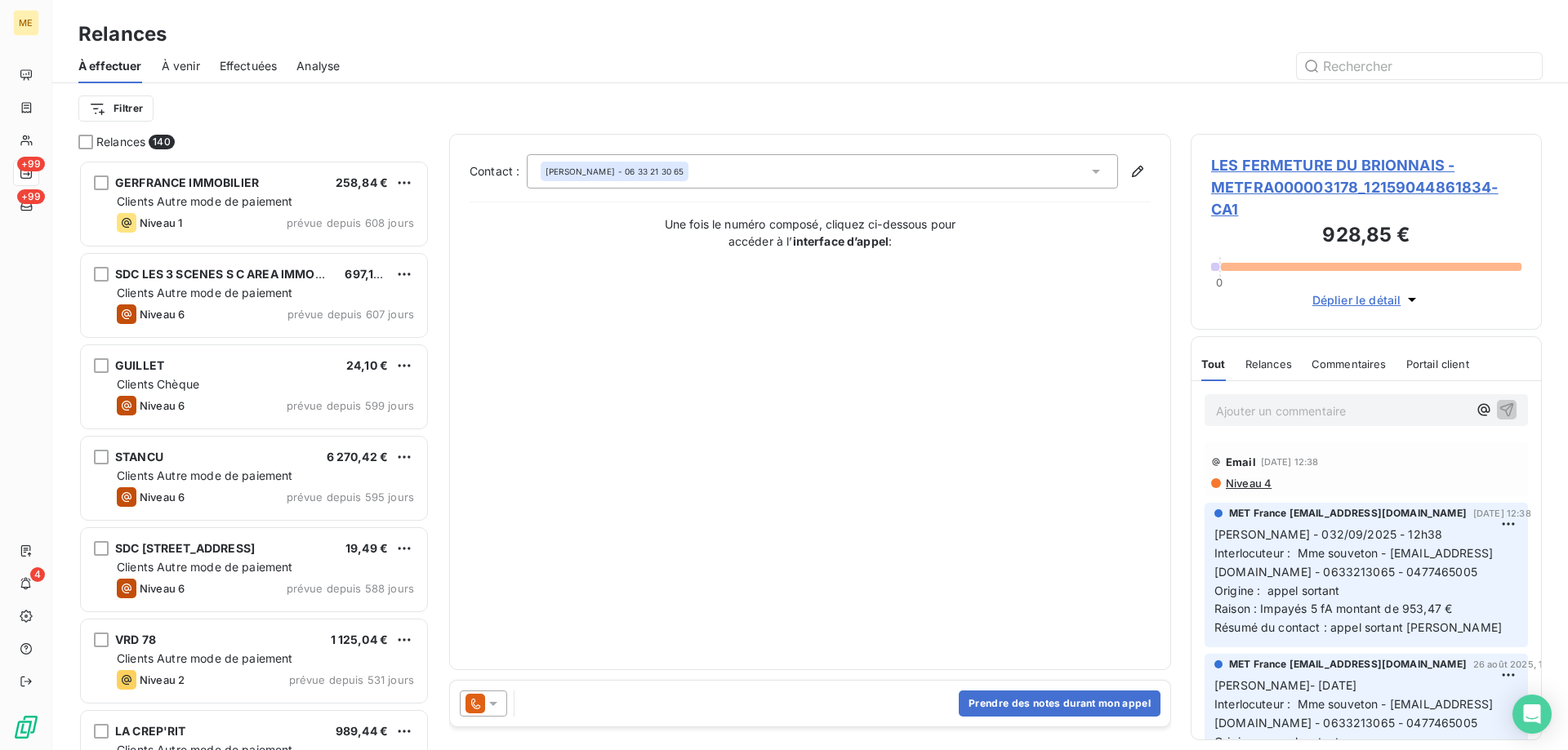
scroll to position [578, 339]
click at [1329, 151] on div "LES FERMETURE DU BRIONNAIS - METFRA000003178_12159044861834-CA1 928,85 € 0 Dépl…" at bounding box center [1365, 231] width 351 height 196
click at [1313, 169] on span "LES FERMETURE DU BRIONNAIS - METFRA000003178_12159044861834-CA1" at bounding box center [1366, 187] width 310 height 67
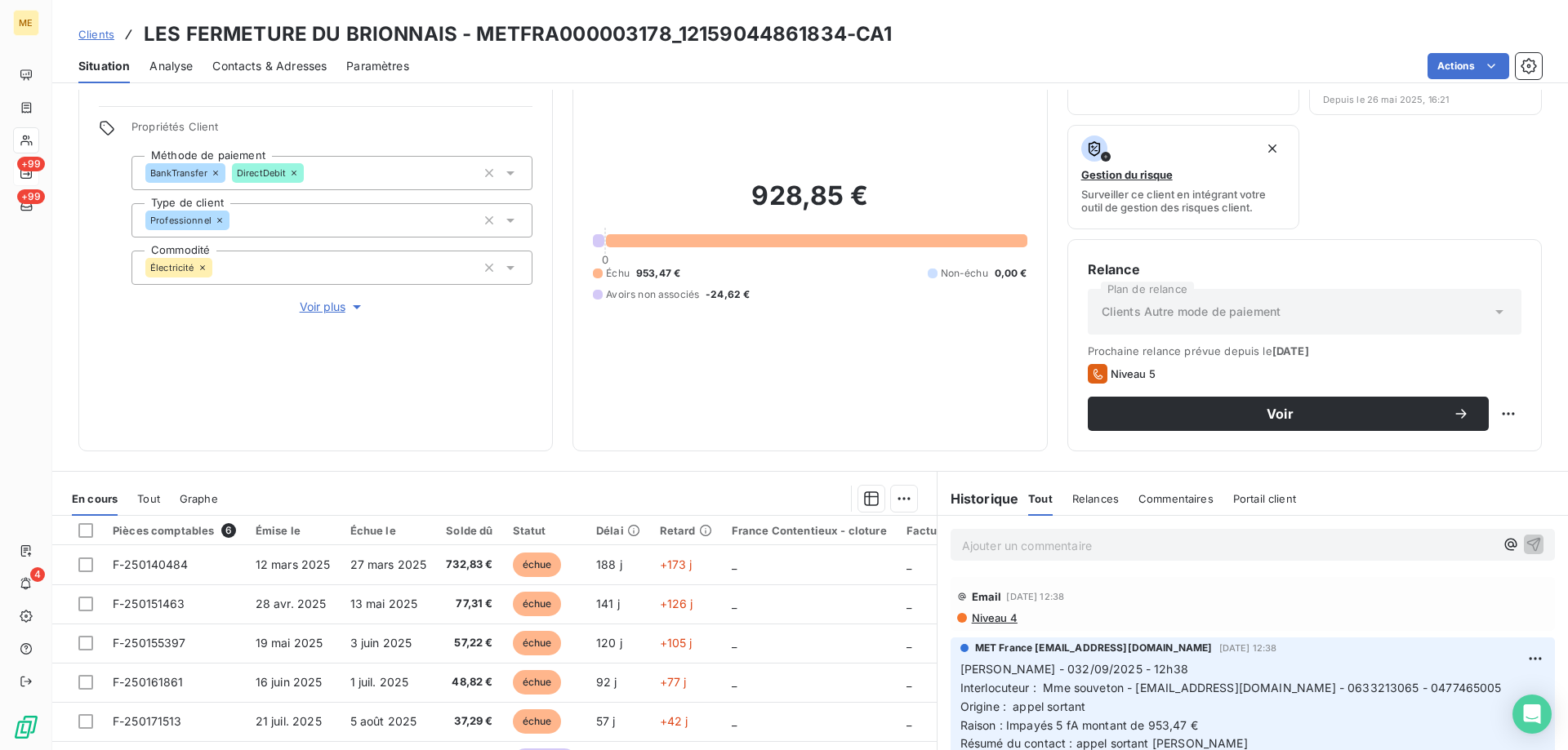
scroll to position [218, 0]
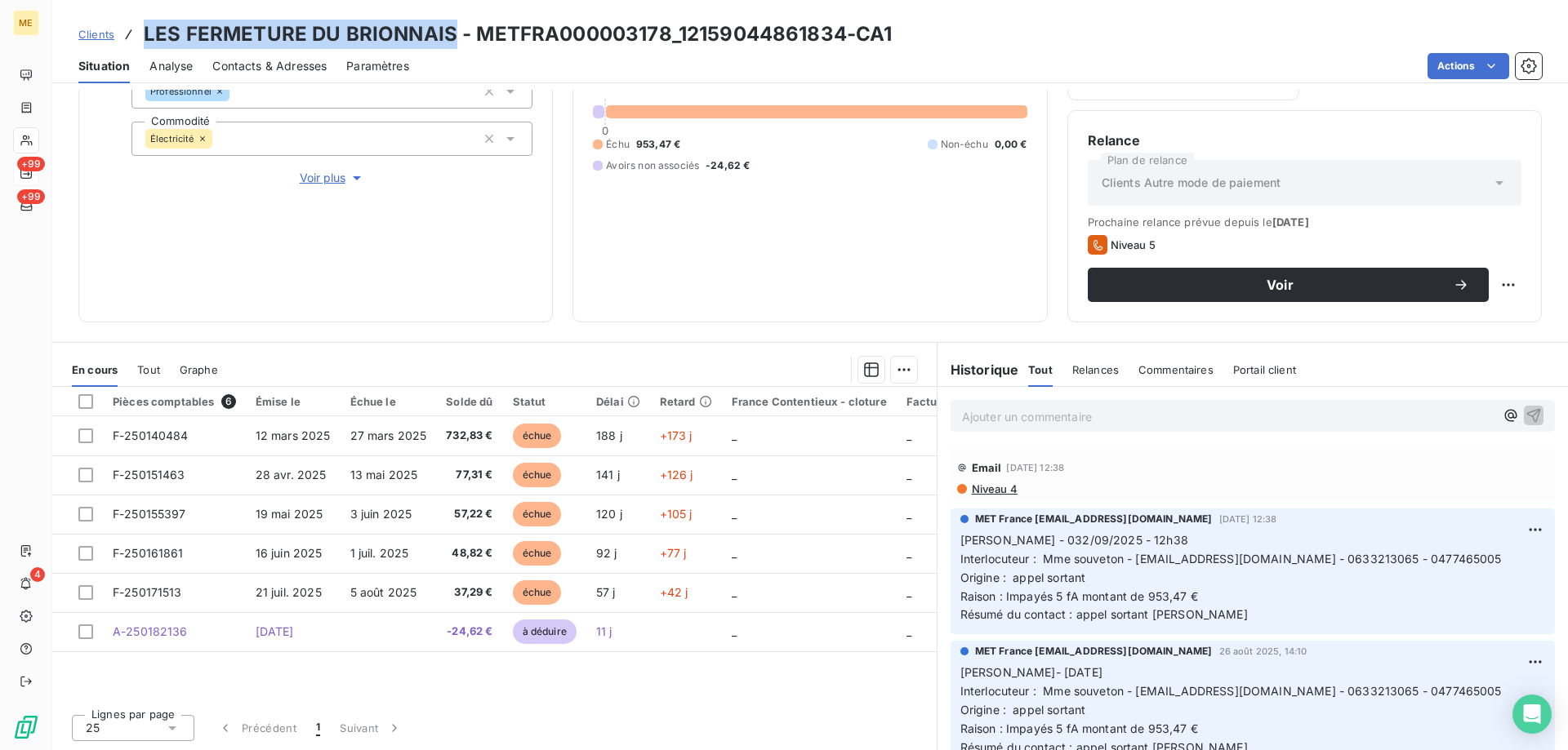
drag, startPoint x: 146, startPoint y: 30, endPoint x: 452, endPoint y: 32, distance: 306.0
click at [452, 32] on h3 "LES FERMETURE DU BRIONNAIS - METFRA000003178_12159044861834-CA1" at bounding box center [518, 35] width 748 height 30
copy h3 "LES FERMETURE DU BRIONNAIS"
drag, startPoint x: 1134, startPoint y: 560, endPoint x: 1213, endPoint y: 561, distance: 79.0
click at [1213, 561] on span "Interlocuteur : Mme souveton - alustar@free.fr - 0633213065 - 0477465005" at bounding box center [1231, 559] width 542 height 14
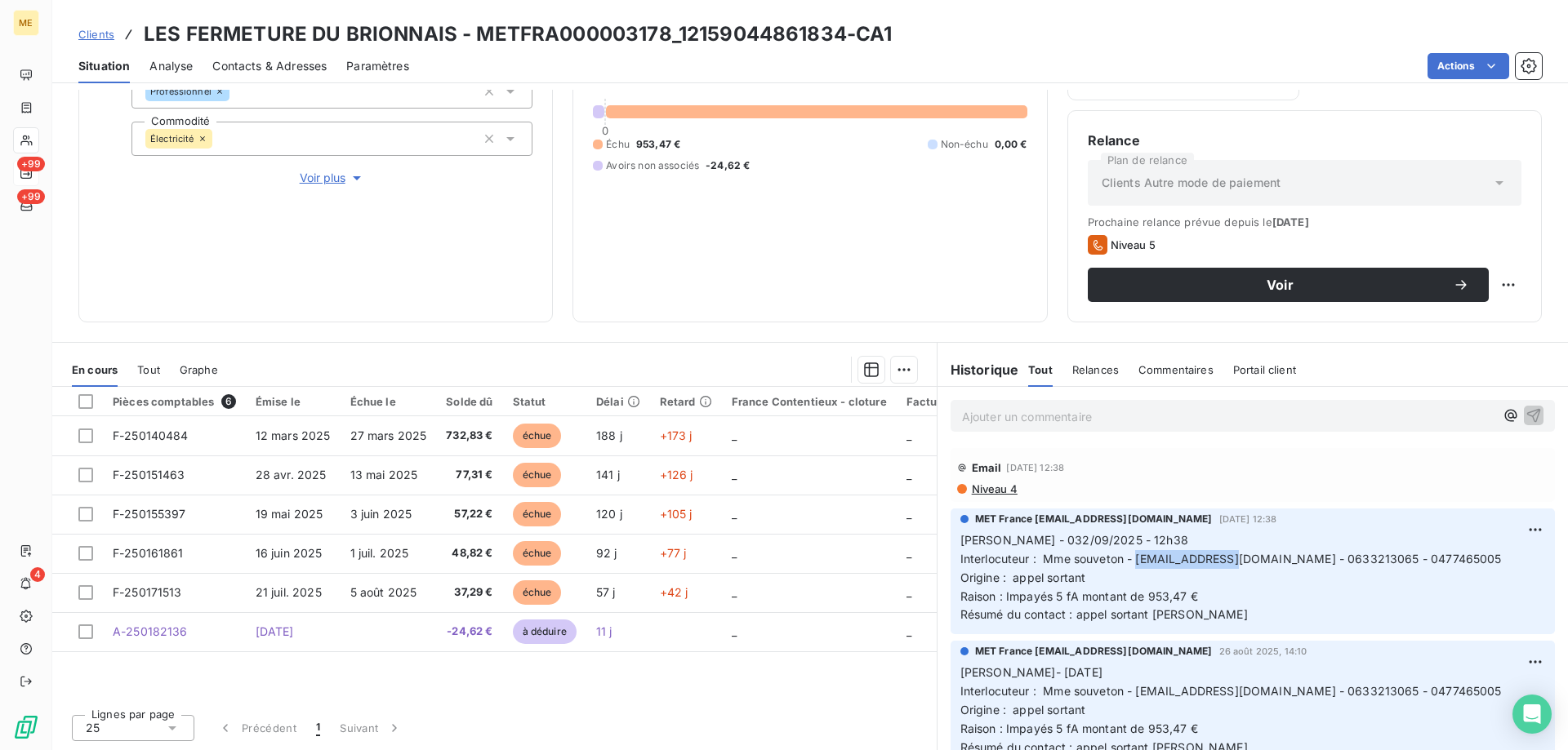
copy span "alustar@free.fr"
drag, startPoint x: 674, startPoint y: 30, endPoint x: 838, endPoint y: 44, distance: 164.6
click at [838, 44] on h3 "LES FERMETURE DU BRIONNAIS - METFRA000003178_12159044861834-CA1" at bounding box center [518, 35] width 748 height 30
copy h3 "12159044861834"
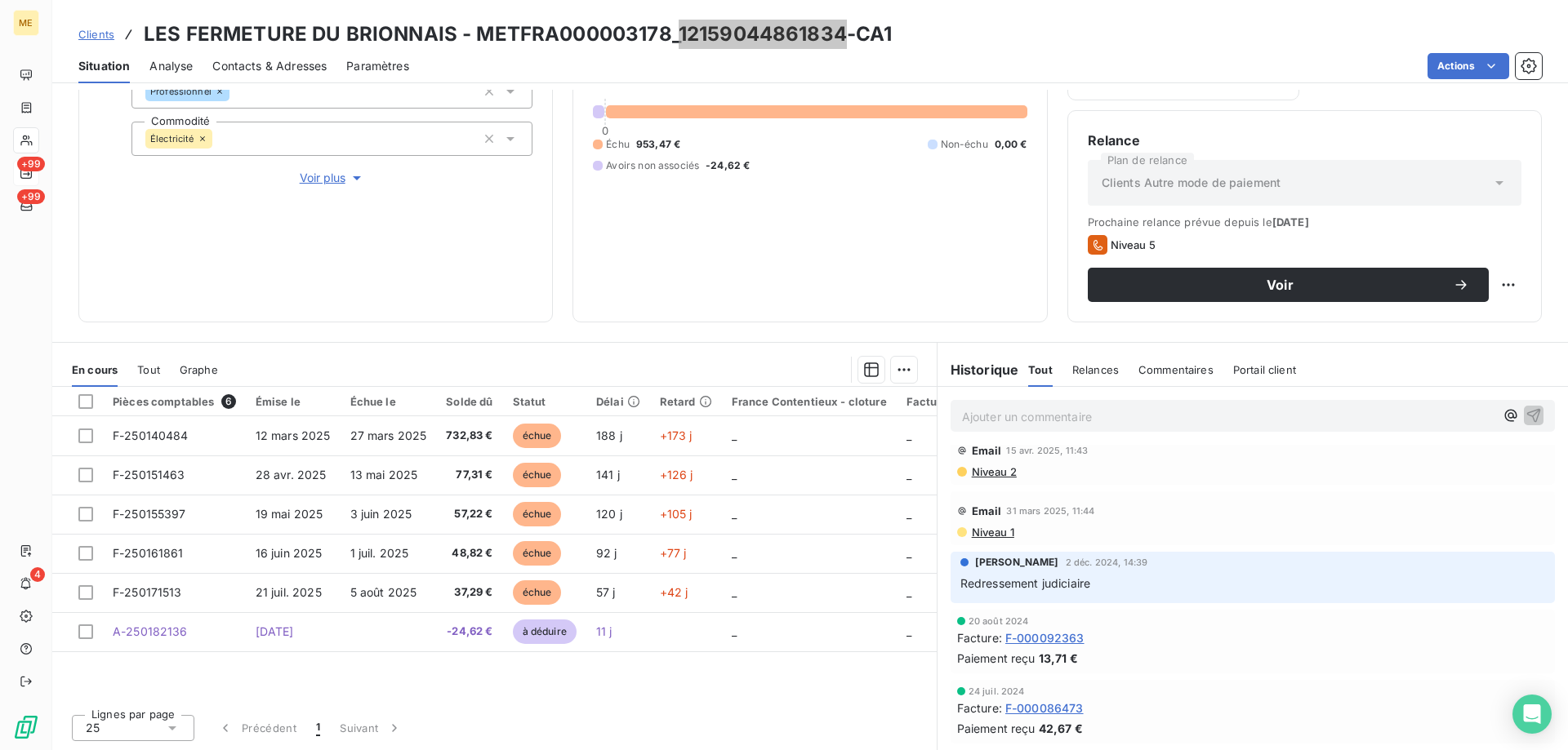
scroll to position [490, 0]
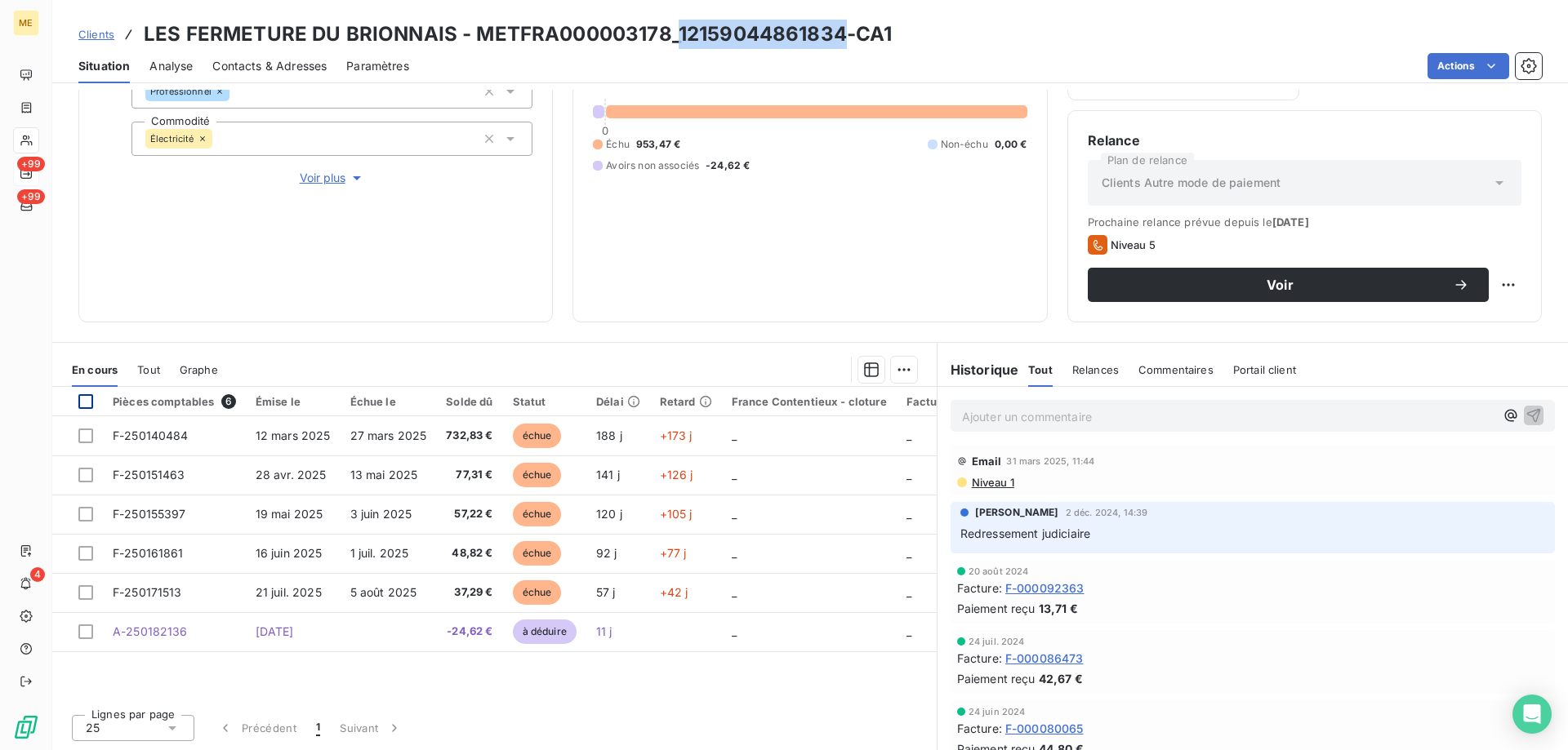
click at [82, 403] on div at bounding box center [85, 401] width 15 height 15
click at [892, 371] on html "ME +99 +99 4 Clients LES FERMETURE DU BRIONNAIS - METFRA000003178_1215904486183…" at bounding box center [784, 457] width 1568 height 914
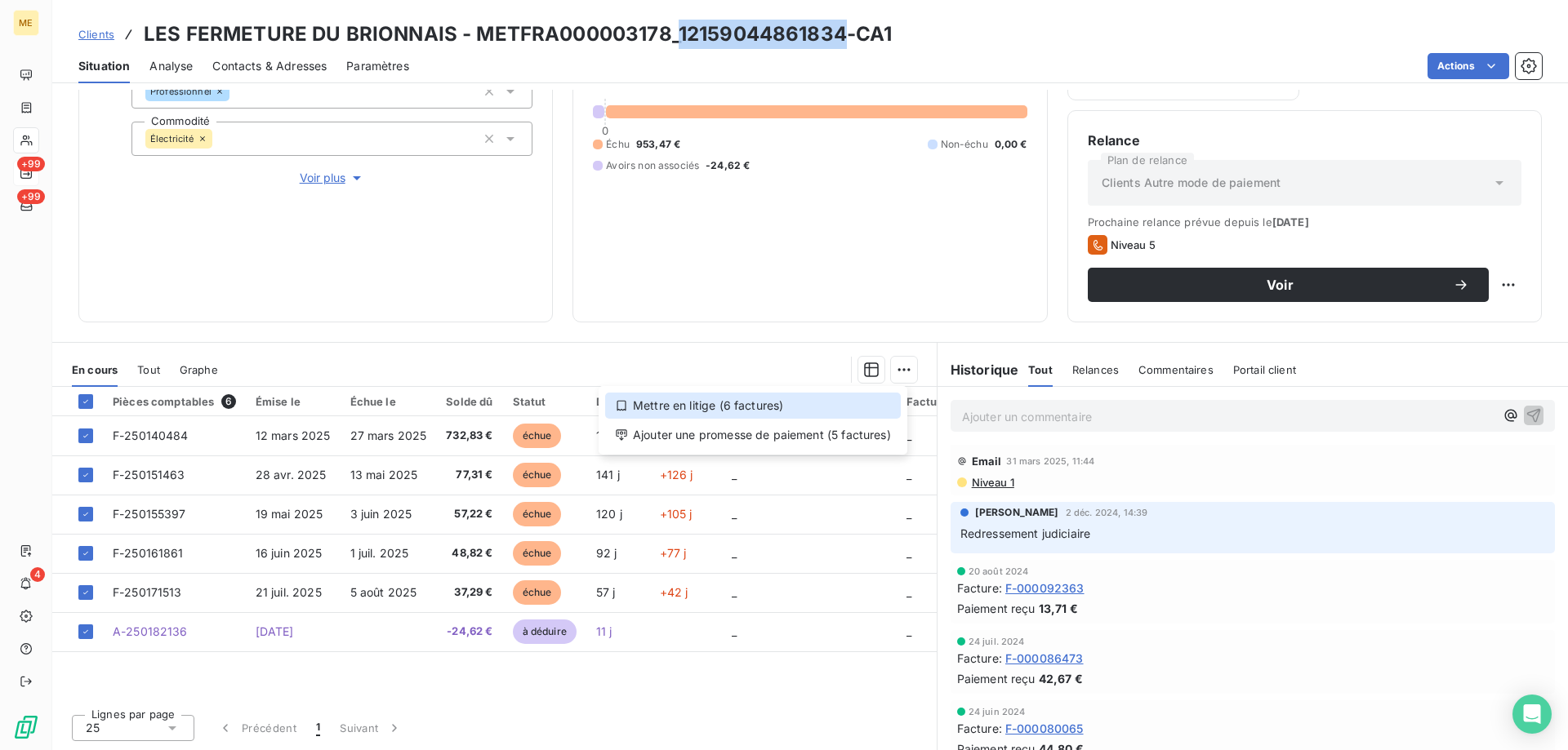
click at [664, 412] on div "Mettre en litige (6 factures)" at bounding box center [753, 405] width 296 height 26
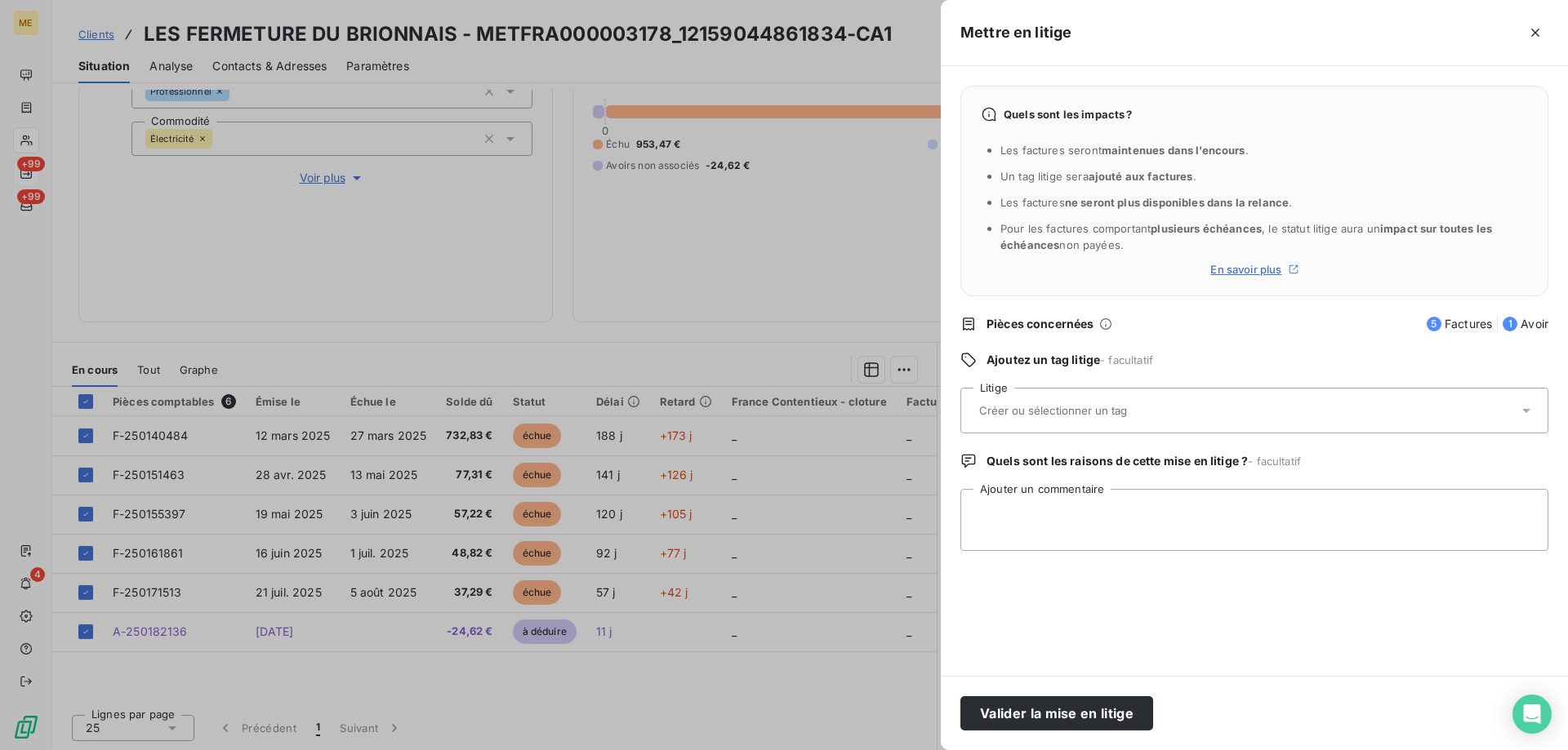
click at [1040, 407] on input "text" at bounding box center [1096, 410] width 237 height 15
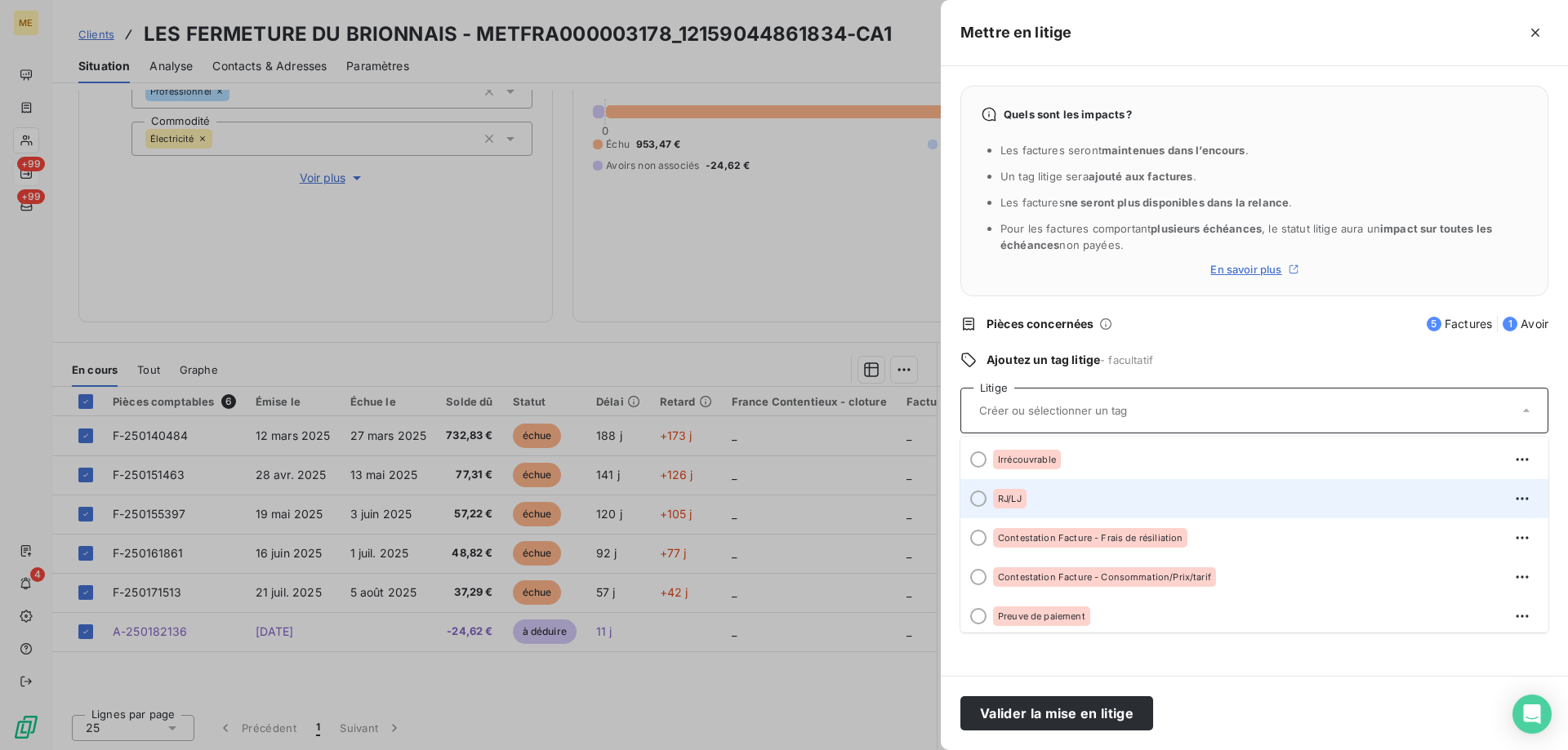
click at [1001, 498] on span "RJ/LJ" at bounding box center [1010, 499] width 24 height 10
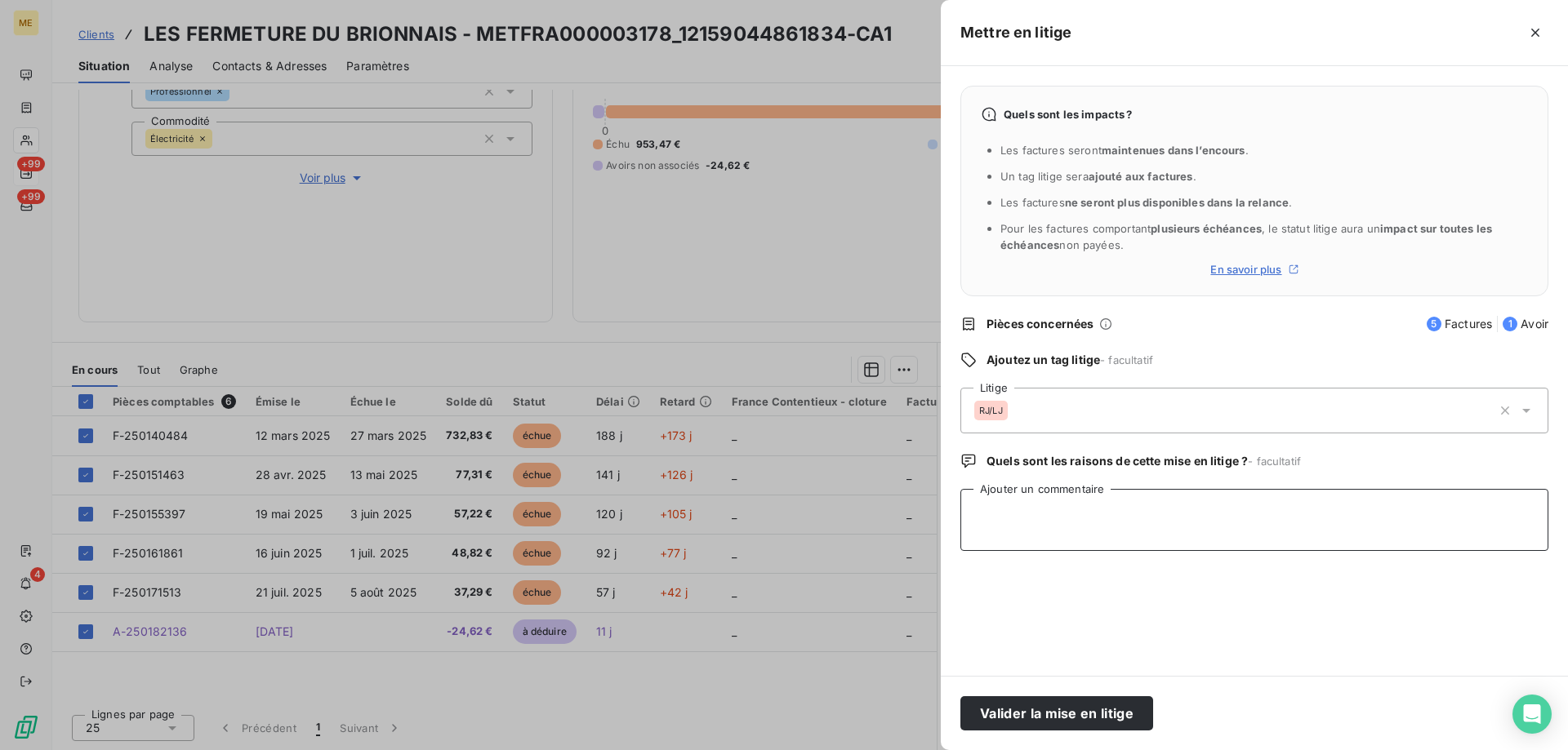
click at [1017, 522] on textarea "Ajouter un commentaire" at bounding box center [1255, 520] width 588 height 62
click at [1141, 514] on textarea "Sylvain // vu sur BODACC socité en LJ depuis le 28/02/2025. Information transmi…" at bounding box center [1255, 520] width 588 height 62
click at [1138, 512] on textarea "Sylvain // vu sur BODACC socité en LJ depuis le 28/02/2025. Information transmi…" at bounding box center [1255, 520] width 588 height 62
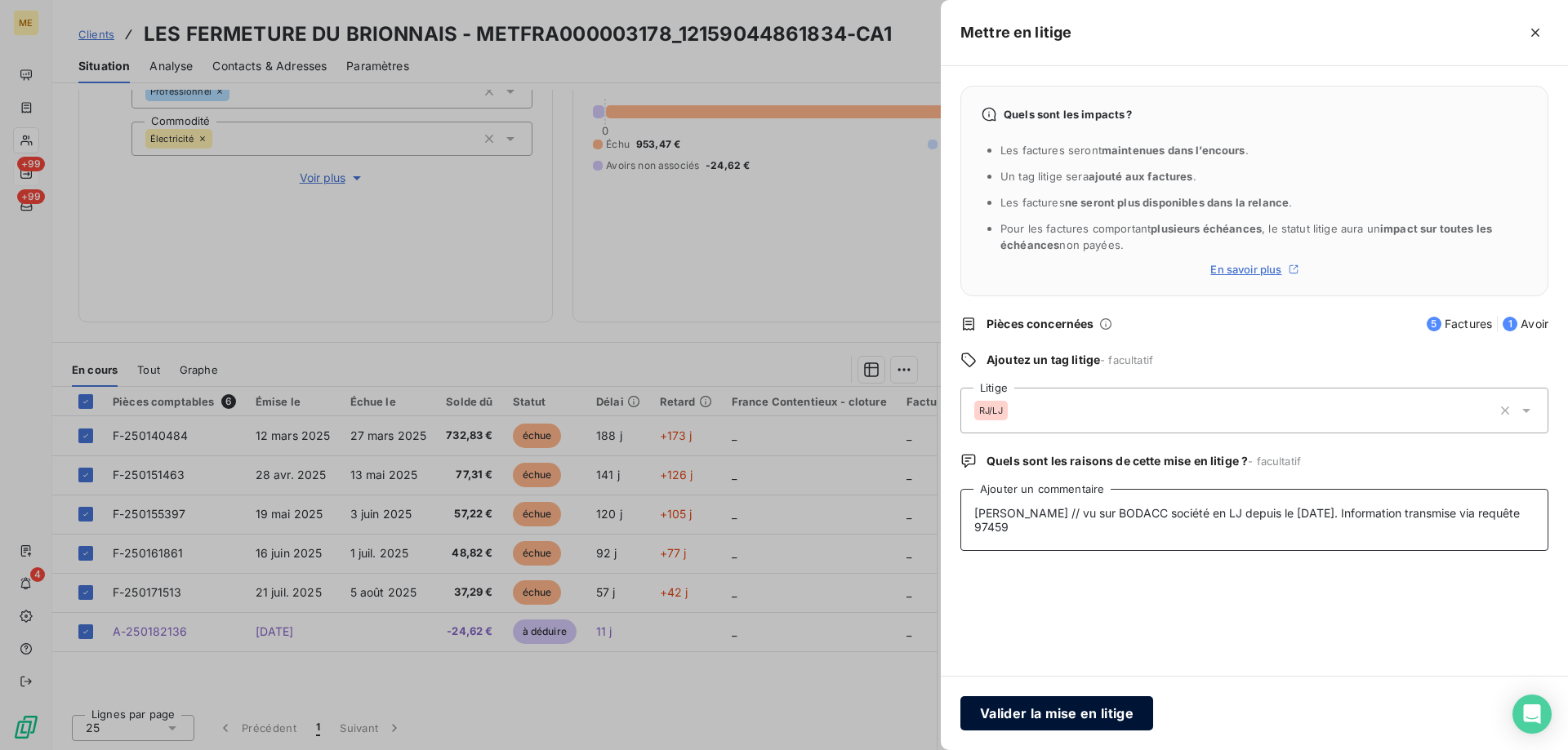
type textarea "Sylvain // vu sur BODACC société en LJ depuis le 28/02/2025. Information transm…"
click at [1052, 719] on button "Valider la mise en litige" at bounding box center [1057, 713] width 193 height 35
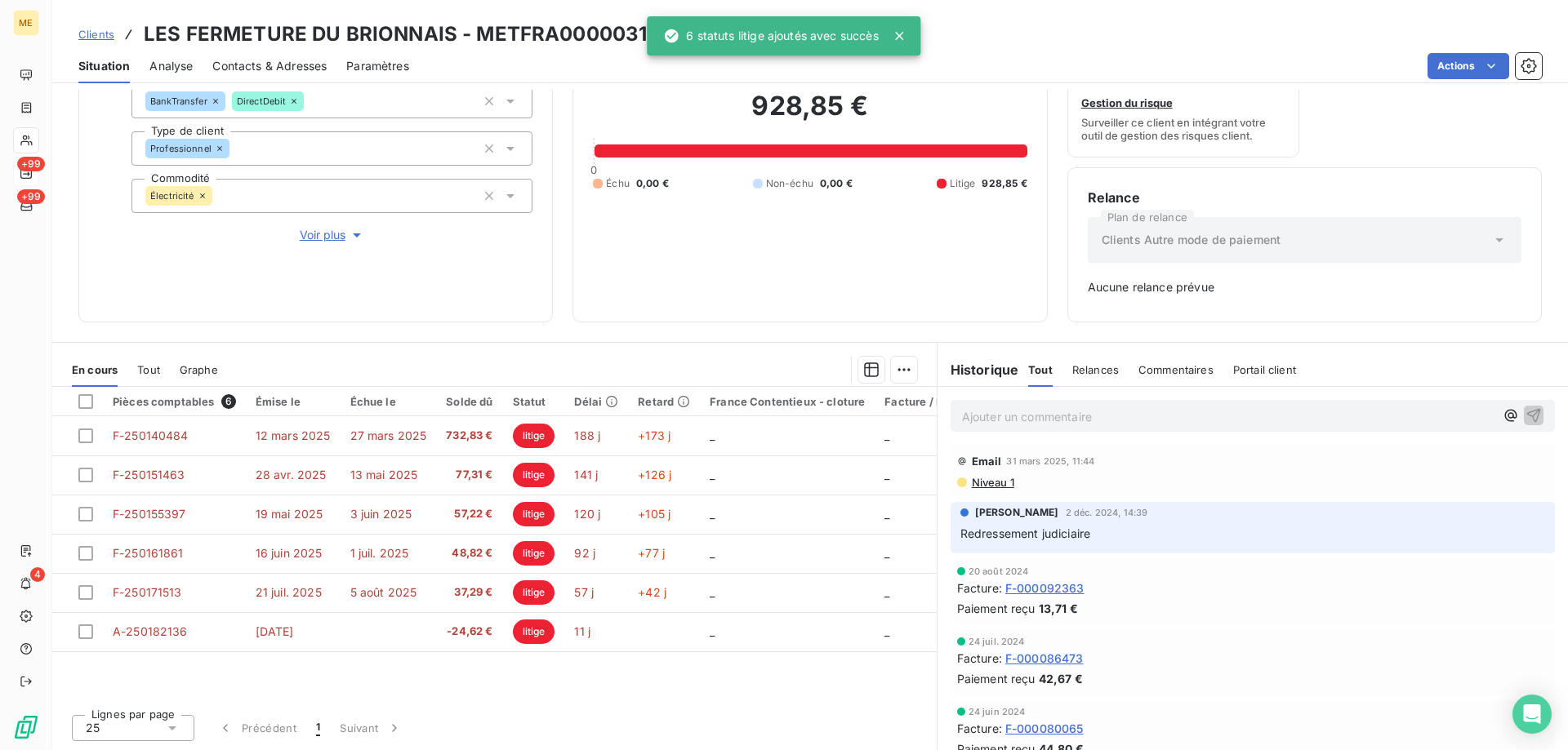
scroll to position [161, 0]
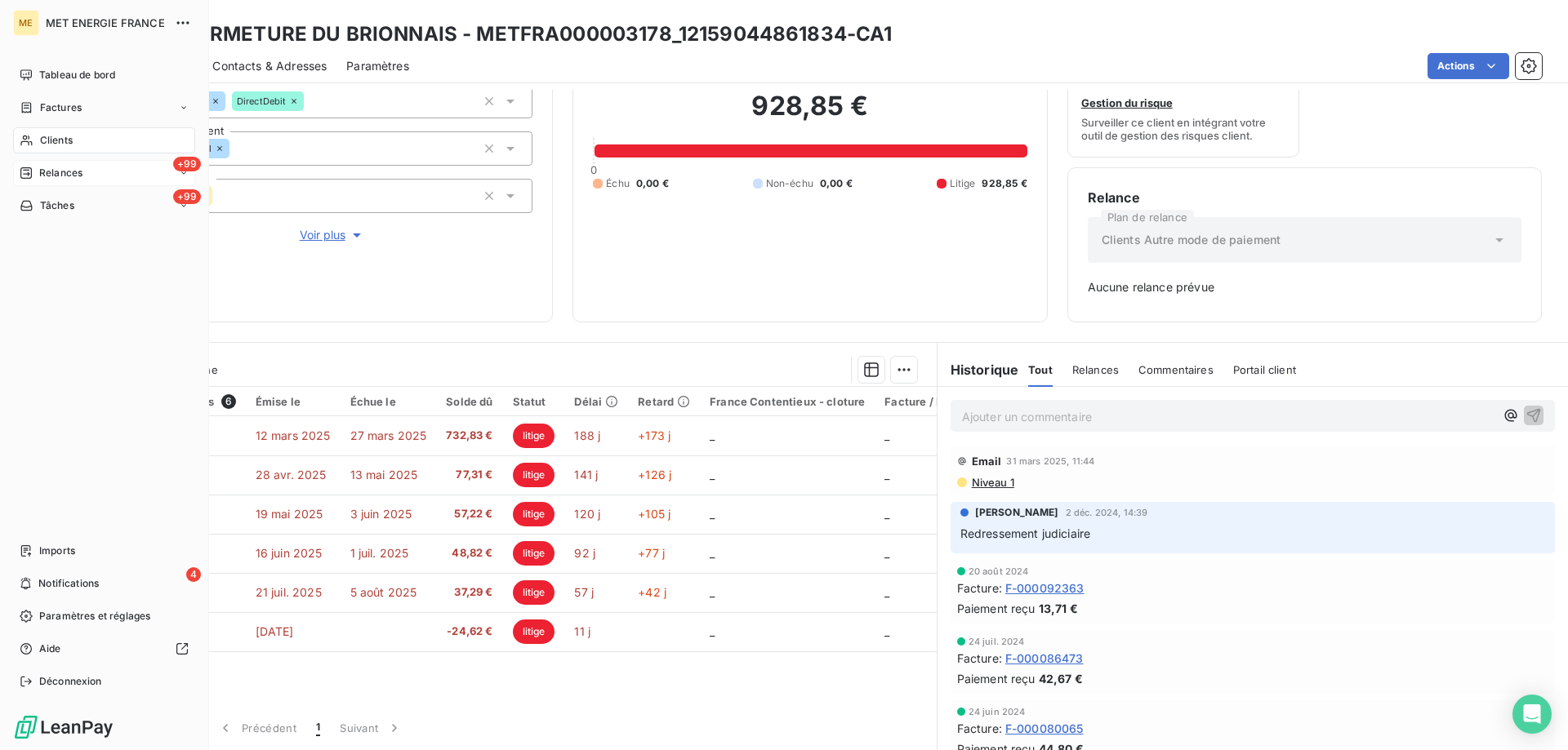
click at [72, 173] on span "Relances" at bounding box center [61, 173] width 44 height 15
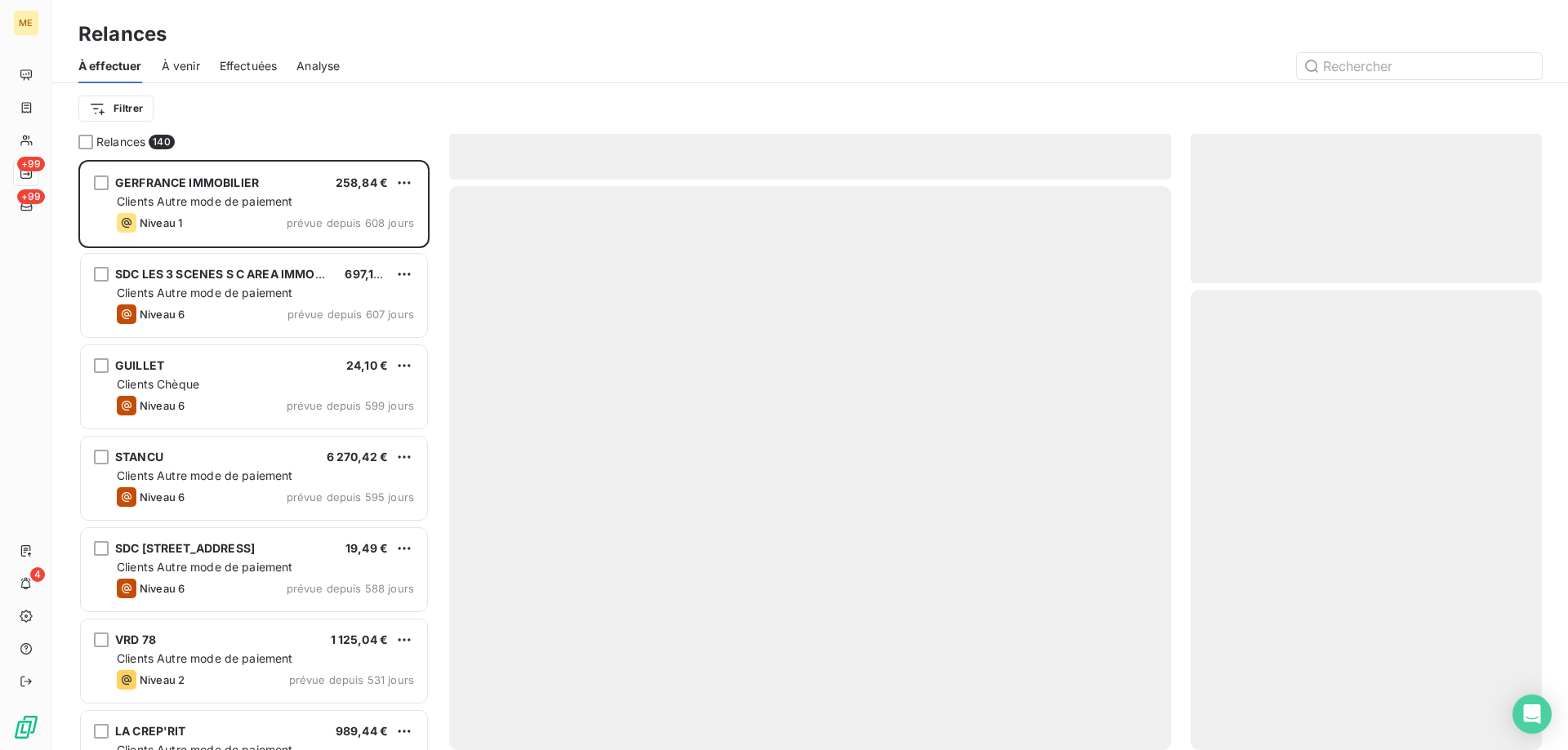
scroll to position [578, 339]
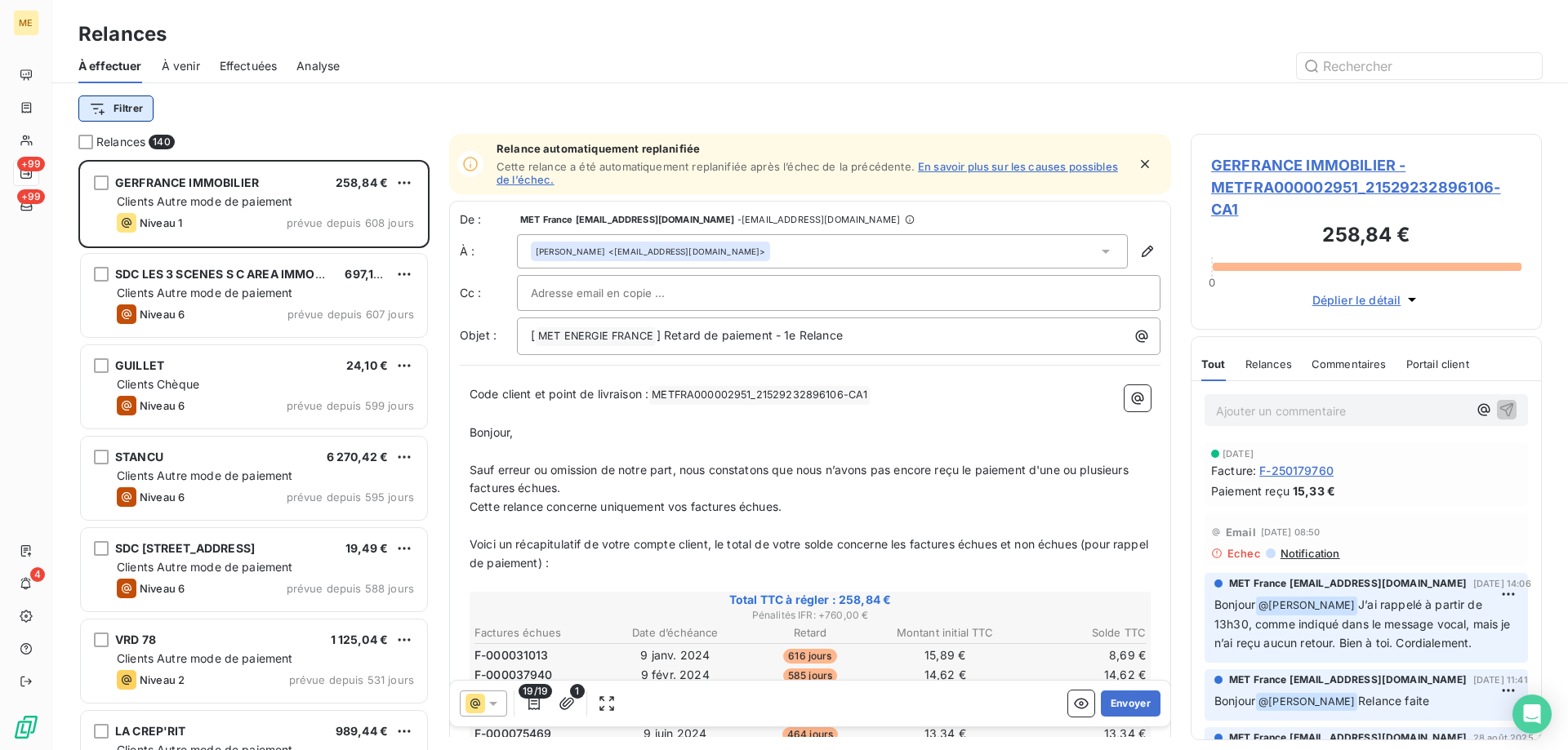
click at [117, 109] on html "ME +99 +99 4 Relances À effectuer À venir Effectuées Analyse Filtrer Relances 1…" at bounding box center [784, 457] width 1568 height 914
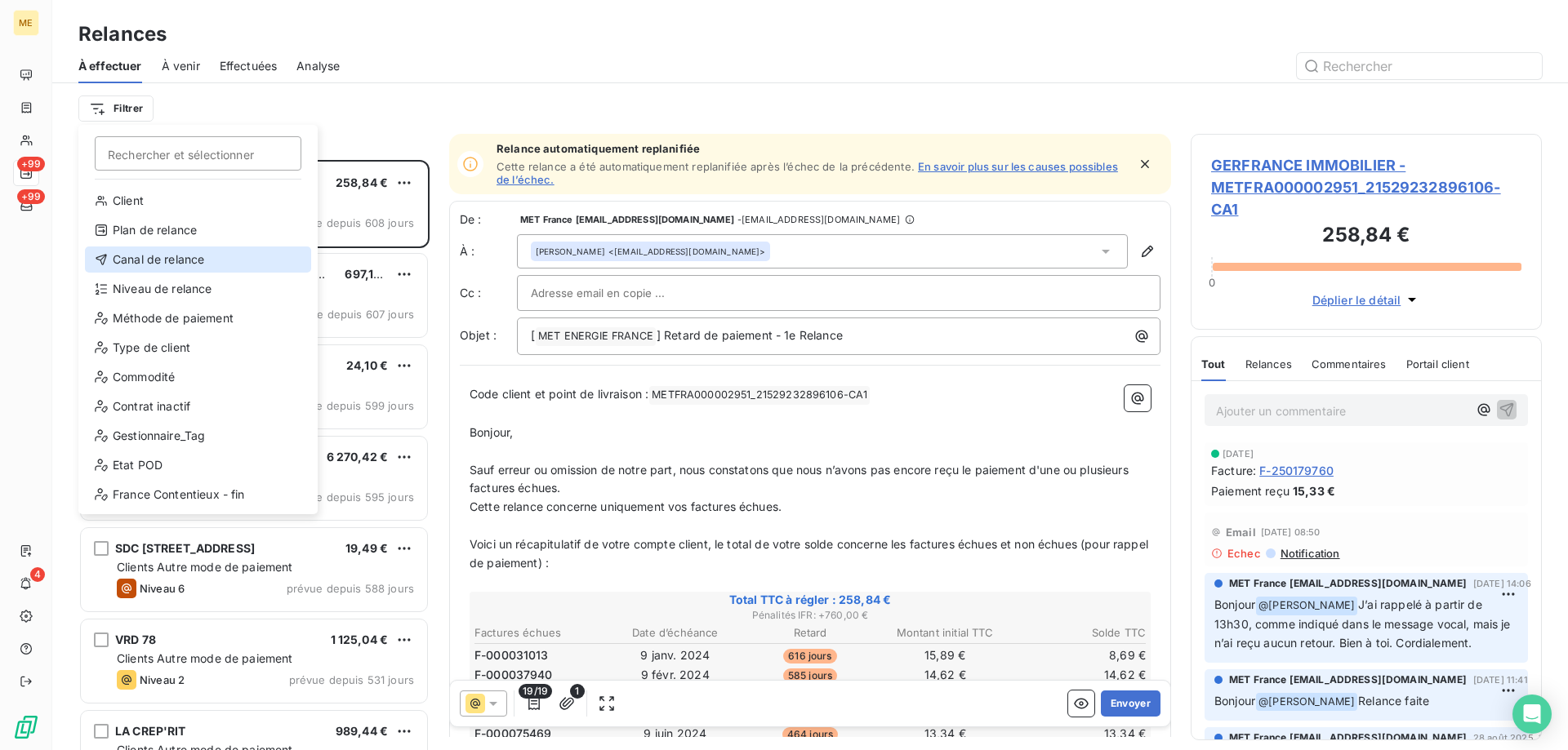
click at [186, 265] on div "Canal de relance" at bounding box center [198, 259] width 227 height 26
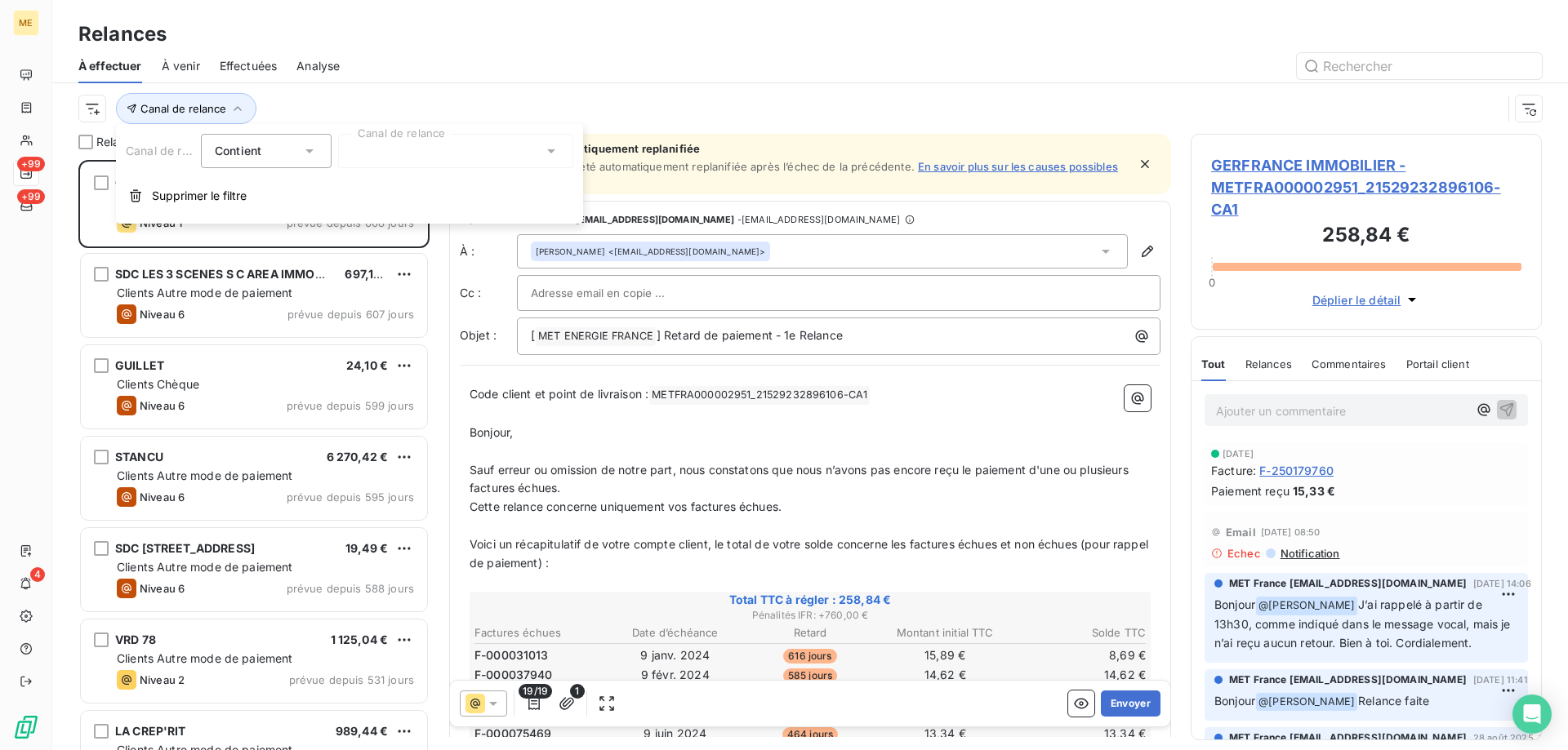
click at [404, 154] on div at bounding box center [455, 151] width 235 height 35
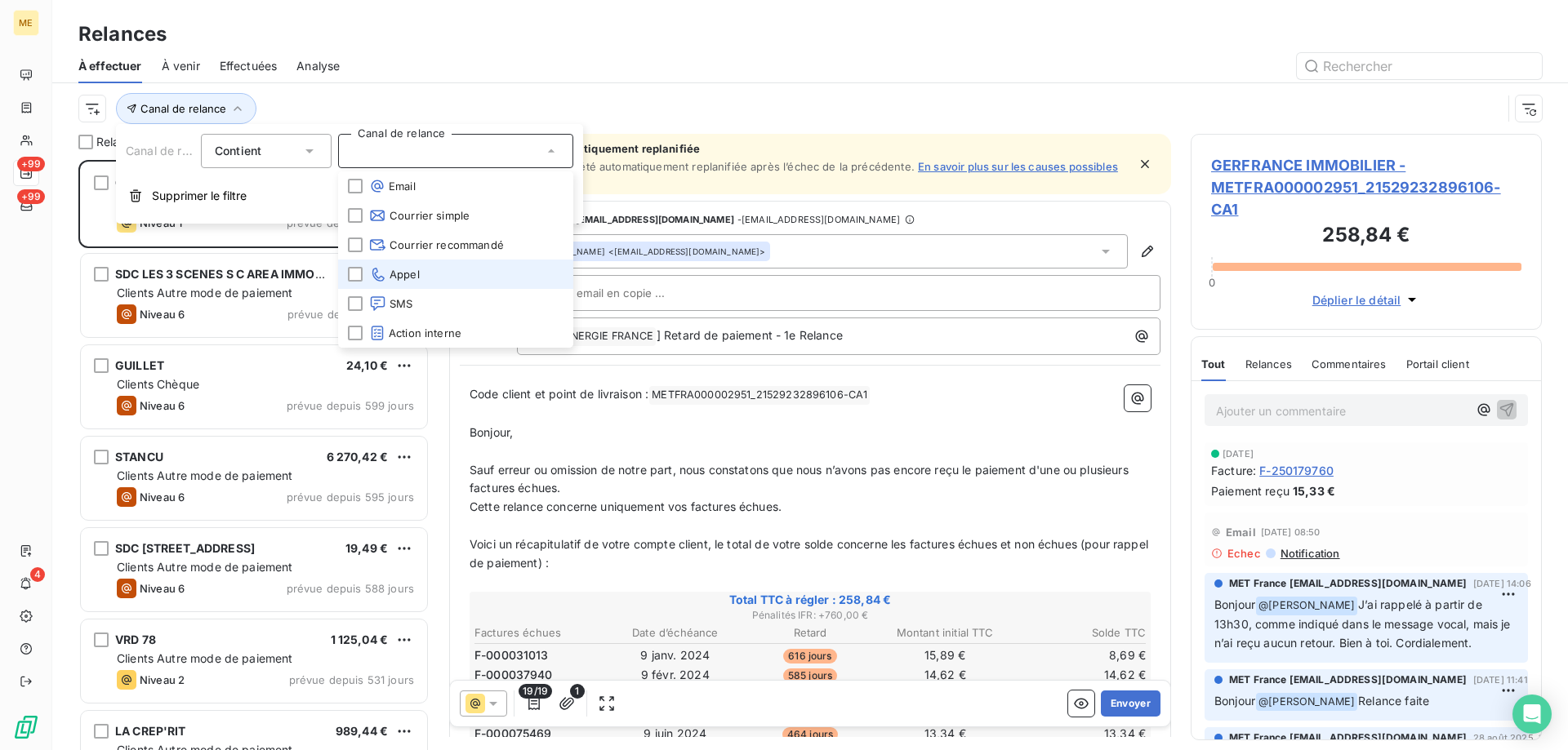
click at [388, 281] on span "Appel" at bounding box center [394, 274] width 51 height 16
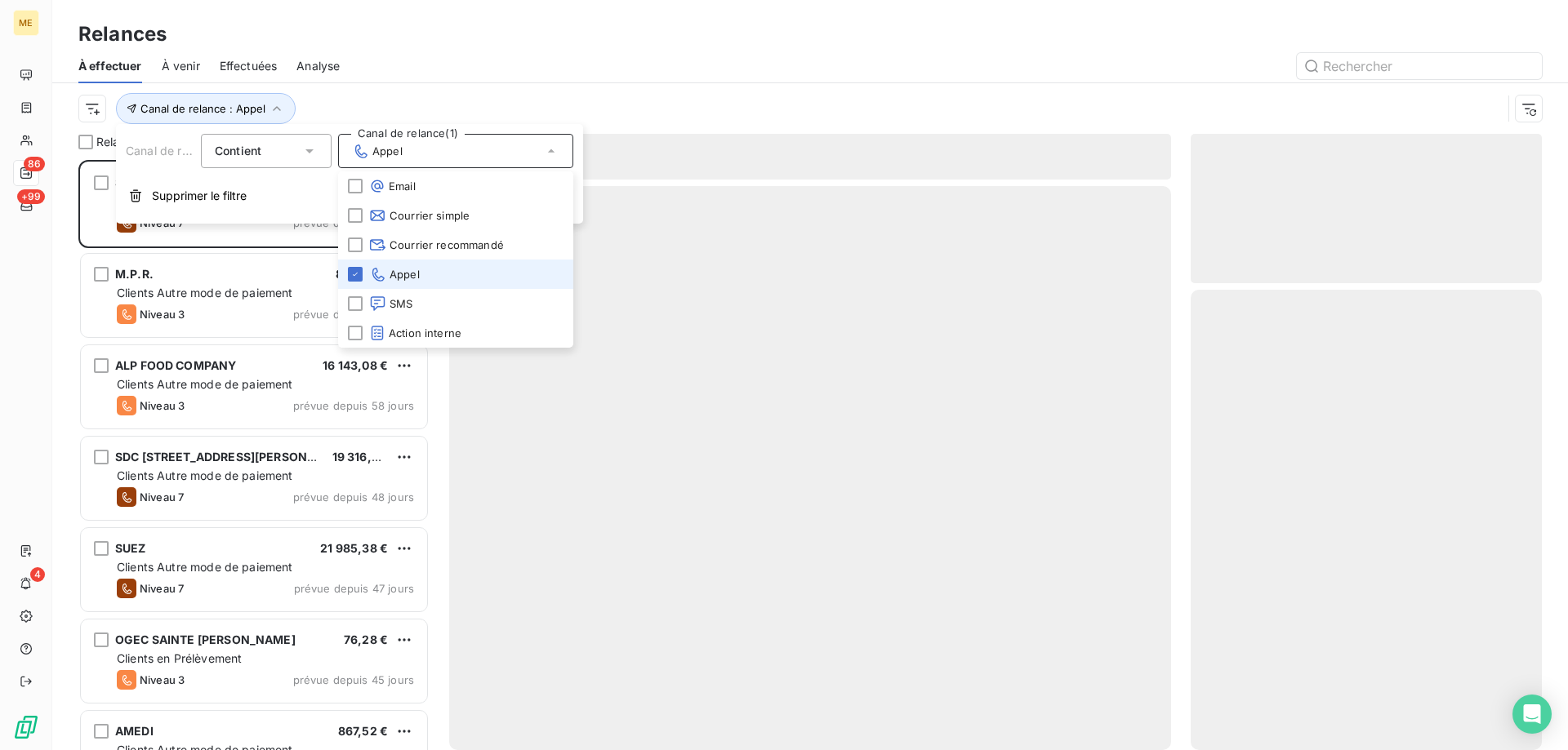
scroll to position [578, 339]
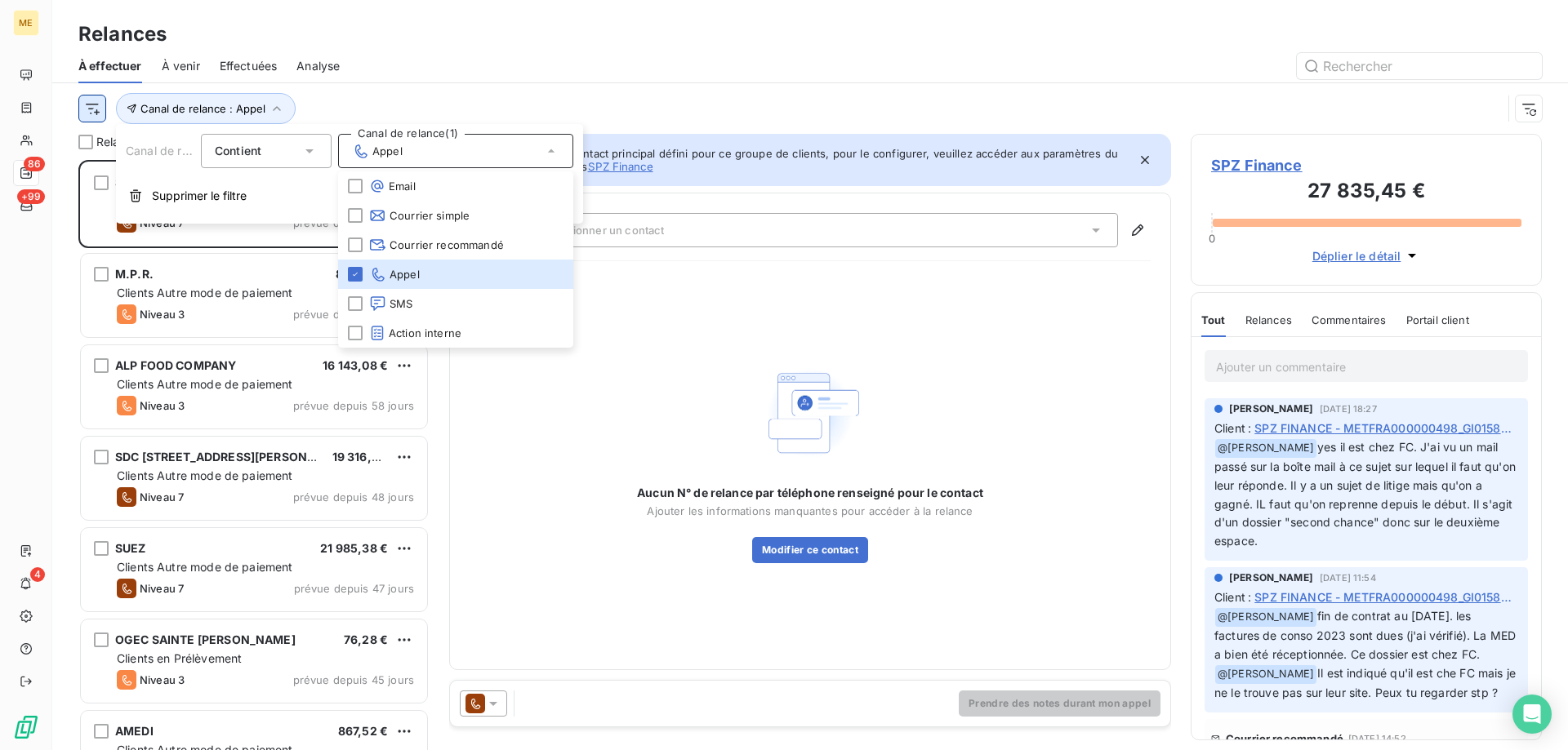
click at [93, 103] on html "ME 86 +99 4 Relances À effectuer À venir Effectuées Analyse Canal de relance : …" at bounding box center [784, 457] width 1568 height 914
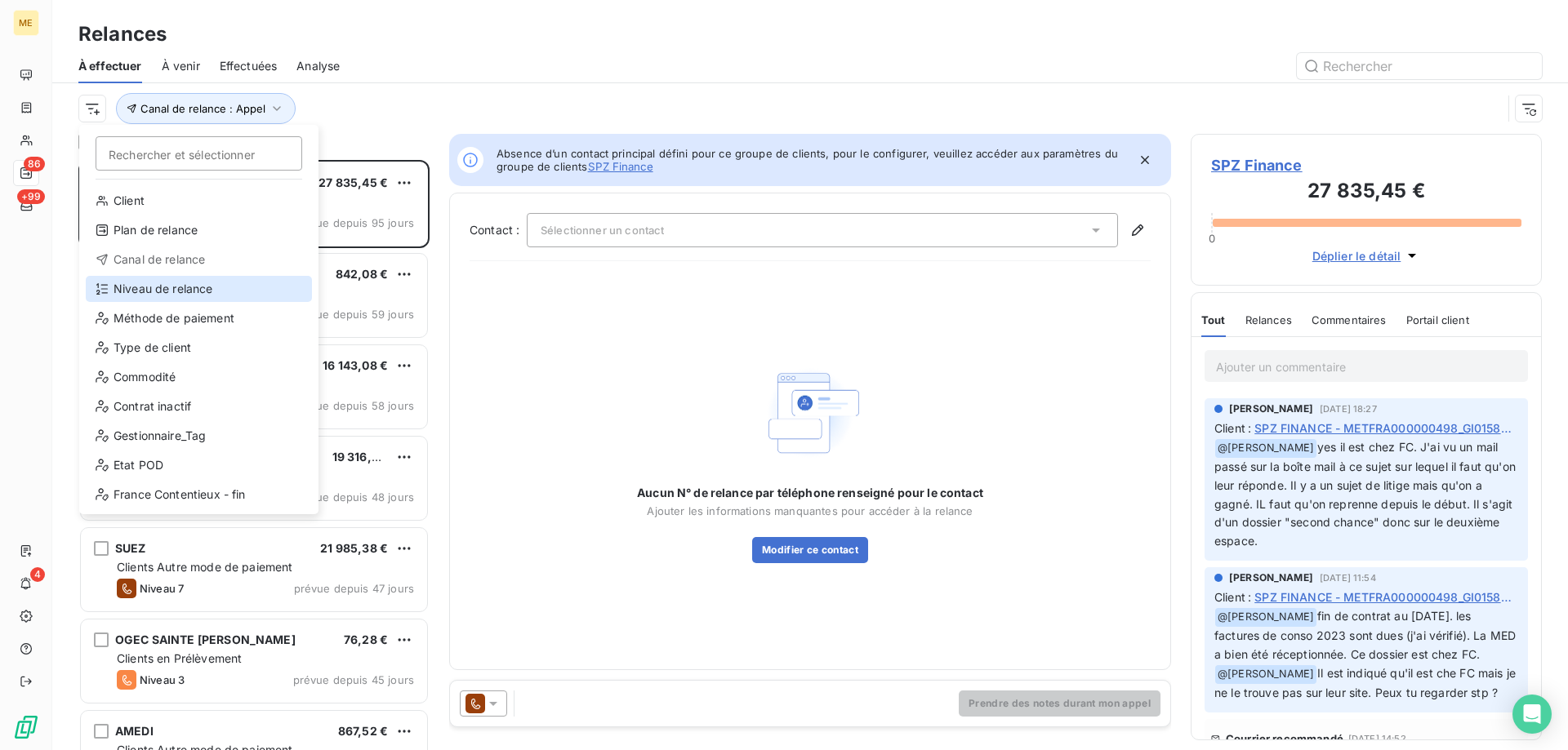
click at [128, 291] on div "Niveau de relance" at bounding box center [199, 289] width 227 height 26
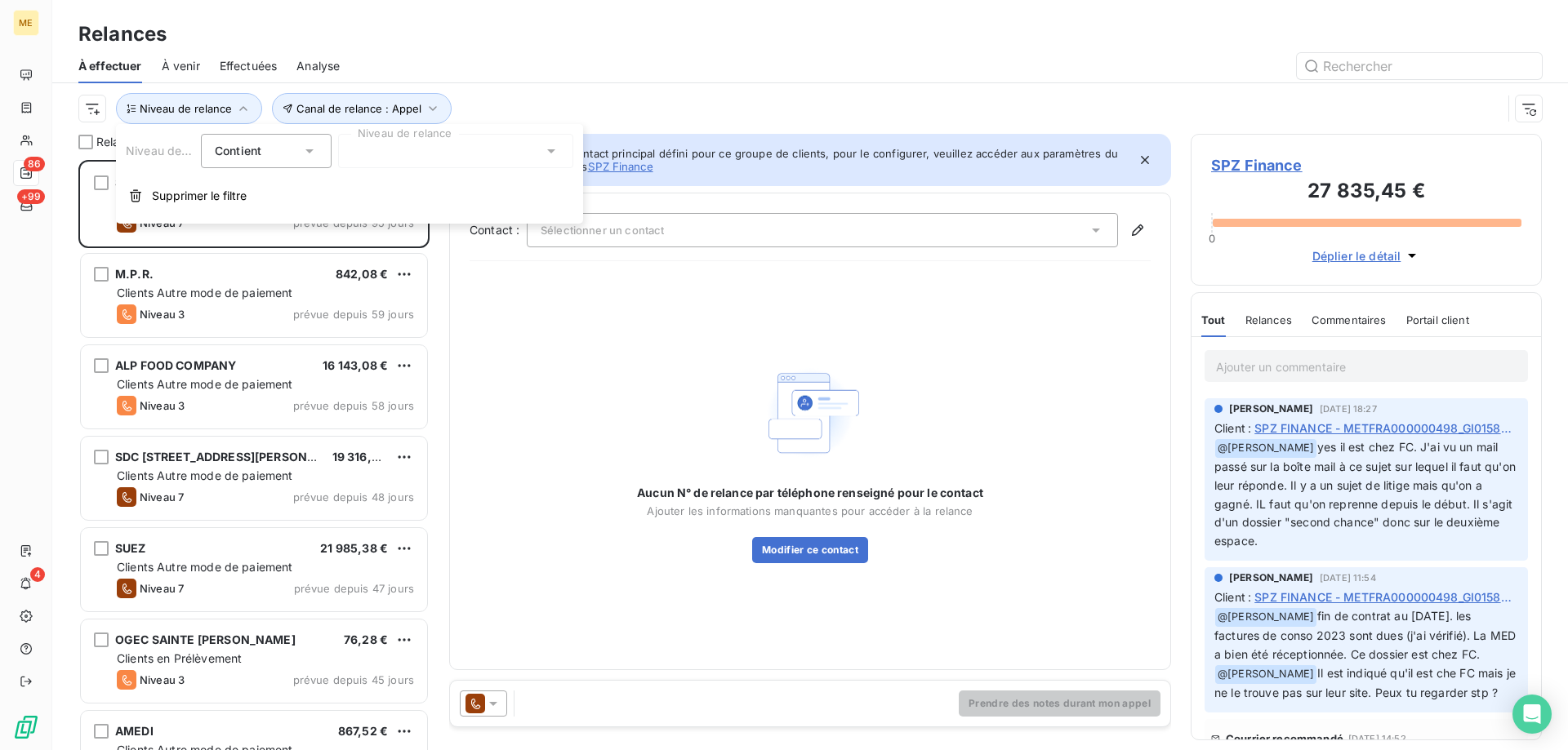
click at [376, 156] on div at bounding box center [455, 151] width 235 height 35
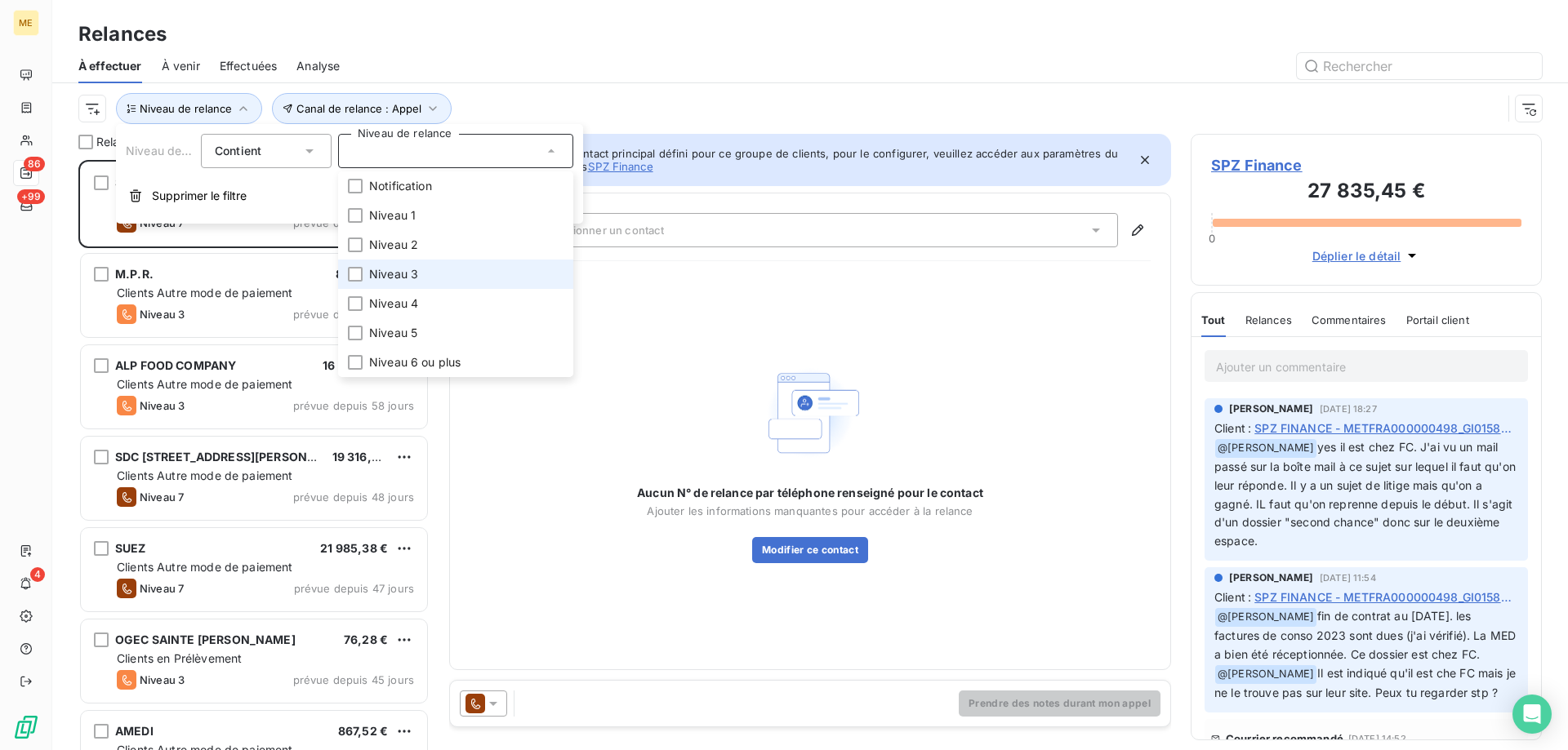
click at [410, 267] on span "Niveau 3" at bounding box center [393, 274] width 49 height 16
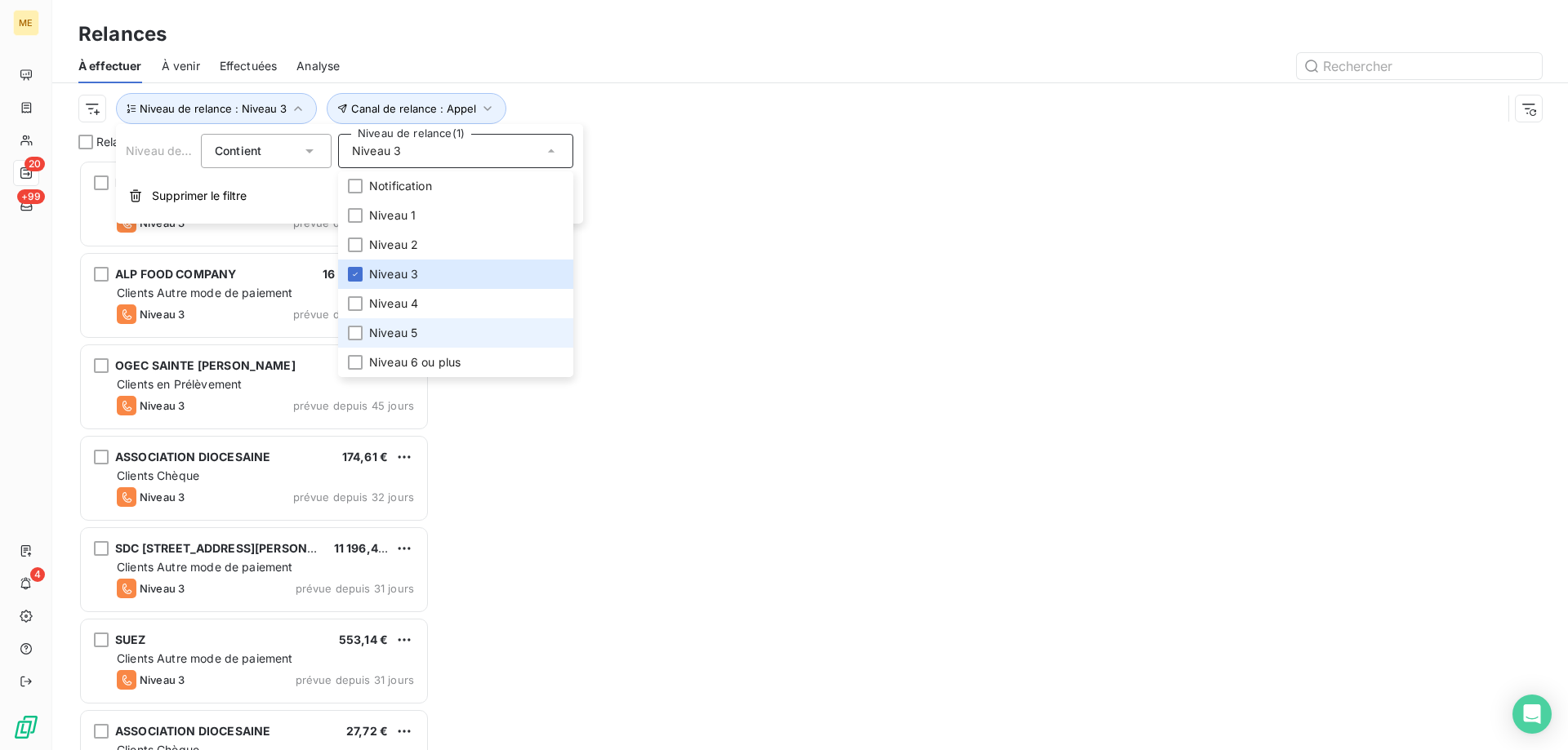
scroll to position [578, 339]
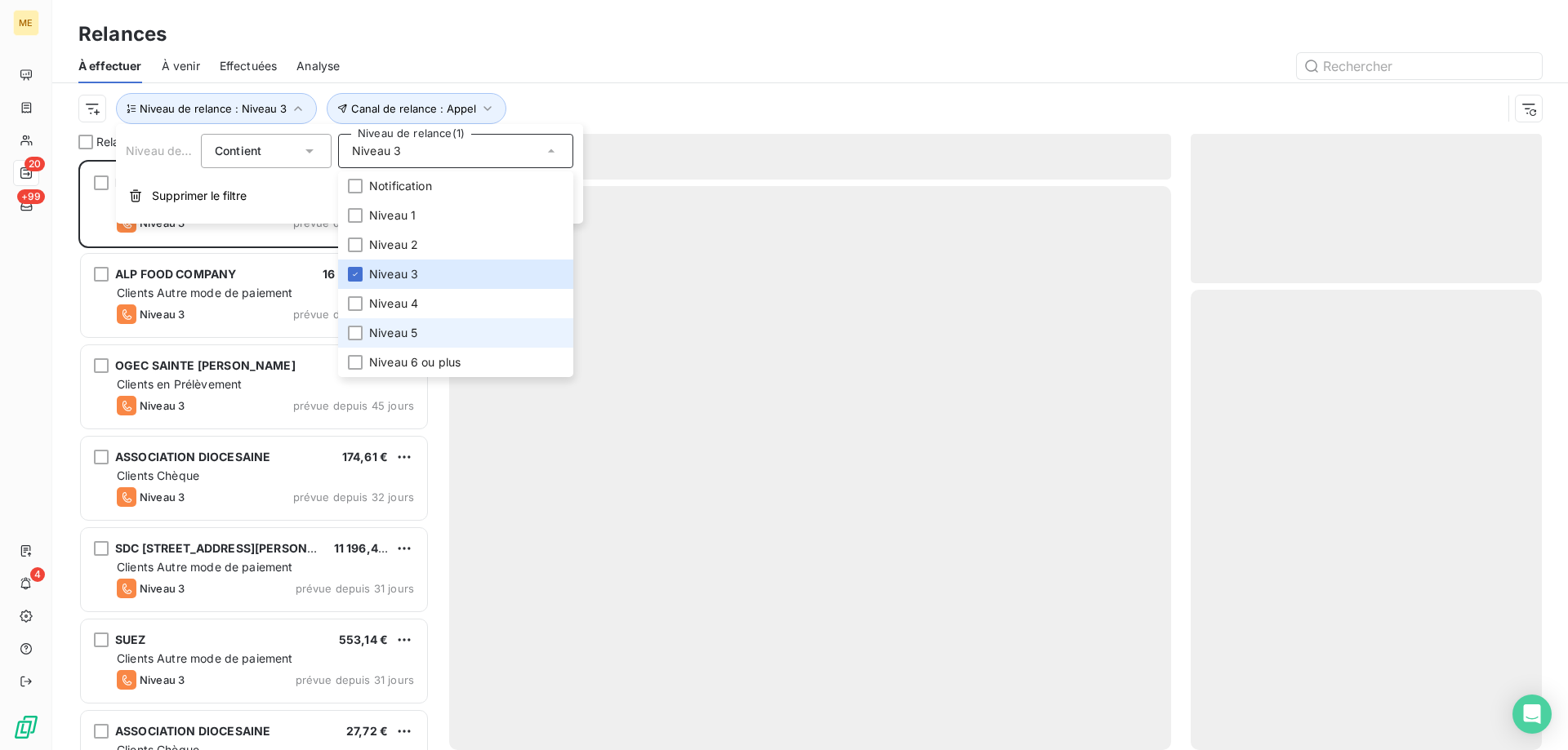
click at [408, 330] on span "Niveau 5" at bounding box center [393, 333] width 48 height 16
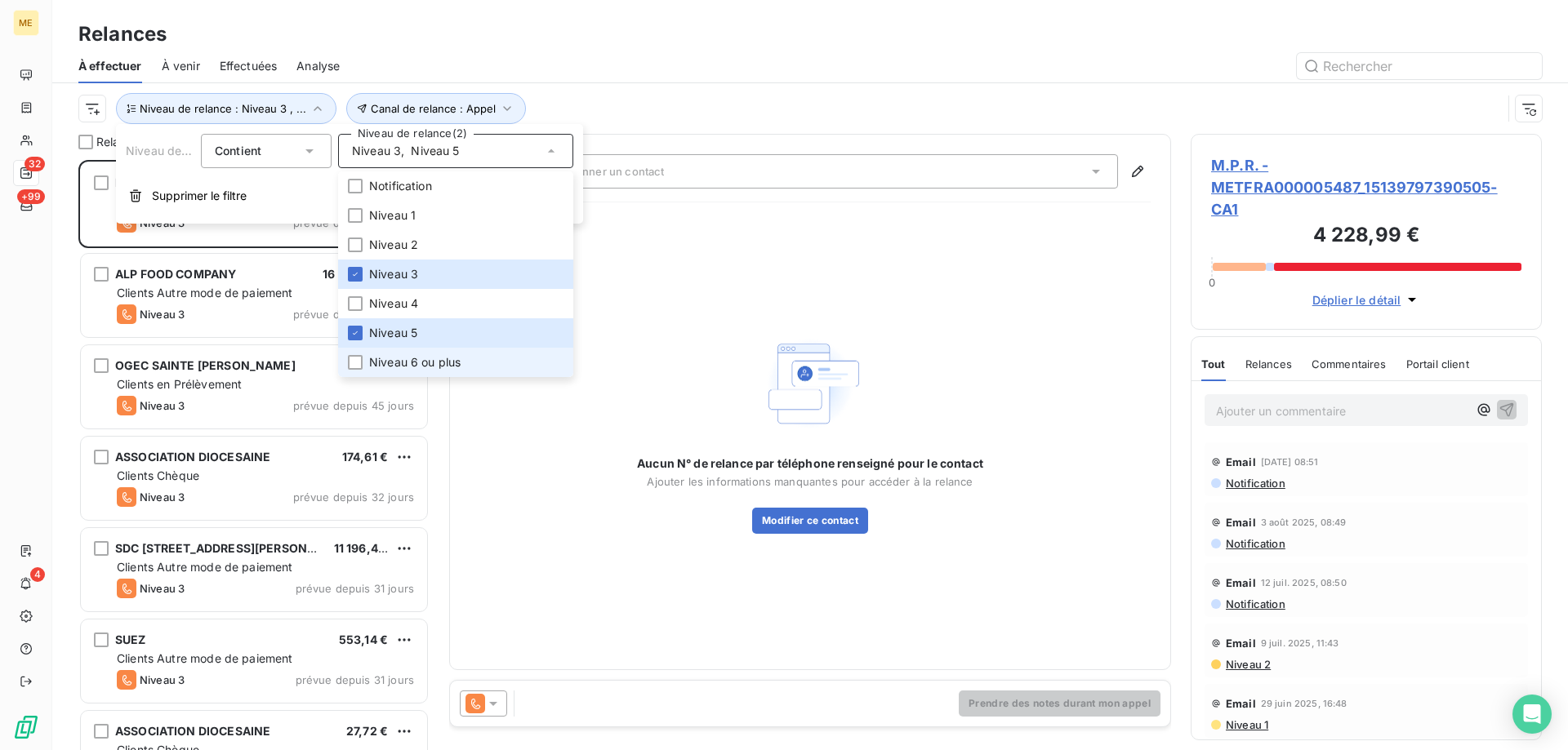
click at [382, 362] on span "Niveau 6 ou plus" at bounding box center [415, 363] width 91 height 16
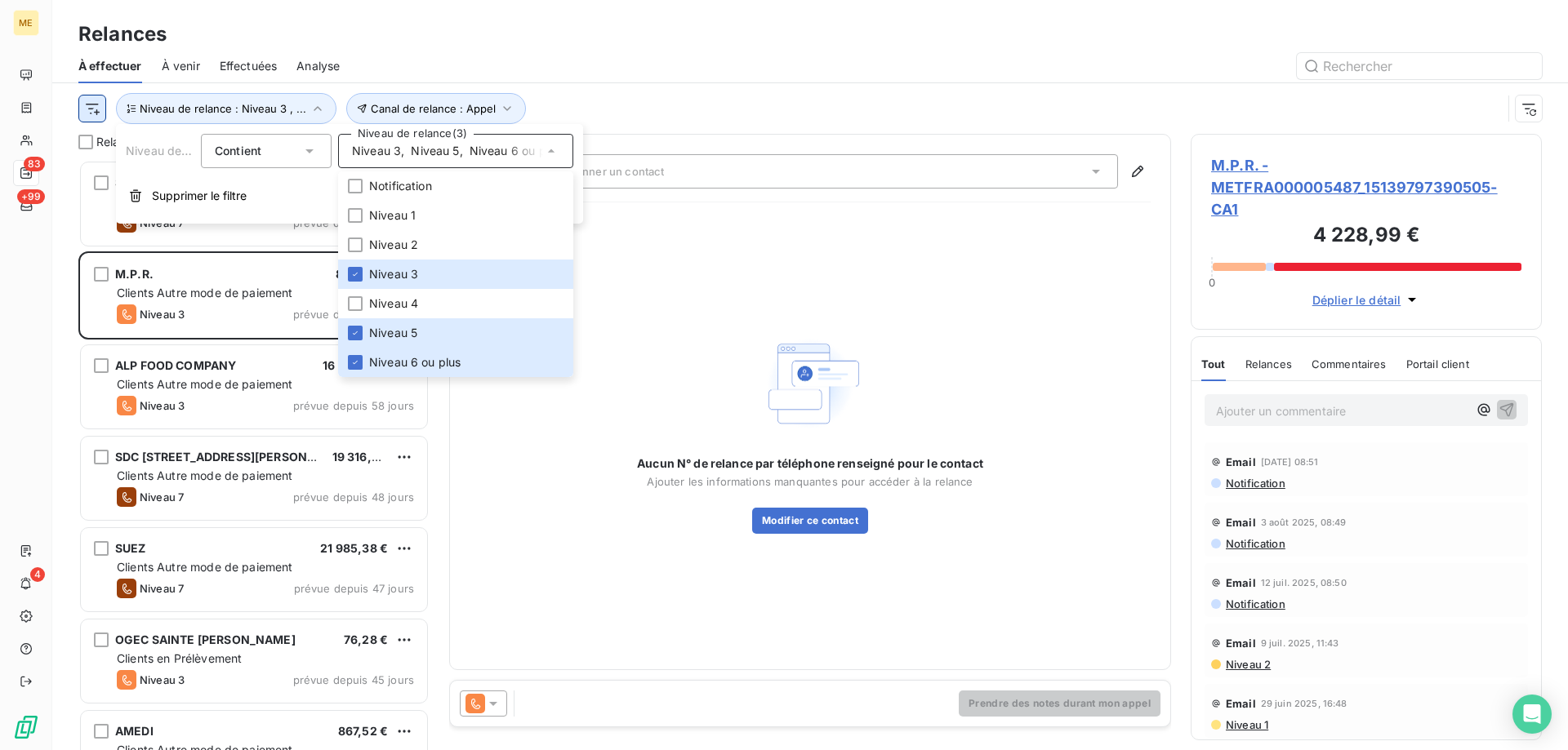
click at [97, 107] on html "ME 83 +99 4 Relances À effectuer À venir Effectuées Analyse Canal de relance : …" at bounding box center [784, 457] width 1568 height 914
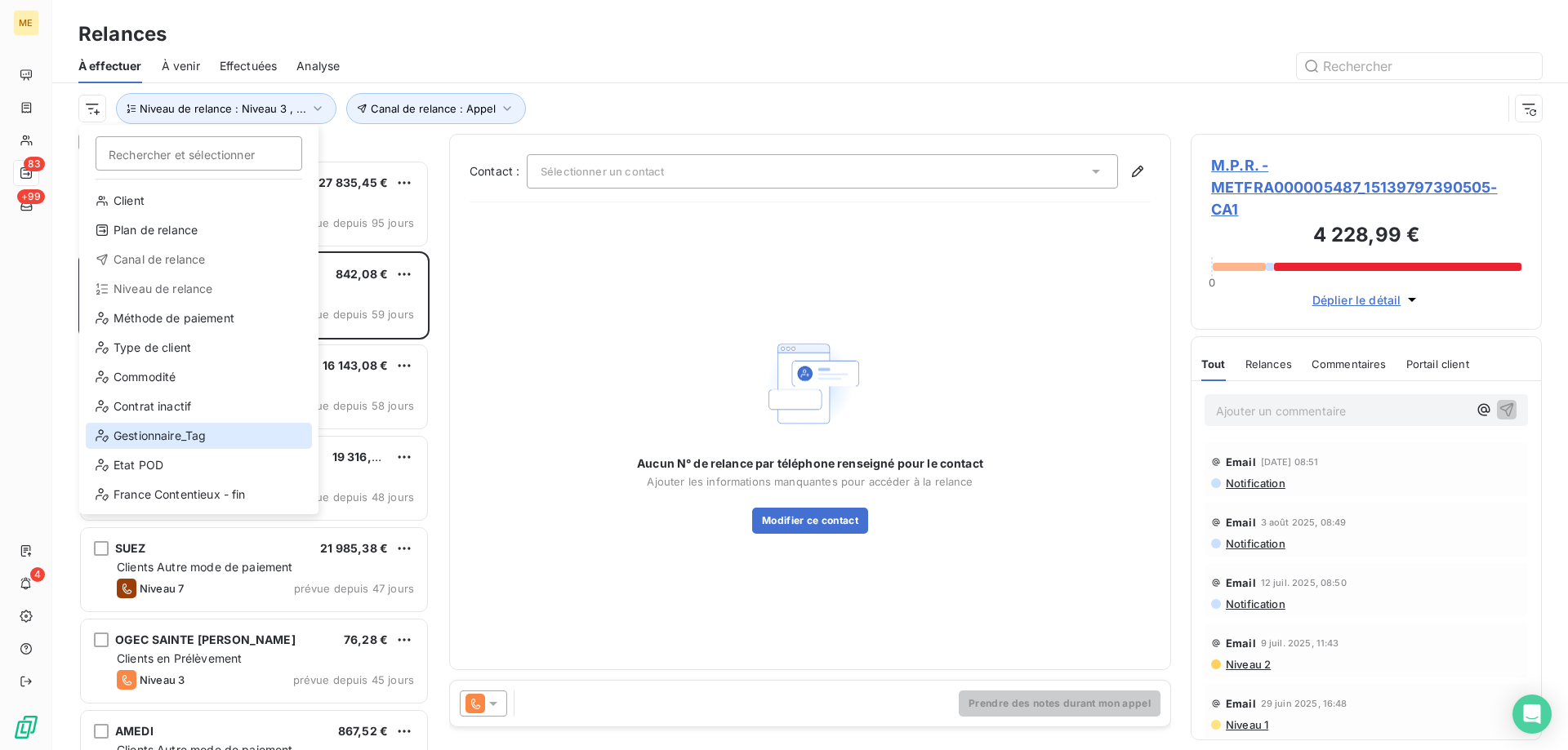
click at [135, 431] on div "Gestionnaire_Tag" at bounding box center [199, 436] width 227 height 26
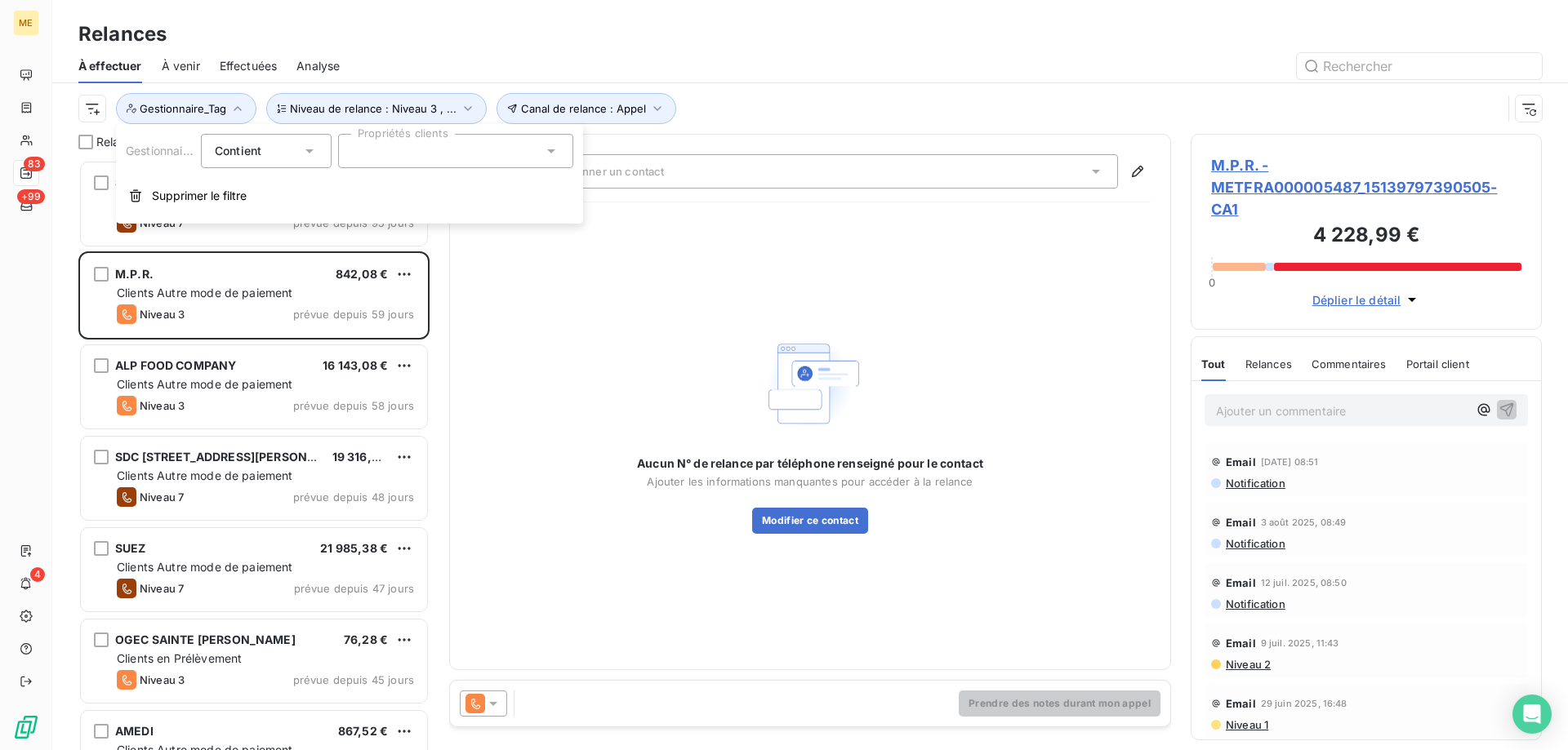
click at [456, 147] on div at bounding box center [455, 151] width 235 height 35
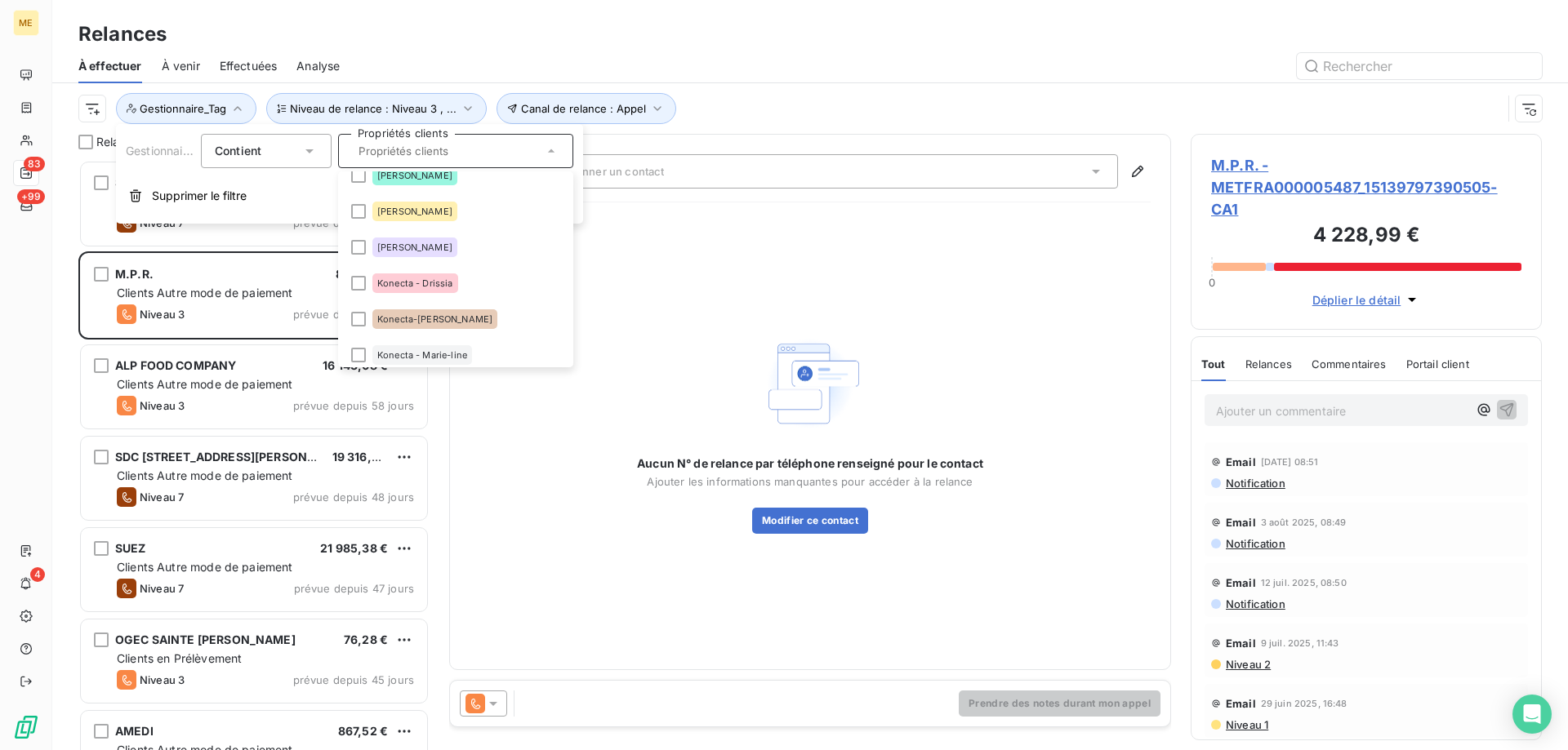
scroll to position [408, 0]
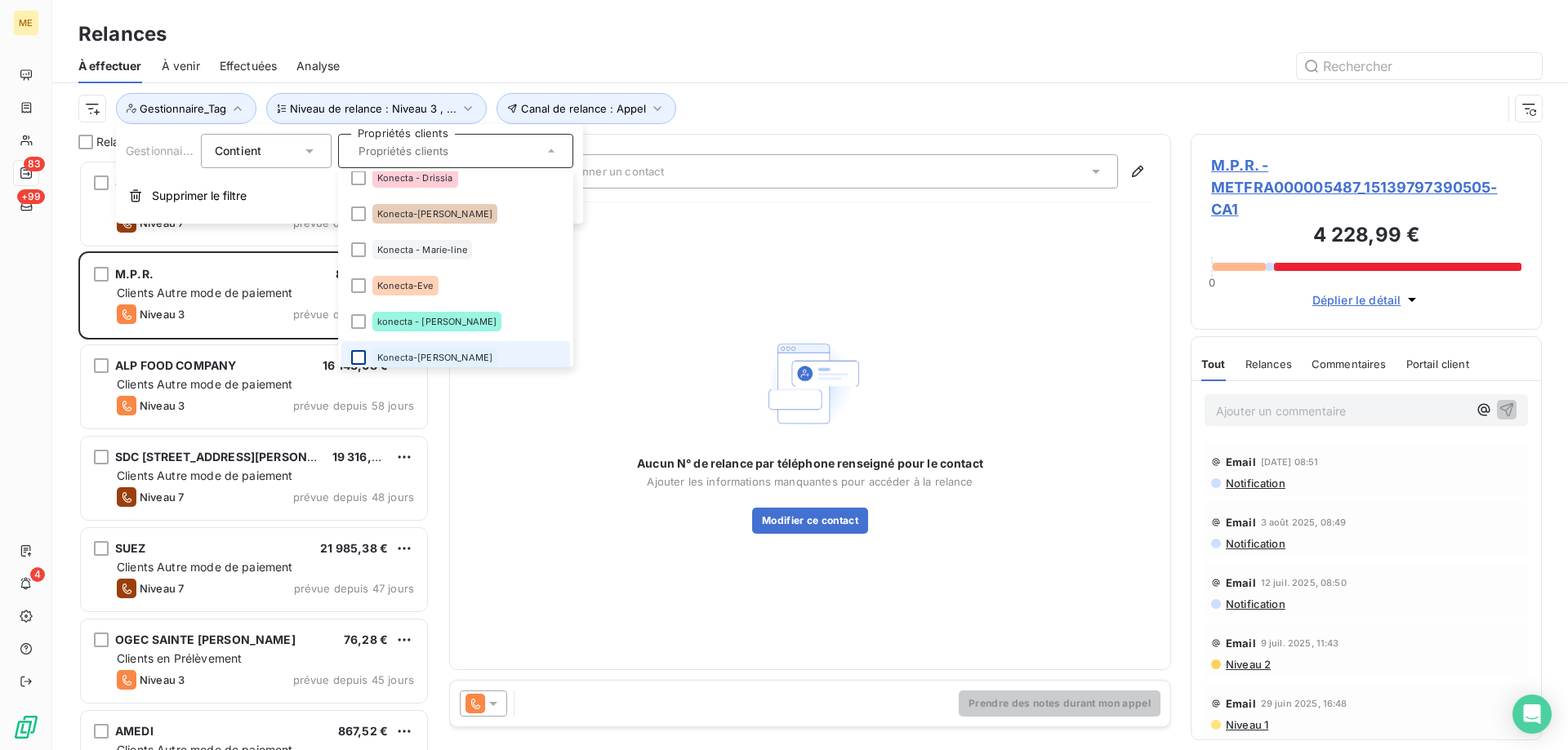
click at [360, 360] on li "Konecta-[PERSON_NAME]" at bounding box center [456, 358] width 229 height 33
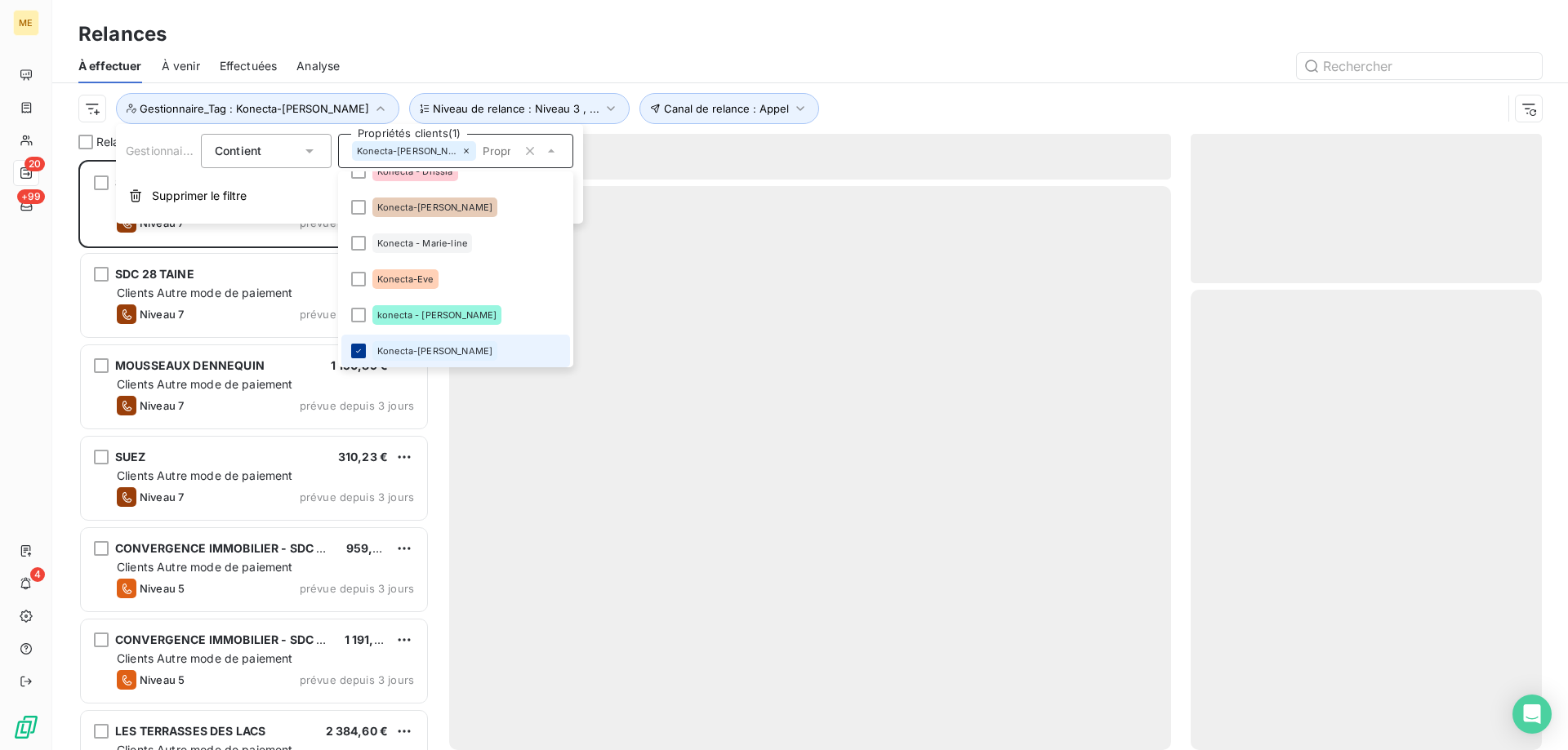
scroll to position [578, 339]
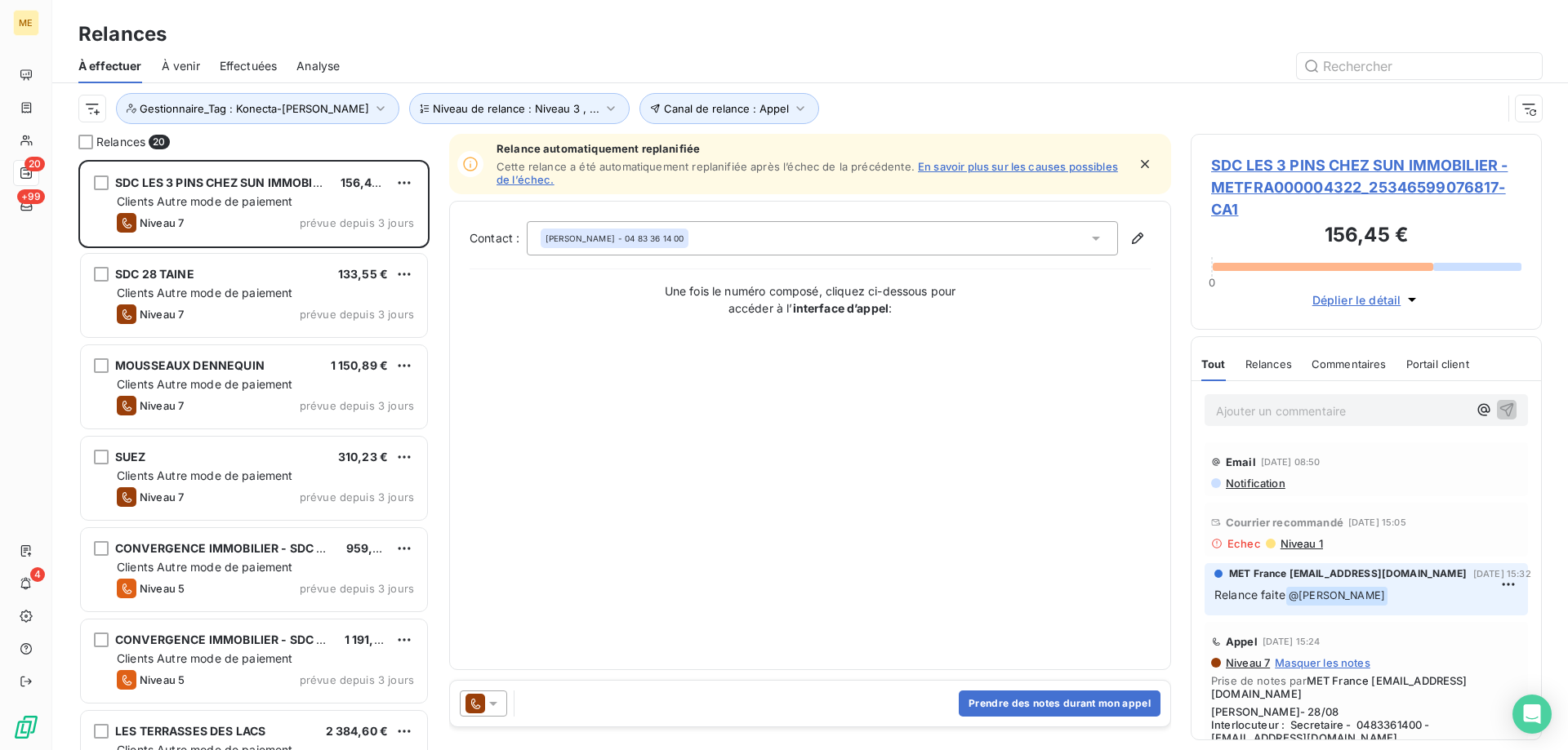
click at [734, 329] on div "Contact : [PERSON_NAME] - 04 83 36 14 00 Une fois le numéro composé, cliquez ci…" at bounding box center [811, 436] width 682 height 429
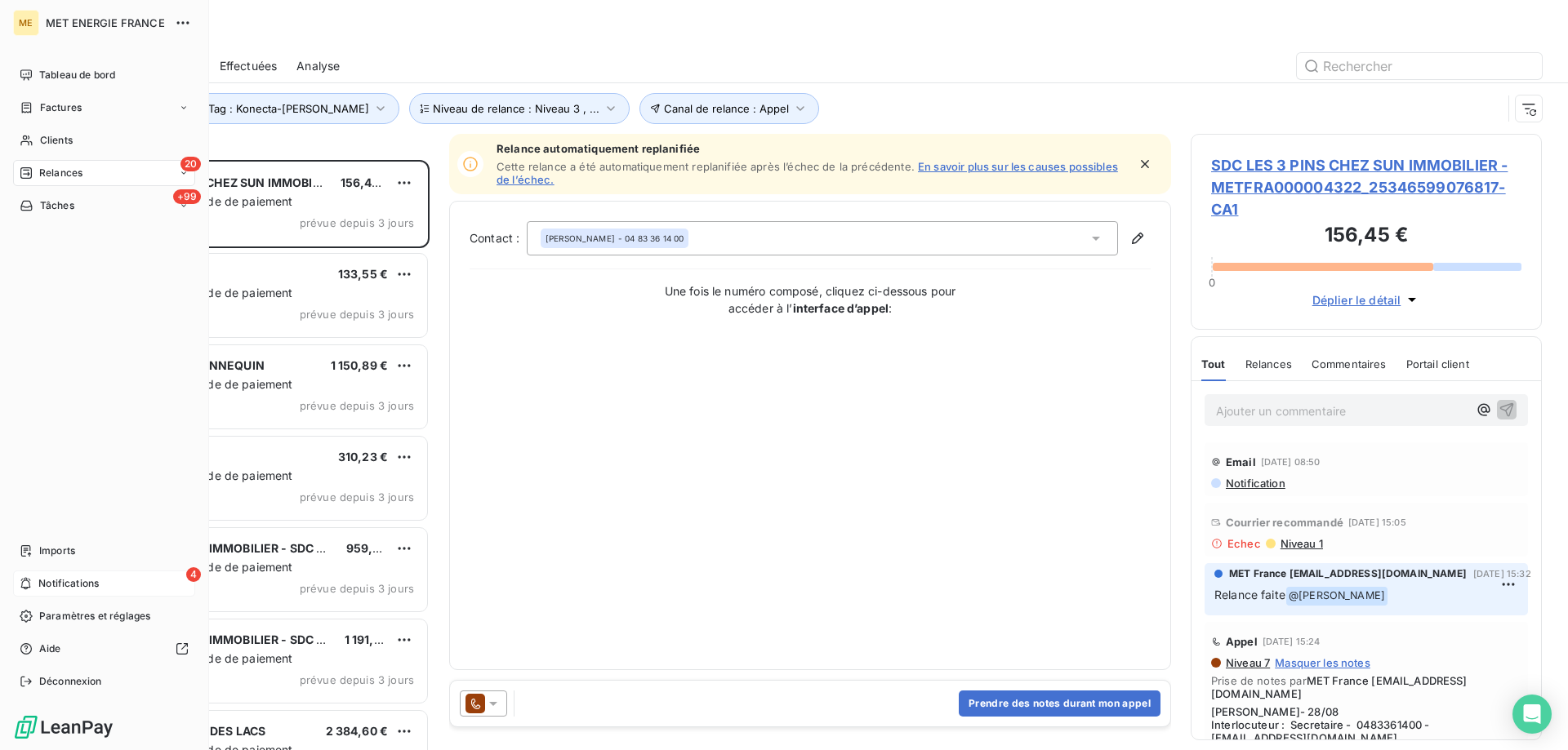
click at [56, 576] on span "Notifications" at bounding box center [69, 583] width 61 height 15
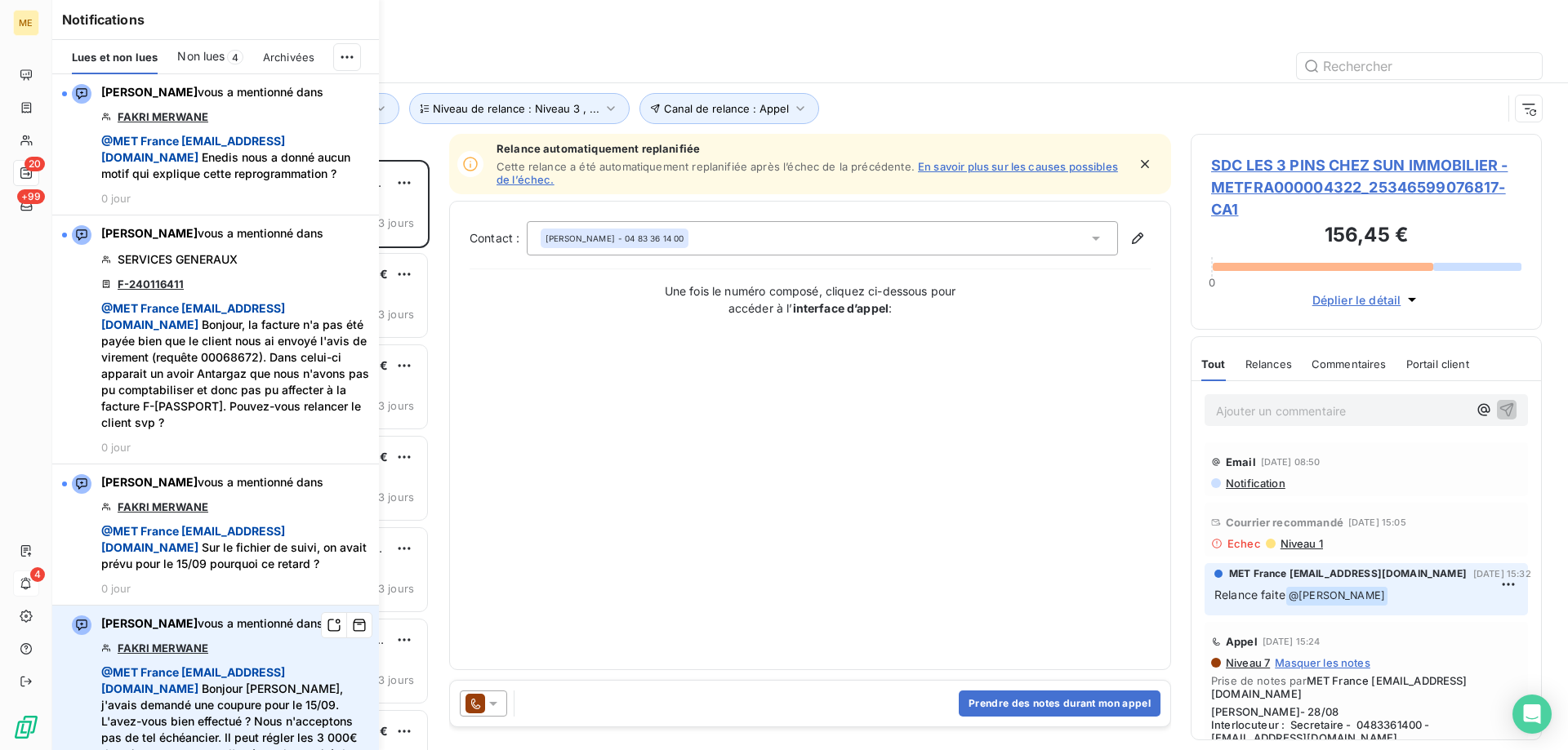
scroll to position [163, 0]
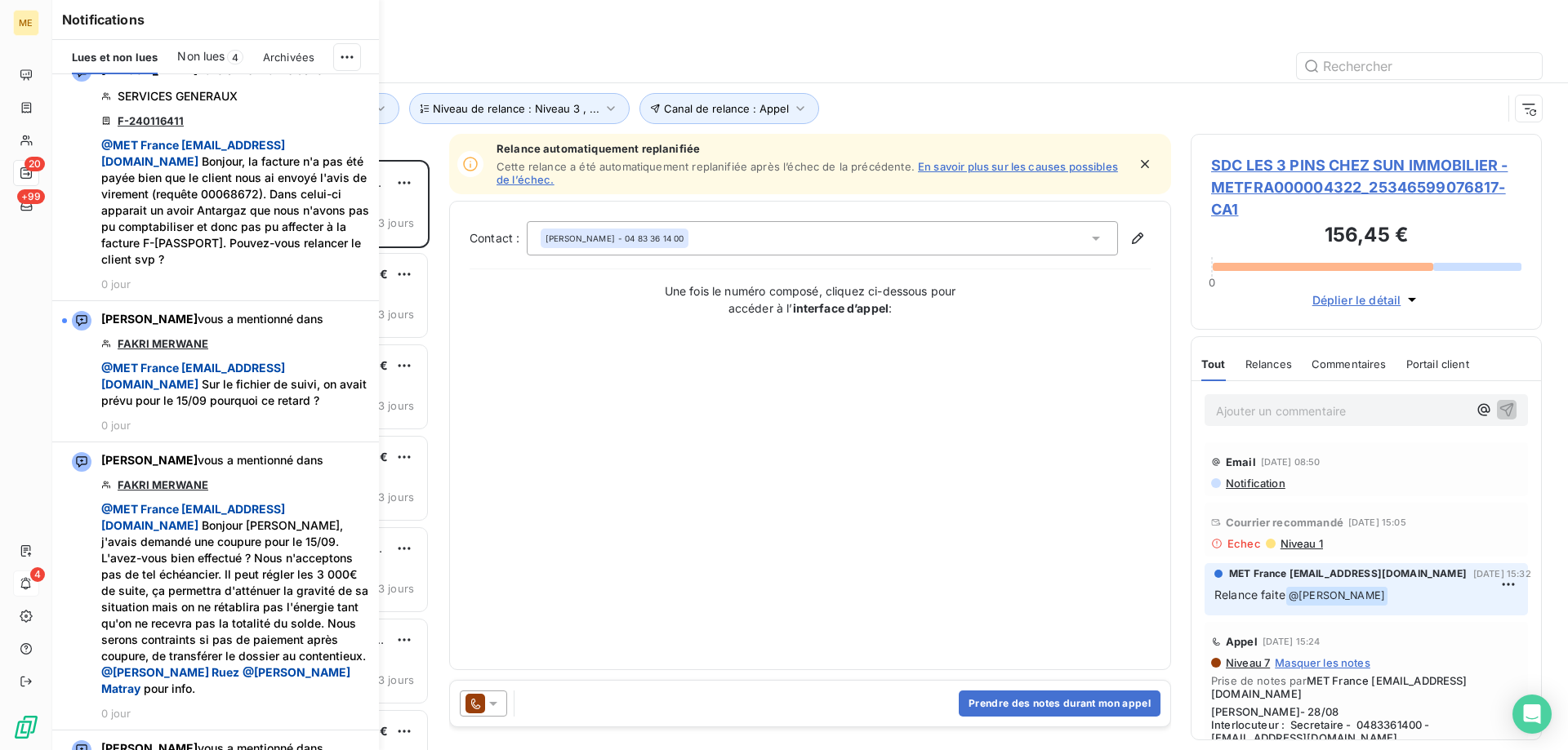
click at [205, 58] on span "Non lues" at bounding box center [201, 56] width 48 height 16
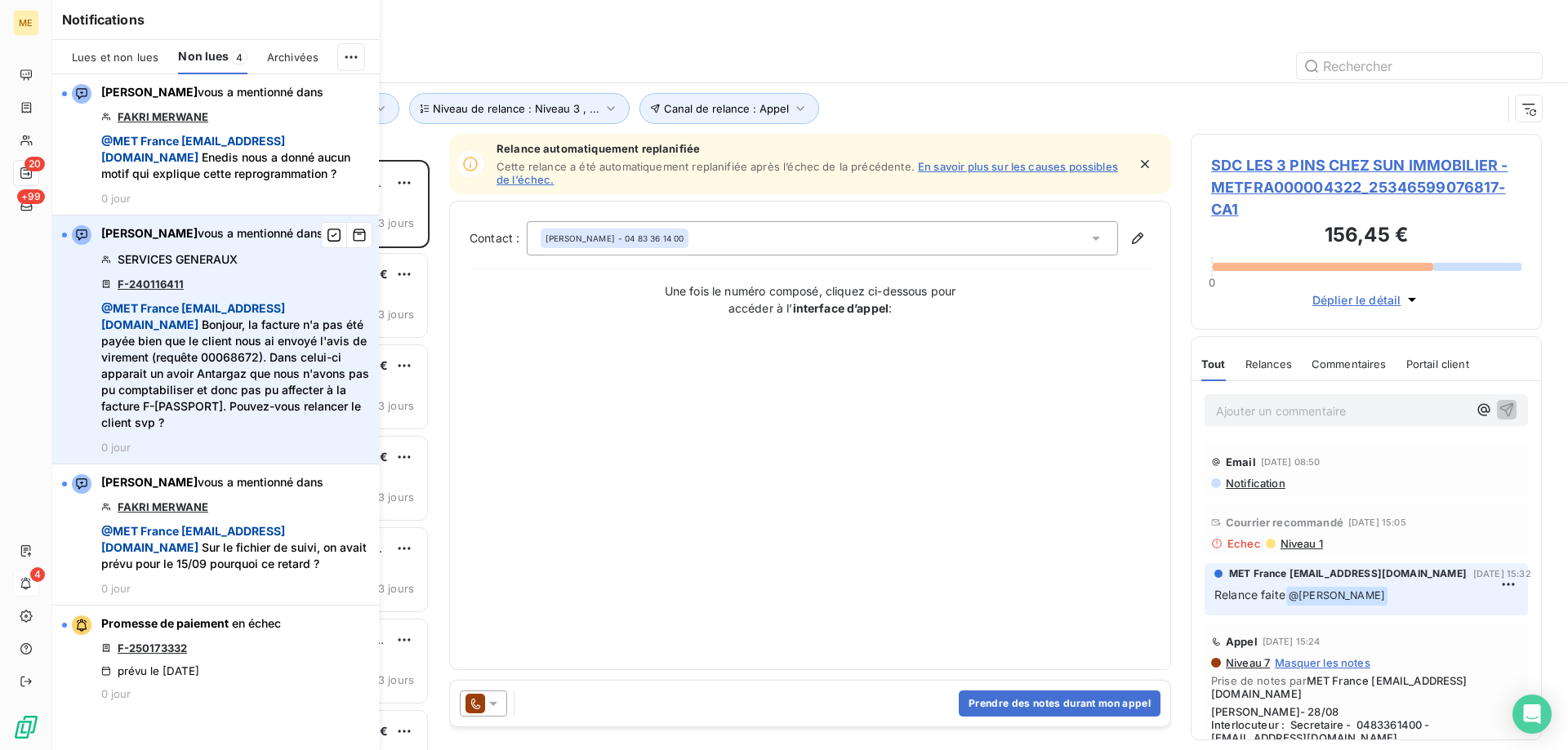
scroll to position [0, 0]
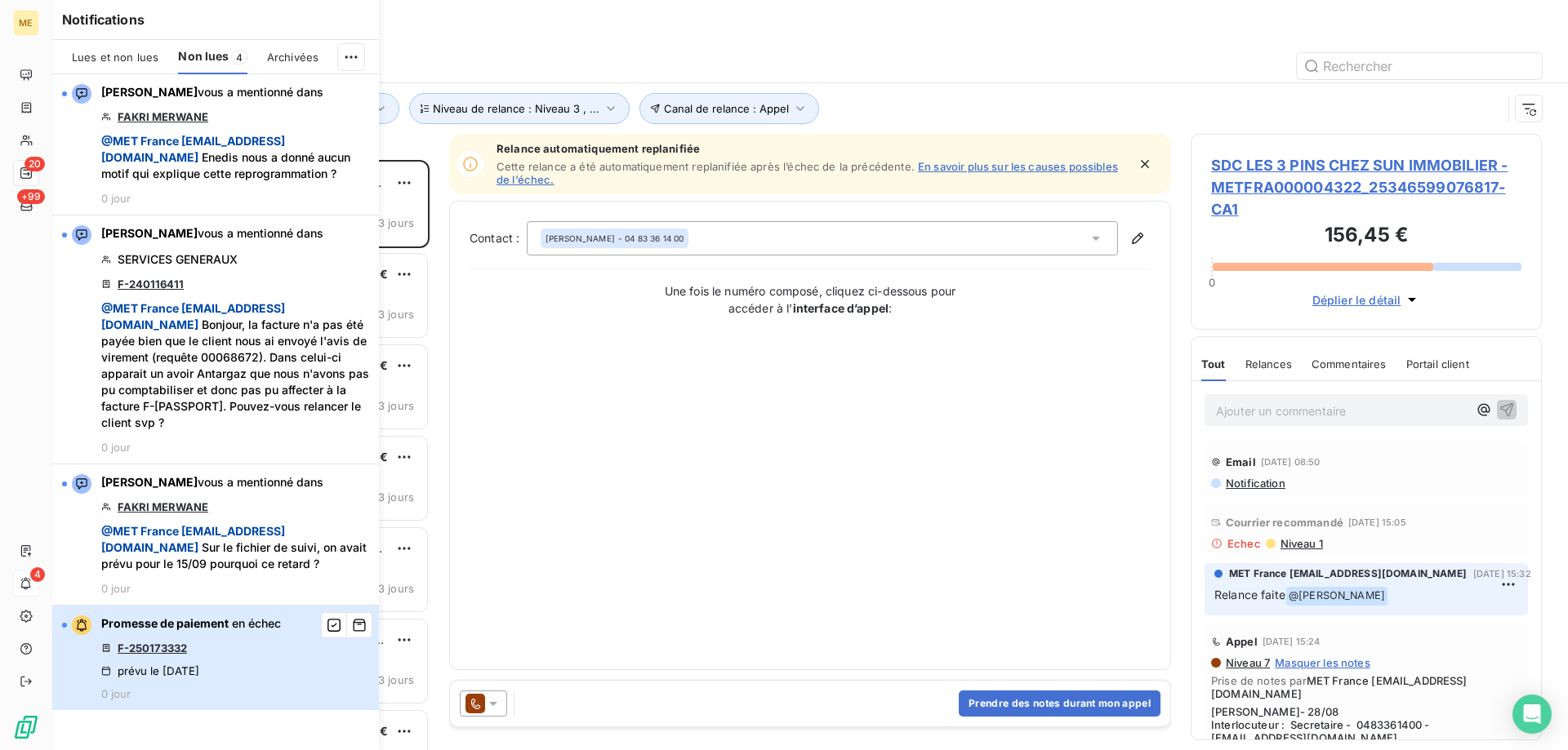
click at [172, 700] on div "Promesse de paiement en échec F-250173332 prévu le 15 sept. 2025 0 jour" at bounding box center [191, 658] width 180 height 84
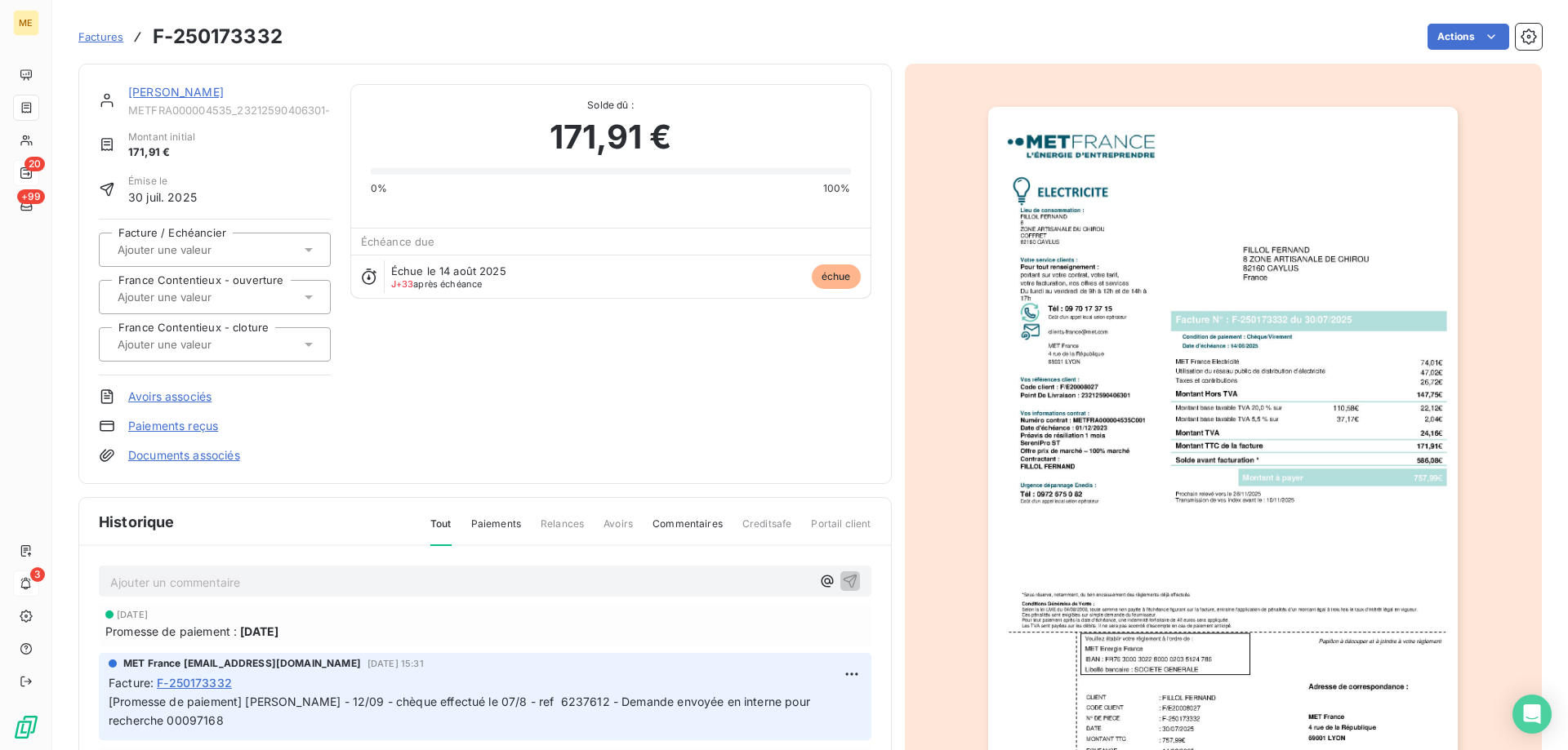
click at [178, 95] on link "FILLOL FERNAND" at bounding box center [176, 91] width 95 height 14
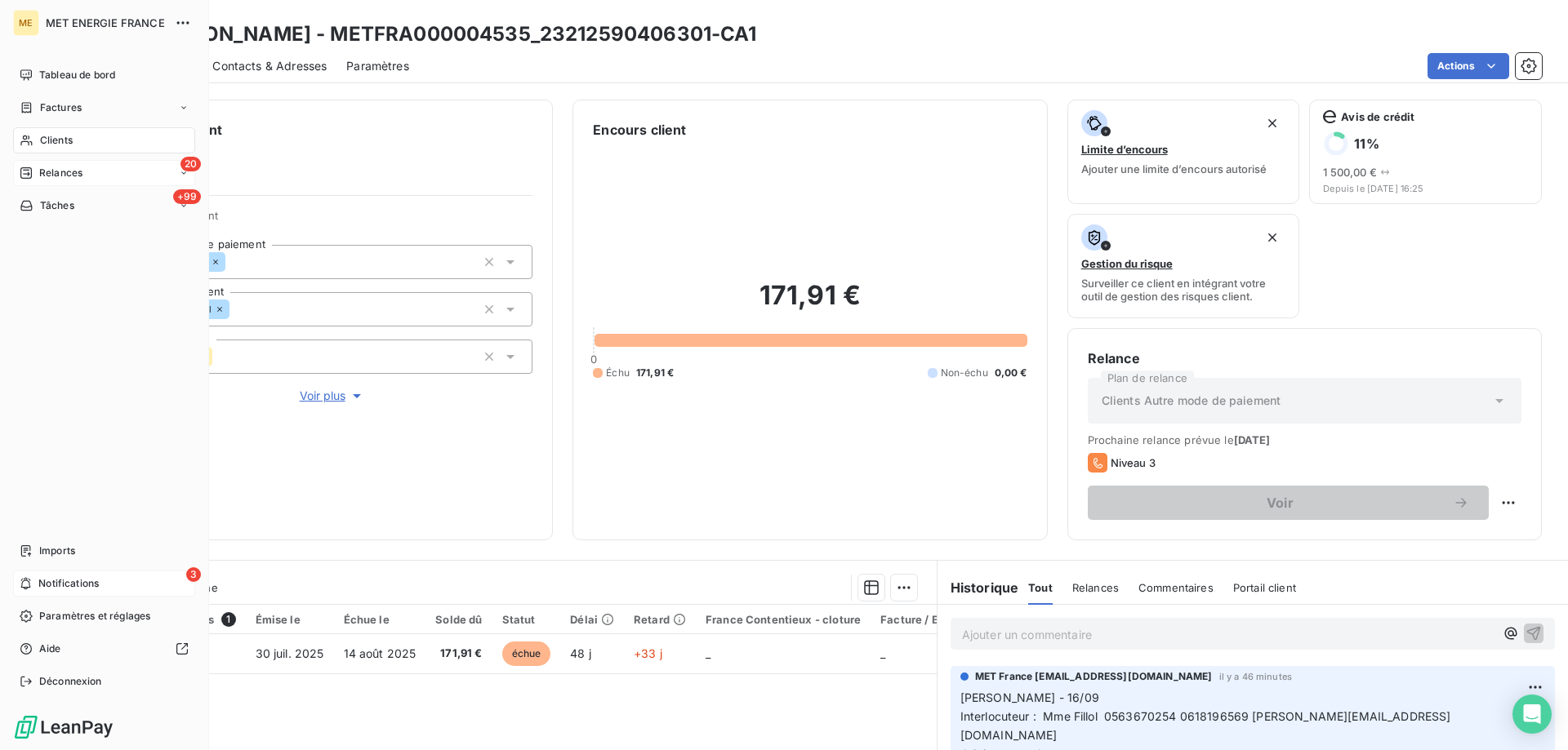
click at [57, 584] on span "Notifications" at bounding box center [69, 583] width 61 height 15
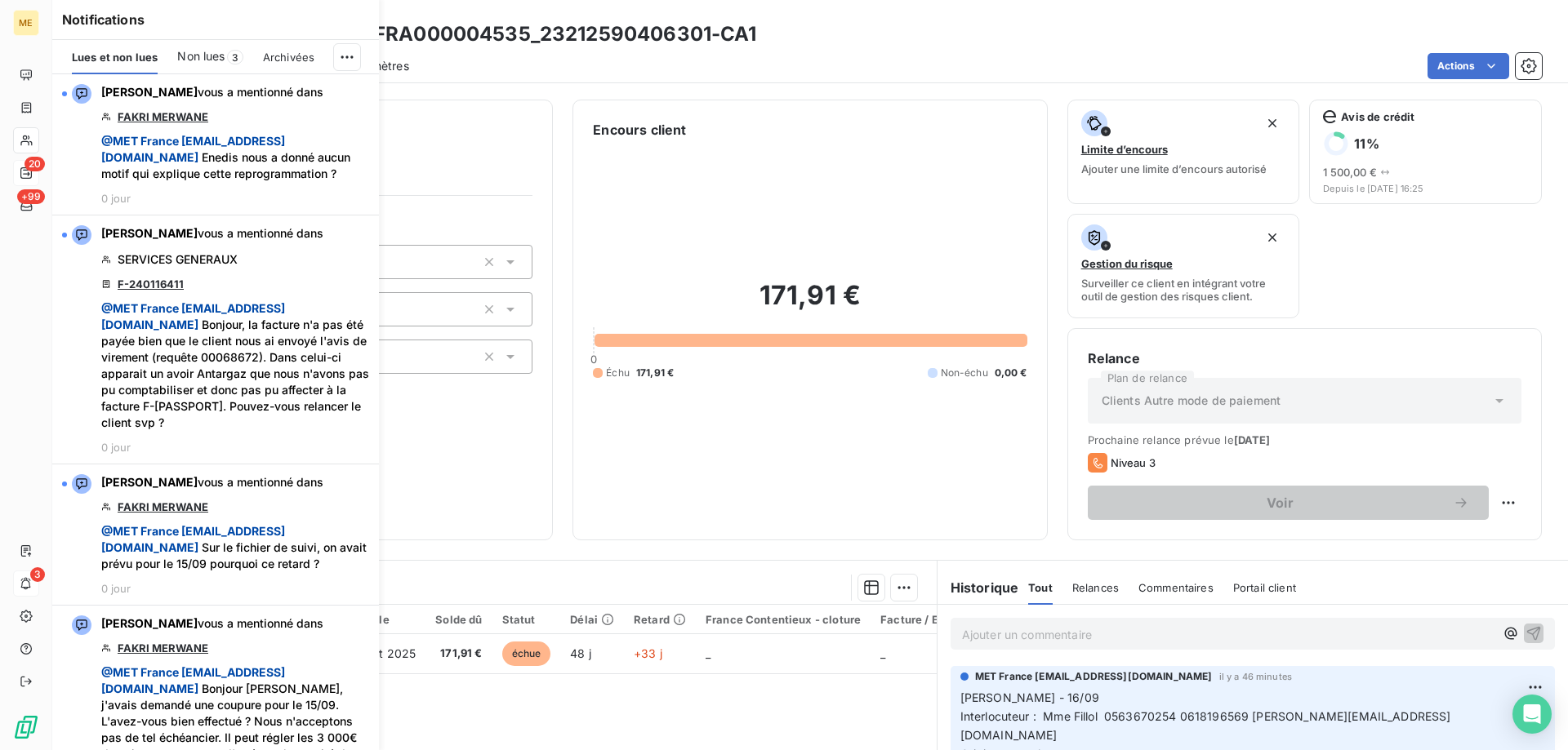
click at [201, 44] on div "Non lues 3" at bounding box center [210, 57] width 66 height 35
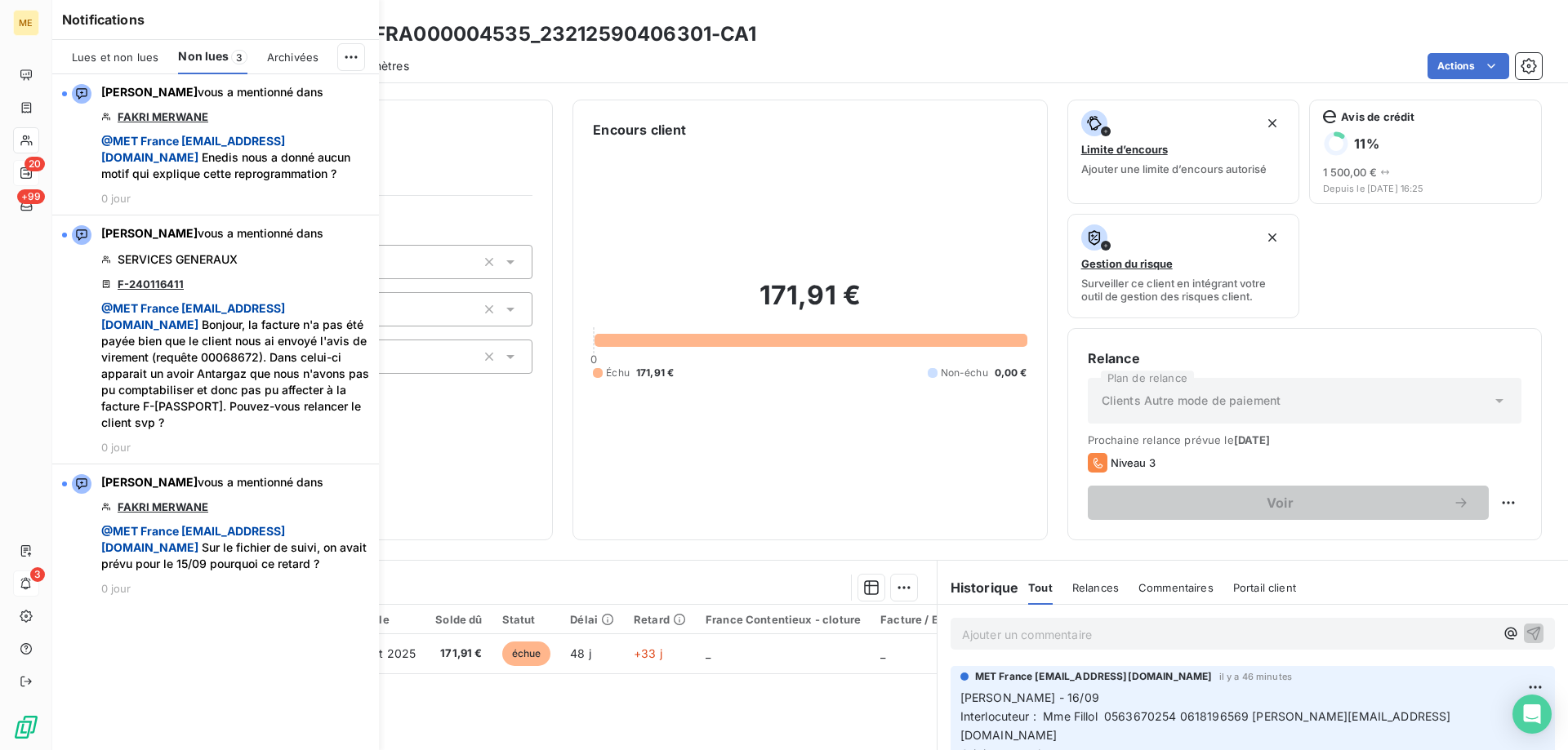
click at [112, 64] on div "Lues et non lues" at bounding box center [114, 57] width 86 height 35
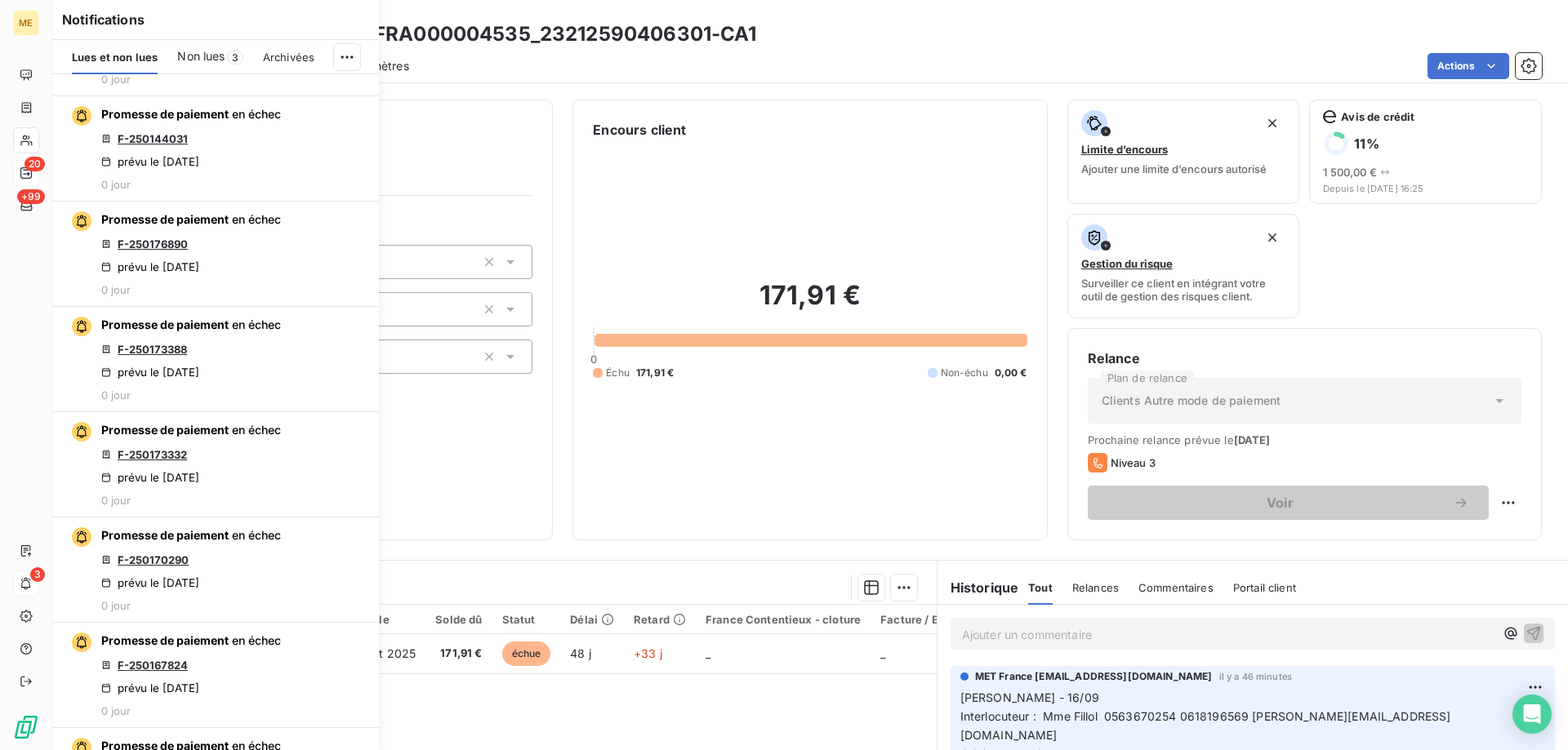
scroll to position [4328, 0]
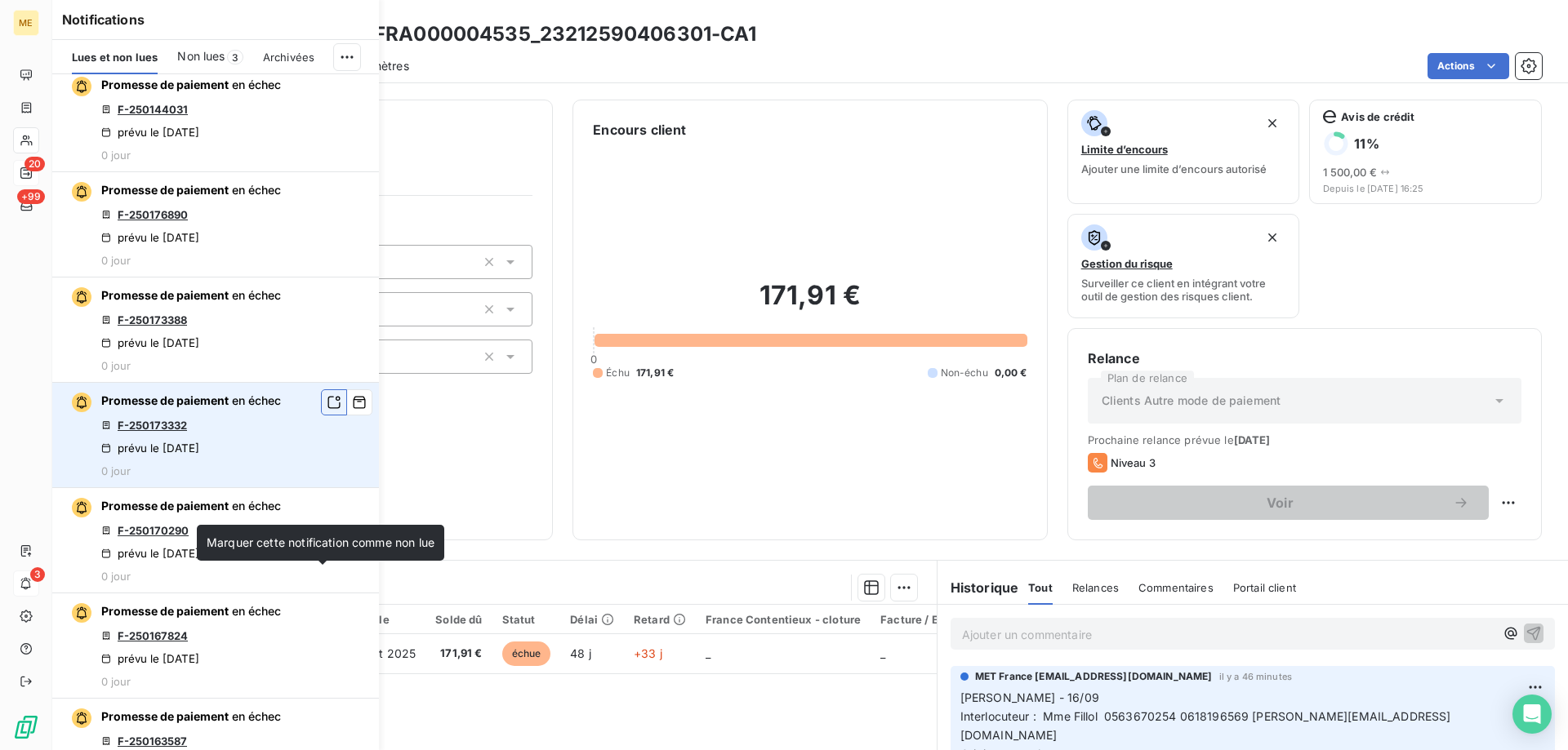
click at [327, 410] on icon "button" at bounding box center [334, 402] width 15 height 16
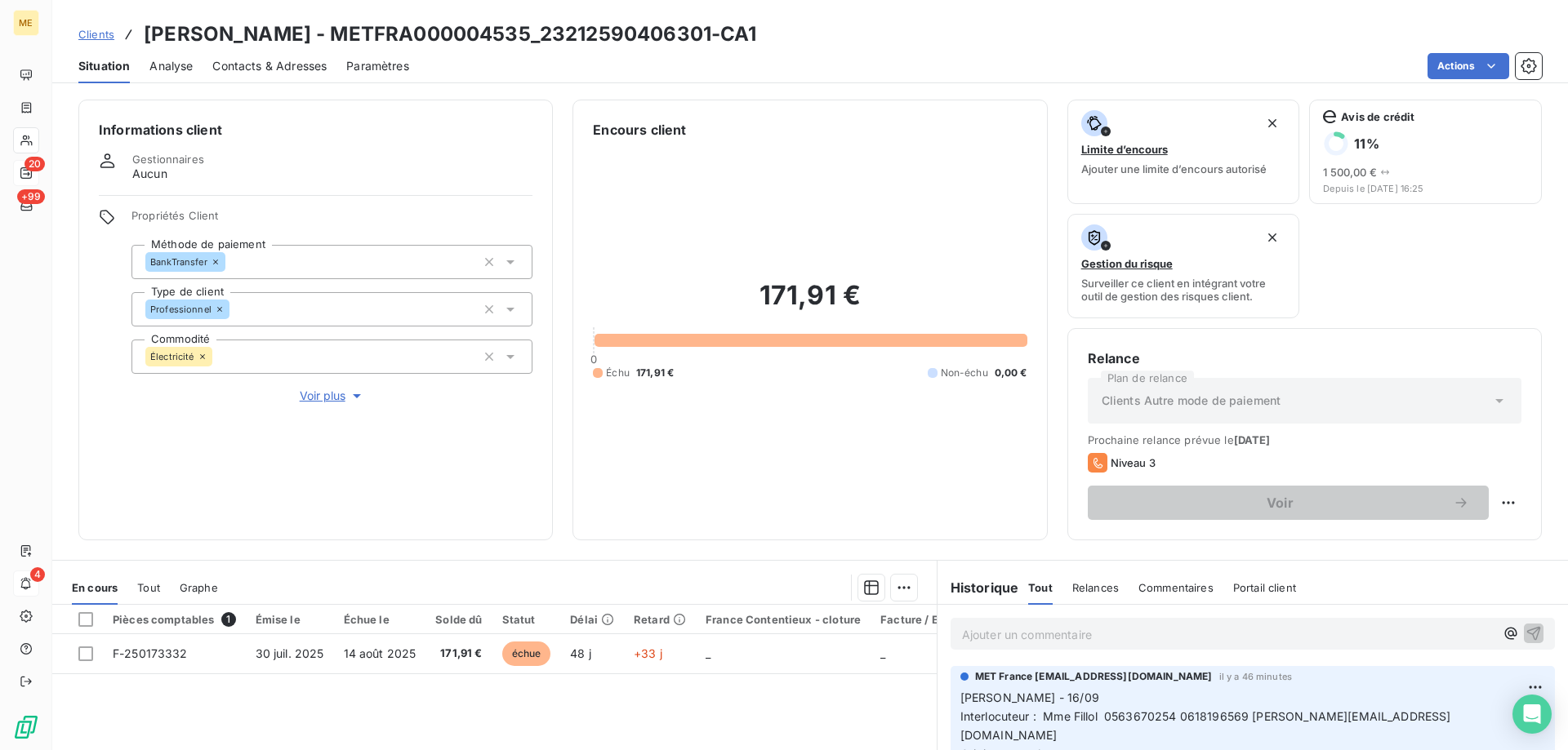
click at [808, 512] on div "171,91 € 0 Échu 171,91 € Non-échu 0,00 €" at bounding box center [810, 330] width 433 height 380
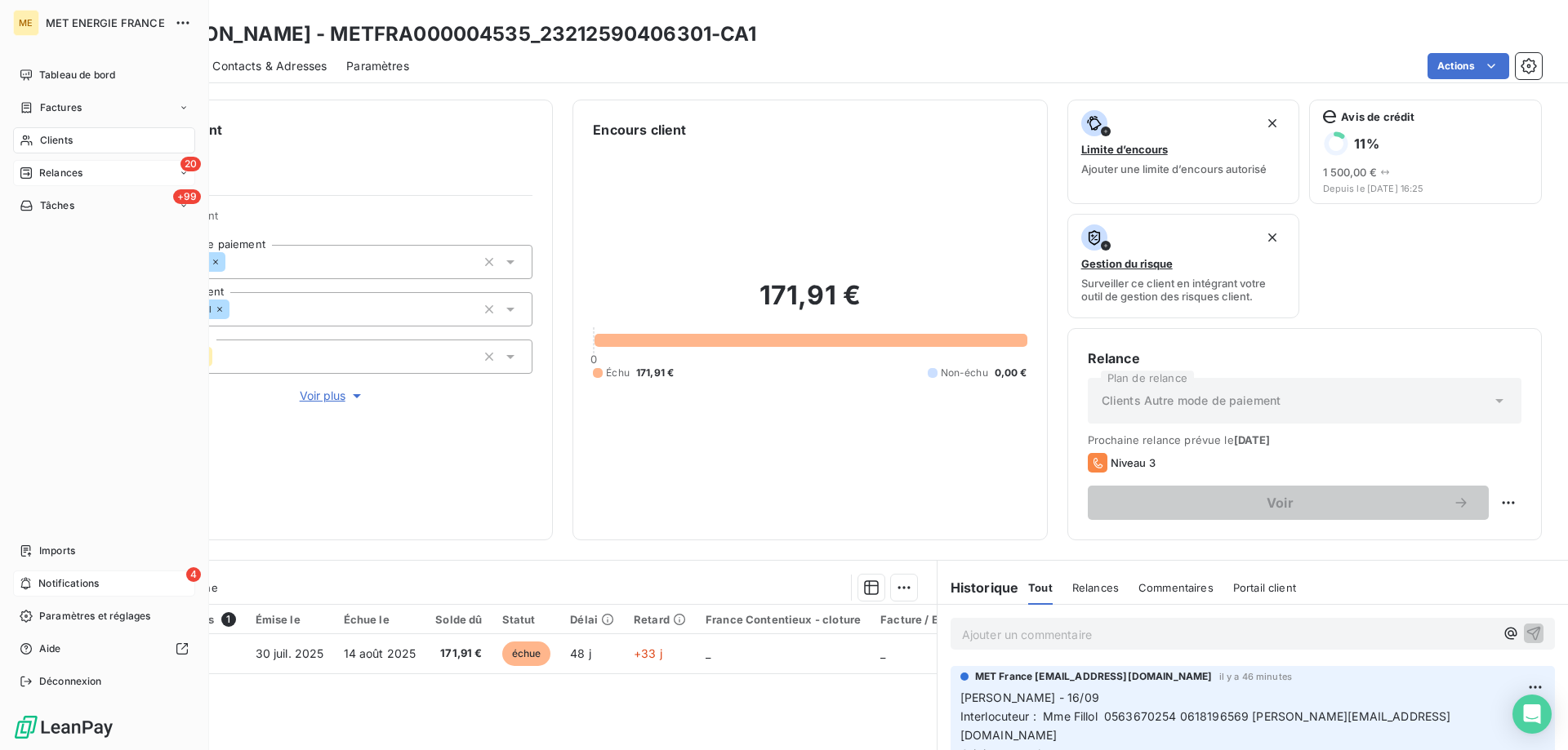
click at [62, 170] on span "Relances" at bounding box center [61, 173] width 44 height 15
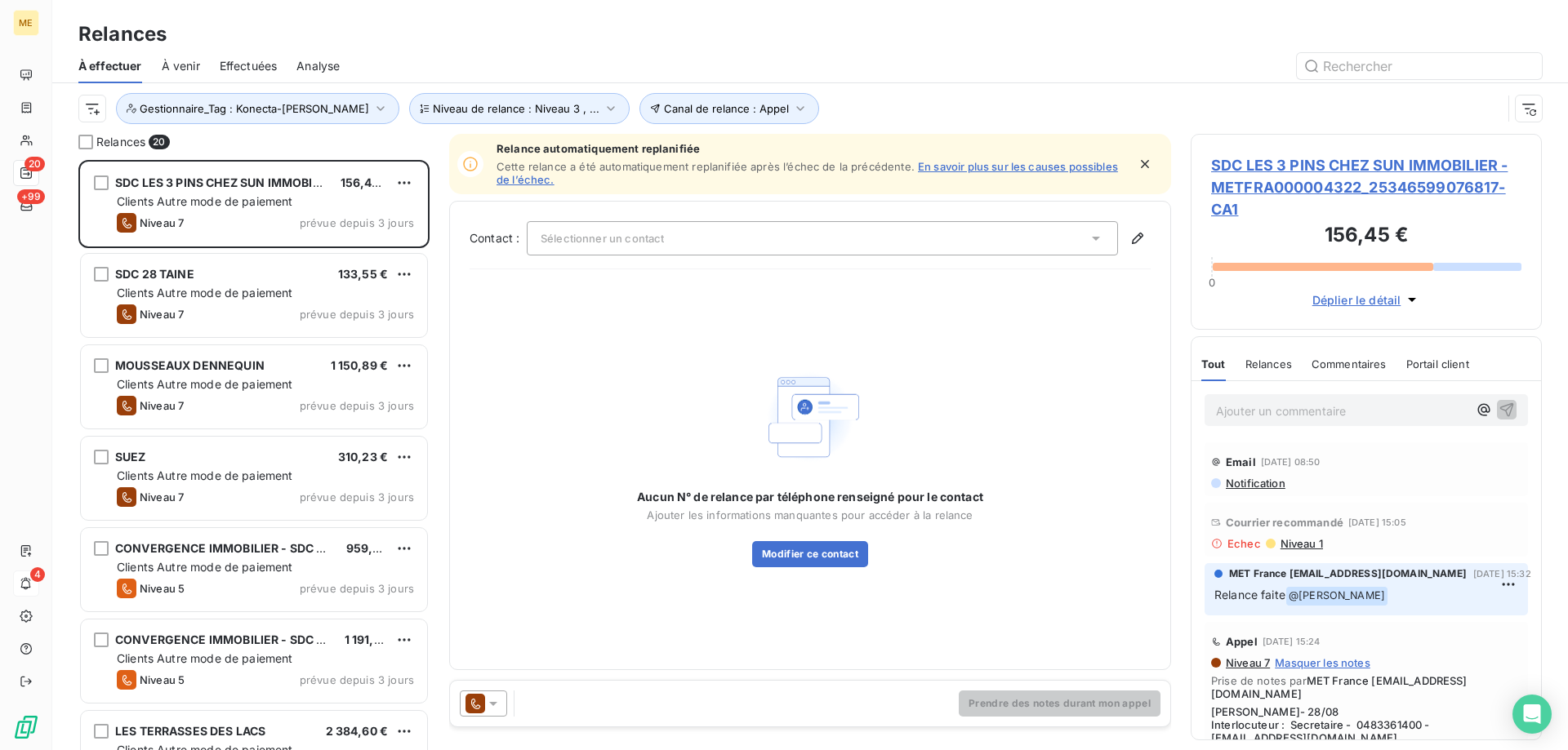
scroll to position [578, 339]
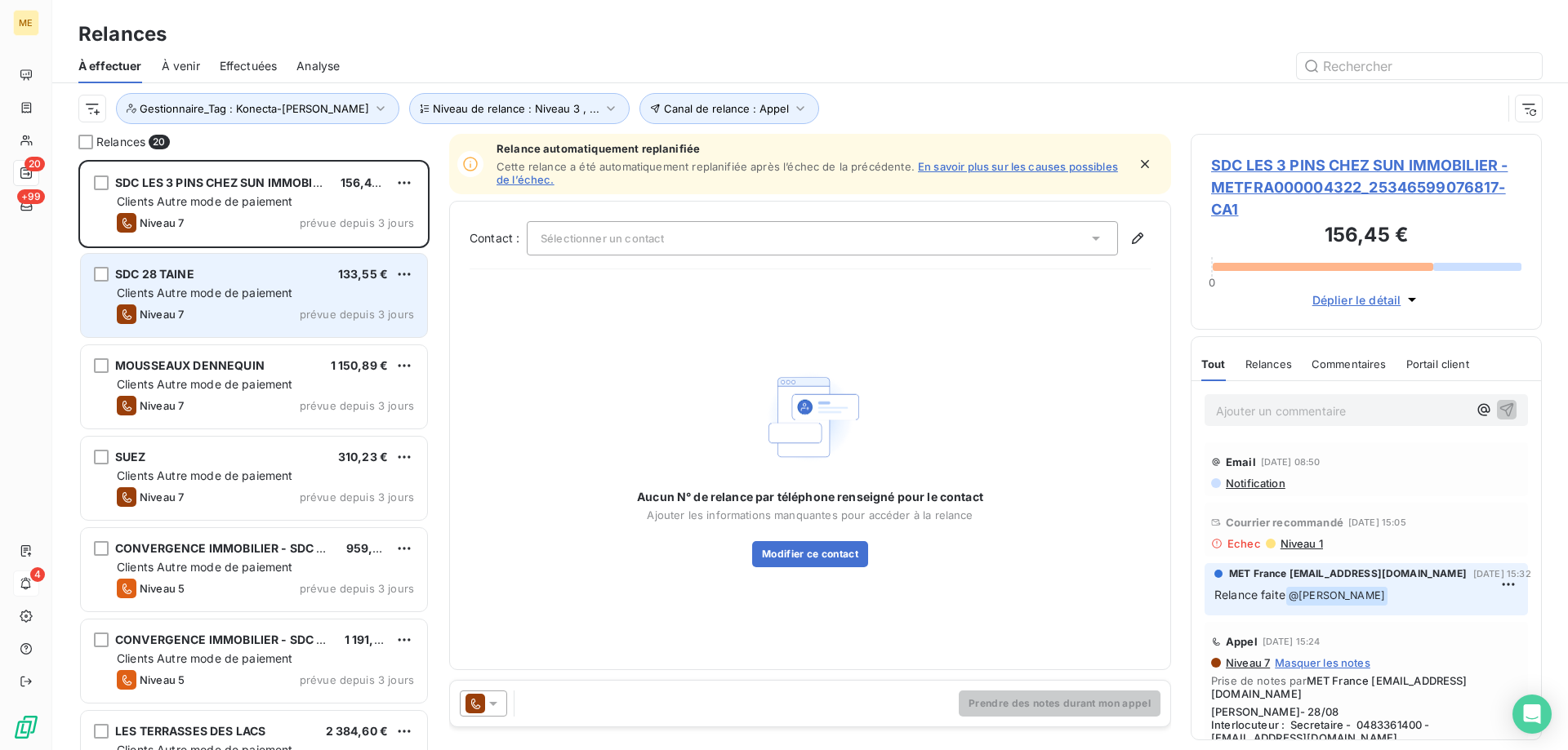
click at [212, 316] on div "Niveau 7 prévue depuis 3 jours" at bounding box center [265, 315] width 297 height 20
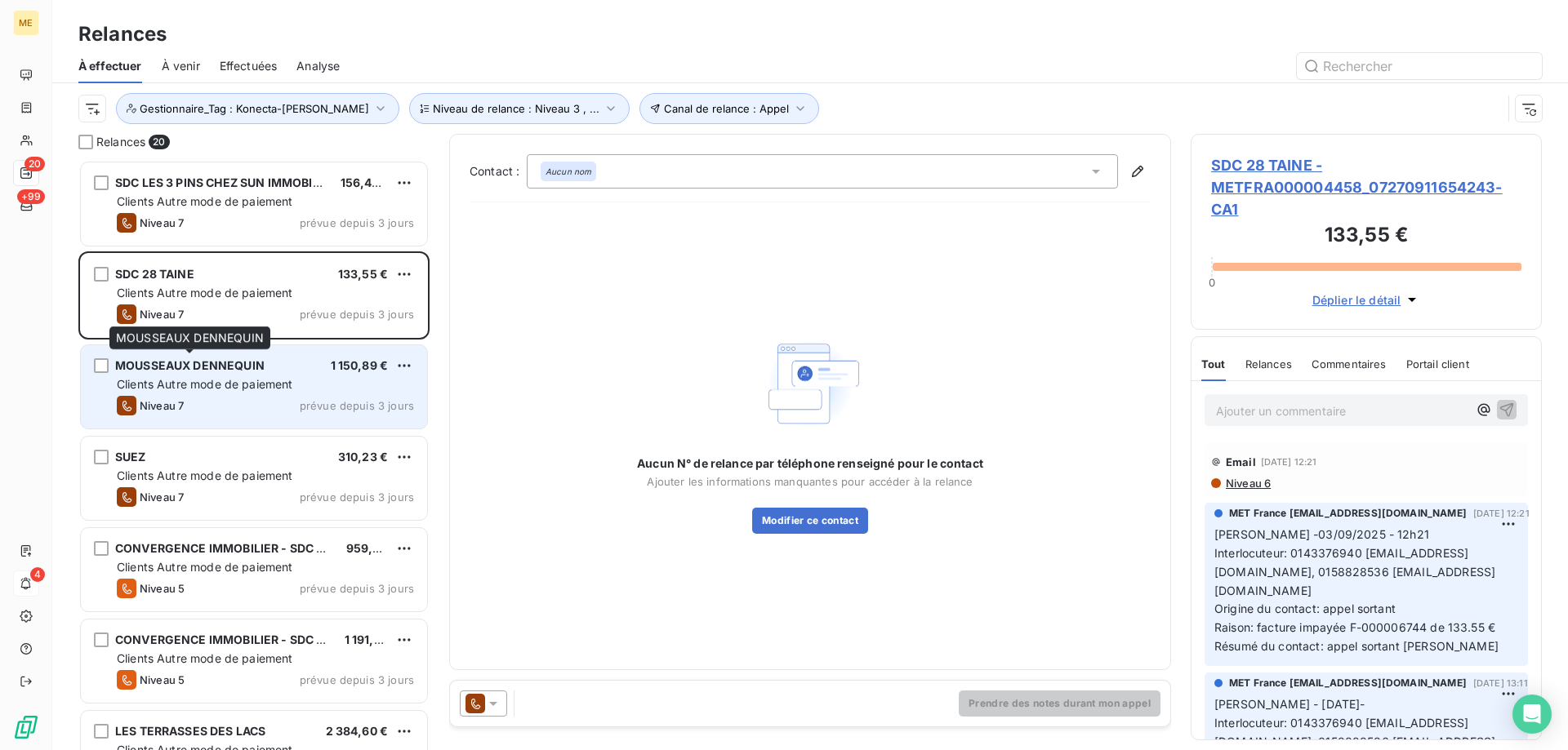
click at [198, 370] on span "MOUSSEAUX DENNEQUIN" at bounding box center [190, 366] width 149 height 14
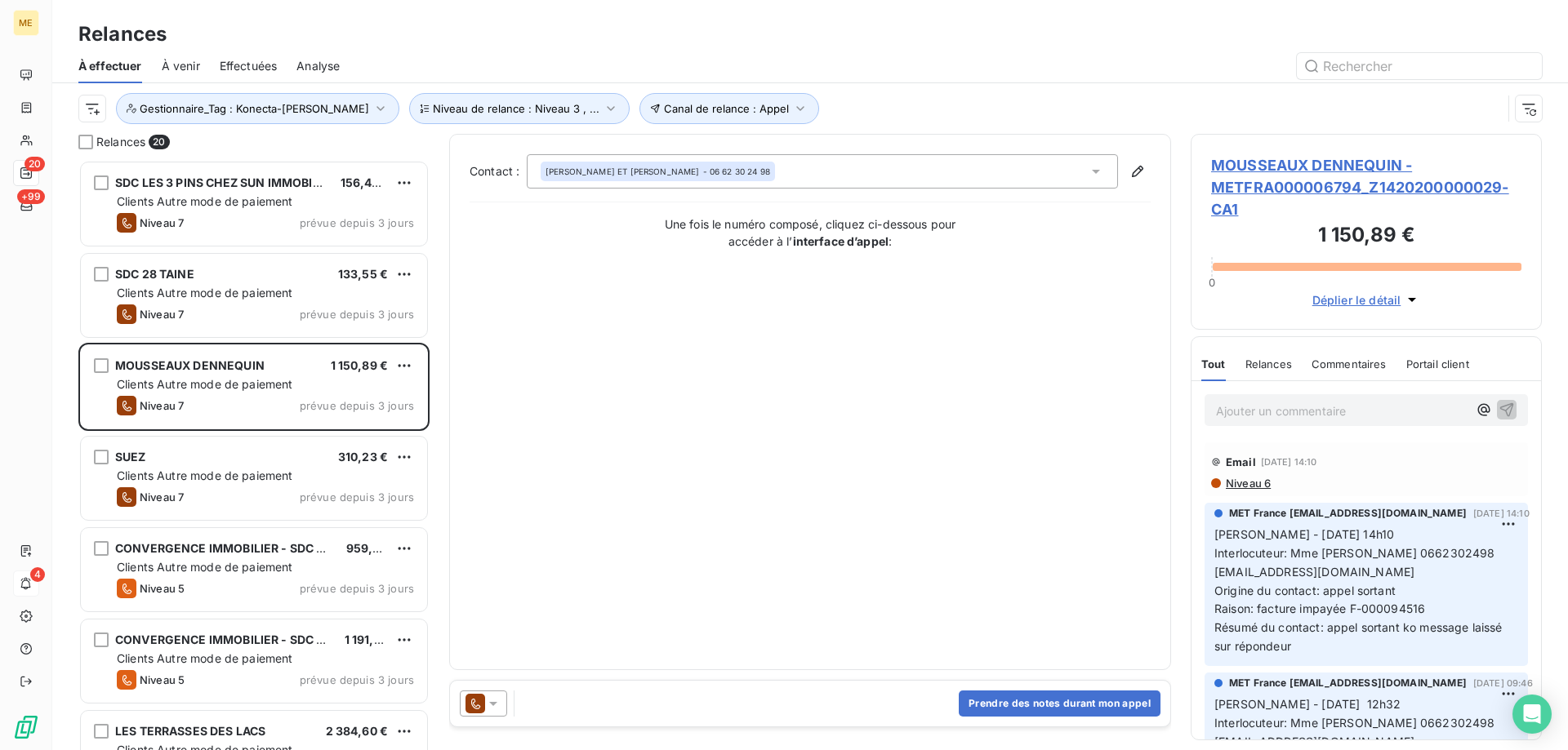
click at [1303, 167] on span "MOUSSEAUX DENNEQUIN - METFRA000006794_Z1420200000029-CA1" at bounding box center [1366, 187] width 310 height 67
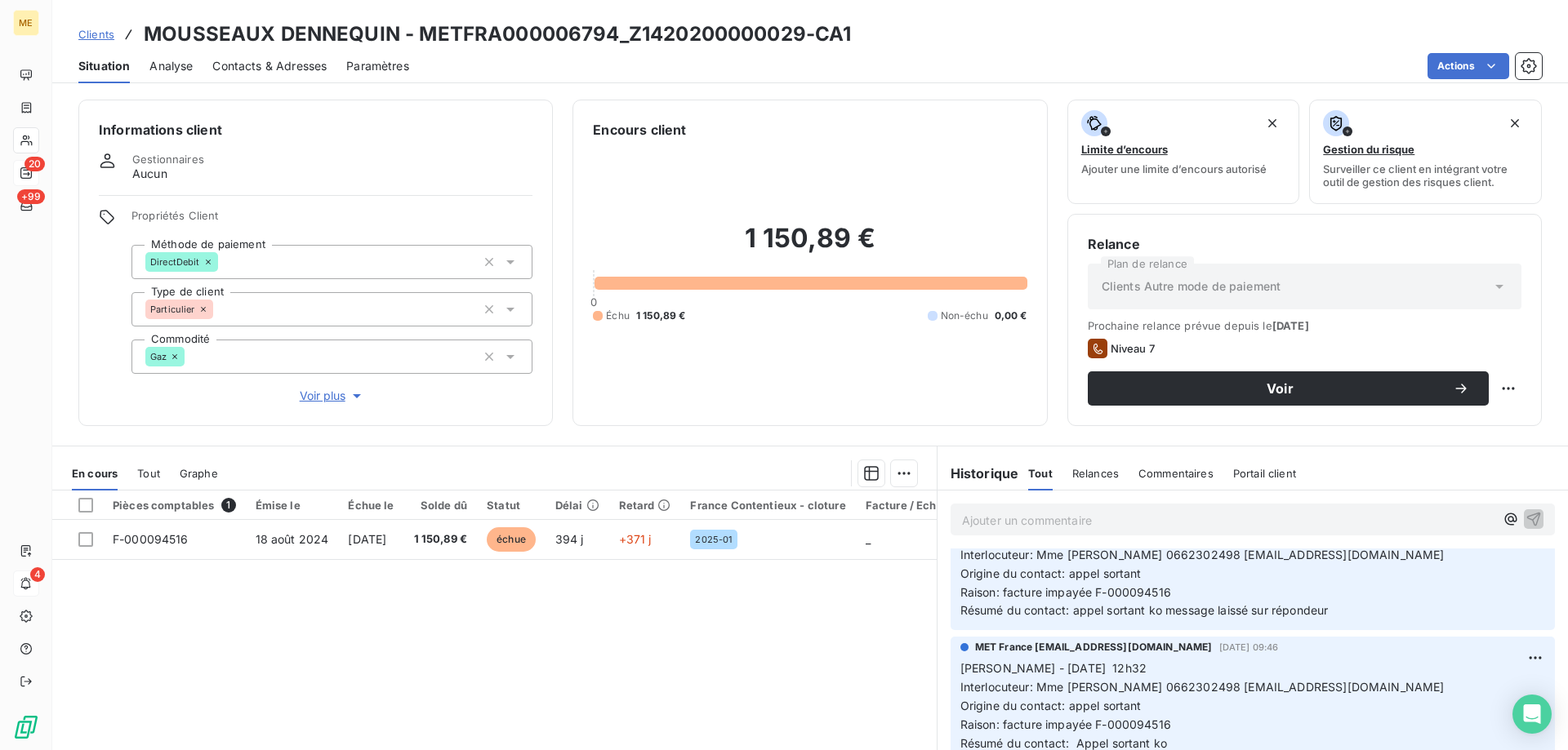
scroll to position [163, 0]
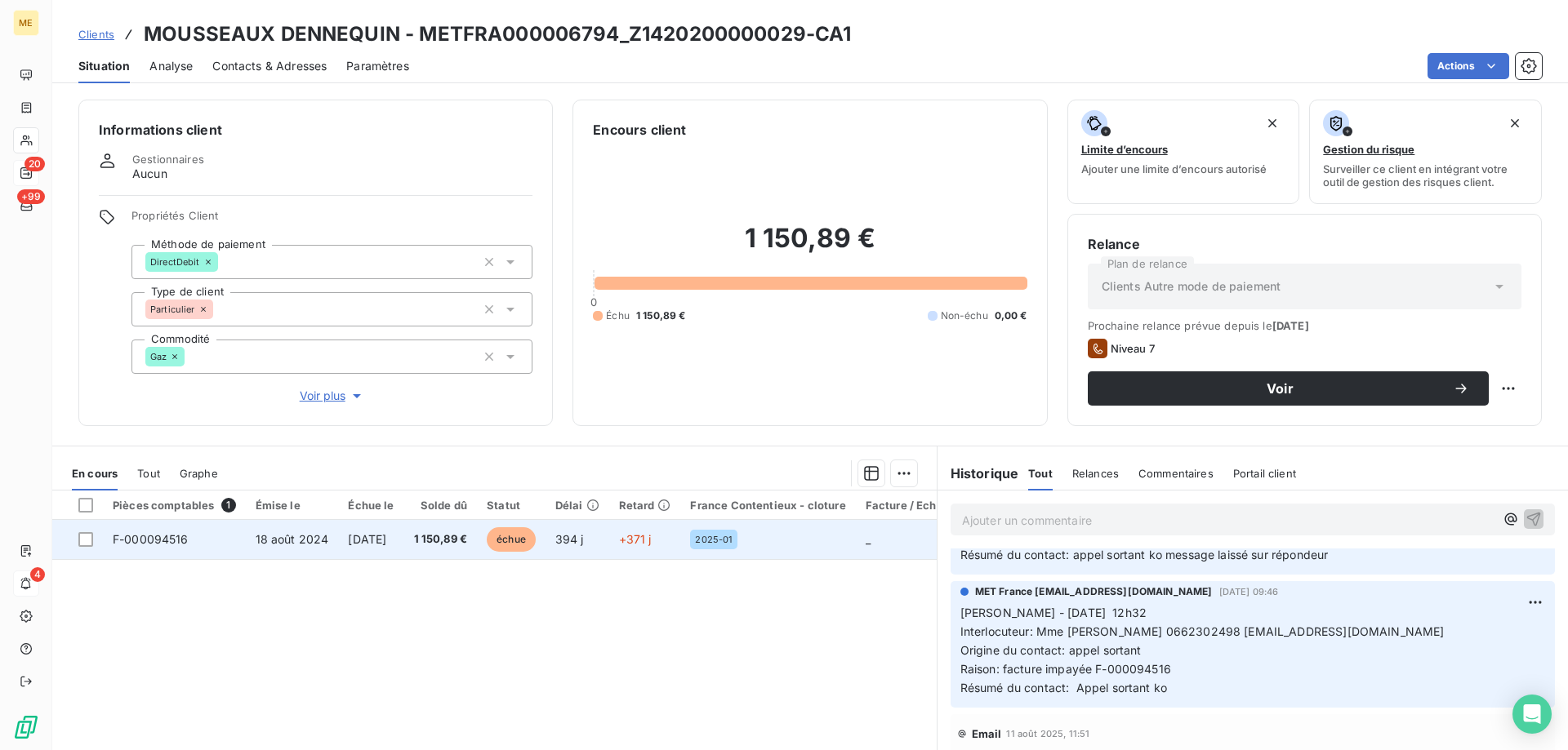
click at [166, 538] on span "F-000094516" at bounding box center [150, 539] width 76 height 14
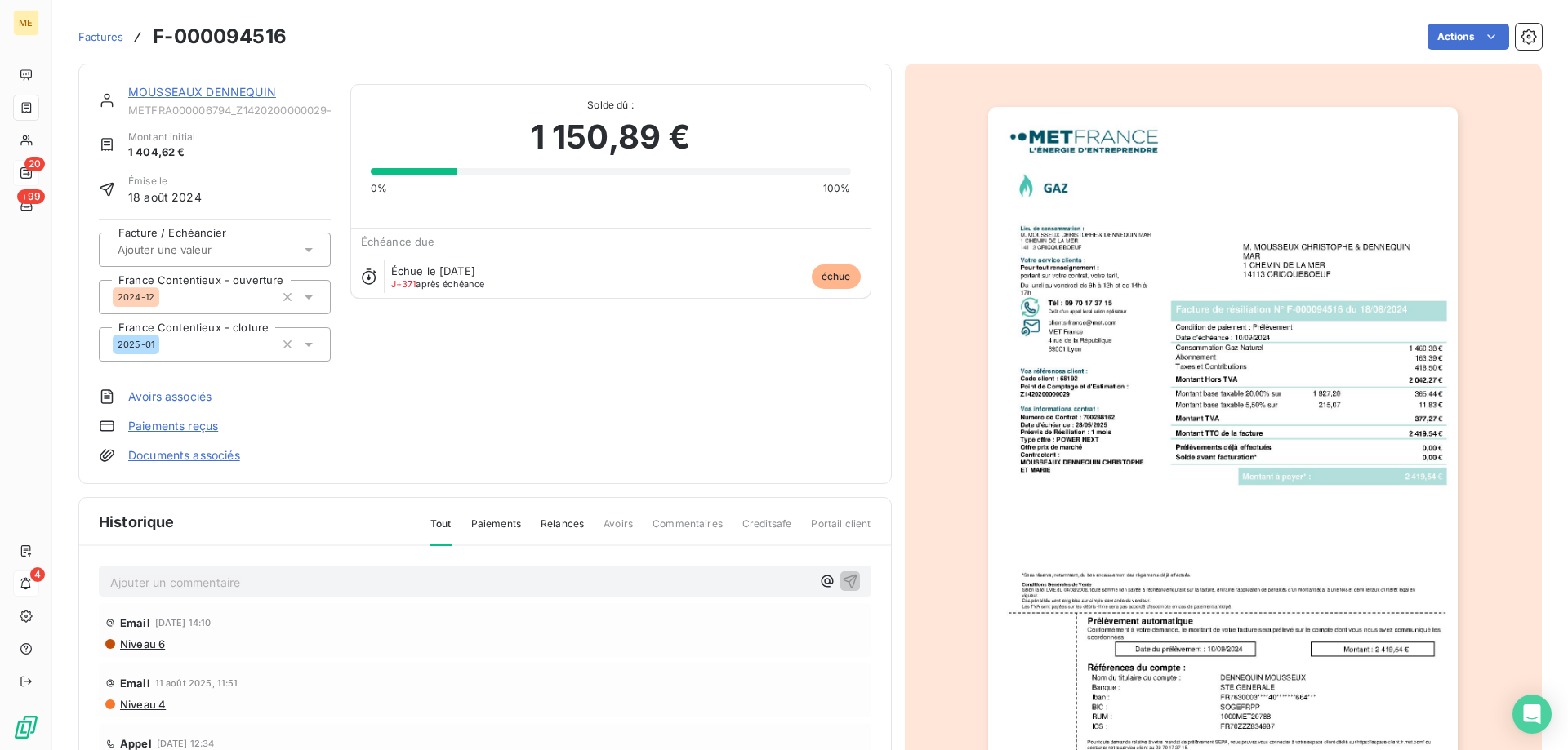
click at [1121, 509] on img "button" at bounding box center [1223, 439] width 470 height 665
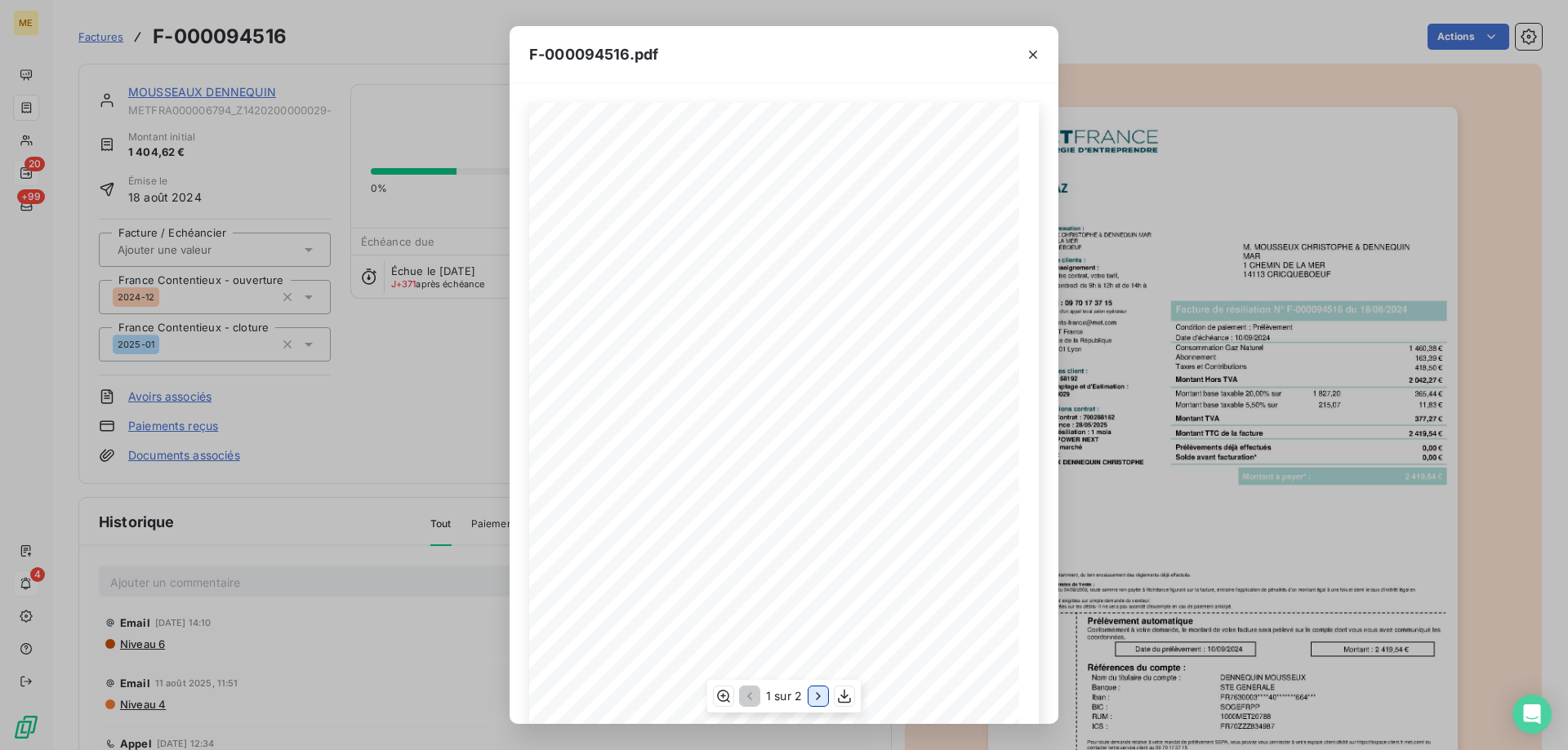
click at [818, 697] on icon "button" at bounding box center [818, 696] width 16 height 16
click at [1036, 58] on icon "button" at bounding box center [1033, 55] width 8 height 8
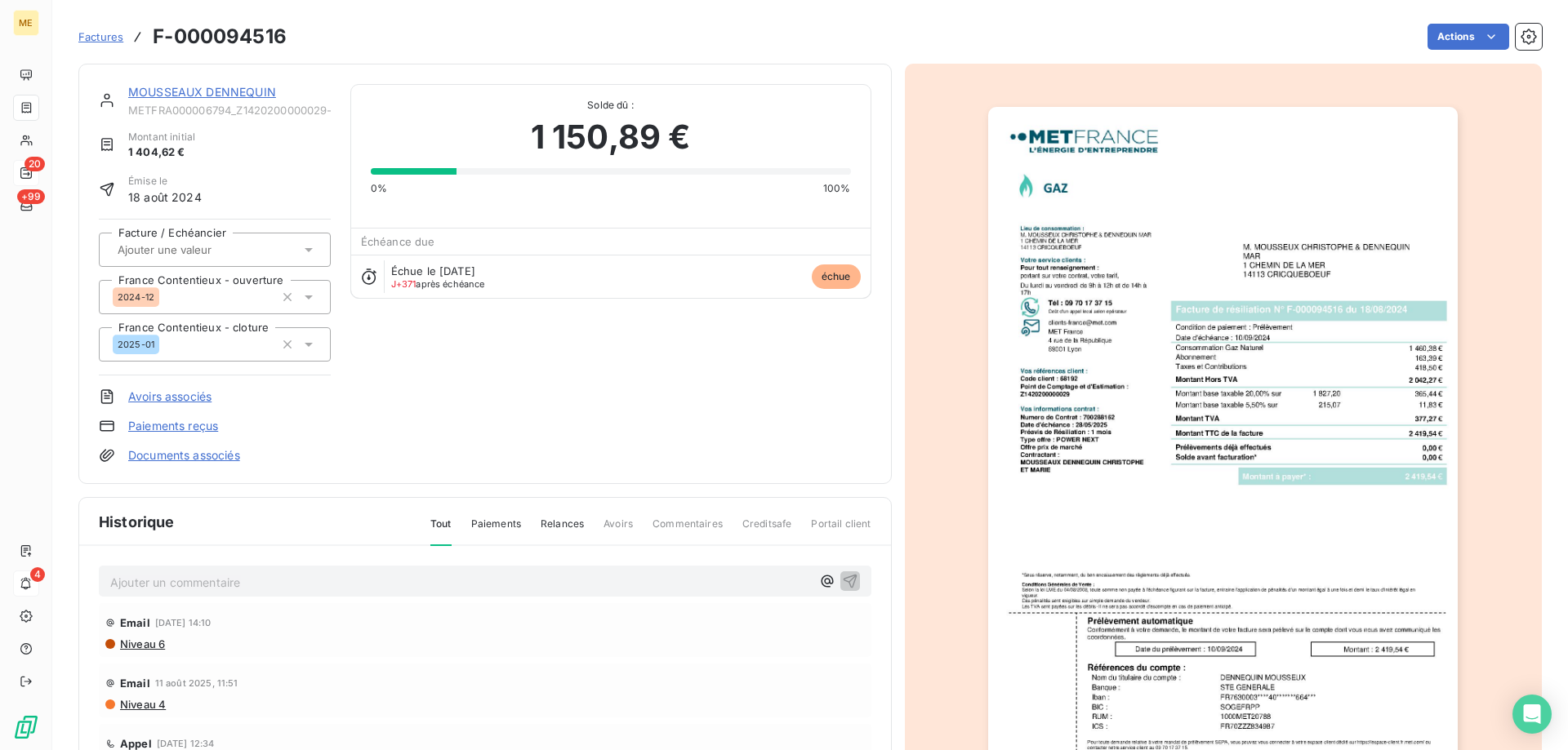
click at [239, 87] on link "MOUSSEAUX DENNEQUIN" at bounding box center [202, 91] width 148 height 14
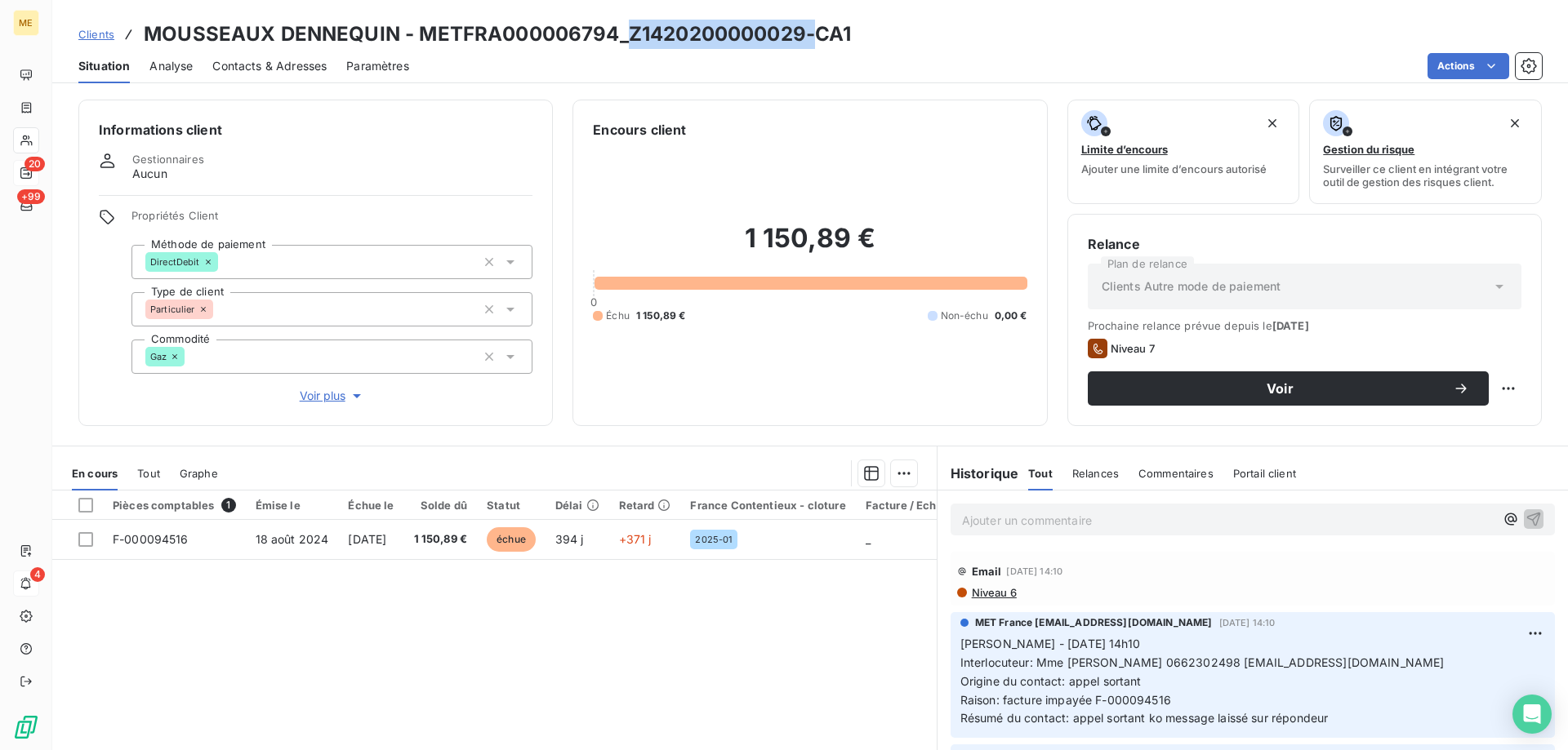
drag, startPoint x: 626, startPoint y: 40, endPoint x: 809, endPoint y: 35, distance: 183.1
click at [809, 35] on h3 "MOUSSEAUX DENNEQUIN - METFRA000006794_Z1420200000029-CA1" at bounding box center [498, 35] width 707 height 30
copy h3 "Z1420200000029-"
click at [337, 389] on span "Voir plus" at bounding box center [333, 395] width 66 height 16
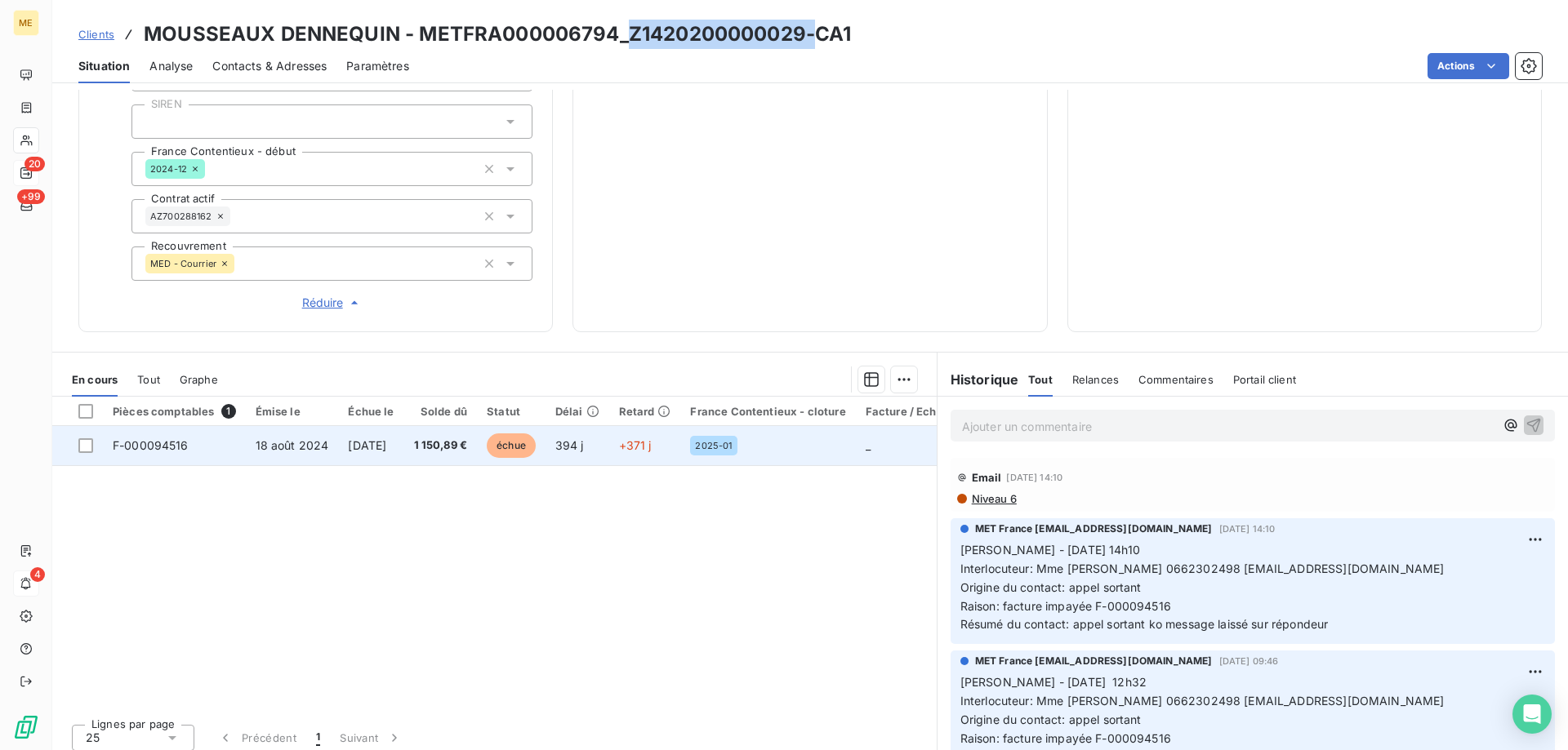
click at [148, 438] on span "F-000094516" at bounding box center [150, 445] width 76 height 14
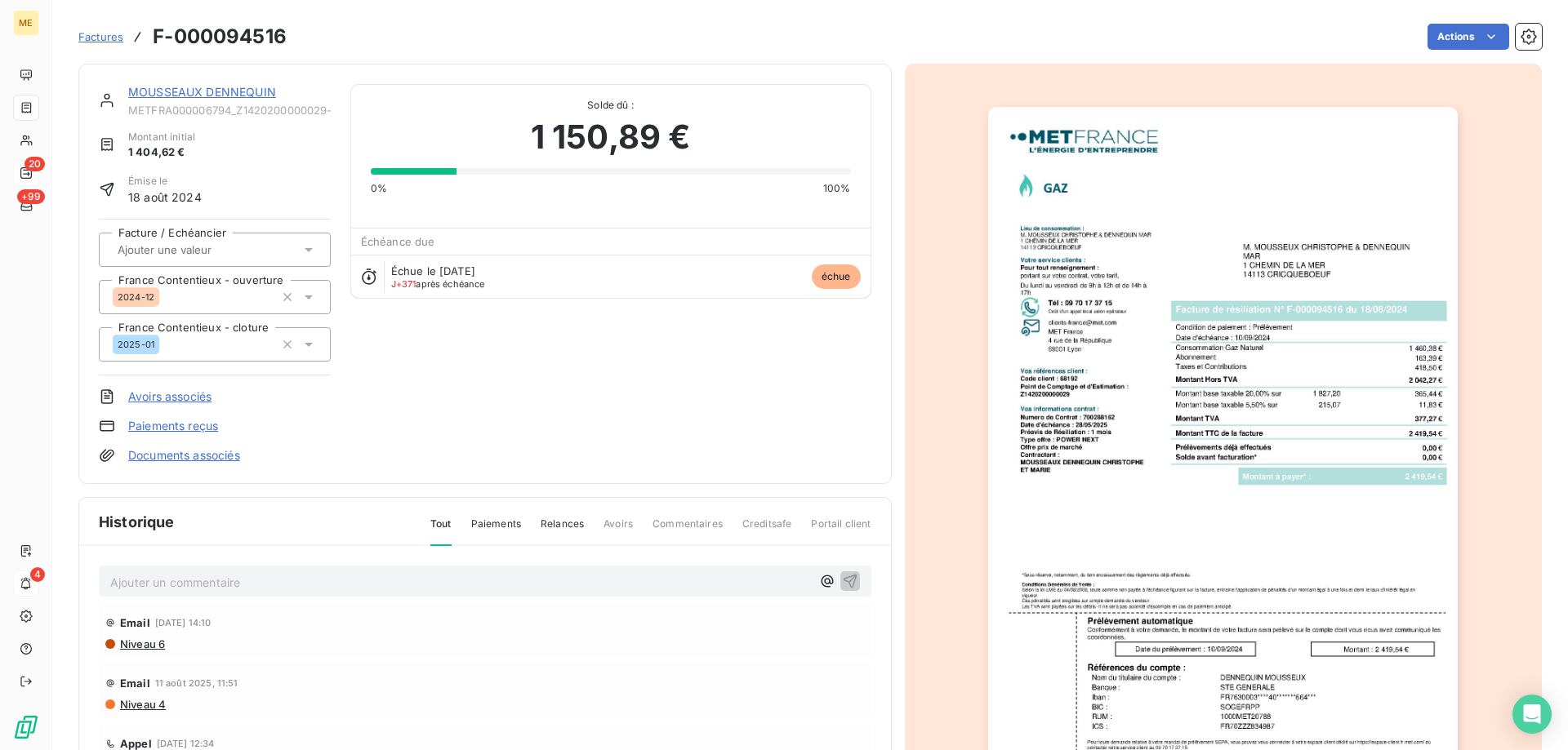
click at [1199, 361] on img "button" at bounding box center [1223, 439] width 470 height 665
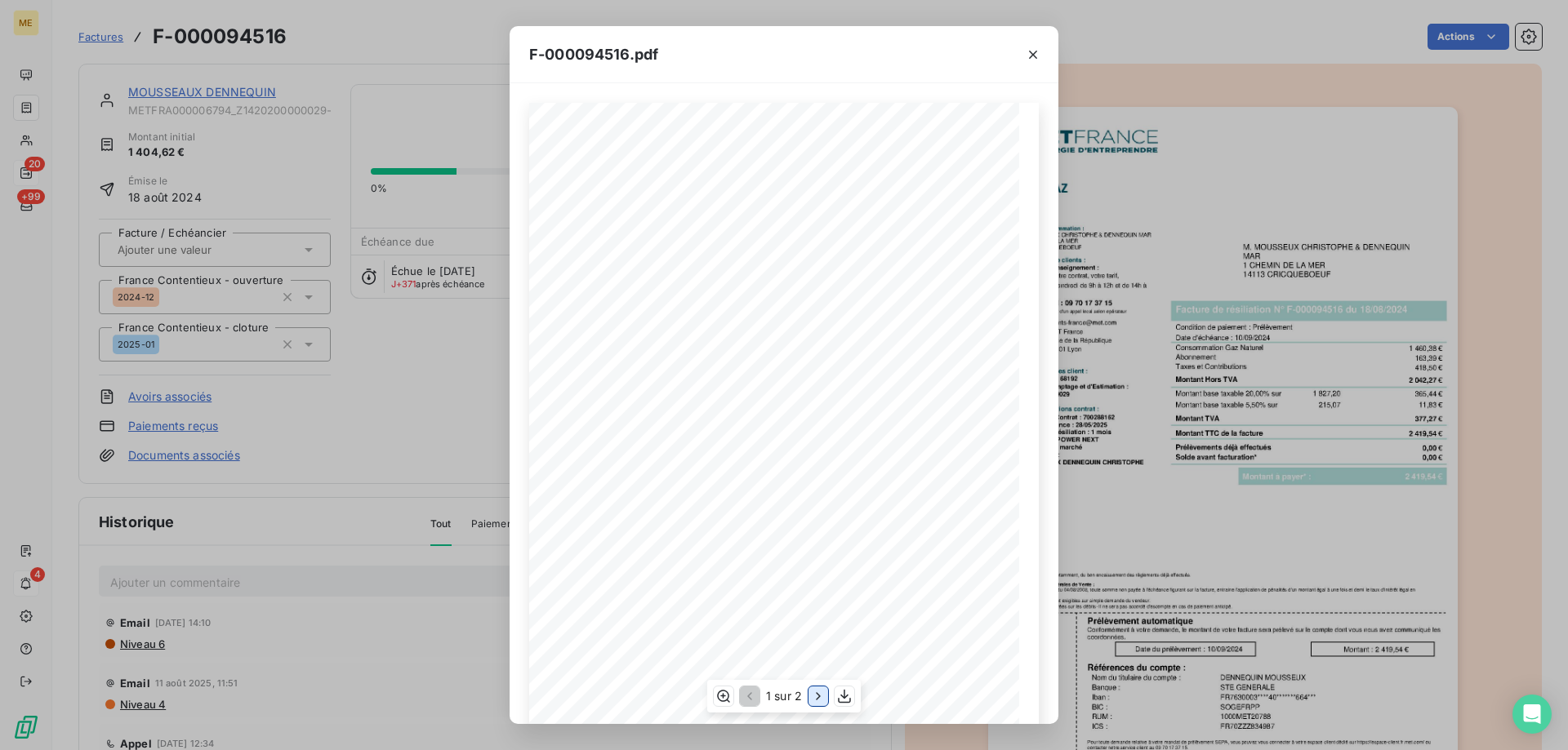
click at [812, 702] on icon "button" at bounding box center [818, 696] width 16 height 16
drag, startPoint x: 1032, startPoint y: 56, endPoint x: 470, endPoint y: 211, distance: 583.0
click at [1032, 56] on icon "button" at bounding box center [1033, 55] width 8 height 8
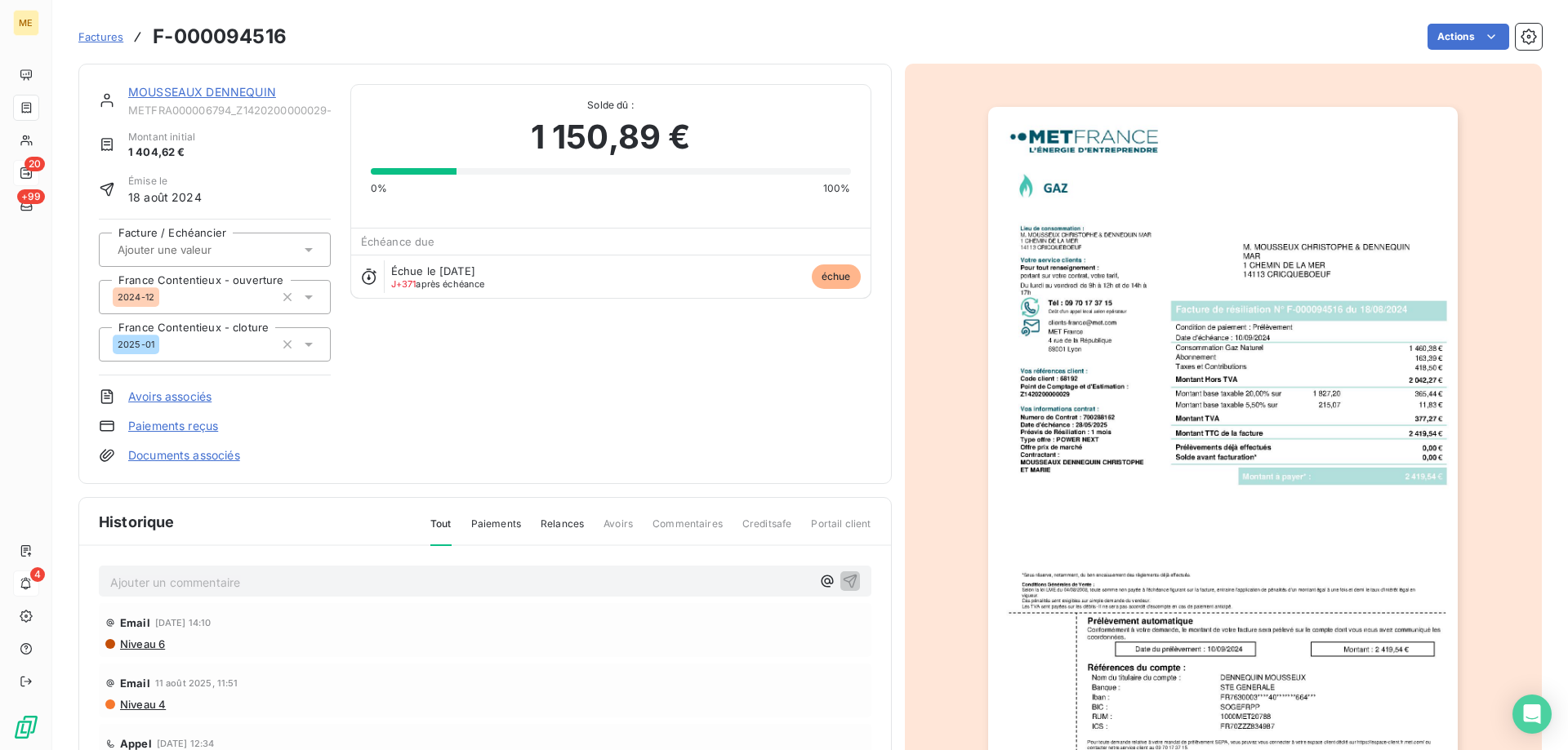
click at [228, 90] on link "MOUSSEAUX DENNEQUIN" at bounding box center [202, 91] width 148 height 14
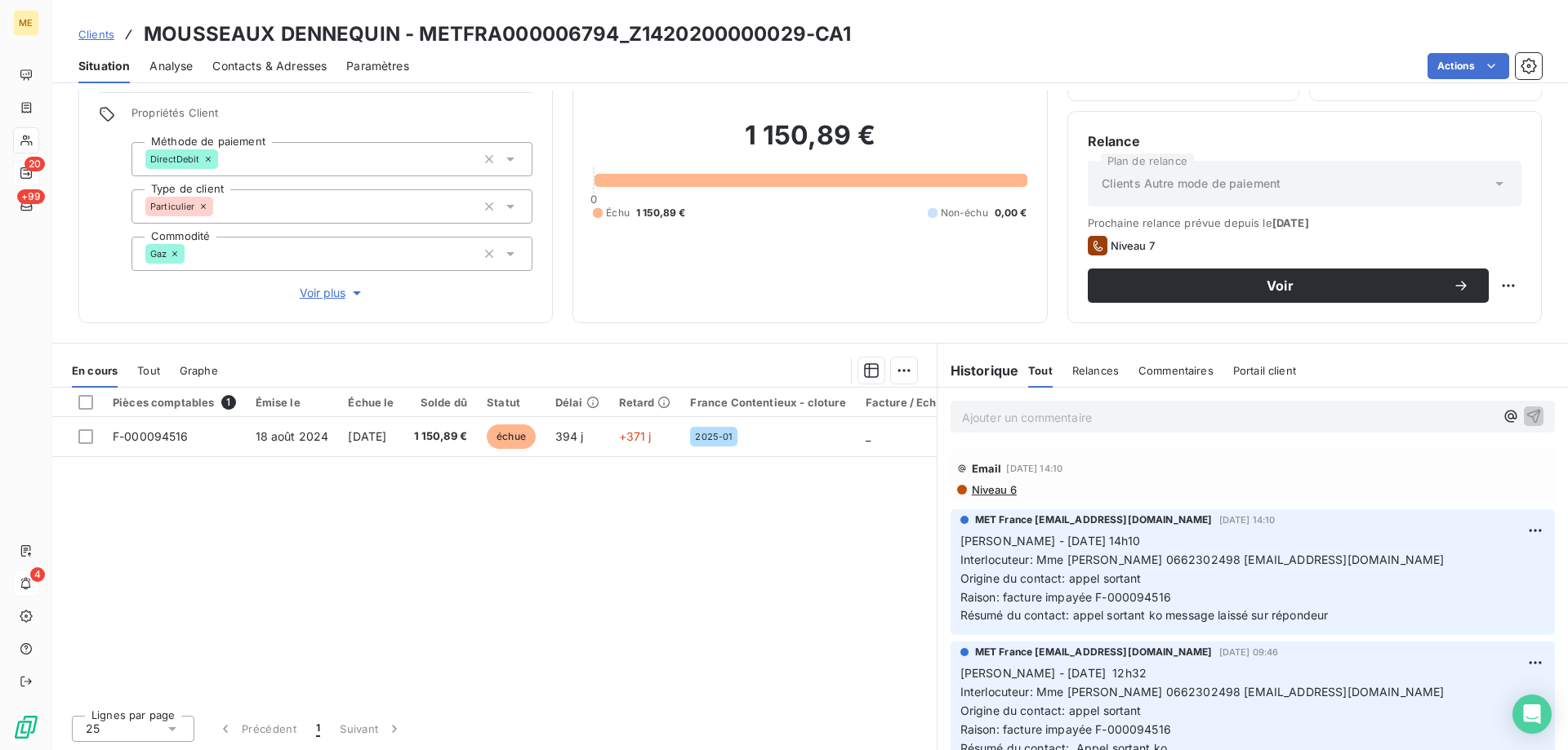
scroll to position [103, 0]
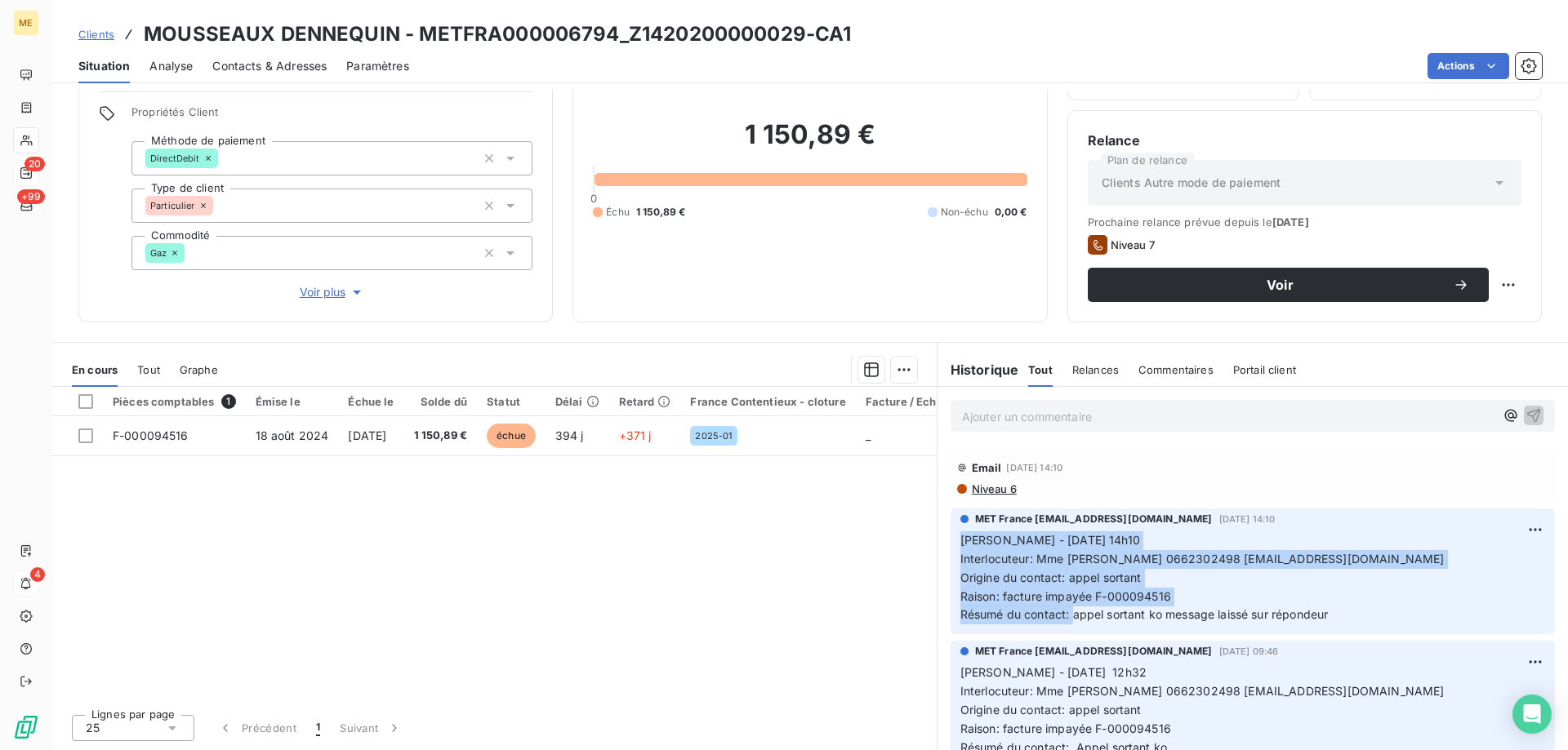
drag, startPoint x: 1065, startPoint y: 613, endPoint x: 943, endPoint y: 535, distance: 144.8
click at [951, 535] on div "MET France met-france@recouvrement.met.com 3 sept. 2025, 14:10 Sylvain - 03/09/…" at bounding box center [1253, 571] width 604 height 126
copy p "Sylvain - 03/09/2025- 14h10 Interlocuteur: Mme Mousseaux Dennequin 0662302498 d…"
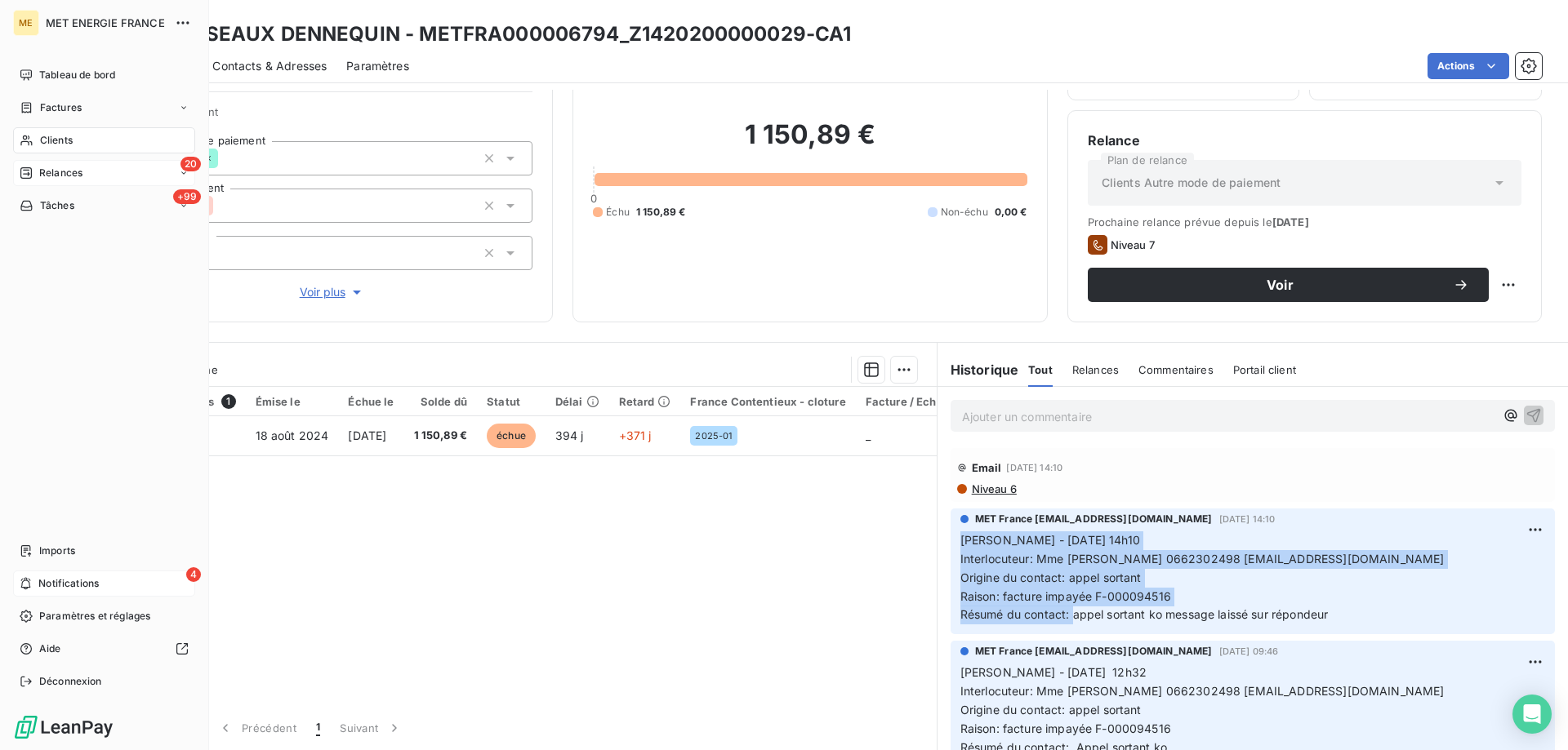
click at [53, 585] on span "Notifications" at bounding box center [69, 583] width 61 height 15
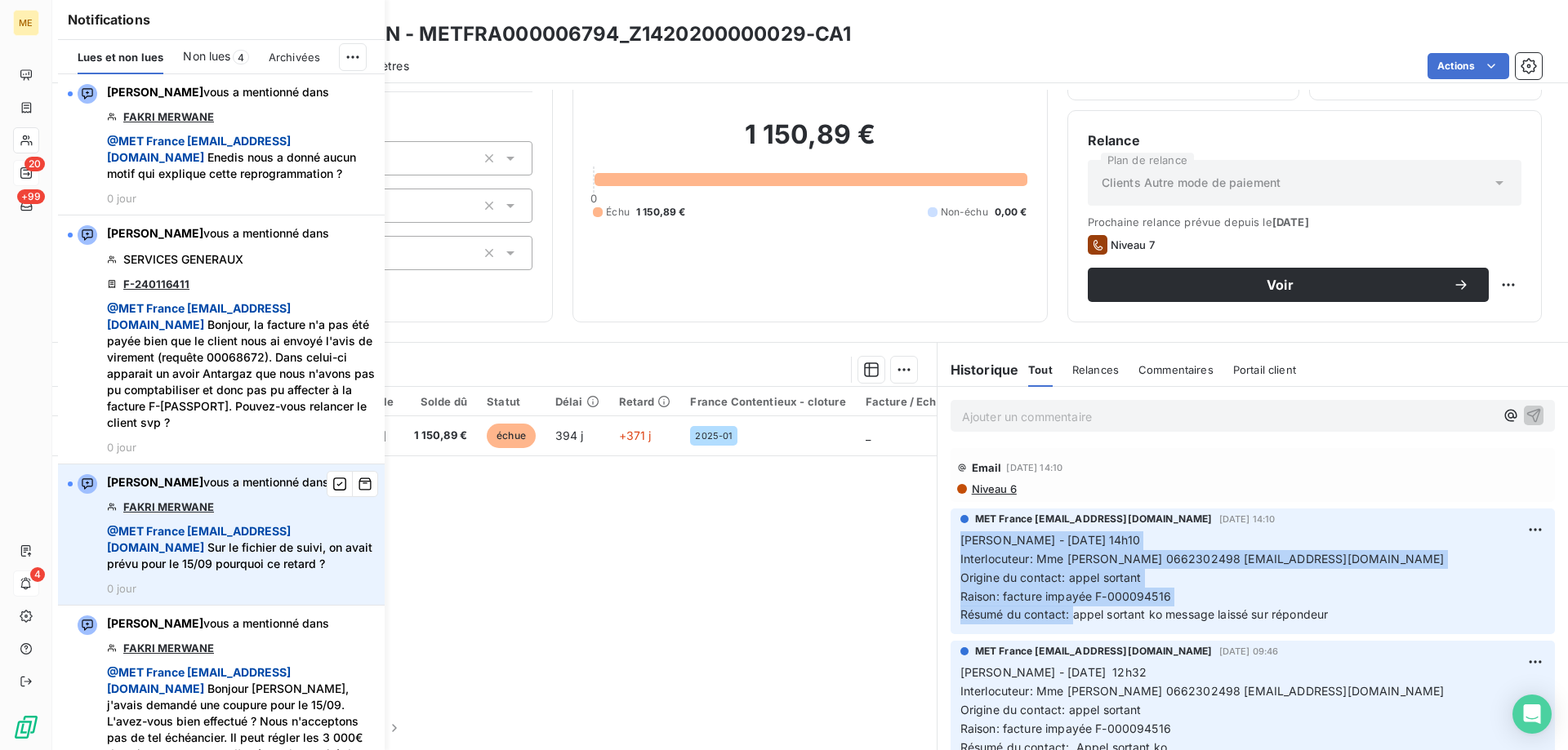
scroll to position [163, 0]
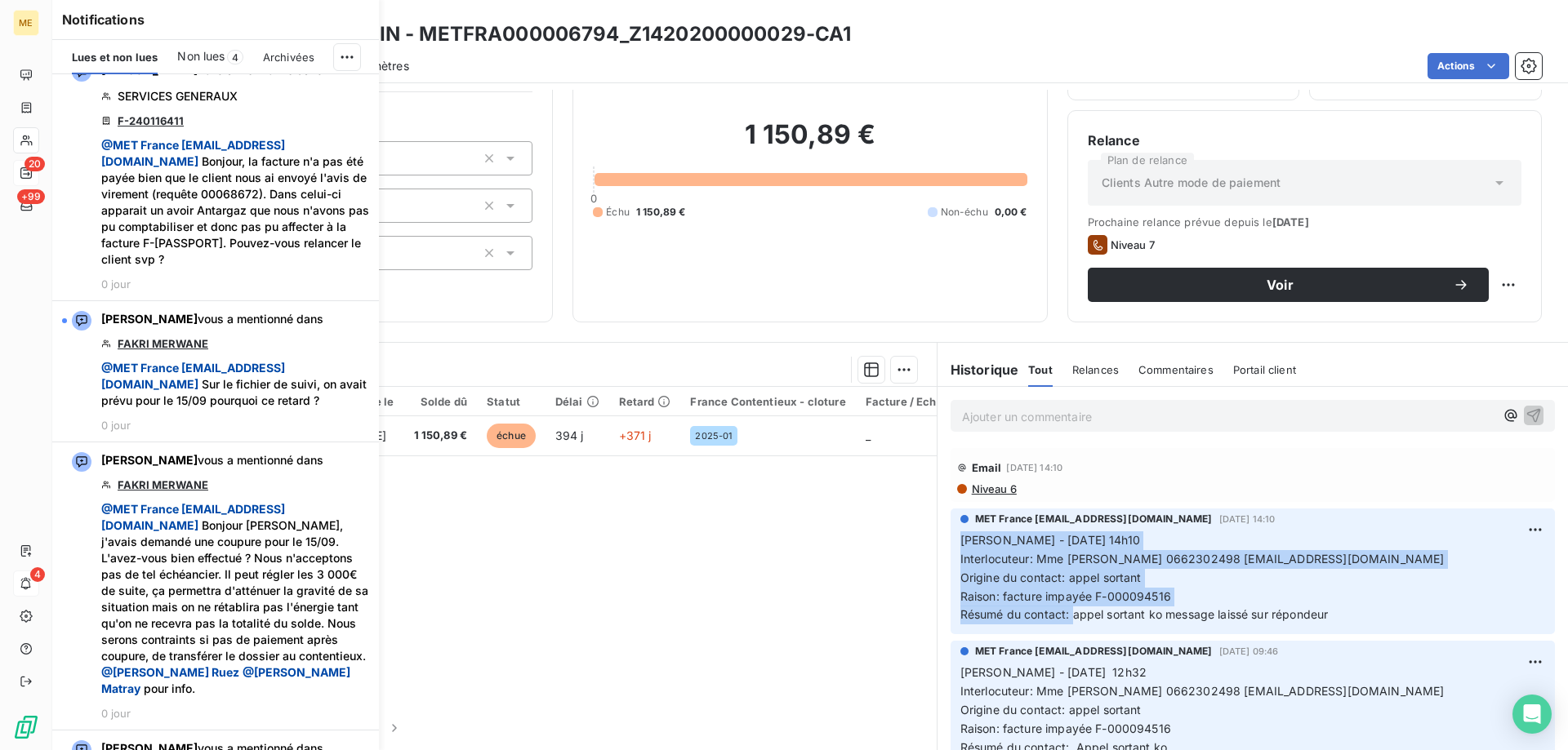
copy p "Sylvain - 03/09/2025- 14h10 Interlocuteur: Mme Mousseaux Dennequin 0662302498 d…"
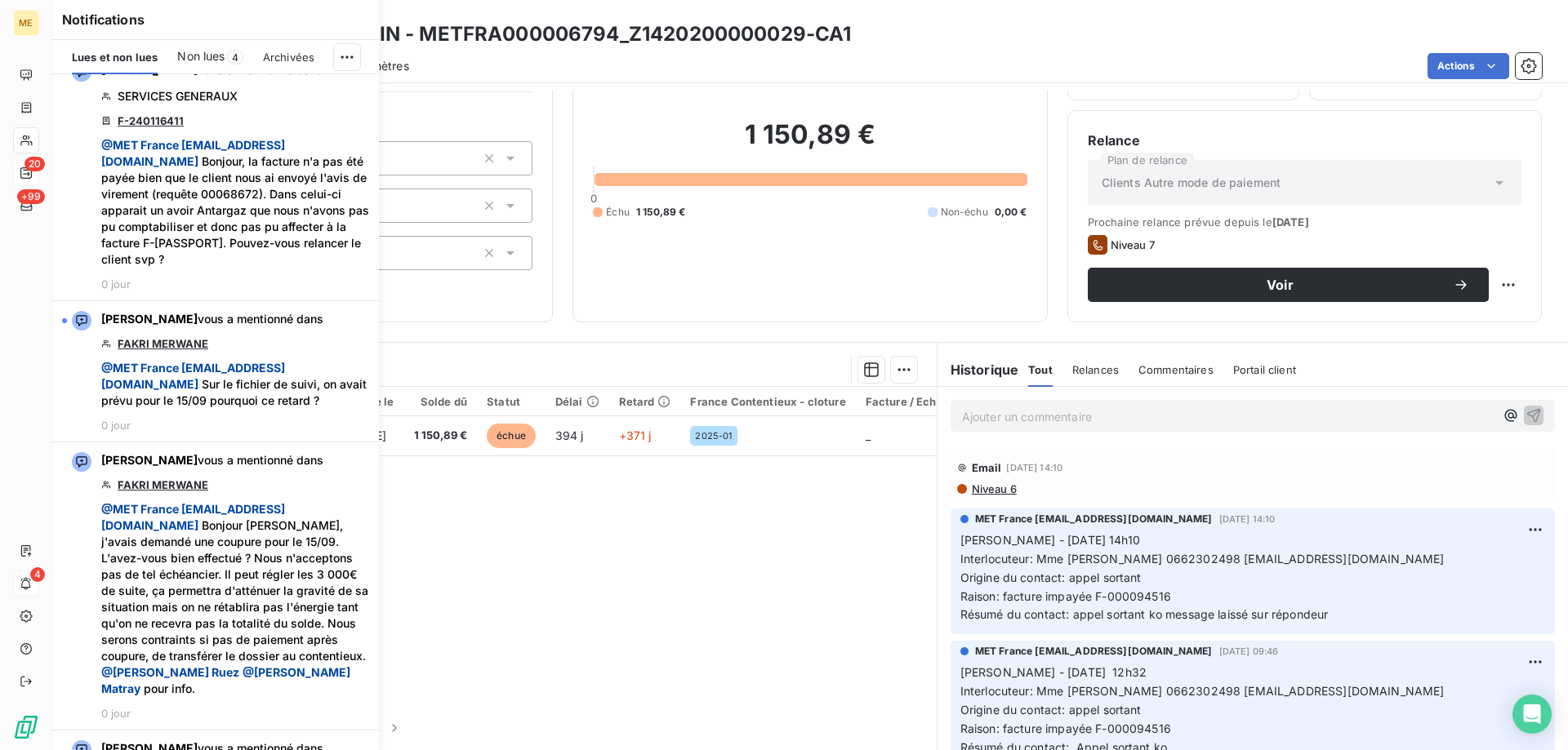
click at [978, 409] on p "Ajouter un commentaire ﻿" at bounding box center [1228, 416] width 533 height 21
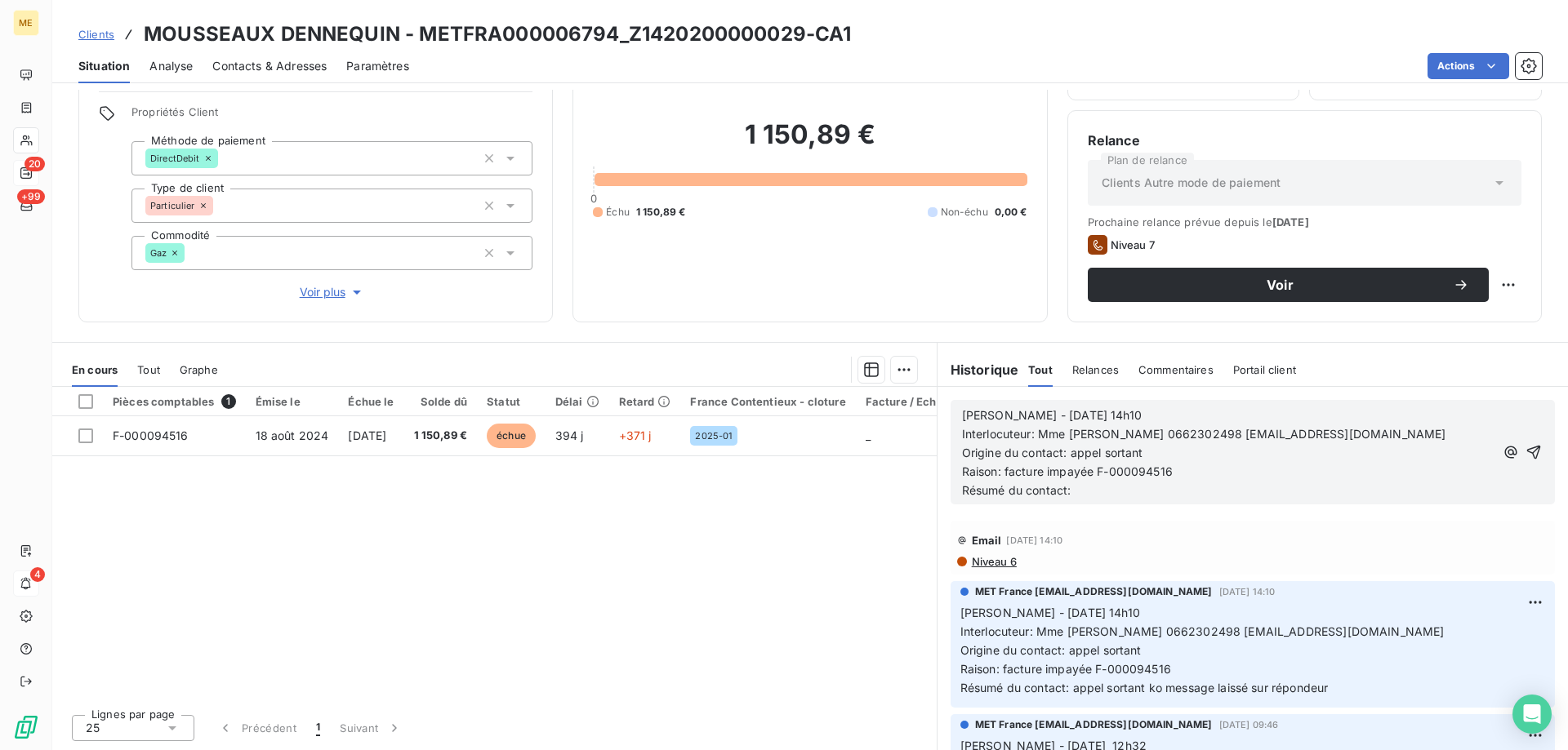
click at [1020, 410] on span "Sylvain - 03/09/2025- 14h10" at bounding box center [1051, 415] width 180 height 14
click at [1165, 401] on div "Sylvain - 16/09/2025- 14h10 Interlocuteur: Mme Mousseaux Dennequin 0662302498 d…" at bounding box center [1253, 452] width 604 height 104
click at [1153, 417] on p "Sylvain - 16/09/2025- 14h10" at bounding box center [1228, 415] width 533 height 19
click at [1140, 495] on p "Résumé du contact:" at bounding box center [1228, 491] width 533 height 19
click at [1525, 451] on icon "button" at bounding box center [1533, 452] width 16 height 16
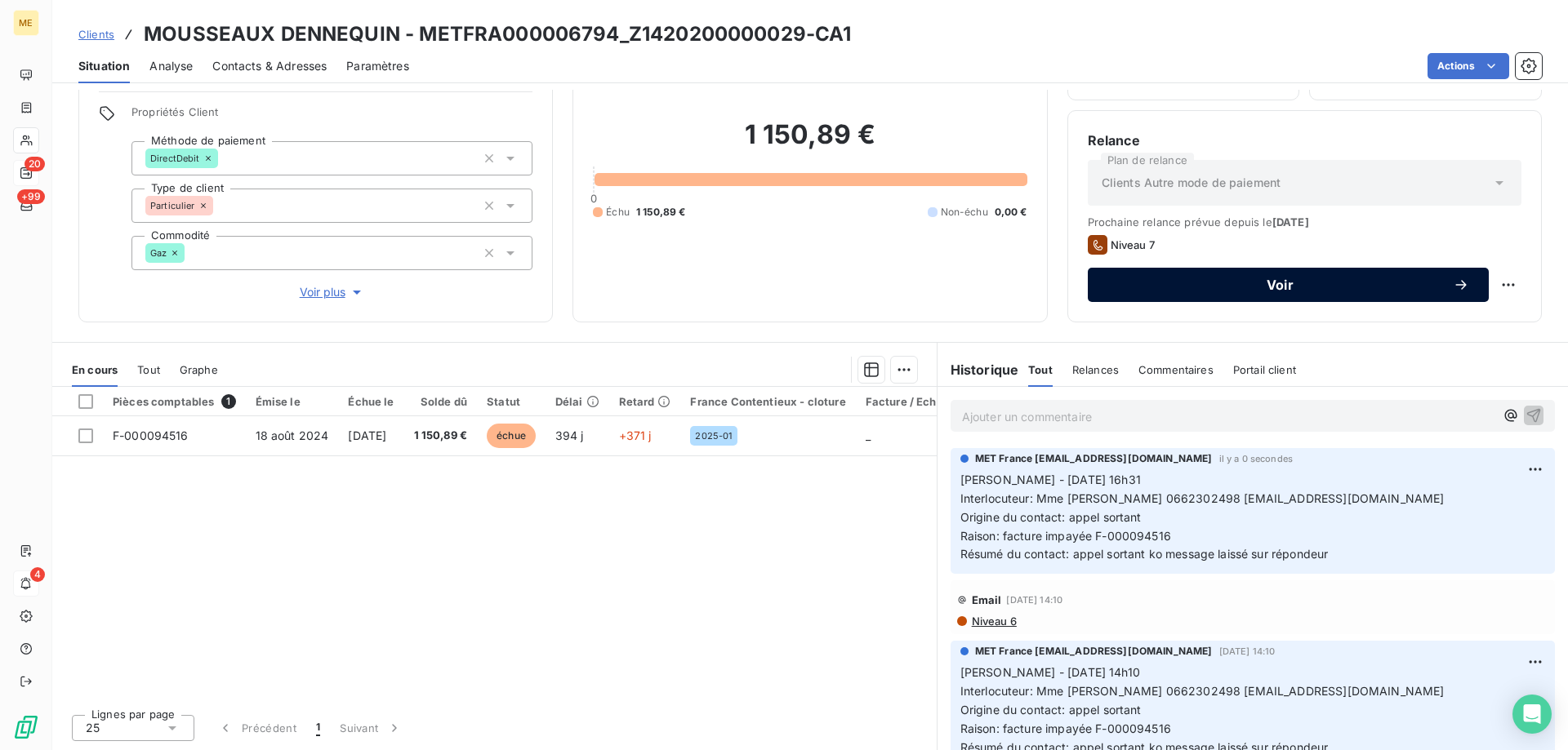
click at [1277, 289] on span "Voir" at bounding box center [1281, 284] width 346 height 13
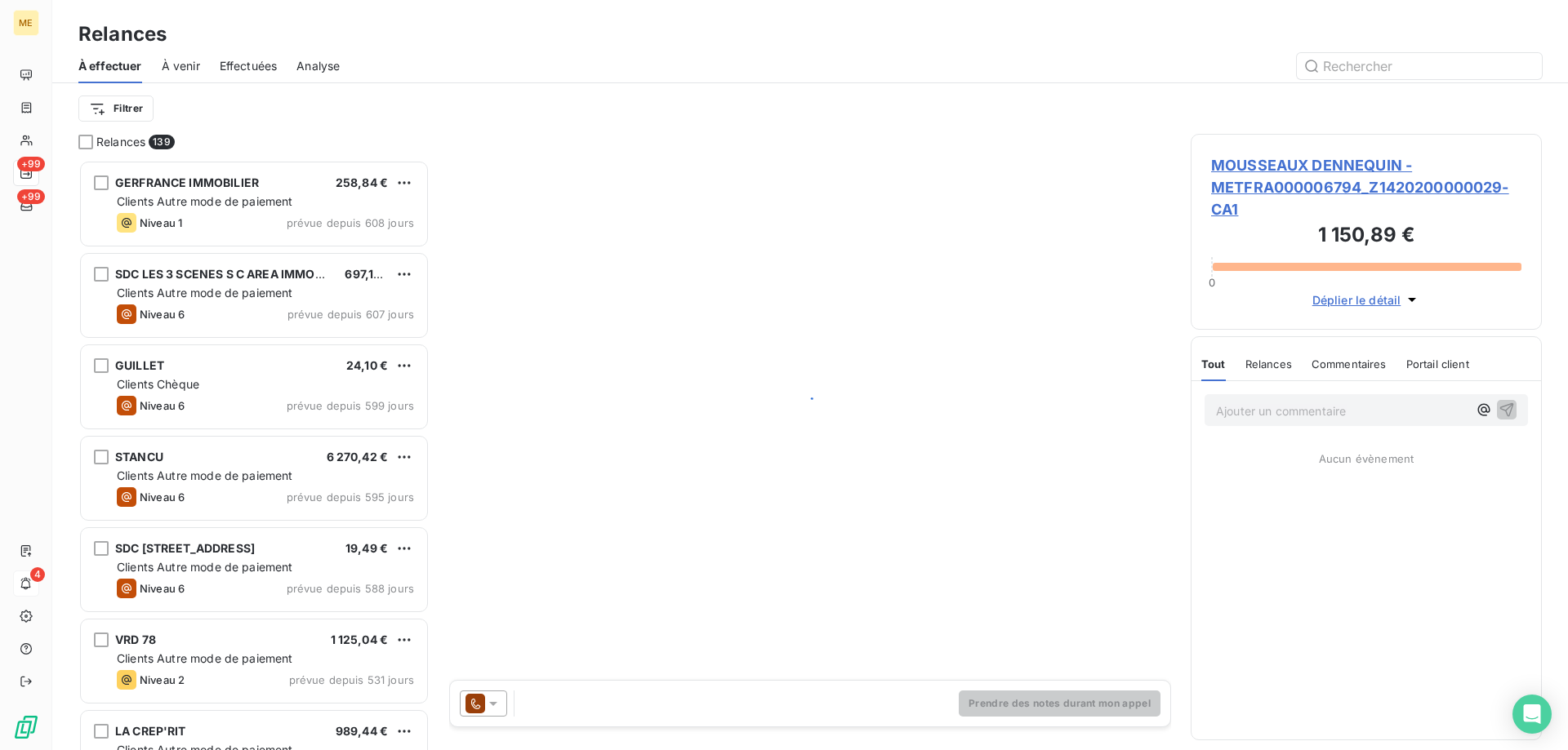
scroll to position [578, 339]
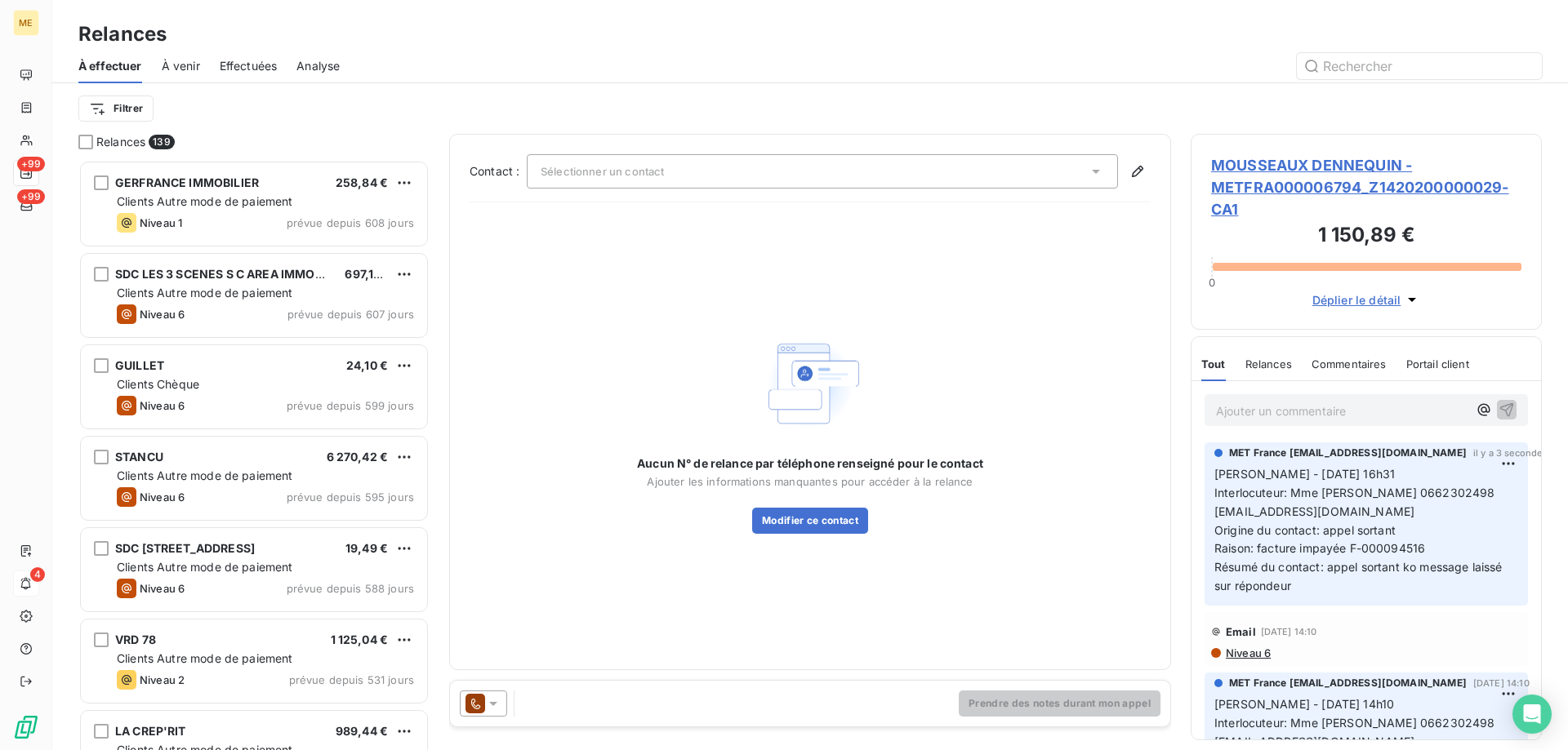
click at [496, 699] on icon at bounding box center [493, 703] width 16 height 16
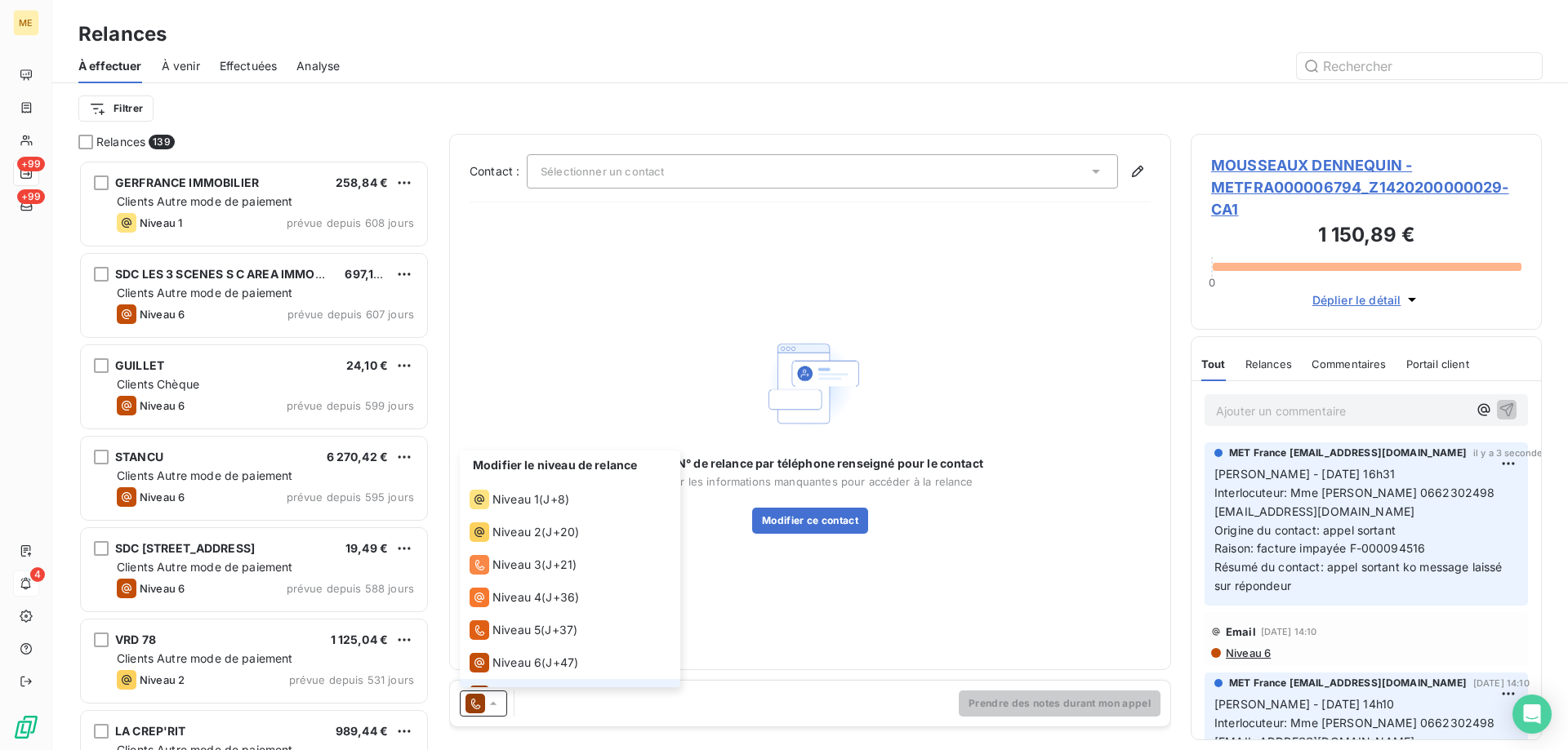
scroll to position [25, 0]
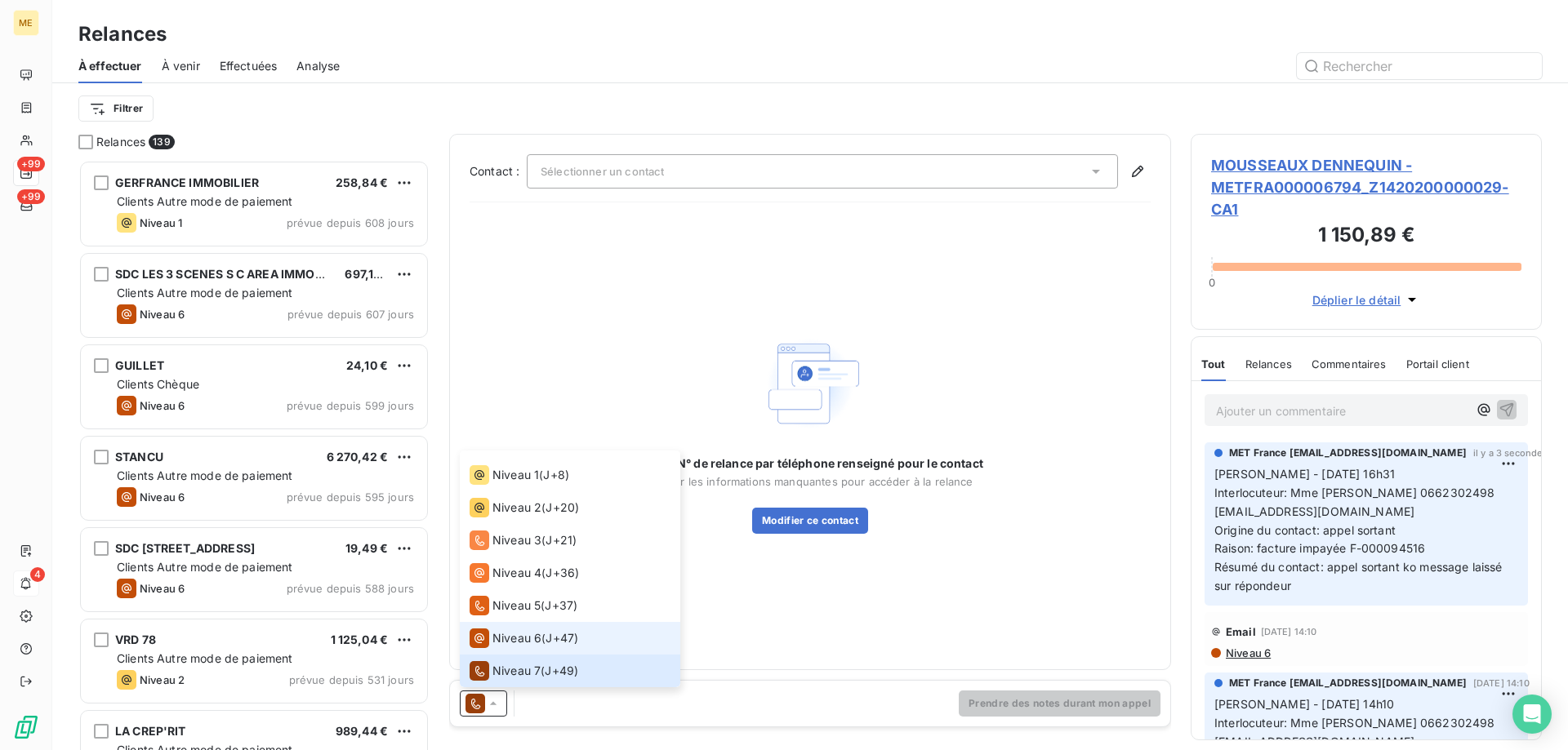
click at [511, 645] on span "Niveau 6" at bounding box center [517, 639] width 49 height 16
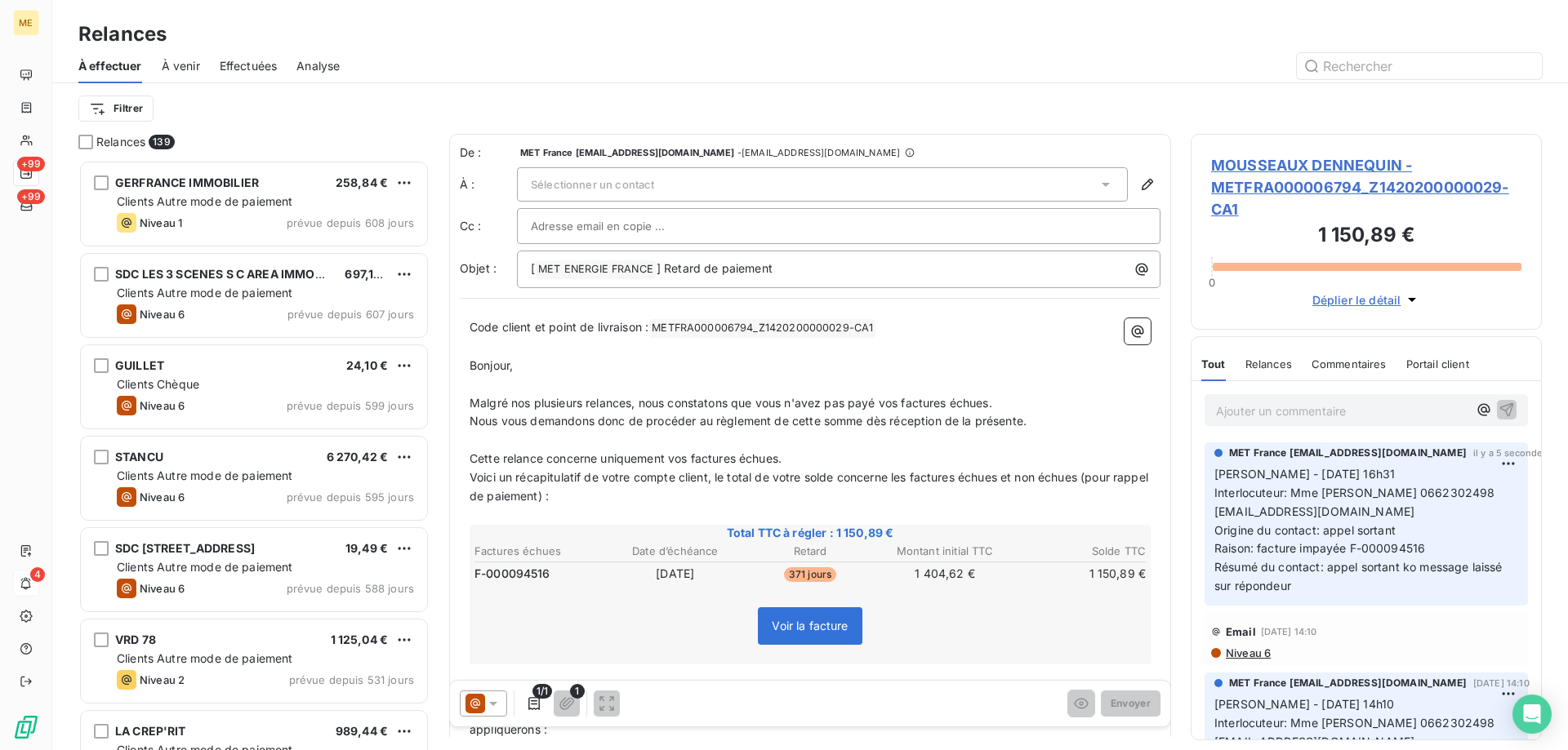
click at [597, 186] on span "Sélectionner un contact" at bounding box center [592, 184] width 123 height 13
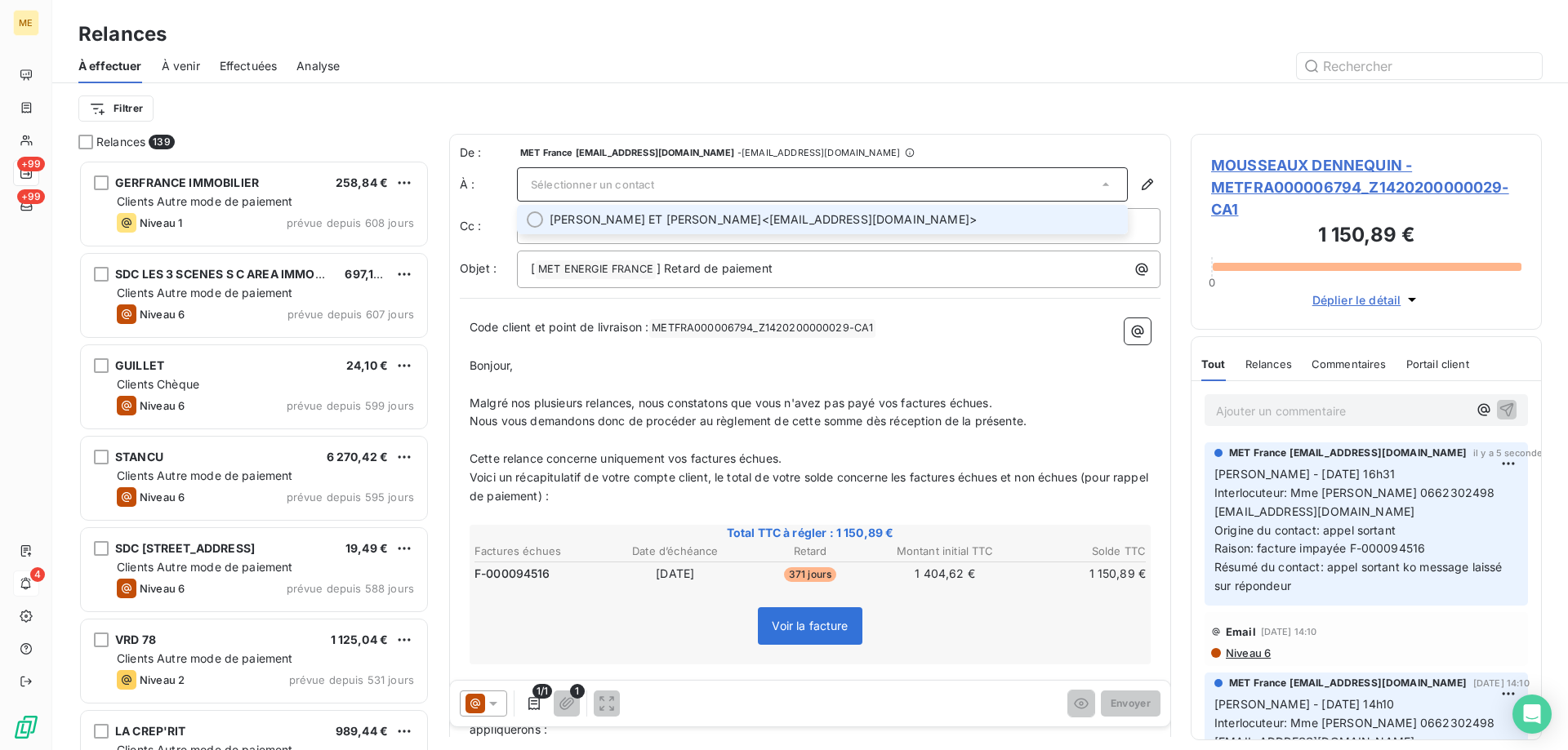
click at [639, 225] on span "CHRISTOPHE ET MARIE MOUSSEAUX DENNEQUIN" at bounding box center [656, 220] width 213 height 16
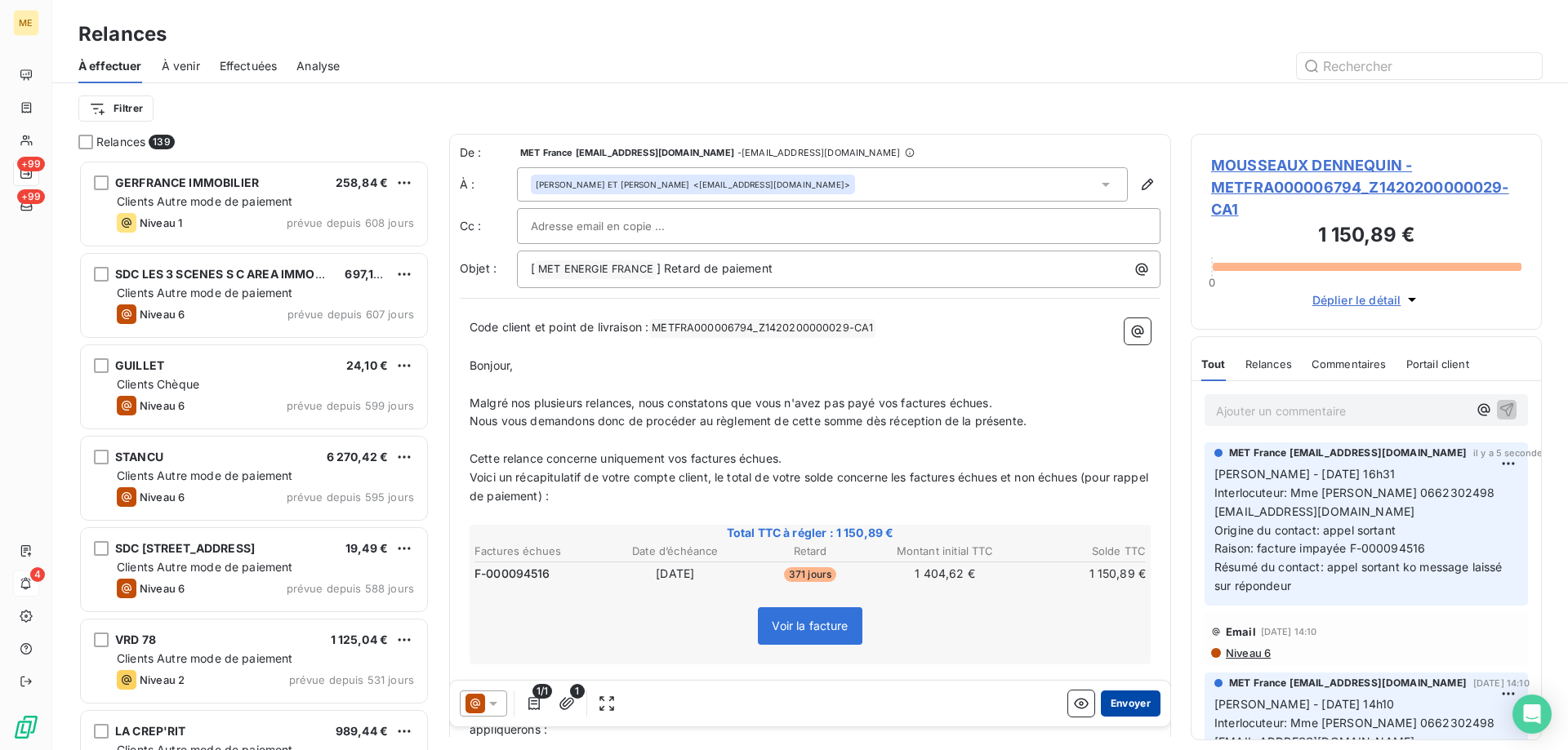
click at [1113, 700] on button "Envoyer" at bounding box center [1131, 703] width 60 height 26
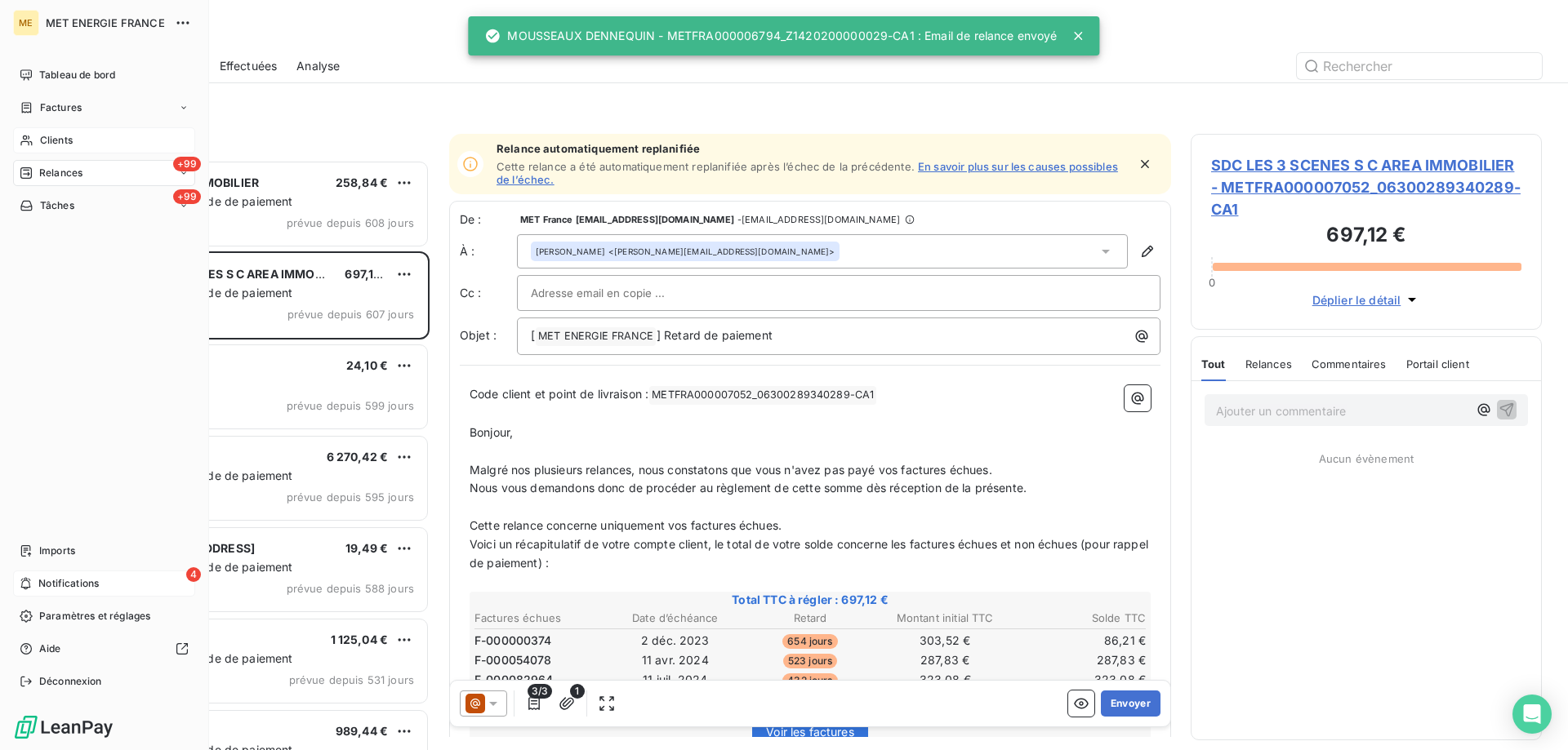
click at [32, 142] on icon at bounding box center [27, 140] width 14 height 13
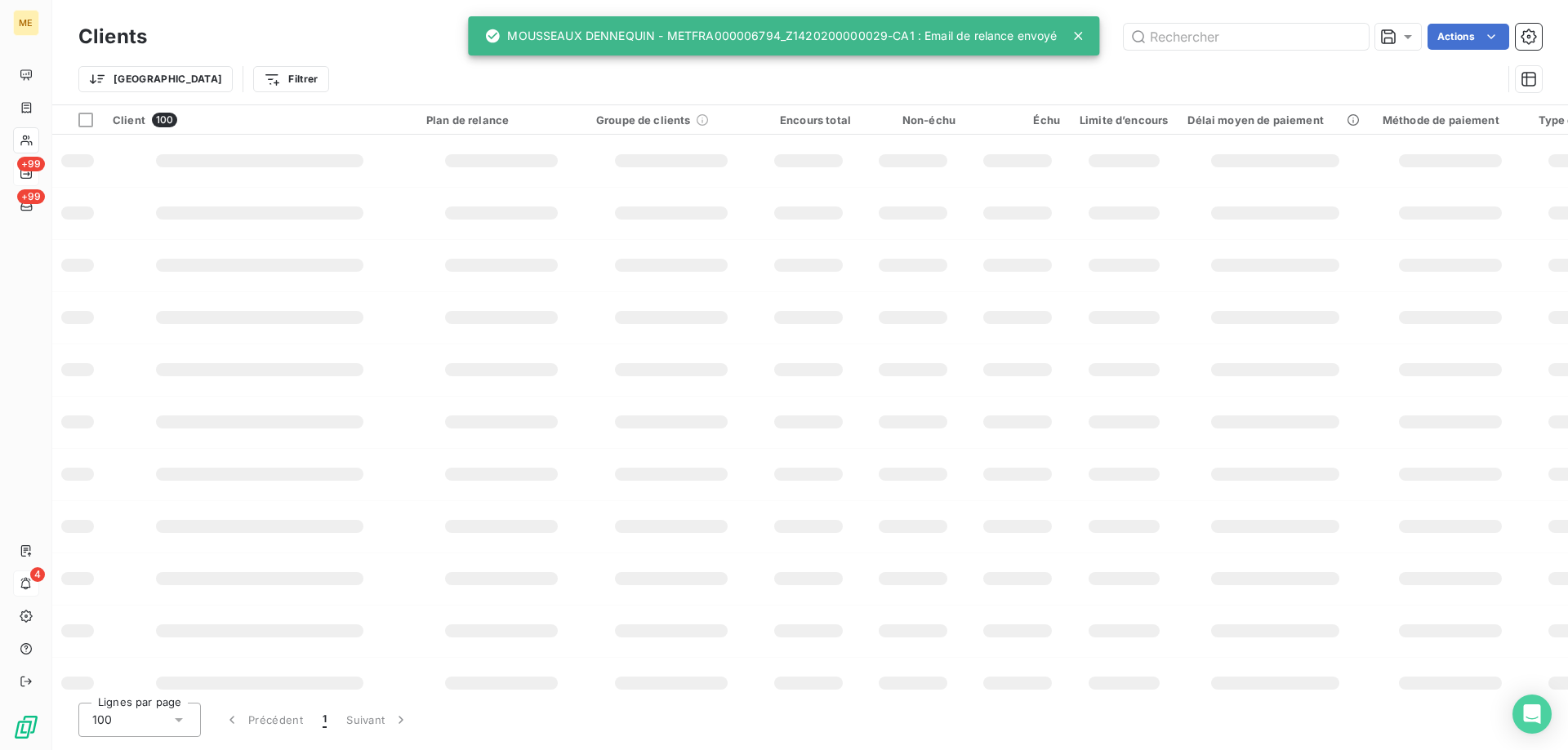
click at [1220, 13] on div "Clients Actions Trier Filtrer" at bounding box center [811, 52] width 1516 height 104
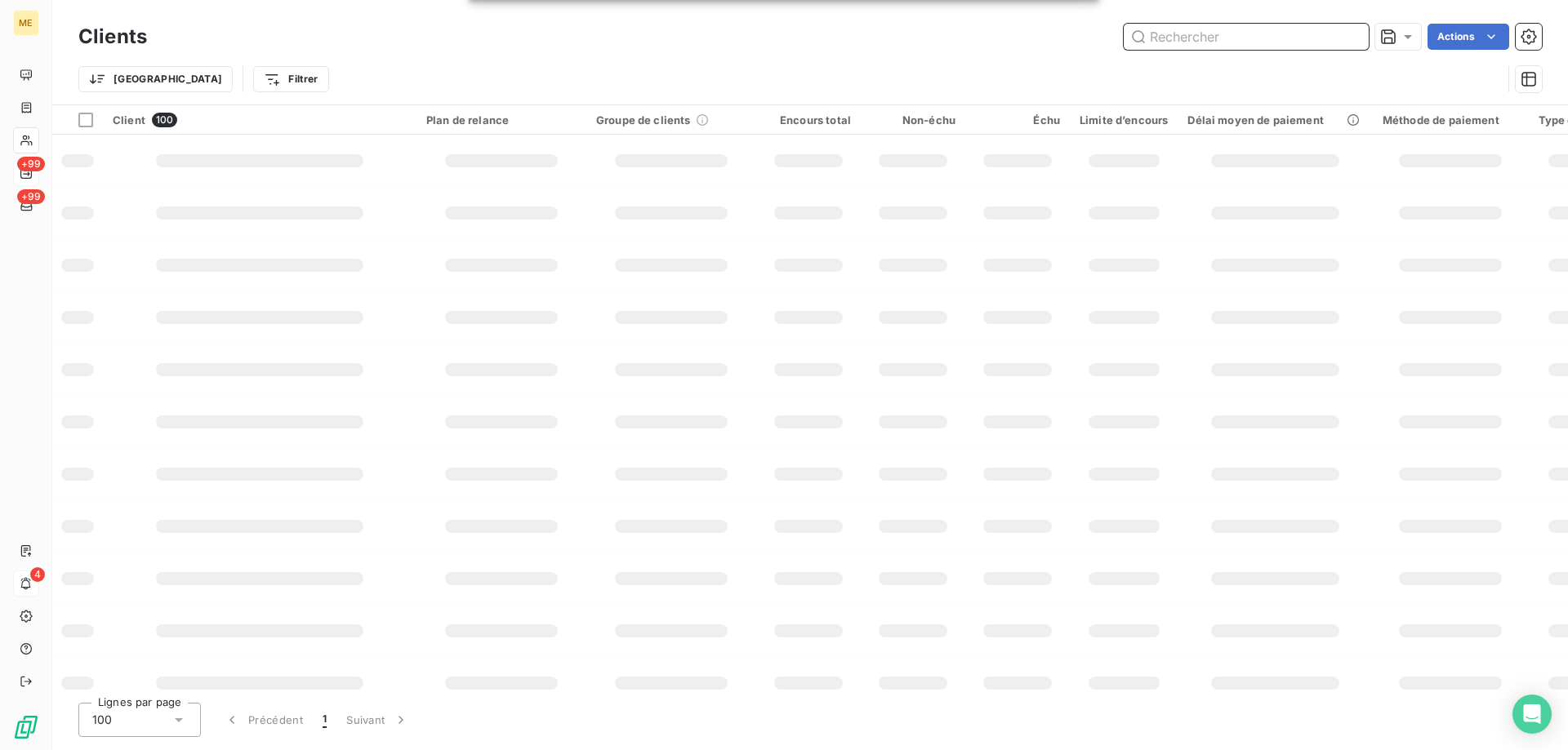
click at [1213, 36] on input "text" at bounding box center [1246, 37] width 245 height 26
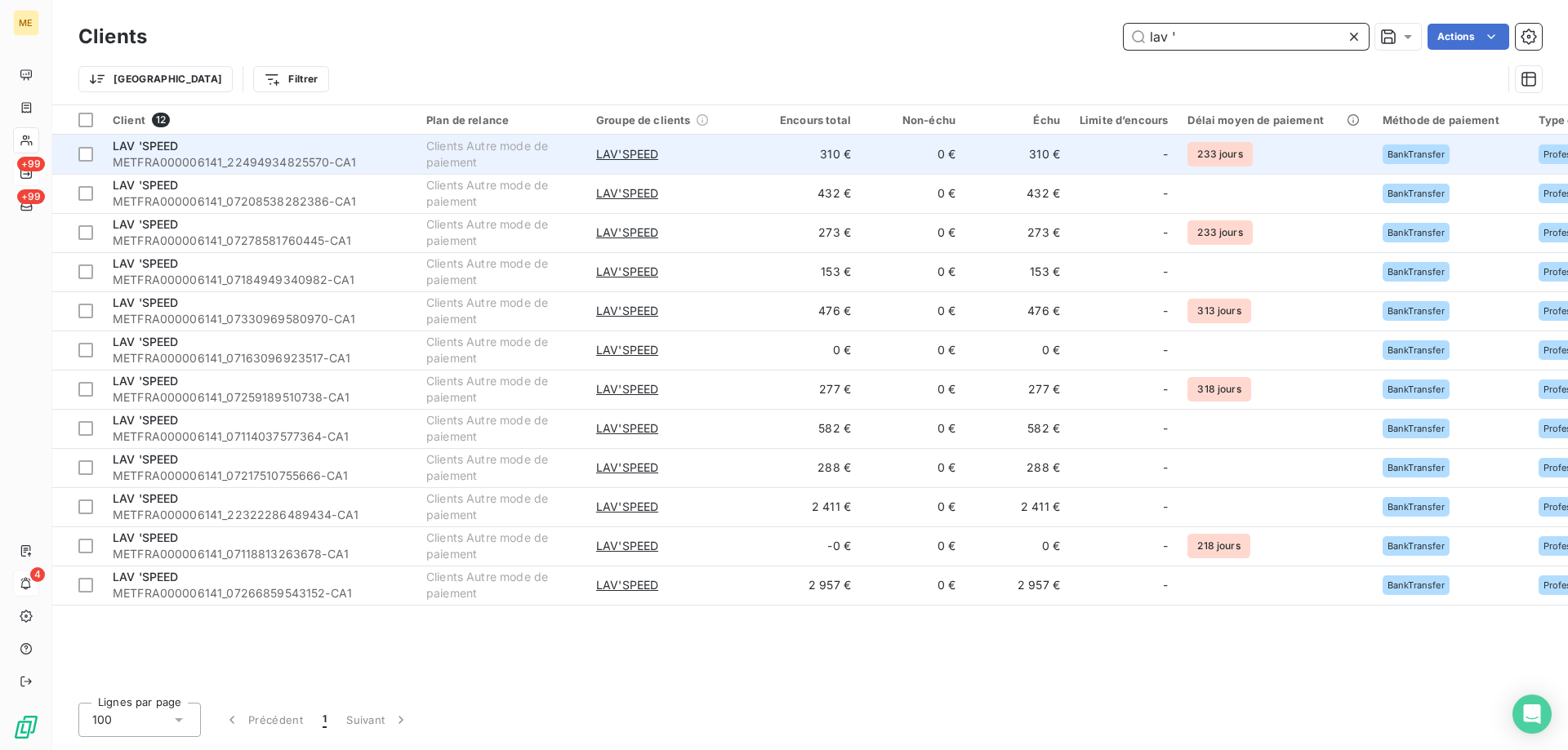
type input "lav '"
click at [135, 158] on span "METFRA000006141_22494934825570-CA1" at bounding box center [259, 162] width 294 height 16
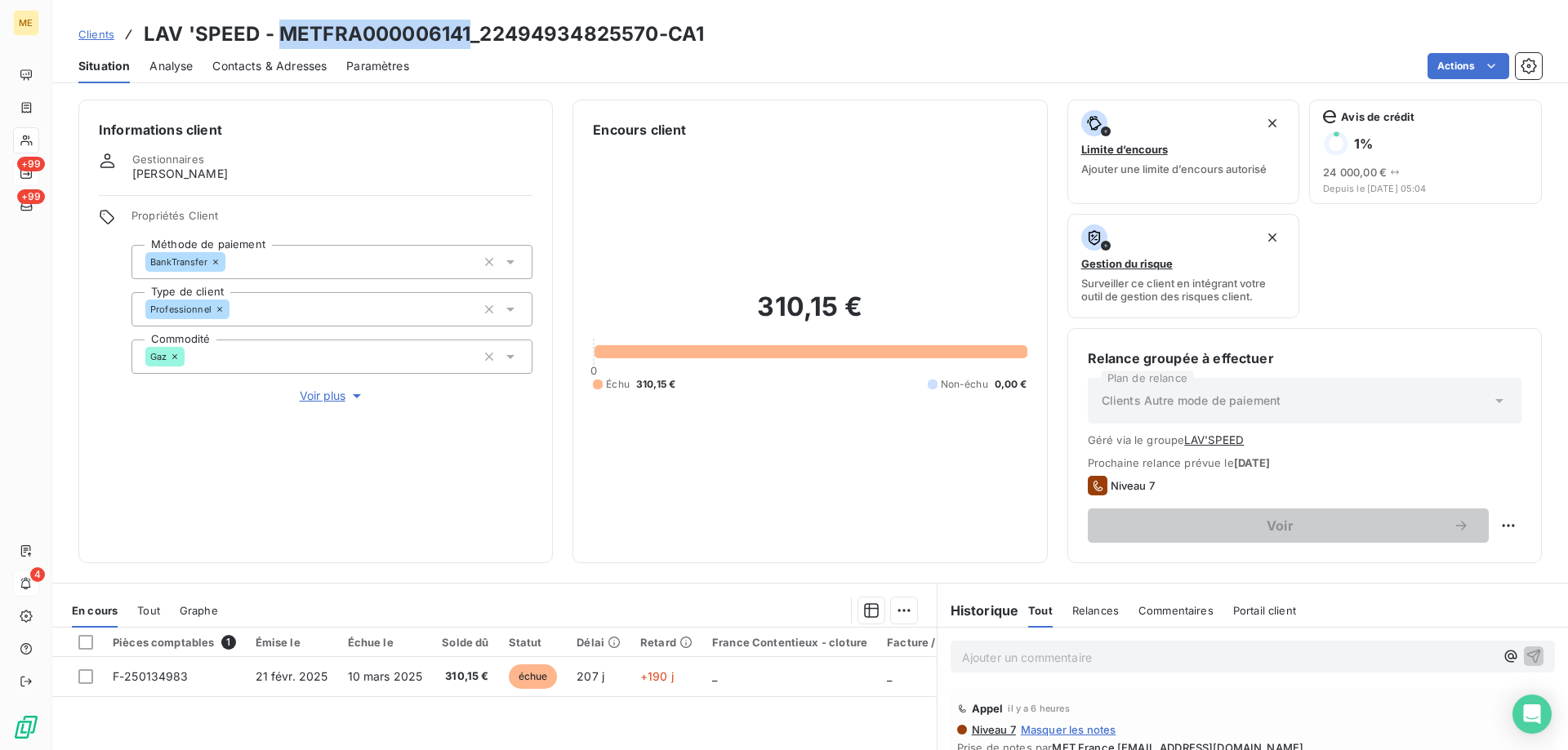
drag, startPoint x: 279, startPoint y: 34, endPoint x: 466, endPoint y: 41, distance: 187.1
click at [466, 41] on h3 "LAV 'SPEED - METFRA000006141_22494934825570-CA1" at bounding box center [424, 35] width 560 height 30
copy h3 "METFRA000006141"
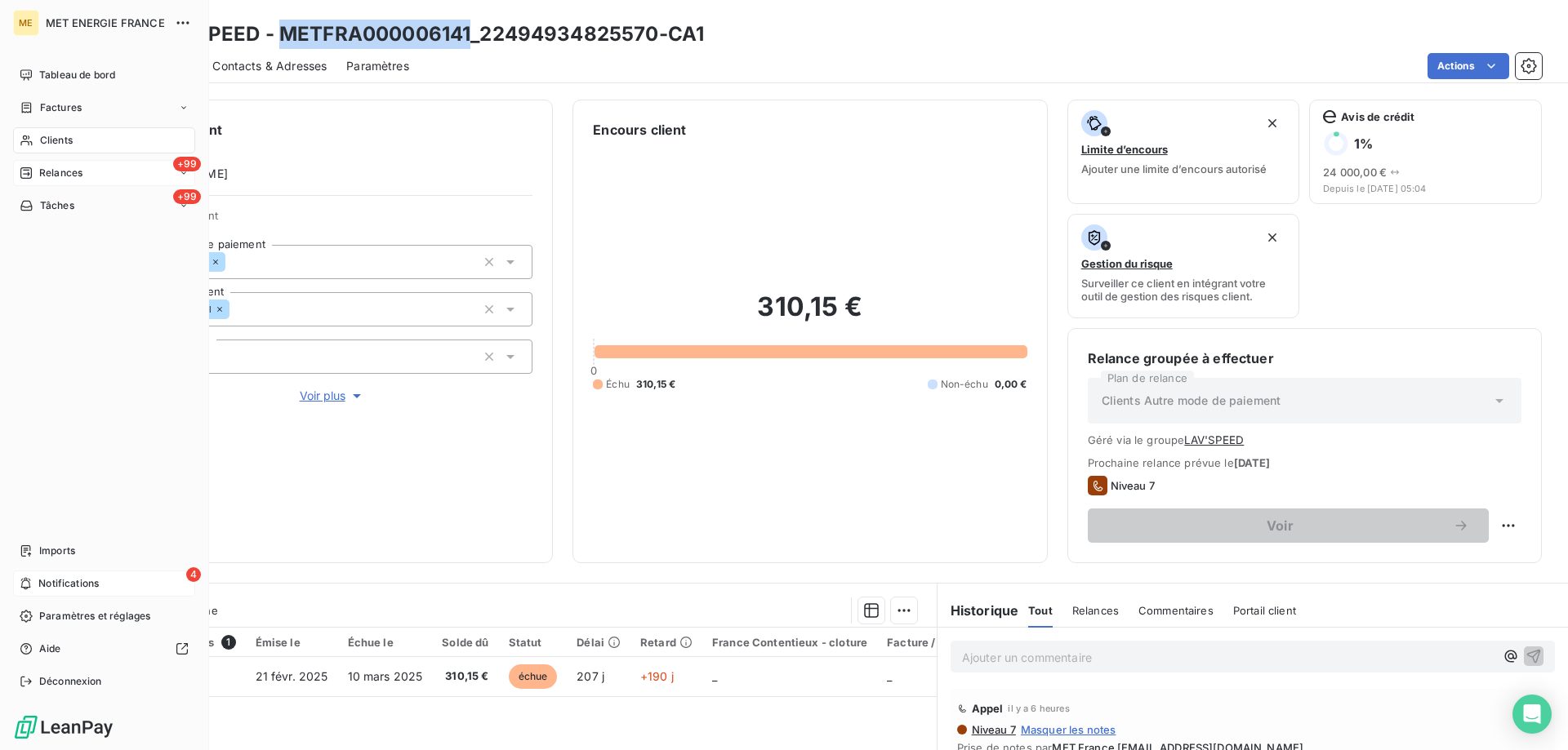
click at [54, 164] on div "+99 Relances" at bounding box center [103, 173] width 182 height 26
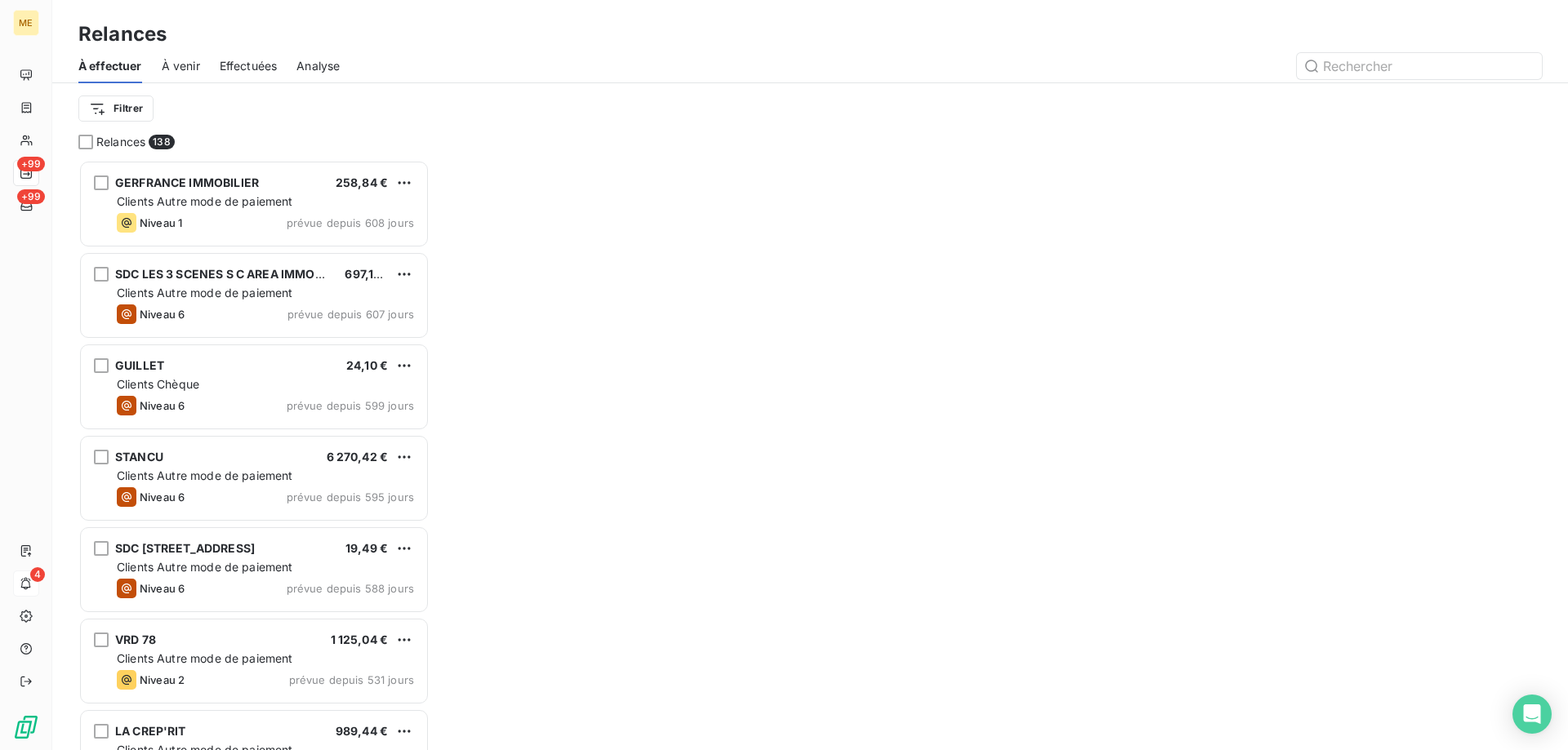
scroll to position [578, 339]
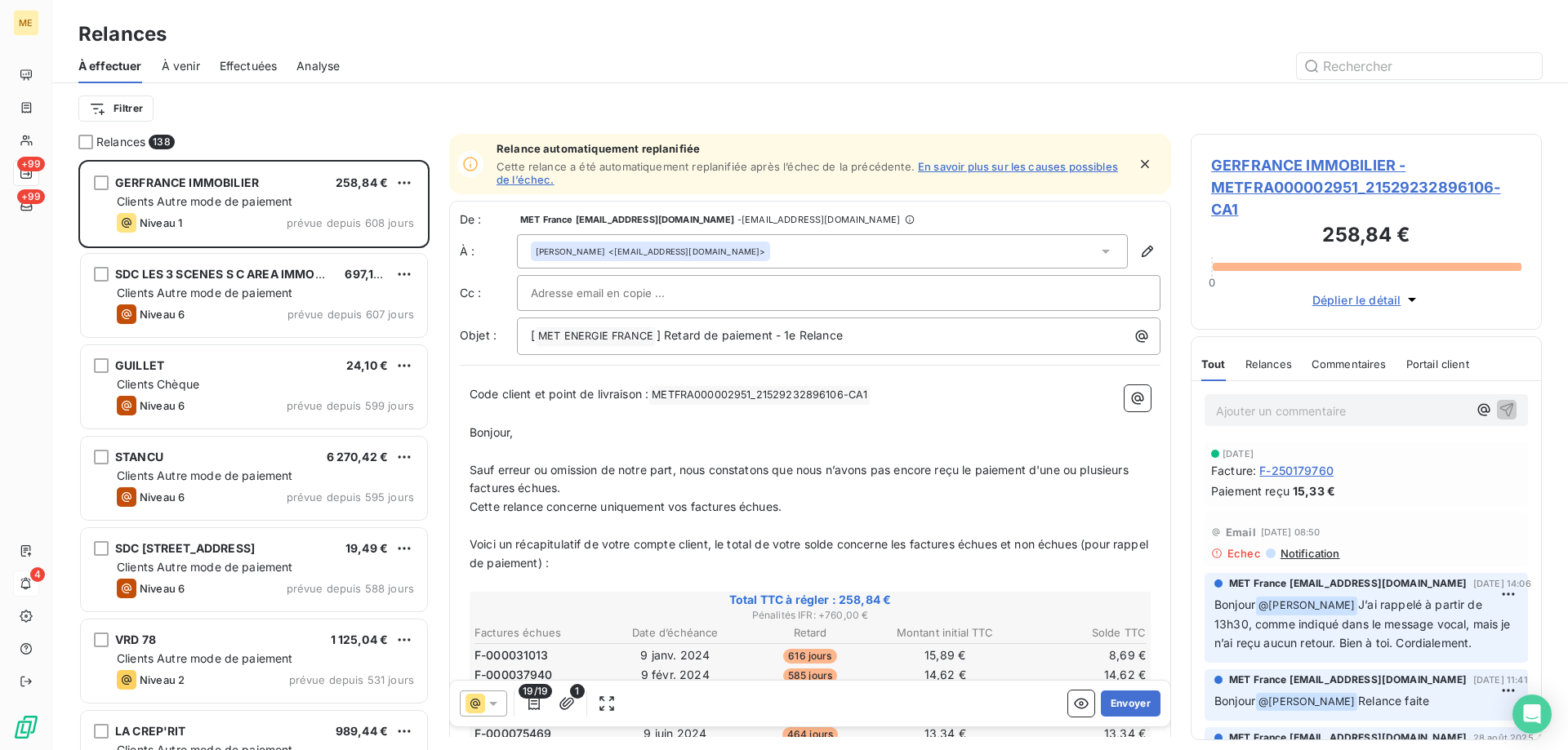
click at [117, 124] on div "Filtrer" at bounding box center [810, 108] width 1464 height 51
click at [114, 116] on html "ME +99 +99 4 Relances À effectuer À venir Effectuées Analyse Filtrer Relances 1…" at bounding box center [784, 457] width 1568 height 914
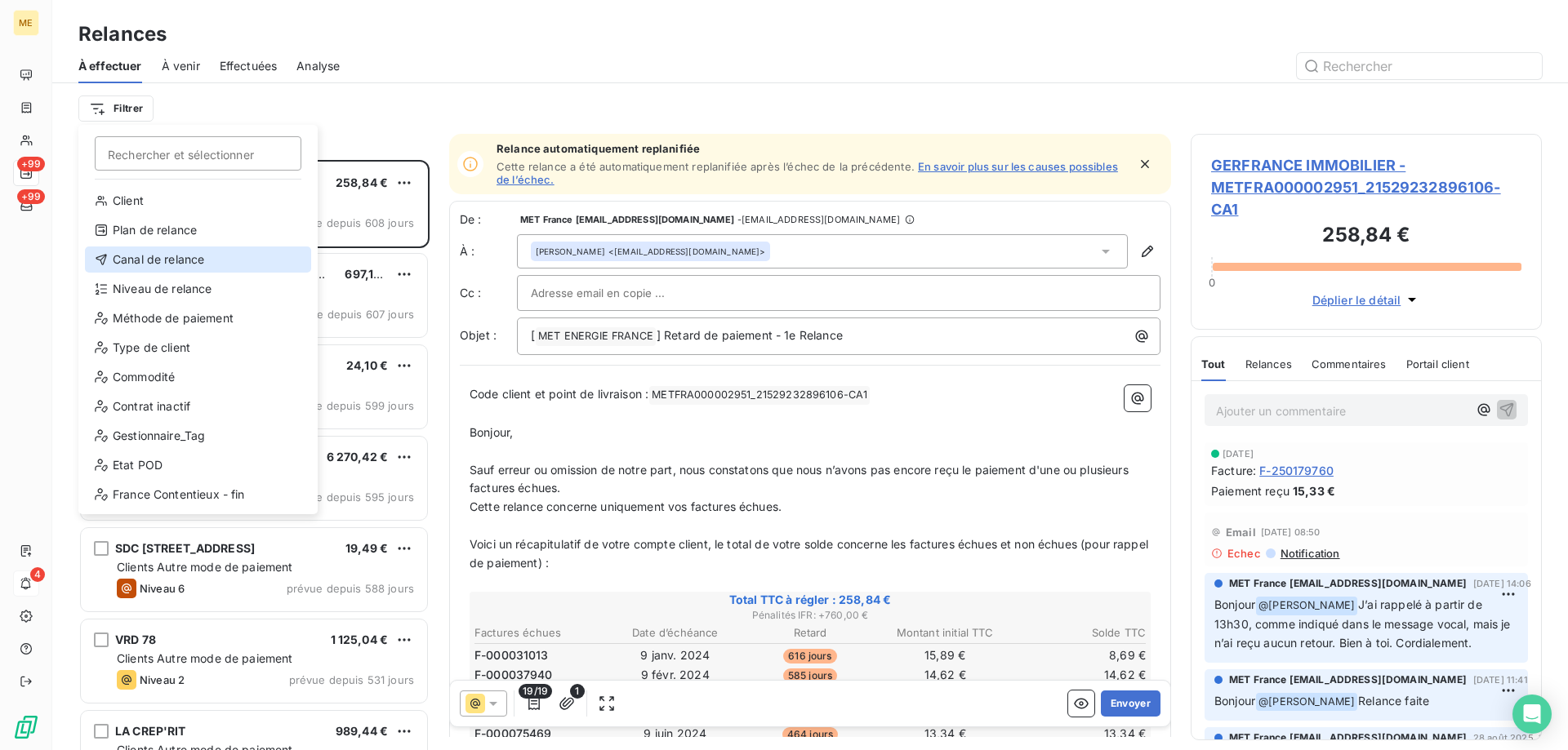
click at [141, 254] on div "Canal de relance" at bounding box center [198, 259] width 227 height 26
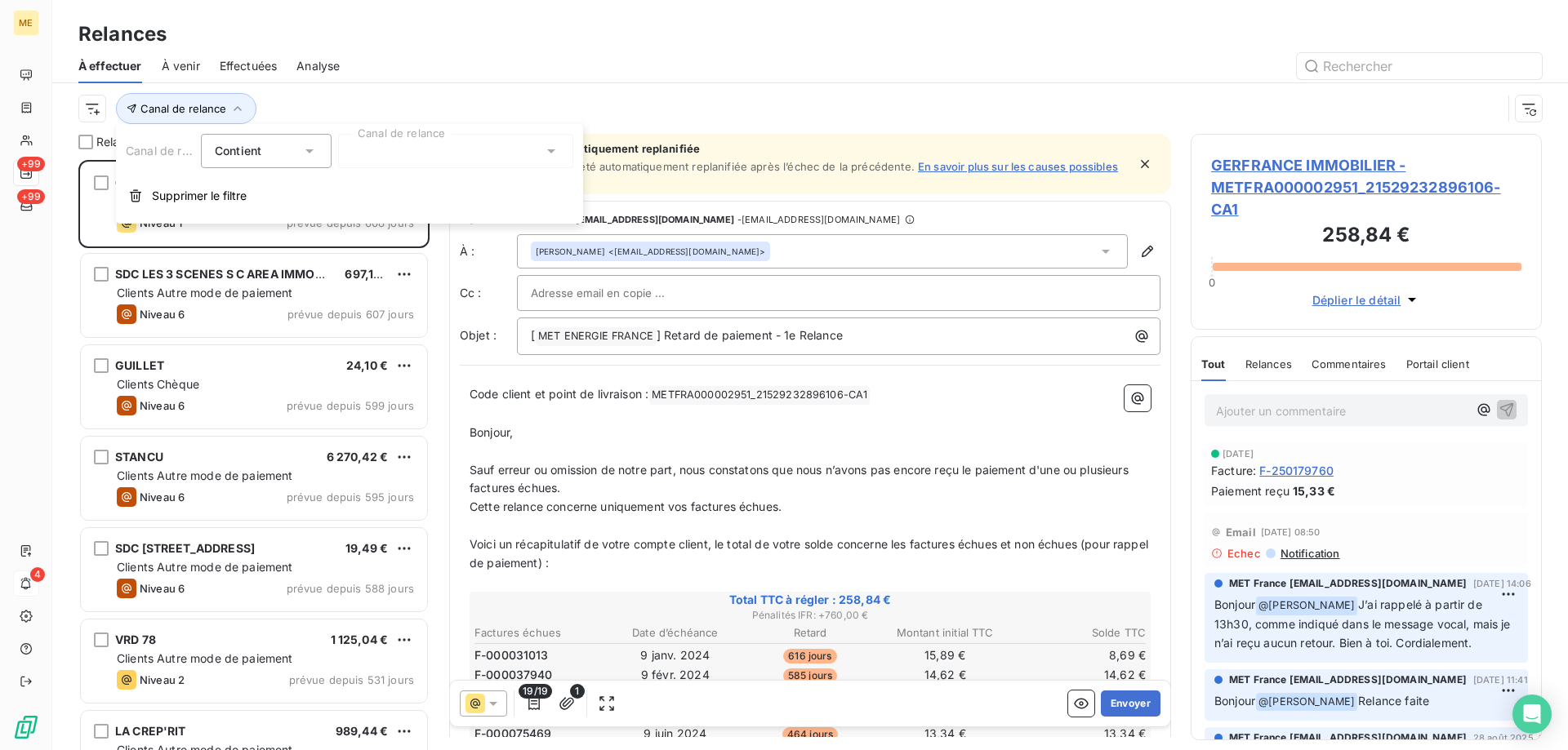
click at [365, 135] on div at bounding box center [455, 151] width 235 height 35
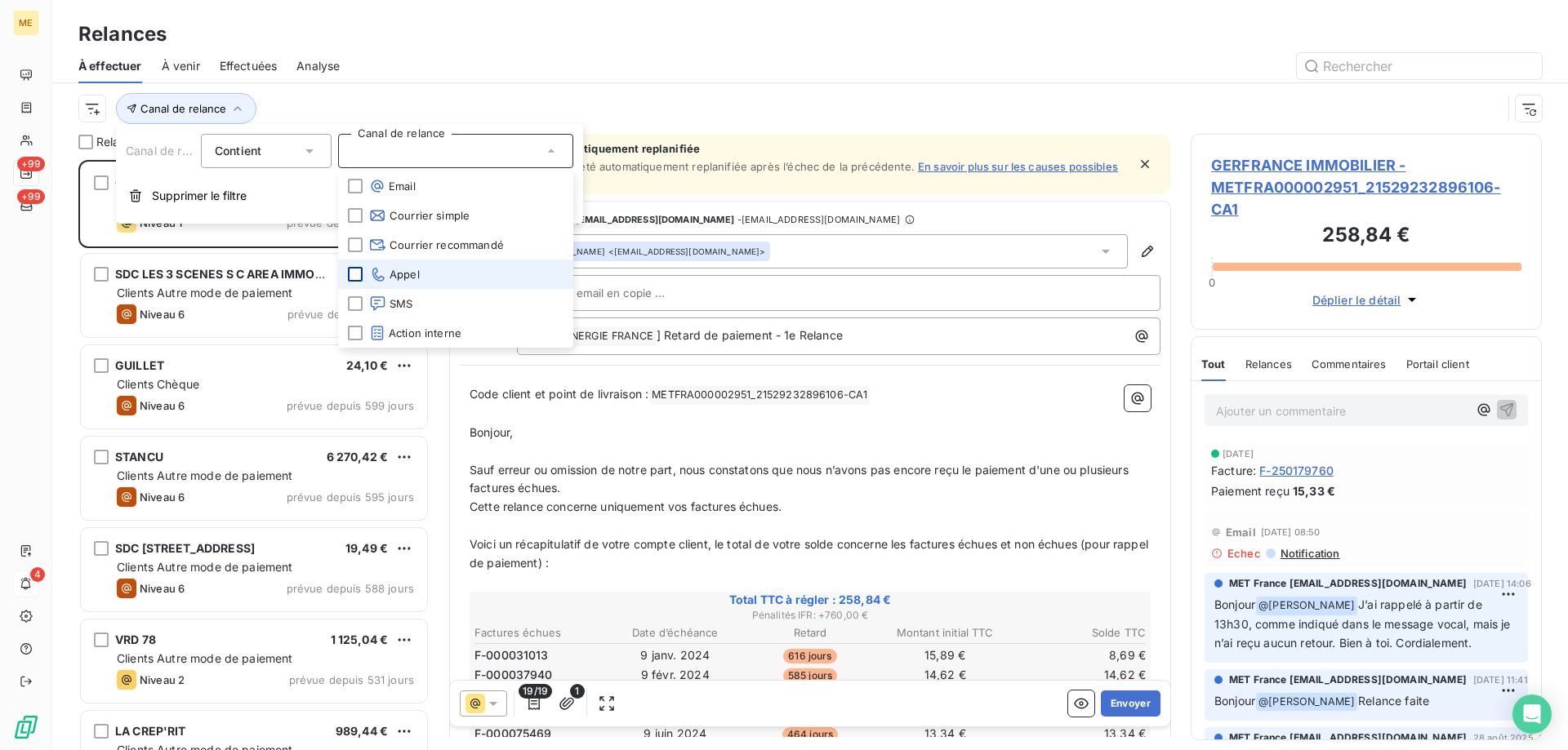
click at [359, 275] on div at bounding box center [355, 274] width 15 height 15
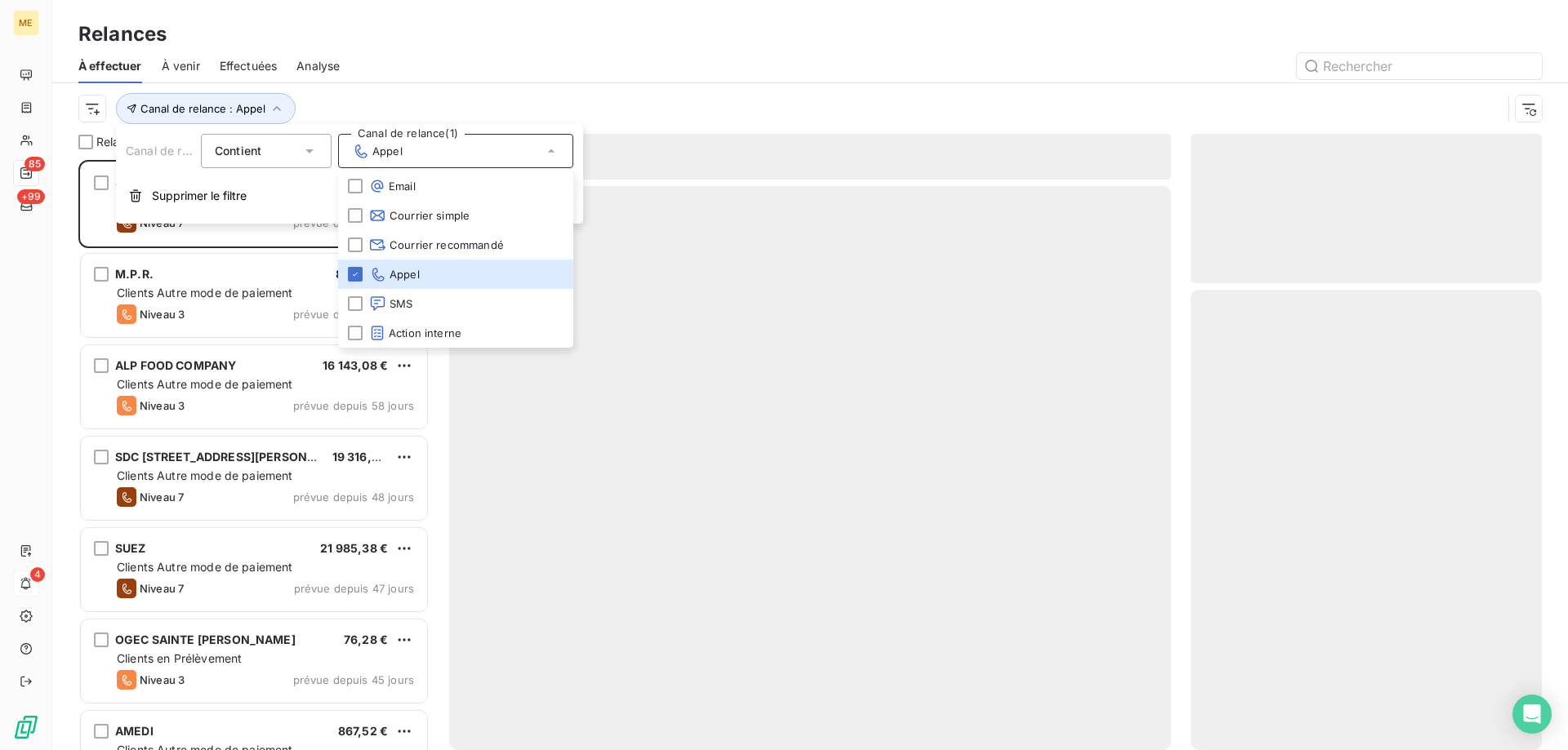
scroll to position [578, 339]
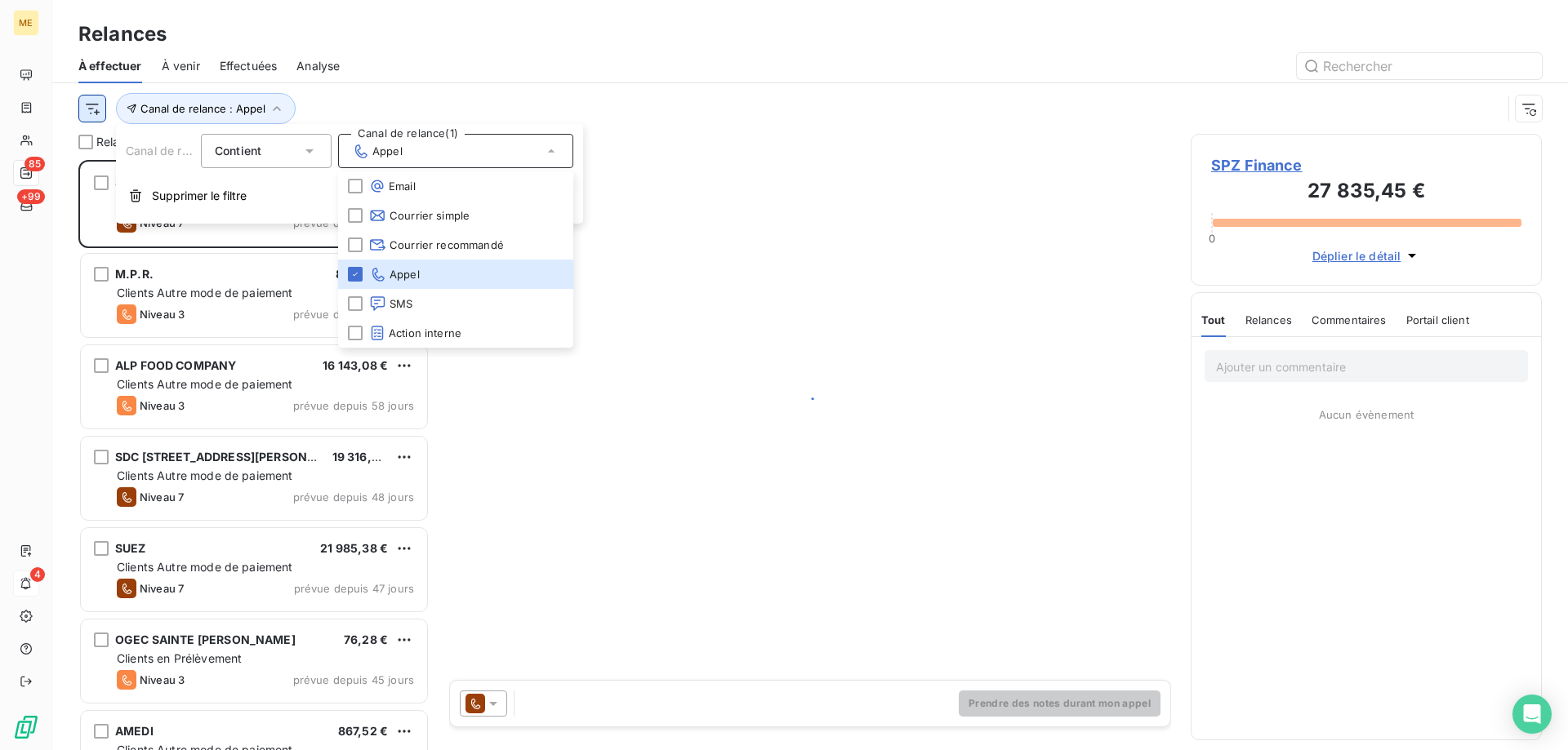
click at [99, 103] on html "ME 85 +99 4 Relances À effectuer À venir Effectuées Analyse Canal de relance : …" at bounding box center [784, 457] width 1568 height 914
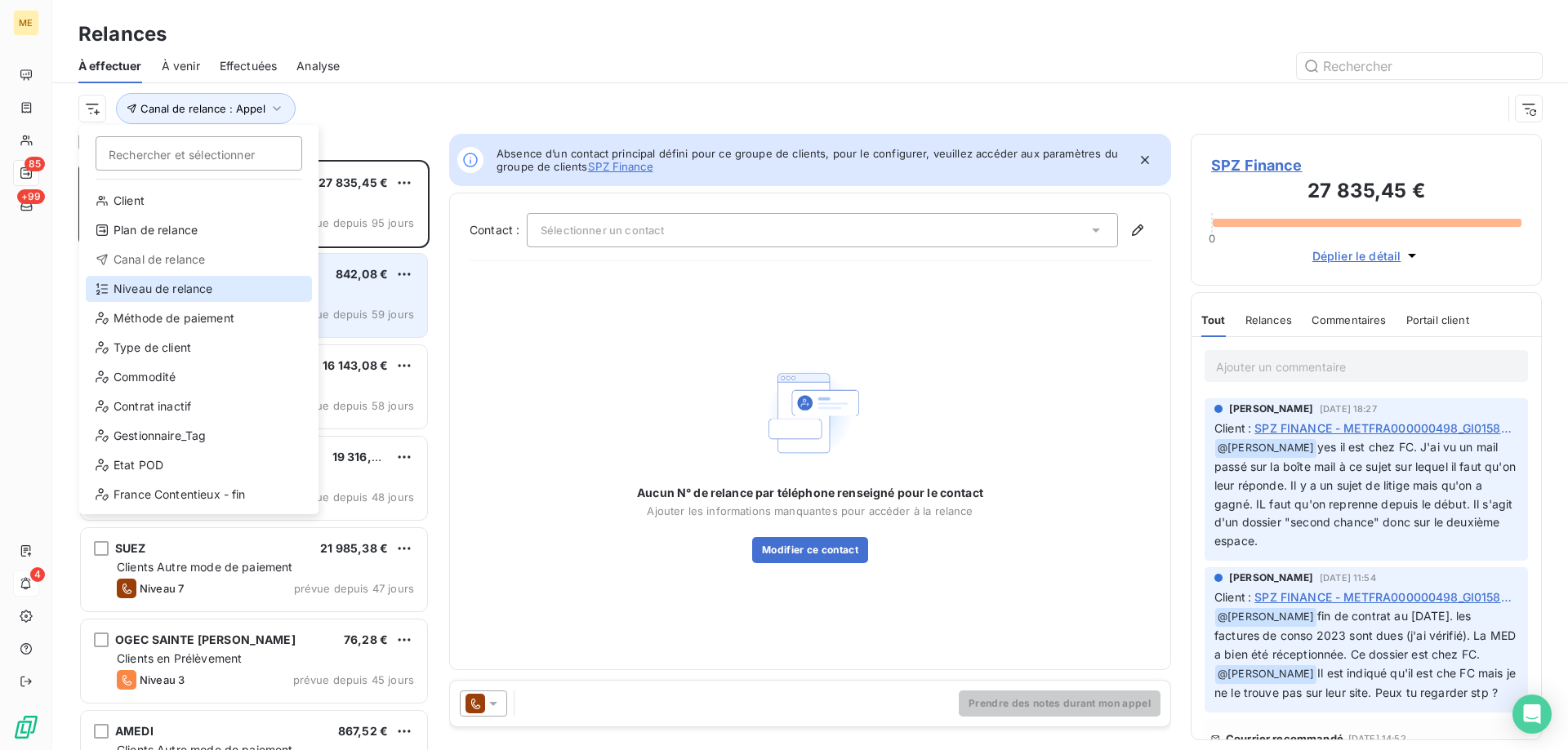
click at [135, 287] on div "Niveau de relance" at bounding box center [199, 289] width 227 height 26
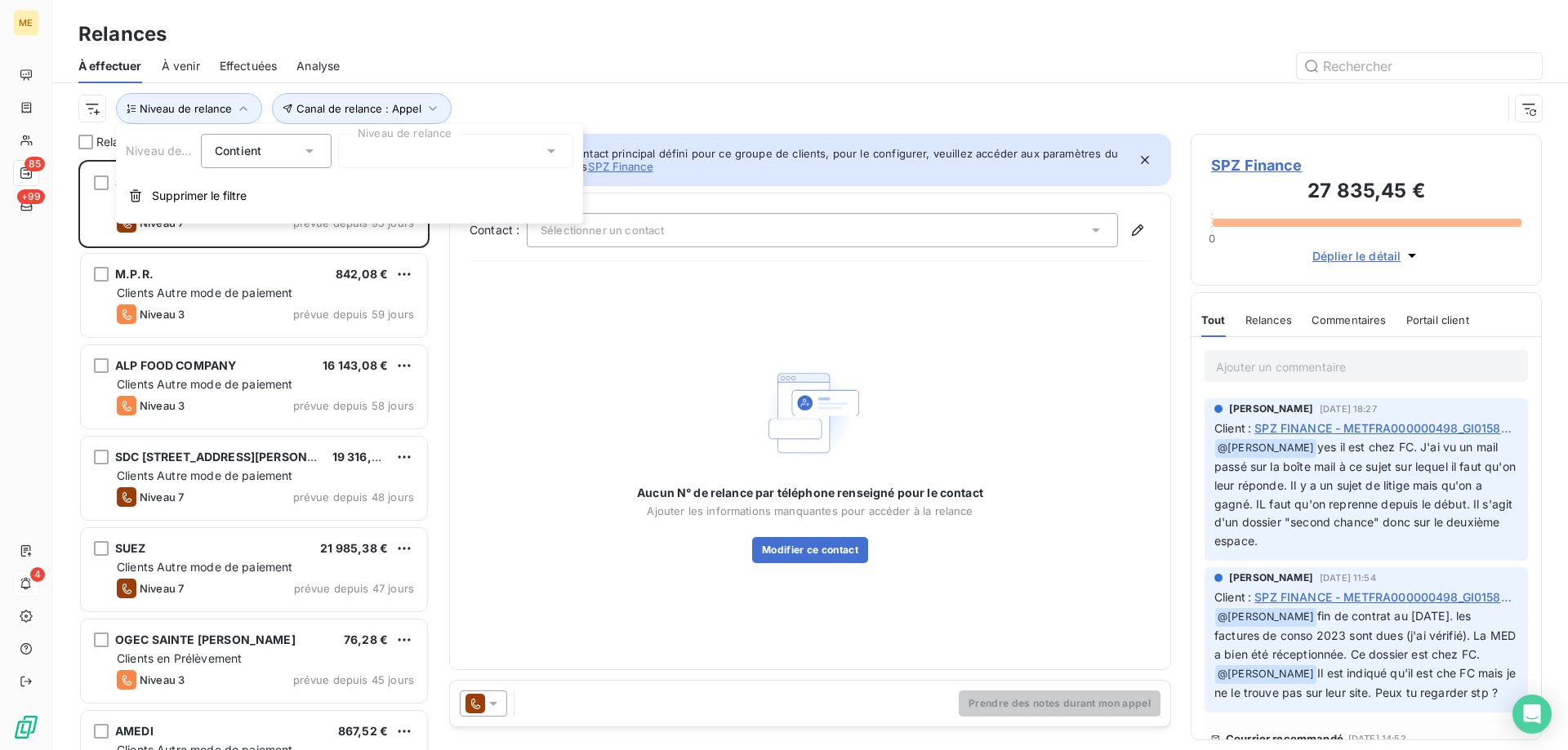
click at [347, 153] on div at bounding box center [455, 151] width 235 height 35
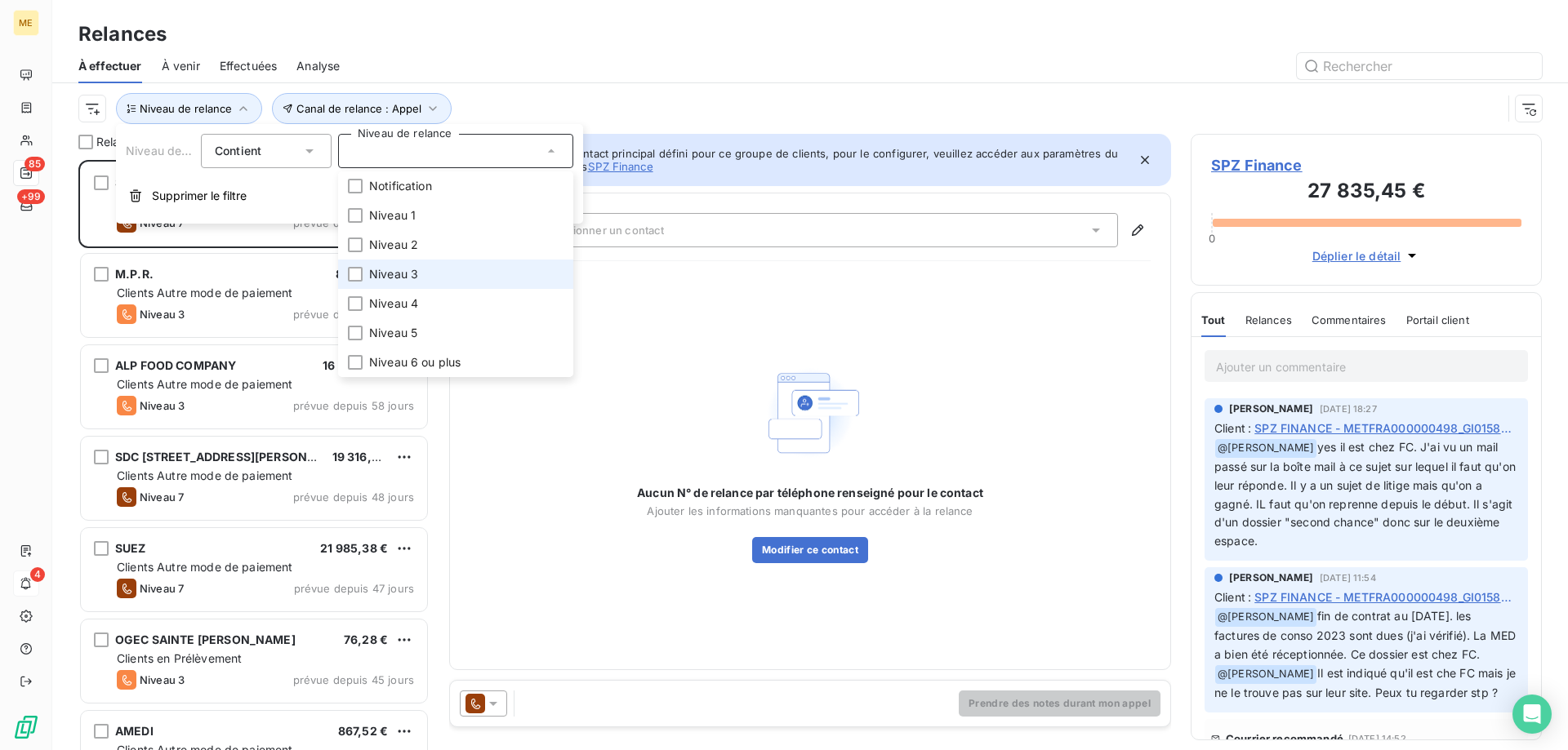
click at [382, 266] on span "Niveau 3" at bounding box center [393, 274] width 49 height 16
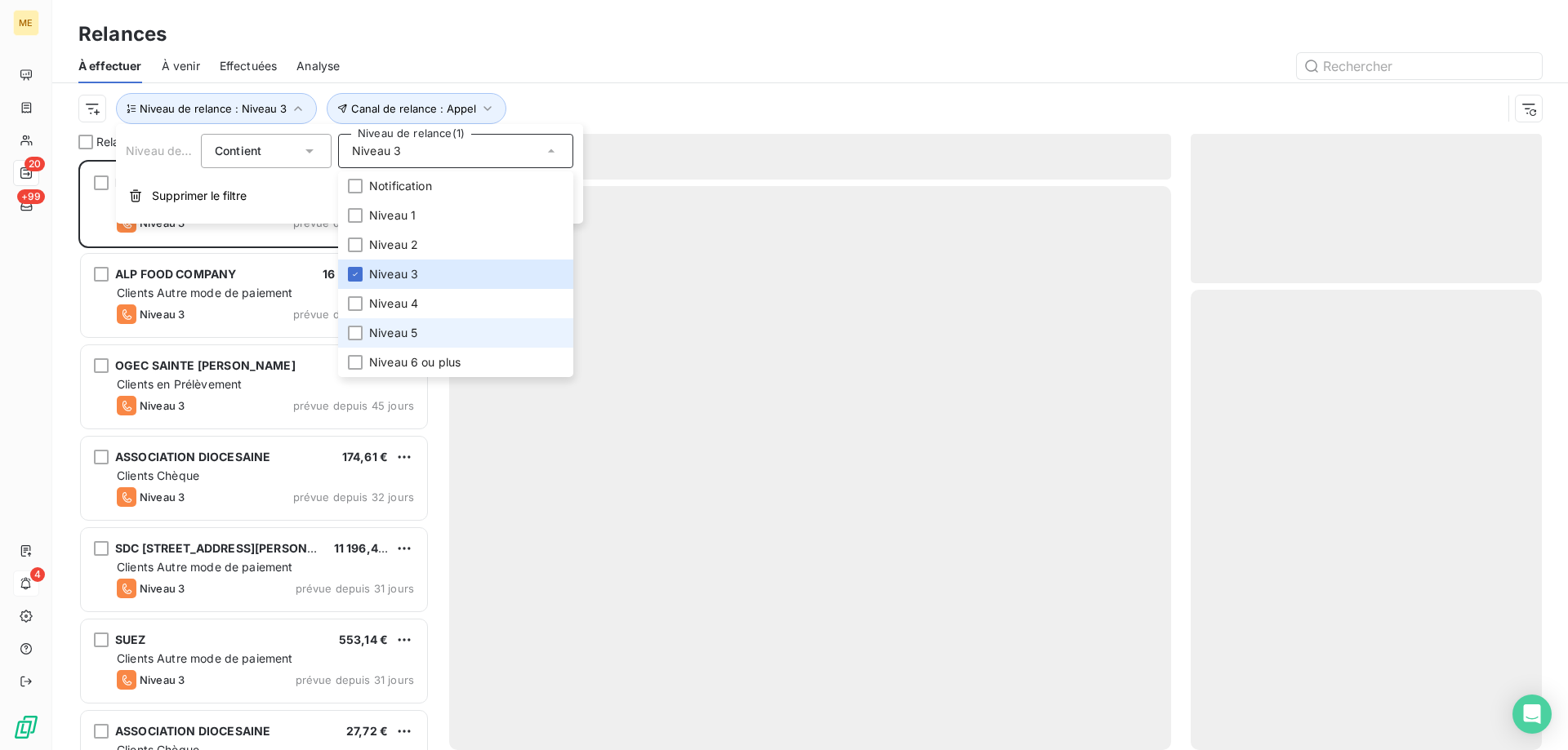
scroll to position [578, 339]
click at [413, 337] on span "Niveau 5" at bounding box center [393, 333] width 48 height 16
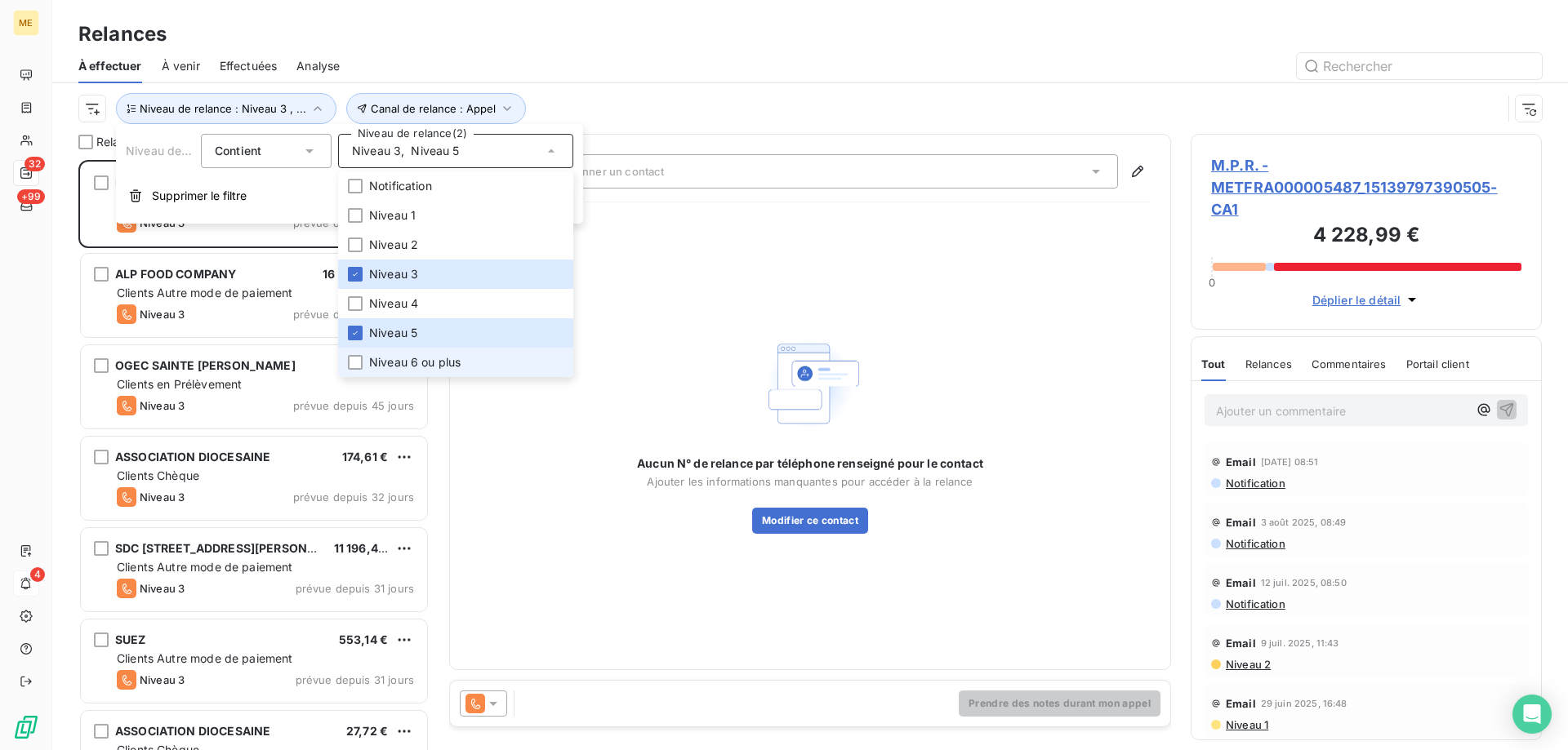
click at [408, 356] on span "Niveau 6 ou plus" at bounding box center [415, 363] width 91 height 16
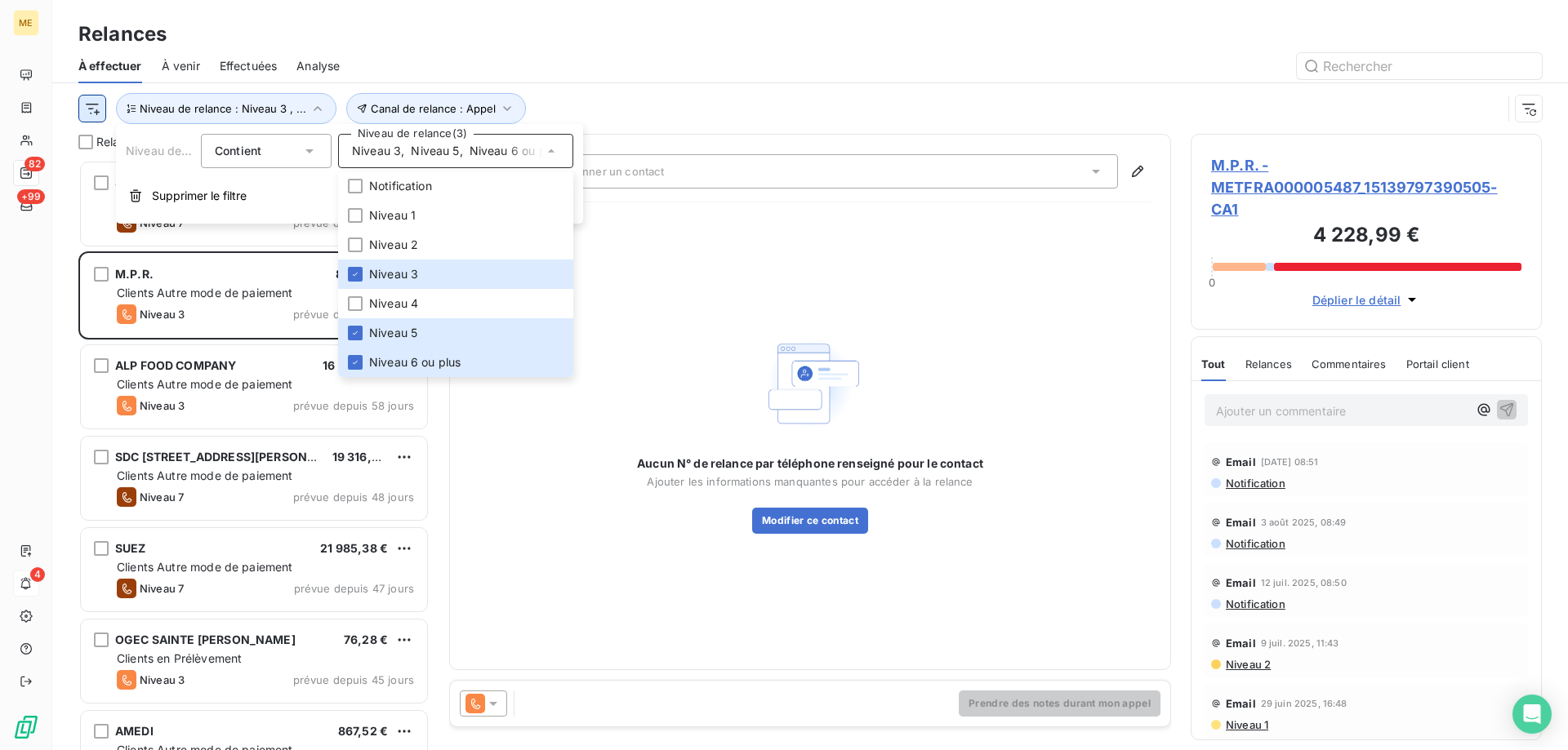
click at [95, 105] on html "ME 82 +99 4 Relances À effectuer À venir Effectuées Analyse Canal de relance : …" at bounding box center [784, 457] width 1568 height 914
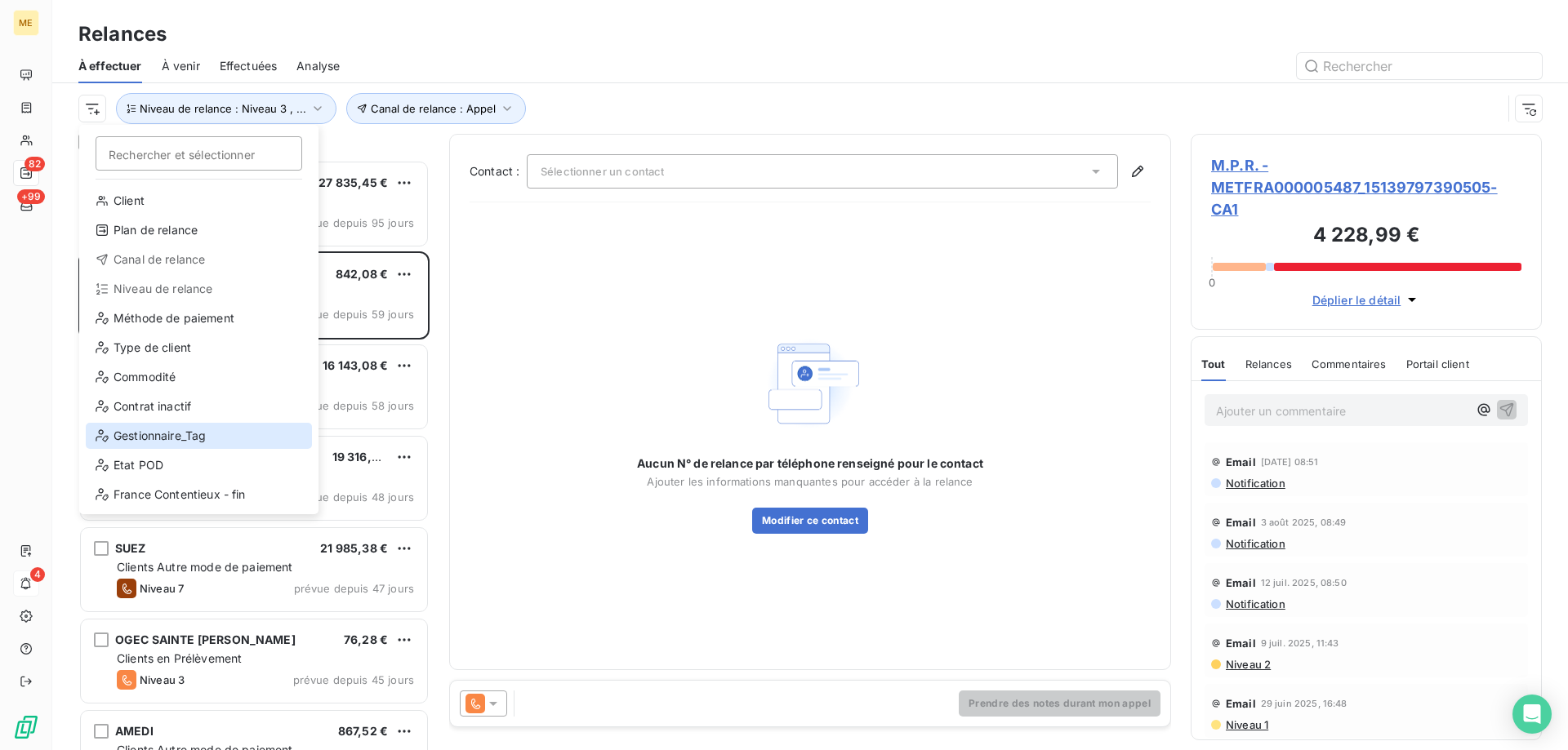
click at [154, 429] on div "Gestionnaire_Tag" at bounding box center [199, 436] width 227 height 26
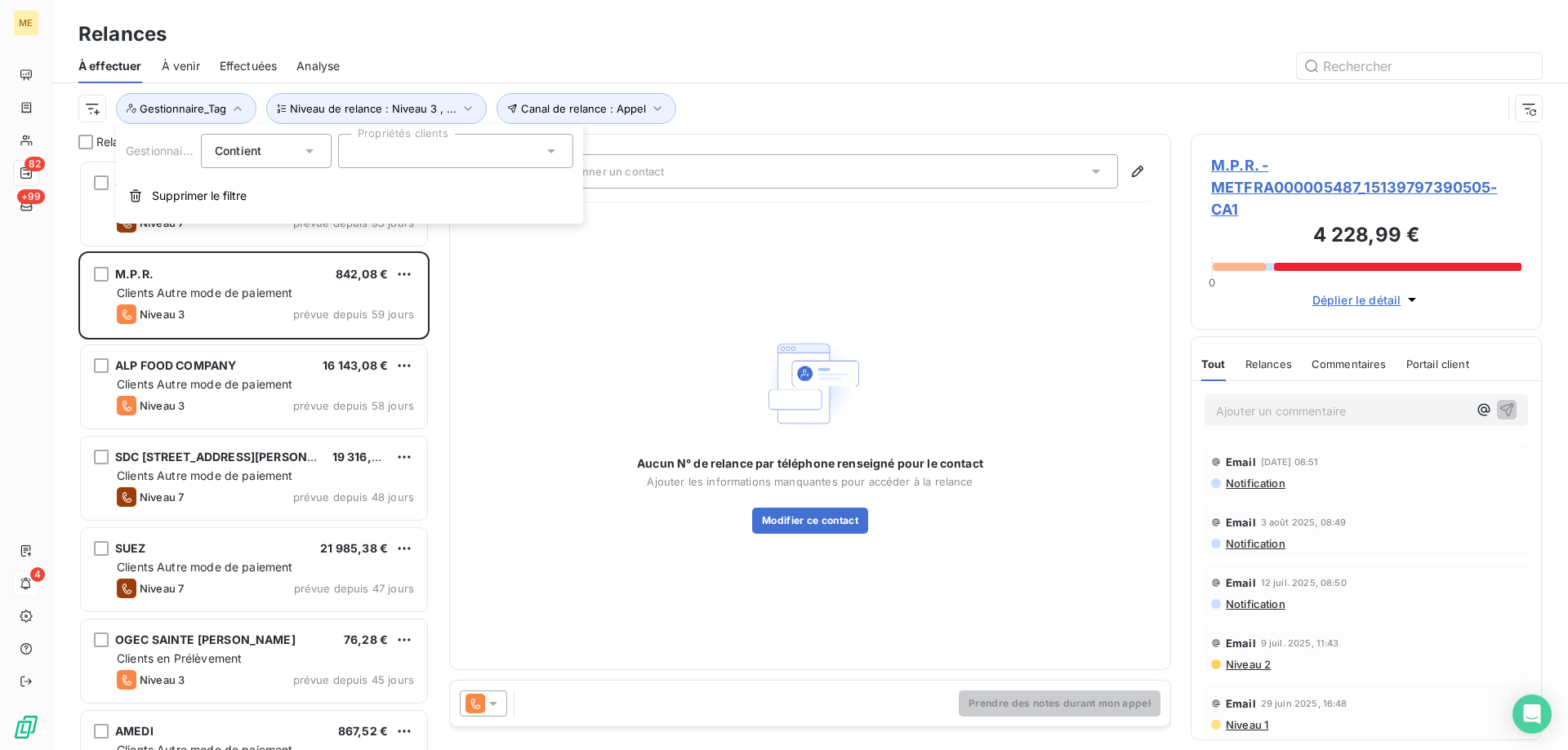
click at [392, 144] on div at bounding box center [455, 151] width 235 height 35
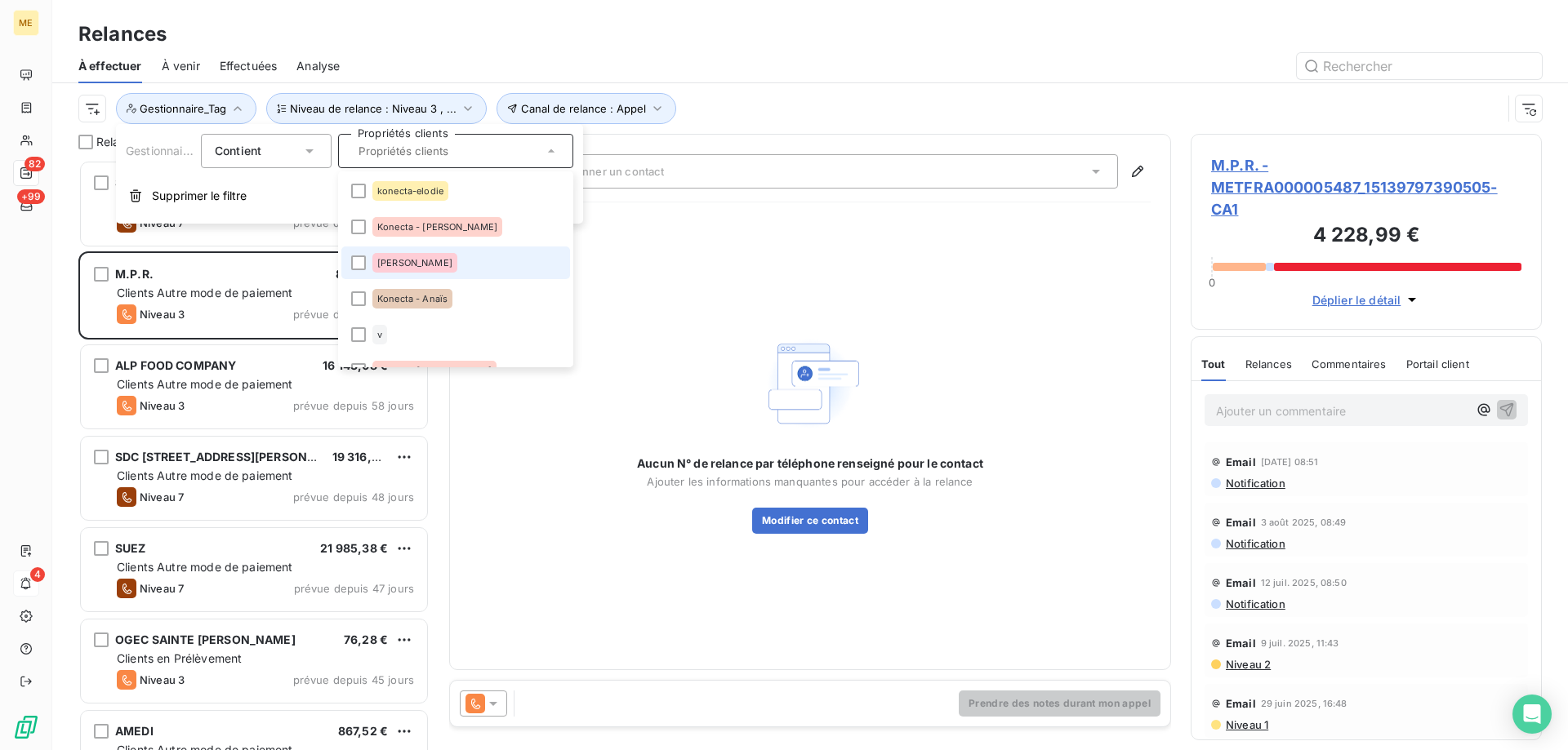
scroll to position [408, 0]
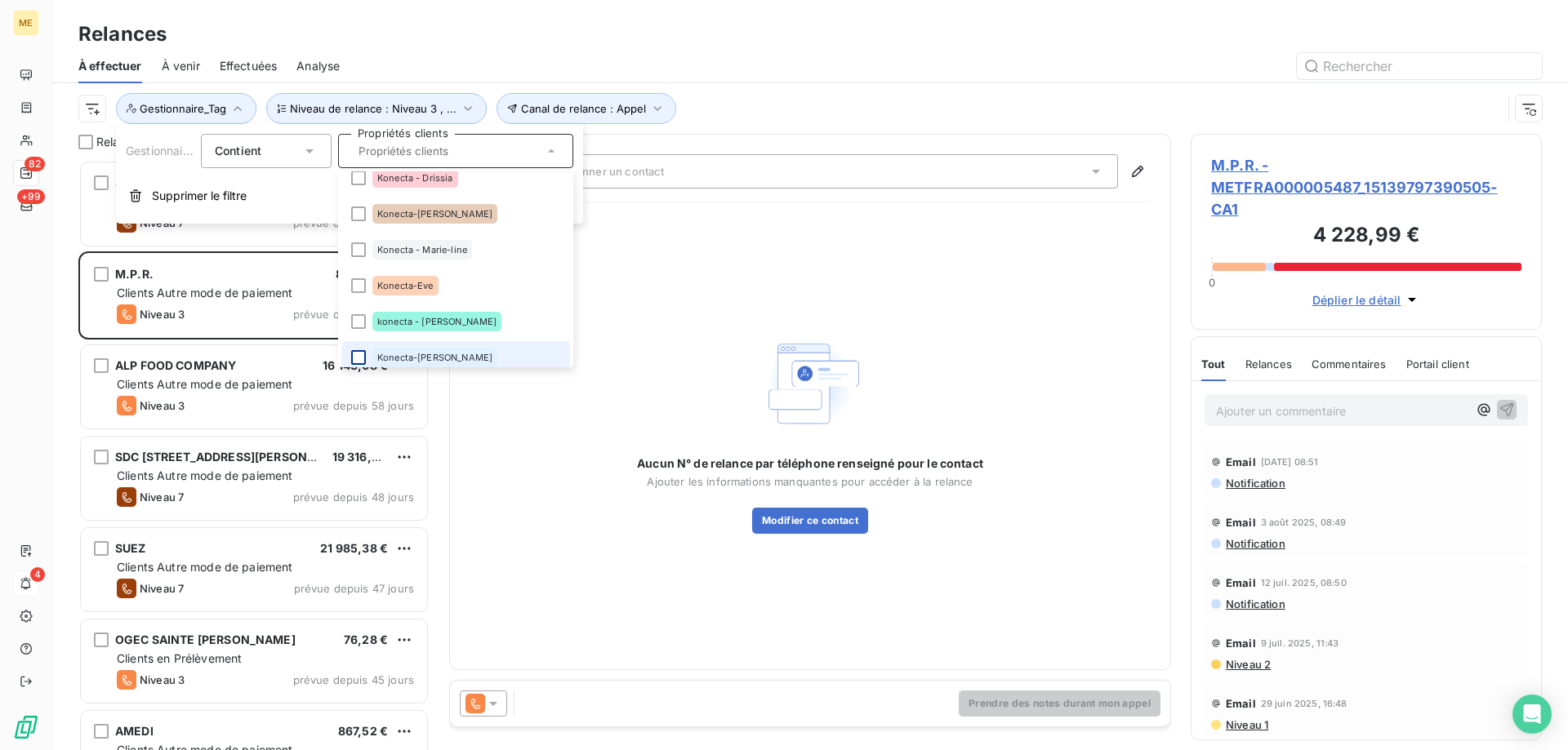
click at [356, 358] on div at bounding box center [358, 358] width 15 height 15
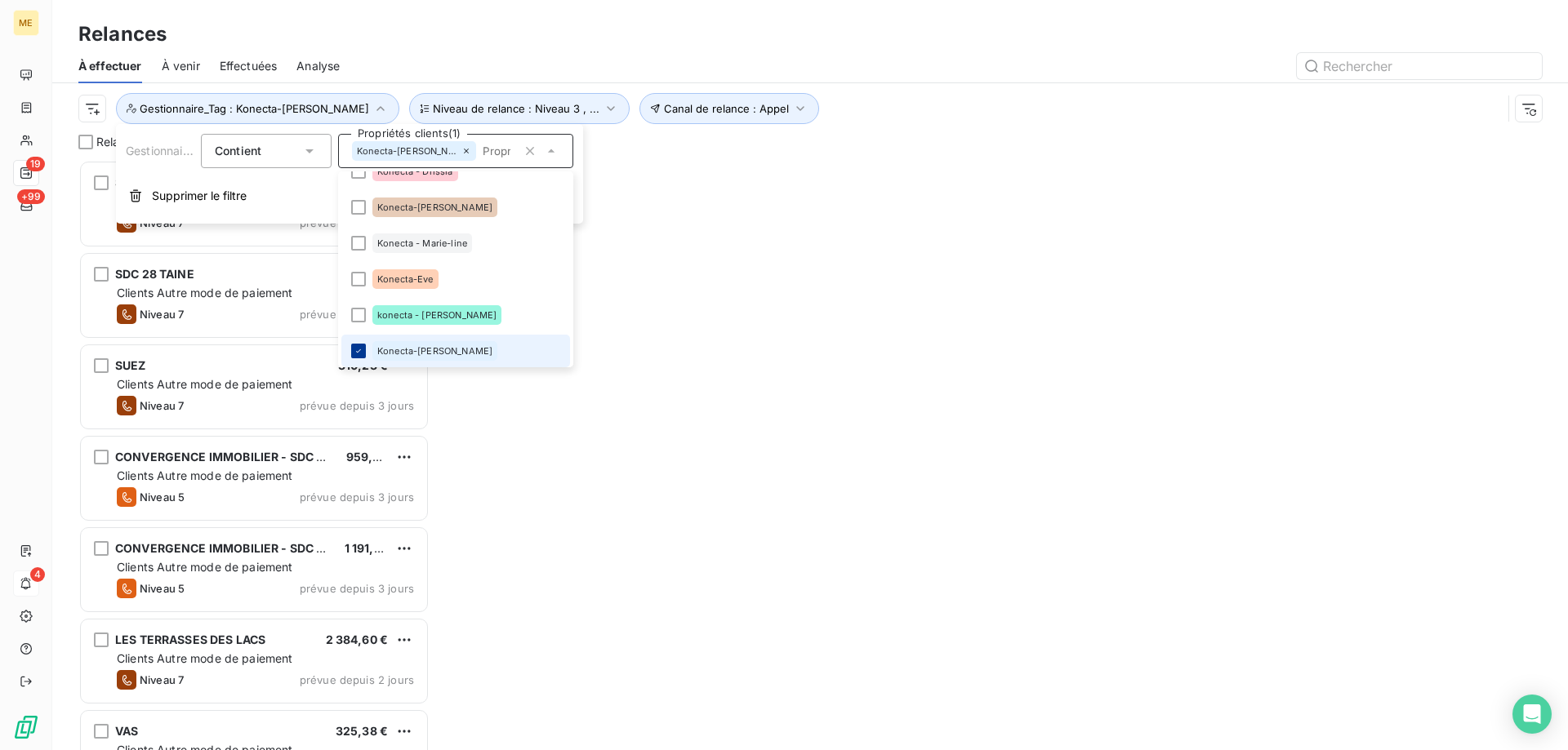
scroll to position [578, 339]
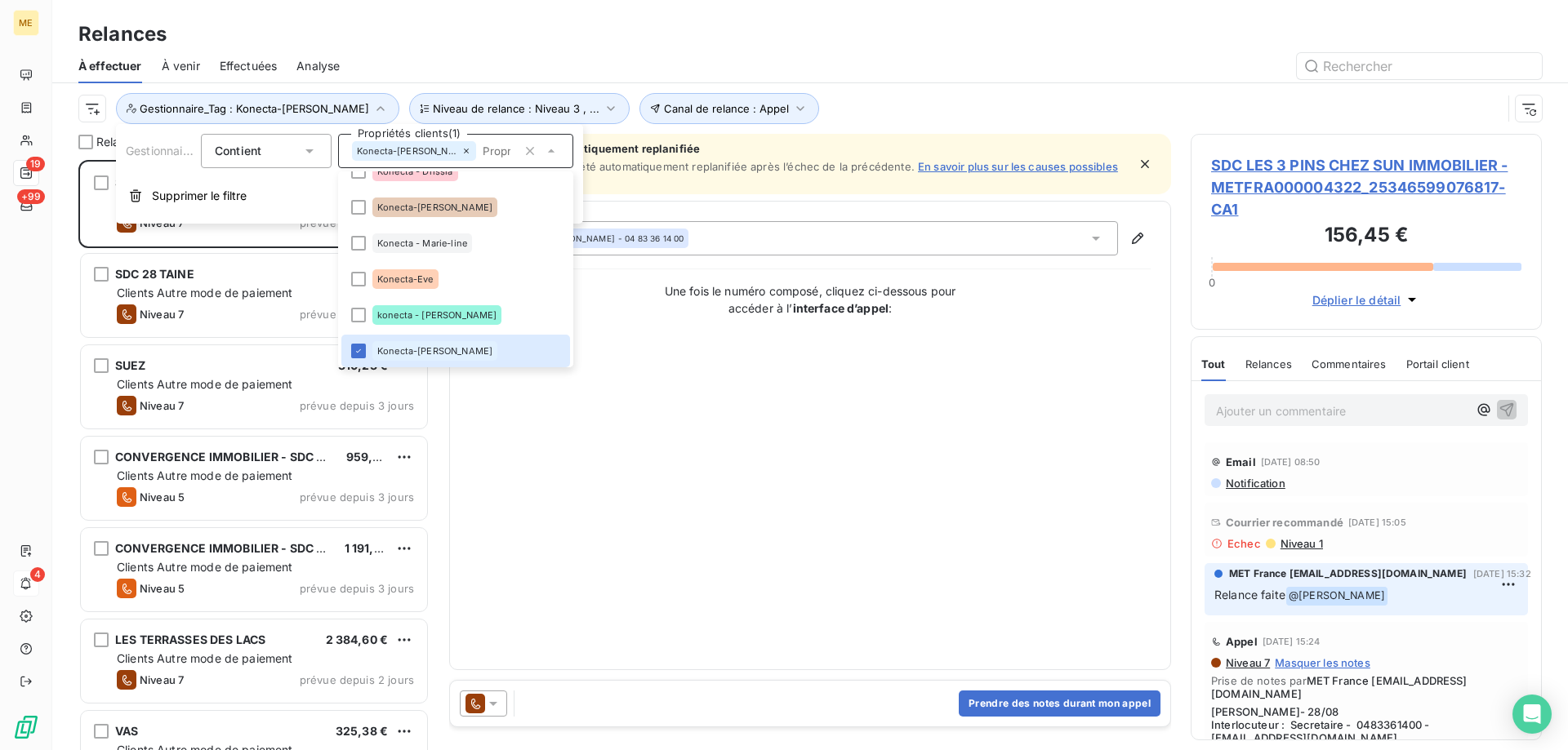
click at [646, 365] on div "Contact : [PERSON_NAME] - 04 83 36 14 00 Une fois le numéro composé, cliquez ci…" at bounding box center [811, 436] width 682 height 429
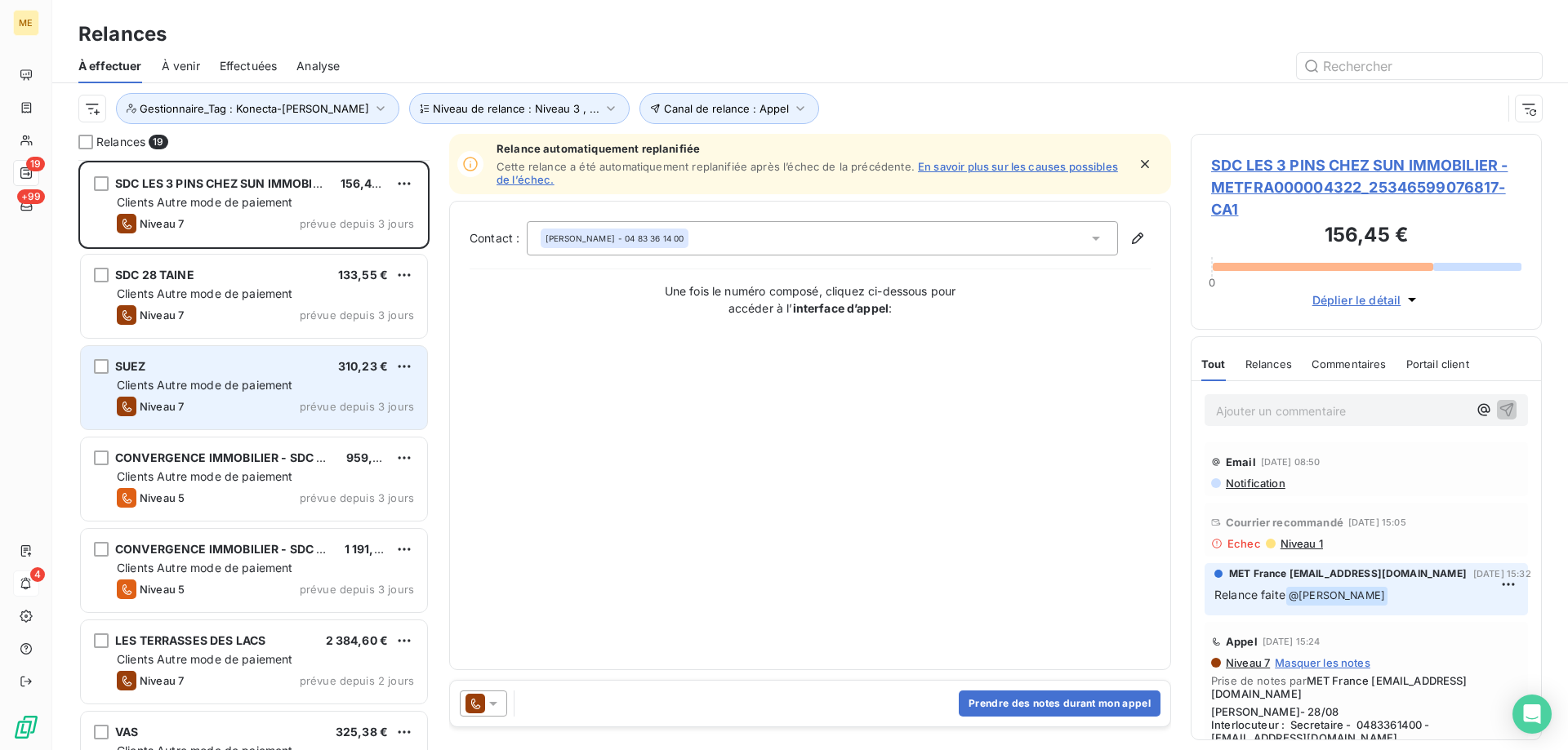
scroll to position [164, 0]
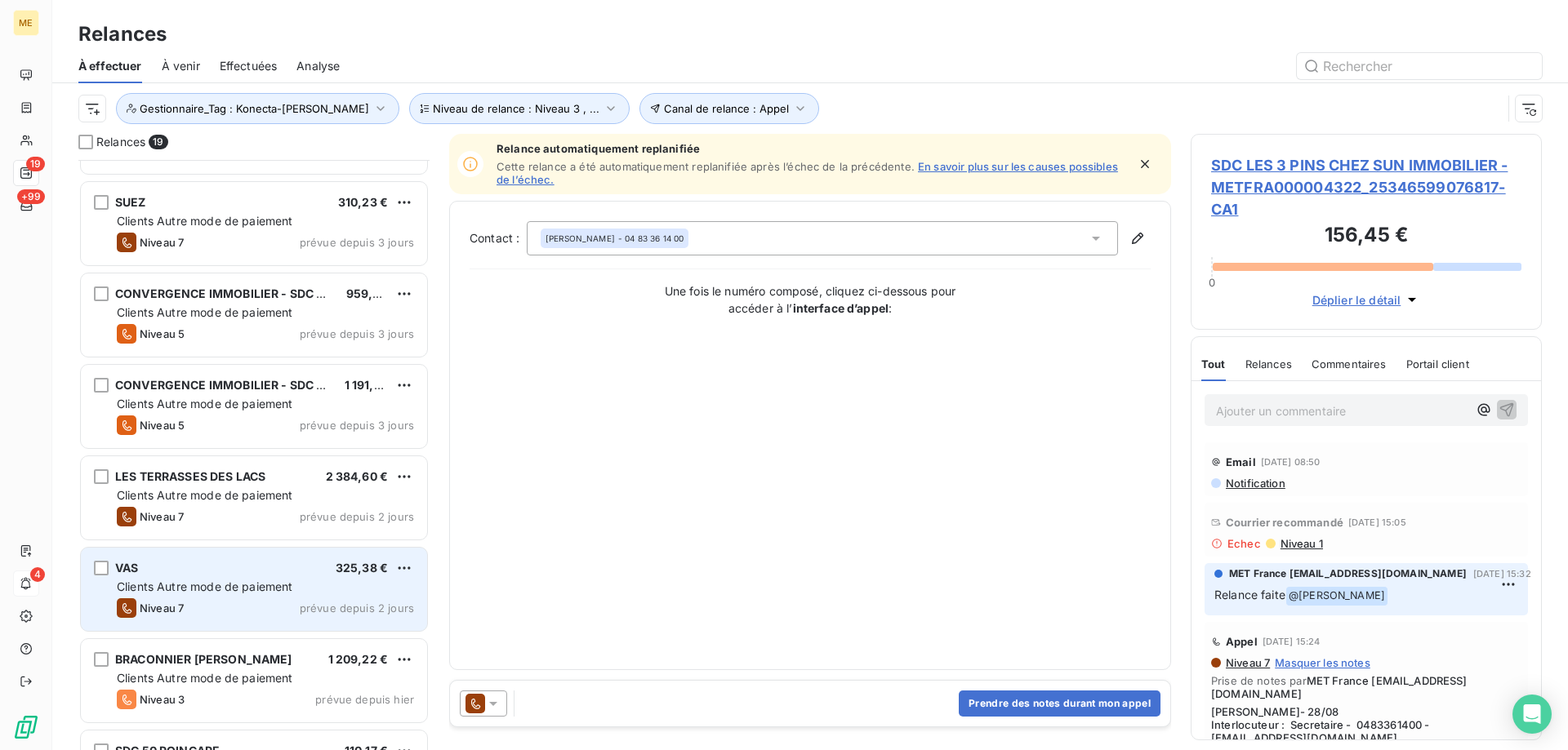
click at [192, 575] on div "VAS 325,38 €" at bounding box center [265, 568] width 297 height 15
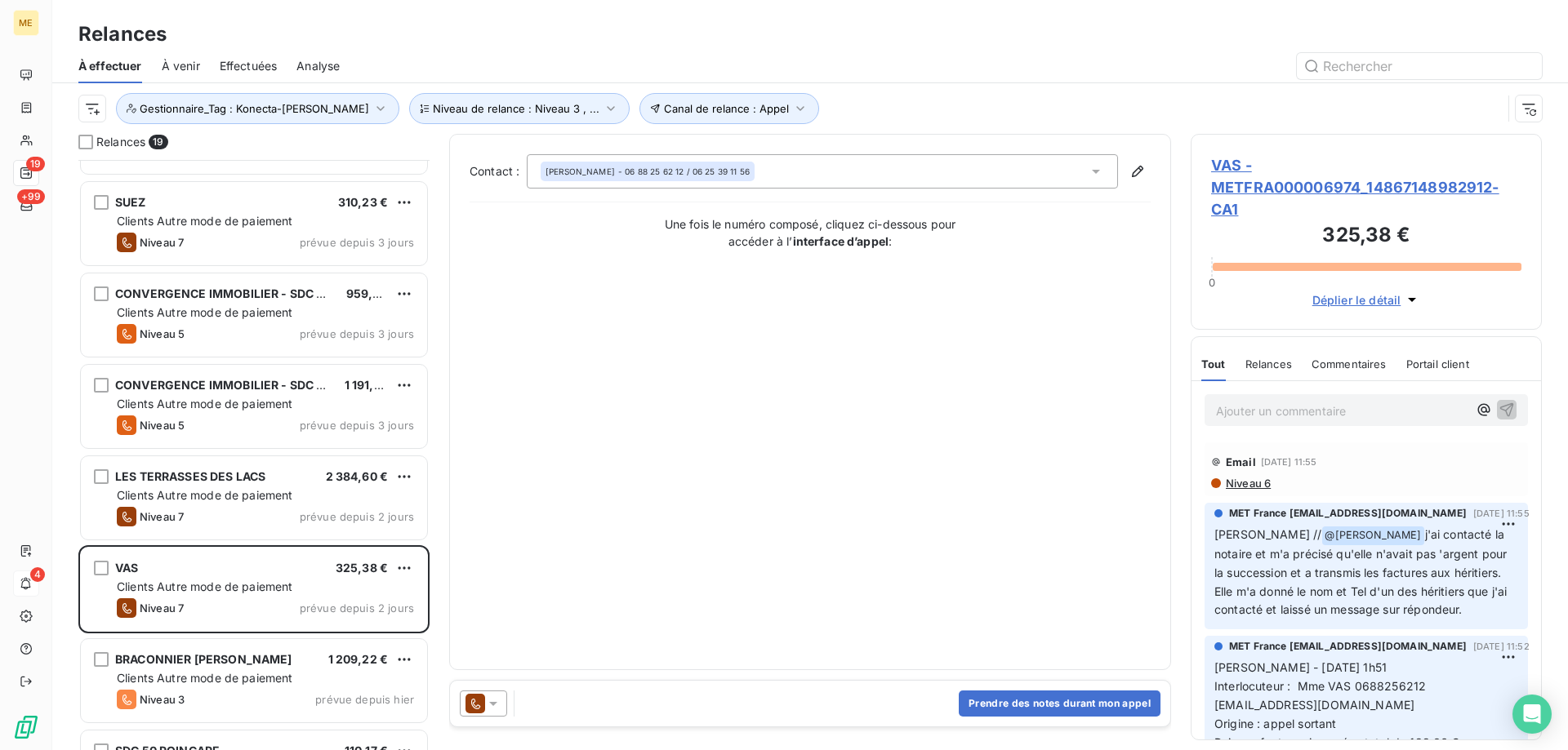
click at [1220, 190] on span "VAS - METFRA000006974_14867148982912-CA1" at bounding box center [1366, 187] width 310 height 67
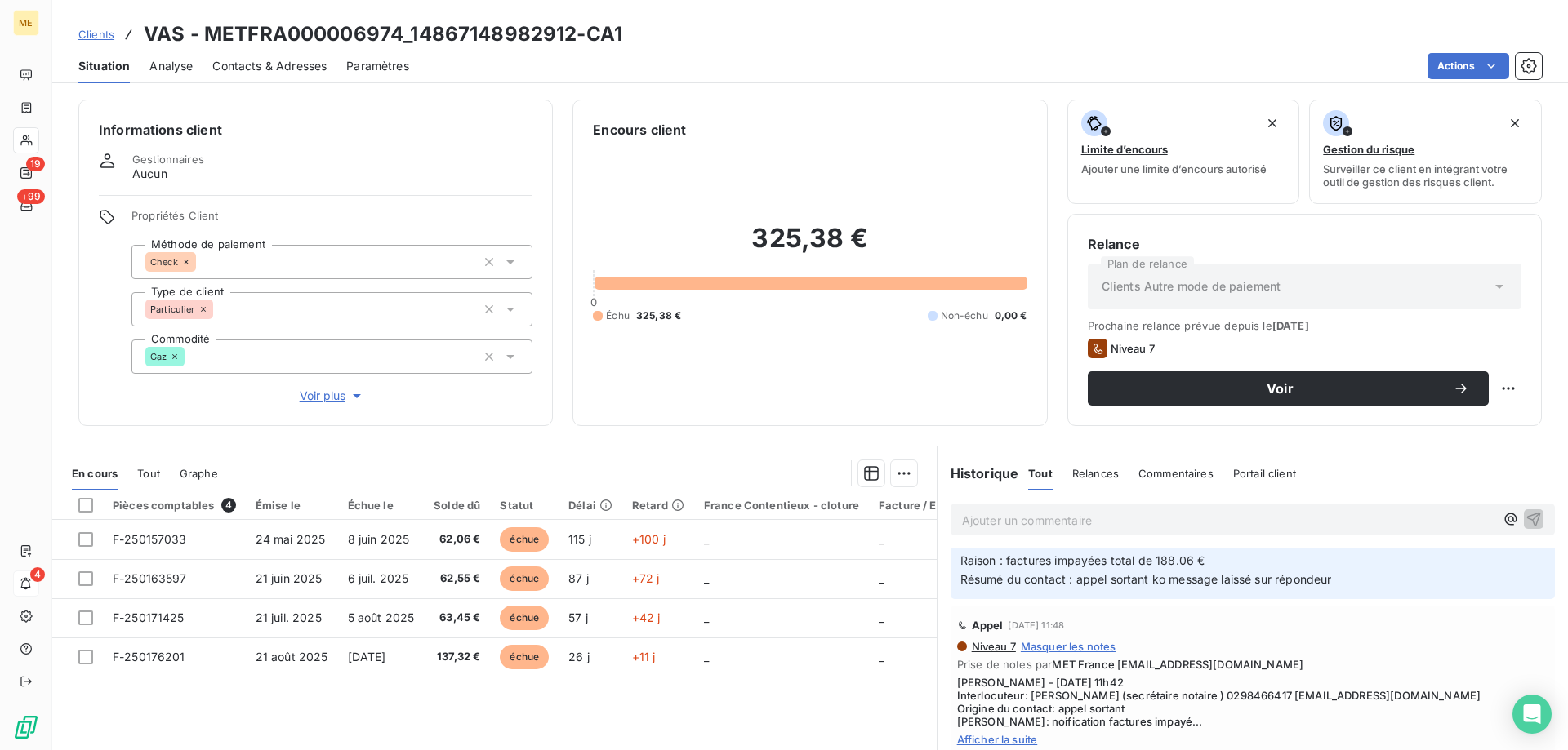
scroll to position [245, 0]
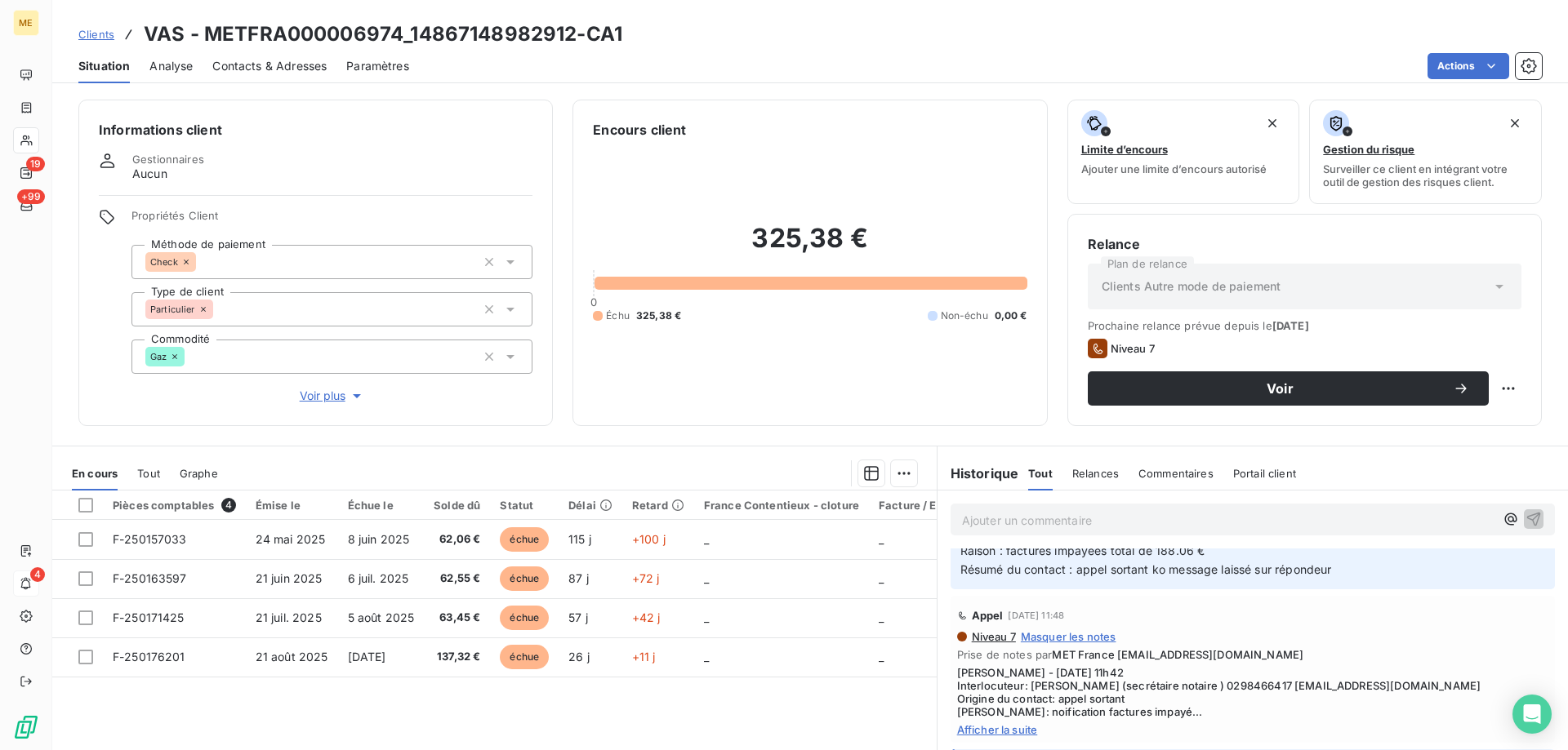
click at [1018, 730] on span "Afficher la suite" at bounding box center [1252, 729] width 591 height 13
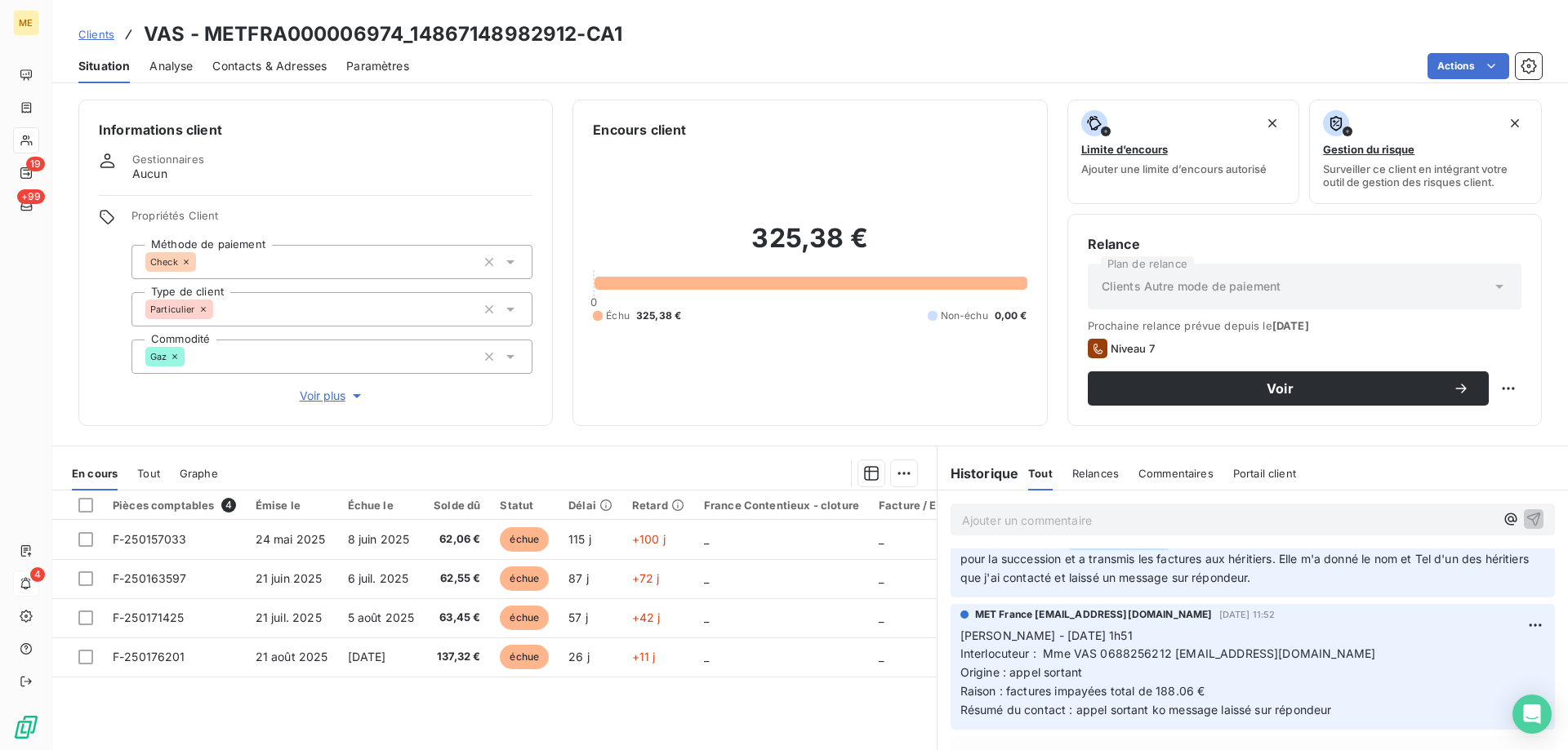
scroll to position [81, 0]
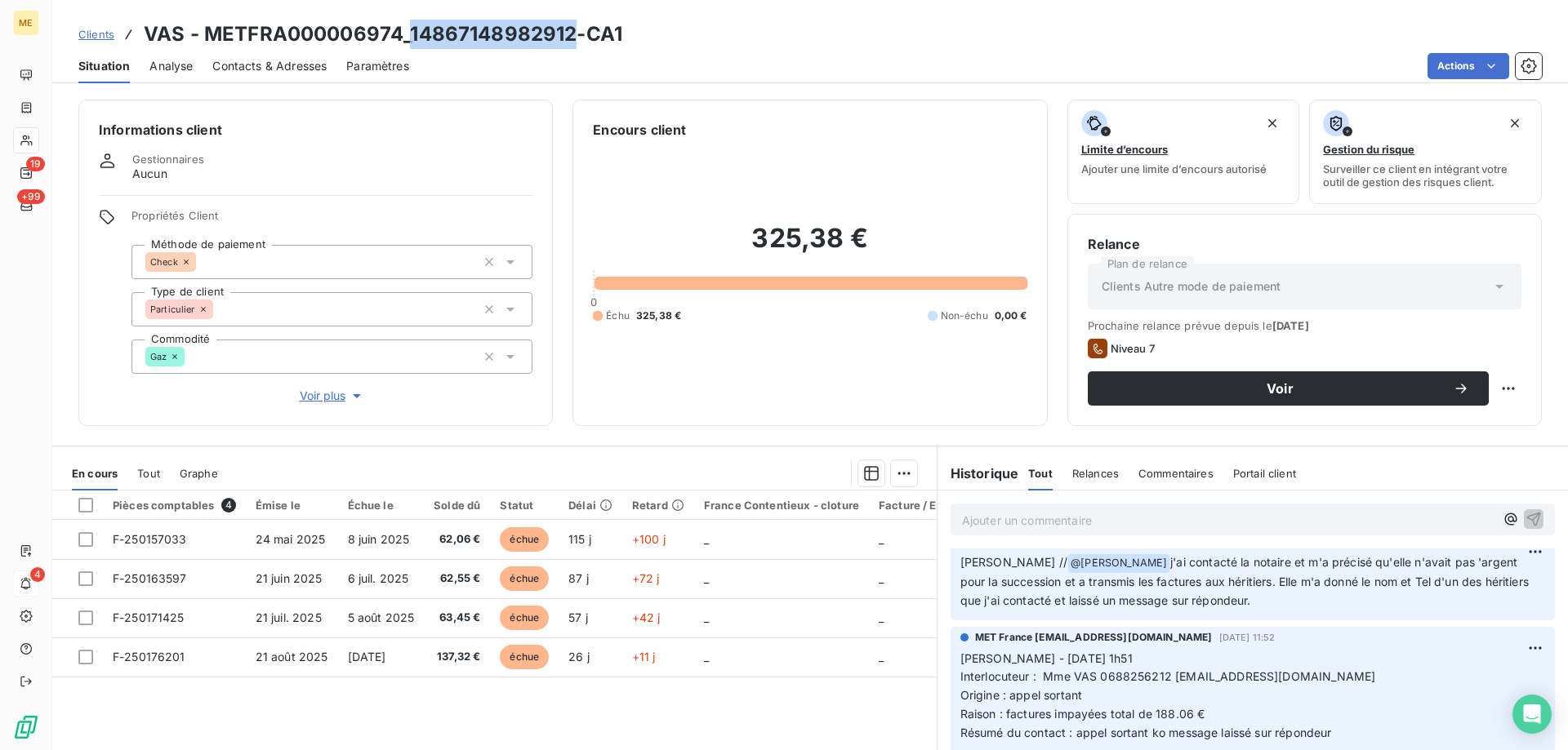
drag, startPoint x: 410, startPoint y: 35, endPoint x: 573, endPoint y: 28, distance: 163.2
click at [573, 28] on h3 "VAS - METFRA000006974_14867148982912-CA1" at bounding box center [384, 35] width 479 height 30
copy h3 "14867148982912"
click at [1168, 675] on span "Interlocuteur : Mme VAS 0688256212 VASIZA@YAHOO.FR" at bounding box center [1169, 676] width 415 height 14
click at [1113, 680] on span "Interlocuteur : Mme VAS 0688256212 VASIZA@YAHOO.FR" at bounding box center [1169, 676] width 415 height 14
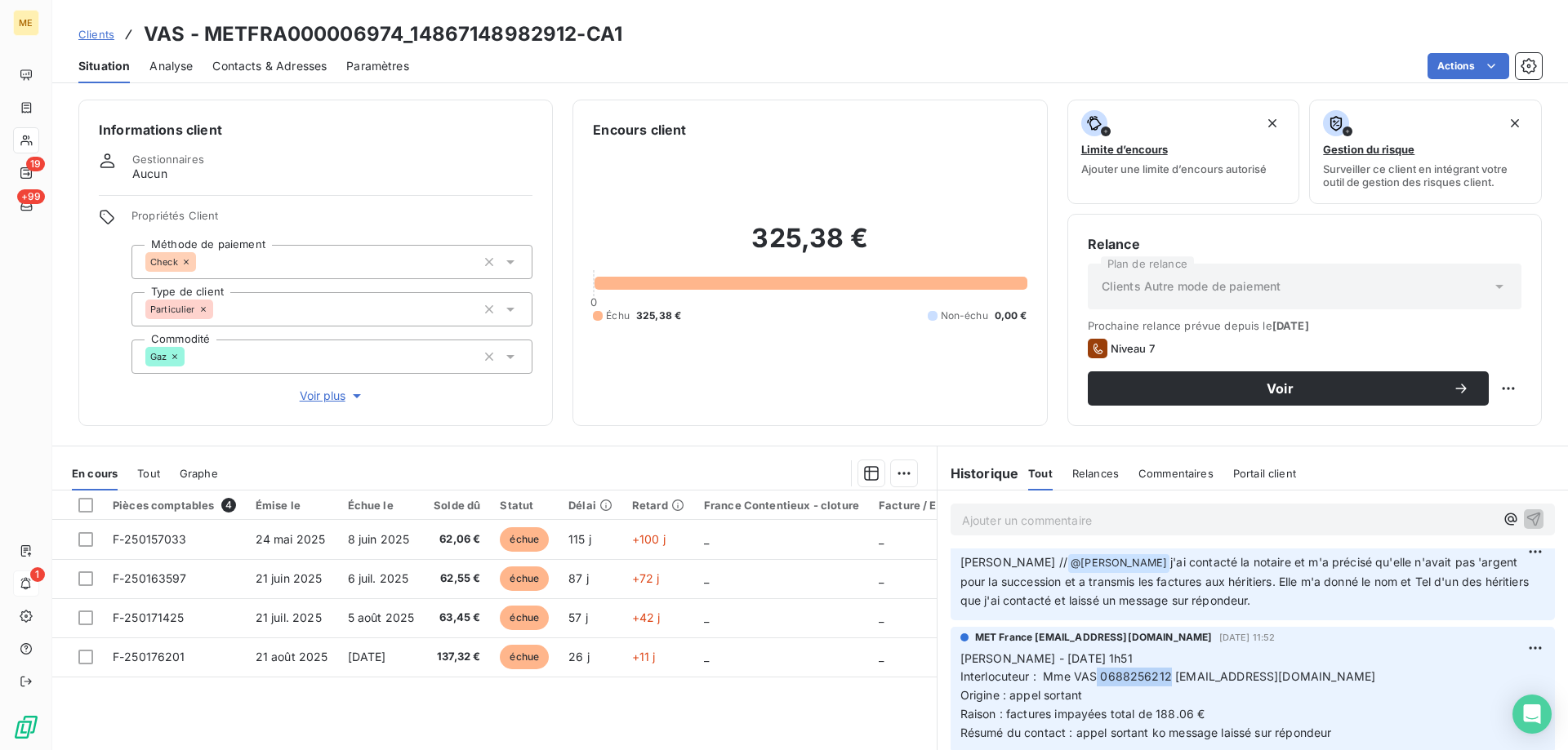
drag, startPoint x: 1092, startPoint y: 677, endPoint x: 1162, endPoint y: 676, distance: 70.0
click at [1162, 676] on span "Interlocuteur : Mme VAS 0688256212 VASIZA@YAHOO.FR" at bounding box center [1169, 676] width 415 height 14
copy span "0688256212"
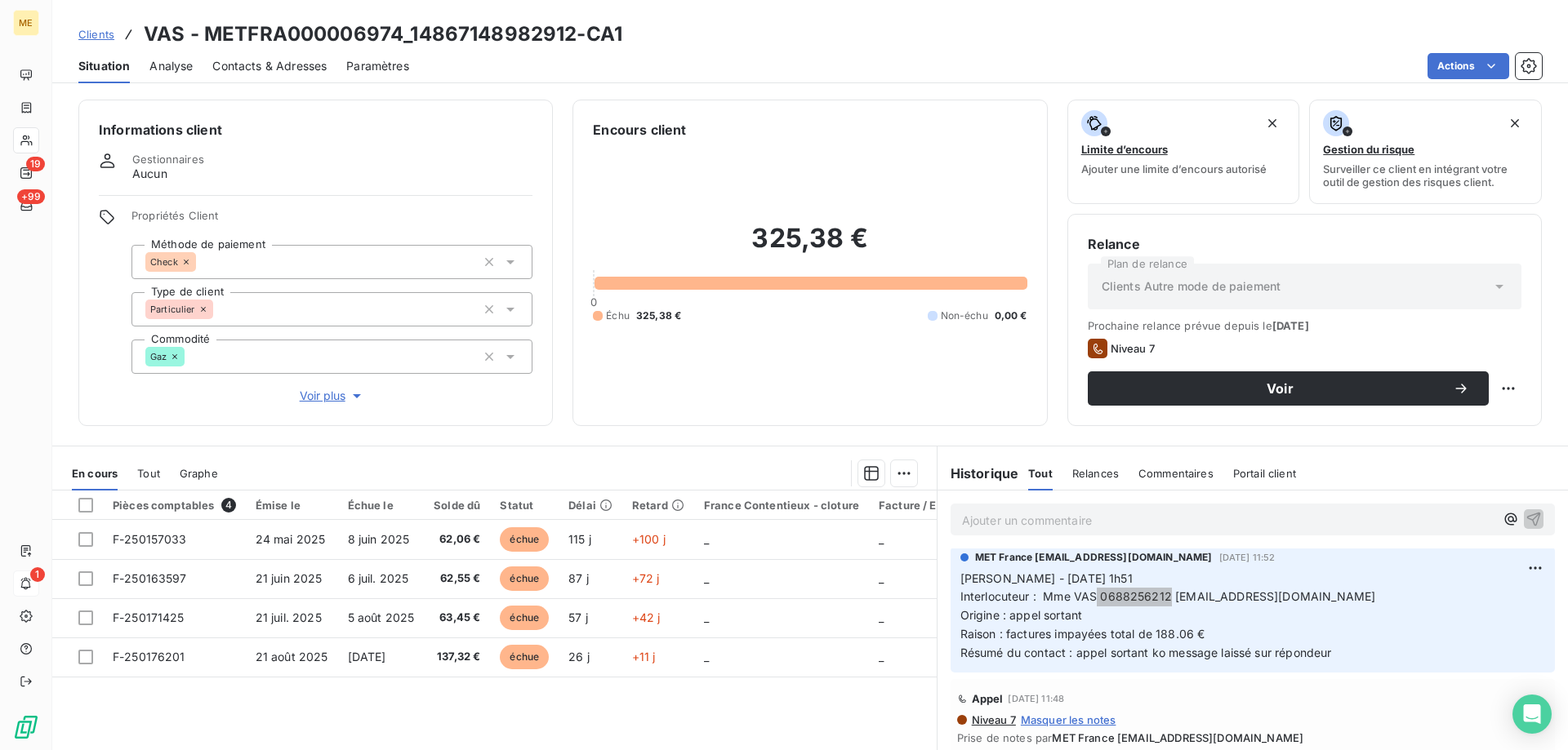
scroll to position [163, 0]
click at [300, 69] on span "Contacts & Adresses" at bounding box center [269, 66] width 114 height 16
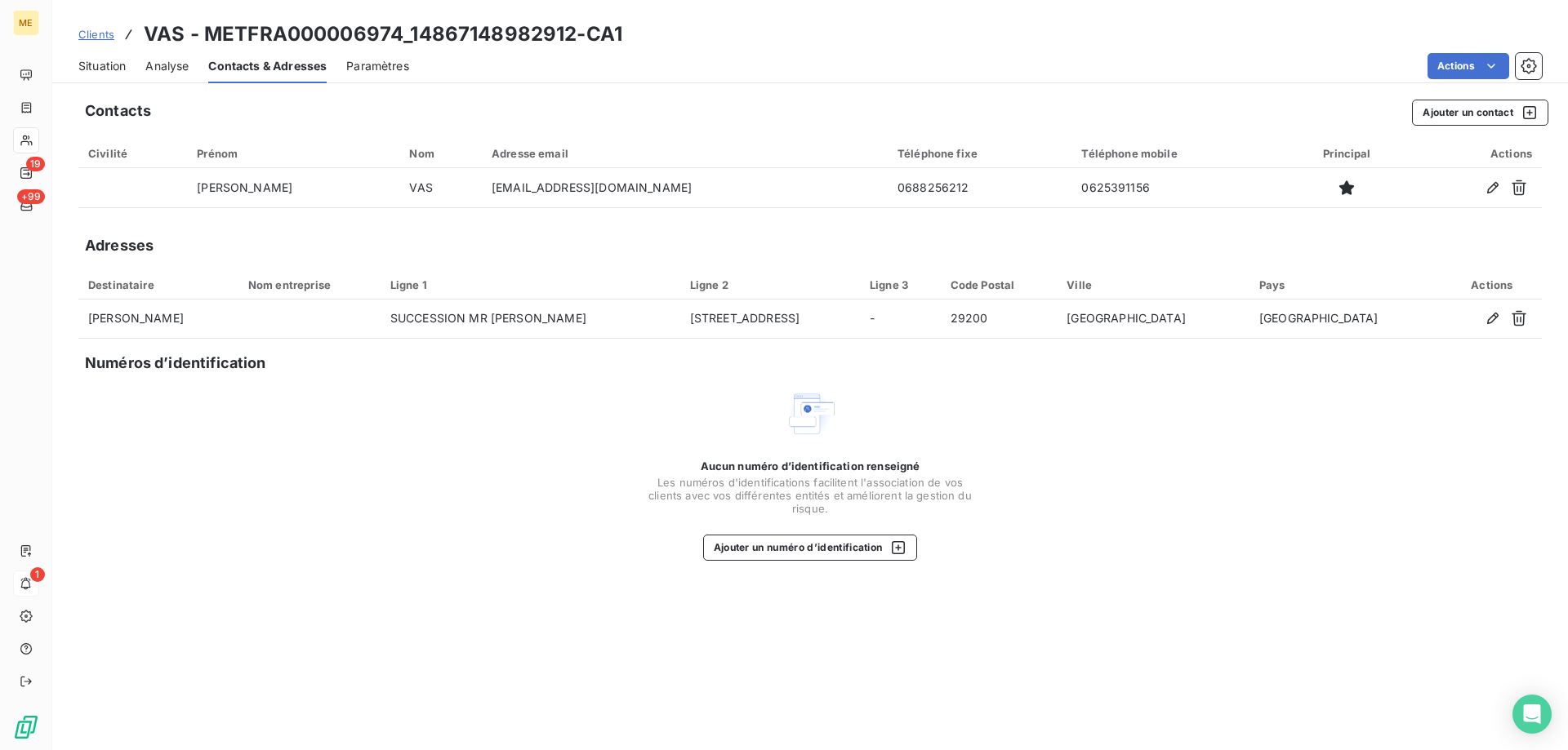
click at [95, 67] on span "Situation" at bounding box center [102, 66] width 48 height 16
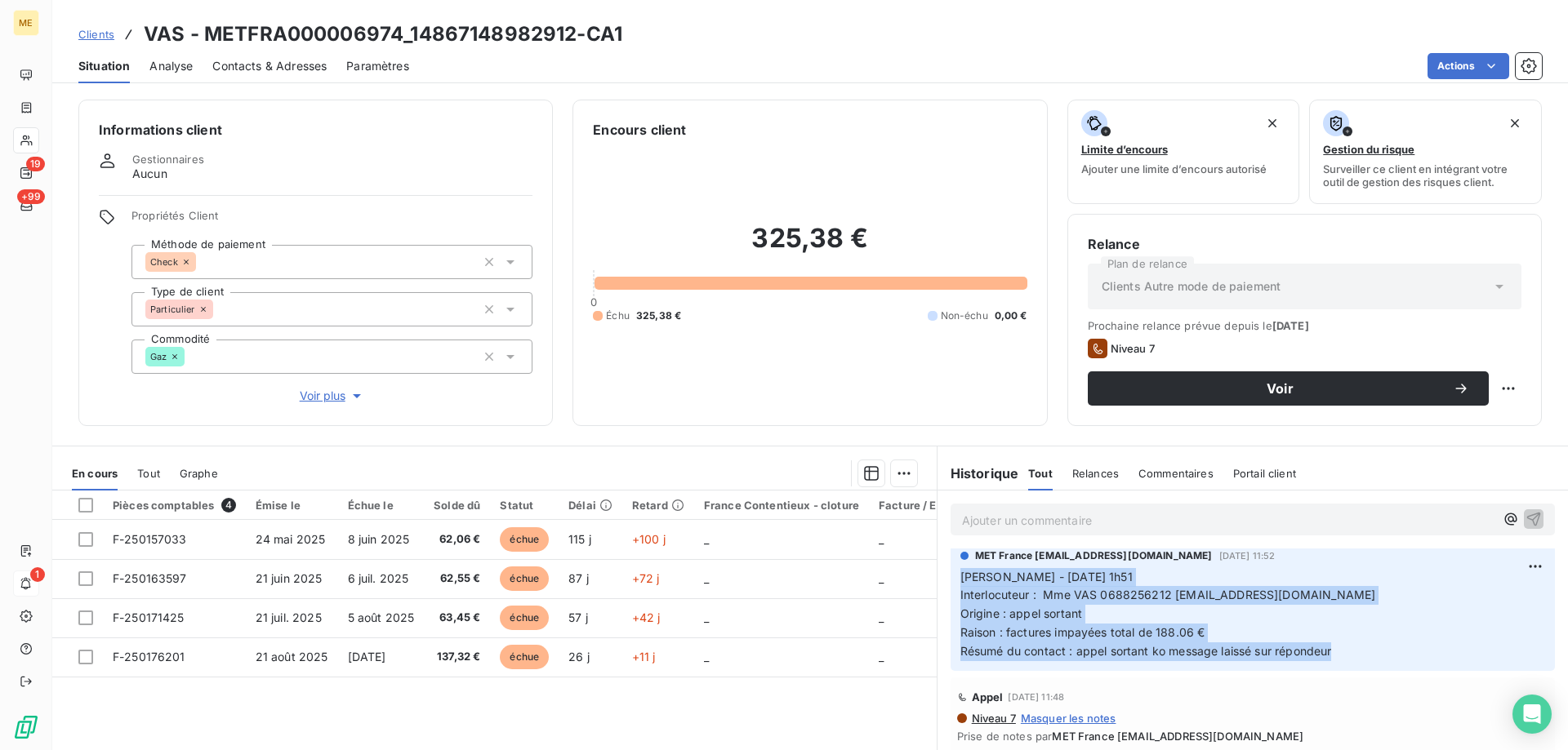
drag, startPoint x: 1355, startPoint y: 649, endPoint x: 940, endPoint y: 580, distance: 420.7
click at [940, 580] on div "MET France met-france@recouvrement.met.com 4 sept. 2025, 11:52 Sylvain - 04/09/…" at bounding box center [1253, 608] width 631 height 132
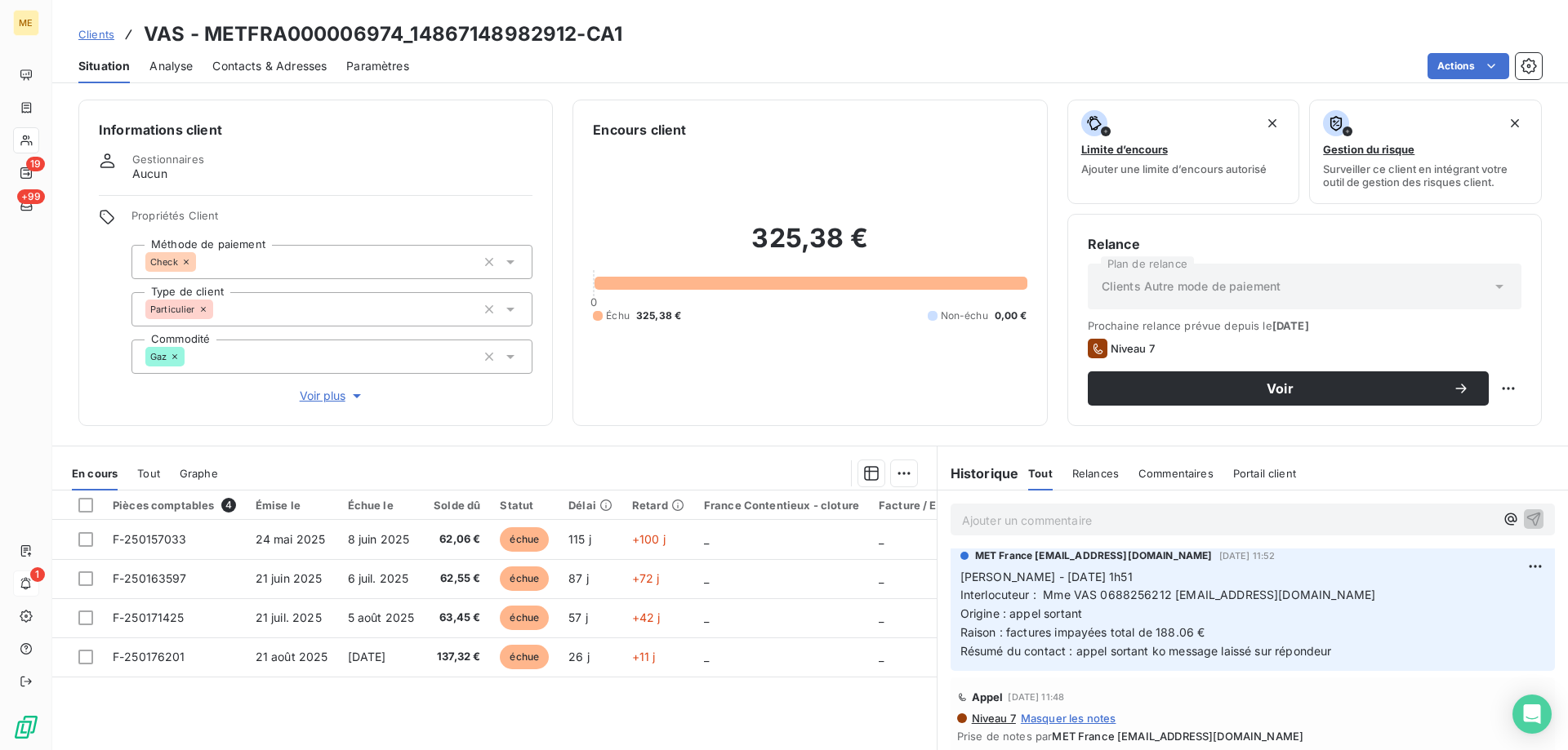
click at [980, 512] on p "Ajouter un commentaire ﻿" at bounding box center [1228, 521] width 533 height 21
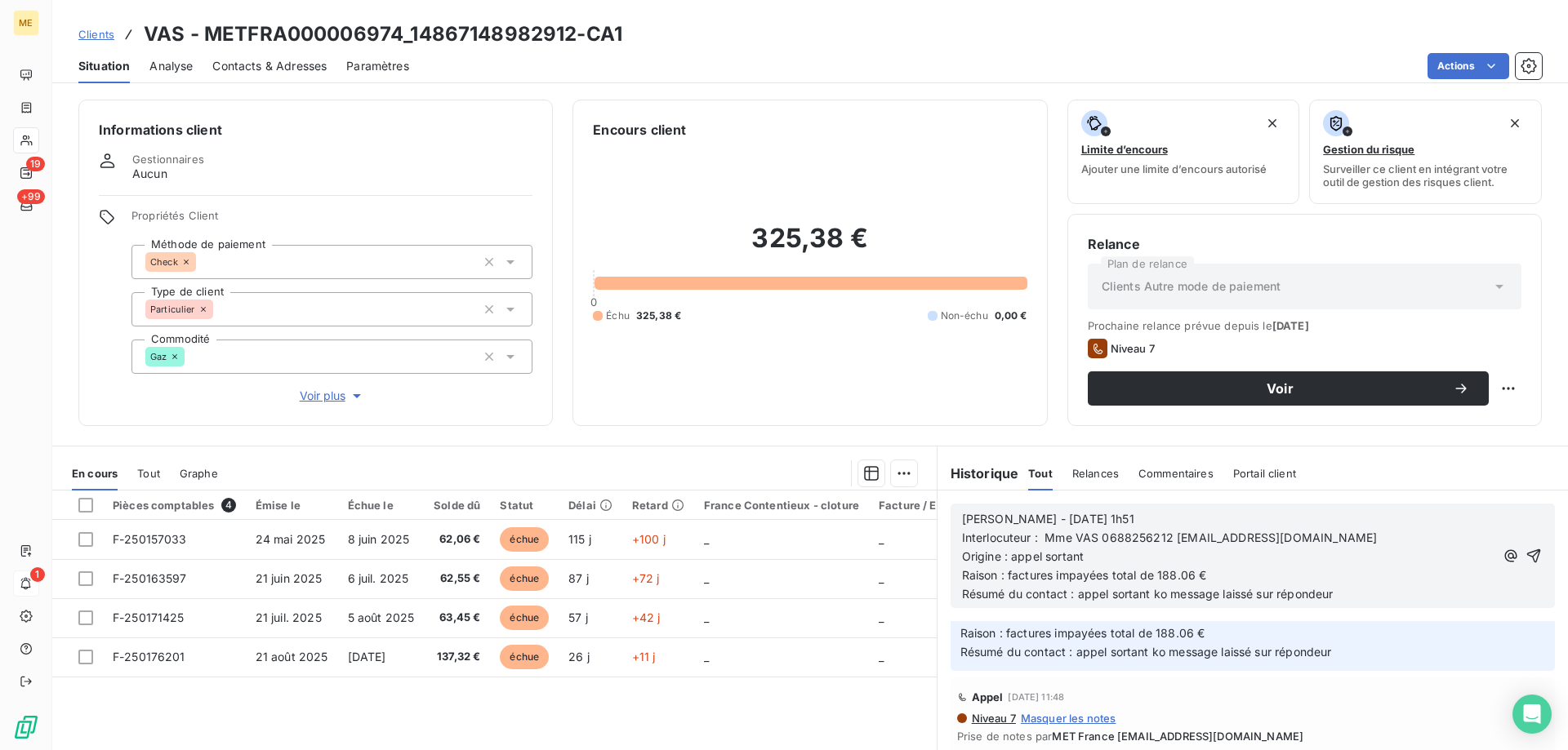
click at [1021, 518] on span "Sylvain - 04/09/2025 - 1h51" at bounding box center [1047, 519] width 172 height 14
click at [1110, 521] on p "Sylvain - 16/09/2025 - 1h51" at bounding box center [1228, 520] width 533 height 19
click at [1525, 552] on icon "button" at bounding box center [1533, 556] width 16 height 16
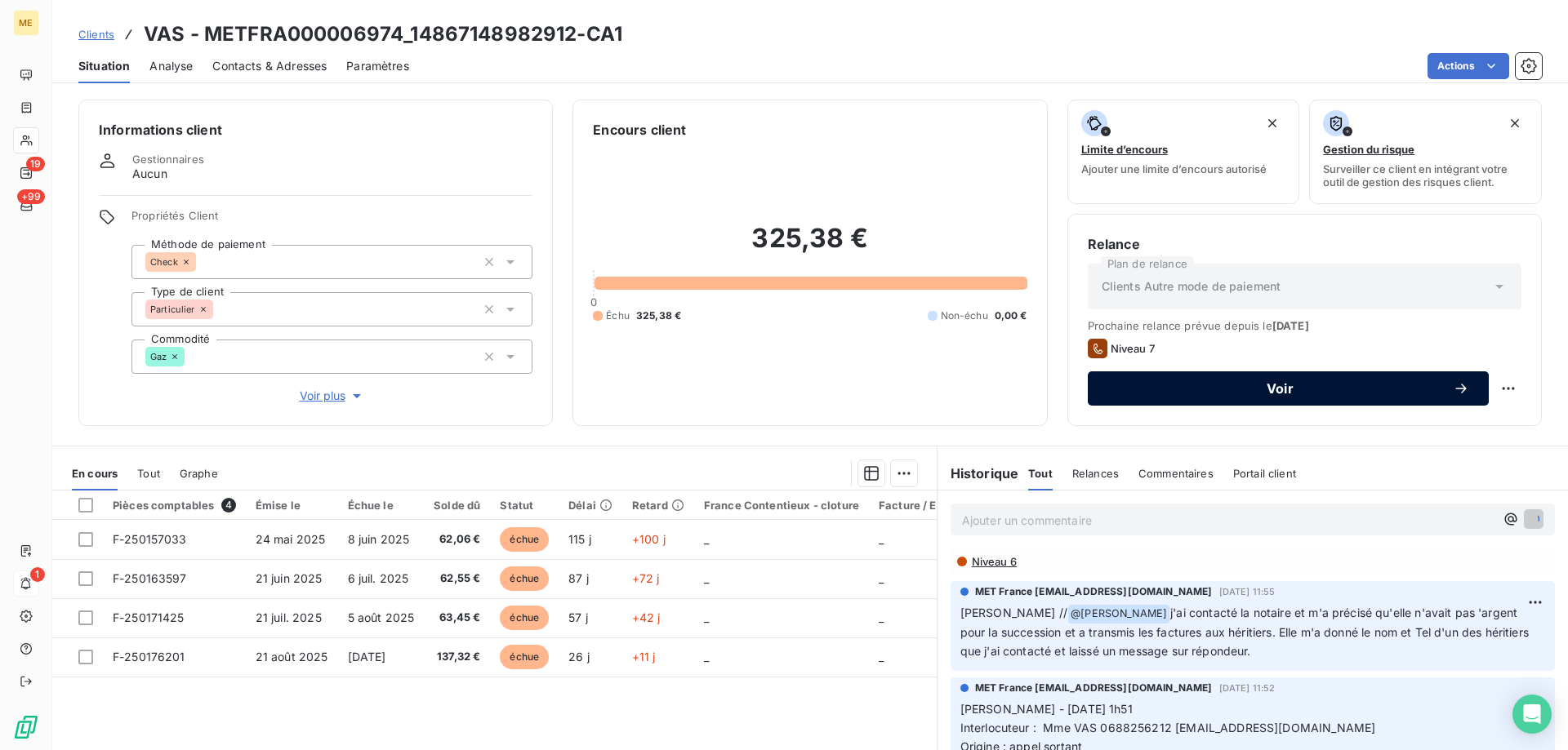
scroll to position [296, 0]
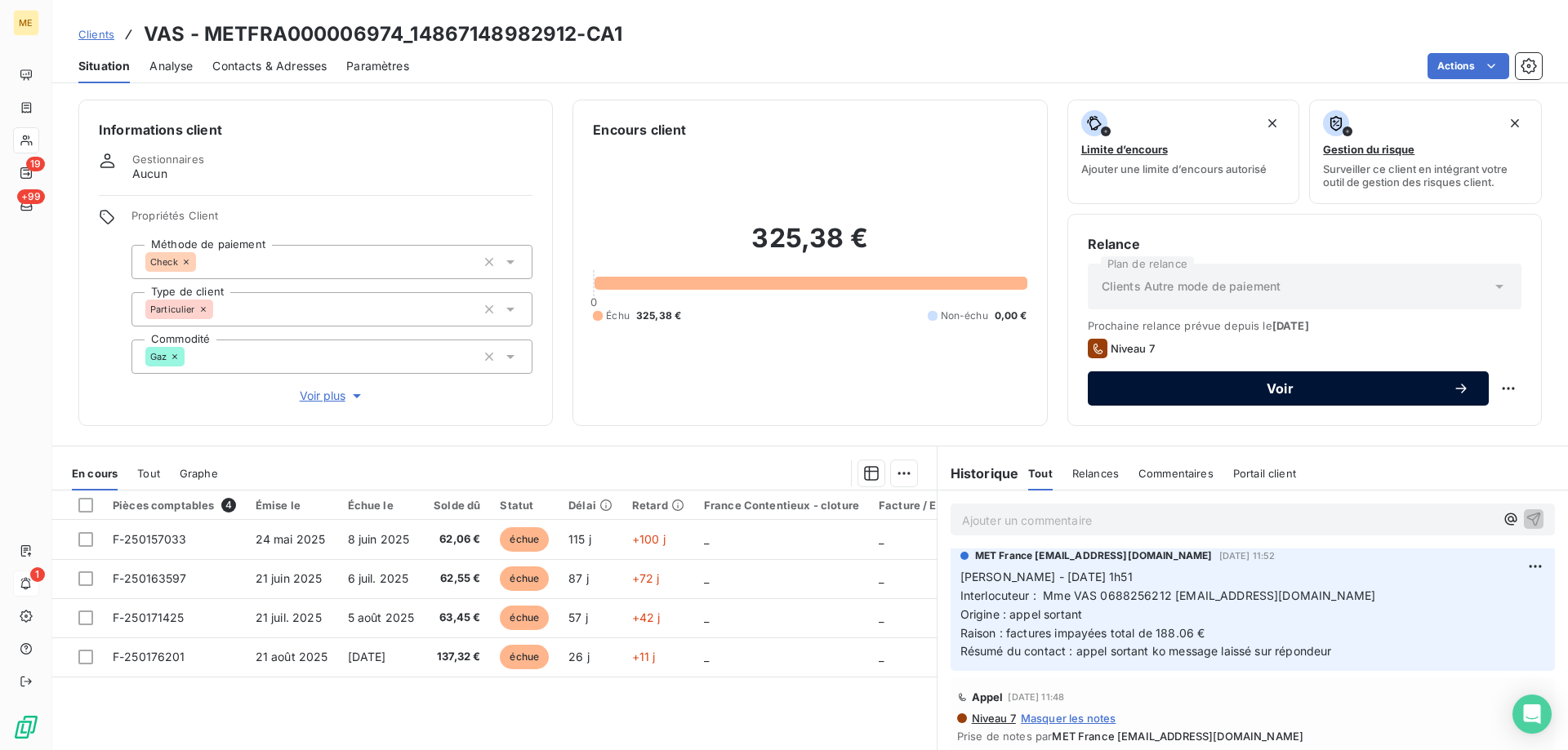
click at [1296, 377] on button "Voir" at bounding box center [1289, 388] width 401 height 35
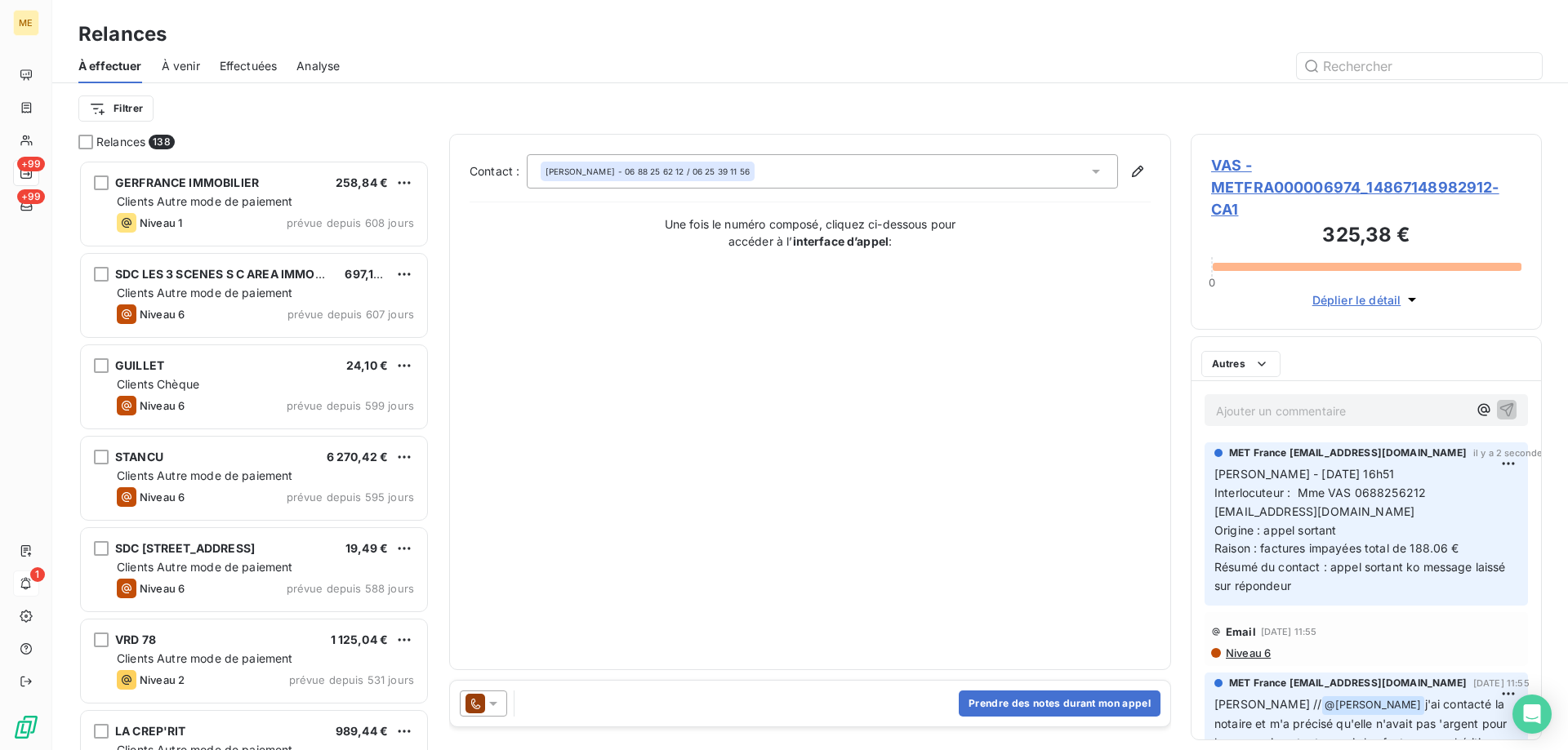
scroll to position [578, 339]
click at [489, 702] on icon at bounding box center [493, 703] width 16 height 16
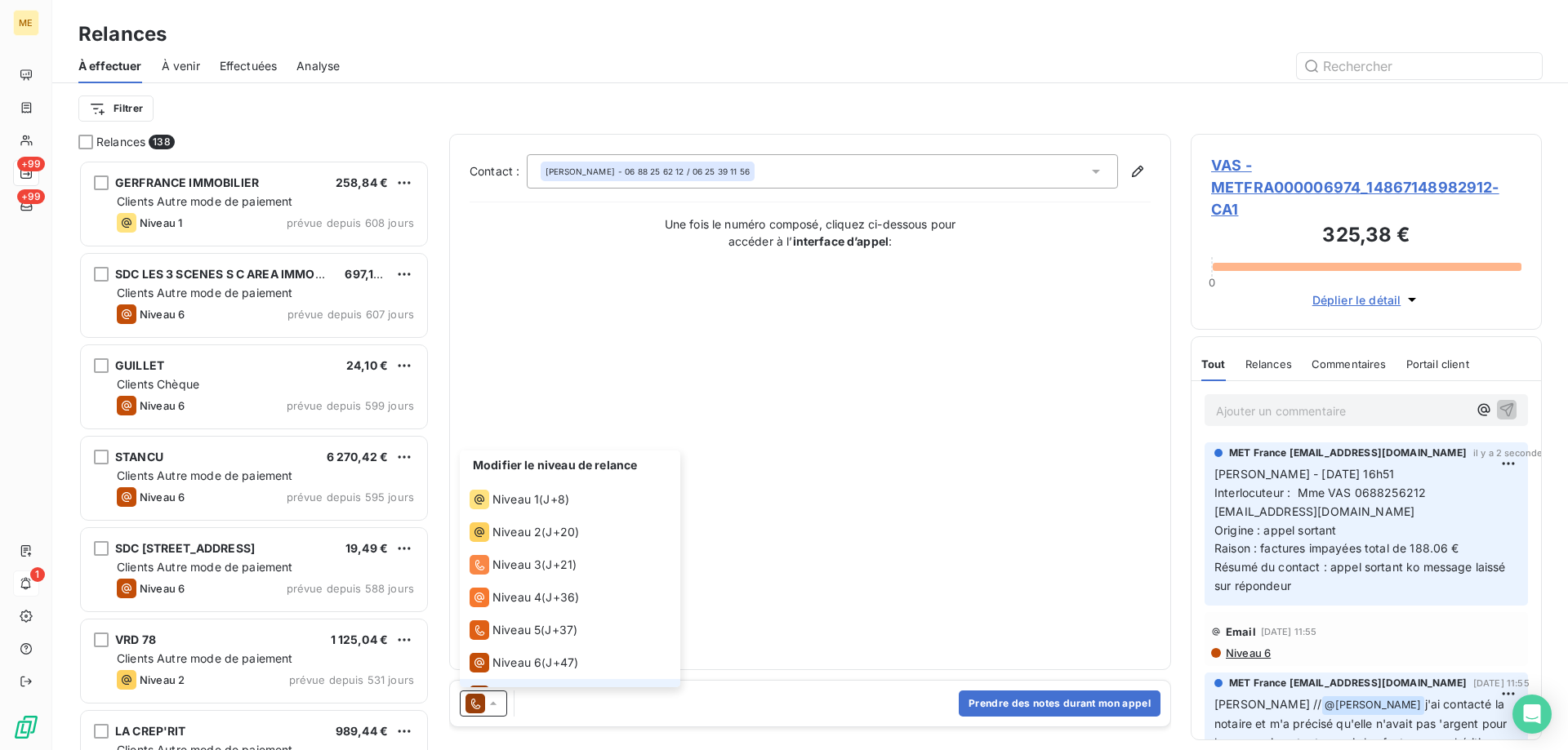
scroll to position [25, 0]
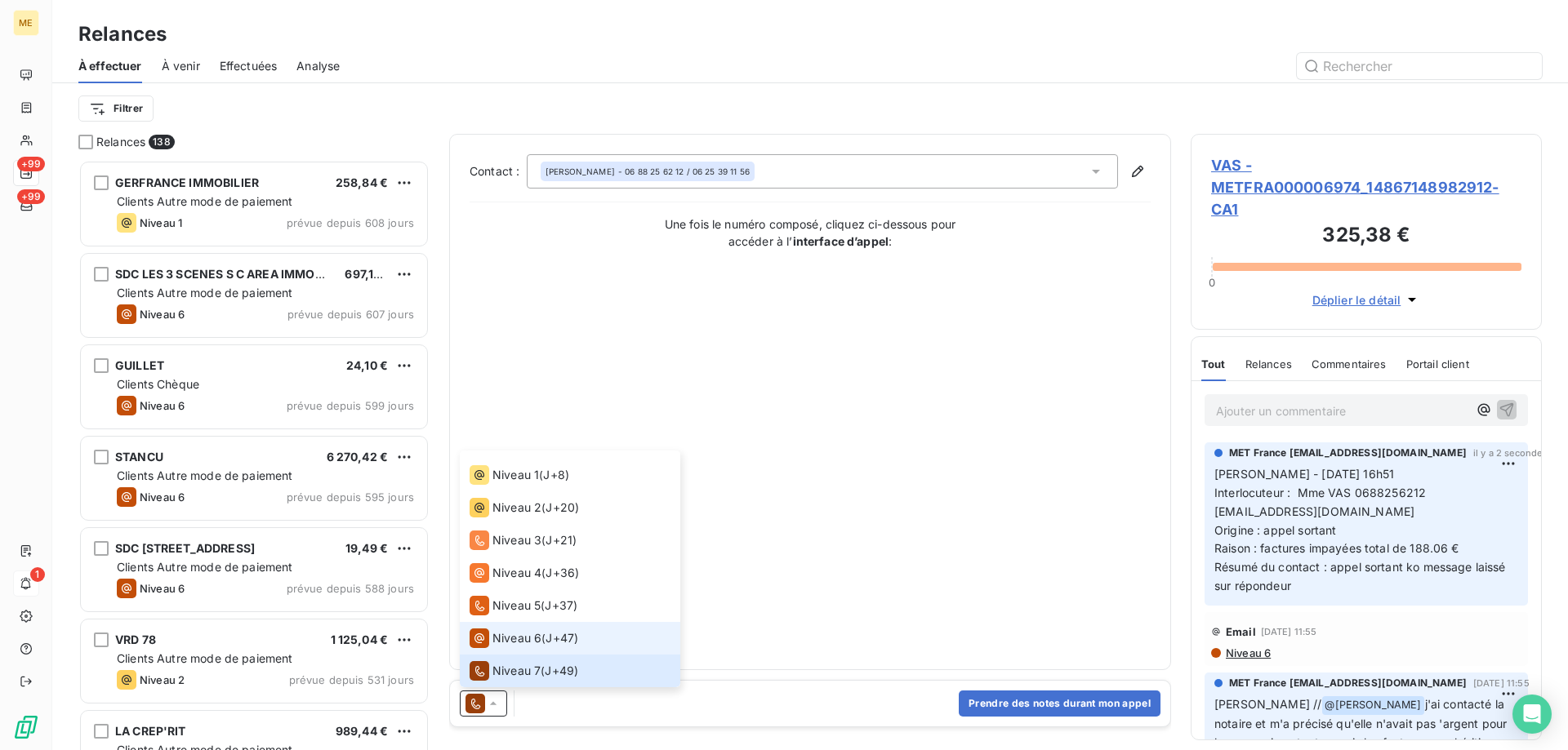
click at [502, 640] on span "Niveau 6" at bounding box center [517, 639] width 49 height 16
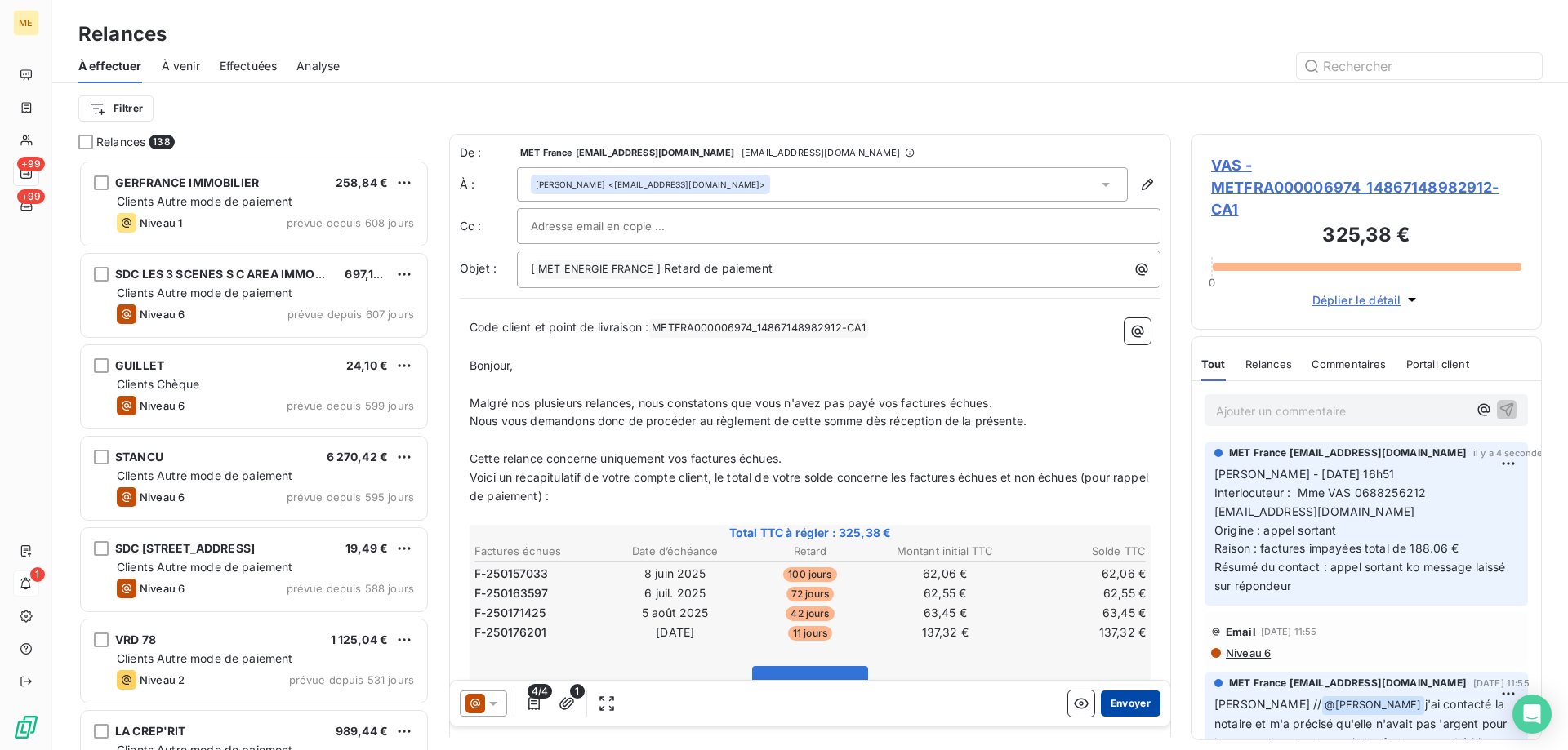
click at [1110, 701] on button "Envoyer" at bounding box center [1131, 703] width 60 height 26
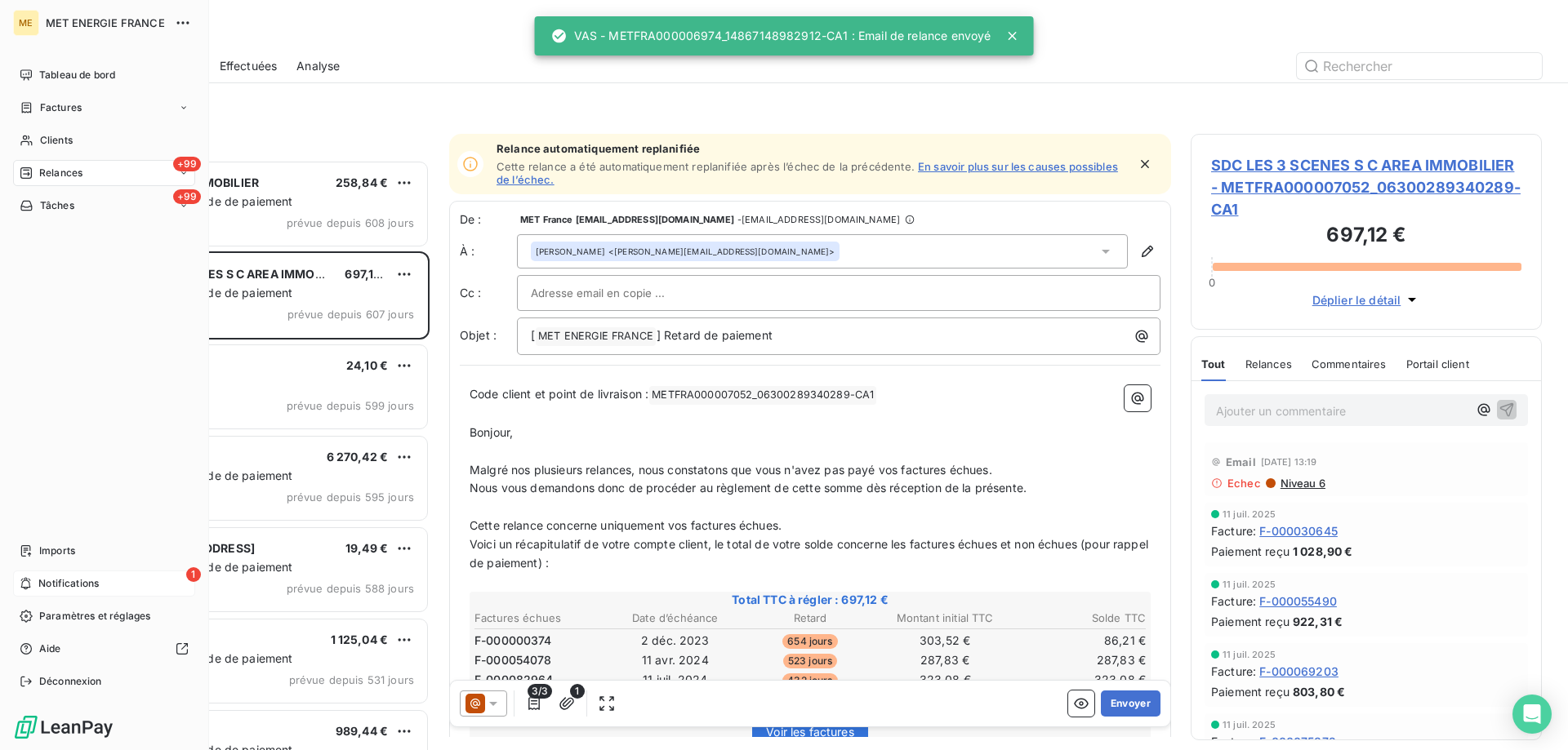
click at [34, 177] on div "Relances" at bounding box center [51, 173] width 63 height 15
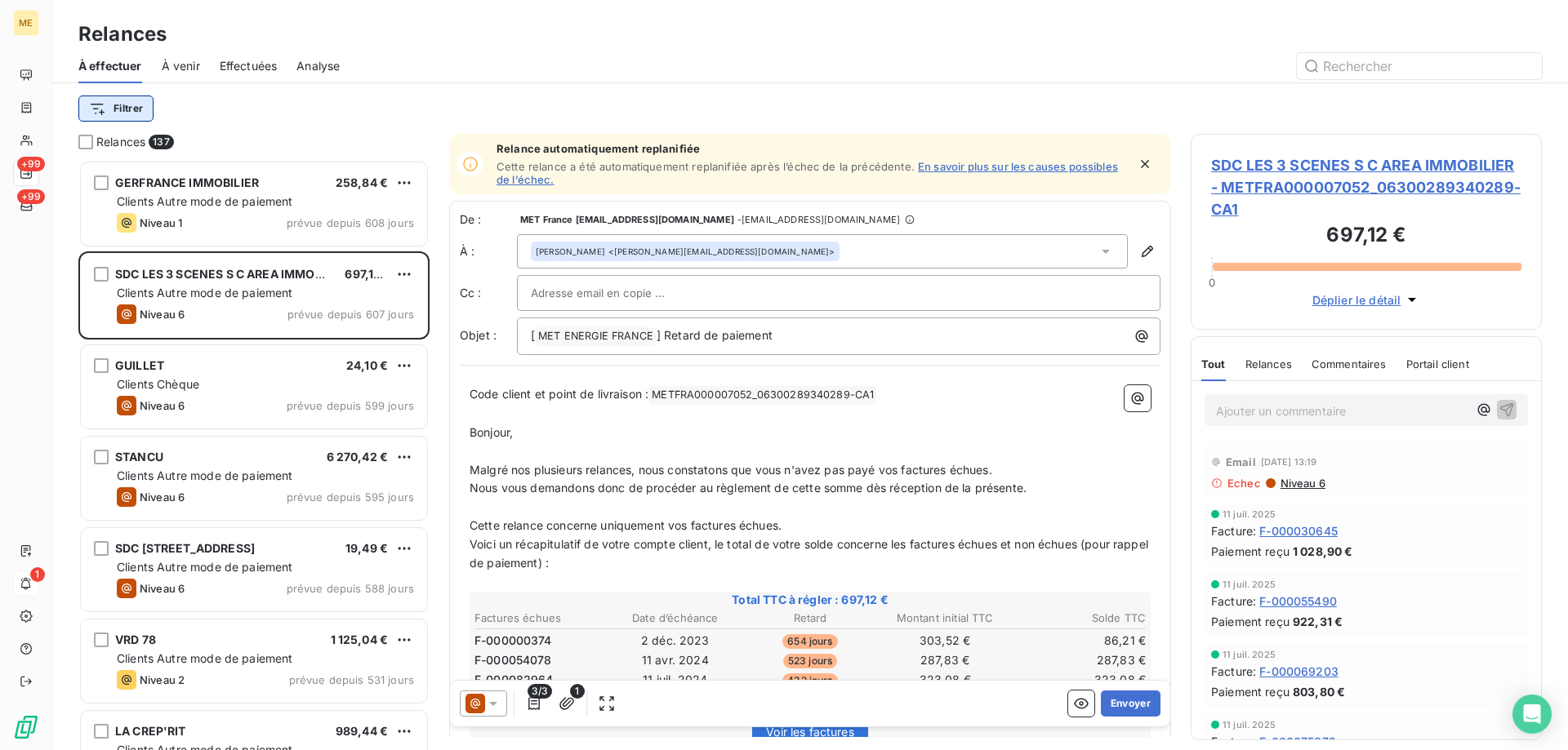
click at [126, 112] on html "ME +99 +99 1 Relances À effectuer À venir Effectuées Analyse Filtrer Relances 1…" at bounding box center [784, 457] width 1568 height 914
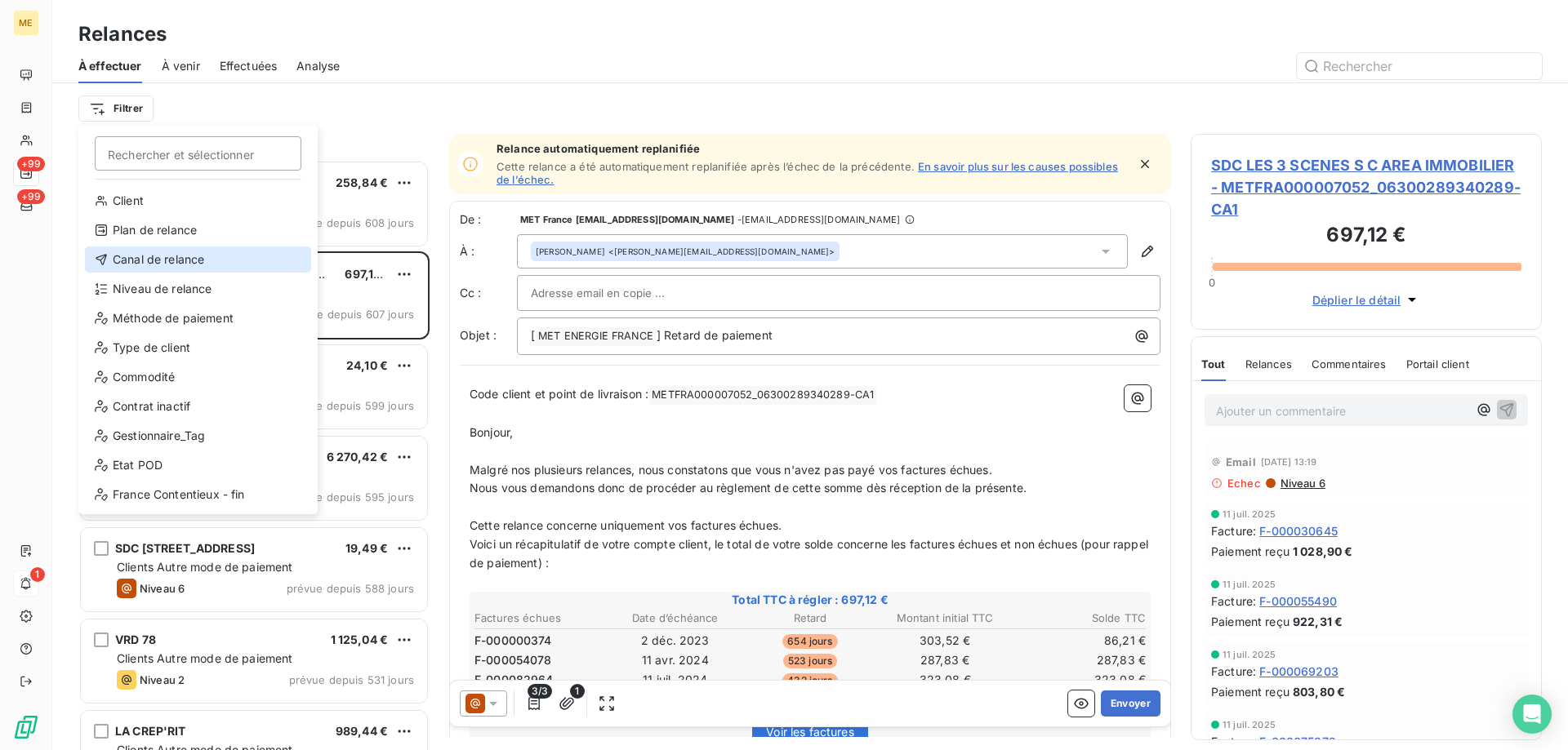
click at [145, 264] on div "Canal de relance" at bounding box center [198, 259] width 227 height 26
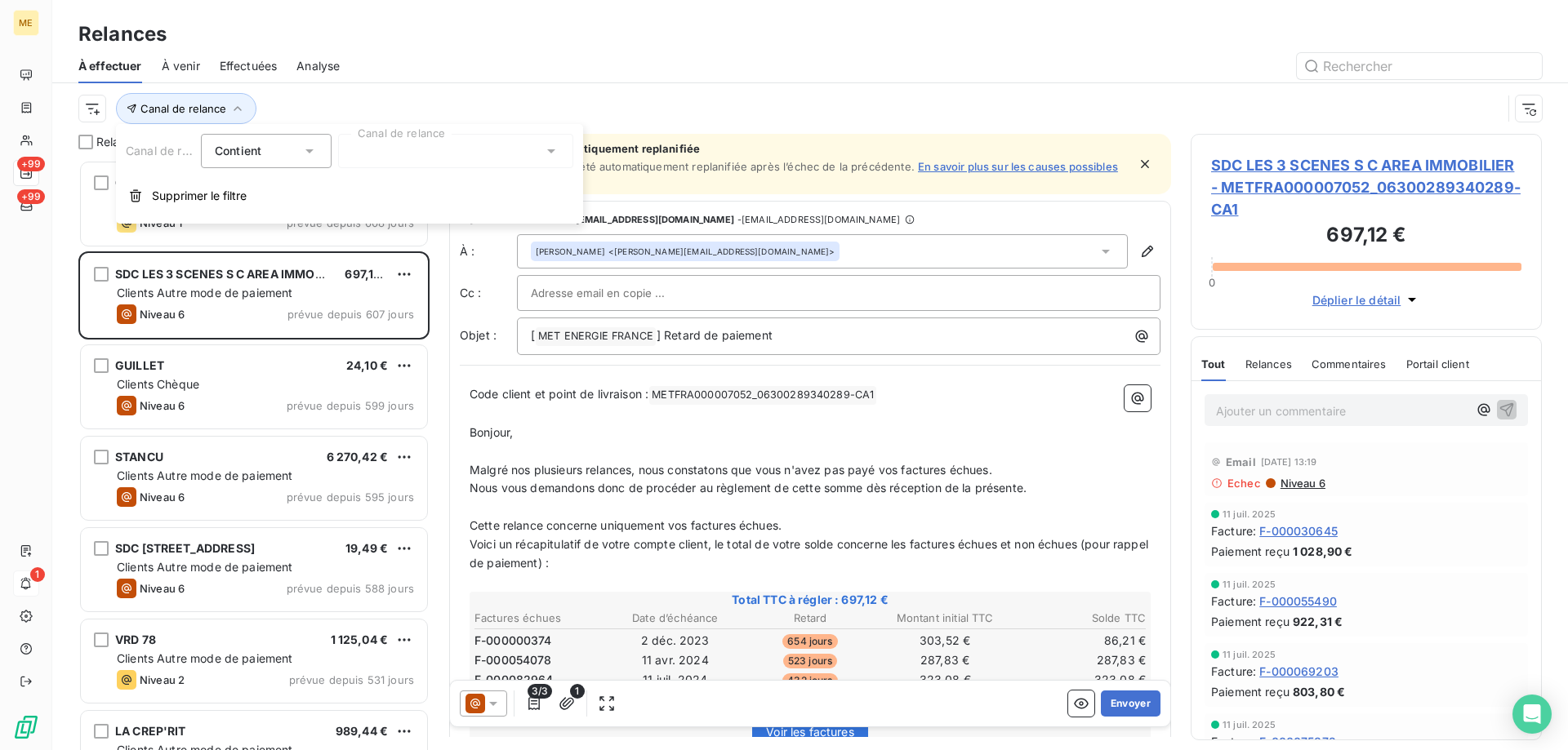
click at [388, 149] on div at bounding box center [455, 151] width 235 height 35
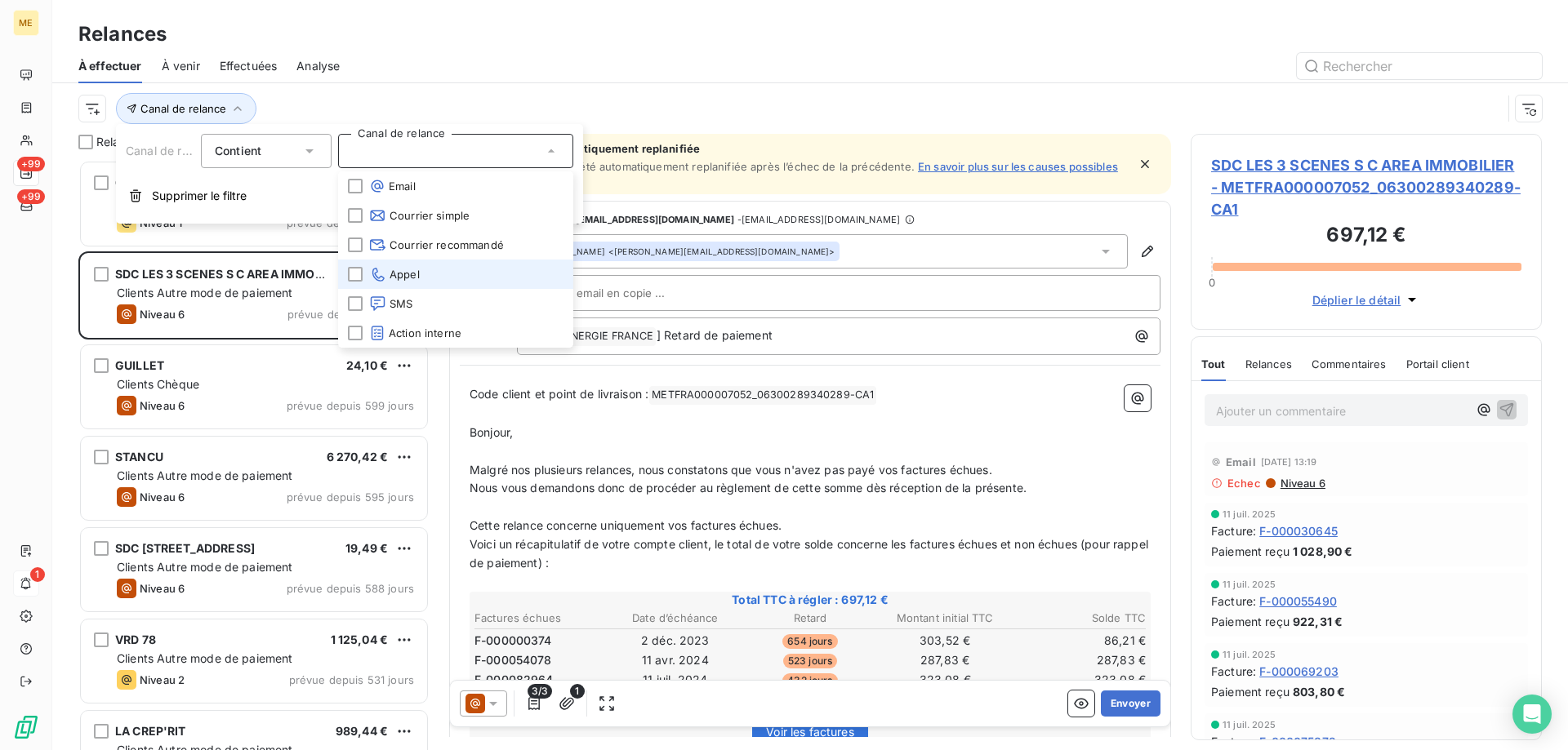
click at [392, 264] on li "Appel" at bounding box center [455, 274] width 235 height 30
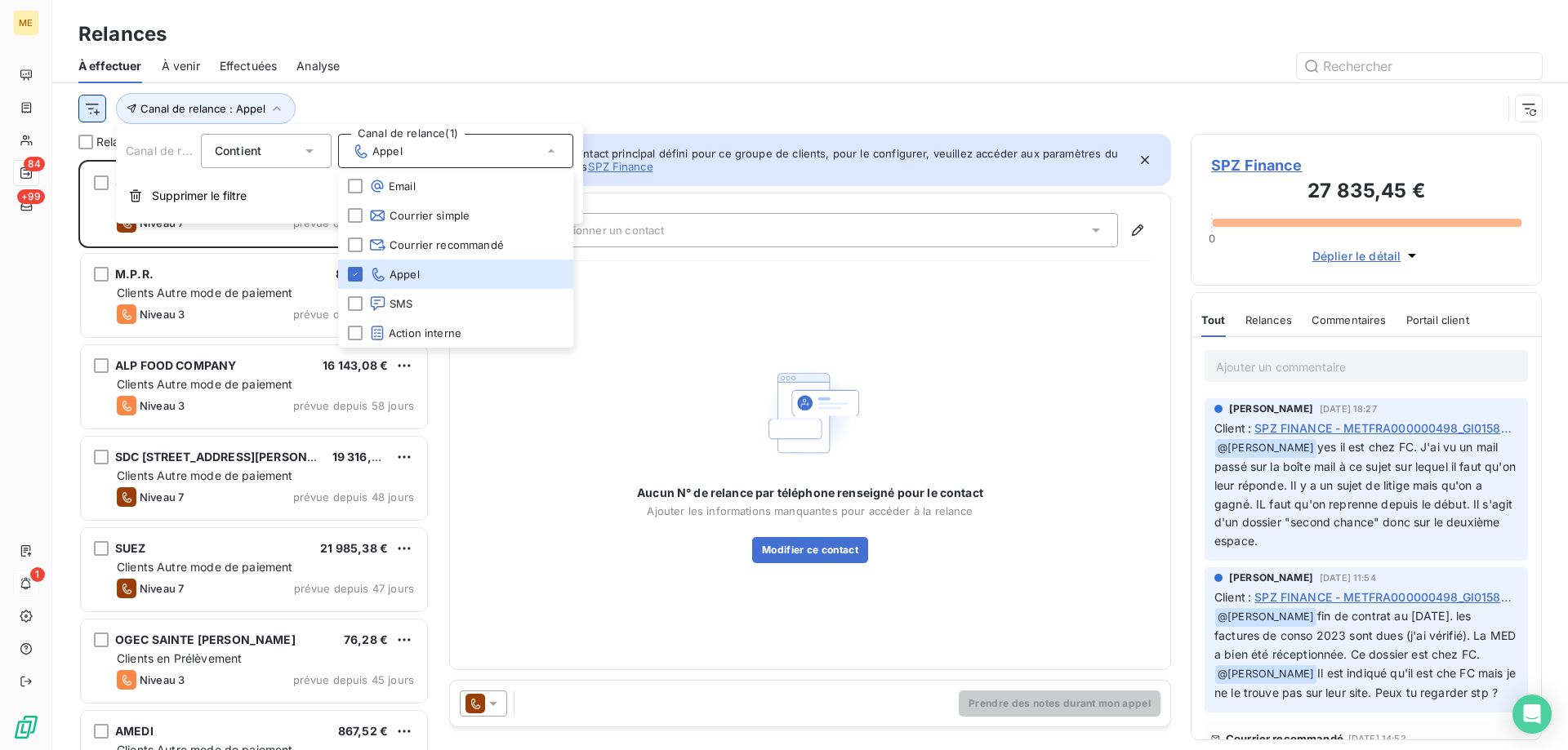
click at [85, 101] on html "ME 84 +99 1 Relances À effectuer À venir Effectuées Analyse Canal de relance : …" at bounding box center [784, 457] width 1568 height 914
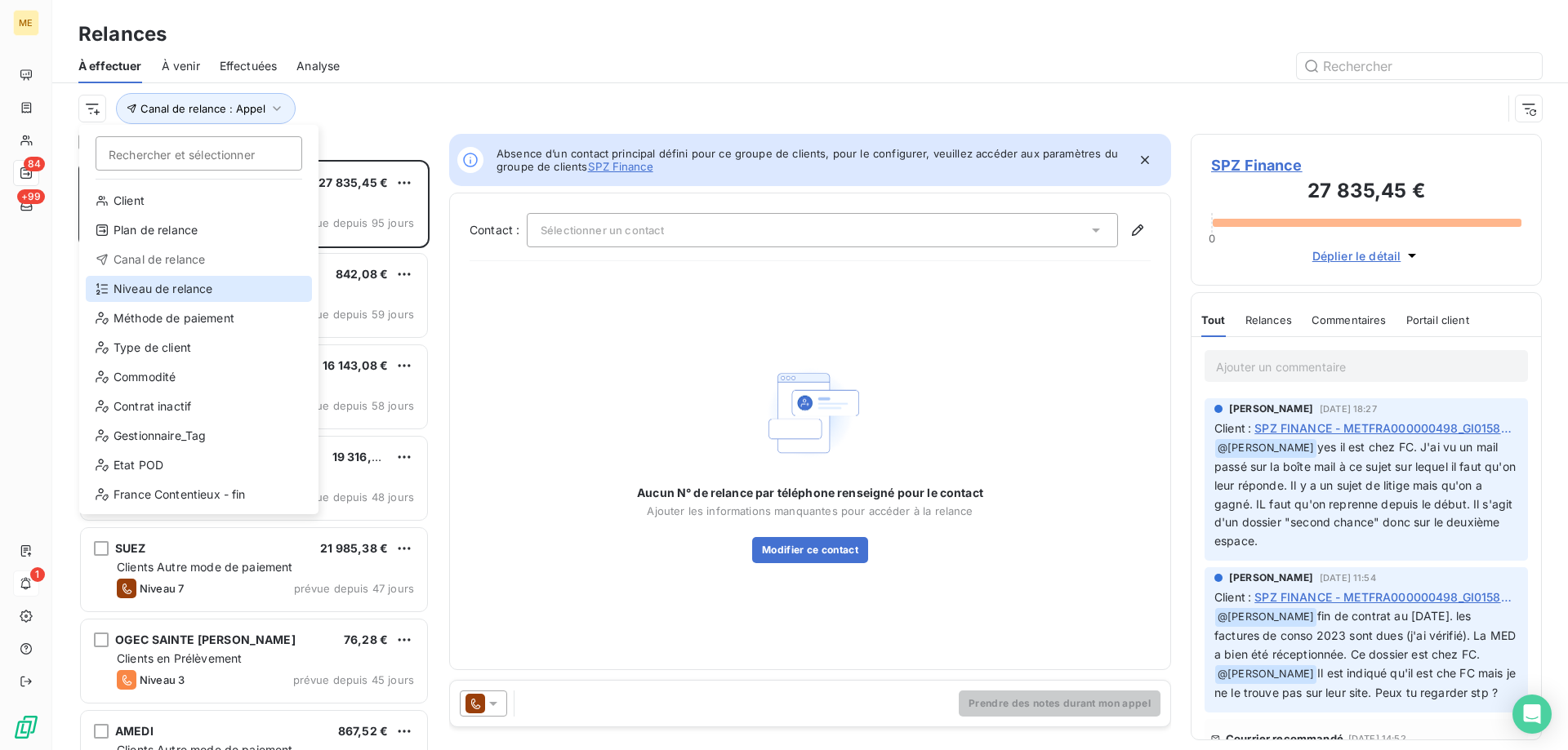
drag, startPoint x: 124, startPoint y: 284, endPoint x: 477, endPoint y: 215, distance: 359.7
click at [134, 278] on div "Niveau de relance" at bounding box center [199, 289] width 227 height 26
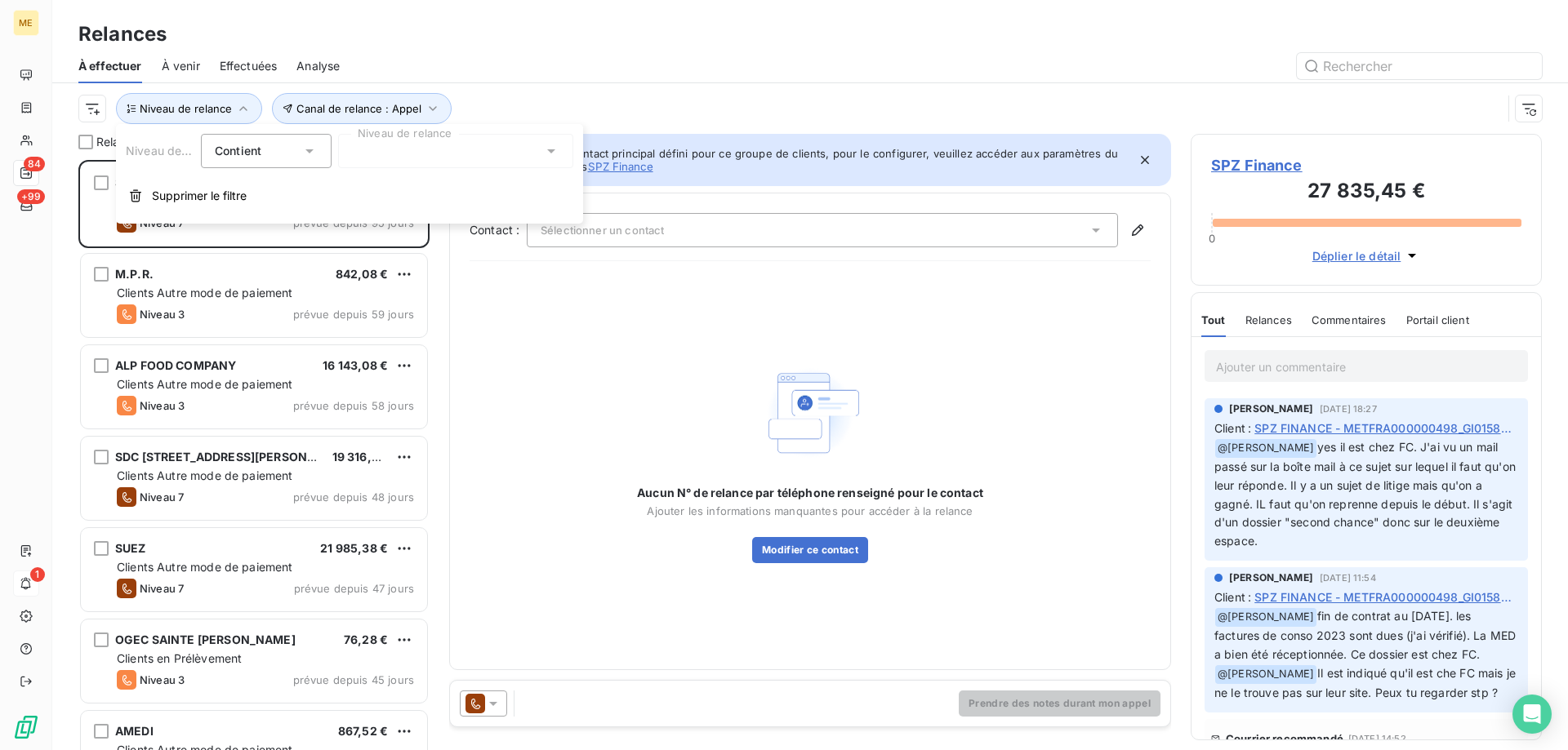
click at [478, 149] on div at bounding box center [455, 151] width 235 height 35
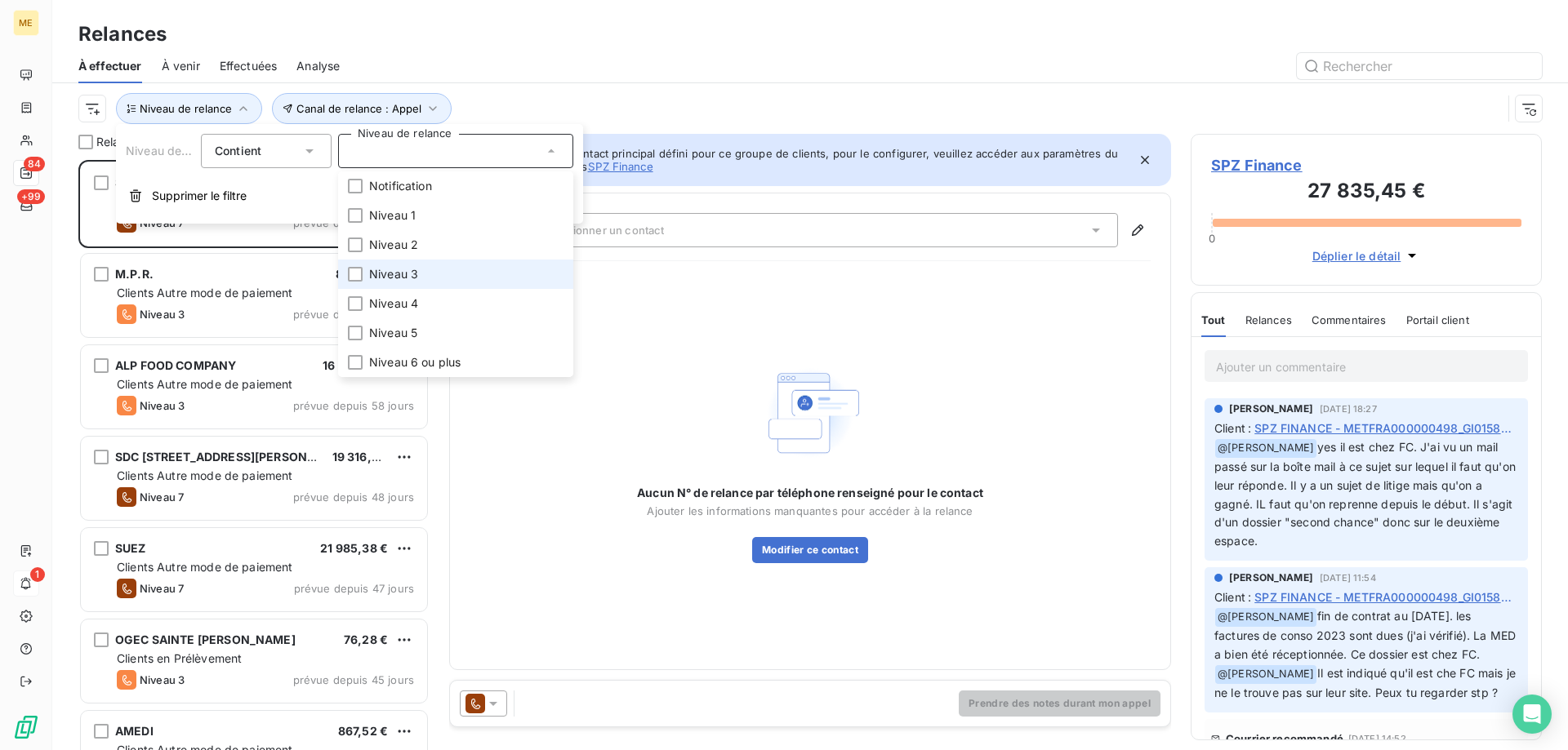
click at [386, 271] on span "Niveau 3" at bounding box center [393, 274] width 49 height 16
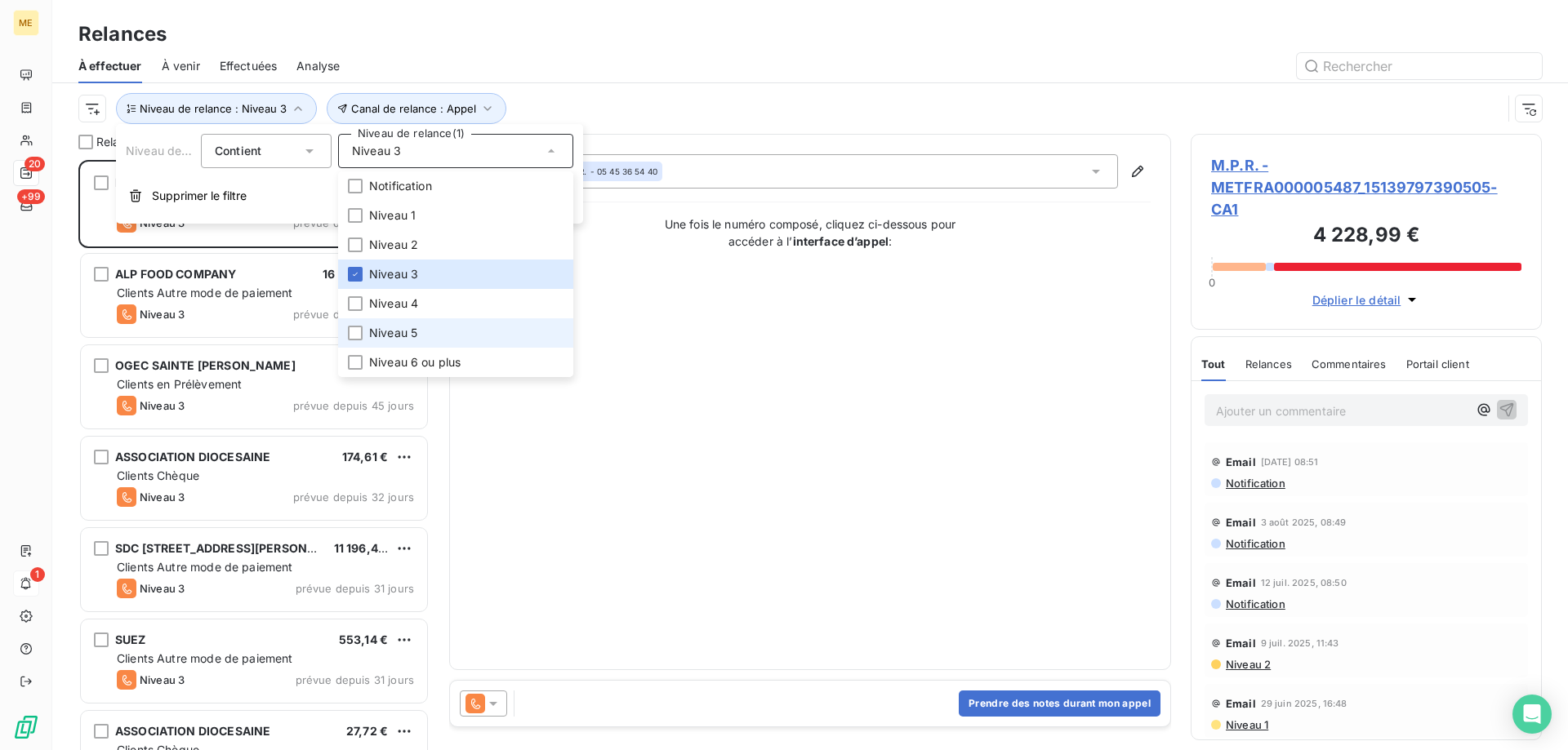
click at [410, 331] on span "Niveau 5" at bounding box center [393, 333] width 48 height 16
click at [415, 360] on span "Niveau 6 ou plus" at bounding box center [415, 363] width 91 height 16
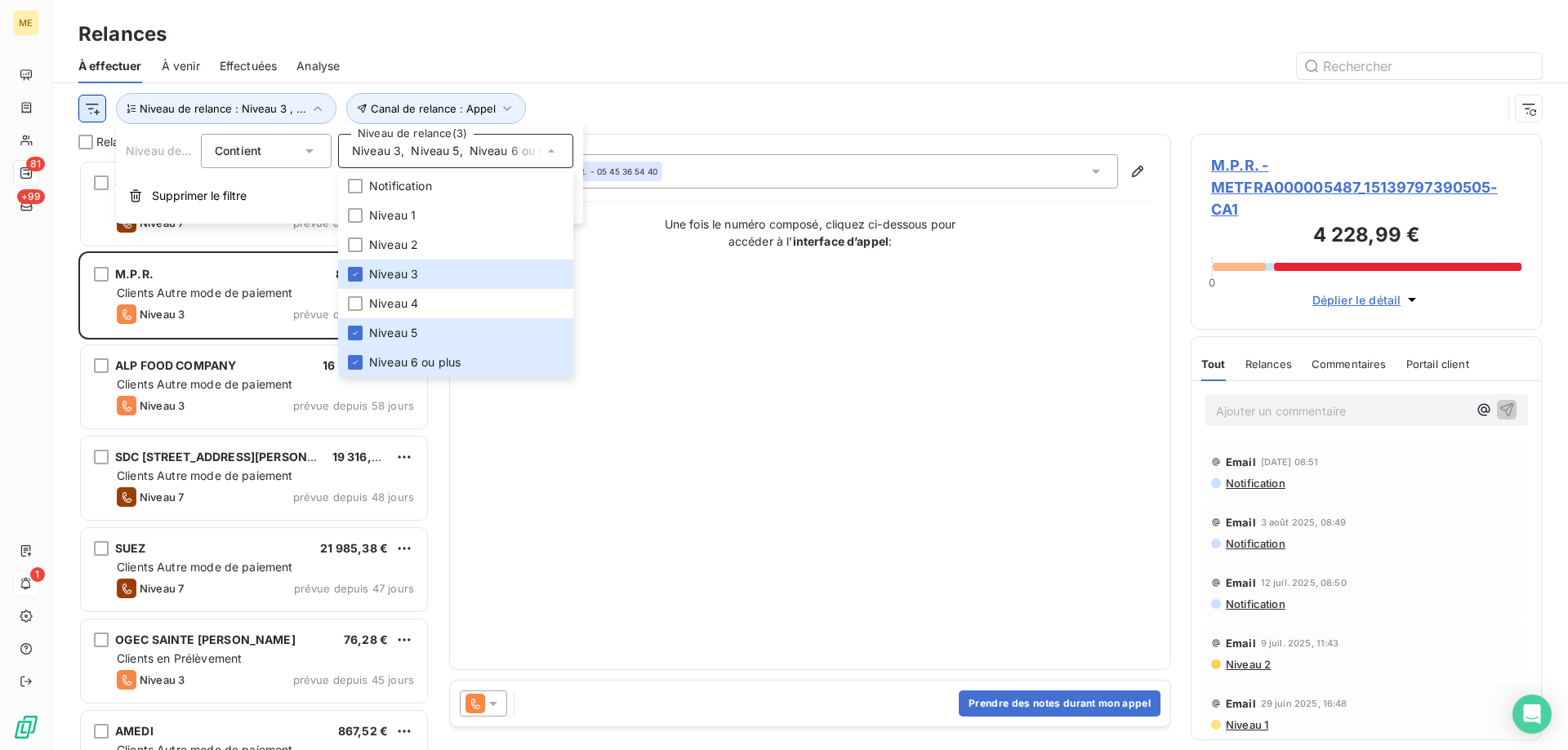
click at [94, 111] on html "ME 81 +99 1 Relances À effectuer À venir Effectuées Analyse Canal de relance : …" at bounding box center [784, 457] width 1568 height 914
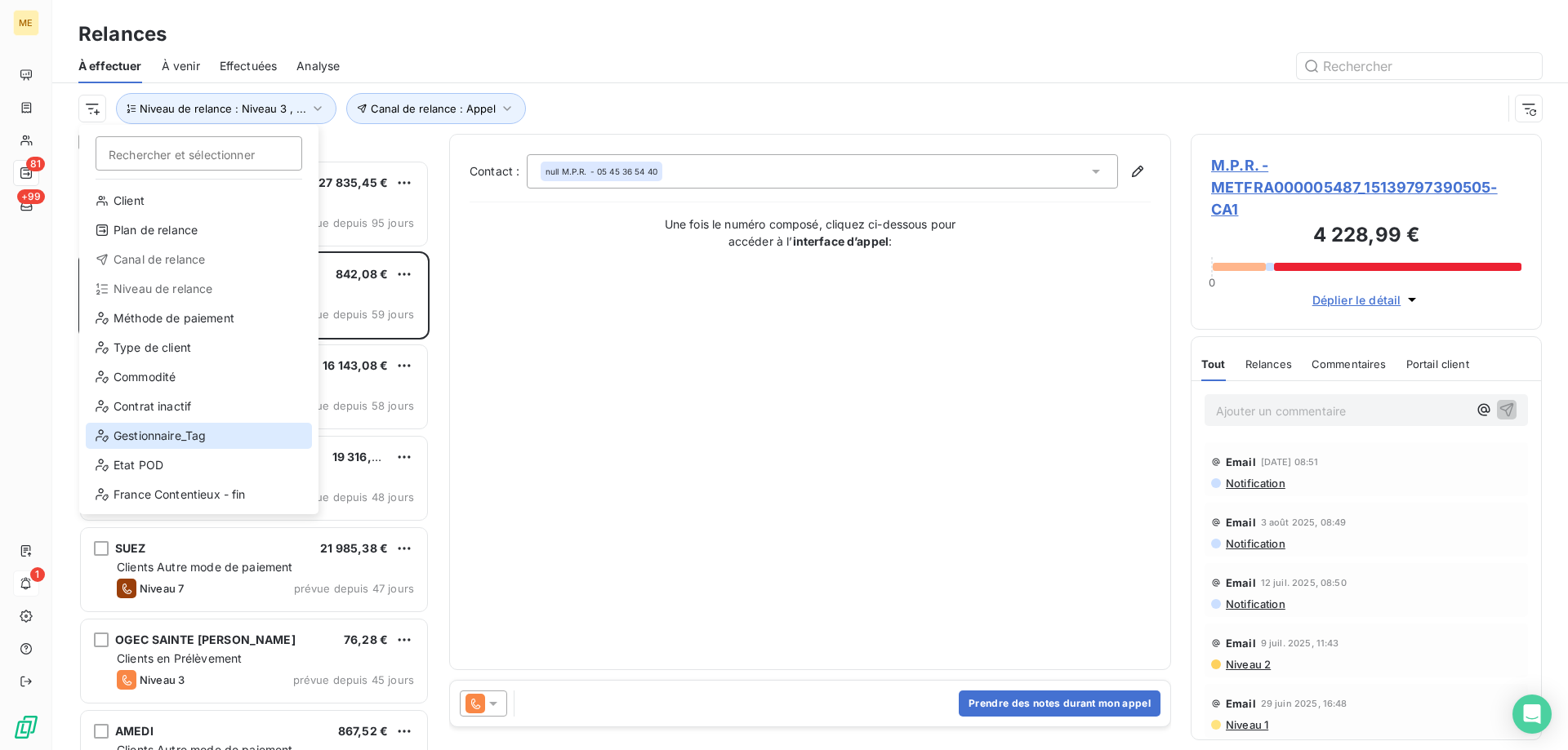
click at [168, 428] on div "Gestionnaire_Tag" at bounding box center [199, 436] width 227 height 26
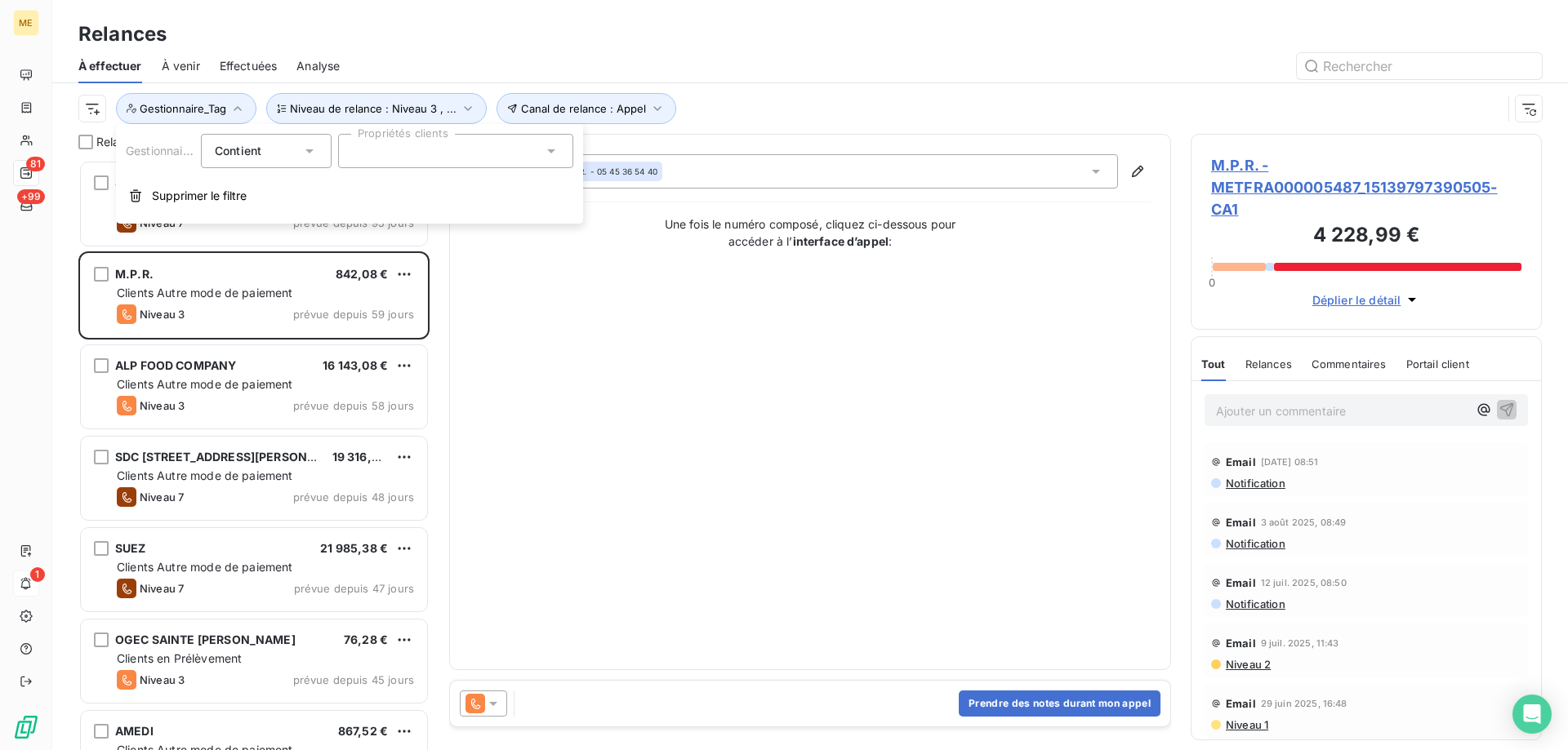
click at [449, 154] on div at bounding box center [455, 151] width 235 height 35
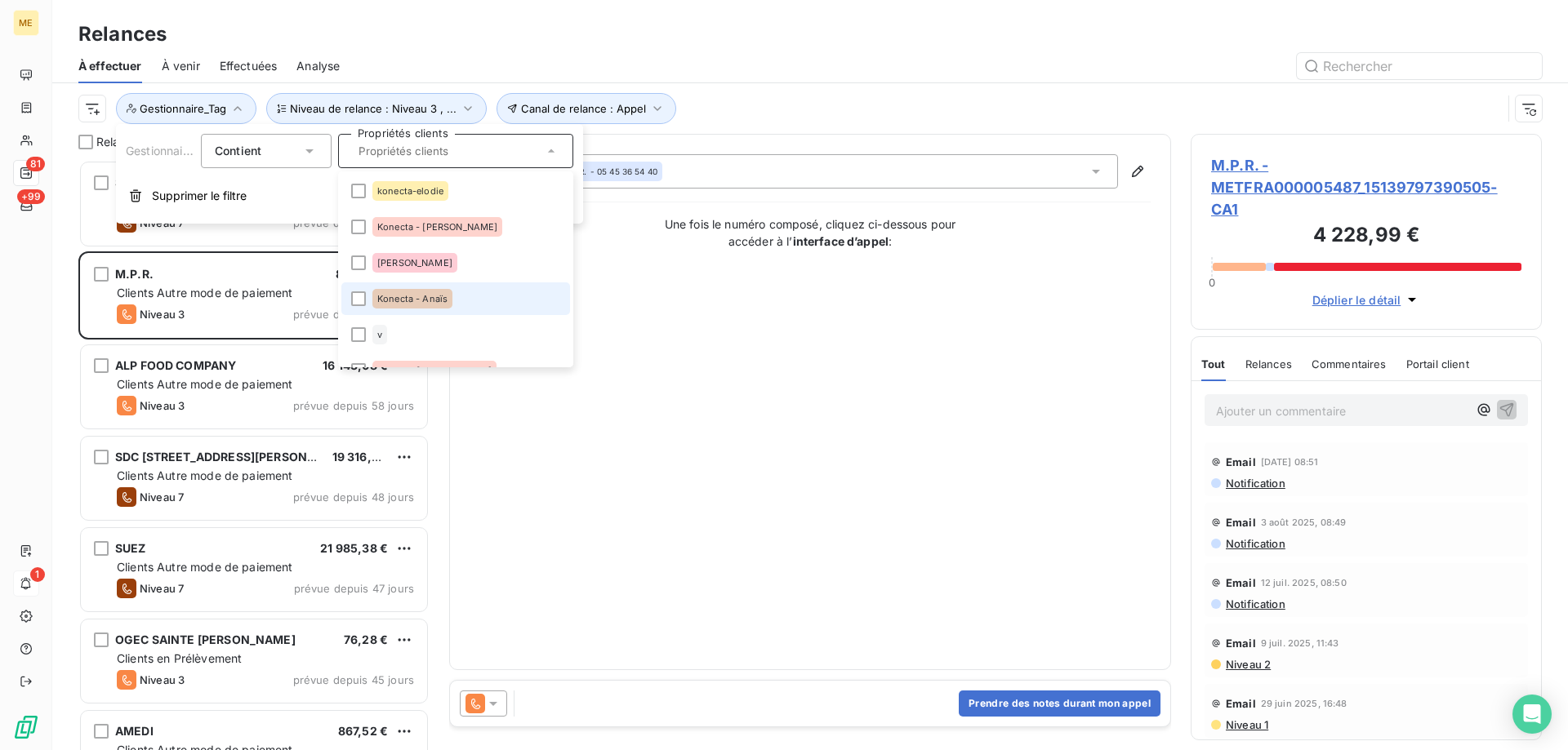
scroll to position [490, 0]
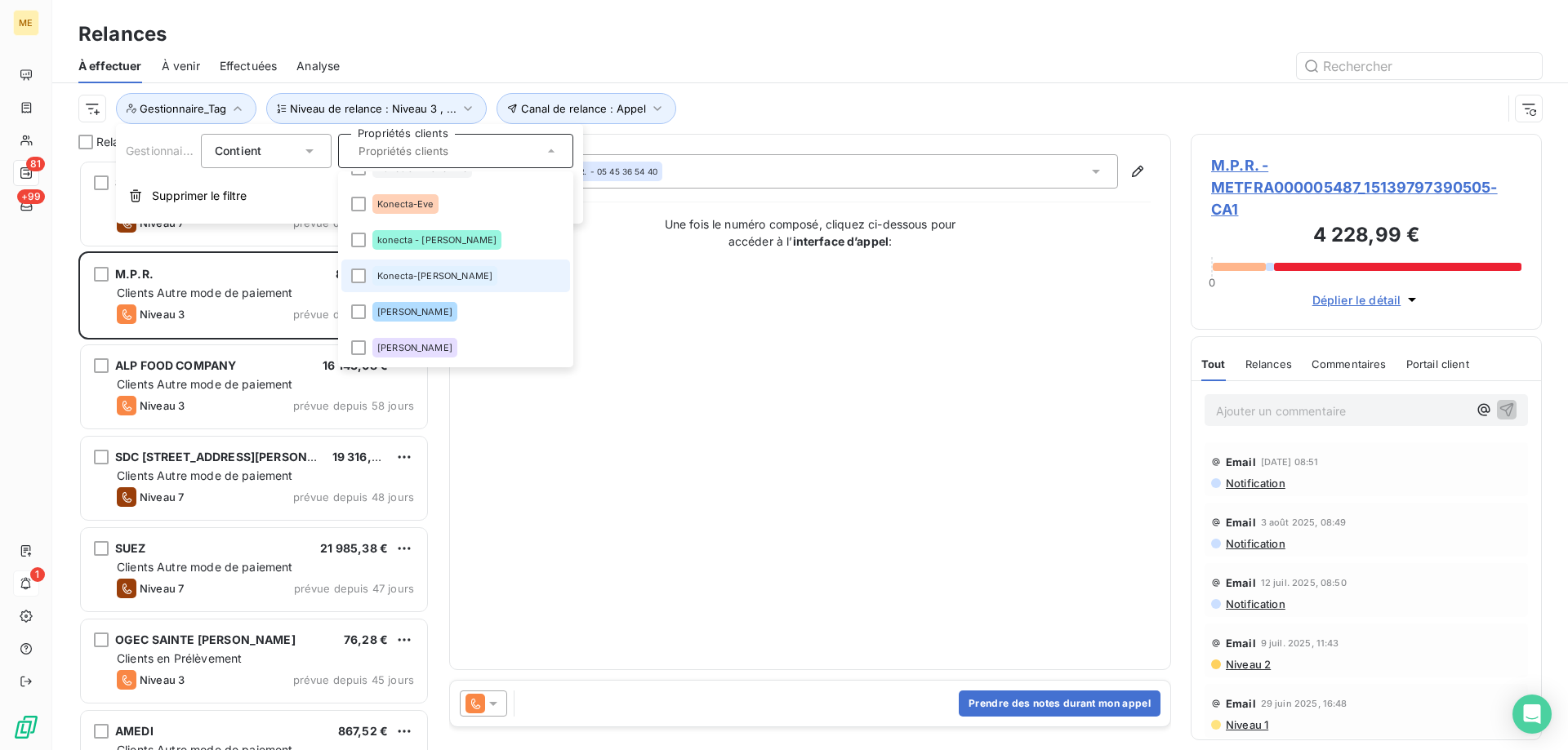
click at [418, 264] on li "Konecta-[PERSON_NAME]" at bounding box center [456, 275] width 229 height 33
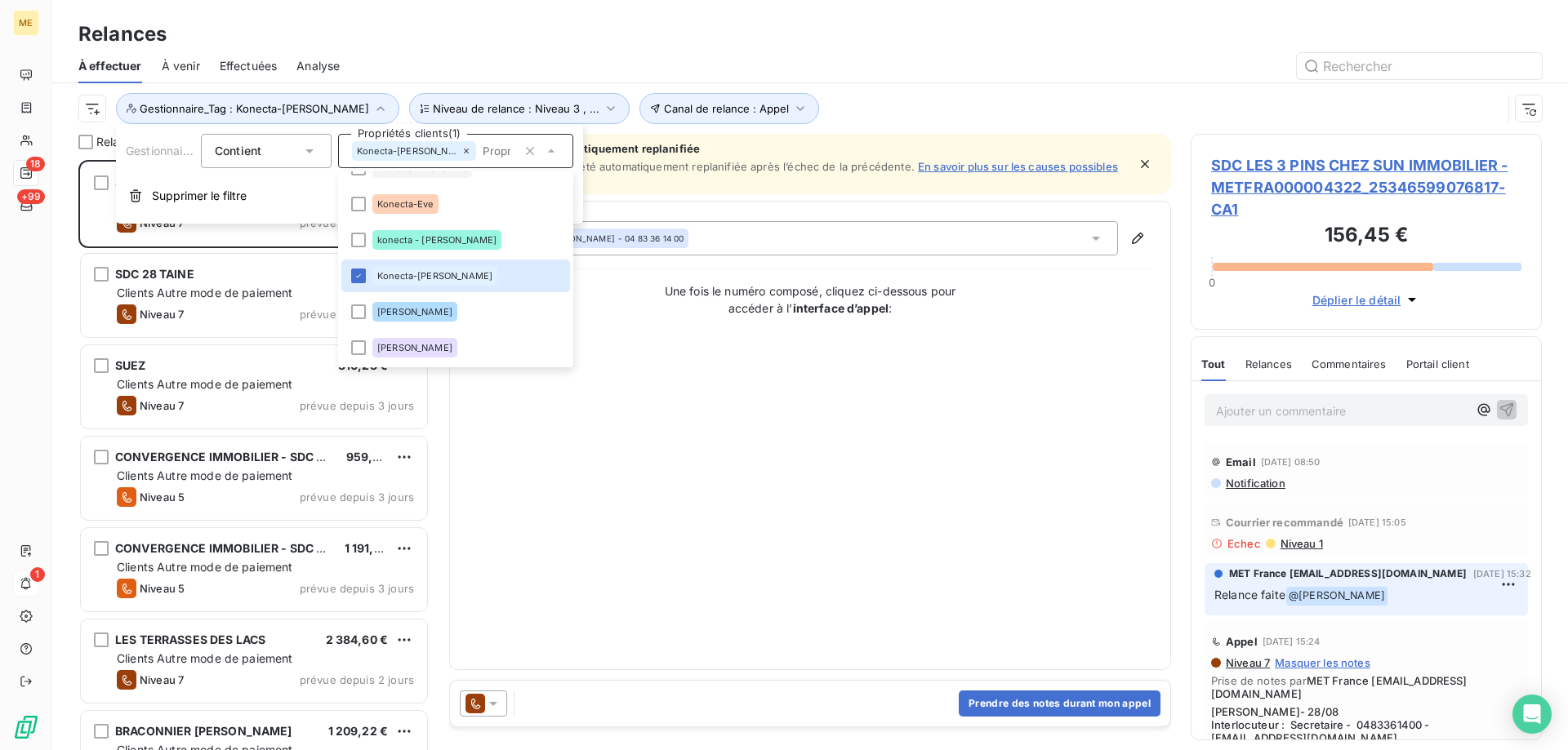
click at [931, 436] on div "Contact : [PERSON_NAME] - 04 83 36 14 00 Une fois le numéro composé, cliquez ci…" at bounding box center [811, 436] width 682 height 429
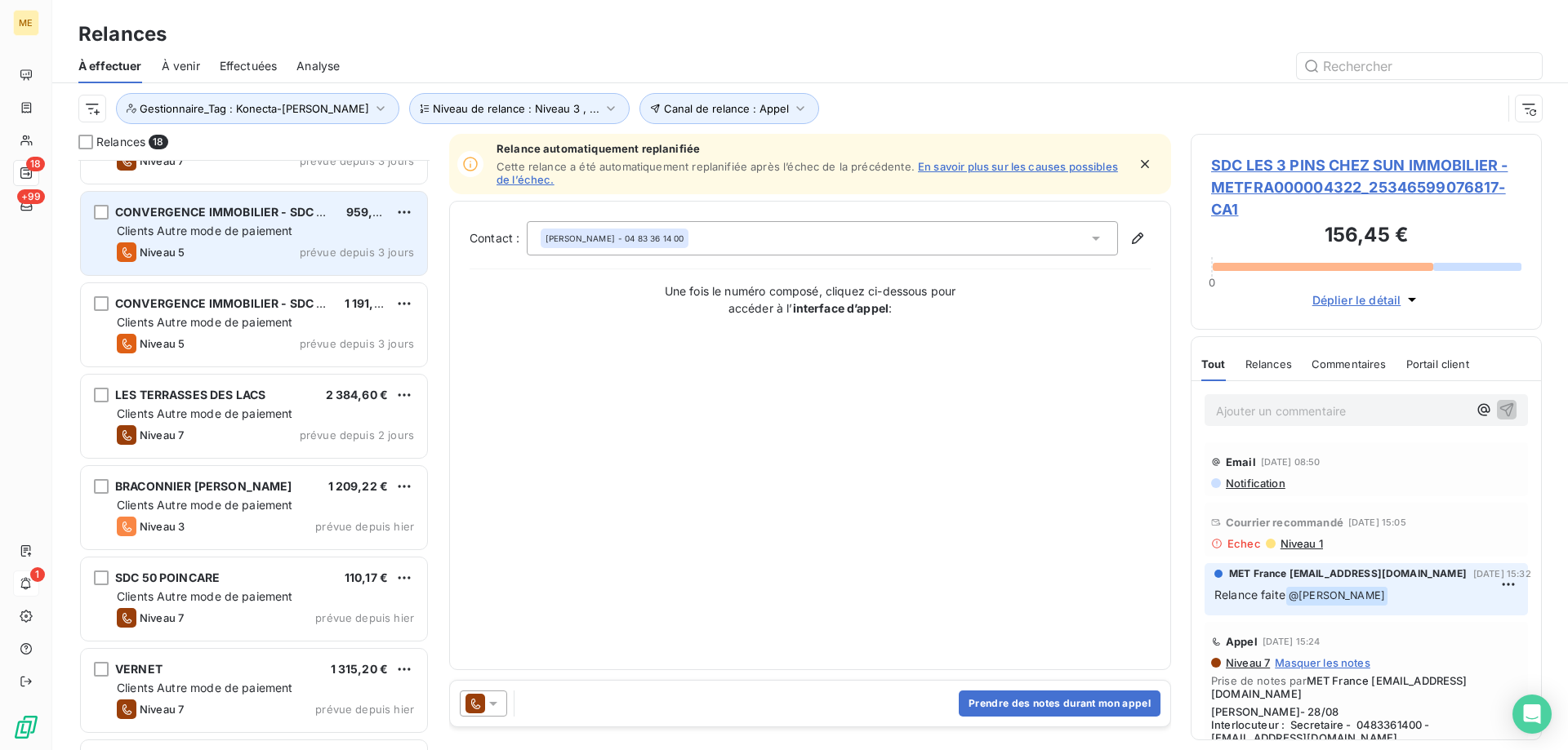
scroll to position [328, 0]
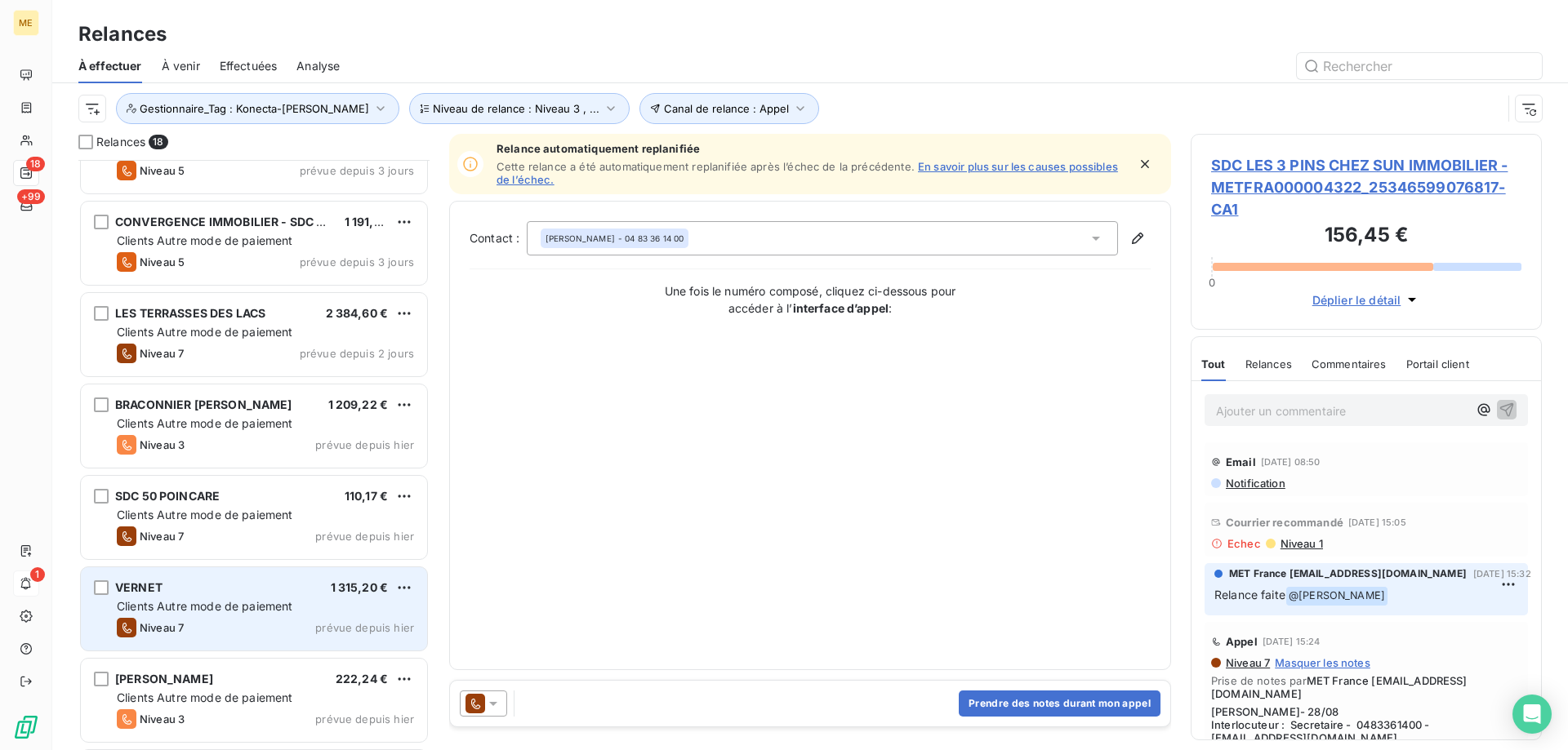
click at [227, 602] on span "Clients Autre mode de paiement" at bounding box center [206, 606] width 177 height 14
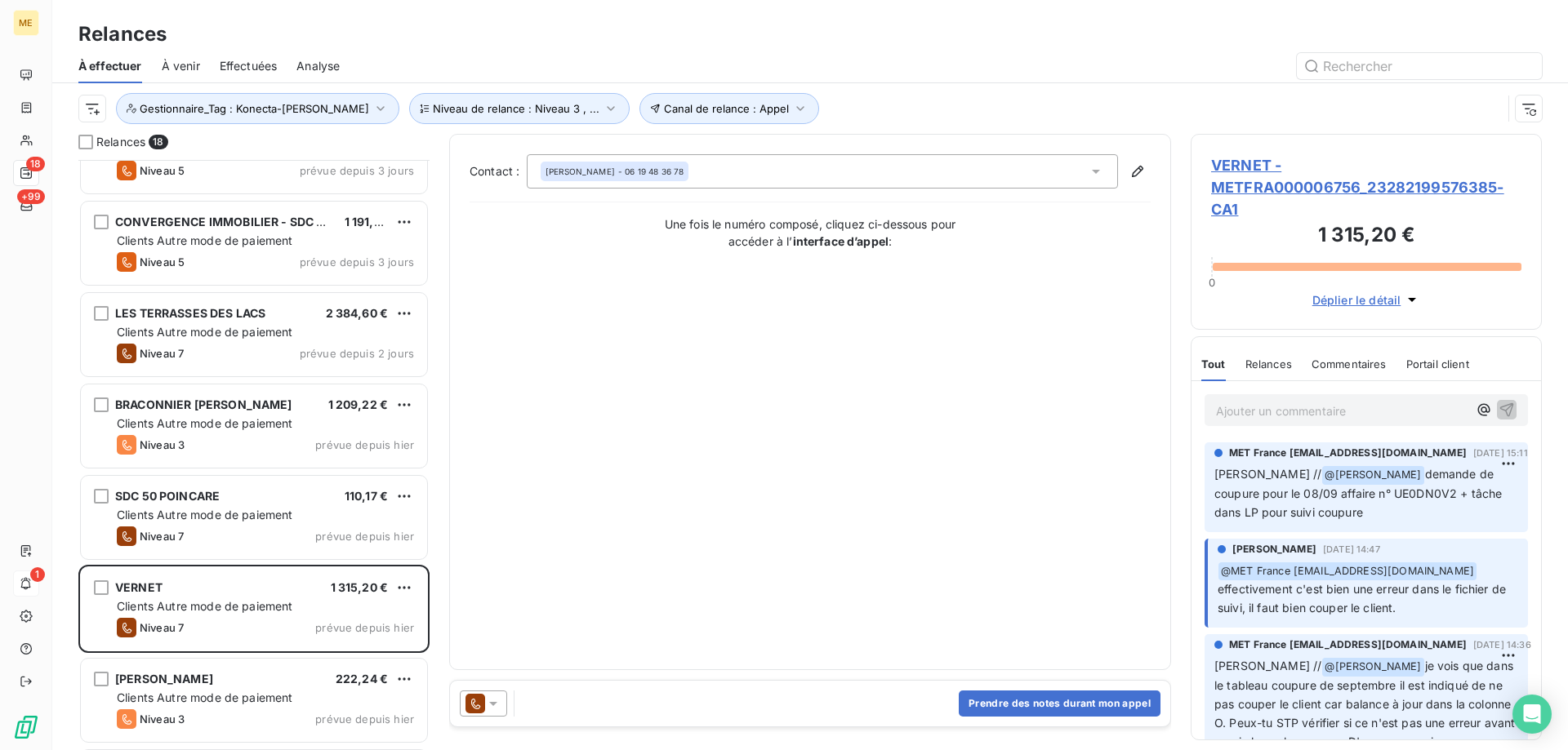
click at [1233, 163] on span "VERNET - METFRA000006756_23282199576385-CA1" at bounding box center [1366, 187] width 310 height 67
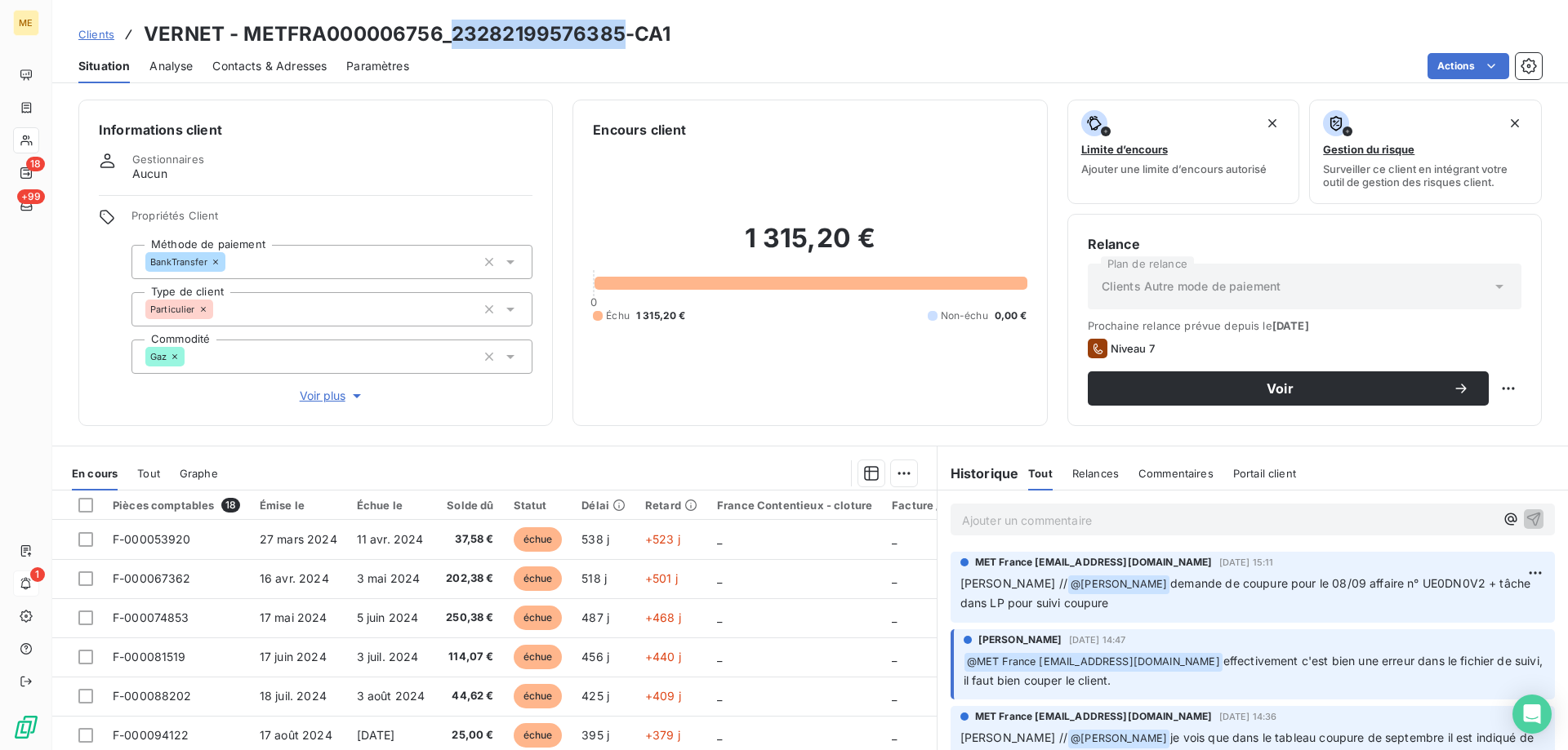
drag, startPoint x: 452, startPoint y: 33, endPoint x: 621, endPoint y: 38, distance: 169.1
click at [621, 38] on h3 "VERNET - METFRA000006756_23282199576385-CA1" at bounding box center [407, 35] width 527 height 30
click at [98, 37] on span "Clients" at bounding box center [96, 34] width 36 height 13
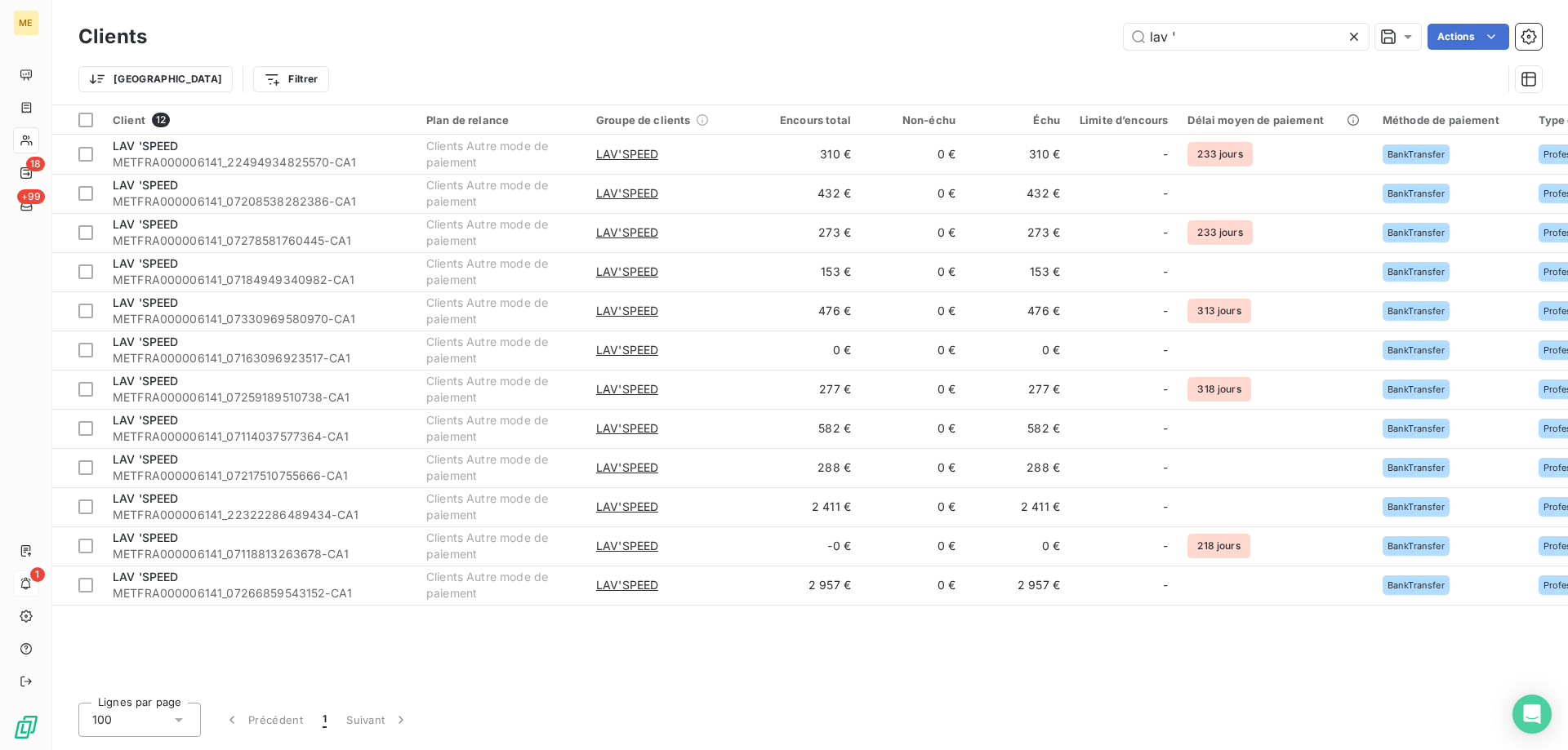
drag, startPoint x: 1205, startPoint y: 38, endPoint x: 1122, endPoint y: 34, distance: 83.1
click at [1122, 34] on div "lav ' Actions" at bounding box center [855, 37] width 1375 height 26
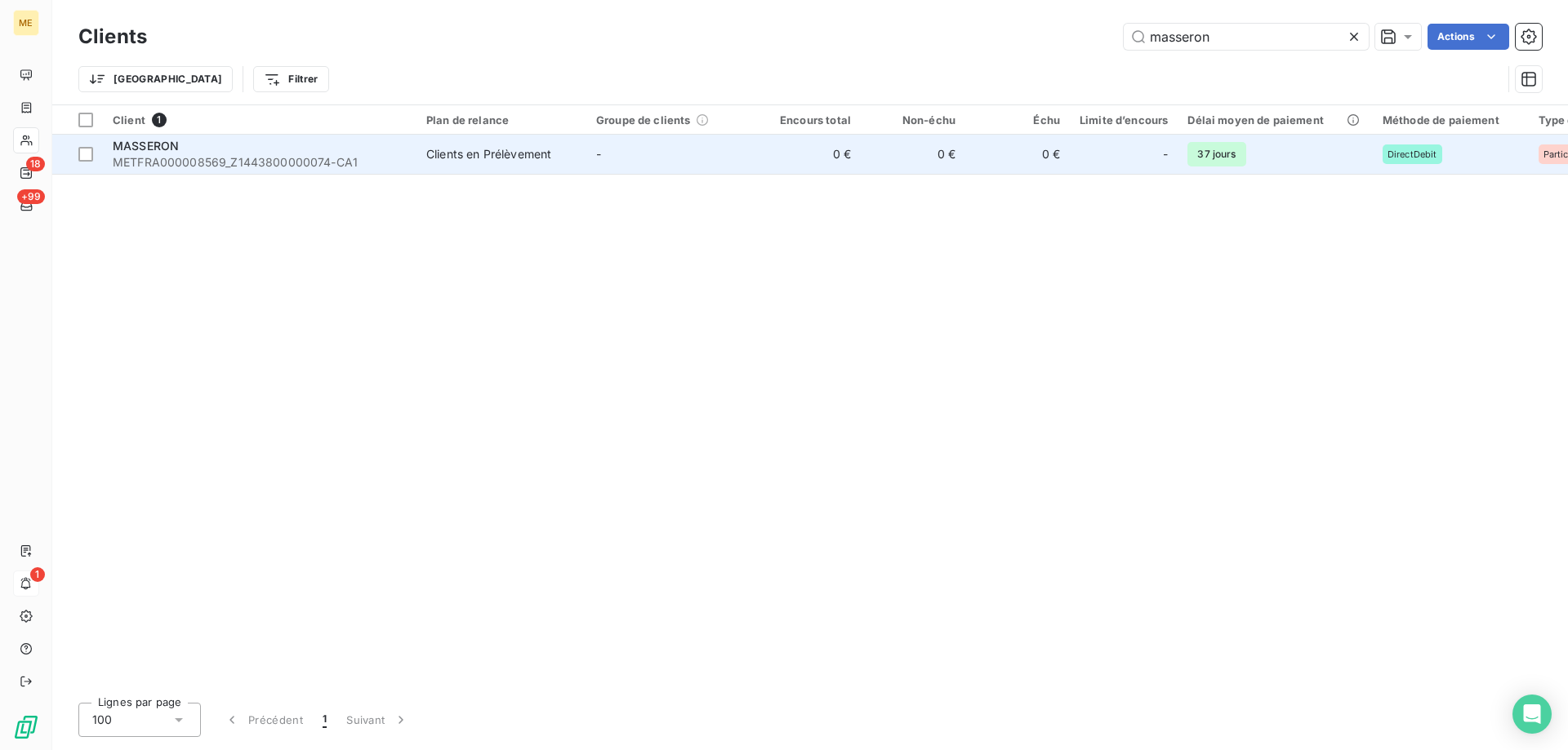
type input "masseron"
click at [129, 152] on span "MASSERON" at bounding box center [145, 146] width 67 height 14
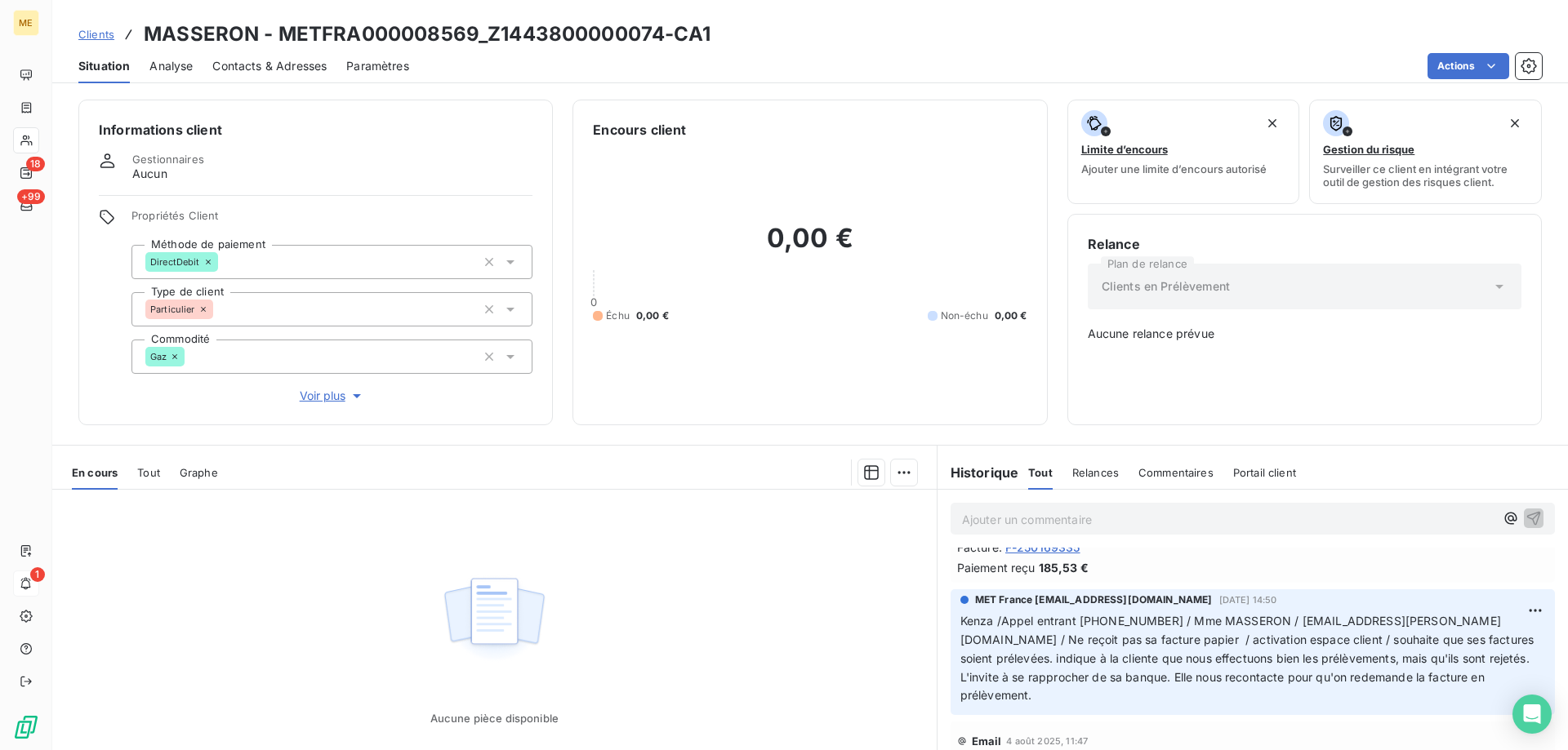
scroll to position [163, 0]
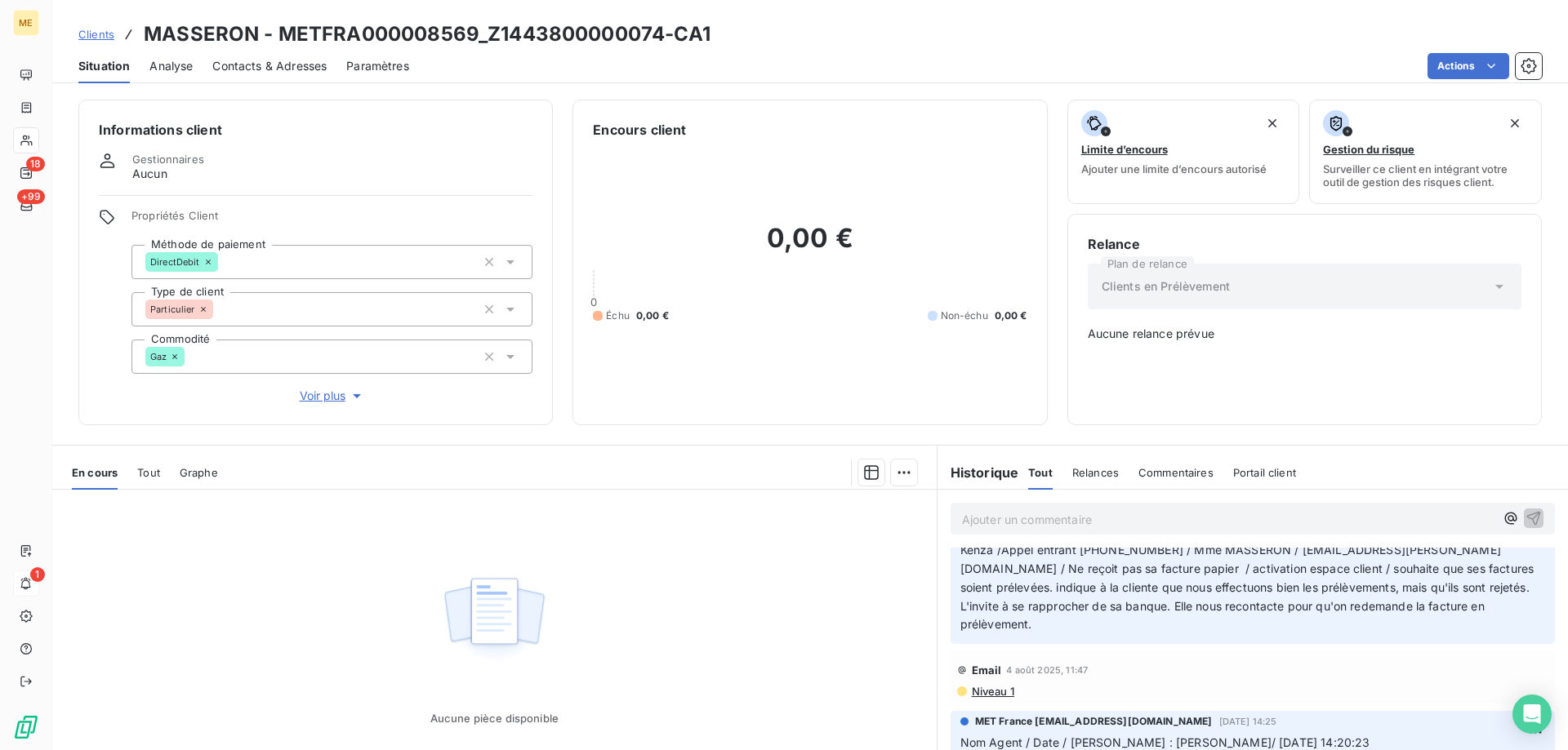
click at [337, 390] on span "Voir plus" at bounding box center [333, 395] width 66 height 16
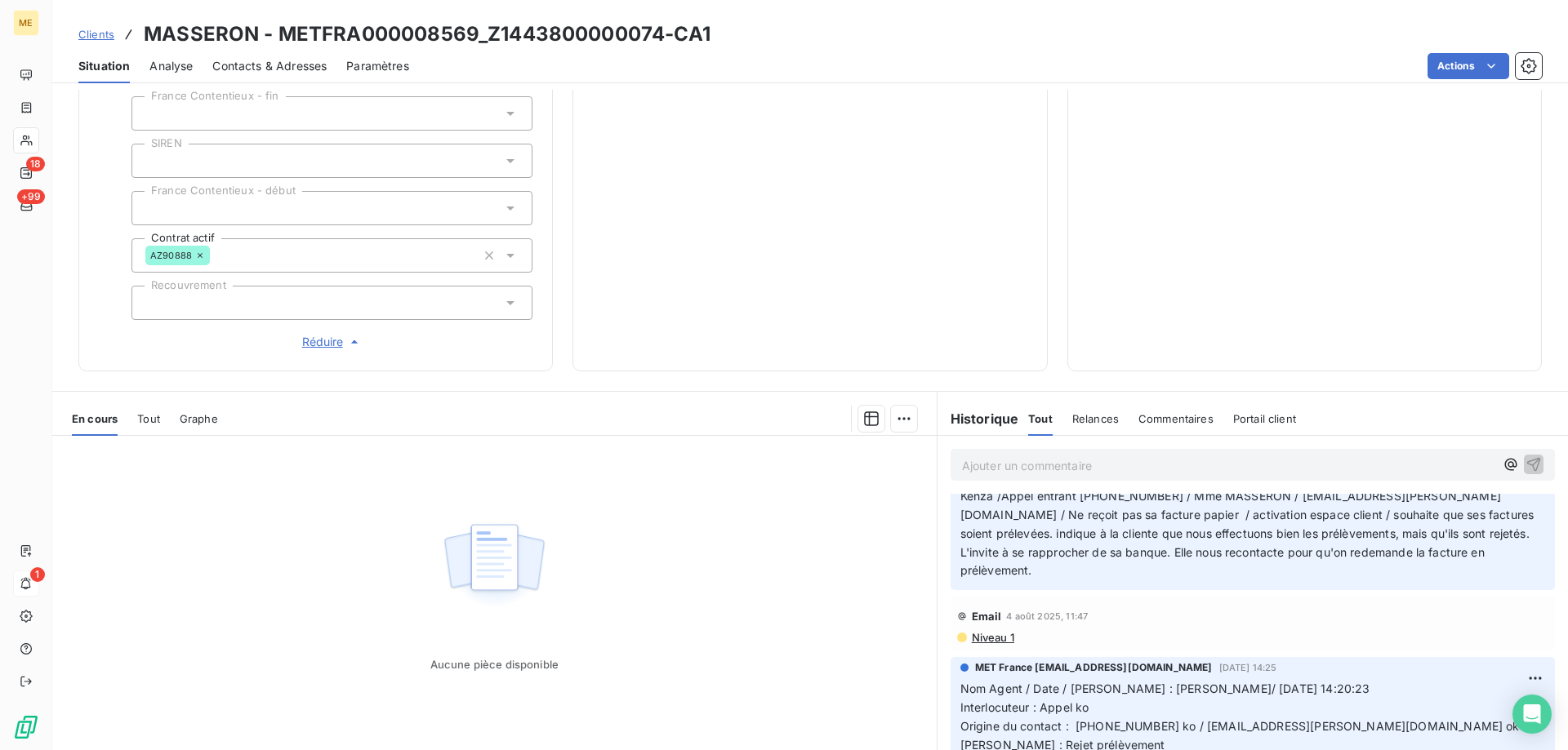
scroll to position [472, 0]
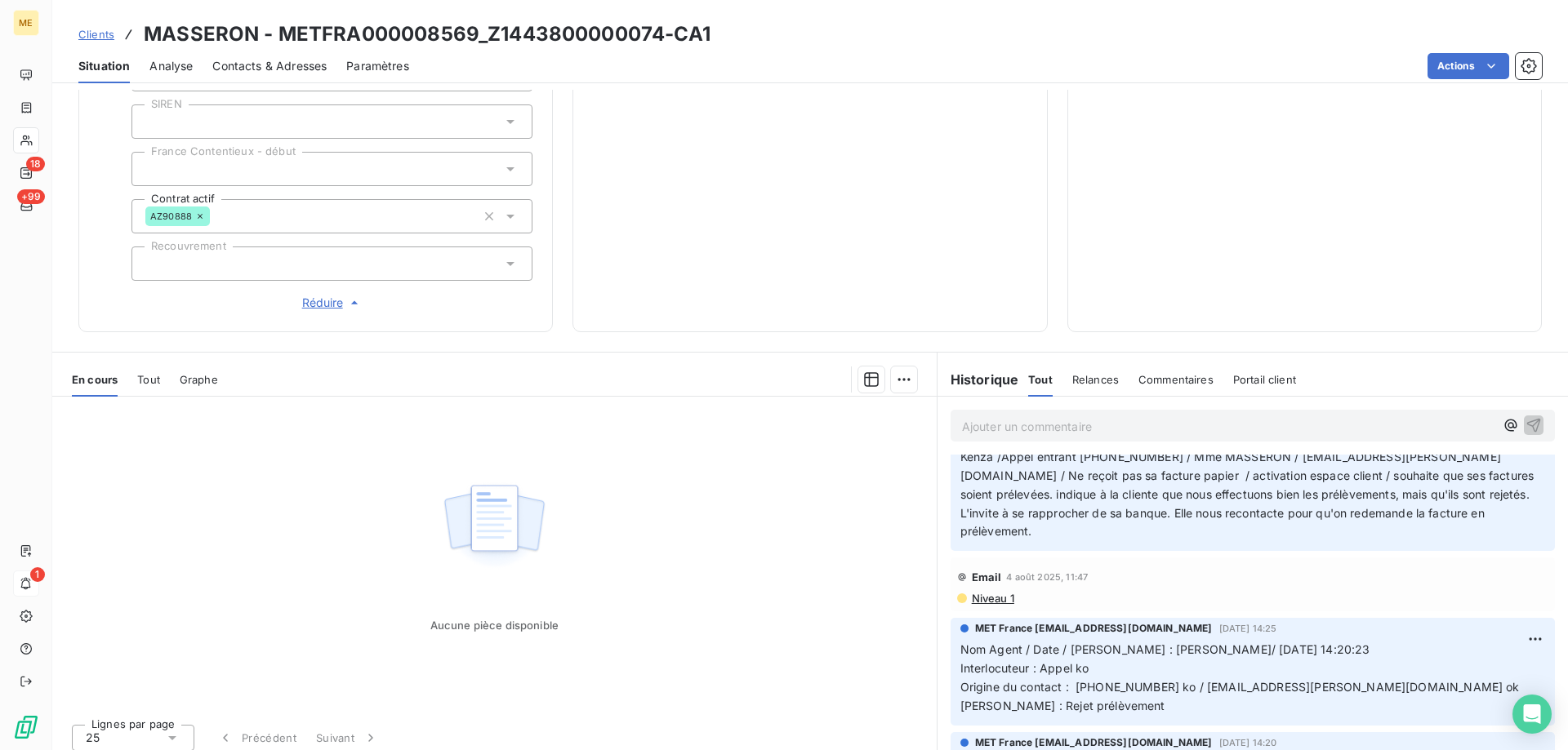
click at [147, 375] on span "Tout" at bounding box center [148, 379] width 23 height 13
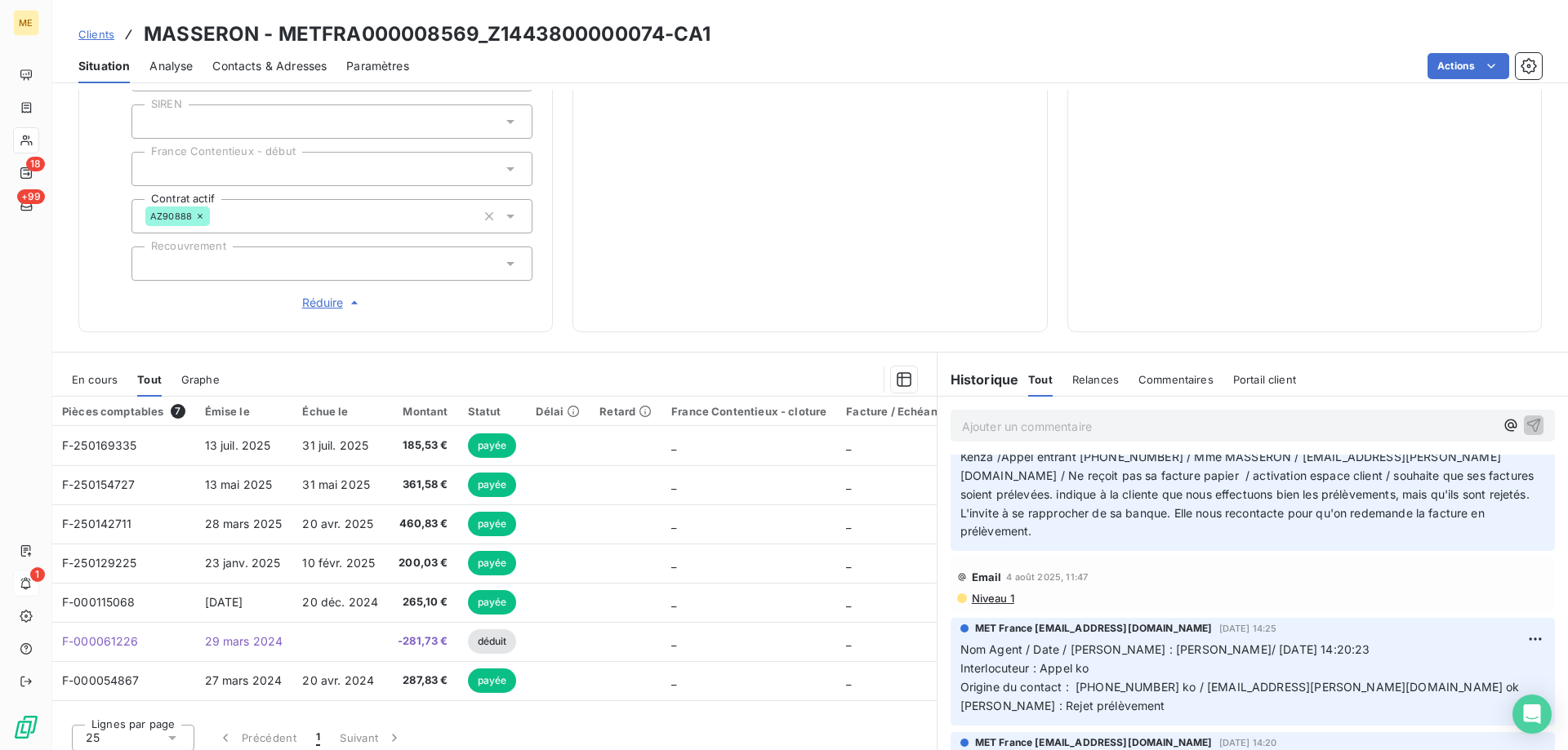
click at [102, 378] on div "En cours" at bounding box center [94, 379] width 46 height 35
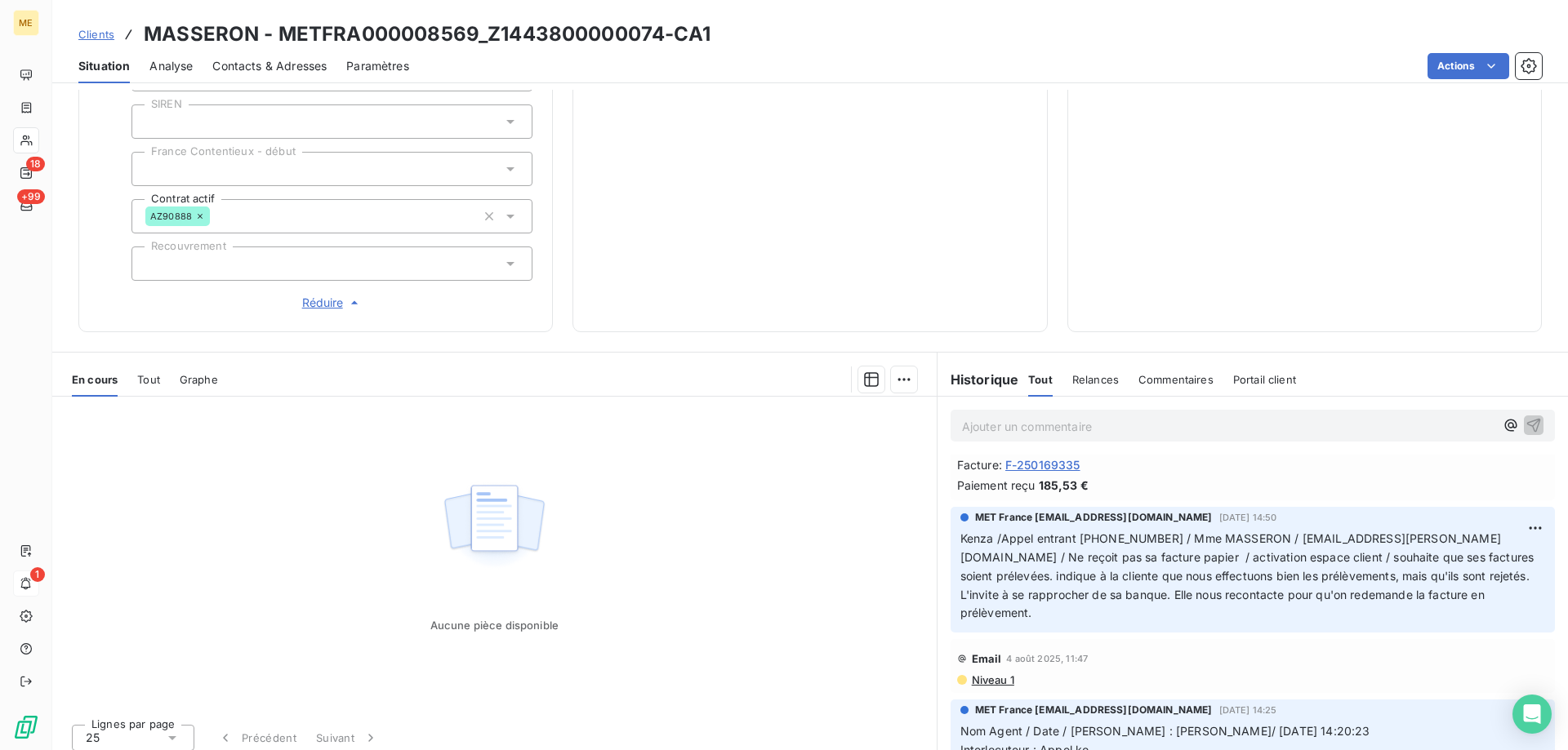
scroll to position [0, 0]
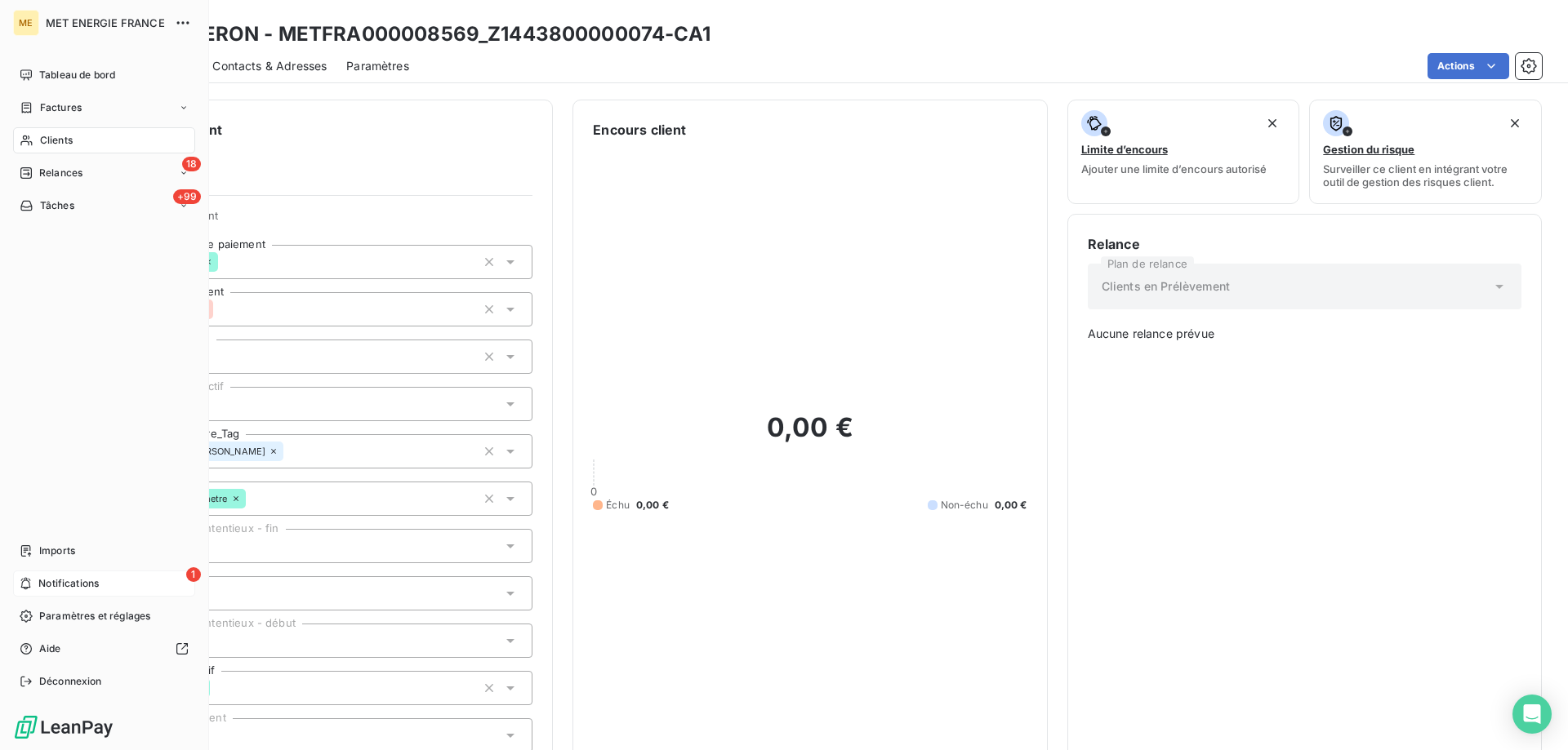
click at [63, 580] on span "Notifications" at bounding box center [69, 583] width 61 height 15
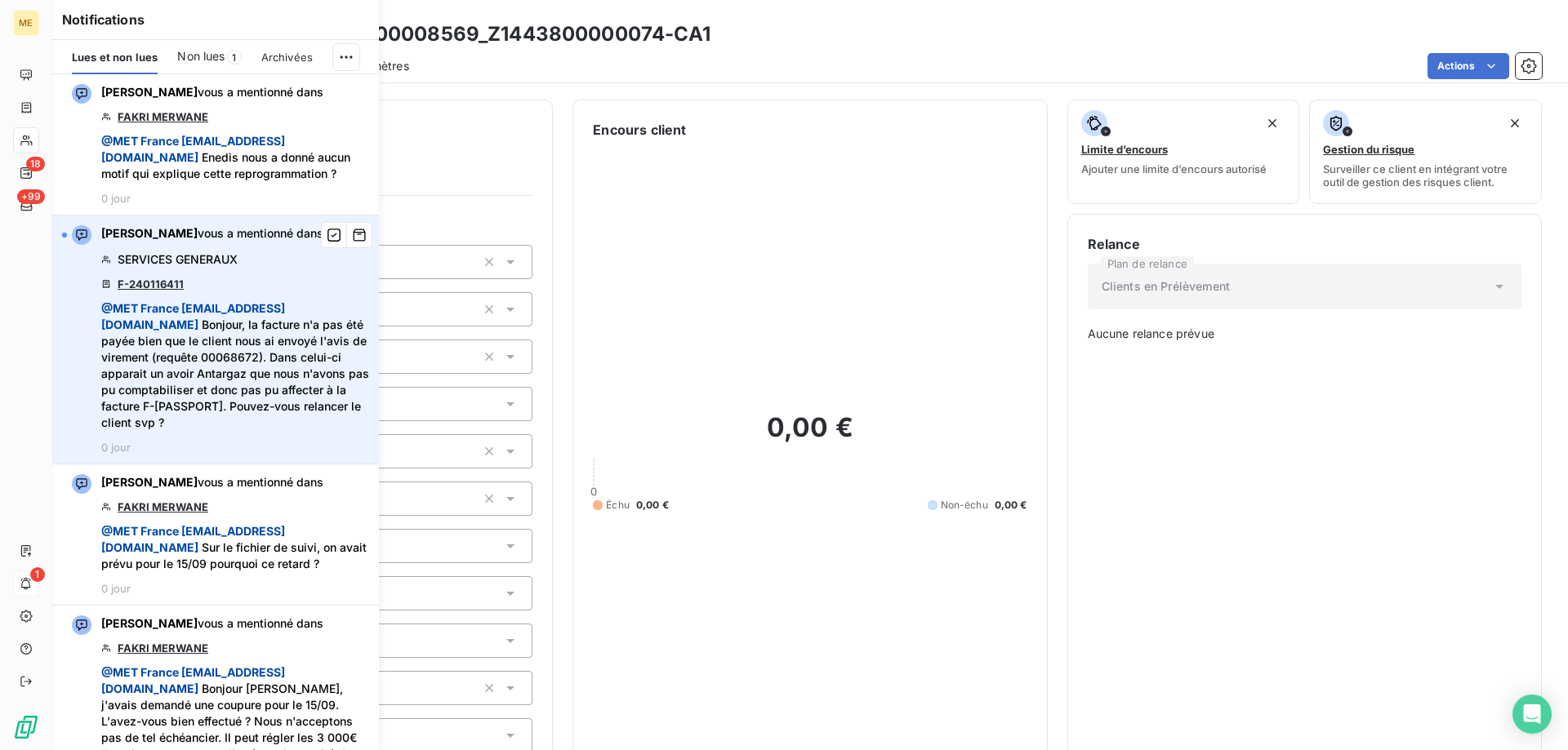
click at [166, 291] on link "F-240116411" at bounding box center [150, 283] width 67 height 13
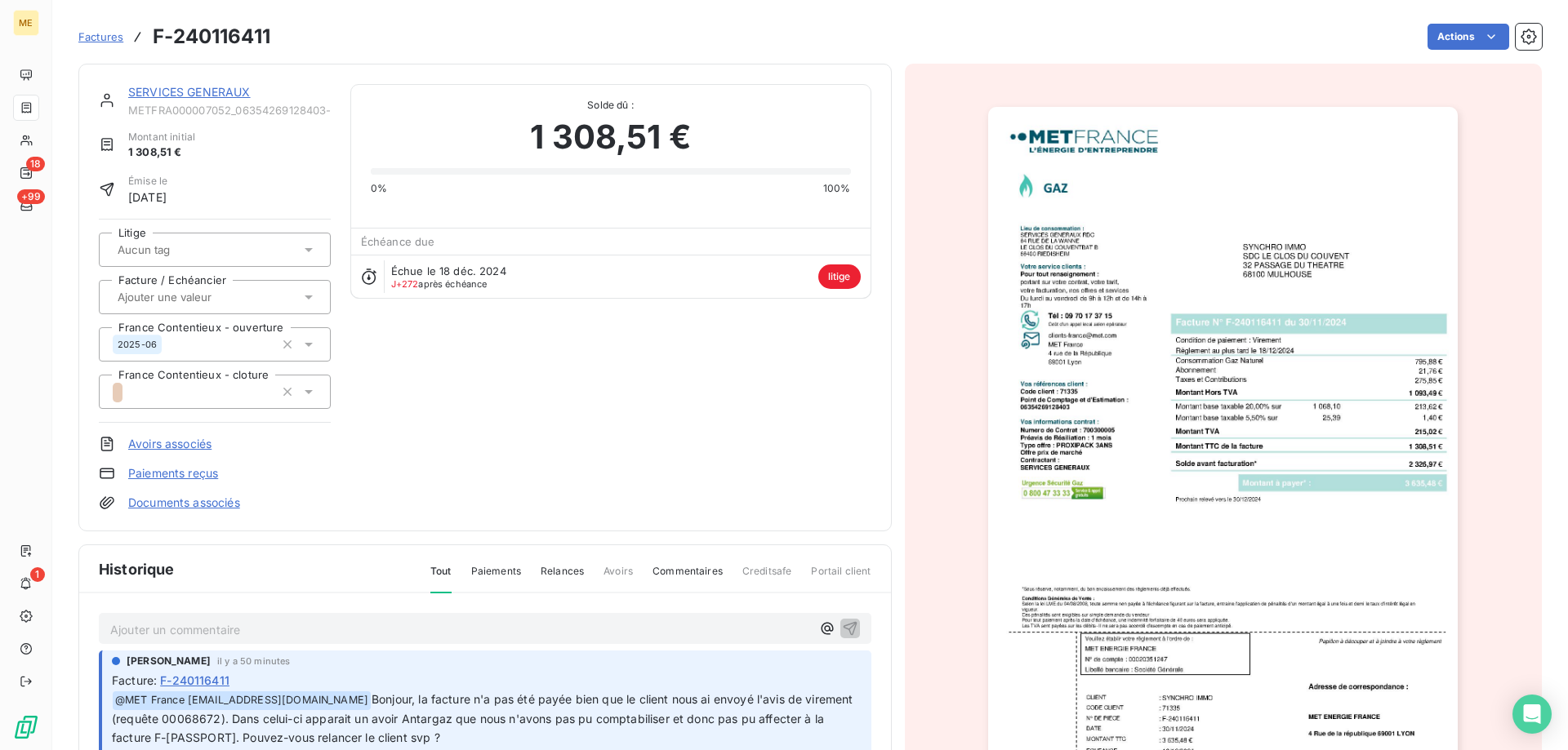
click at [197, 81] on div "SERVICES GENERAUX METFRA000007052_06354269128403-CA1 Montant initial 1 308,51 €…" at bounding box center [485, 297] width 814 height 468
click at [195, 92] on link "SERVICES GENERAUX" at bounding box center [189, 91] width 122 height 14
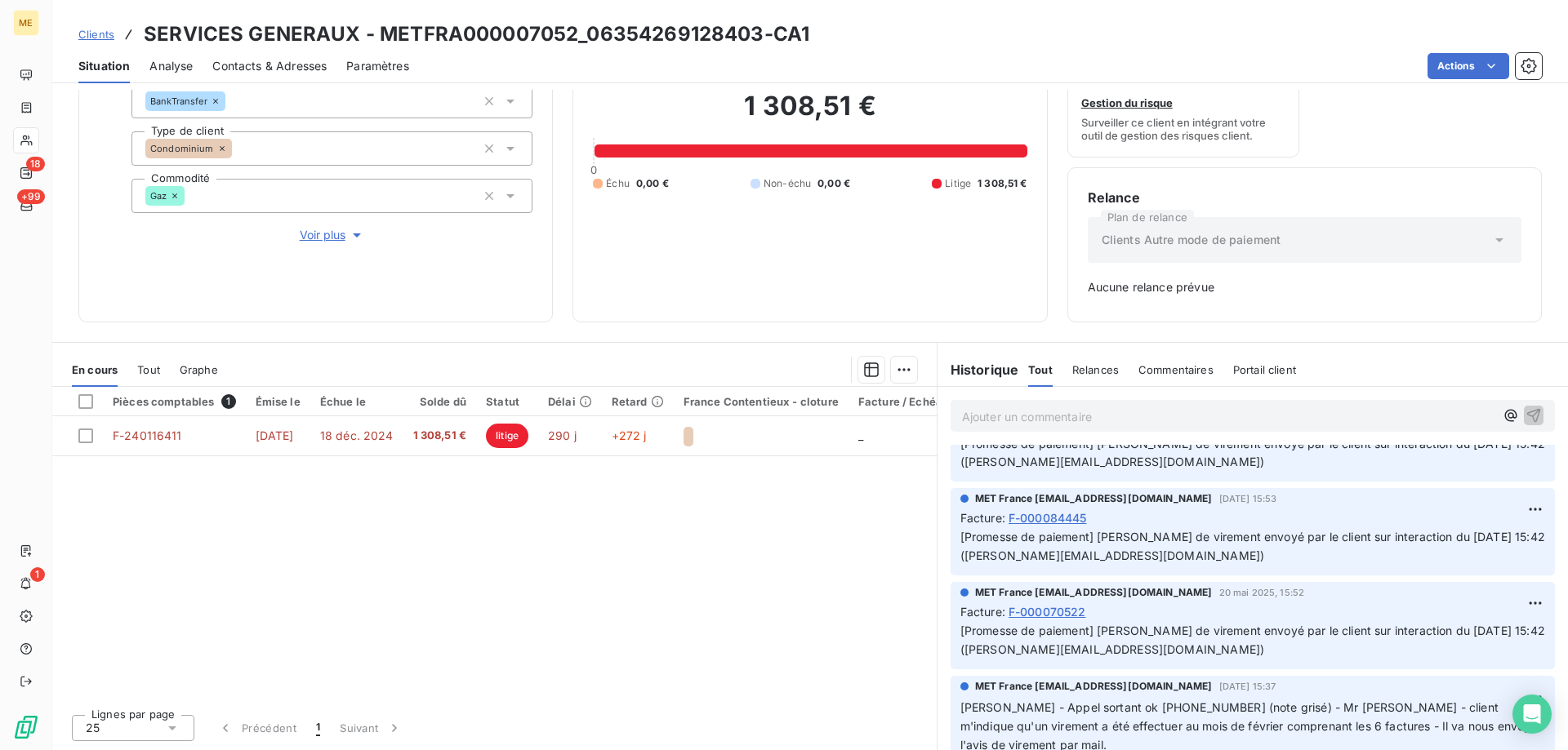
scroll to position [1470, 0]
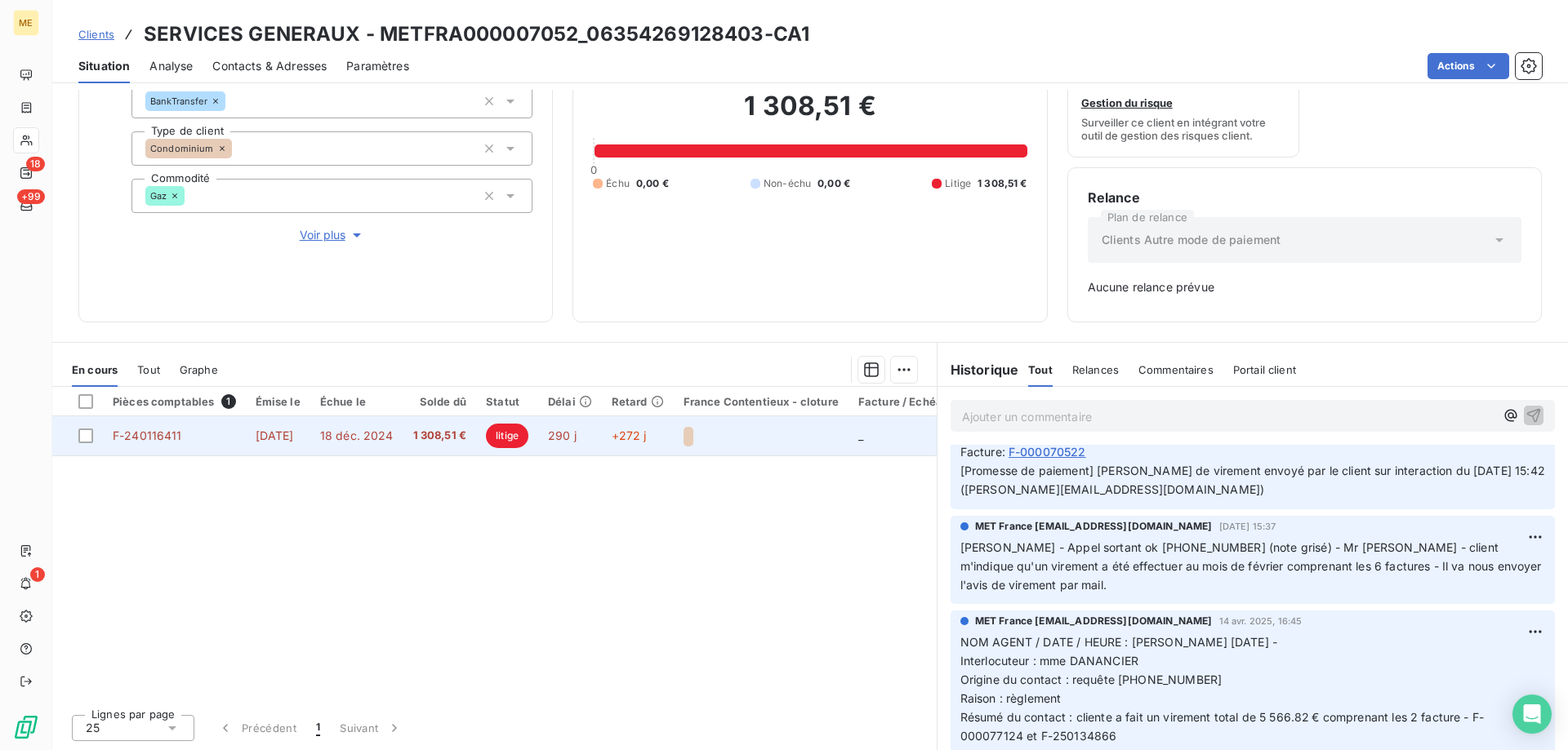
click at [135, 436] on span "F-240116411" at bounding box center [147, 436] width 70 height 14
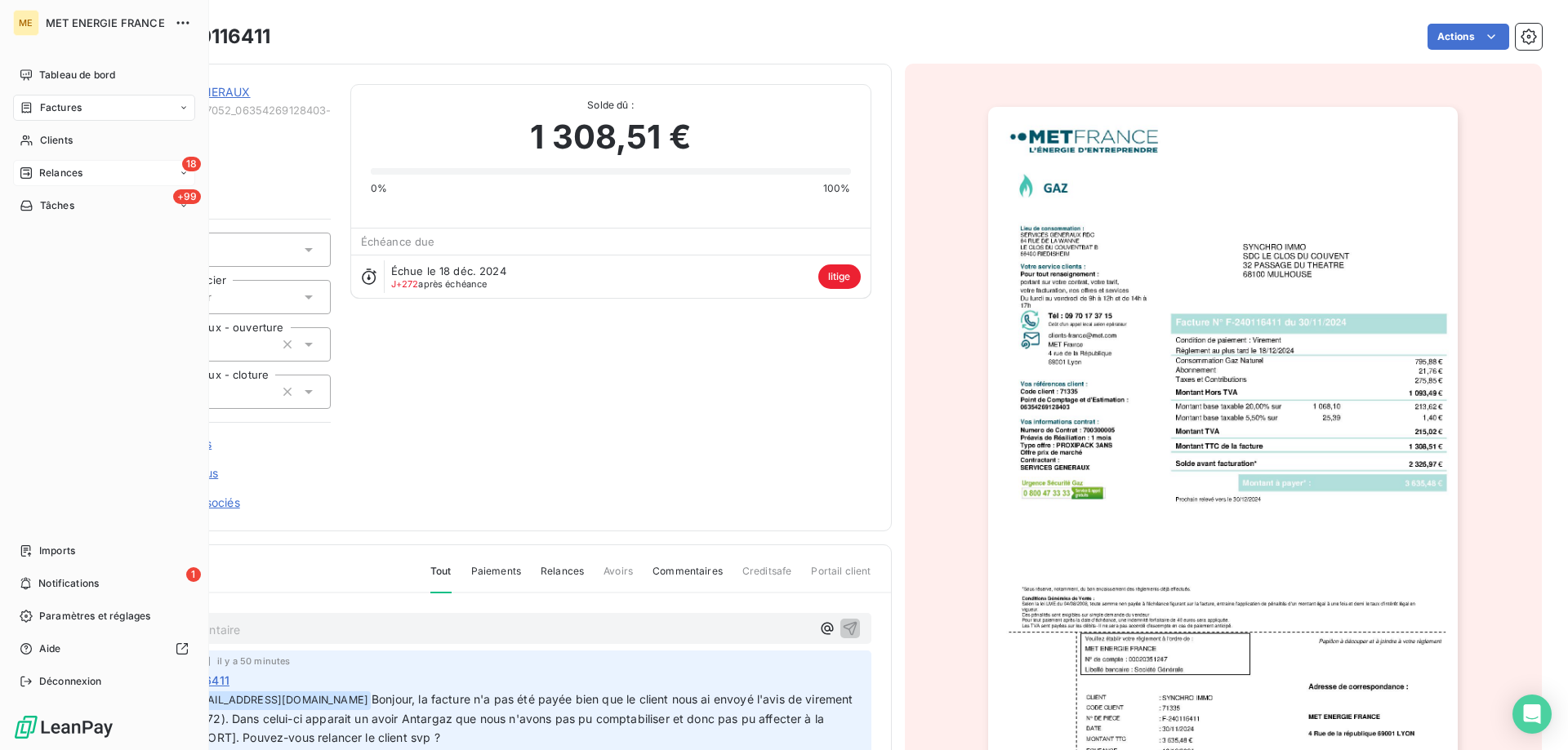
click at [43, 177] on span "Relances" at bounding box center [61, 173] width 44 height 15
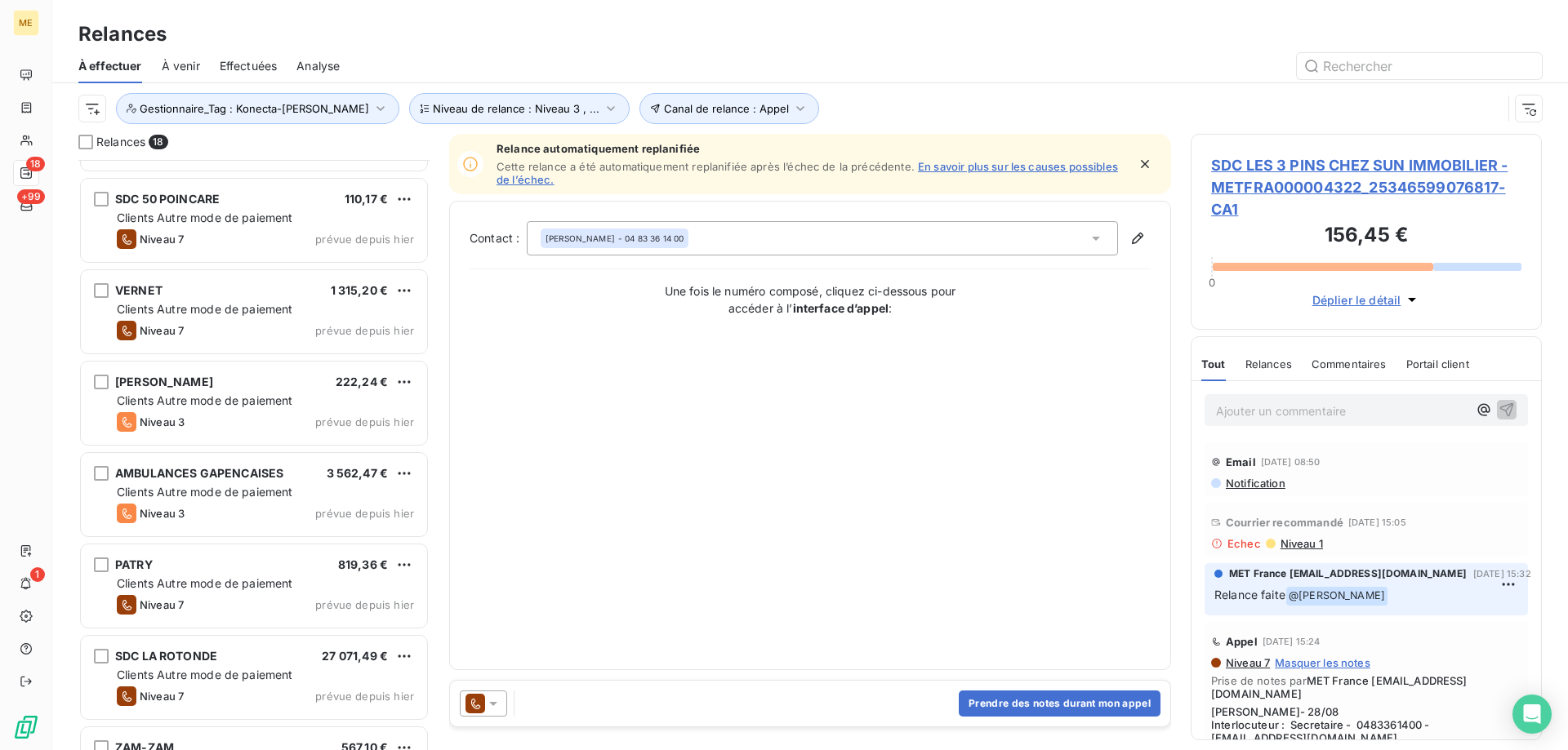
scroll to position [654, 0]
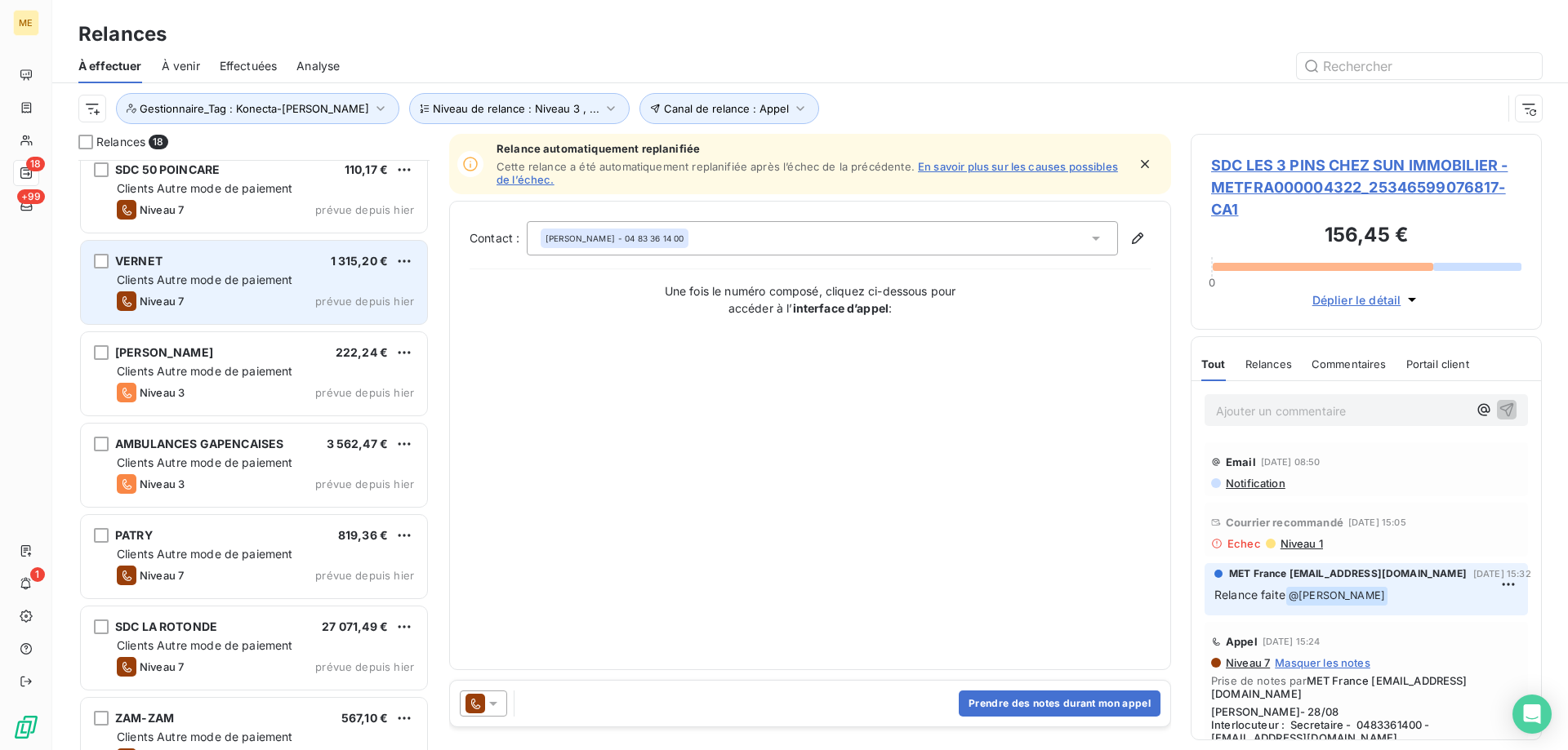
click at [177, 297] on span "Niveau 7" at bounding box center [162, 301] width 44 height 13
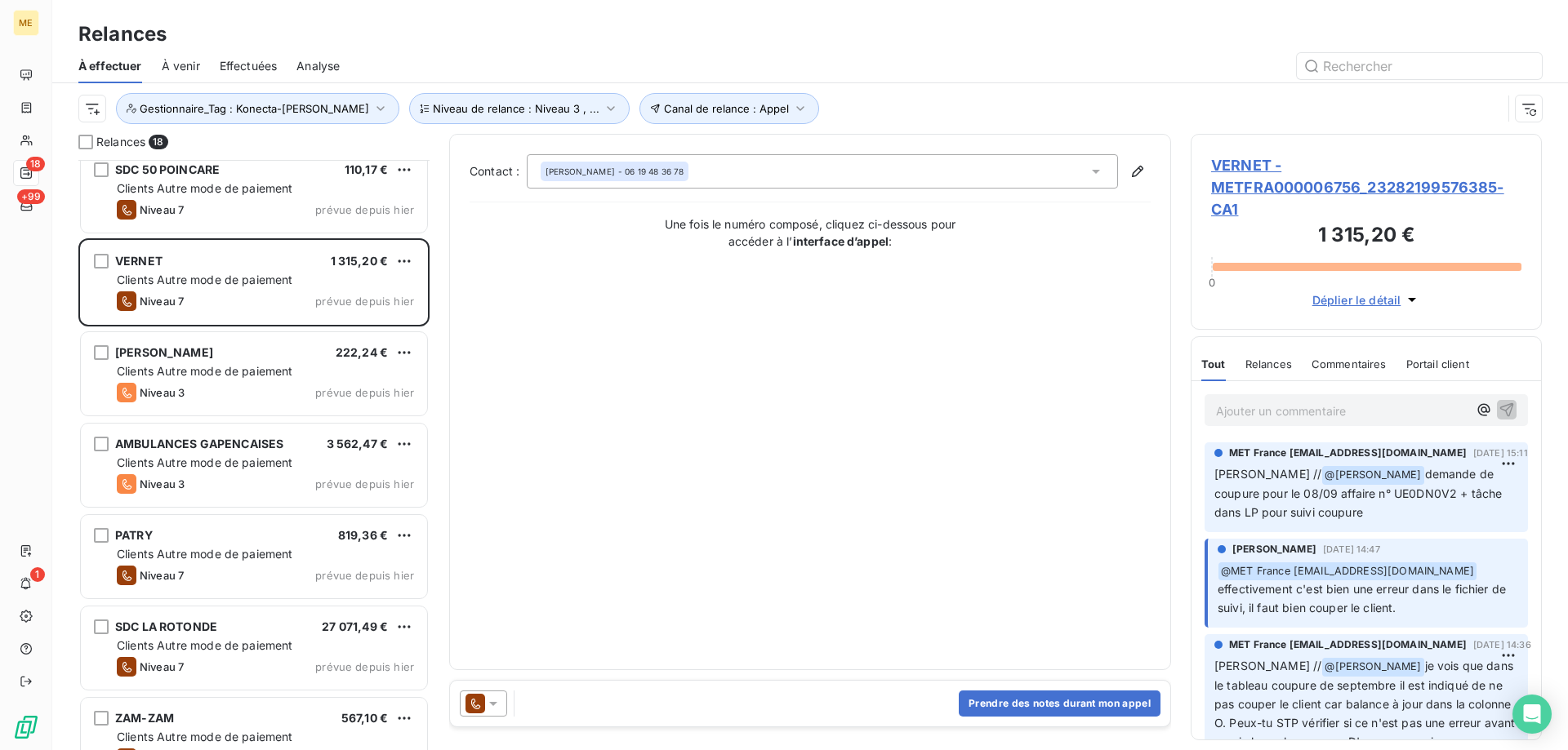
click at [1218, 177] on span "VERNET - METFRA000006756_23282199576385-CA1" at bounding box center [1366, 187] width 310 height 67
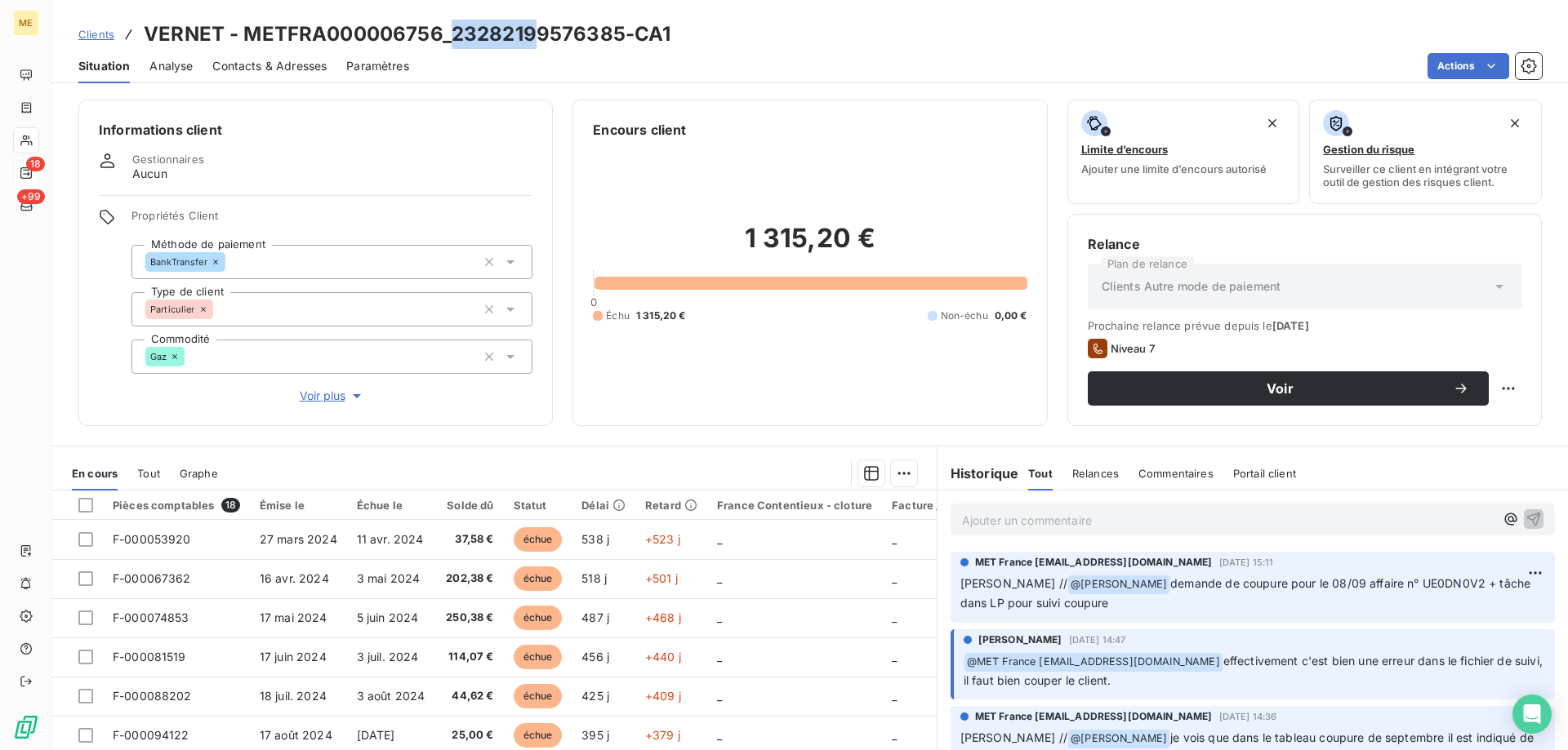
drag, startPoint x: 451, startPoint y: 35, endPoint x: 536, endPoint y: 35, distance: 85.0
click at [536, 35] on h3 "VERNET - METFRA000006756_23282199576385-CA1" at bounding box center [407, 35] width 527 height 30
click at [522, 28] on h3 "VERNET - METFRA000006756_23282199576385-CA1" at bounding box center [407, 35] width 527 height 30
drag, startPoint x: 450, startPoint y: 36, endPoint x: 619, endPoint y: 36, distance: 169.0
click at [619, 36] on h3 "VERNET - METFRA000006756_23282199576385-CA1" at bounding box center [407, 35] width 527 height 30
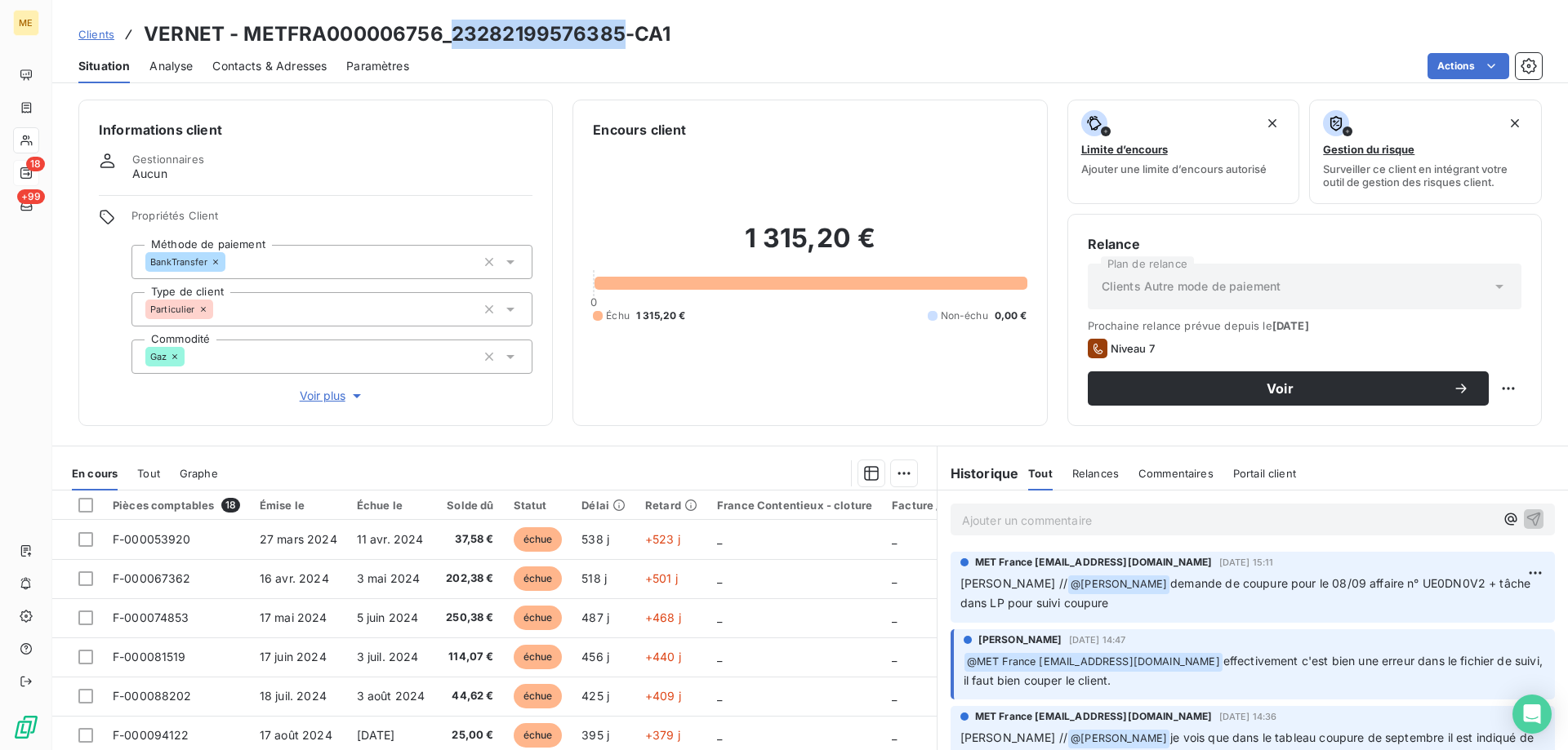
copy h3 "23282199576385"
click at [294, 49] on div "Contacts & Adresses" at bounding box center [269, 66] width 114 height 35
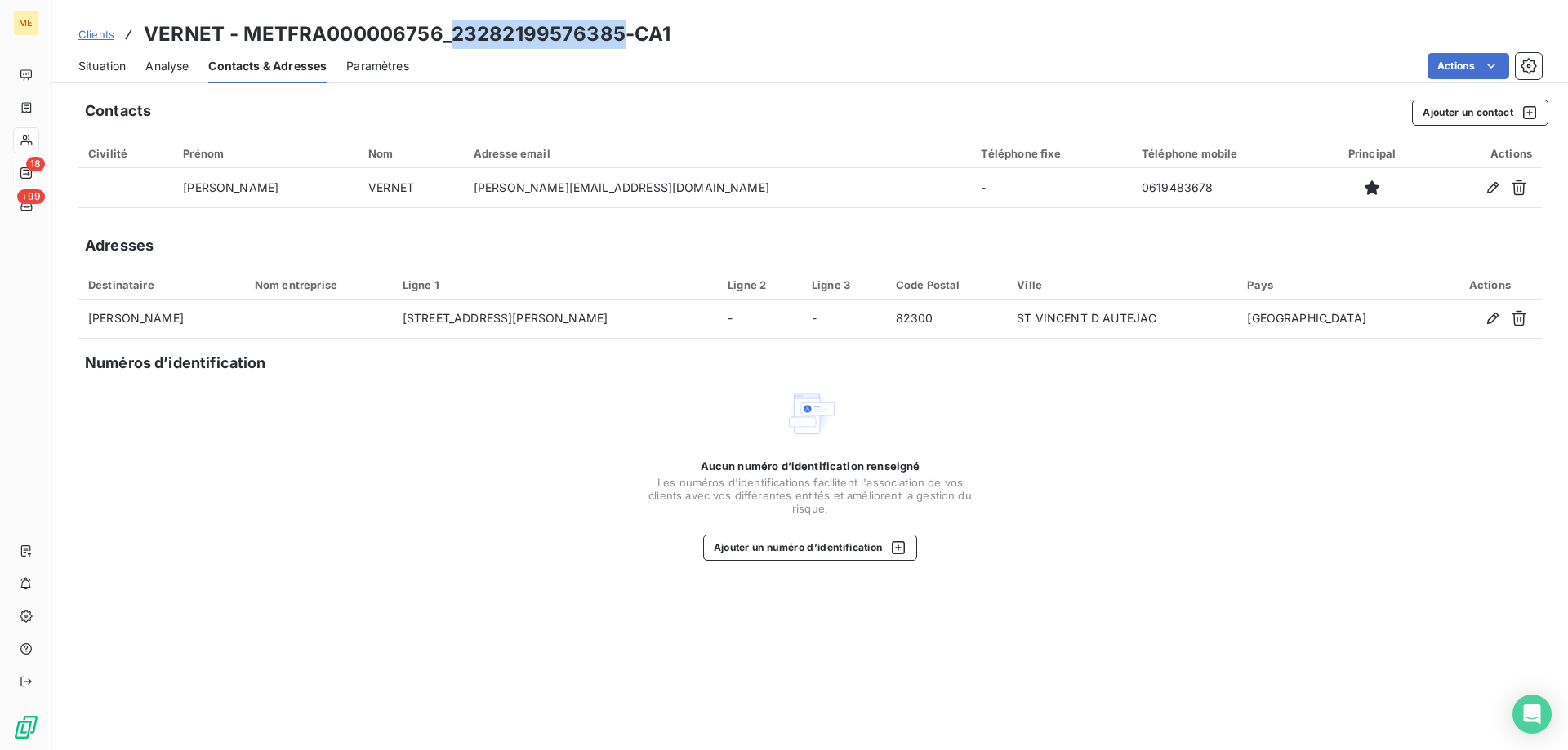
click at [89, 68] on span "Situation" at bounding box center [102, 66] width 48 height 16
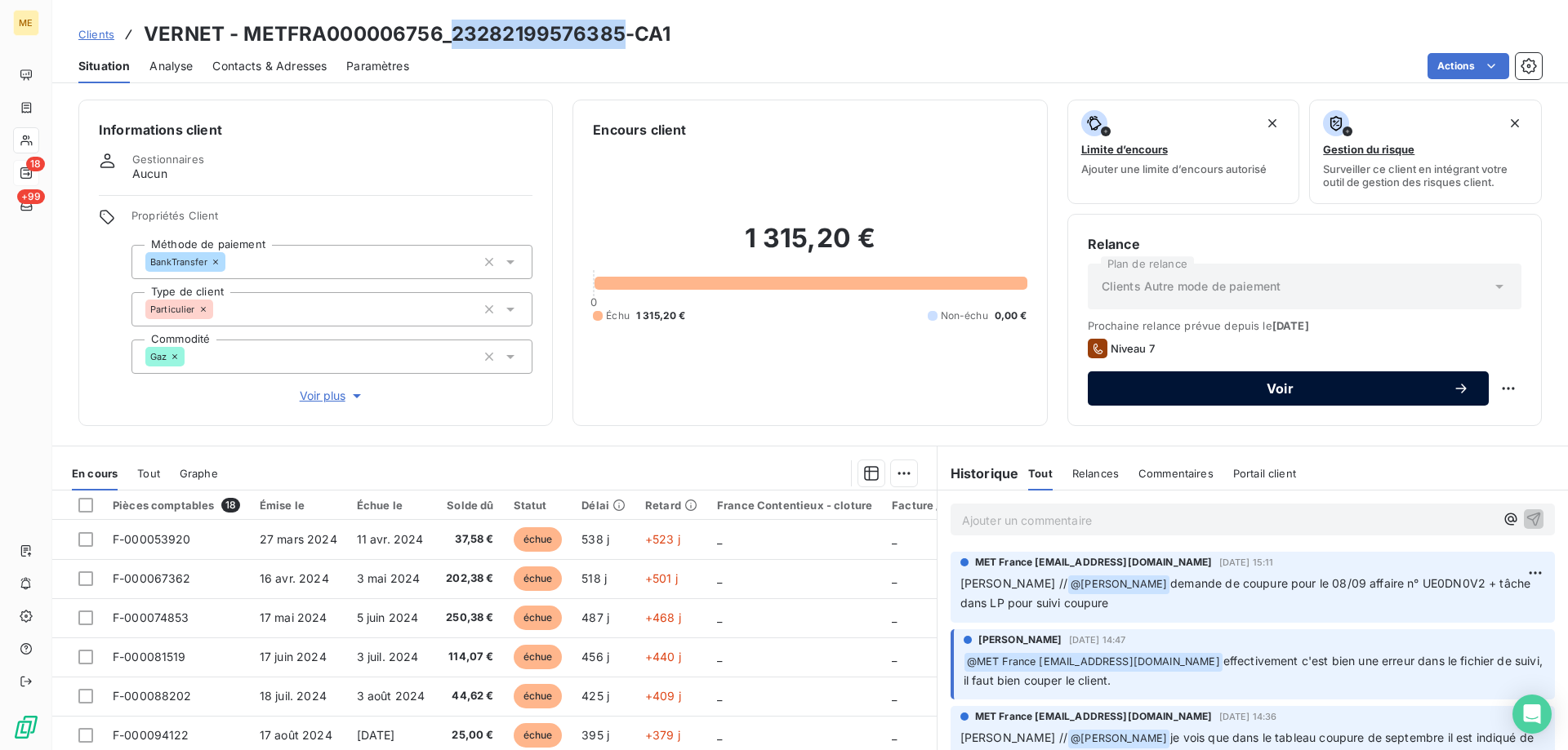
click at [1179, 389] on span "Voir" at bounding box center [1281, 388] width 346 height 13
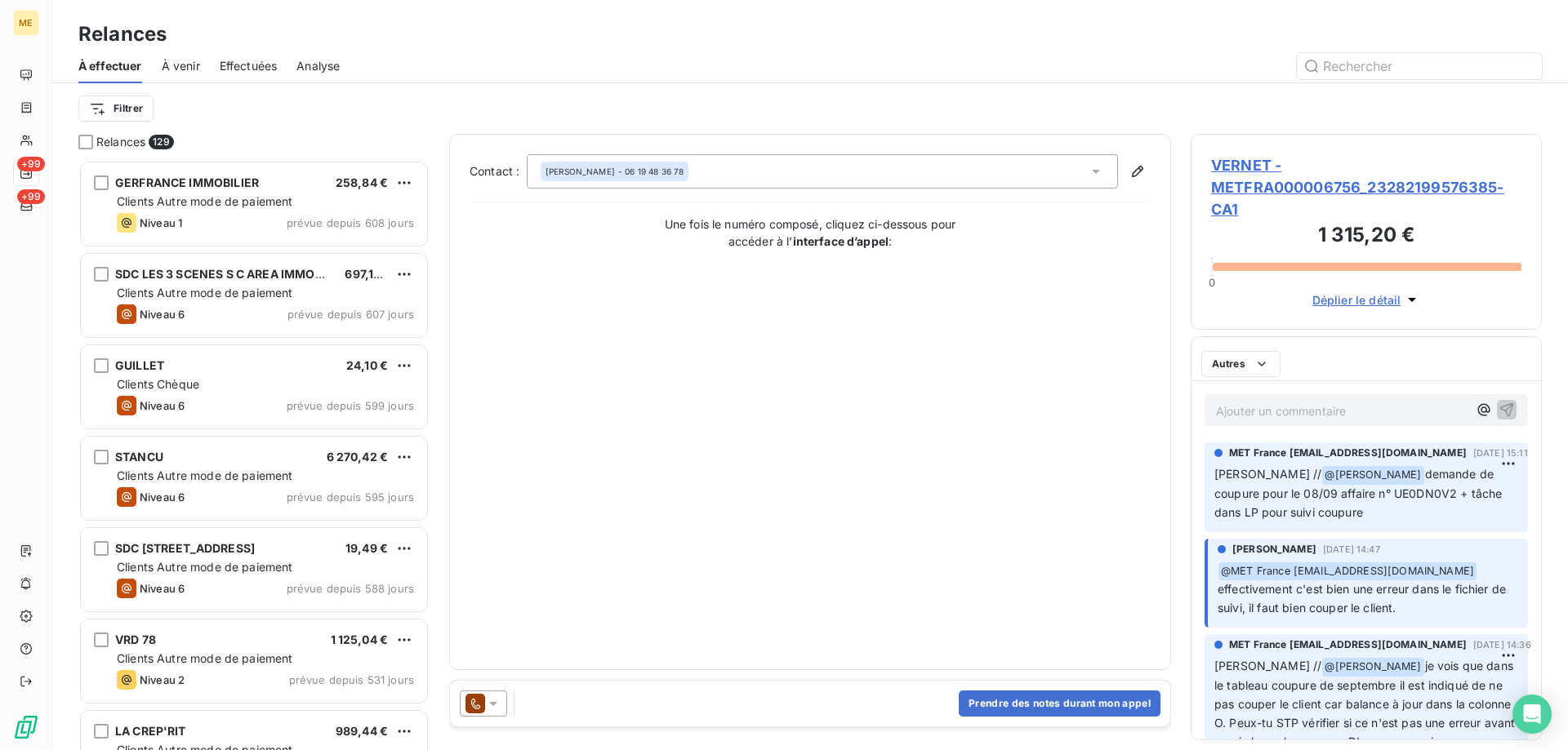
scroll to position [578, 339]
click at [502, 706] on div at bounding box center [484, 703] width 48 height 26
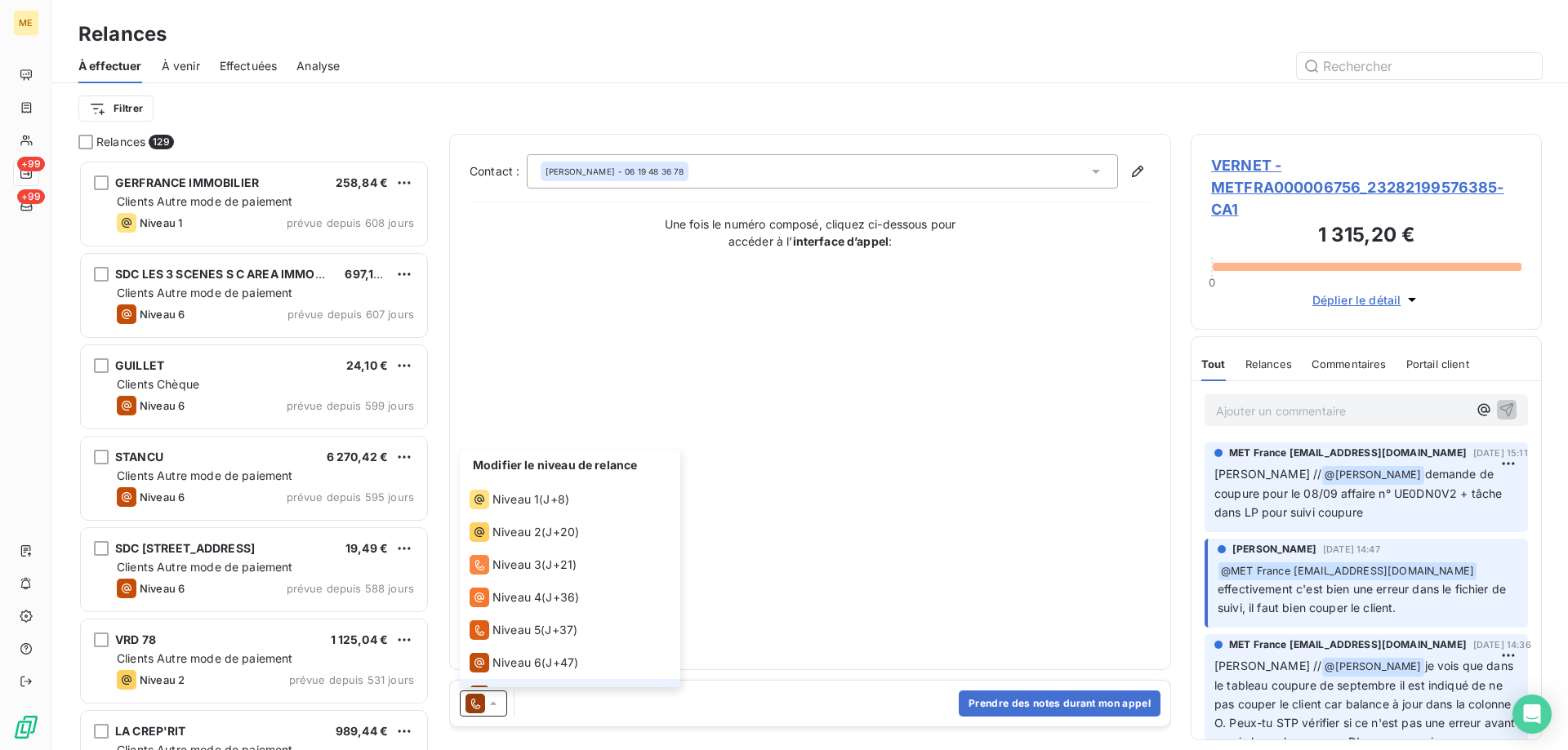
scroll to position [25, 0]
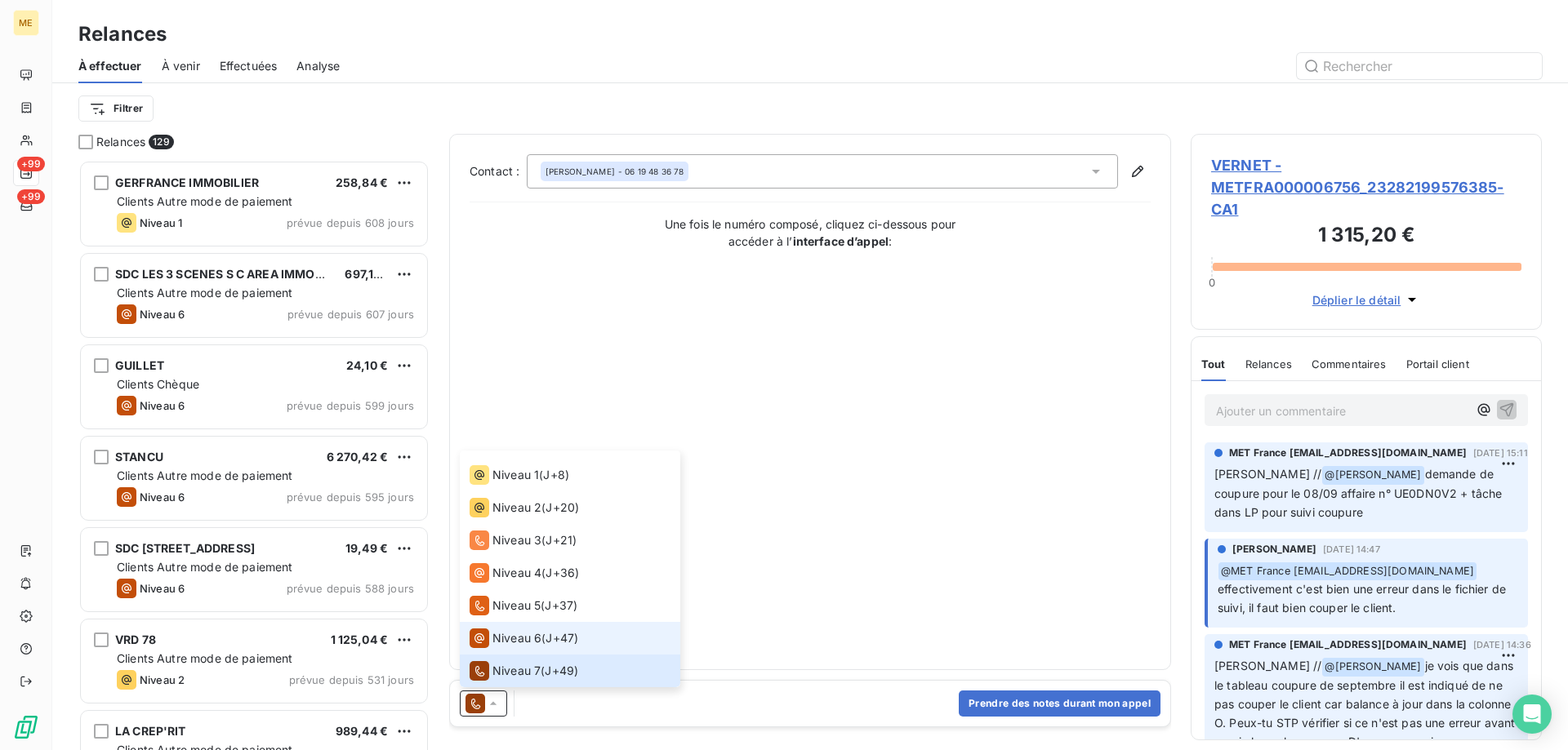
click at [498, 636] on span "Niveau 6" at bounding box center [517, 639] width 49 height 16
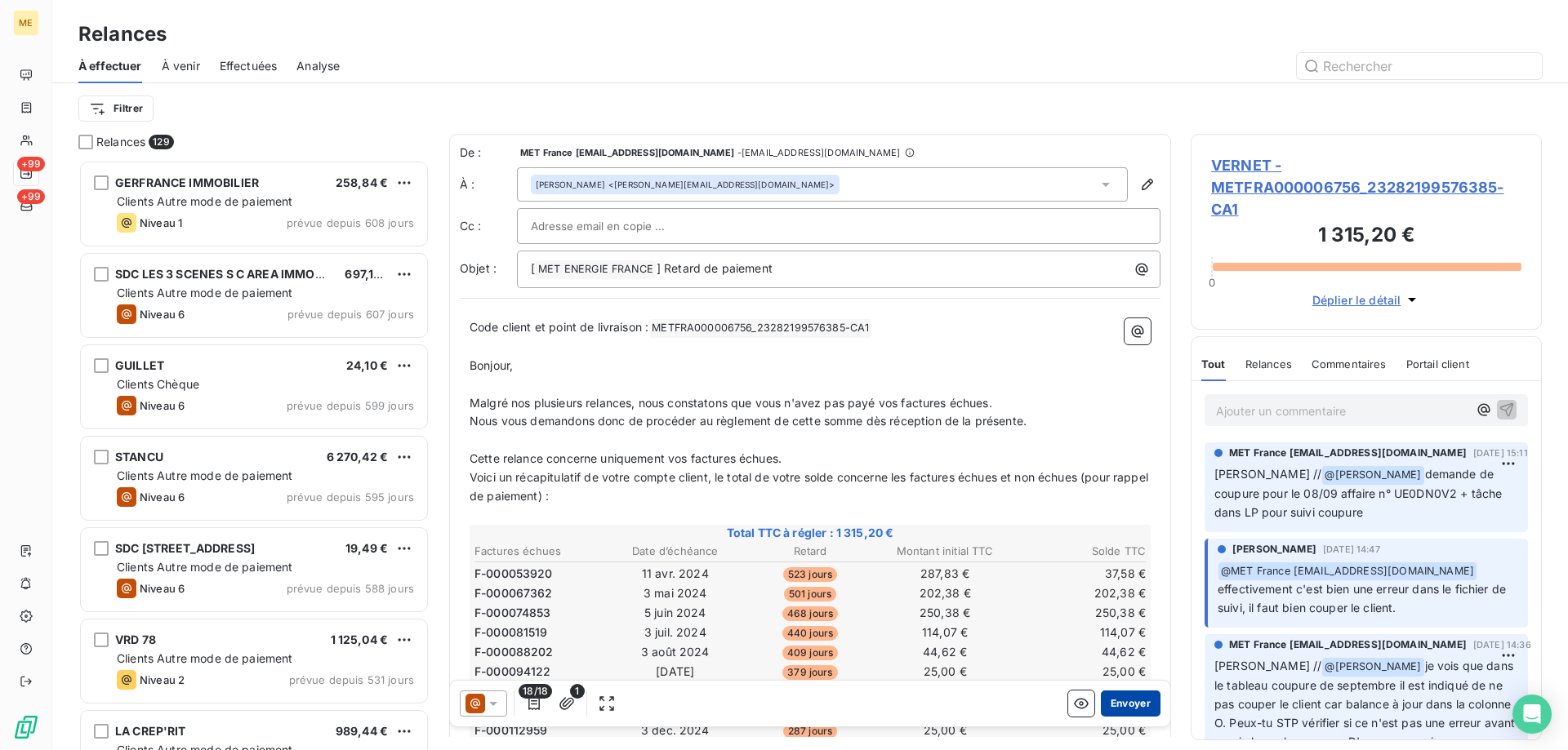
click at [1125, 704] on button "Envoyer" at bounding box center [1131, 703] width 60 height 26
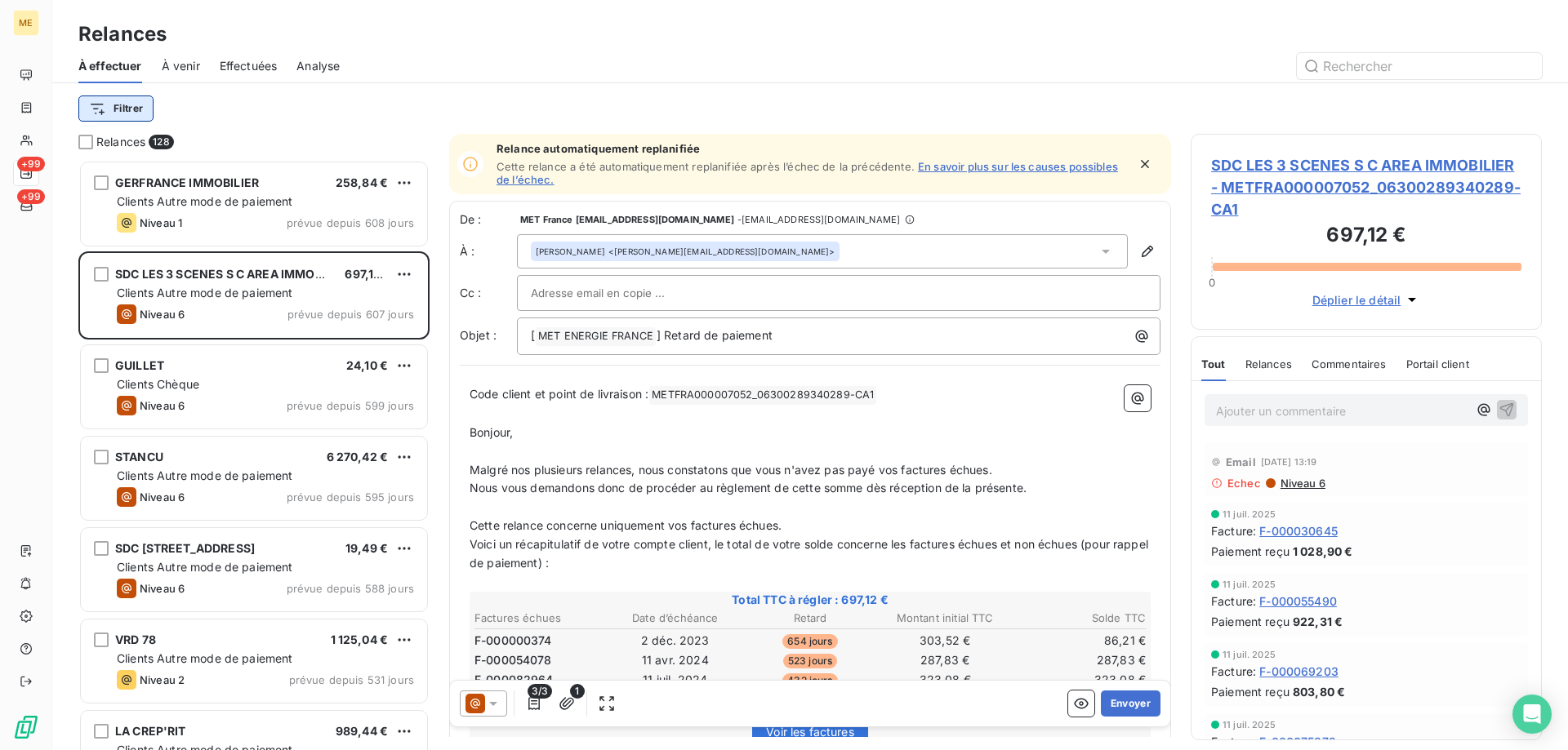
click at [114, 109] on html "ME +99 +99 Relances À effectuer À venir Effectuées Analyse Filtrer Relances 128…" at bounding box center [784, 457] width 1568 height 914
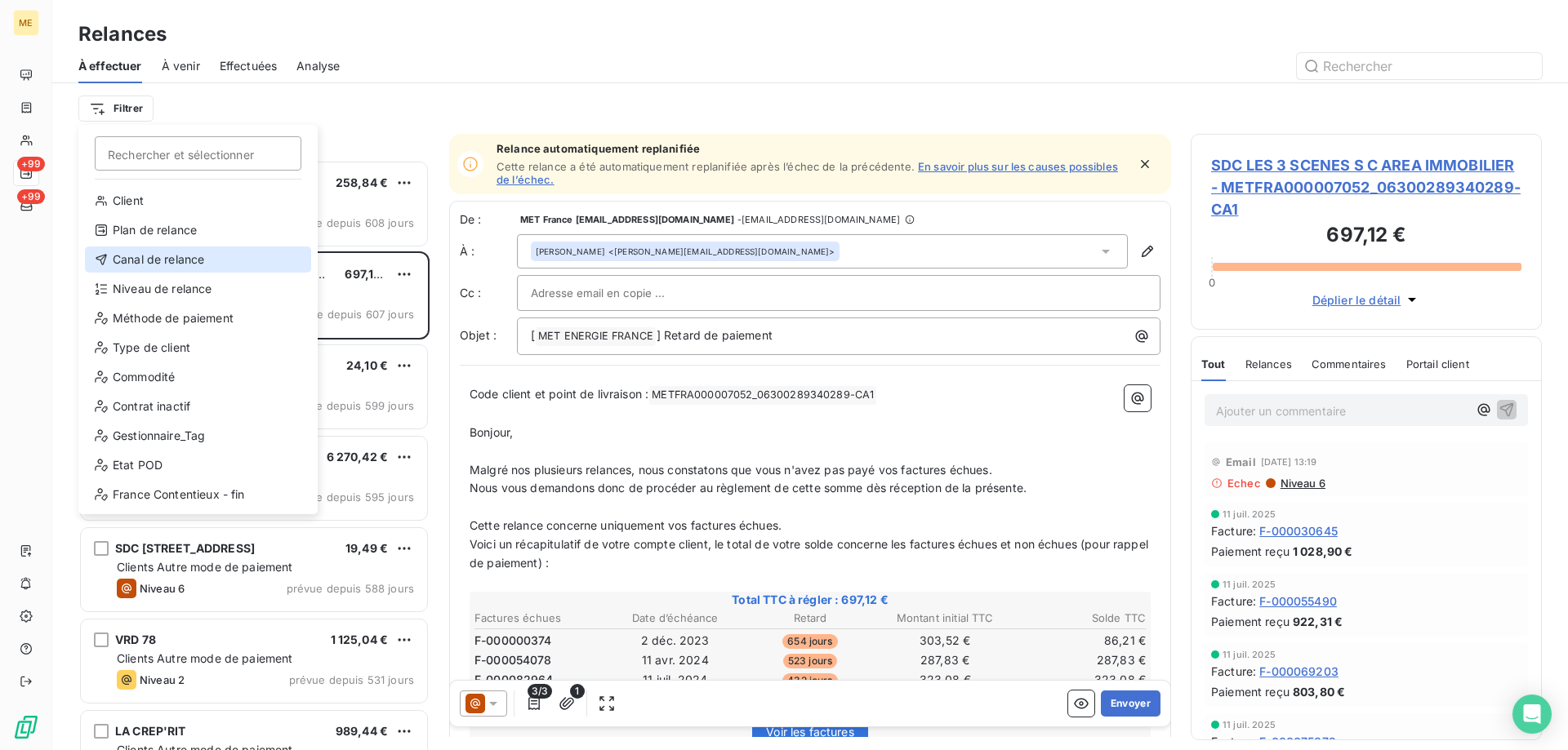
click at [175, 263] on div "Canal de relance" at bounding box center [198, 259] width 227 height 26
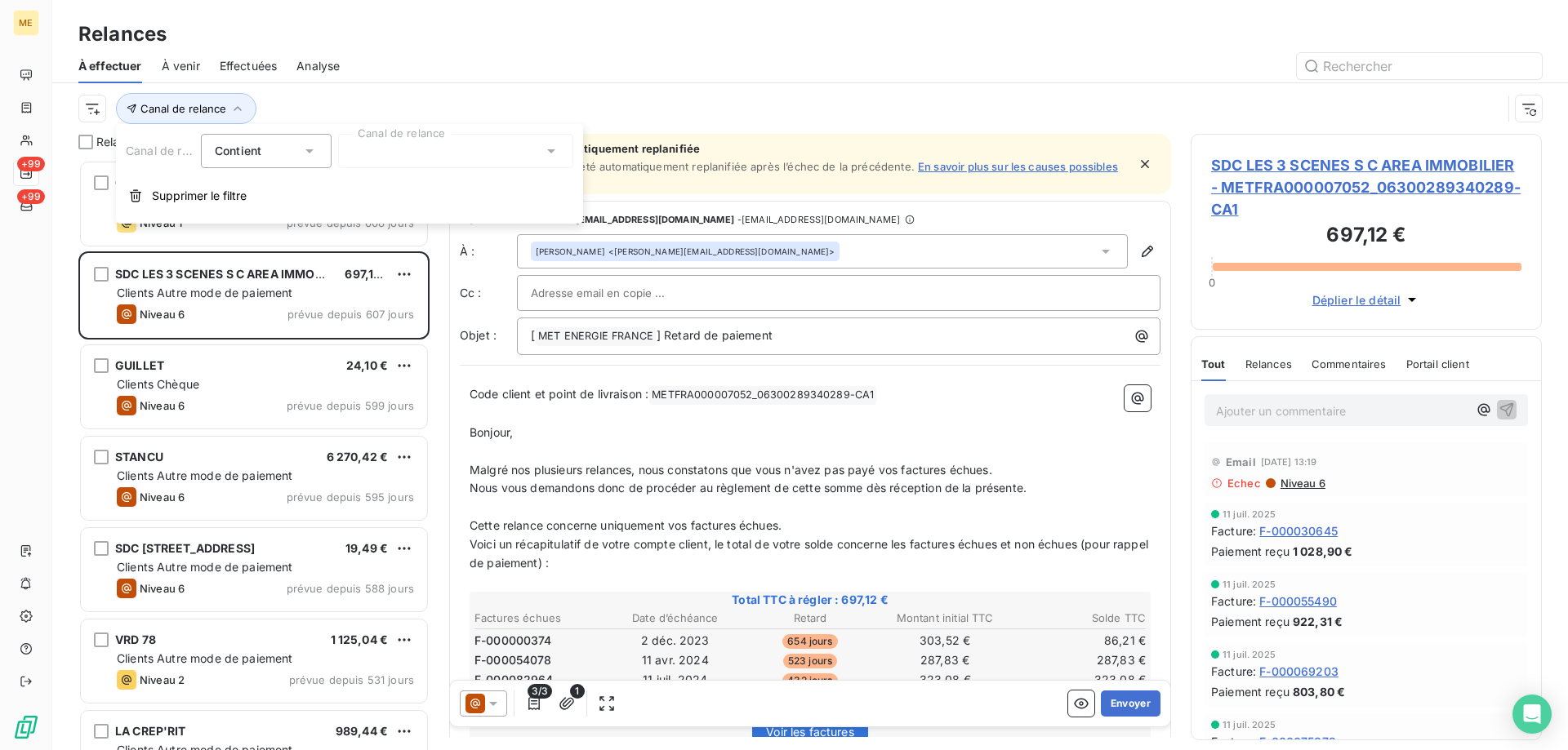
click at [445, 154] on div at bounding box center [455, 151] width 235 height 35
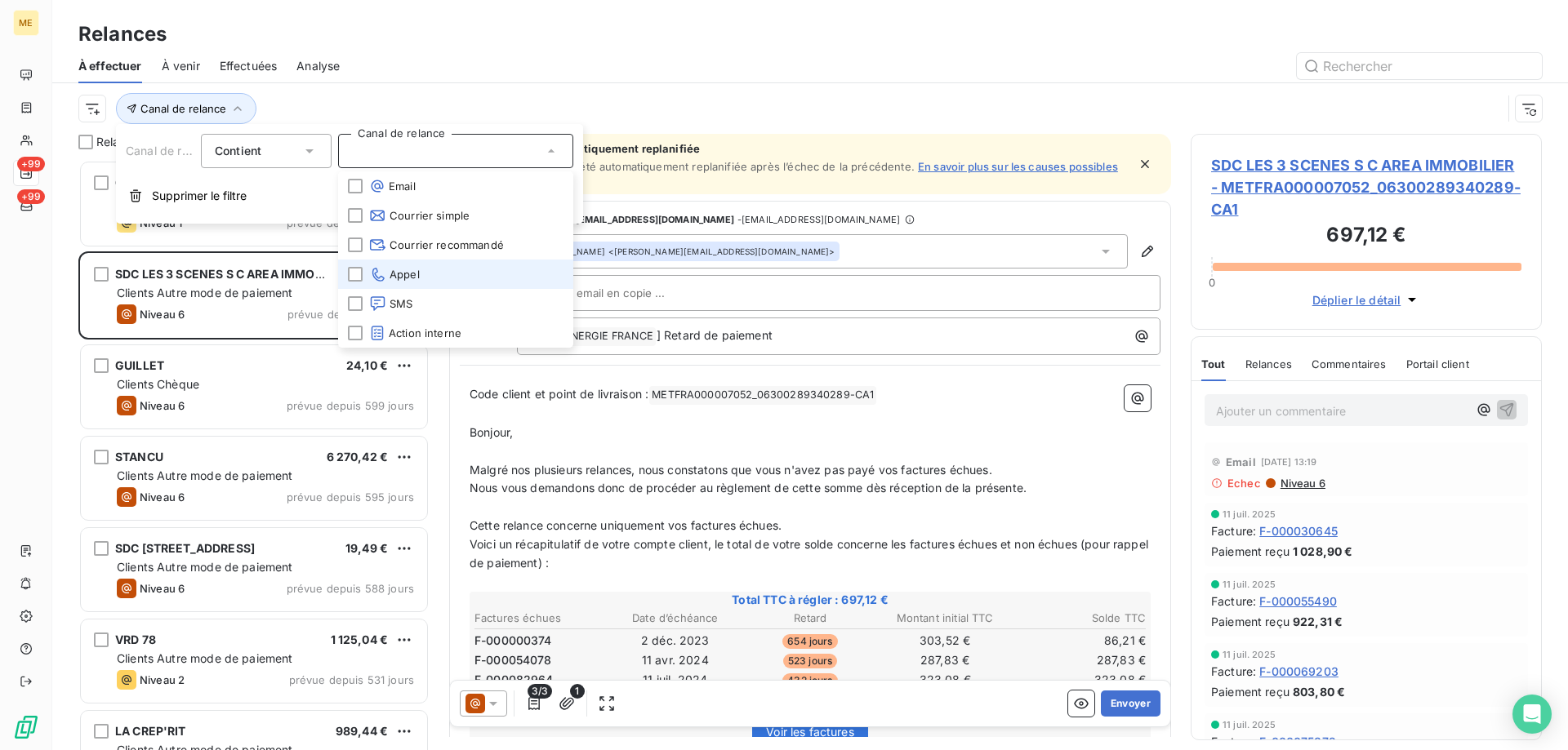
click at [388, 278] on span "Appel" at bounding box center [394, 274] width 51 height 16
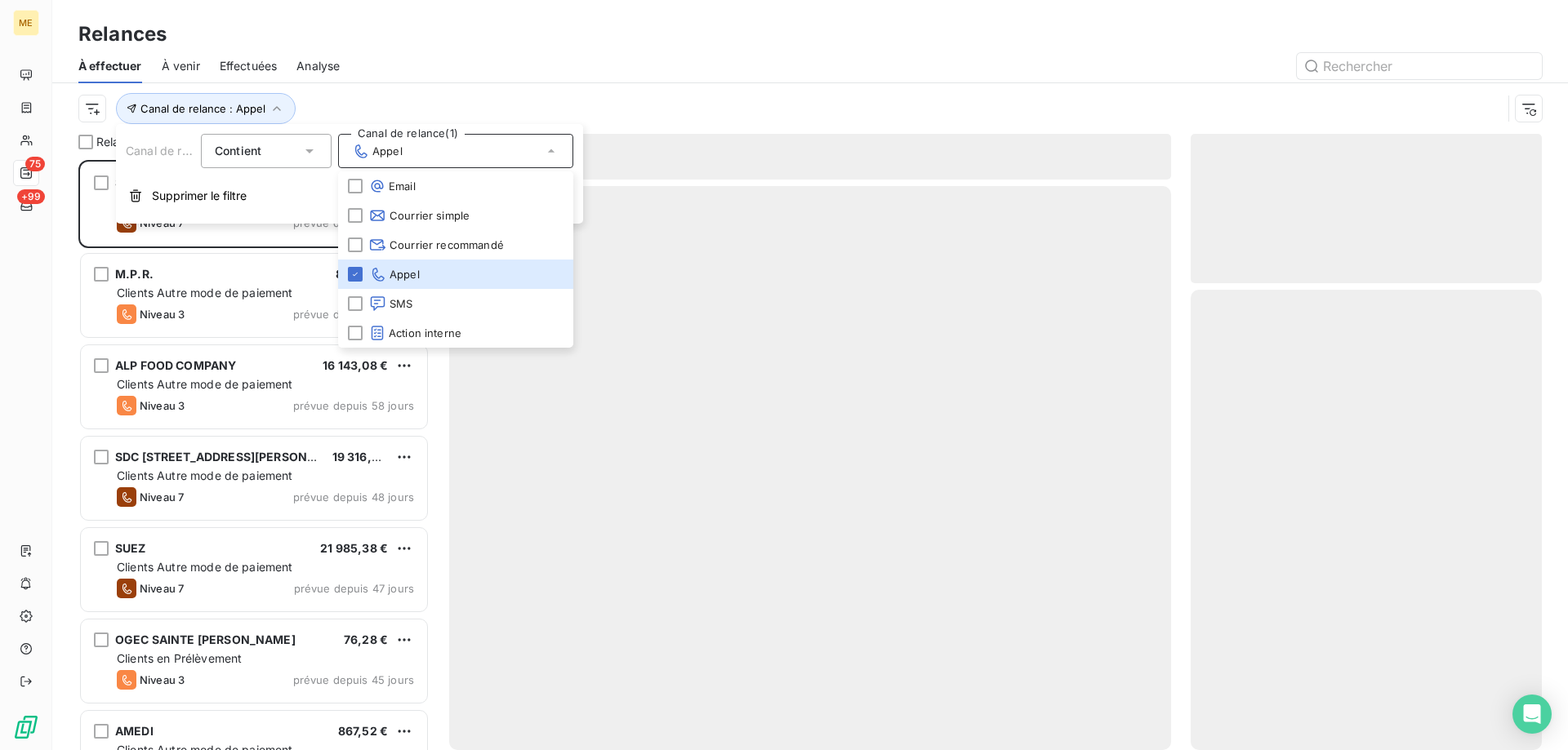
scroll to position [578, 339]
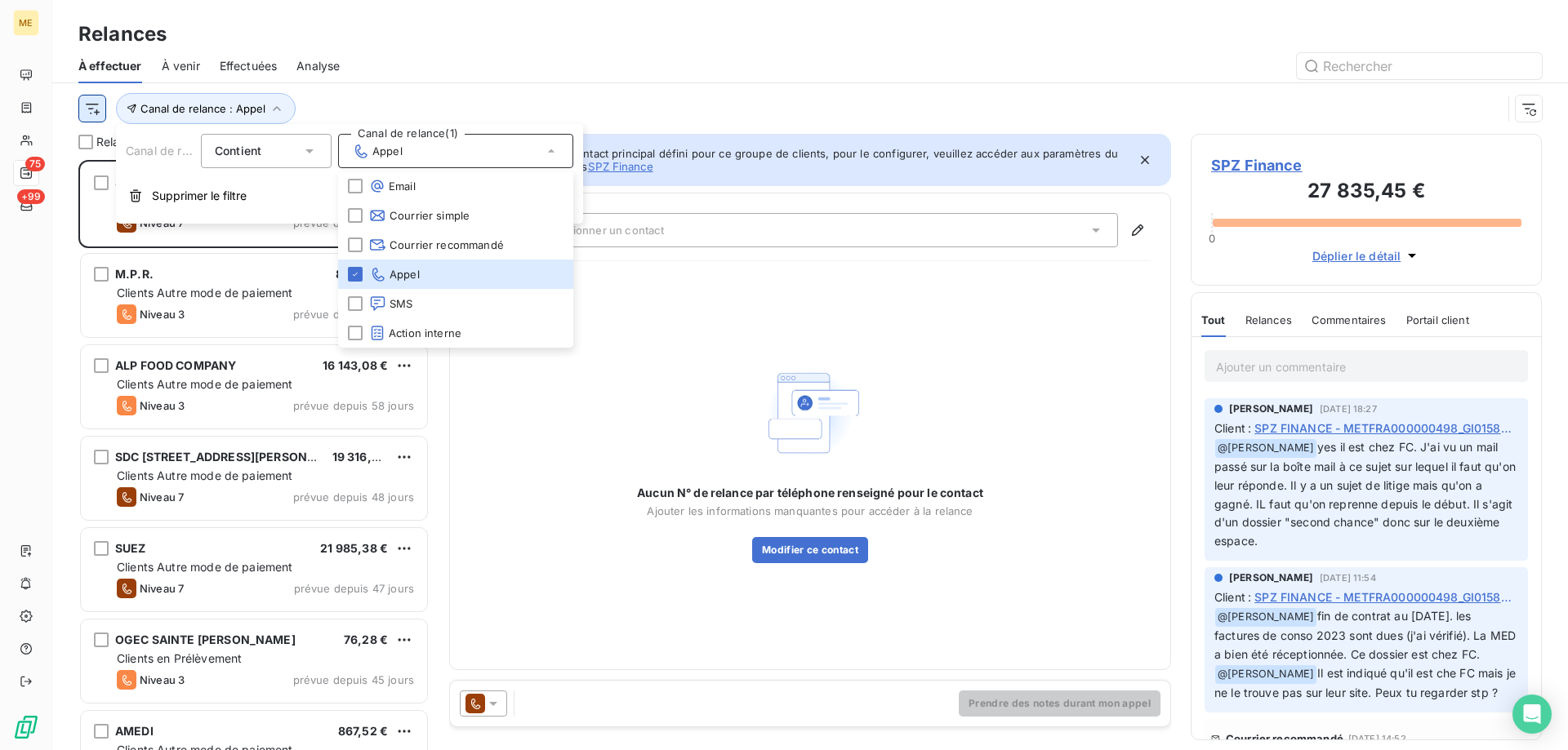
click at [89, 103] on html "ME 75 +99 Relances À effectuer À venir Effectuées Analyse Canal de relance : Ap…" at bounding box center [784, 457] width 1568 height 914
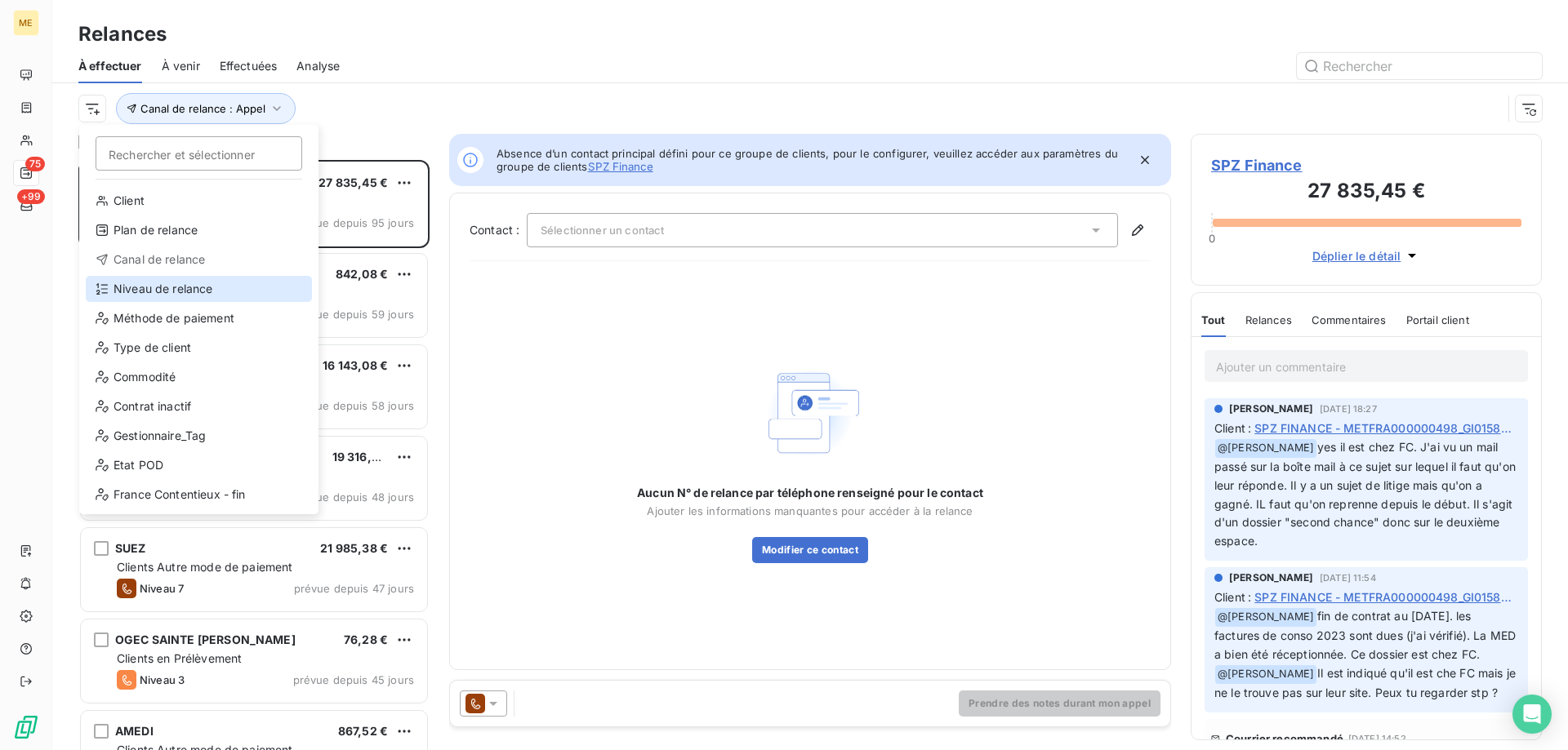
click at [156, 289] on div "Niveau de relance" at bounding box center [199, 289] width 227 height 26
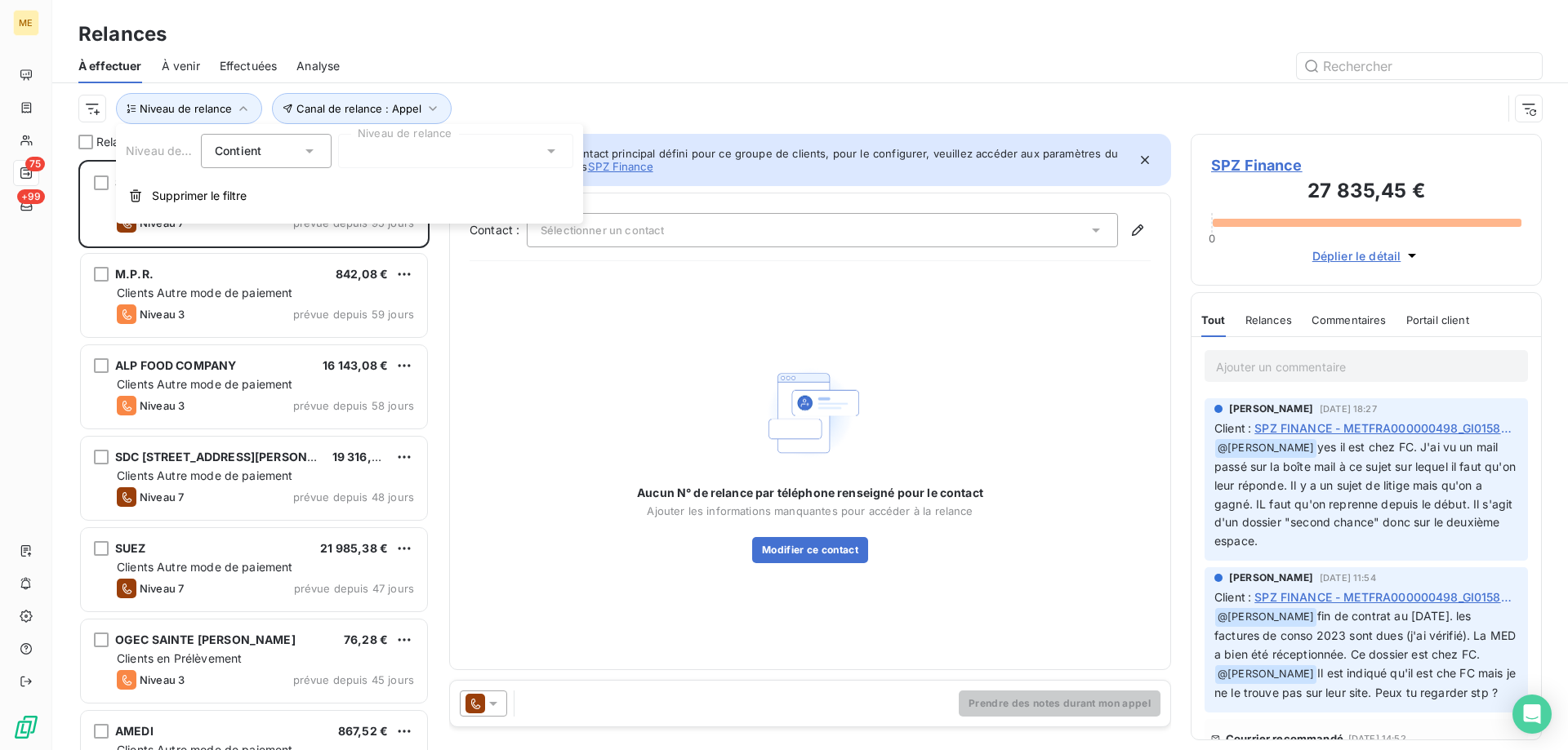
click at [374, 145] on div at bounding box center [455, 151] width 235 height 35
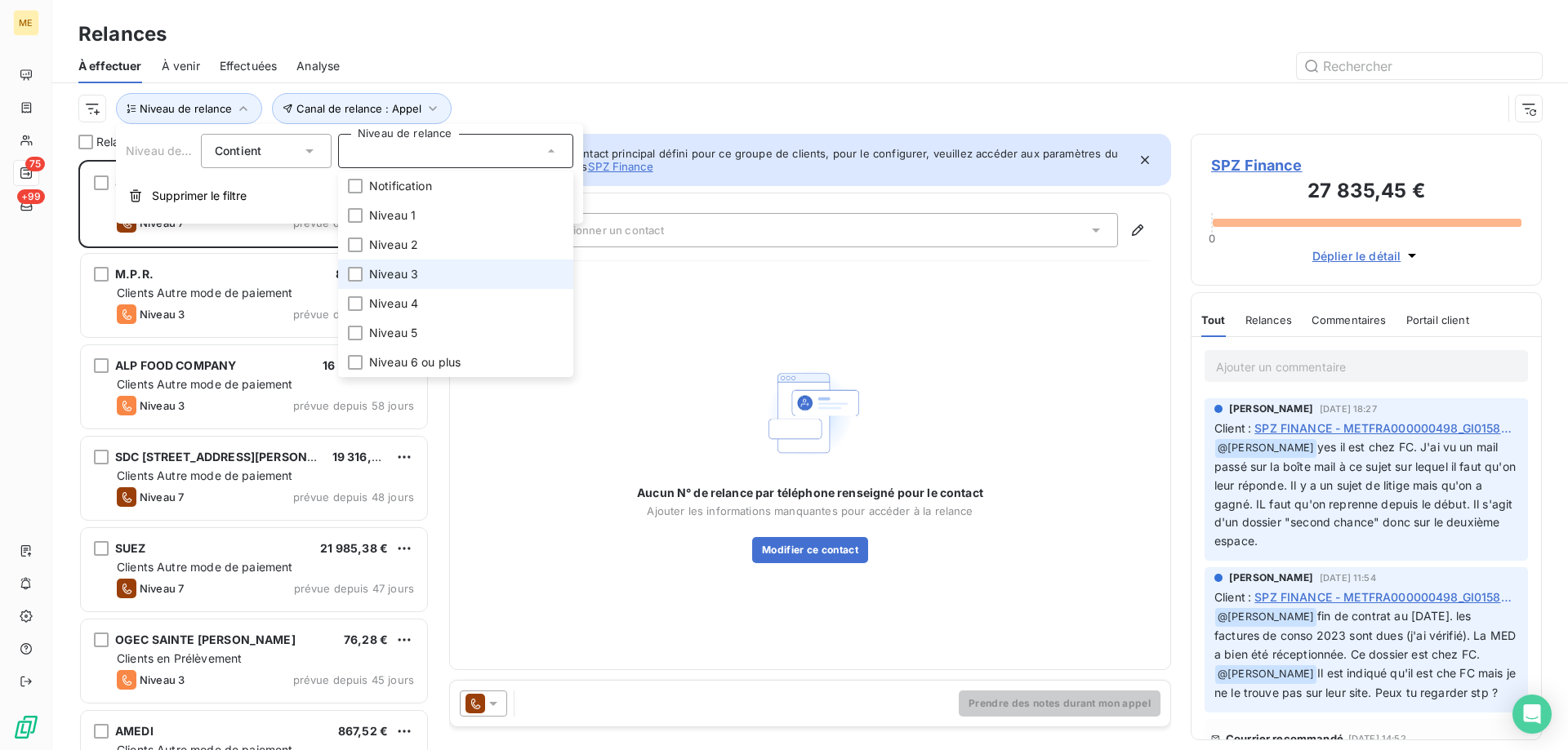
click at [396, 271] on span "Niveau 3" at bounding box center [393, 274] width 49 height 16
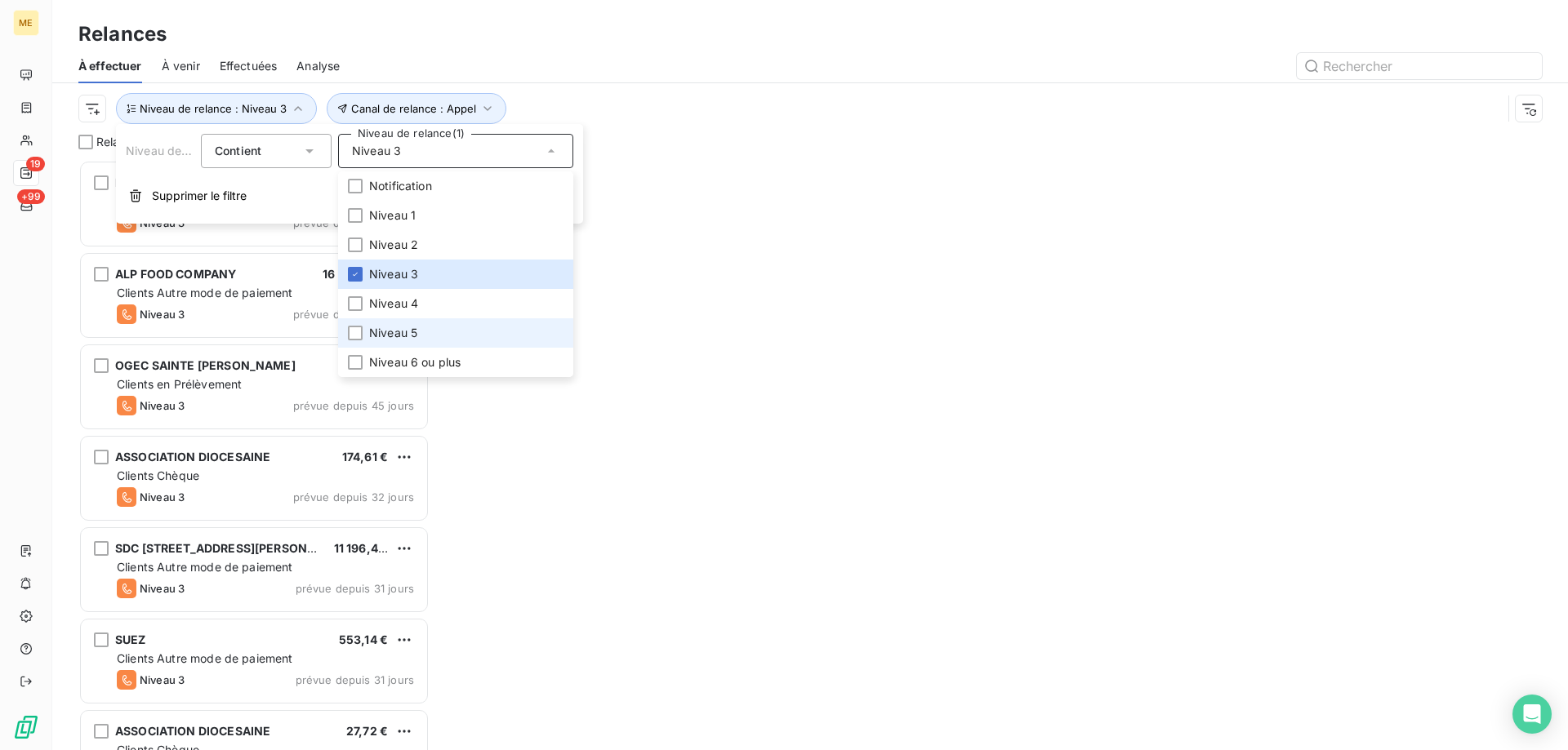
scroll to position [578, 339]
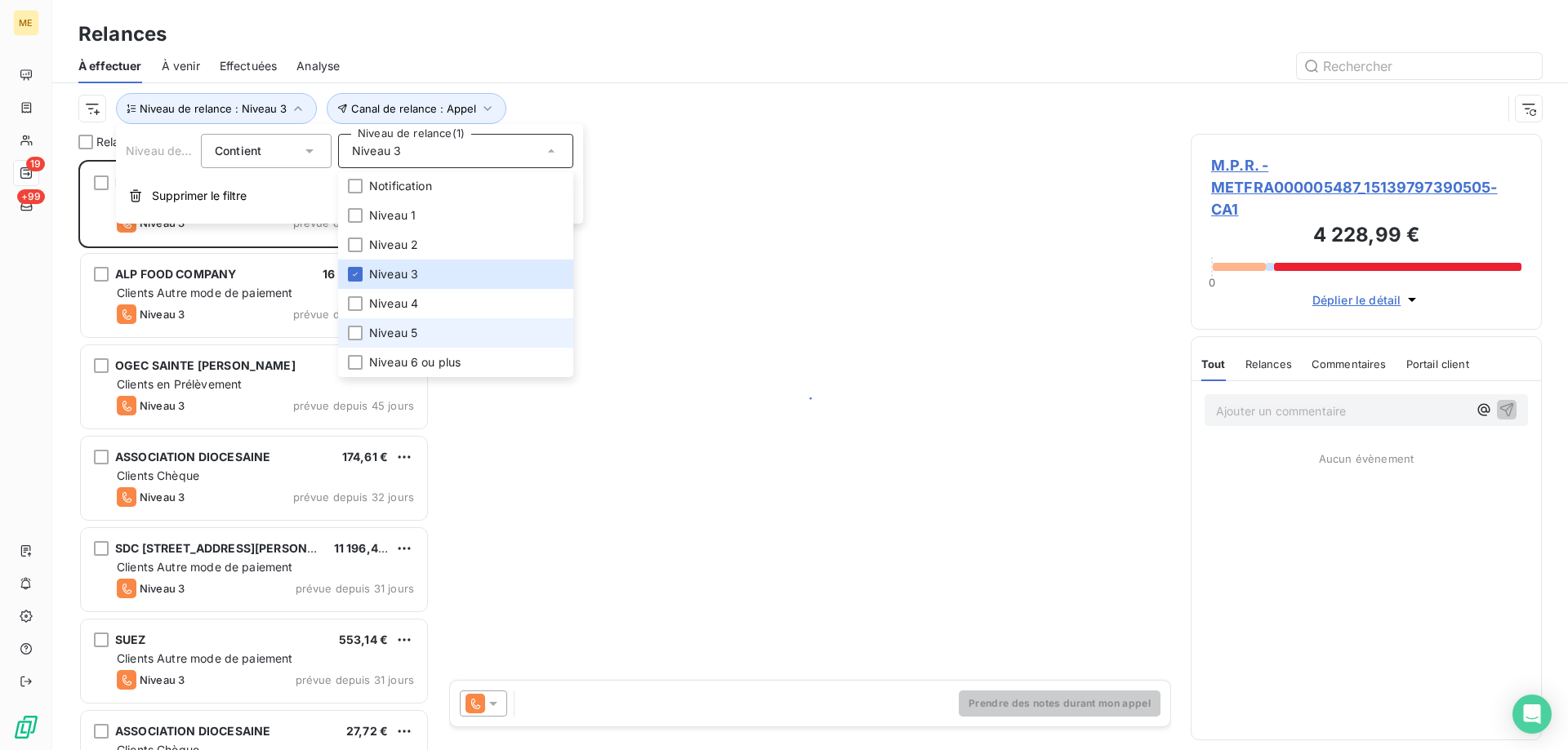
click at [393, 341] on span "Niveau 5" at bounding box center [393, 333] width 48 height 16
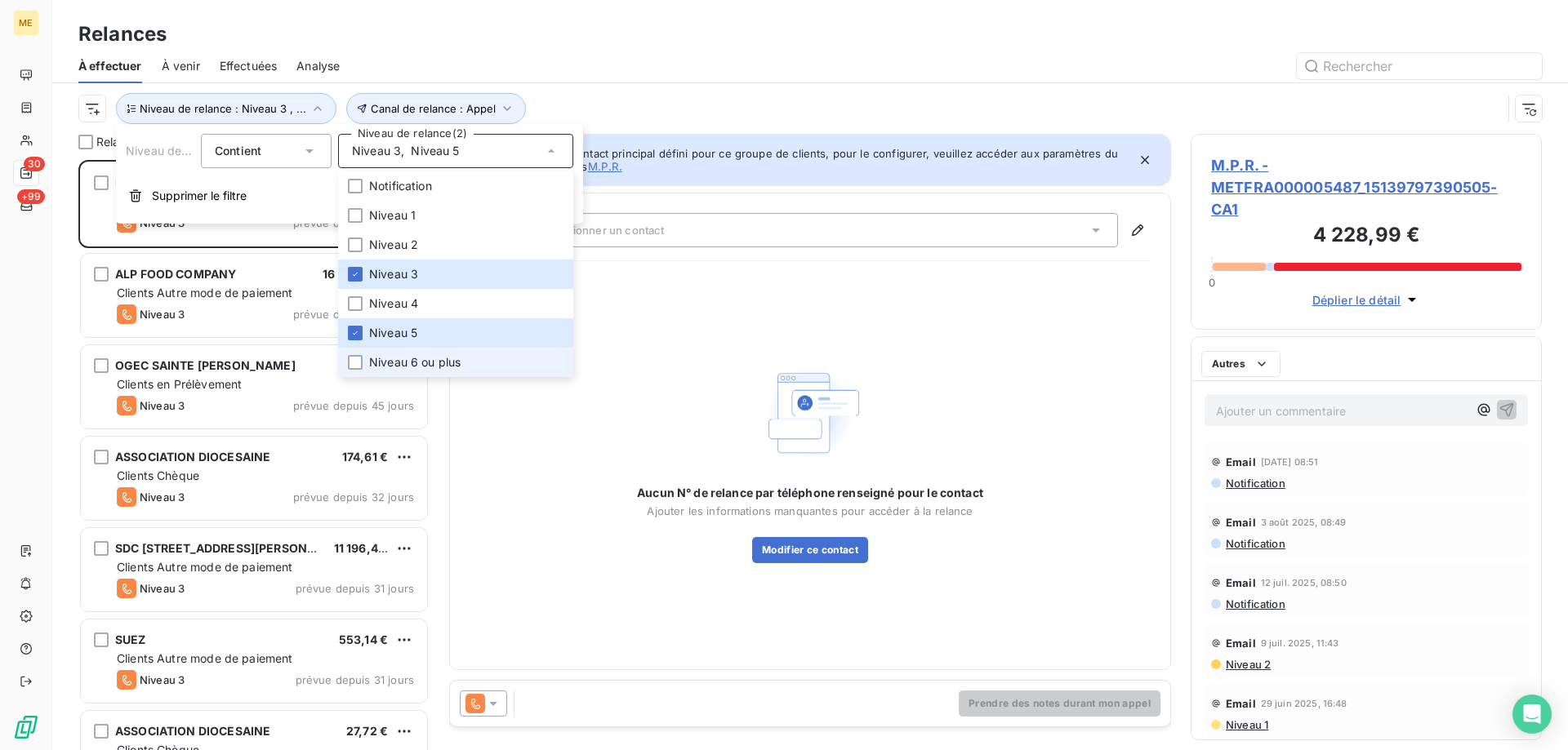
click at [388, 362] on span "Niveau 6 ou plus" at bounding box center [415, 363] width 91 height 16
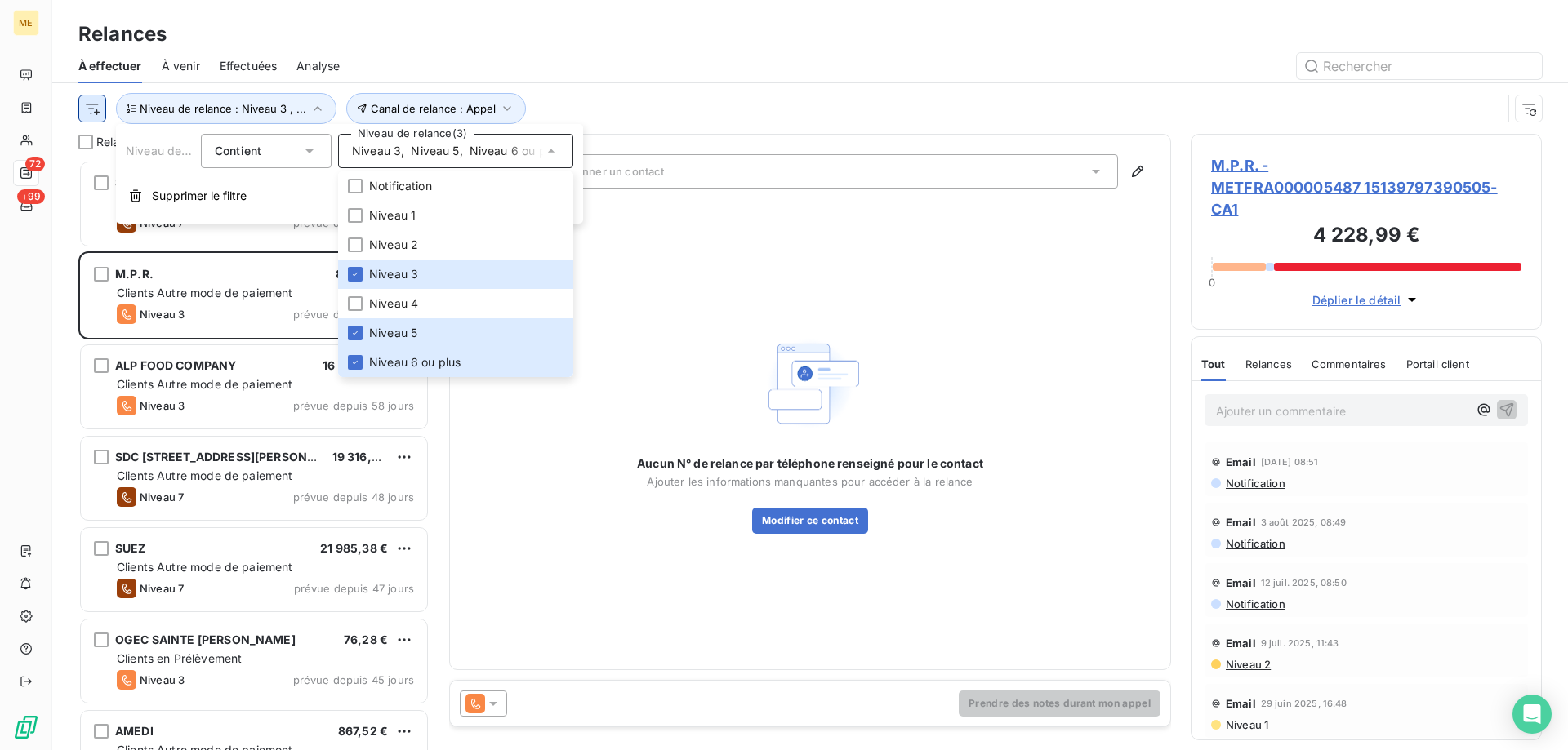
click at [87, 111] on html "ME 72 +99 Relances À effectuer À venir Effectuées Analyse Canal de relance : Ap…" at bounding box center [784, 457] width 1568 height 914
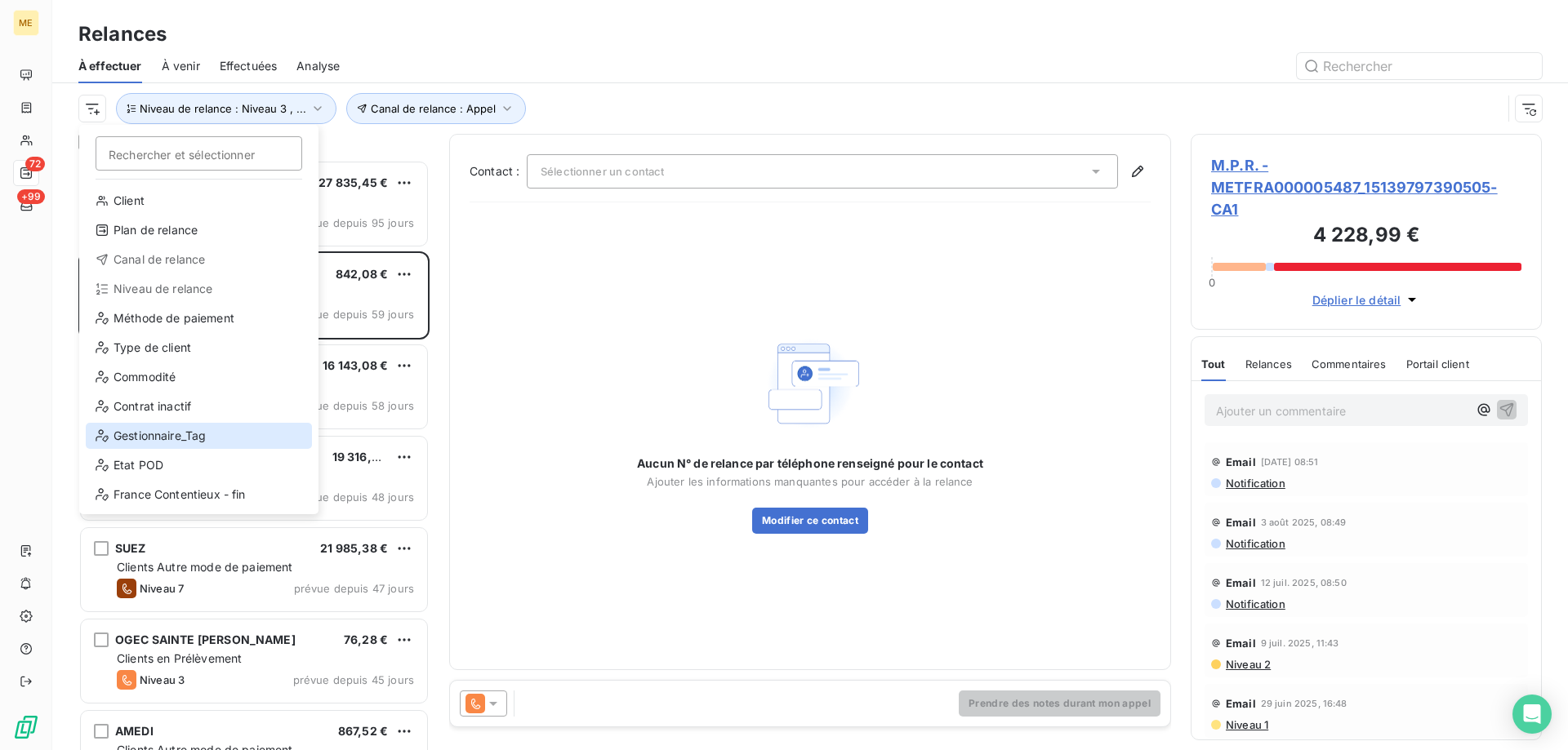
click at [145, 433] on div "Gestionnaire_Tag" at bounding box center [199, 436] width 227 height 26
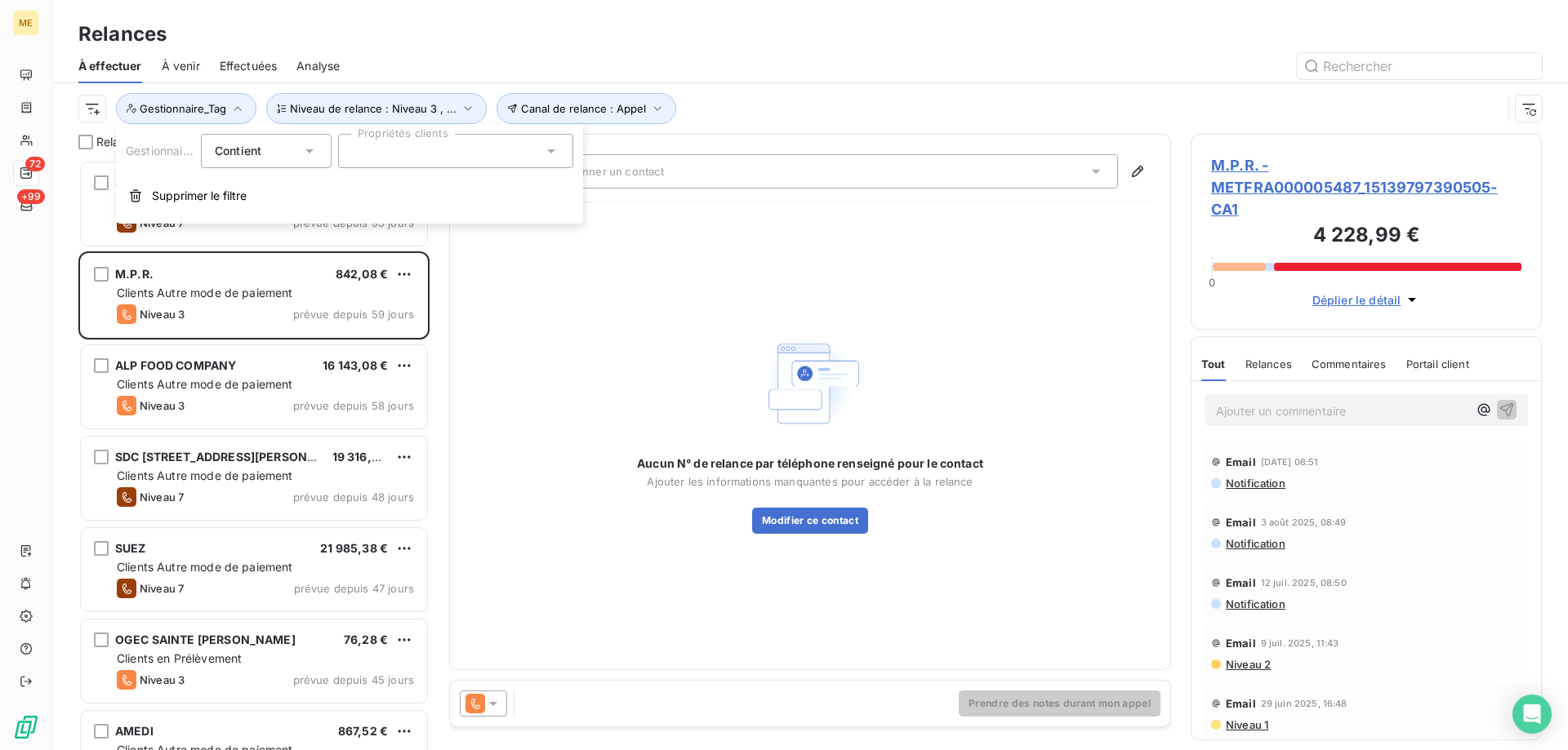
click at [441, 145] on div at bounding box center [455, 151] width 235 height 35
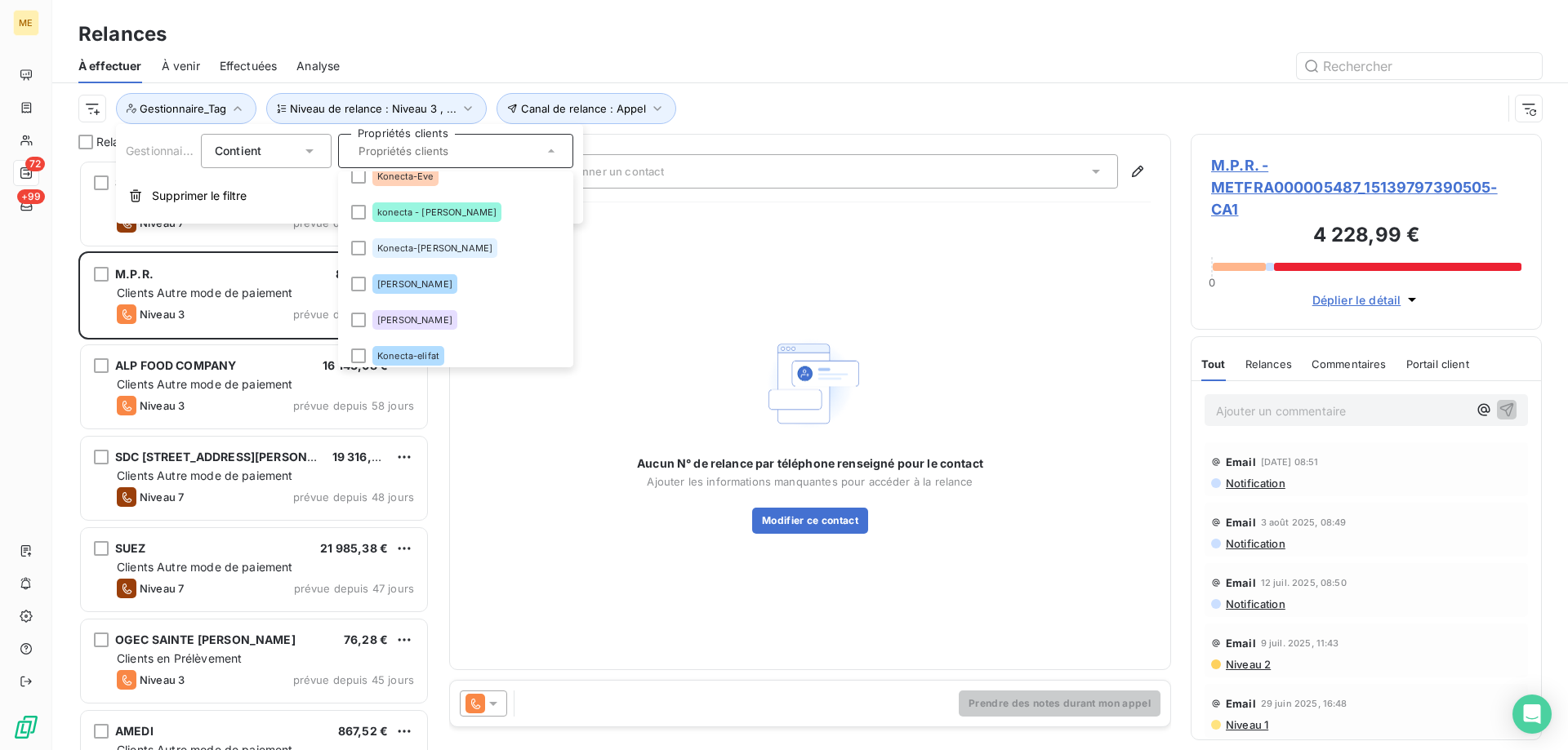
scroll to position [516, 0]
click at [360, 254] on div at bounding box center [358, 249] width 15 height 15
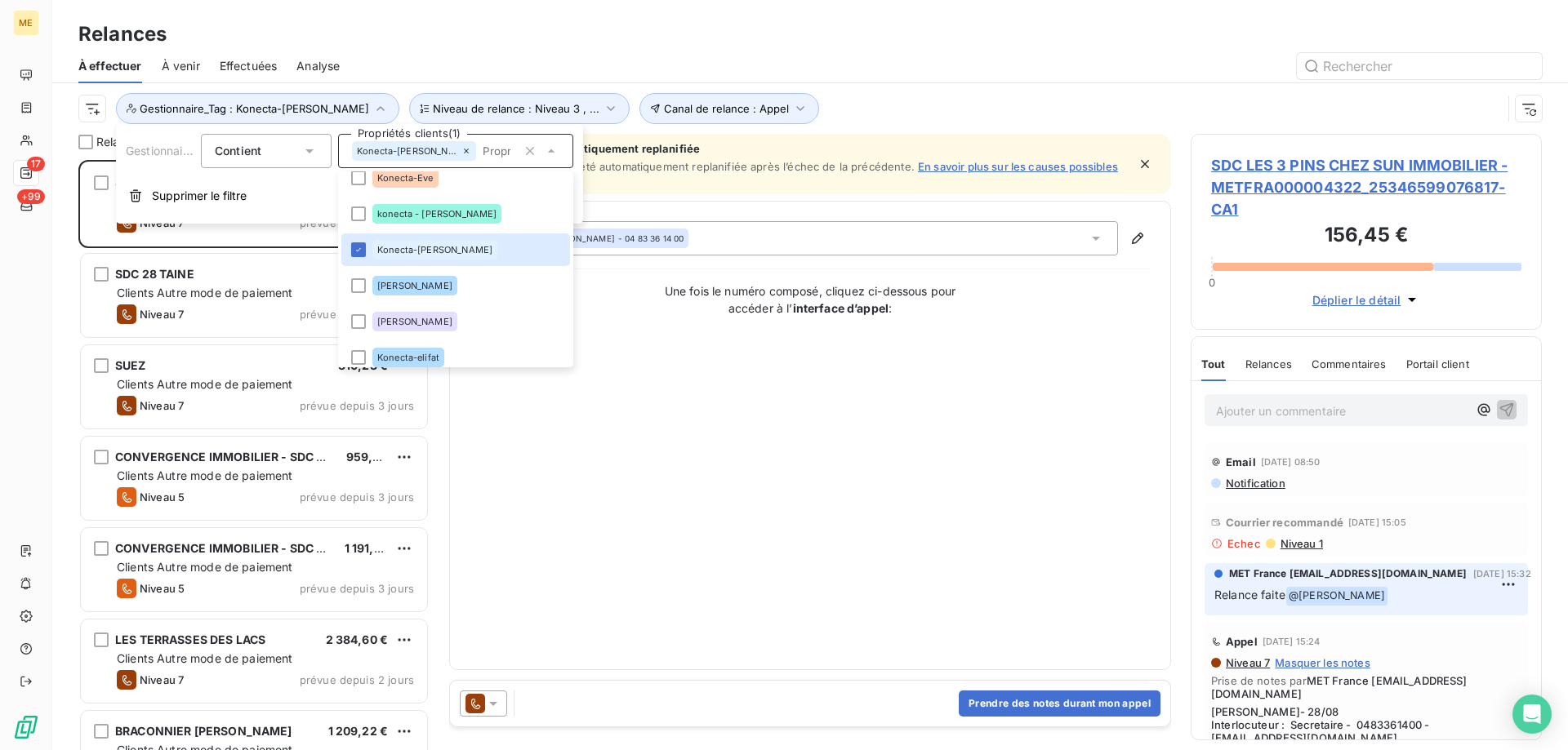
click at [921, 526] on div "Contact : [PERSON_NAME] - 04 83 36 14 00 Une fois le numéro composé, cliquez ci…" at bounding box center [811, 436] width 682 height 429
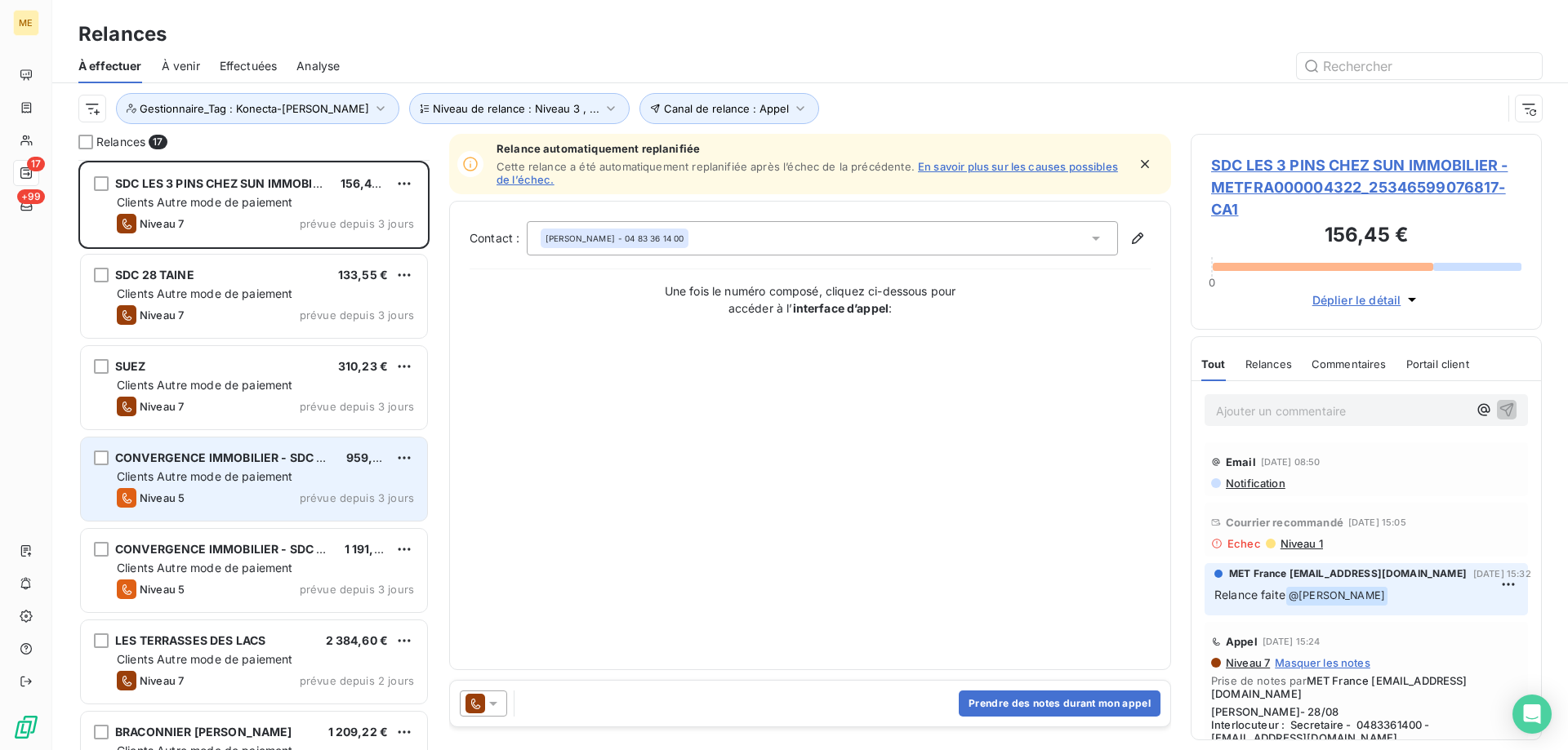
scroll to position [491, 0]
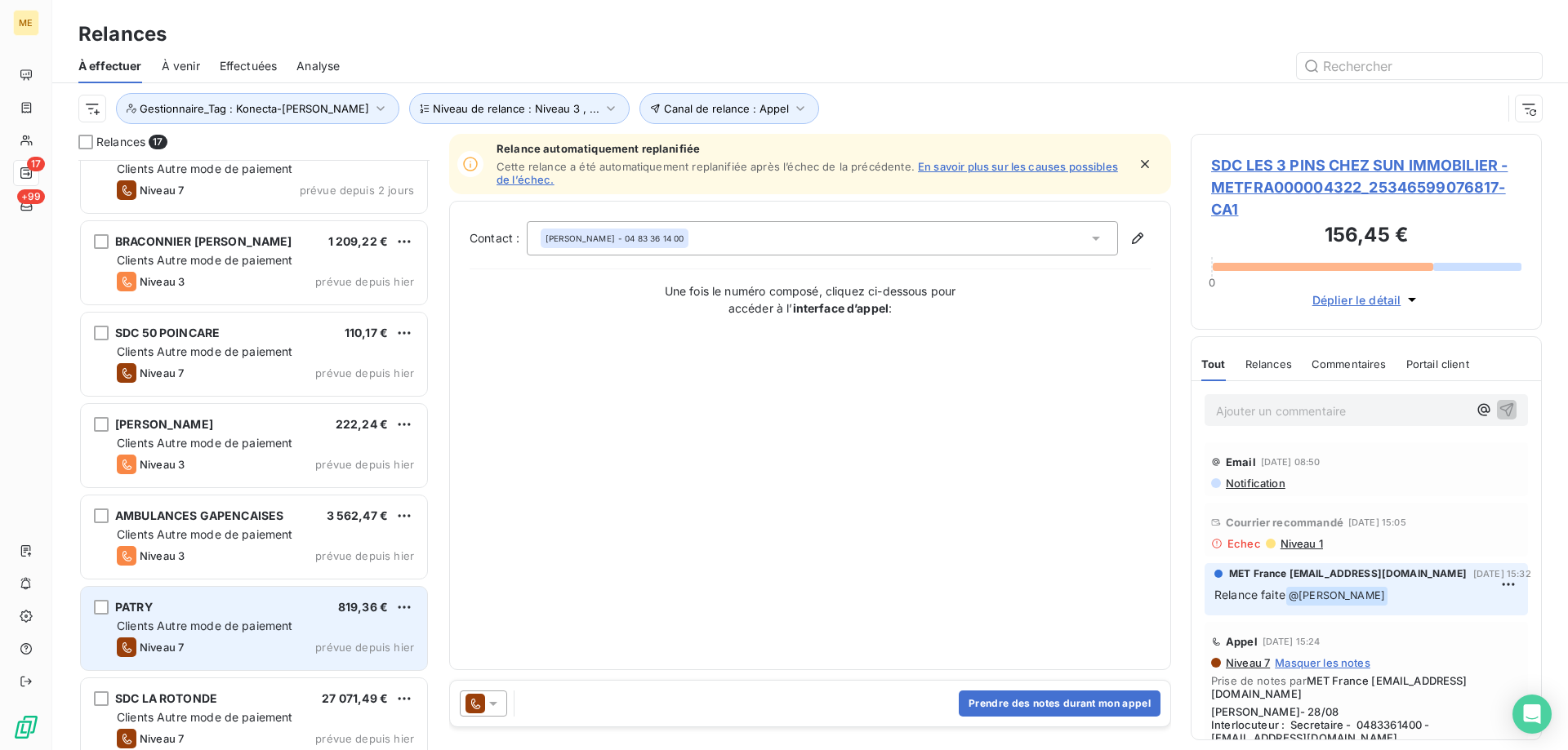
click at [218, 606] on div "PATRY 819,36 €" at bounding box center [265, 607] width 297 height 15
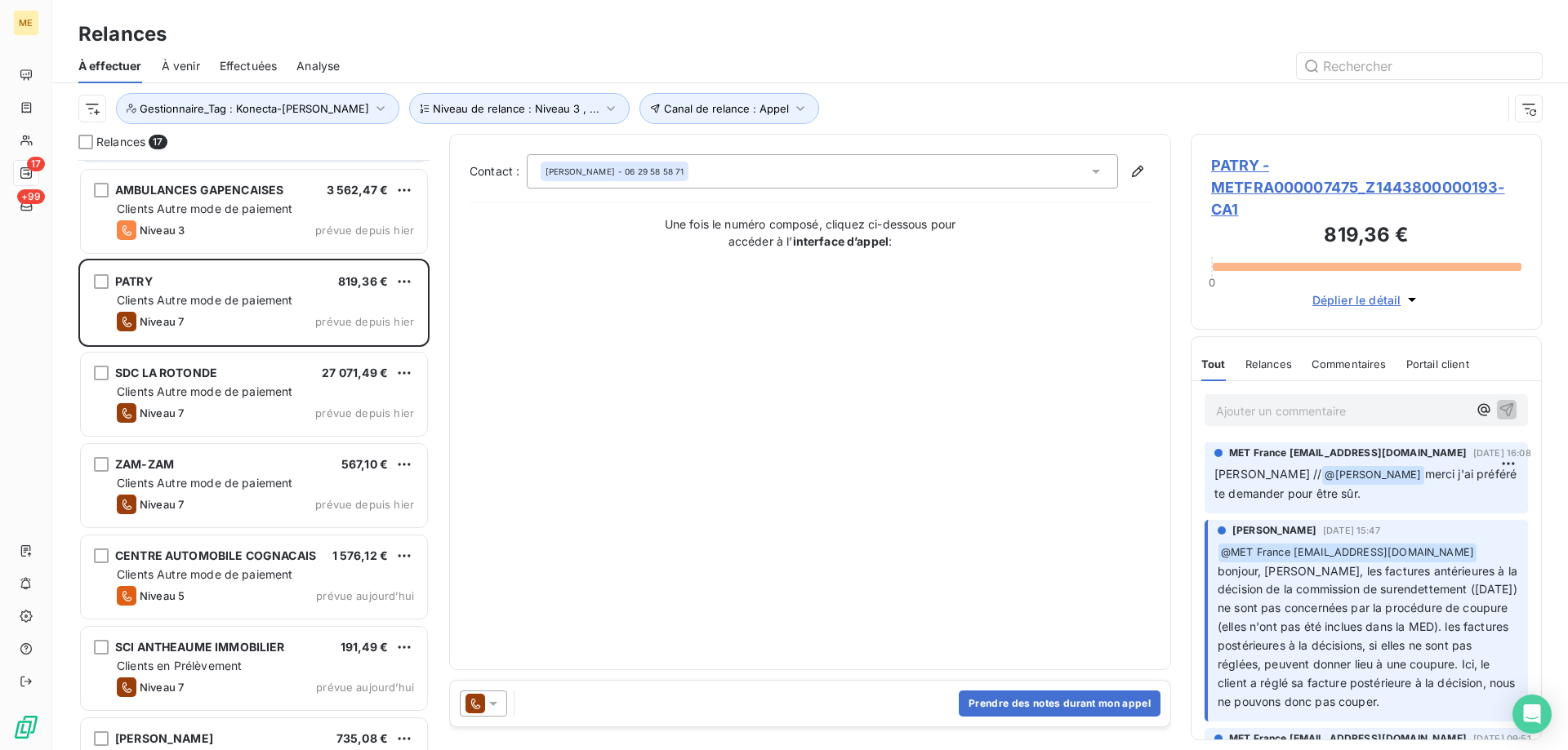
scroll to position [818, 0]
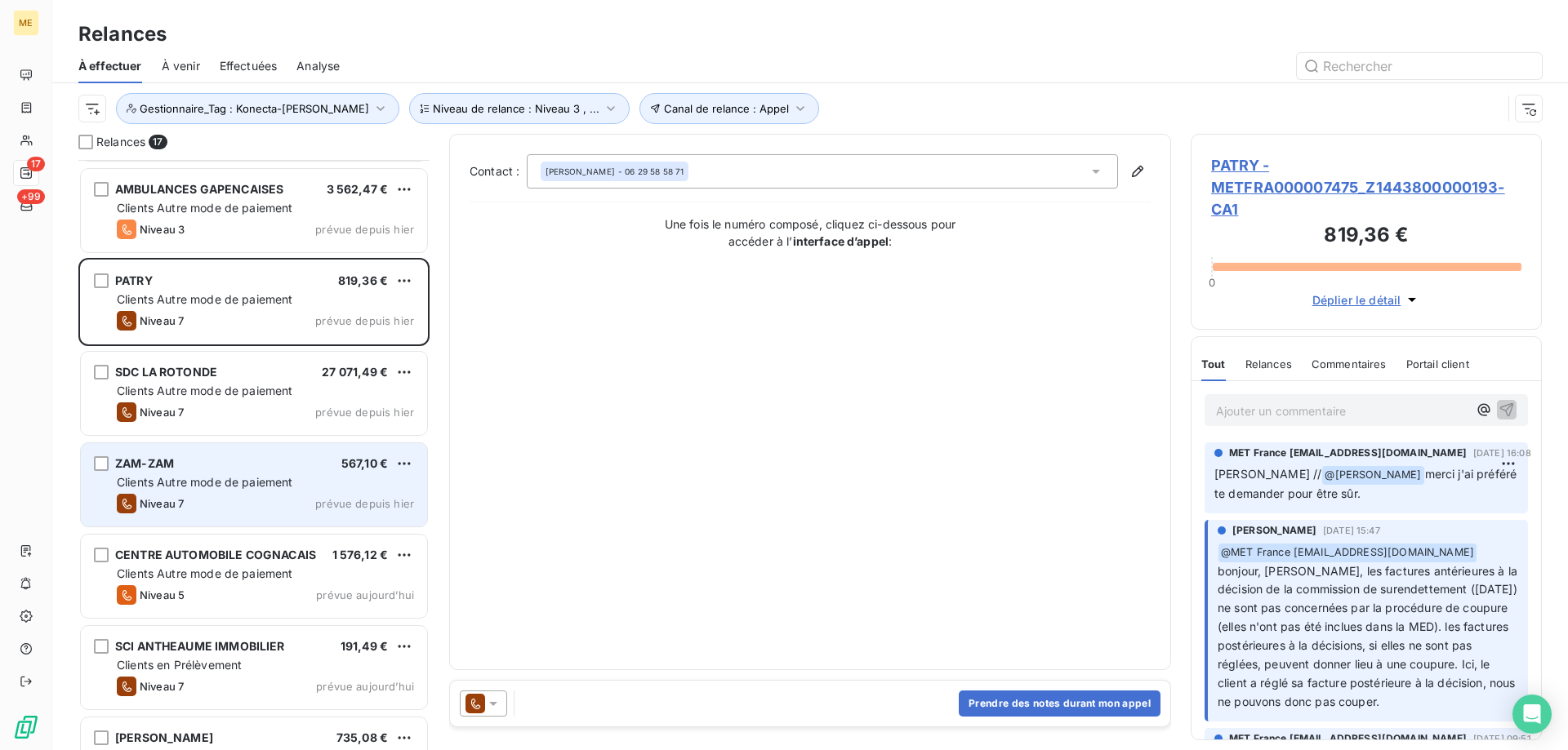
click at [246, 459] on div "ZAM-ZAM 567,10 €" at bounding box center [265, 463] width 297 height 15
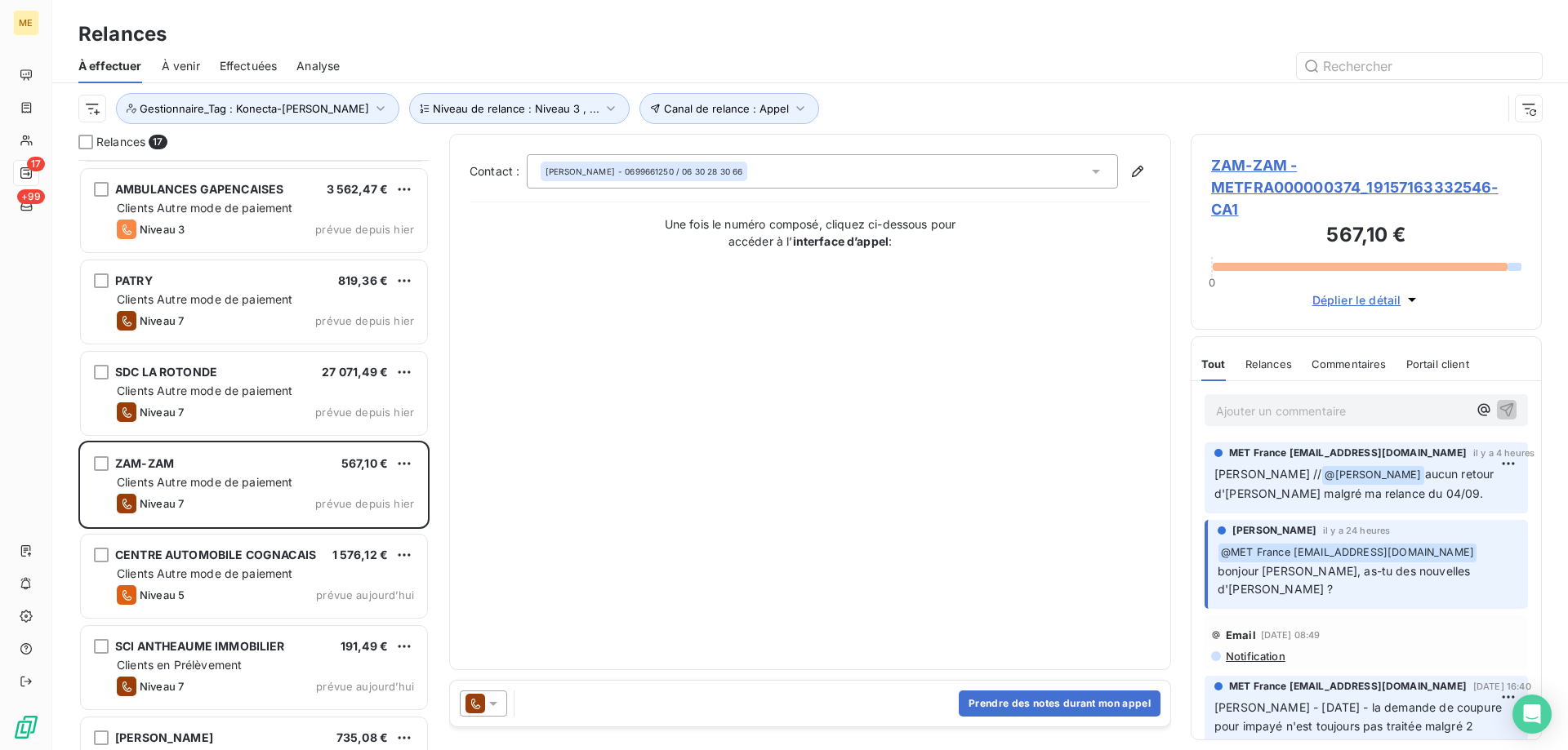
click at [1232, 191] on span "ZAM-ZAM - METFRA000000374_19157163332546-CA1" at bounding box center [1366, 187] width 310 height 67
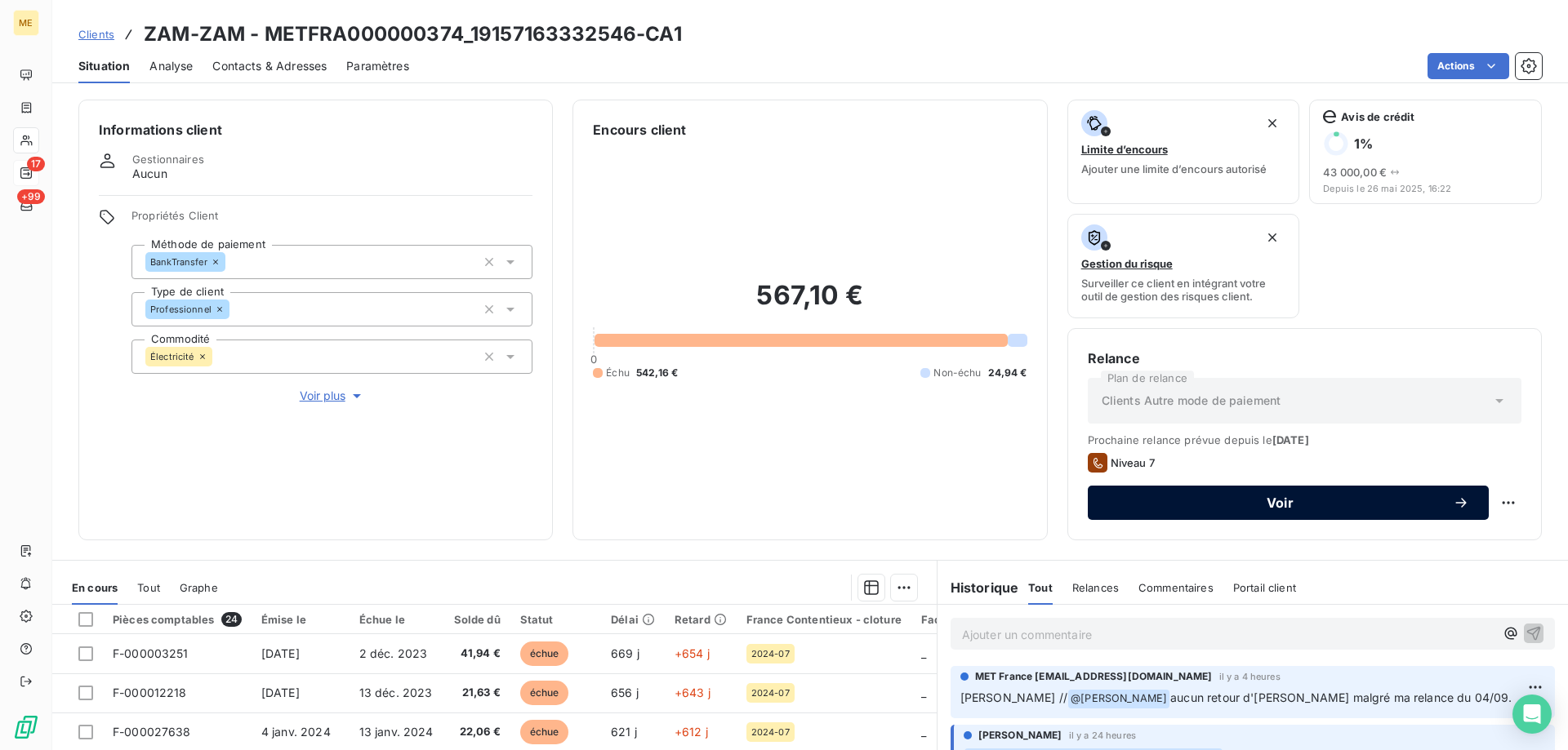
click at [1199, 516] on button "Voir" at bounding box center [1289, 503] width 401 height 35
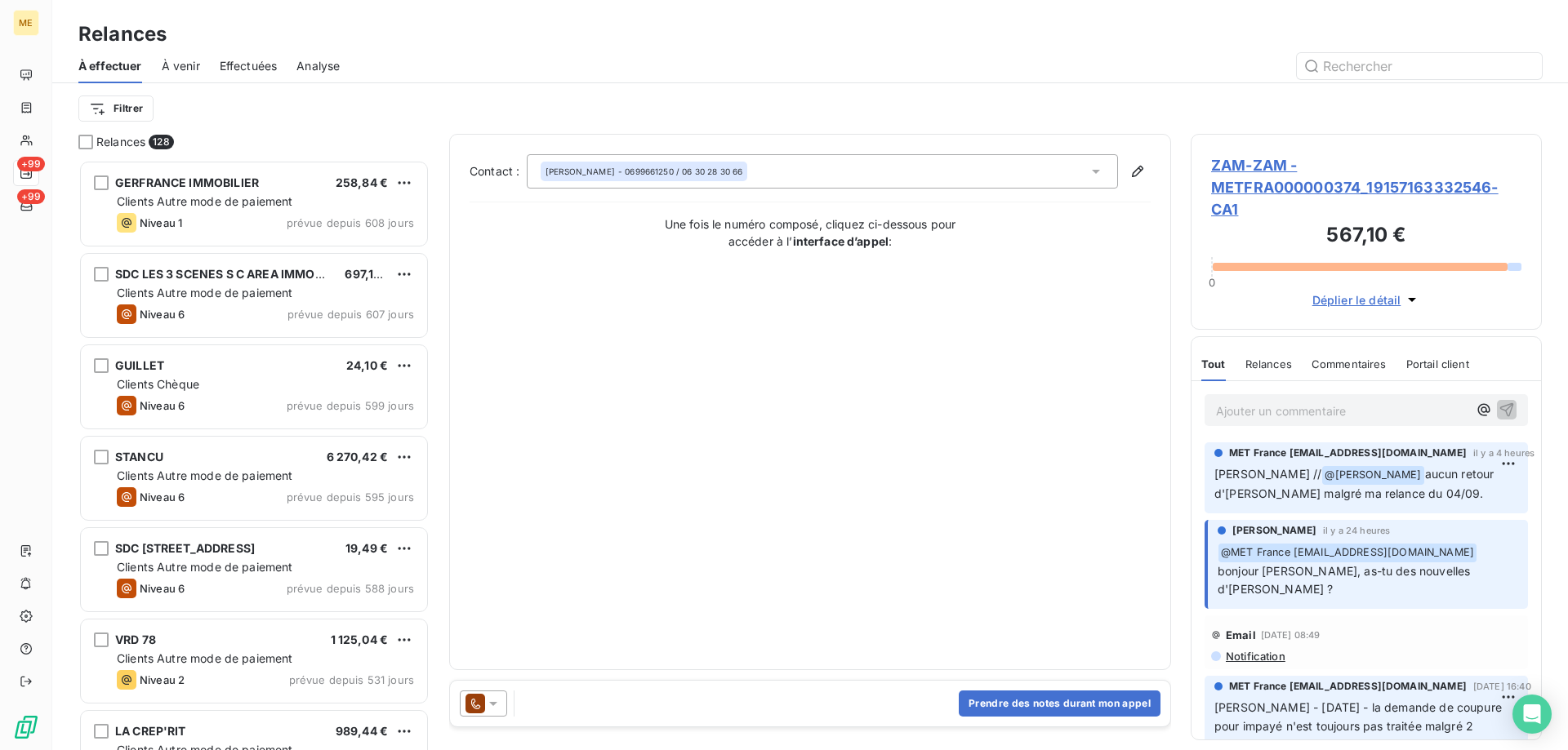
scroll to position [578, 339]
click at [501, 701] on icon at bounding box center [493, 703] width 16 height 16
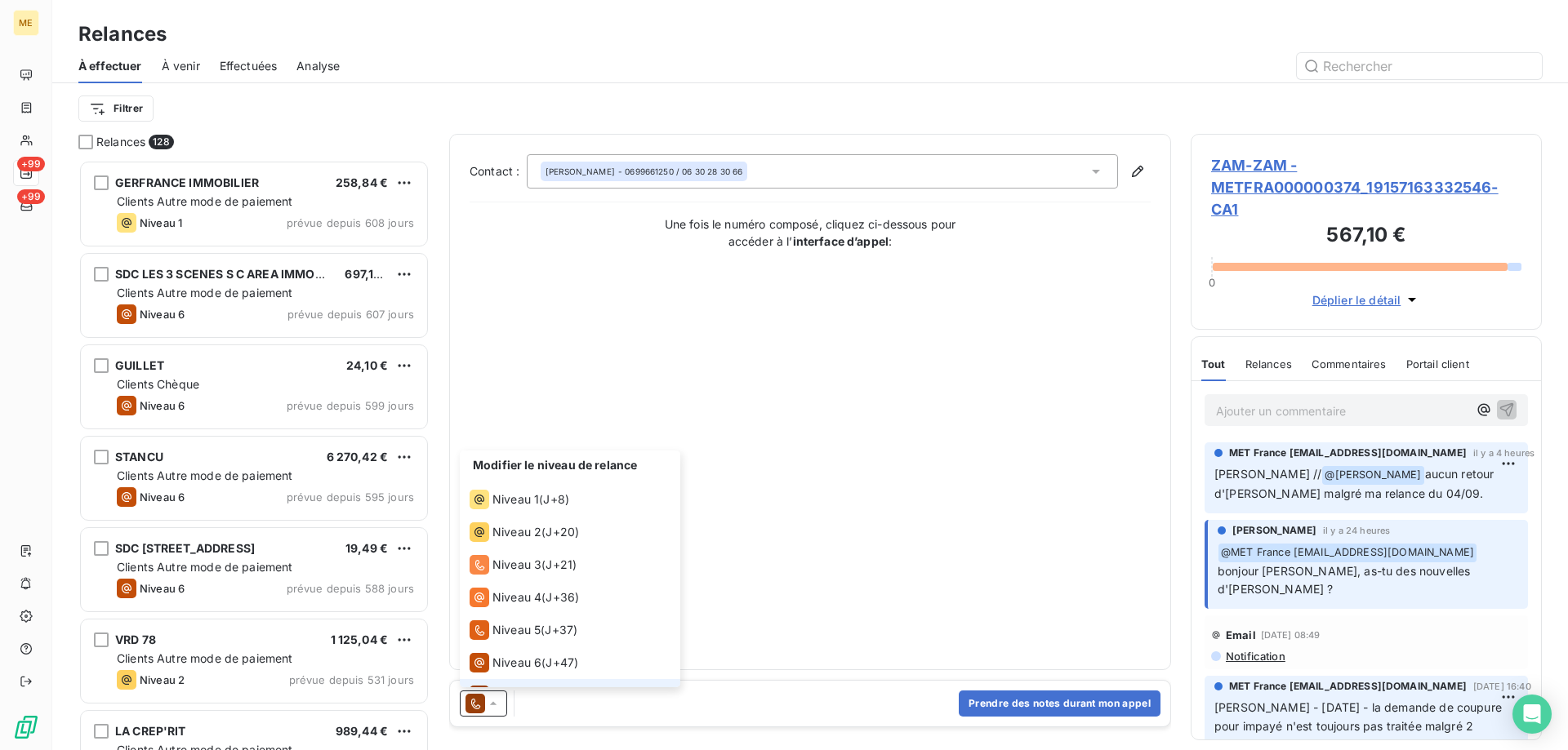
scroll to position [25, 0]
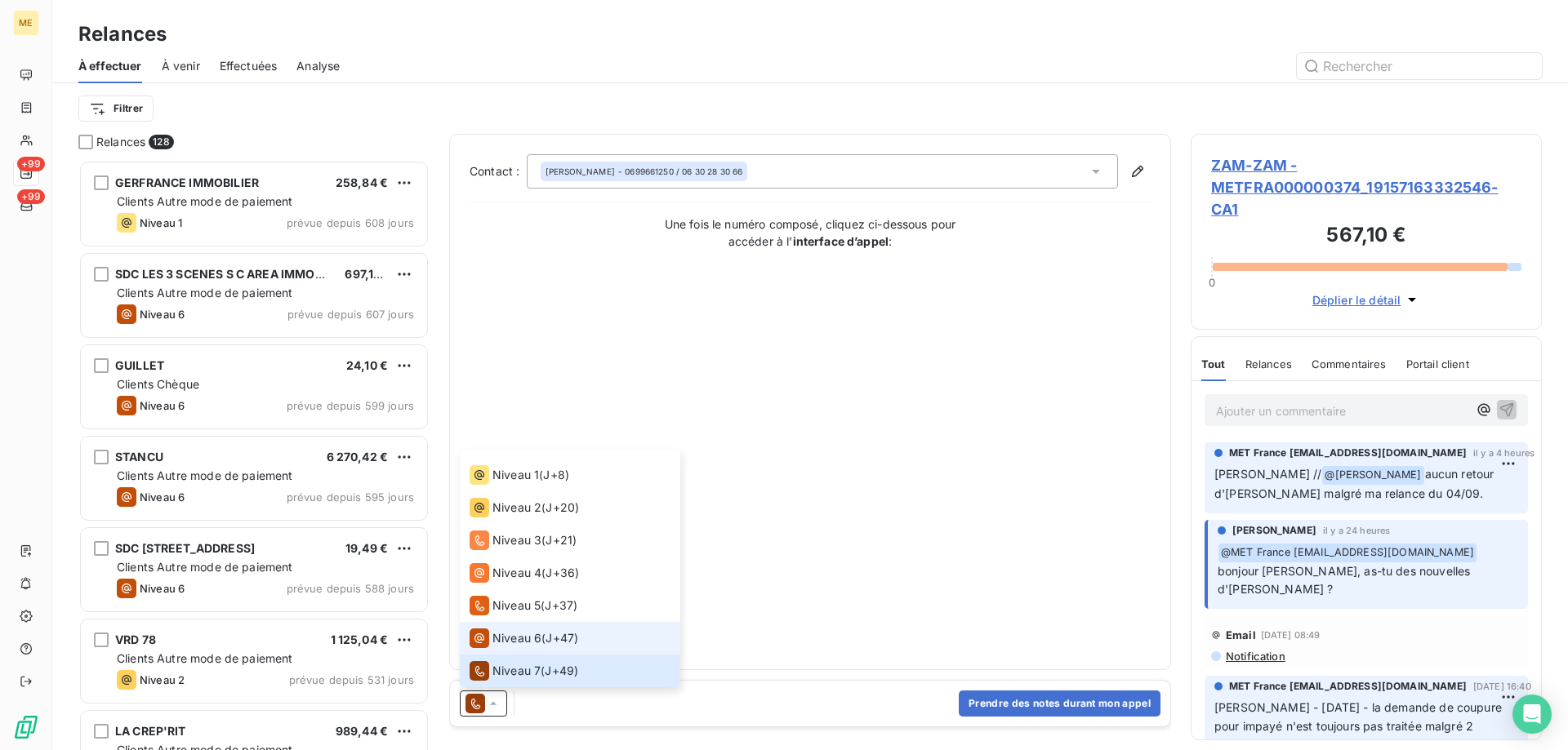
click at [517, 645] on span "Niveau 6" at bounding box center [517, 639] width 49 height 16
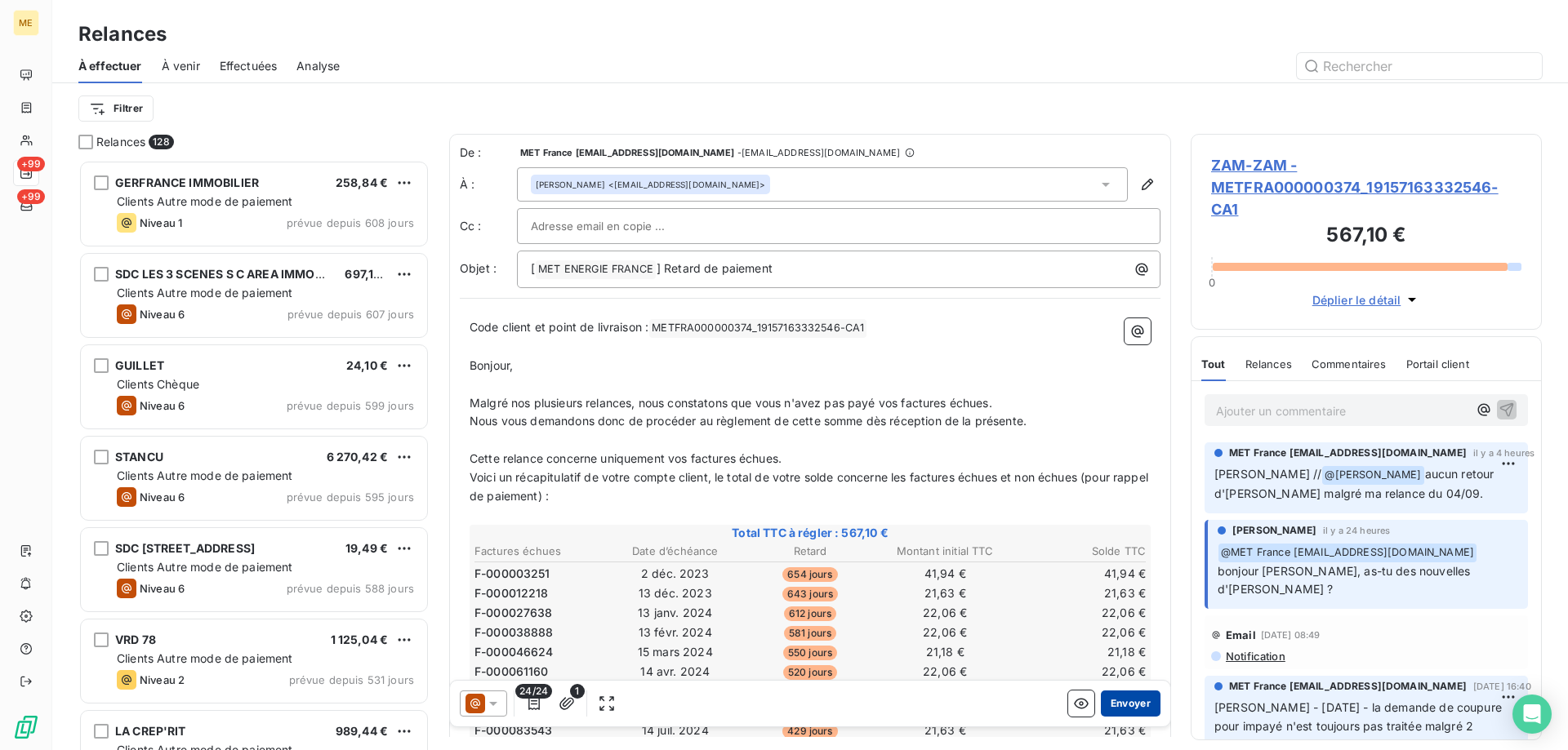
click at [1113, 701] on button "Envoyer" at bounding box center [1131, 703] width 60 height 26
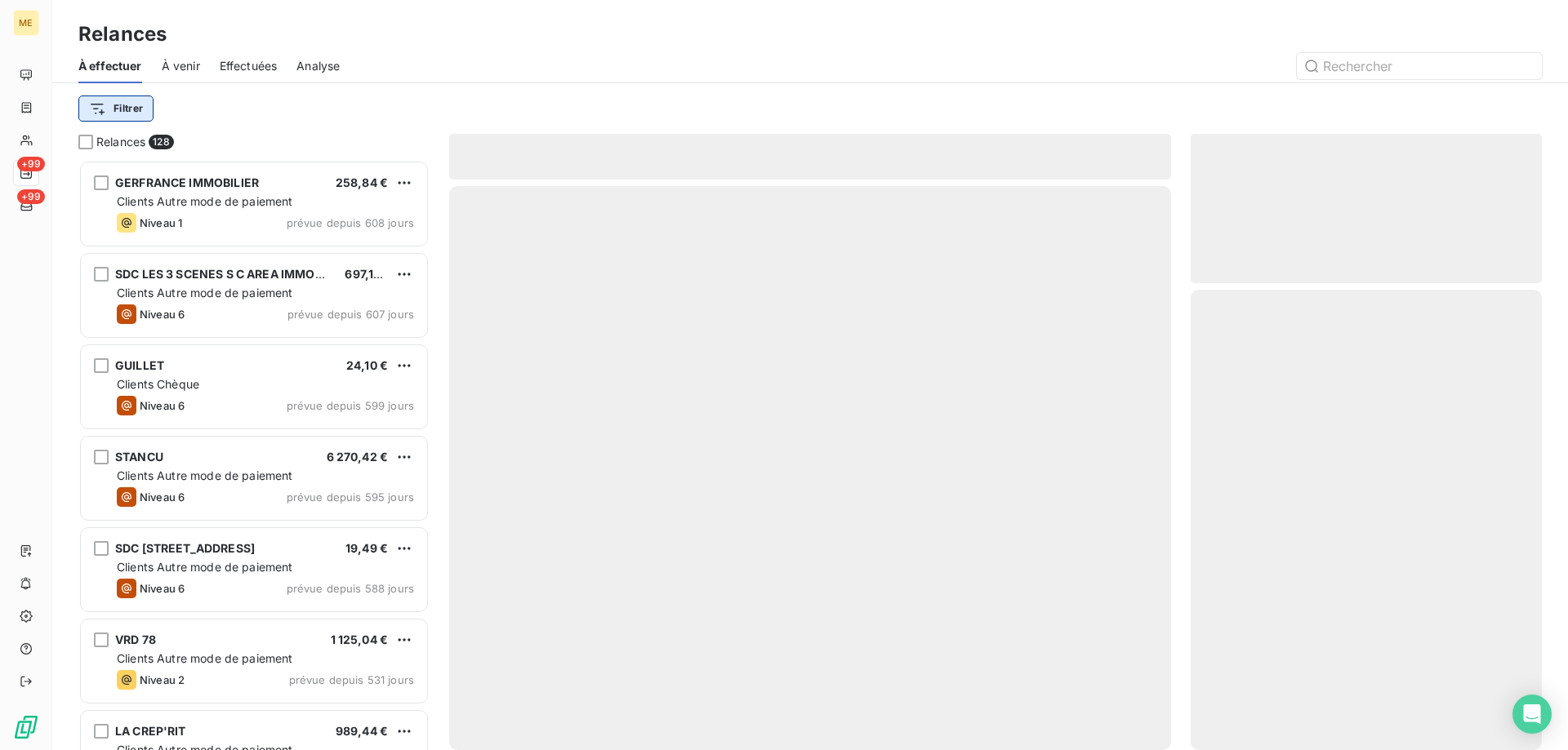
click at [102, 113] on html "ME +99 +99 Relances À effectuer À venir Effectuées Analyse Filtrer Relances 128…" at bounding box center [784, 457] width 1568 height 914
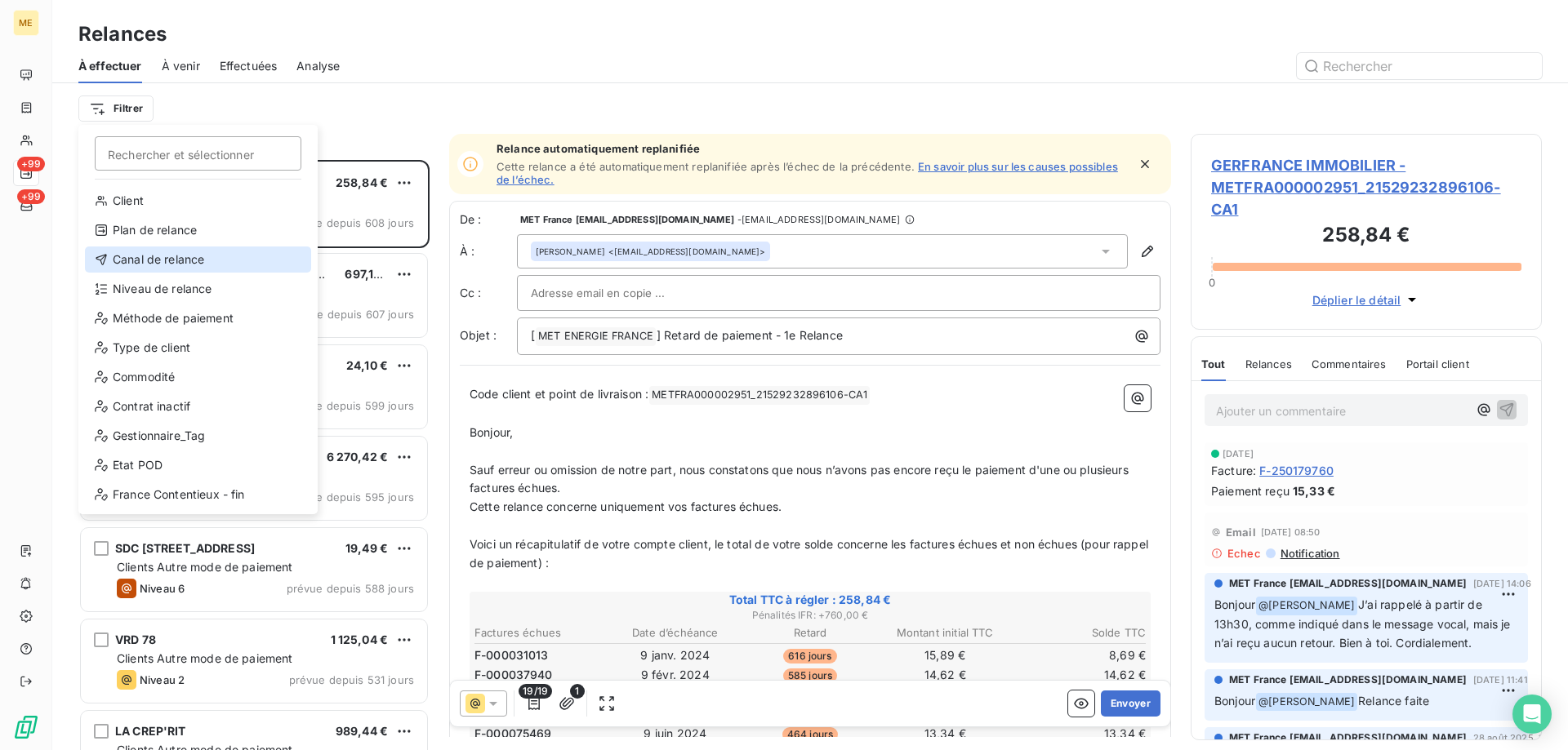
click at [126, 259] on div "Canal de relance" at bounding box center [198, 259] width 227 height 26
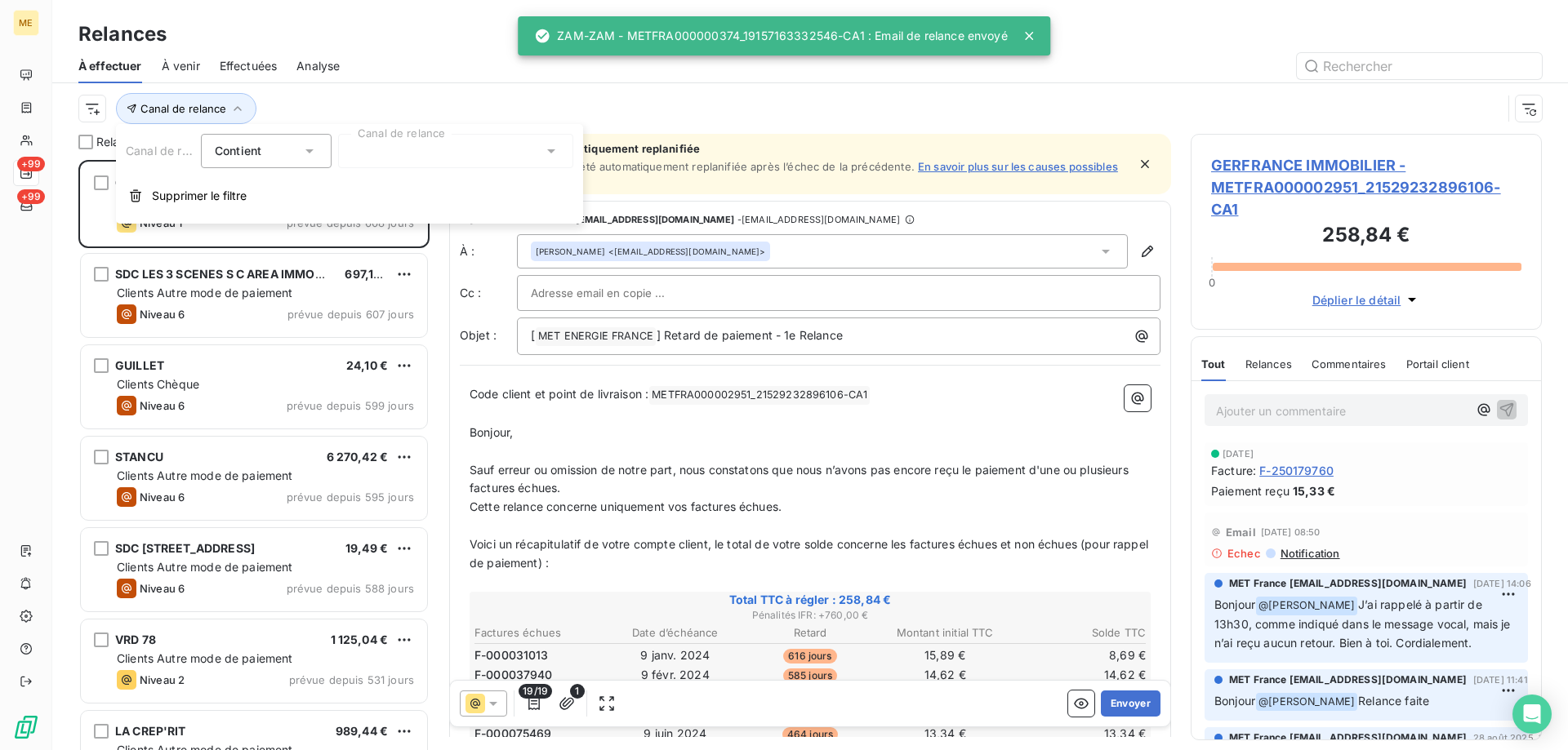
click at [415, 158] on div at bounding box center [455, 151] width 235 height 35
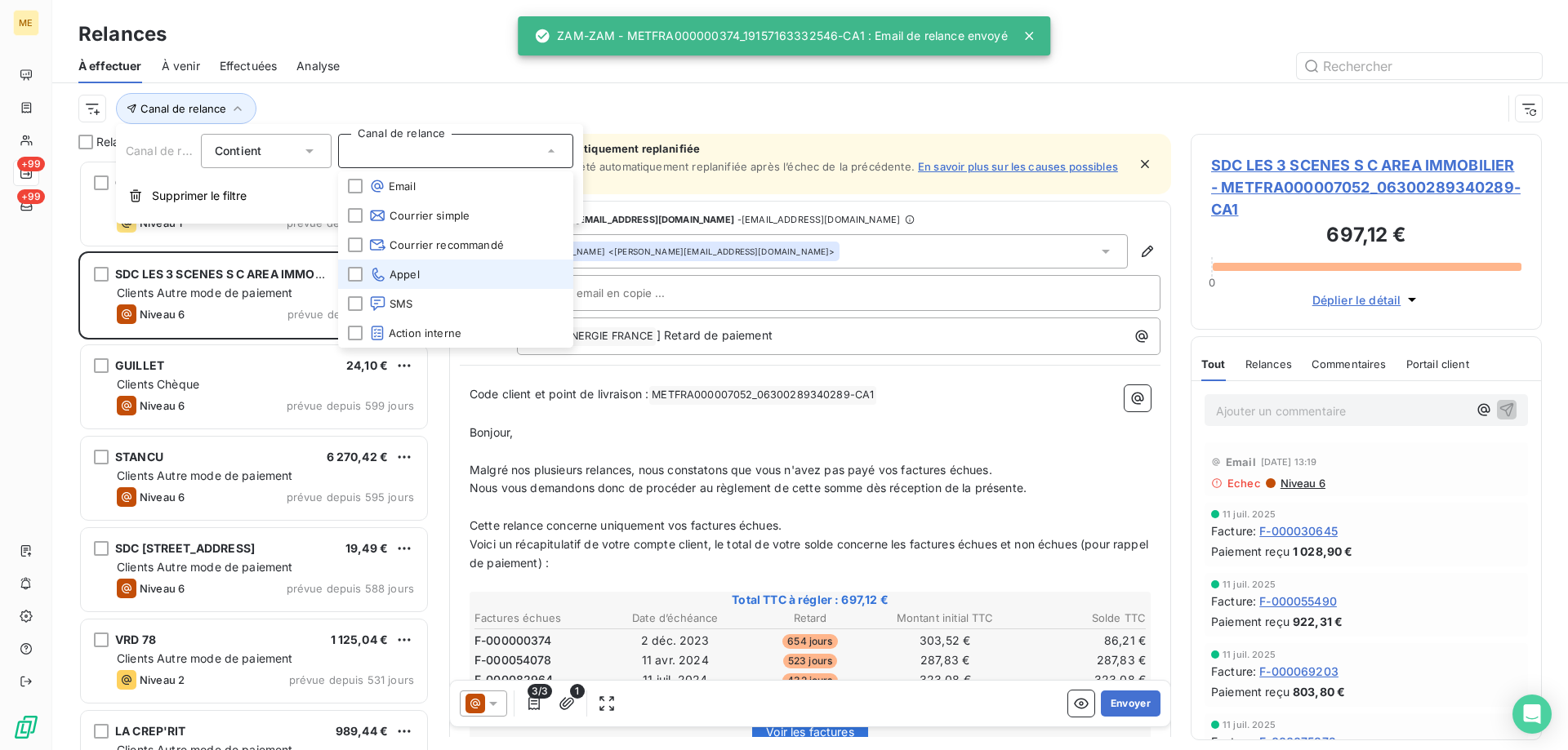
click at [429, 272] on li "Appel" at bounding box center [455, 274] width 235 height 30
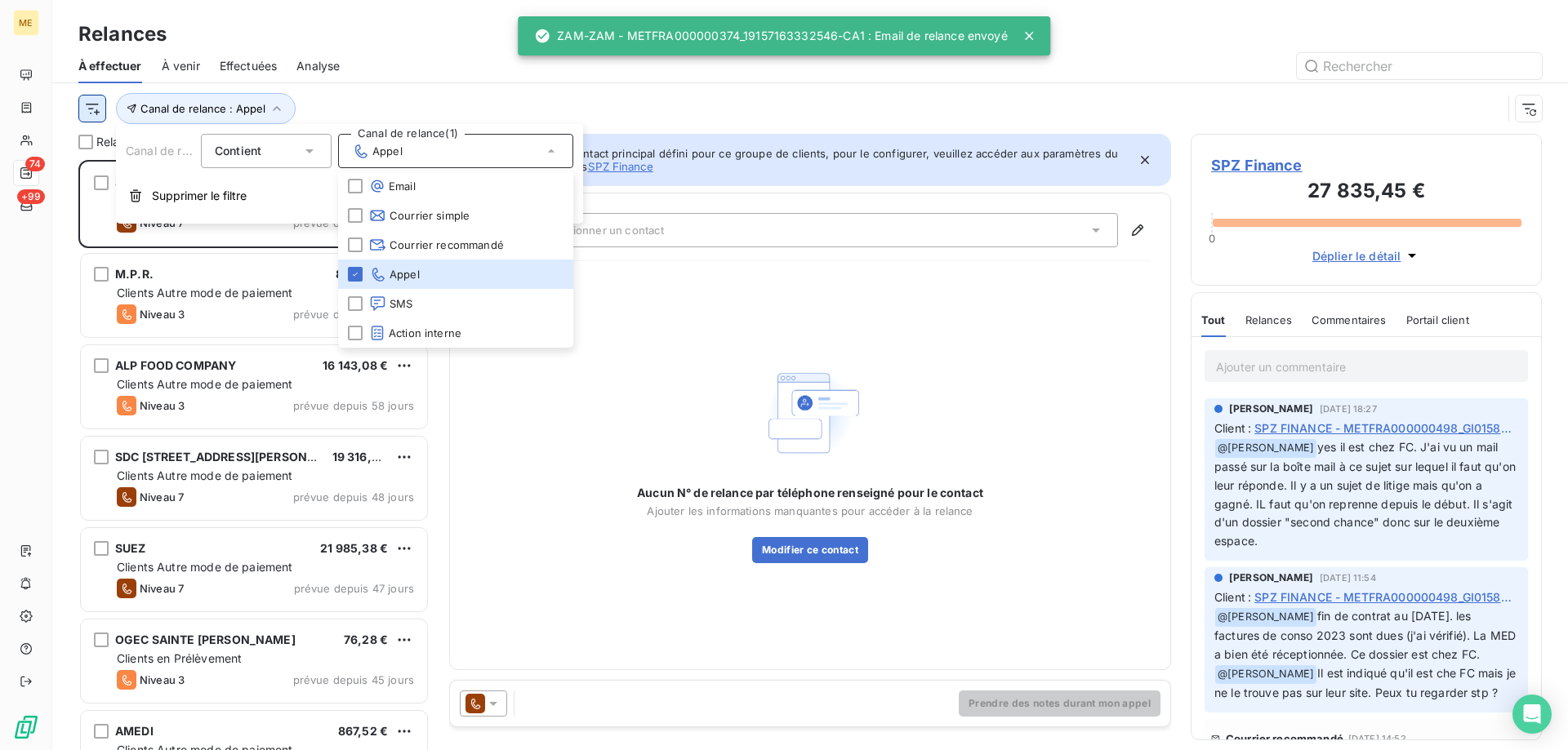
click at [90, 111] on html "ME 74 +99 Relances À effectuer À venir Effectuées Analyse Canal de relance : Ap…" at bounding box center [784, 457] width 1568 height 914
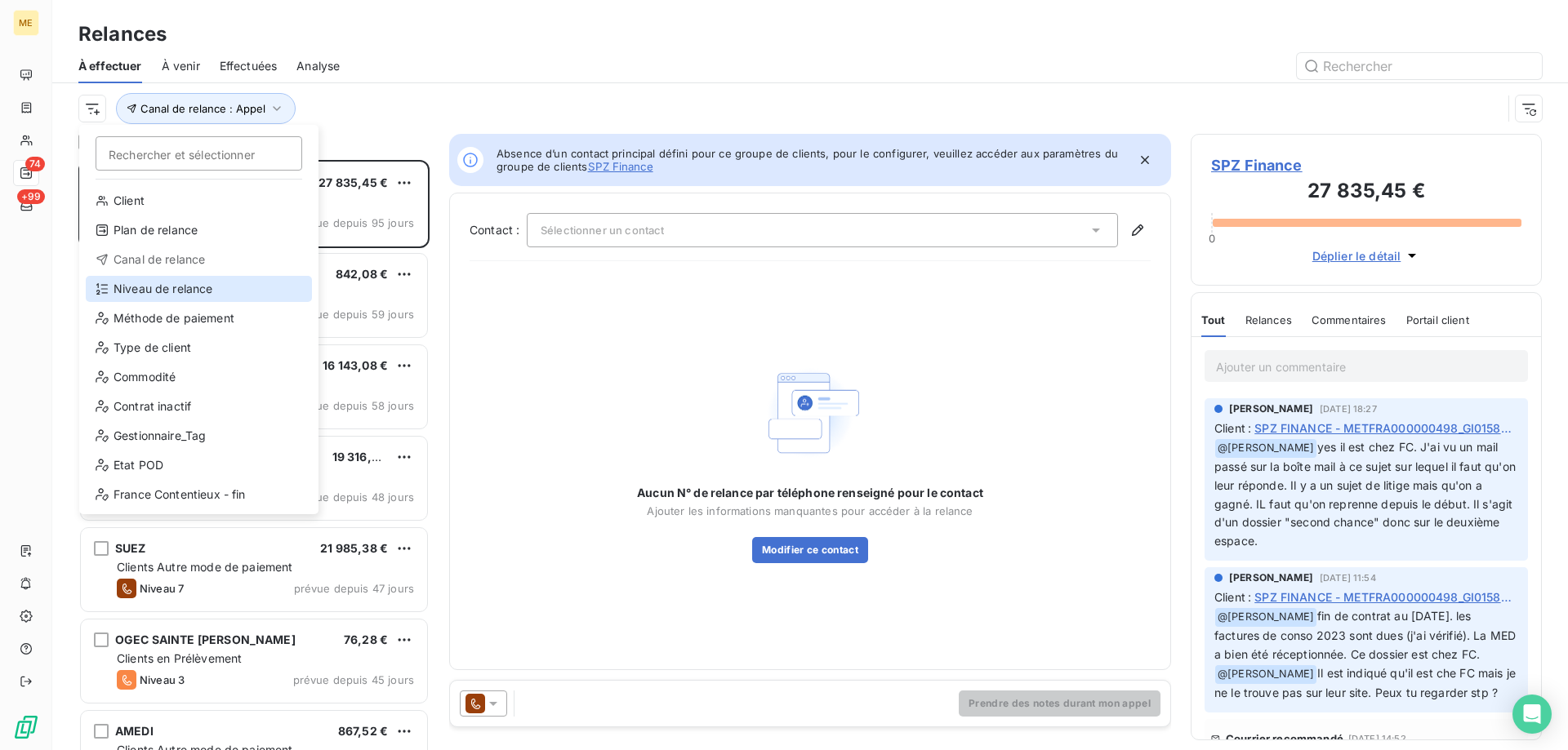
click at [122, 298] on div "Niveau de relance" at bounding box center [199, 289] width 227 height 26
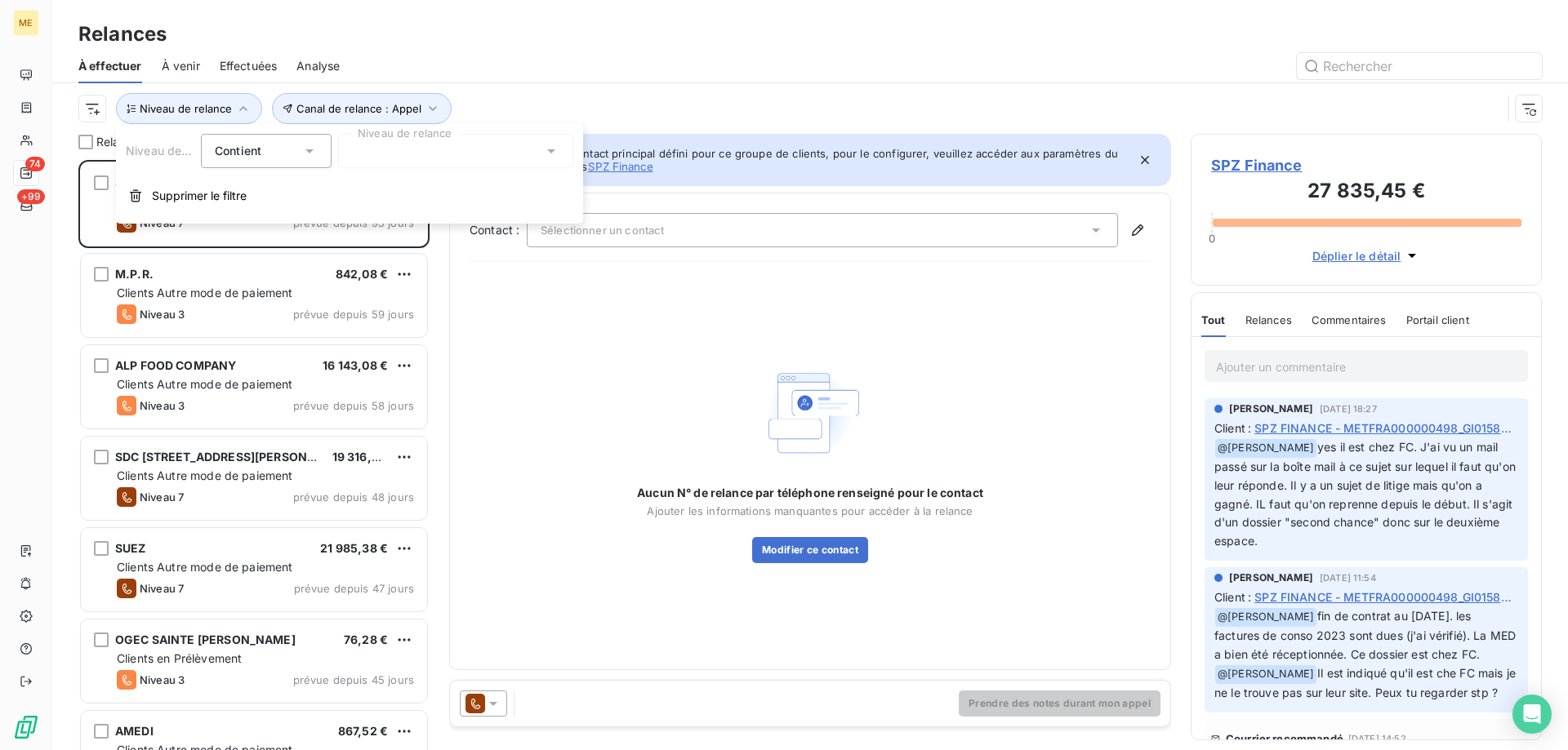
click at [498, 158] on div at bounding box center [455, 151] width 235 height 35
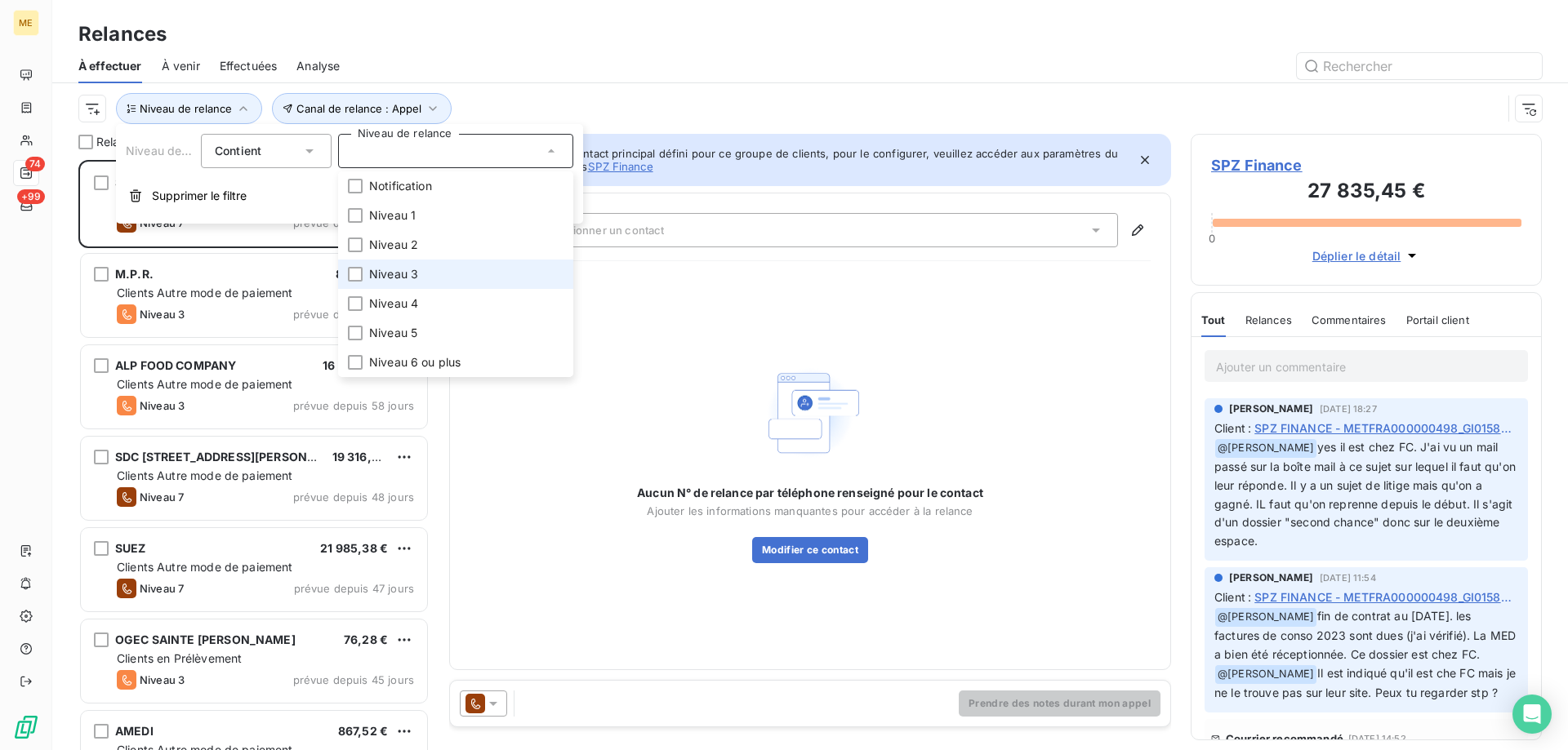
click at [437, 273] on li "Niveau 3" at bounding box center [455, 274] width 235 height 30
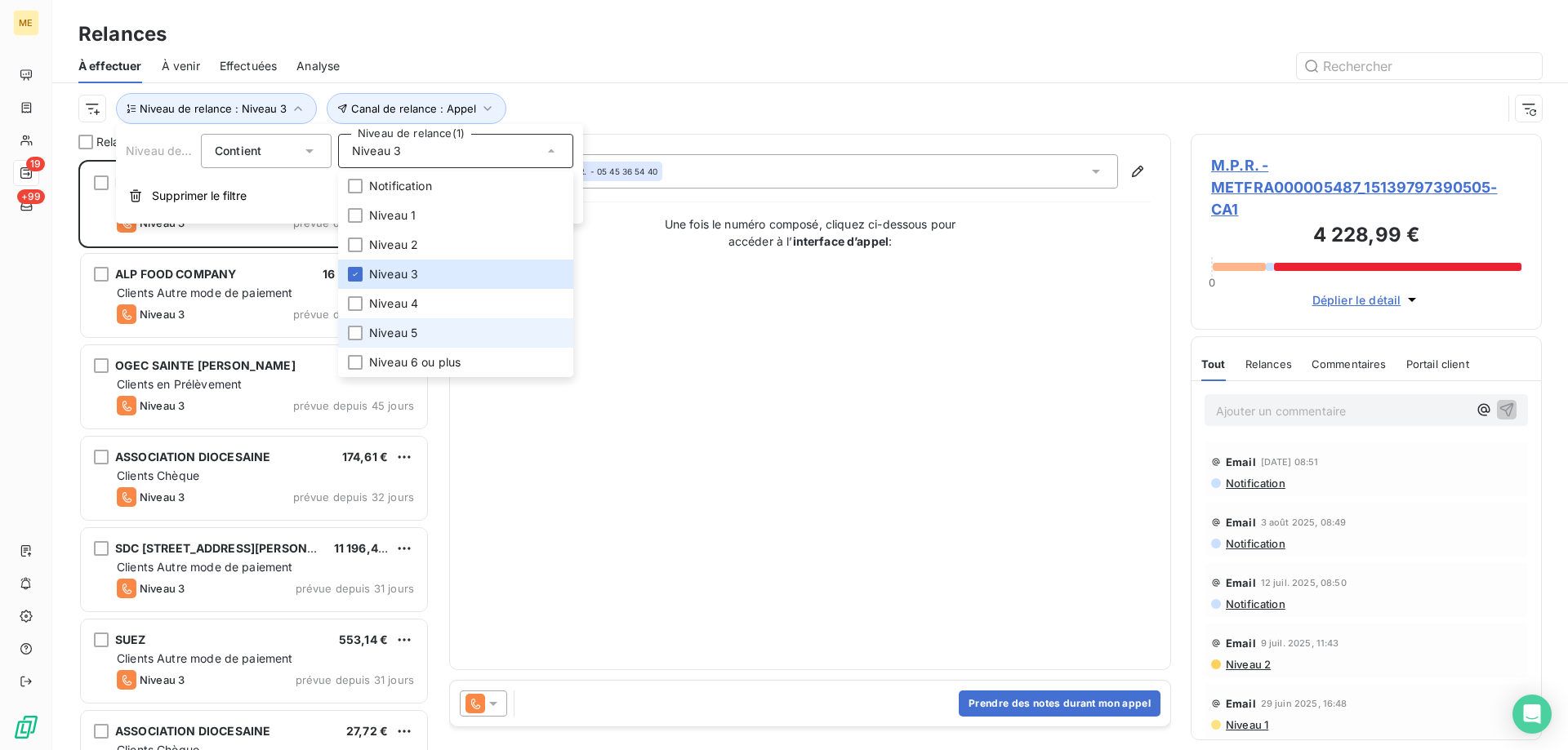
click at [389, 331] on span "Niveau 5" at bounding box center [393, 333] width 48 height 16
click at [392, 361] on span "Niveau 6 ou plus" at bounding box center [415, 363] width 91 height 16
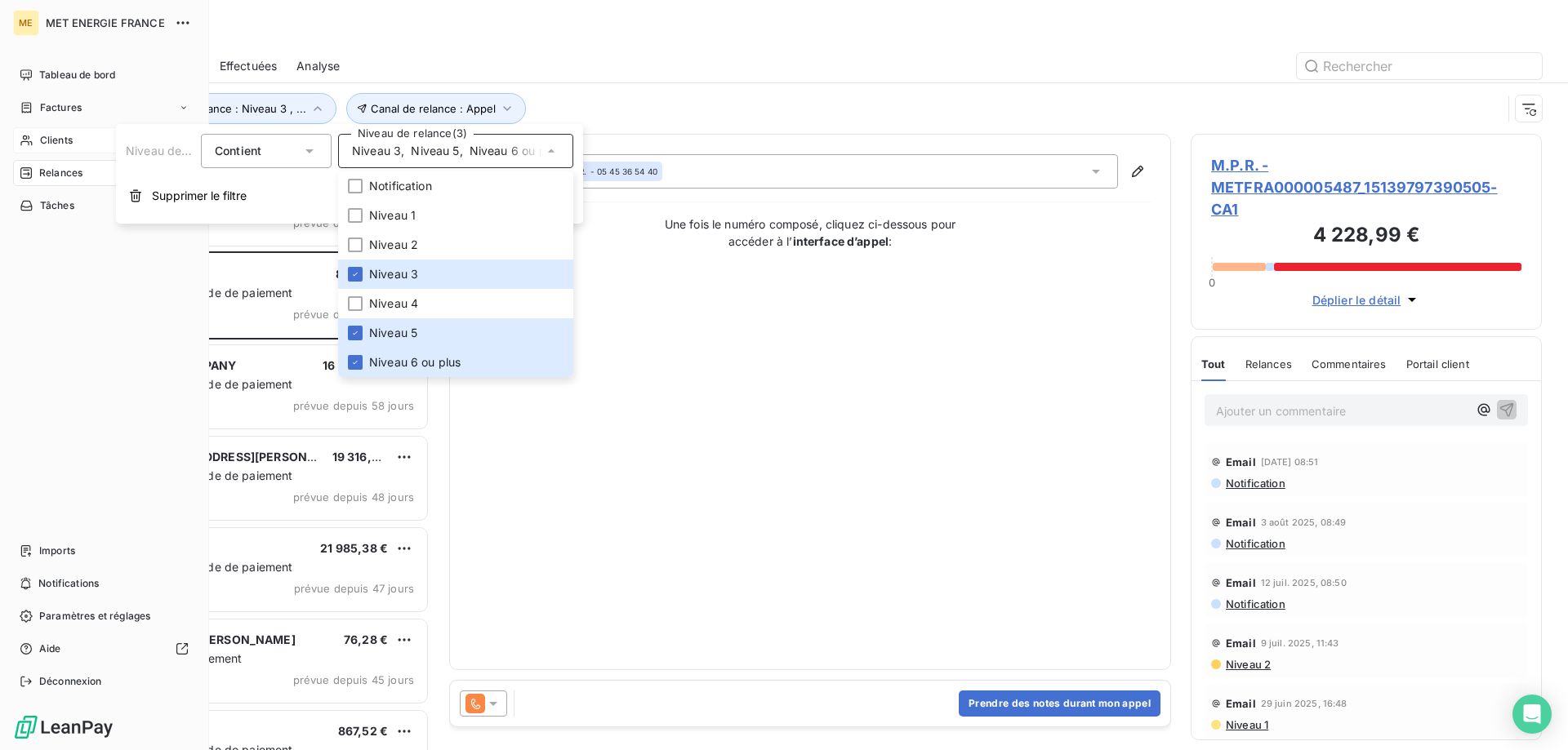
click at [37, 135] on div "Clients" at bounding box center [103, 140] width 182 height 26
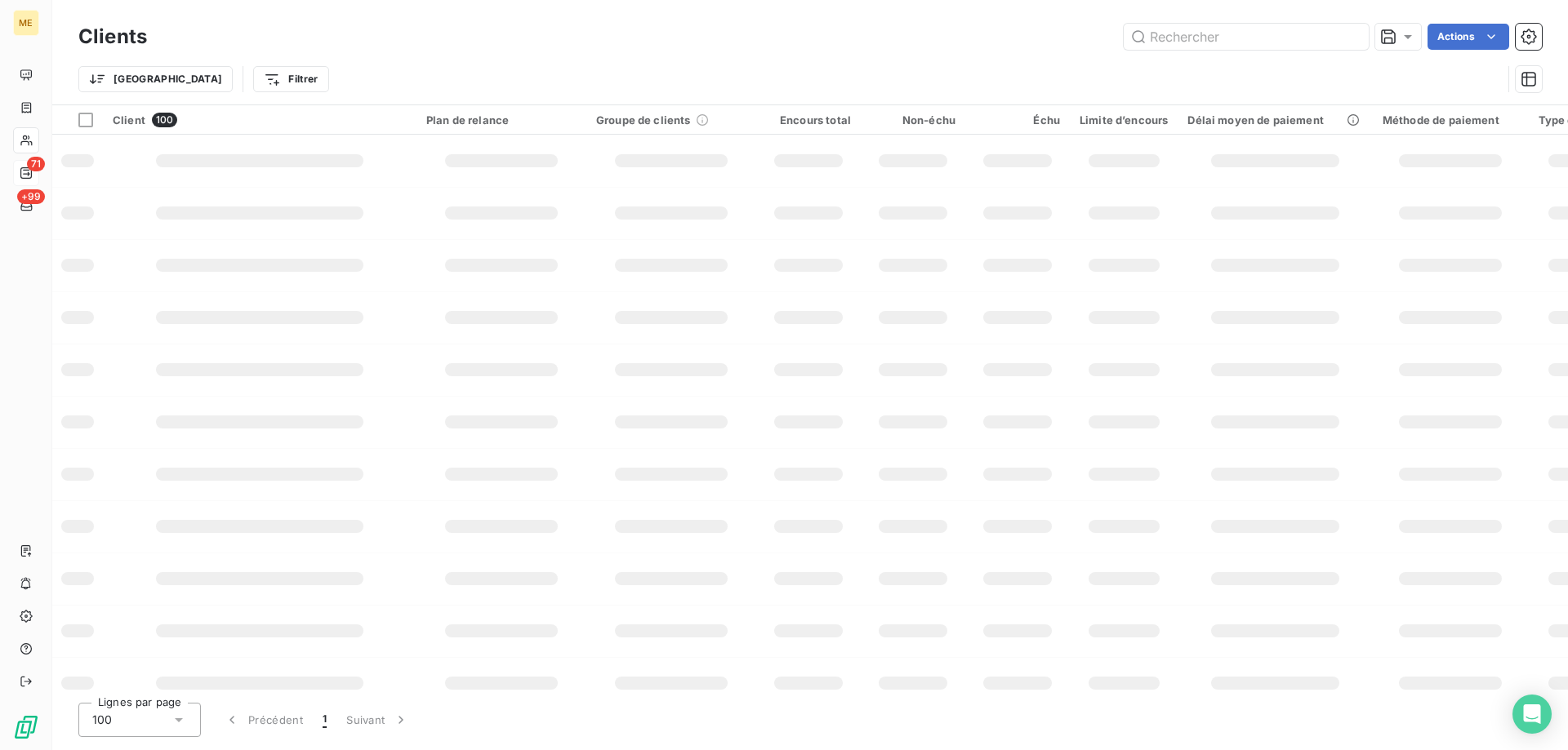
click at [26, 175] on icon at bounding box center [26, 173] width 13 height 13
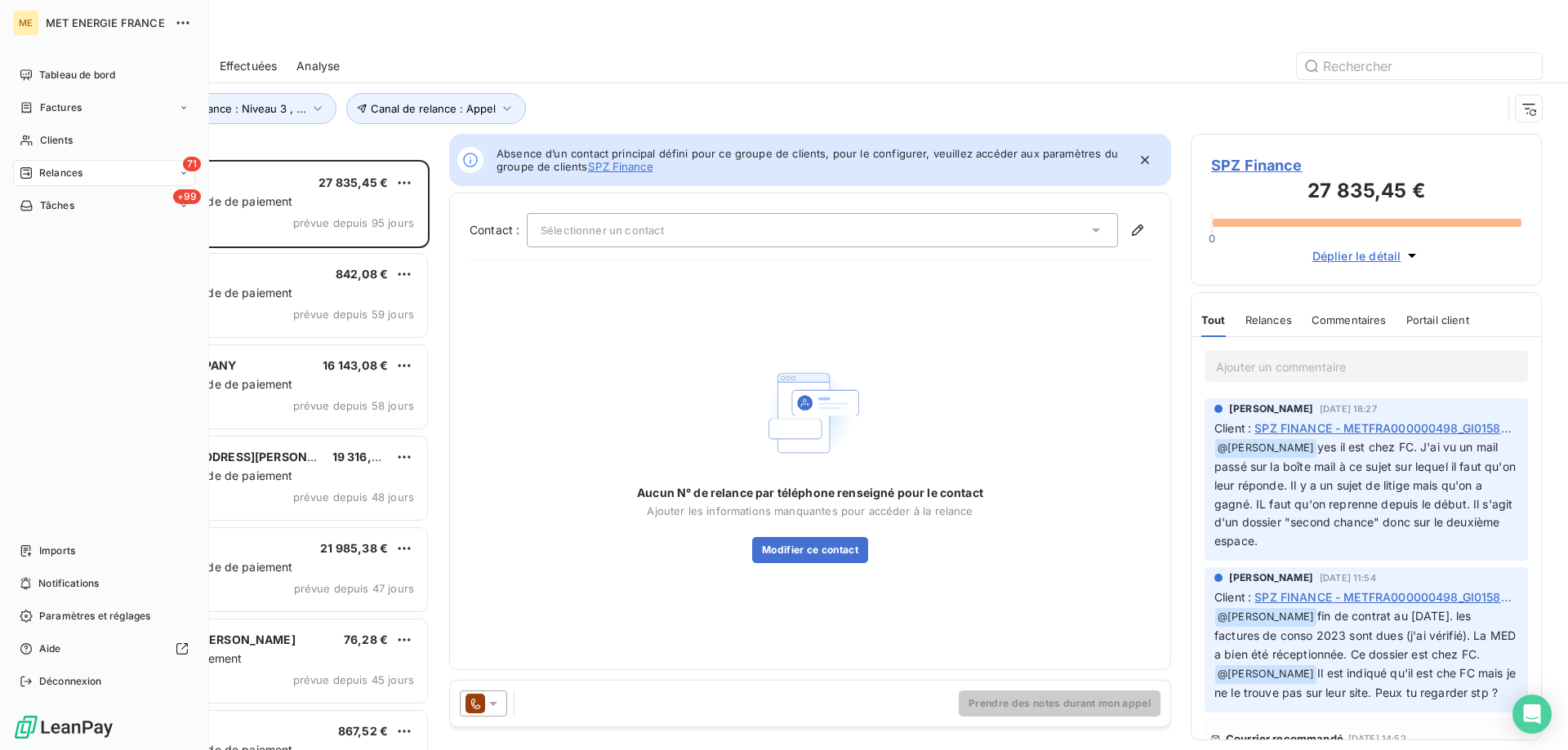
scroll to position [578, 339]
click at [36, 178] on div "Relances" at bounding box center [51, 173] width 63 height 15
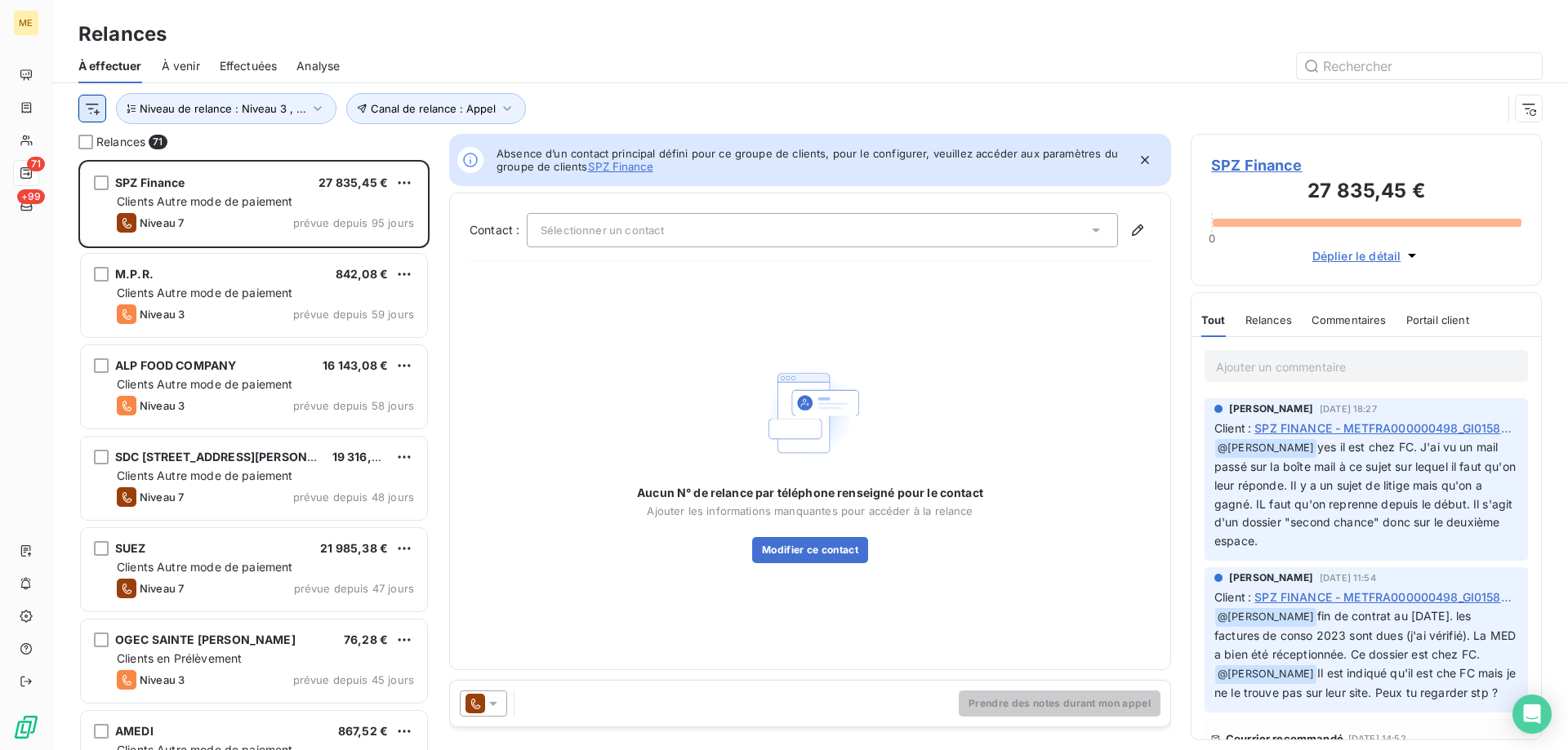
click at [83, 116] on html "ME 71 +99 Relances À effectuer À venir Effectuées Analyse Canal de relance : Ap…" at bounding box center [784, 457] width 1568 height 914
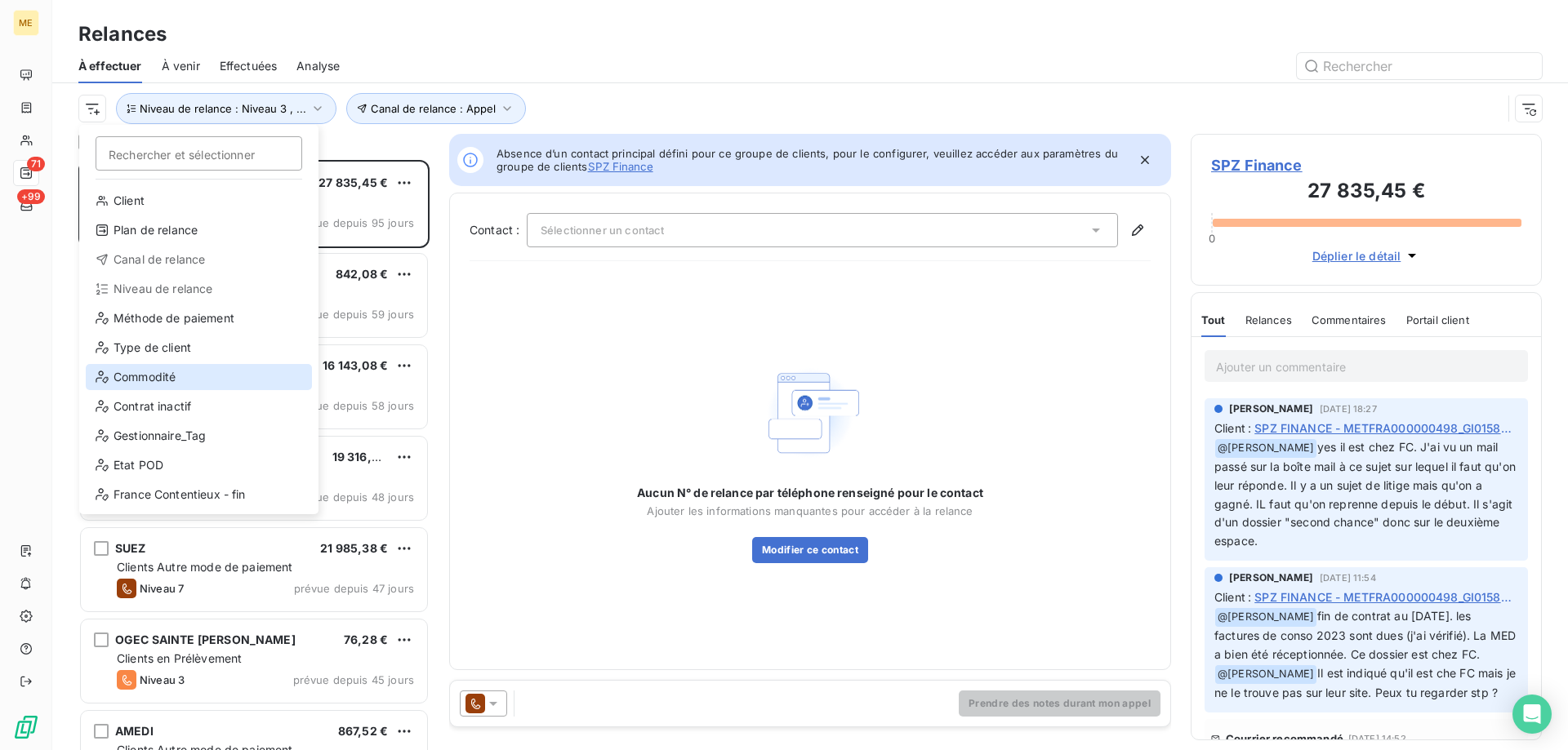
scroll to position [206, 0]
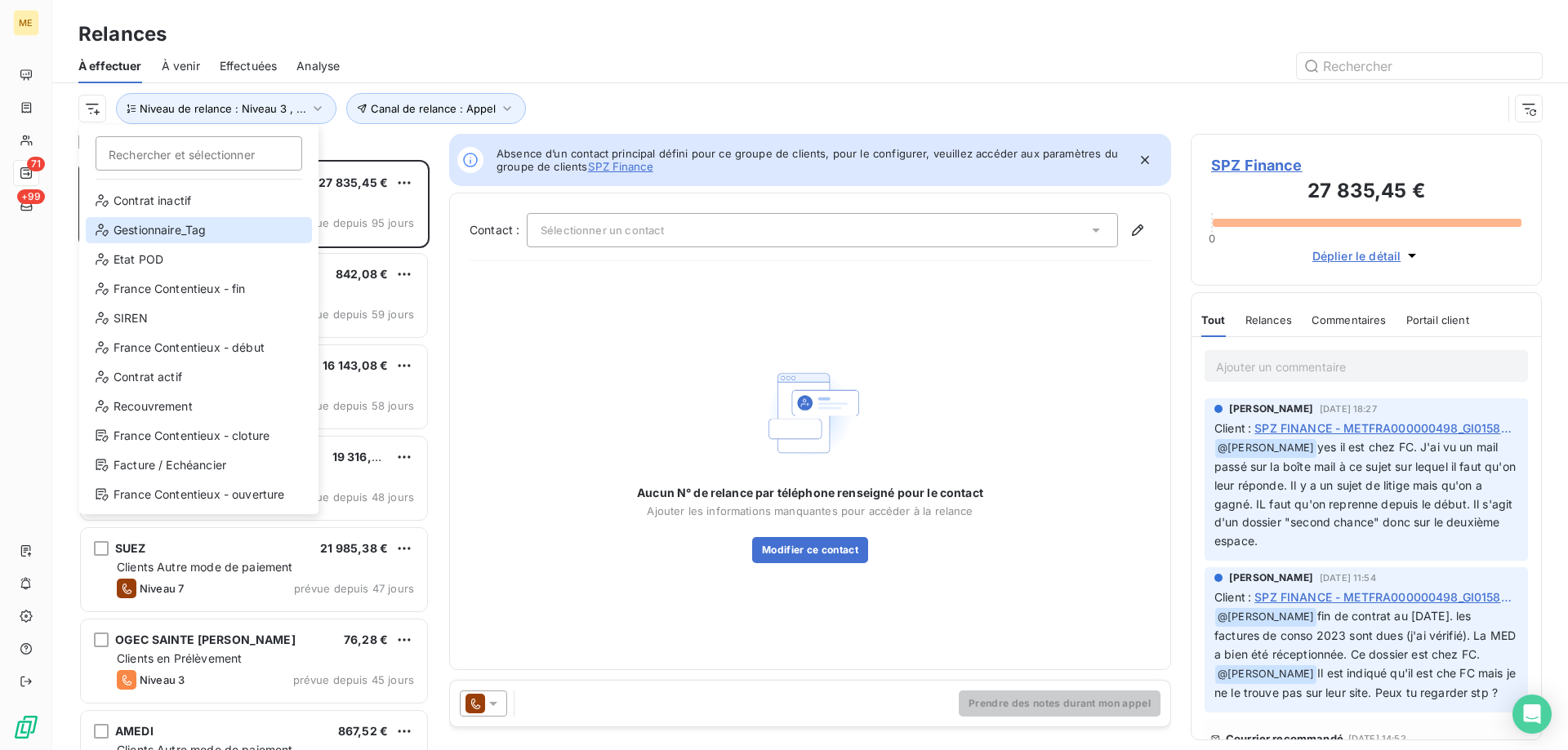
click at [187, 242] on div "Gestionnaire_Tag" at bounding box center [199, 230] width 227 height 26
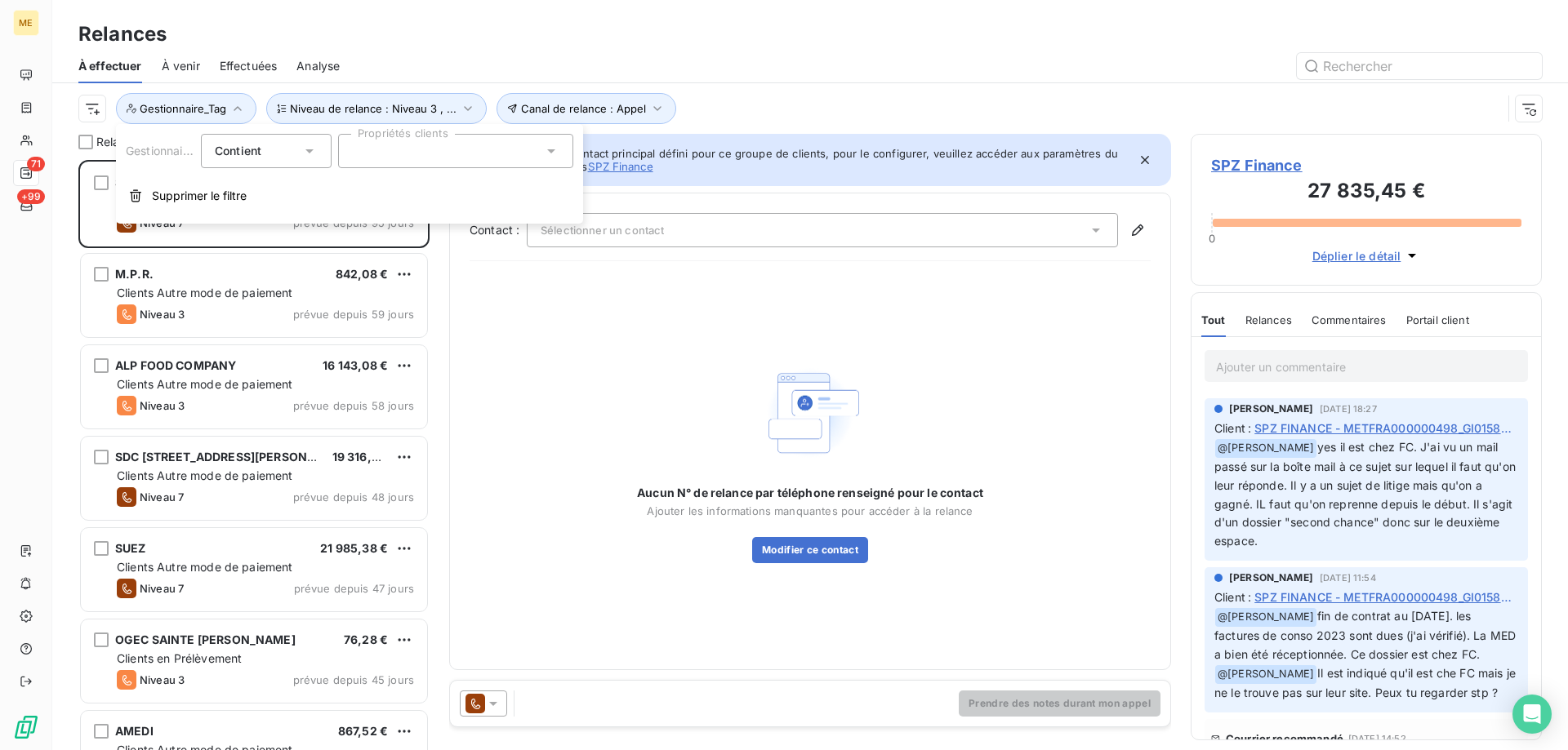
click at [409, 155] on div at bounding box center [455, 151] width 235 height 35
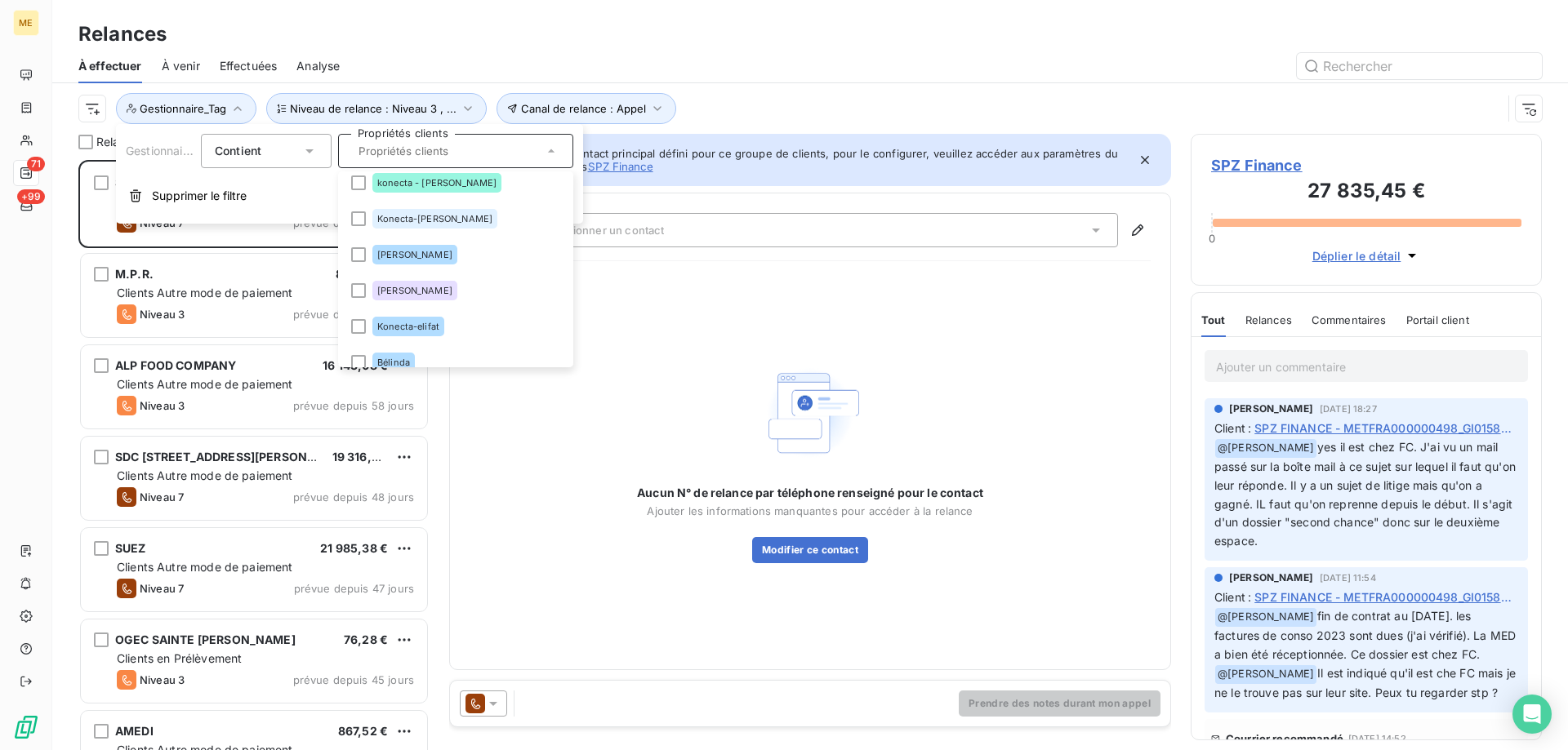
scroll to position [516, 0]
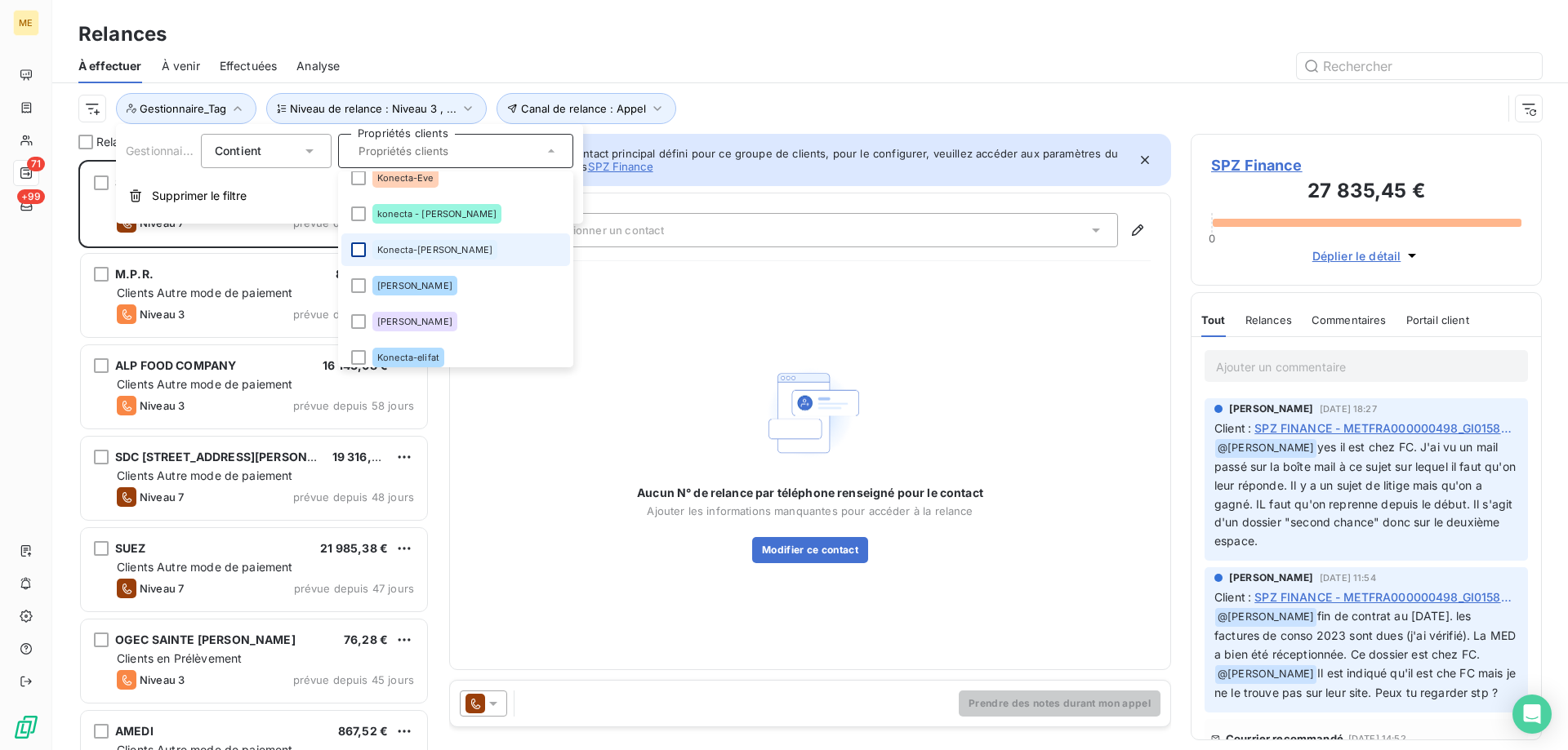
click at [360, 252] on div at bounding box center [358, 249] width 15 height 15
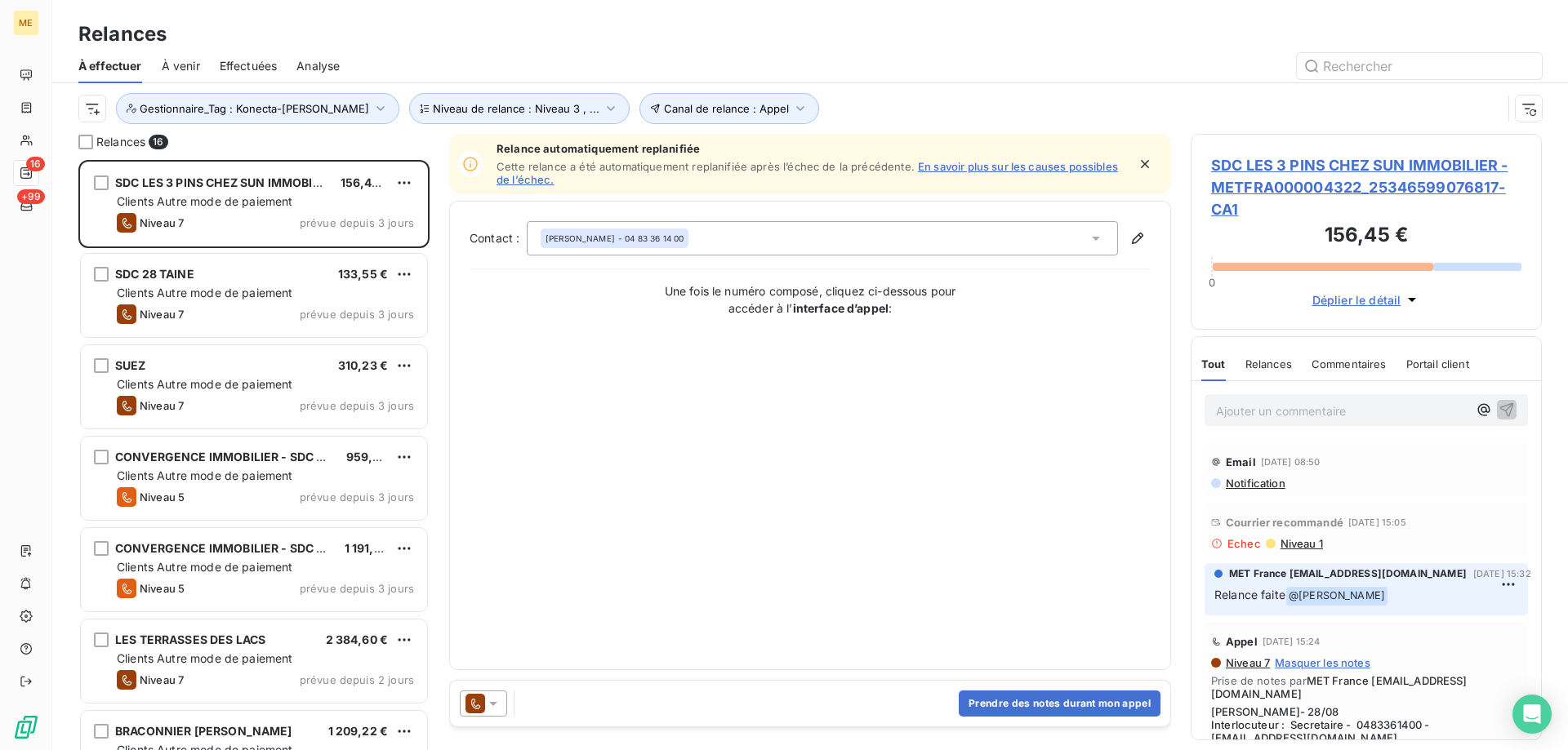
drag, startPoint x: 824, startPoint y: 429, endPoint x: 812, endPoint y: 442, distance: 17.7
click at [823, 432] on div "Contact : [PERSON_NAME] - 04 83 36 14 00 Une fois le numéro composé, cliquez ci…" at bounding box center [811, 436] width 682 height 429
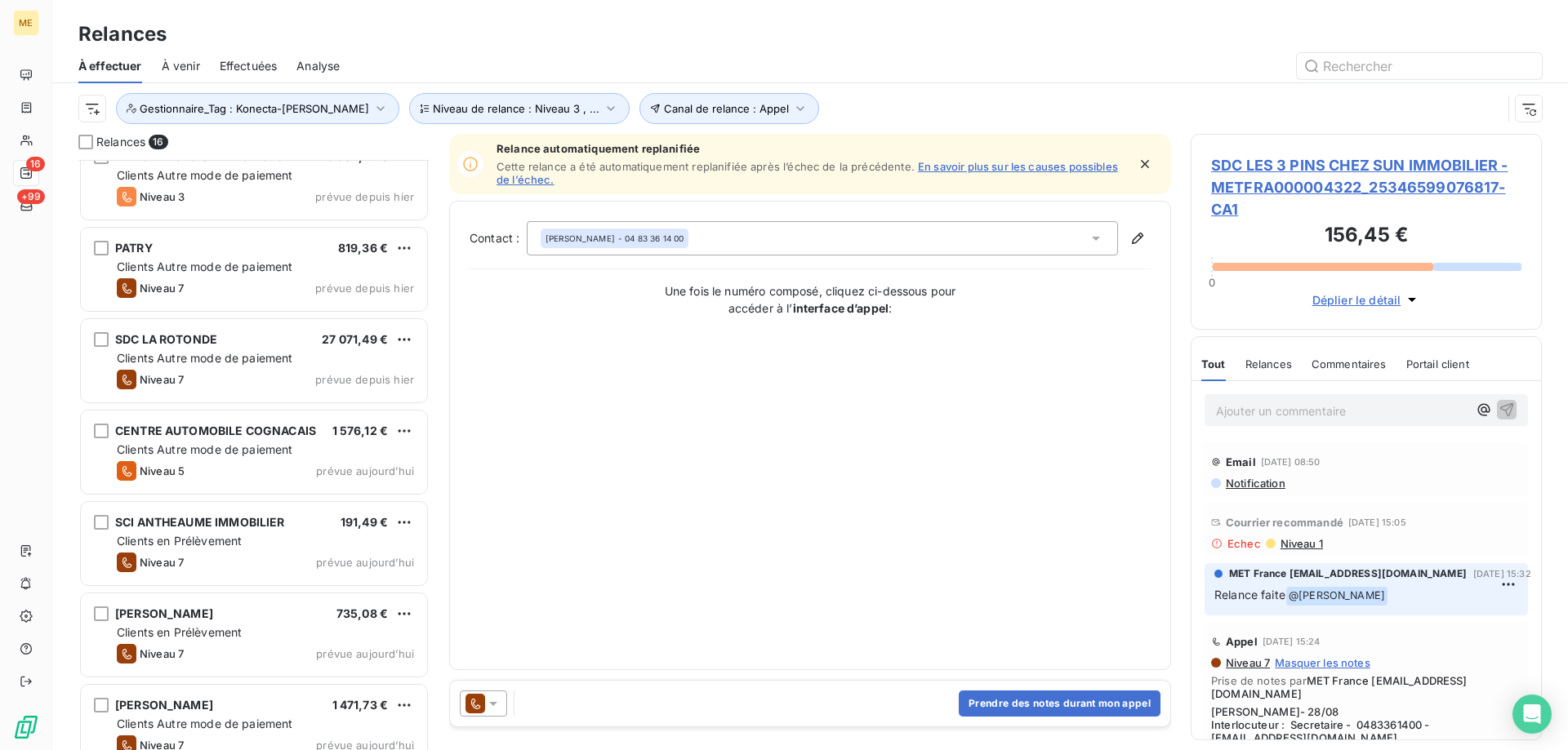
scroll to position [874, 0]
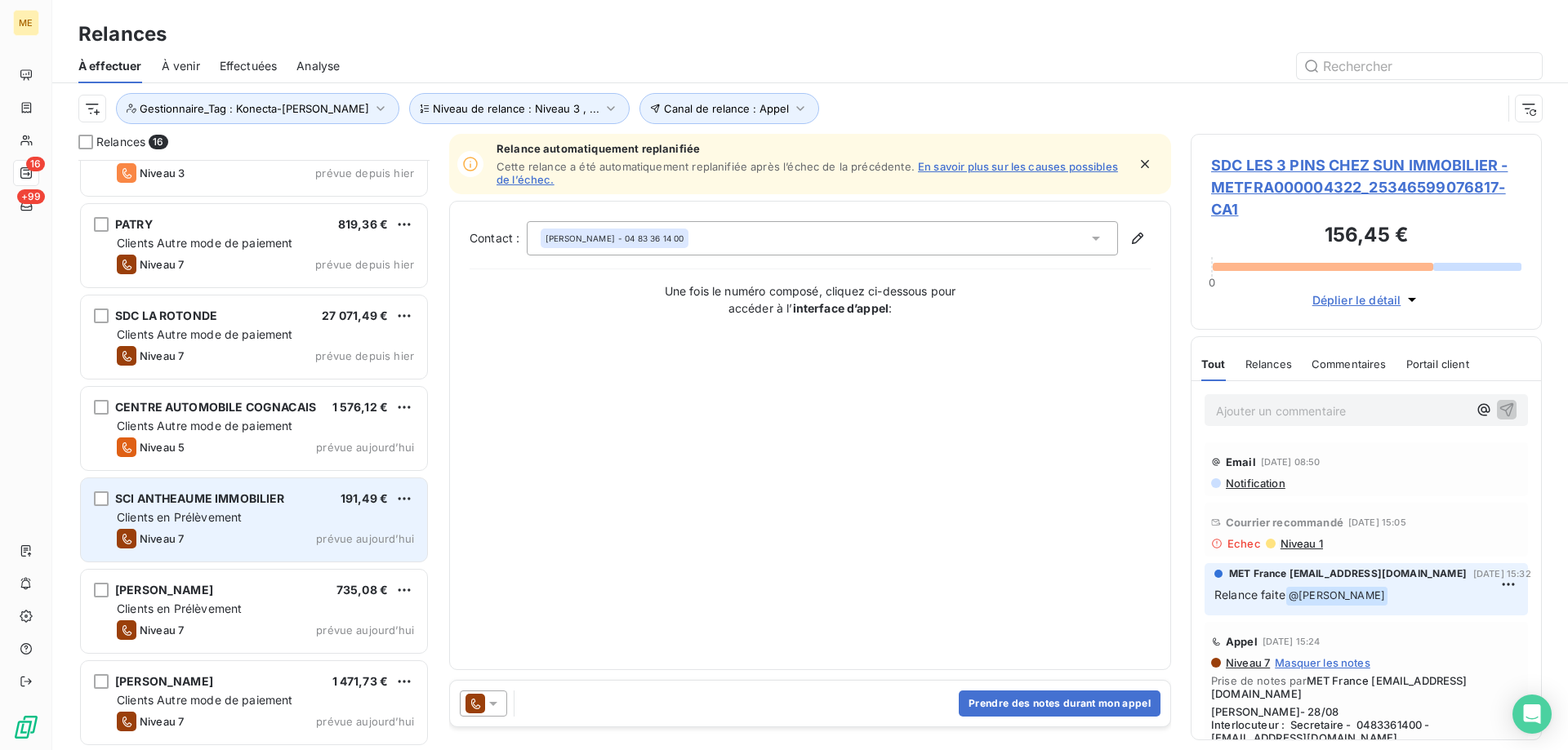
click at [254, 504] on span "SCI ANTHEAUME IMMOBILIER" at bounding box center [200, 499] width 170 height 14
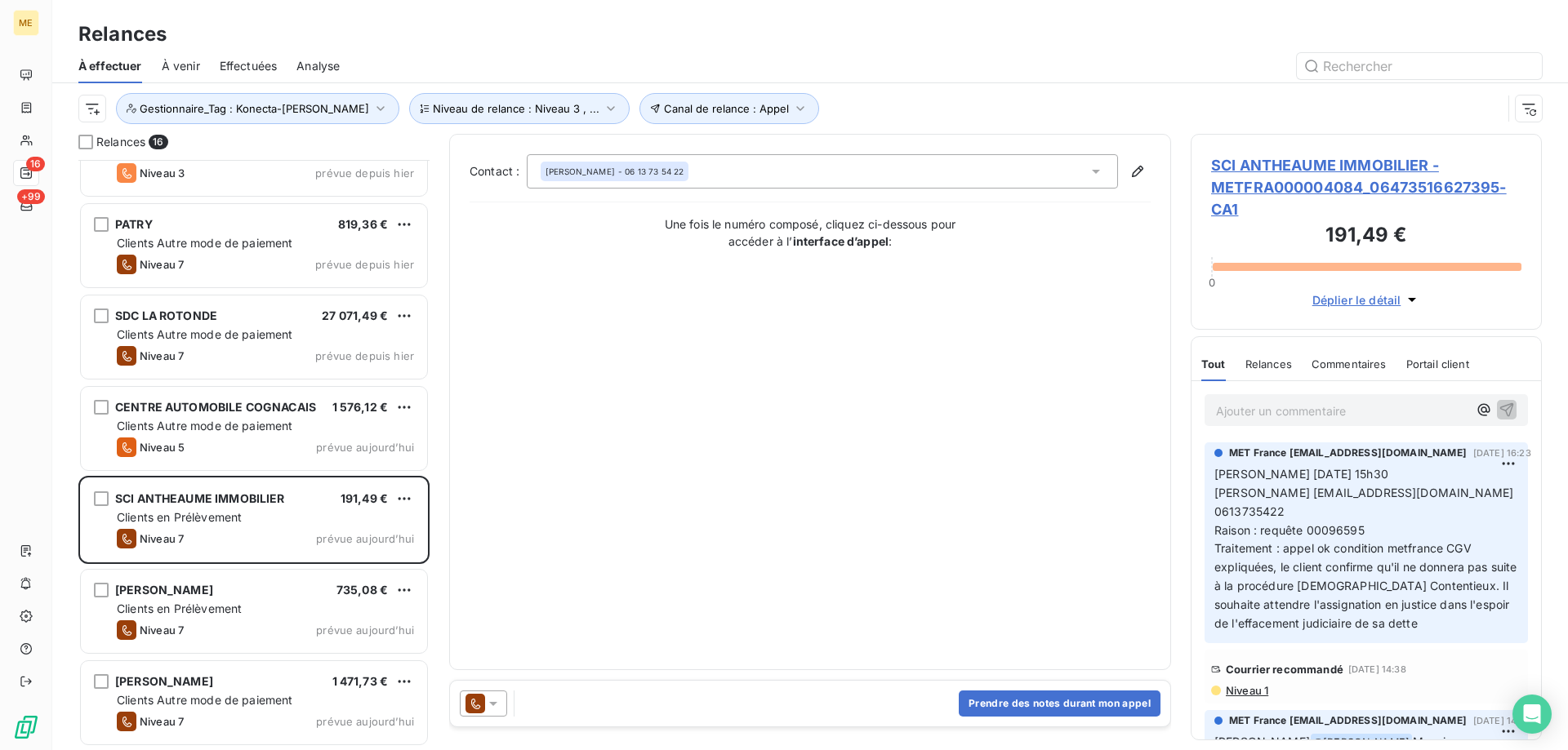
click at [1260, 163] on span "SCI ANTHEAUME IMMOBILIER - METFRA000004084_06473516627395-CA1" at bounding box center [1366, 187] width 310 height 67
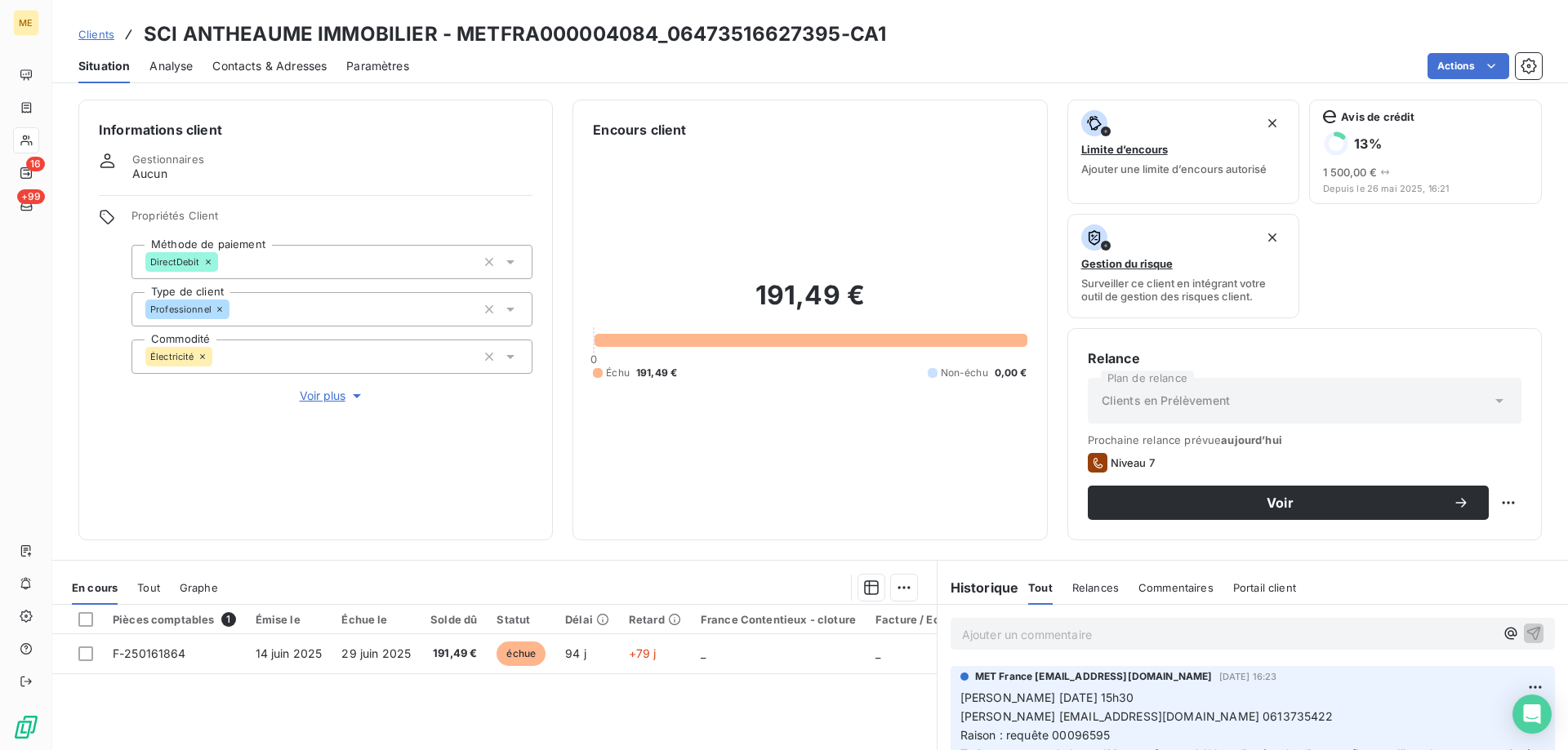
click at [345, 388] on span "Voir plus" at bounding box center [333, 395] width 66 height 16
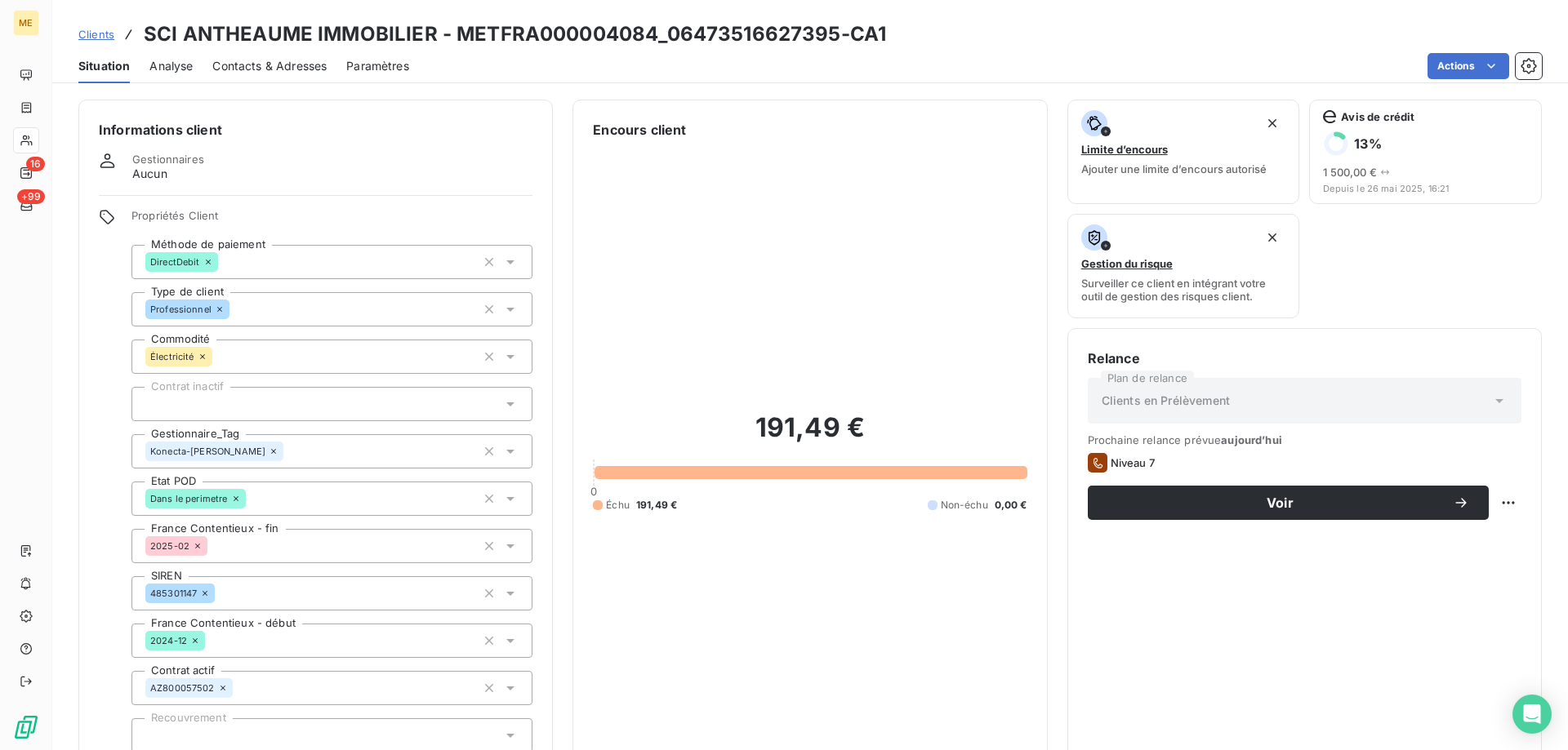
click at [268, 447] on icon at bounding box center [273, 452] width 10 height 10
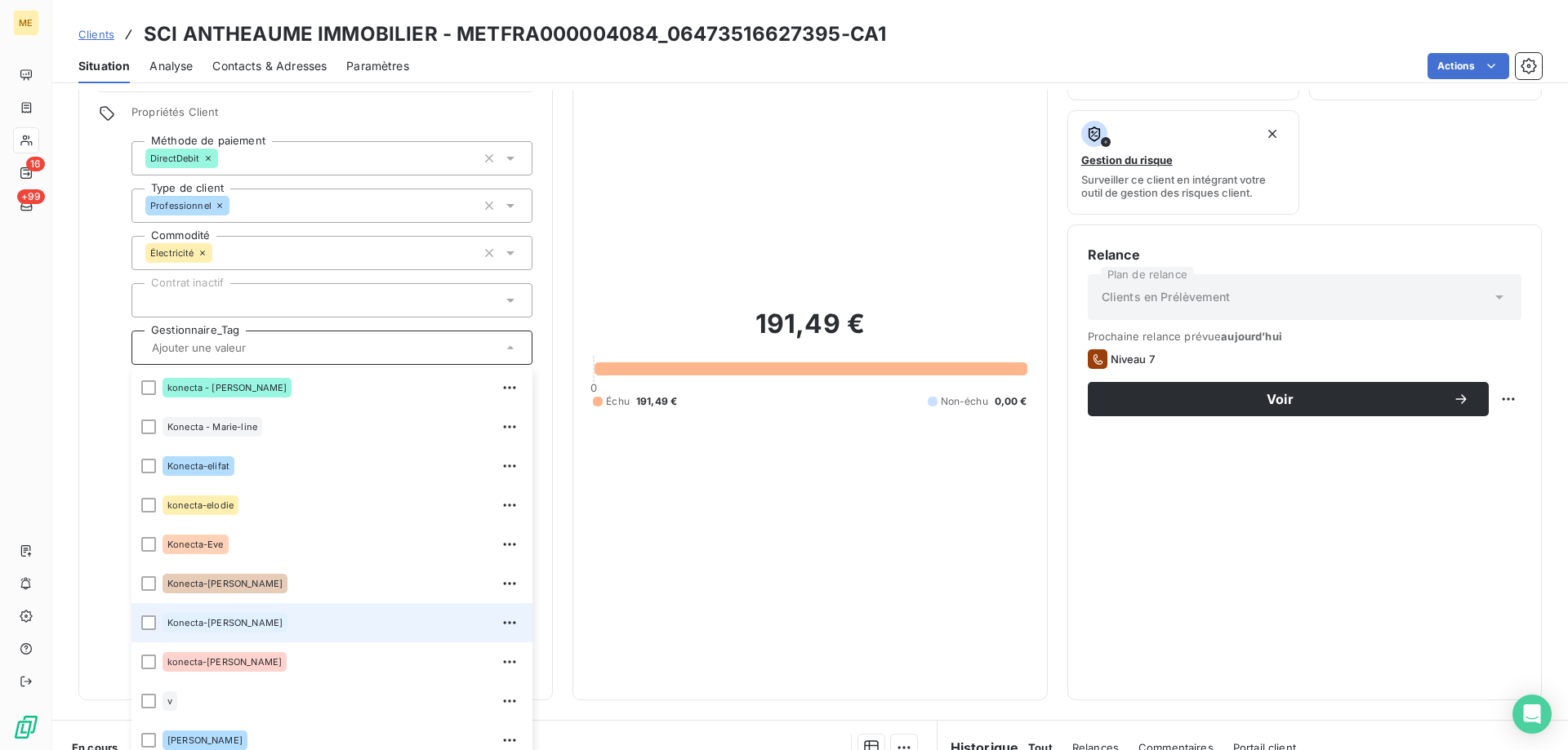
scroll to position [388, 0]
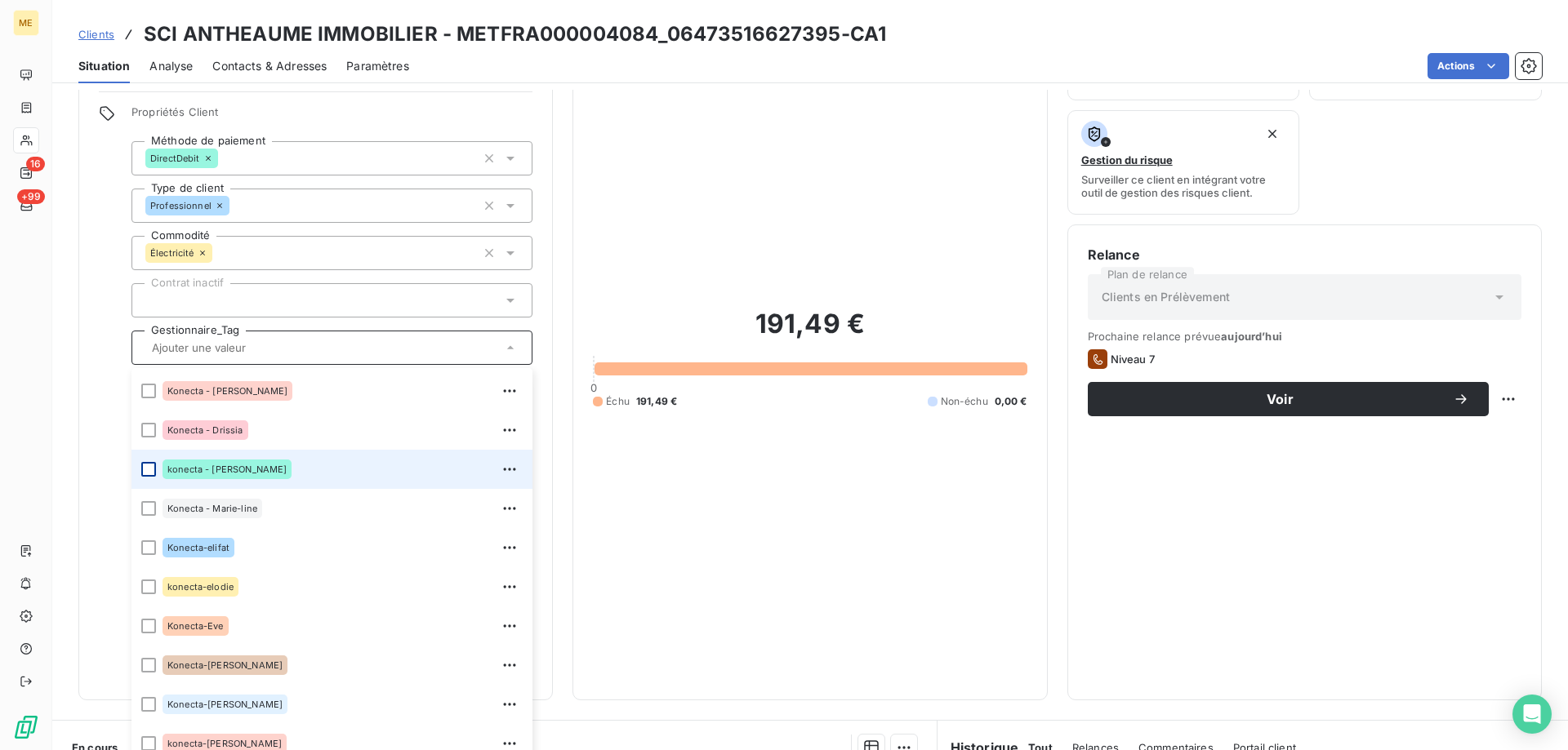
click at [151, 462] on div at bounding box center [148, 469] width 15 height 15
click at [846, 534] on div "191,49 € 0 Échu 191,49 € Non-échu 0,00 €" at bounding box center [810, 358] width 433 height 645
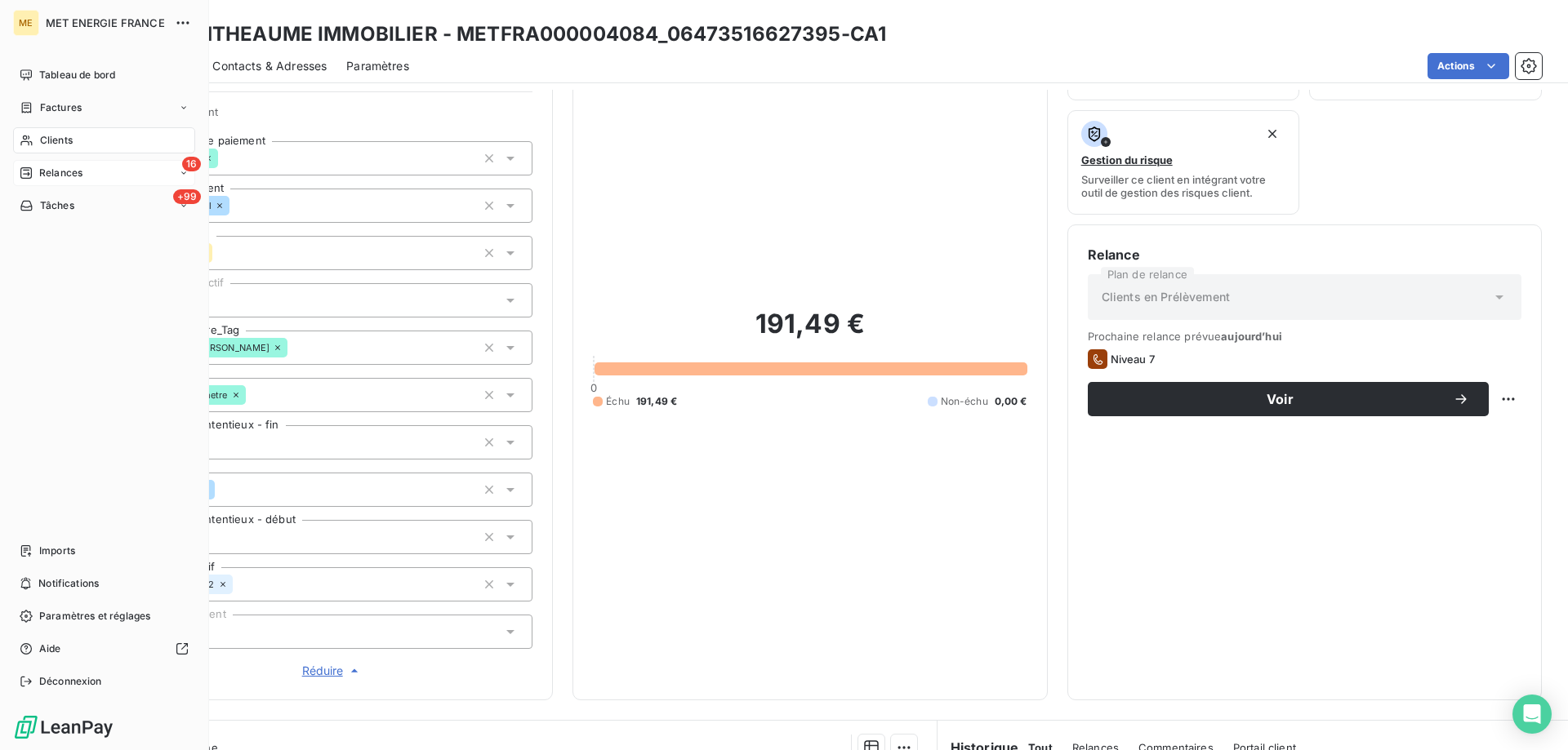
click at [49, 176] on span "Relances" at bounding box center [61, 173] width 44 height 15
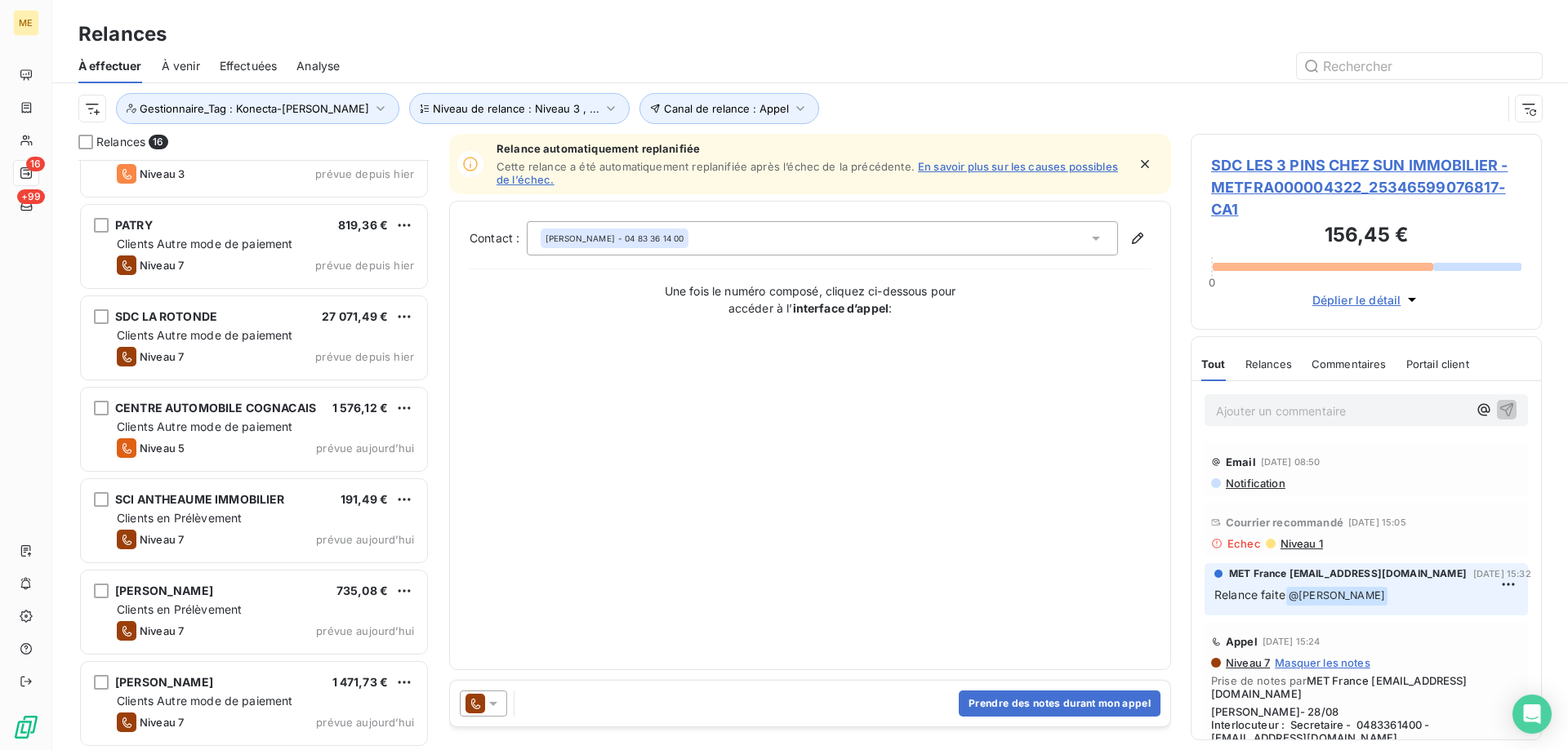
scroll to position [874, 0]
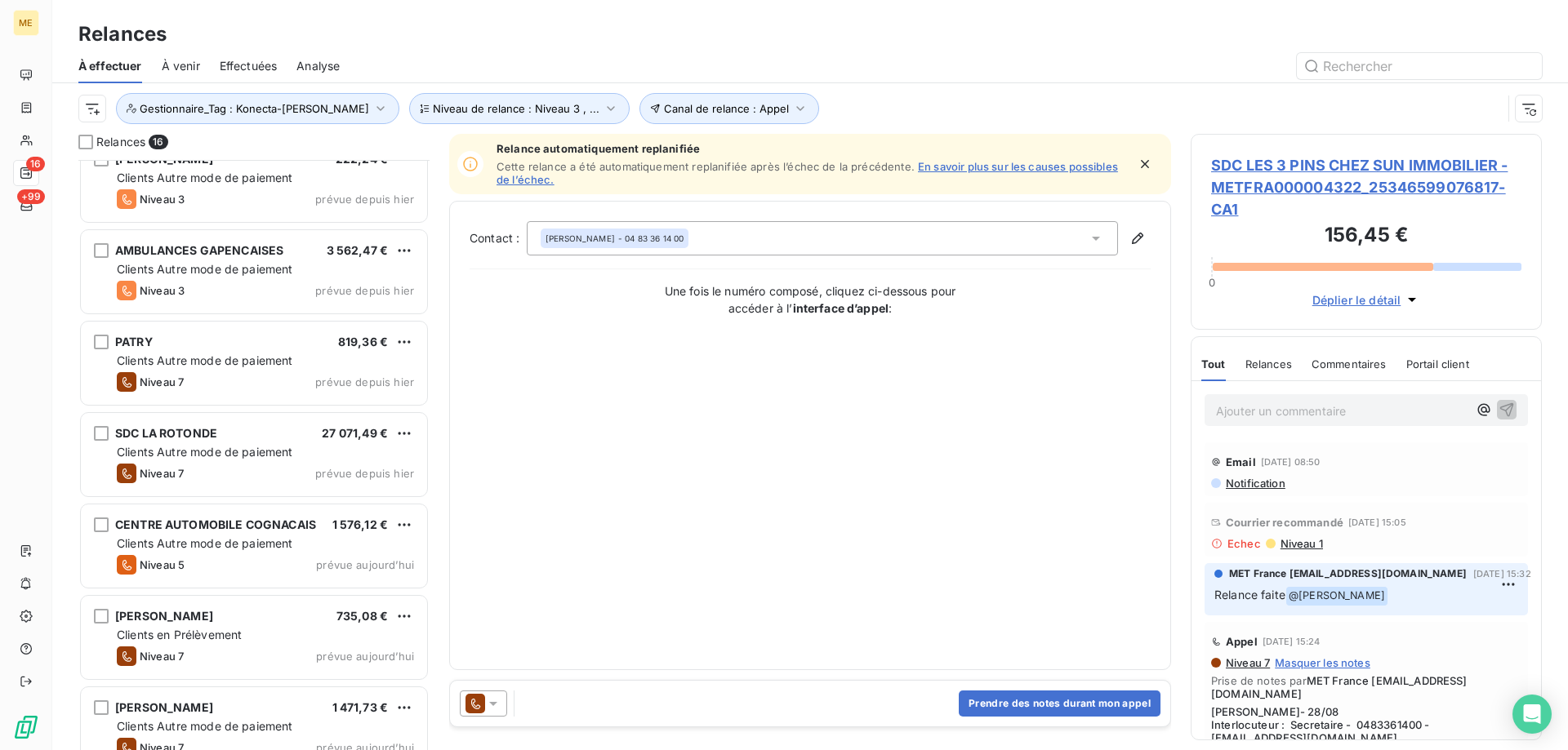
scroll to position [874, 0]
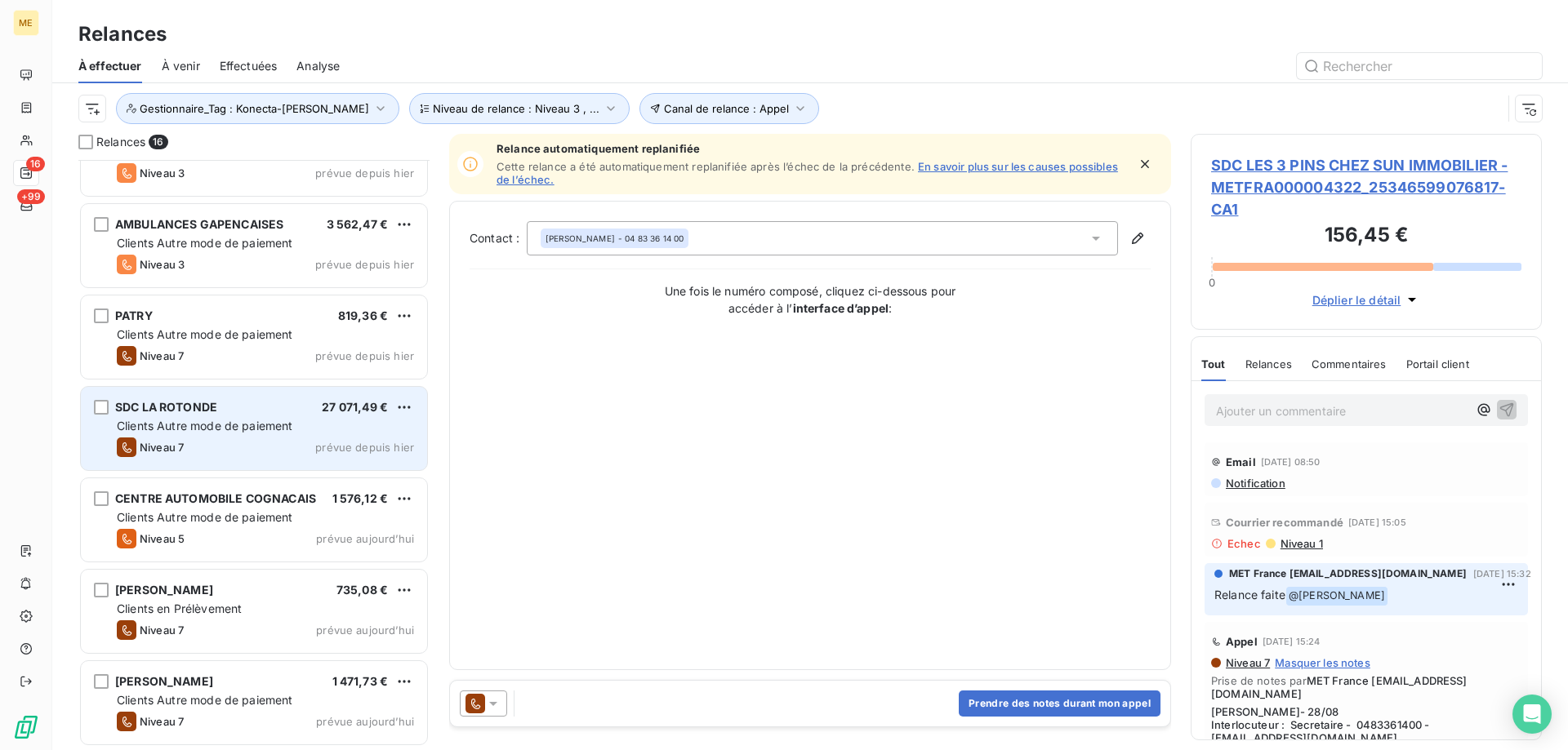
click at [240, 423] on span "Clients Autre mode de paiement" at bounding box center [206, 426] width 177 height 14
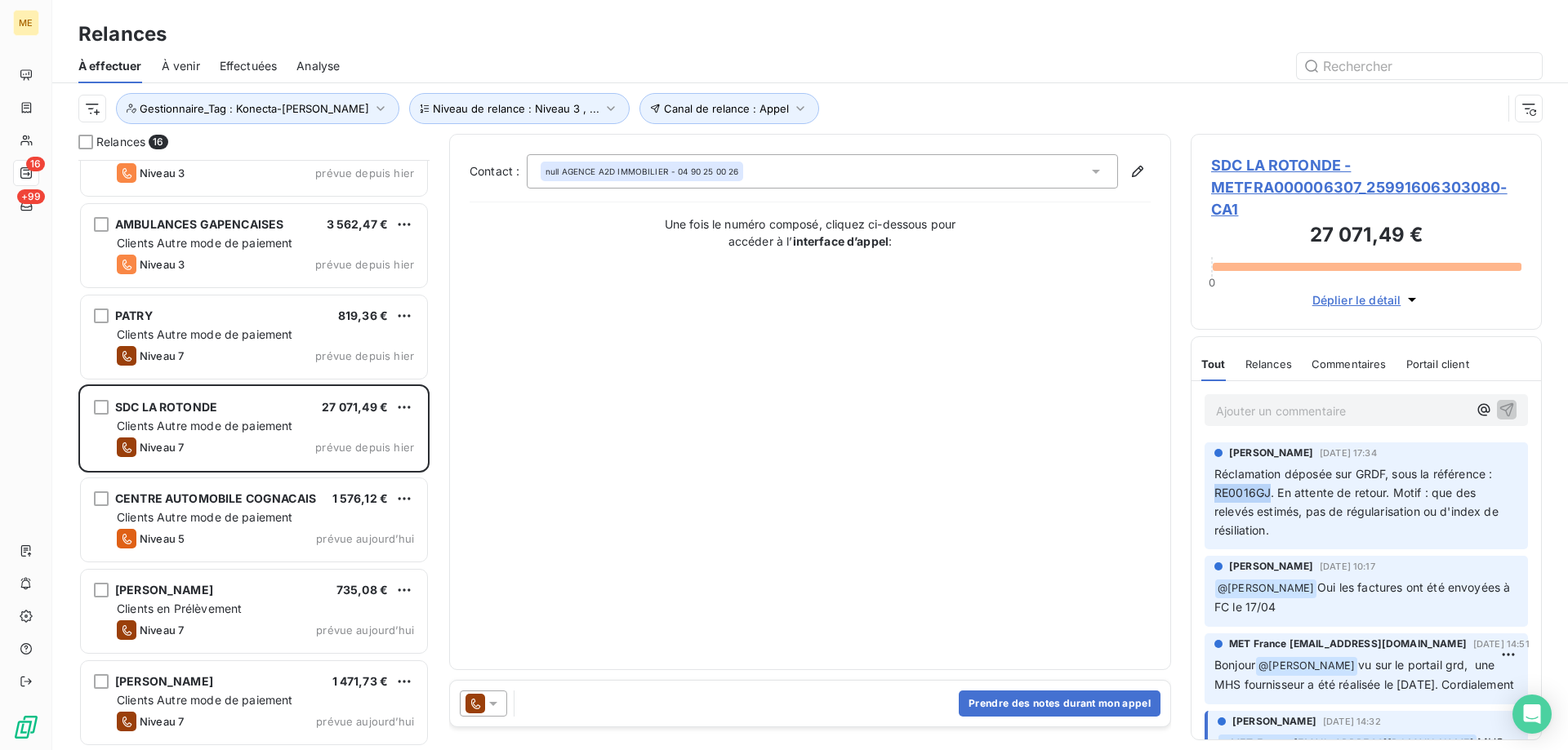
drag, startPoint x: 1213, startPoint y: 492, endPoint x: 1269, endPoint y: 499, distance: 56.4
click at [1269, 499] on div "[PERSON_NAME] [DATE] 17:34 Réclamation déposée sur GRDF, sous la référence : RE…" at bounding box center [1366, 497] width 324 height 108
copy span "RE0016GJ"
click at [1246, 204] on span "SDC LA ROTONDE - METFRA000006307_25991606303080-CA1" at bounding box center [1366, 187] width 310 height 67
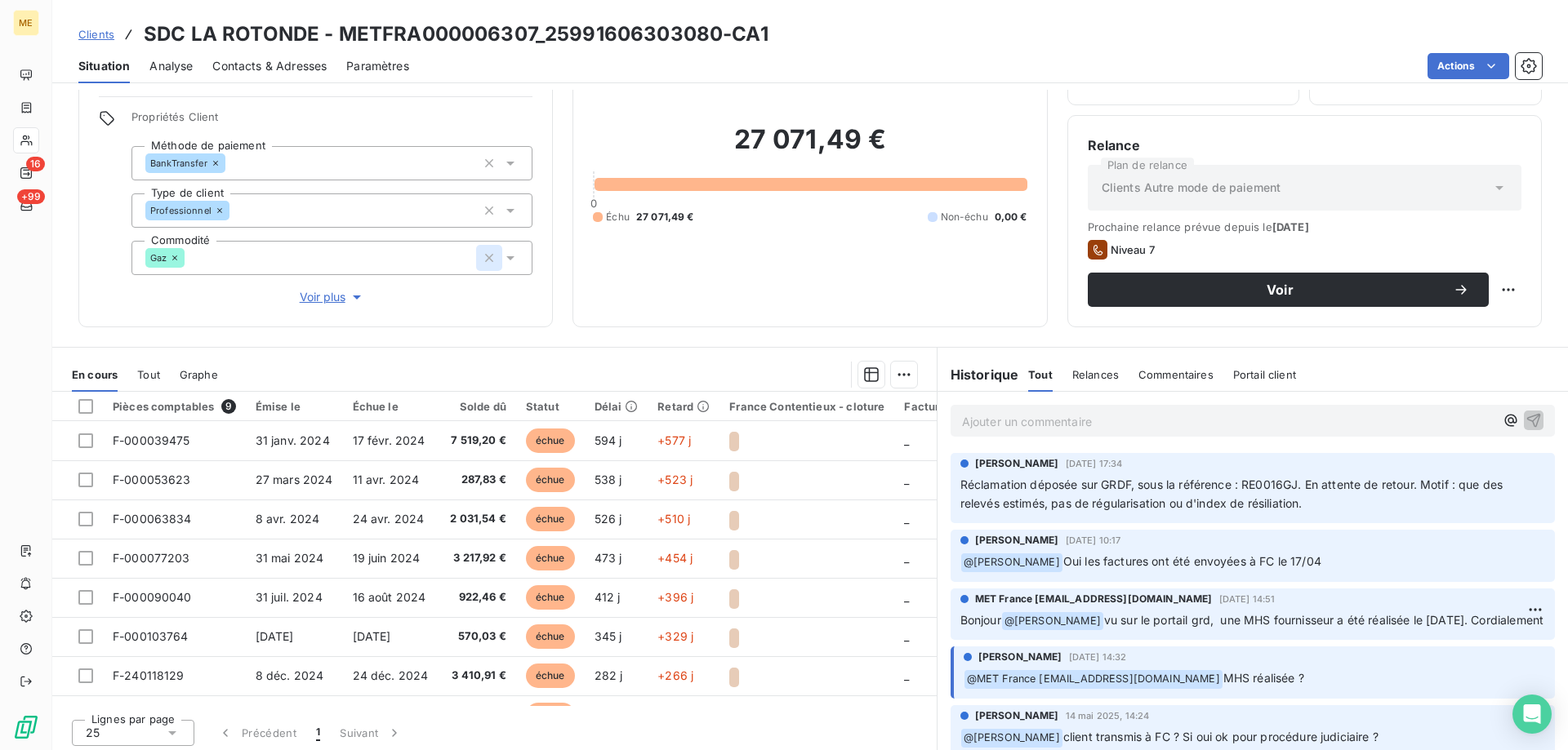
scroll to position [103, 0]
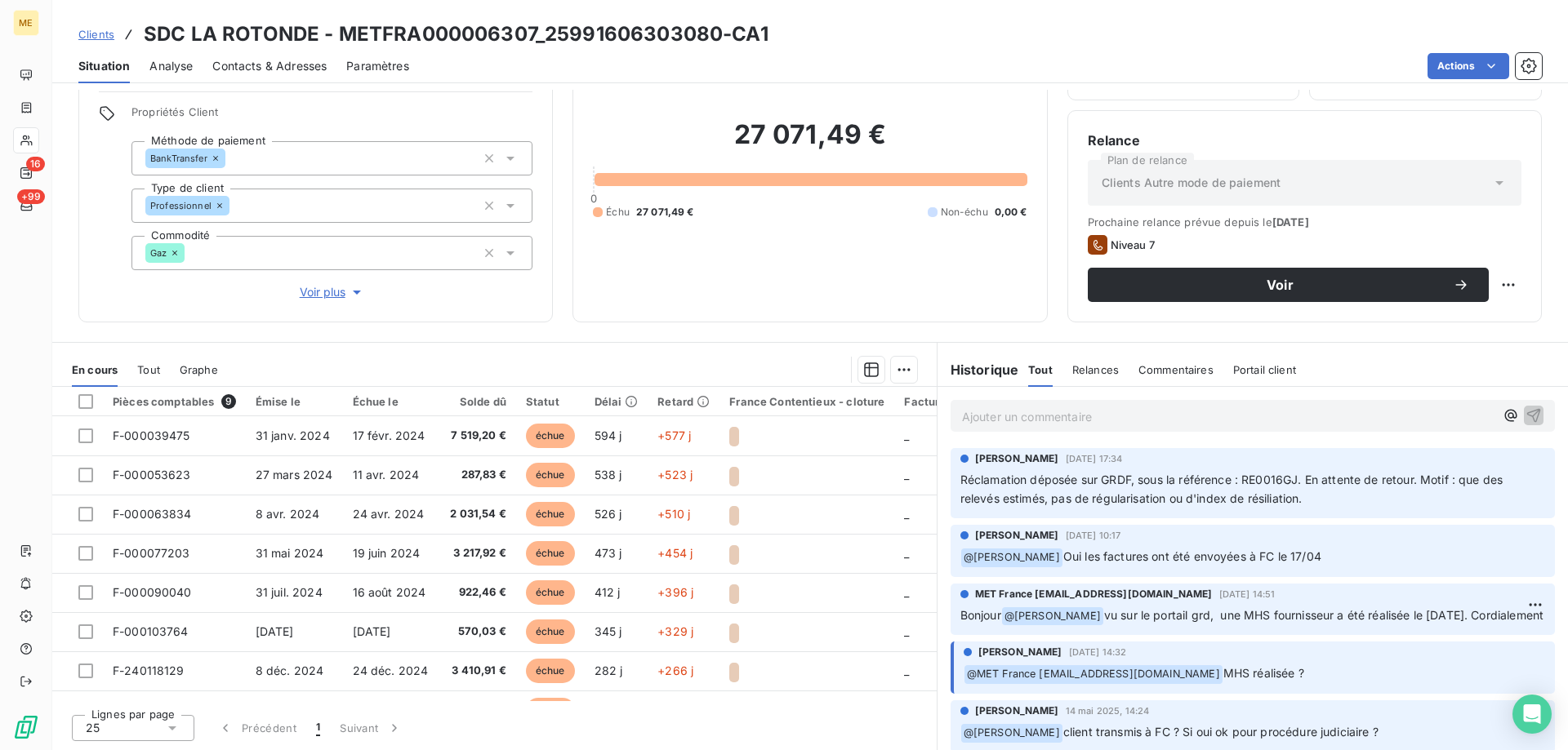
click at [304, 284] on span "Voir plus" at bounding box center [333, 292] width 66 height 16
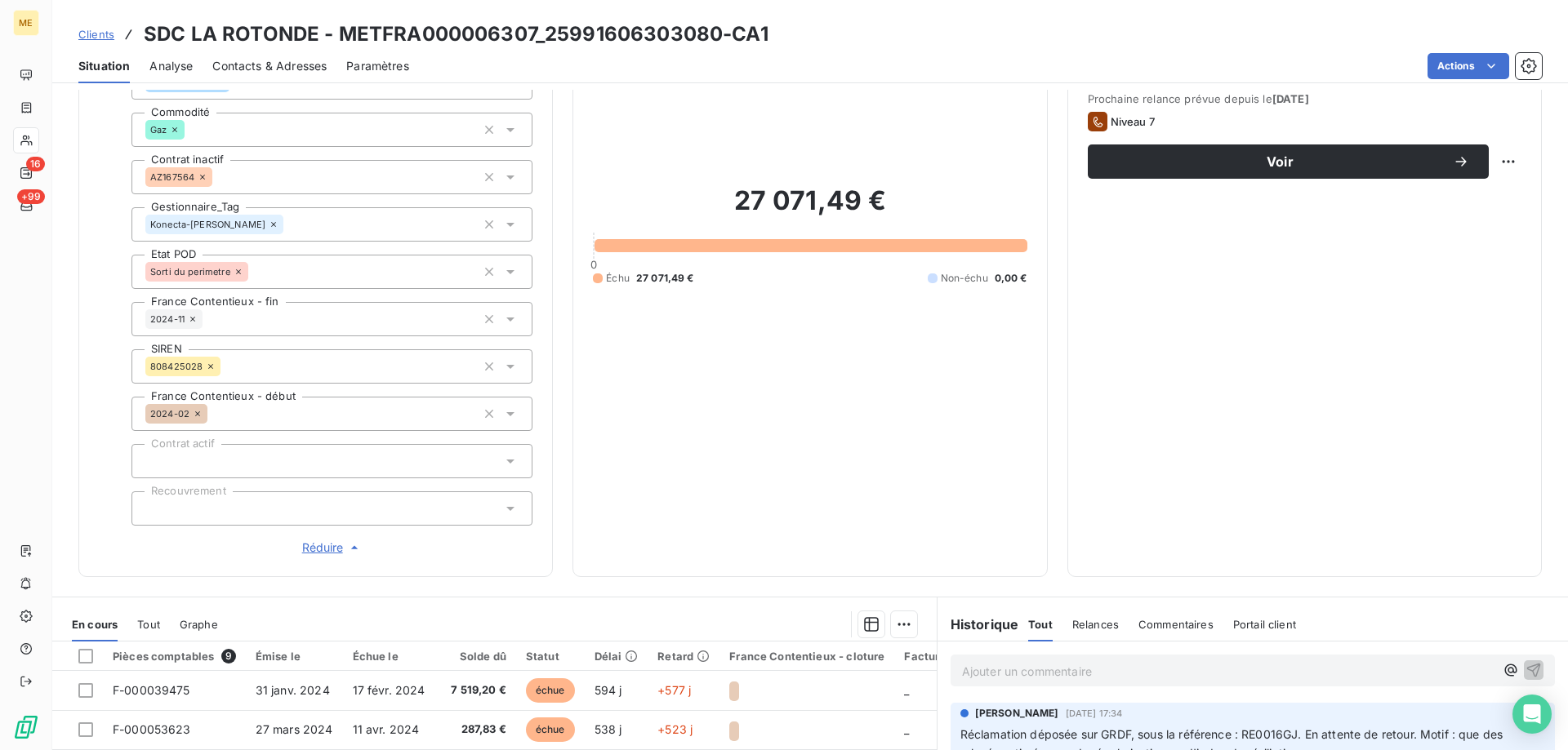
scroll to position [472, 0]
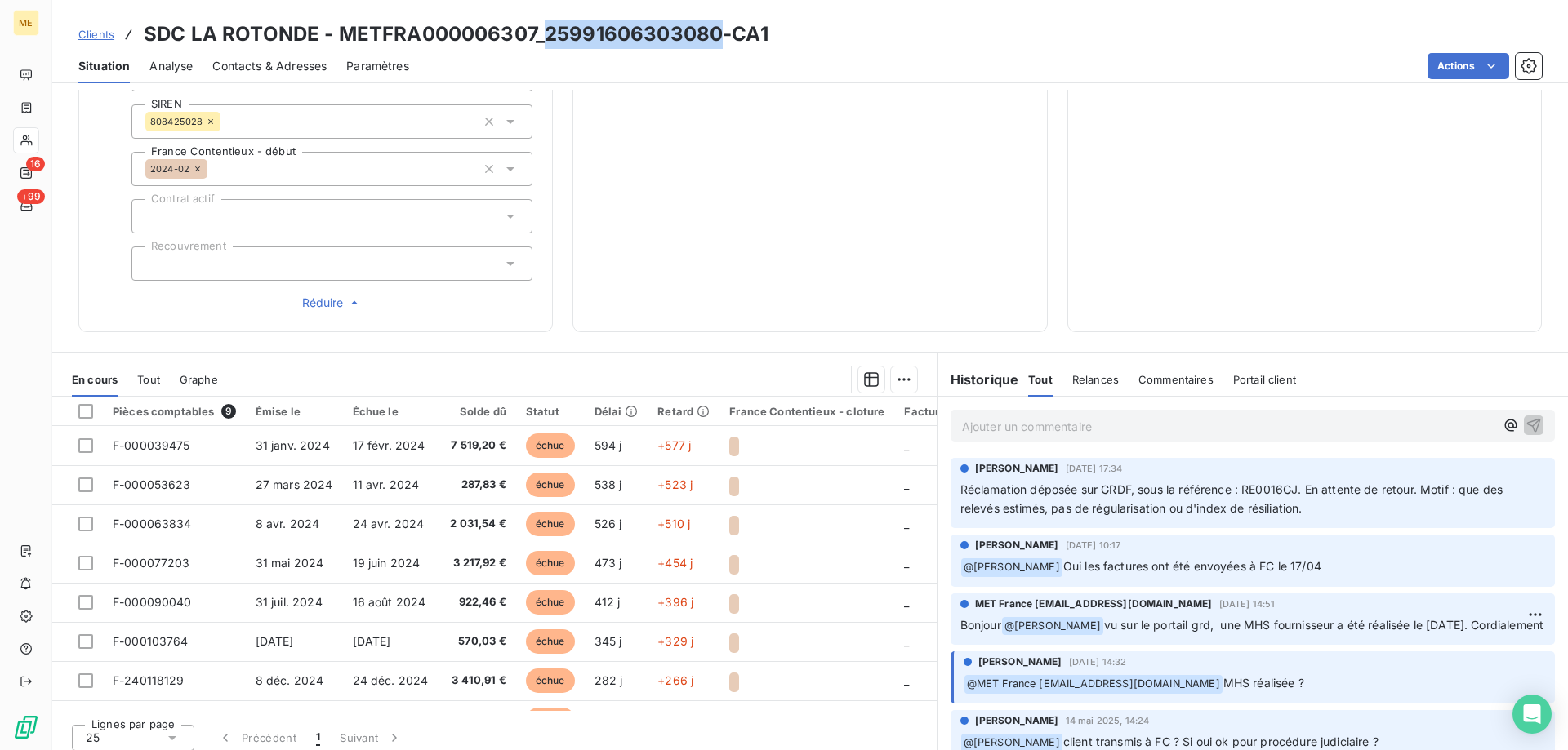
drag, startPoint x: 546, startPoint y: 36, endPoint x: 713, endPoint y: 43, distance: 167.1
click at [713, 43] on h3 "SDC LA ROTONDE - METFRA000006307_25991606303080-CA1" at bounding box center [456, 35] width 625 height 30
copy h3 "25991606303080"
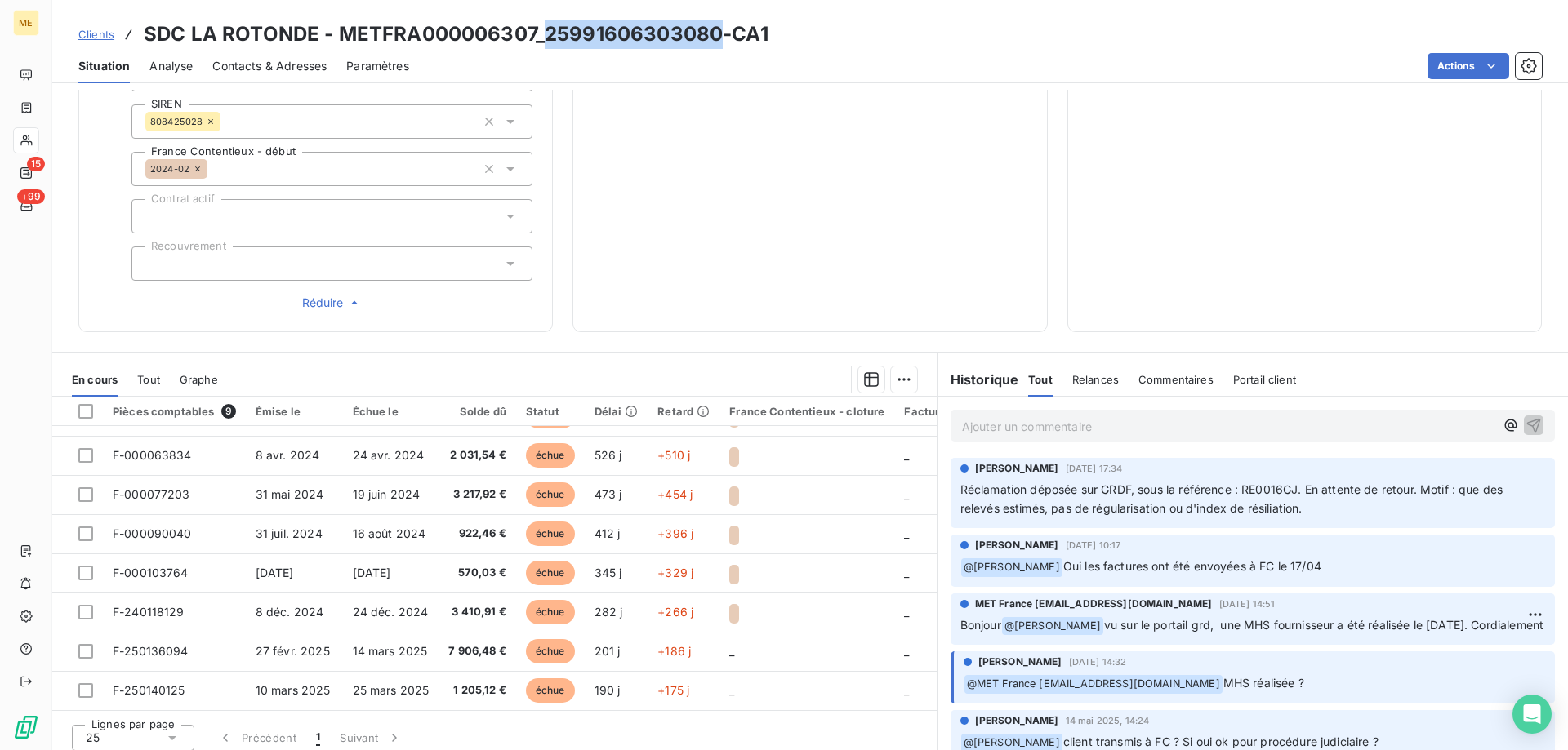
scroll to position [0, 0]
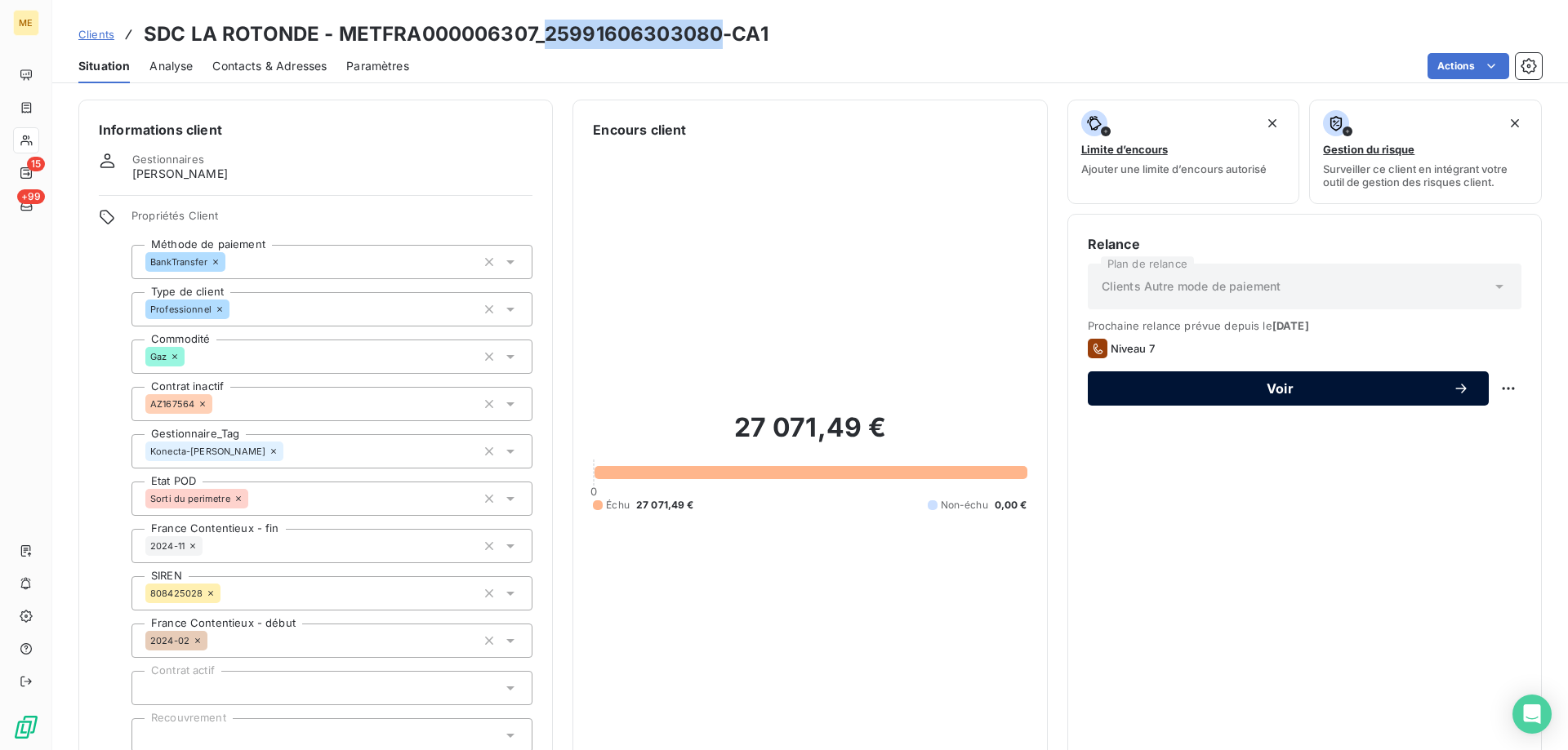
click at [1199, 392] on span "Voir" at bounding box center [1281, 388] width 346 height 13
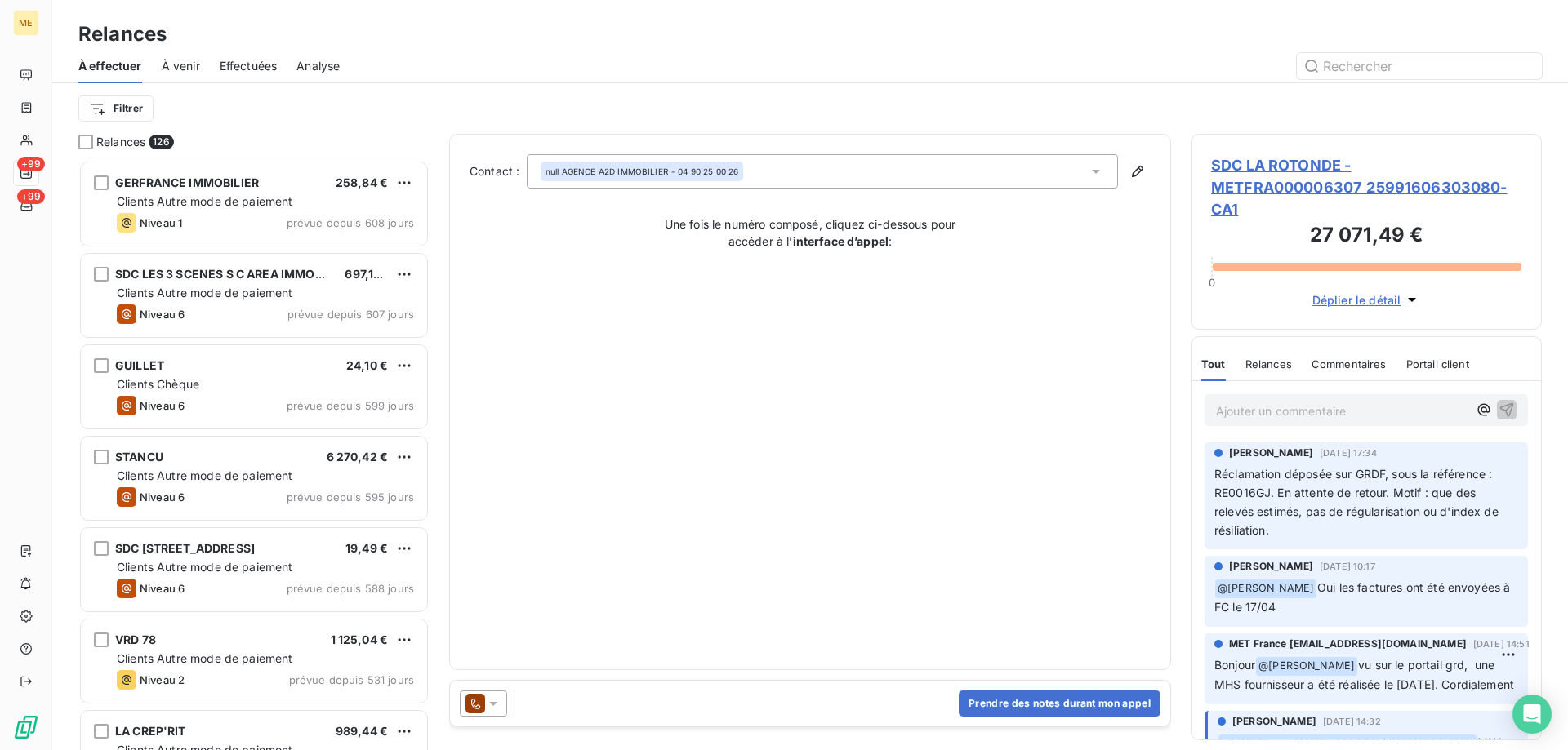
scroll to position [578, 339]
click at [500, 699] on icon at bounding box center [493, 703] width 16 height 16
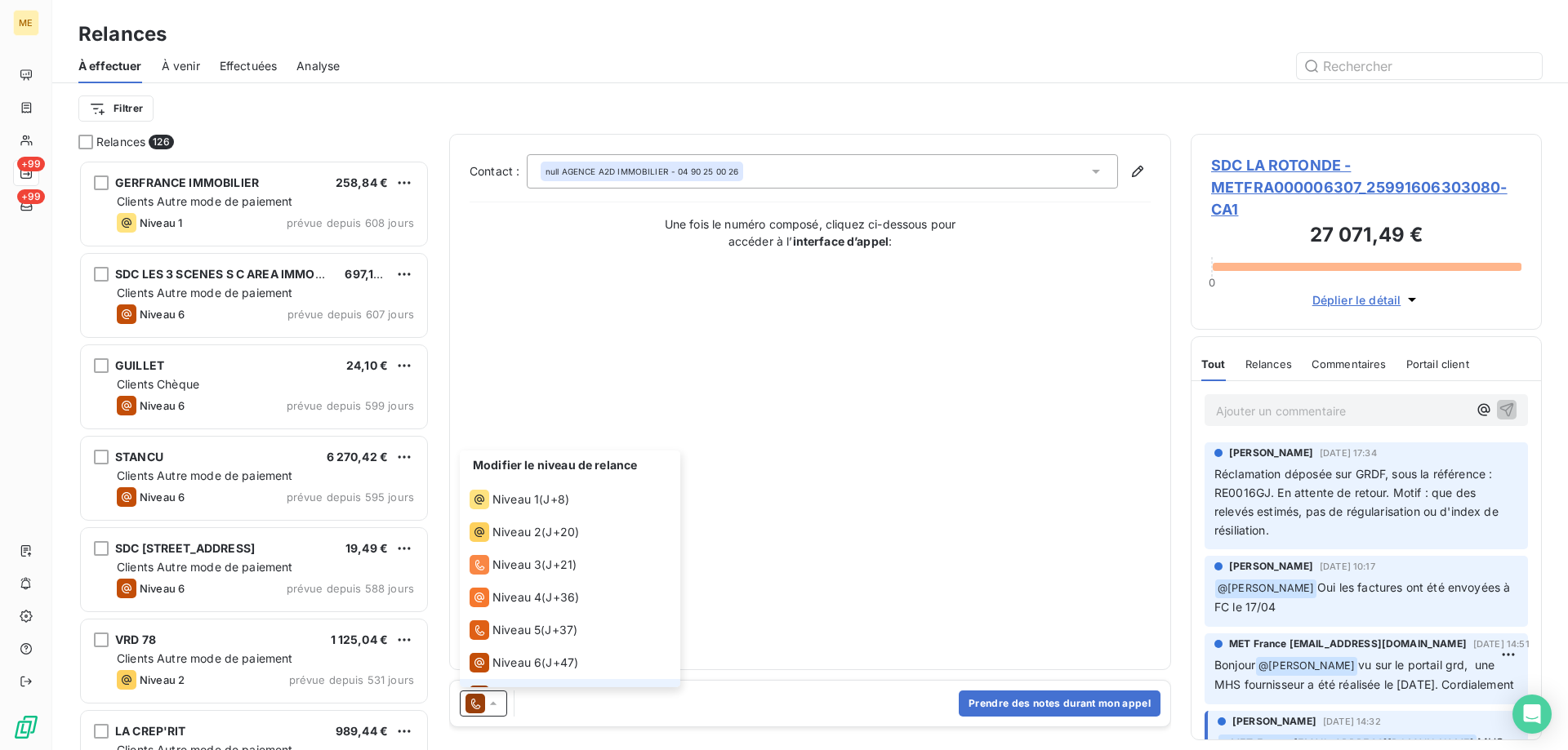
scroll to position [25, 0]
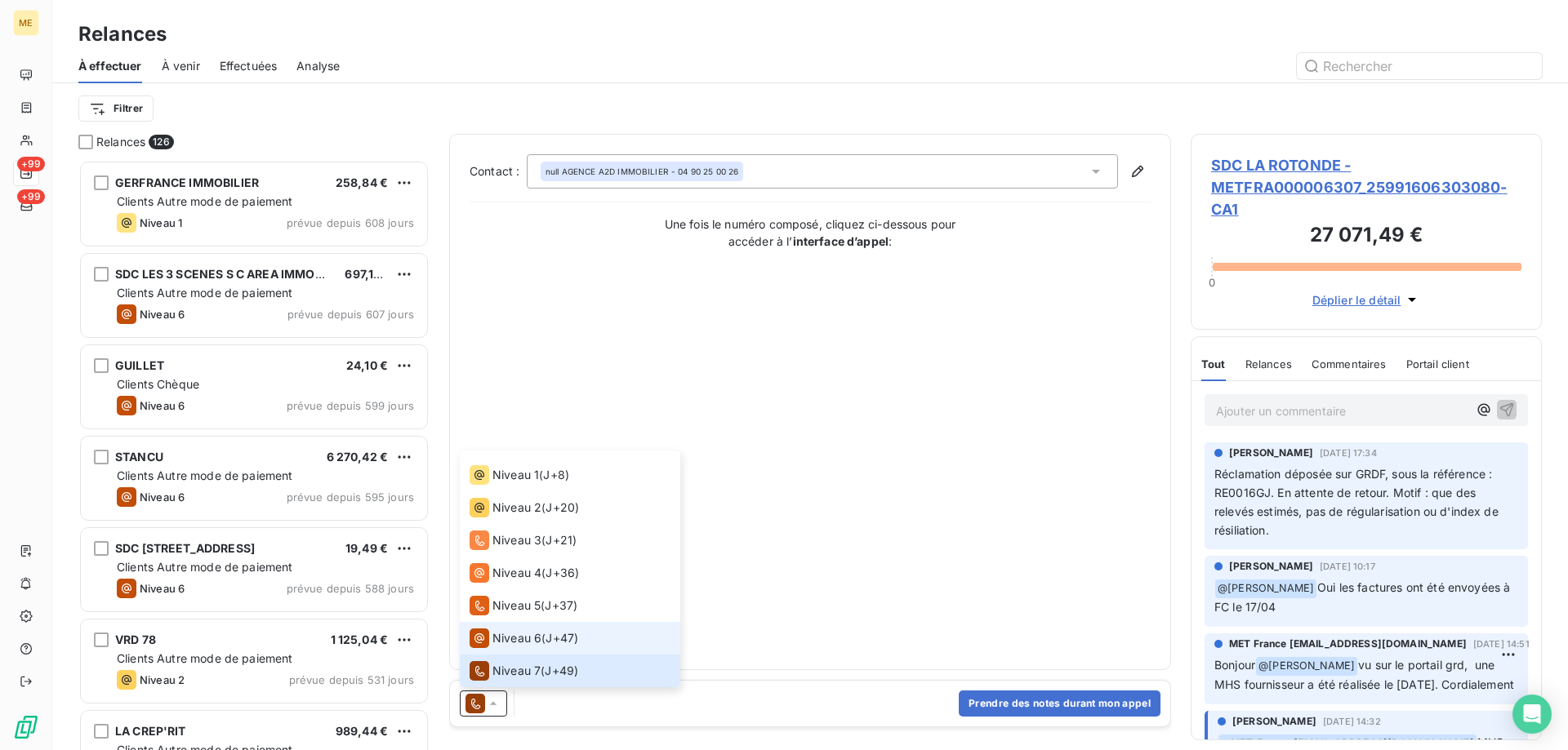
click at [501, 634] on span "Niveau 6" at bounding box center [517, 639] width 49 height 16
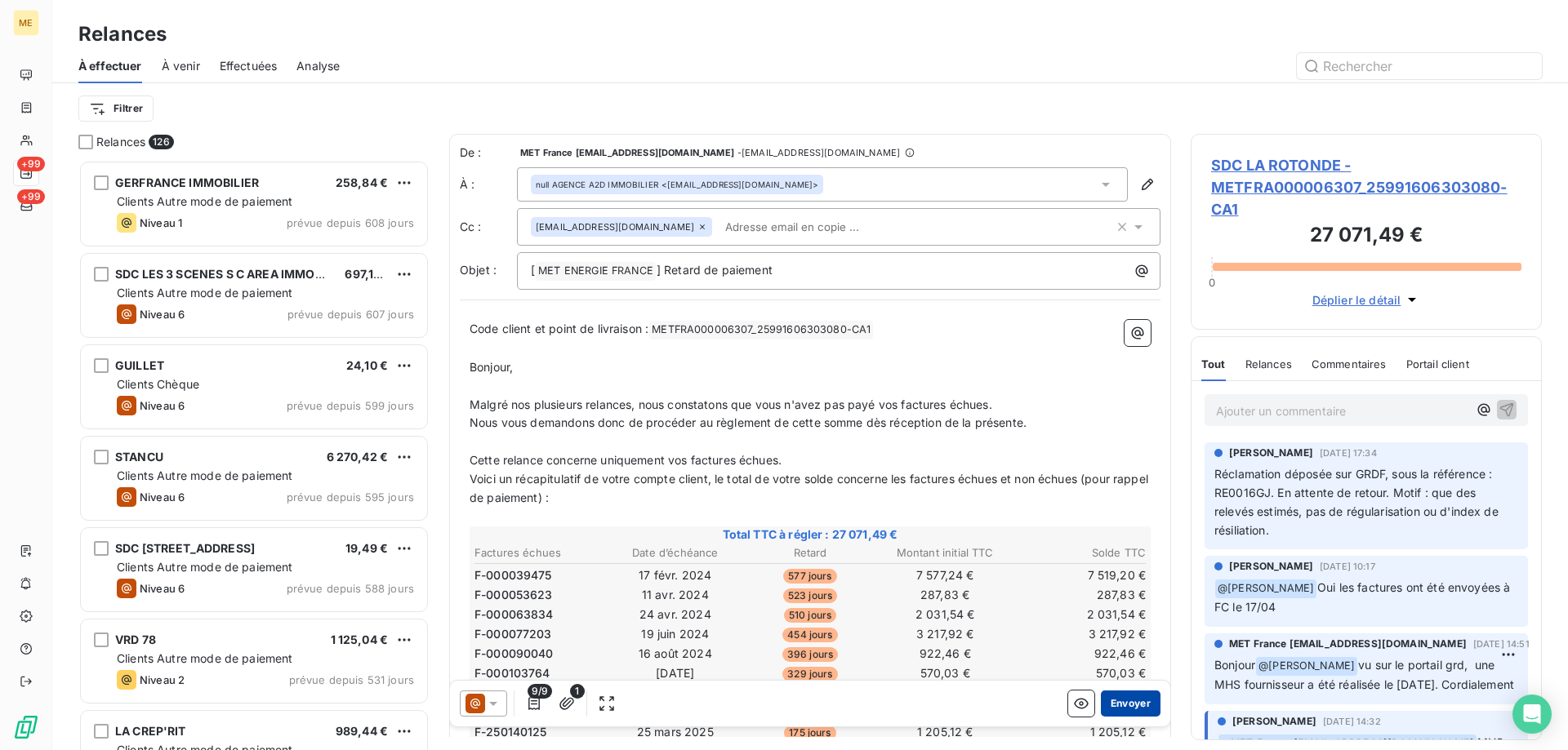
click at [1112, 702] on button "Envoyer" at bounding box center [1131, 703] width 60 height 26
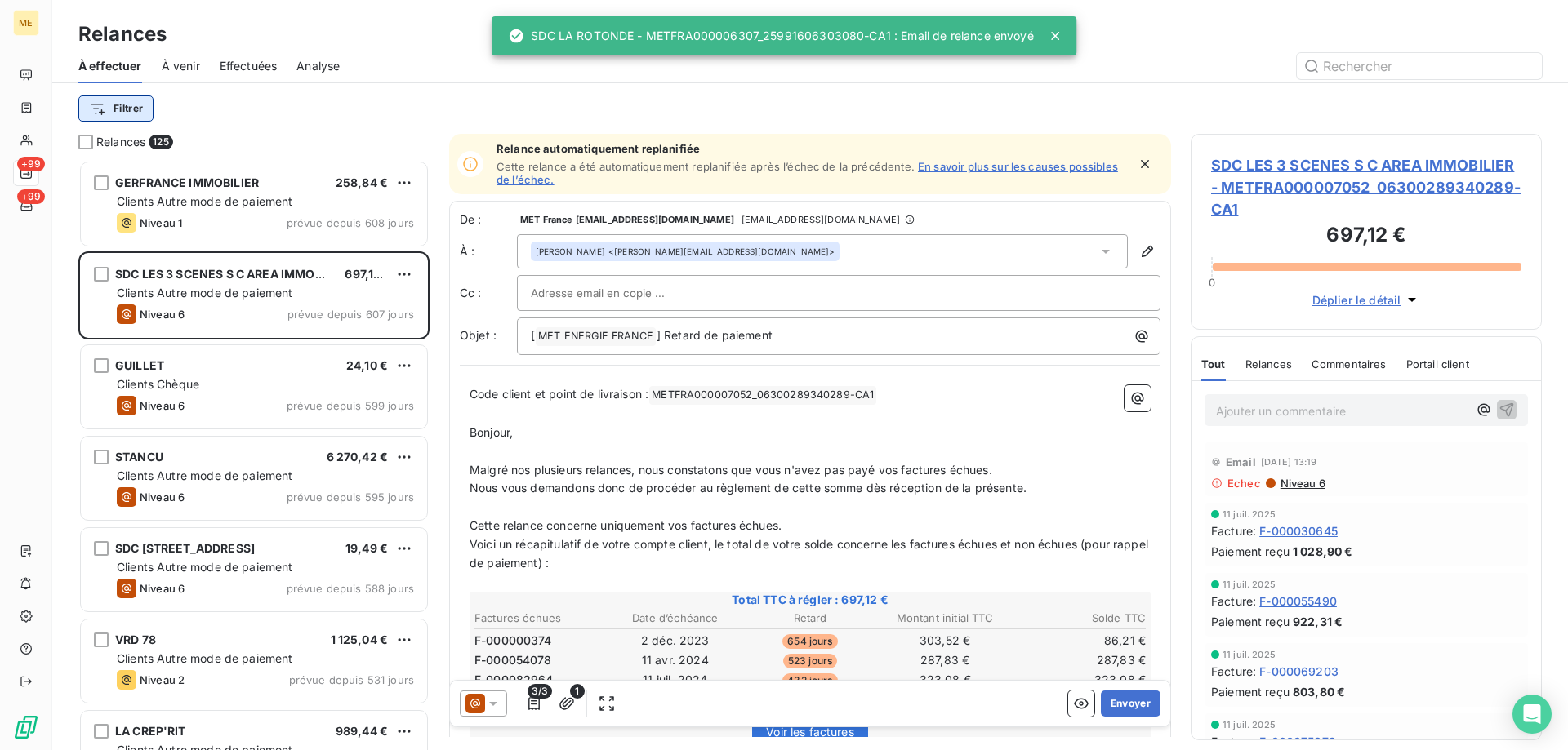
click at [111, 115] on html "ME +99 +99 Relances À effectuer À venir Effectuées Analyse Filtrer Relances 125…" at bounding box center [784, 457] width 1568 height 914
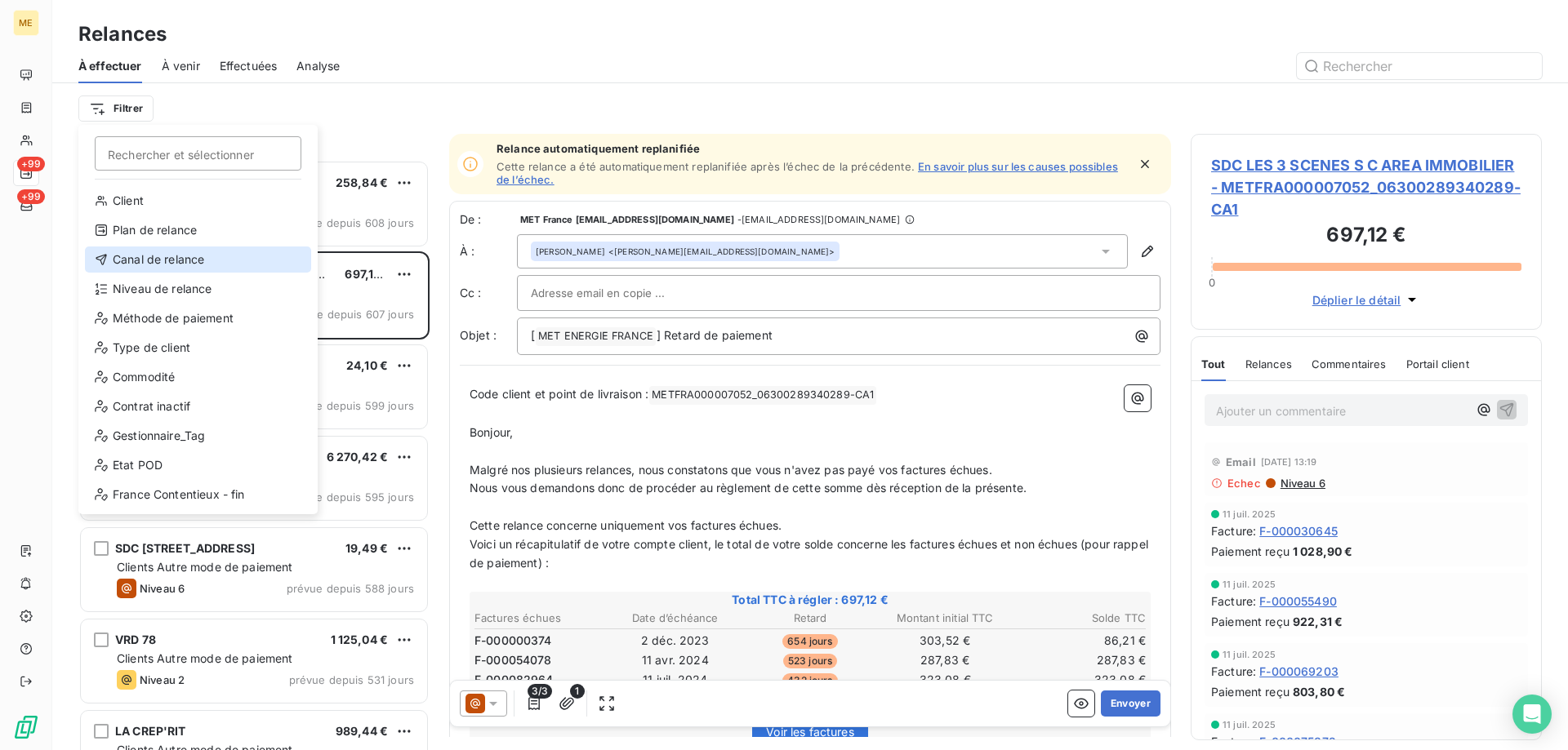
click at [176, 259] on div "Canal de relance" at bounding box center [198, 259] width 227 height 26
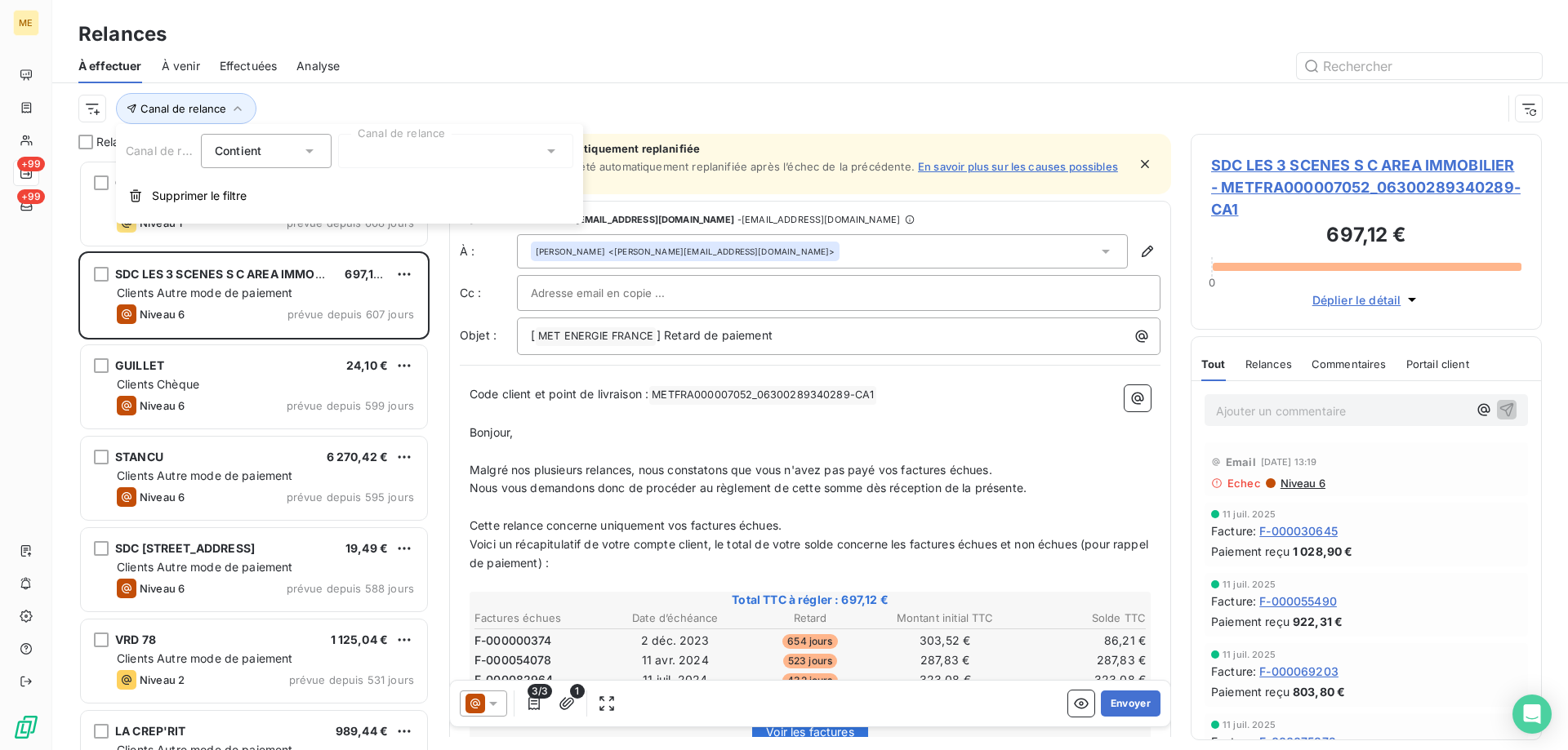
click at [382, 160] on div at bounding box center [455, 151] width 235 height 35
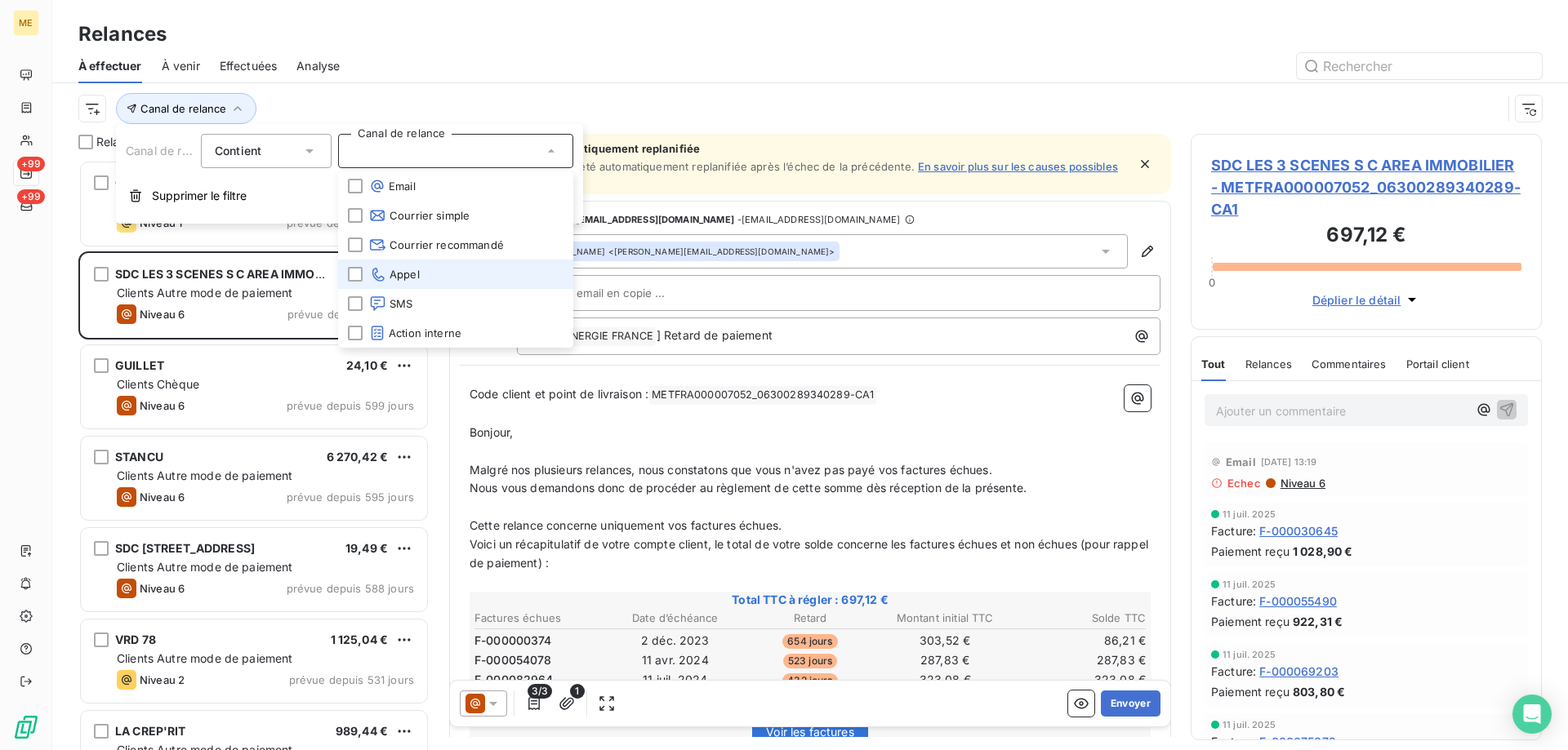
click at [396, 271] on span "Appel" at bounding box center [394, 274] width 51 height 16
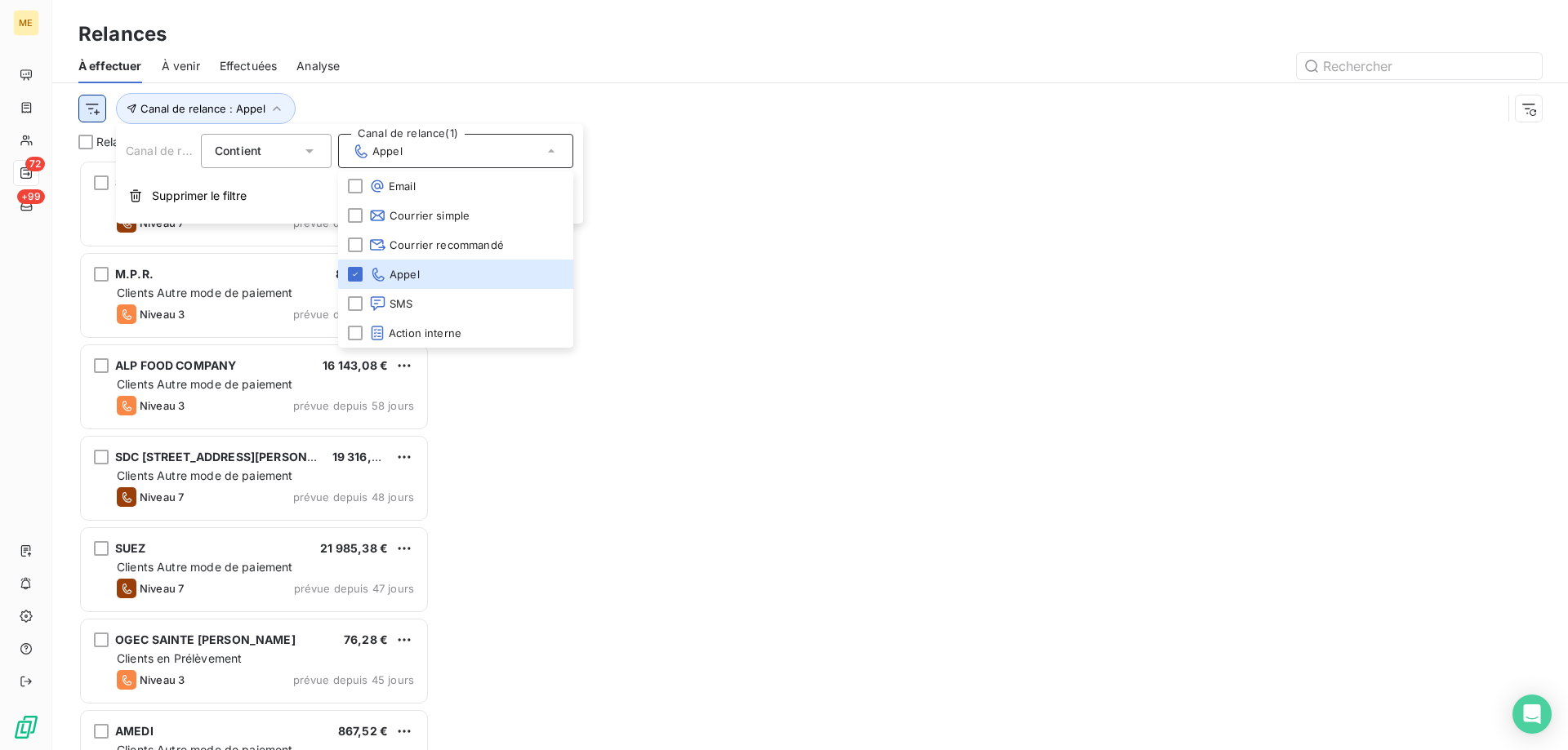
scroll to position [578, 339]
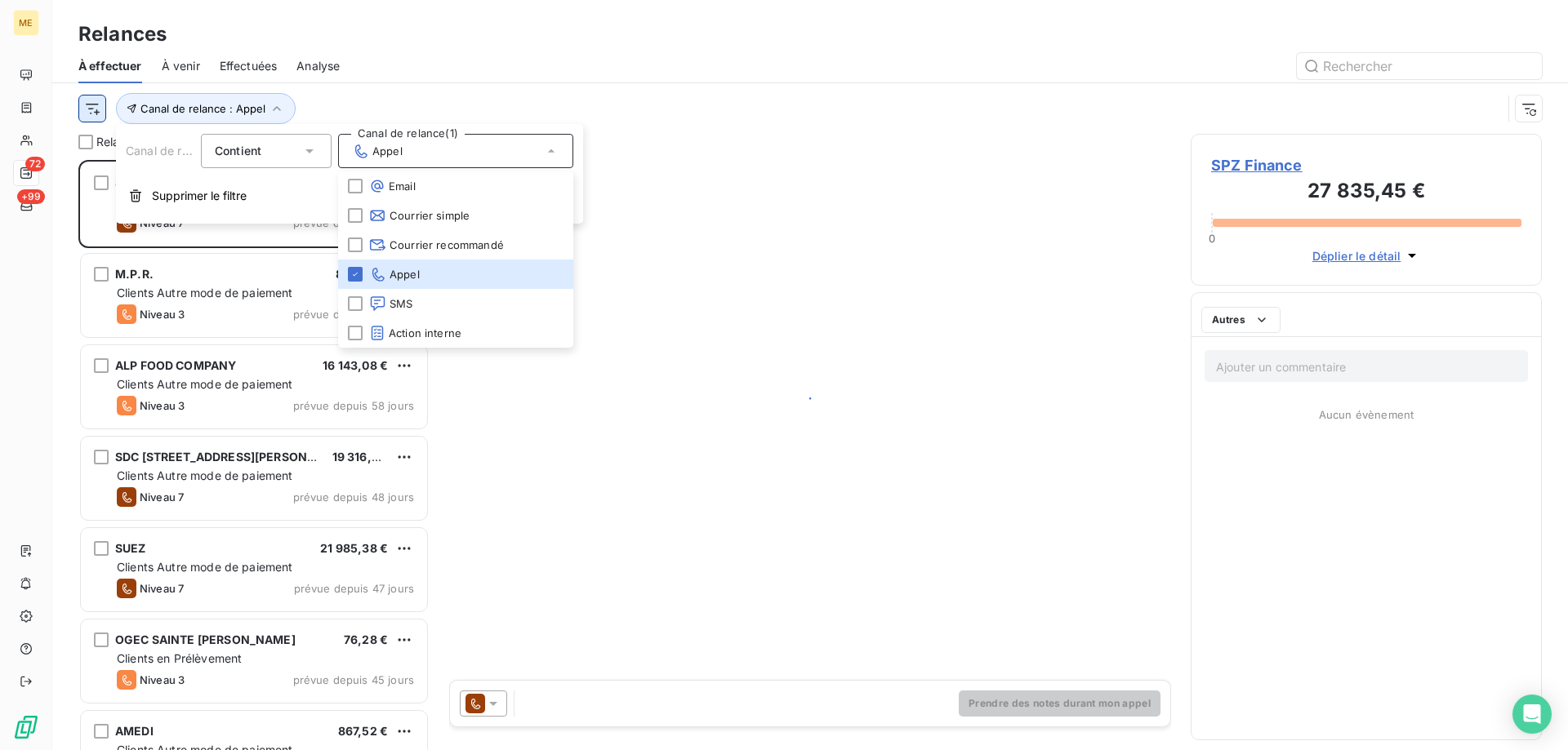
click at [87, 105] on html "ME 72 +99 Relances À effectuer À venir Effectuées Analyse Canal de relance : Ap…" at bounding box center [784, 457] width 1568 height 914
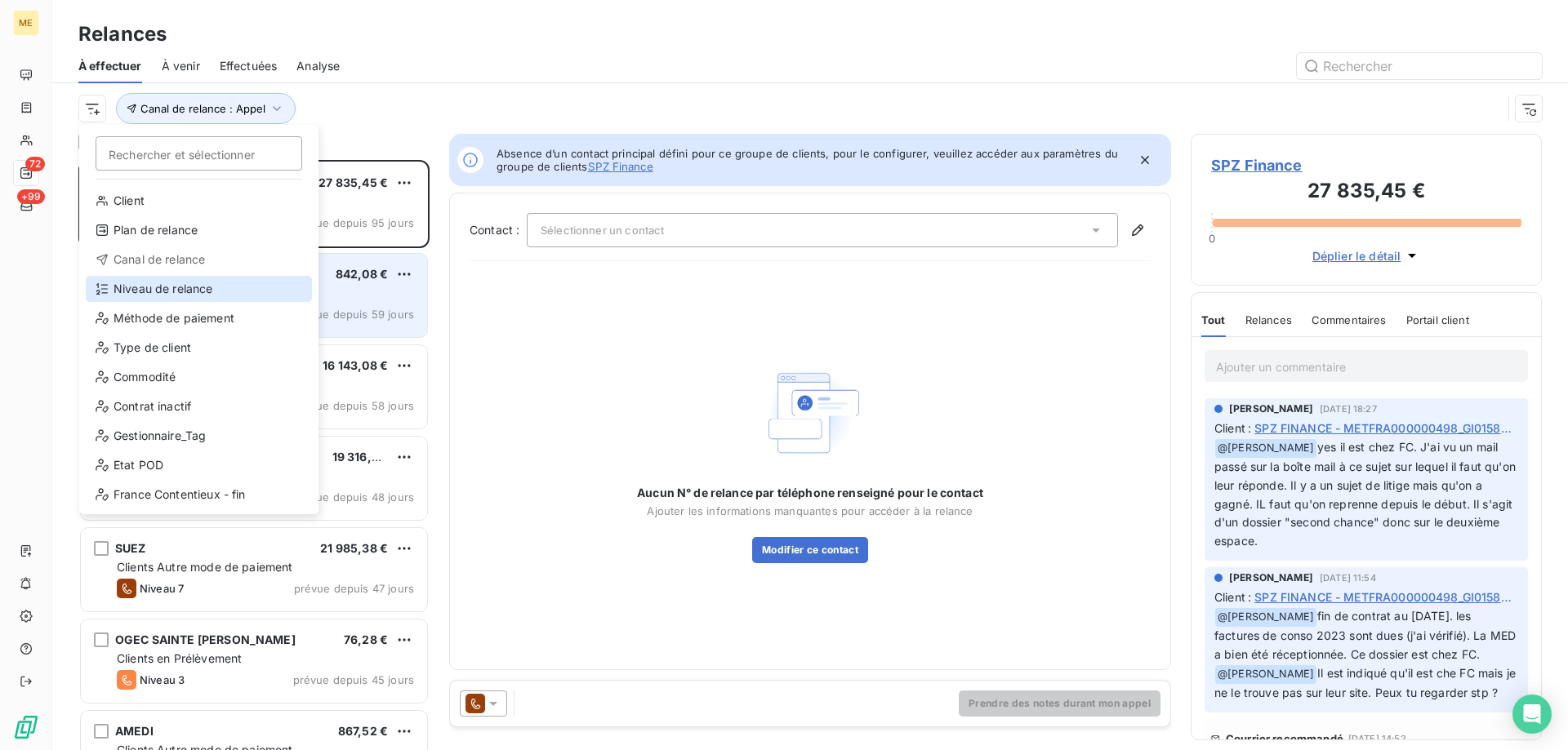
click at [186, 291] on div "Niveau de relance" at bounding box center [199, 289] width 227 height 26
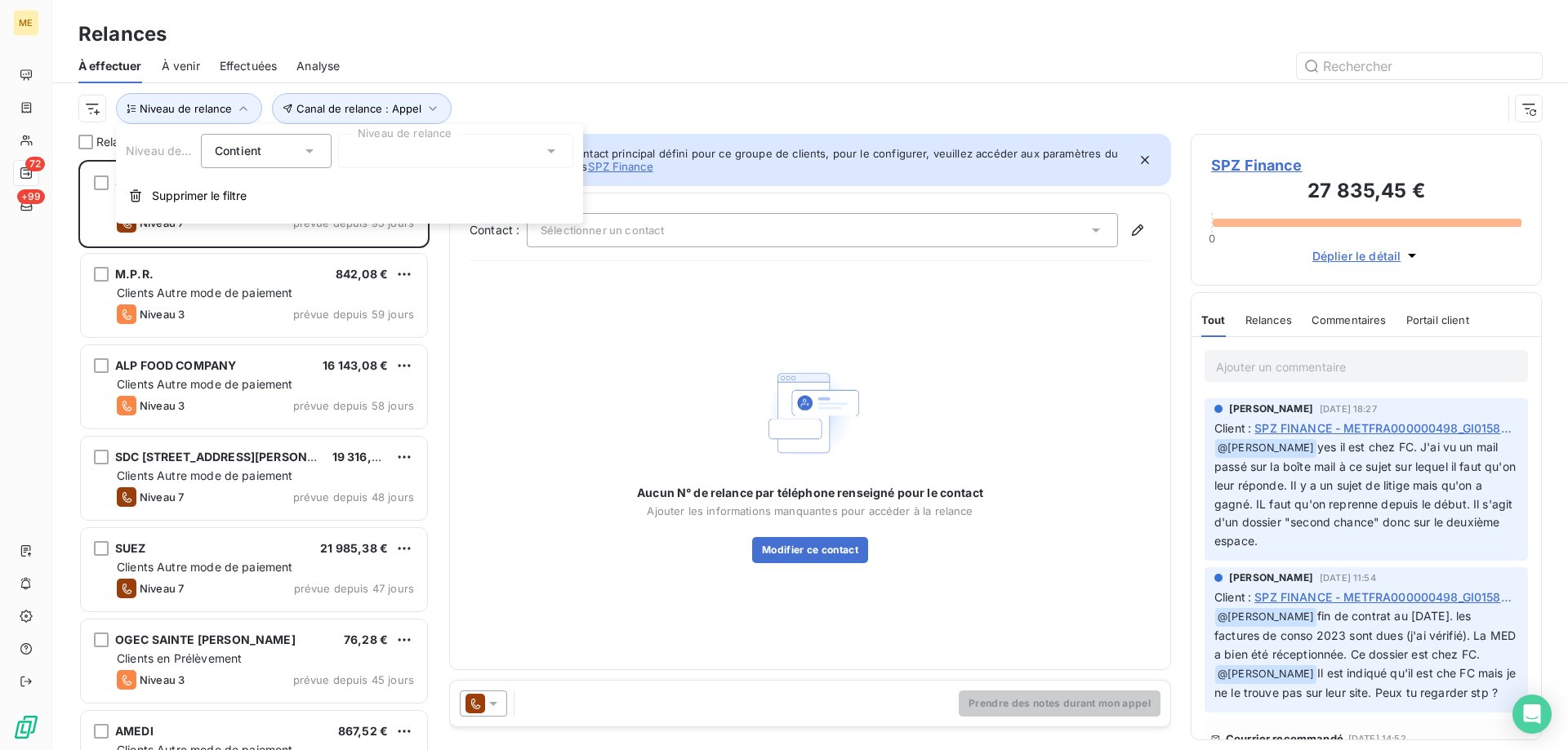
click at [401, 145] on div at bounding box center [455, 151] width 235 height 35
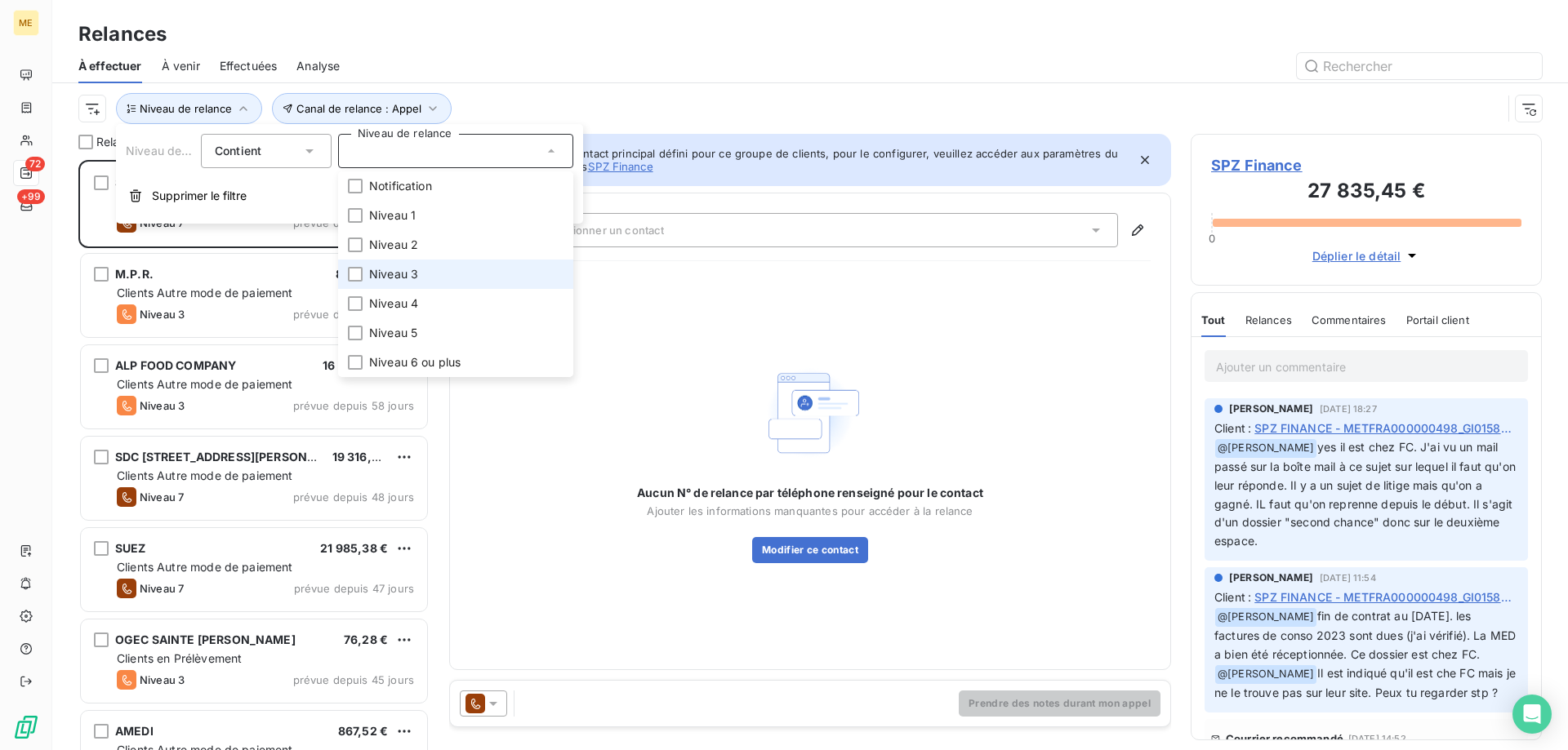
click at [427, 285] on li "Niveau 3" at bounding box center [455, 274] width 235 height 30
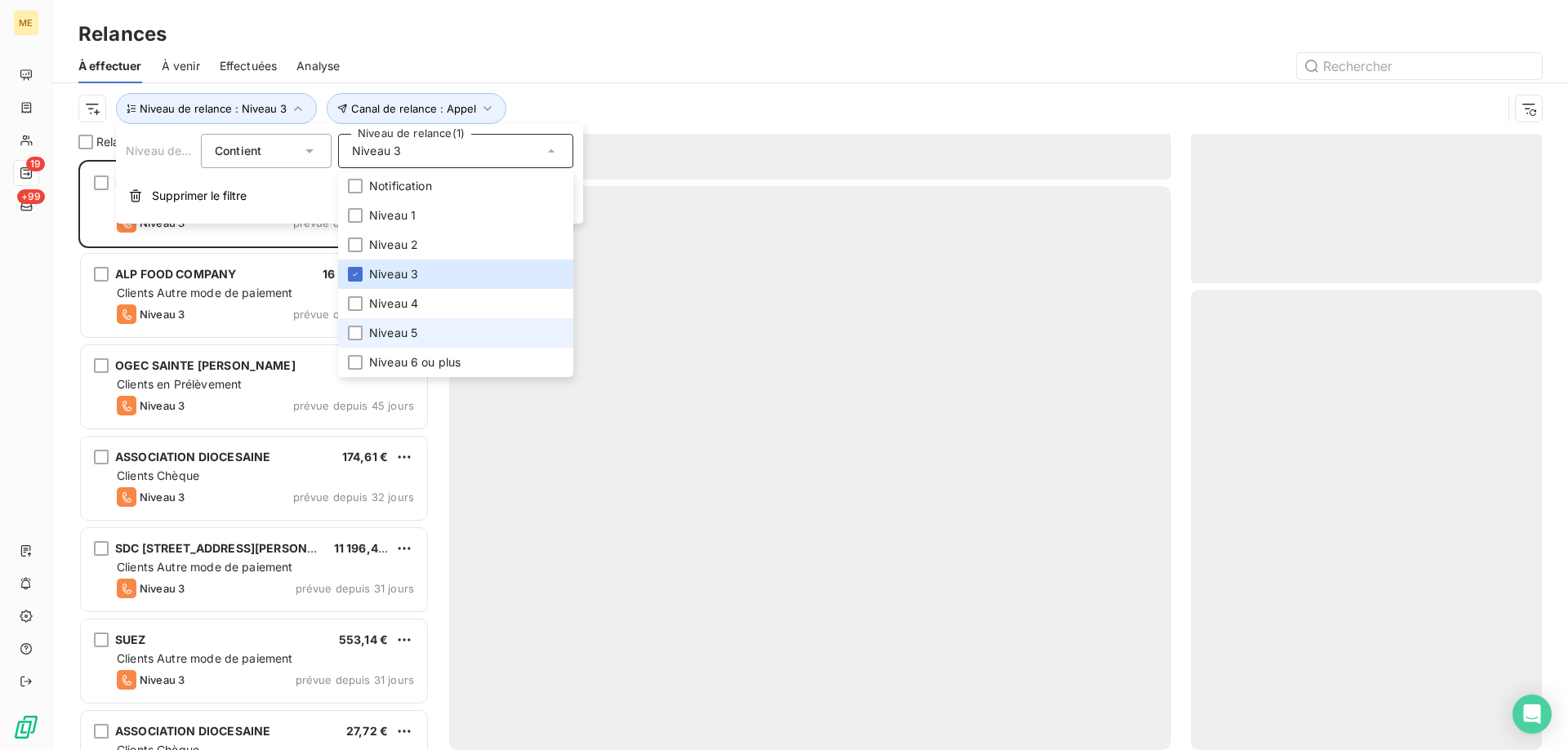
click at [432, 324] on li "Niveau 5" at bounding box center [455, 334] width 235 height 30
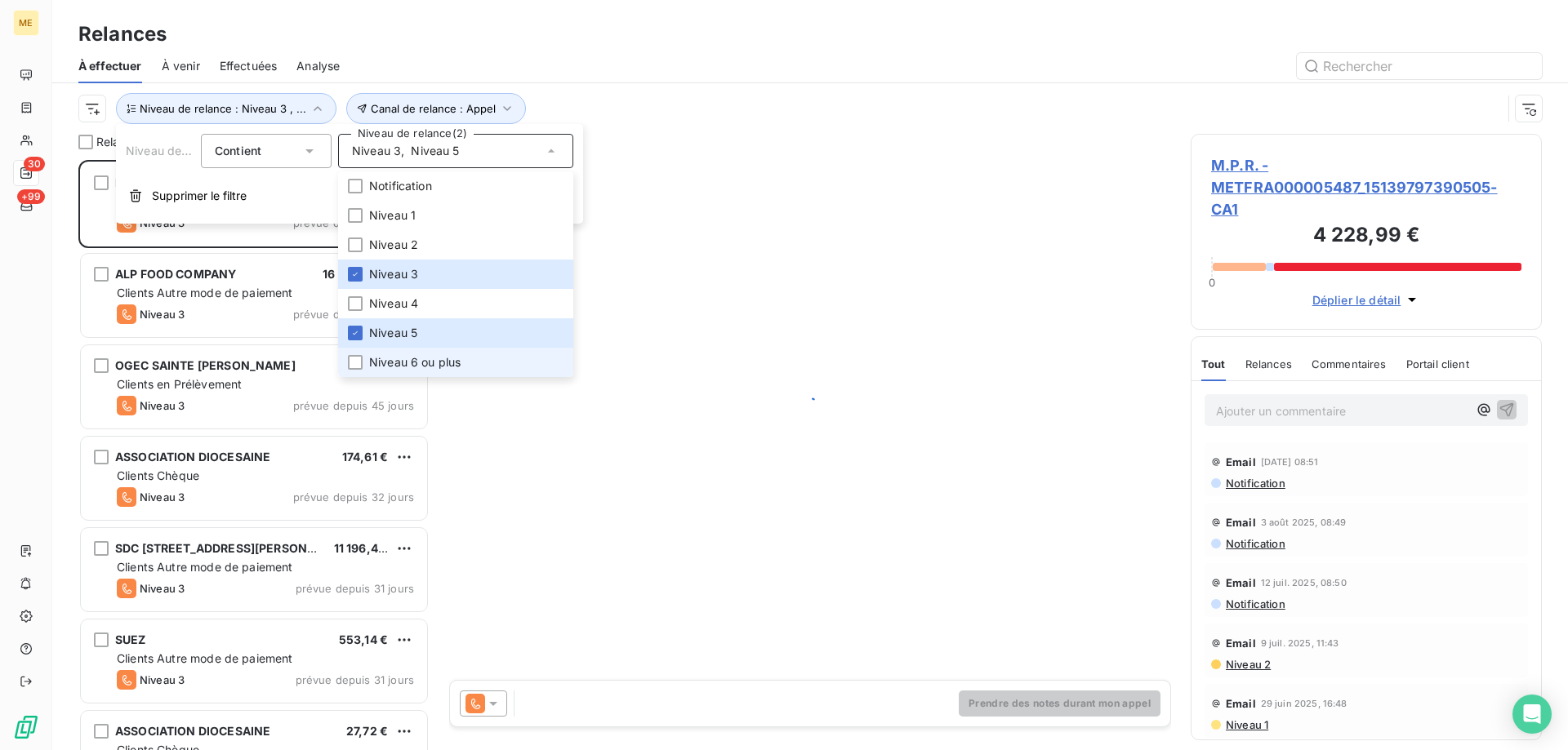
scroll to position [578, 339]
click at [436, 368] on span "Niveau 6 ou plus" at bounding box center [415, 363] width 91 height 16
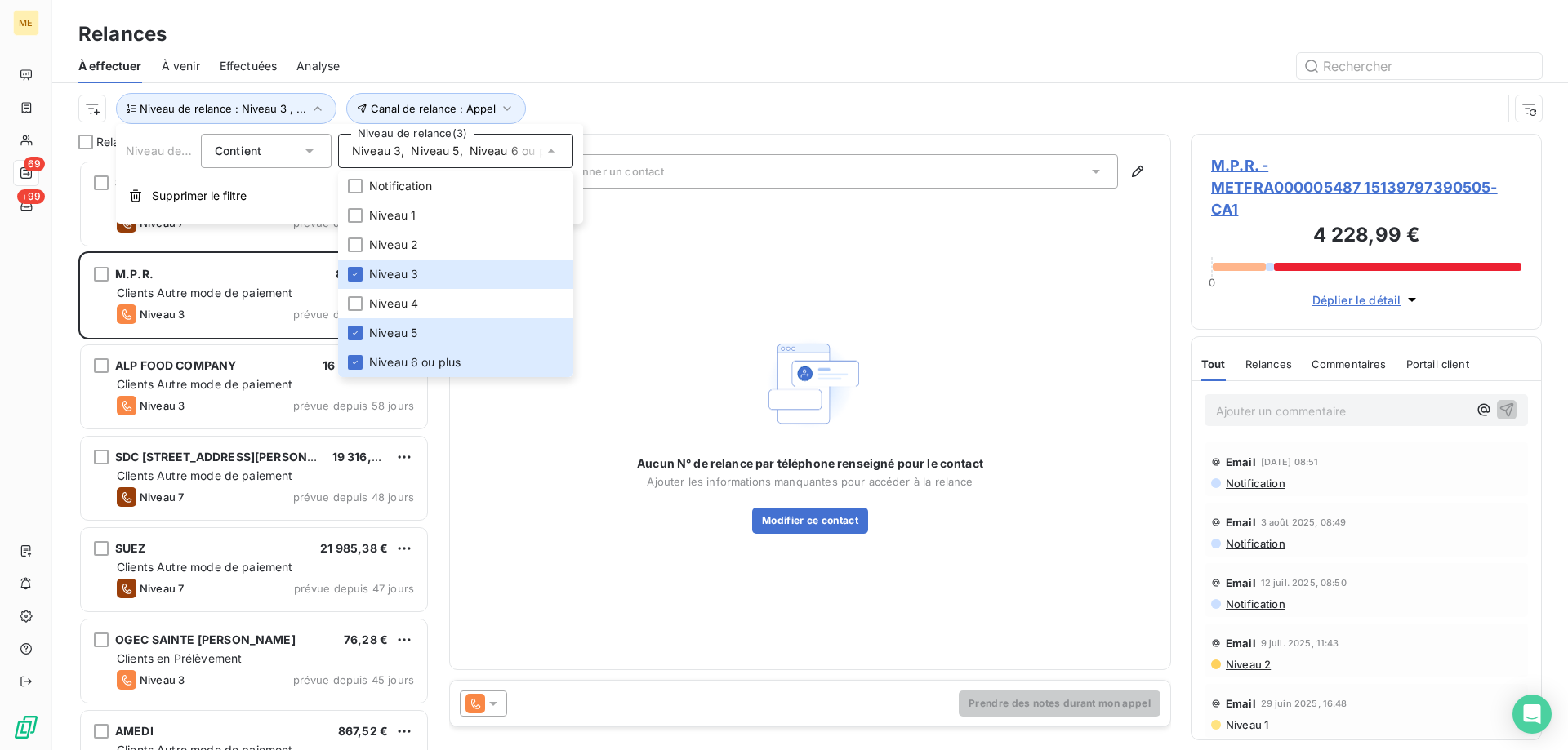
click at [78, 94] on div "Canal de relance : Appel Niveau de relance : Niveau 3 , ..." at bounding box center [790, 108] width 1424 height 31
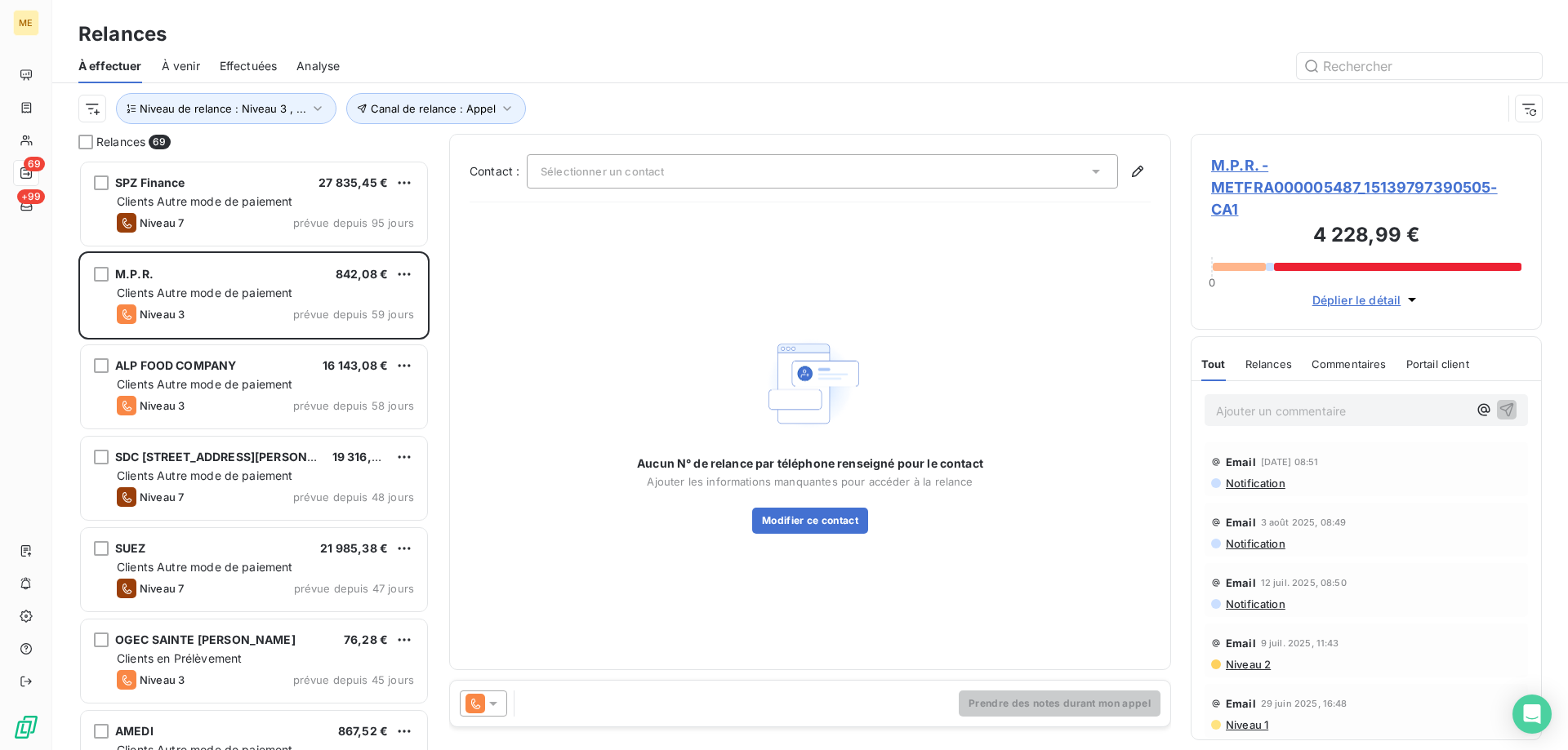
click at [98, 113] on html "ME 69 +99 Relances À effectuer À venir Effectuées Analyse Canal de relance : Ap…" at bounding box center [784, 457] width 1568 height 914
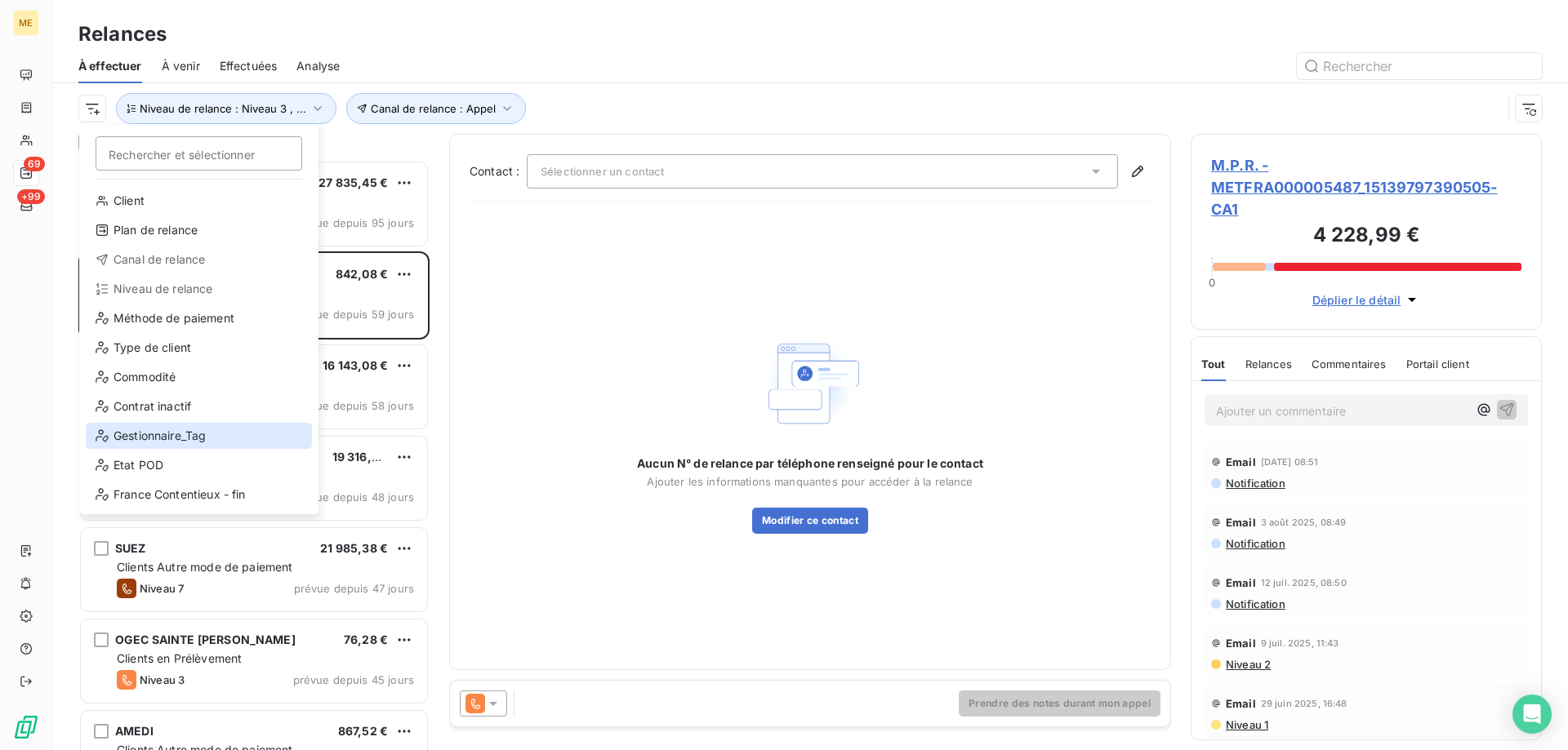
click at [207, 428] on div "Gestionnaire_Tag" at bounding box center [199, 436] width 227 height 26
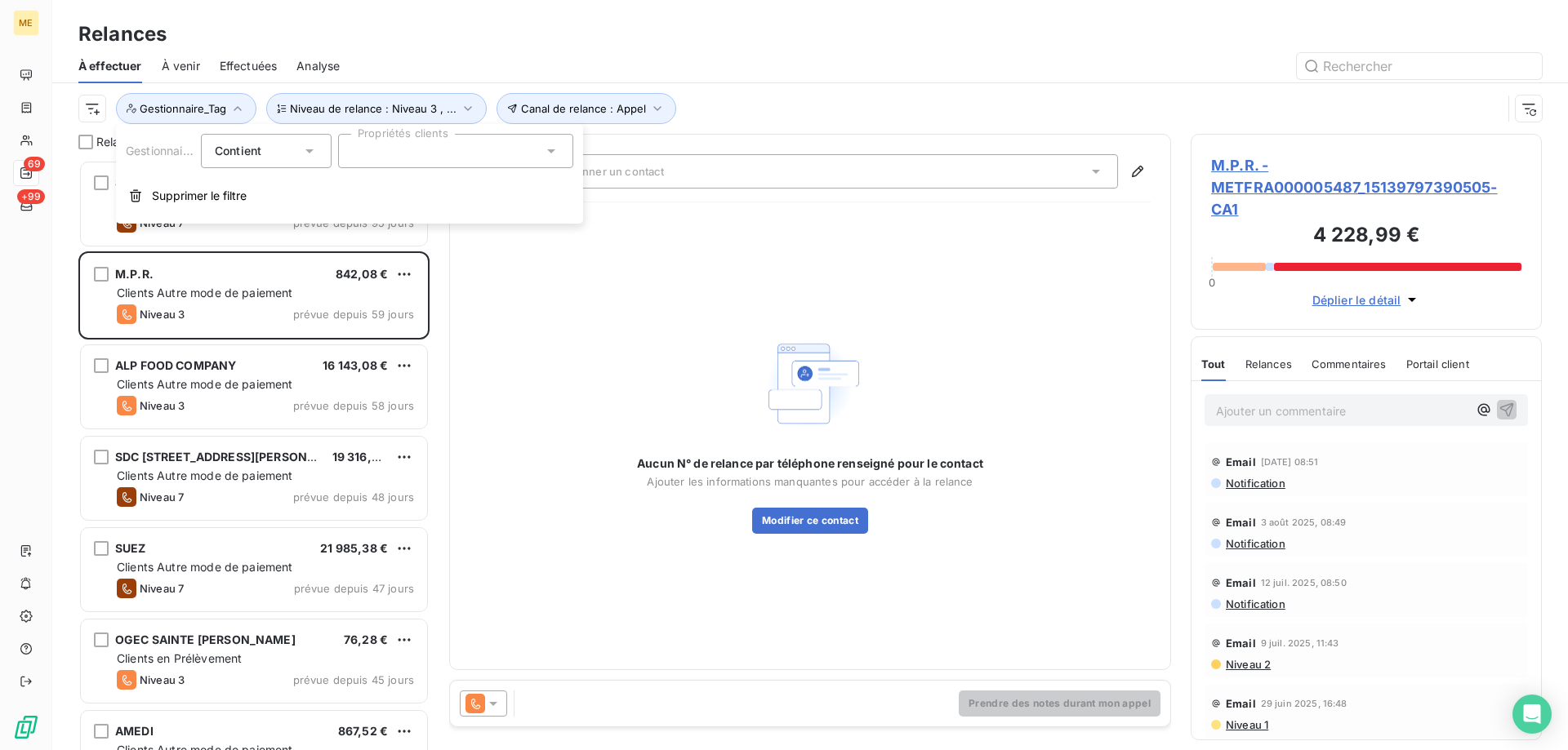
click at [382, 158] on div at bounding box center [455, 151] width 235 height 35
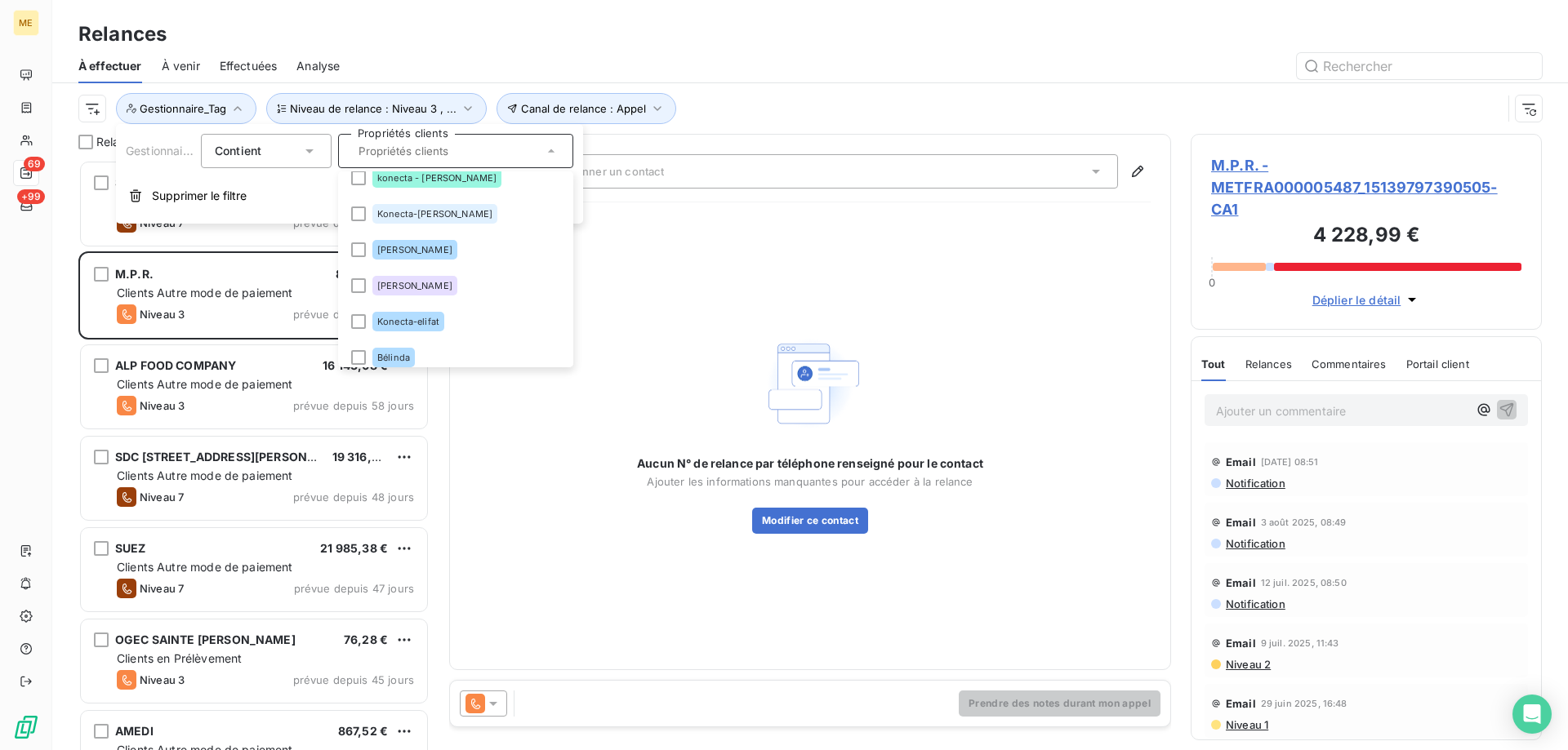
scroll to position [571, 0]
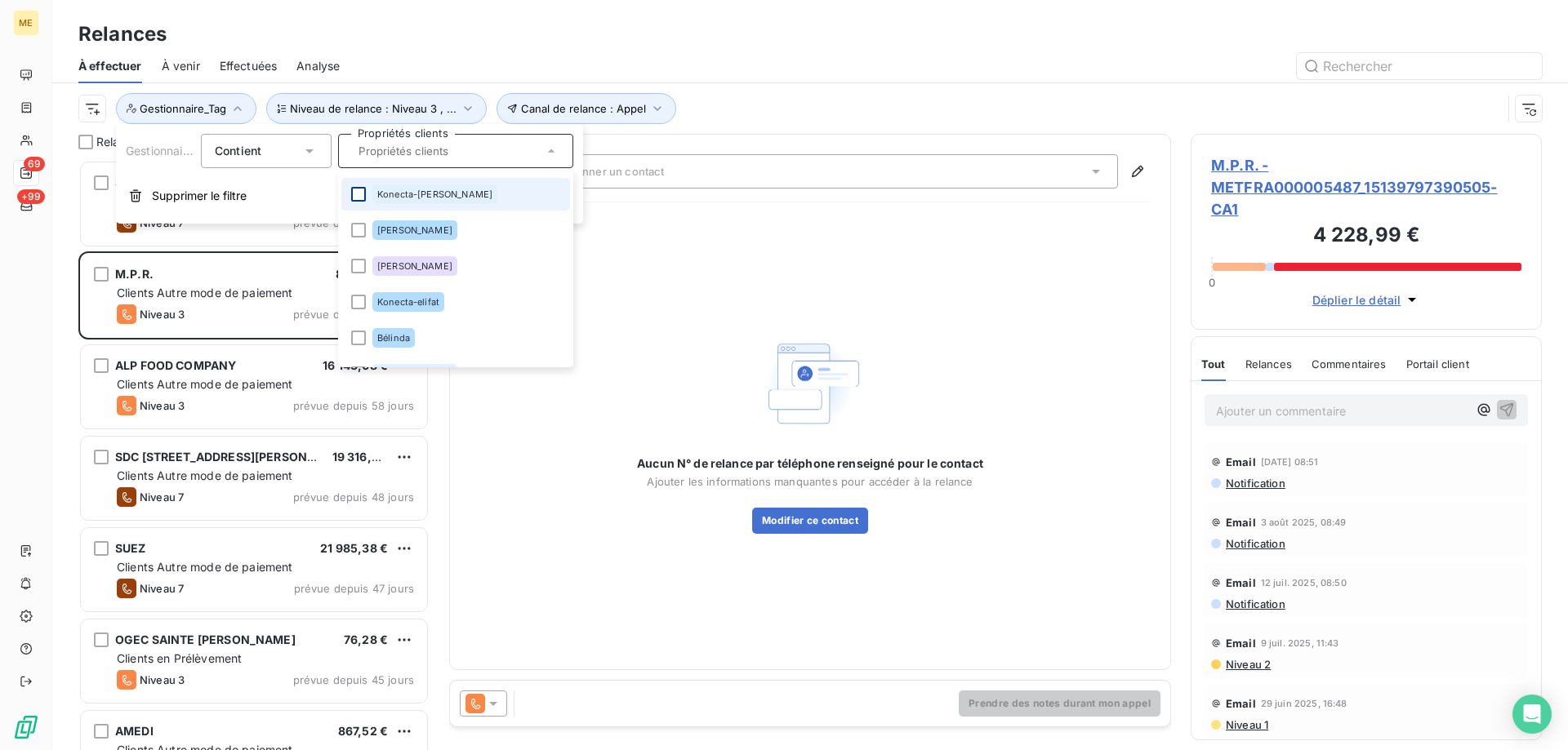
click at [360, 199] on div at bounding box center [358, 194] width 15 height 15
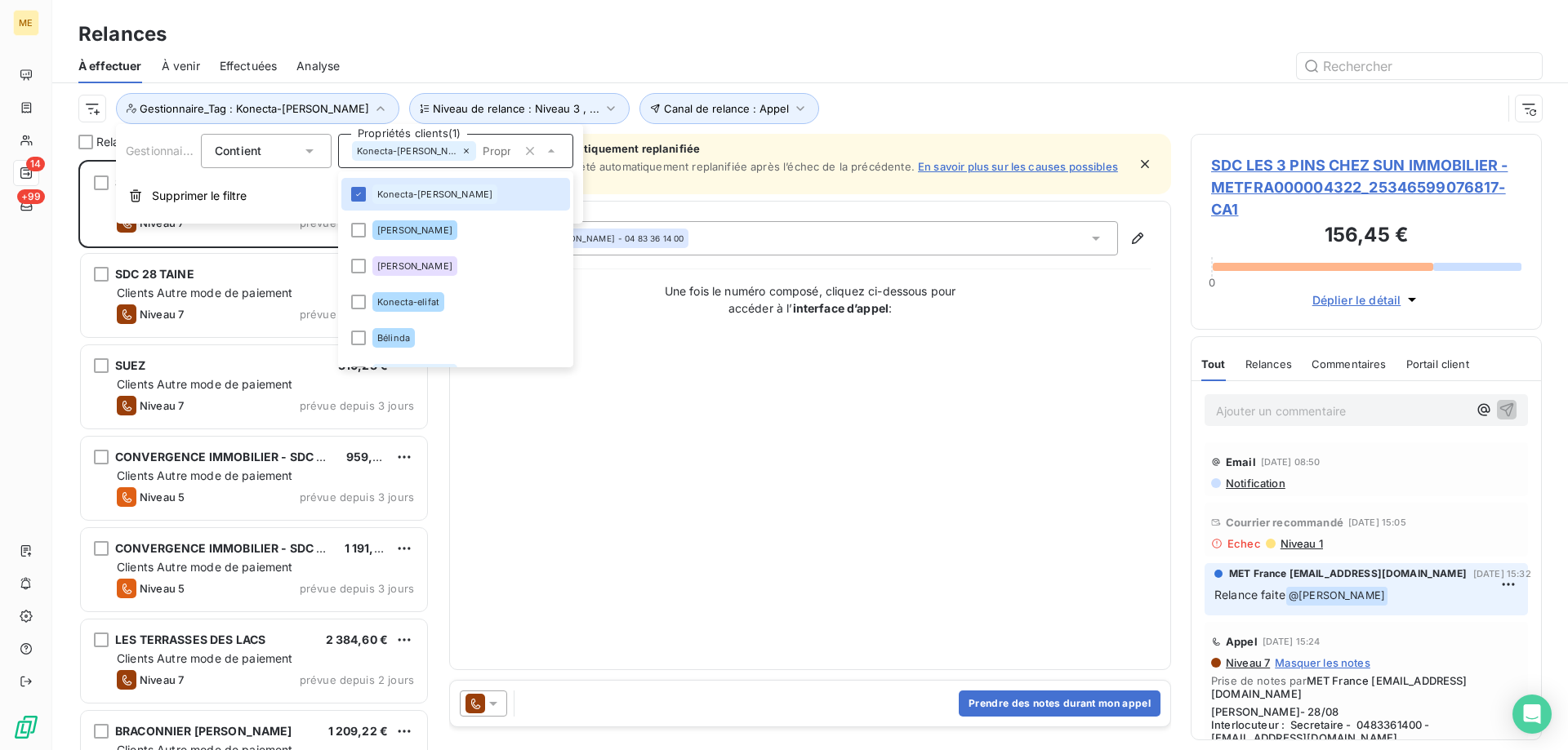
click at [727, 436] on div "Contact : [PERSON_NAME] - 04 83 36 14 00 Une fois le numéro composé, cliquez ci…" at bounding box center [811, 436] width 682 height 429
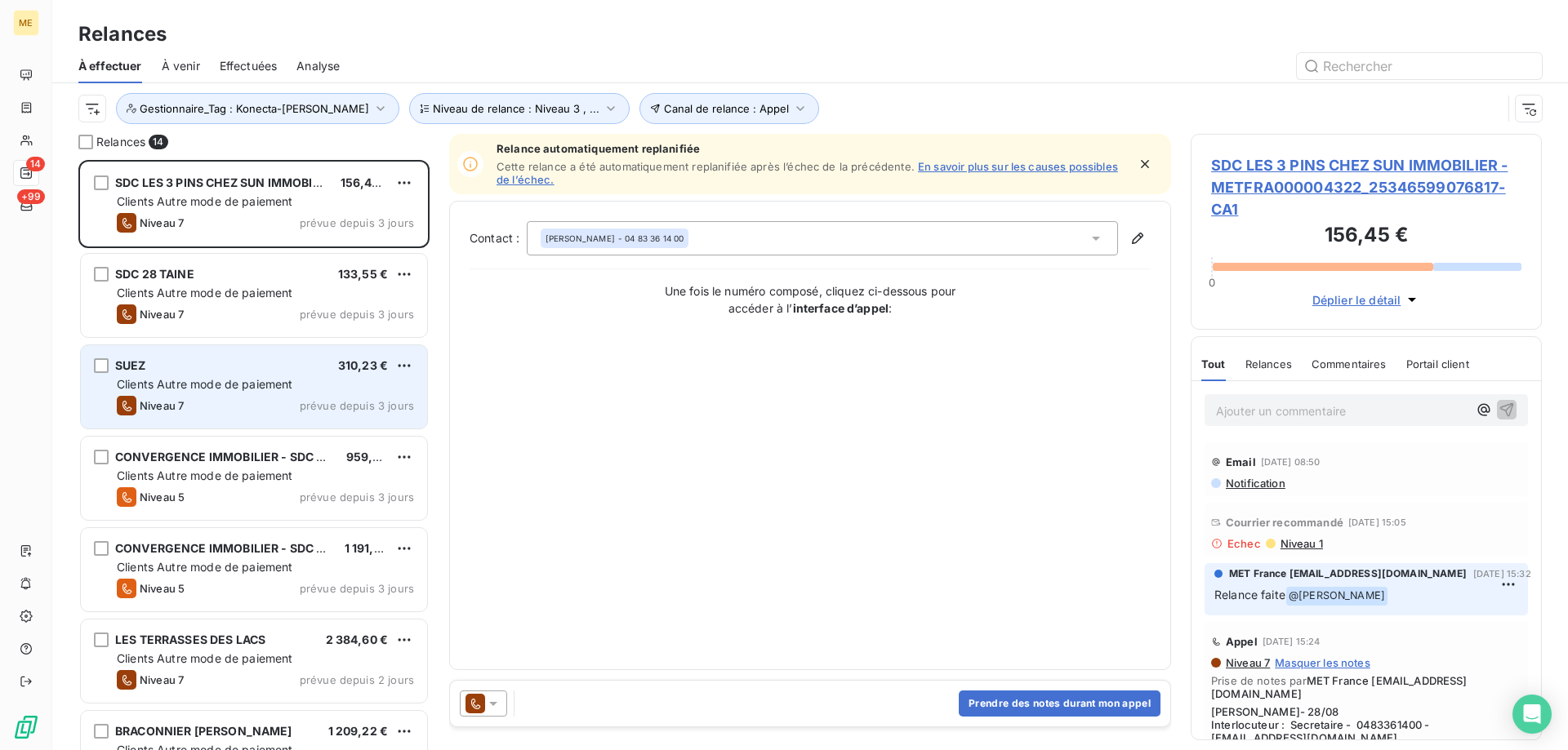
click at [240, 386] on span "Clients Autre mode de paiement" at bounding box center [206, 384] width 177 height 14
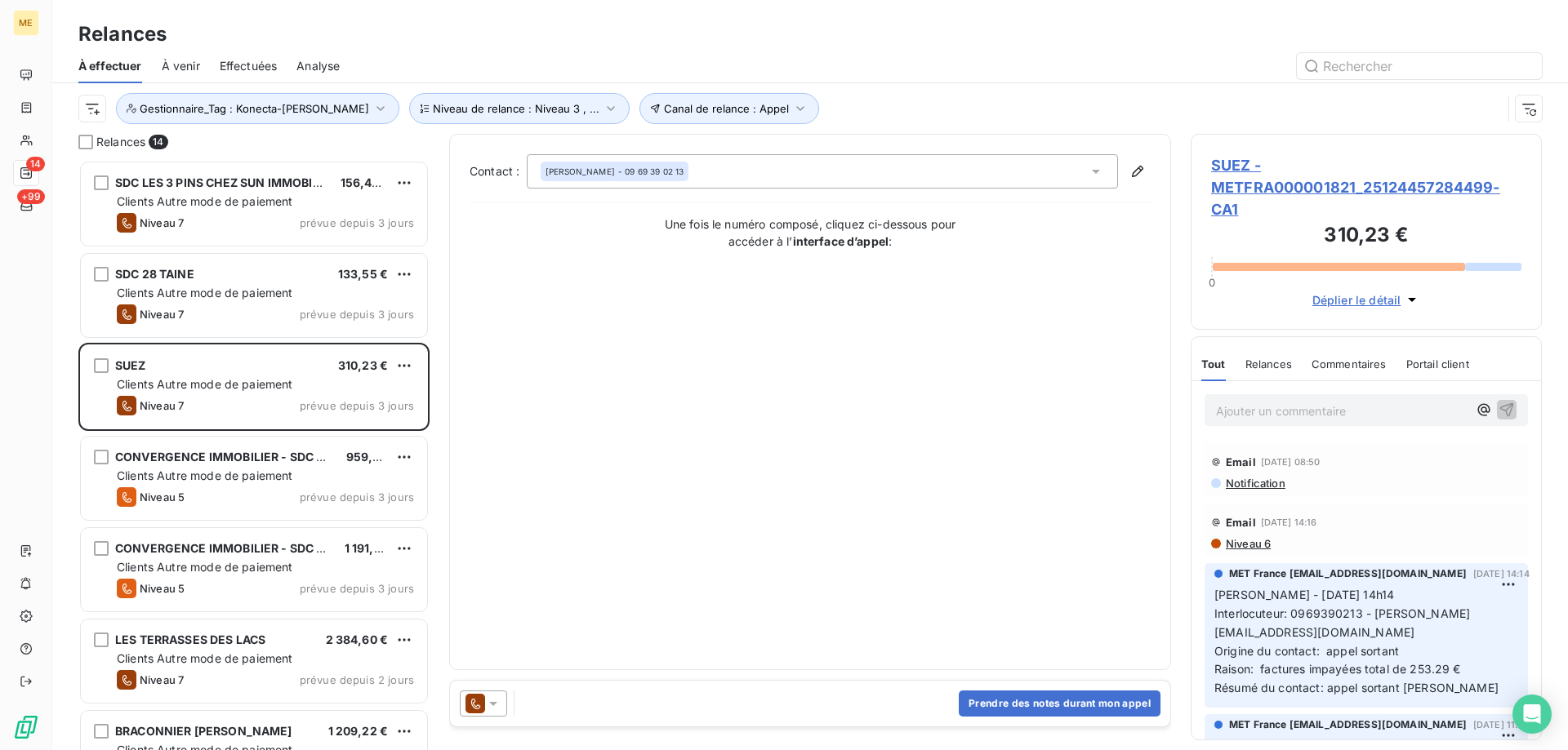
click at [1263, 185] on span "SUEZ - METFRA000001821_25124457284499-CA1" at bounding box center [1366, 187] width 310 height 67
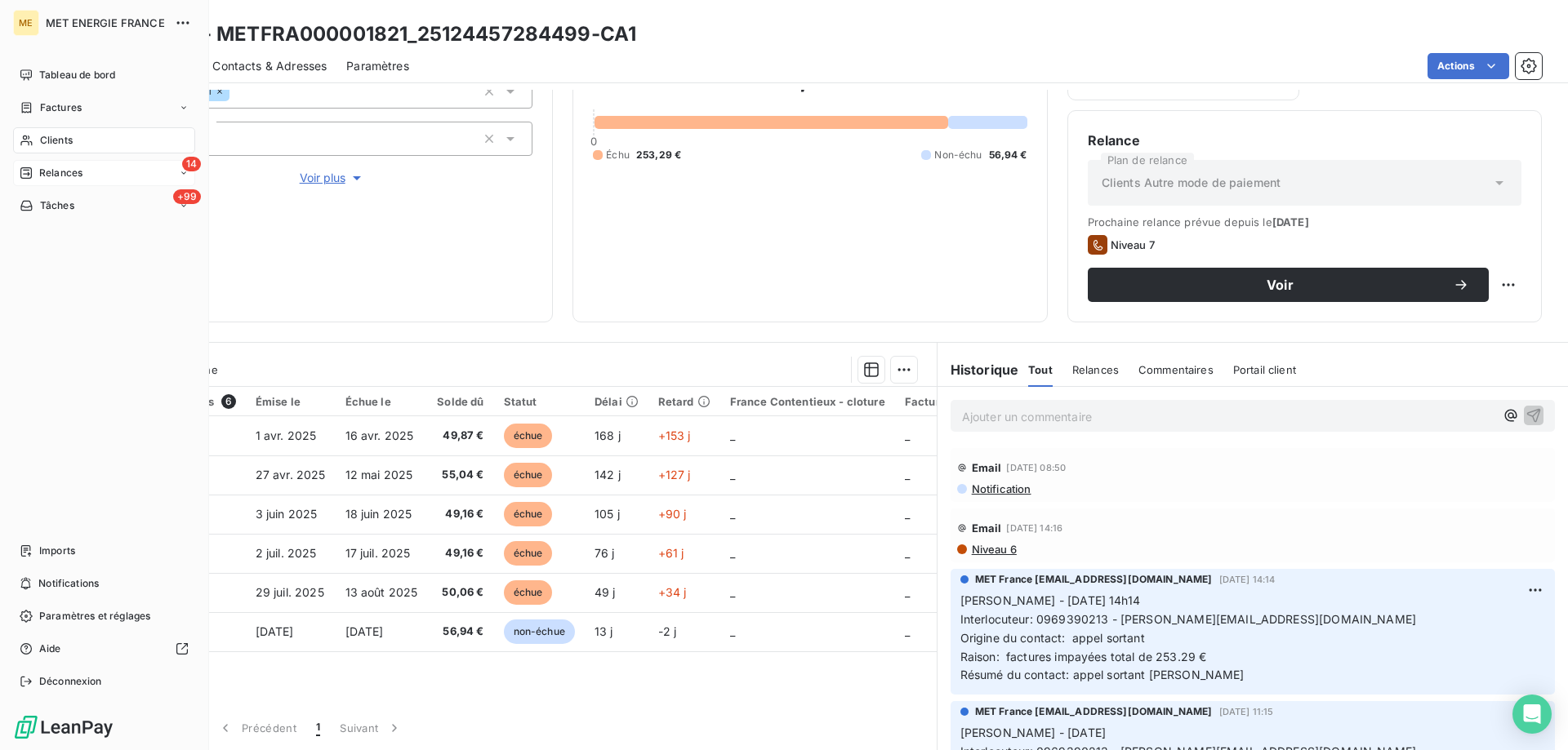
click at [25, 176] on icon at bounding box center [26, 173] width 13 height 13
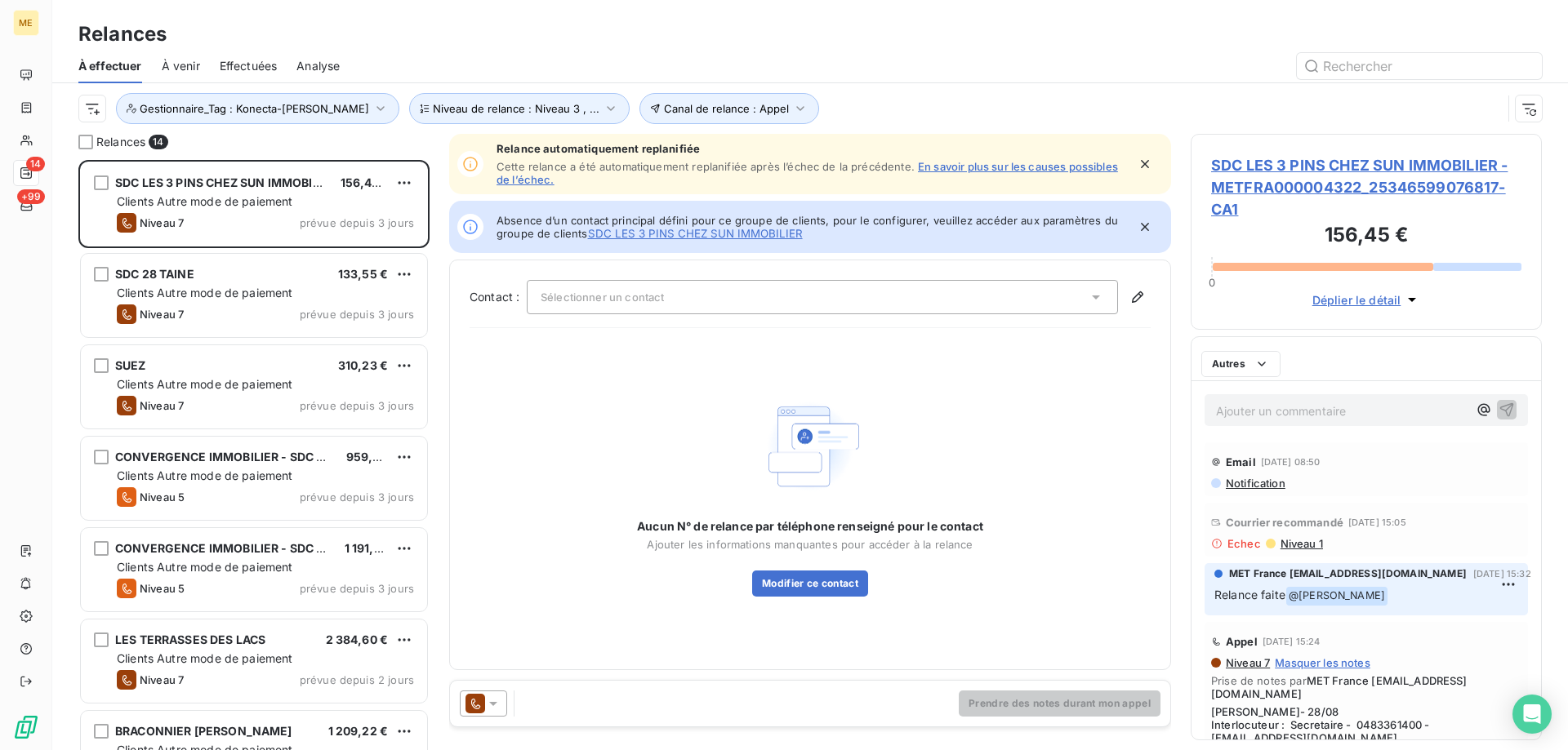
scroll to position [578, 339]
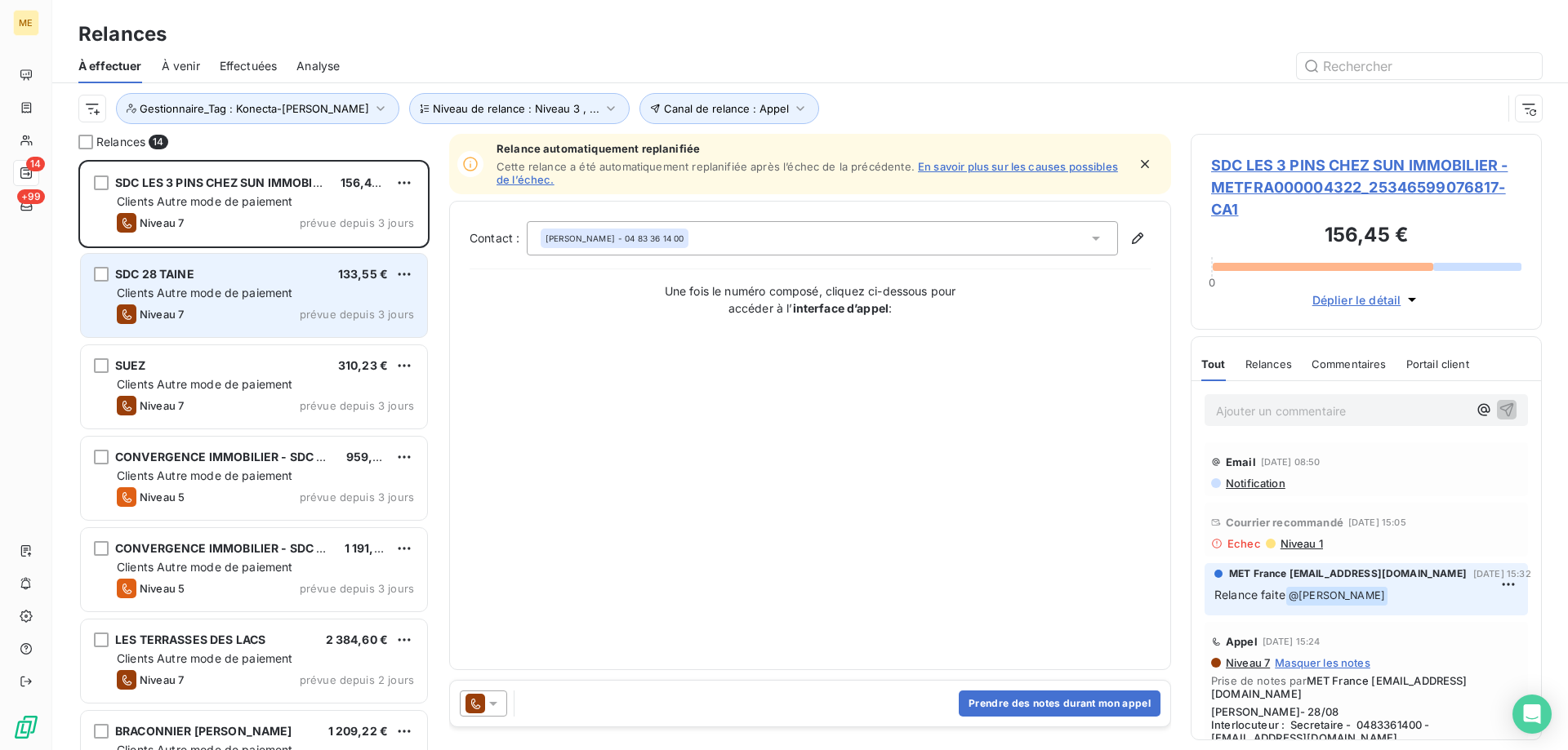
click at [234, 280] on div "SDC 28 TAINE 133,55 €" at bounding box center [265, 274] width 297 height 15
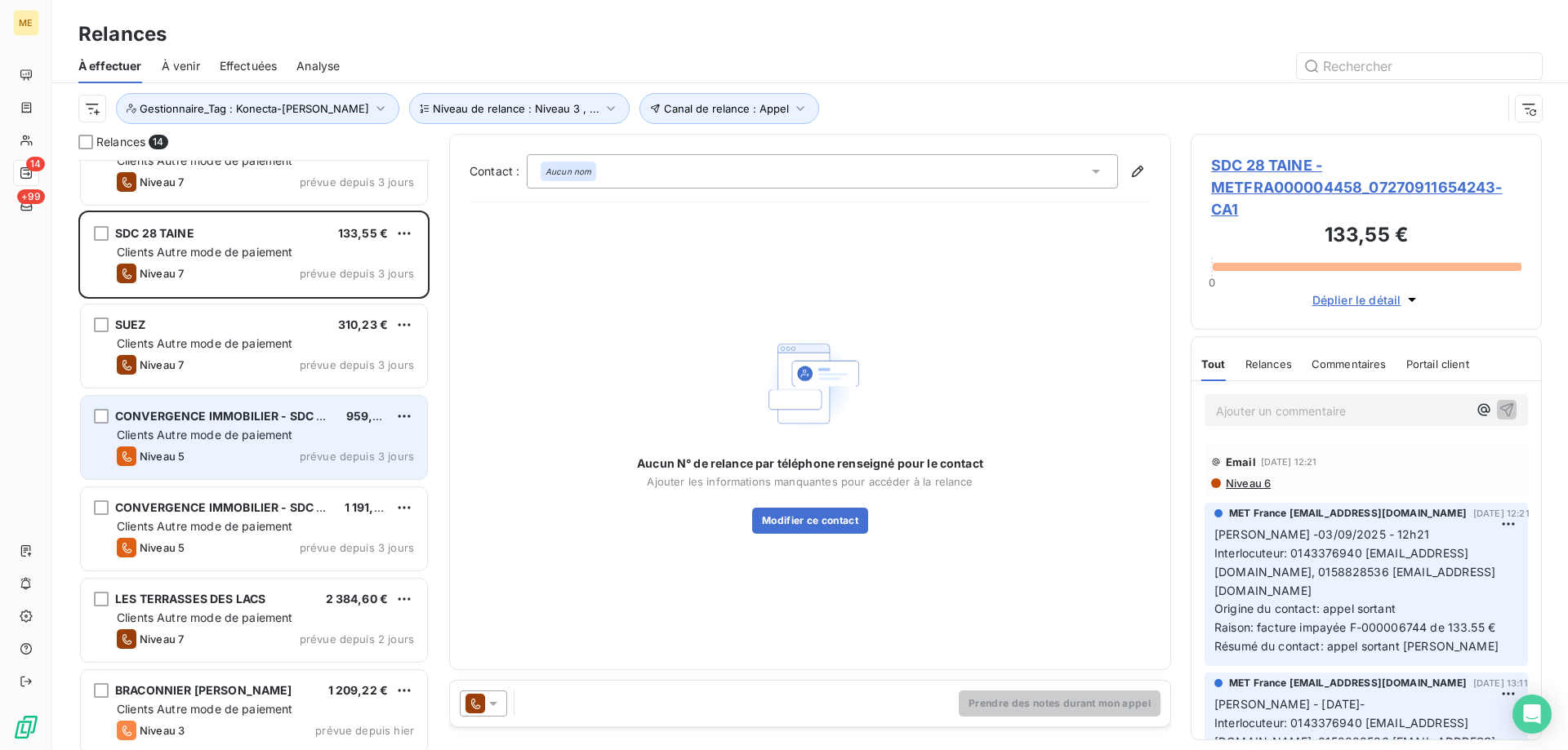
scroll to position [82, 0]
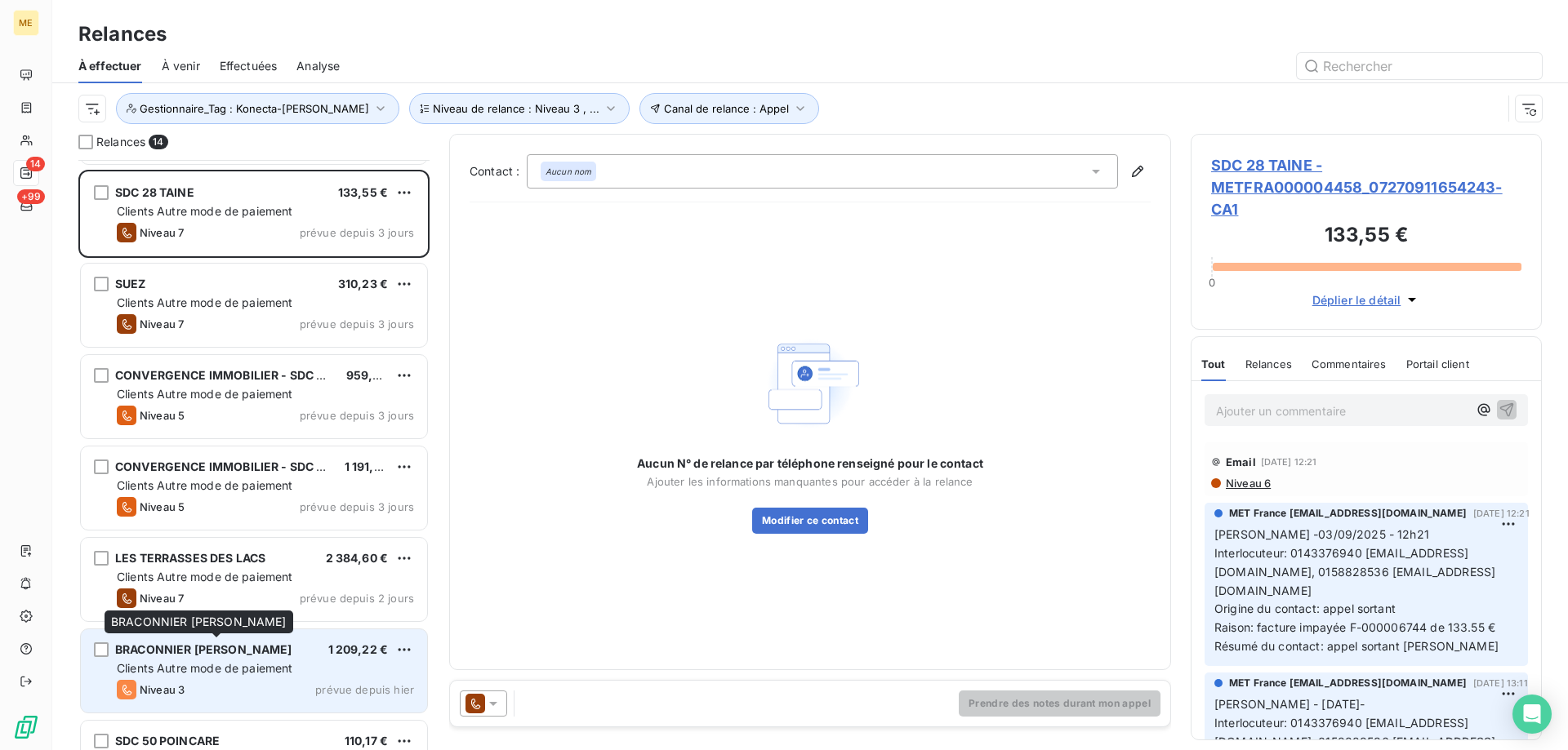
click at [251, 656] on span "BRACONNIER [PERSON_NAME]" at bounding box center [204, 650] width 177 height 14
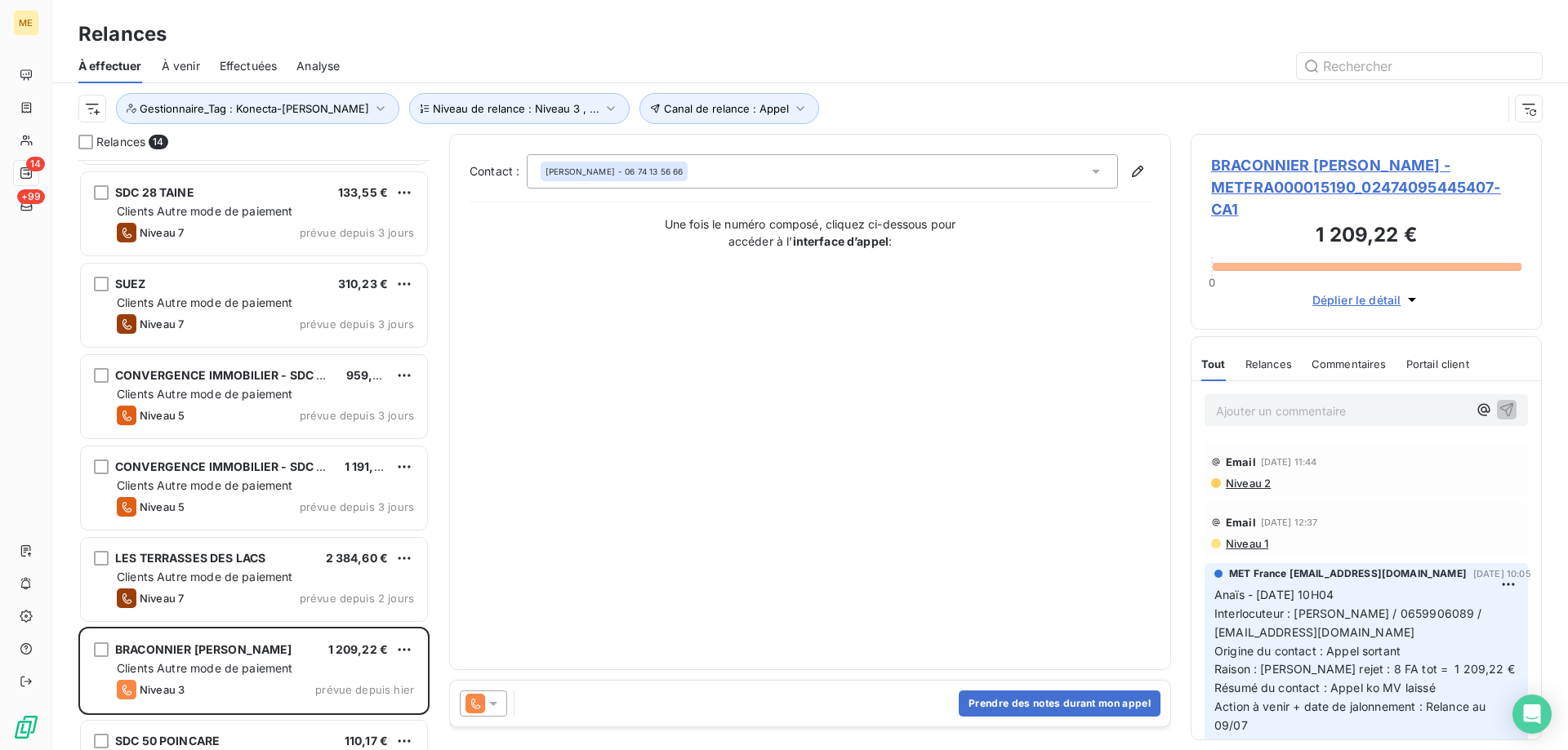
click at [1287, 190] on span "BRACONNIER [PERSON_NAME] - METFRA000015190_02474095445407-CA1" at bounding box center [1366, 187] width 310 height 67
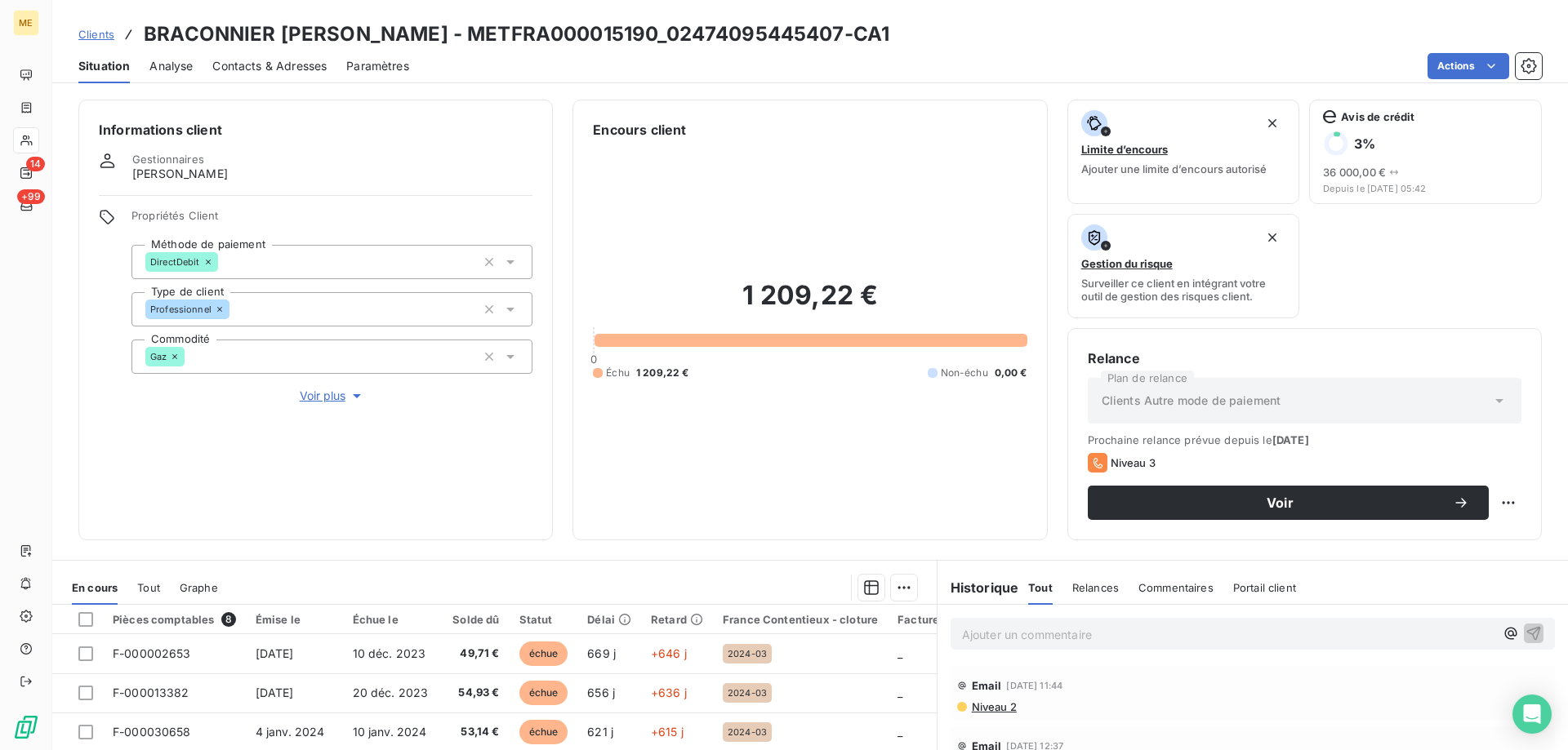
click at [335, 387] on span "Voir plus" at bounding box center [333, 395] width 66 height 16
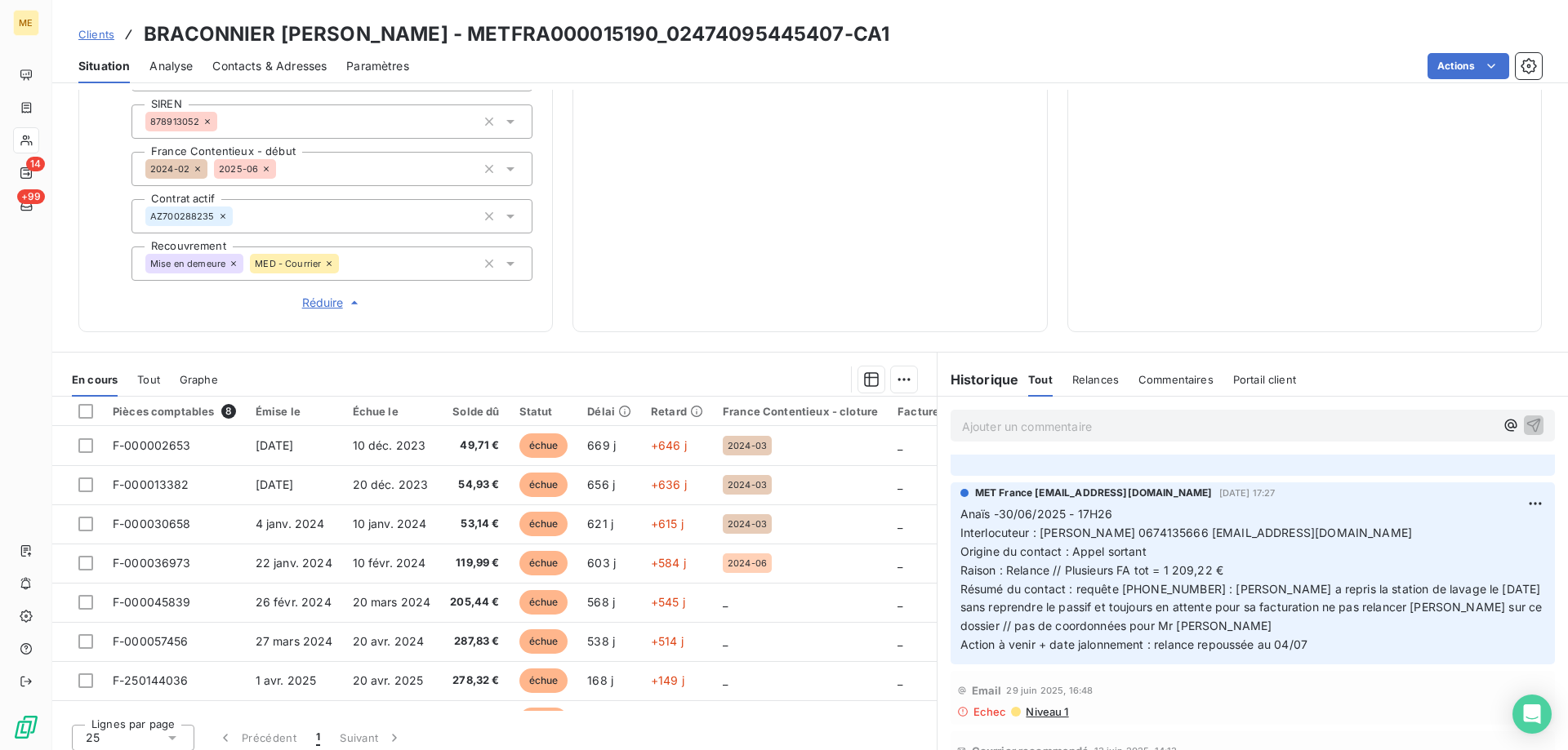
scroll to position [327, 0]
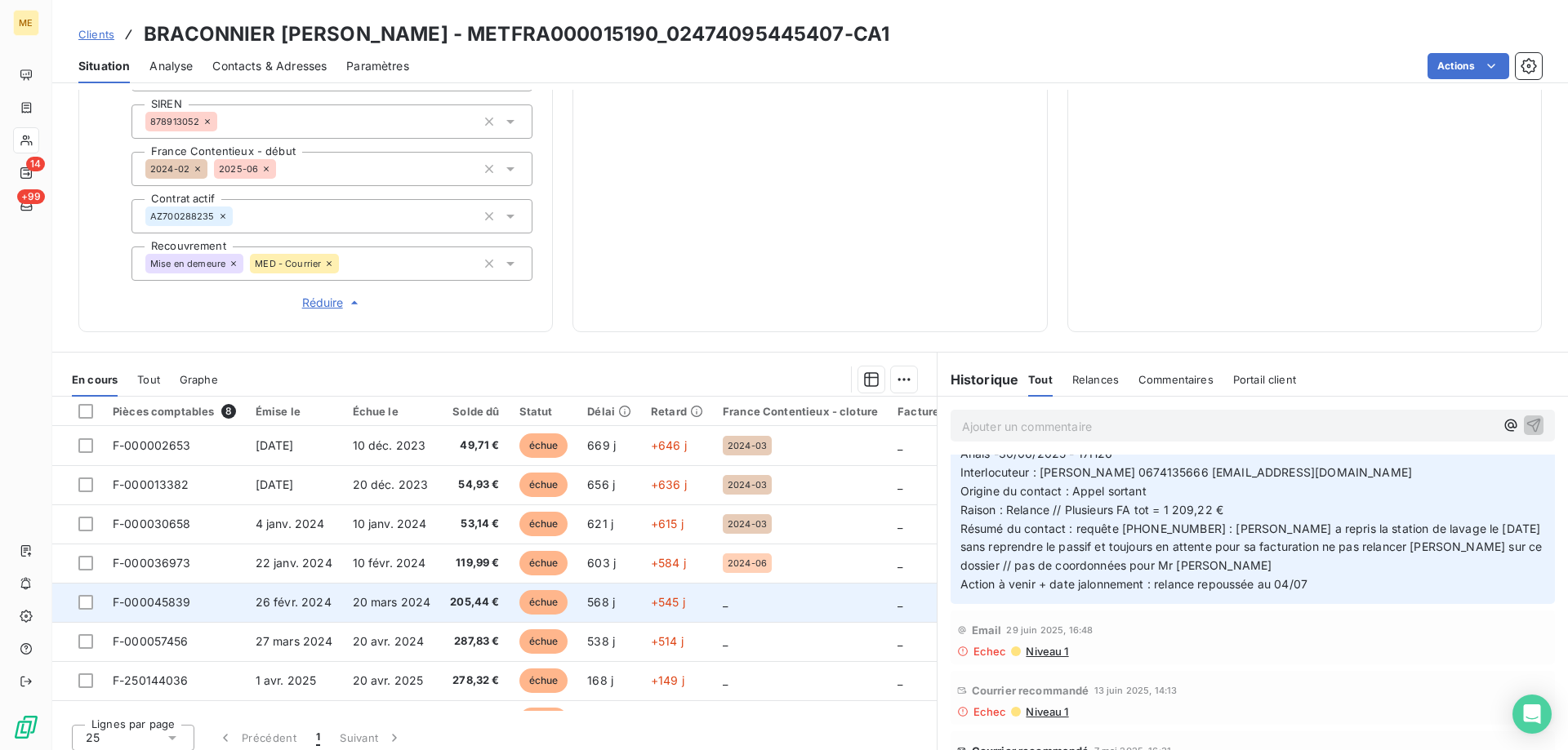
click at [285, 601] on td "26 févr. 2024" at bounding box center [294, 602] width 97 height 39
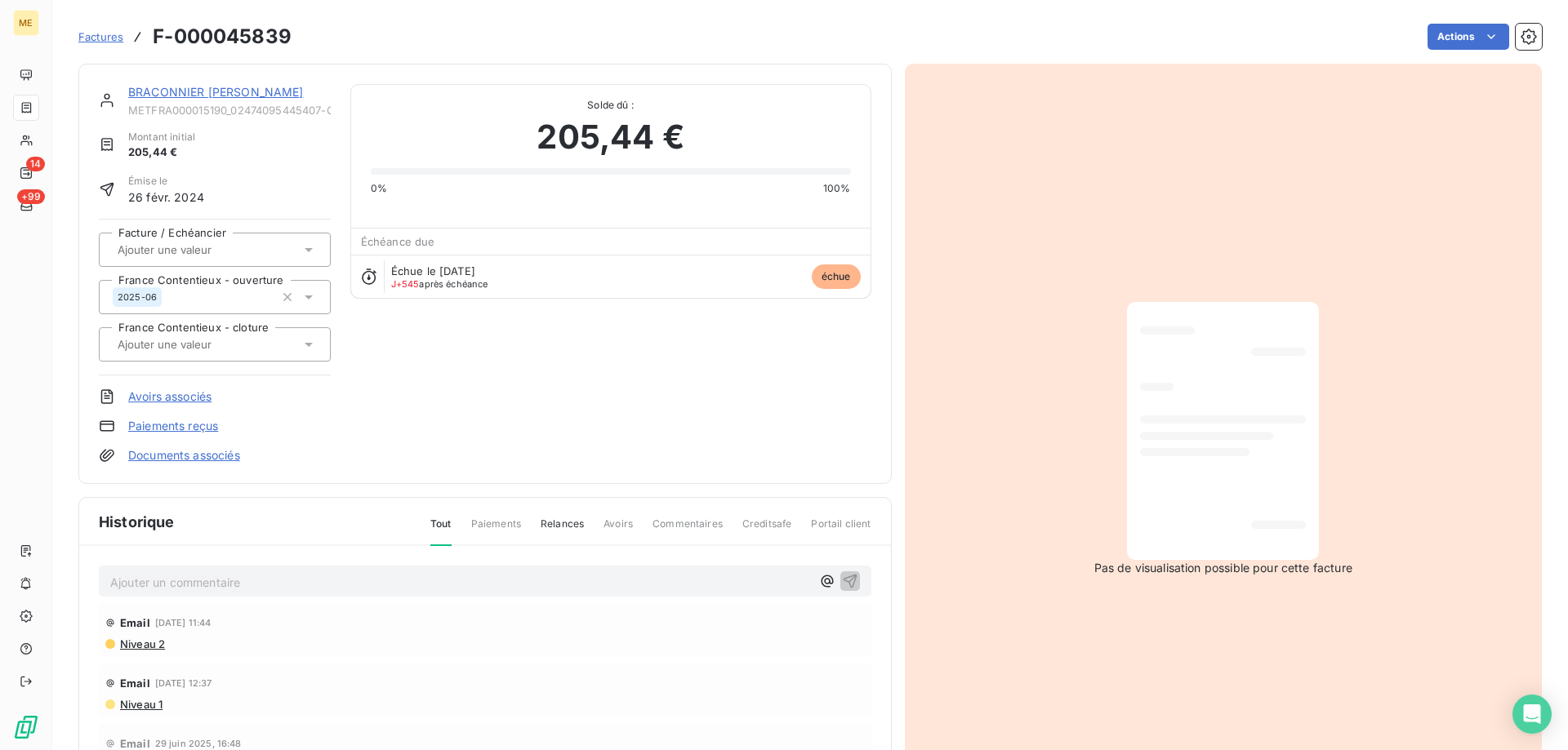
click at [244, 102] on div "BRACONNIER [PERSON_NAME] METFRA000015190_02474095445407-CA1" at bounding box center [230, 100] width 203 height 33
click at [89, 38] on span "Factures" at bounding box center [100, 36] width 45 height 13
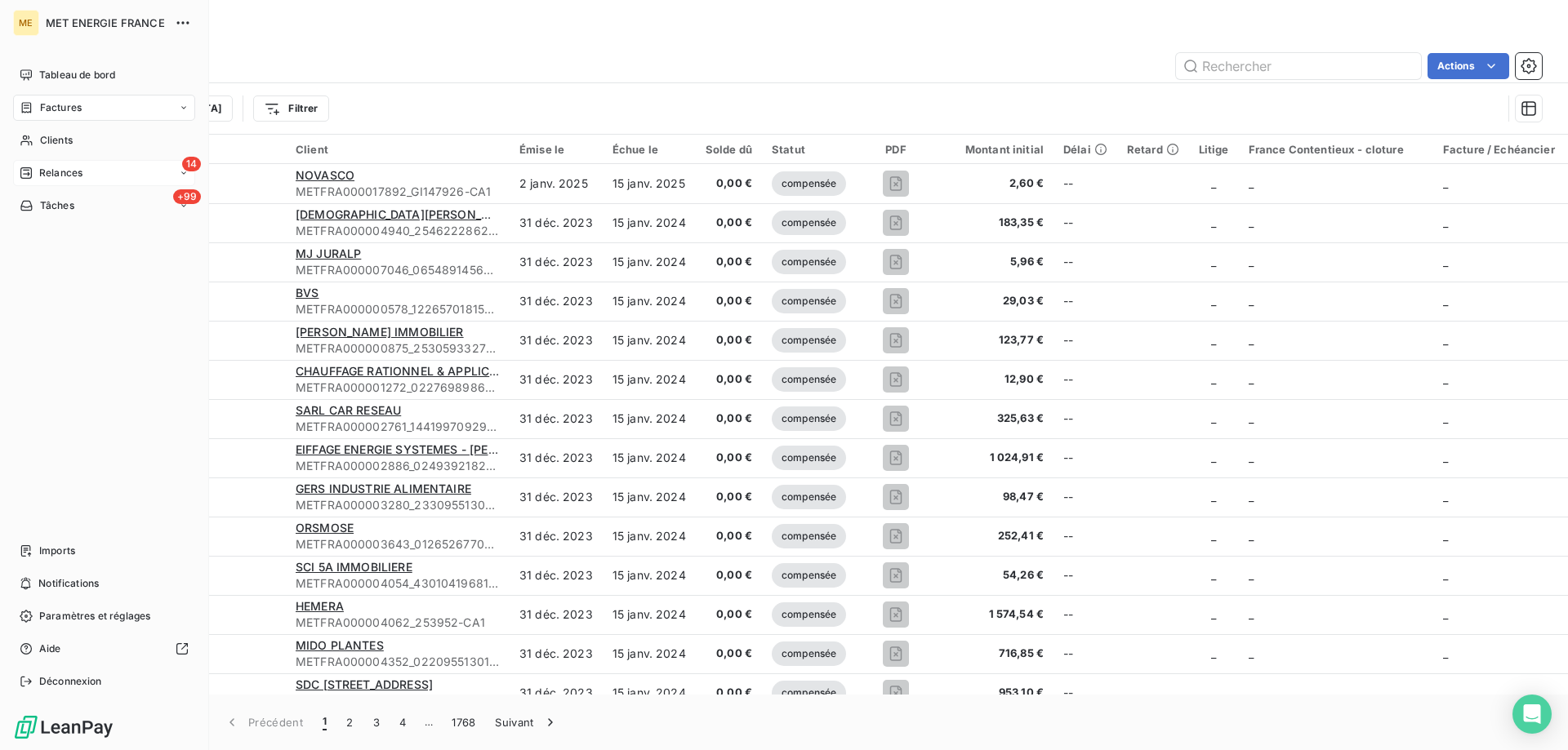
click at [65, 170] on span "Relances" at bounding box center [61, 173] width 44 height 15
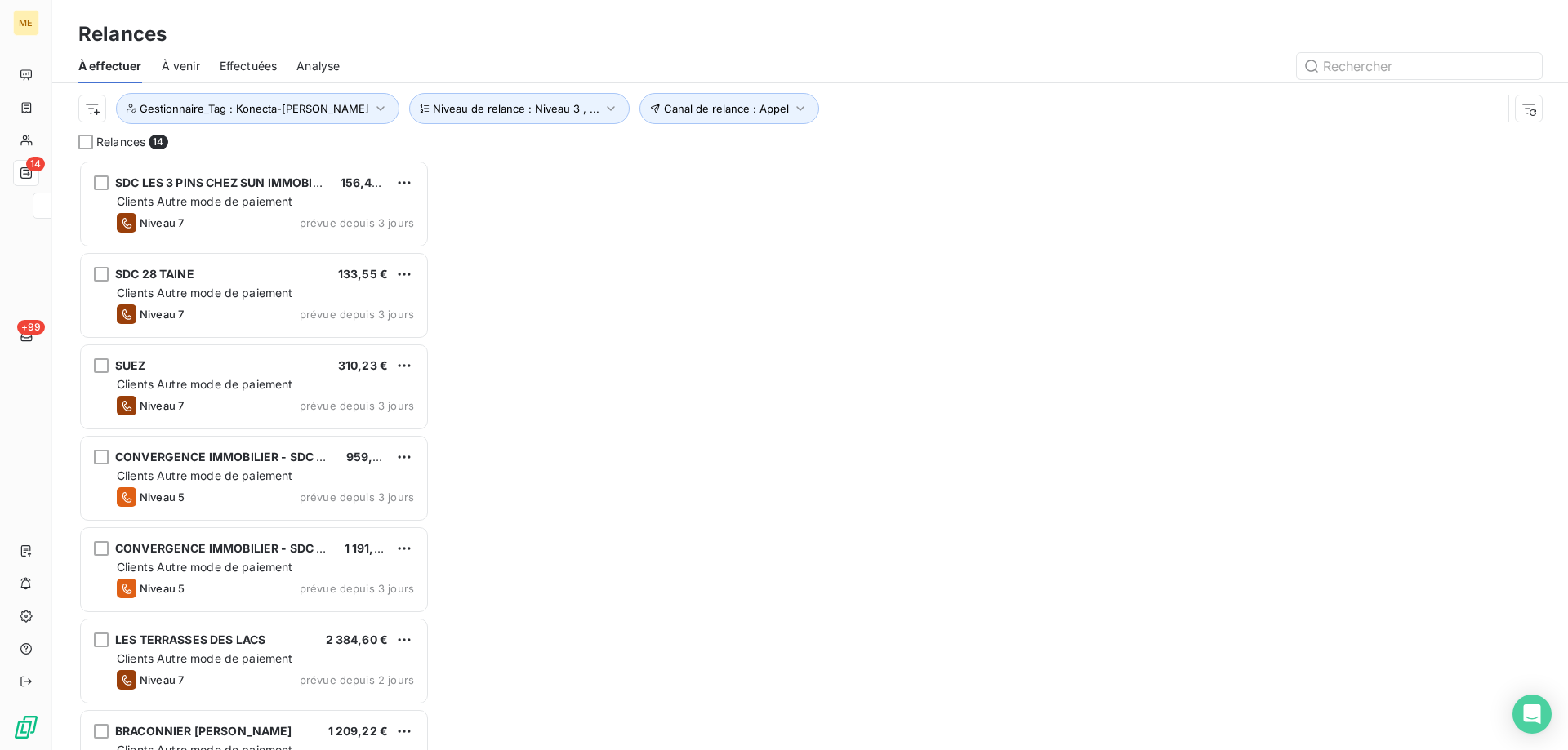
scroll to position [578, 339]
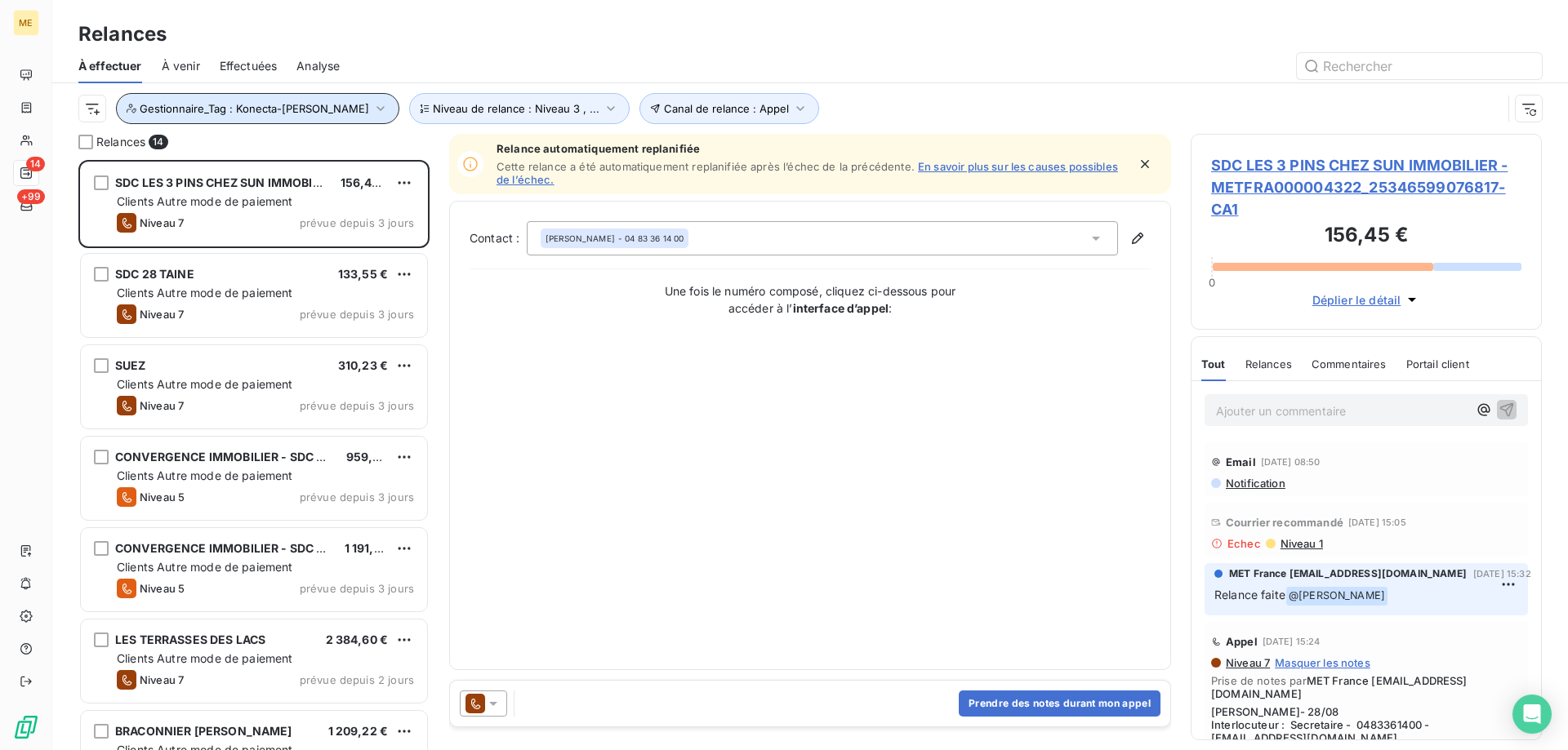
click at [235, 100] on button "Gestionnaire_Tag : Konecta-[PERSON_NAME]" at bounding box center [257, 108] width 283 height 31
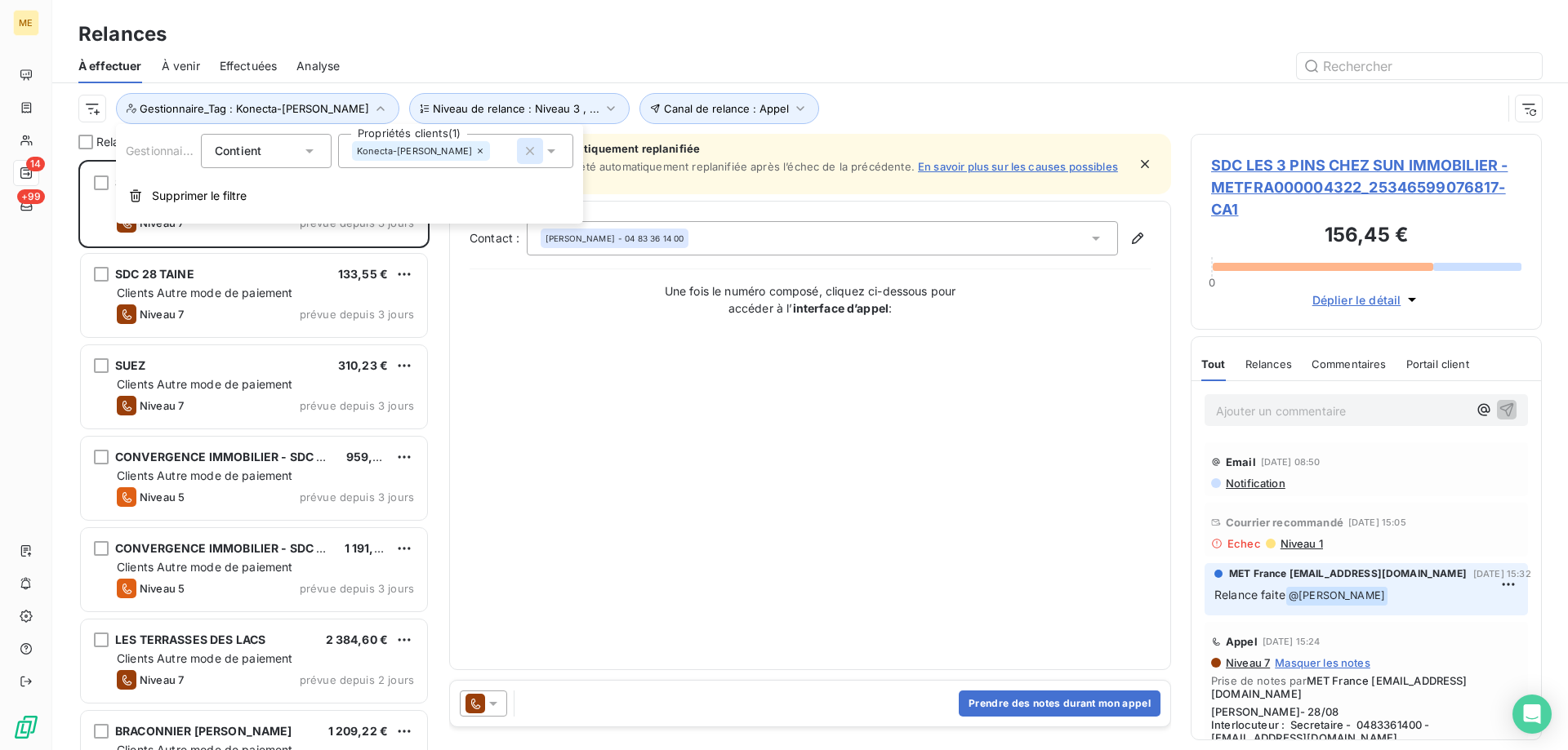
click at [527, 151] on icon "button" at bounding box center [530, 151] width 16 height 16
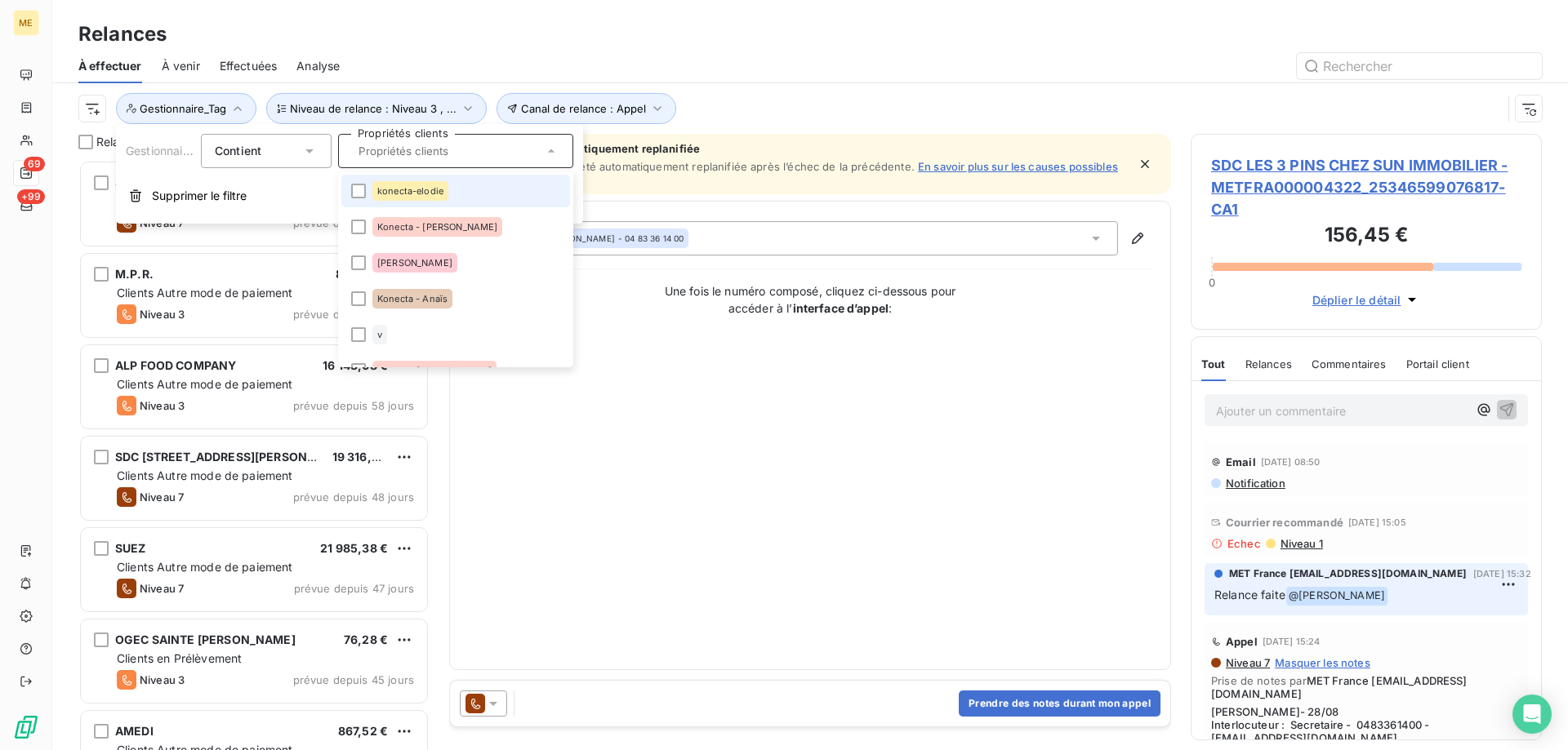
click at [627, 491] on div "Contact : [PERSON_NAME] - 04 83 36 14 00 Une fois le numéro composé, cliquez ci…" at bounding box center [811, 436] width 682 height 429
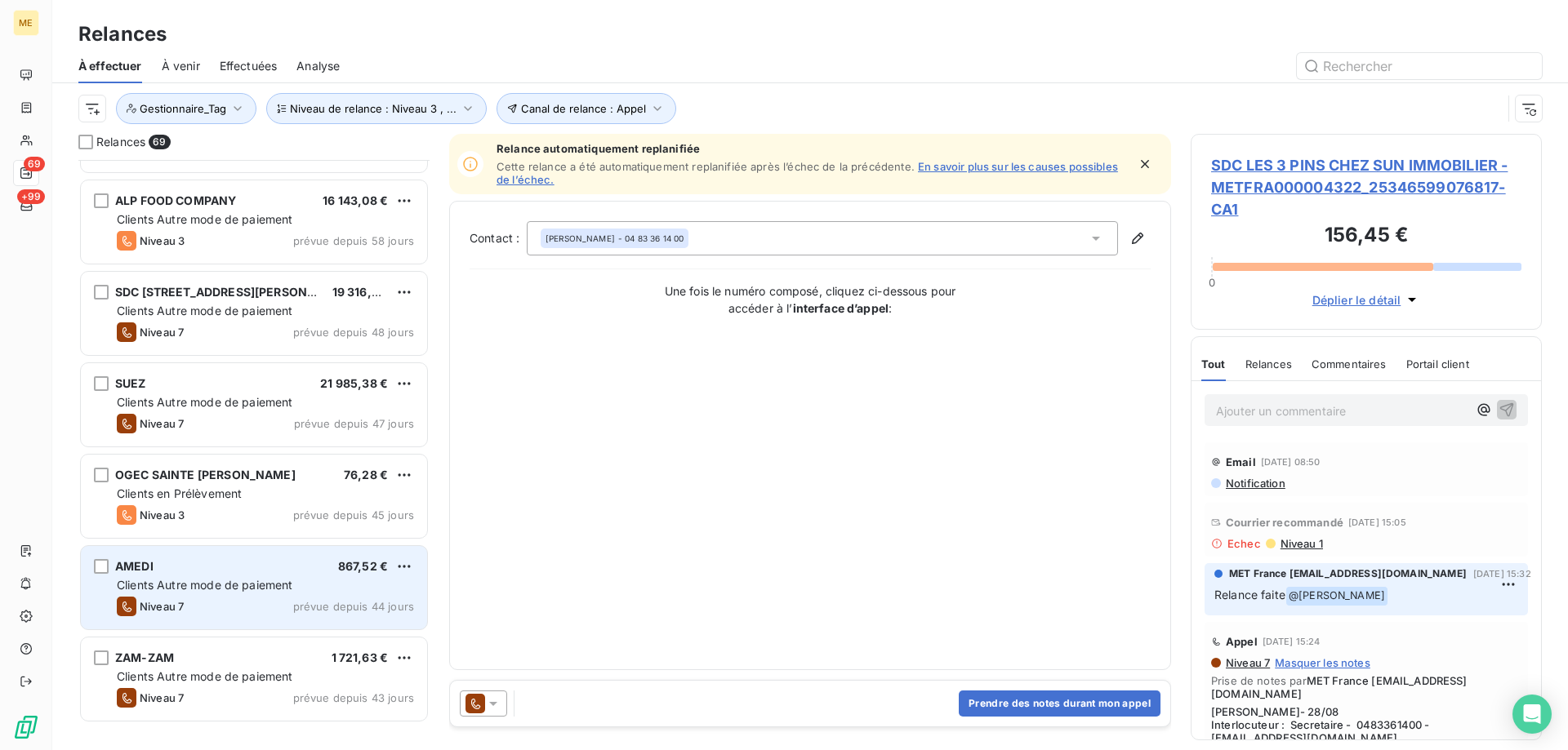
scroll to position [0, 0]
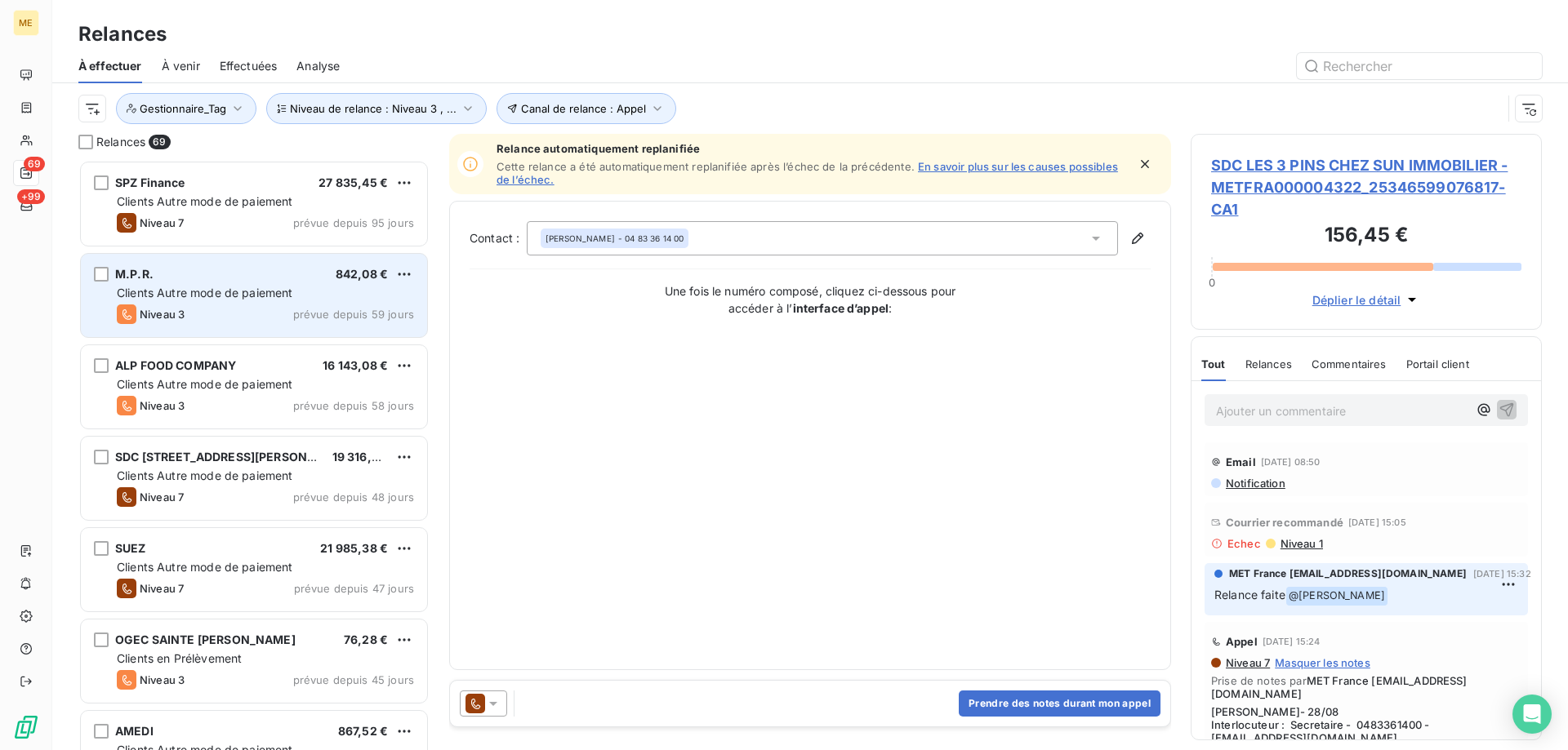
click at [195, 280] on div "M.P.R. 842,08 €" at bounding box center [265, 274] width 297 height 15
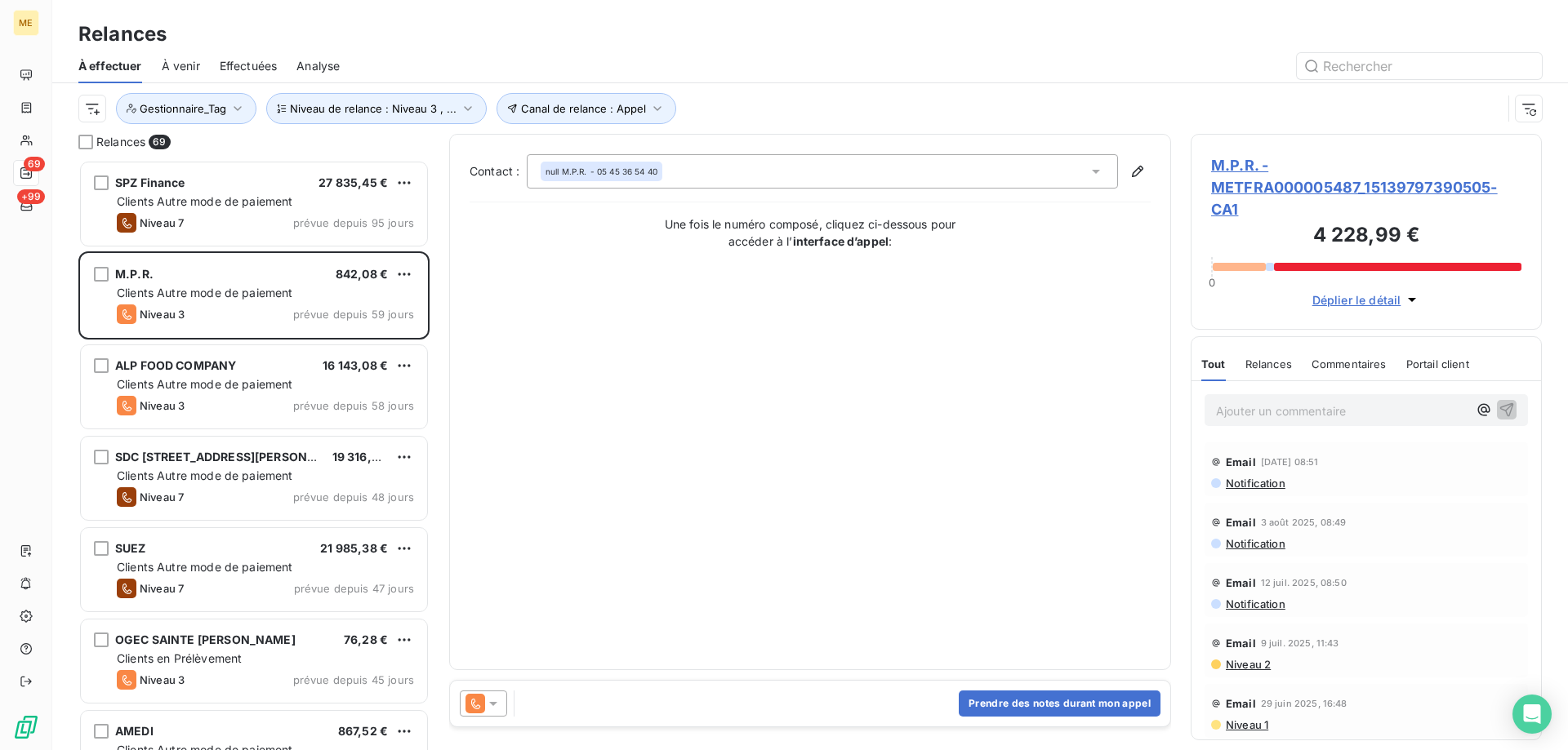
click at [1241, 188] on span "M.P.R. - METFRA000005487_15139797390505-CA1" at bounding box center [1366, 187] width 310 height 67
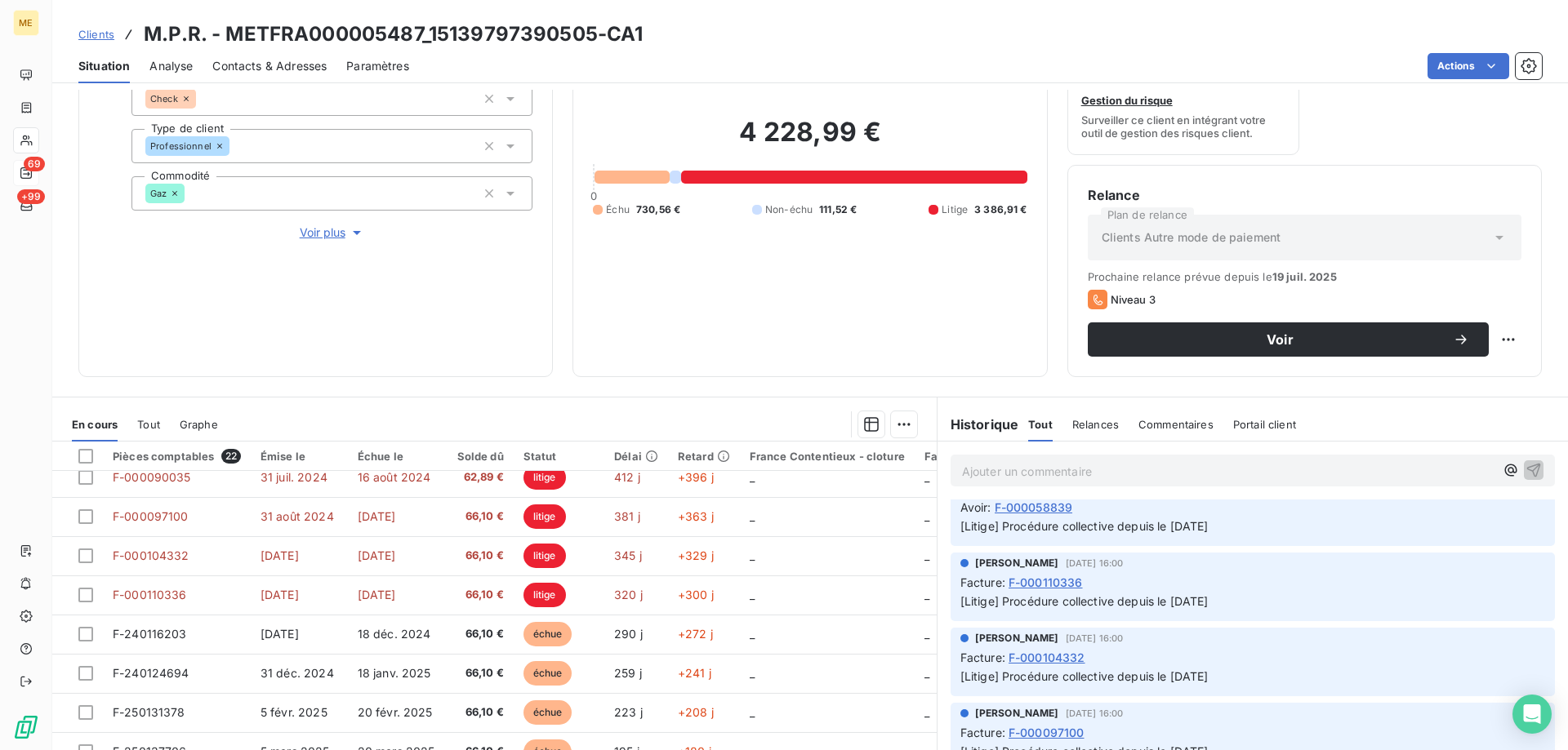
scroll to position [1143, 0]
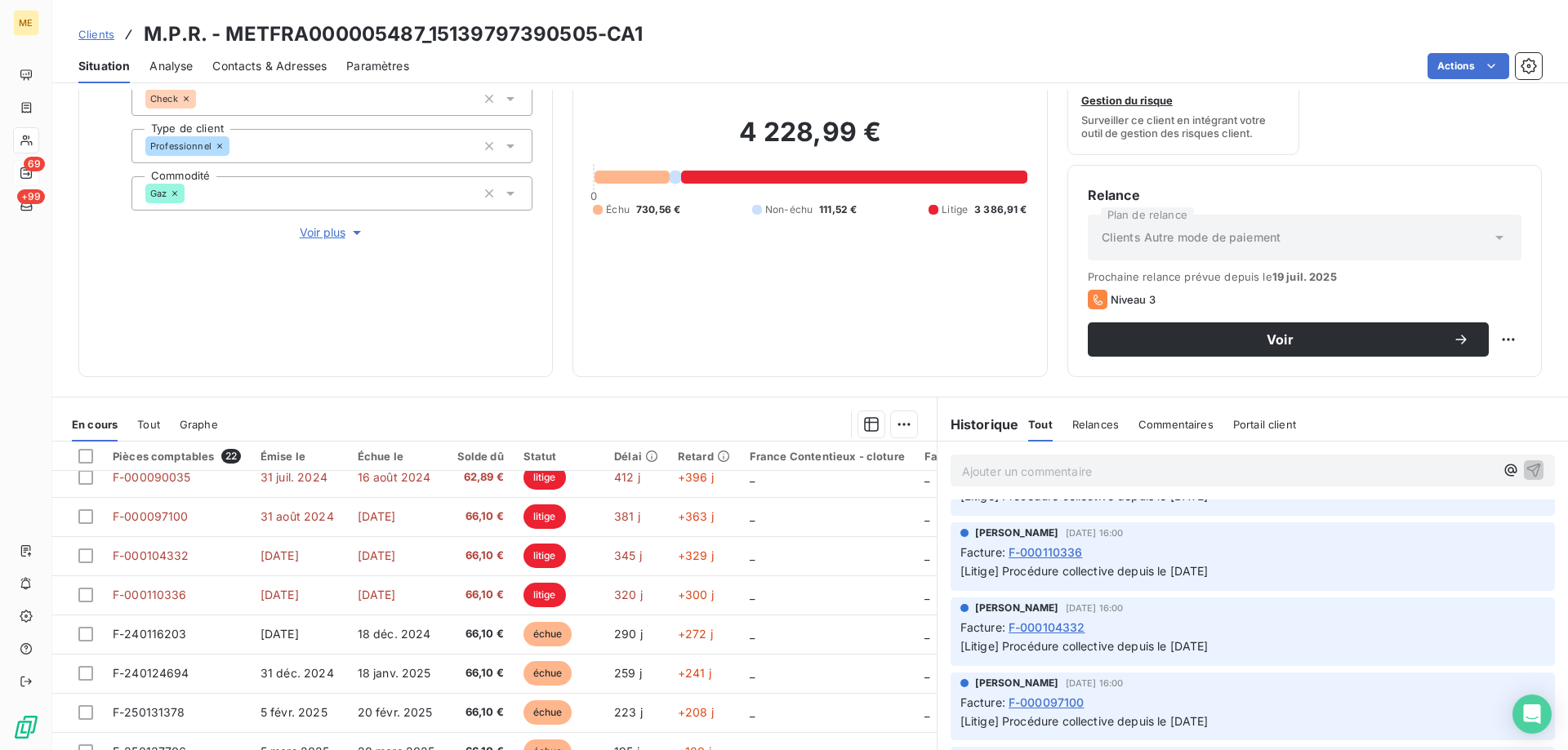
click at [319, 225] on span "Voir plus" at bounding box center [333, 232] width 66 height 16
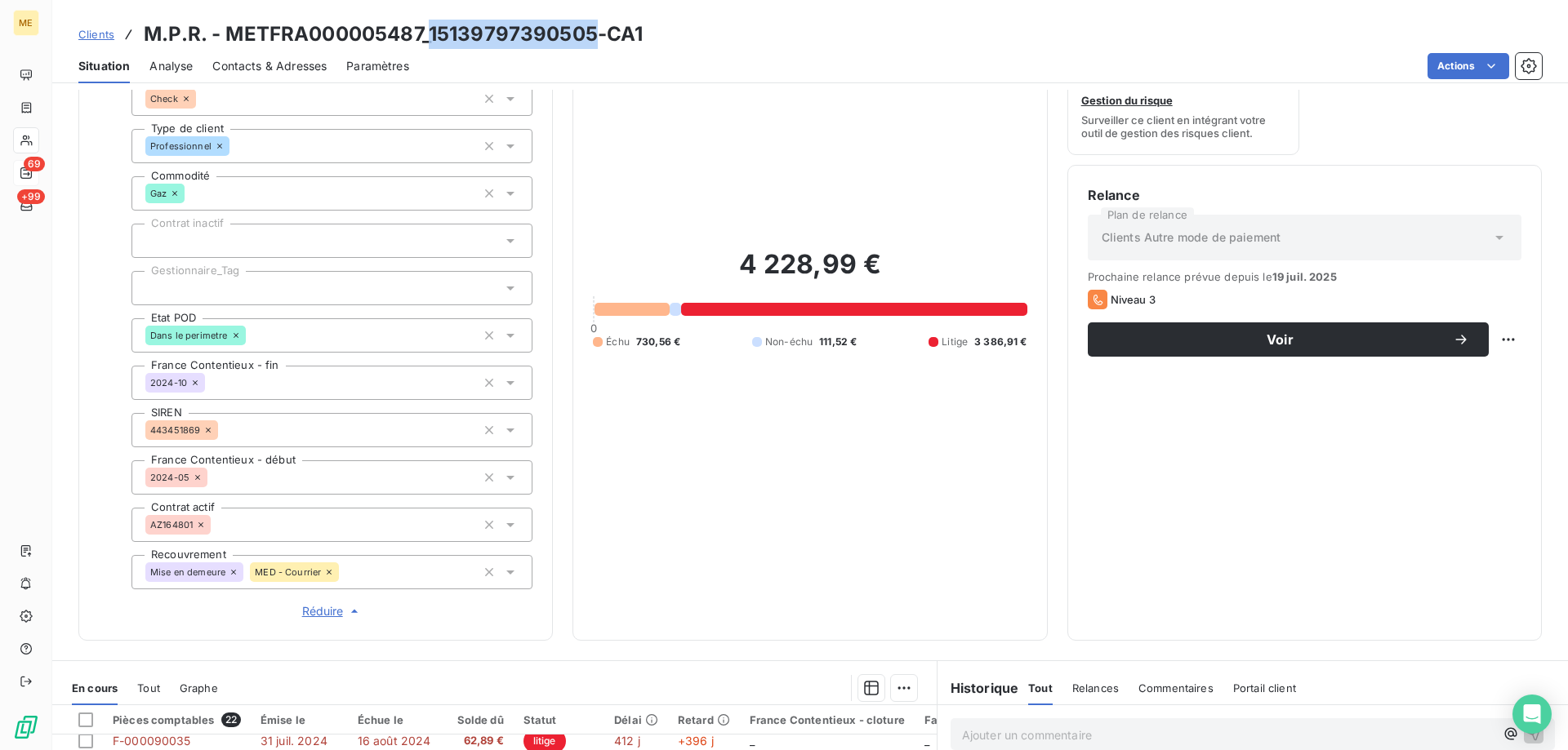
drag, startPoint x: 430, startPoint y: 30, endPoint x: 591, endPoint y: 35, distance: 161.1
click at [591, 35] on h3 "M.P.R. - METFRA000005487_15139797390505-CA1" at bounding box center [393, 35] width 499 height 30
copy h3 "15139797390505"
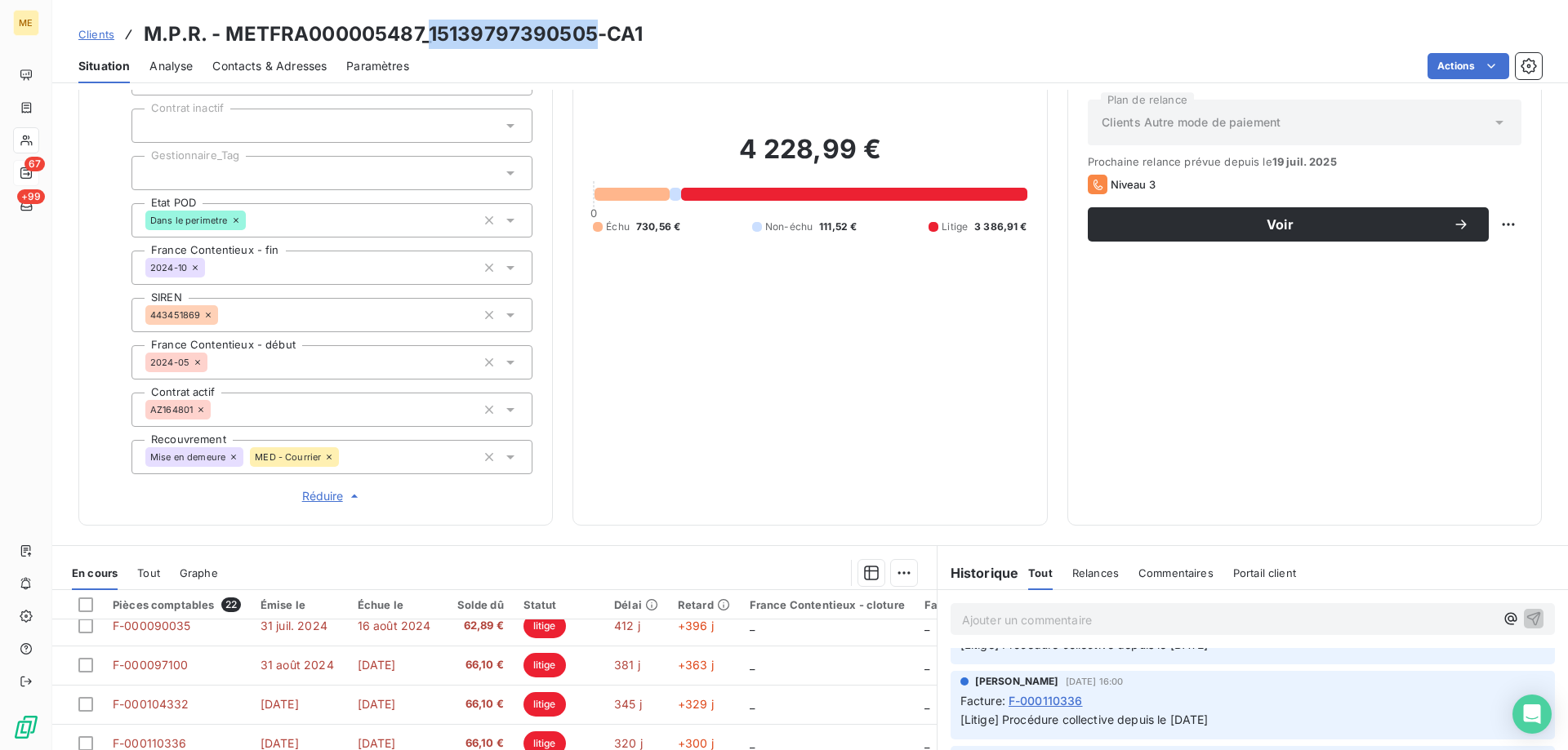
scroll to position [472, 0]
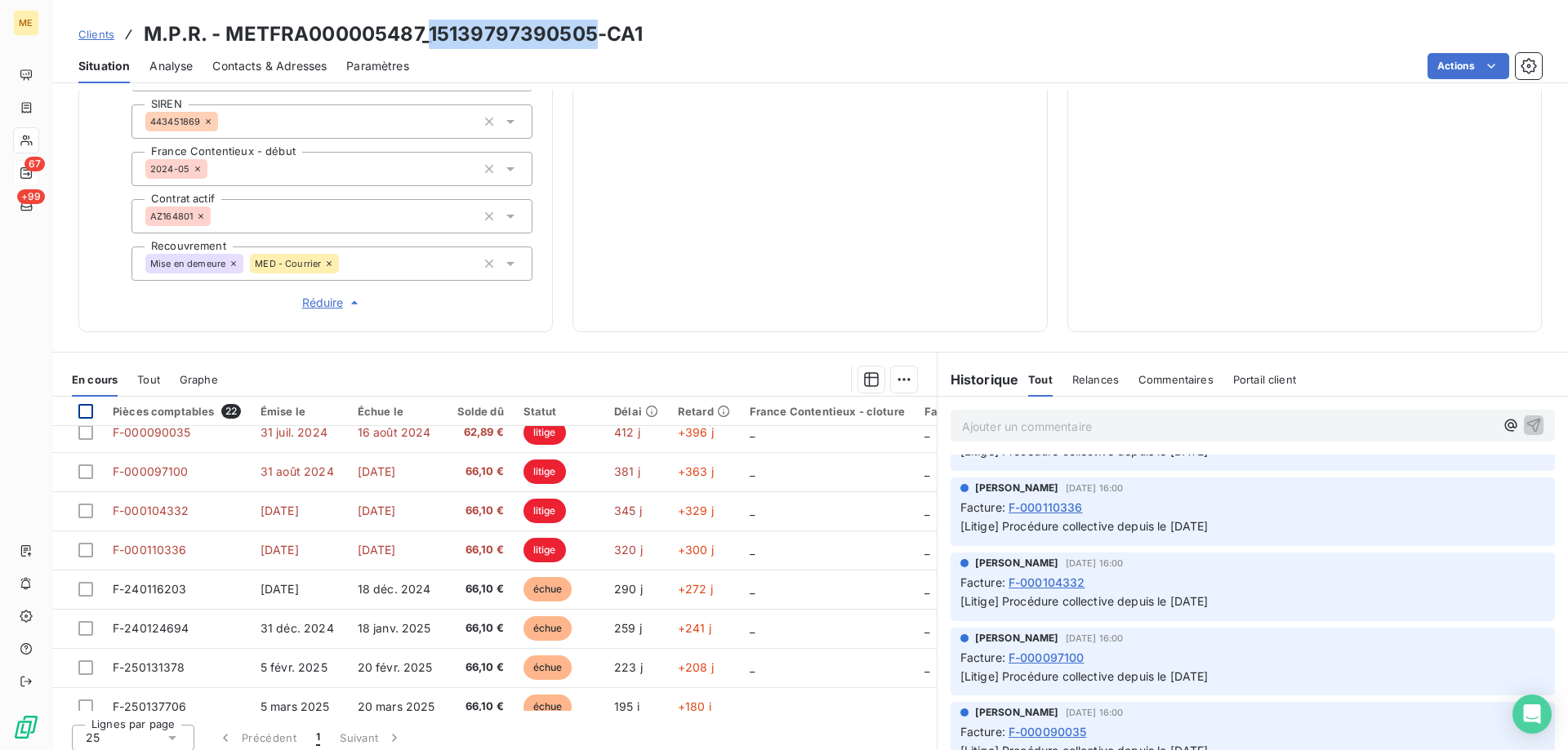
click at [90, 404] on div at bounding box center [85, 411] width 15 height 15
click at [894, 369] on html "ME 67 +99 Clients M.P.R. - METFRA000005487_15139797390505-CA1 Situation Analyse…" at bounding box center [784, 457] width 1568 height 914
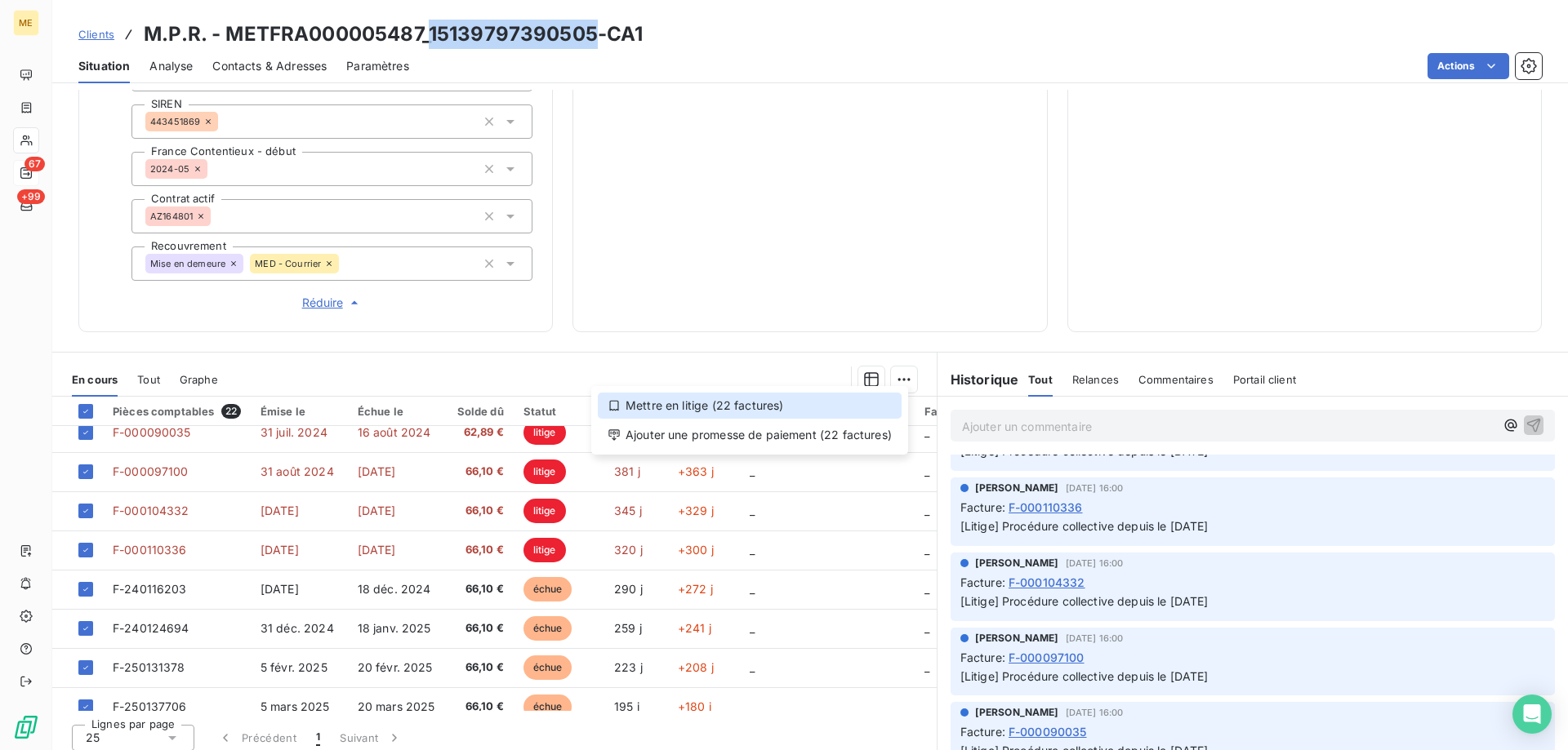
click at [694, 406] on div "Mettre en litige (22 factures)" at bounding box center [750, 405] width 304 height 26
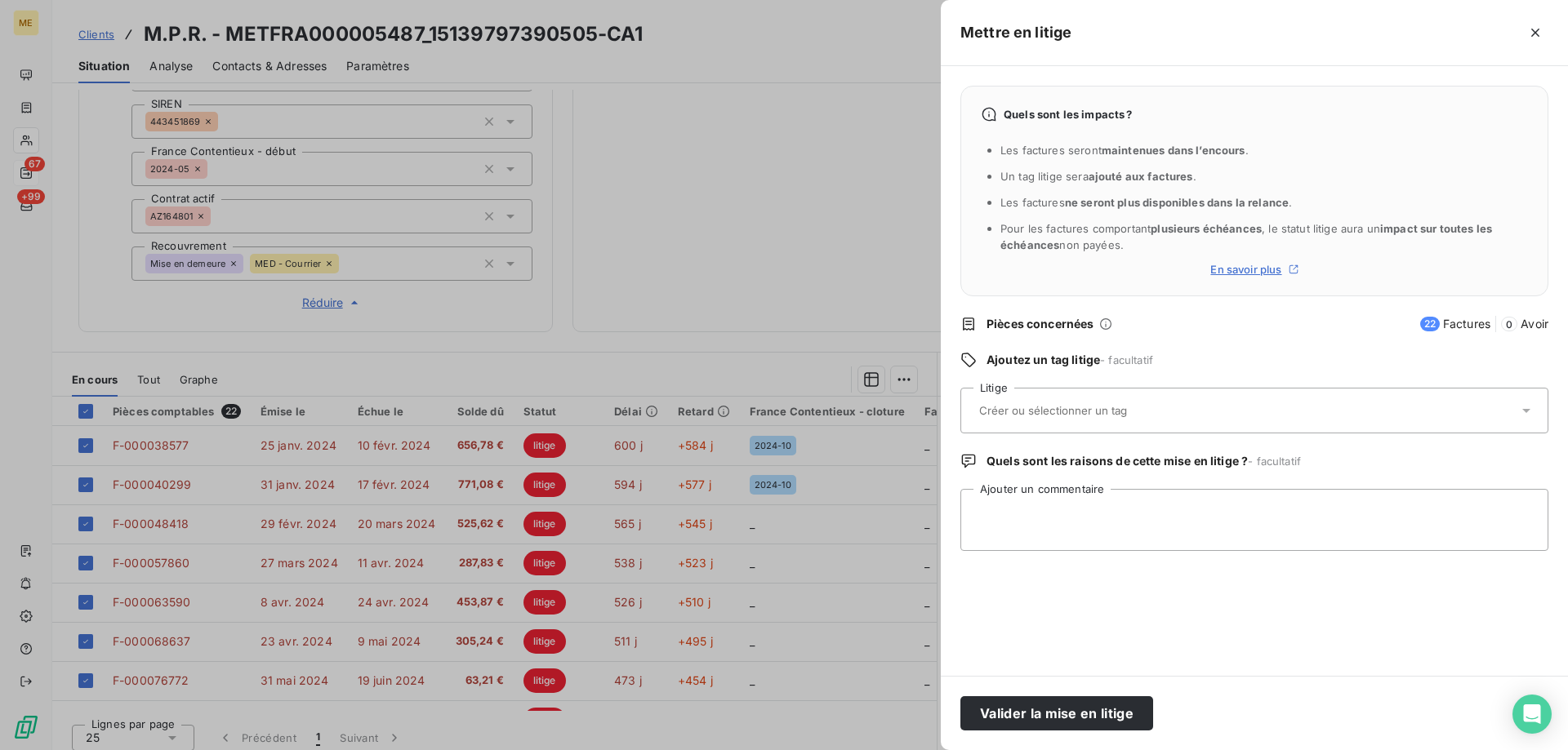
click at [1074, 420] on div at bounding box center [1246, 410] width 544 height 35
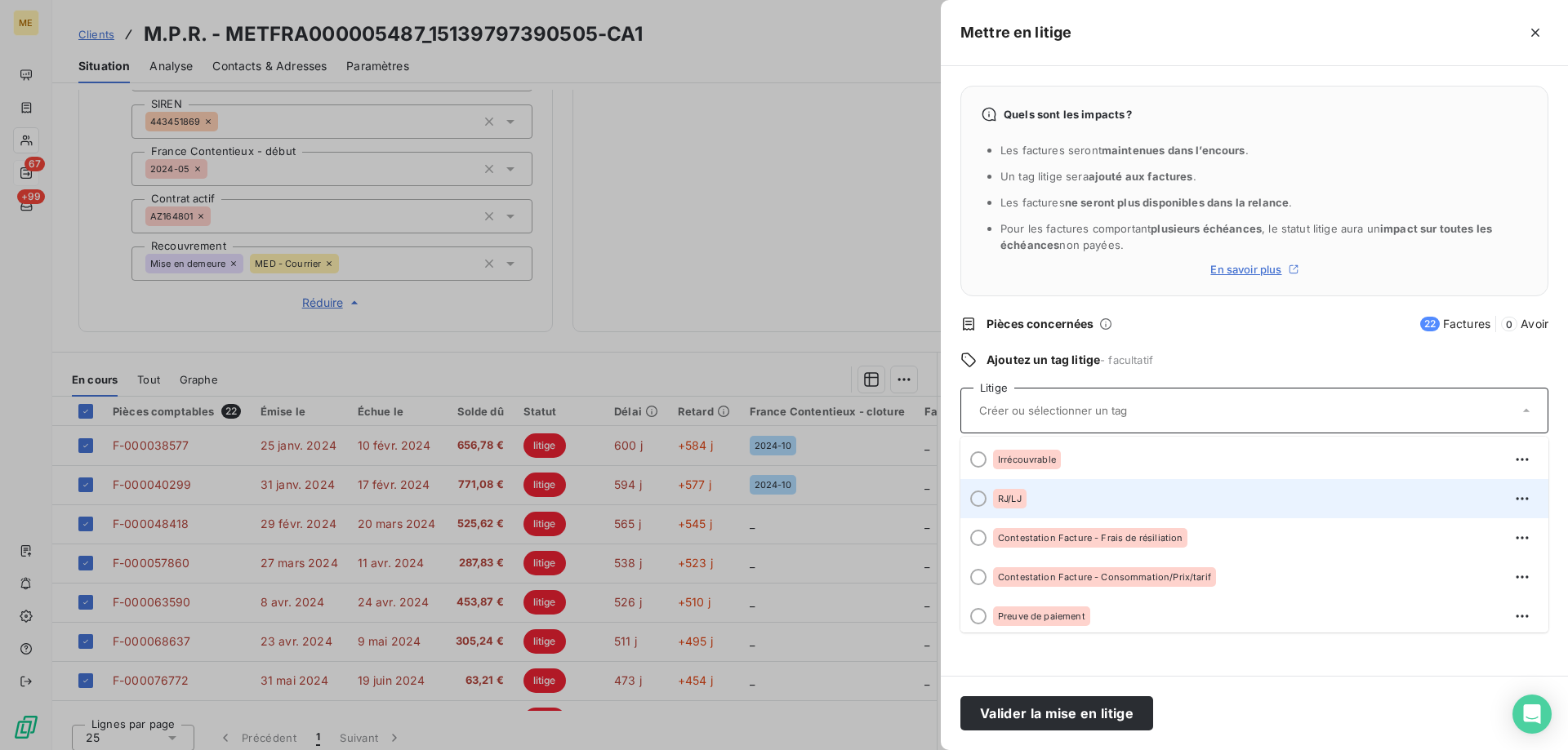
click at [983, 499] on div at bounding box center [979, 499] width 16 height 16
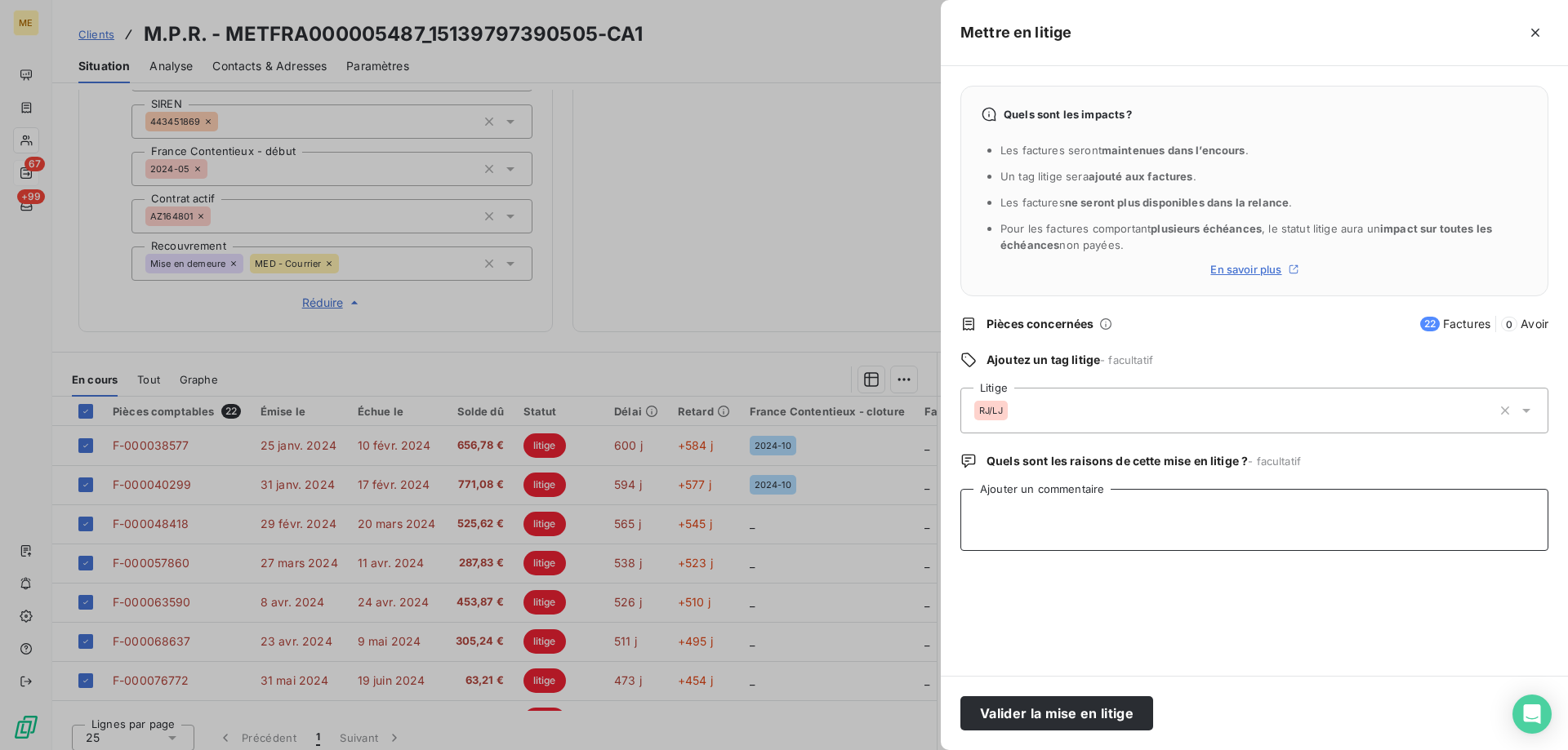
click at [1008, 514] on textarea "Ajouter un commentaire" at bounding box center [1255, 520] width 588 height 62
click at [1396, 516] on textarea "[PERSON_NAME] // vu sur BODACC société en LJ depuis le [DATE] information tranm…" at bounding box center [1255, 520] width 588 height 62
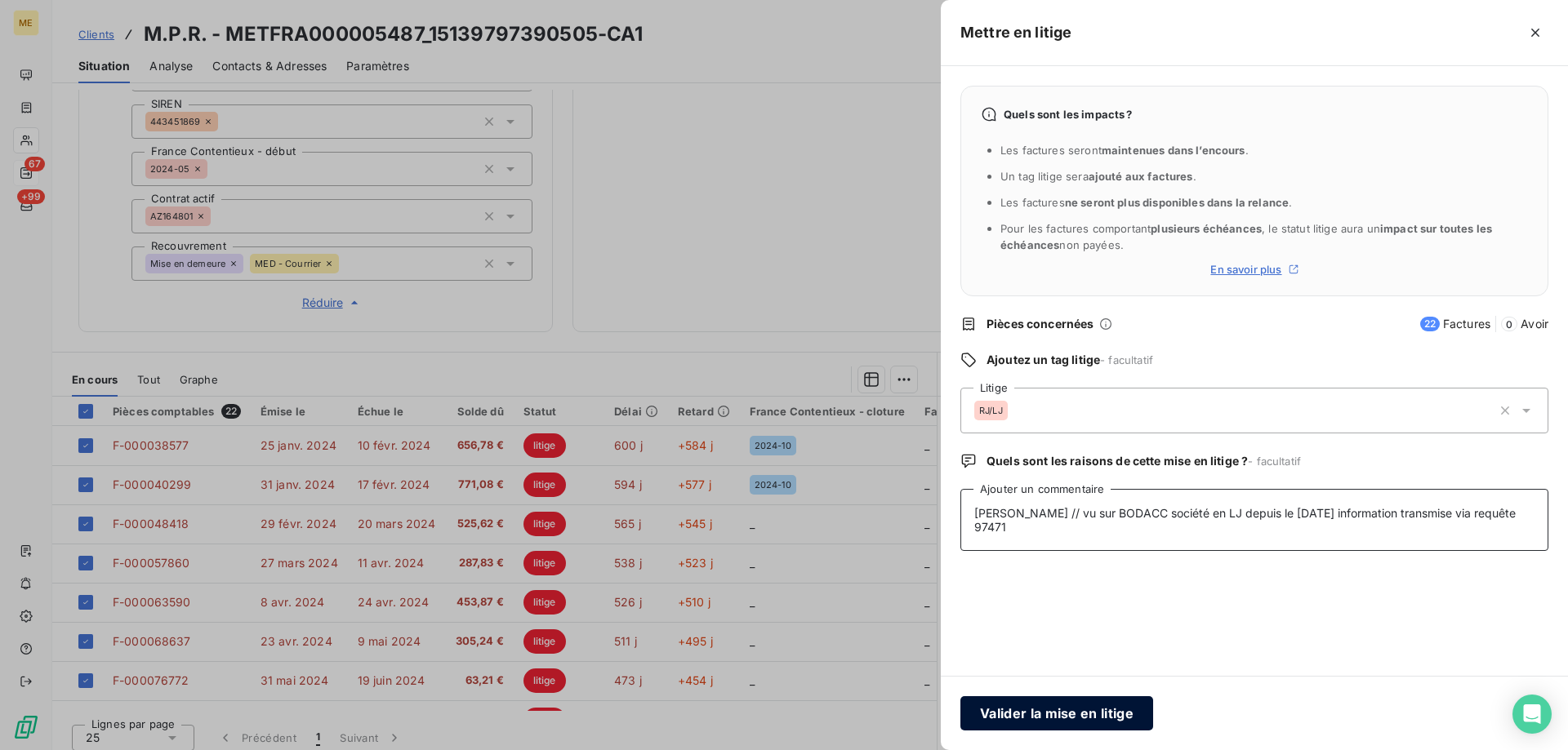
type textarea "[PERSON_NAME] // vu sur BODACC société en LJ depuis le [DATE] information trans…"
click at [1049, 714] on button "Valider la mise en litige" at bounding box center [1057, 713] width 193 height 35
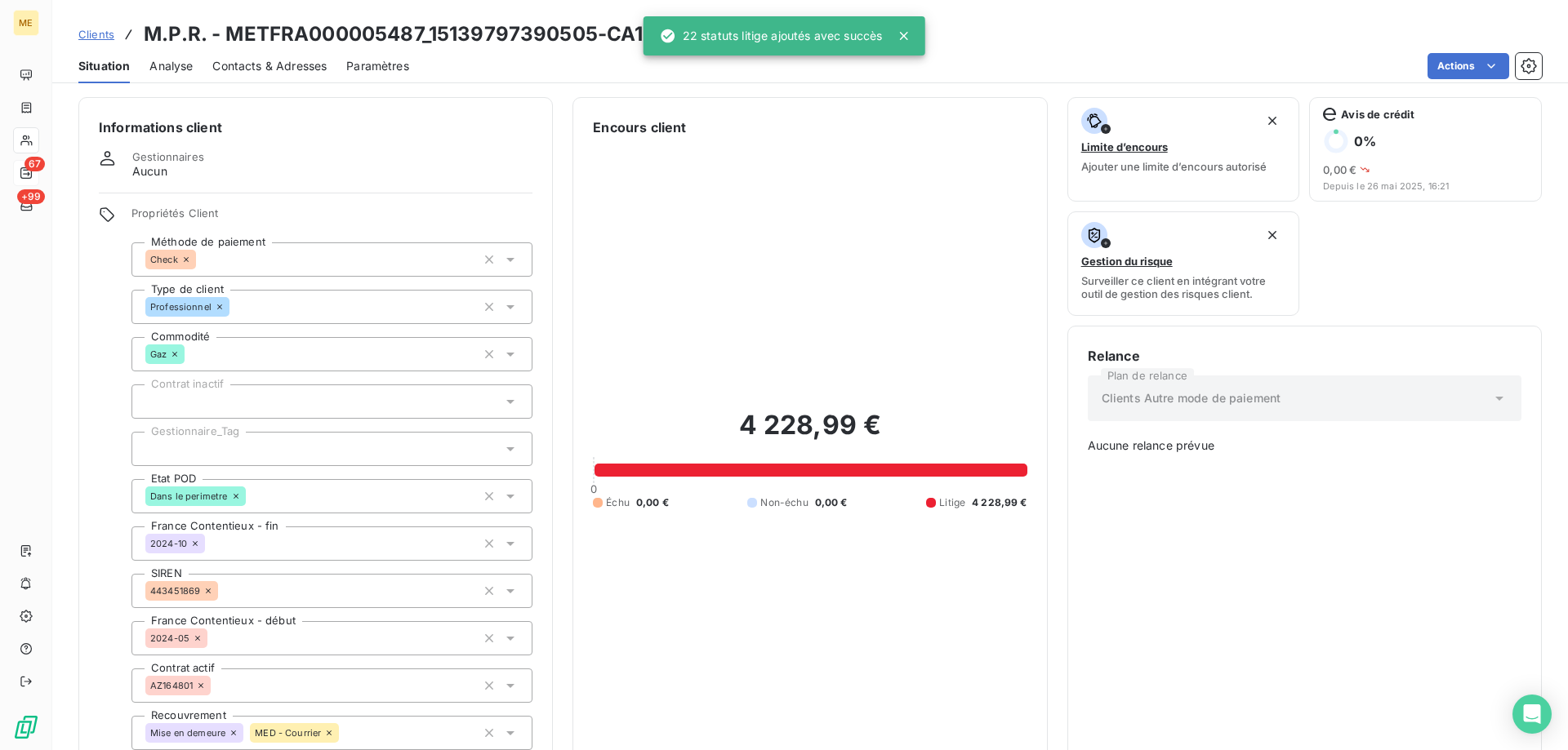
scroll to position [0, 0]
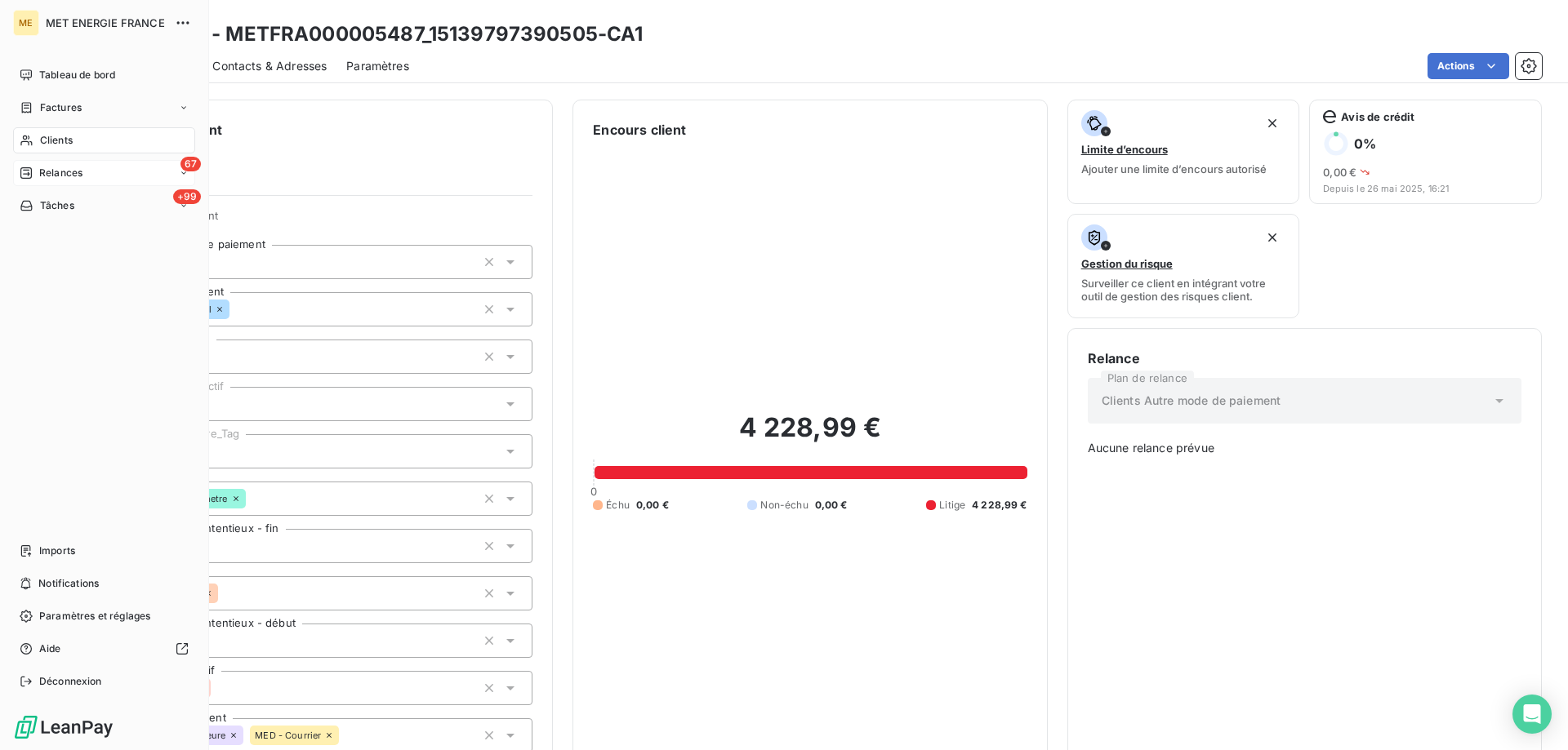
click at [41, 173] on span "Relances" at bounding box center [61, 173] width 44 height 15
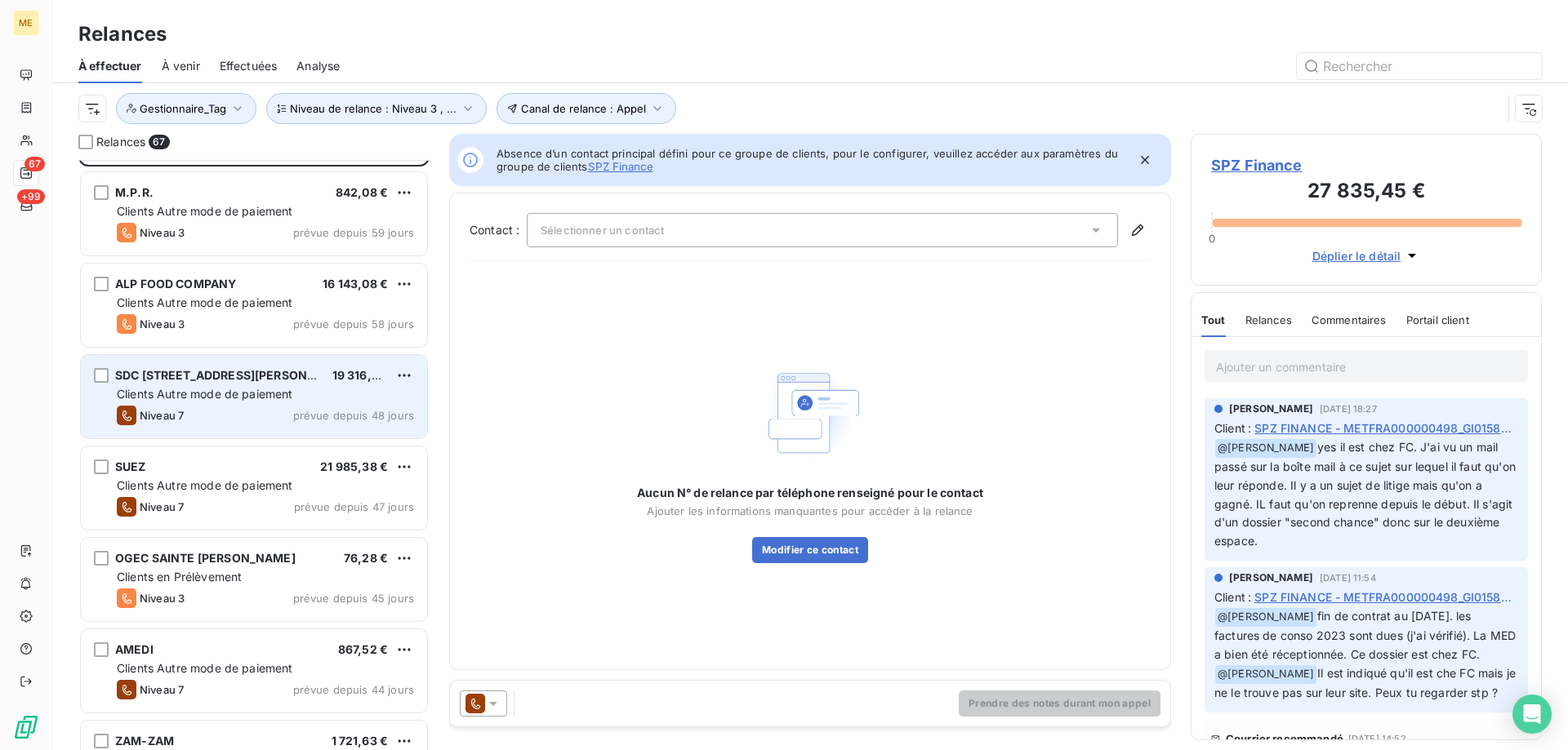
scroll to position [245, 0]
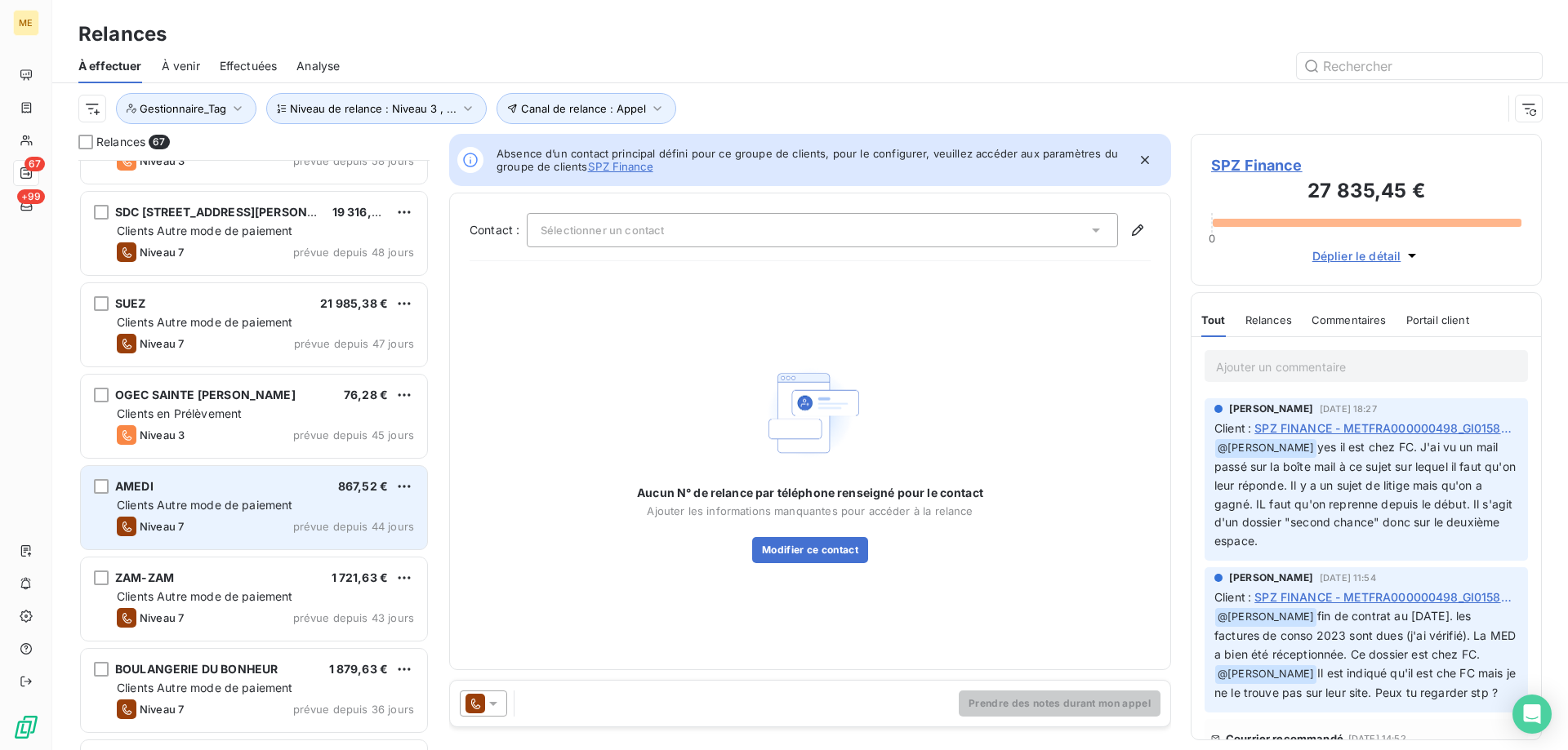
click at [206, 528] on div "Niveau 7 prévue depuis 44 jours" at bounding box center [265, 526] width 297 height 20
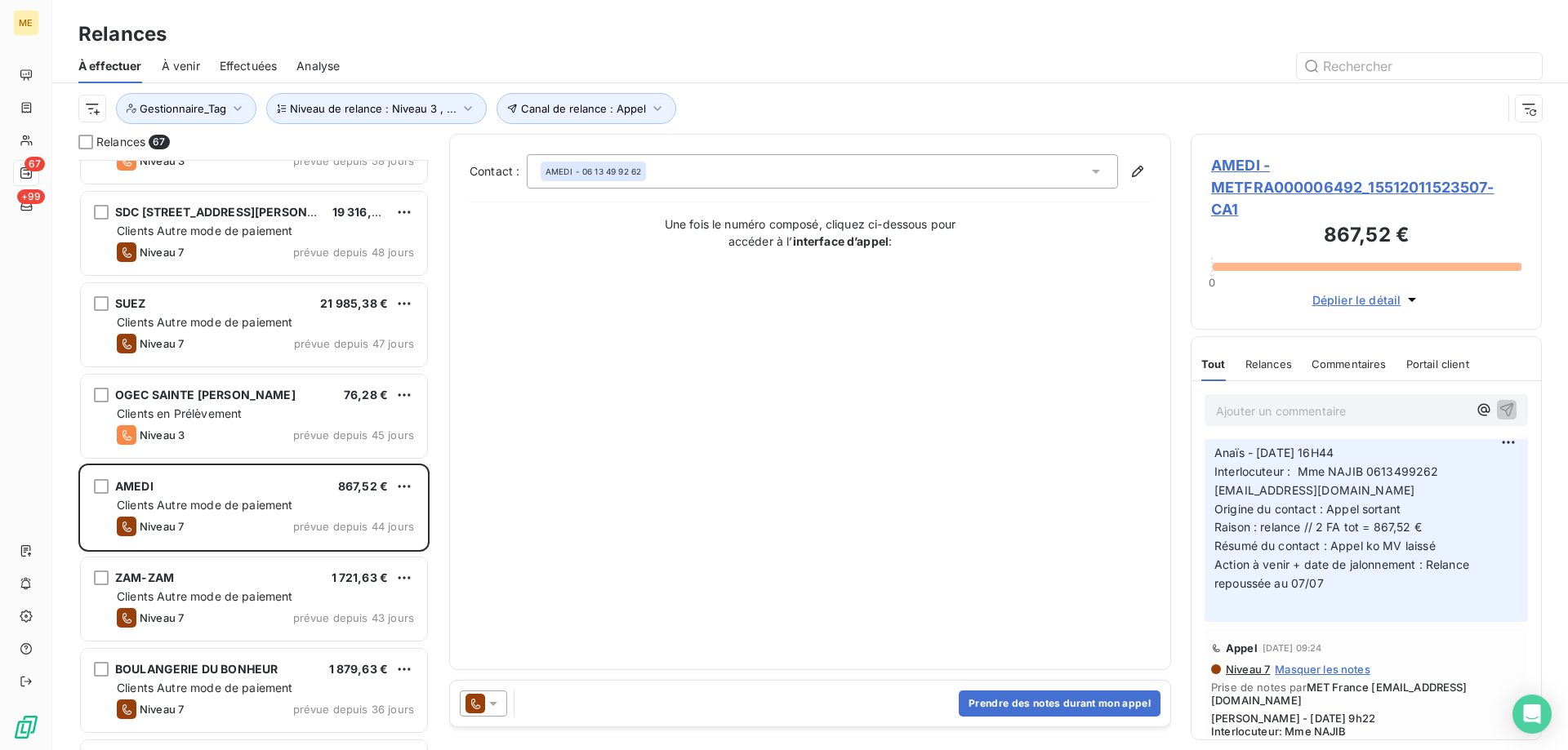
scroll to position [245, 0]
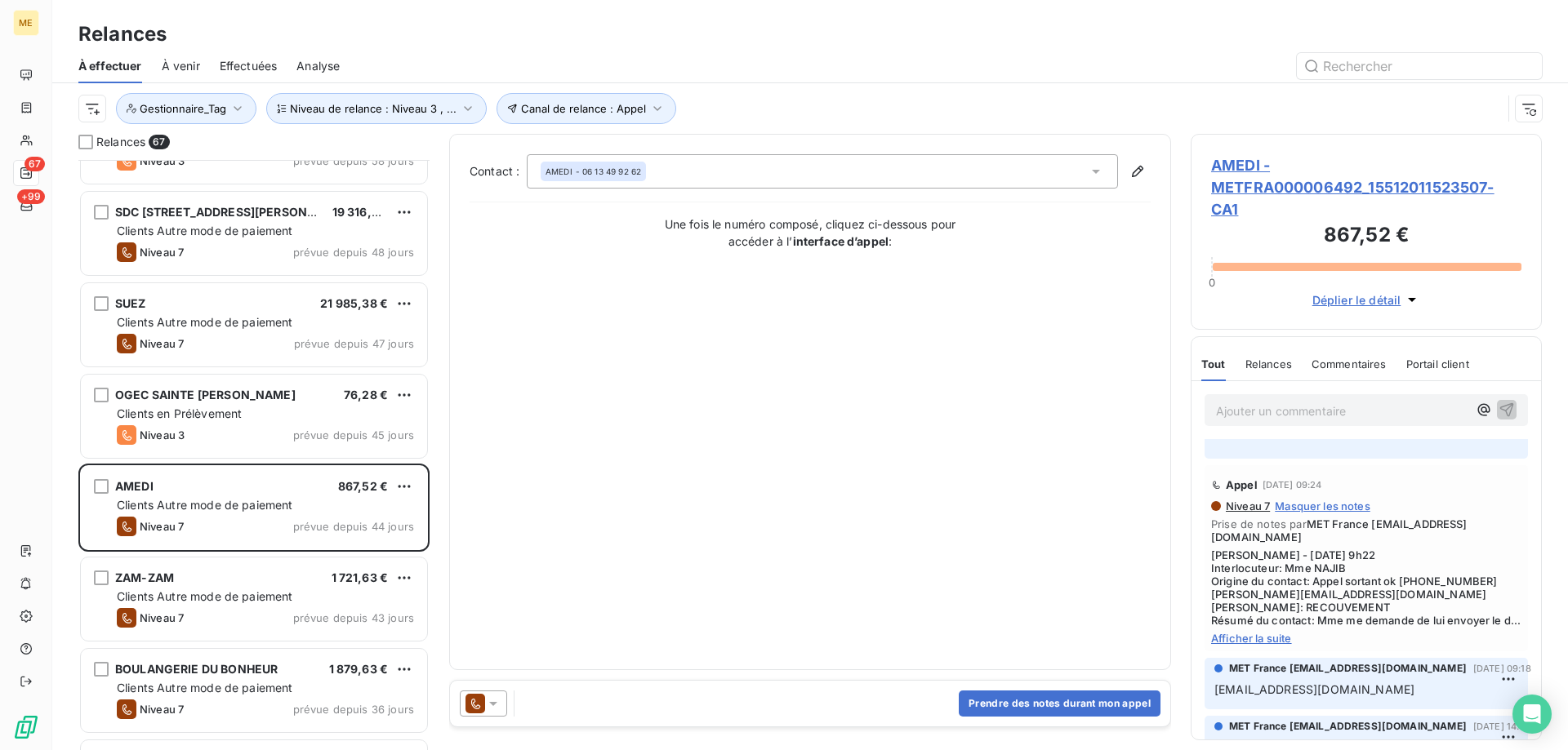
click at [1240, 190] on span "AMEDI - METFRA000006492_15512011523507-CA1" at bounding box center [1366, 187] width 310 height 67
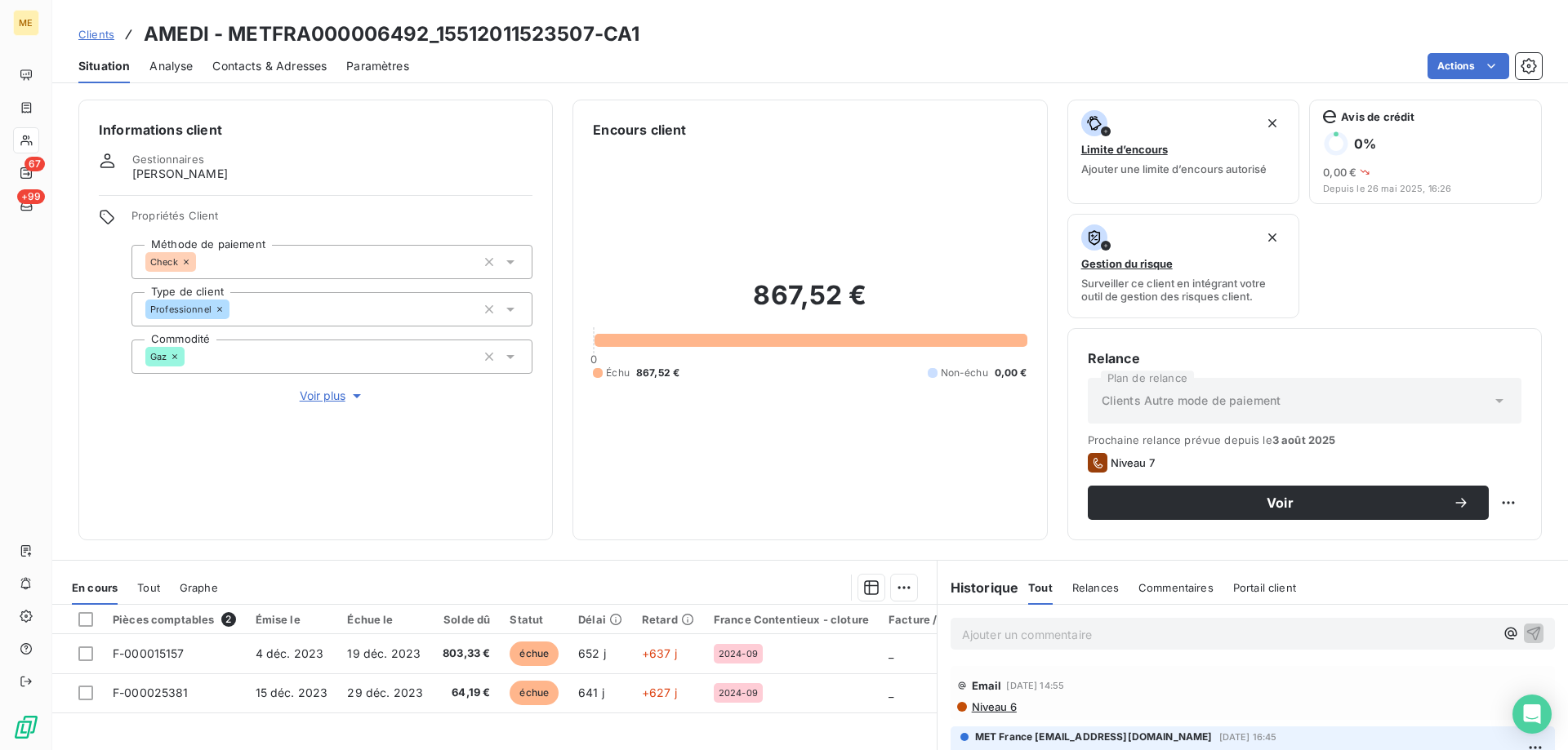
click at [309, 387] on span "Voir plus" at bounding box center [333, 395] width 66 height 16
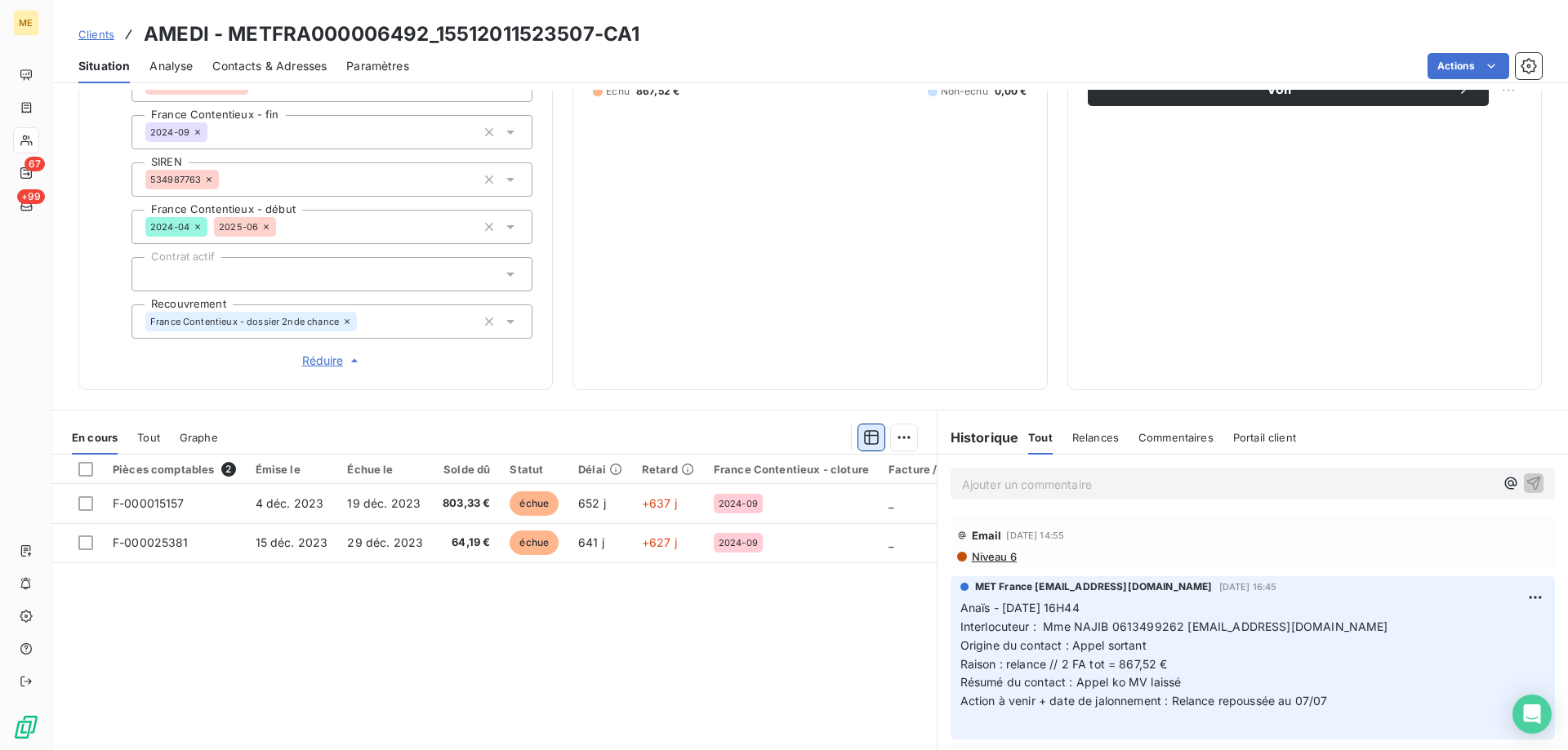
scroll to position [472, 0]
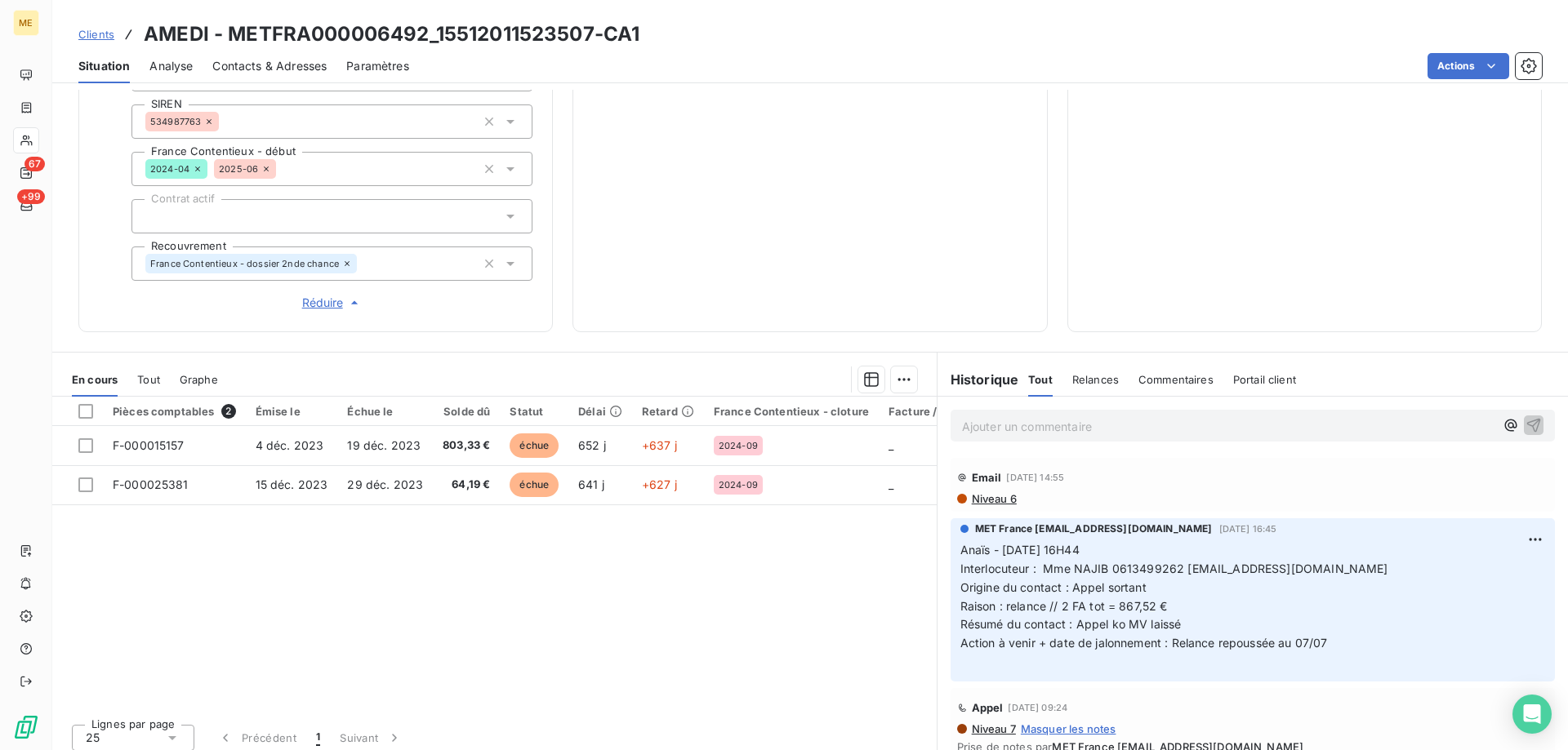
click at [973, 416] on p "Ajouter un commentaire ﻿" at bounding box center [1228, 426] width 533 height 21
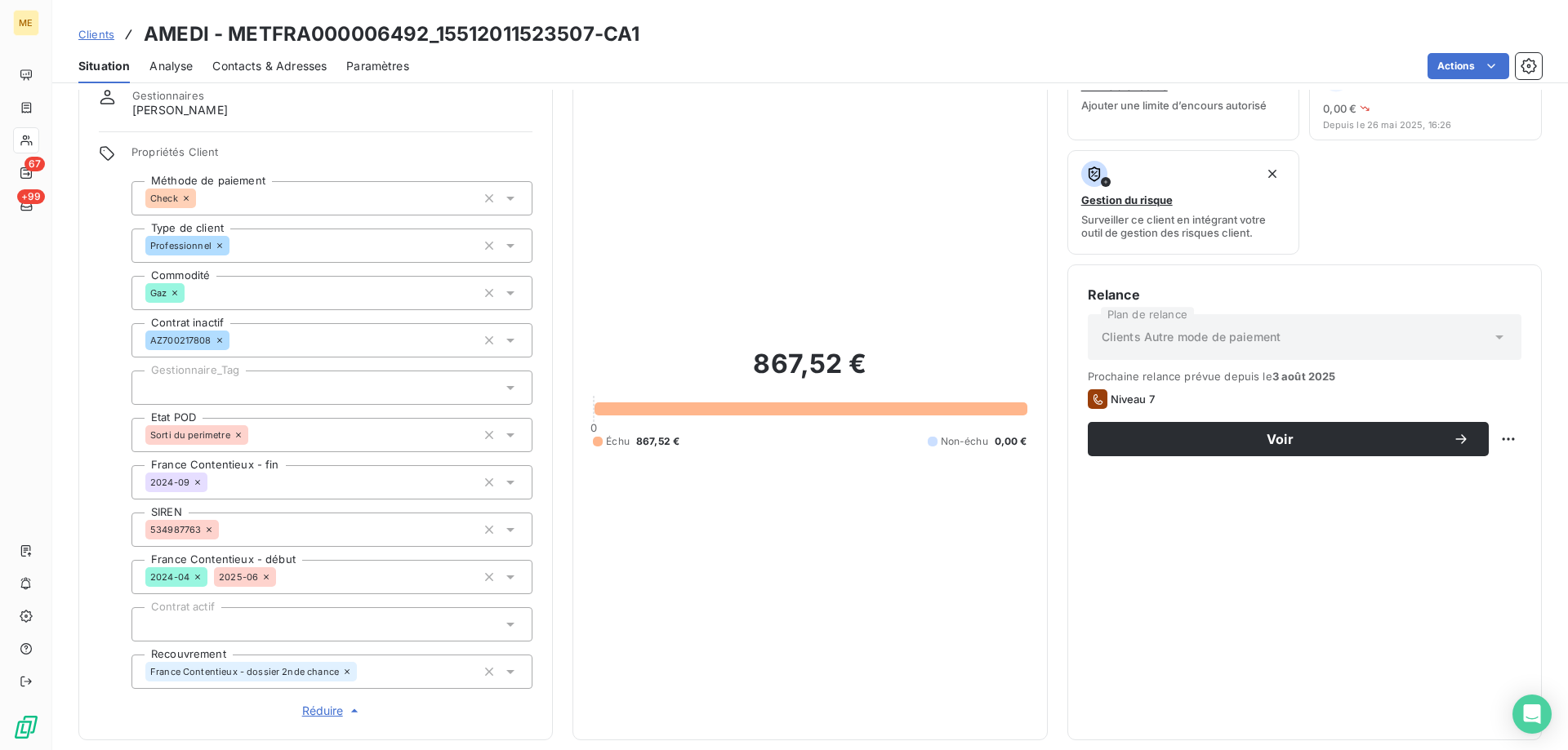
scroll to position [390, 0]
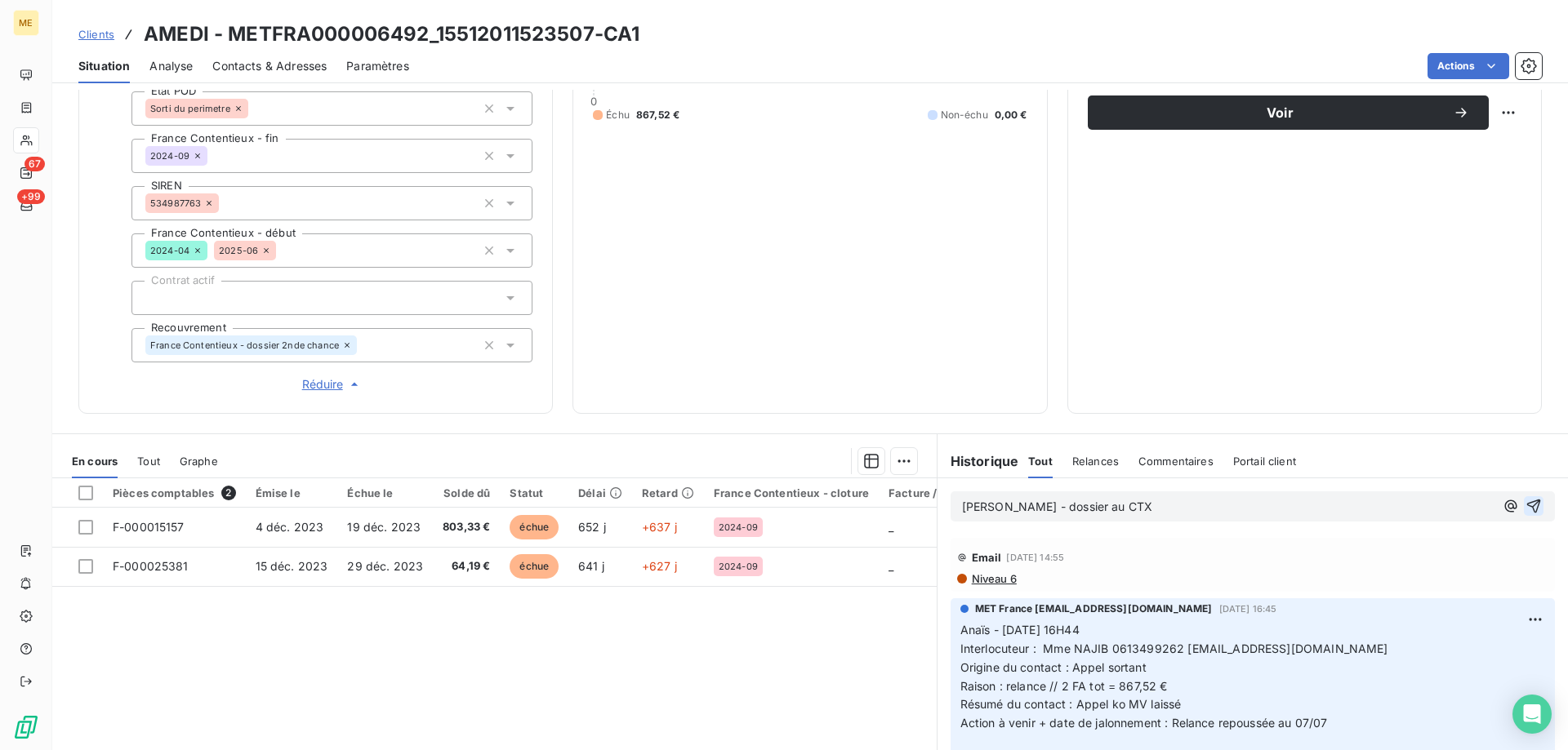
click at [1525, 503] on icon "button" at bounding box center [1533, 506] width 16 height 16
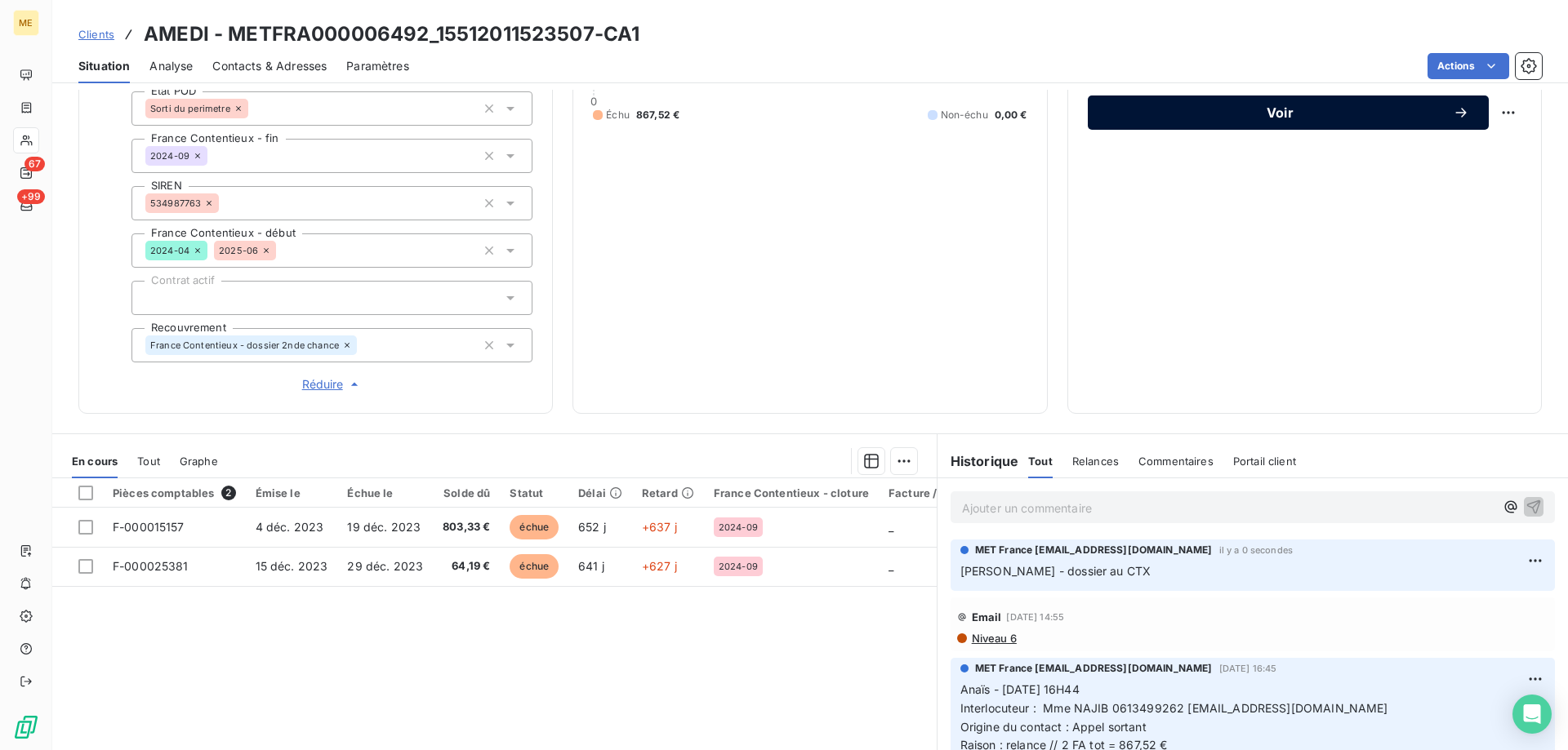
click at [1283, 119] on div "Voir" at bounding box center [1289, 112] width 362 height 16
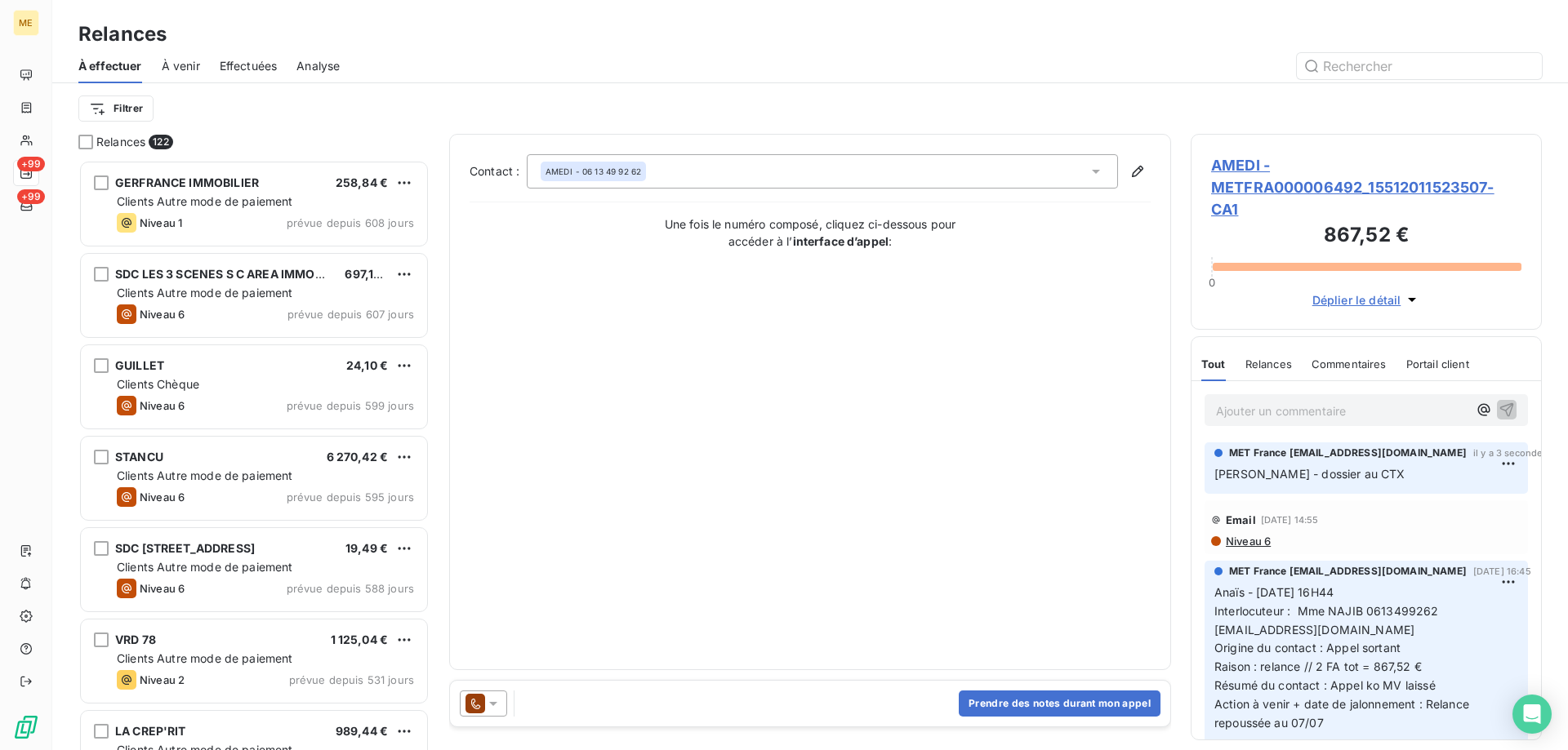
scroll to position [578, 339]
click at [493, 707] on icon at bounding box center [493, 703] width 16 height 16
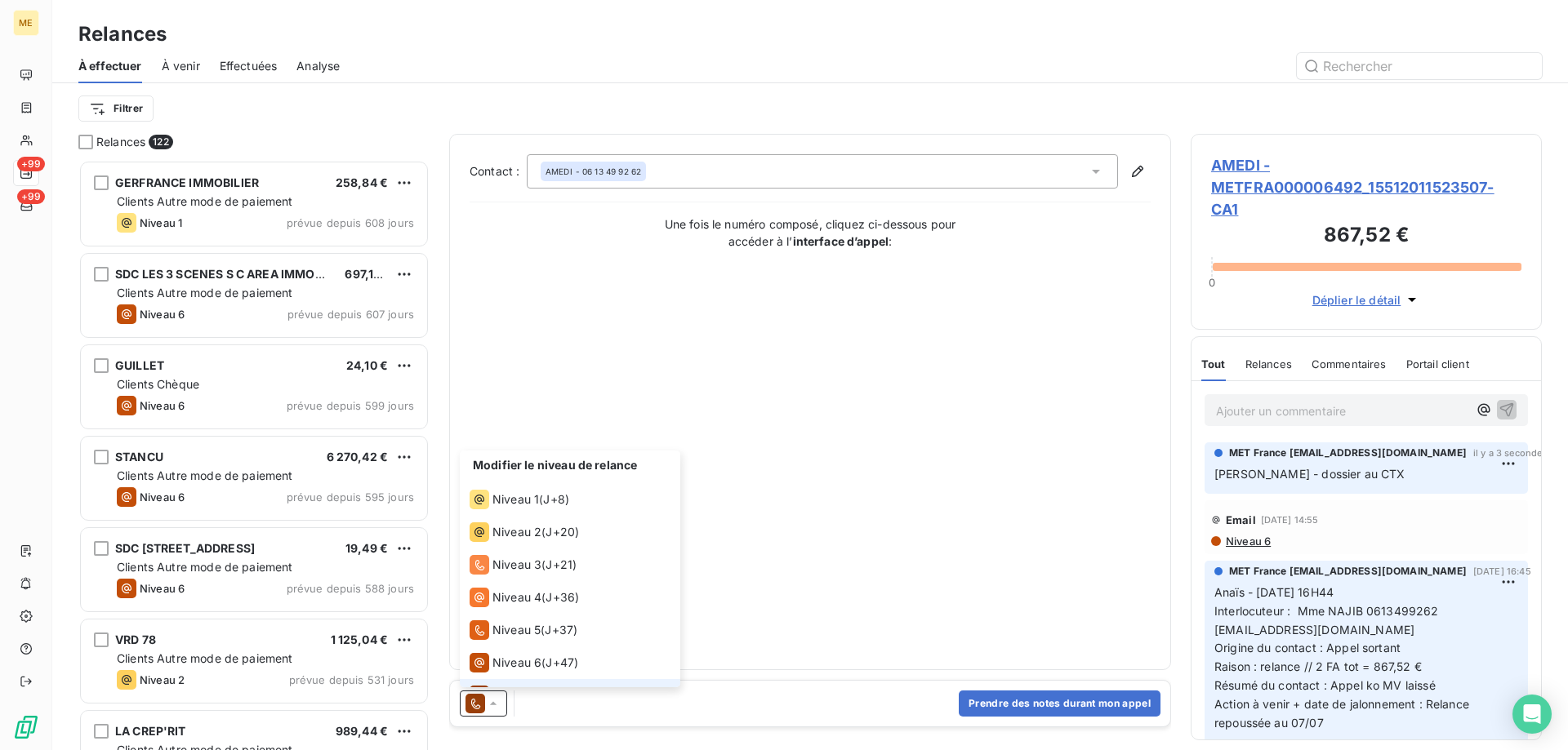
scroll to position [25, 0]
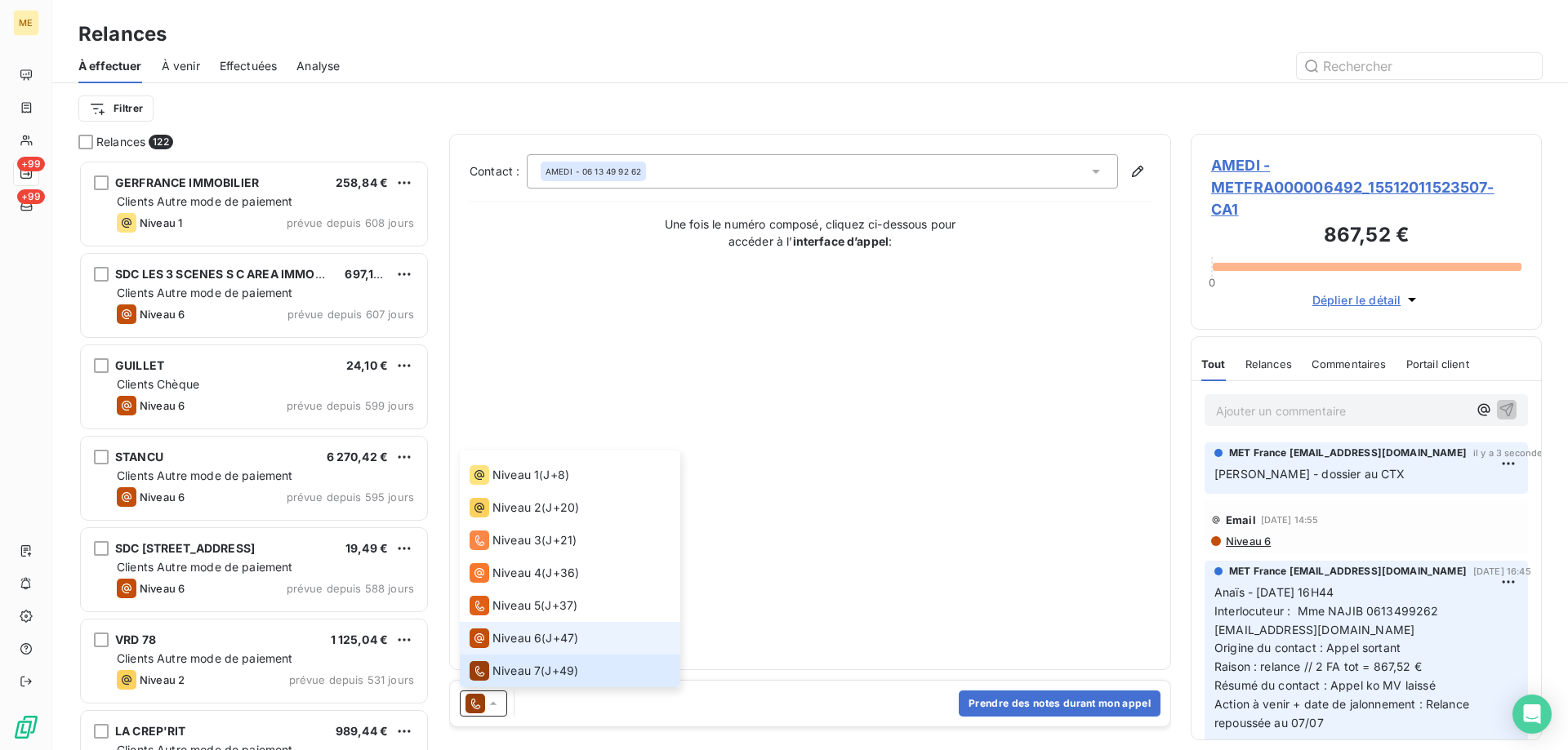
click at [500, 636] on span "Niveau 6" at bounding box center [517, 639] width 49 height 16
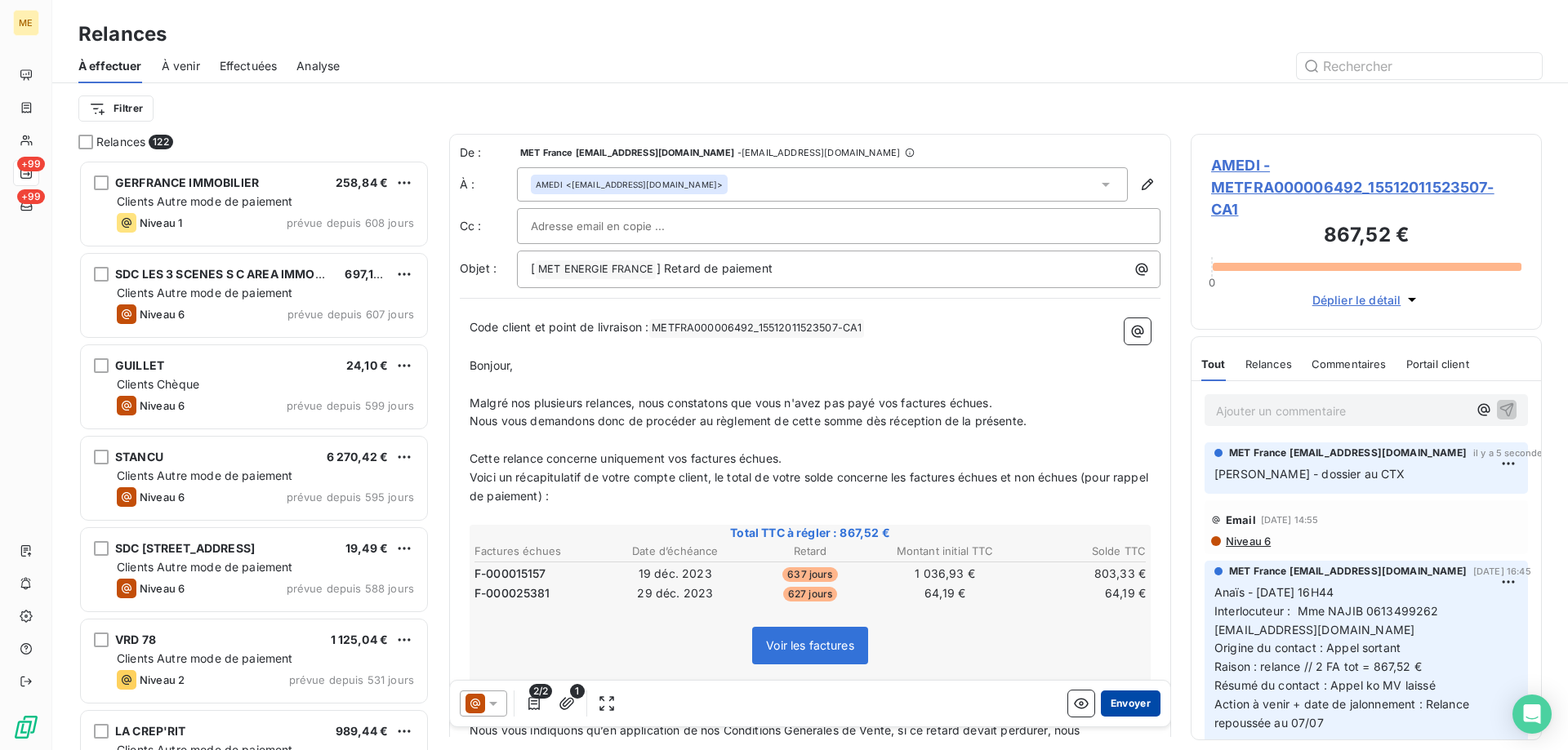
click at [1113, 703] on button "Envoyer" at bounding box center [1131, 703] width 60 height 26
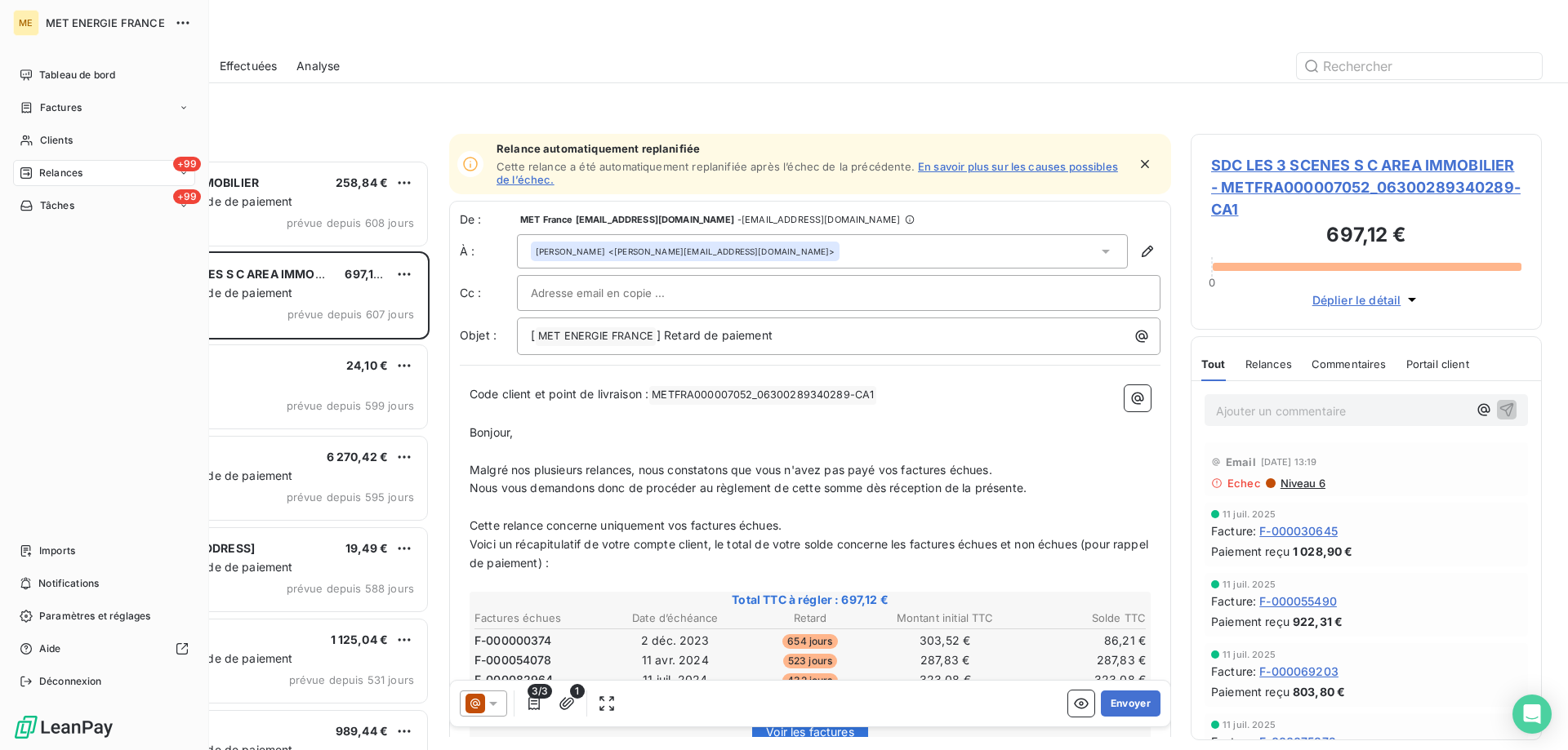
click at [49, 178] on span "Relances" at bounding box center [61, 173] width 44 height 15
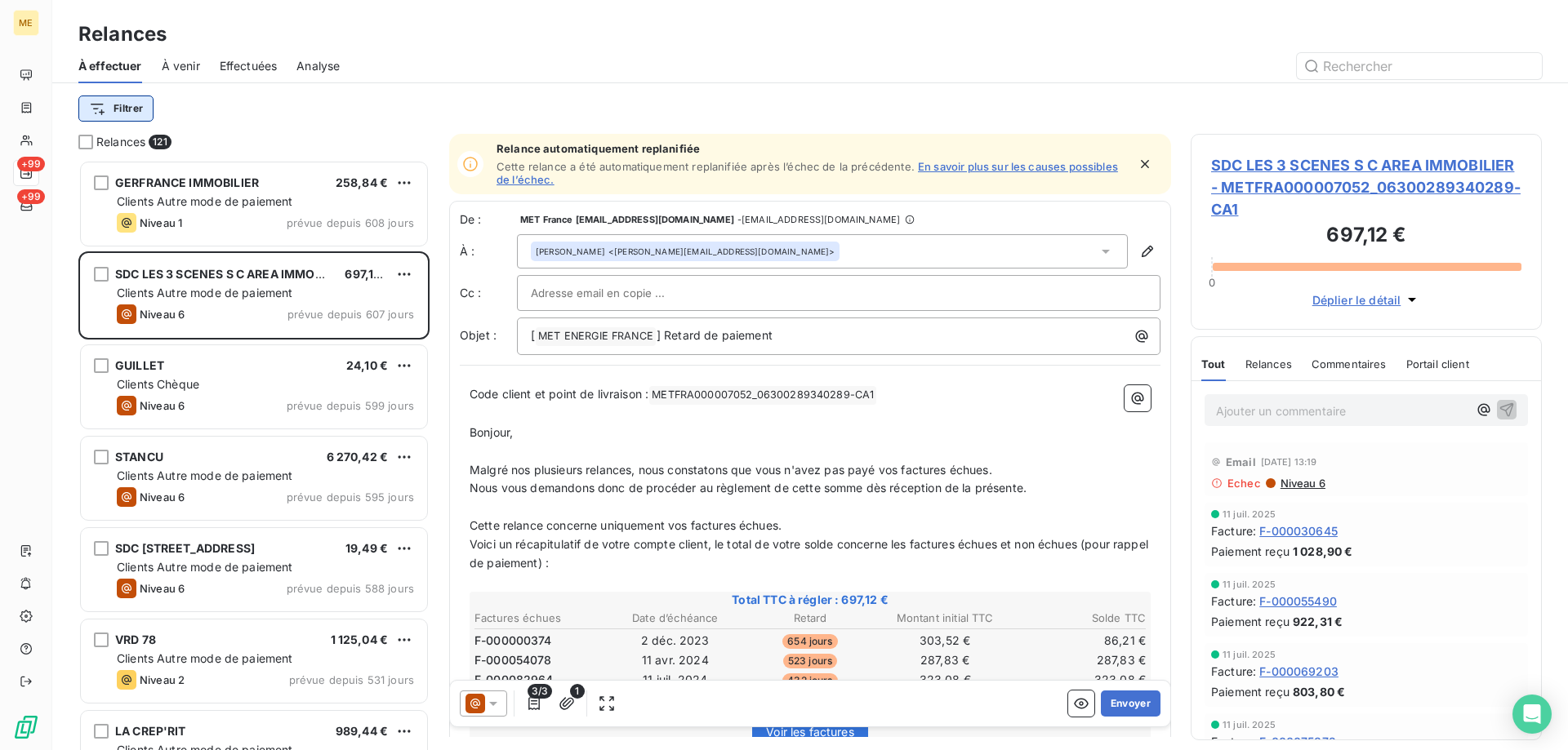
click at [122, 114] on html "ME +99 +99 Relances À effectuer À venir Effectuées Analyse Filtrer Relances 121…" at bounding box center [784, 457] width 1568 height 914
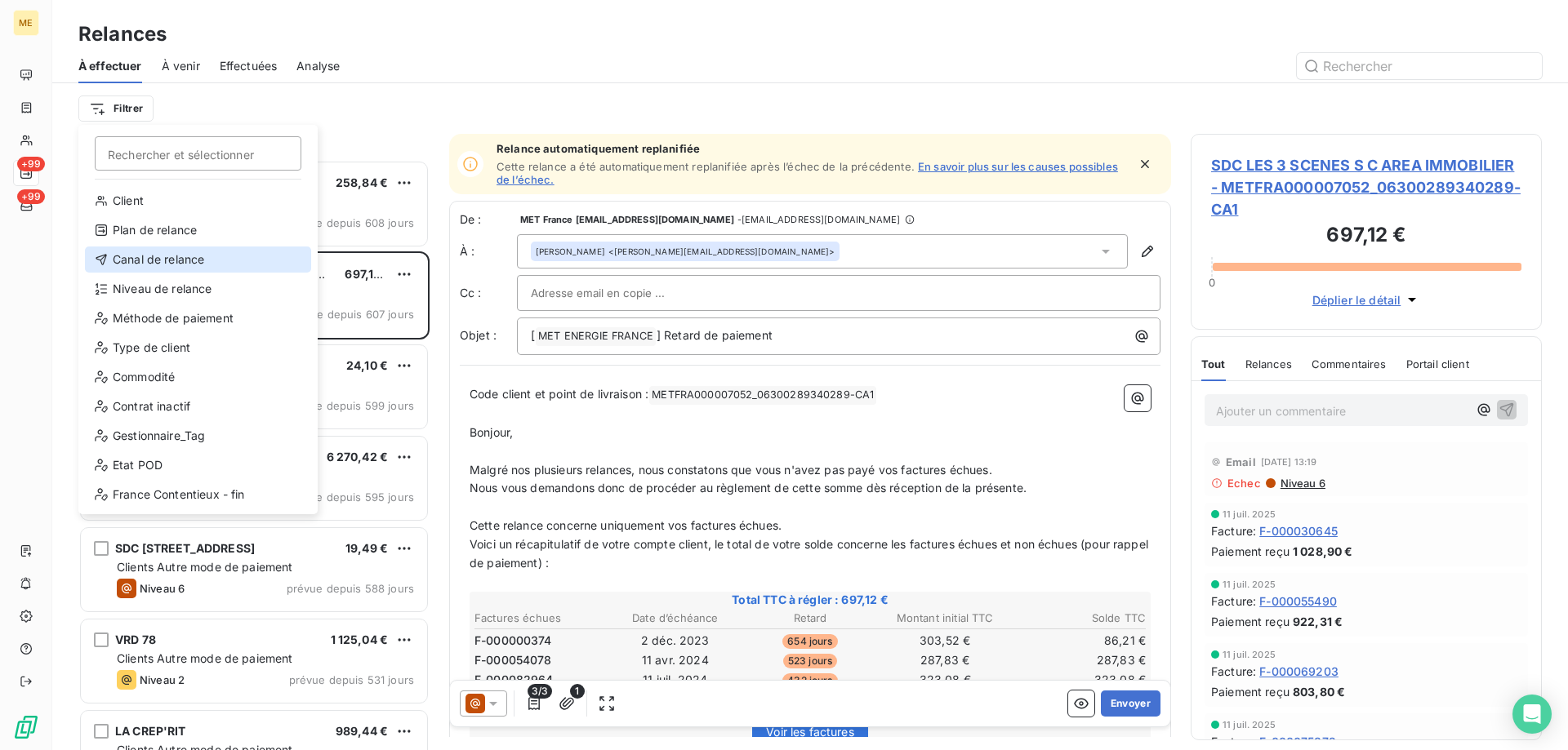
click at [217, 266] on div "Canal de relance" at bounding box center [198, 259] width 227 height 26
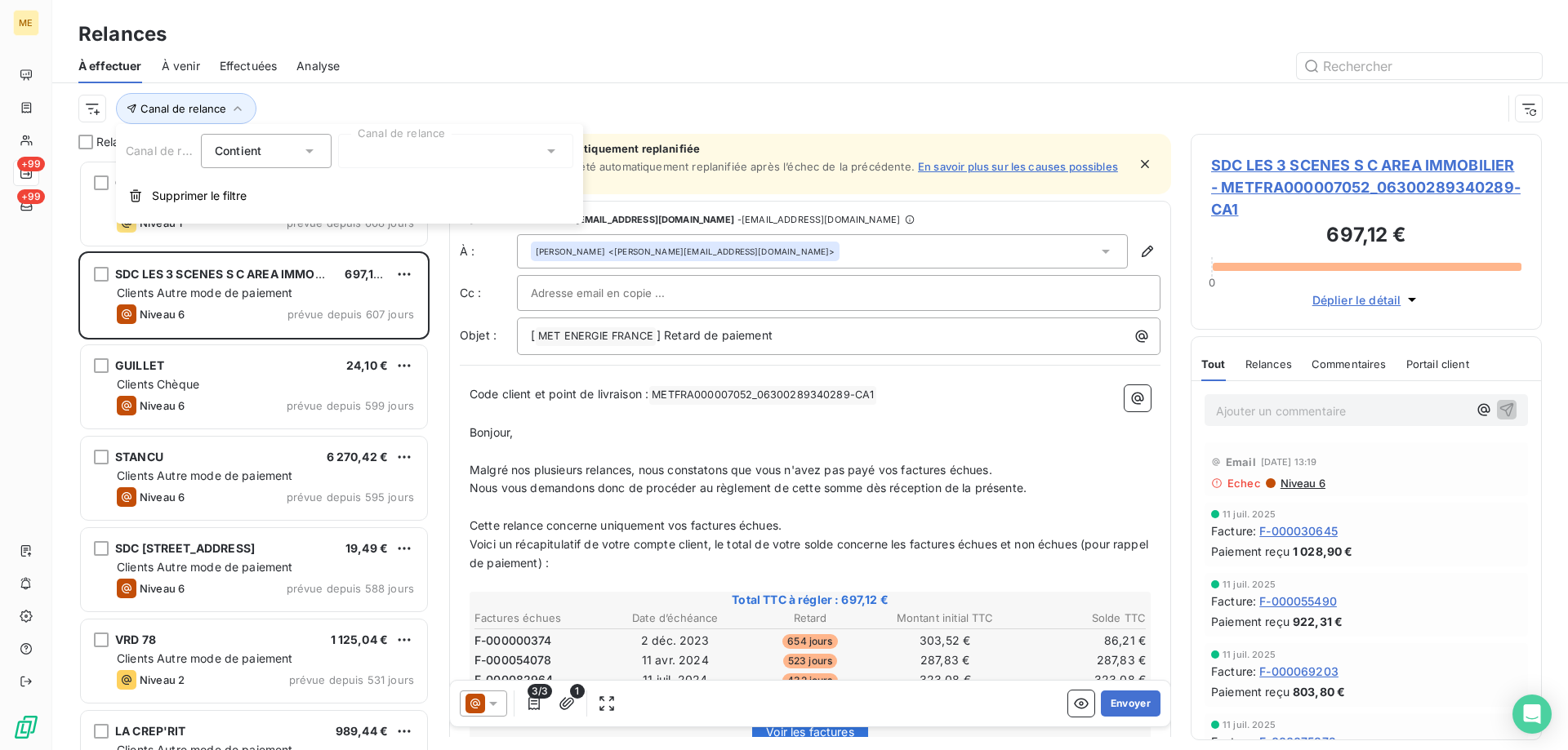
click at [418, 156] on div at bounding box center [455, 151] width 235 height 35
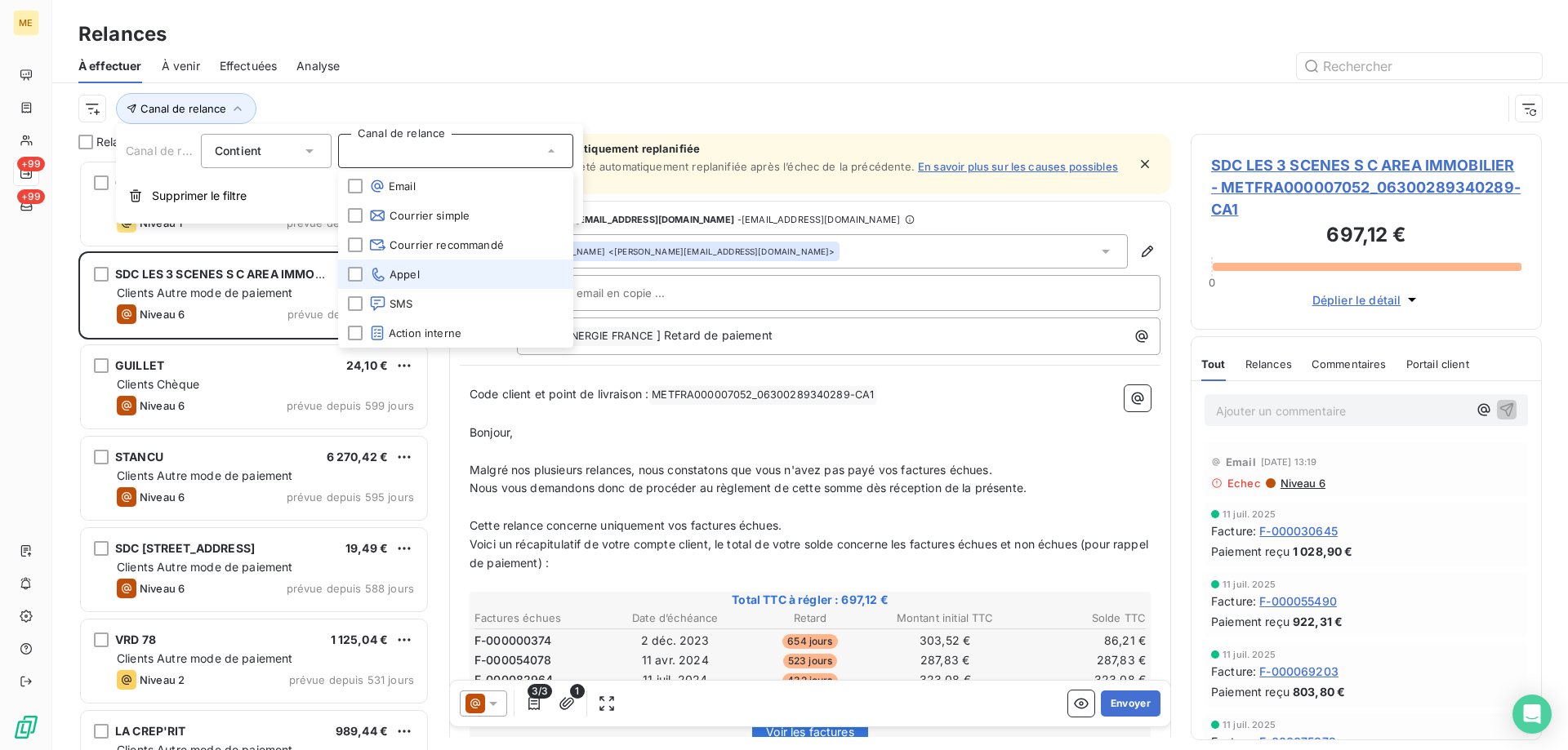
click at [402, 276] on span "Appel" at bounding box center [394, 274] width 51 height 16
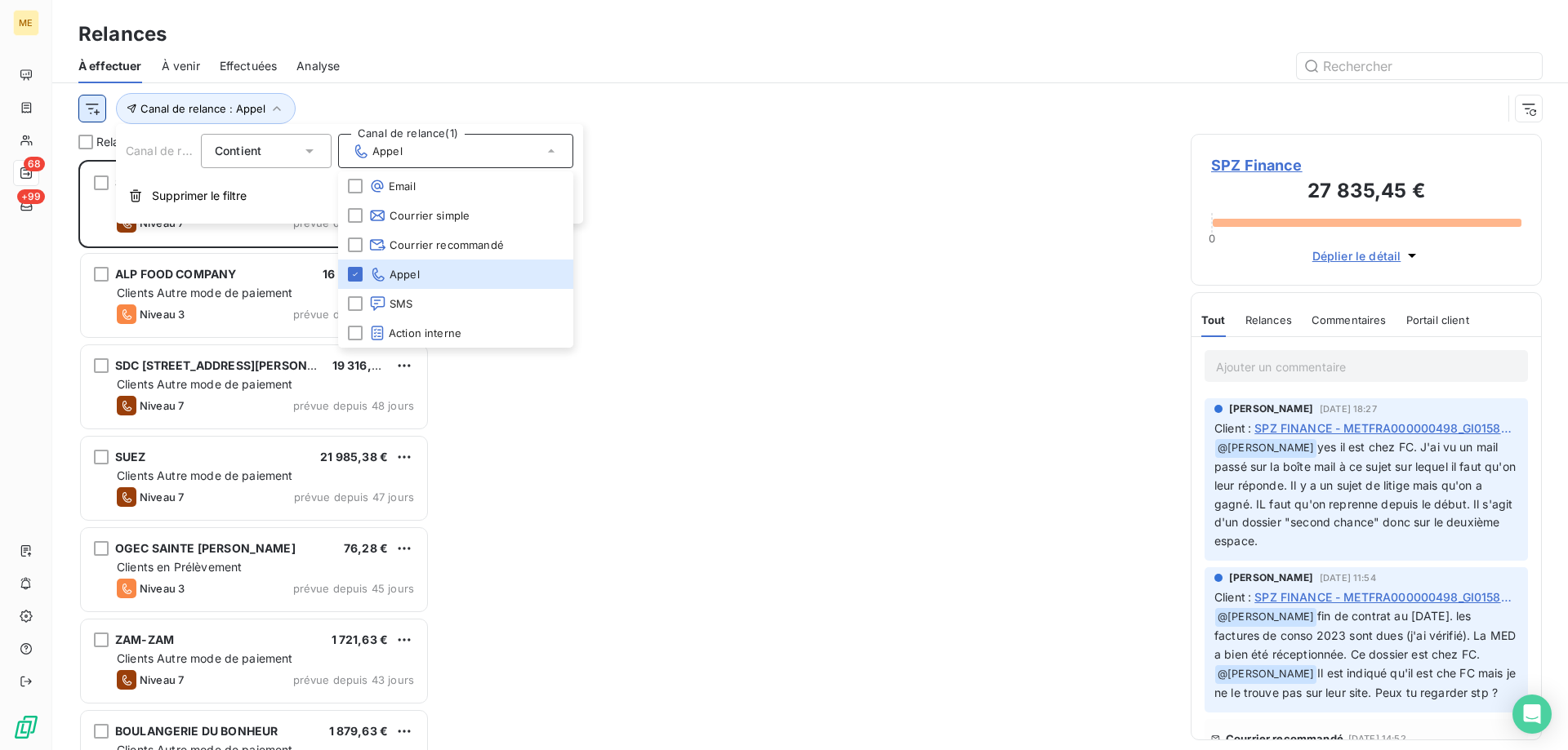
click at [88, 117] on html "ME 68 +99 Relances À effectuer À venir Effectuées Analyse Canal de relance : Ap…" at bounding box center [784, 457] width 1568 height 914
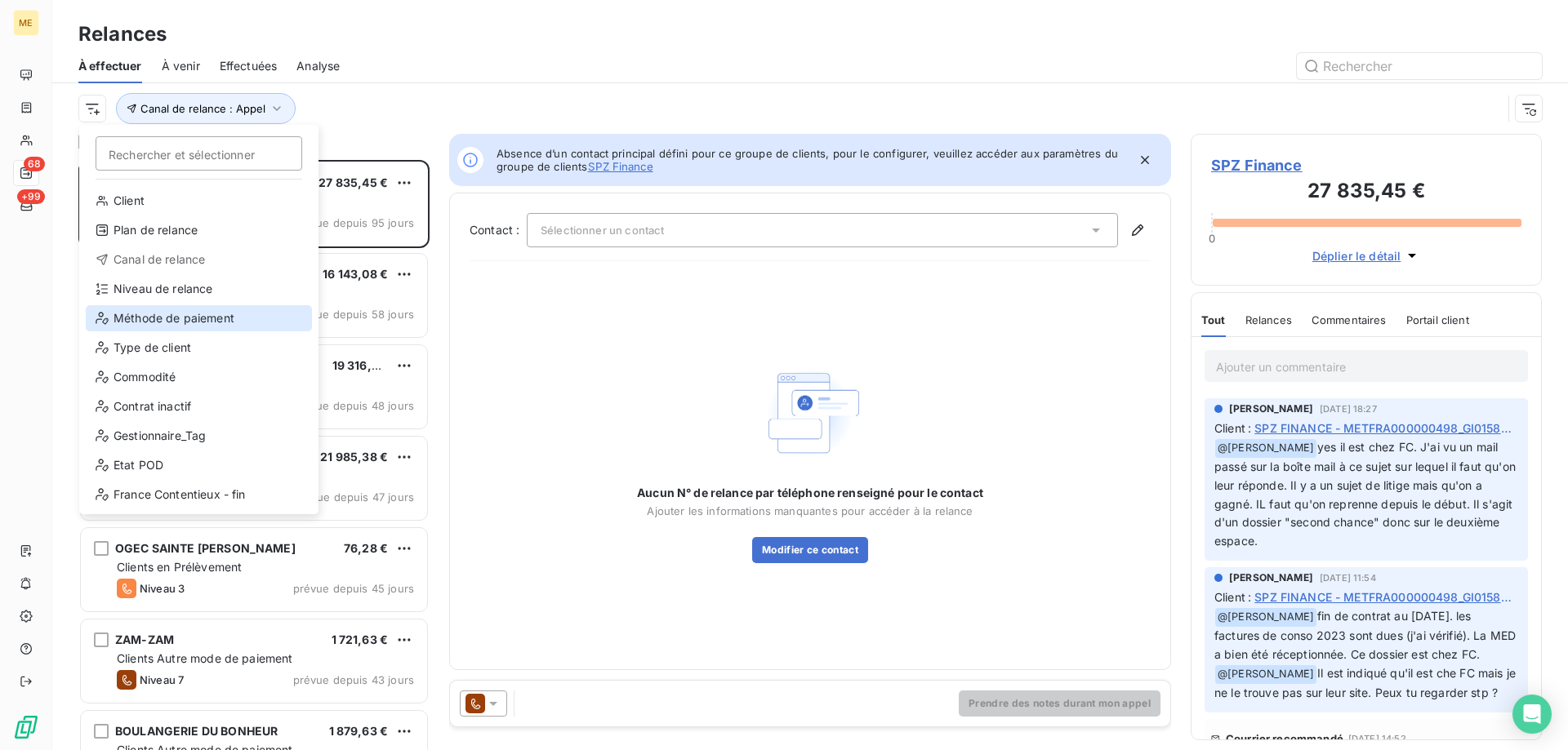
scroll to position [578, 339]
click at [143, 292] on div "Niveau de relance" at bounding box center [199, 289] width 227 height 26
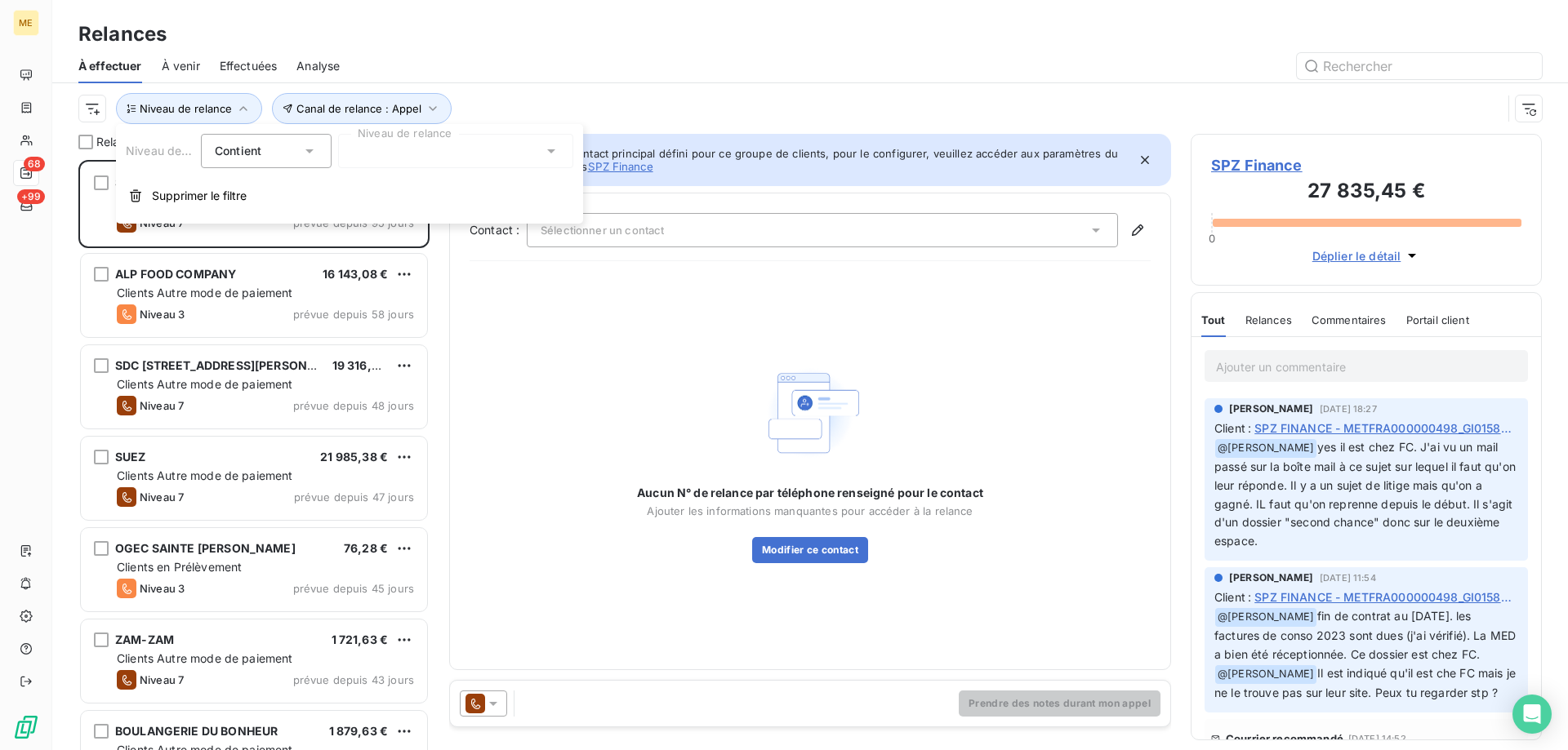
click at [484, 159] on div at bounding box center [455, 151] width 235 height 35
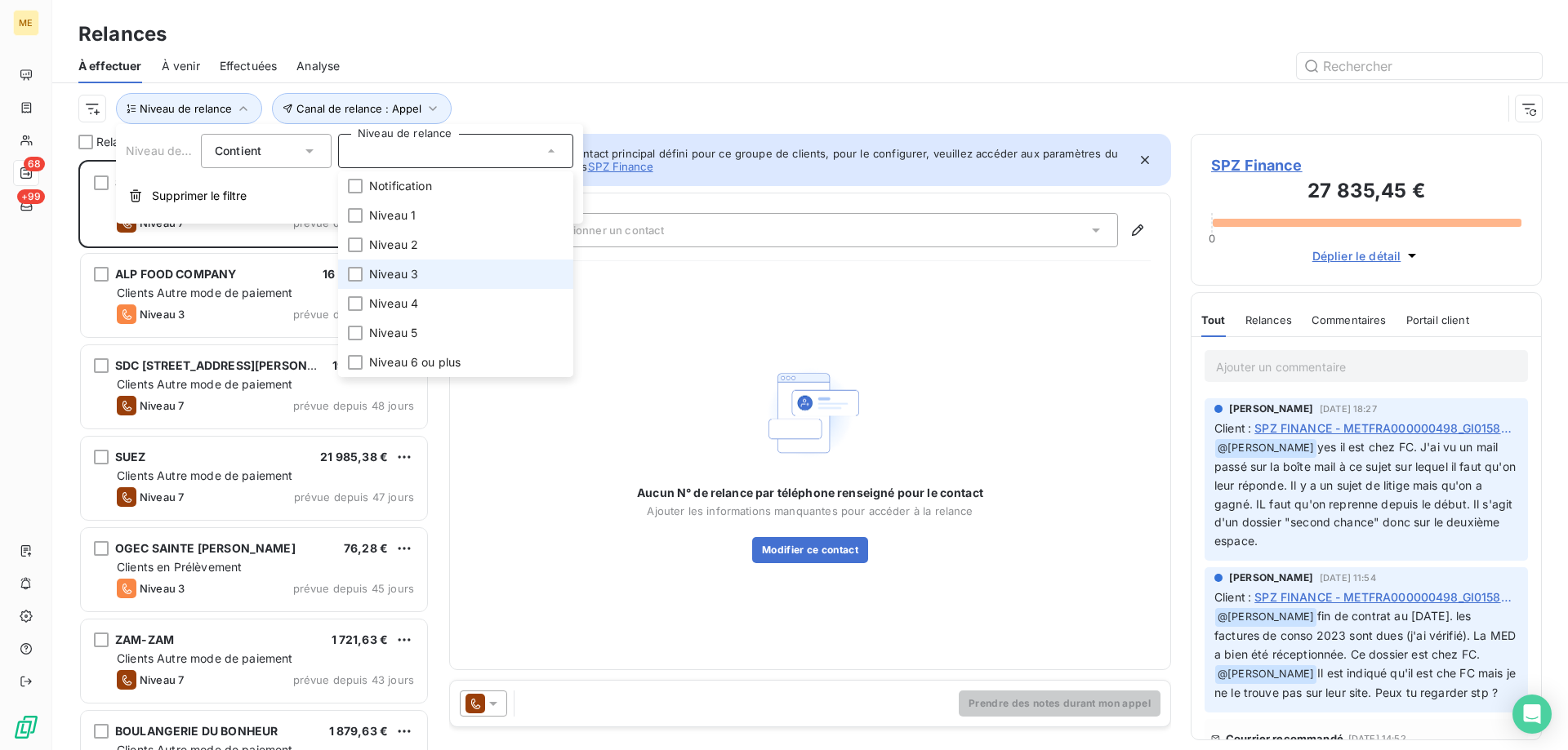
click at [451, 273] on li "Niveau 3" at bounding box center [455, 274] width 235 height 30
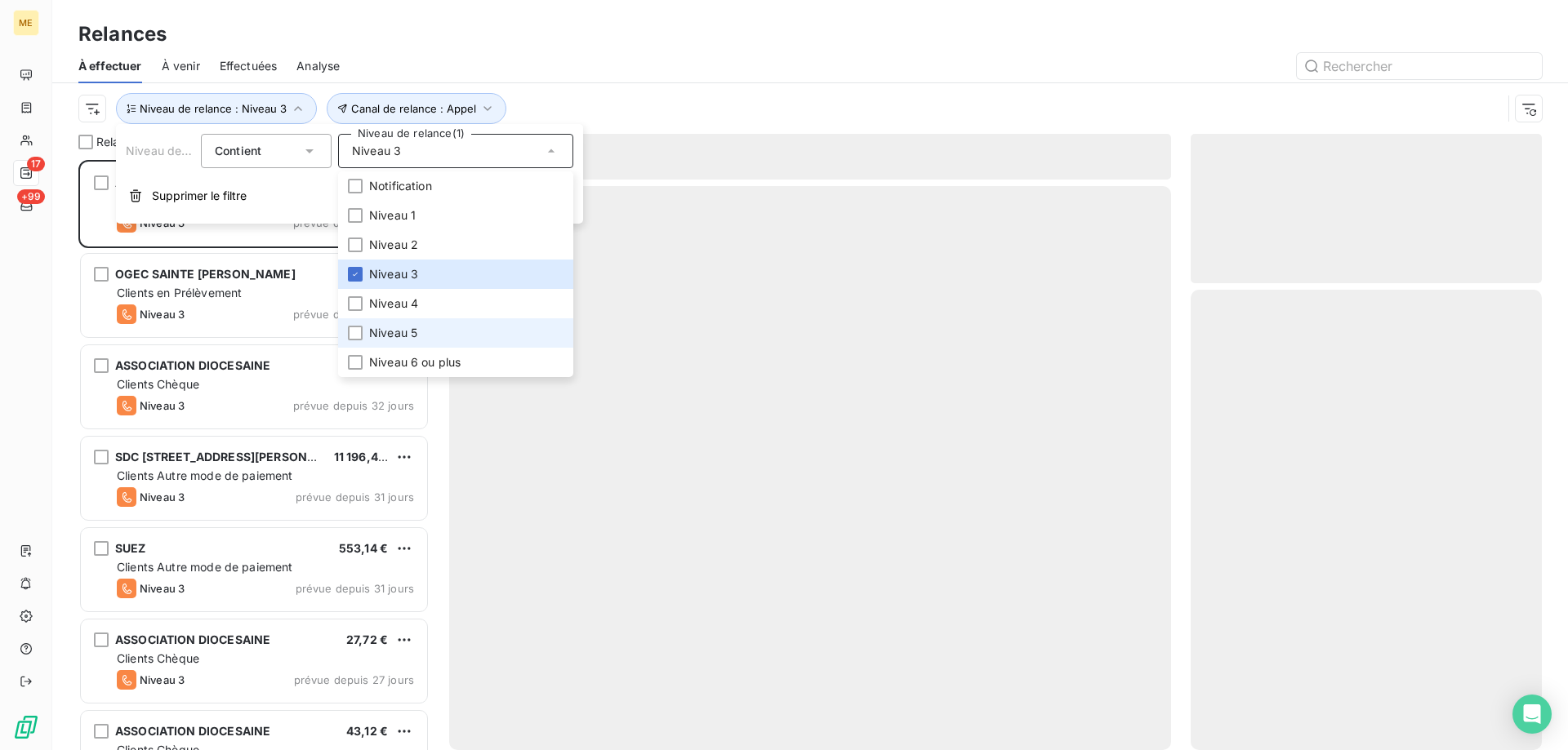
click at [456, 332] on li "Niveau 5" at bounding box center [455, 334] width 235 height 30
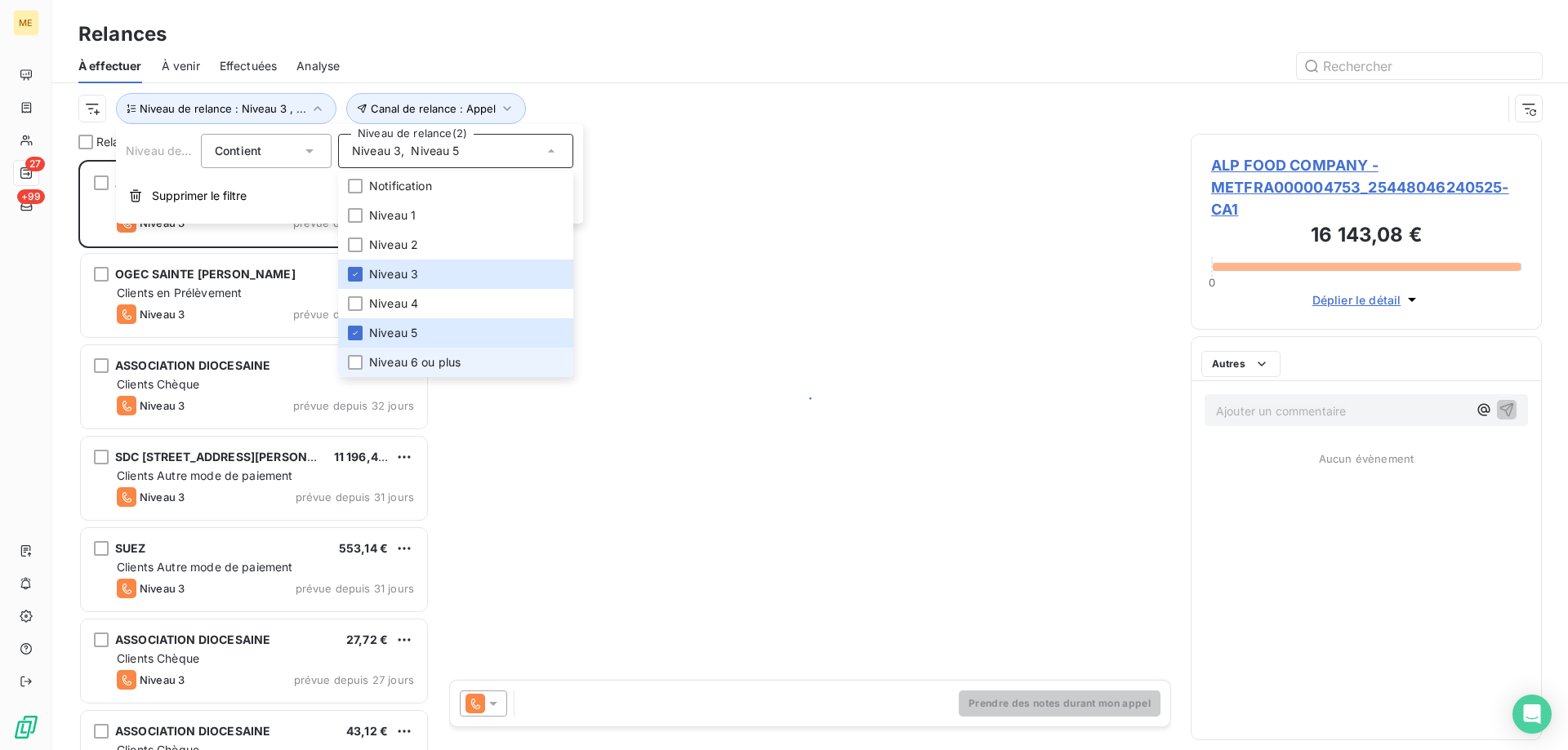
click at [475, 364] on li "Niveau 6 ou plus" at bounding box center [455, 363] width 235 height 30
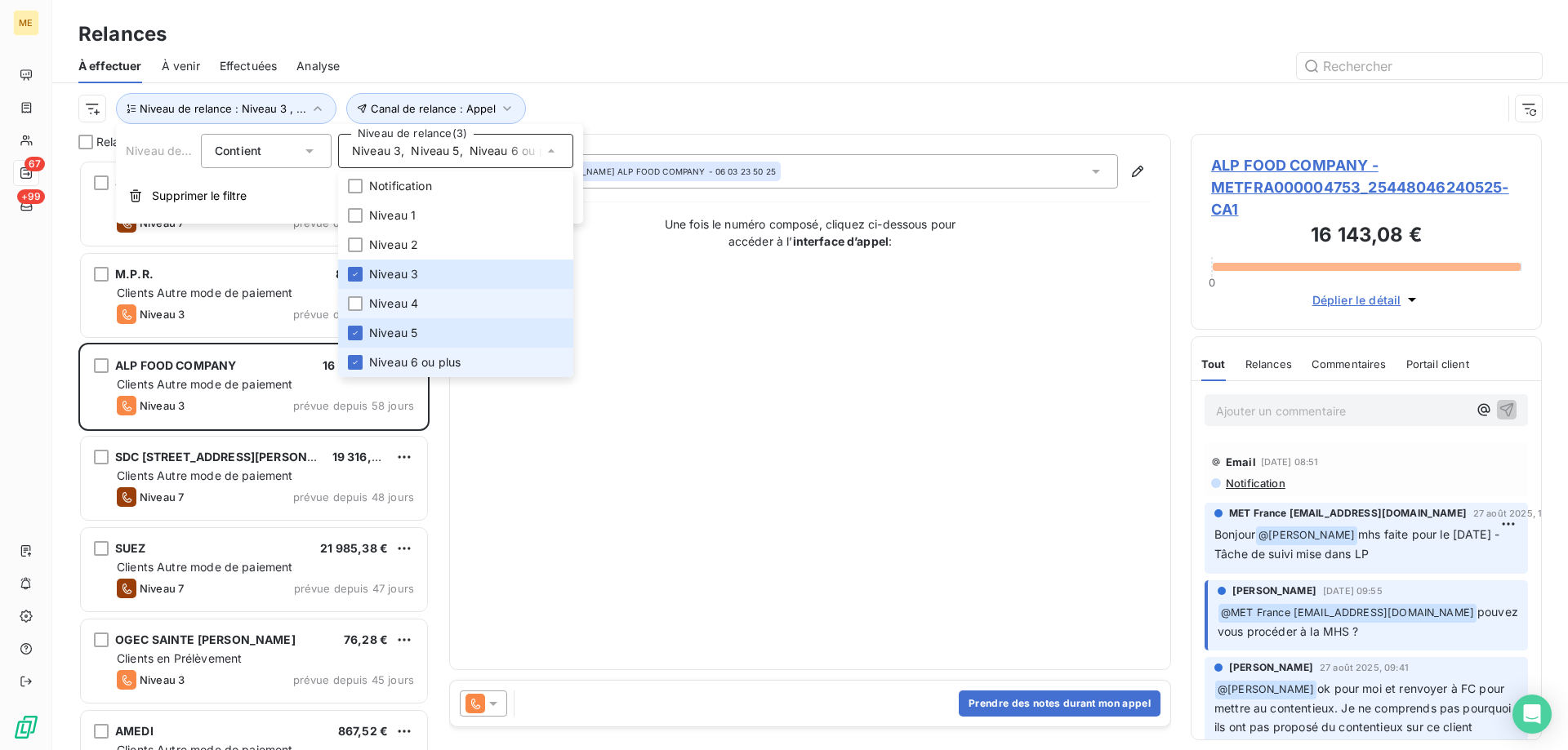
scroll to position [578, 339]
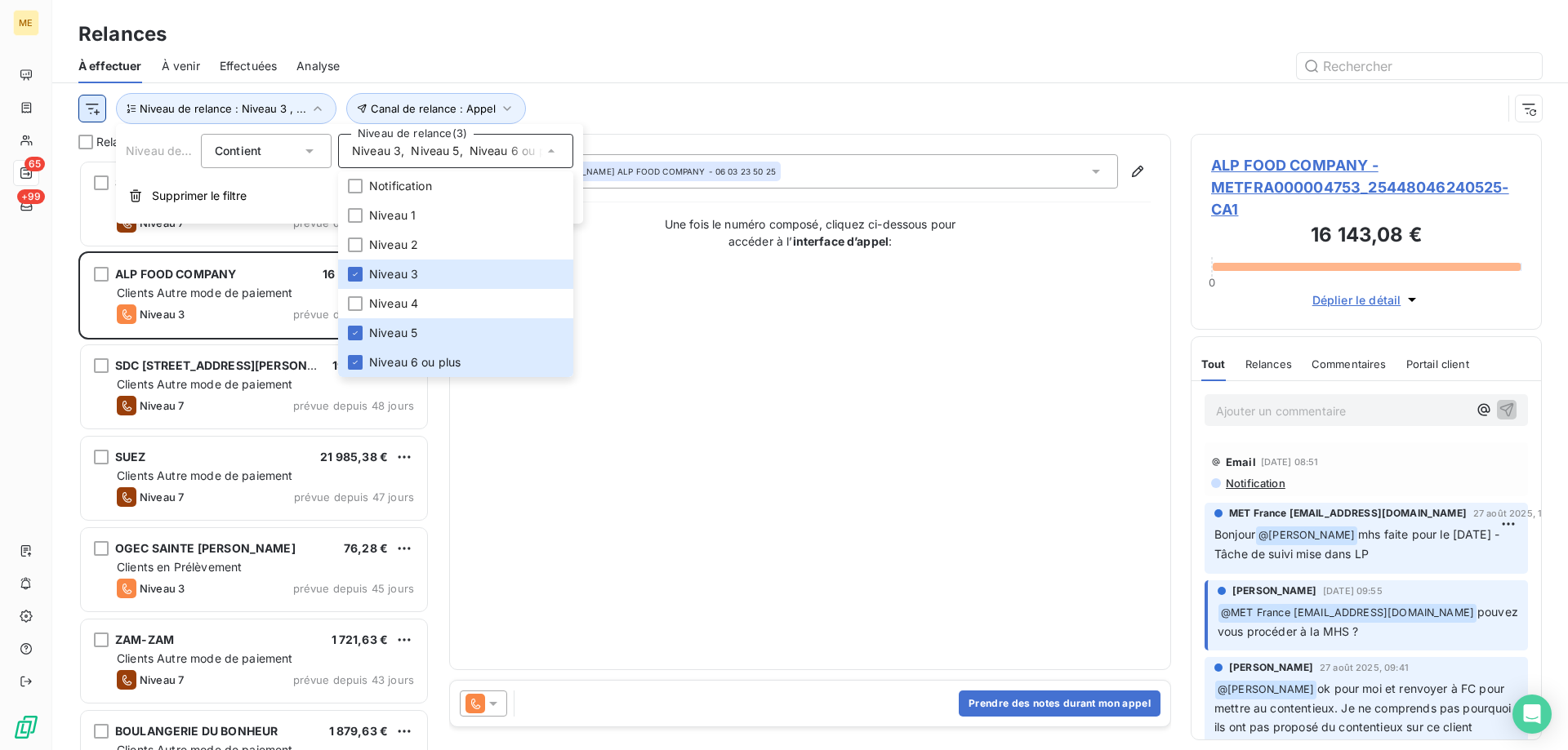
click at [100, 103] on html "ME 65 +99 Relances À effectuer À venir Effectuées Analyse Canal de relance : Ap…" at bounding box center [784, 457] width 1568 height 914
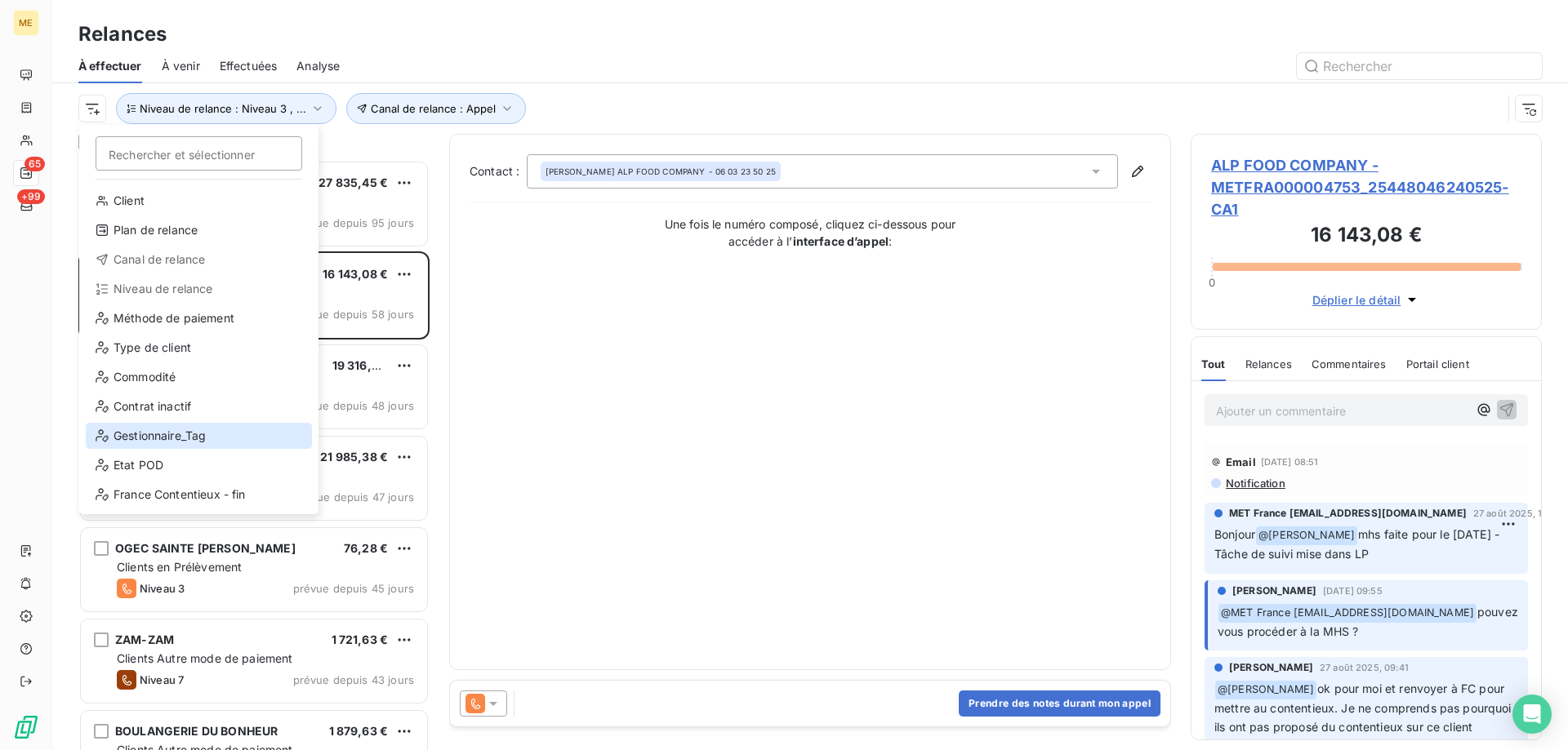
click at [124, 428] on div "Gestionnaire_Tag" at bounding box center [199, 436] width 227 height 26
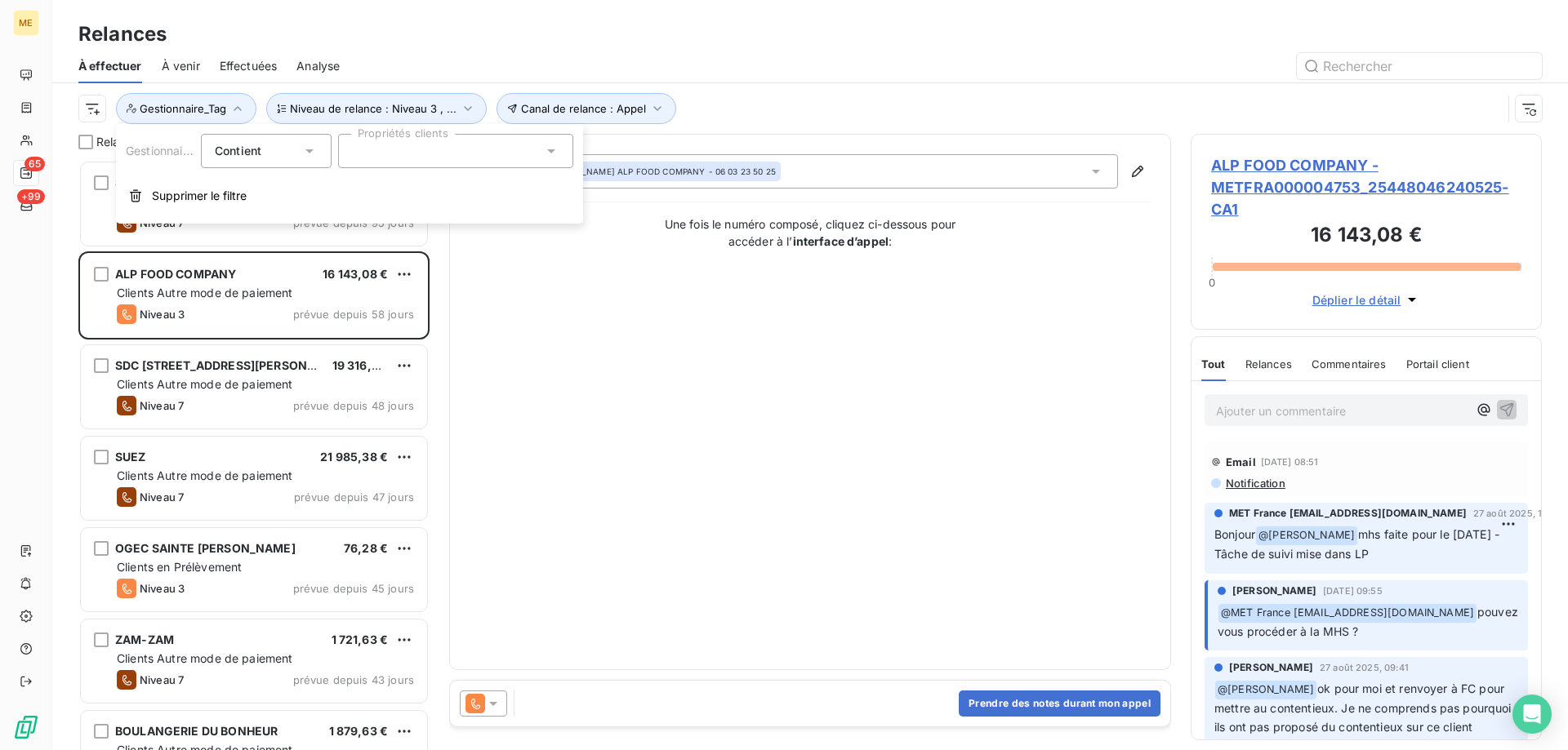
click at [424, 159] on div at bounding box center [455, 151] width 235 height 35
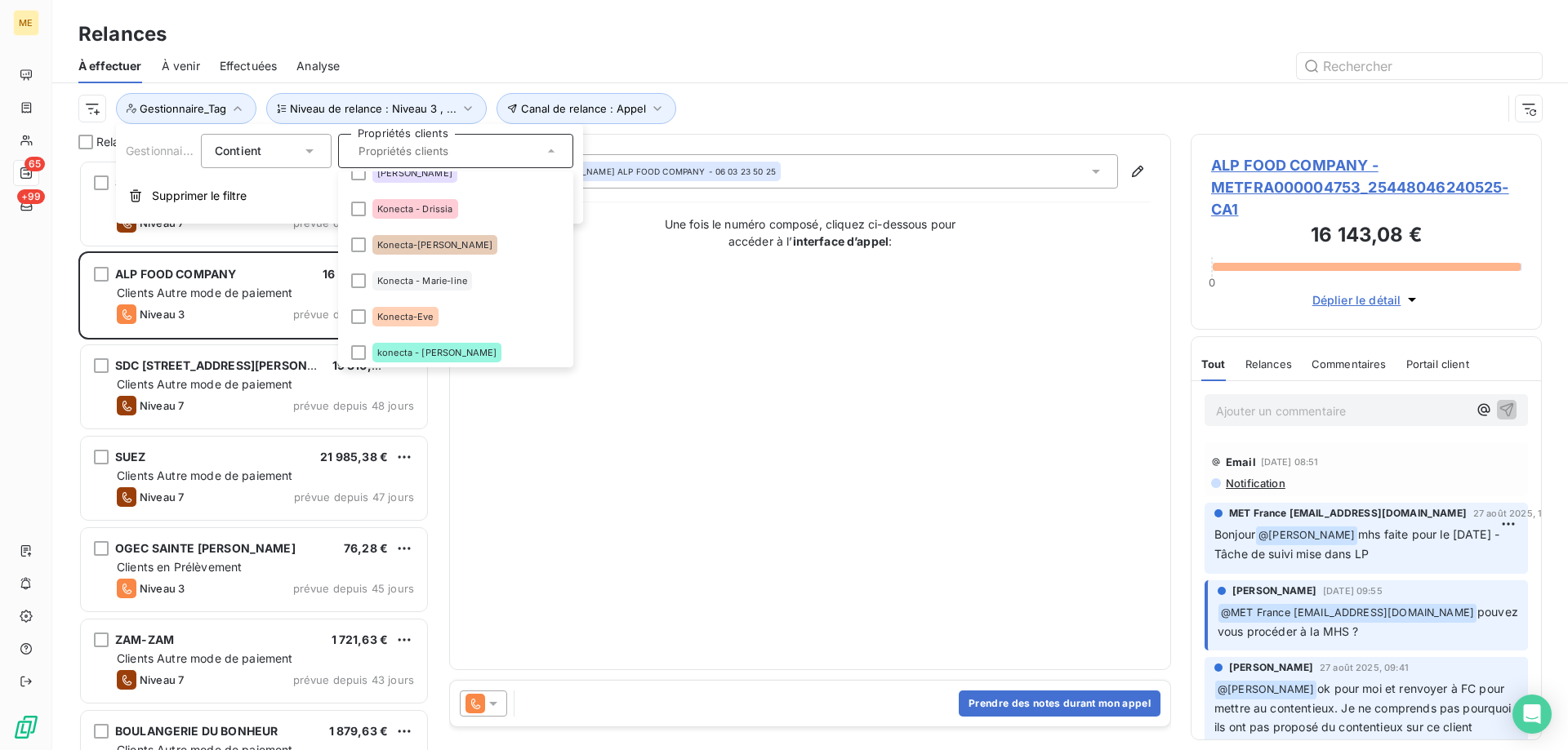
scroll to position [408, 0]
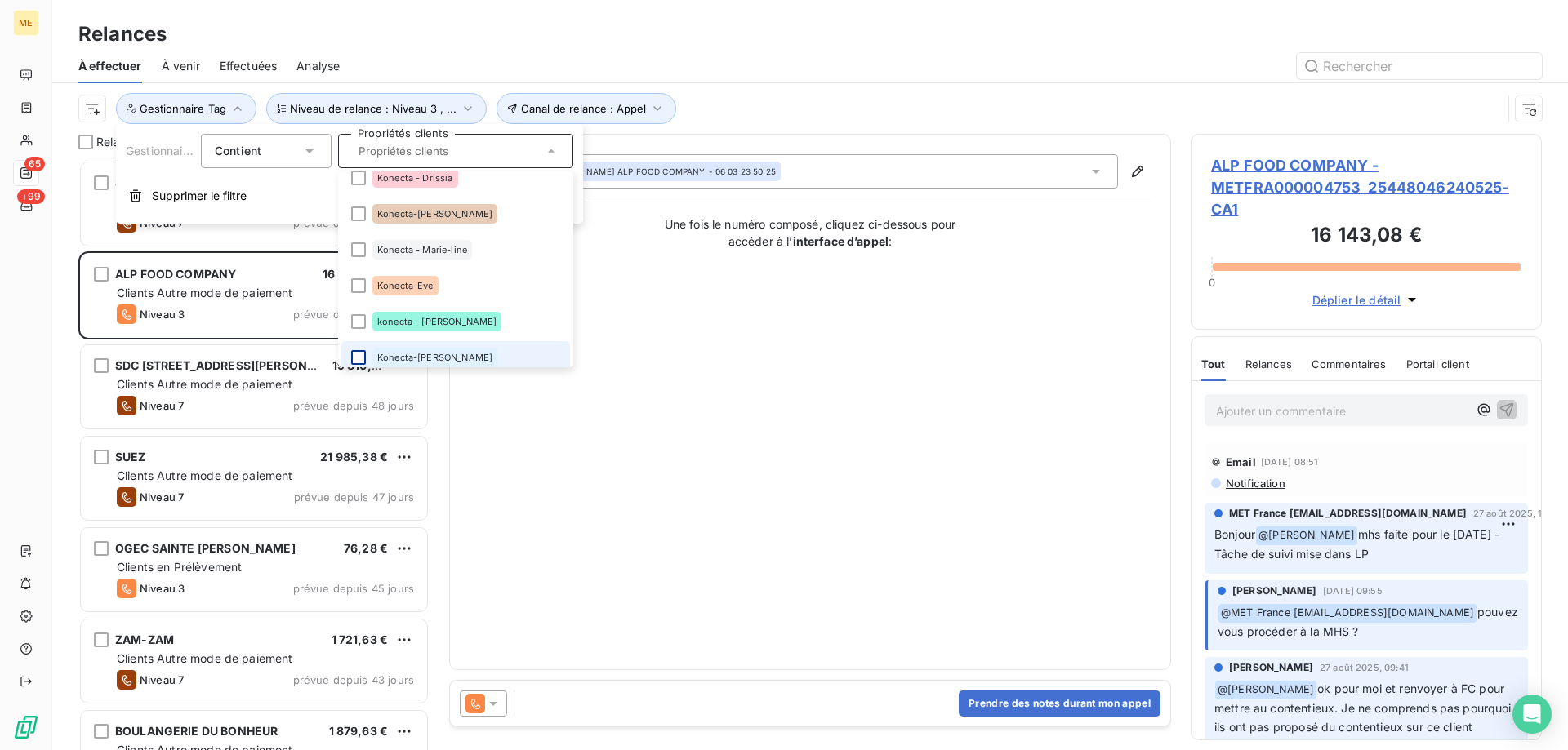
click at [362, 362] on li "Konecta-[PERSON_NAME]" at bounding box center [456, 358] width 229 height 33
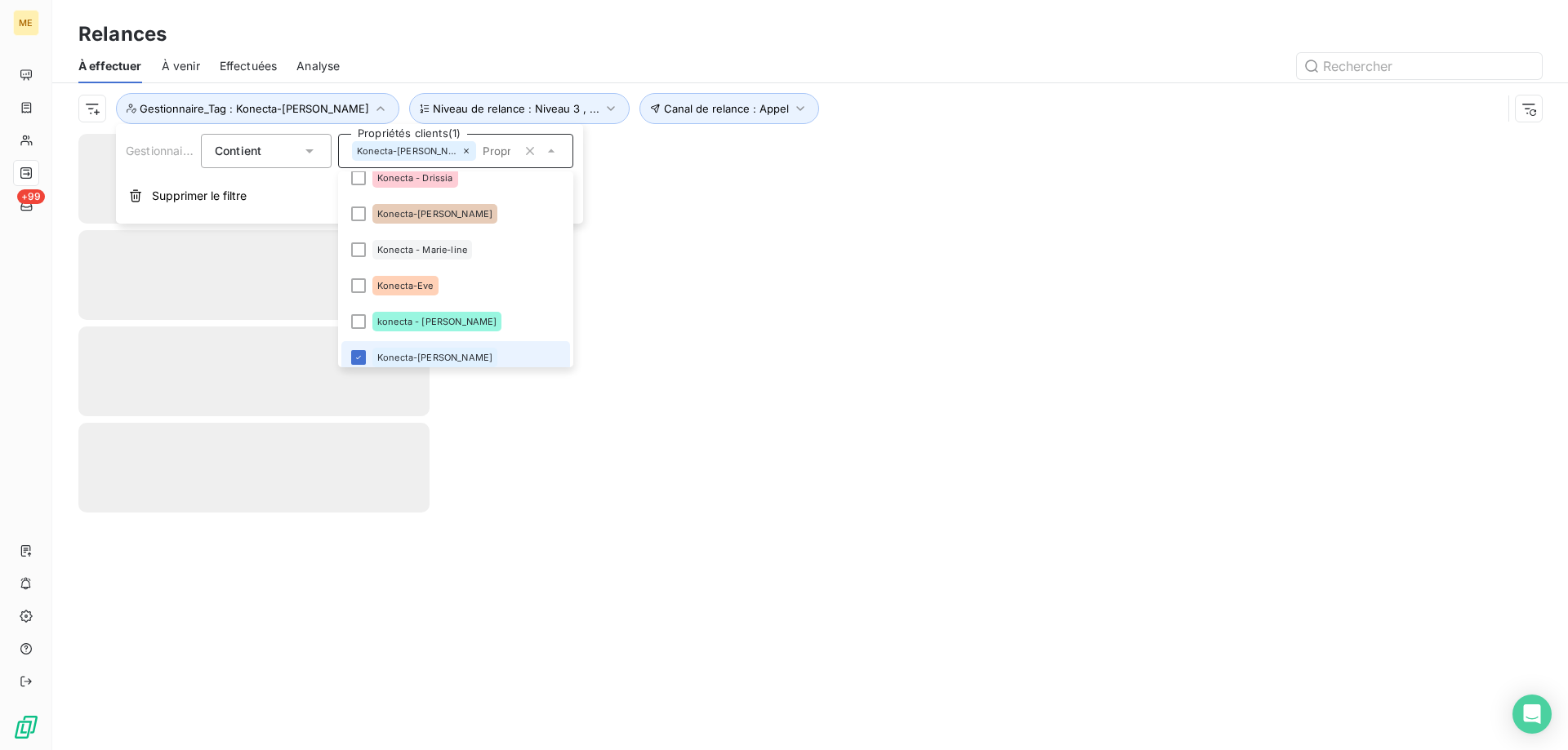
scroll to position [415, 0]
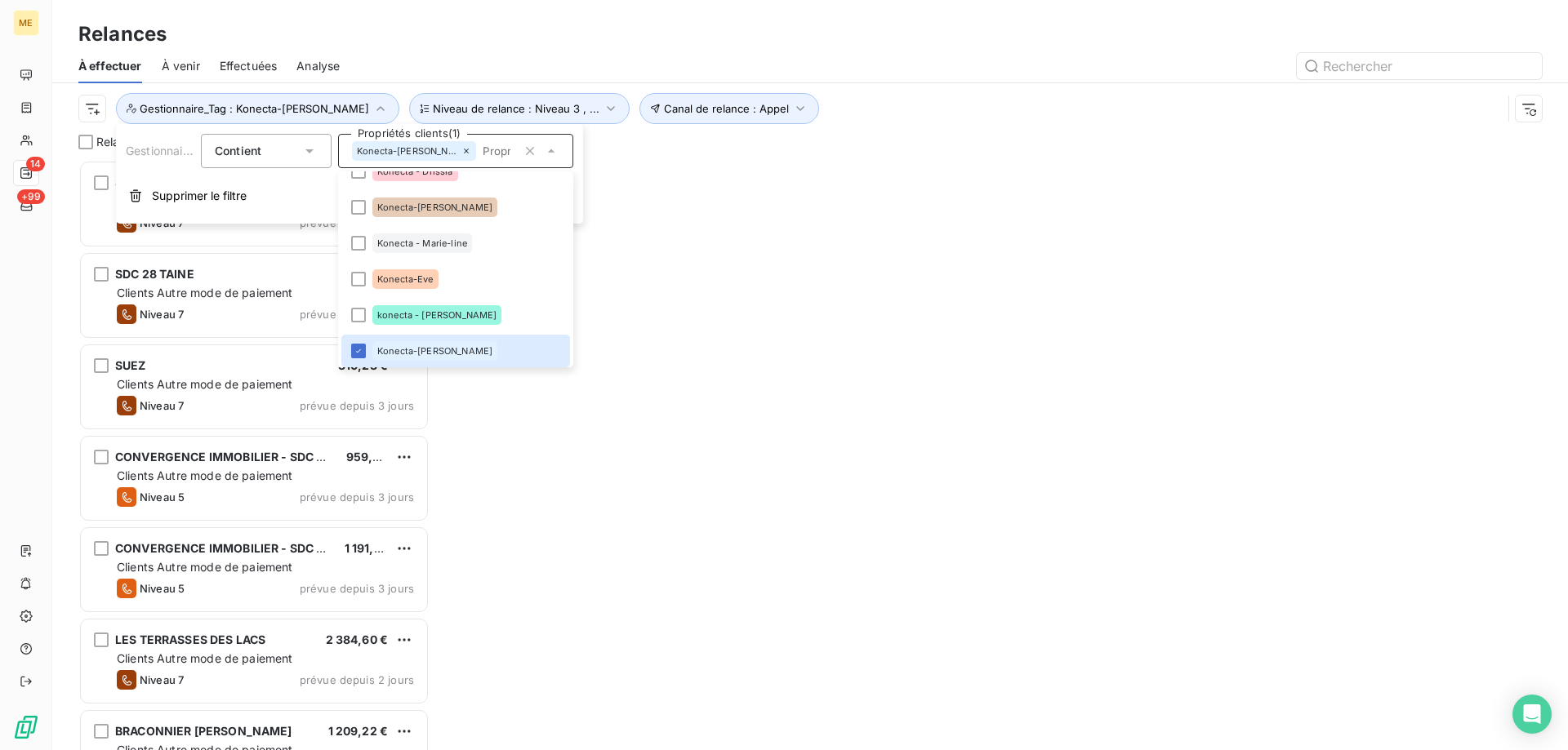
scroll to position [578, 339]
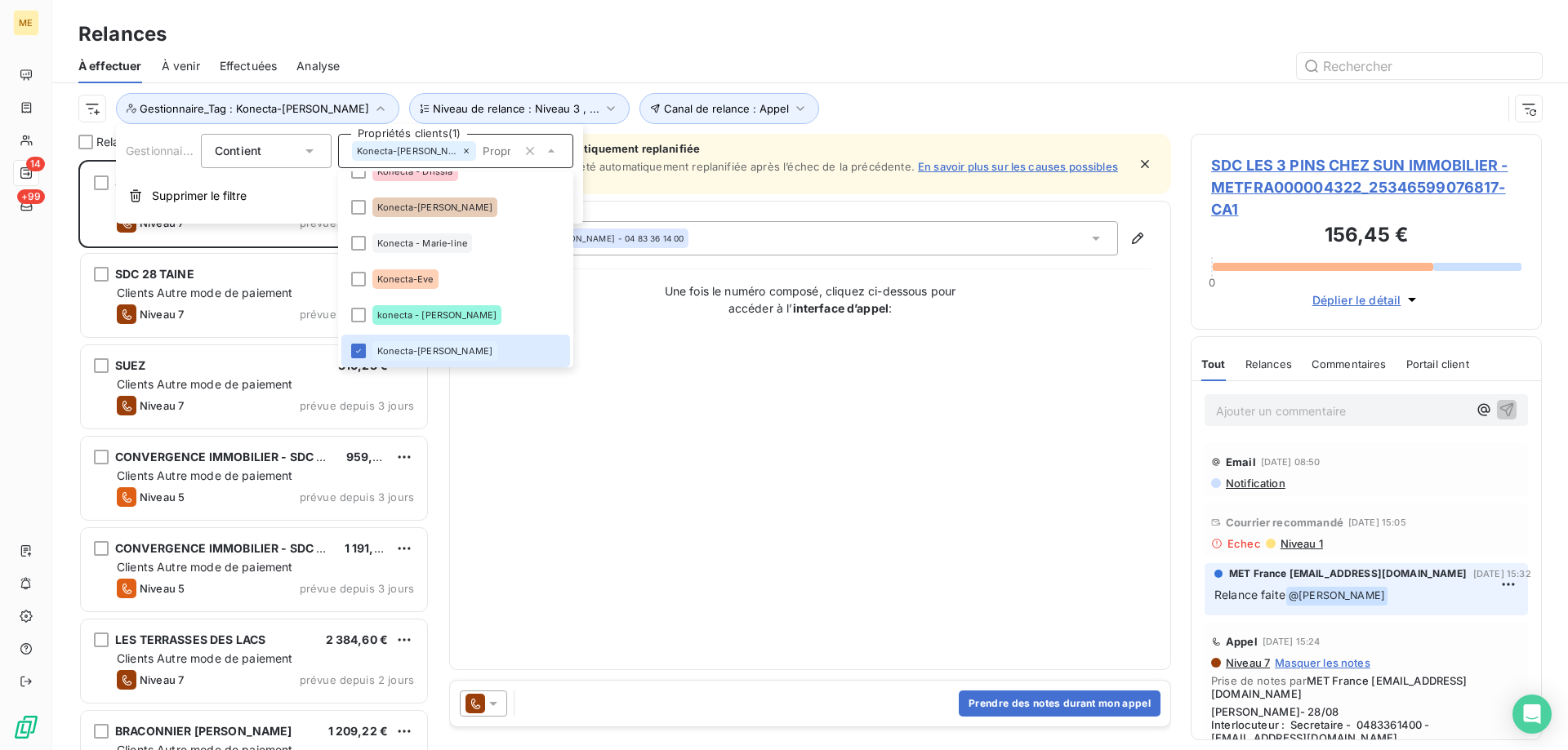
click at [610, 562] on div "Contact : [PERSON_NAME] - 04 83 36 14 00 Une fois le numéro composé, cliquez ci…" at bounding box center [811, 436] width 682 height 429
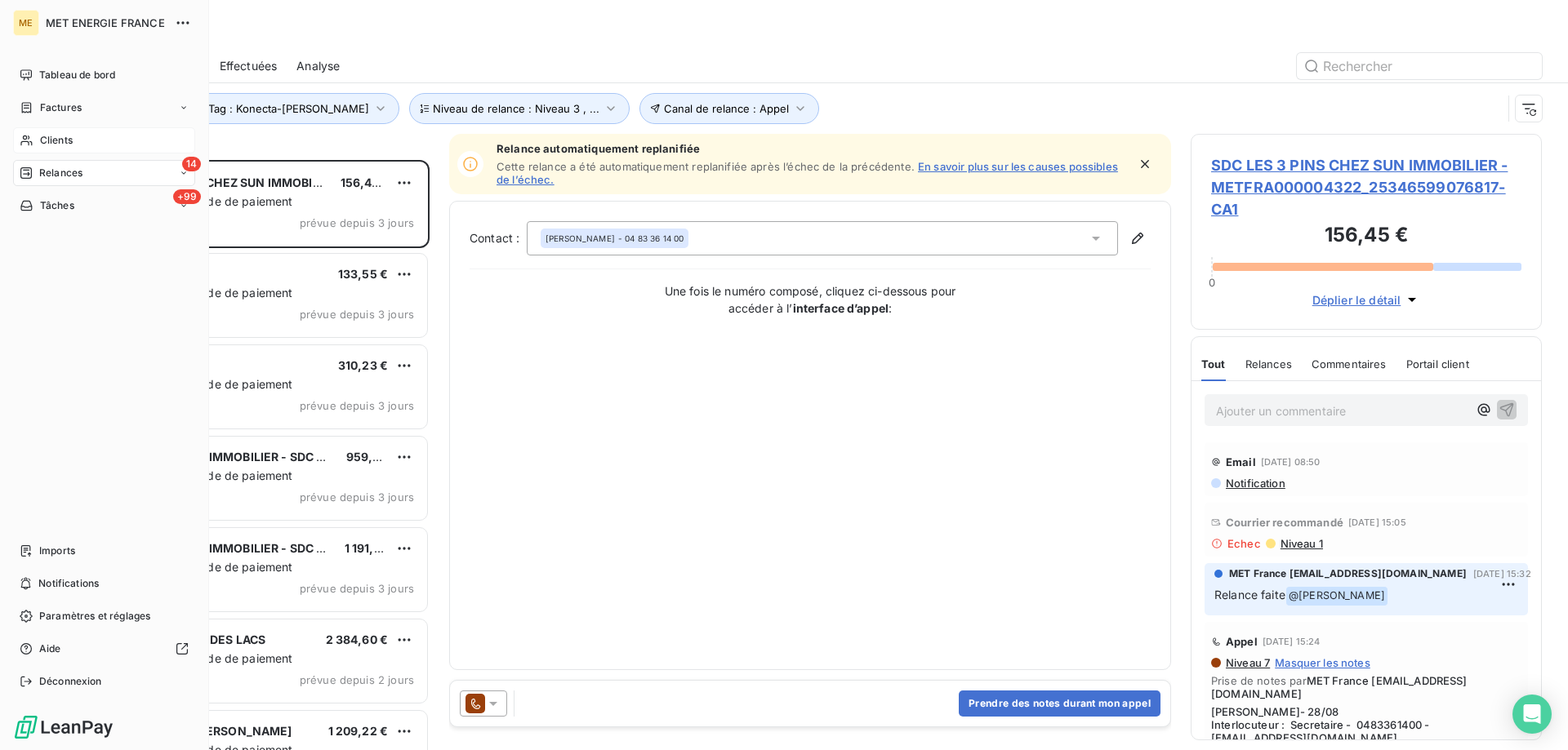
click at [32, 137] on icon at bounding box center [27, 140] width 14 height 13
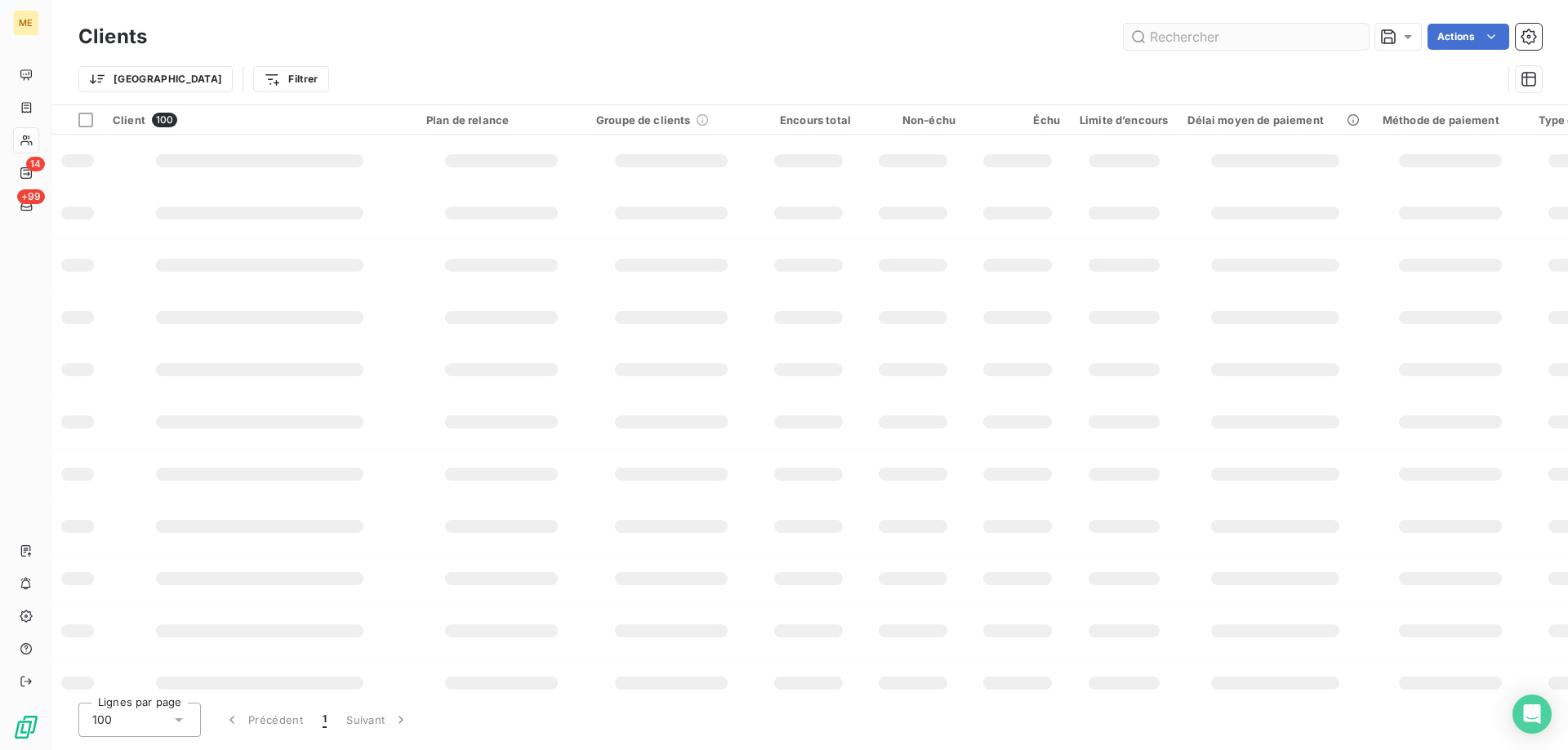
click at [1176, 35] on input "text" at bounding box center [1246, 37] width 245 height 26
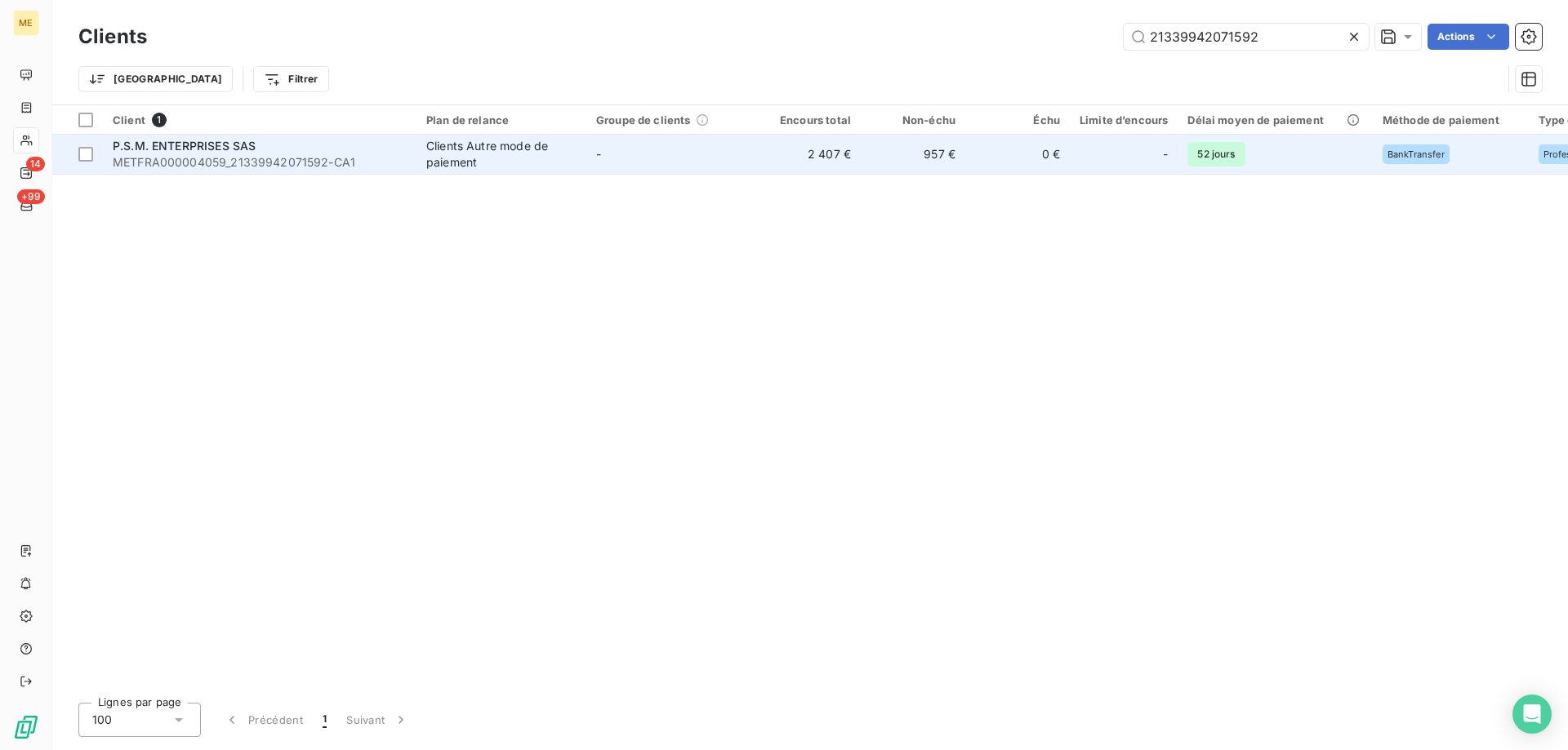
type input "21339942071592"
click at [137, 157] on span "METFRA000004059_21339942071592-CA1" at bounding box center [259, 162] width 294 height 16
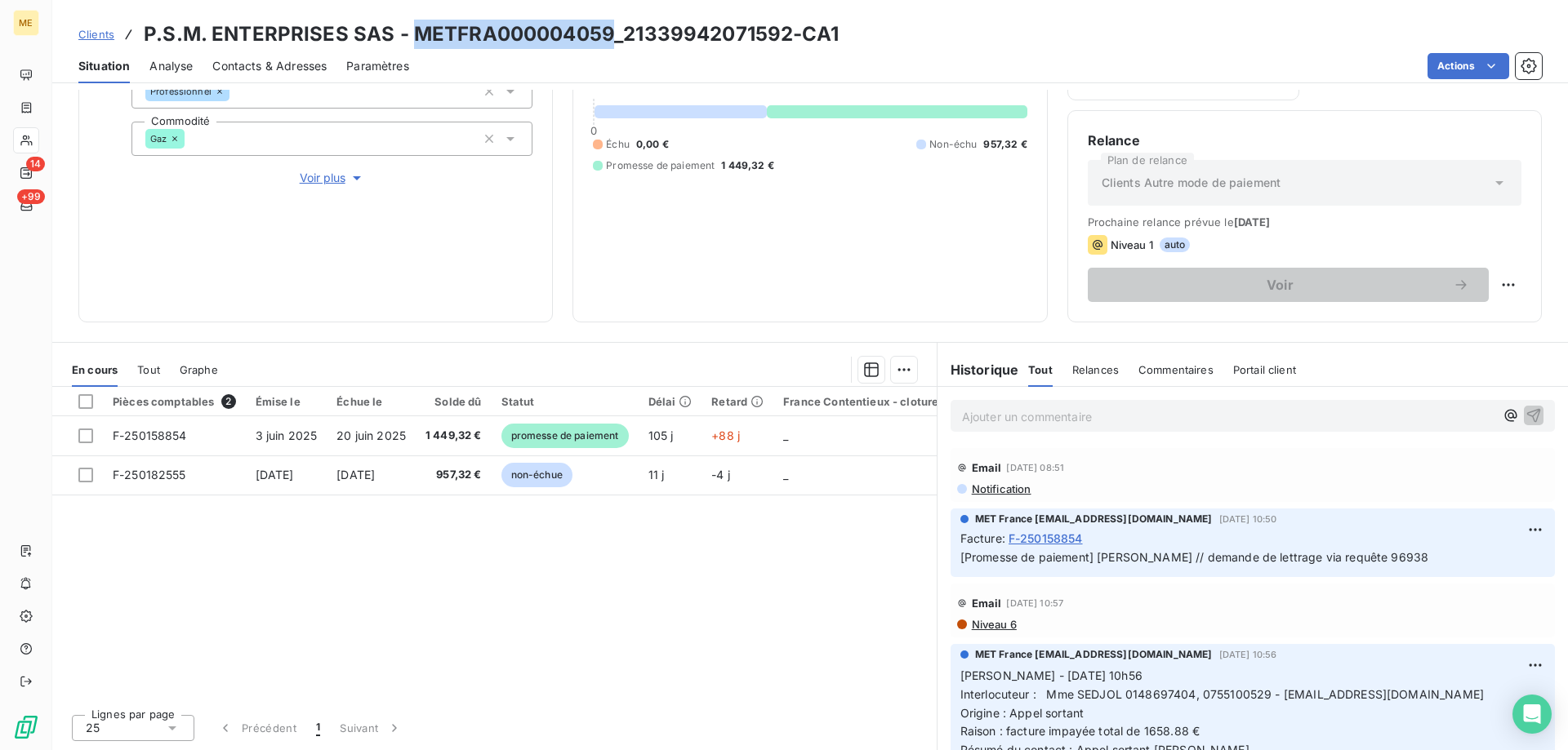
drag, startPoint x: 410, startPoint y: 41, endPoint x: 607, endPoint y: 40, distance: 197.0
click at [607, 40] on h3 "P.S.M. ENTERPRISES SAS - METFRA000004059_21339942071592-CA1" at bounding box center [492, 35] width 696 height 30
copy h3 "METFRA000004059"
